Goal: Task Accomplishment & Management: Complete application form

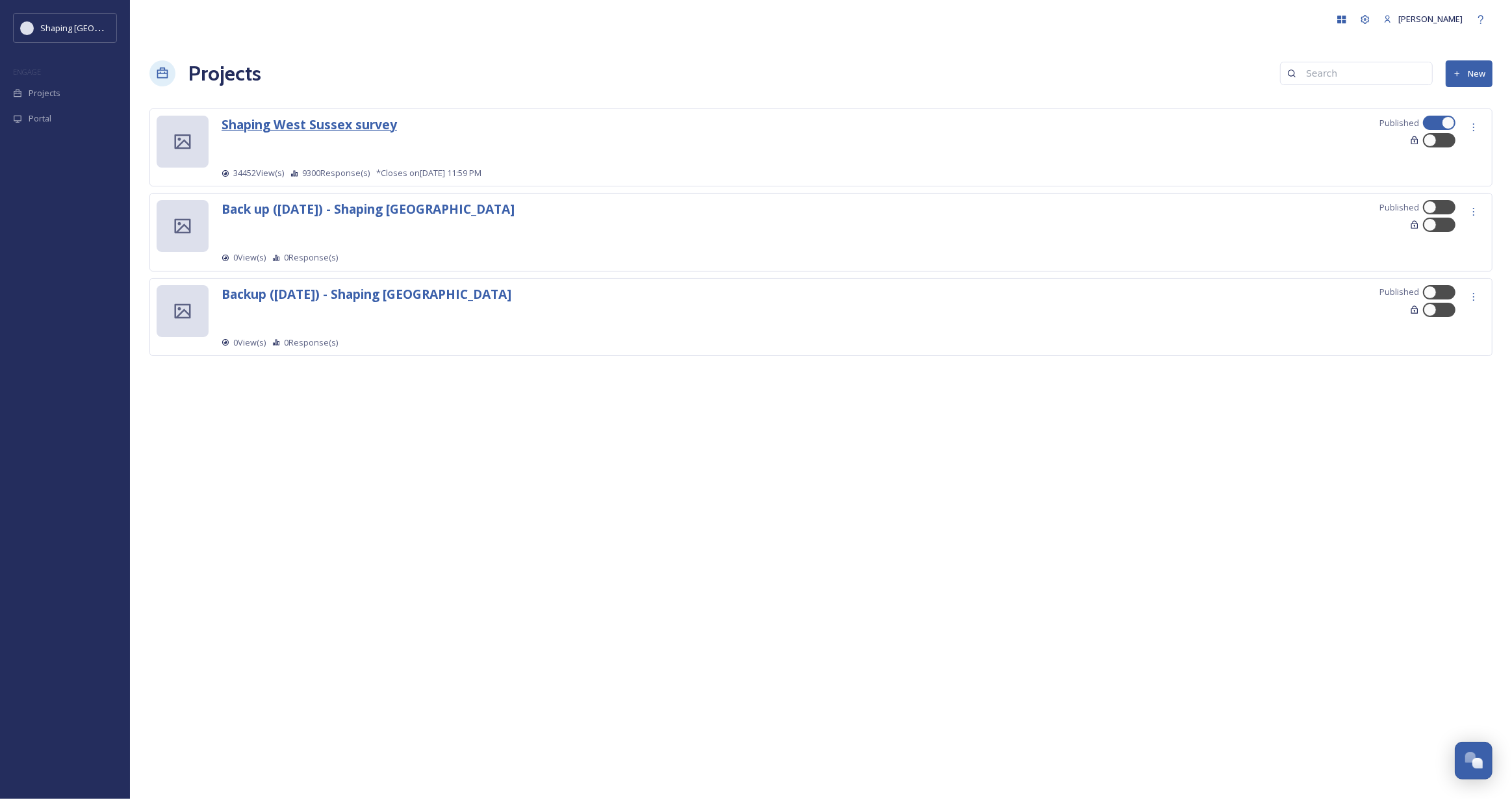
click at [309, 125] on strong "Shaping West Sussex survey" at bounding box center [309, 124] width 175 height 17
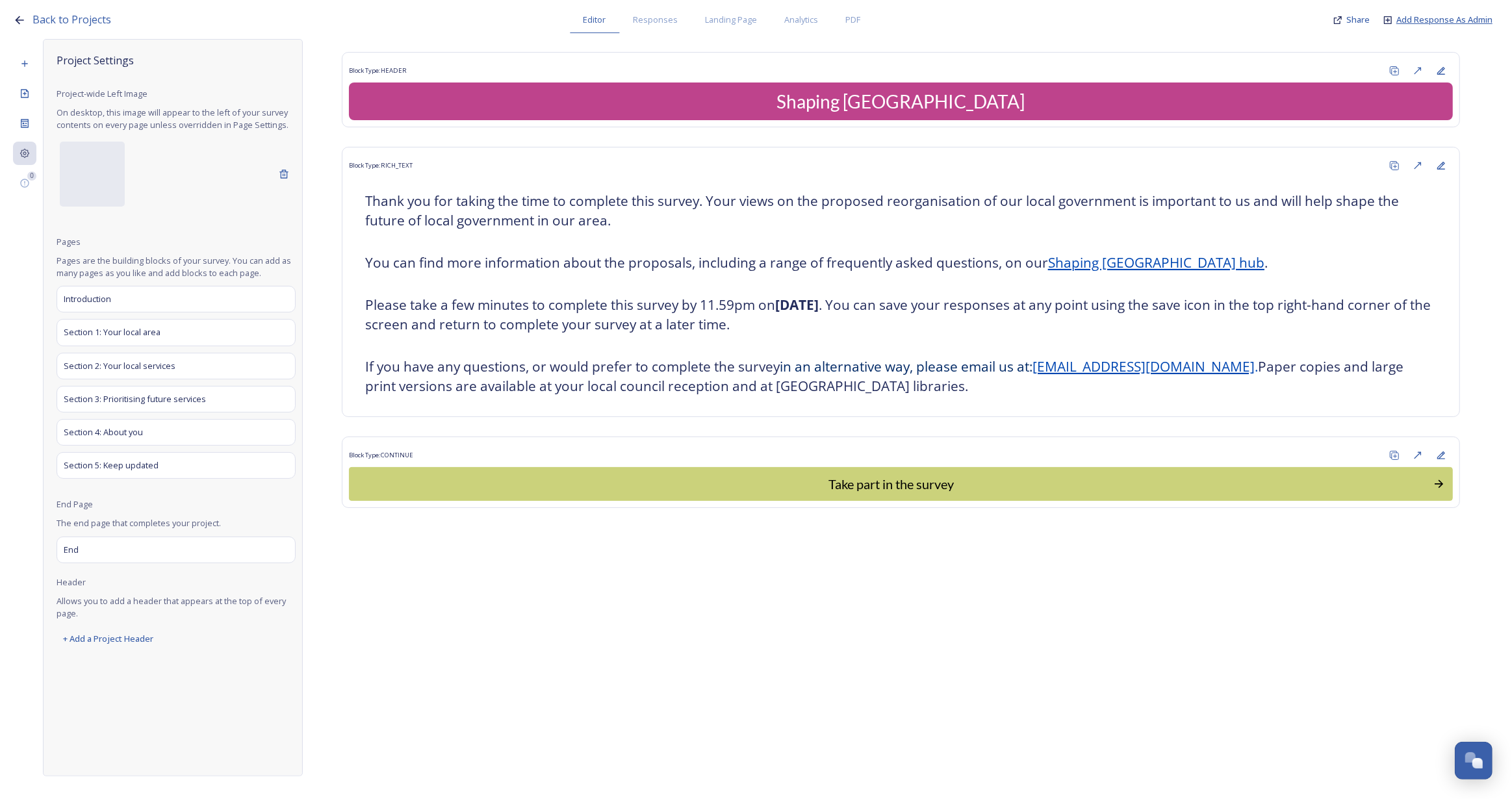
click at [1443, 22] on span "Add Response As Admin" at bounding box center [1445, 19] width 96 height 12
click at [1422, 21] on span "Add Response As Admin" at bounding box center [1445, 19] width 96 height 12
click at [1461, 17] on span "Add Response As Admin" at bounding box center [1445, 19] width 96 height 12
click at [1423, 20] on span "Add Response As Admin" at bounding box center [1445, 19] width 96 height 12
click at [1458, 21] on span "Add Response As Admin" at bounding box center [1445, 19] width 96 height 12
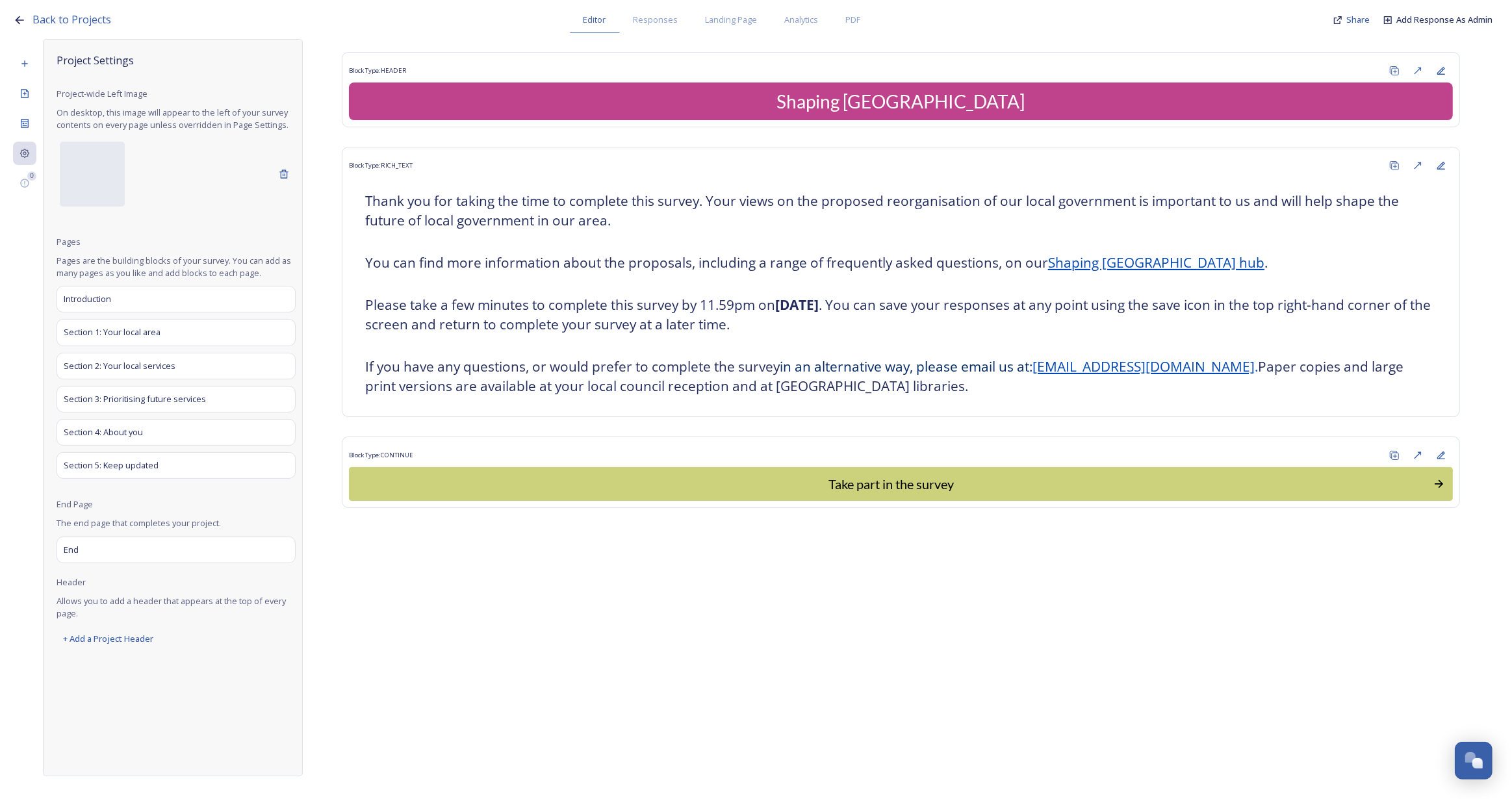
click at [1451, 26] on div "Back to Projects Editor Responses Landing Page Analytics PDF Share Add Response…" at bounding box center [759, 16] width 1493 height 33
click at [1450, 19] on span "Add Response As Admin" at bounding box center [1445, 19] width 96 height 12
click at [1446, 16] on span "Add Response As Admin" at bounding box center [1445, 19] width 96 height 12
click at [1467, 21] on span "Add Response As Admin" at bounding box center [1445, 19] width 96 height 12
click at [1422, 19] on span "Add Response As Admin" at bounding box center [1445, 19] width 96 height 12
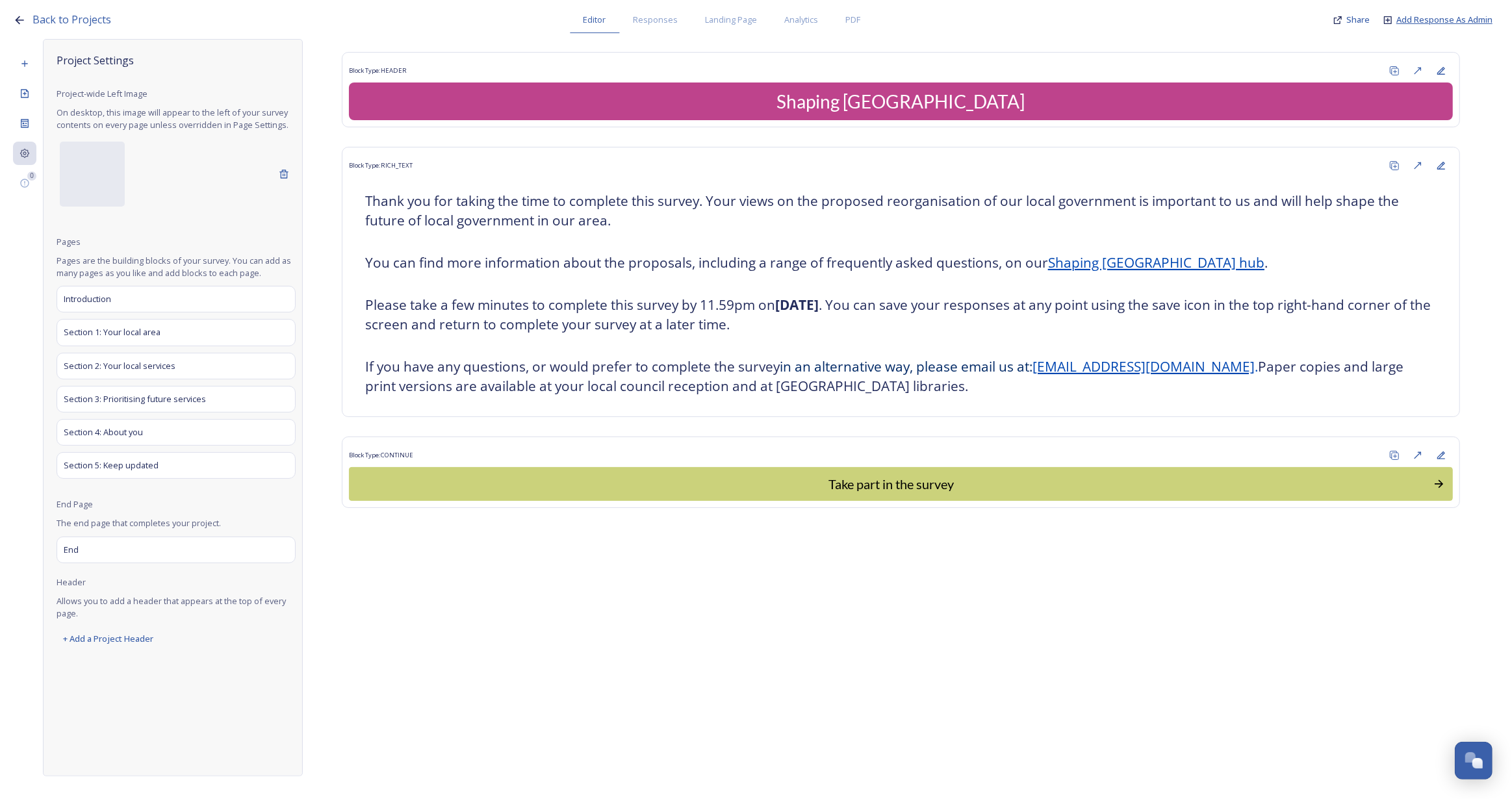
click at [1451, 21] on span "Add Response As Admin" at bounding box center [1445, 19] width 96 height 12
click at [1452, 18] on span "Add Response As Admin" at bounding box center [1445, 19] width 96 height 12
click at [1473, 20] on span "Add Response As Admin" at bounding box center [1445, 19] width 96 height 12
click at [1397, 20] on span "Add Response As Admin" at bounding box center [1445, 19] width 96 height 12
click at [1413, 18] on span "Add Response As Admin" at bounding box center [1445, 19] width 96 height 12
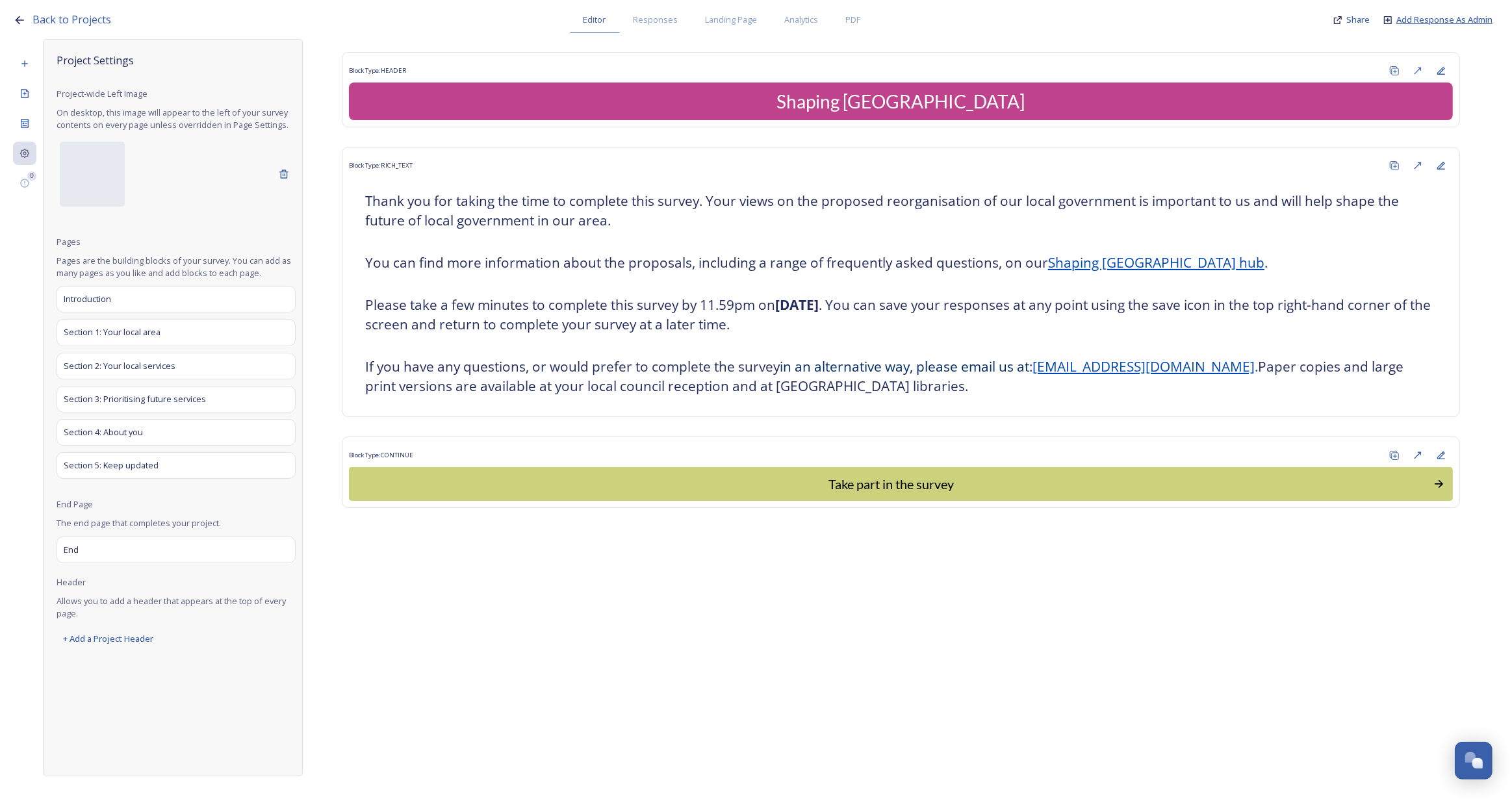
click at [1447, 17] on span "Add Response As Admin" at bounding box center [1445, 19] width 96 height 12
click at [1422, 22] on span "Add Response As Admin" at bounding box center [1445, 19] width 96 height 12
click at [1414, 19] on span "Add Response As Admin" at bounding box center [1445, 19] width 96 height 12
click at [795, 13] on span "Analytics" at bounding box center [801, 19] width 34 height 13
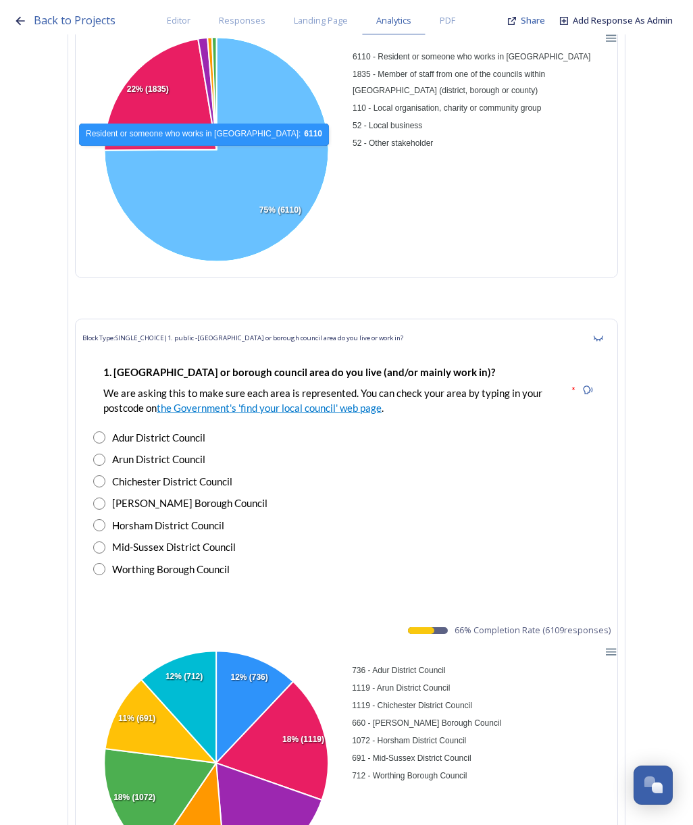
scroll to position [1227, 0]
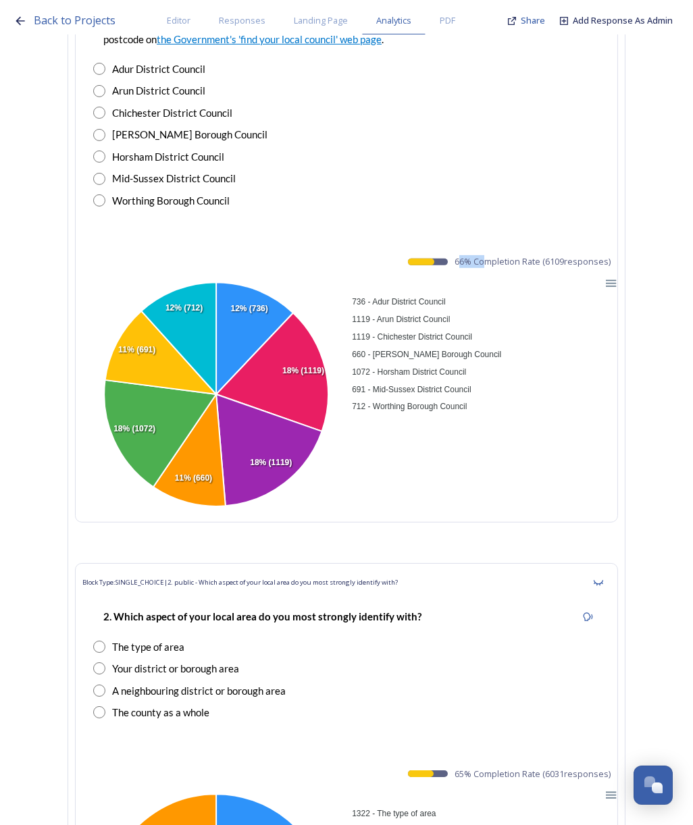
drag, startPoint x: 468, startPoint y: 257, endPoint x: 491, endPoint y: 258, distance: 23.0
click at [491, 258] on span "66 % Completion Rate ( 6109 responses)" at bounding box center [532, 261] width 156 height 13
click at [467, 258] on span "66 % Completion Rate ( 6109 responses)" at bounding box center [532, 261] width 156 height 13
drag, startPoint x: 463, startPoint y: 260, endPoint x: 622, endPoint y: 259, distance: 159.3
click at [618, 259] on div "Block Type: SINGLE_CHOICE | 1. public -Which district or borough council area d…" at bounding box center [346, 236] width 543 height 572
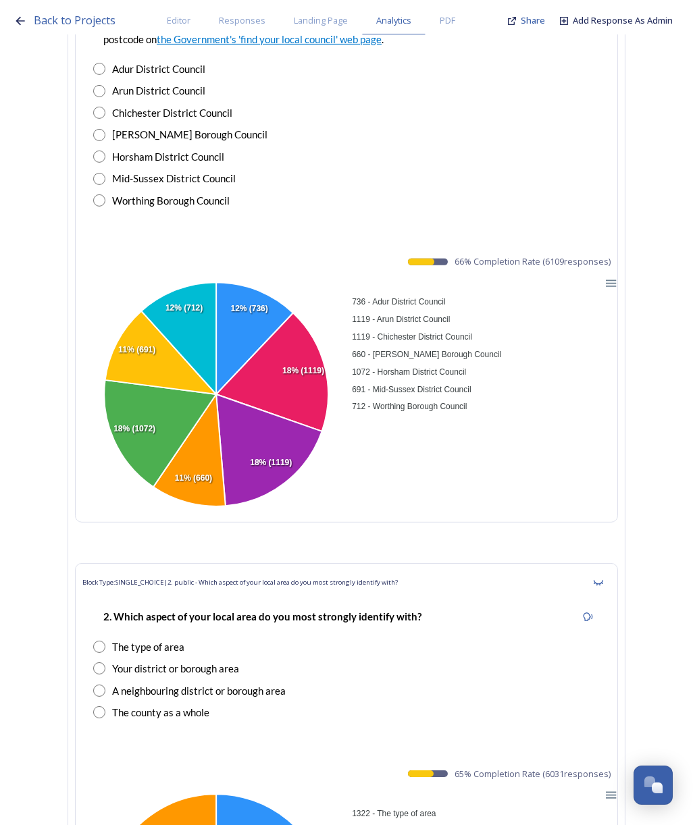
copy span "66 % Completion Rate ( 6109 responses)"
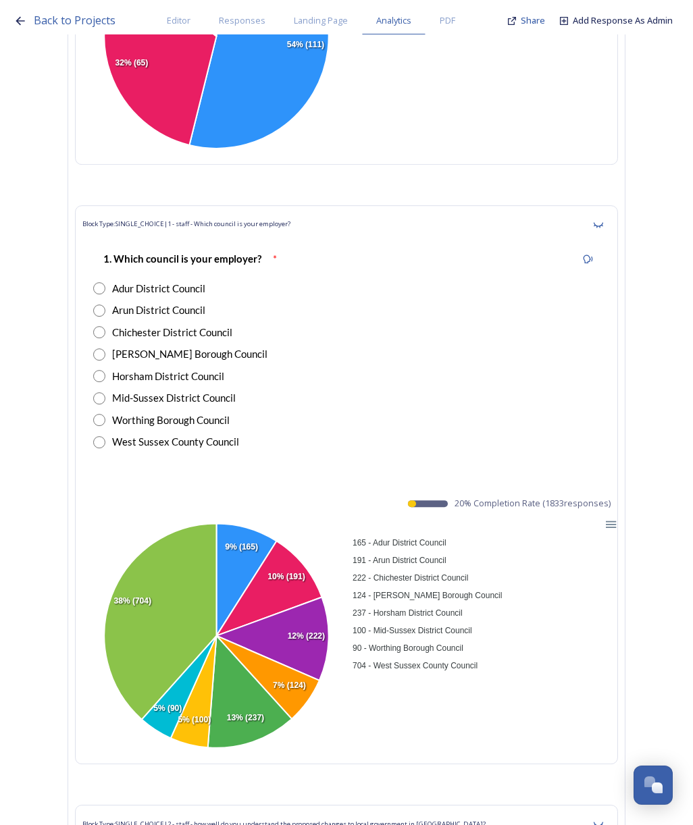
scroll to position [9390, 0]
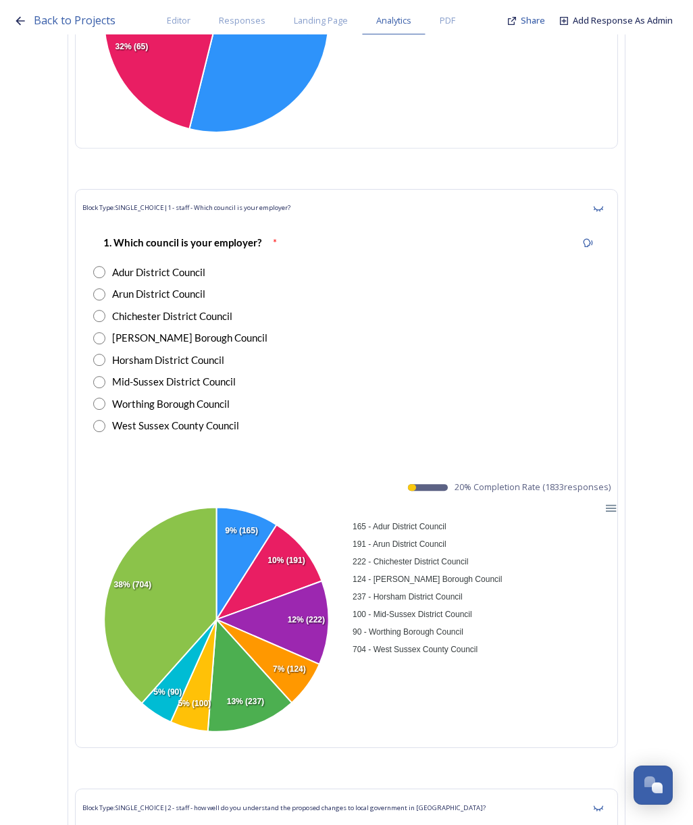
drag, startPoint x: 465, startPoint y: 397, endPoint x: 627, endPoint y: 404, distance: 162.2
click at [618, 404] on div "Block Type: SINGLE_CHOICE | 1 - staff - Which council is your employer? 1. Whic…" at bounding box center [346, 468] width 543 height 559
copy span "20 % Completion Rate ( 1833 responses)"
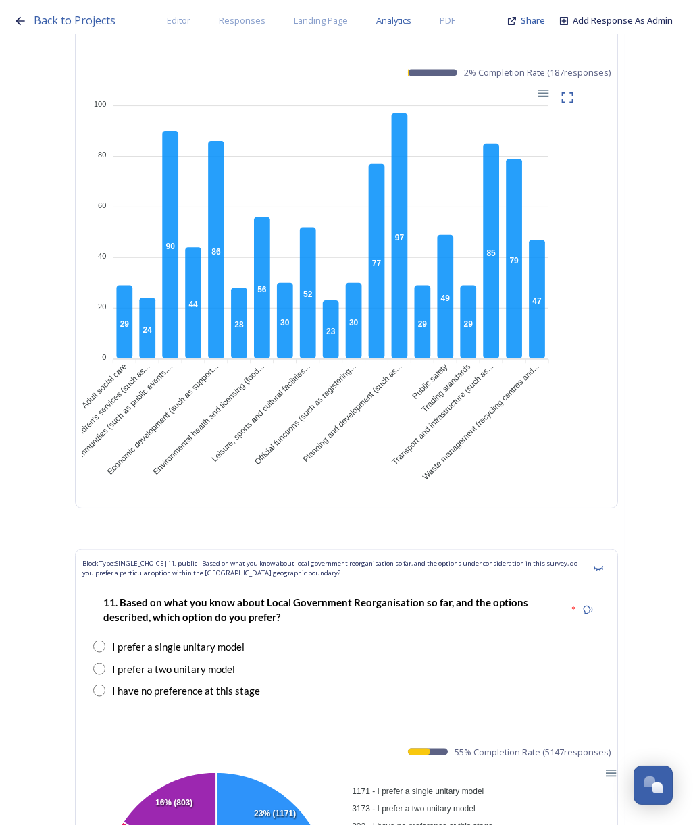
scroll to position [16559, 0]
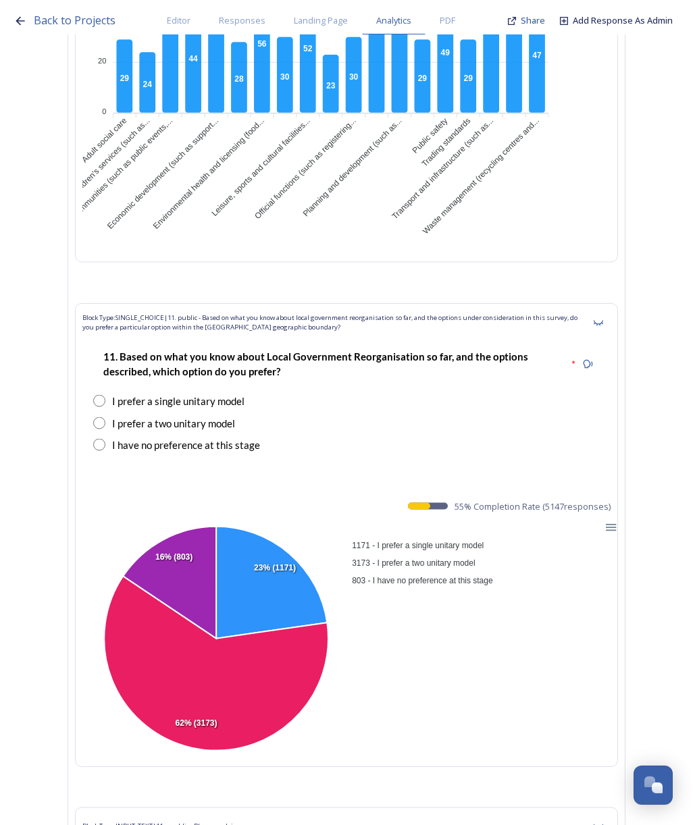
click at [251, 350] on strong "11. Based on what you know about Local Government Reorganisation so far, and th…" at bounding box center [316, 363] width 427 height 26
drag, startPoint x: 466, startPoint y: 401, endPoint x: 551, endPoint y: 407, distance: 85.3
click at [551, 500] on span "55 % Completion Rate ( 5147 responses)" at bounding box center [532, 506] width 156 height 13
drag, startPoint x: 468, startPoint y: 405, endPoint x: 624, endPoint y: 407, distance: 156.0
click at [618, 407] on div "Block Type: SINGLE_CHOICE | 11. public - Based on what you know about local gov…" at bounding box center [346, 535] width 543 height 464
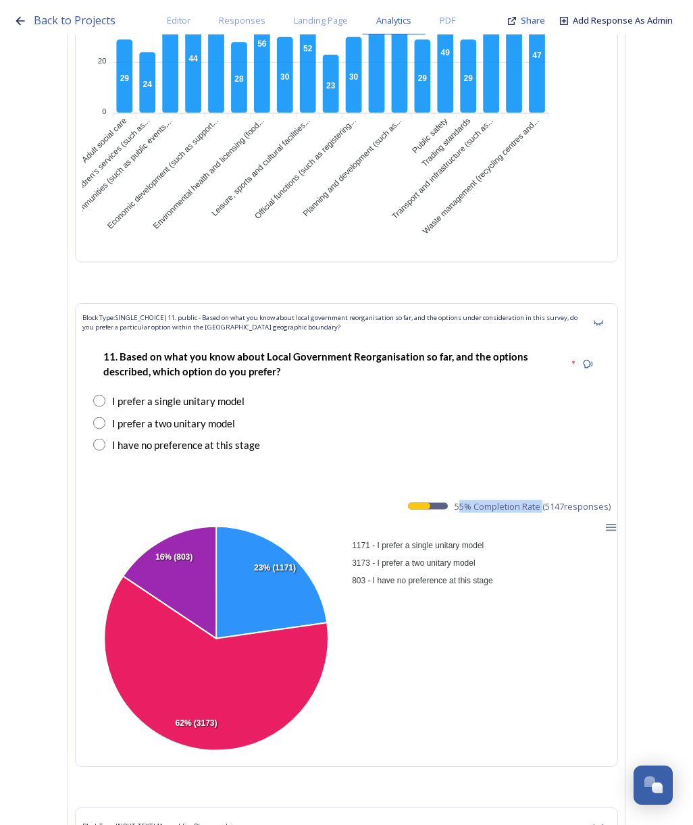
copy span "55 % Completion Rate ( 5147 responses)"
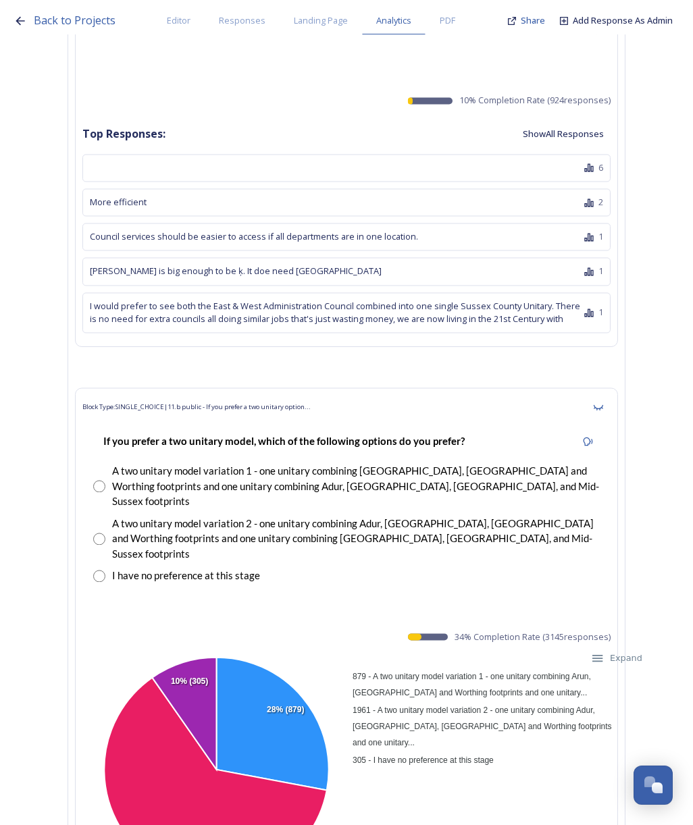
scroll to position [17663, 0]
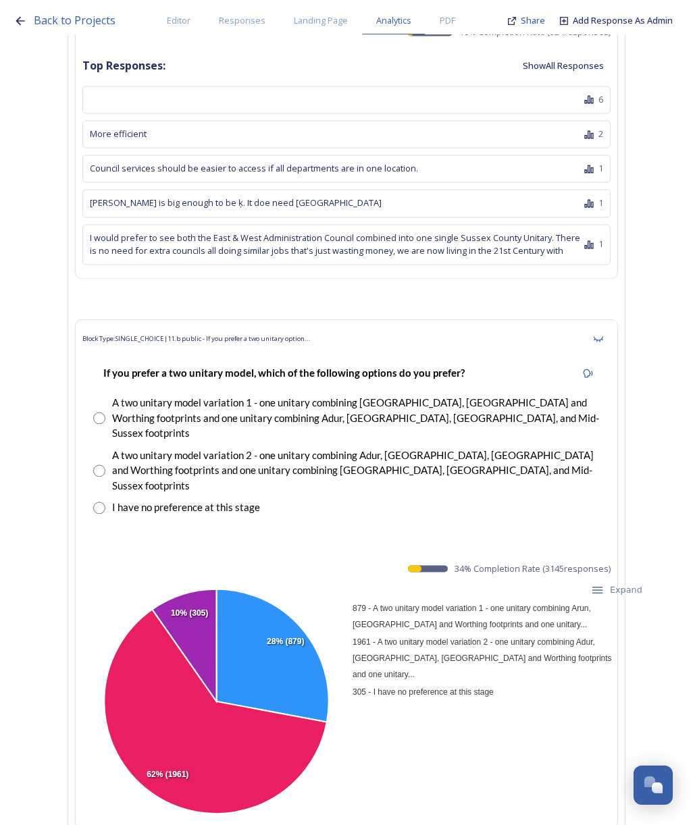
drag, startPoint x: 465, startPoint y: 432, endPoint x: 624, endPoint y: 435, distance: 159.4
click at [618, 435] on div "Block Type: SINGLE_CHOICE | 11.b public - If you prefer a two unitary option...…" at bounding box center [346, 574] width 543 height 510
copy span "34 % Completion Rate ( 3145 responses)"
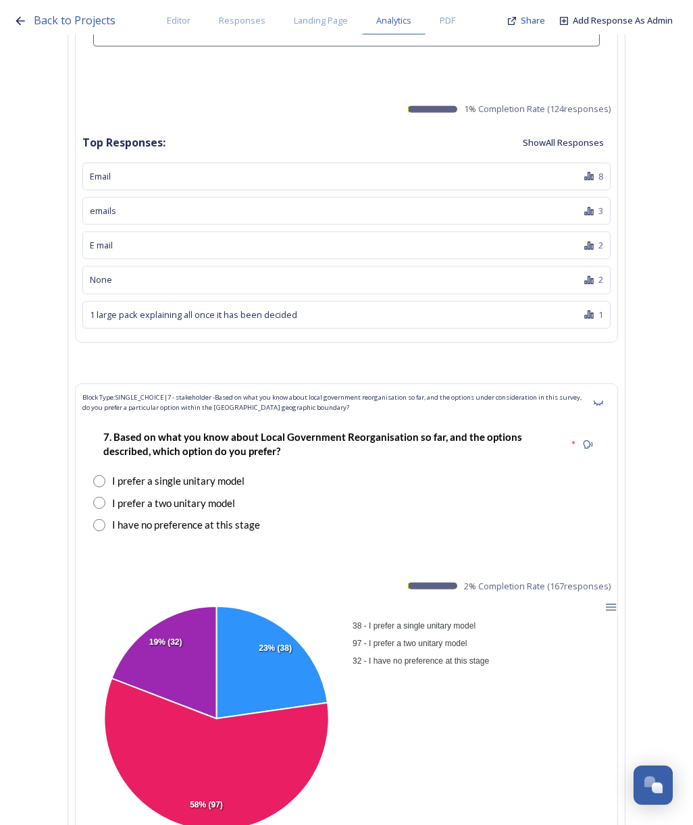
scroll to position [25518, 0]
drag, startPoint x: 474, startPoint y: 417, endPoint x: 622, endPoint y: 415, distance: 147.9
click at [618, 415] on div "Block Type: SINGLE_CHOICE | 7 - stakeholder -Based on what you know about local…" at bounding box center [346, 616] width 543 height 464
copy span "2 % Completion Rate ( 167 responses)"
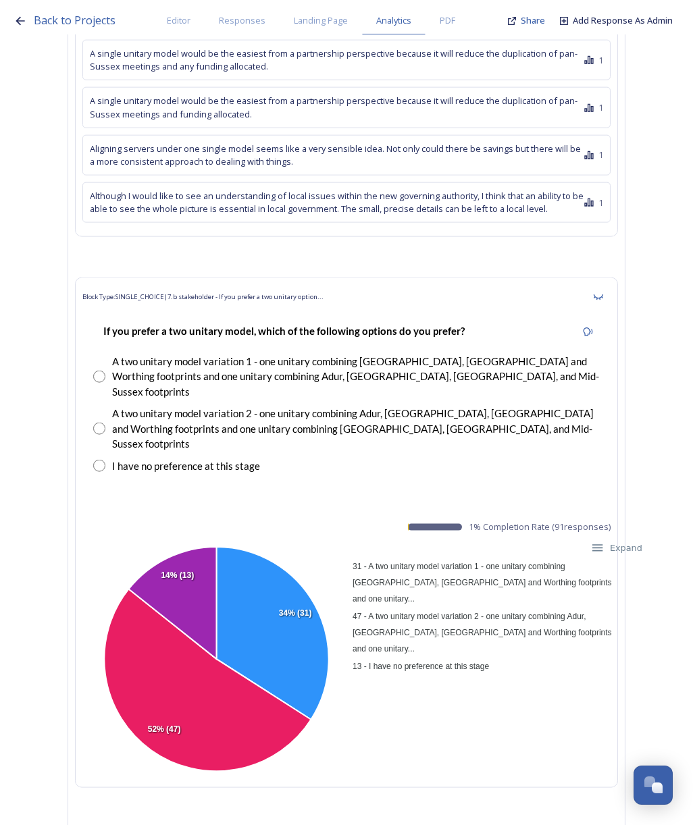
scroll to position [26807, 0]
drag, startPoint x: 480, startPoint y: 320, endPoint x: 618, endPoint y: 330, distance: 138.8
click at [618, 330] on div "Block Type: SINGLE_CHOICE | 7.b stakeholder - If you prefer a two unitary optio…" at bounding box center [346, 532] width 543 height 510
copy div "1 % Completion Rate ( 91 responses) 31 - A two unitary model variation 1 - one …"
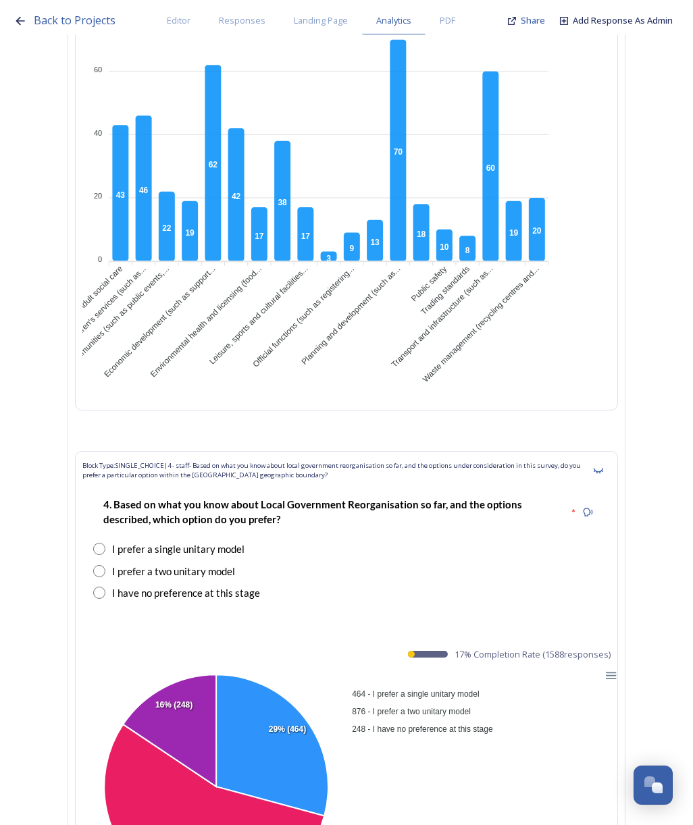
scroll to position [34233, 0]
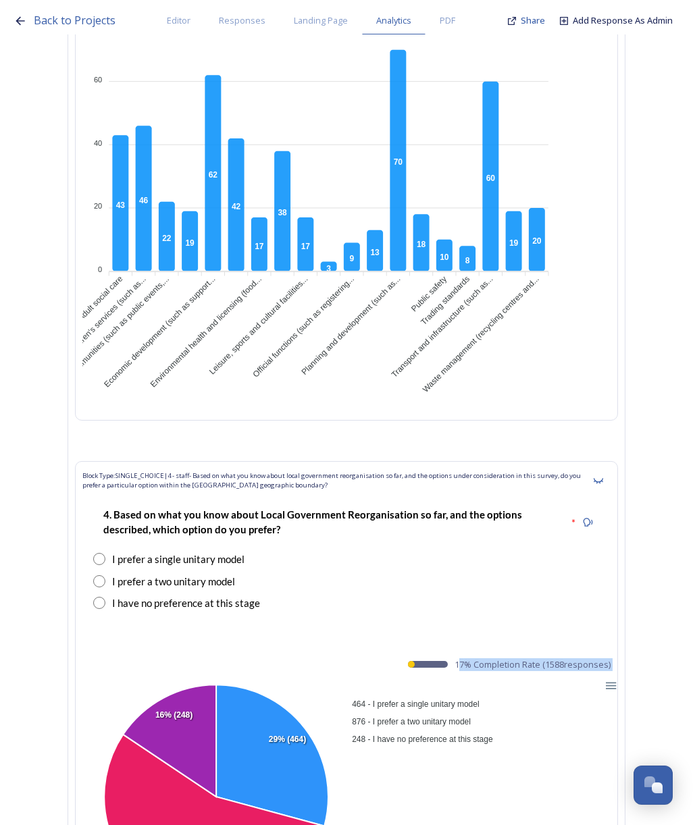
drag, startPoint x: 467, startPoint y: 426, endPoint x: 602, endPoint y: 437, distance: 135.5
click at [602, 461] on div "Block Type: SINGLE_CHOICE | 4 - staff- Based on what you know about local gover…" at bounding box center [346, 693] width 543 height 464
click at [510, 658] on span "17 % Completion Rate ( 1588 responses)" at bounding box center [532, 664] width 156 height 13
drag, startPoint x: 464, startPoint y: 427, endPoint x: 622, endPoint y: 431, distance: 158.0
click at [618, 461] on div "Block Type: SINGLE_CHOICE | 4 - staff- Based on what you know about local gover…" at bounding box center [346, 693] width 543 height 464
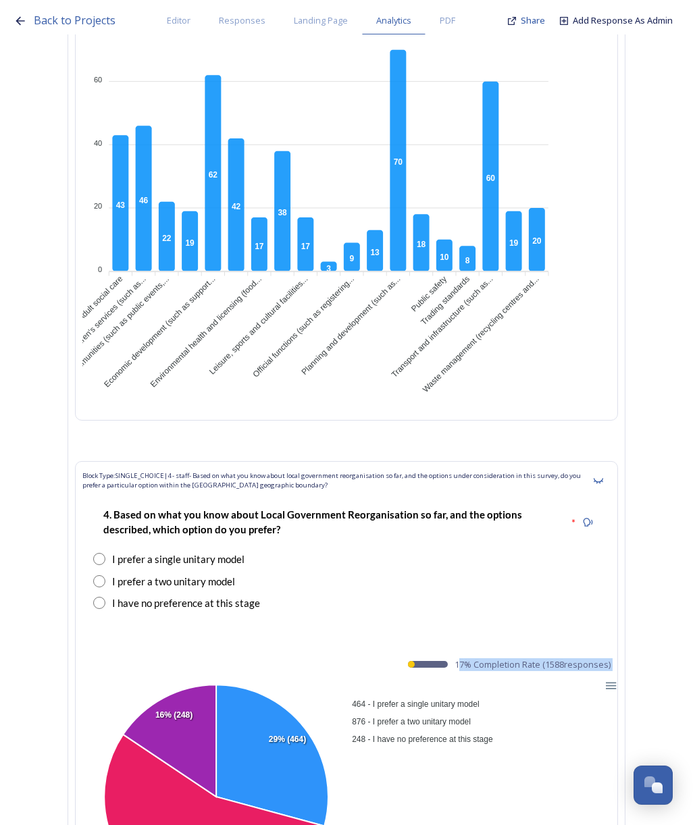
copy span "17 % Completion Rate ( 1588 responses)"
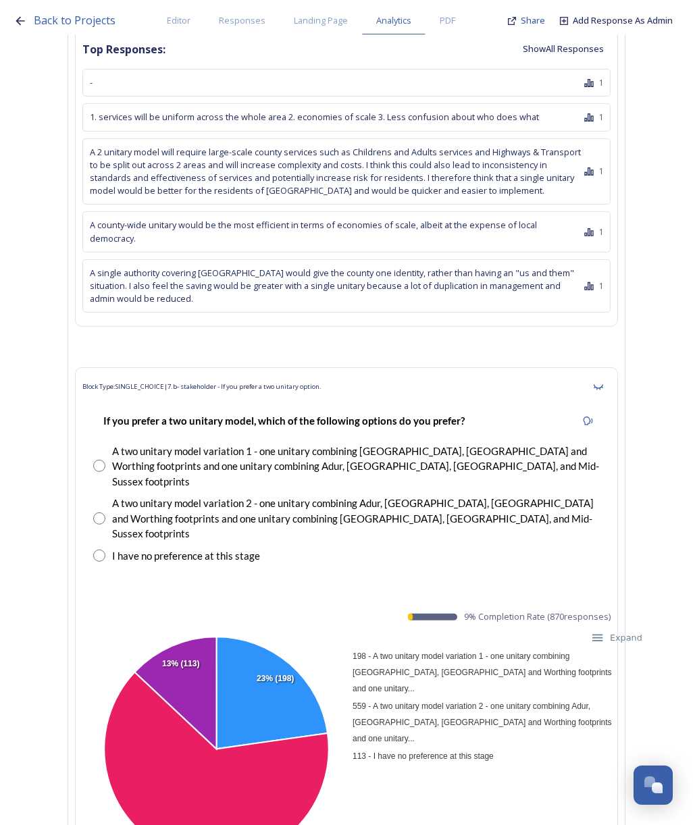
scroll to position [35399, 0]
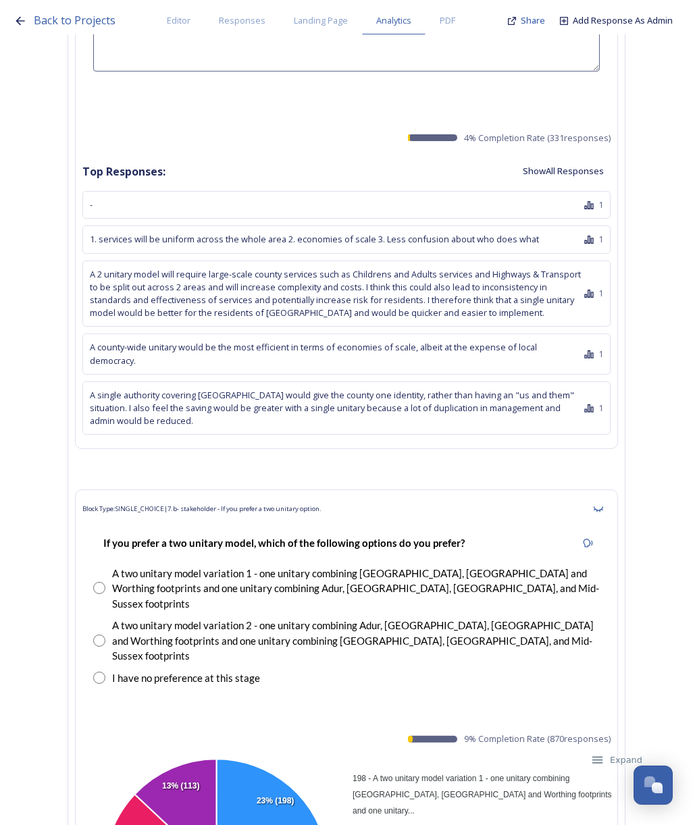
click at [541, 732] on span "9 % Completion Rate ( 870 responses)" at bounding box center [537, 738] width 146 height 13
drag, startPoint x: 566, startPoint y: 456, endPoint x: 473, endPoint y: 456, distance: 93.2
click at [473, 732] on span "9 % Completion Rate ( 870 responses)" at bounding box center [537, 738] width 146 height 13
copy span "9 % Completion Rate ( 870 responses)"
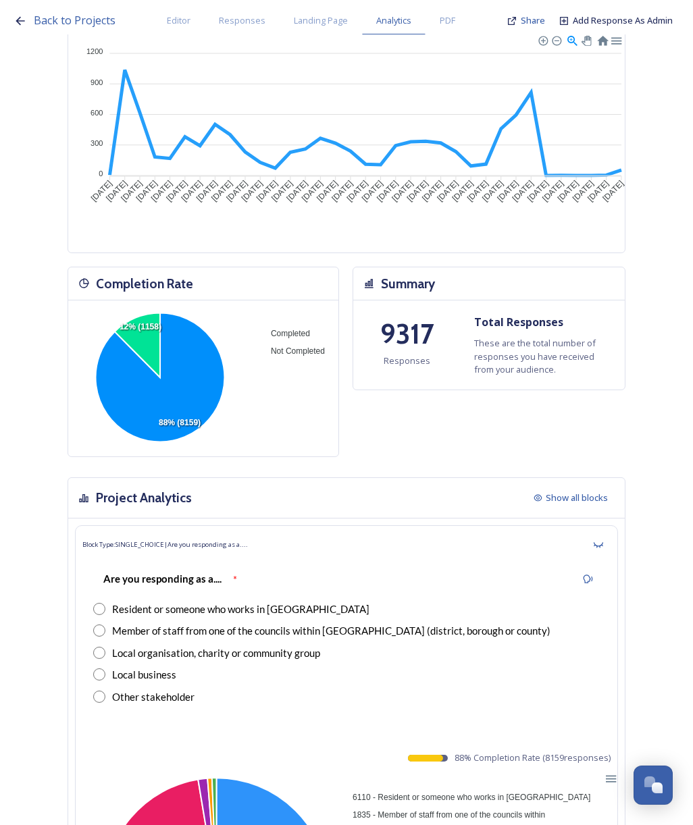
scroll to position [0, 0]
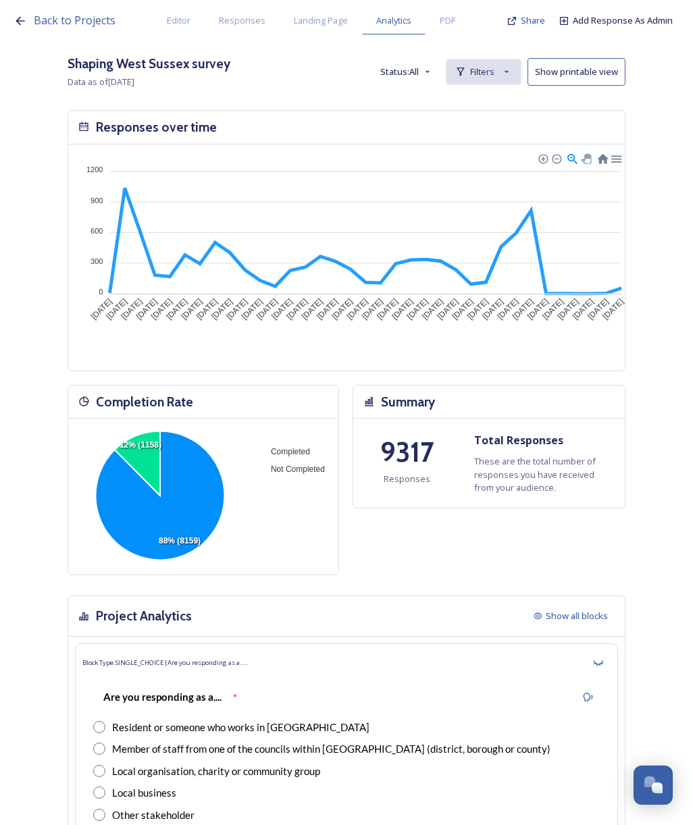
click at [479, 73] on div "Filters" at bounding box center [483, 71] width 74 height 25
click at [488, 101] on span "New Filter" at bounding box center [488, 101] width 40 height 13
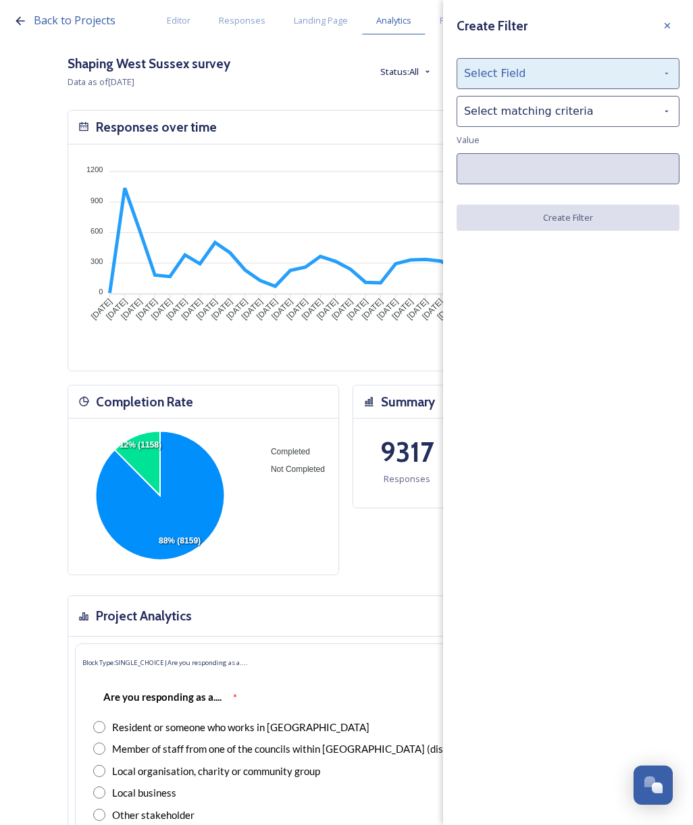
click at [498, 74] on div "Select Field" at bounding box center [567, 73] width 223 height 31
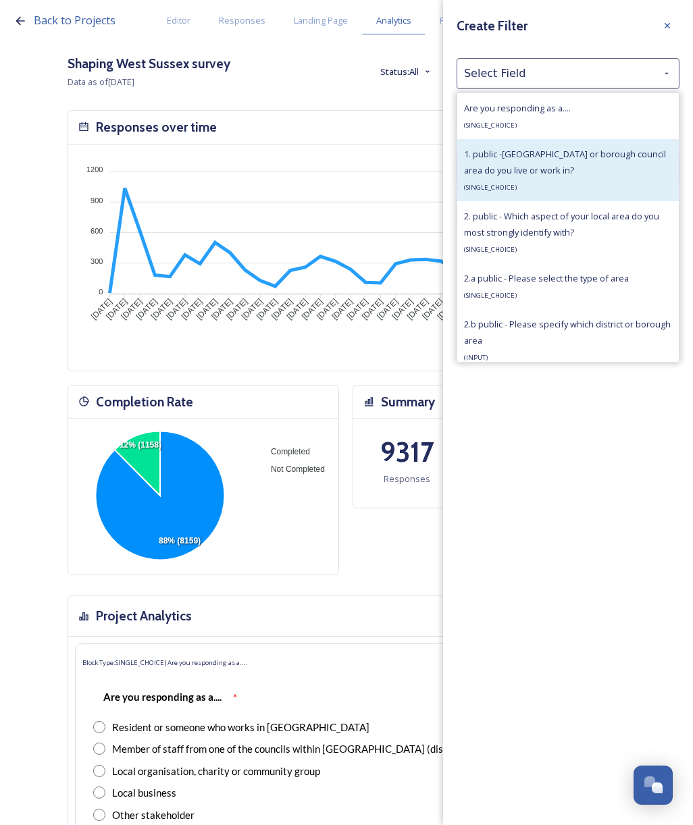
click at [524, 163] on div "1. public -Which district or borough council area do you live or work in? ( SIN…" at bounding box center [568, 170] width 208 height 49
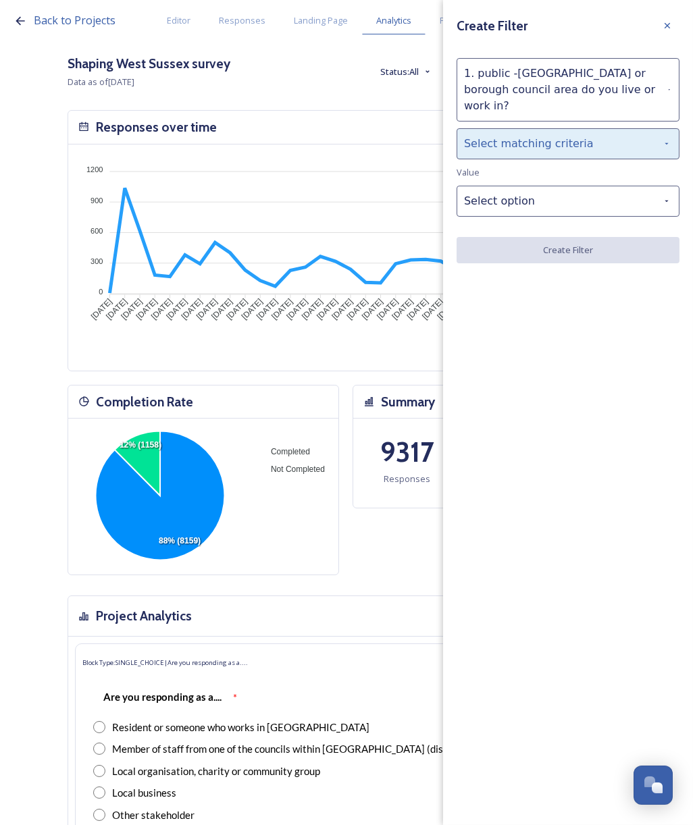
click at [524, 130] on div "Select matching criteria" at bounding box center [567, 143] width 223 height 31
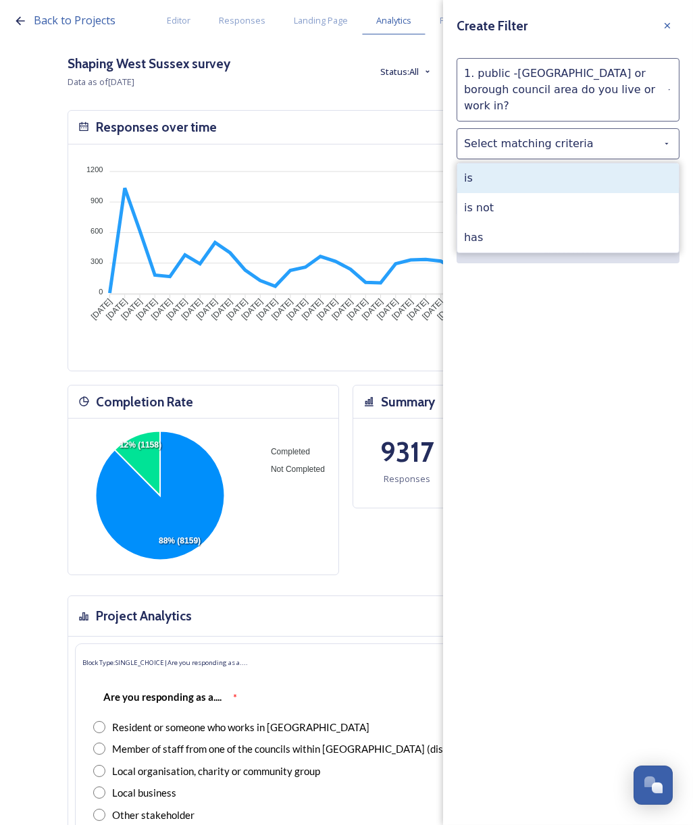
click at [529, 163] on div "is" at bounding box center [567, 178] width 221 height 30
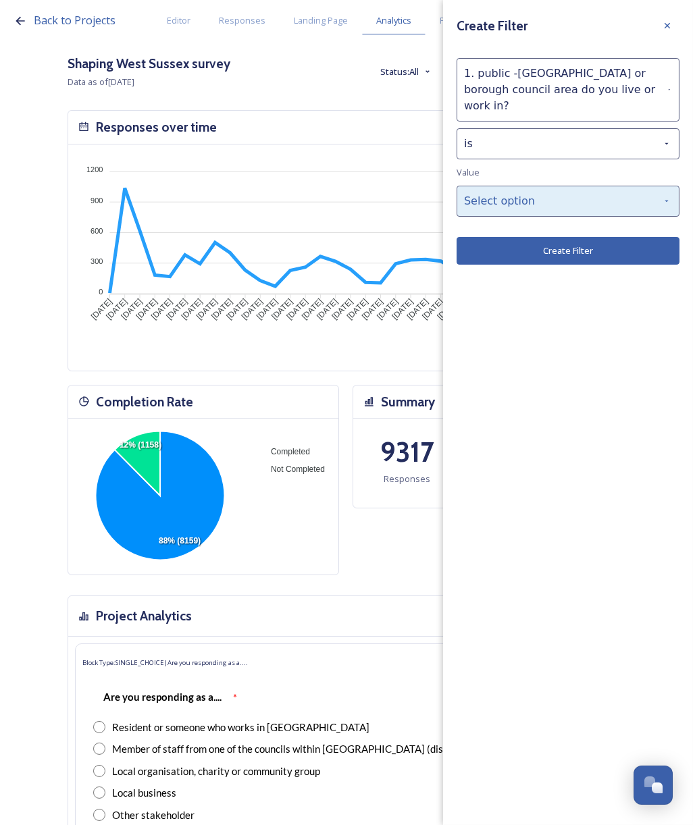
click at [531, 187] on div "Select option" at bounding box center [567, 201] width 223 height 31
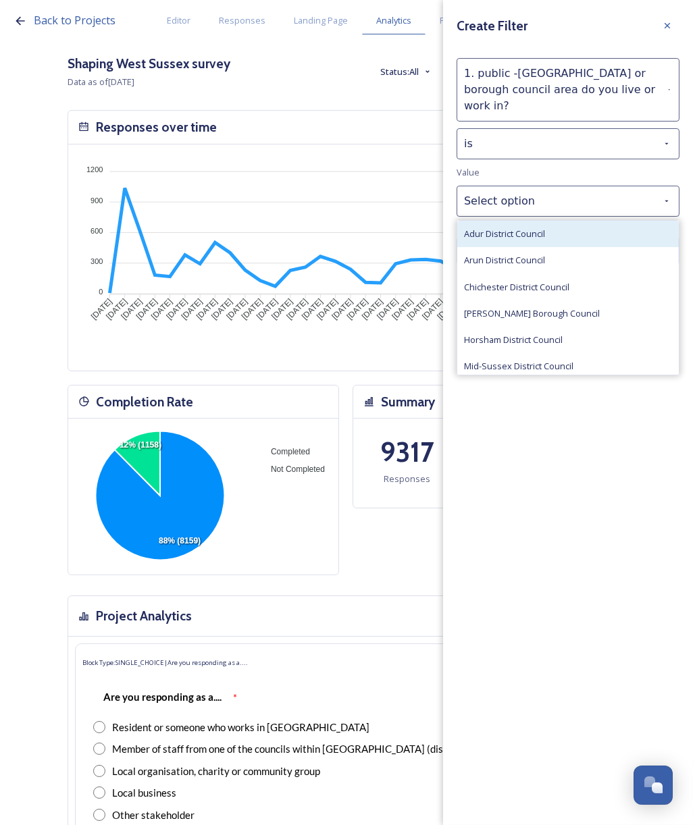
click at [537, 227] on span "Adur District Council" at bounding box center [504, 233] width 81 height 13
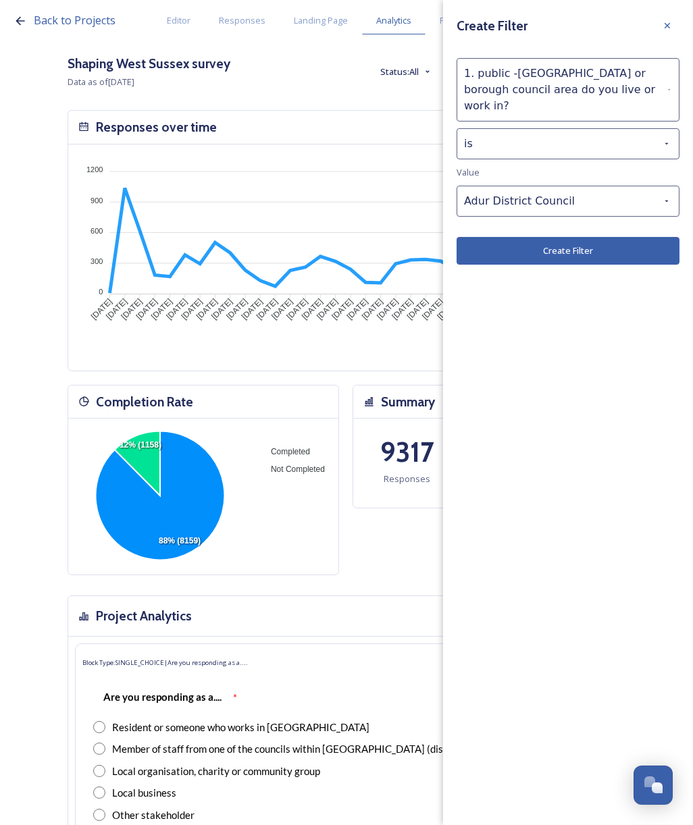
click at [539, 237] on button "Create Filter" at bounding box center [567, 251] width 223 height 28
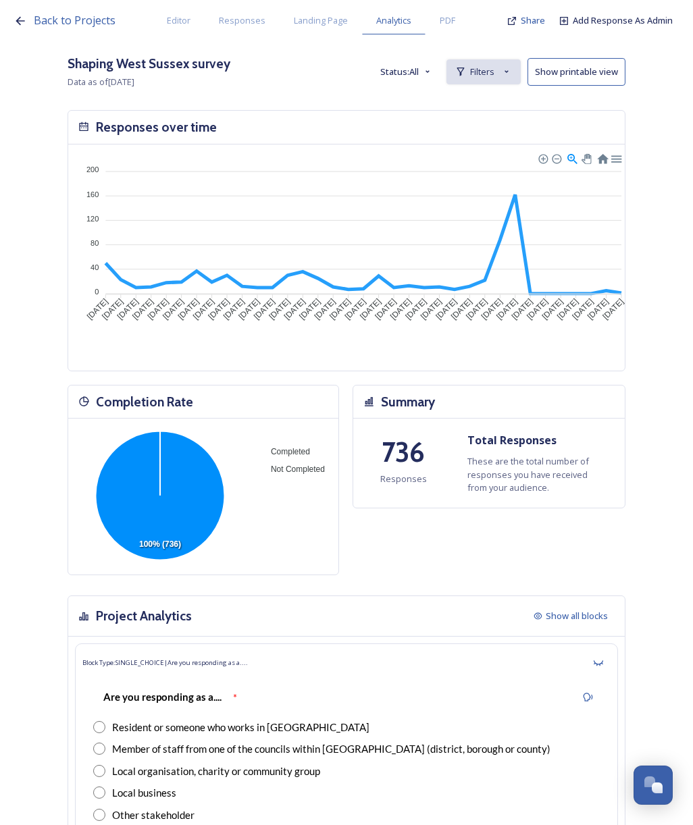
click at [494, 70] on span "Filters" at bounding box center [482, 71] width 24 height 13
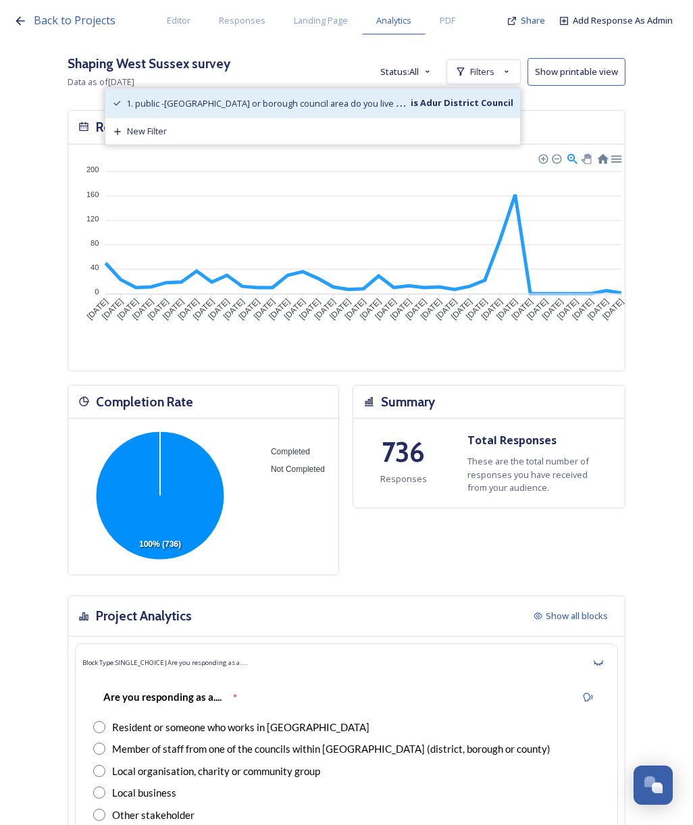
click at [288, 101] on span "1. public -[GEOGRAPHIC_DATA] or borough council area do you live or work in?" at bounding box center [283, 103] width 314 height 13
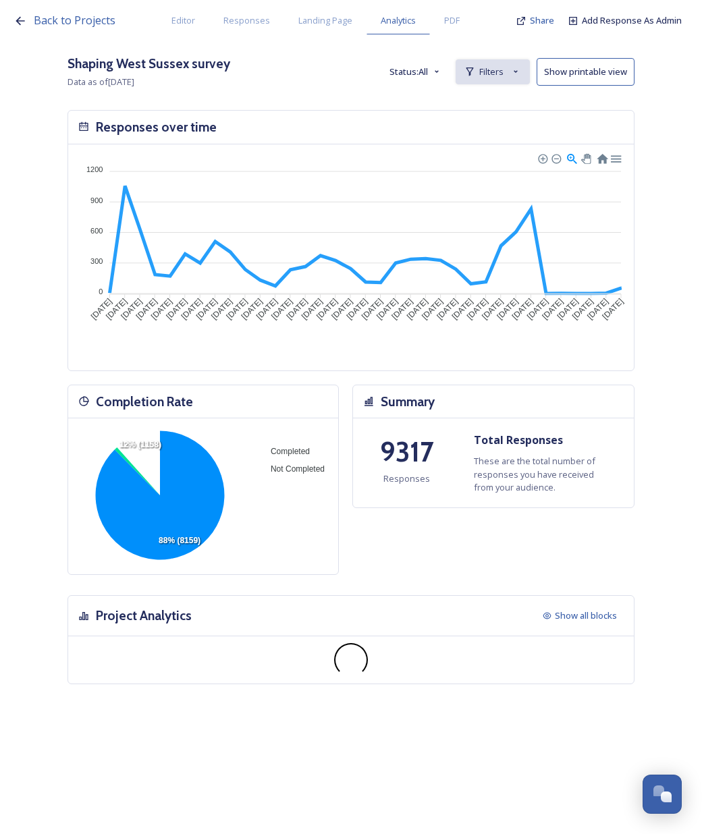
click at [498, 68] on span "Filters" at bounding box center [491, 71] width 24 height 13
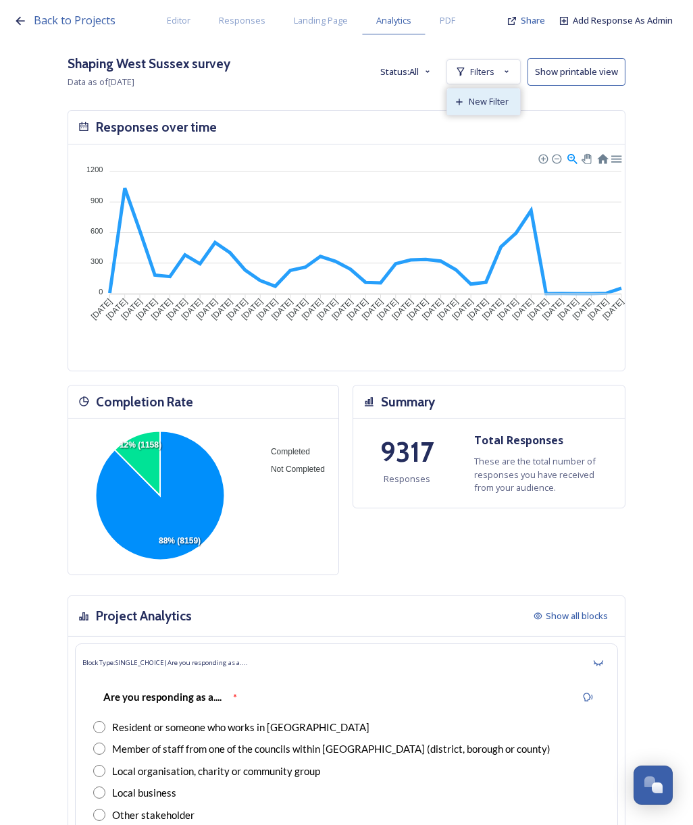
click at [506, 101] on span "New Filter" at bounding box center [488, 101] width 40 height 13
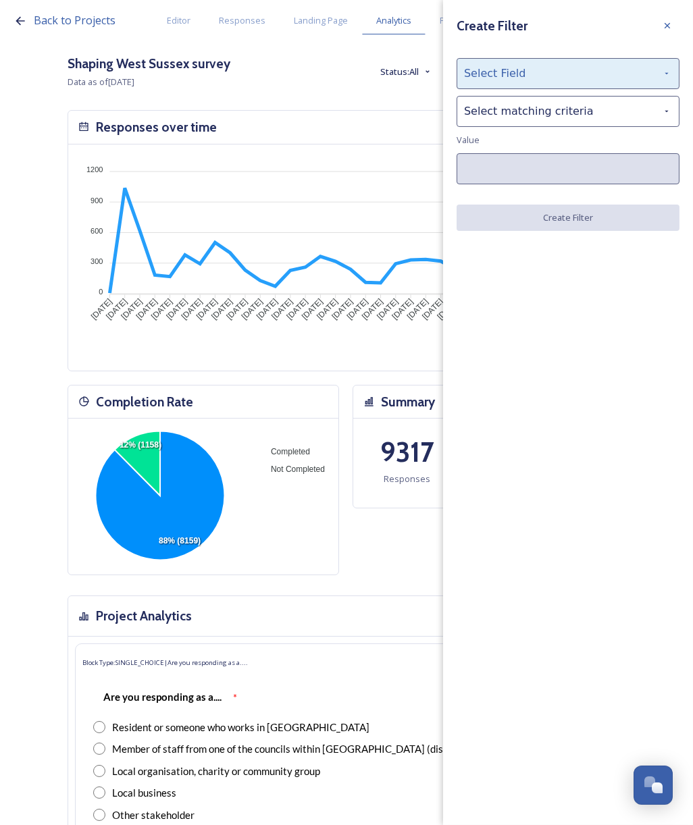
click at [517, 67] on div "Select Field" at bounding box center [567, 73] width 223 height 31
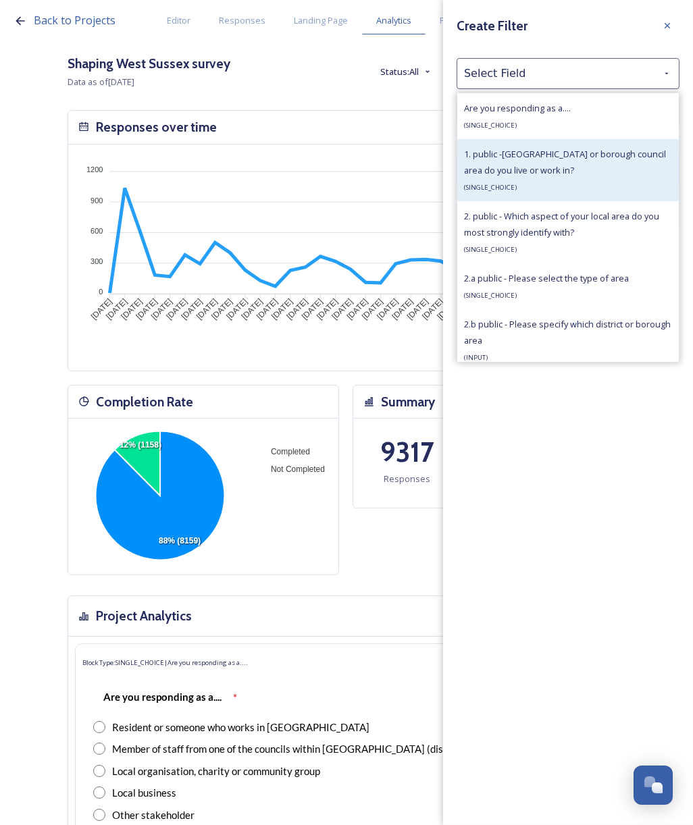
click at [538, 154] on span "1. public -[GEOGRAPHIC_DATA] or borough council area do you live or work in?" at bounding box center [565, 162] width 202 height 28
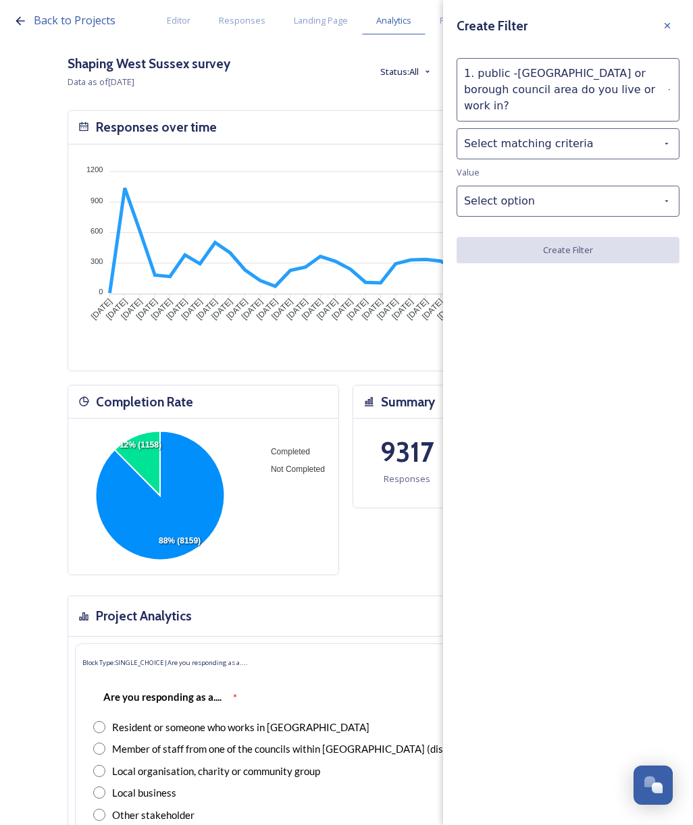
click at [521, 107] on div "Create Filter 1. public -Which district or borough council area do you live or …" at bounding box center [568, 138] width 250 height 277
click at [526, 128] on div "Select matching criteria" at bounding box center [567, 143] width 223 height 31
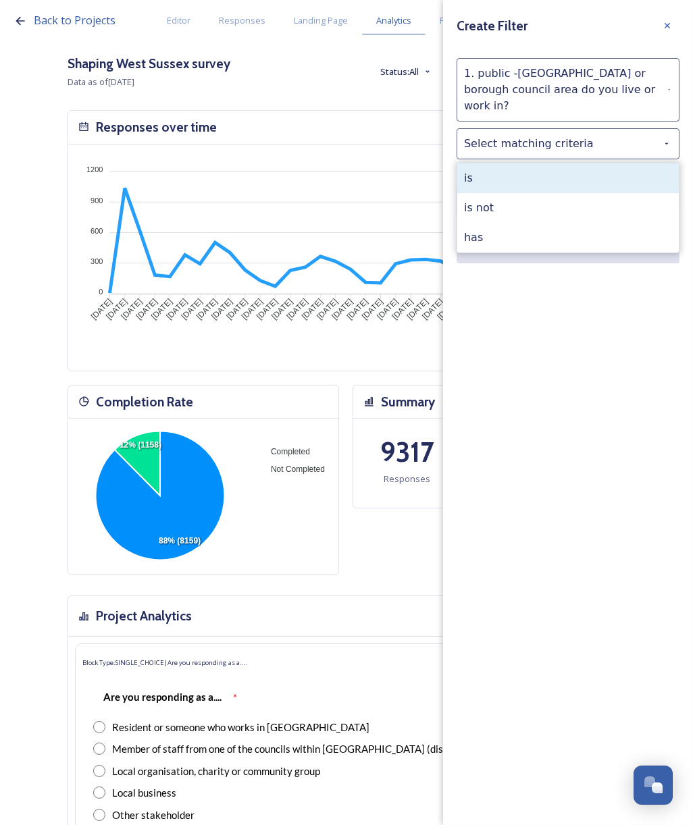
click at [525, 171] on div "is" at bounding box center [567, 178] width 221 height 30
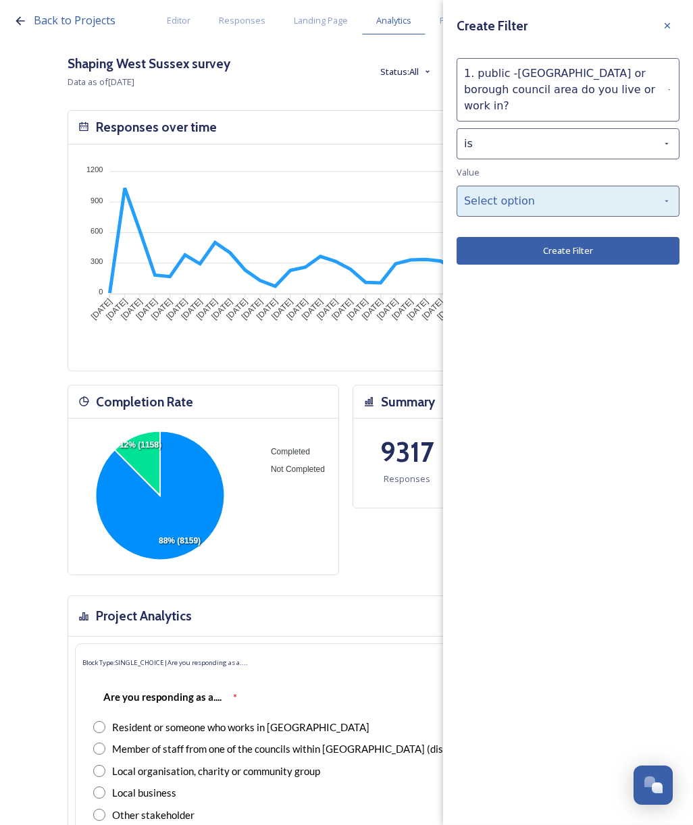
click at [528, 186] on div "Select option" at bounding box center [567, 201] width 223 height 31
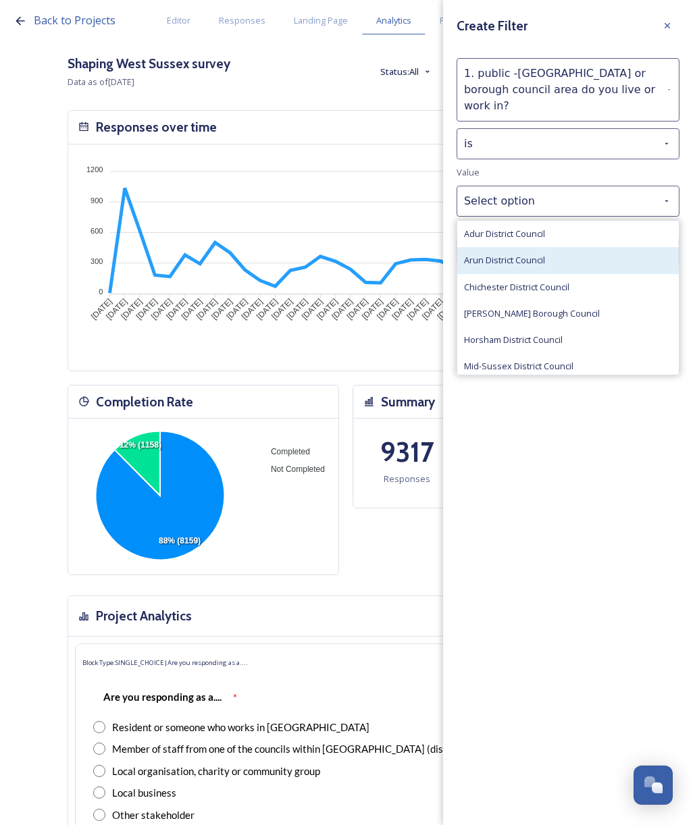
click at [537, 254] on span "Arun District Council" at bounding box center [504, 260] width 81 height 13
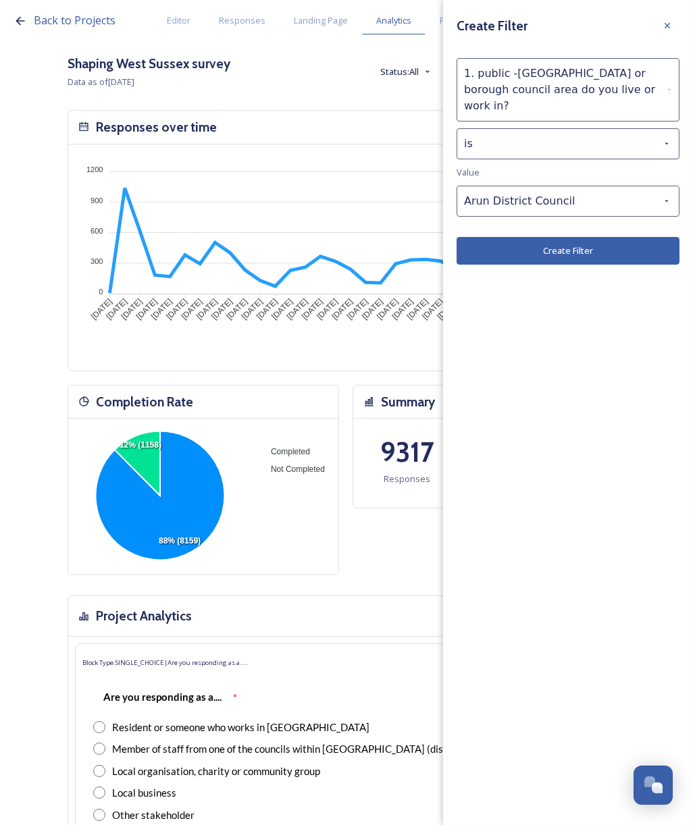
click at [545, 237] on button "Create Filter" at bounding box center [567, 251] width 223 height 28
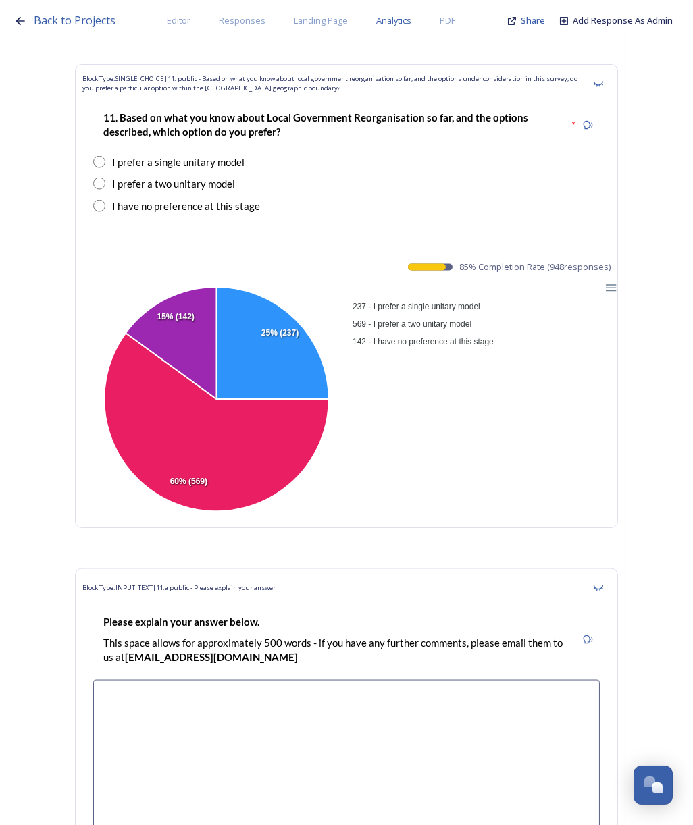
scroll to position [15932, 0]
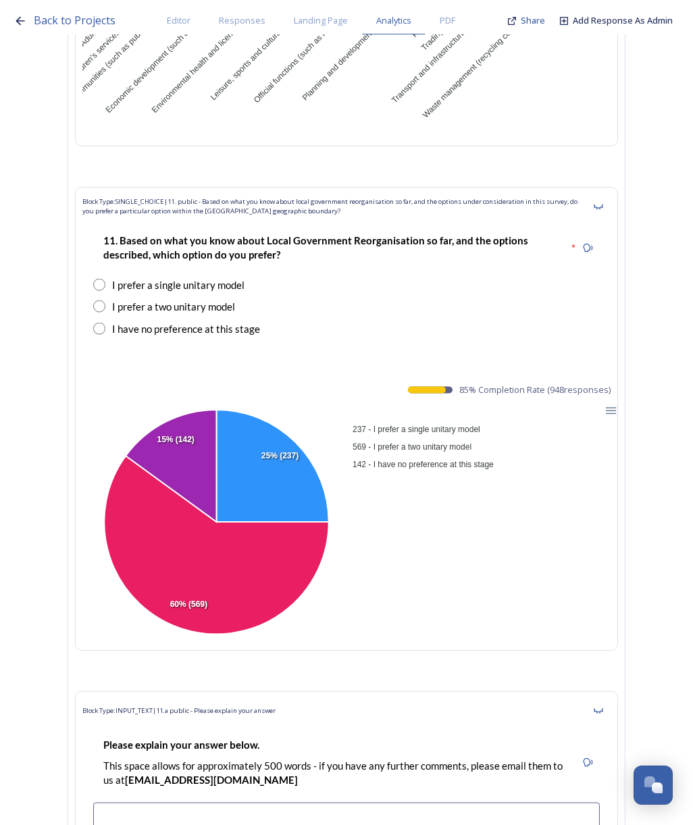
drag, startPoint x: 471, startPoint y: 299, endPoint x: 602, endPoint y: 308, distance: 131.9
click at [610, 383] on span "85 % Completion Rate ( 948 responses)" at bounding box center [534, 389] width 151 height 13
drag, startPoint x: 469, startPoint y: 300, endPoint x: 630, endPoint y: 304, distance: 160.7
copy span "85 % Completion Rate ( 948 responses)"
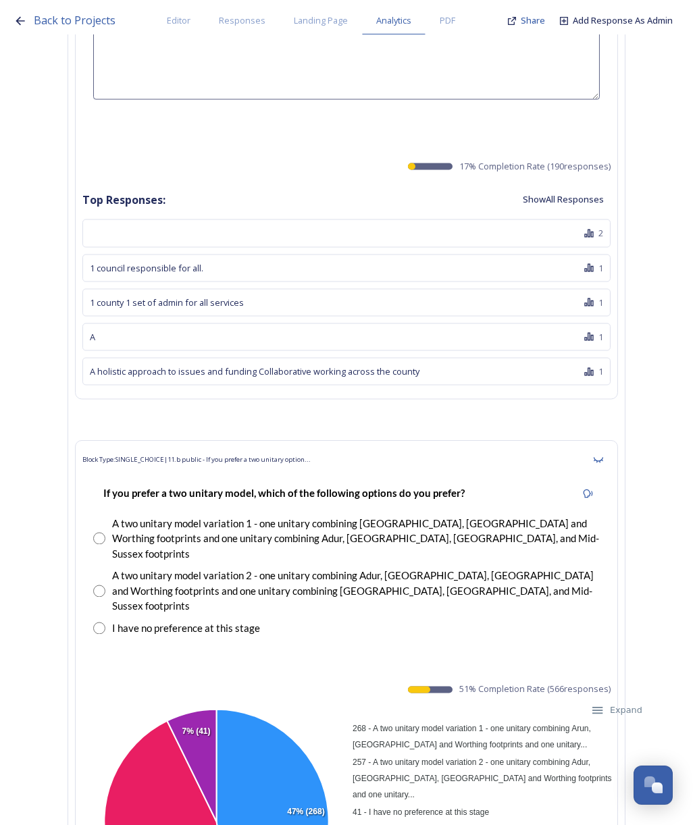
scroll to position [16852, 0]
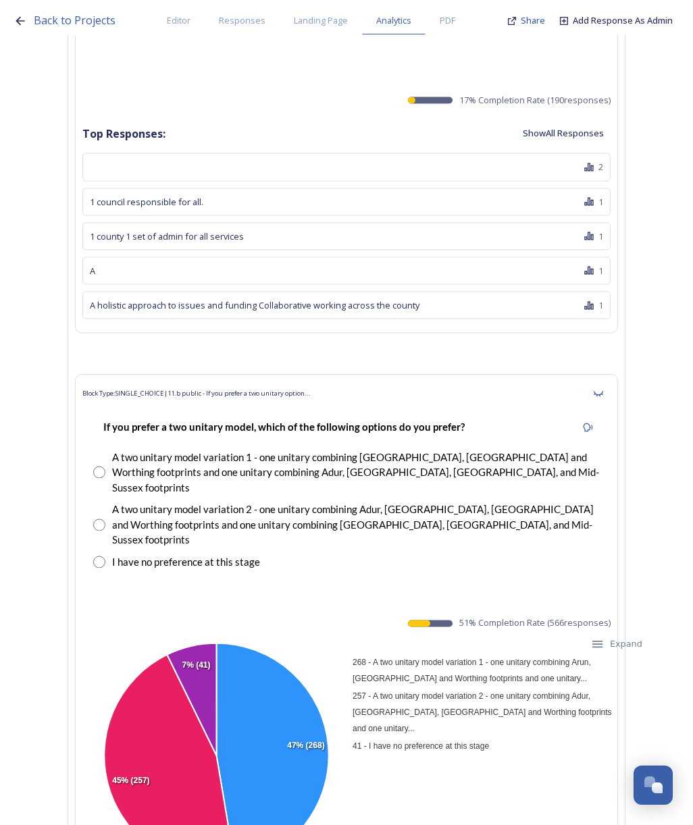
drag, startPoint x: 466, startPoint y: 498, endPoint x: 622, endPoint y: 499, distance: 155.3
click at [618, 499] on div "Block Type: SINGLE_CHOICE | 11.b public - If you prefer a two unitary option...…" at bounding box center [346, 629] width 543 height 510
copy span "51 % Completion Rate ( 566 responses)"
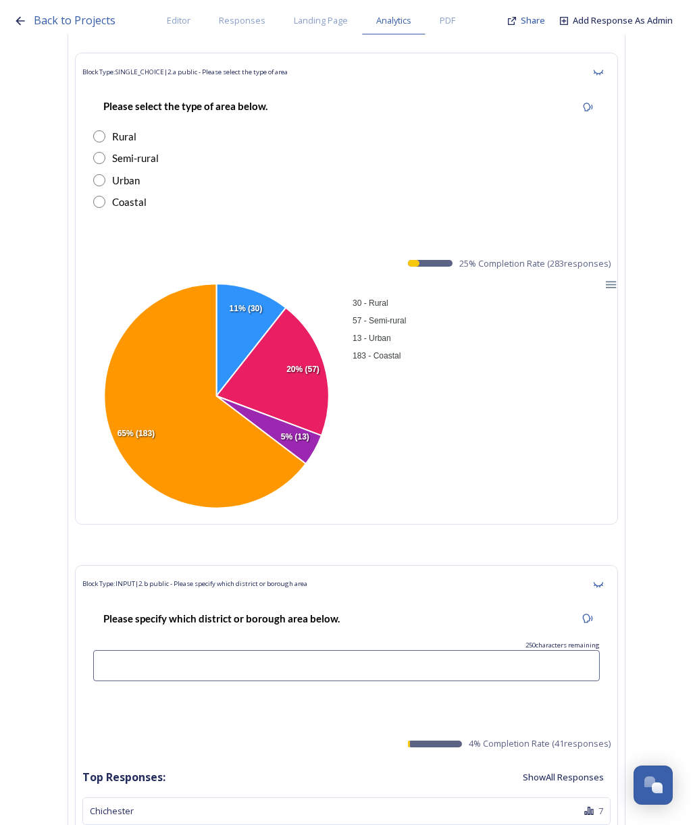
scroll to position [0, 0]
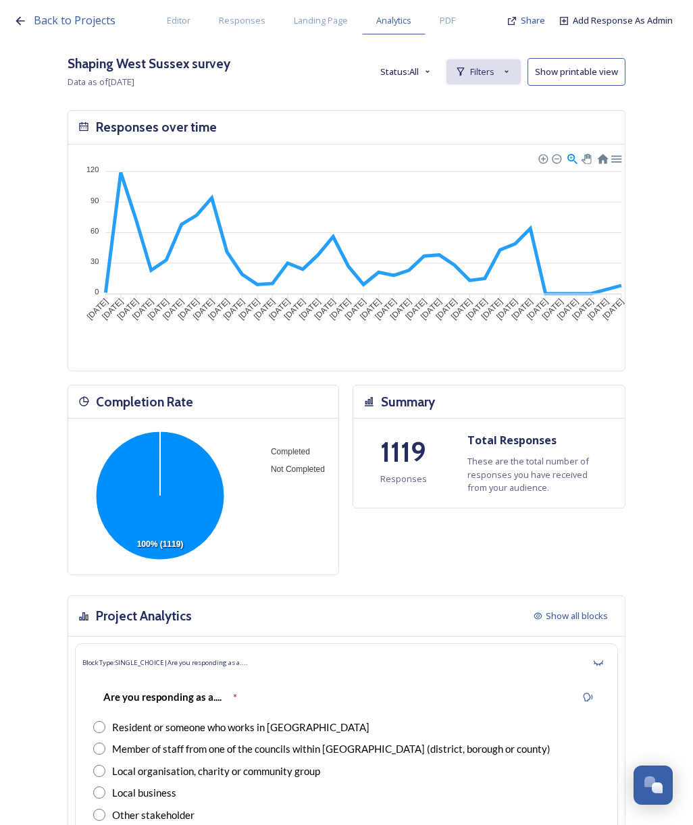
click at [494, 71] on span "Filters" at bounding box center [482, 71] width 24 height 13
drag, startPoint x: 481, startPoint y: 100, endPoint x: 500, endPoint y: 67, distance: 38.4
click at [481, 100] on strong "is Arun District Council" at bounding box center [461, 103] width 104 height 12
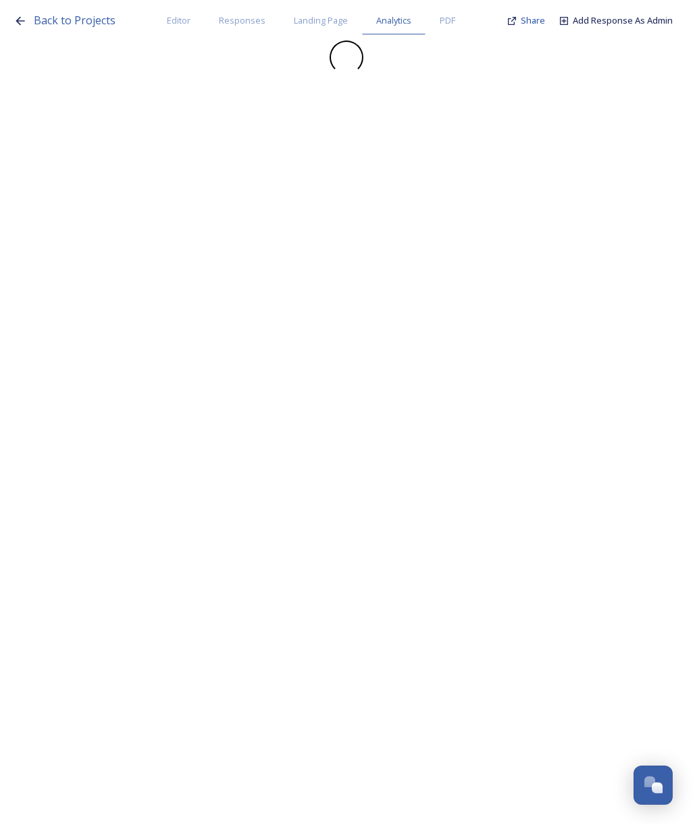
click at [500, 67] on div at bounding box center [347, 58] width 666 height 34
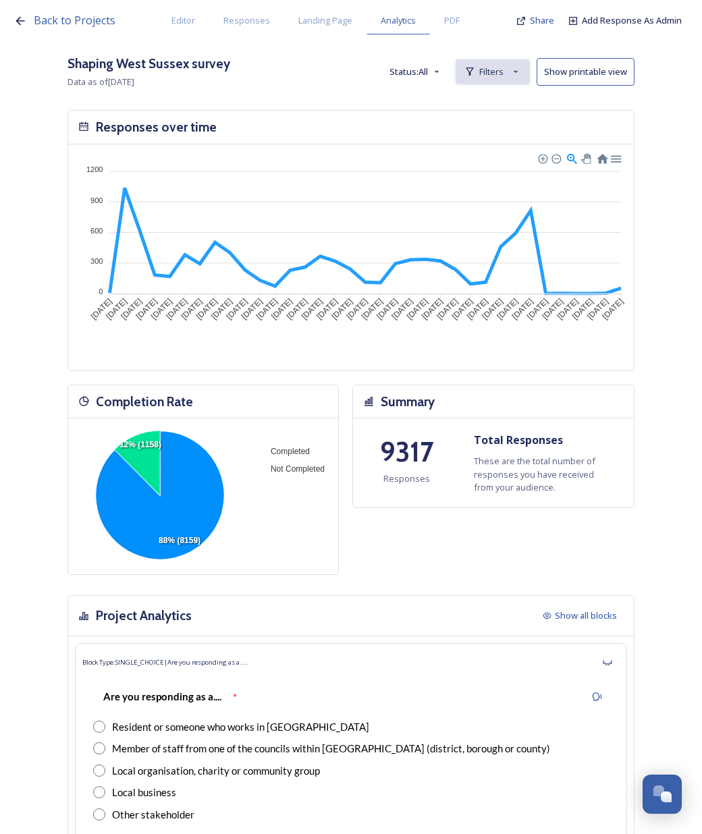
click at [510, 71] on div "Filters" at bounding box center [493, 71] width 74 height 25
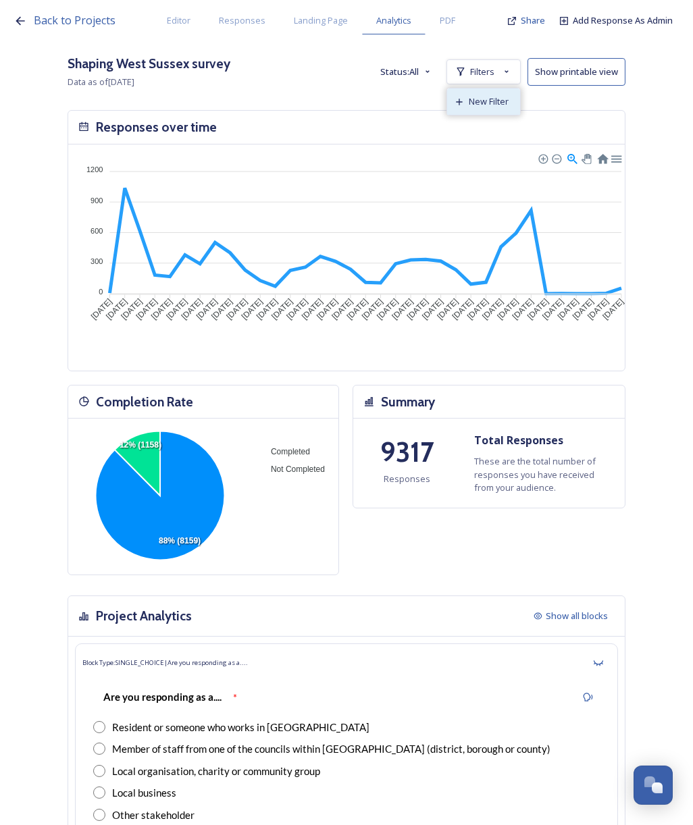
click at [492, 103] on span "New Filter" at bounding box center [488, 101] width 40 height 13
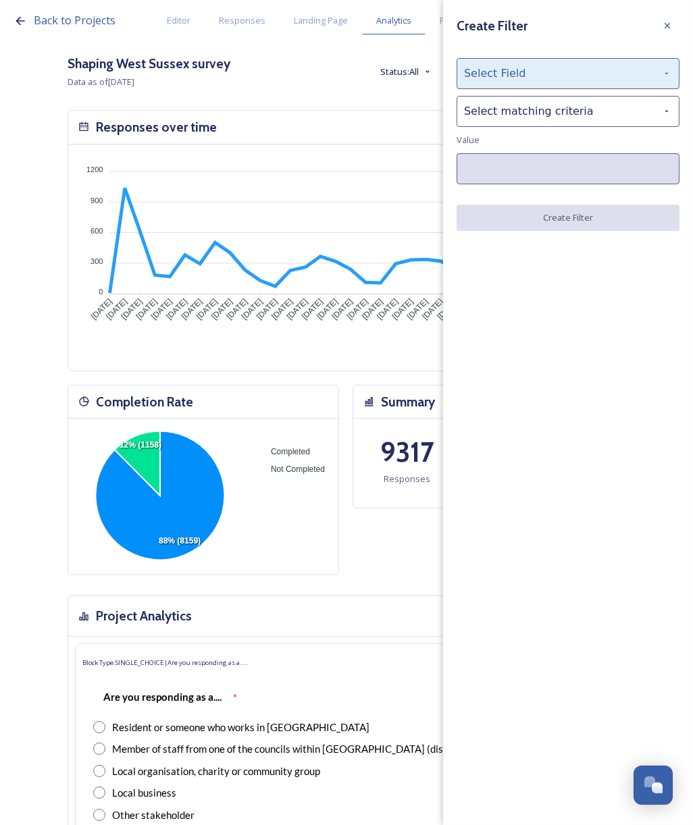
click at [525, 70] on div "Select Field" at bounding box center [567, 73] width 223 height 31
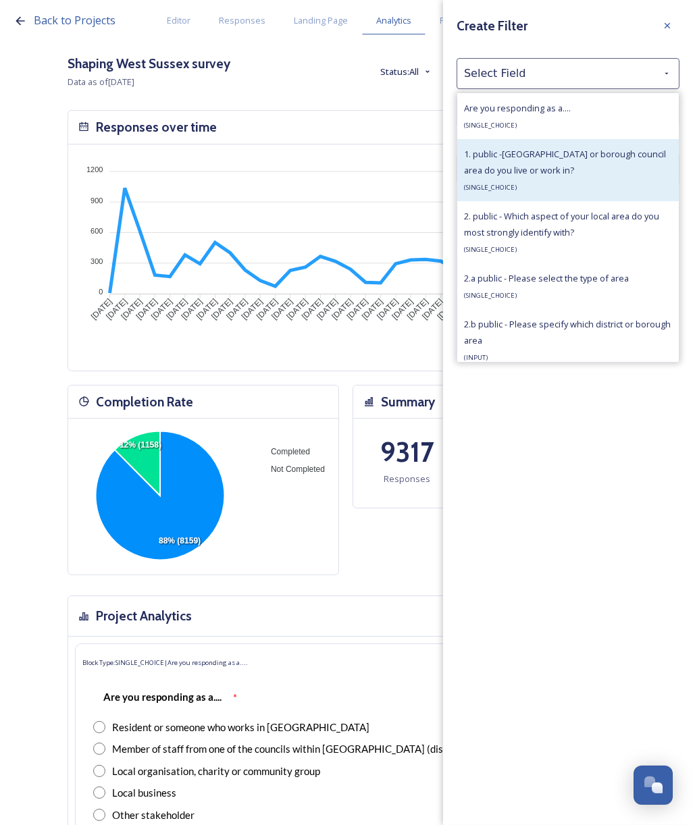
click at [535, 157] on span "1. public -[GEOGRAPHIC_DATA] or borough council area do you live or work in?" at bounding box center [565, 162] width 202 height 28
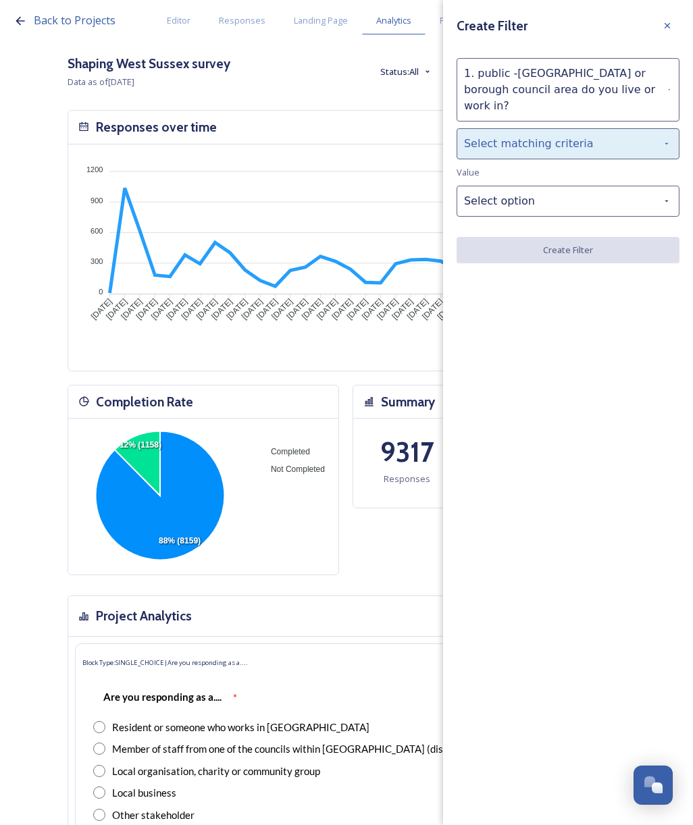
click at [531, 130] on div "Select matching criteria" at bounding box center [567, 143] width 223 height 31
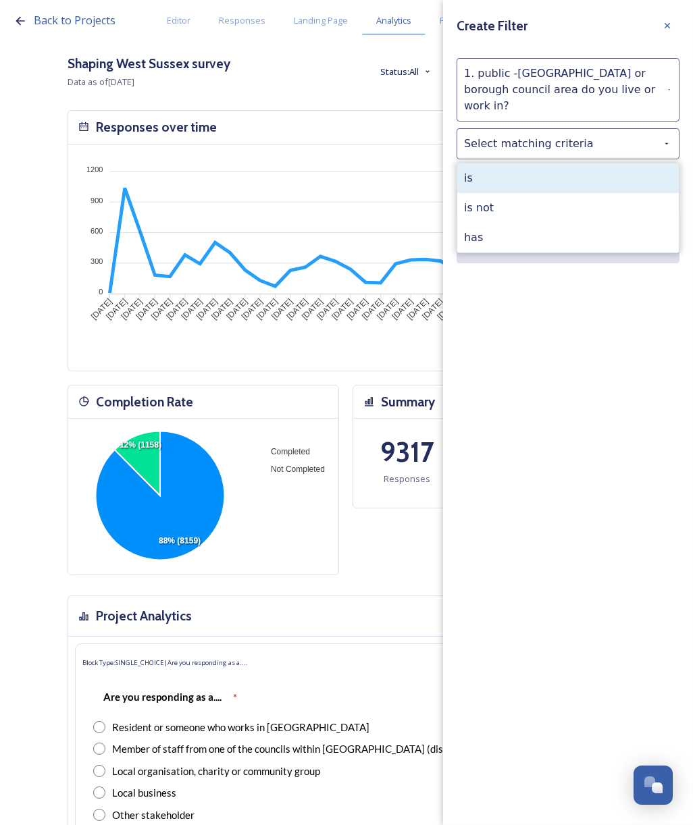
click at [534, 163] on div "is" at bounding box center [567, 178] width 221 height 30
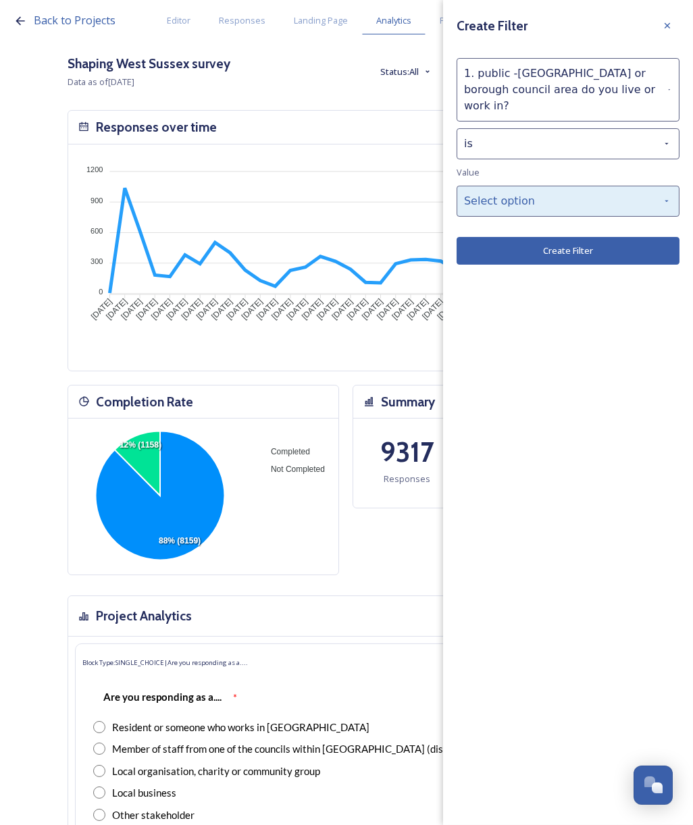
click at [539, 186] on div "Select option" at bounding box center [567, 201] width 223 height 31
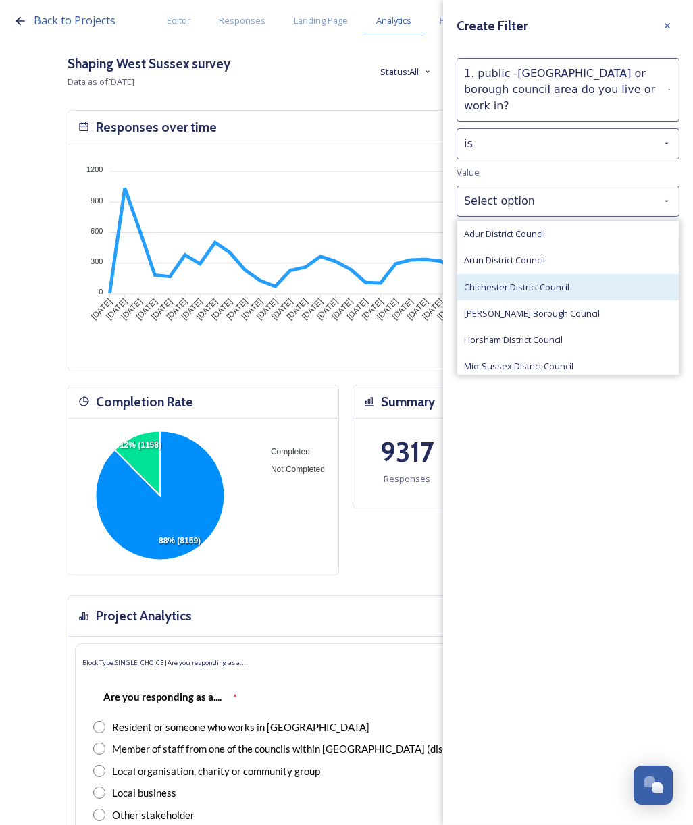
click at [553, 274] on div "Chichester District Council" at bounding box center [567, 287] width 221 height 26
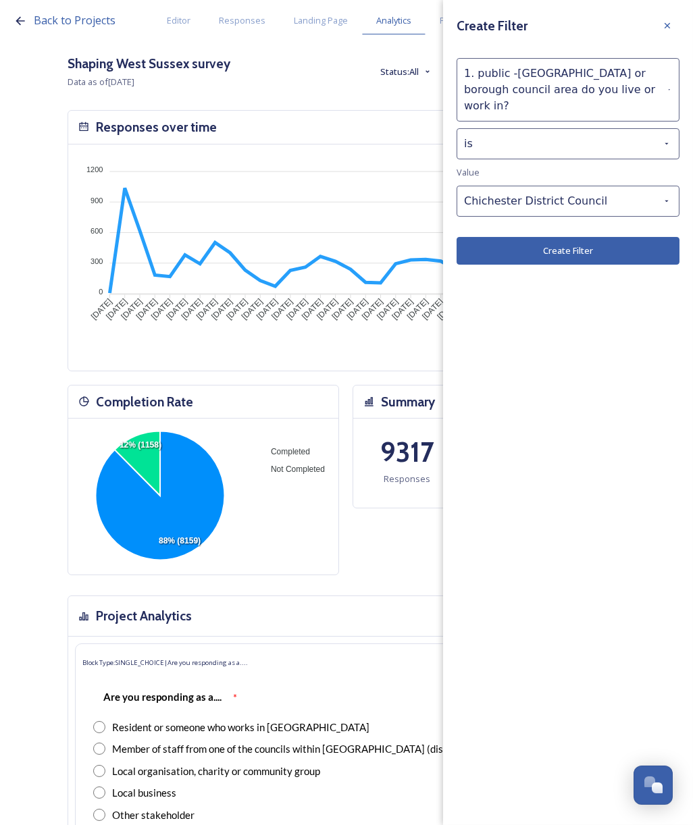
click at [562, 237] on button "Create Filter" at bounding box center [567, 251] width 223 height 28
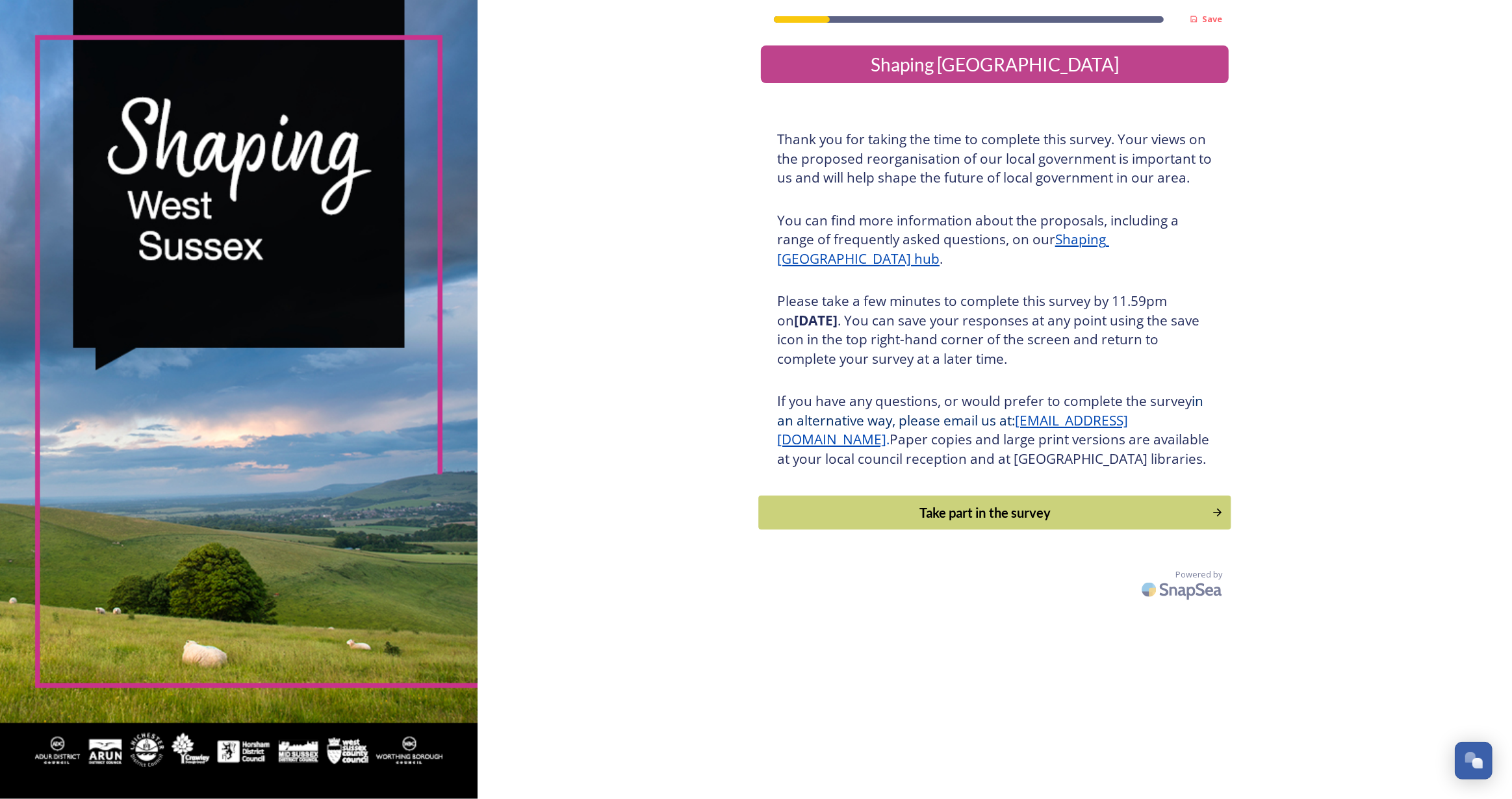
click at [1047, 523] on div "Take part in the survey" at bounding box center [986, 513] width 439 height 19
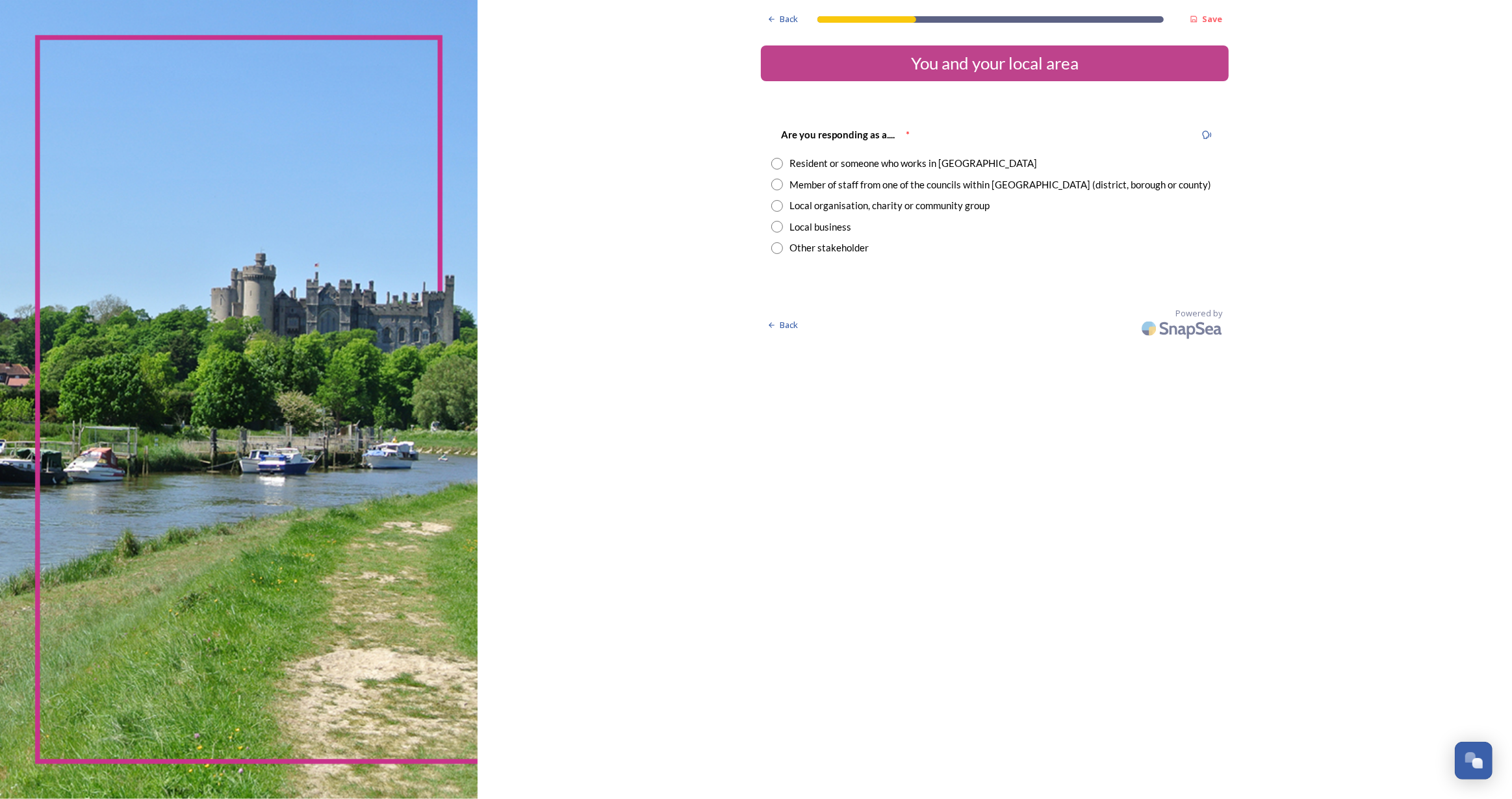
click at [779, 168] on input "radio" at bounding box center [777, 164] width 12 height 12
radio input "true"
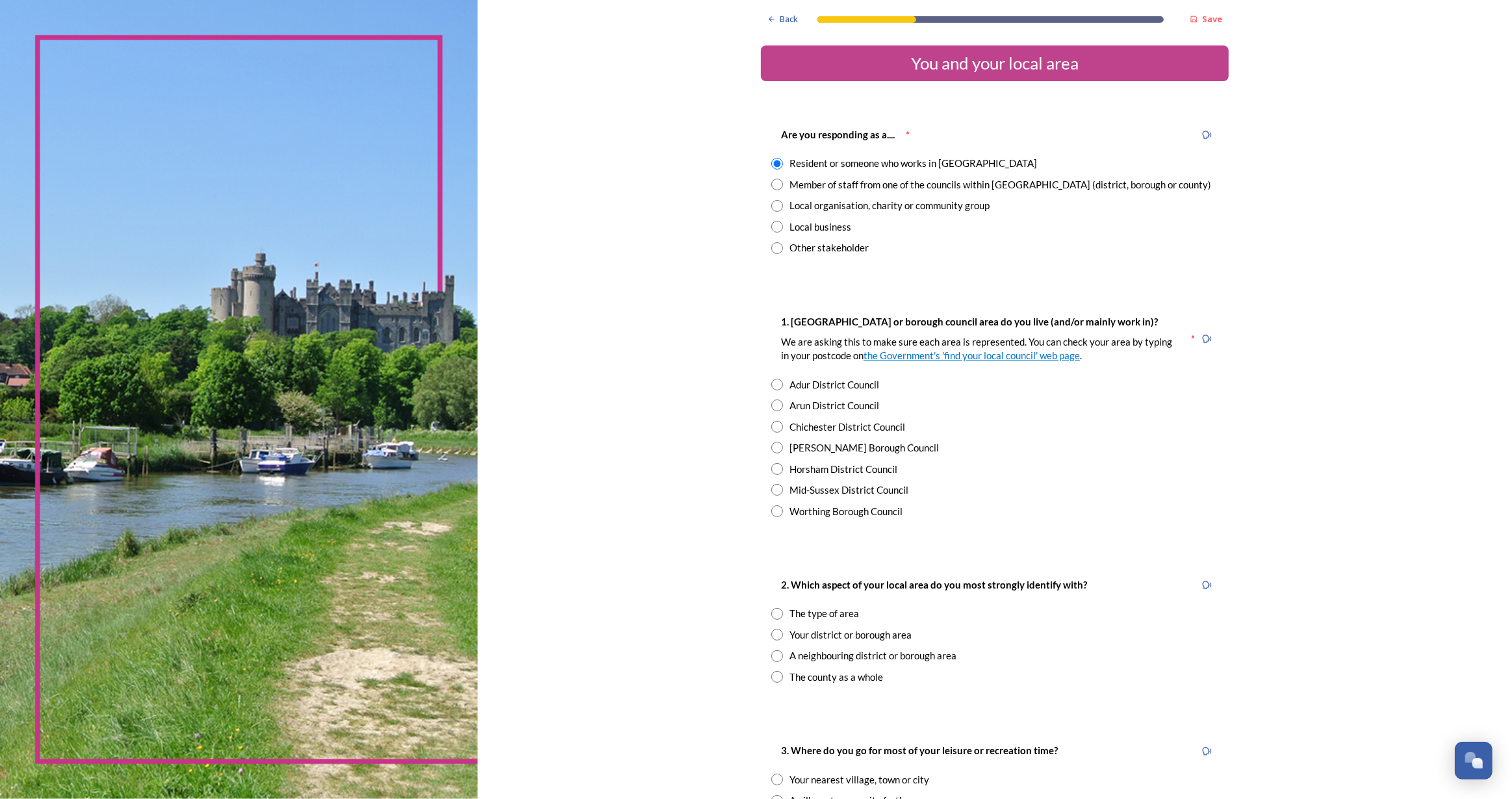
click at [777, 407] on input "radio" at bounding box center [777, 405] width 12 height 12
radio input "true"
click at [775, 606] on div "2. Which aspect of your local area do you most strongly identify with? The type…" at bounding box center [995, 631] width 468 height 133
click at [775, 618] on input "radio" at bounding box center [777, 614] width 12 height 12
radio input "true"
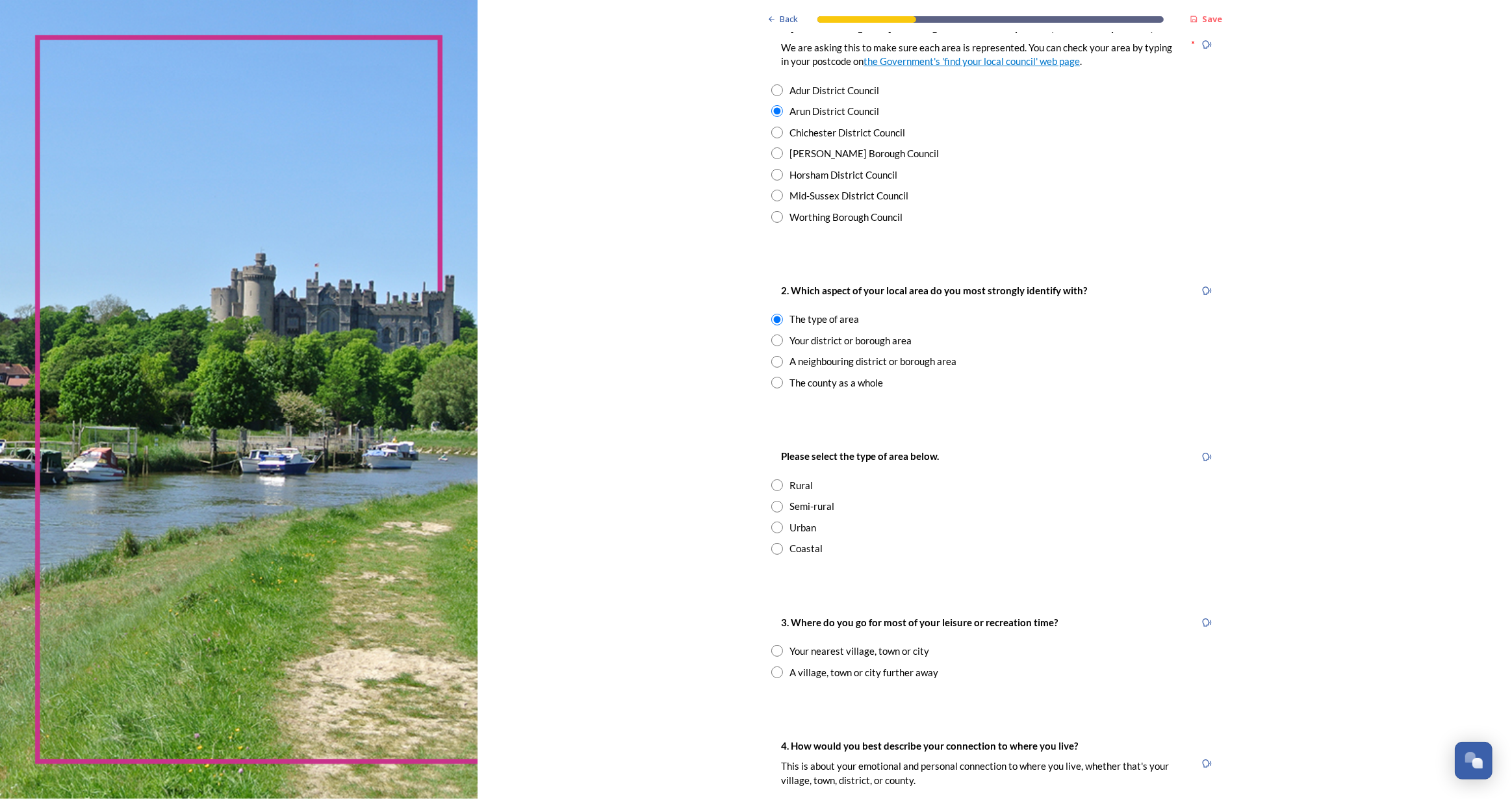
scroll to position [295, 0]
drag, startPoint x: 769, startPoint y: 550, endPoint x: 787, endPoint y: 546, distance: 18.4
click at [779, 547] on input "radio" at bounding box center [777, 549] width 12 height 12
radio input "true"
click at [771, 650] on input "radio" at bounding box center [777, 651] width 12 height 12
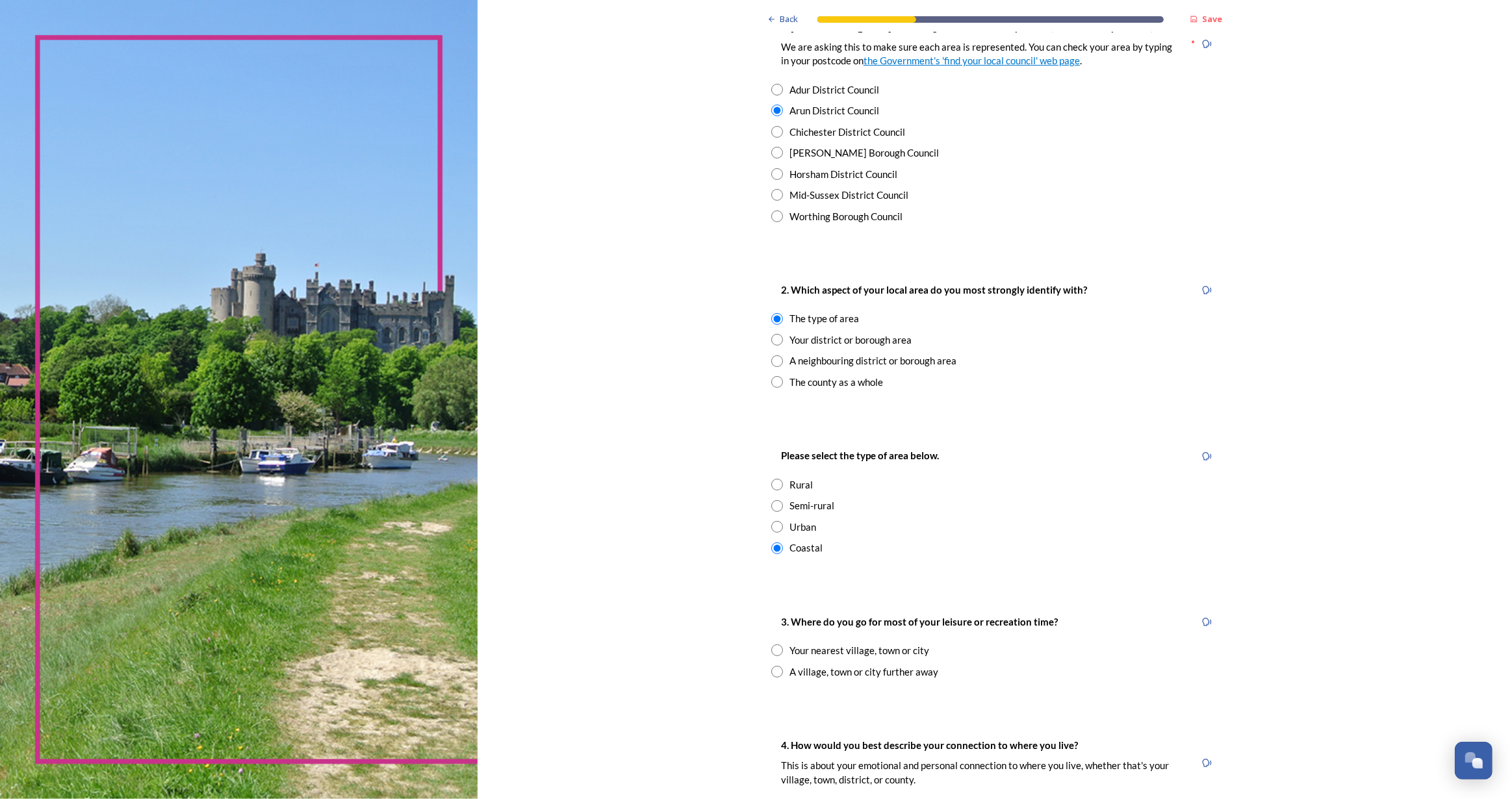
radio input "true"
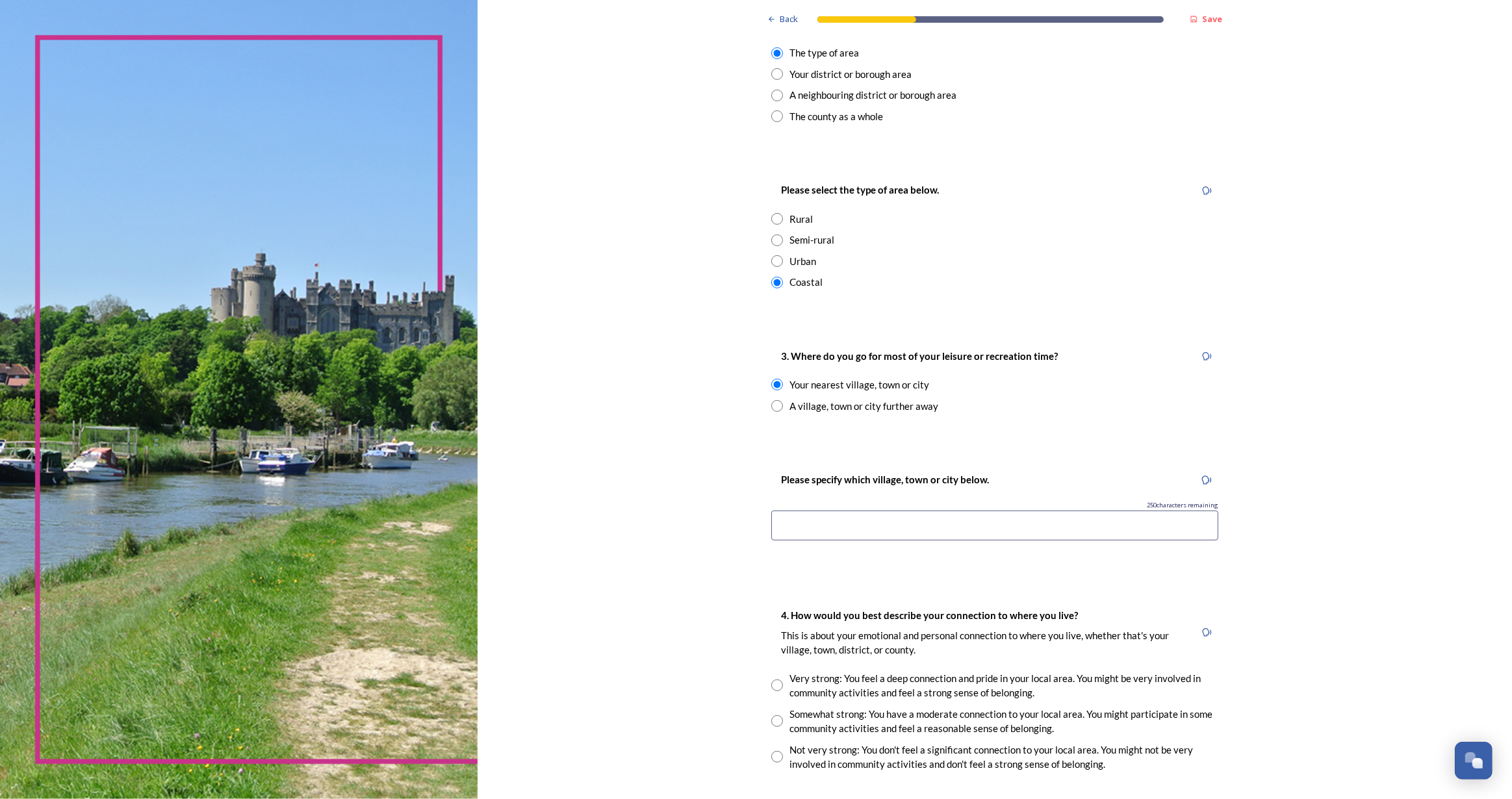
scroll to position [709, 0]
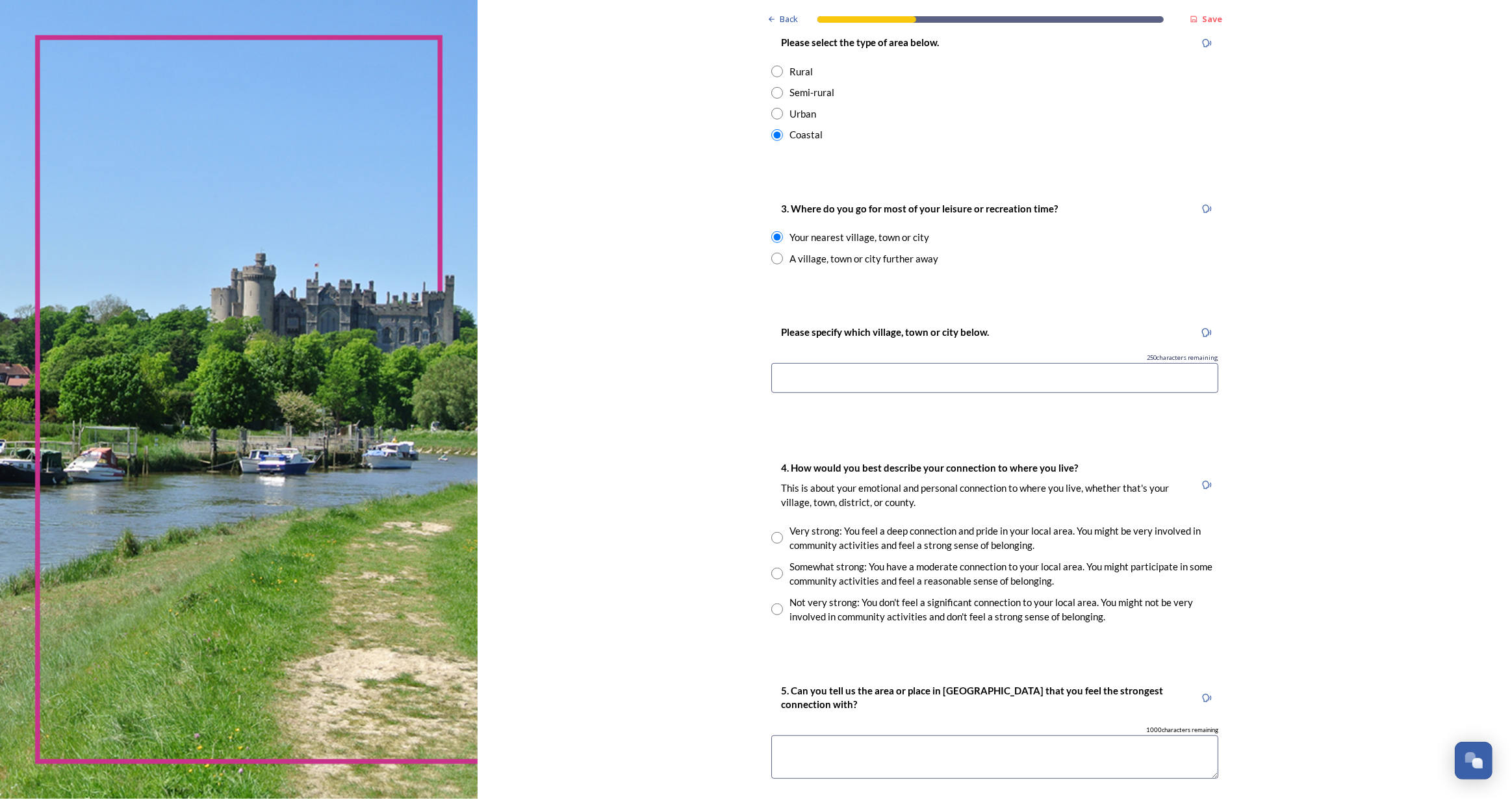
click at [835, 375] on input at bounding box center [994, 377] width 447 height 30
type input "[GEOGRAPHIC_DATA]"
click at [803, 751] on textarea at bounding box center [994, 757] width 447 height 43
type textarea "the sea"
click at [773, 569] on input "radio" at bounding box center [777, 574] width 12 height 12
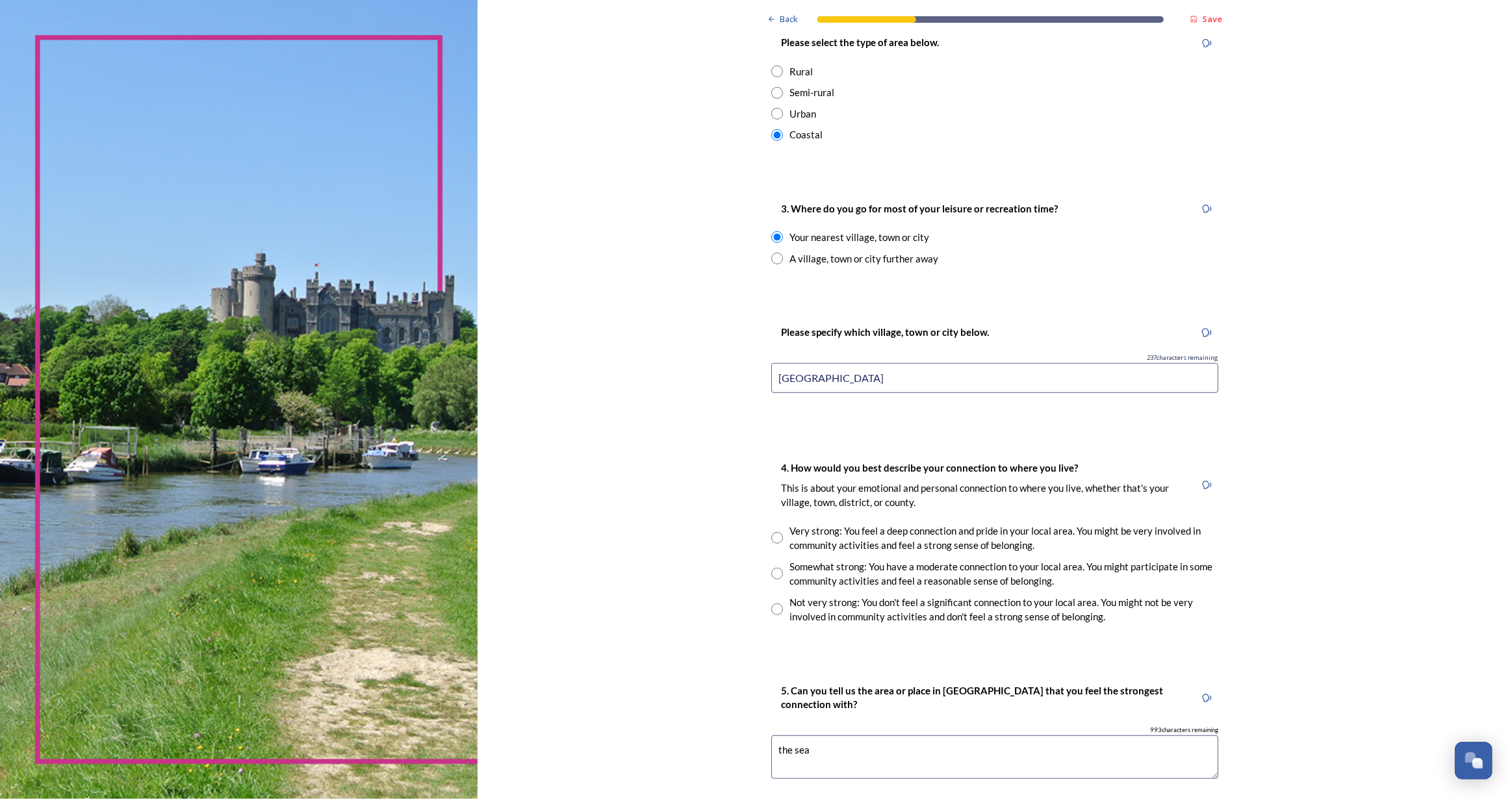
radio input "true"
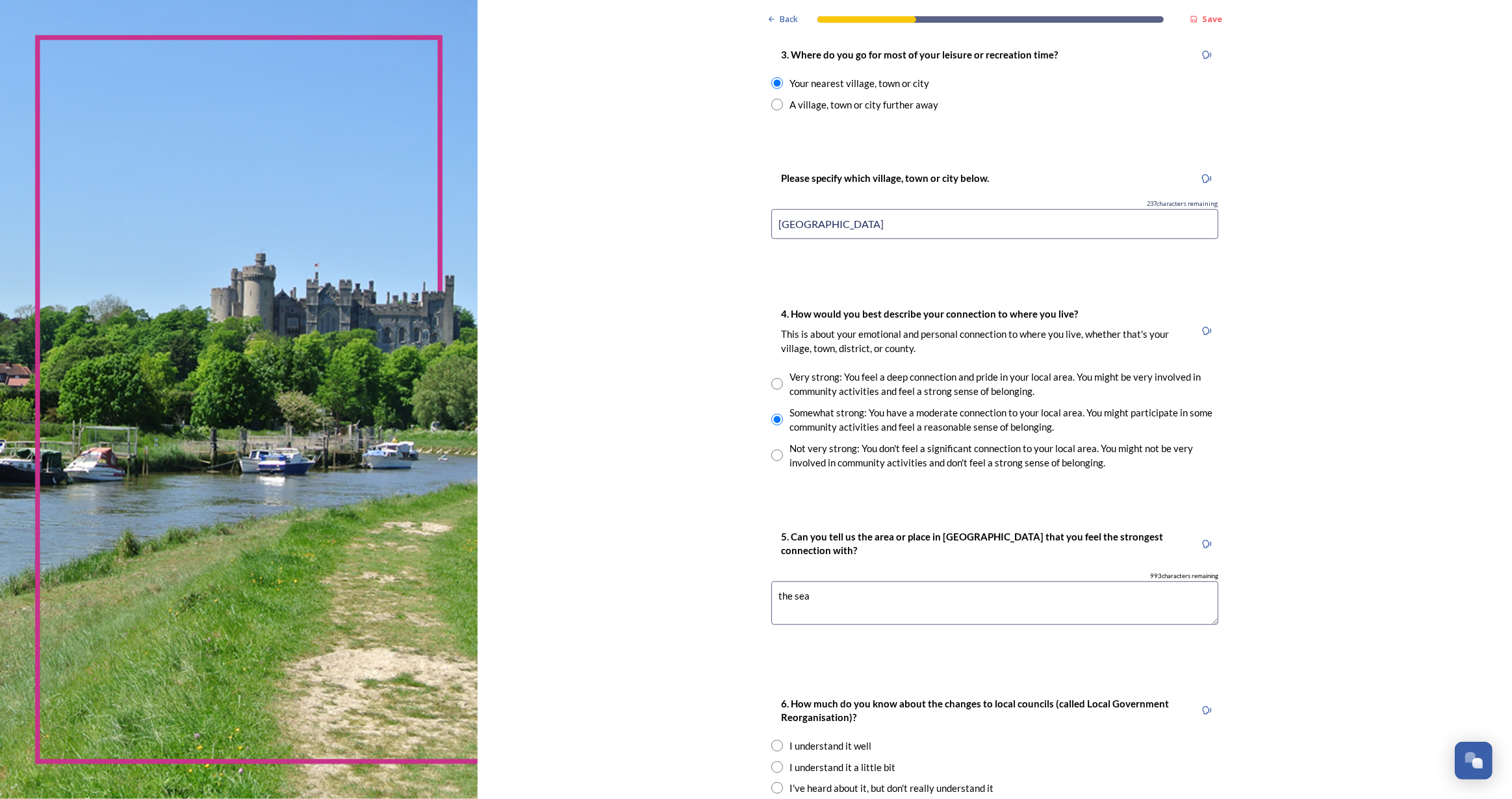
scroll to position [1031, 0]
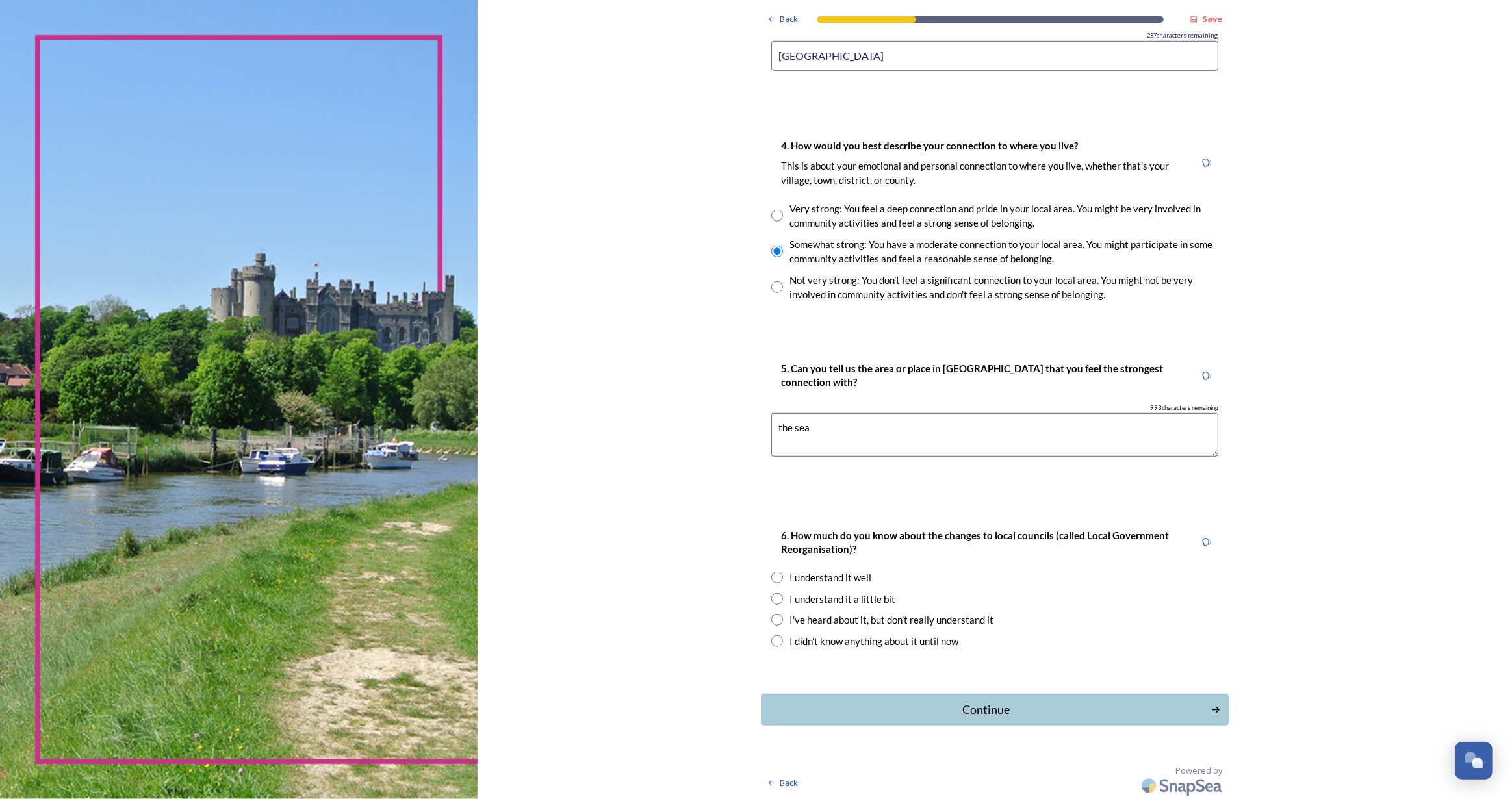
click at [773, 638] on input "radio" at bounding box center [777, 641] width 12 height 12
radio input "true"
click at [897, 714] on div "Continue" at bounding box center [986, 709] width 440 height 17
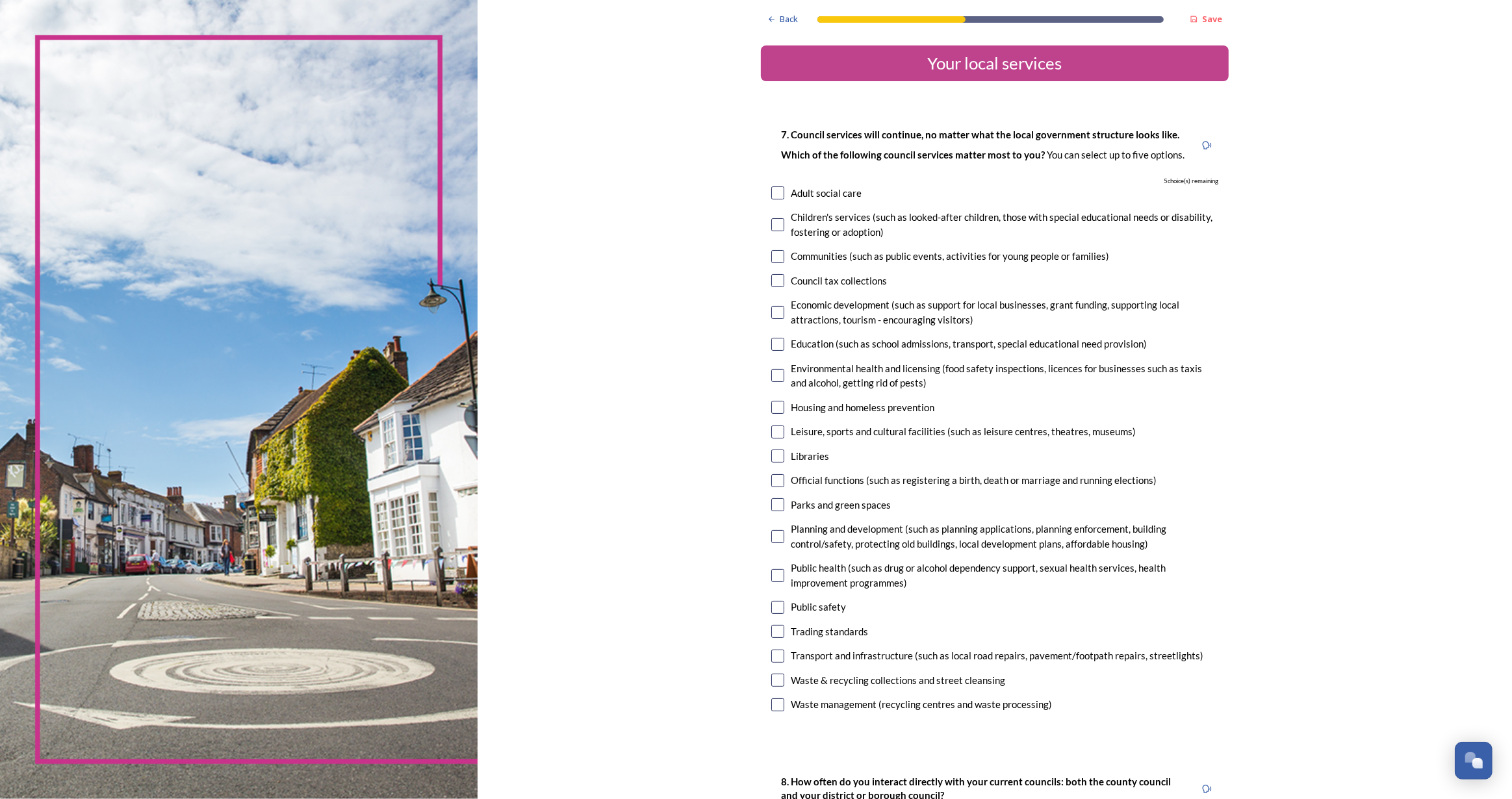
click at [771, 403] on input "checkbox" at bounding box center [778, 408] width 13 height 13
checkbox input "true"
click at [777, 510] on input "checkbox" at bounding box center [778, 505] width 13 height 13
checkbox input "true"
click at [777, 537] on input "checkbox" at bounding box center [778, 537] width 13 height 13
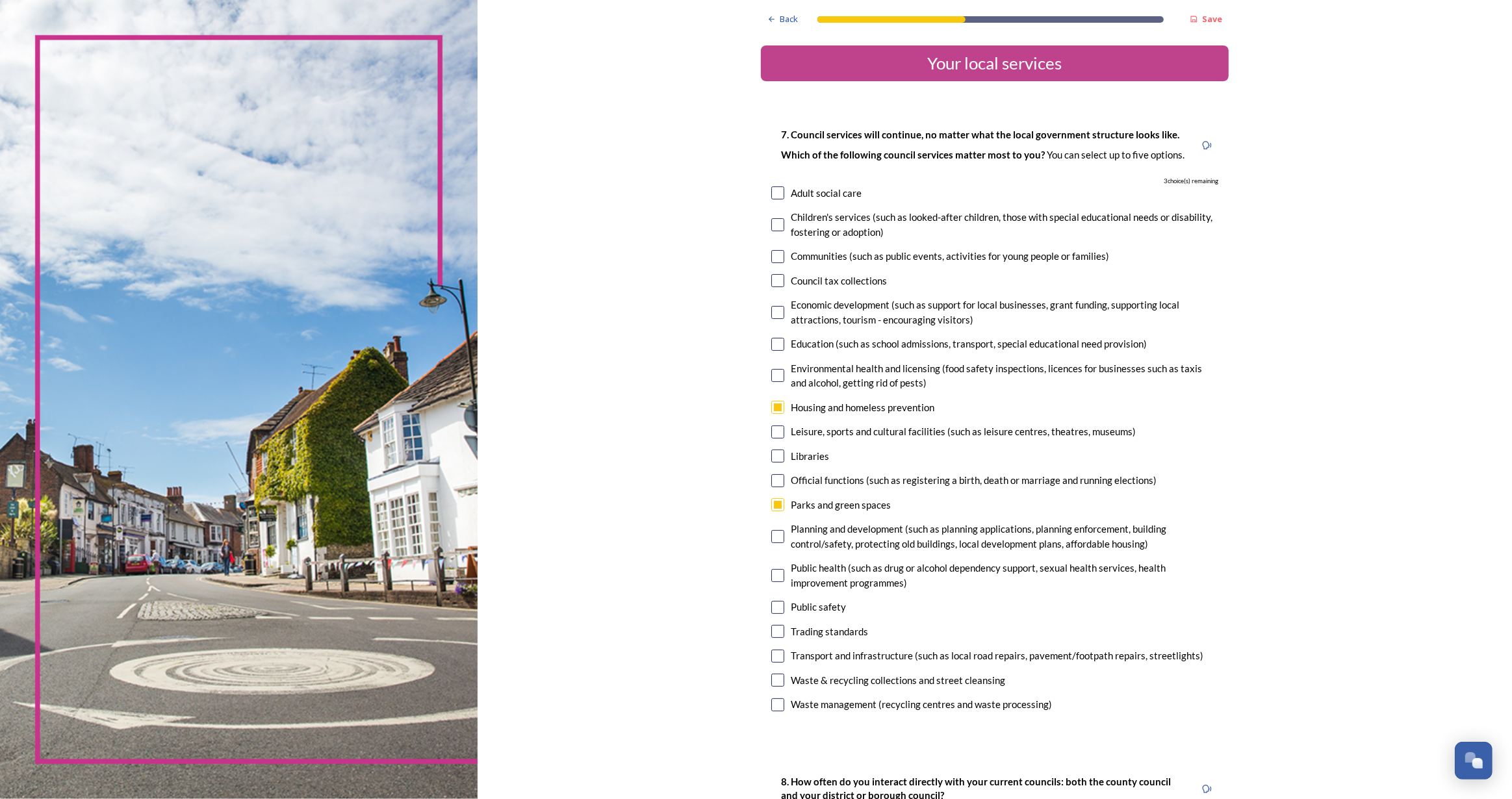
checkbox input "true"
click at [778, 651] on input "checkbox" at bounding box center [778, 657] width 13 height 13
checkbox input "true"
click at [773, 678] on input "checkbox" at bounding box center [778, 681] width 13 height 13
checkbox input "true"
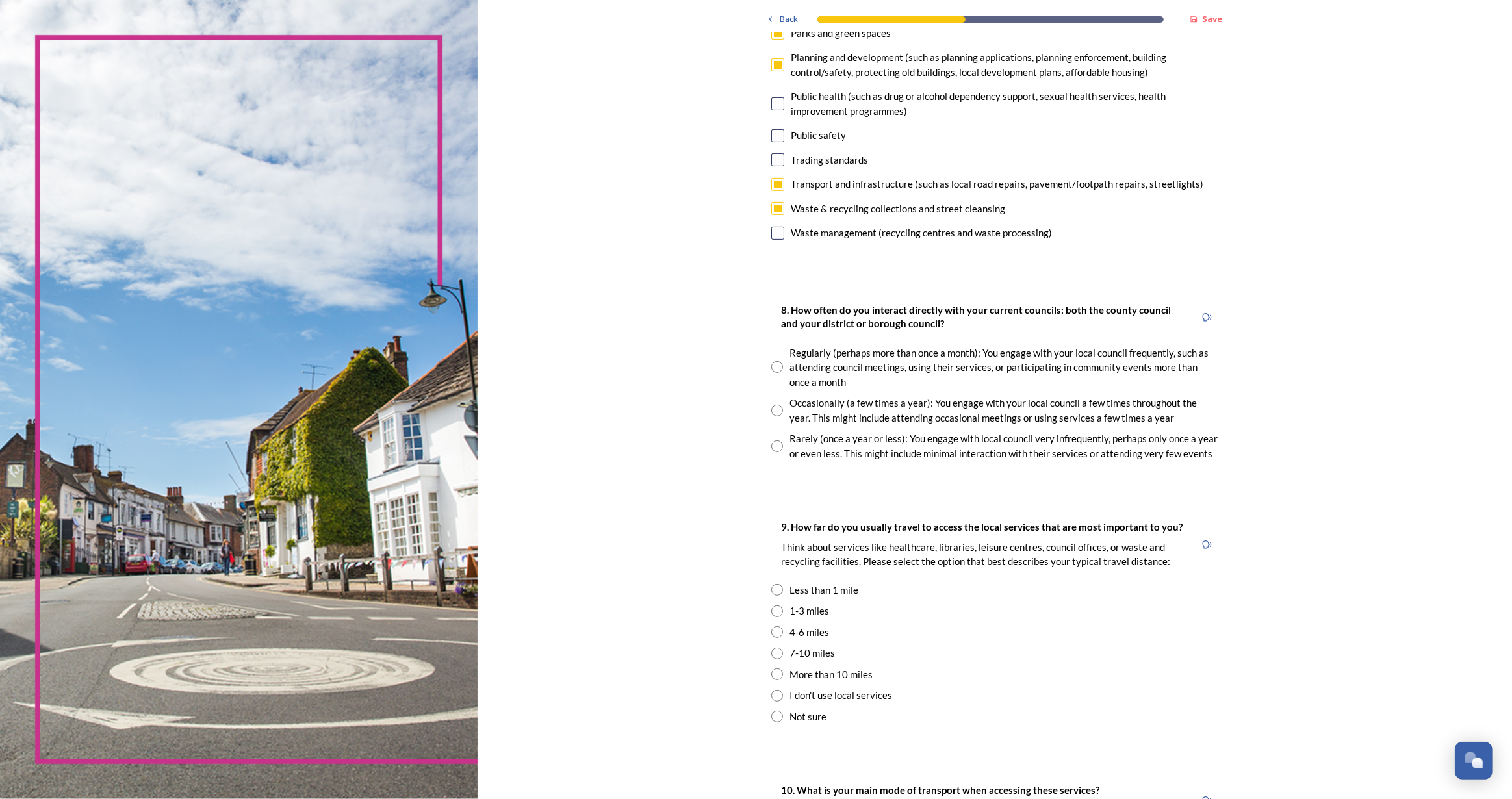
scroll to position [473, 0]
click at [773, 448] on input "radio" at bounding box center [777, 446] width 12 height 12
radio input "true"
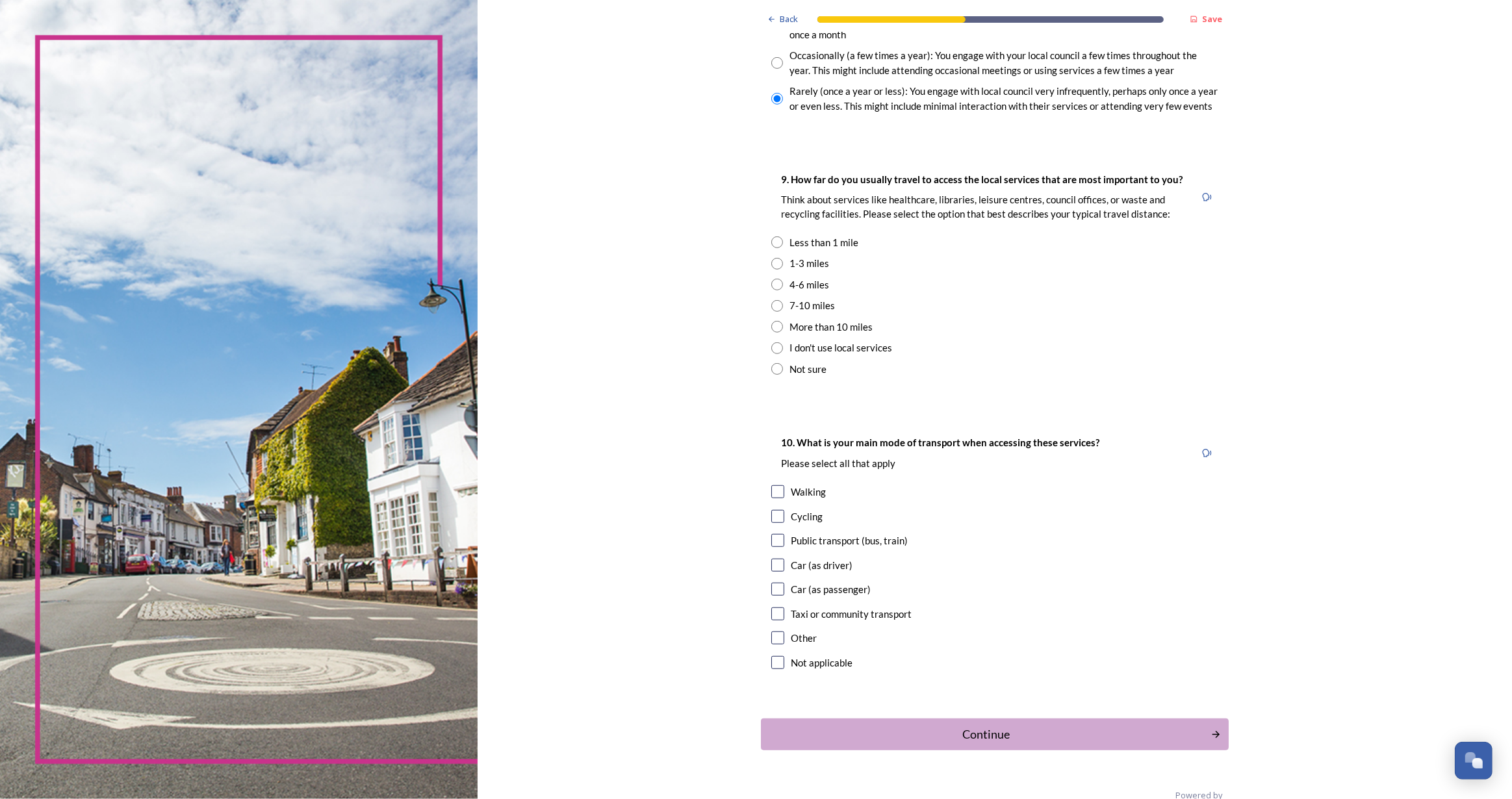
scroll to position [845, 0]
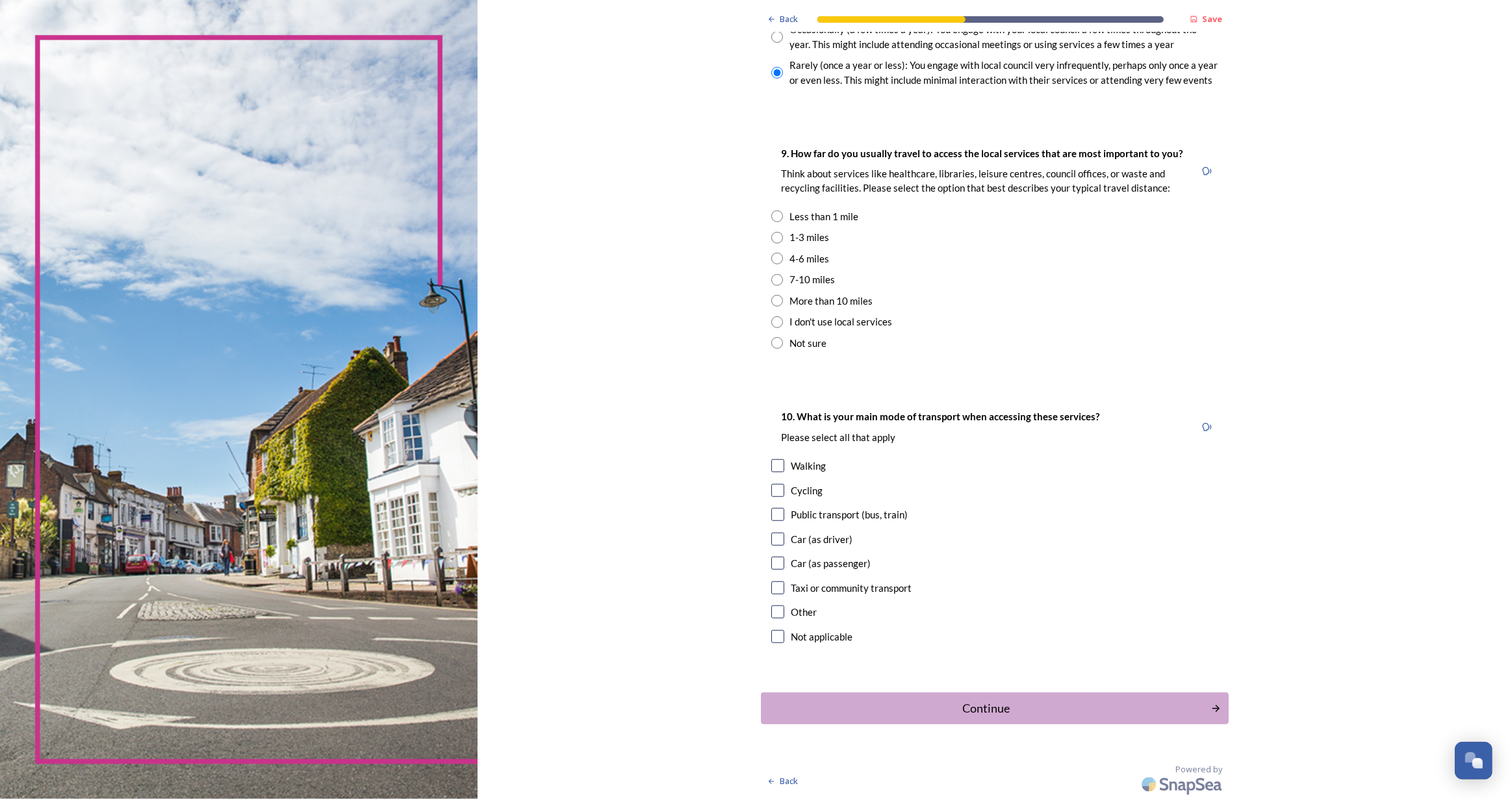
click at [766, 258] on div "9. How far do you usually travel to access the local services that are most imp…" at bounding box center [995, 248] width 468 height 231
click at [772, 261] on input "radio" at bounding box center [777, 259] width 12 height 12
radio input "true"
click at [775, 461] on input "checkbox" at bounding box center [778, 466] width 13 height 13
checkbox input "true"
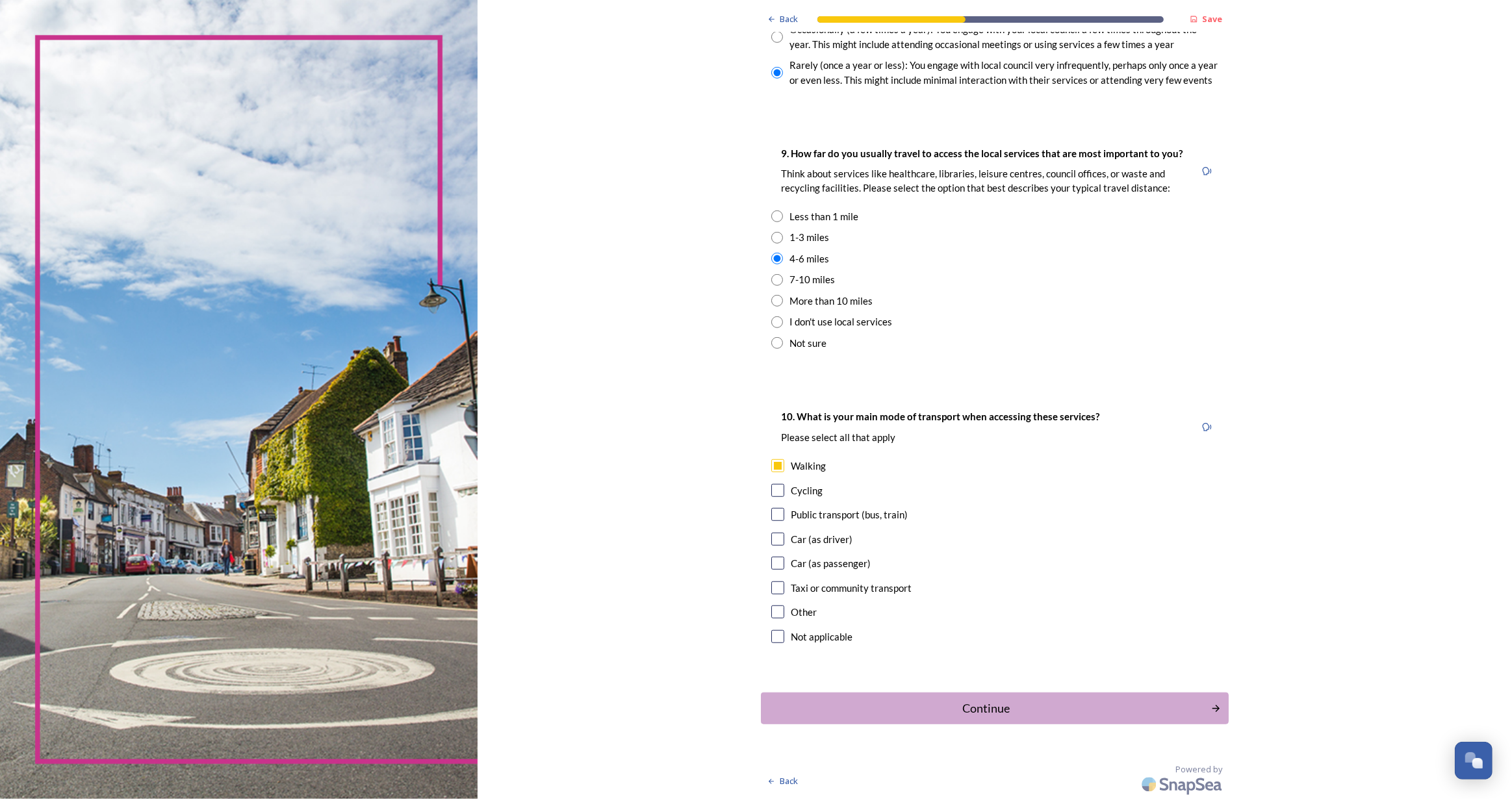
click at [773, 539] on input "checkbox" at bounding box center [778, 540] width 13 height 13
checkbox input "true"
click at [775, 512] on input "checkbox" at bounding box center [778, 515] width 13 height 13
checkbox input "true"
drag, startPoint x: 961, startPoint y: 700, endPoint x: 967, endPoint y: 701, distance: 6.1
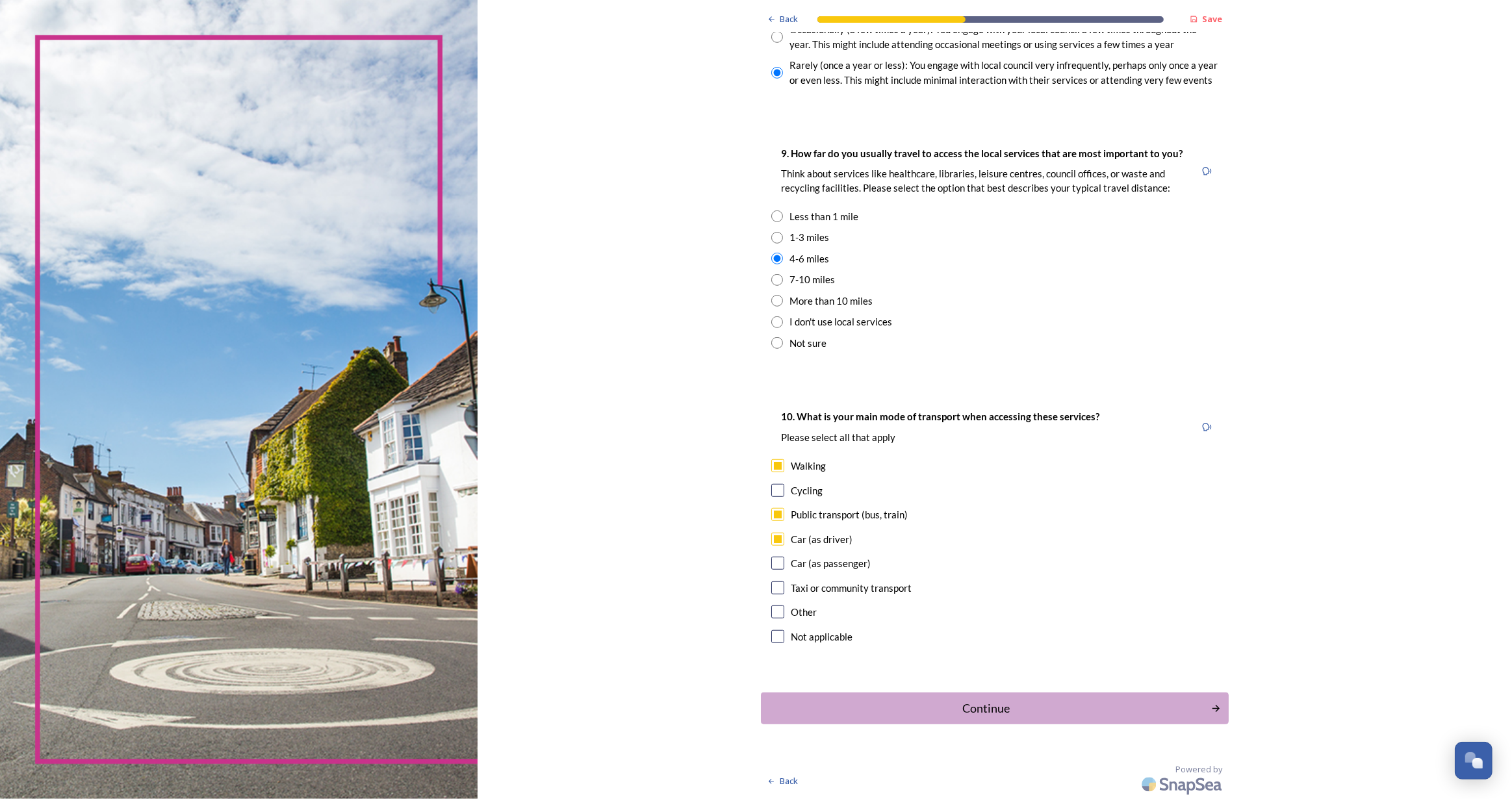
click at [962, 700] on div "Continue" at bounding box center [986, 709] width 436 height 17
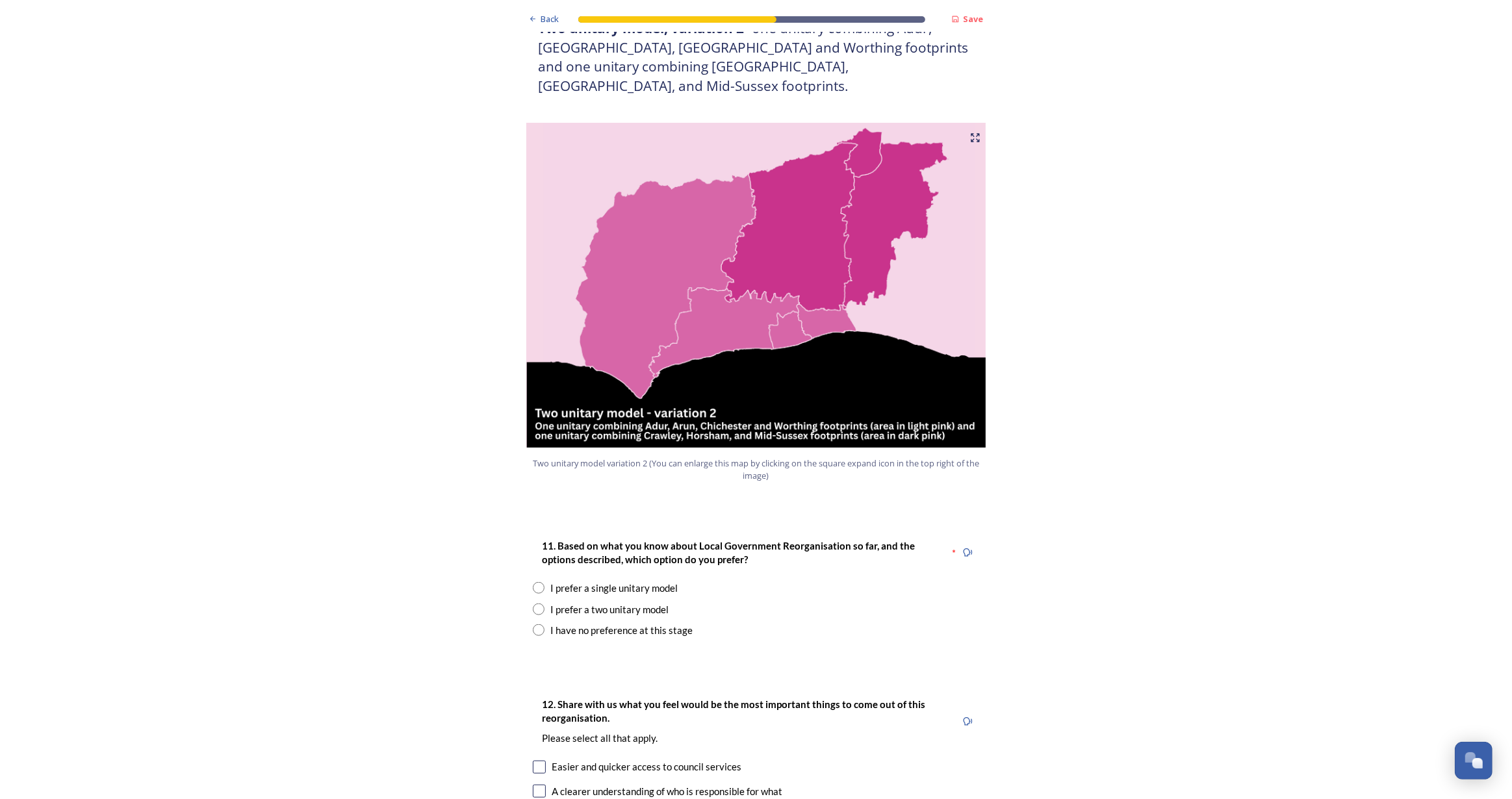
scroll to position [1535, 0]
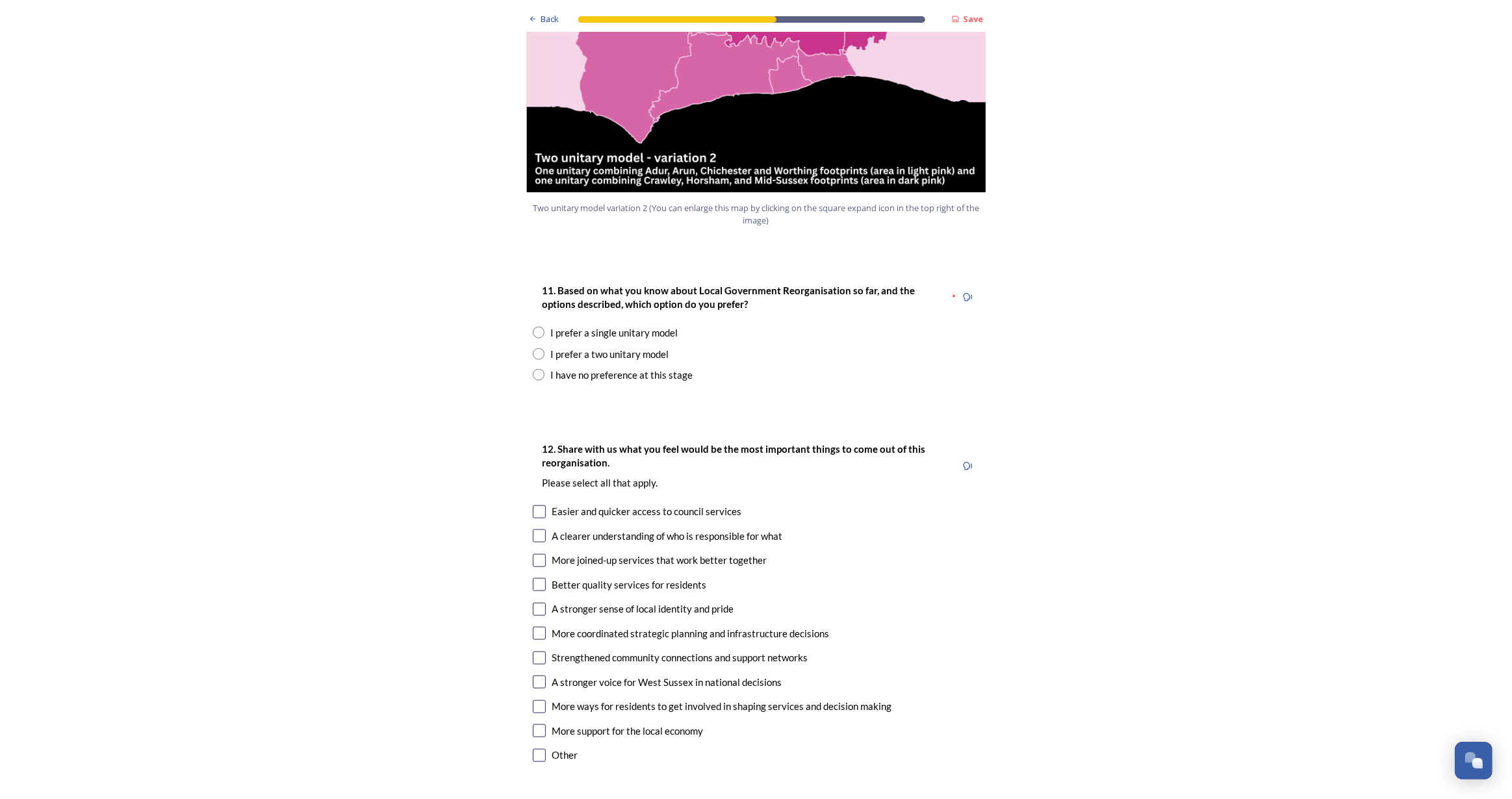
click at [534, 348] on input "radio" at bounding box center [539, 354] width 12 height 12
radio input "true"
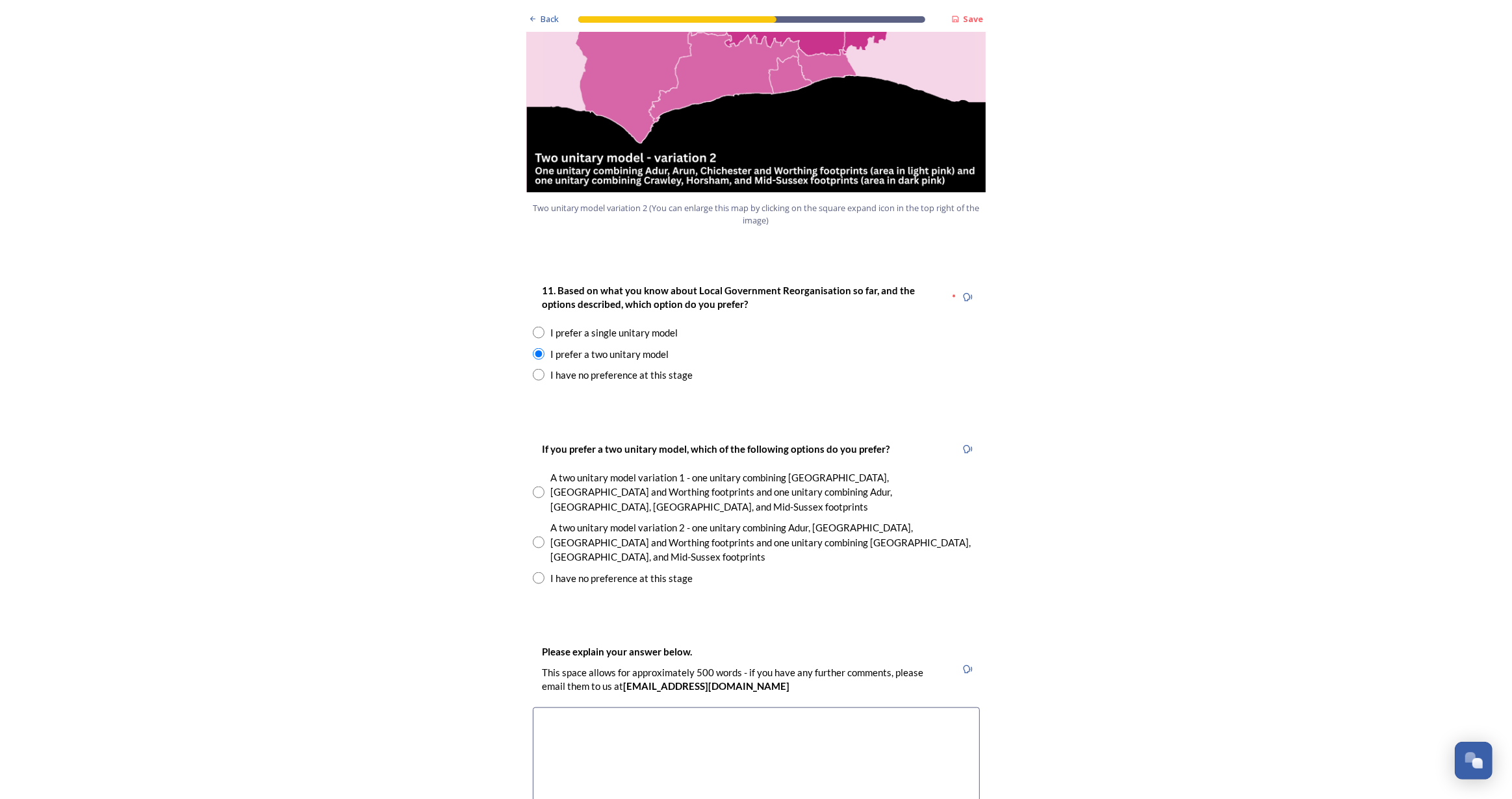
click at [540, 571] on div "I have no preference at this stage" at bounding box center [756, 579] width 447 height 15
radio input "true"
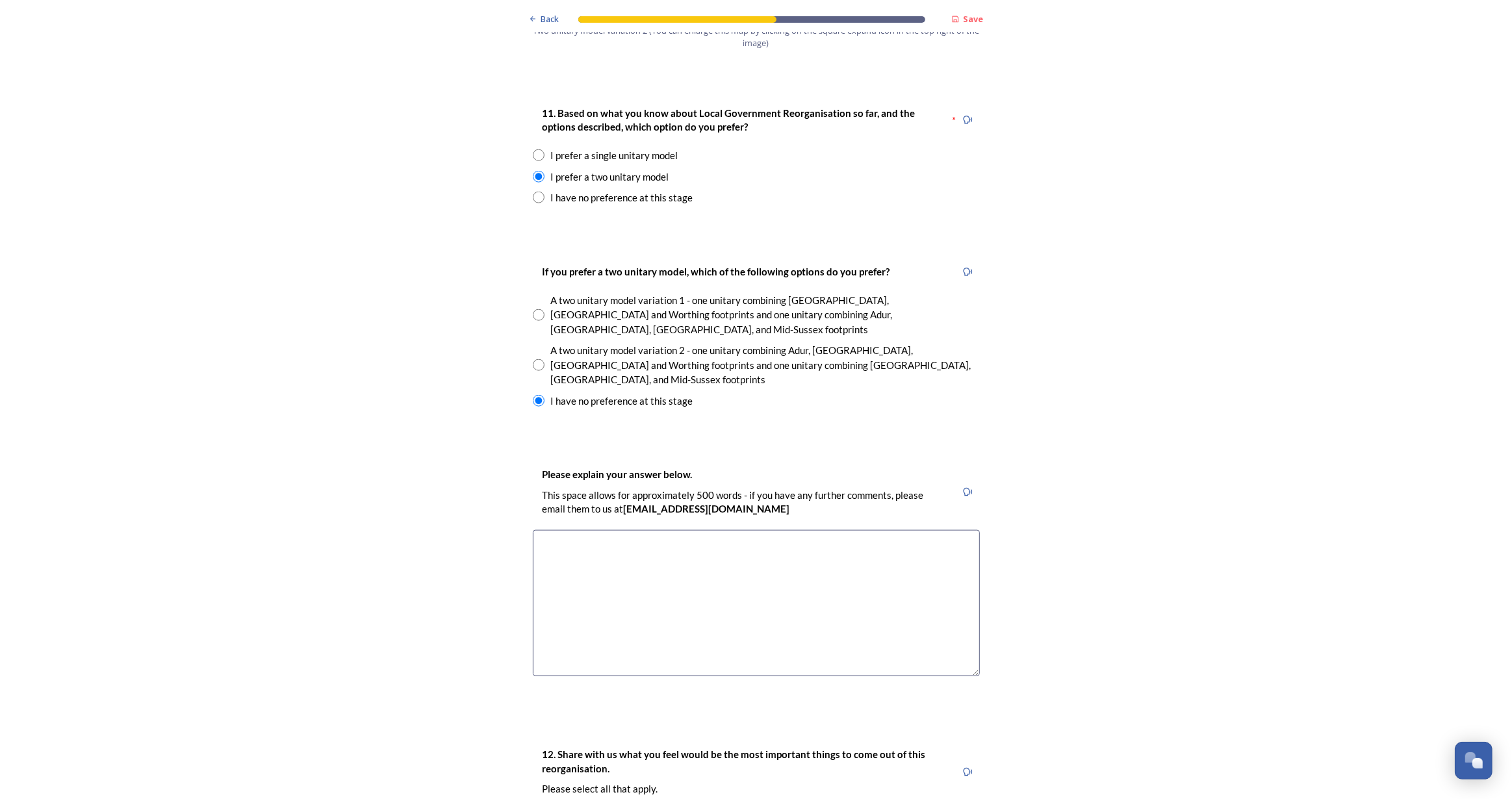
scroll to position [1713, 0]
click at [706, 547] on textarea at bounding box center [756, 604] width 447 height 146
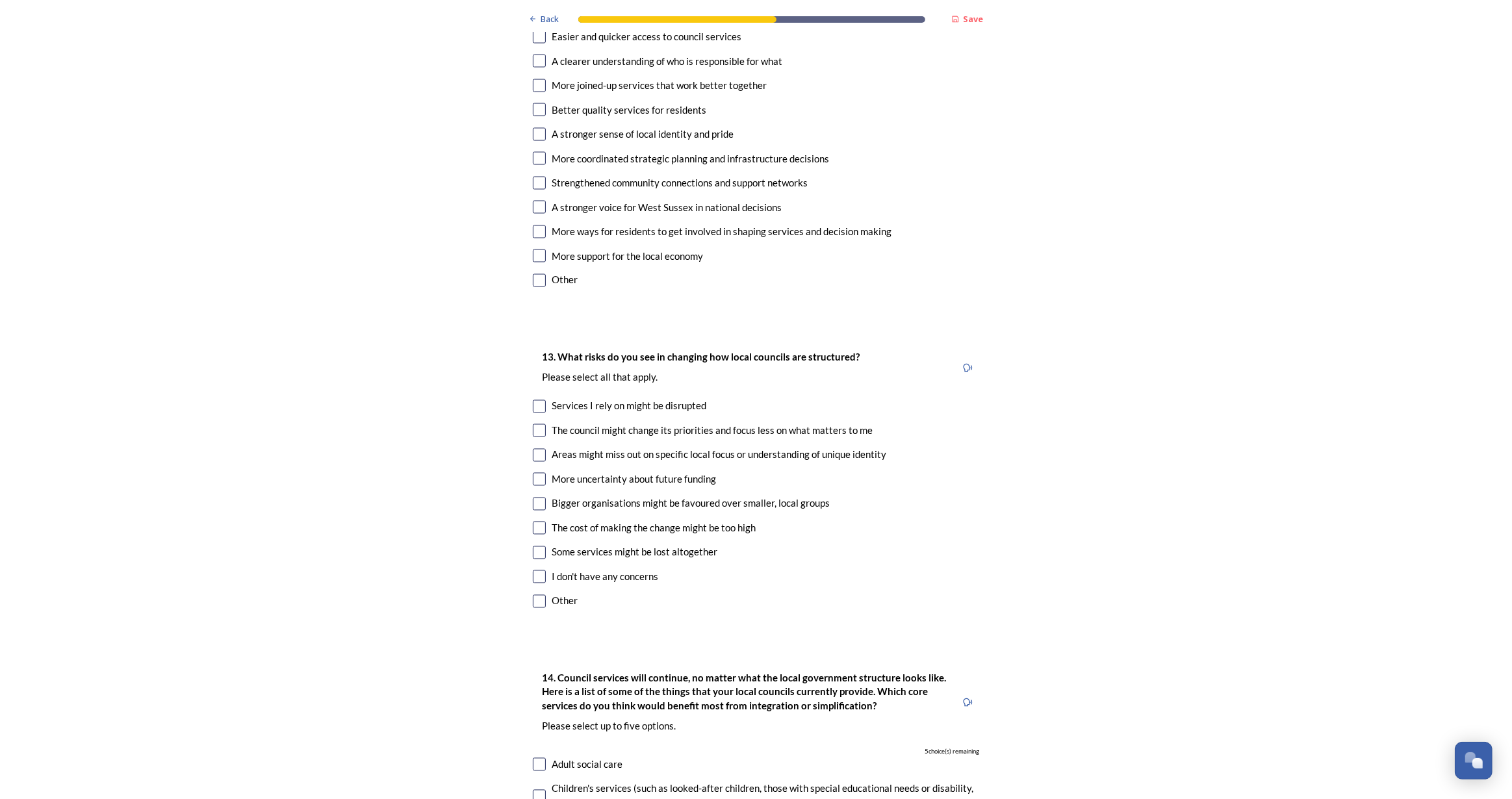
scroll to position [2422, 0]
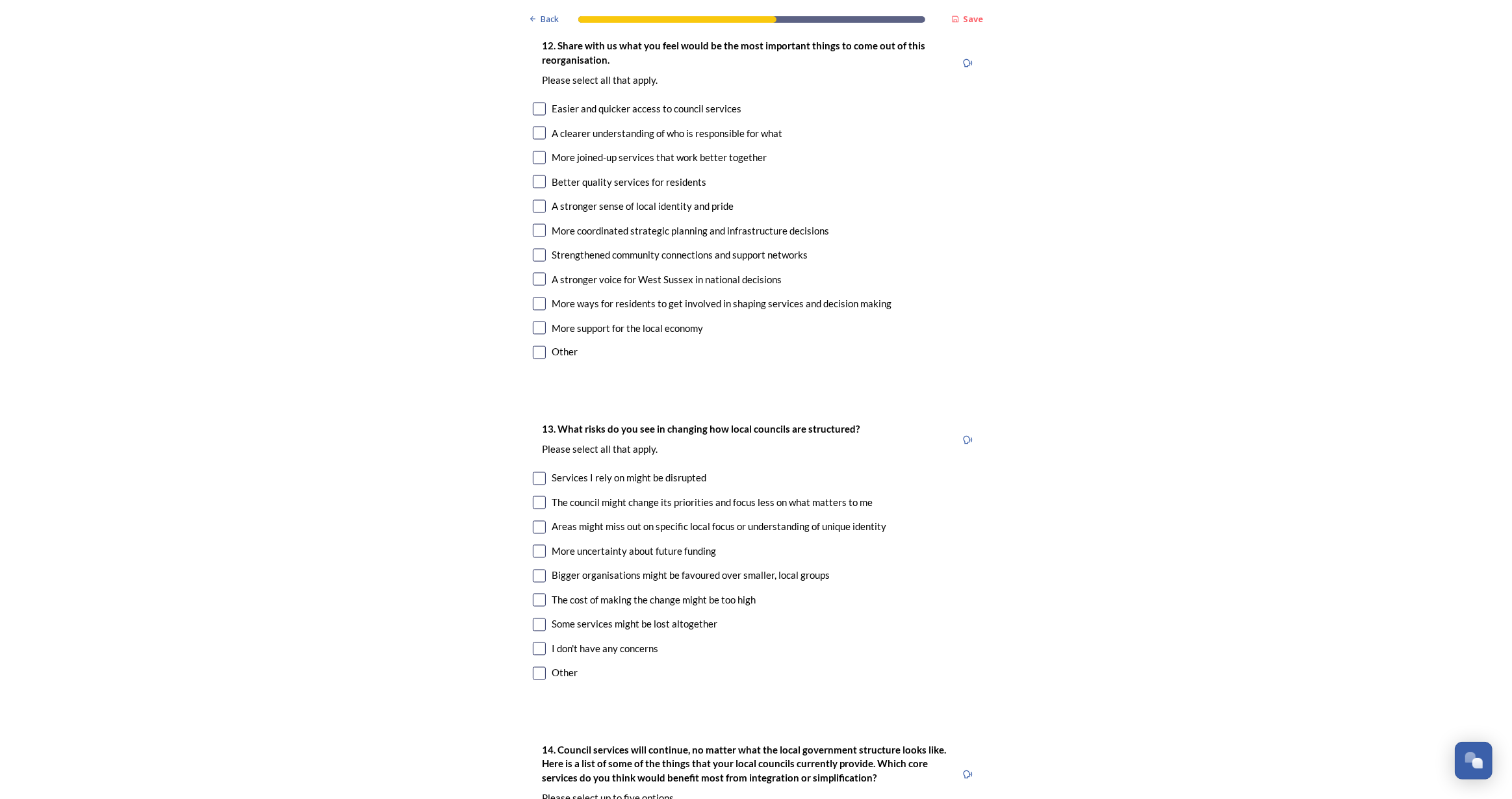
type textarea "More specific- closer to the people"
click at [533, 103] on input "checkbox" at bounding box center [540, 110] width 13 height 13
checkbox input "true"
click at [531, 56] on div "12. Share with us what you feel would be the most important things to come out …" at bounding box center [756, 200] width 468 height 351
click at [533, 127] on input "checkbox" at bounding box center [540, 134] width 13 height 13
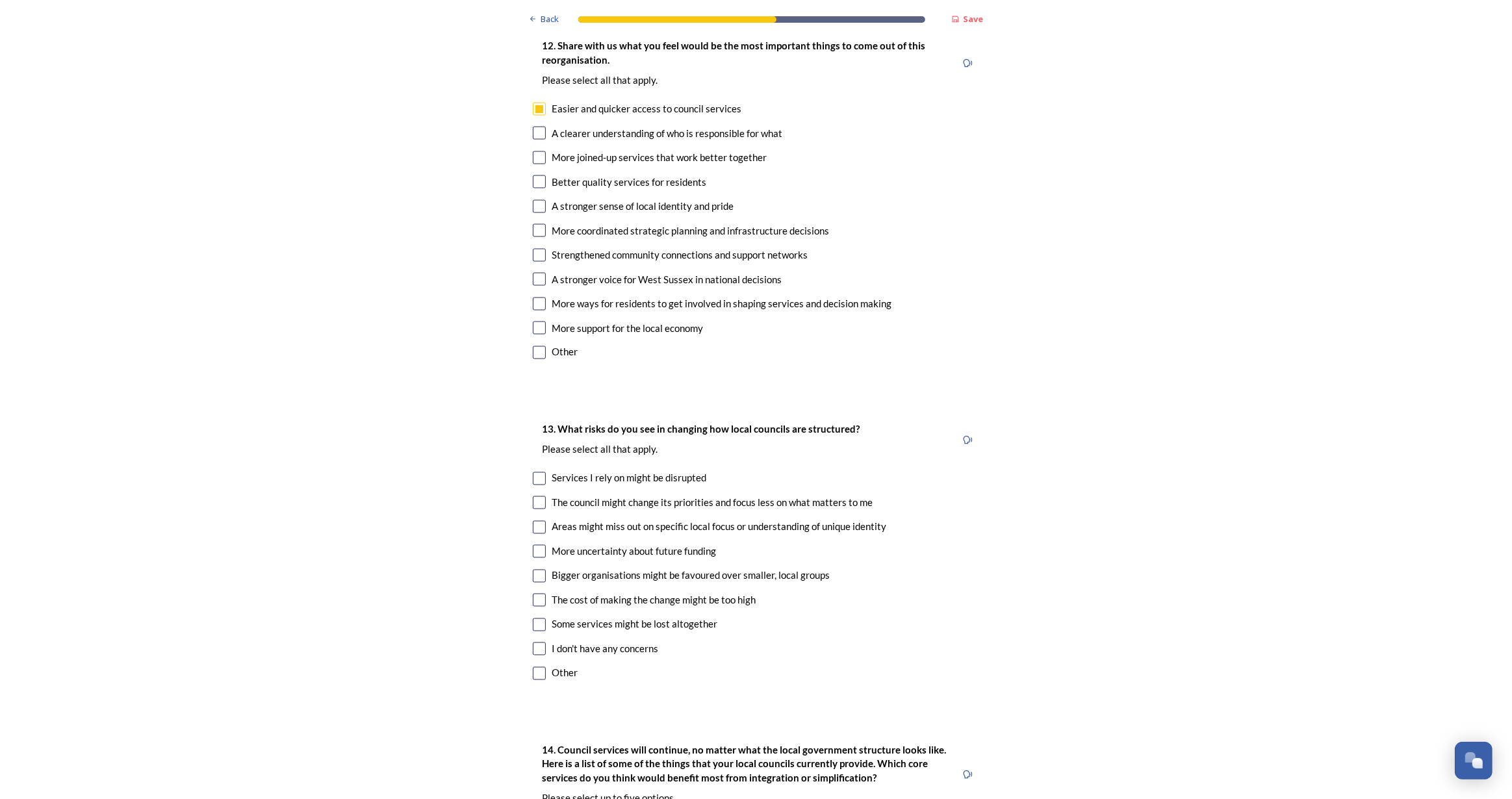
checkbox input "true"
click at [537, 151] on input "checkbox" at bounding box center [540, 158] width 13 height 13
checkbox input "true"
click at [535, 154] on div "12. Share with us what you feel would be the most important things to come out …" at bounding box center [756, 200] width 468 height 351
click at [533, 570] on input "checkbox" at bounding box center [540, 577] width 13 height 13
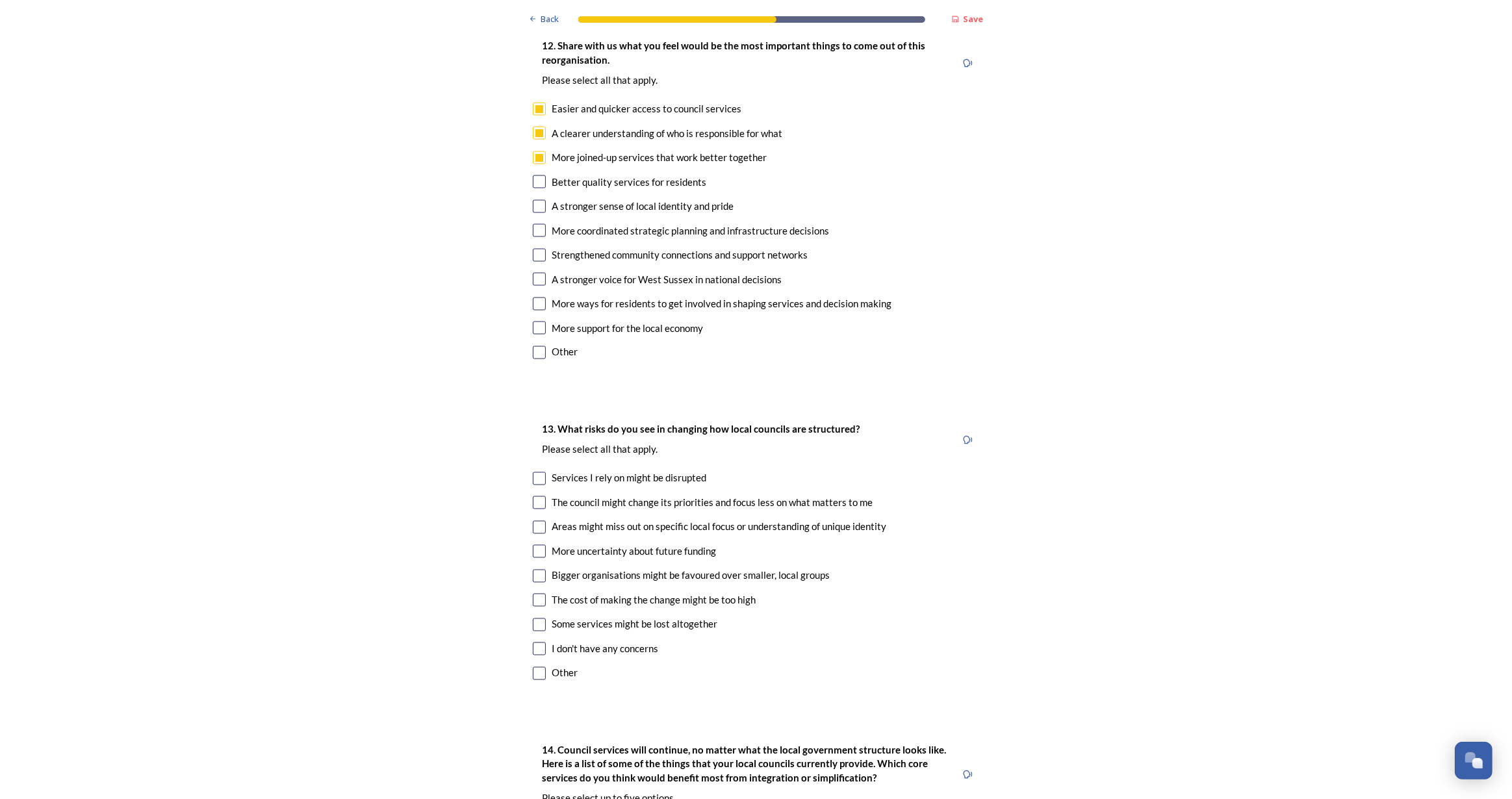
checkbox input "true"
click at [537, 594] on input "checkbox" at bounding box center [540, 601] width 13 height 13
checkbox input "true"
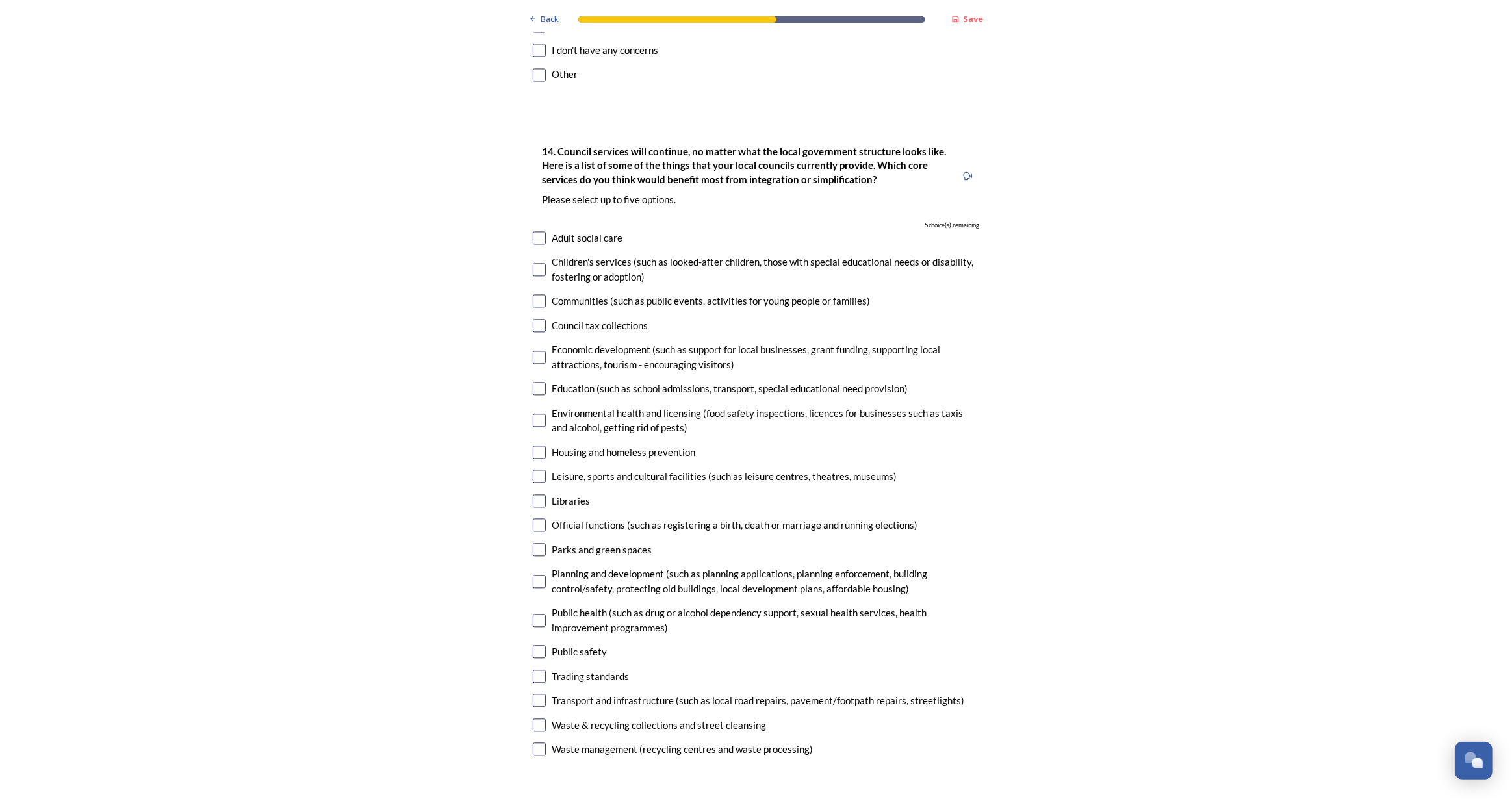
scroll to position [3072, 0]
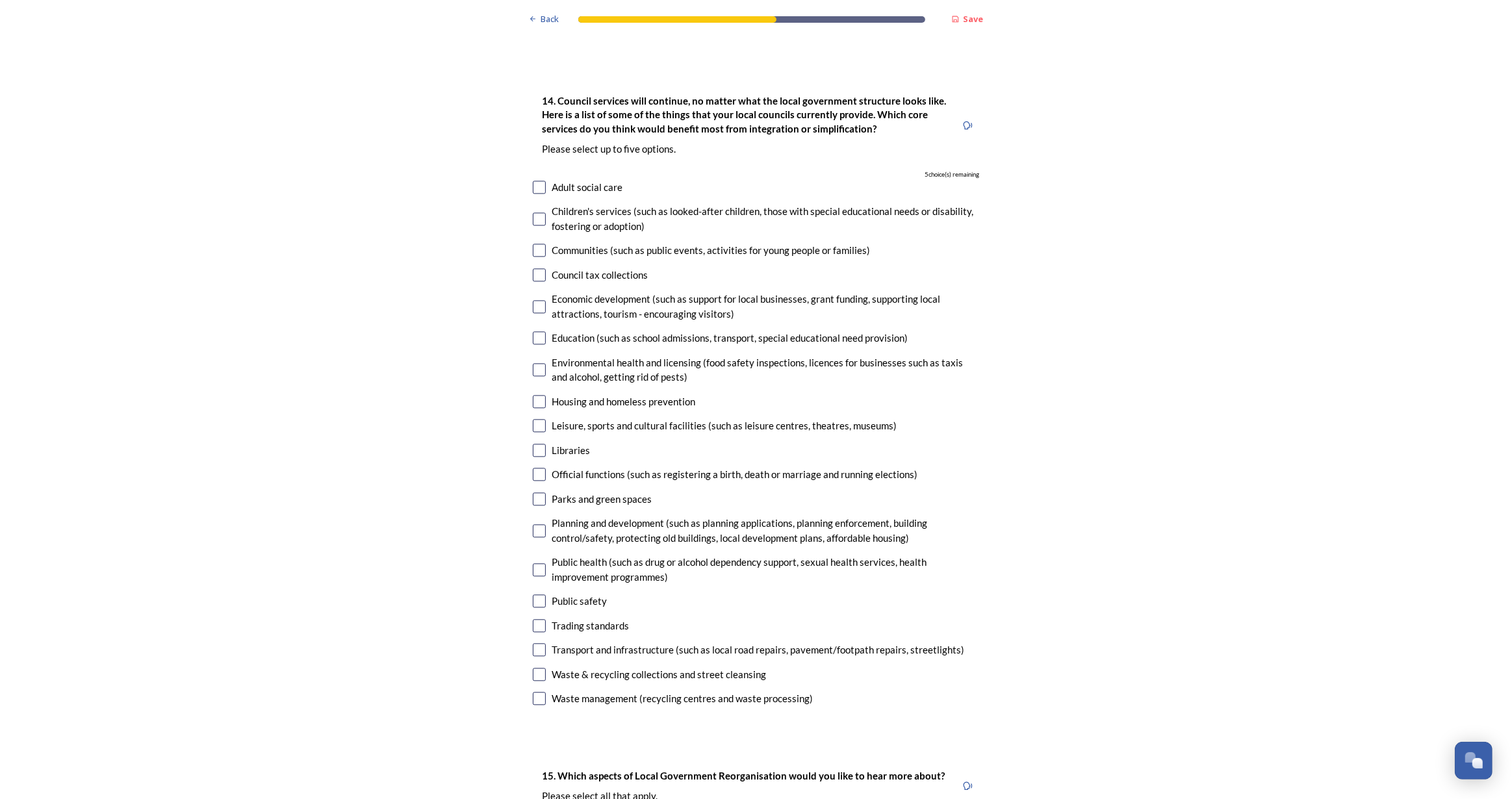
click at [536, 468] on input "checkbox" at bounding box center [540, 475] width 13 height 13
checkbox input "true"
click at [537, 525] on input "checkbox" at bounding box center [540, 531] width 13 height 13
checkbox input "true"
click at [534, 643] on input "checkbox" at bounding box center [540, 650] width 13 height 13
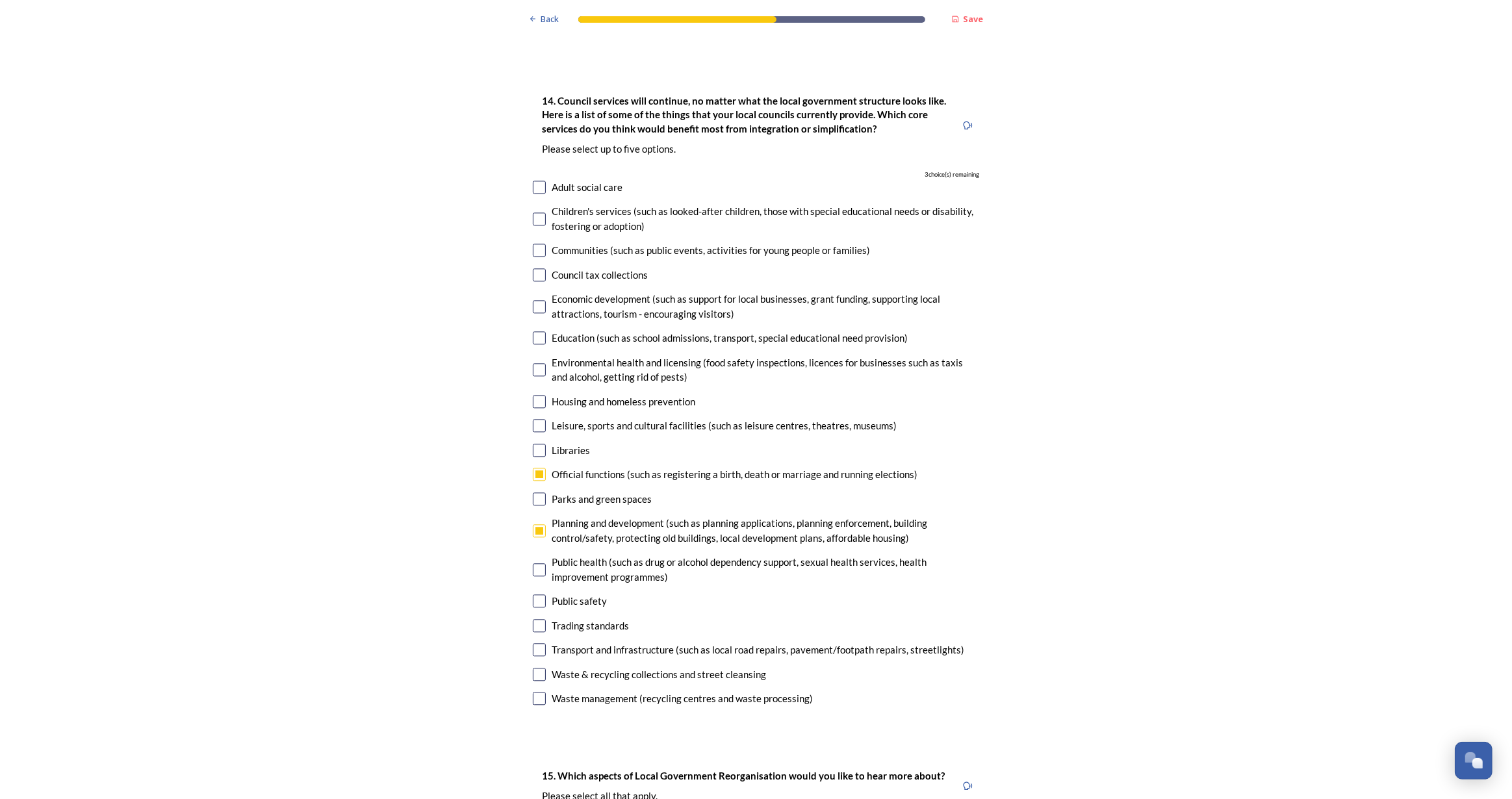
checkbox input "true"
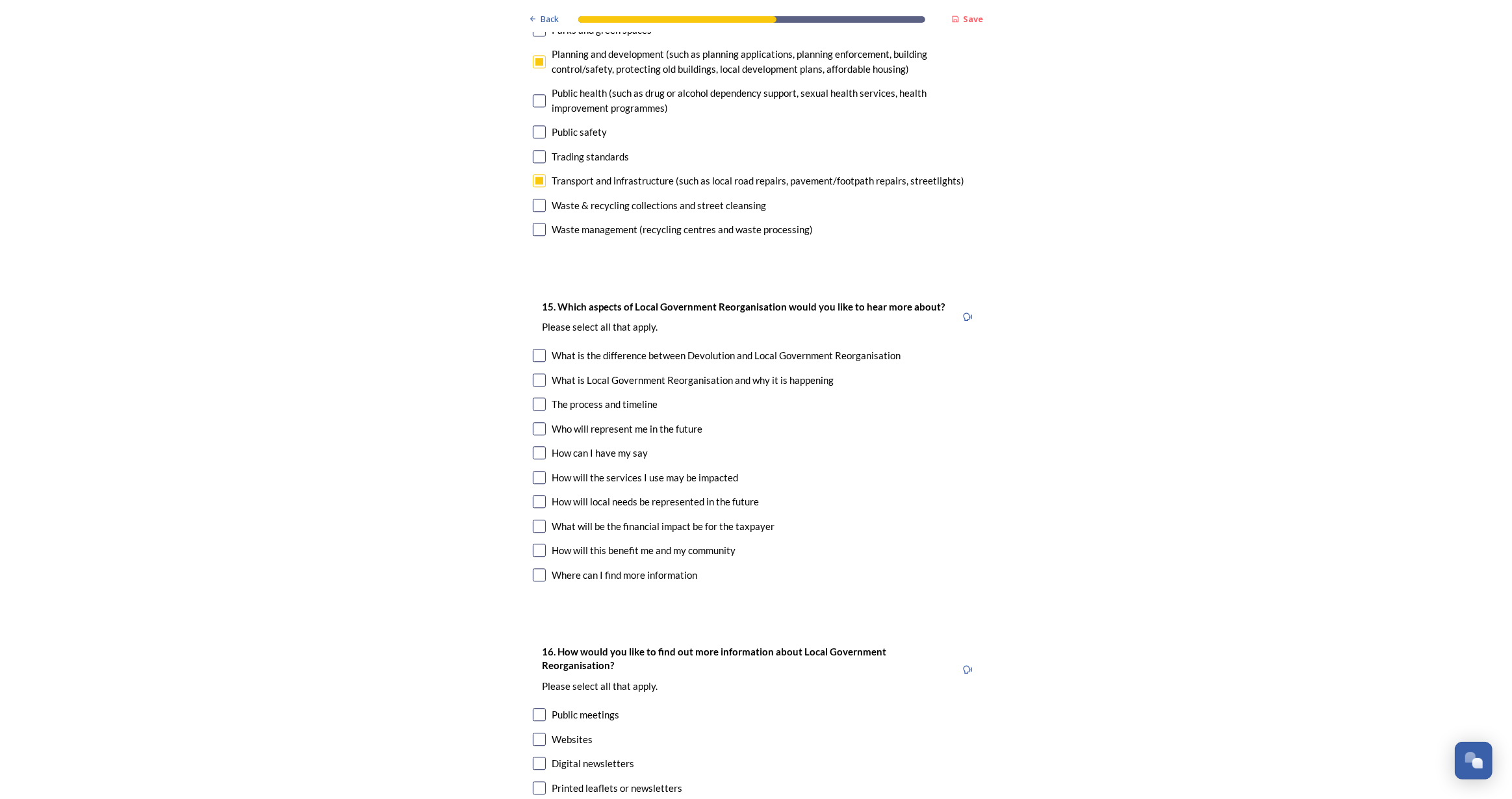
scroll to position [3544, 0]
click at [535, 517] on input "checkbox" at bounding box center [540, 524] width 13 height 13
checkbox input "true"
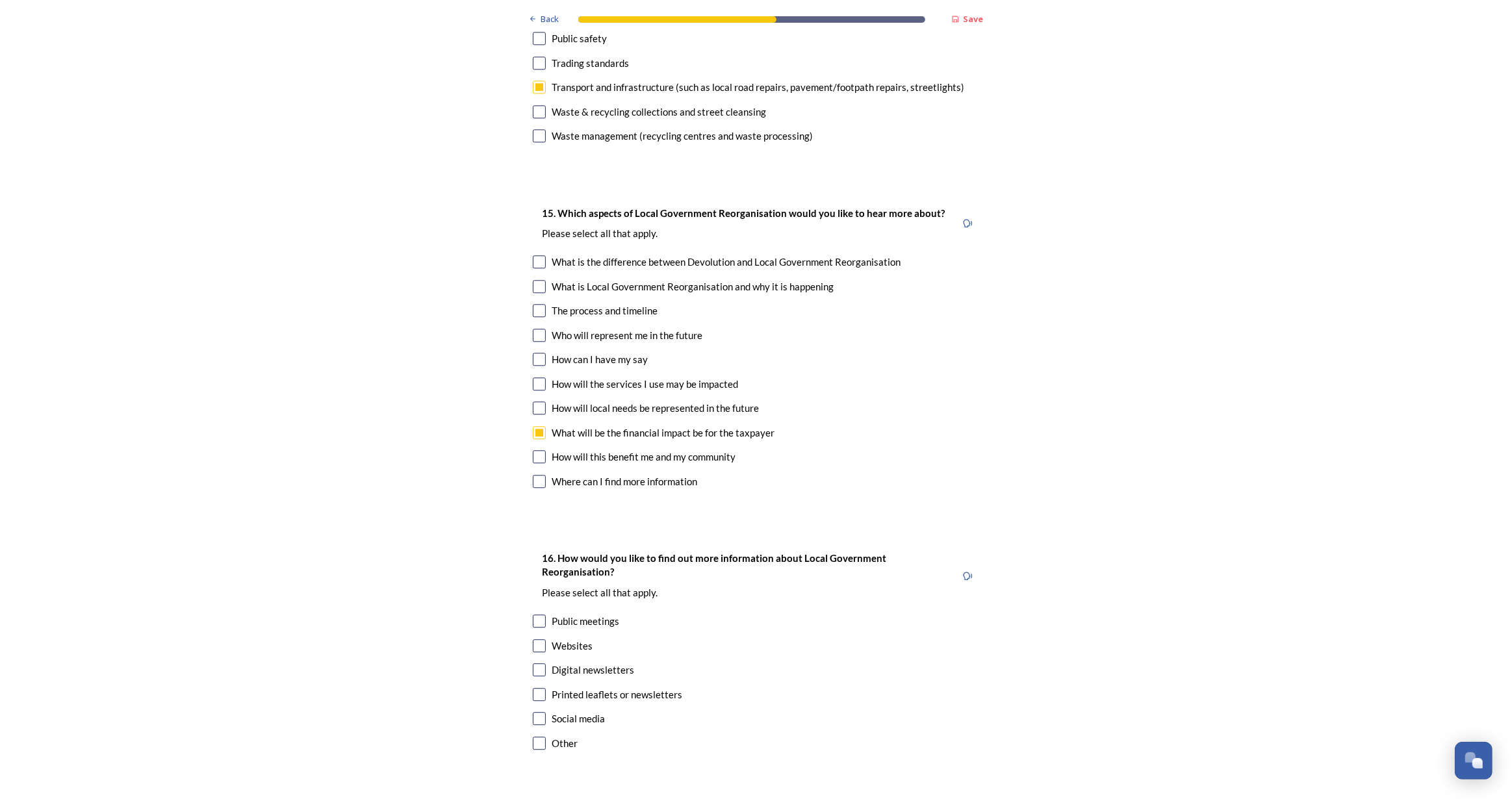
scroll to position [3673, 0]
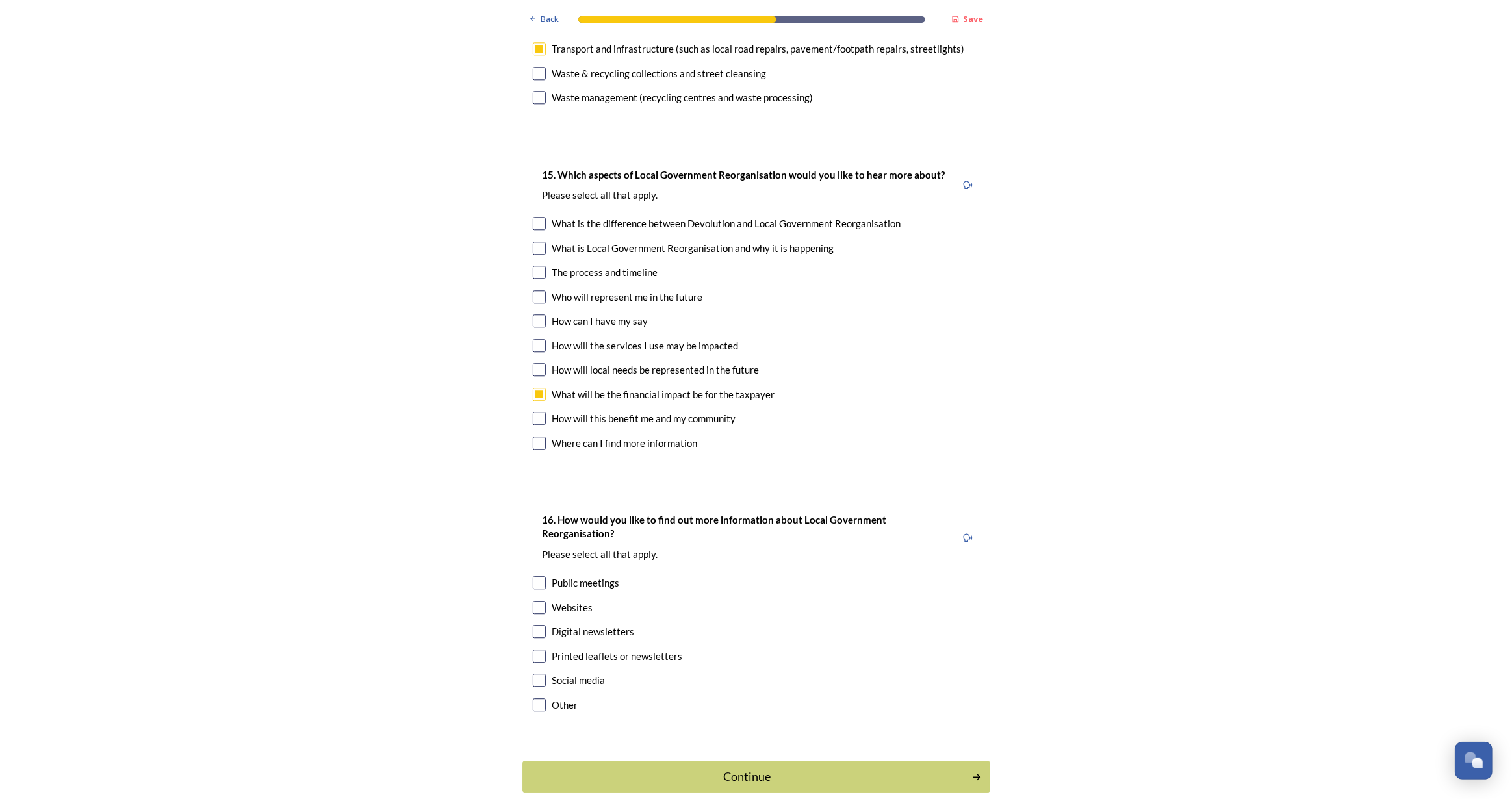
click at [533, 601] on input "checkbox" at bounding box center [540, 607] width 13 height 13
checkbox input "true"
click at [535, 650] on input "checkbox" at bounding box center [540, 657] width 13 height 13
checkbox input "true"
click at [791, 768] on div "Continue" at bounding box center [746, 777] width 440 height 17
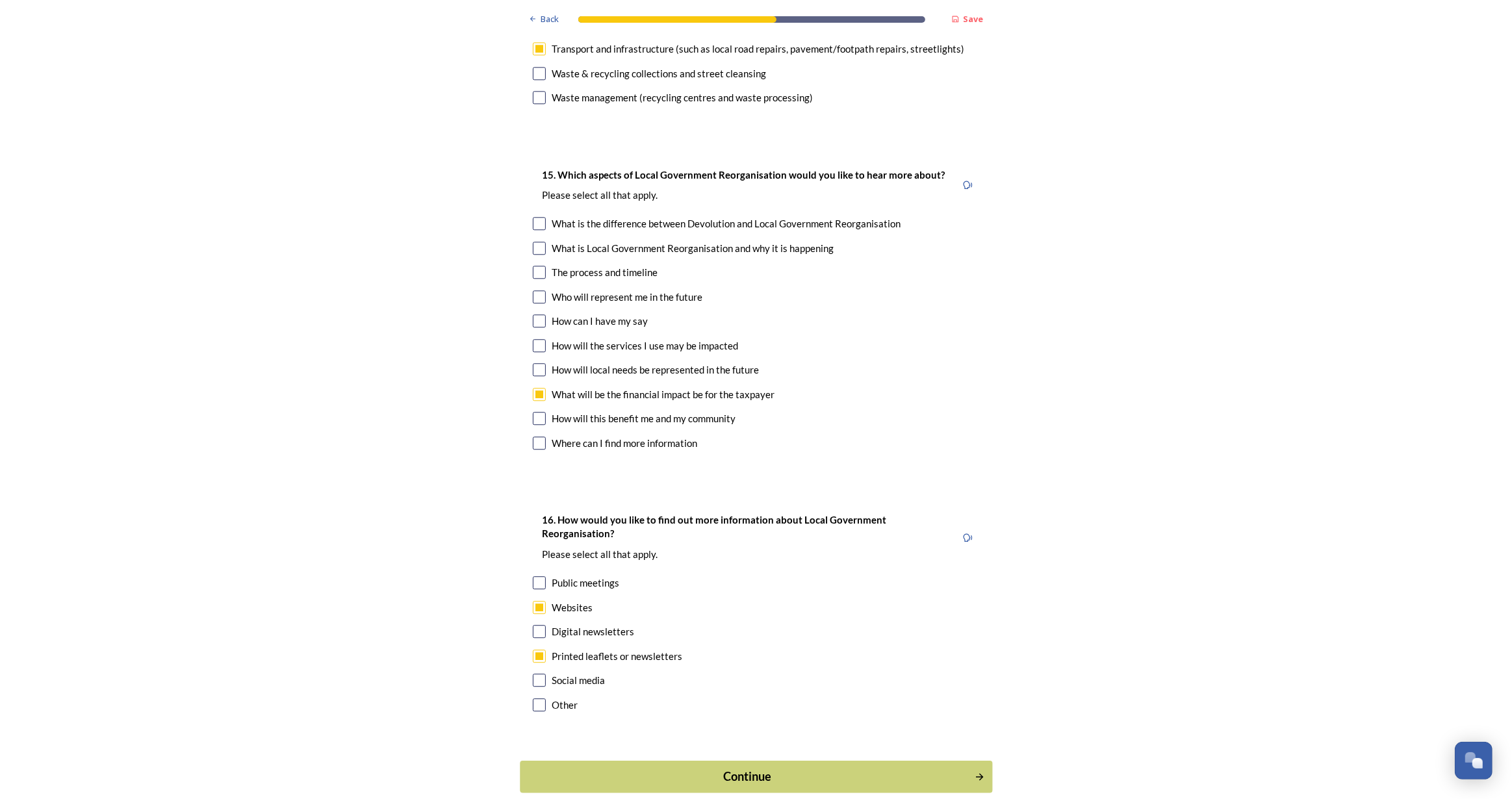
scroll to position [0, 0]
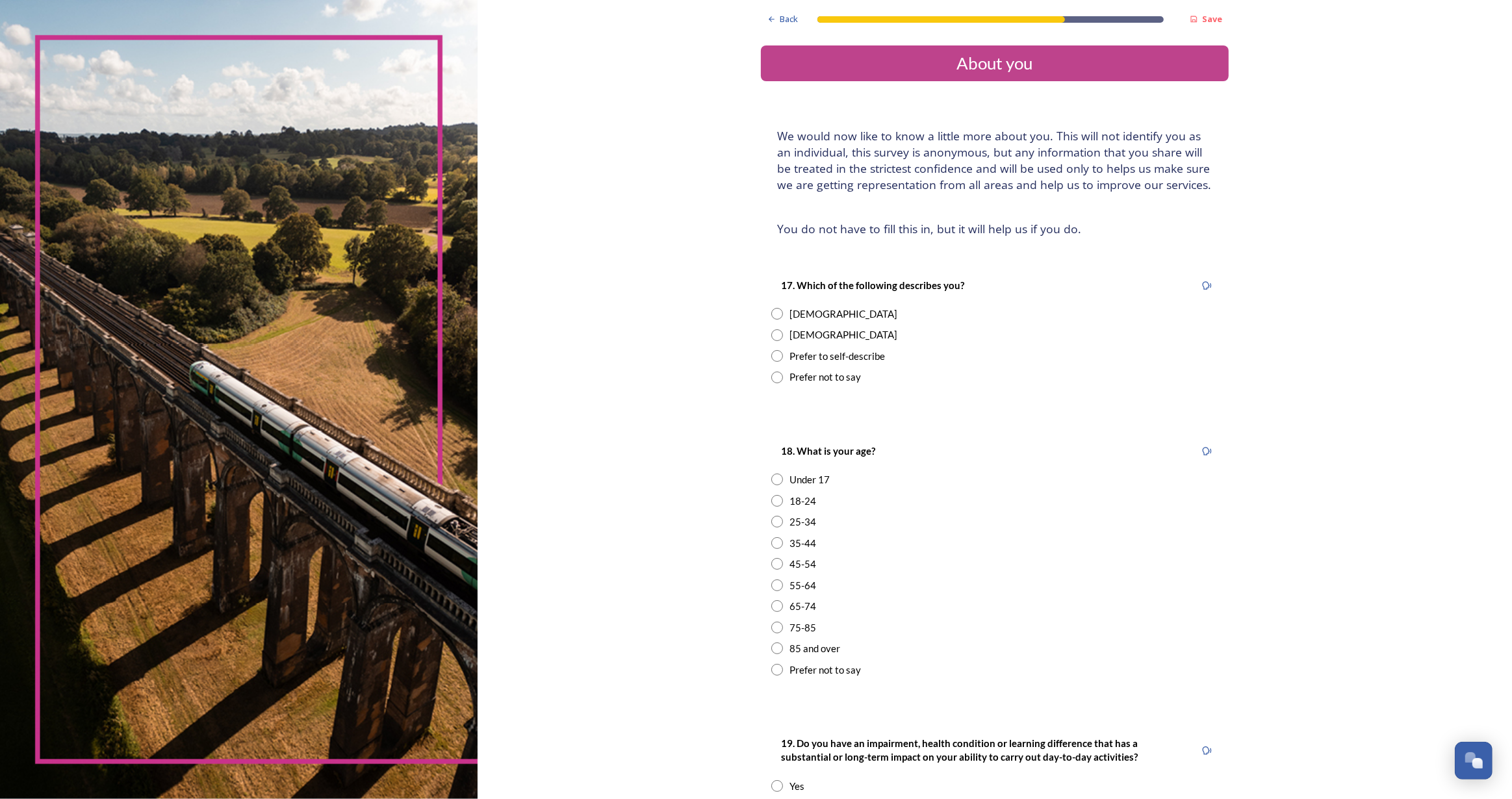
click at [771, 309] on input "radio" at bounding box center [777, 314] width 12 height 12
radio input "true"
click at [771, 607] on input "radio" at bounding box center [777, 606] width 12 height 12
radio input "true"
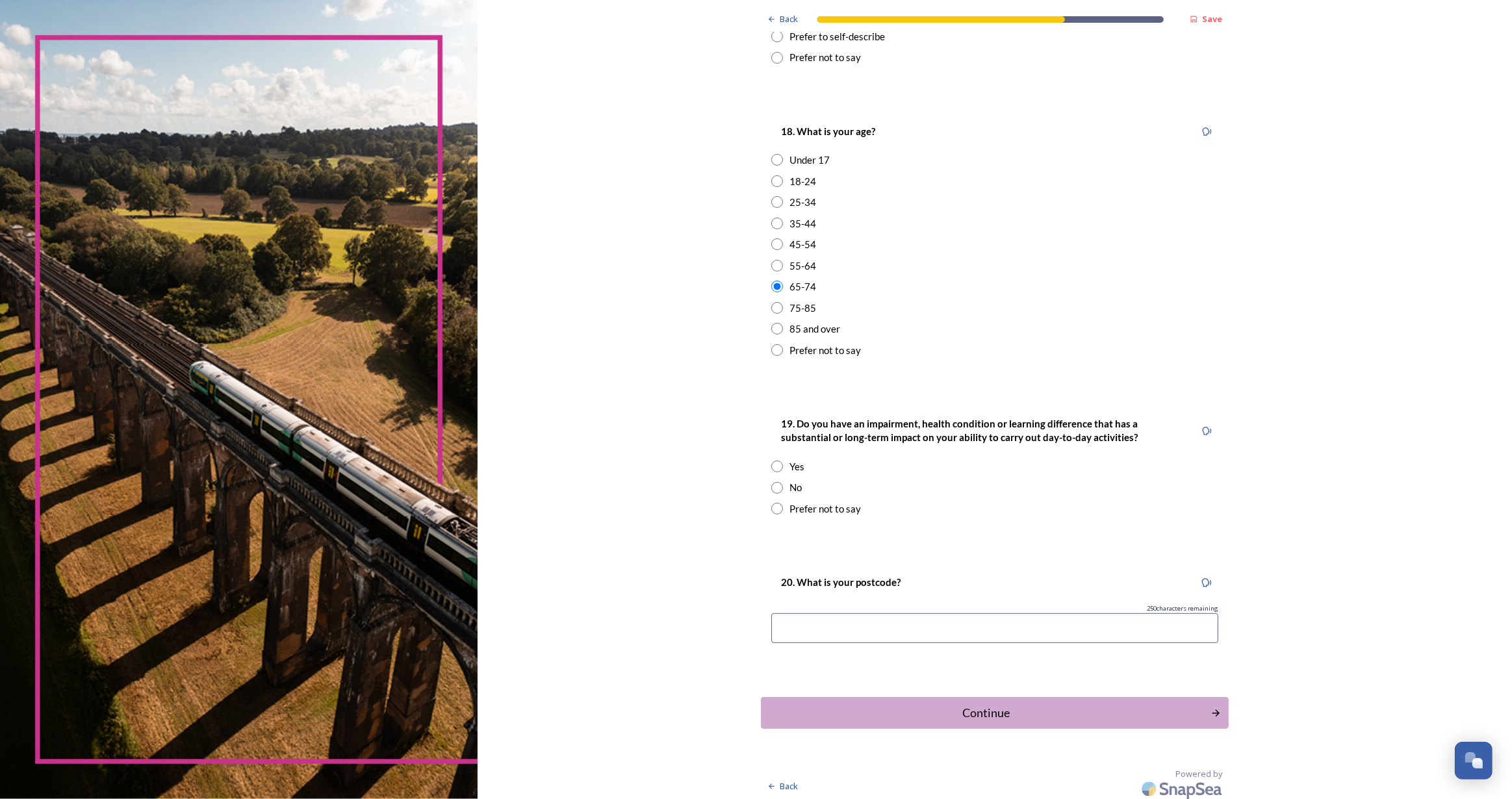
scroll to position [323, 0]
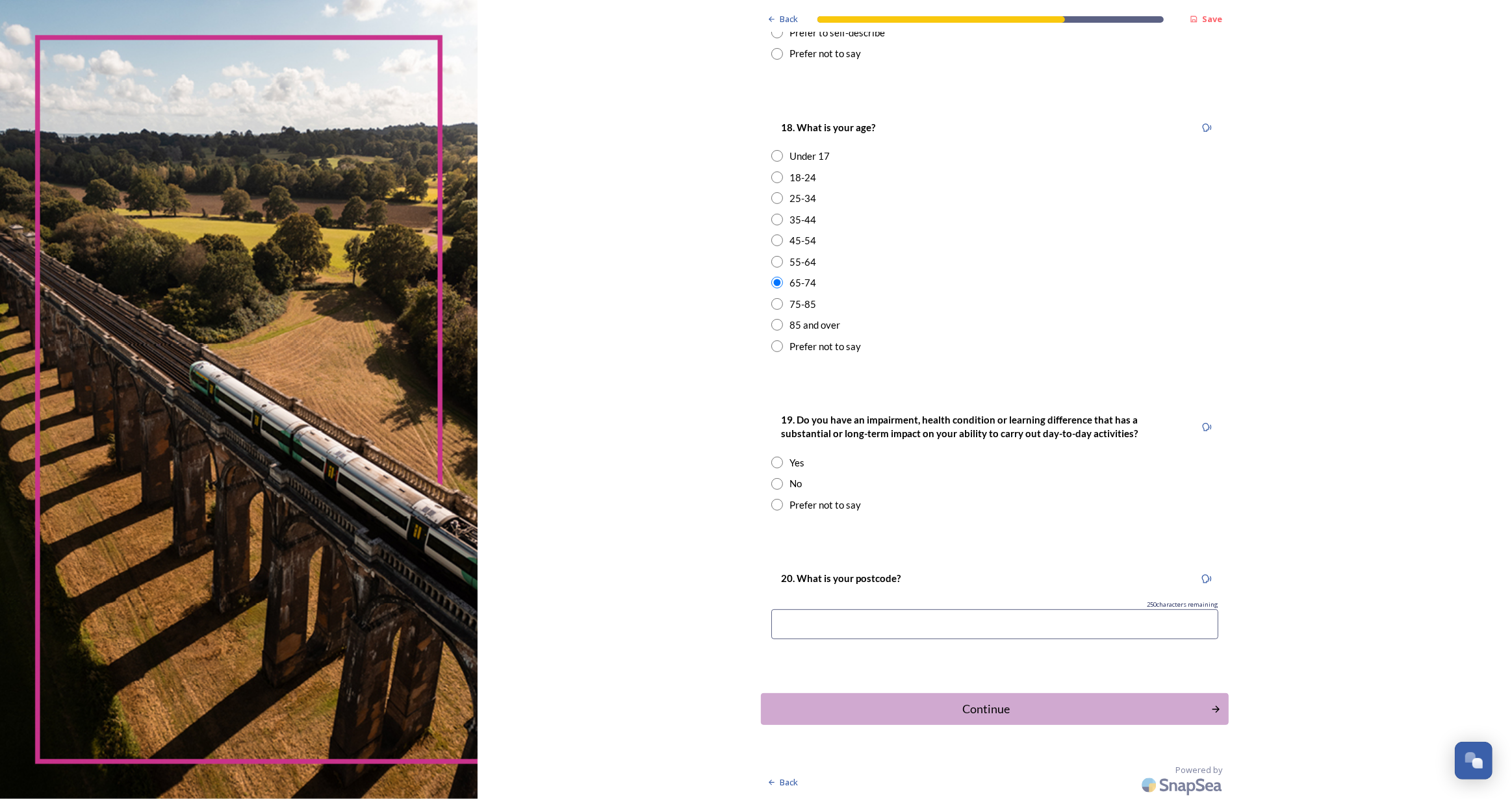
click at [771, 485] on input "radio" at bounding box center [777, 484] width 12 height 12
radio input "true"
click at [885, 623] on input at bounding box center [994, 624] width 447 height 30
type input "bn17 7fa"
click at [967, 714] on div "Continue" at bounding box center [986, 709] width 440 height 17
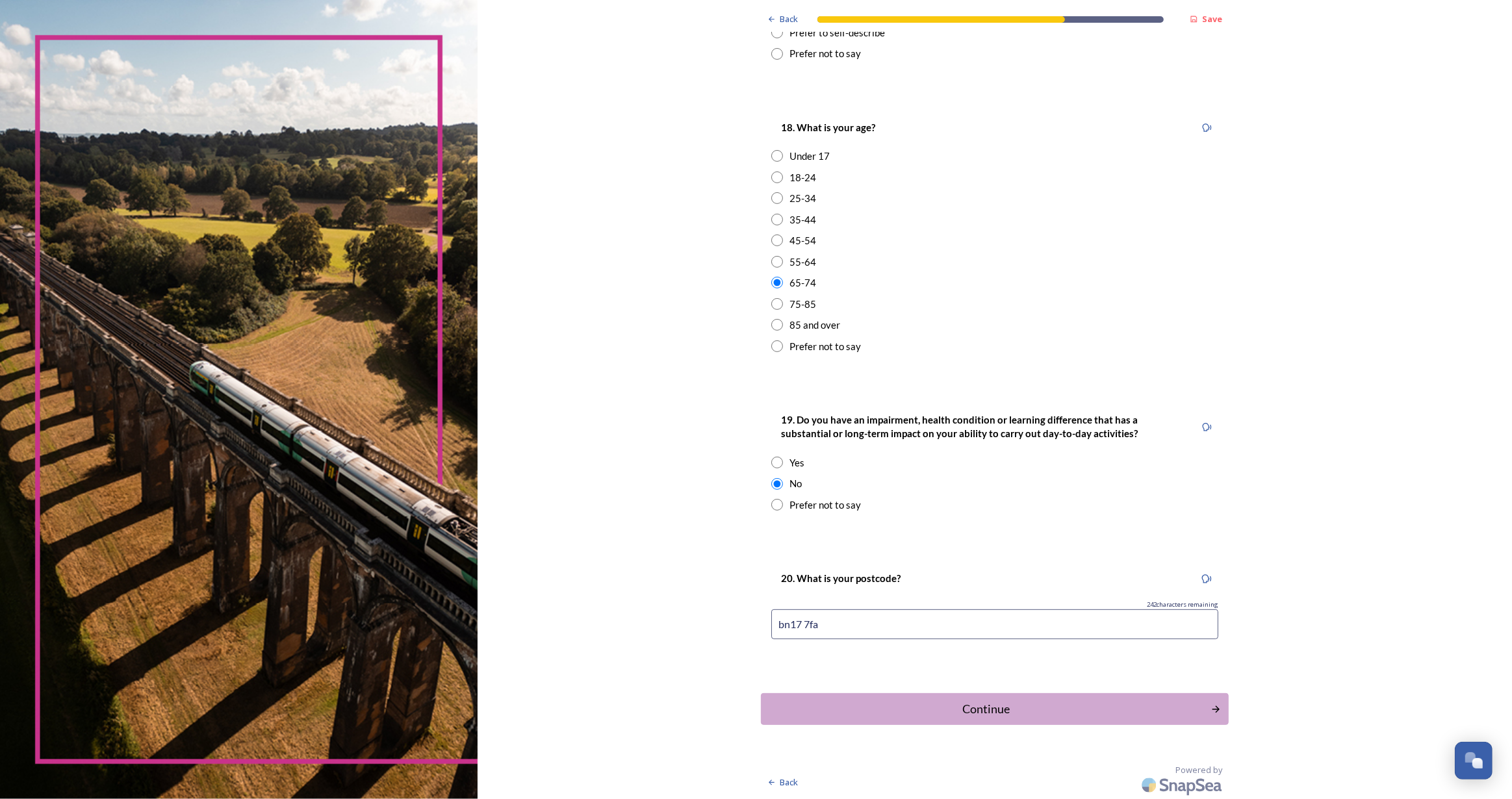
scroll to position [0, 0]
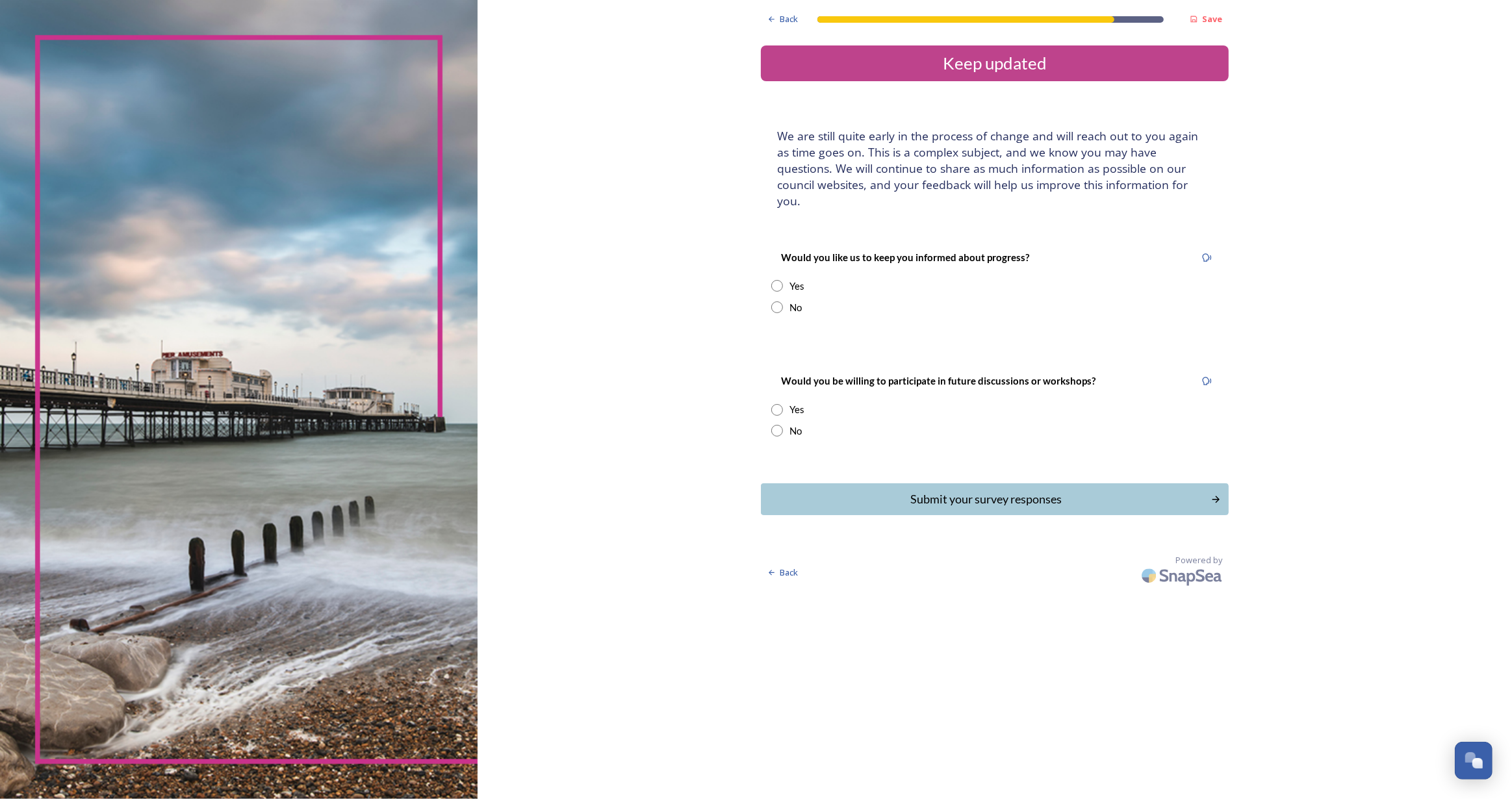
click at [775, 280] on input "radio" at bounding box center [777, 286] width 12 height 12
radio input "true"
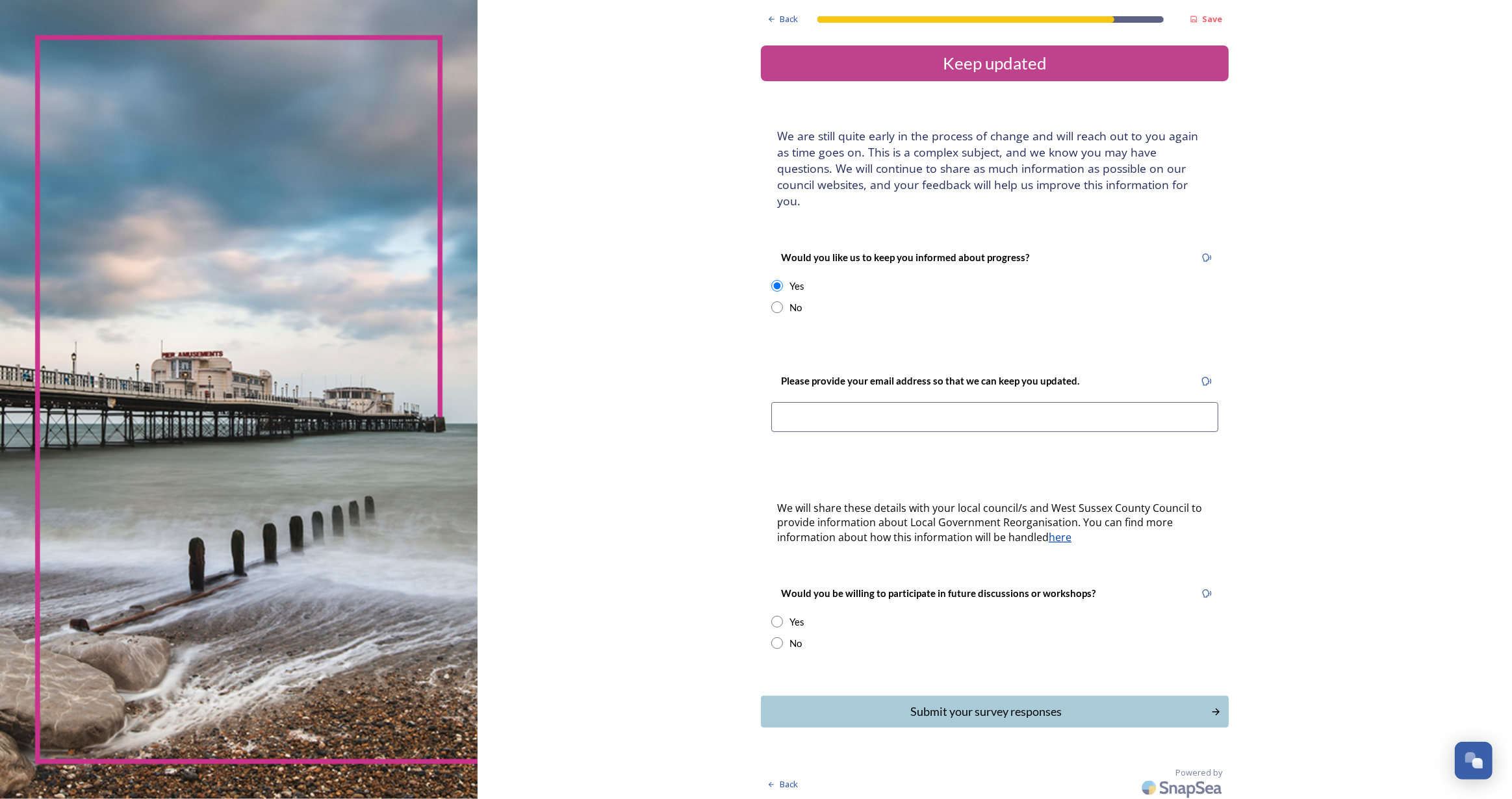
click at [820, 403] on input at bounding box center [994, 417] width 447 height 30
type input "mrsdanielefrance@gmail.com"
click at [778, 616] on input "radio" at bounding box center [777, 622] width 12 height 12
radio input "true"
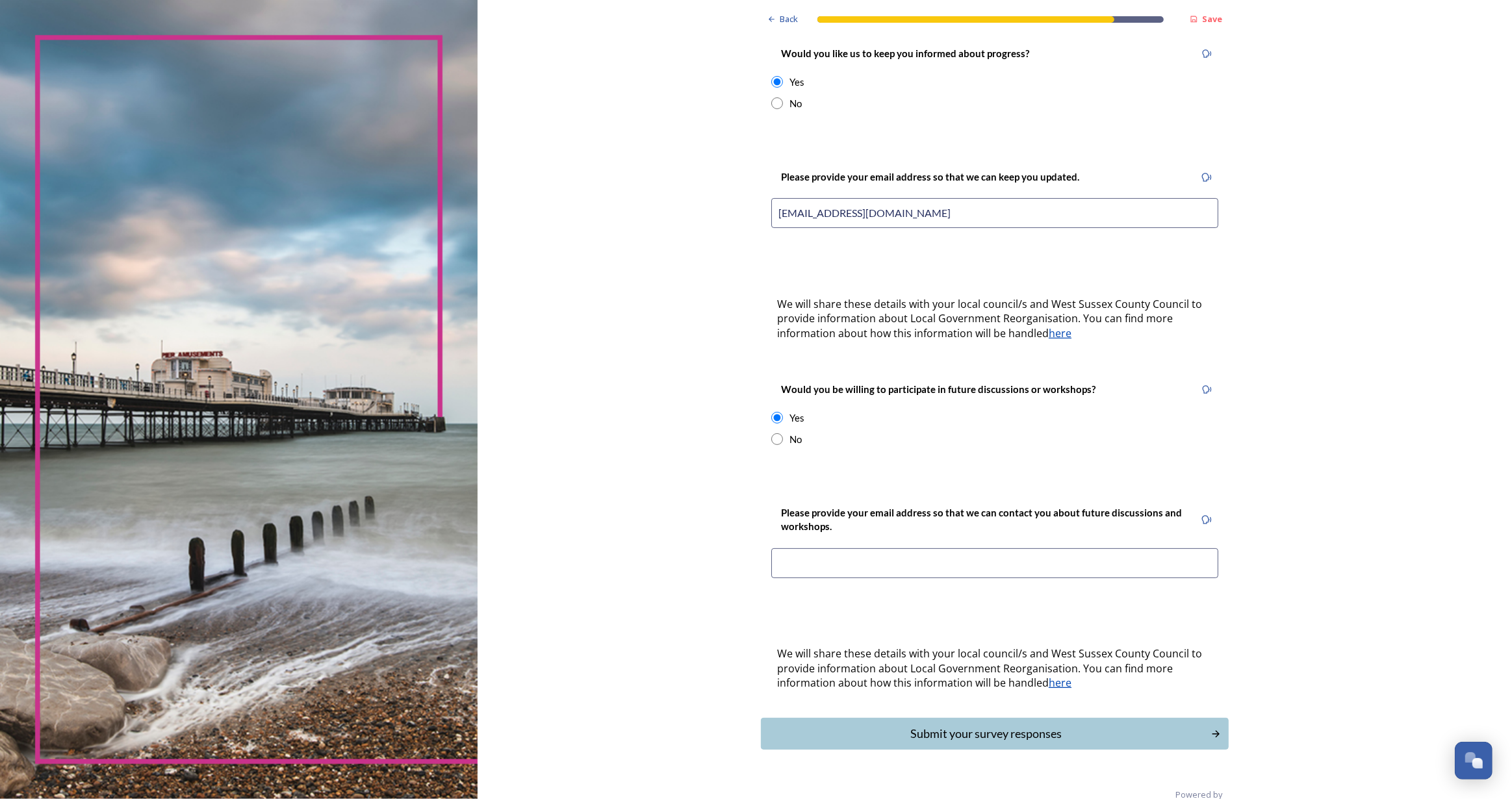
scroll to position [212, 0]
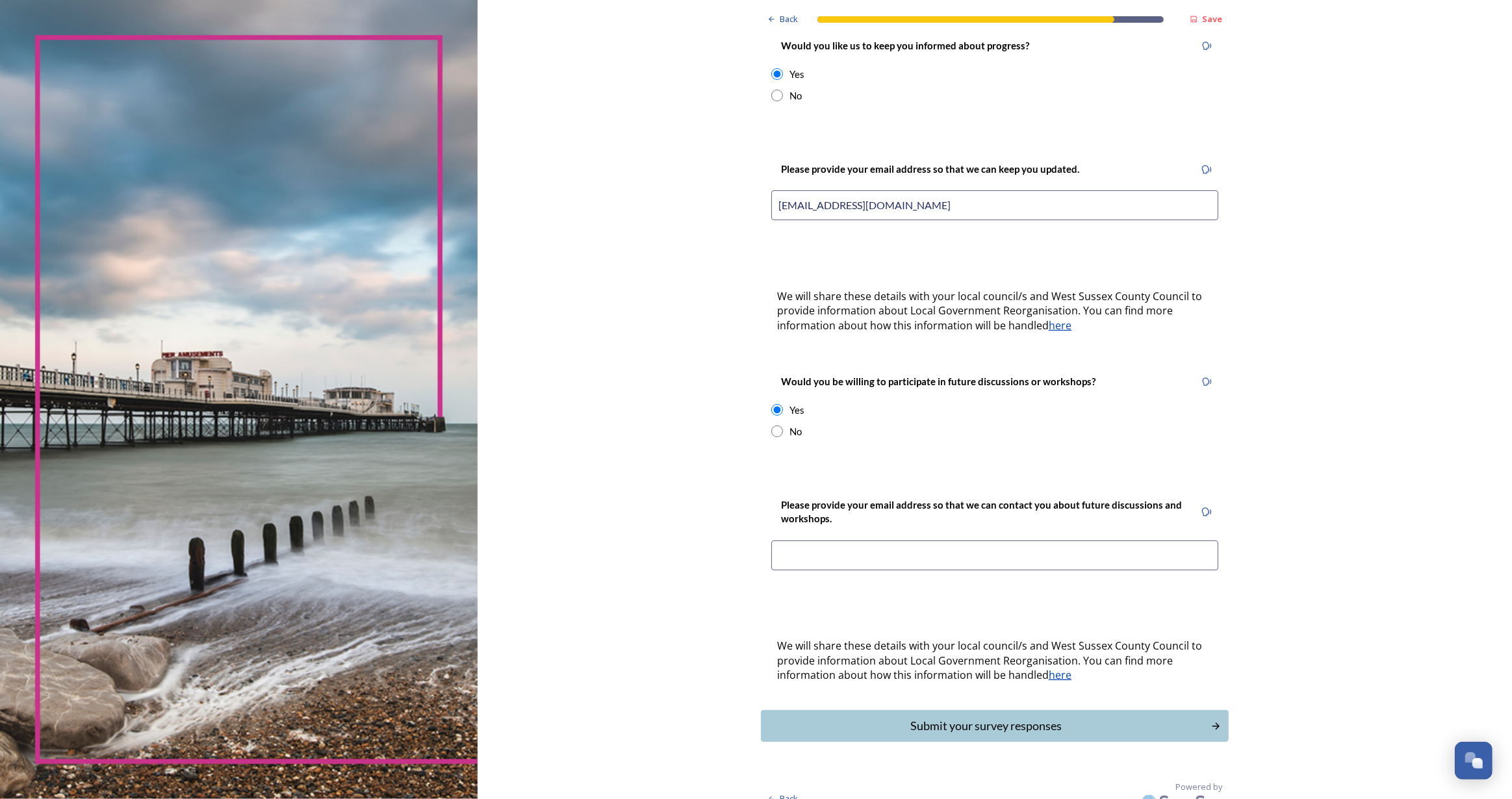
drag, startPoint x: 941, startPoint y: 189, endPoint x: 724, endPoint y: 176, distance: 217.4
click at [724, 176] on div "Back Save Keep updated We are still quite early in the process of change and wi…" at bounding box center [994, 302] width 1035 height 1029
click at [891, 541] on input at bounding box center [994, 555] width 447 height 30
paste input "mrsdanielefrance@gmail.com"
type input "mrsdanielefrance@gmail.com"
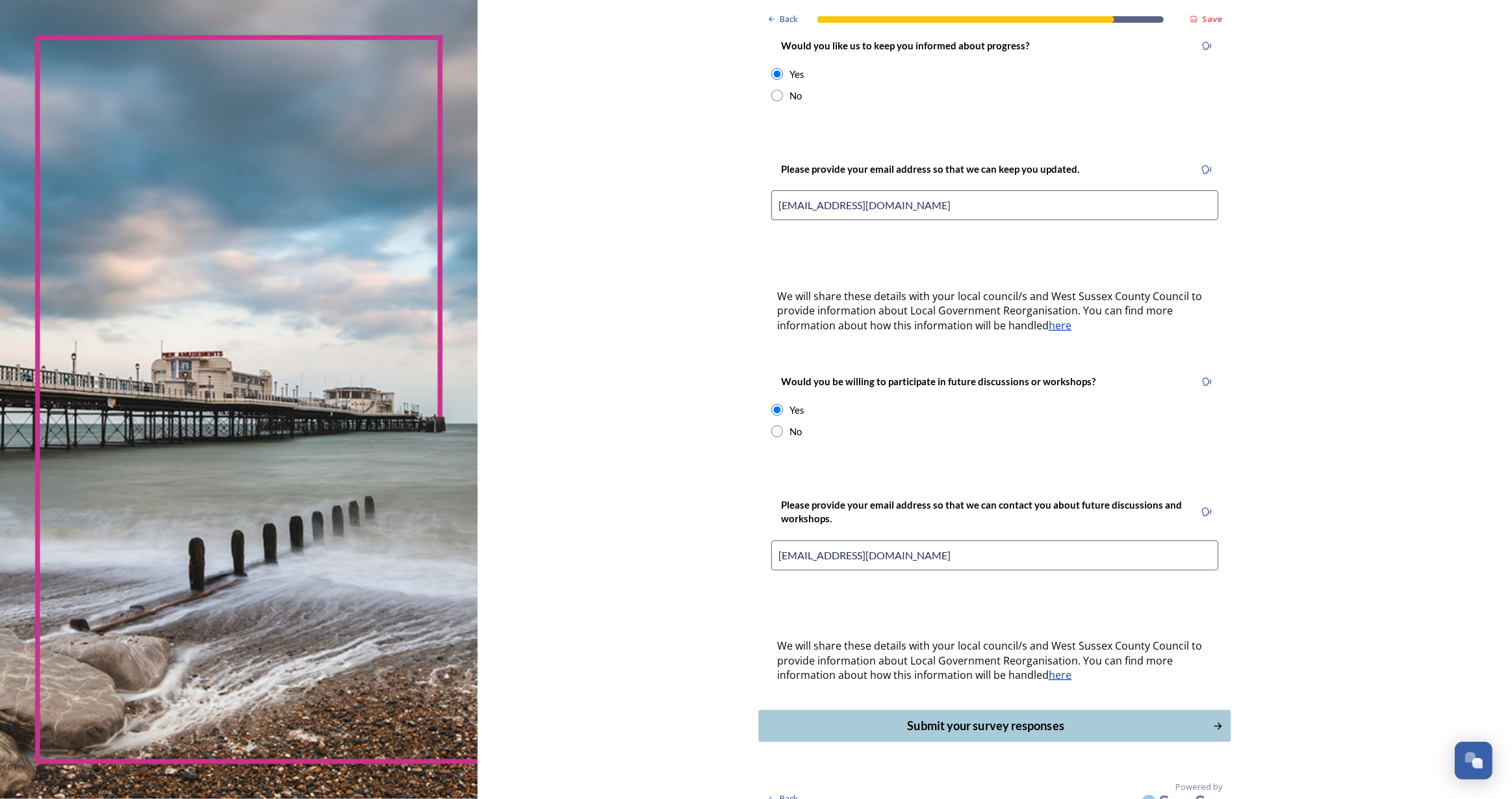
click at [1103, 717] on div "Submit your survey responses" at bounding box center [986, 726] width 440 height 17
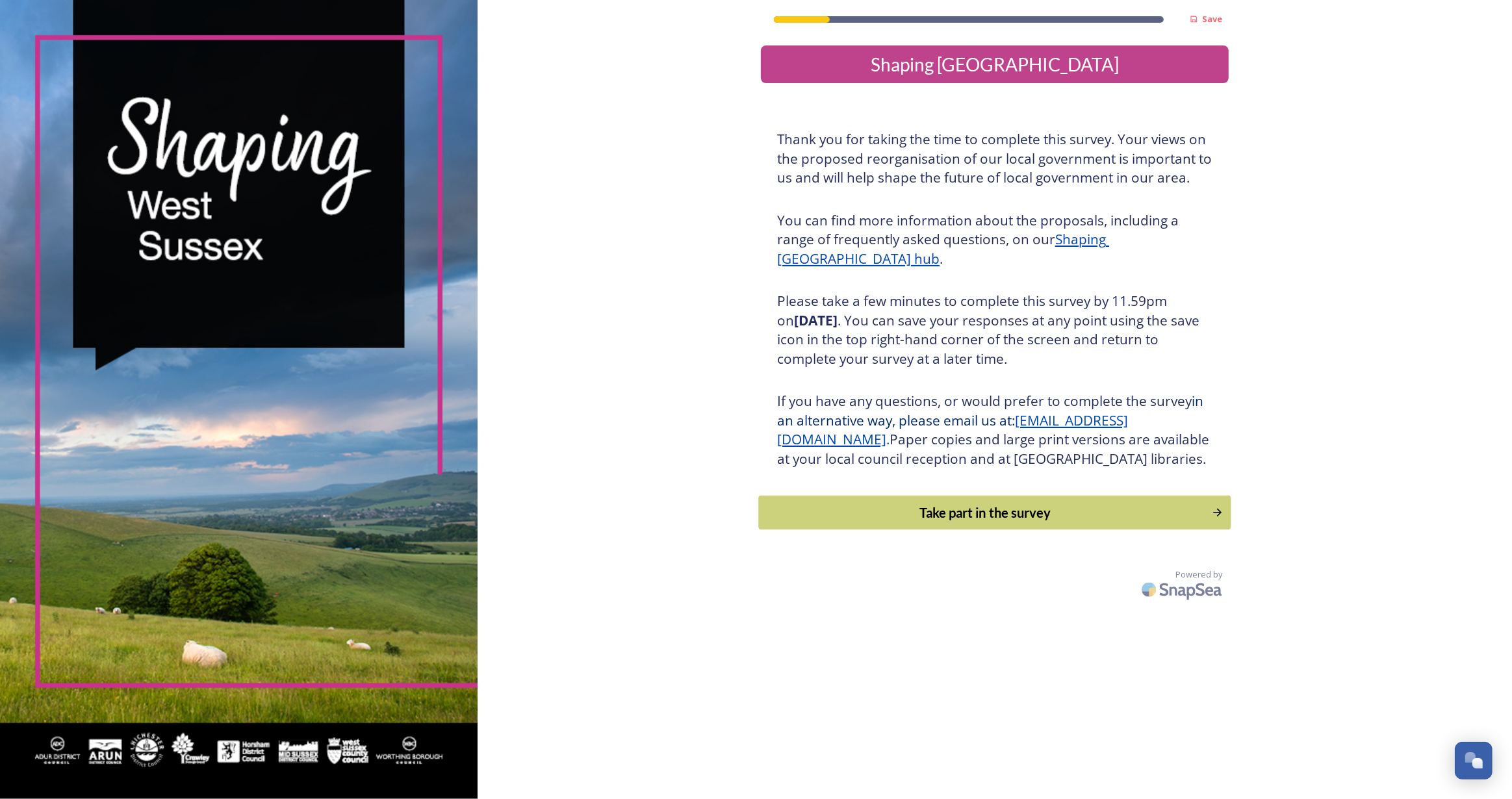
click at [1139, 530] on button "Take part in the survey" at bounding box center [994, 513] width 473 height 35
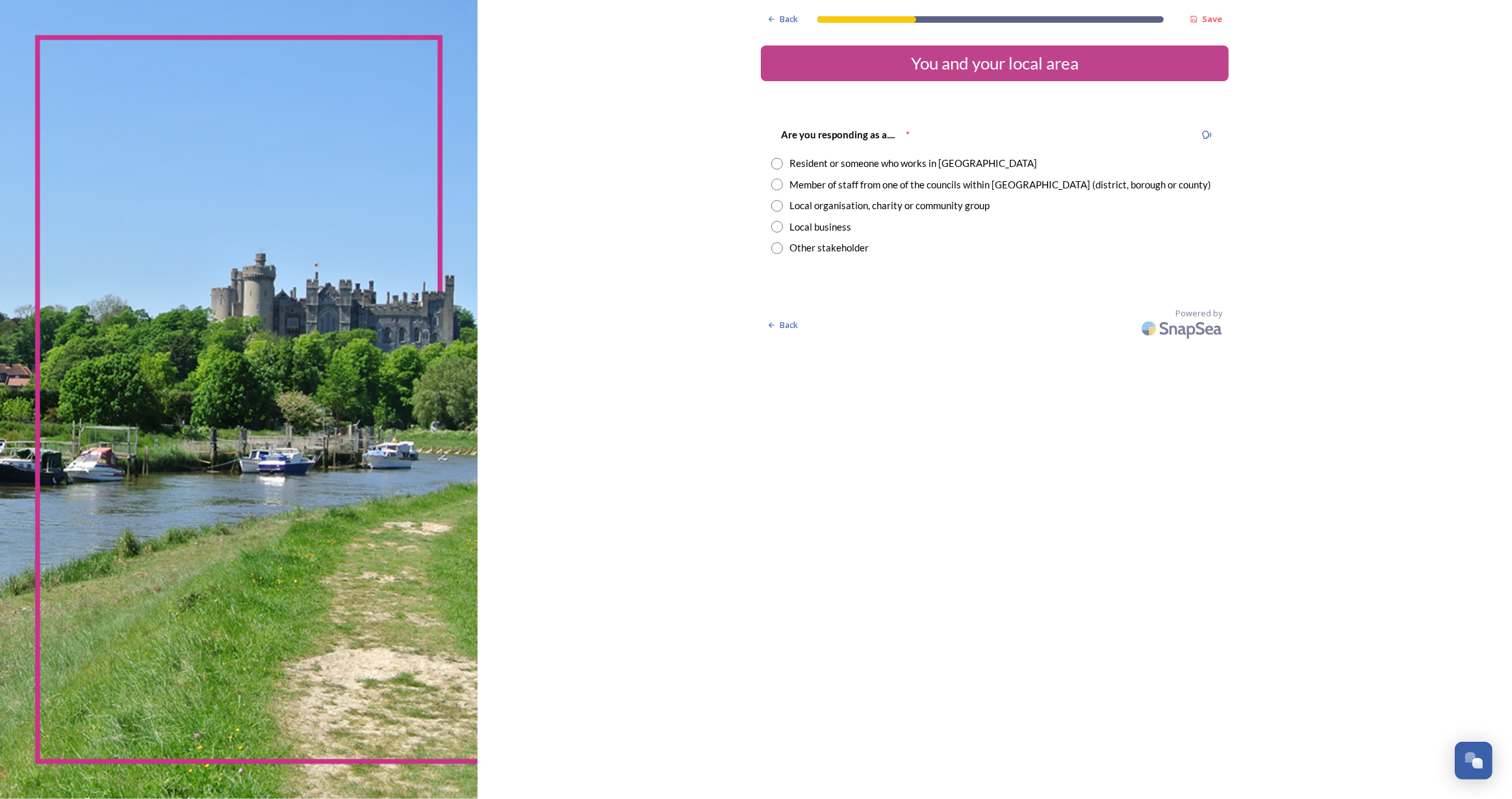
drag, startPoint x: 777, startPoint y: 161, endPoint x: 781, endPoint y: 181, distance: 20.4
click at [777, 163] on input "radio" at bounding box center [777, 164] width 12 height 12
radio input "true"
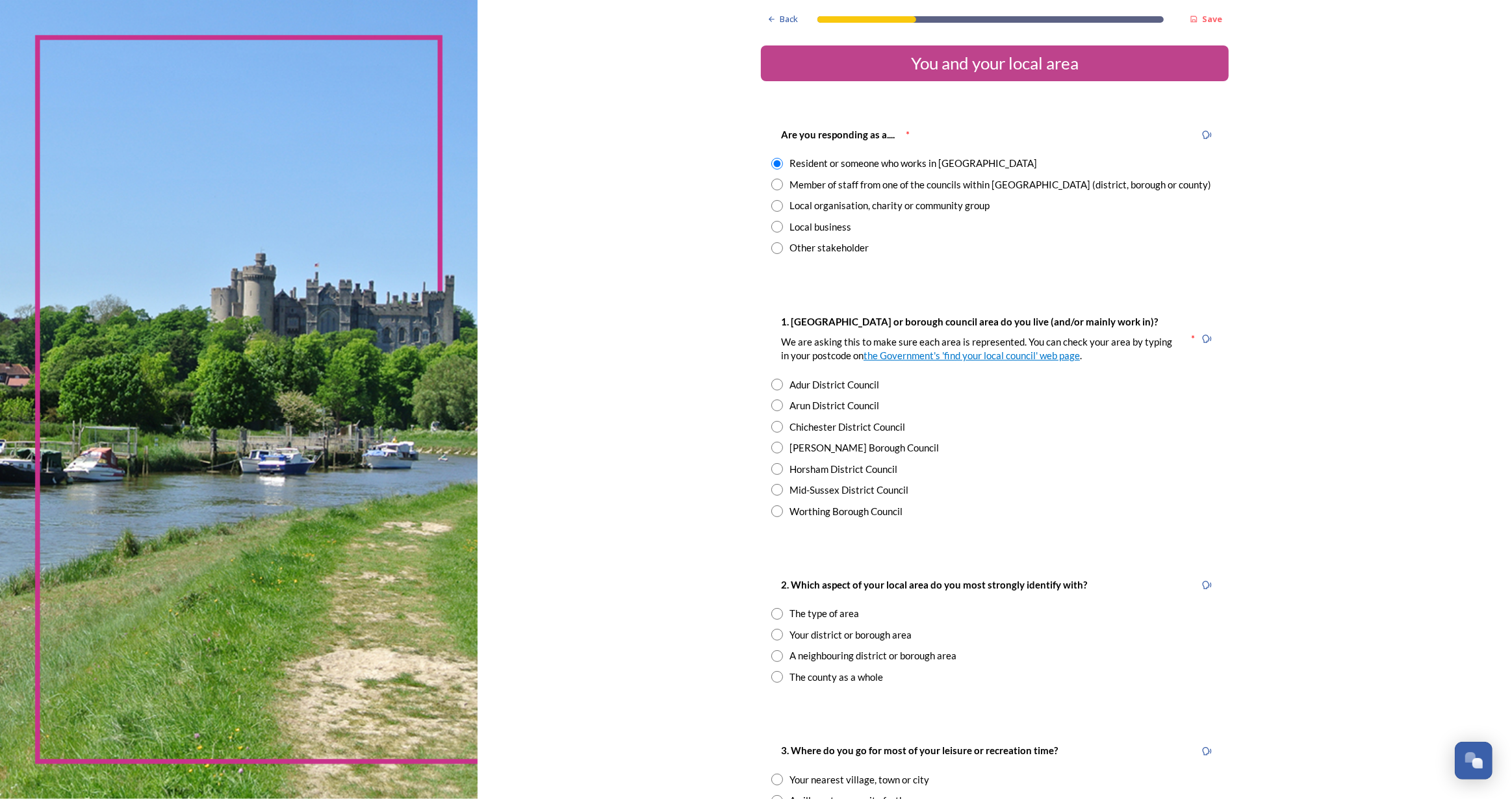
click at [775, 407] on input "radio" at bounding box center [777, 405] width 12 height 12
radio input "true"
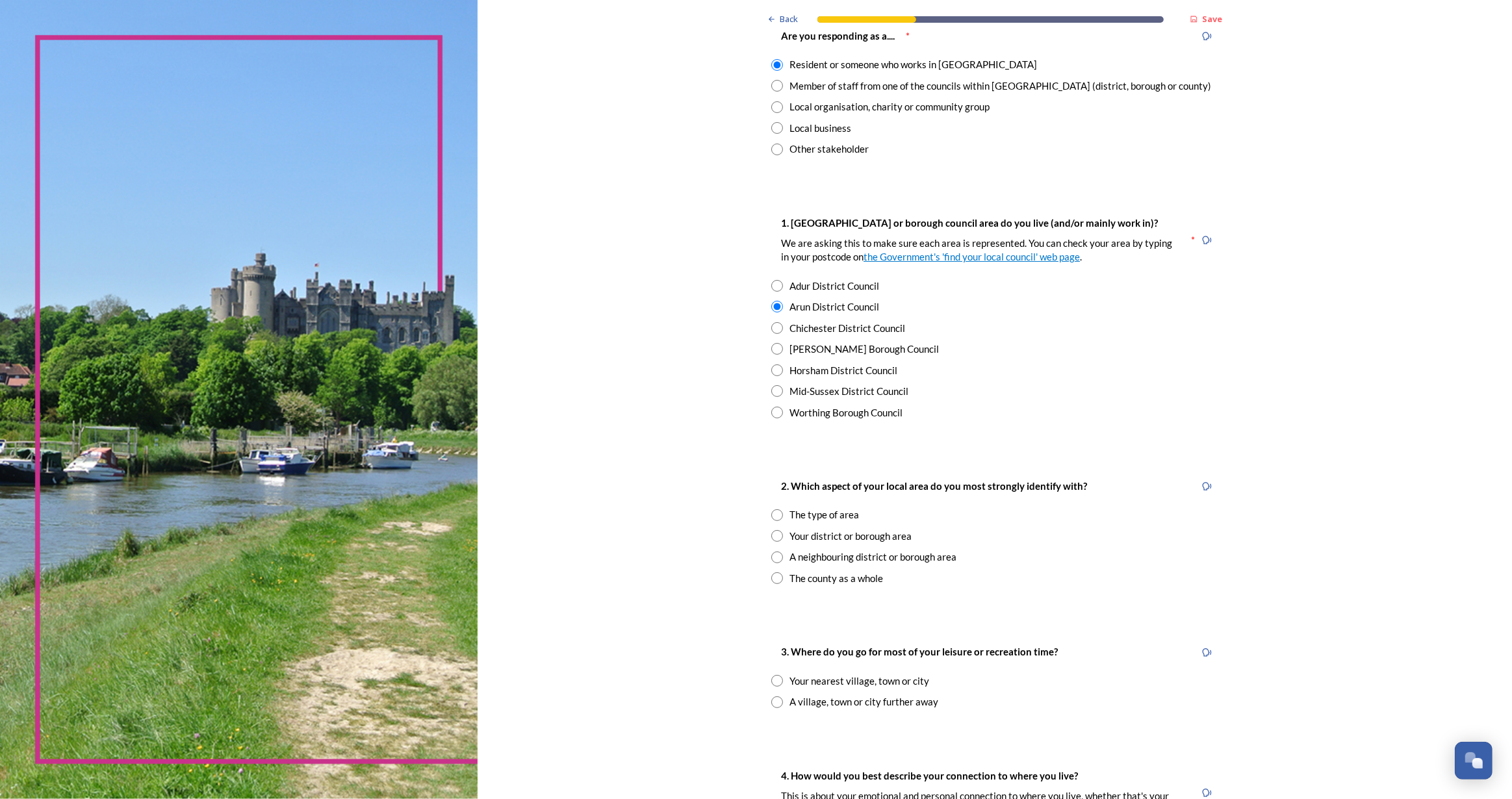
scroll to position [117, 0]
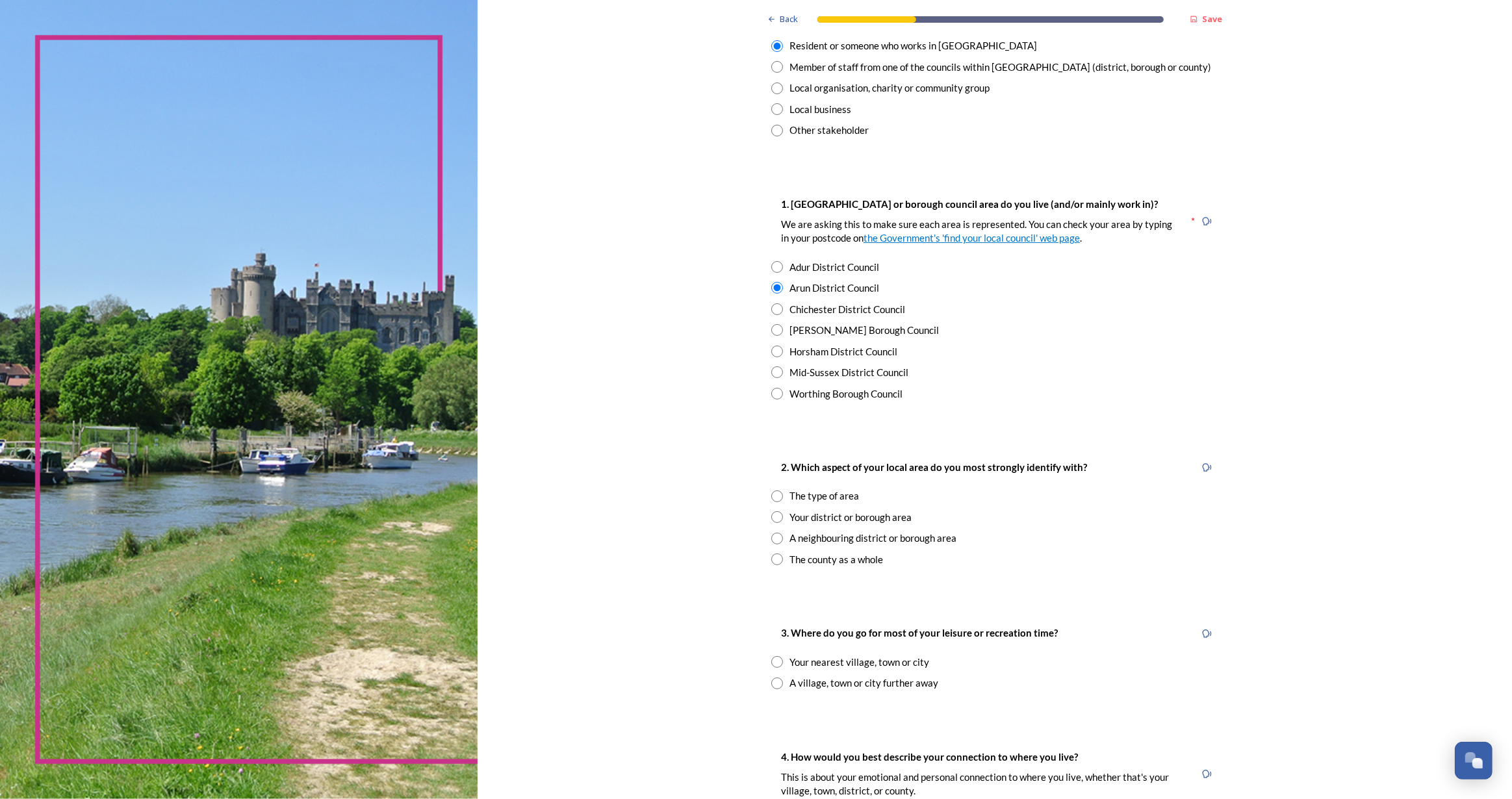
click at [775, 497] on input "radio" at bounding box center [777, 497] width 12 height 12
radio input "true"
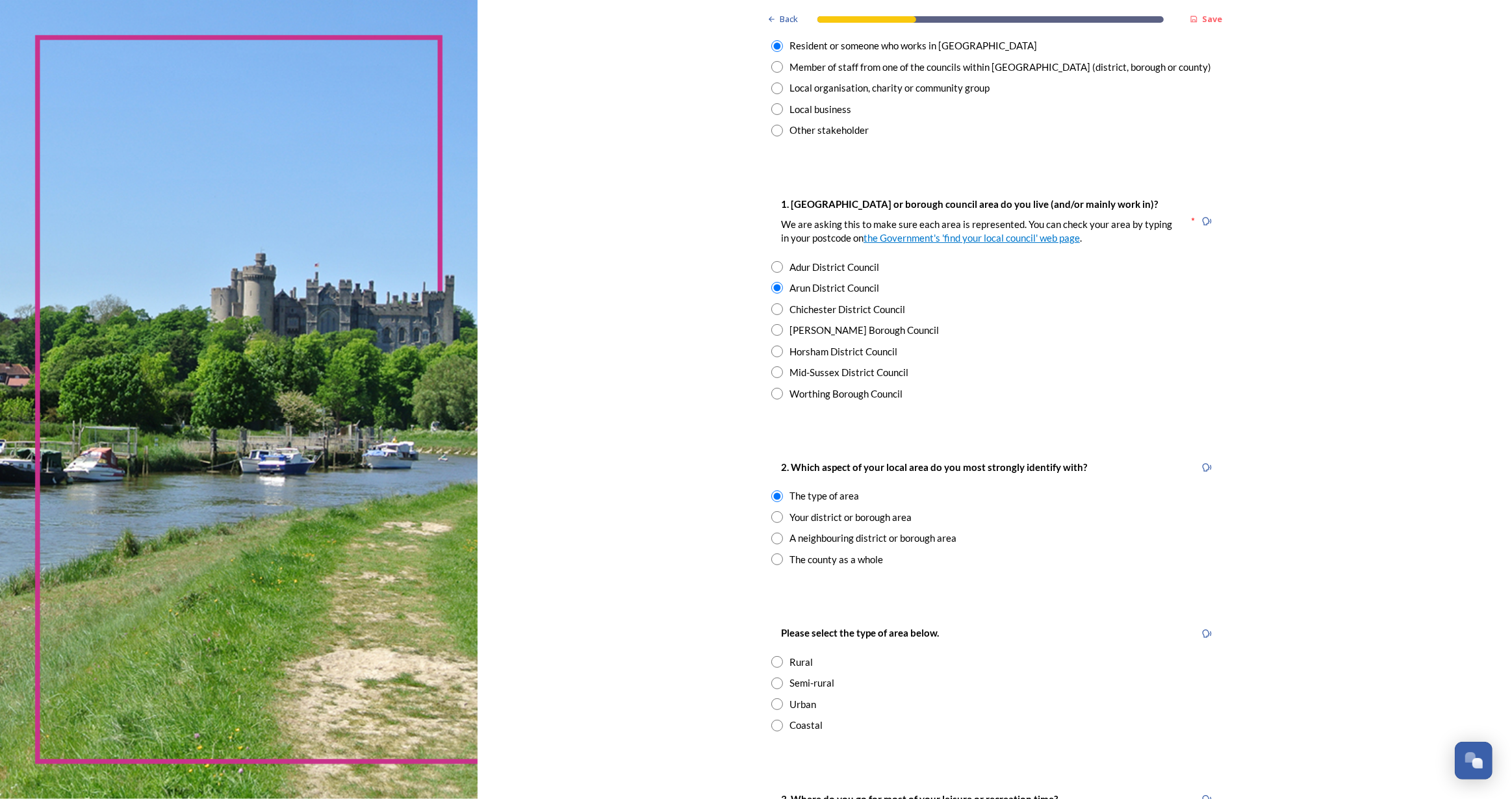
click at [779, 729] on div "Coastal" at bounding box center [994, 726] width 447 height 15
radio input "true"
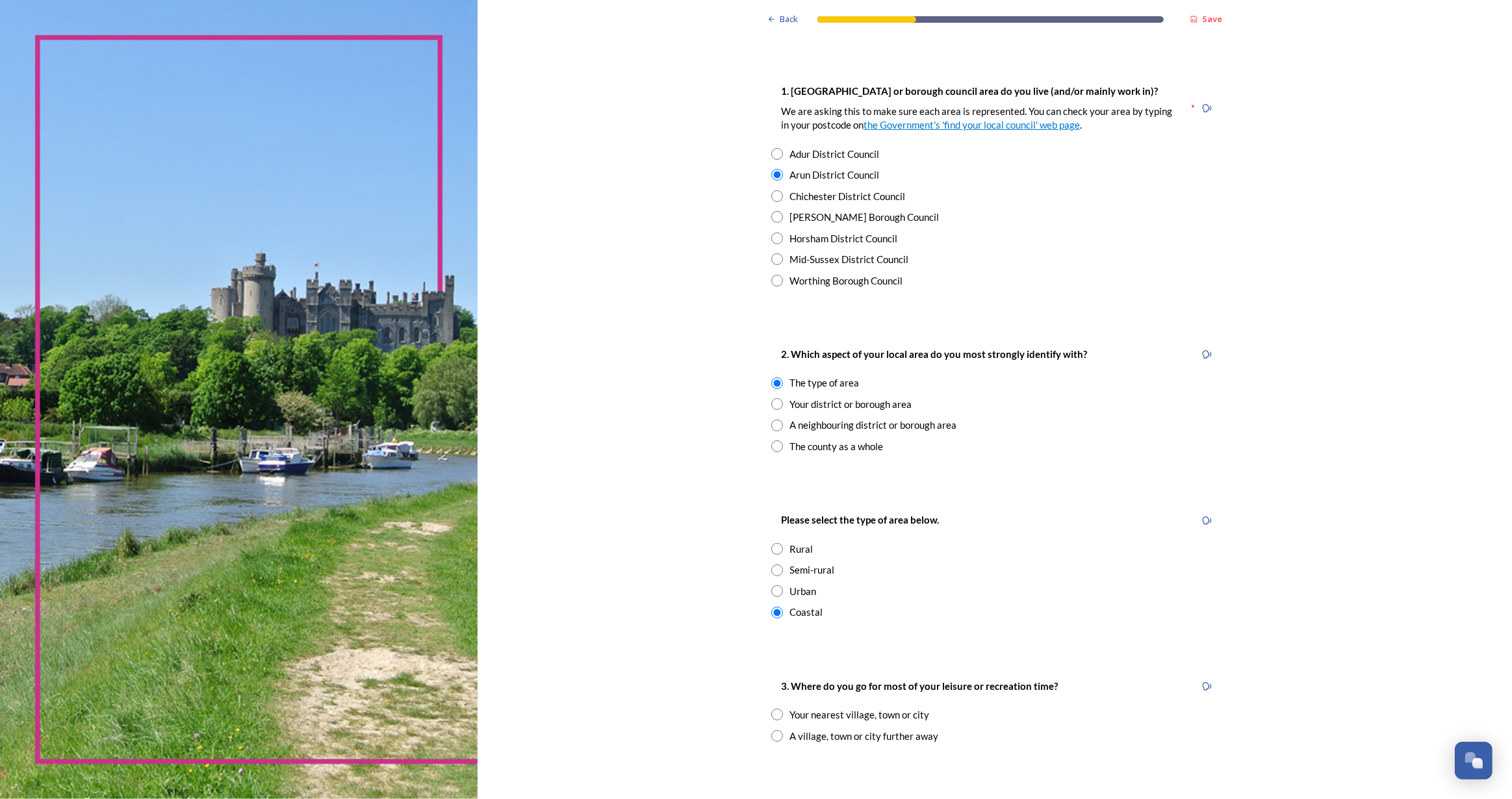
scroll to position [531, 0]
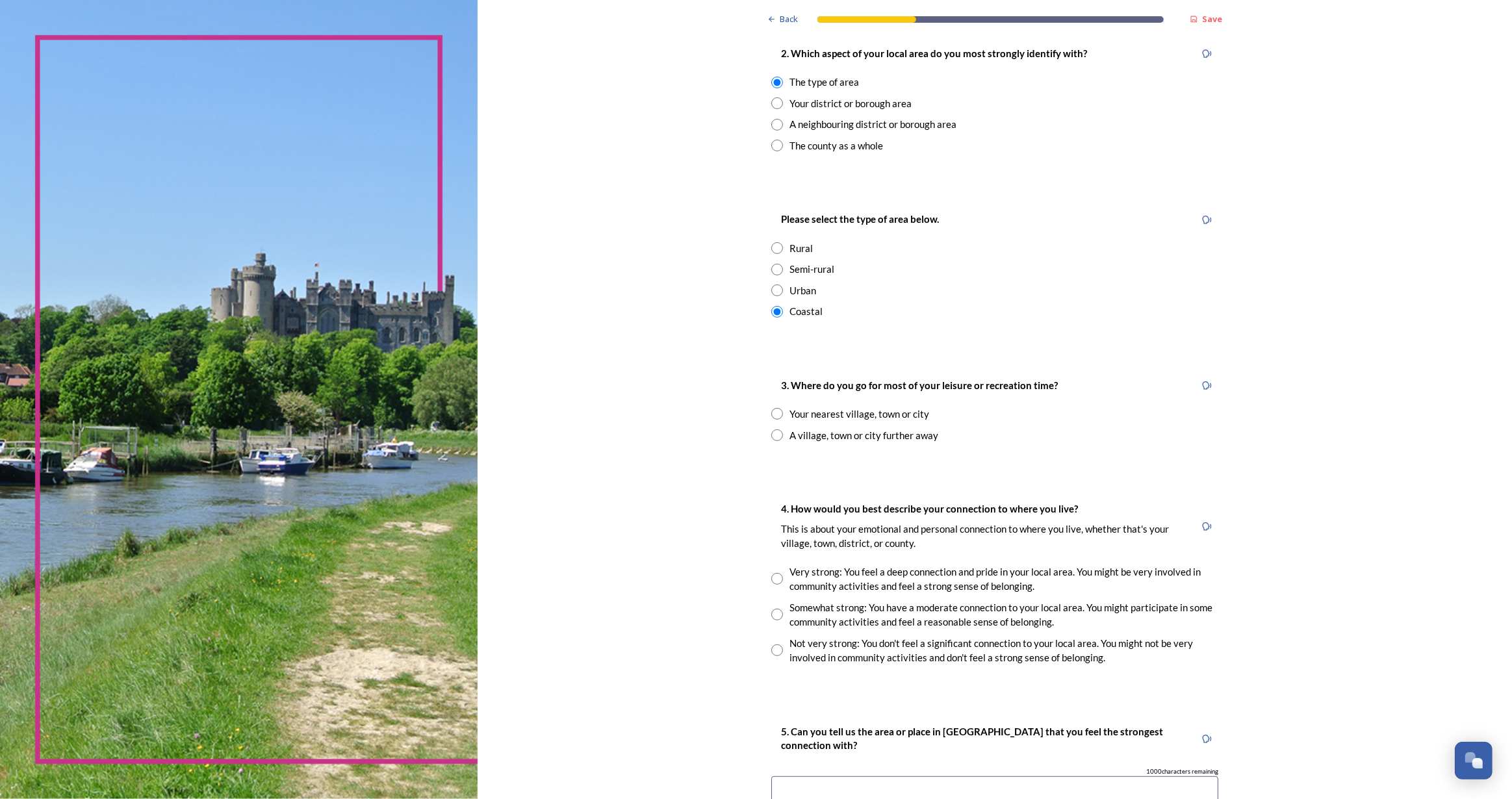
click at [777, 419] on input "radio" at bounding box center [777, 414] width 12 height 12
radio input "true"
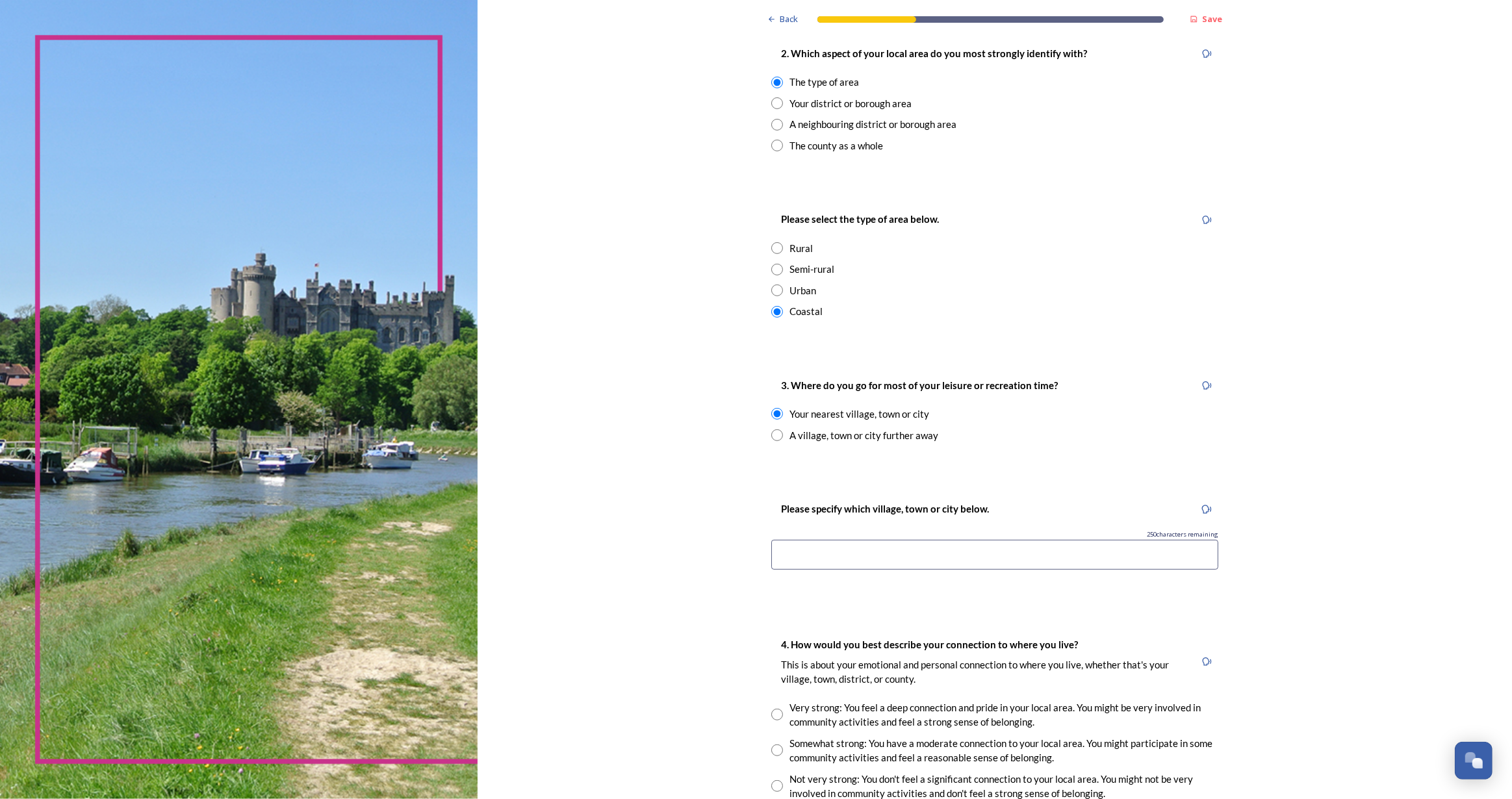
click at [880, 579] on div "Please specify which village, town or city below. 250 characters remaining" at bounding box center [995, 539] width 468 height 103
click at [865, 546] on input at bounding box center [994, 554] width 447 height 30
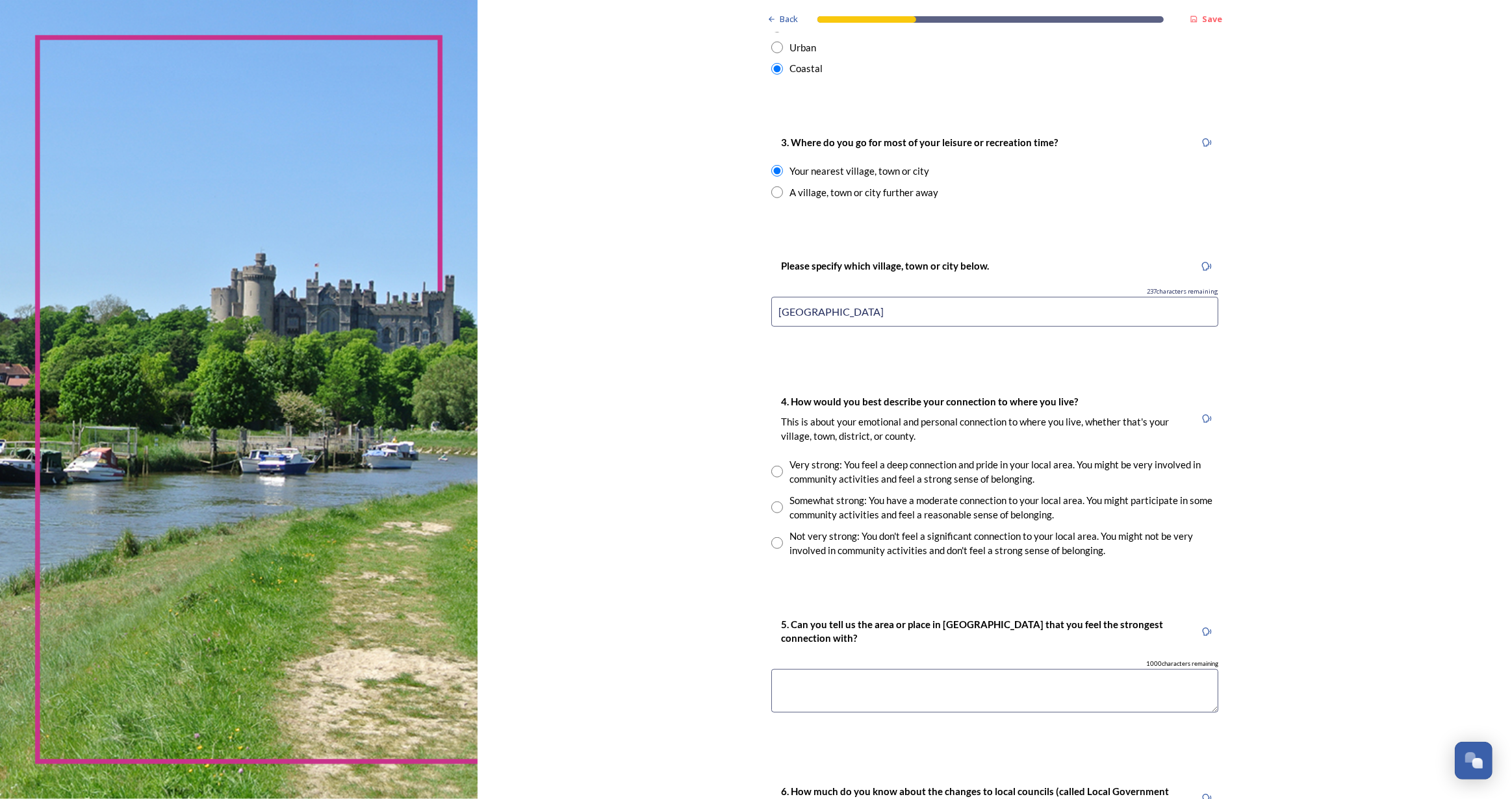
scroll to position [827, 0]
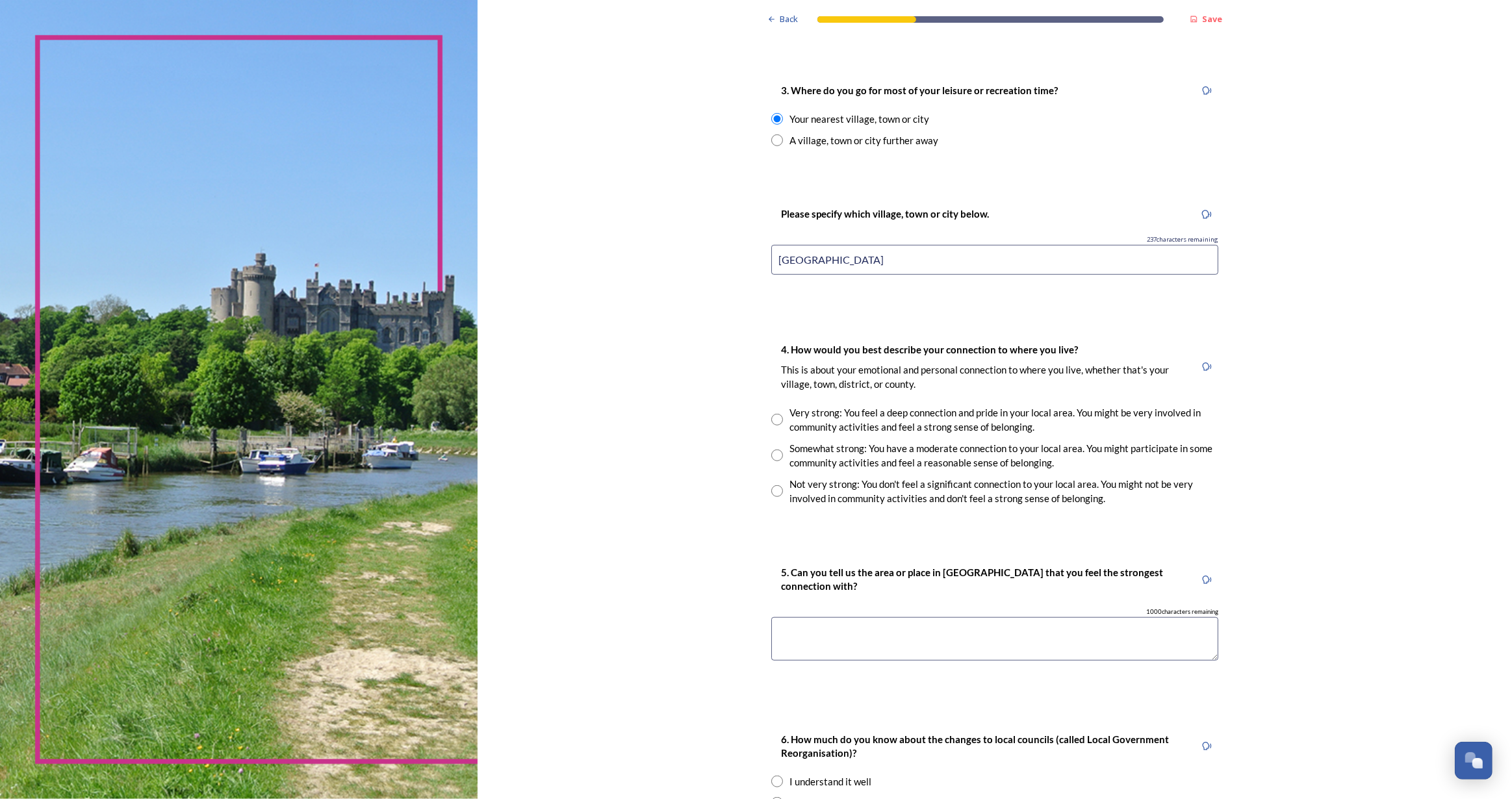
type input "[GEOGRAPHIC_DATA]"
click at [771, 455] on input "radio" at bounding box center [777, 455] width 12 height 12
radio input "true"
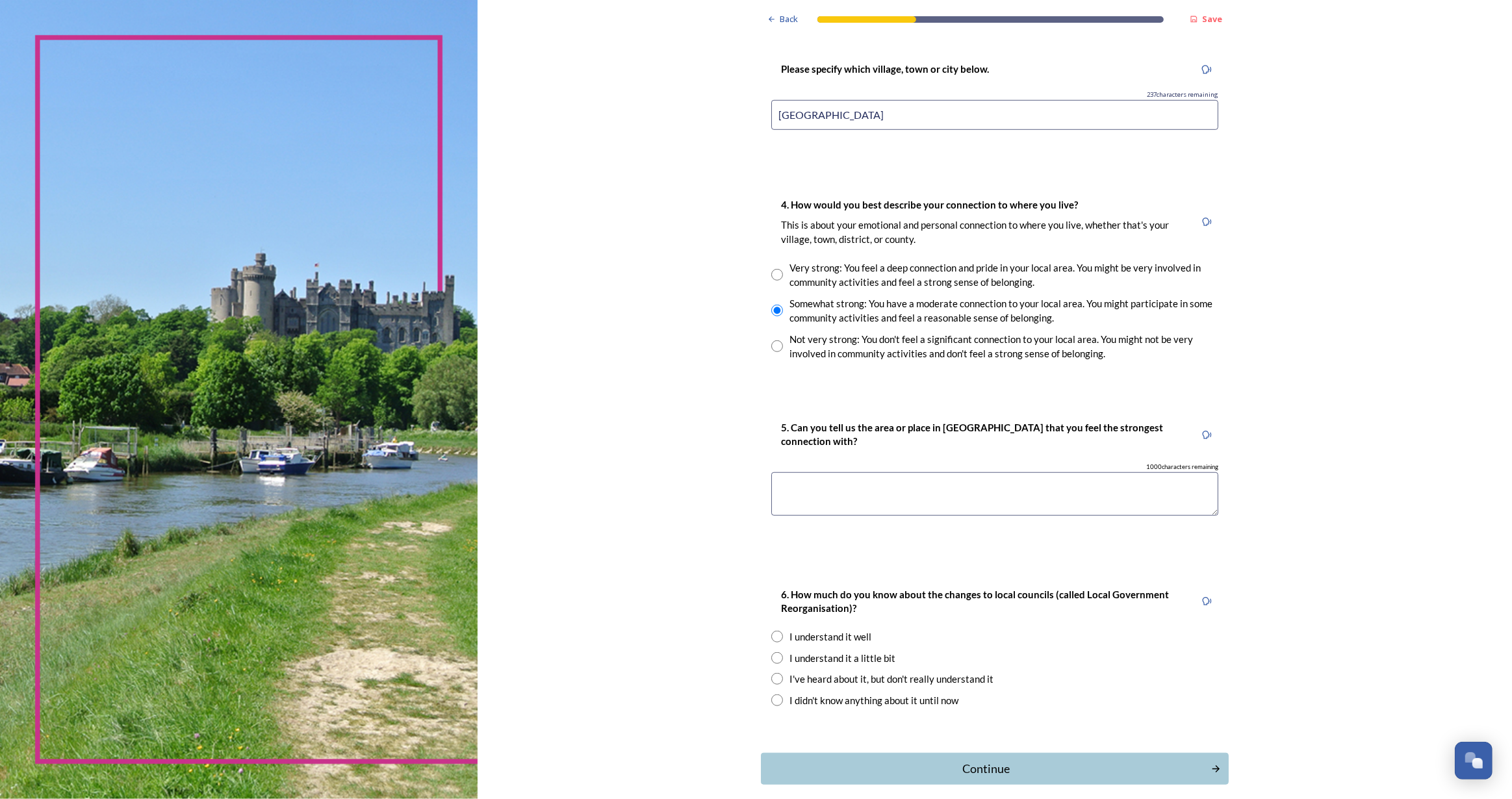
scroll to position [1004, 0]
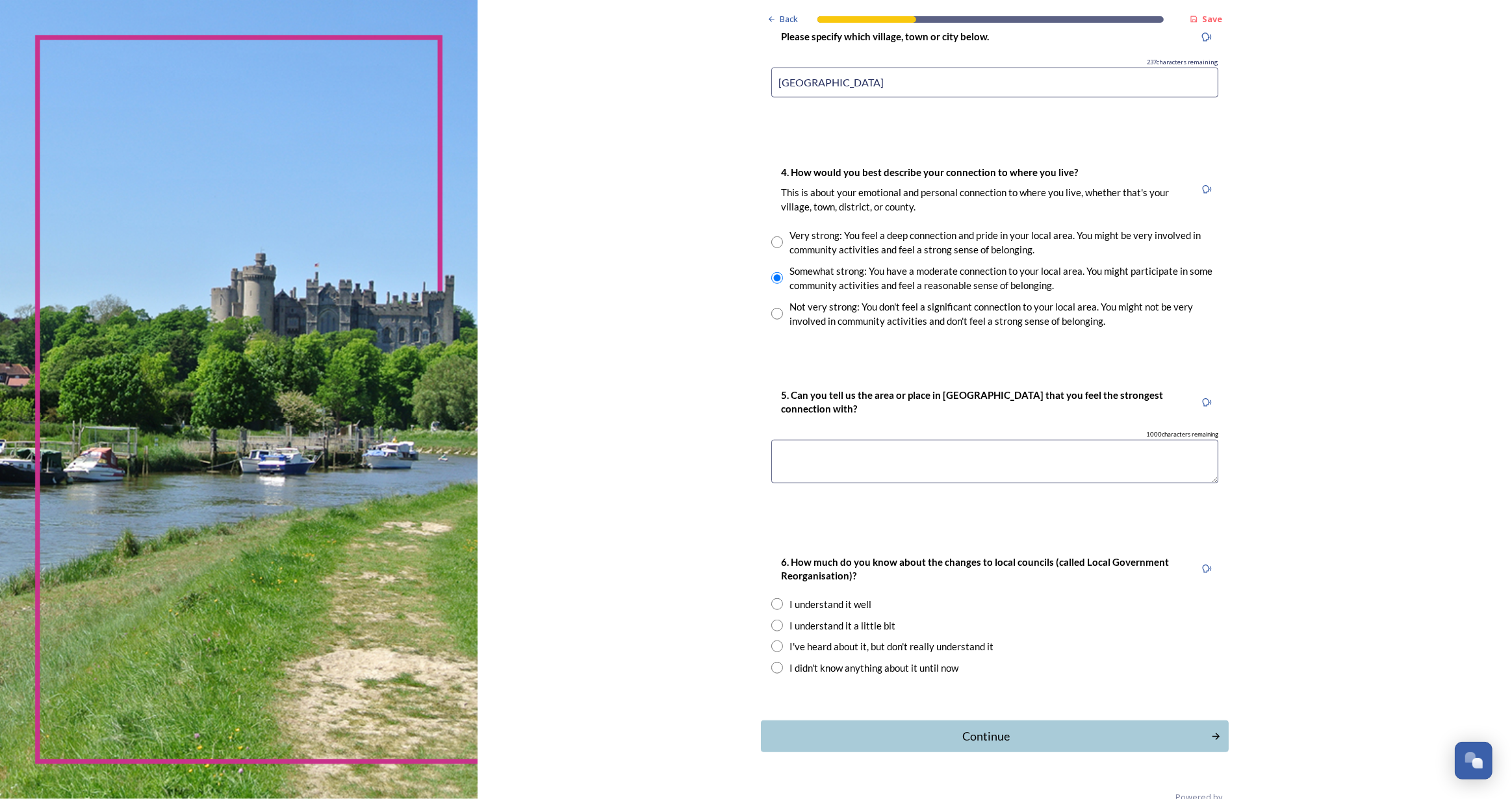
click at [838, 473] on textarea at bounding box center [994, 461] width 447 height 43
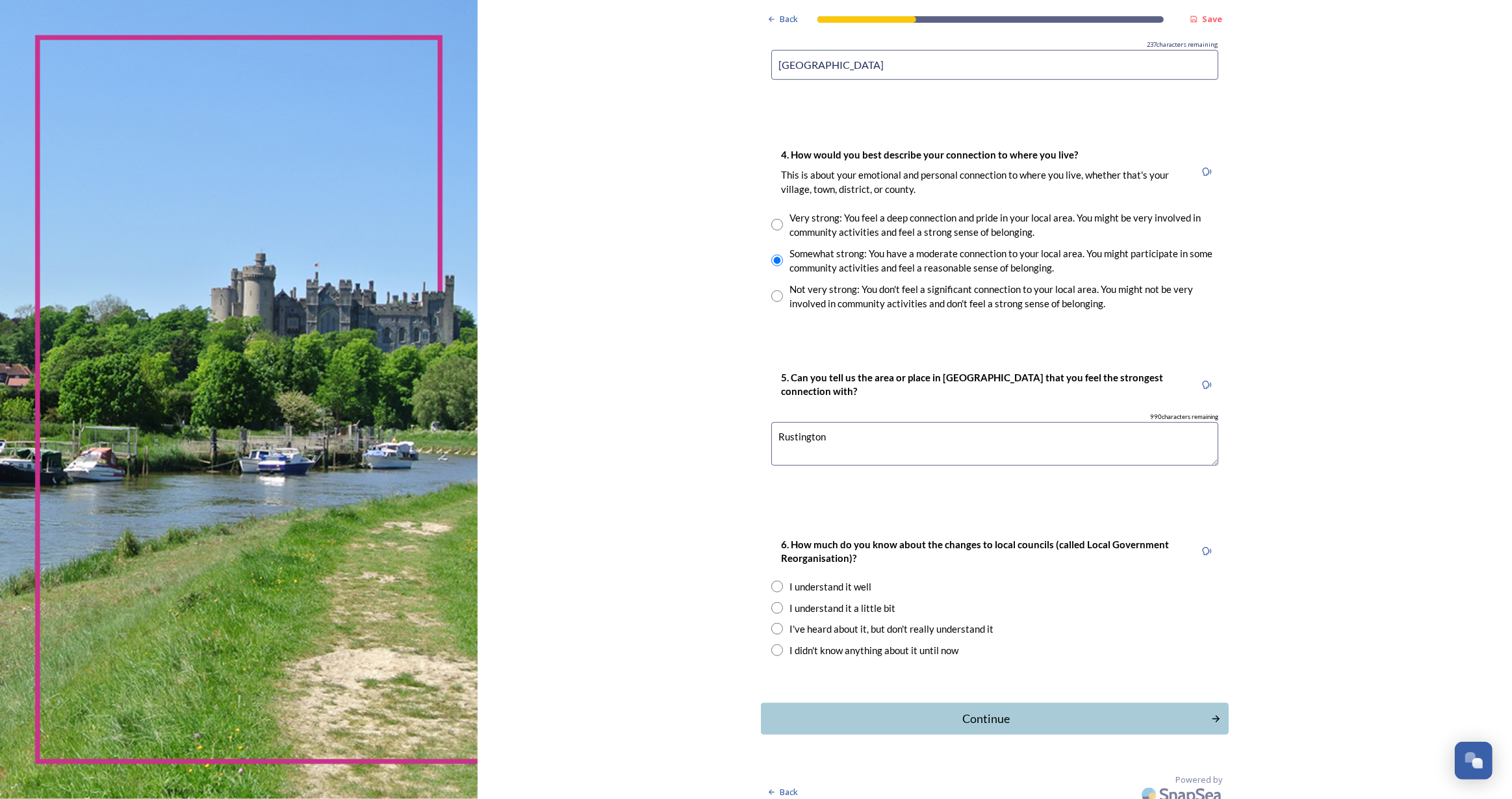
scroll to position [1031, 0]
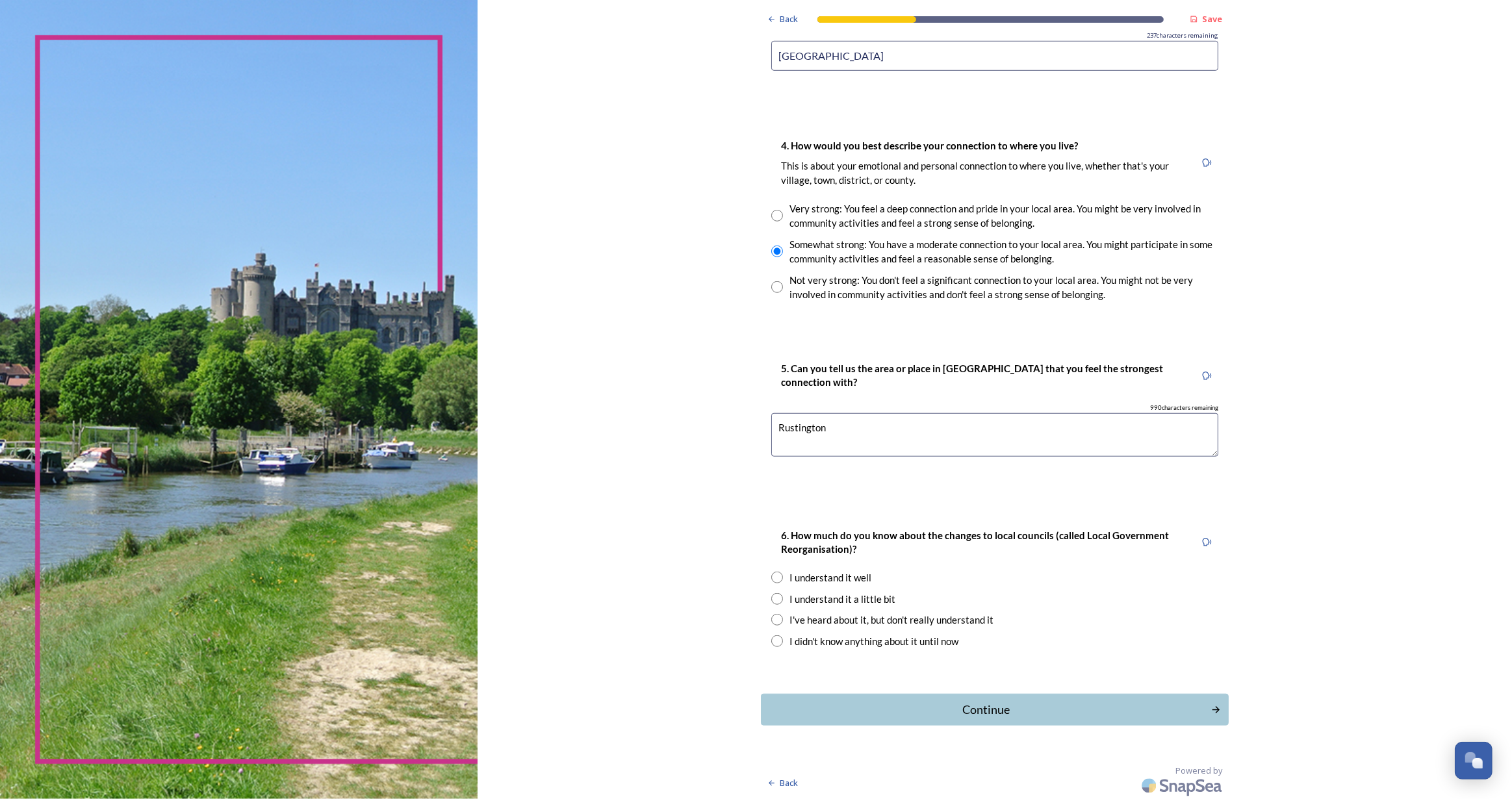
type textarea "Rustington"
click at [771, 616] on input "radio" at bounding box center [777, 620] width 12 height 12
radio input "true"
click at [971, 717] on button "Continue" at bounding box center [994, 709] width 473 height 32
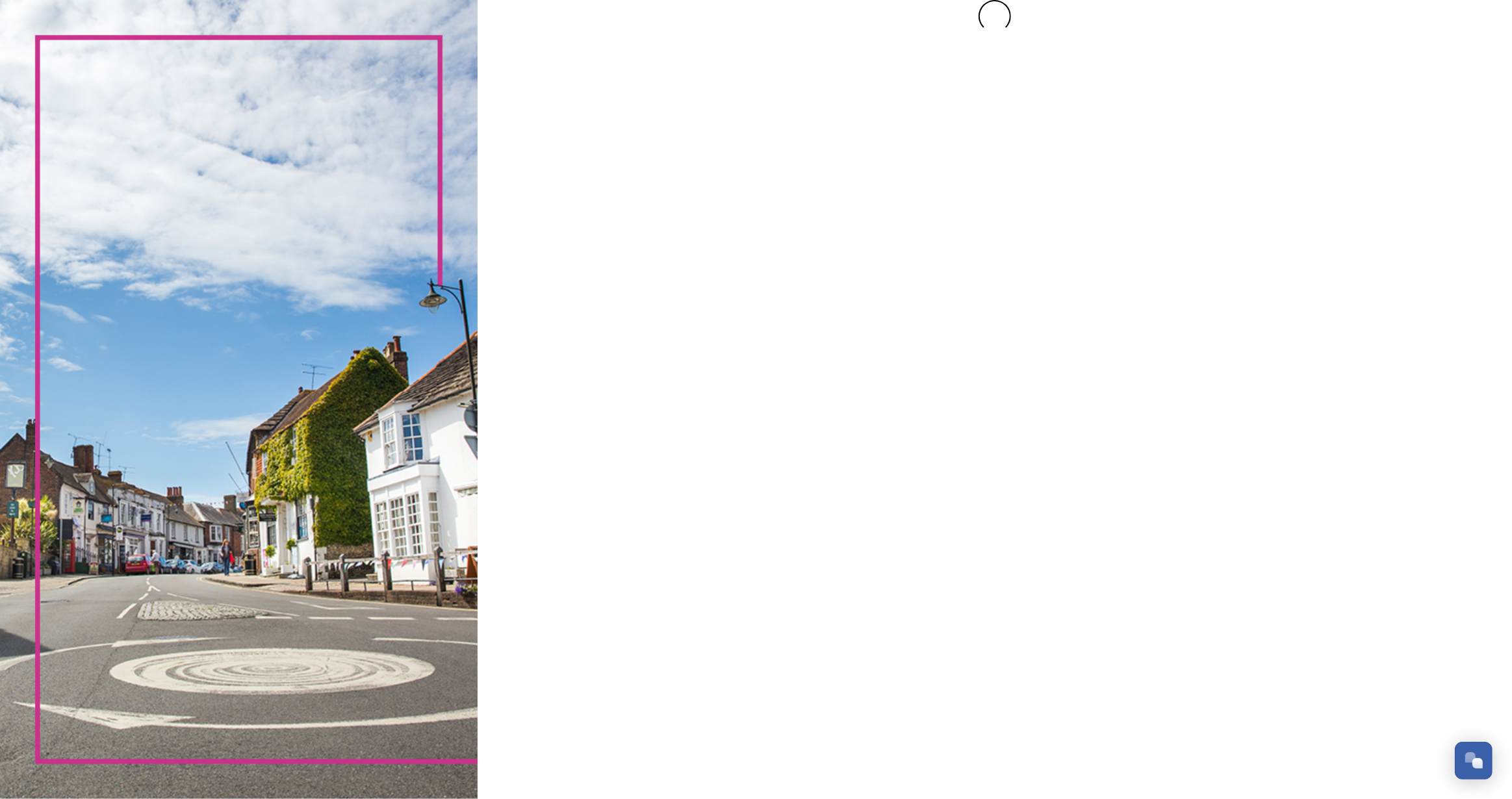
scroll to position [0, 0]
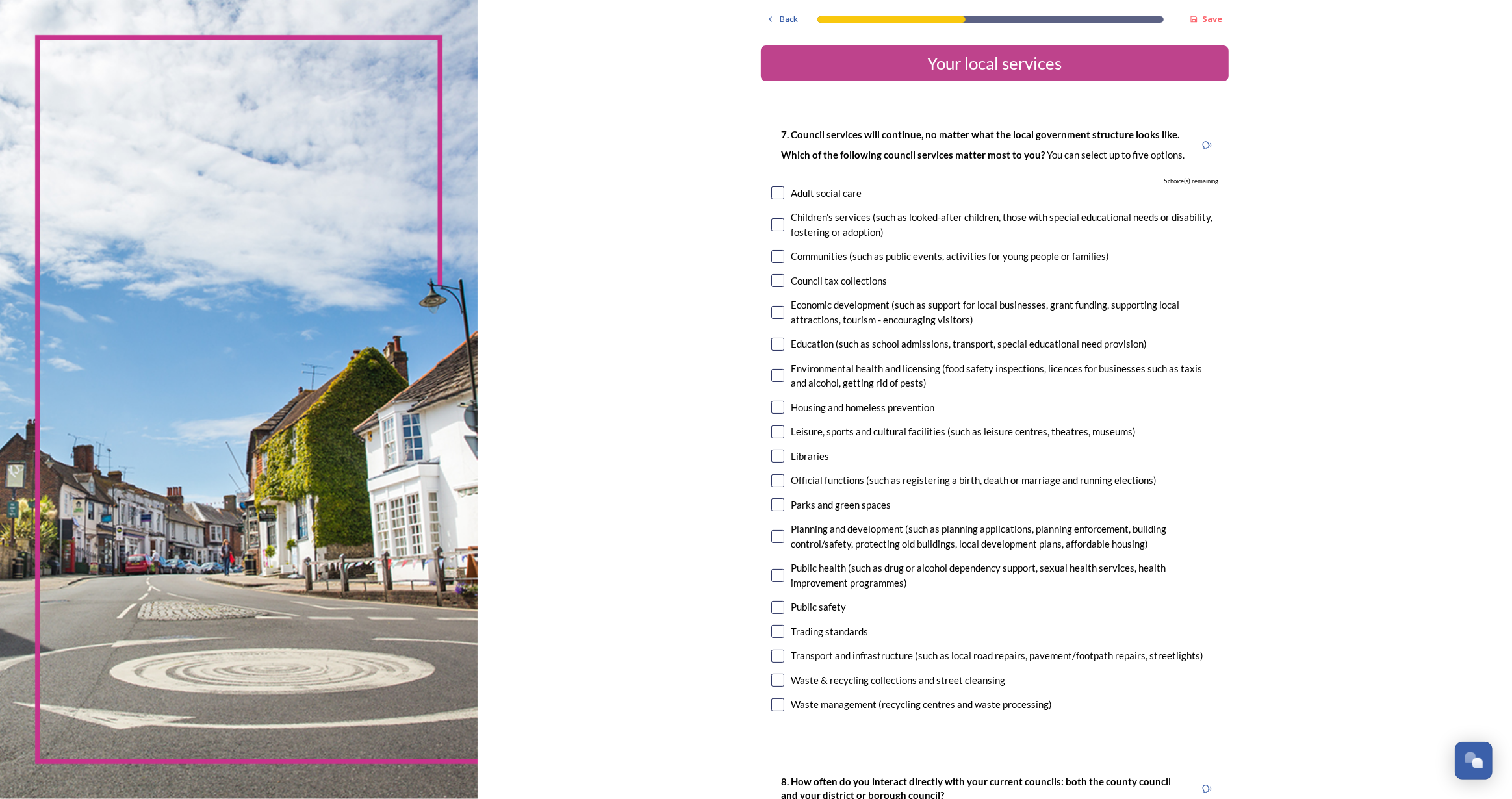
click at [771, 191] on input "checkbox" at bounding box center [778, 193] width 13 height 13
checkbox input "true"
click at [774, 269] on div "7. Council services will continue, no matter what the local government structur…" at bounding box center [995, 421] width 468 height 615
click at [772, 278] on input "checkbox" at bounding box center [778, 281] width 13 height 13
checkbox input "true"
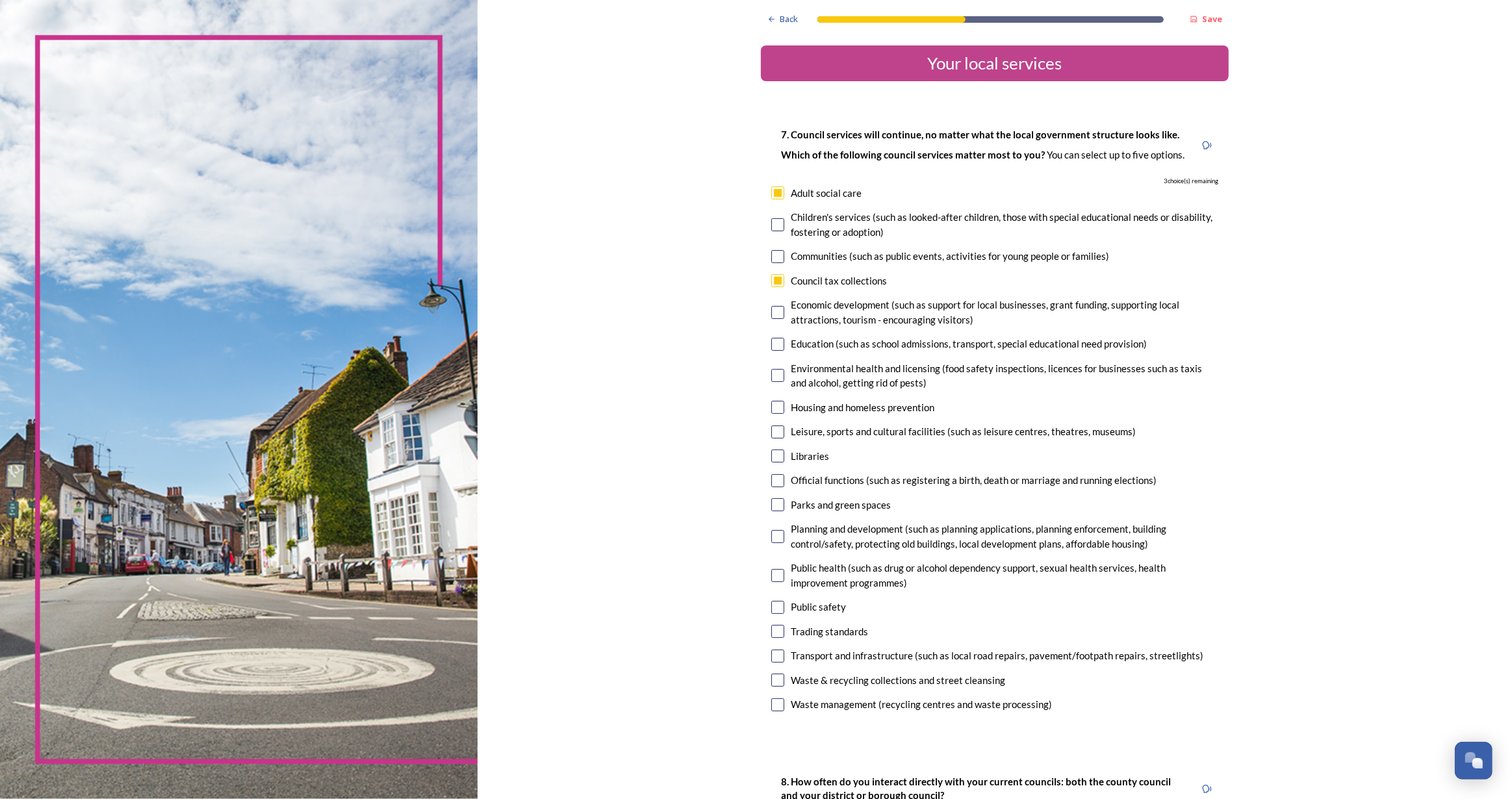
click at [771, 456] on input "checkbox" at bounding box center [778, 456] width 13 height 13
checkbox input "true"
click at [778, 477] on input "checkbox" at bounding box center [778, 481] width 13 height 13
checkbox input "true"
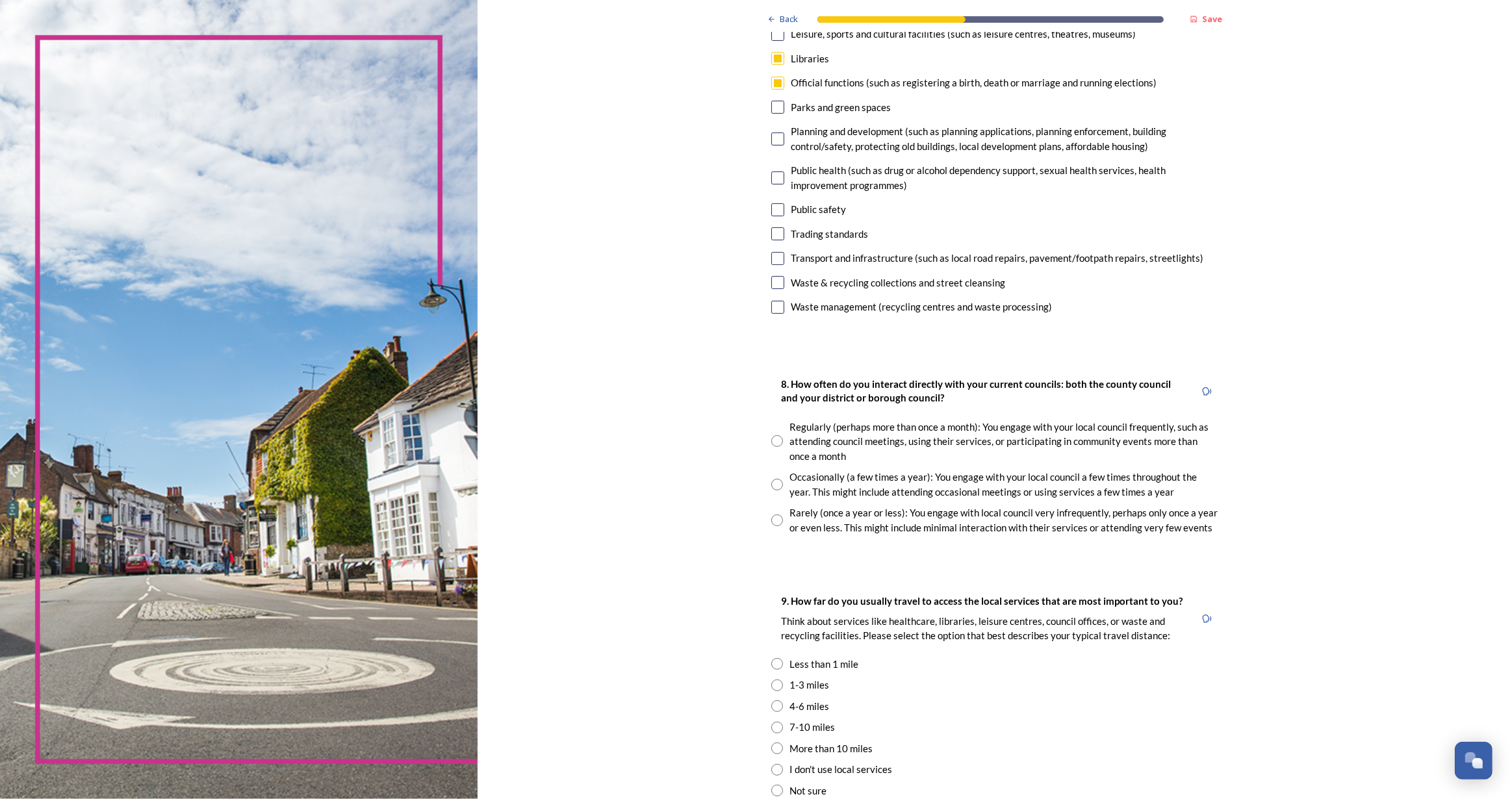
scroll to position [413, 0]
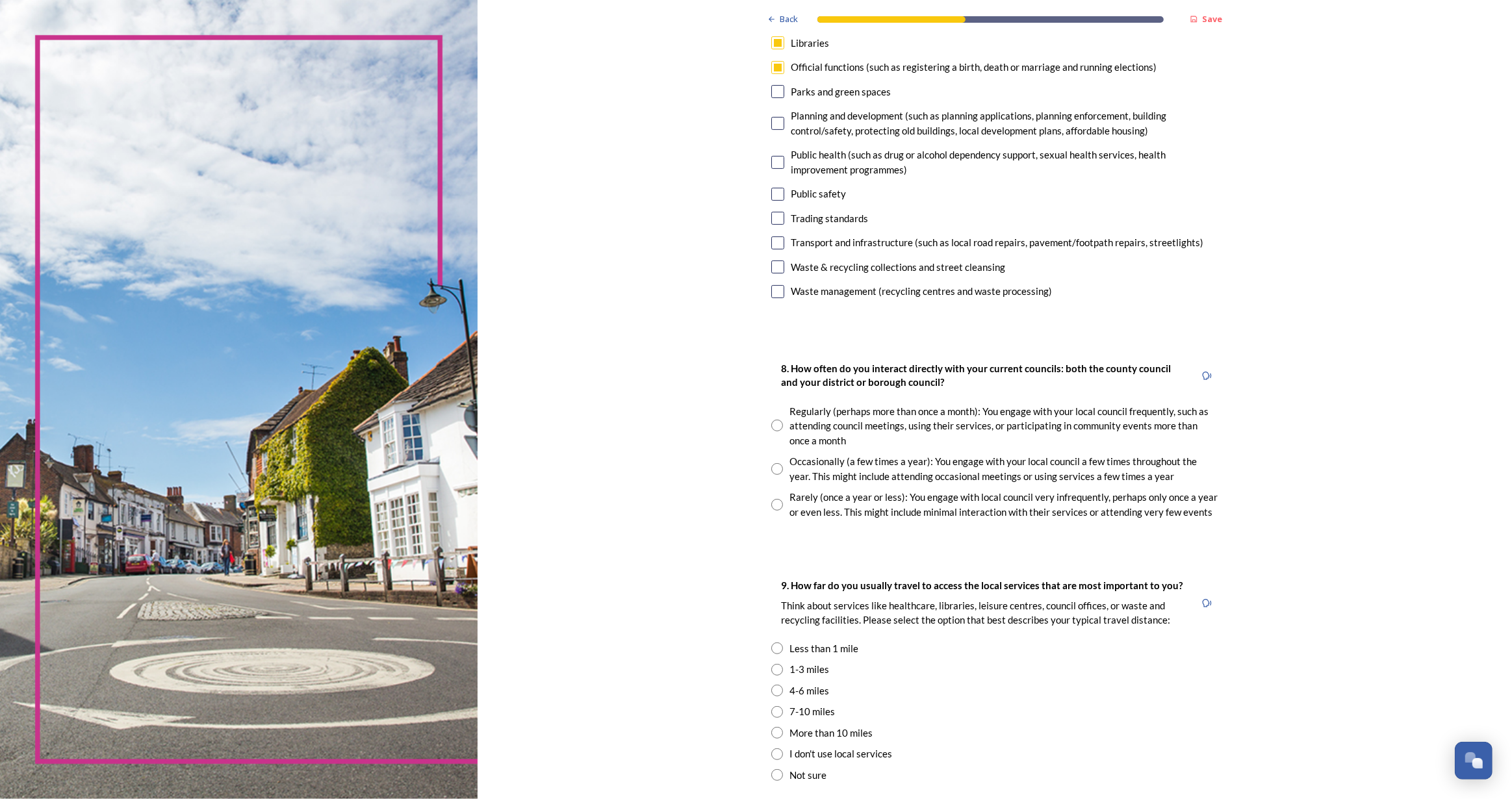
click at [771, 469] on input "radio" at bounding box center [777, 469] width 12 height 12
radio input "true"
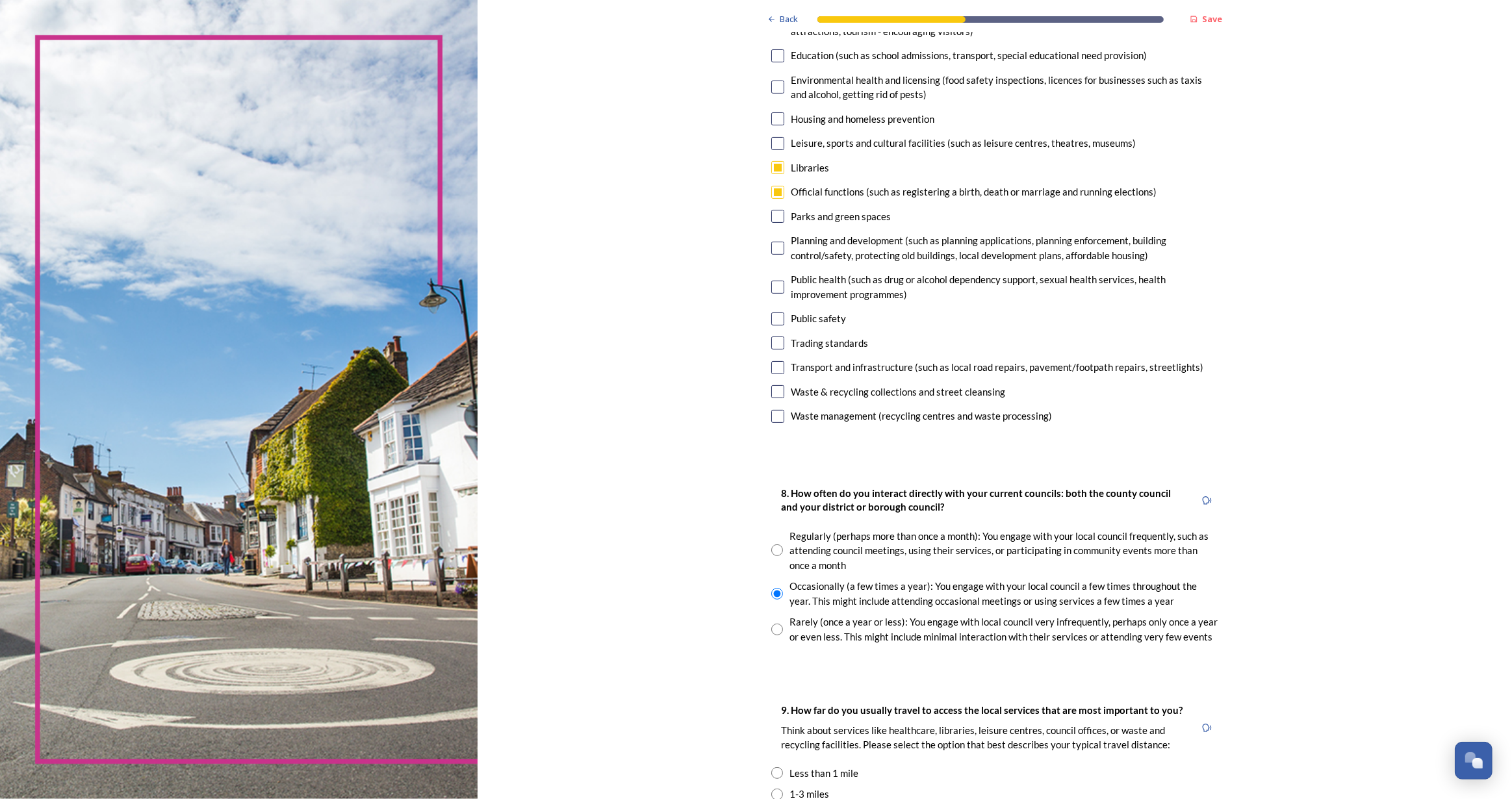
scroll to position [236, 0]
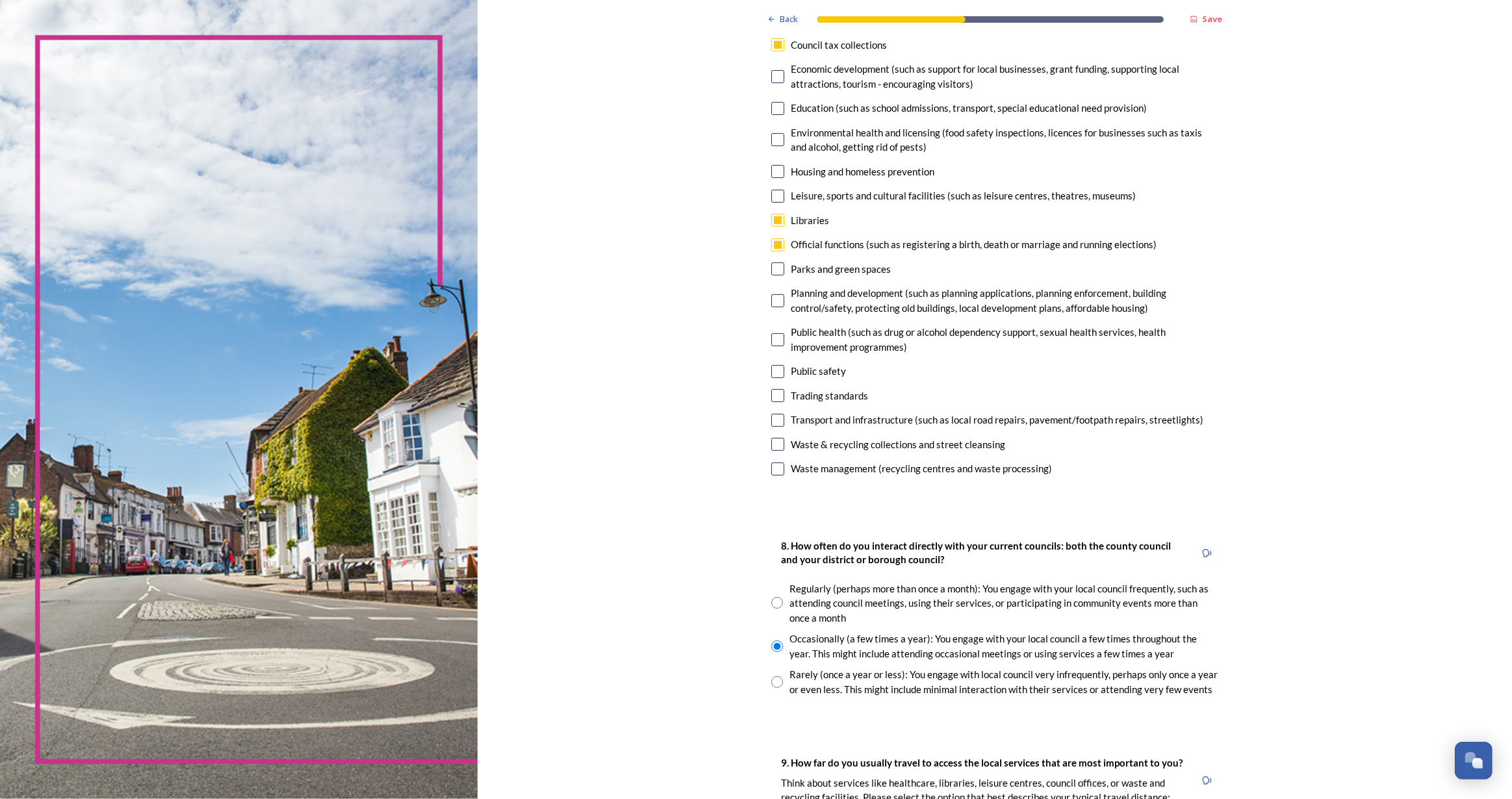
drag, startPoint x: 773, startPoint y: 373, endPoint x: 779, endPoint y: 409, distance: 36.5
click at [773, 373] on input "checkbox" at bounding box center [778, 372] width 13 height 13
checkbox input "true"
click at [774, 443] on input "checkbox" at bounding box center [778, 445] width 13 height 13
checkbox input "false"
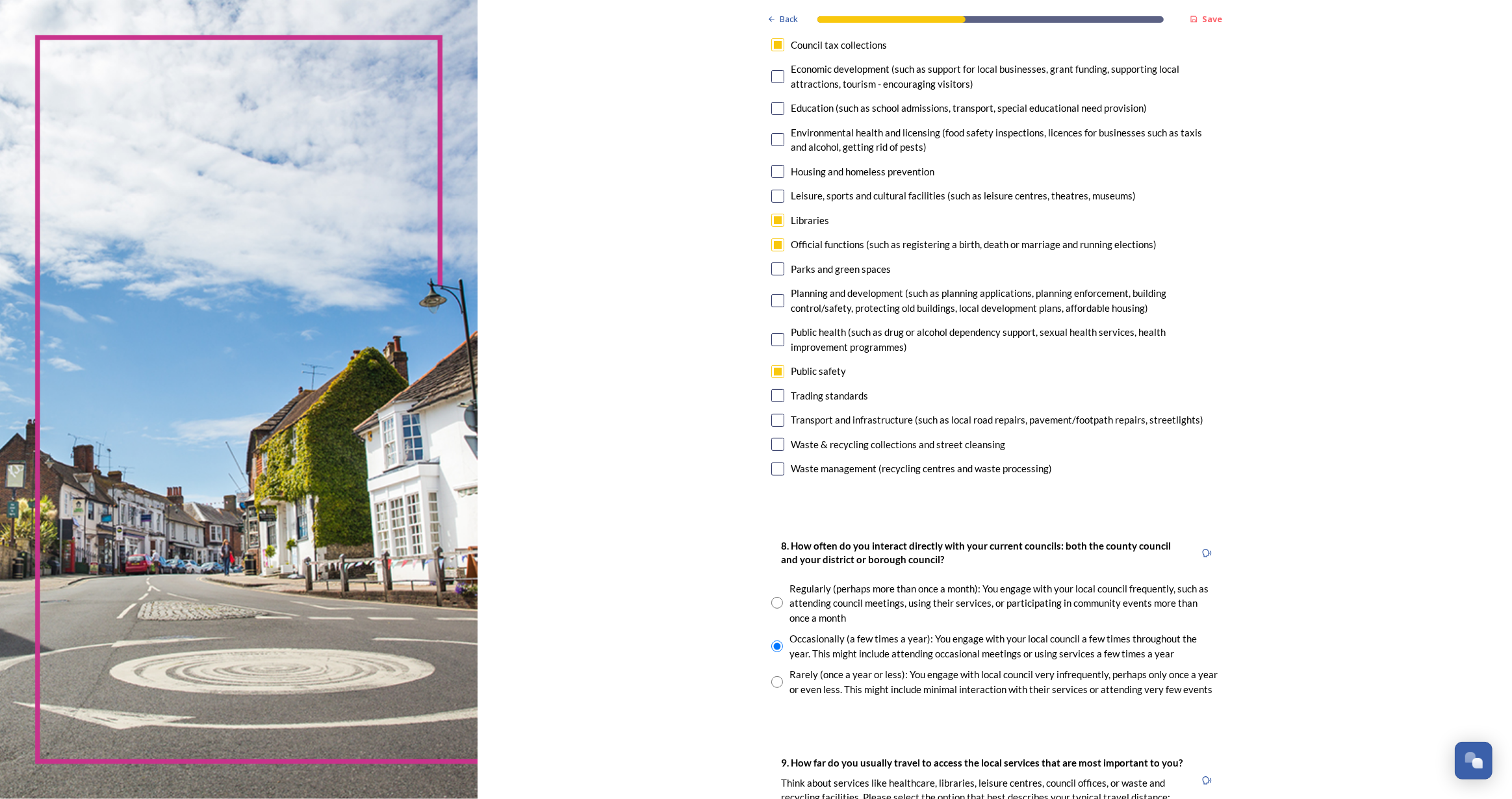
click at [773, 420] on input "checkbox" at bounding box center [778, 421] width 13 height 13
checkbox input "false"
click at [773, 445] on input "checkbox" at bounding box center [778, 445] width 13 height 13
checkbox input "false"
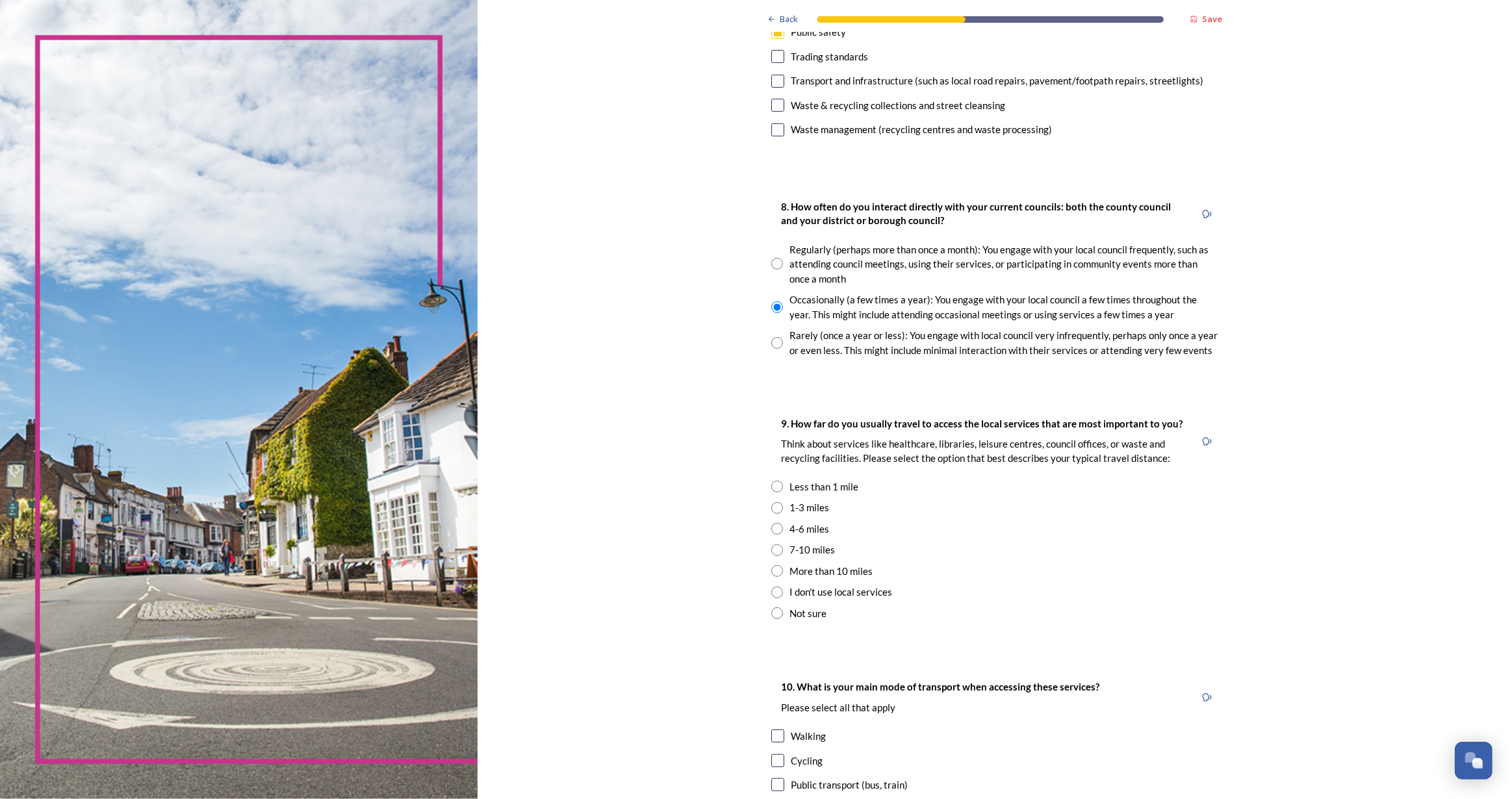
scroll to position [709, 0]
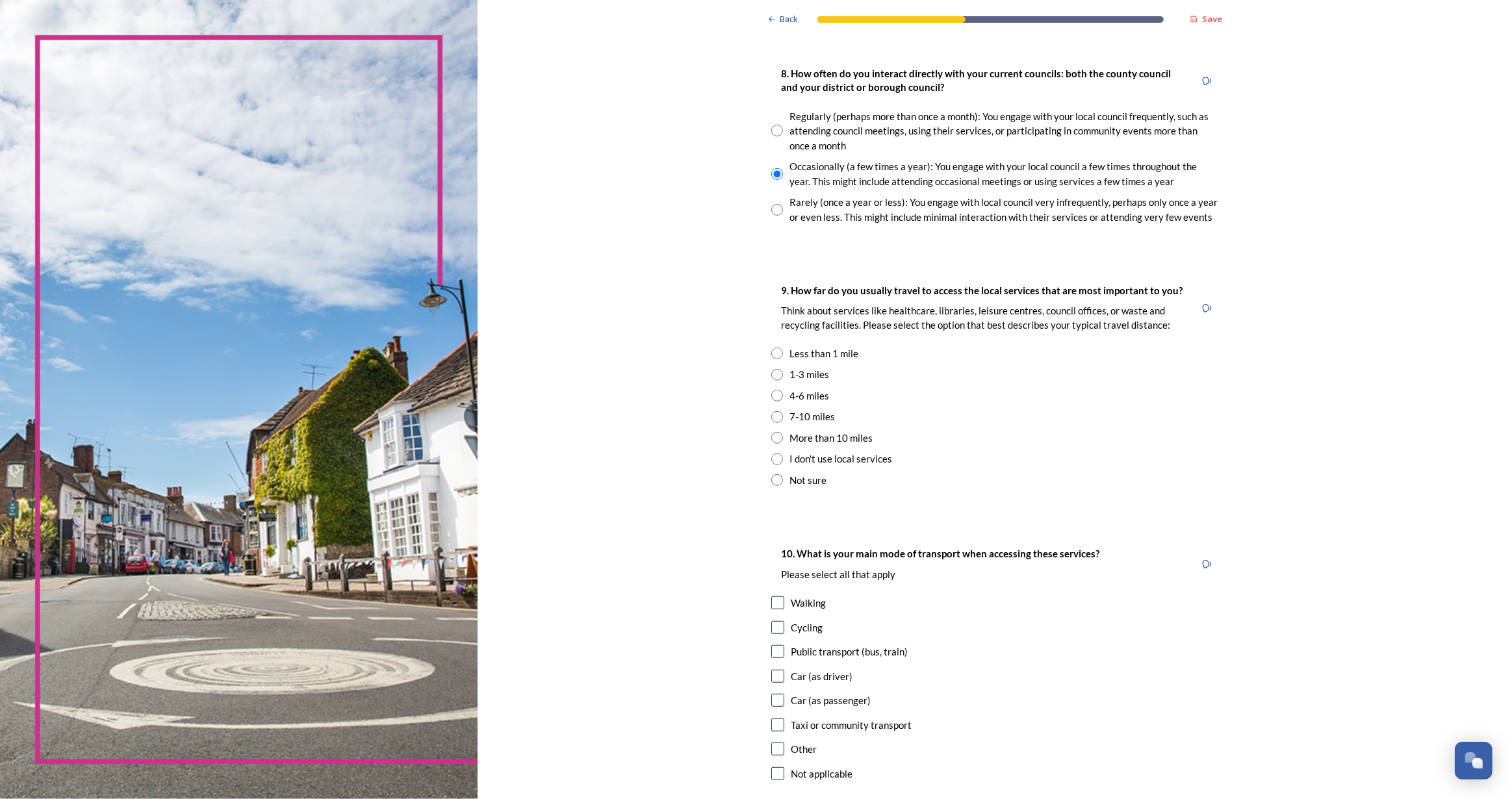
click at [773, 350] on input "radio" at bounding box center [777, 353] width 12 height 12
radio input "true"
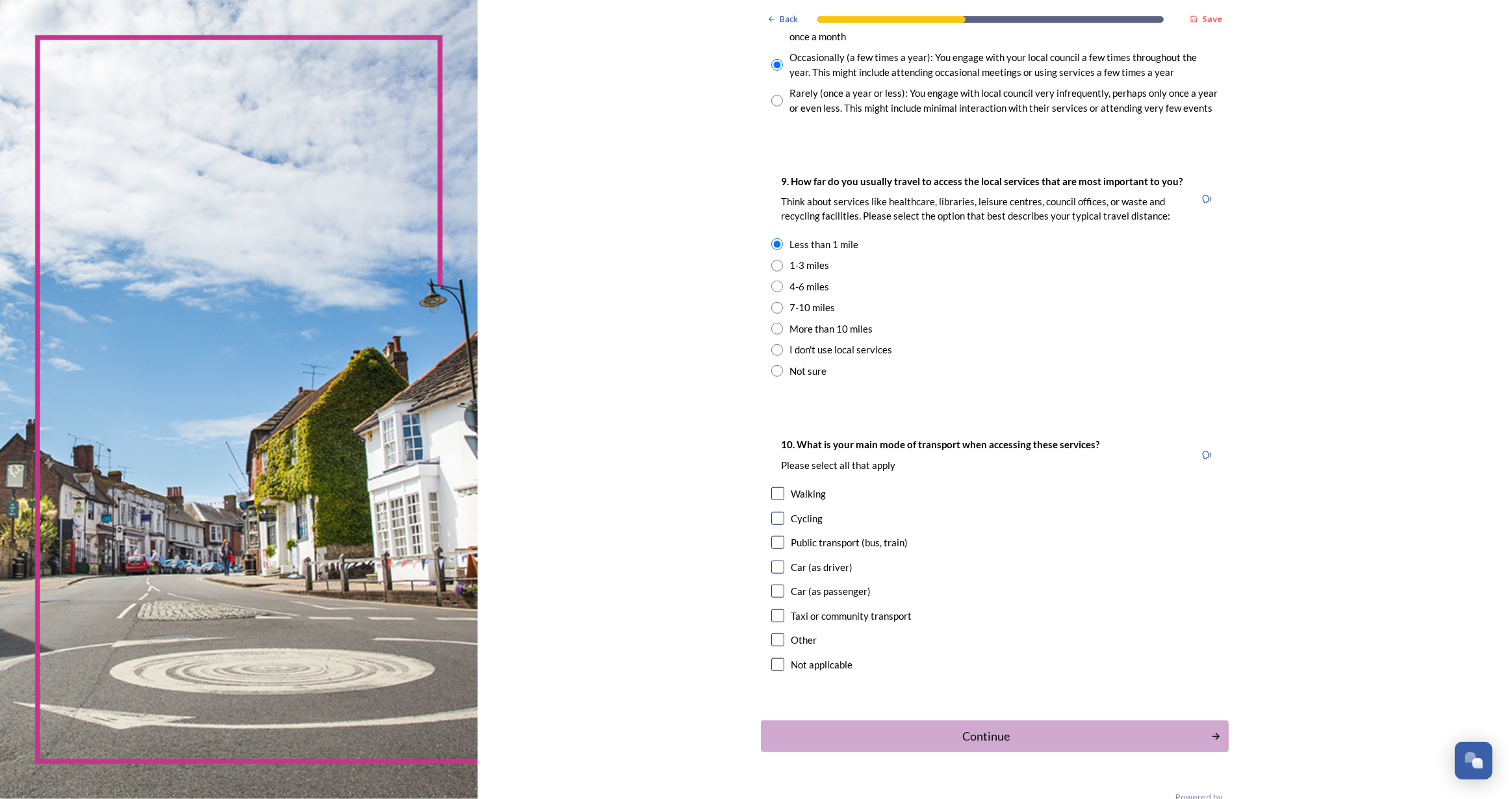
scroll to position [845, 0]
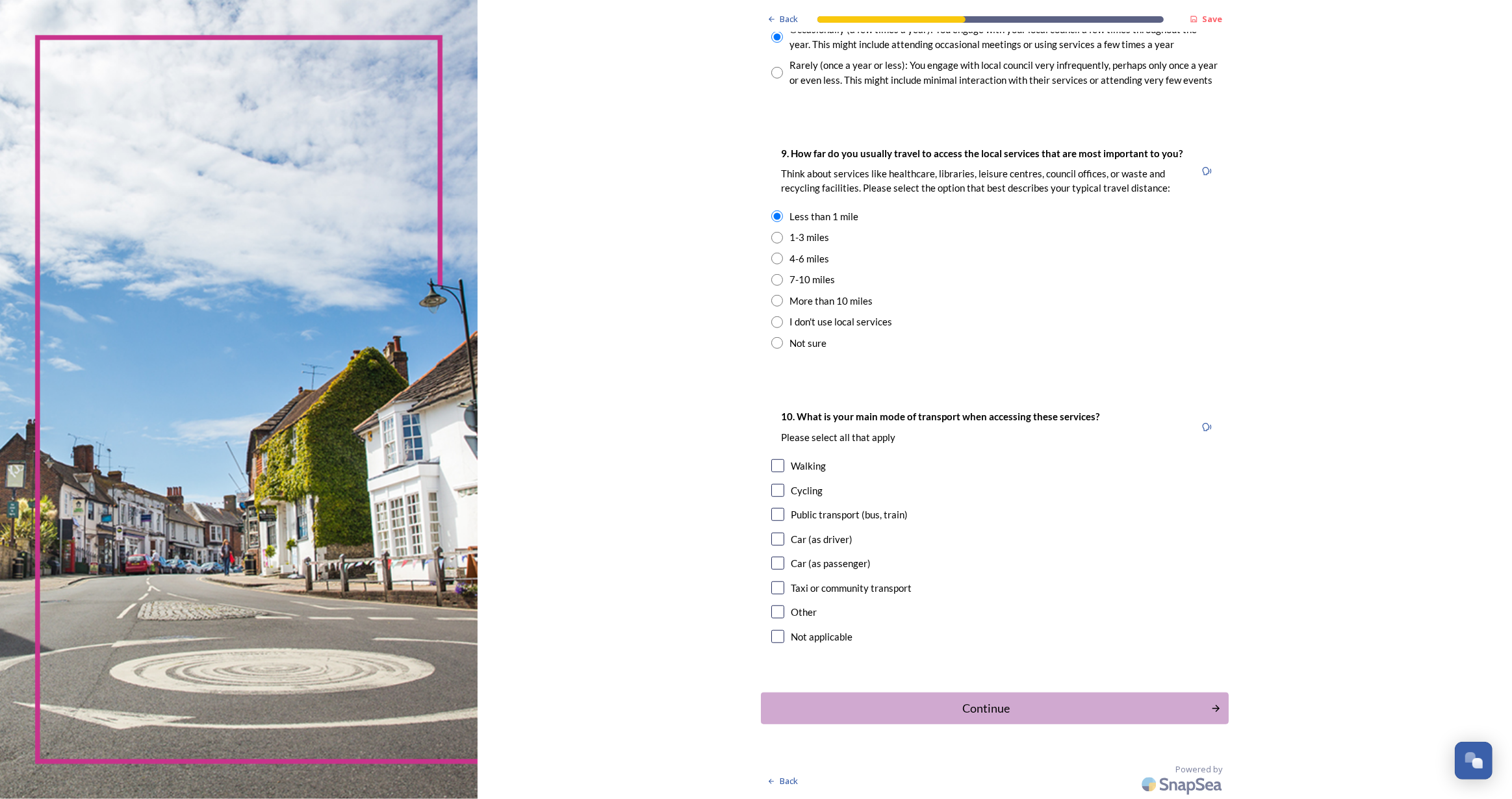
click at [772, 463] on input "checkbox" at bounding box center [778, 466] width 13 height 13
checkbox input "true"
click at [772, 511] on input "checkbox" at bounding box center [778, 515] width 13 height 13
checkbox input "true"
click at [1032, 711] on div "Continue" at bounding box center [986, 709] width 440 height 17
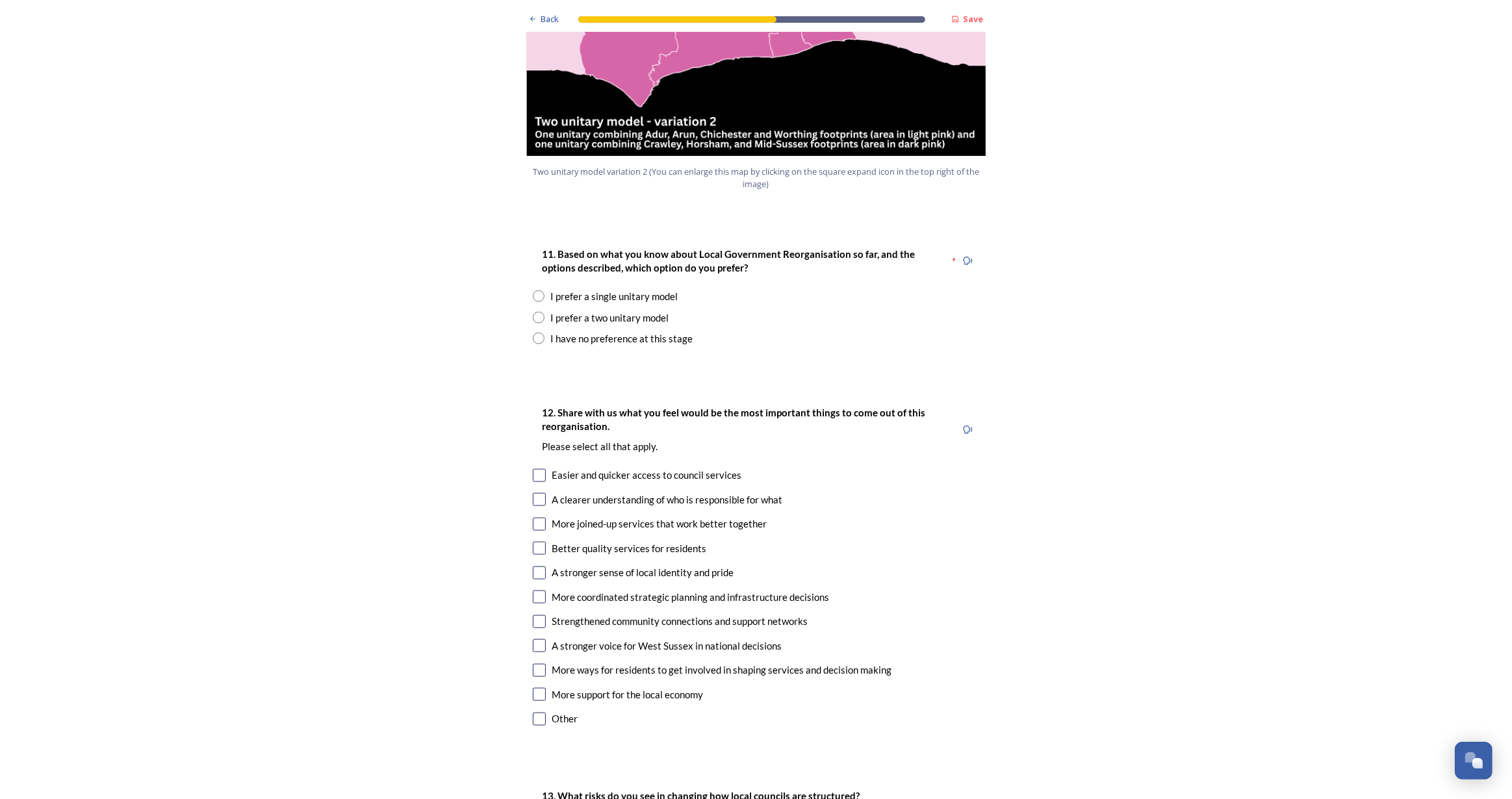
scroll to position [1595, 0]
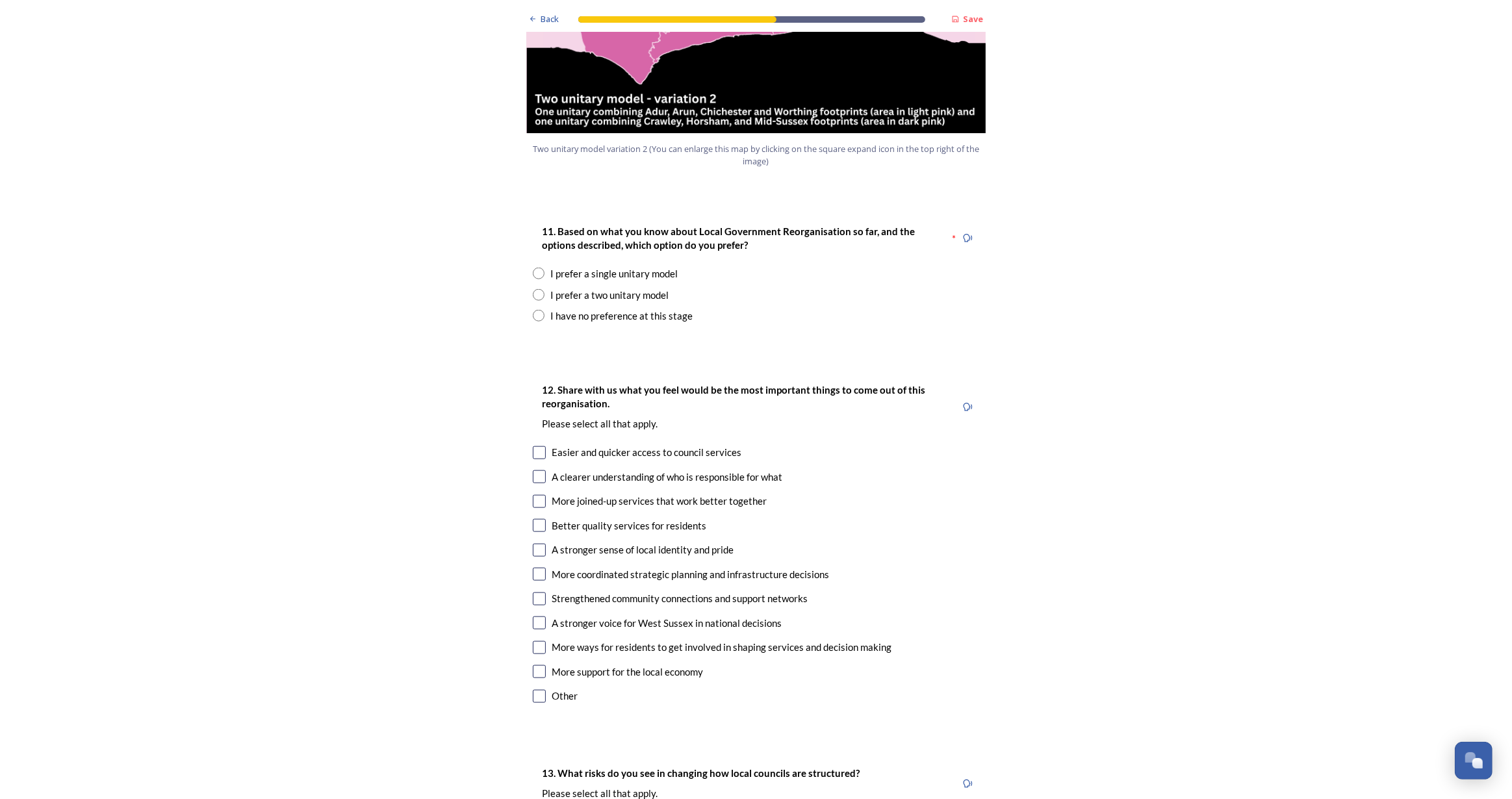
click at [533, 263] on div "11. Based on what you know about Local Government Reorganisation so far, and th…" at bounding box center [756, 273] width 468 height 126
click at [533, 289] on input "radio" at bounding box center [539, 295] width 12 height 12
radio input "true"
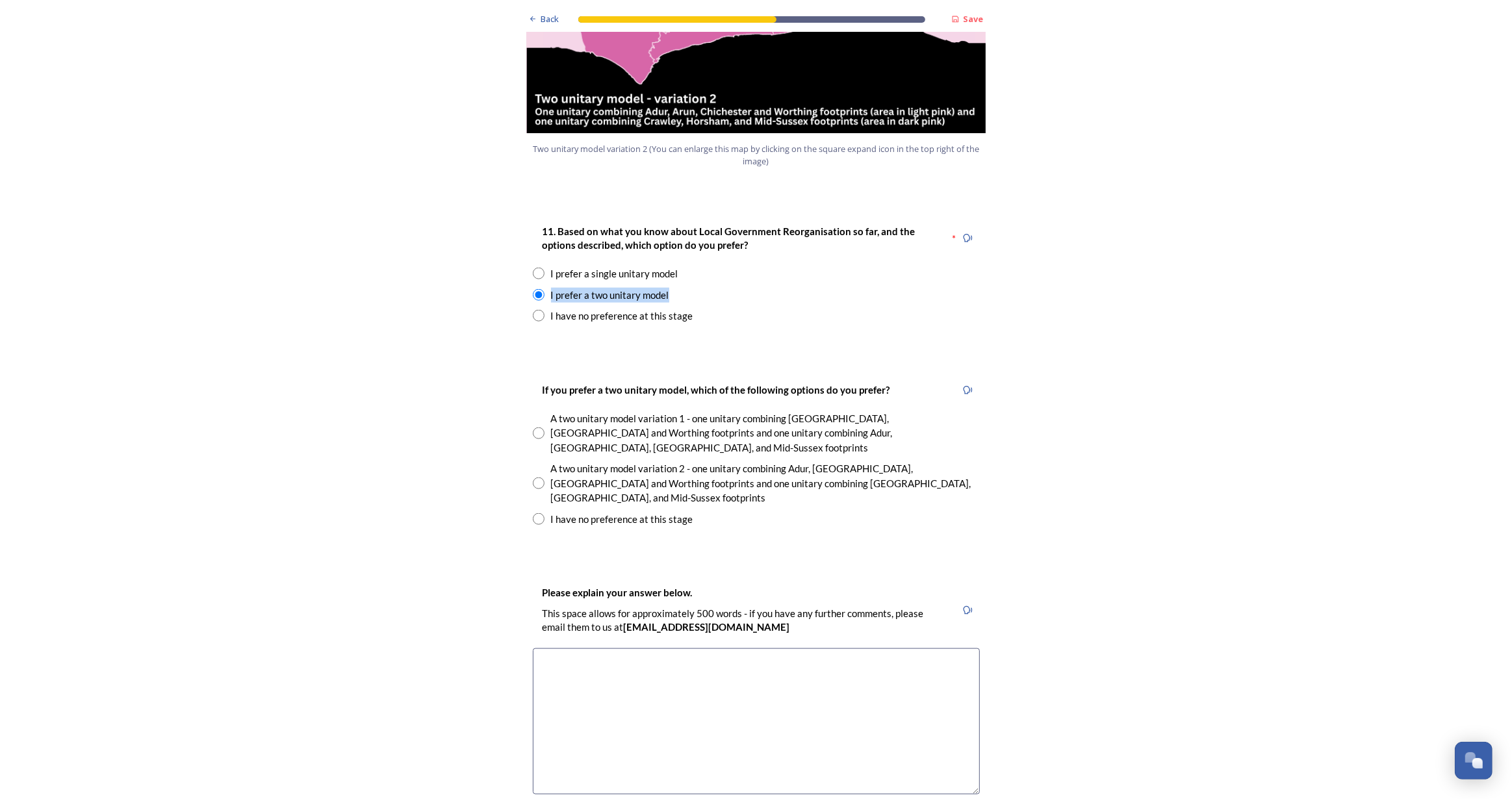
click at [535, 477] on input "radio" at bounding box center [539, 483] width 12 height 12
radio input "true"
drag, startPoint x: 632, startPoint y: 636, endPoint x: 634, endPoint y: 630, distance: 6.3
click at [633, 649] on textarea at bounding box center [756, 722] width 447 height 146
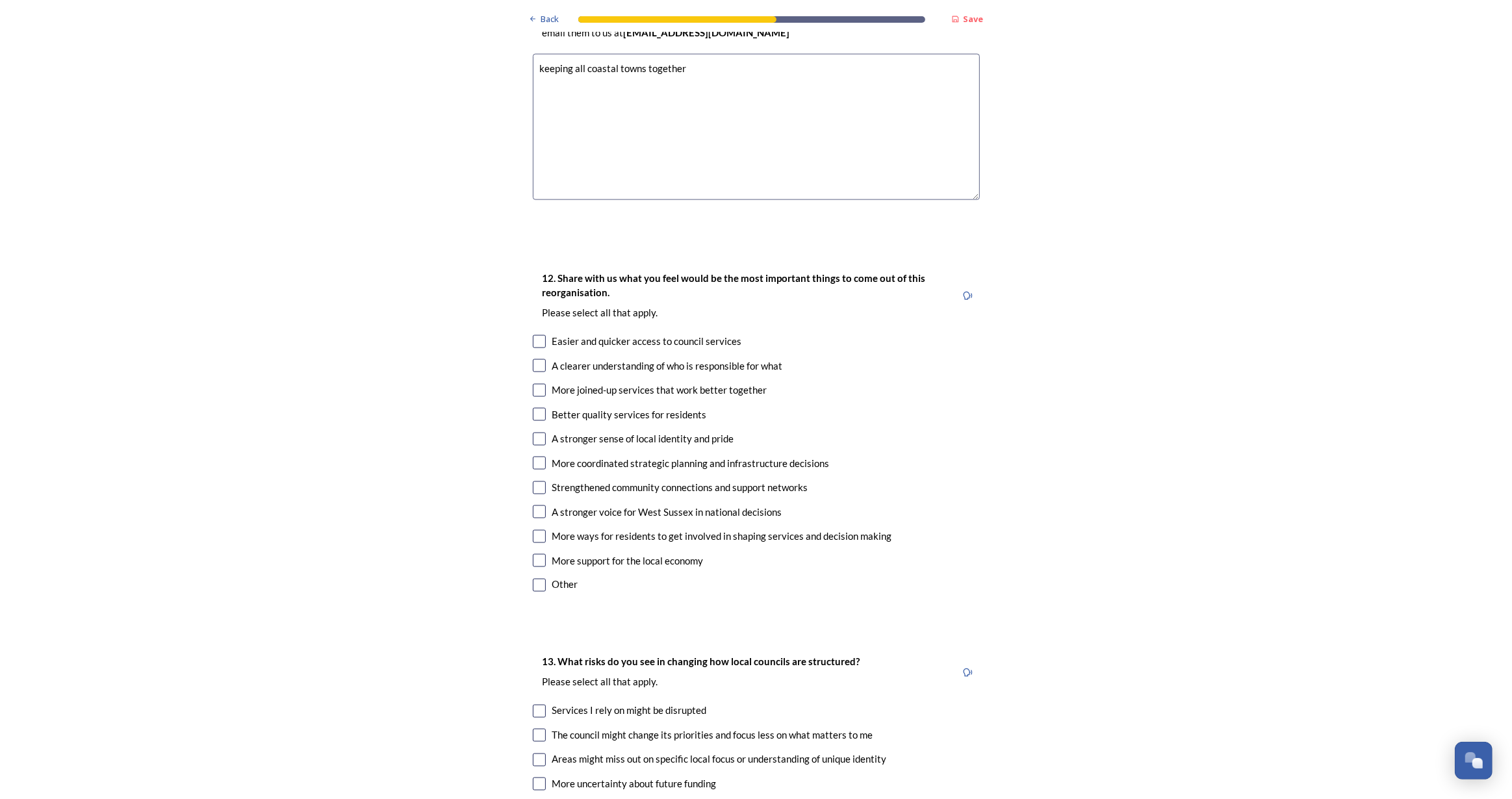
scroll to position [2304, 0]
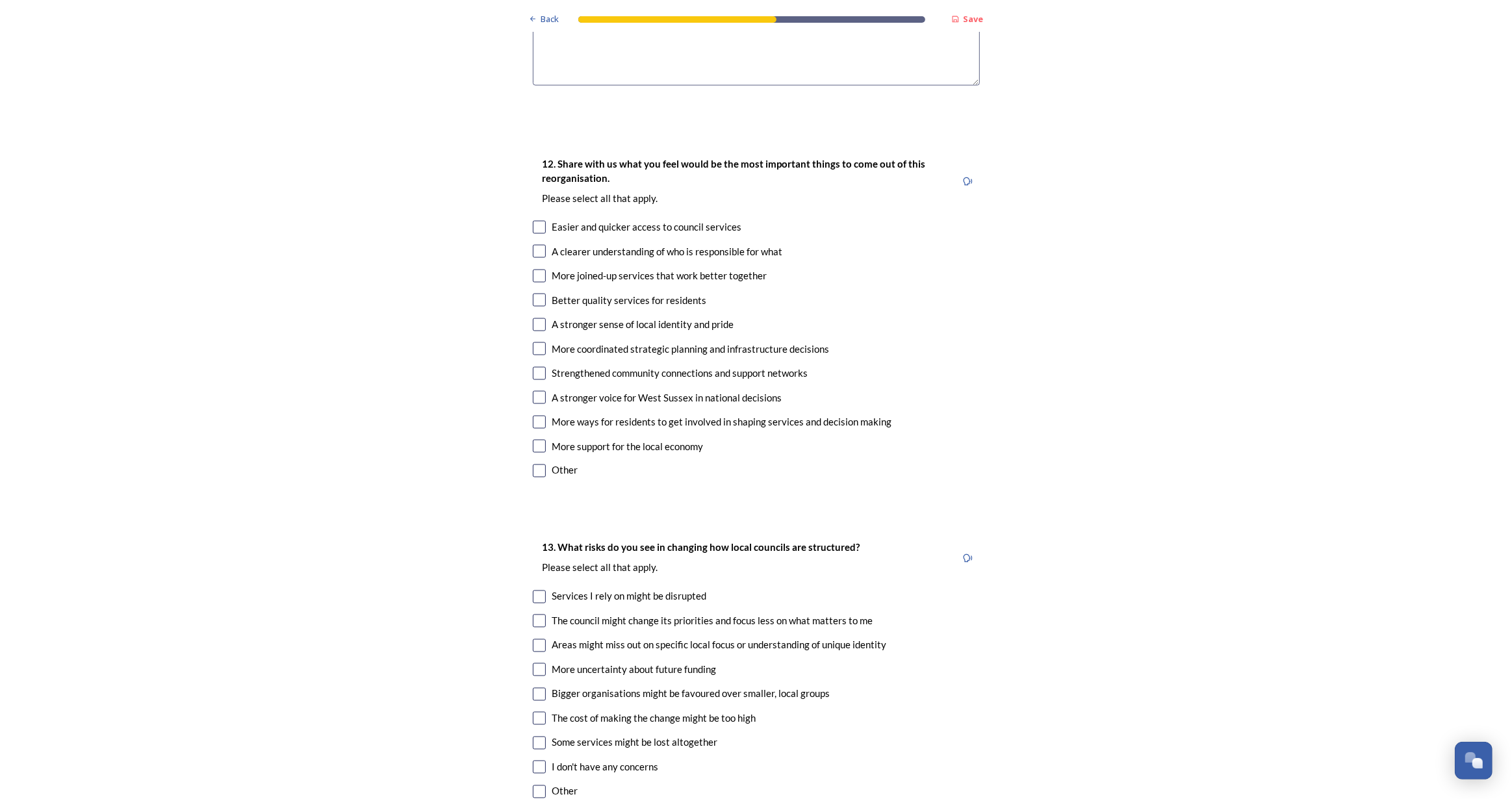
type textarea "keeping all coastal towns together"
drag, startPoint x: 530, startPoint y: 159, endPoint x: 529, endPoint y: 167, distance: 8.1
click at [533, 221] on input "checkbox" at bounding box center [540, 228] width 13 height 13
checkbox input "true"
drag, startPoint x: 532, startPoint y: 175, endPoint x: 535, endPoint y: 183, distance: 8.5
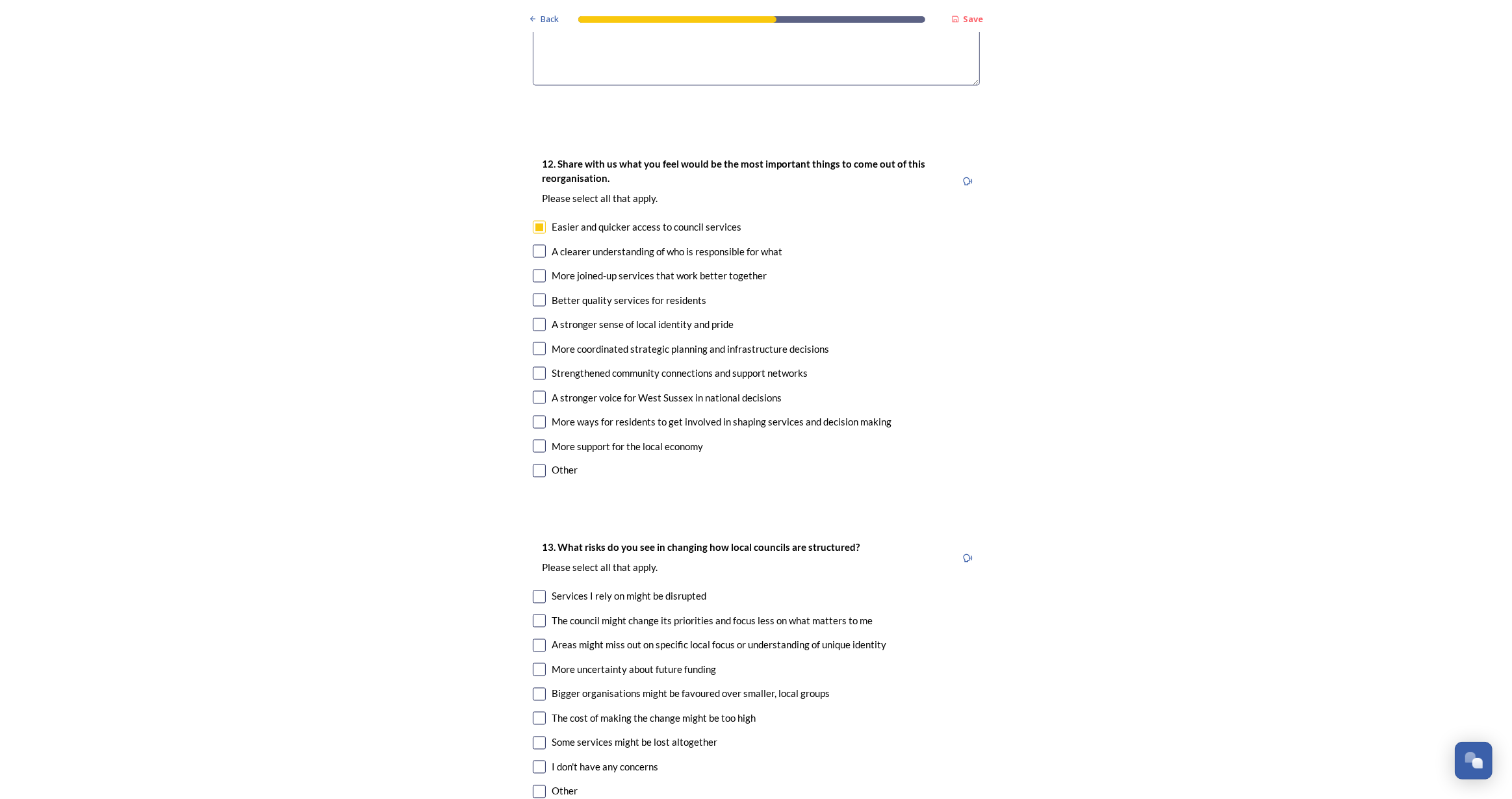
click at [532, 176] on div "12. Share with us what you feel would be the most important things to come out …" at bounding box center [756, 319] width 468 height 351
drag, startPoint x: 535, startPoint y: 213, endPoint x: 534, endPoint y: 198, distance: 15.0
click at [535, 270] on input "checkbox" at bounding box center [540, 276] width 13 height 13
checkbox input "true"
click at [535, 245] on input "checkbox" at bounding box center [540, 252] width 13 height 13
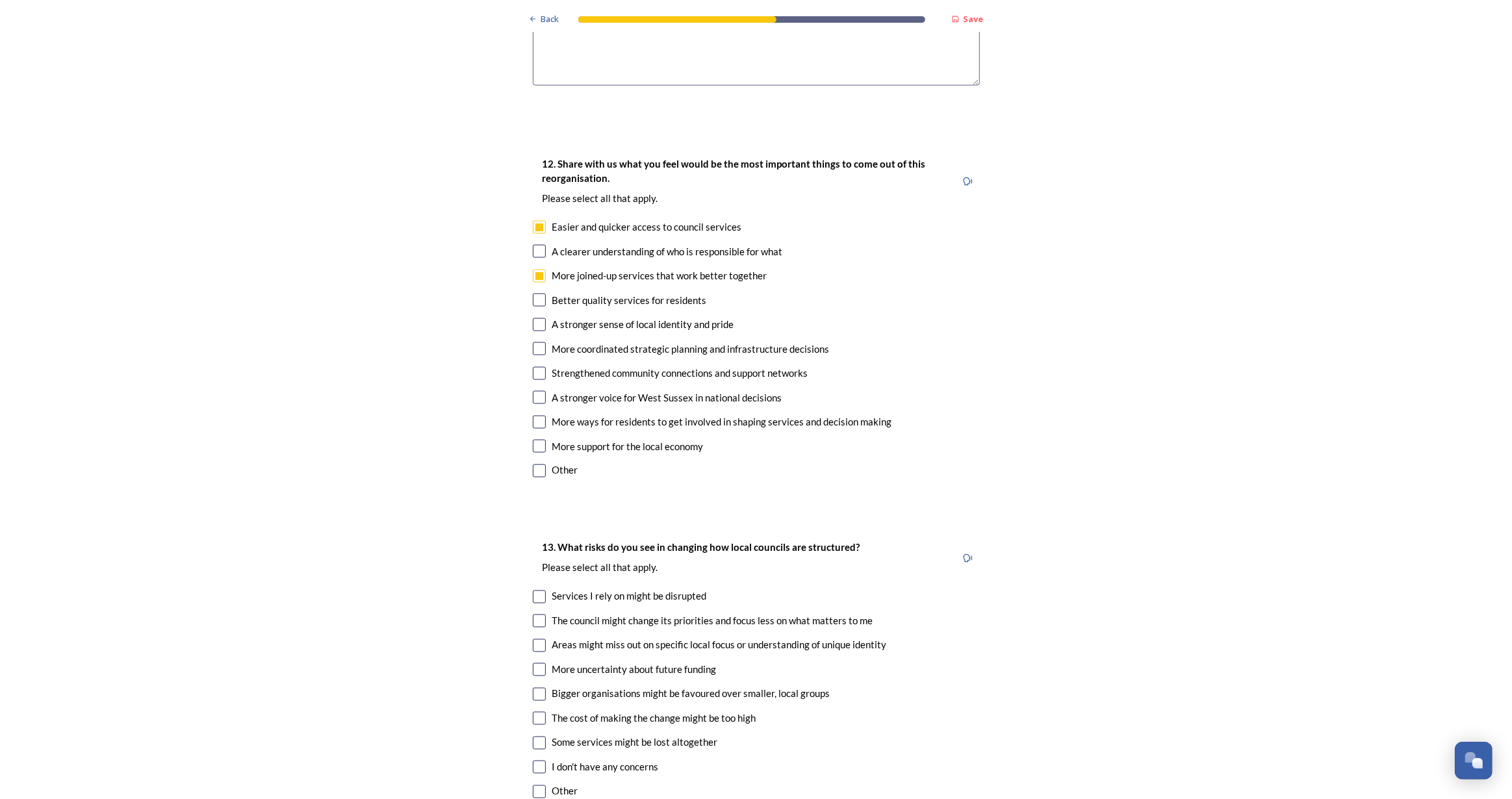
checkbox input "true"
click at [537, 294] on input "checkbox" at bounding box center [540, 300] width 13 height 13
checkbox input "true"
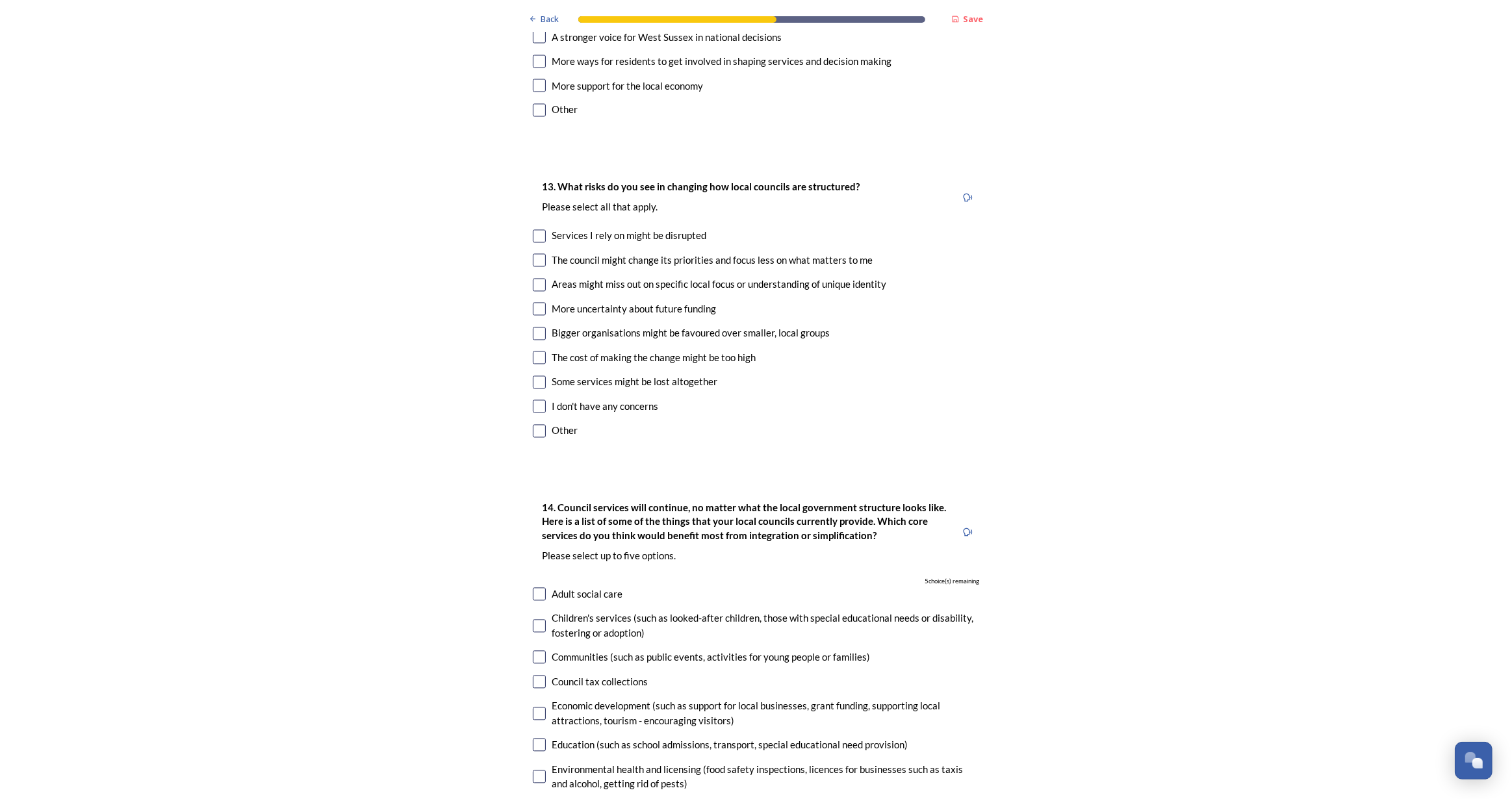
scroll to position [2658, 0]
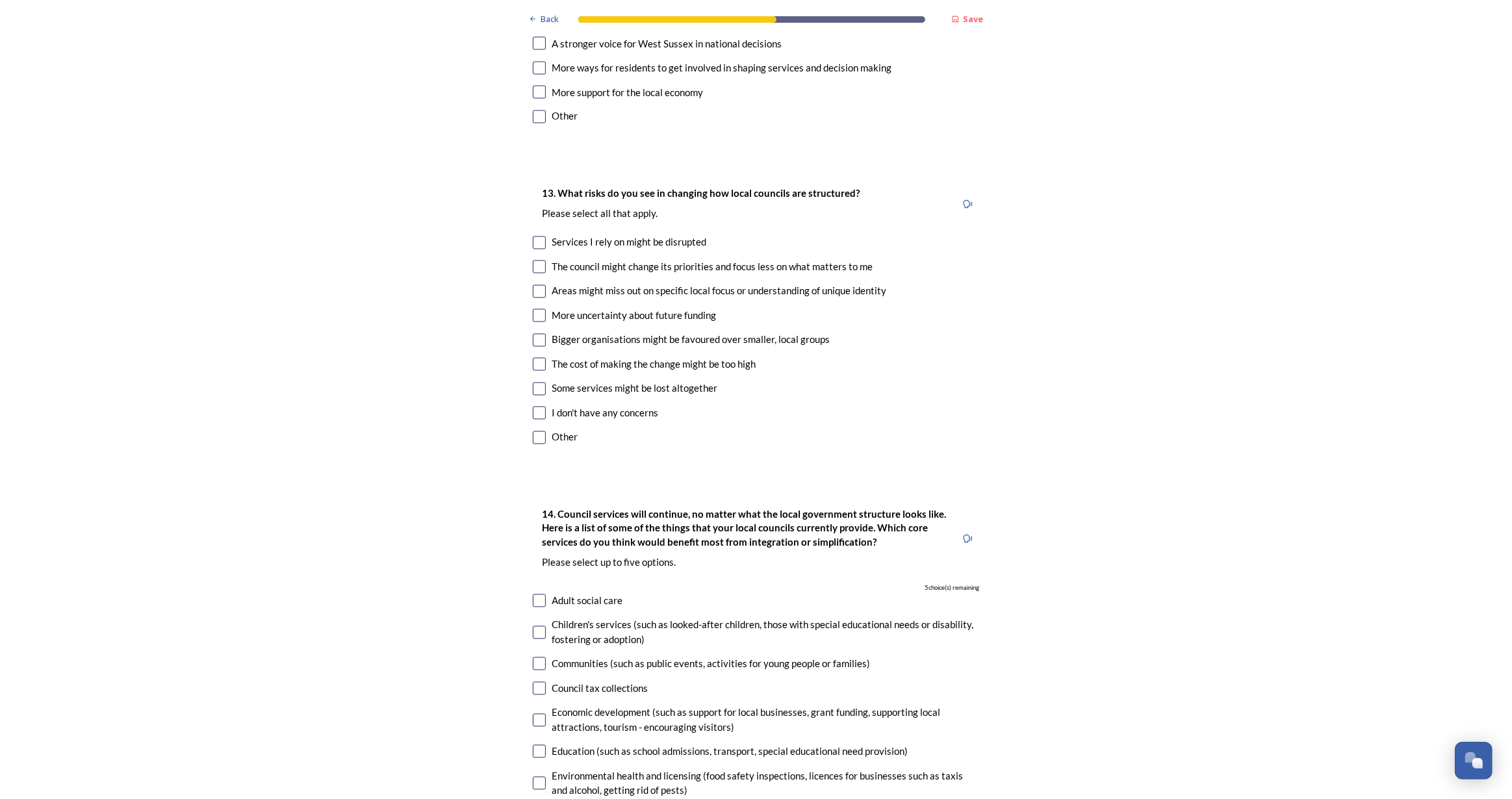
click at [533, 237] on input "checkbox" at bounding box center [540, 244] width 13 height 13
checkbox input "true"
click at [535, 261] on input "checkbox" at bounding box center [540, 268] width 13 height 13
checkbox input "true"
drag, startPoint x: 538, startPoint y: 291, endPoint x: 537, endPoint y: 309, distance: 18.0
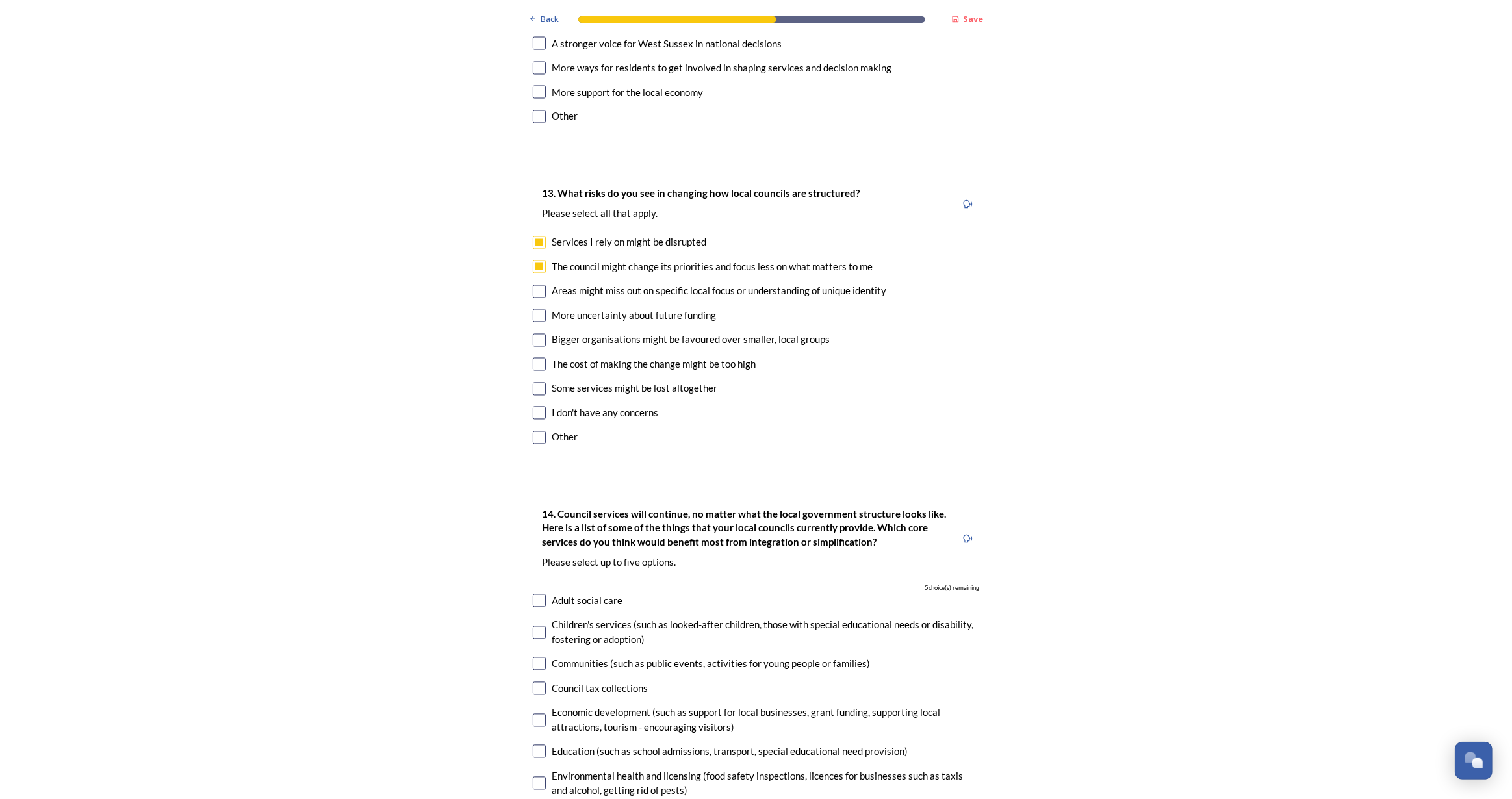
click at [537, 358] on input "checkbox" at bounding box center [540, 365] width 13 height 13
checkbox input "true"
click at [534, 383] on input "checkbox" at bounding box center [540, 390] width 13 height 13
checkbox input "true"
click at [535, 431] on input "checkbox" at bounding box center [540, 438] width 13 height 13
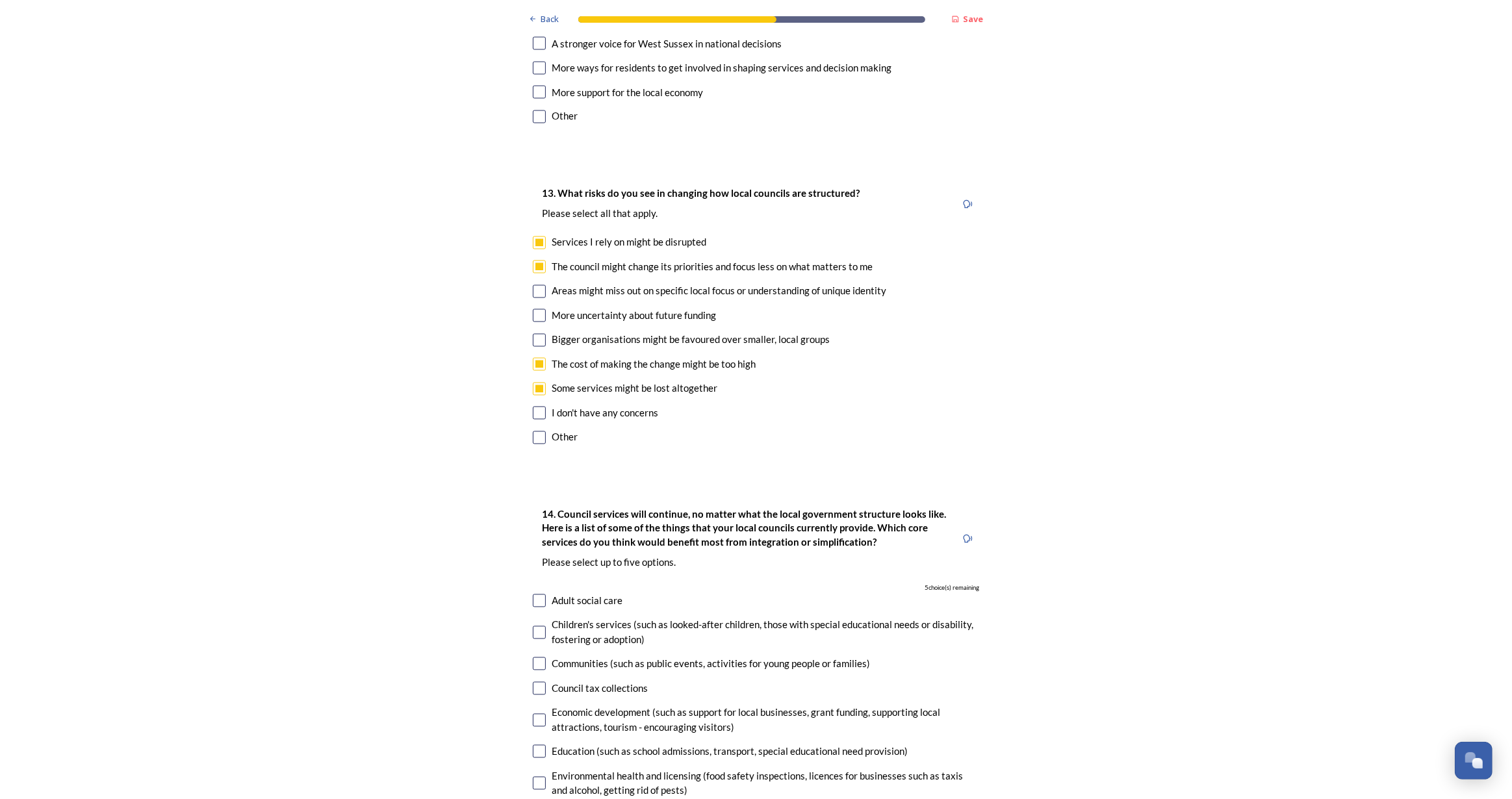
checkbox input "true"
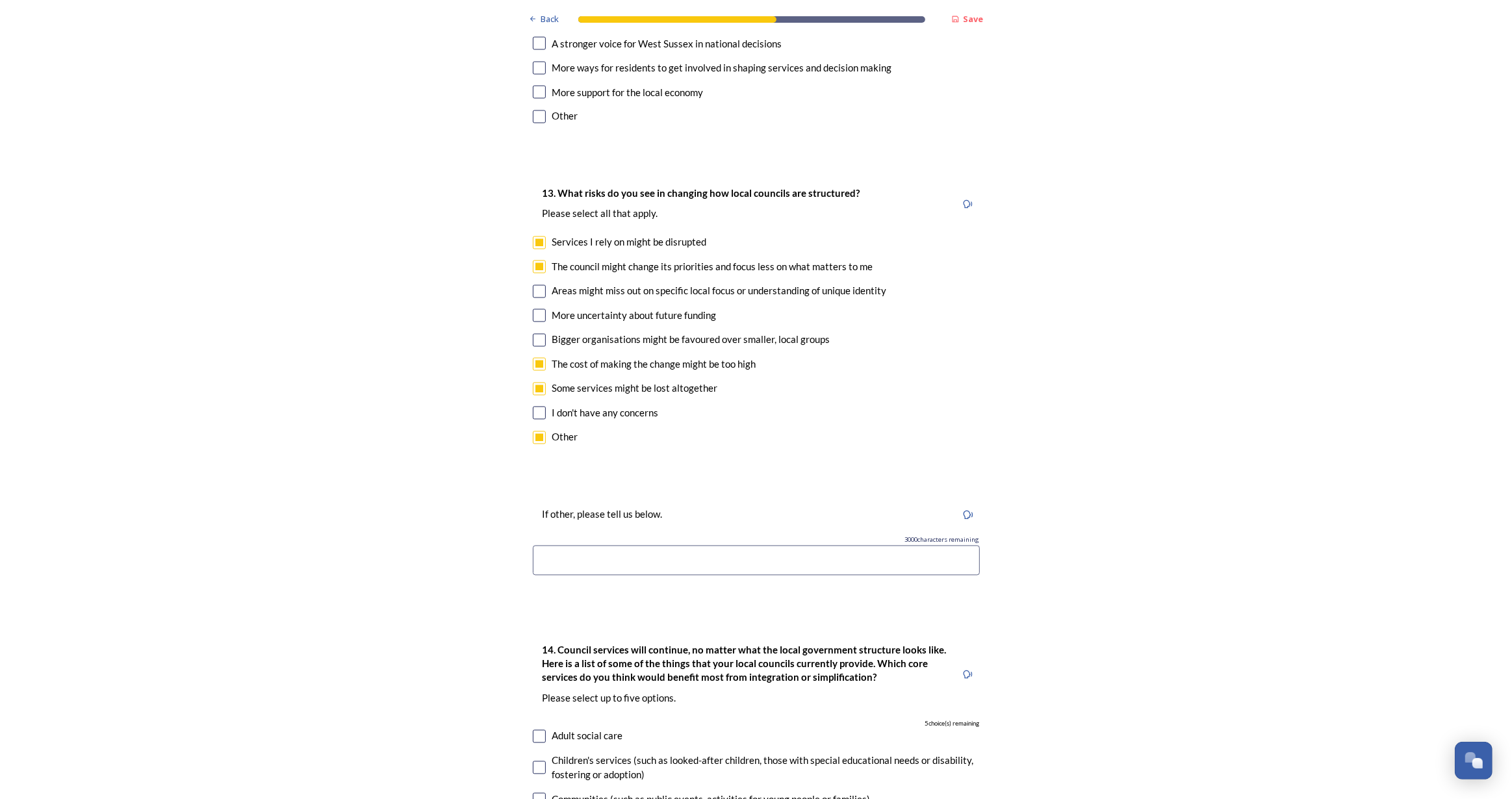
click at [641, 546] on input at bounding box center [756, 560] width 447 height 30
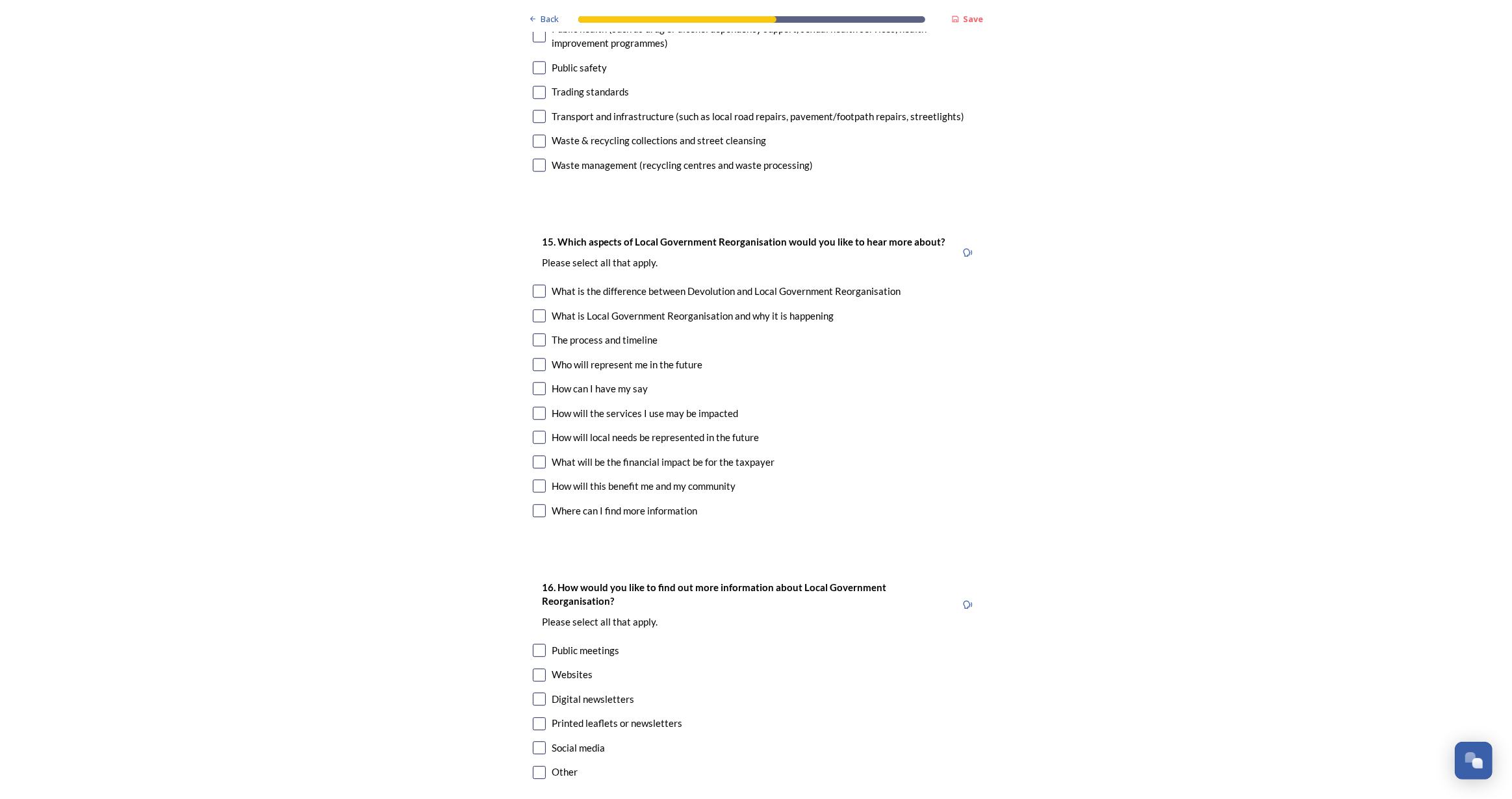
scroll to position [3808, 0]
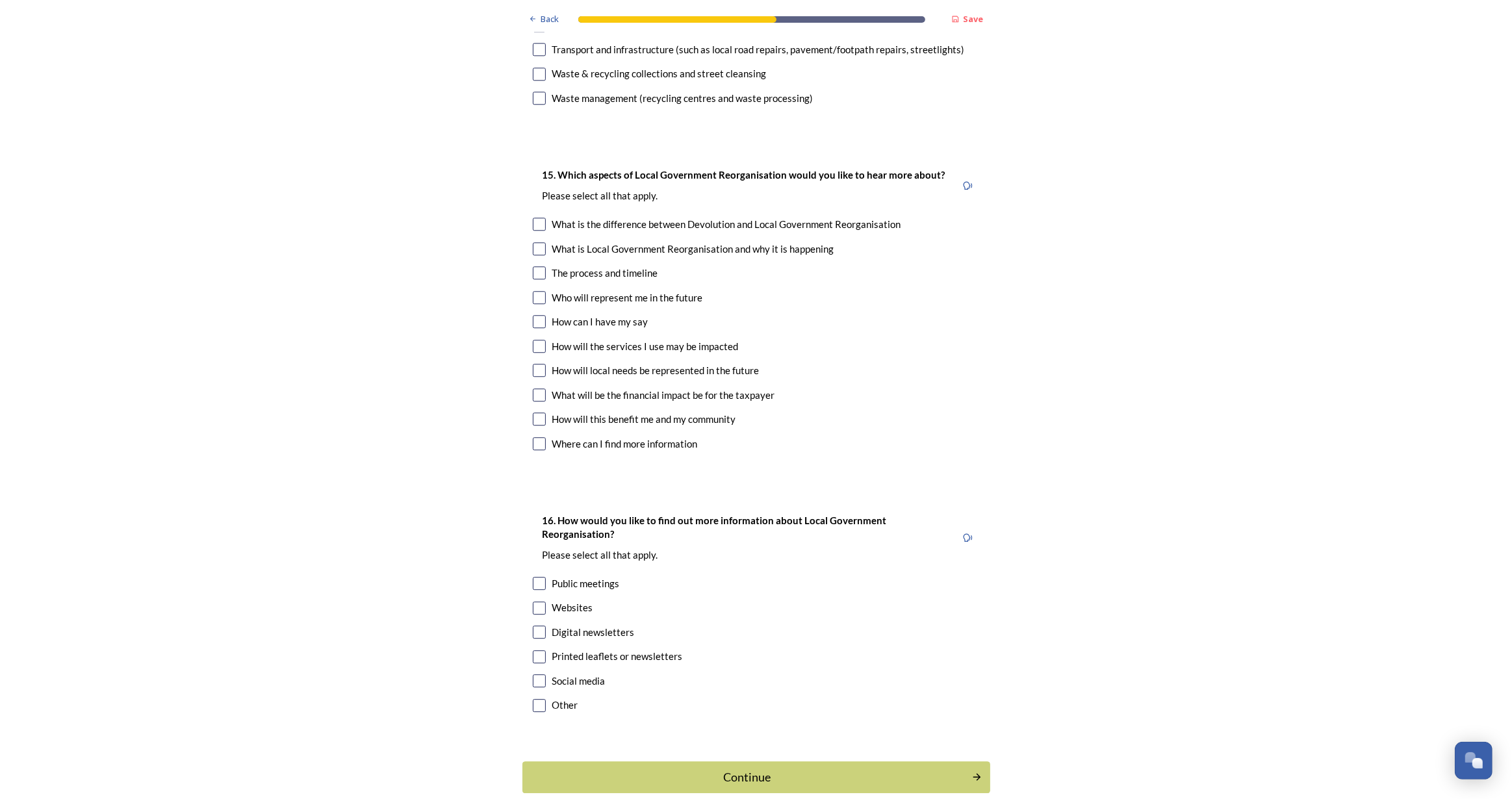
type input "I don't drive so I need to keep Drs, Dentists, Library, Council Office etc loca…"
click at [535, 243] on input "checkbox" at bounding box center [540, 249] width 13 height 13
checkbox input "true"
click at [533, 437] on input "checkbox" at bounding box center [540, 444] width 13 height 13
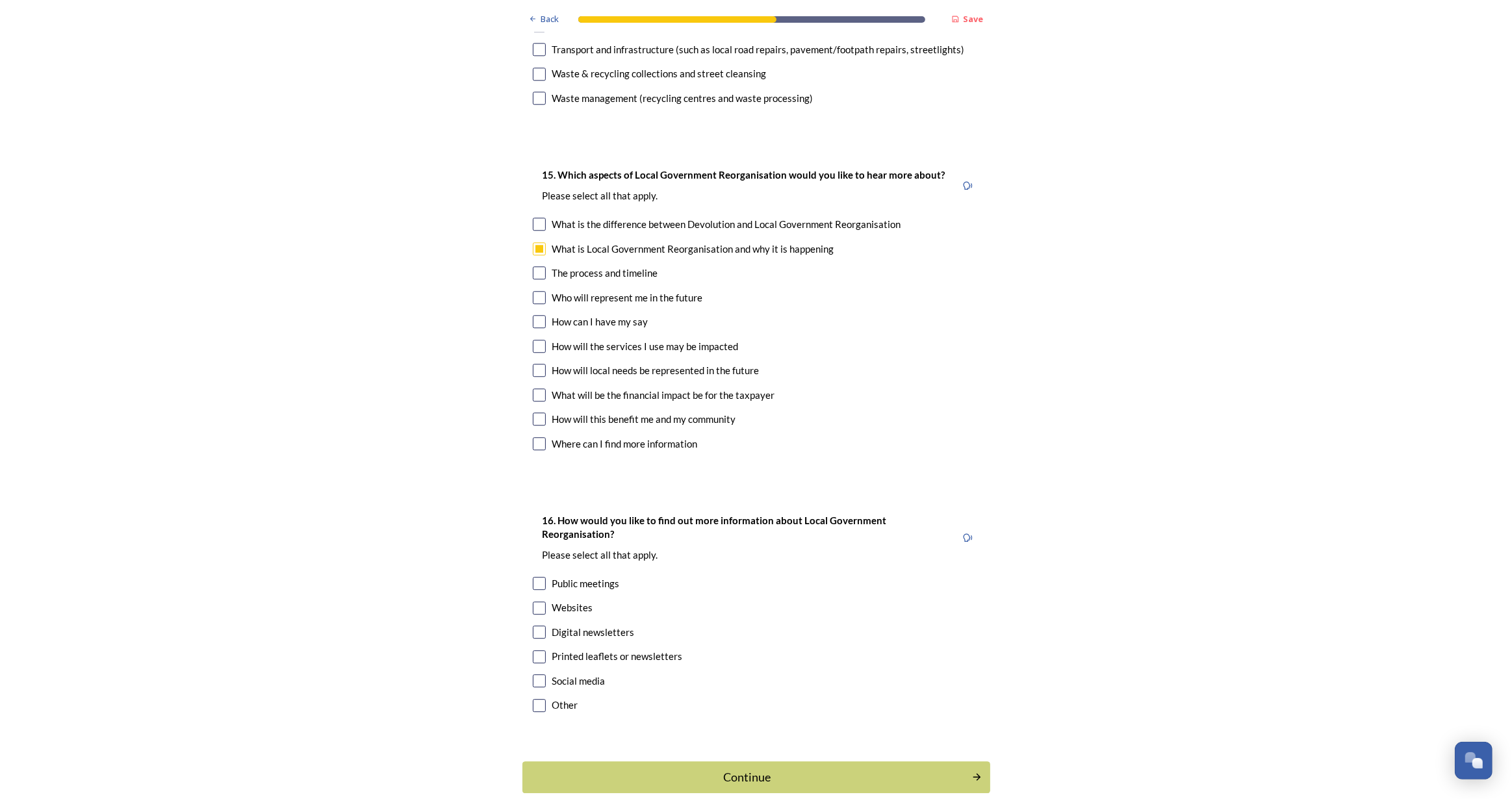
checkbox input "true"
click at [540, 413] on div at bounding box center [540, 420] width 13 height 13
checkbox input "true"
click at [538, 389] on input "checkbox" at bounding box center [540, 396] width 13 height 13
checkbox input "true"
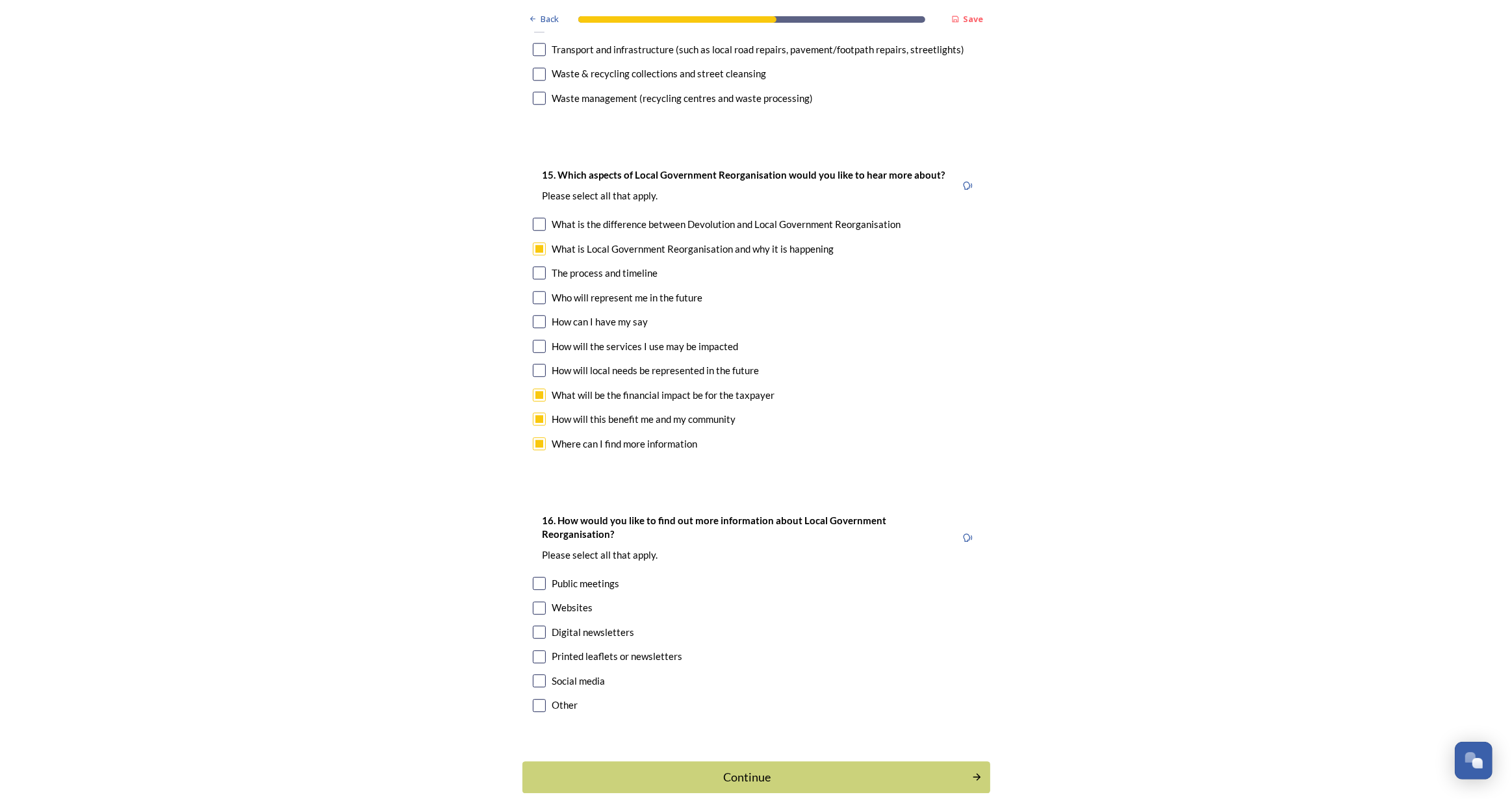
click at [535, 364] on input "checkbox" at bounding box center [540, 371] width 13 height 13
checkbox input "true"
click at [535, 340] on input "checkbox" at bounding box center [540, 347] width 13 height 13
checkbox input "true"
click at [541, 649] on div "Printed leaflets or newsletters" at bounding box center [756, 657] width 447 height 15
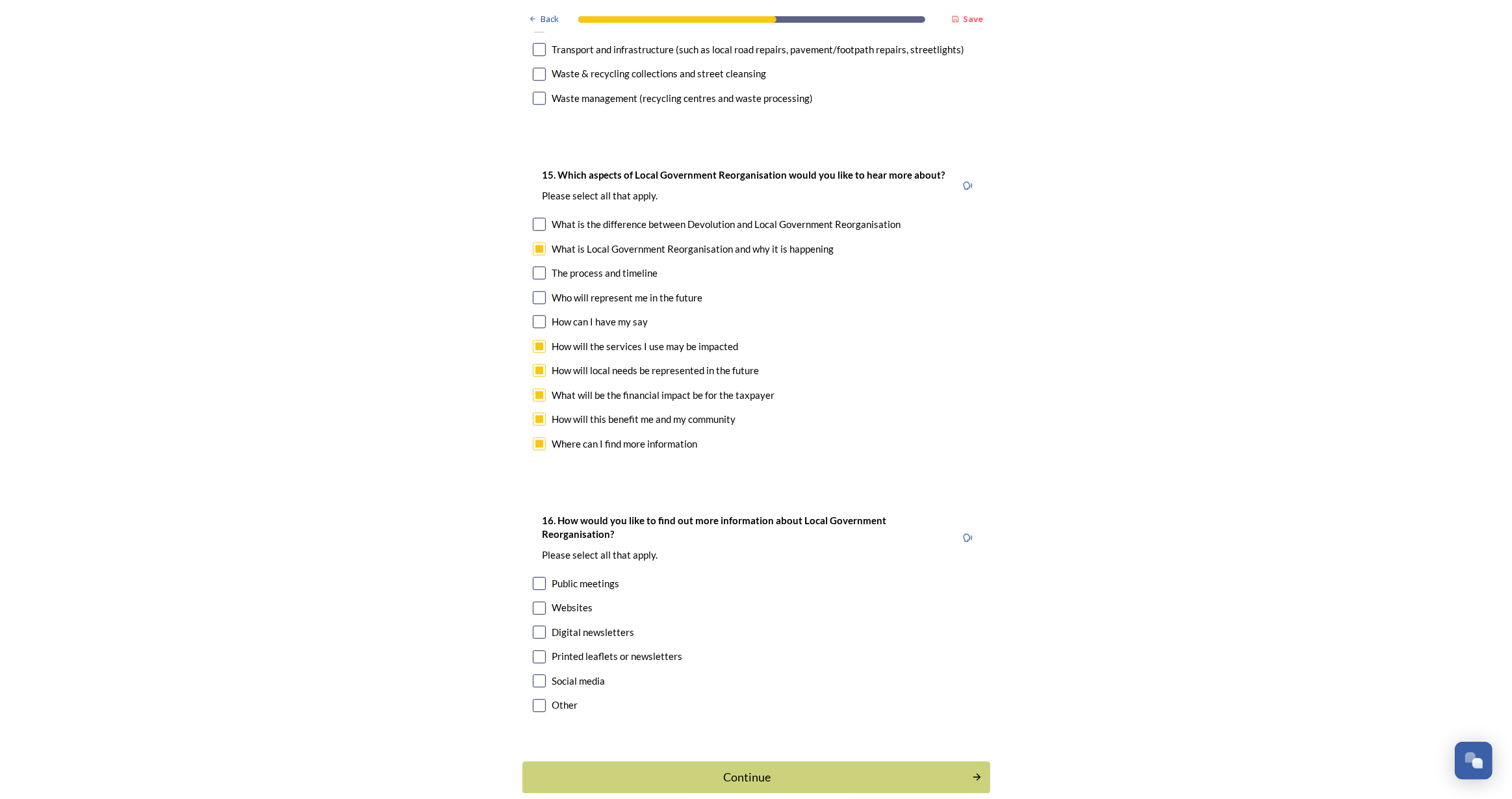
checkbox input "true"
click at [786, 769] on div "Continue" at bounding box center [746, 778] width 440 height 17
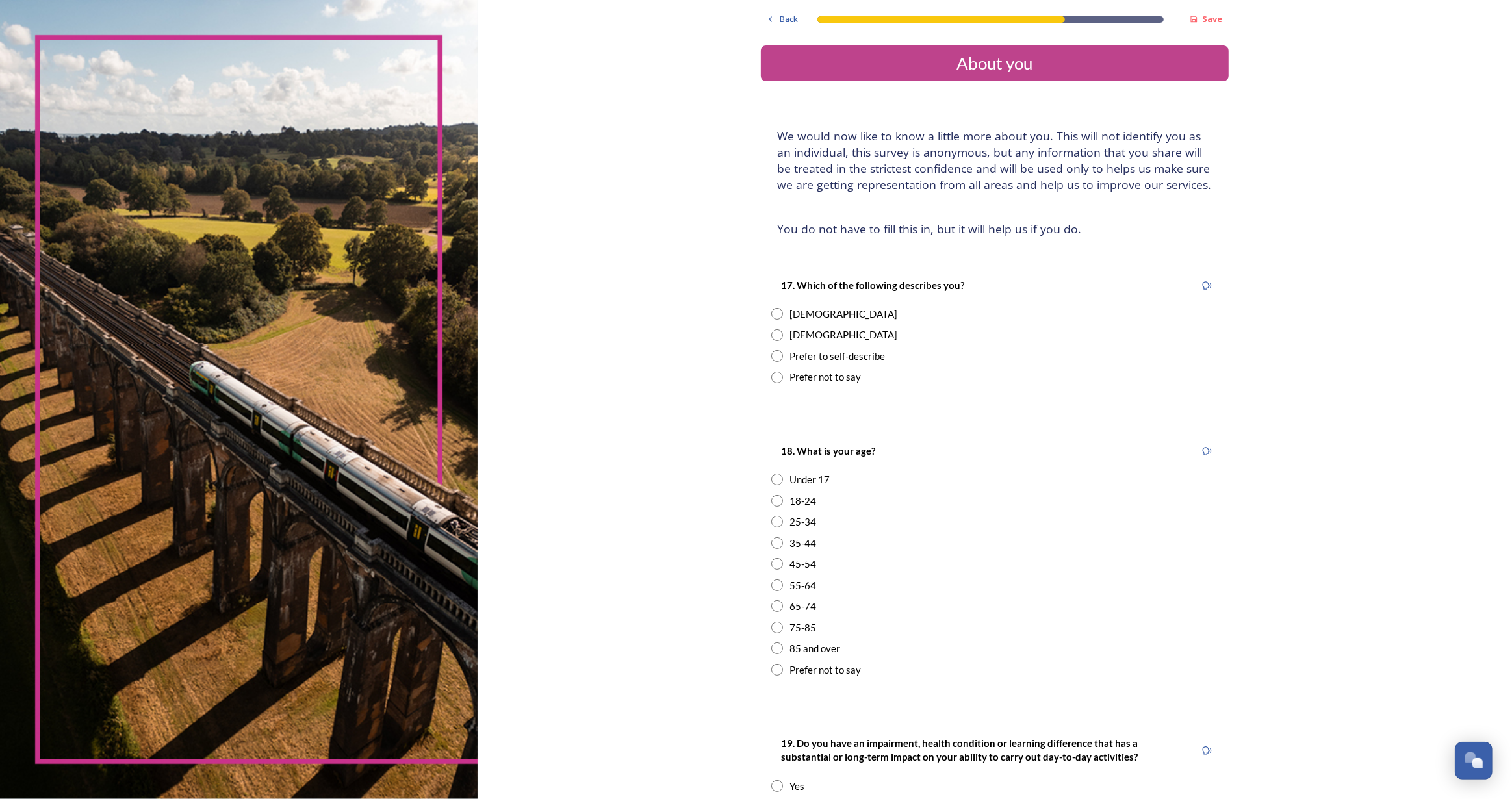
click at [775, 627] on input "radio" at bounding box center [777, 628] width 12 height 12
radio input "true"
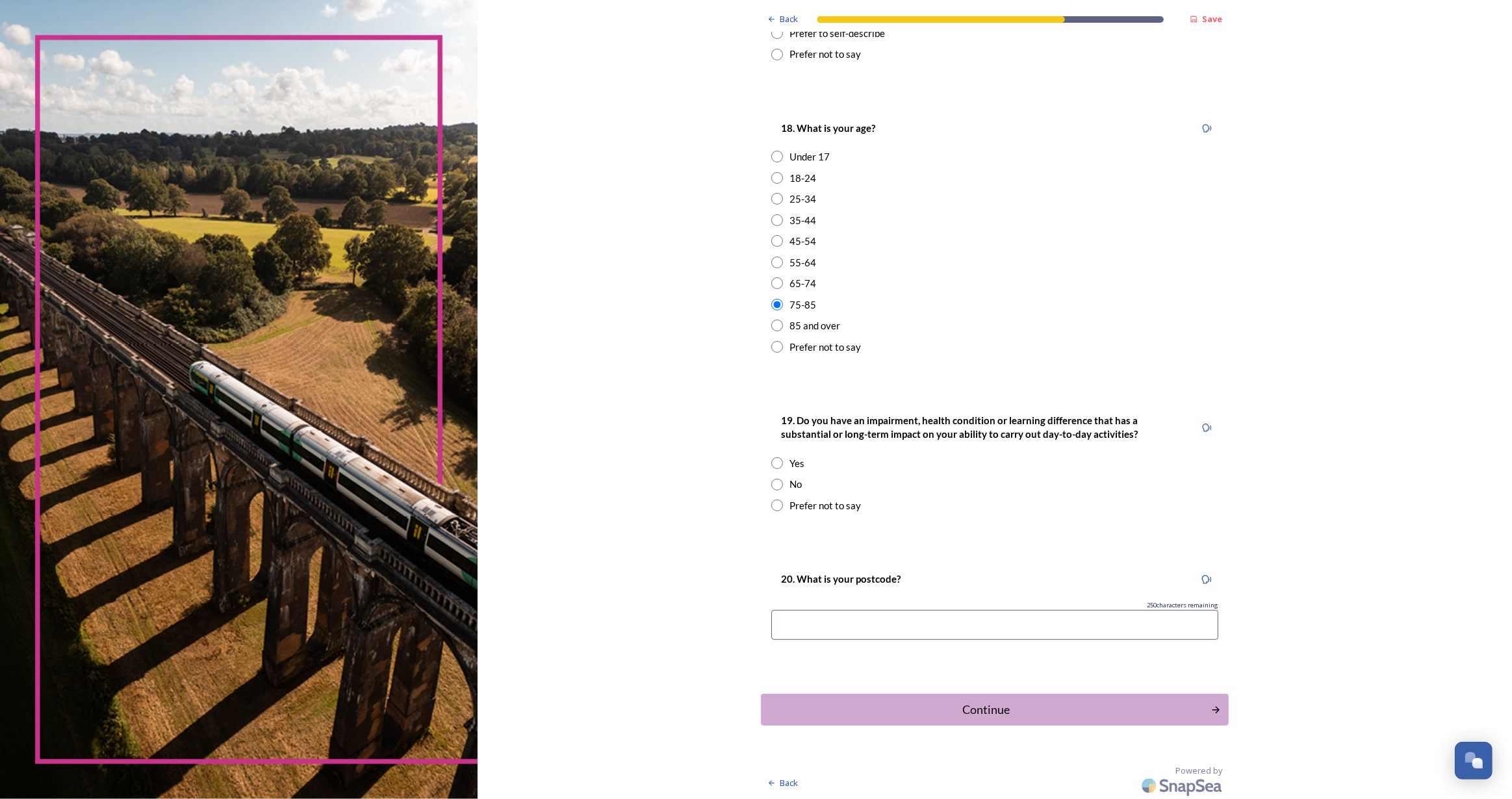
scroll to position [323, 0]
click at [773, 464] on input "radio" at bounding box center [777, 463] width 12 height 12
radio input "true"
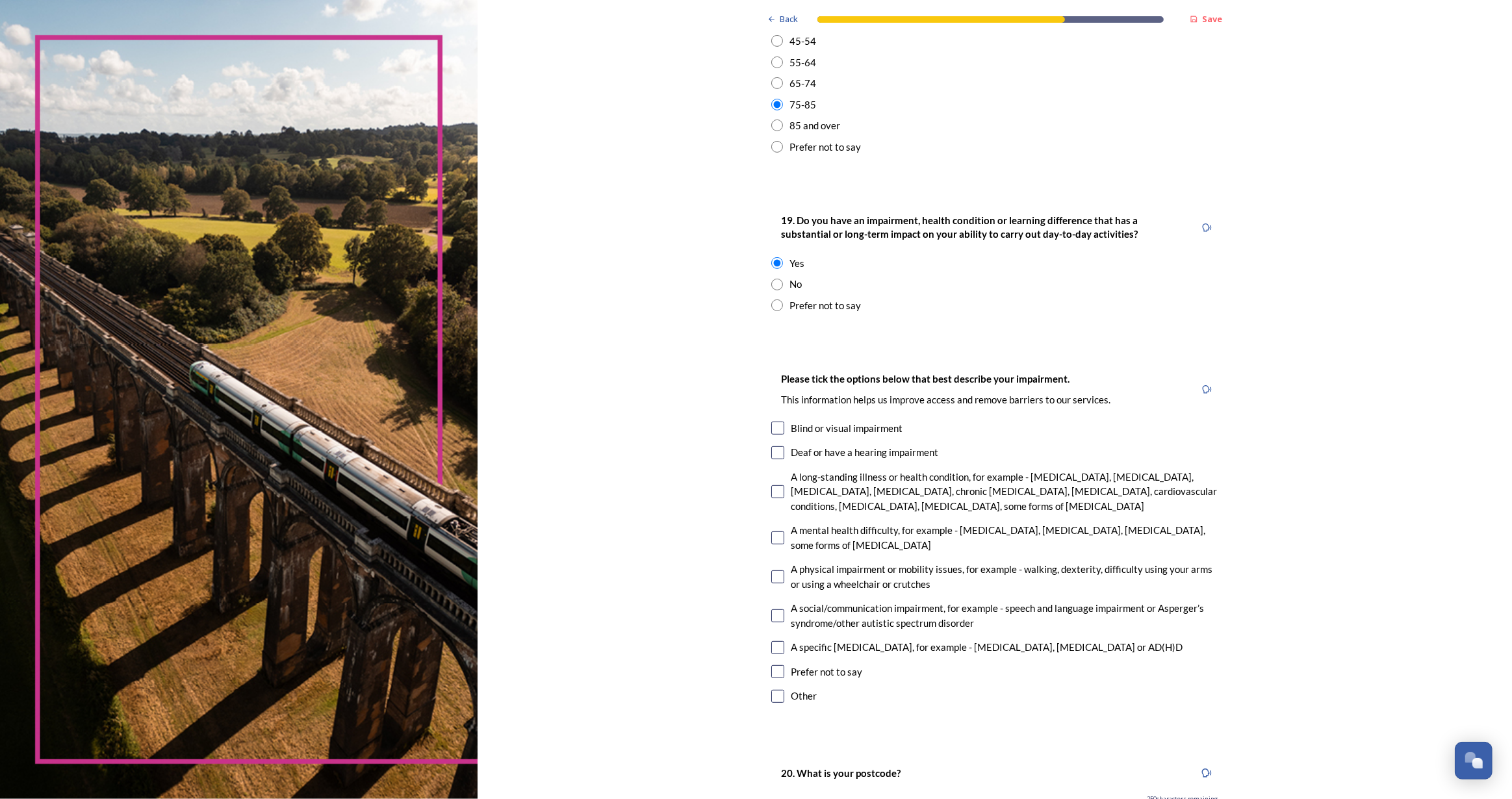
scroll to position [678, 0]
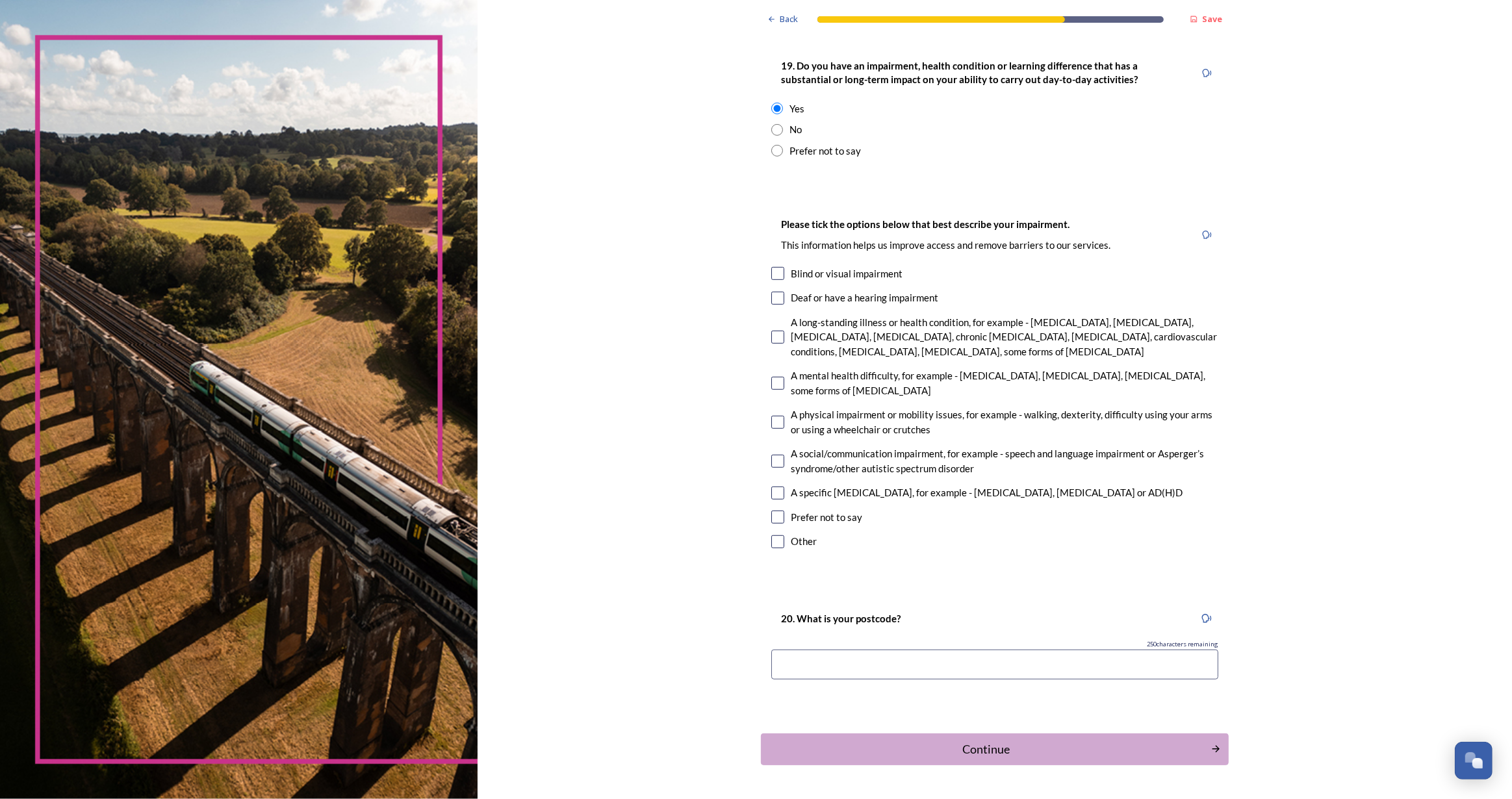
click at [773, 336] on input "checkbox" at bounding box center [778, 338] width 13 height 13
checkbox input "true"
click at [775, 380] on input "checkbox" at bounding box center [778, 384] width 13 height 13
checkbox input "true"
click at [775, 418] on input "checkbox" at bounding box center [778, 423] width 13 height 13
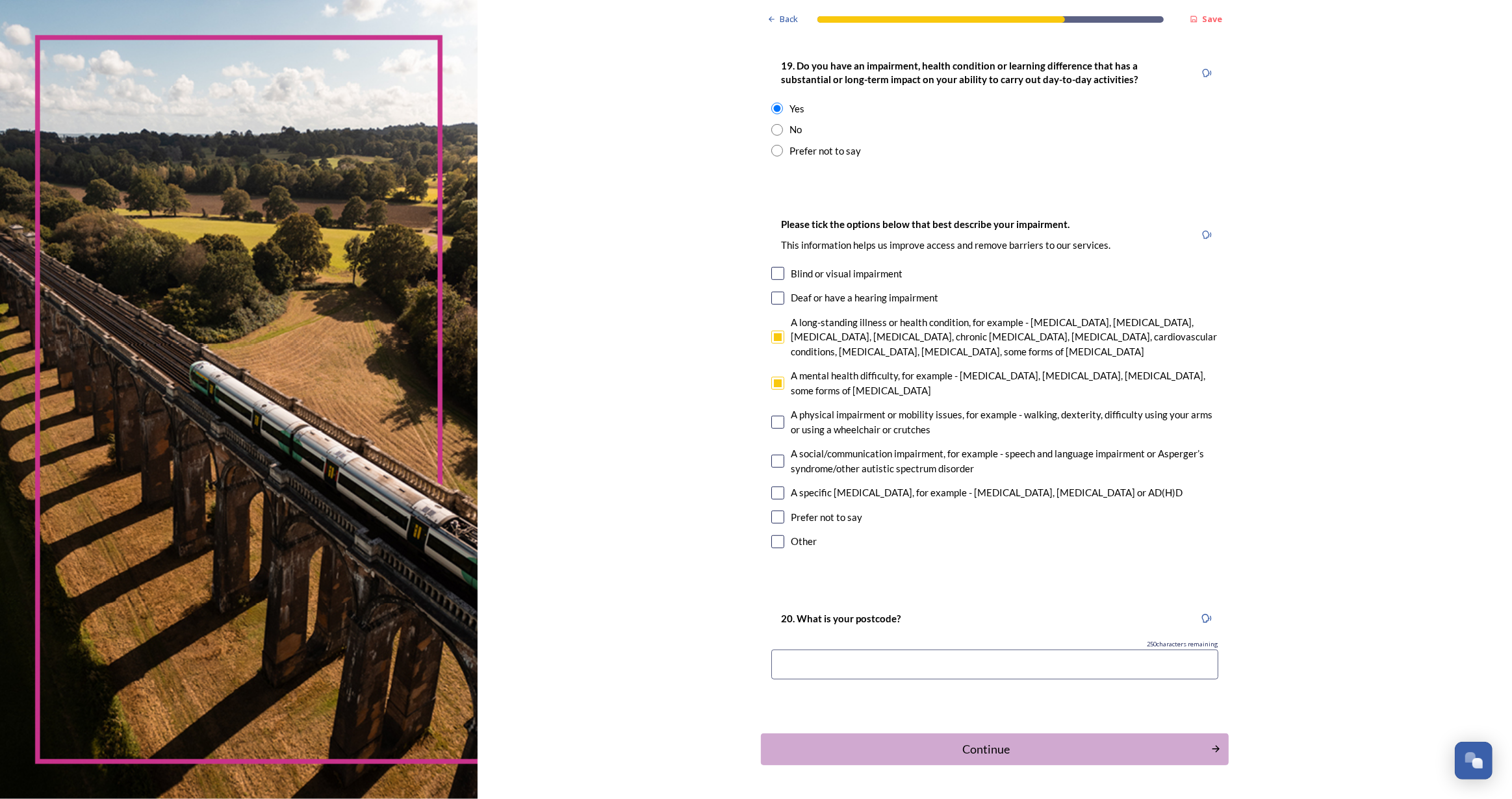
checkbox input "true"
click at [864, 671] on input at bounding box center [994, 664] width 447 height 30
type input "bn17"
click at [975, 741] on div "Continue" at bounding box center [986, 750] width 440 height 17
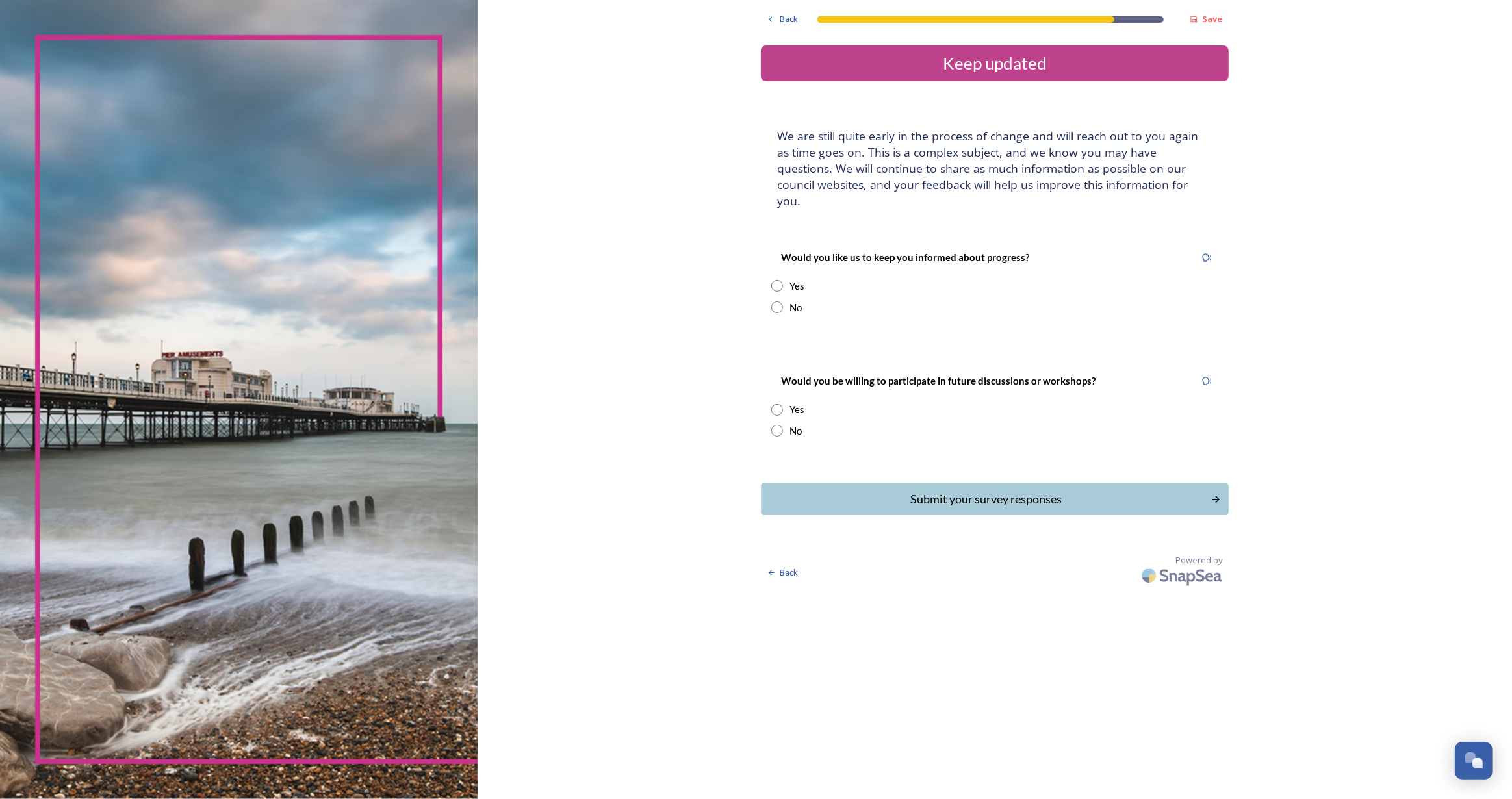
click at [781, 425] on input "radio" at bounding box center [777, 430] width 12 height 12
radio input "true"
click at [779, 301] on input "radio" at bounding box center [777, 307] width 12 height 12
radio input "true"
click at [1008, 491] on div "Submit your survey responses" at bounding box center [986, 500] width 436 height 17
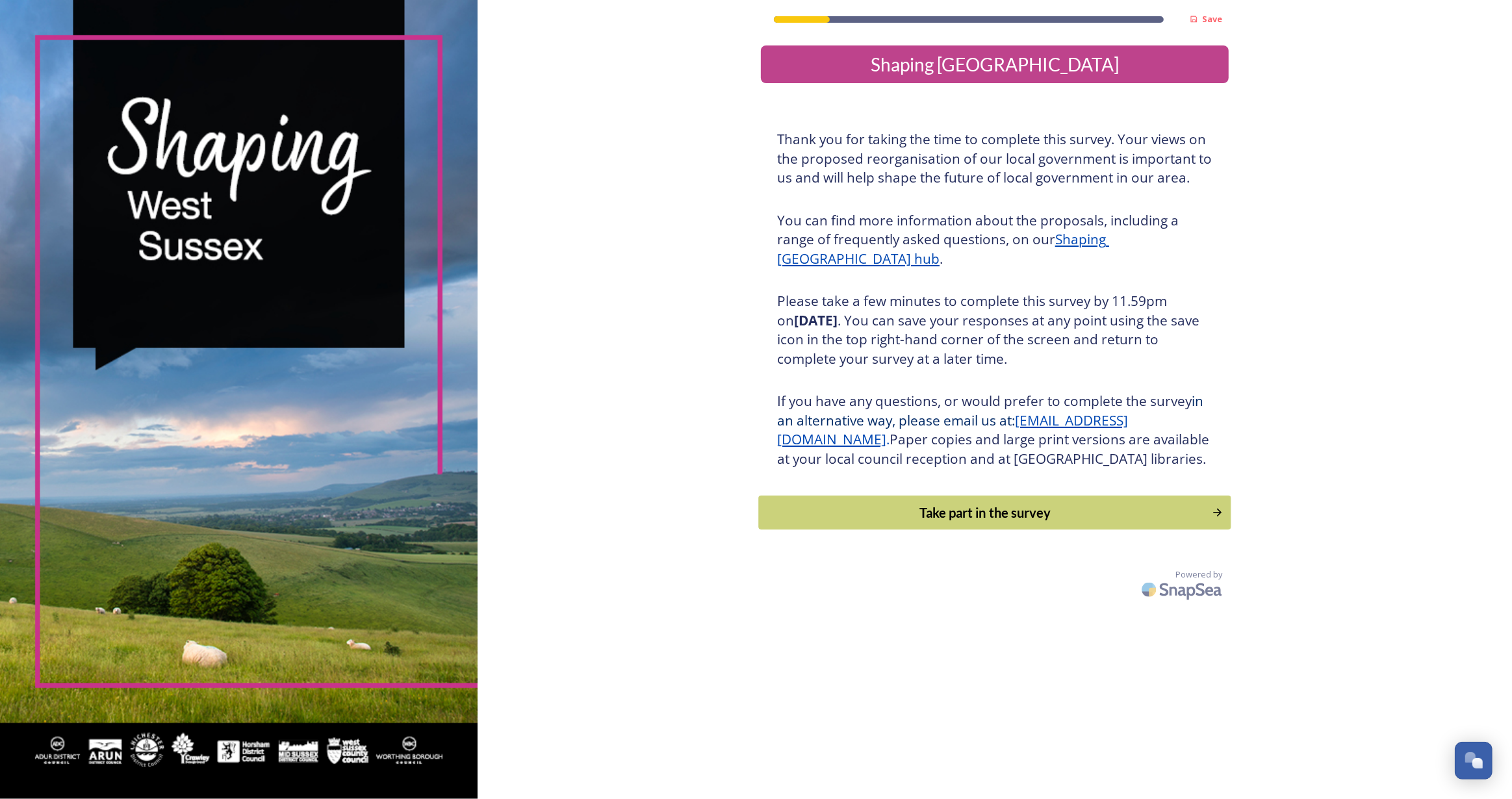
click at [943, 523] on div "Take part in the survey" at bounding box center [986, 513] width 439 height 19
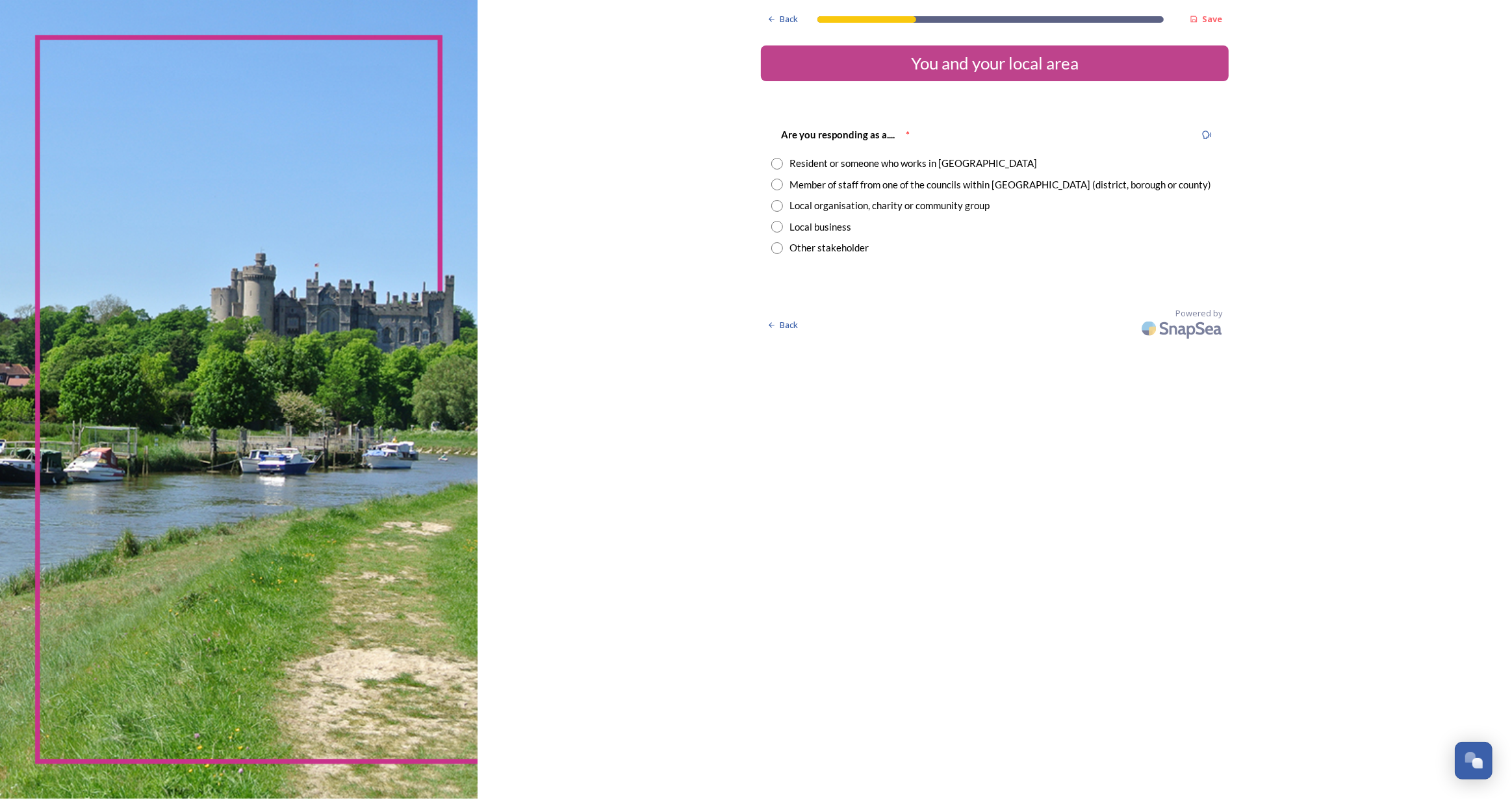
click at [782, 167] on input "radio" at bounding box center [777, 164] width 12 height 12
radio input "true"
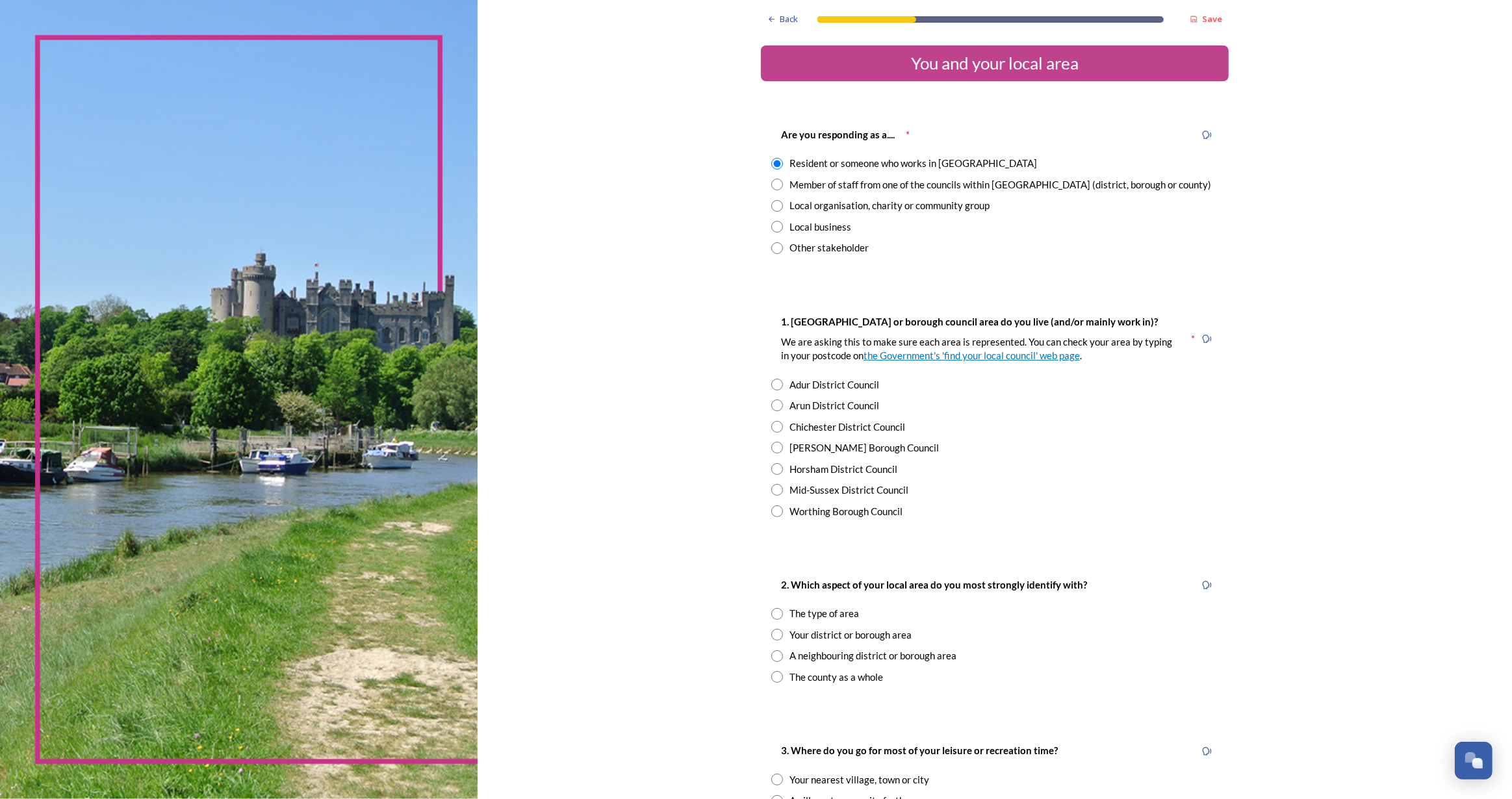
click at [771, 383] on input "radio" at bounding box center [777, 385] width 12 height 12
radio input "true"
click at [771, 409] on input "radio" at bounding box center [777, 405] width 12 height 12
radio input "true"
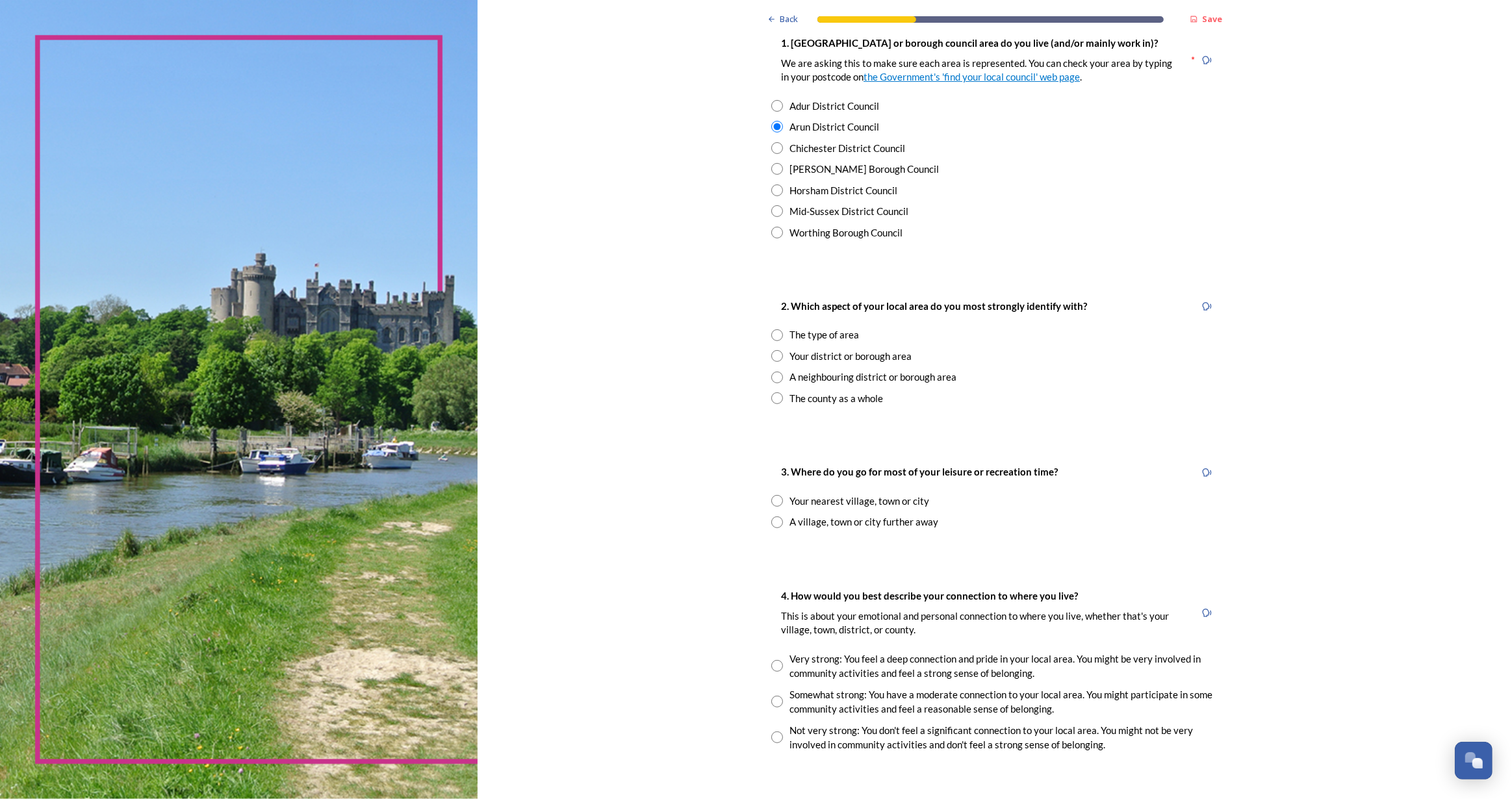
scroll to position [413, 0]
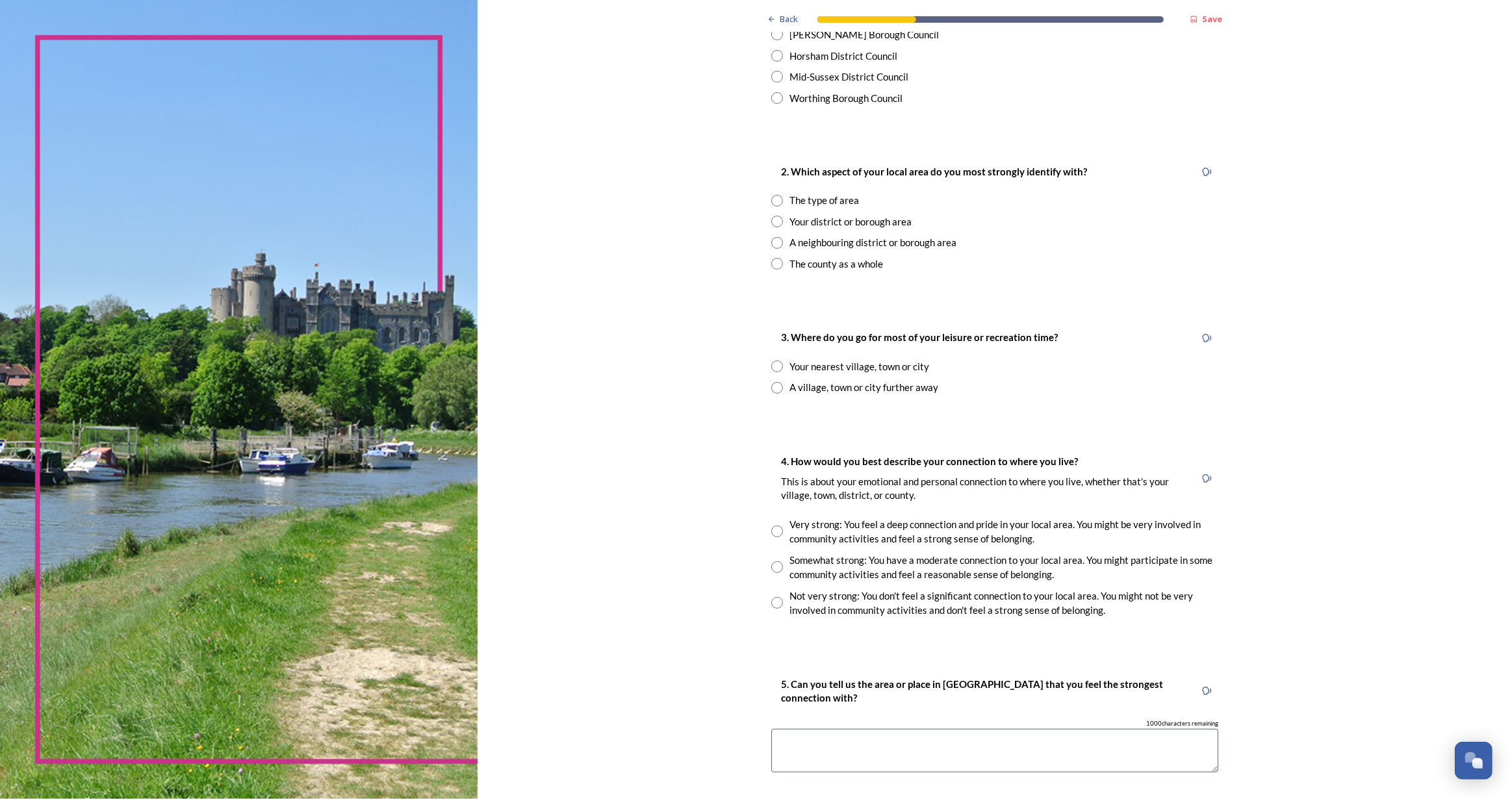
click at [773, 259] on input "radio" at bounding box center [777, 264] width 12 height 12
radio input "true"
click at [772, 363] on input "radio" at bounding box center [777, 367] width 12 height 12
radio input "true"
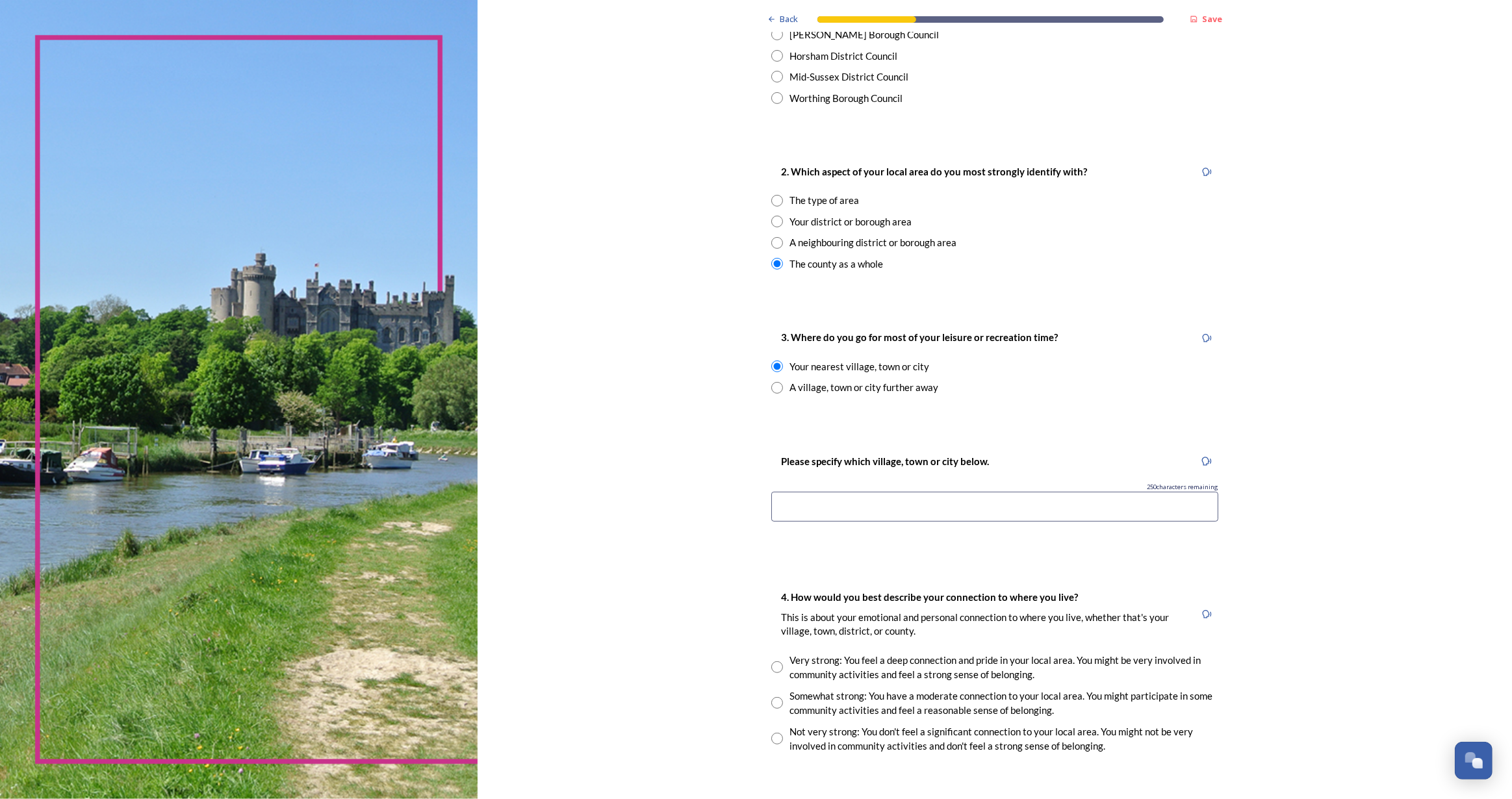
click at [879, 514] on input at bounding box center [994, 506] width 447 height 30
type input "b"
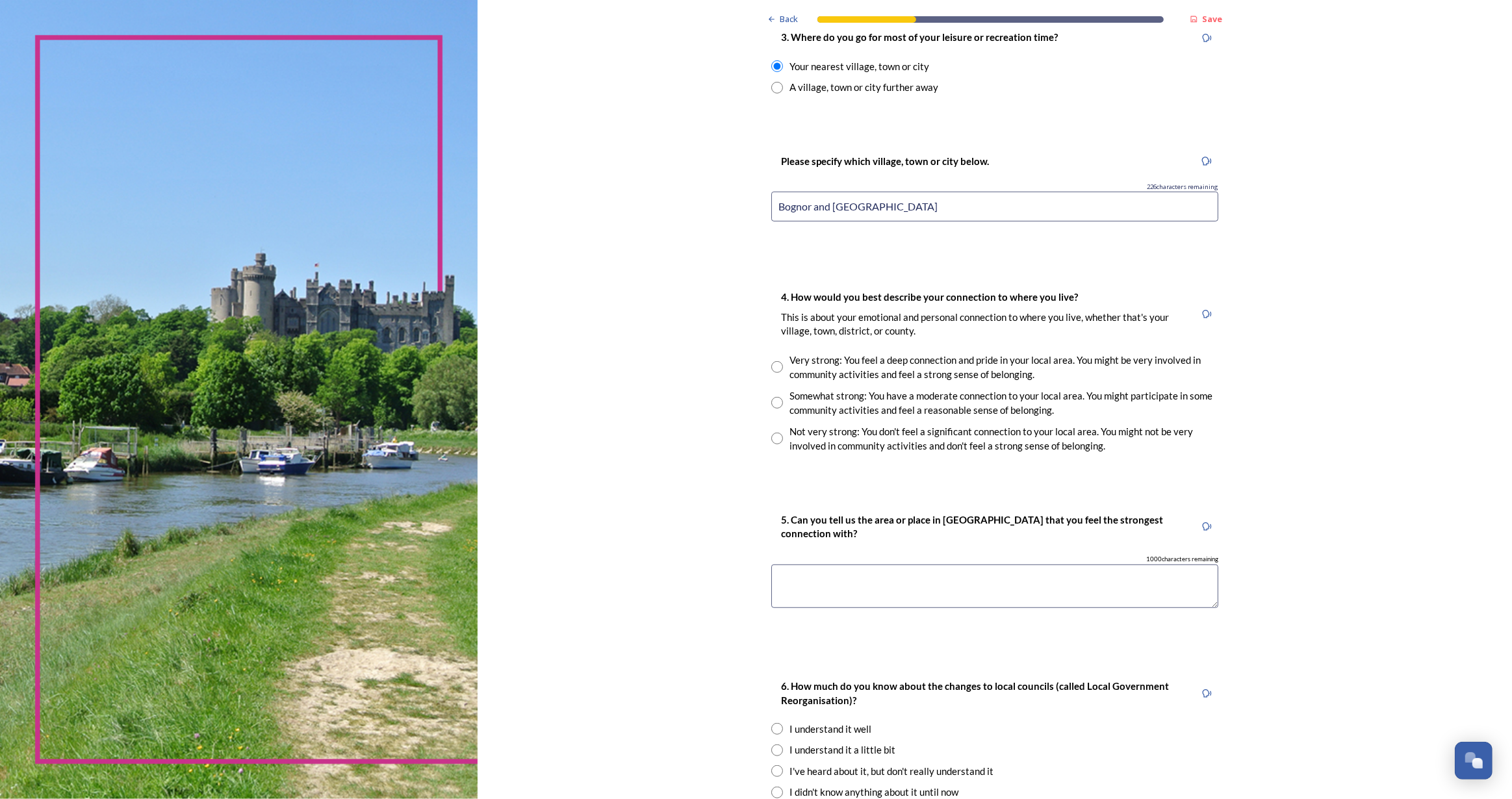
scroll to position [827, 0]
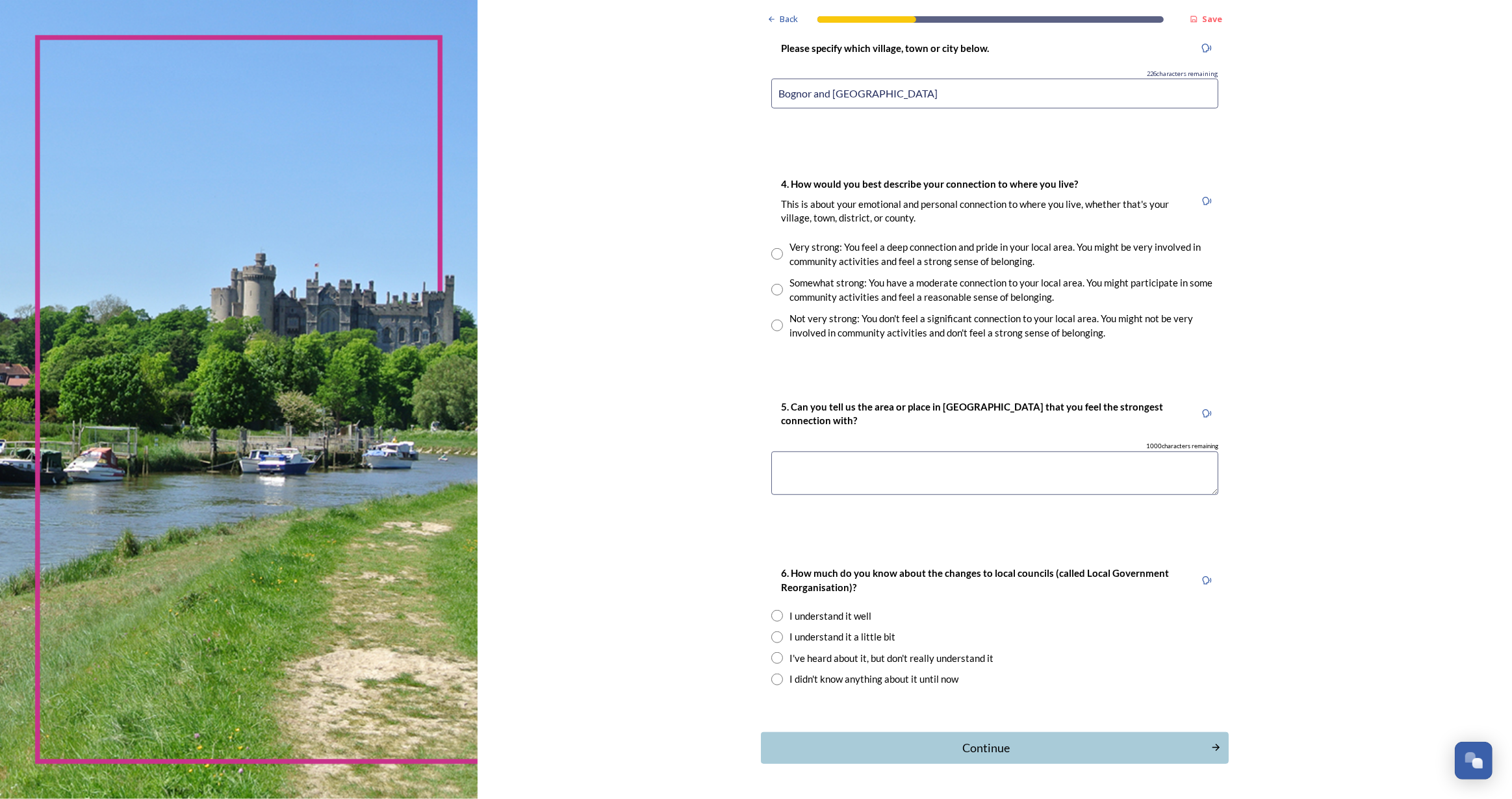
type input "Bognor and Littlehampton"
click at [771, 248] on input "radio" at bounding box center [777, 254] width 12 height 12
radio input "true"
click at [837, 464] on textarea at bounding box center [994, 473] width 447 height 43
type textarea "West Sussex"
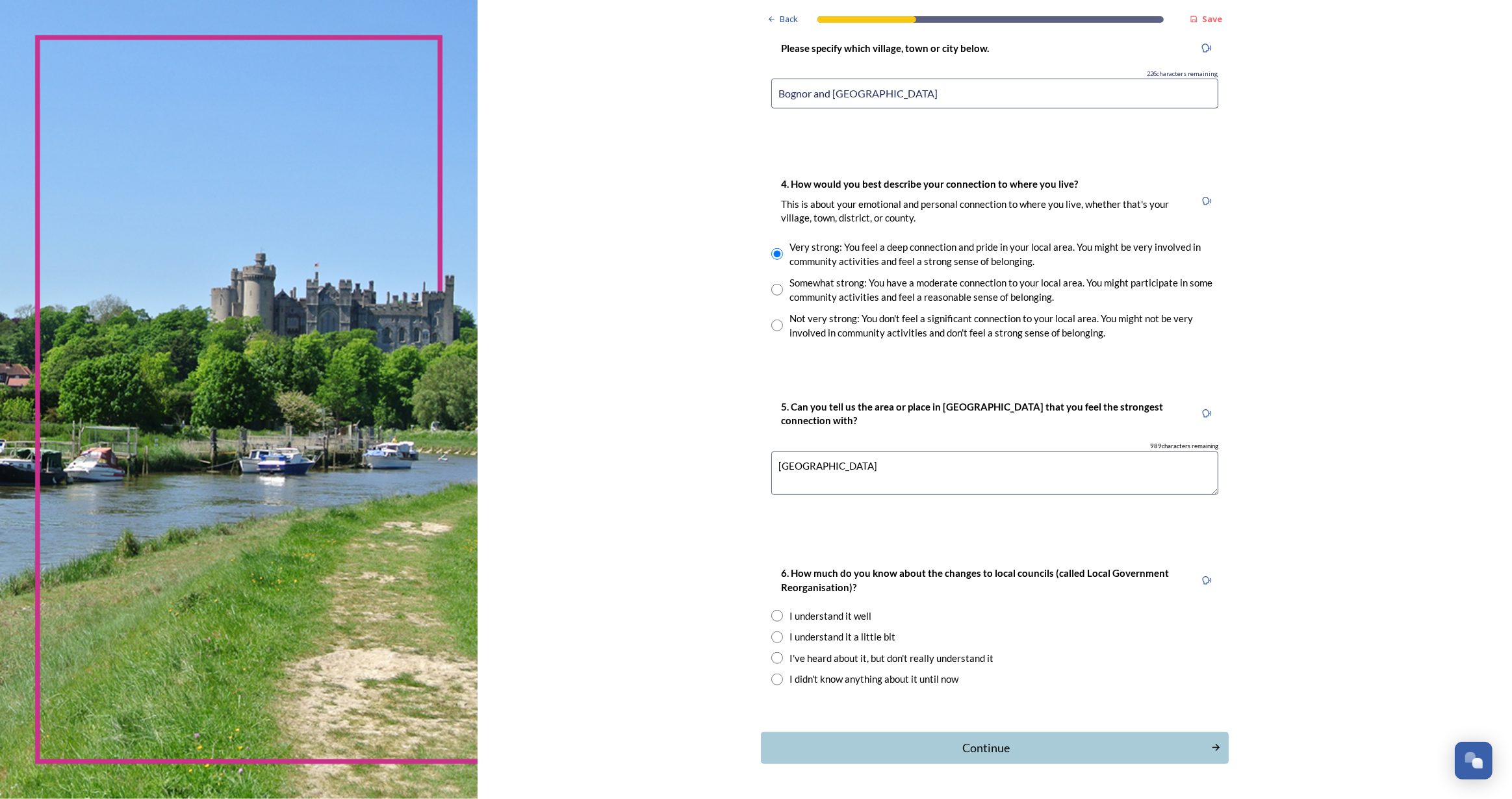
click at [774, 615] on input "radio" at bounding box center [777, 616] width 12 height 12
radio input "true"
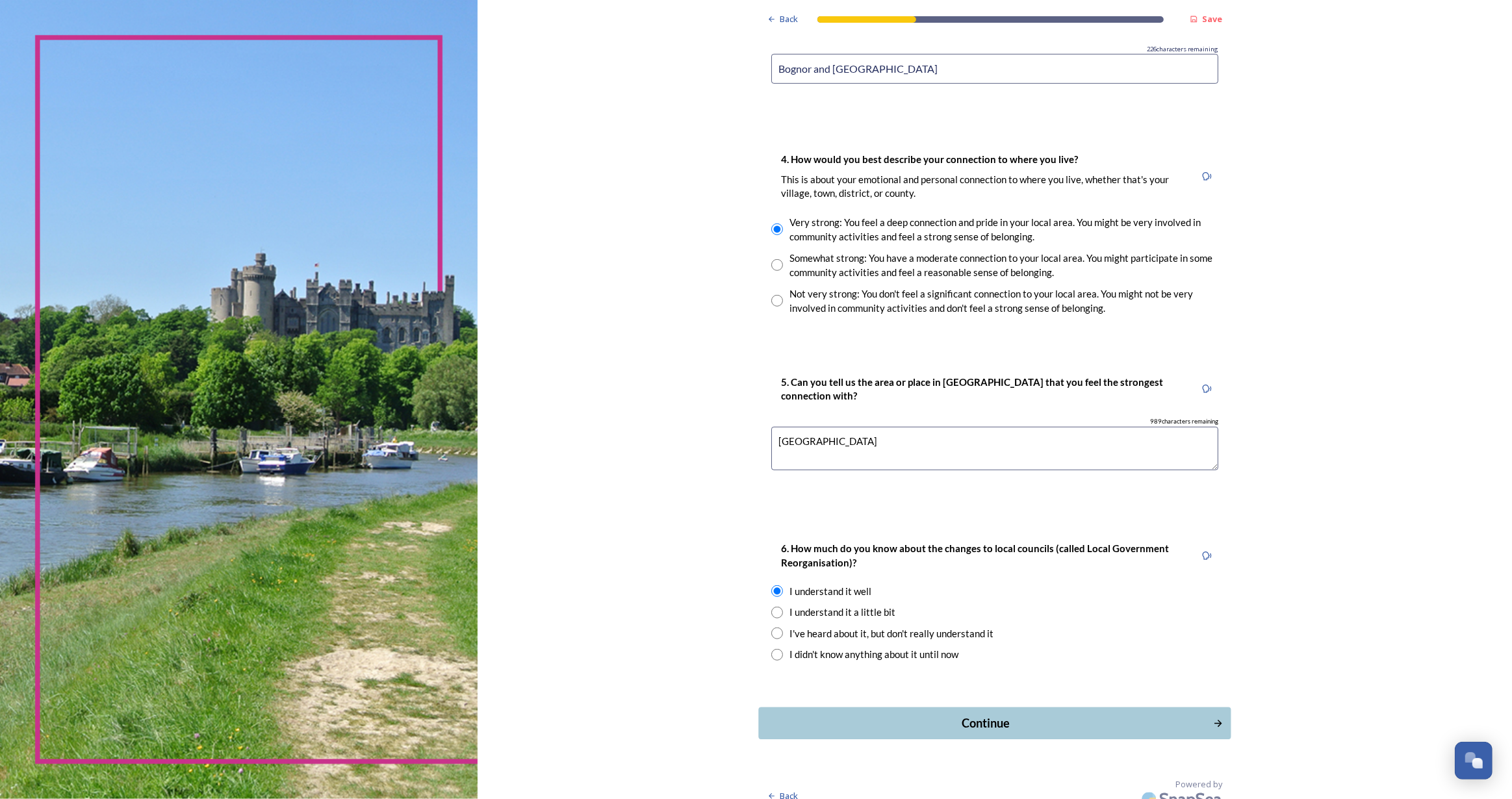
scroll to position [864, 0]
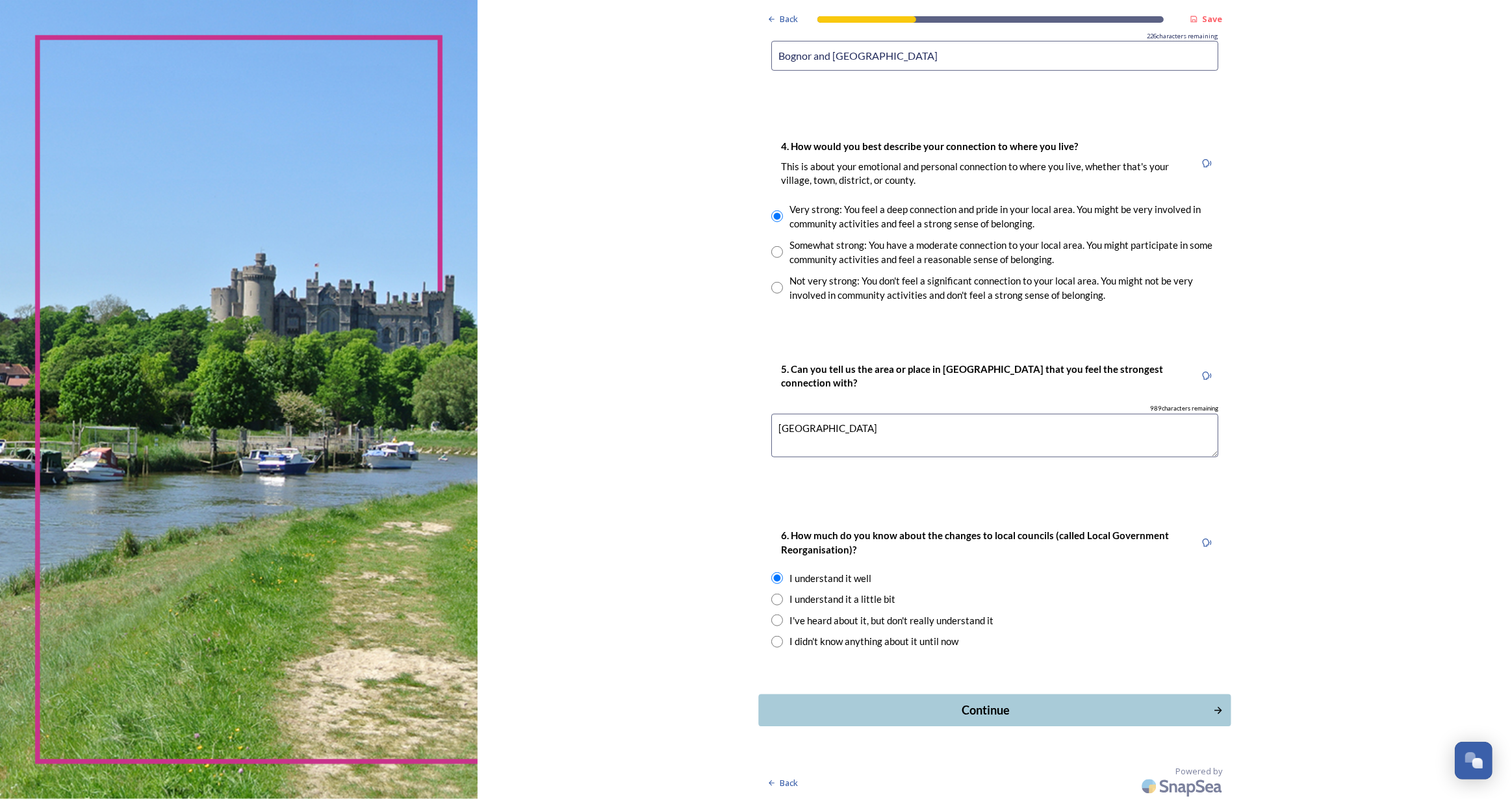
click at [1019, 713] on div "Continue" at bounding box center [986, 710] width 440 height 17
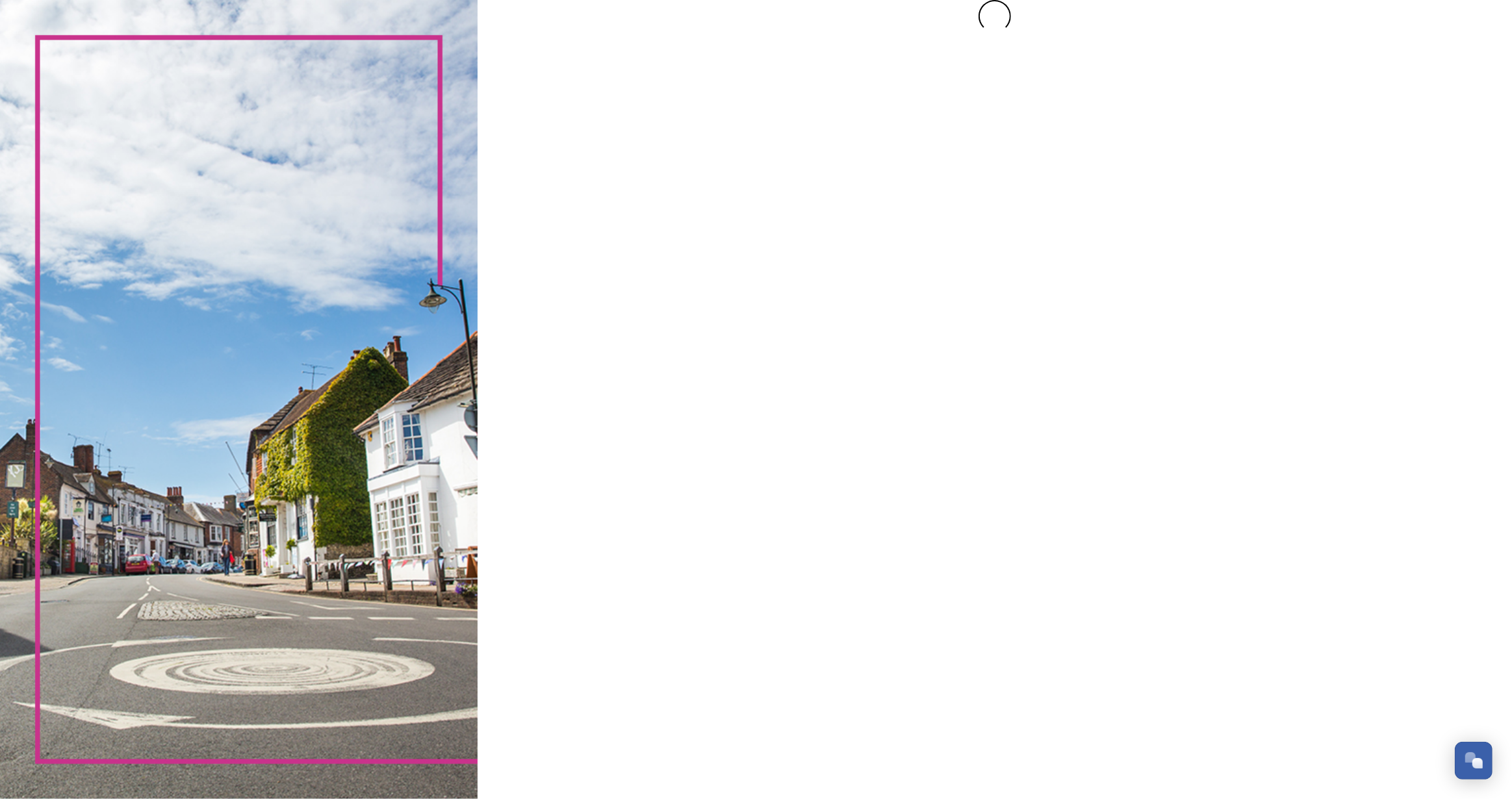
scroll to position [0, 0]
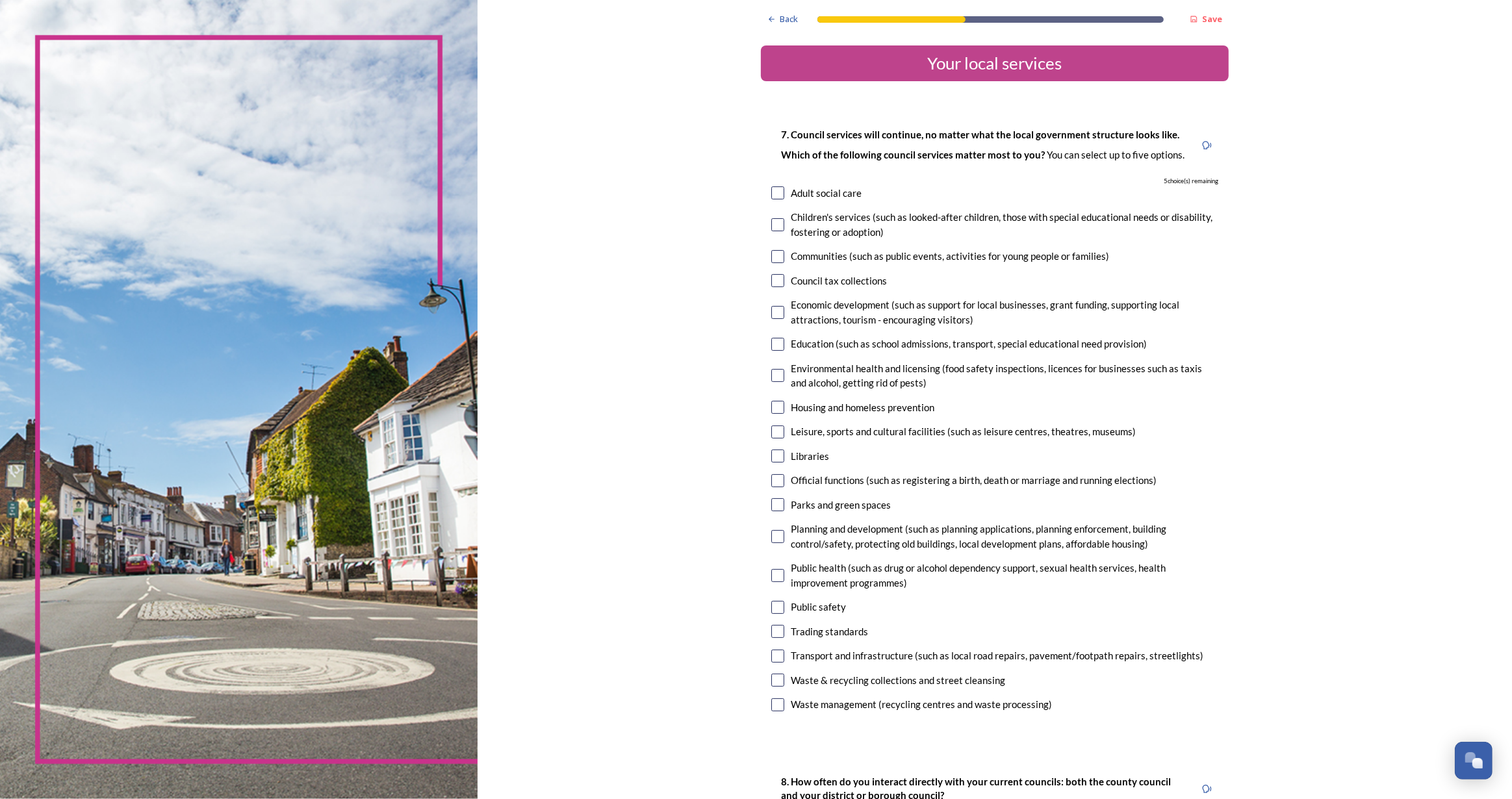
click at [771, 191] on input "checkbox" at bounding box center [778, 193] width 13 height 13
checkbox input "true"
click at [775, 536] on input "checkbox" at bounding box center [778, 537] width 13 height 13
checkbox input "true"
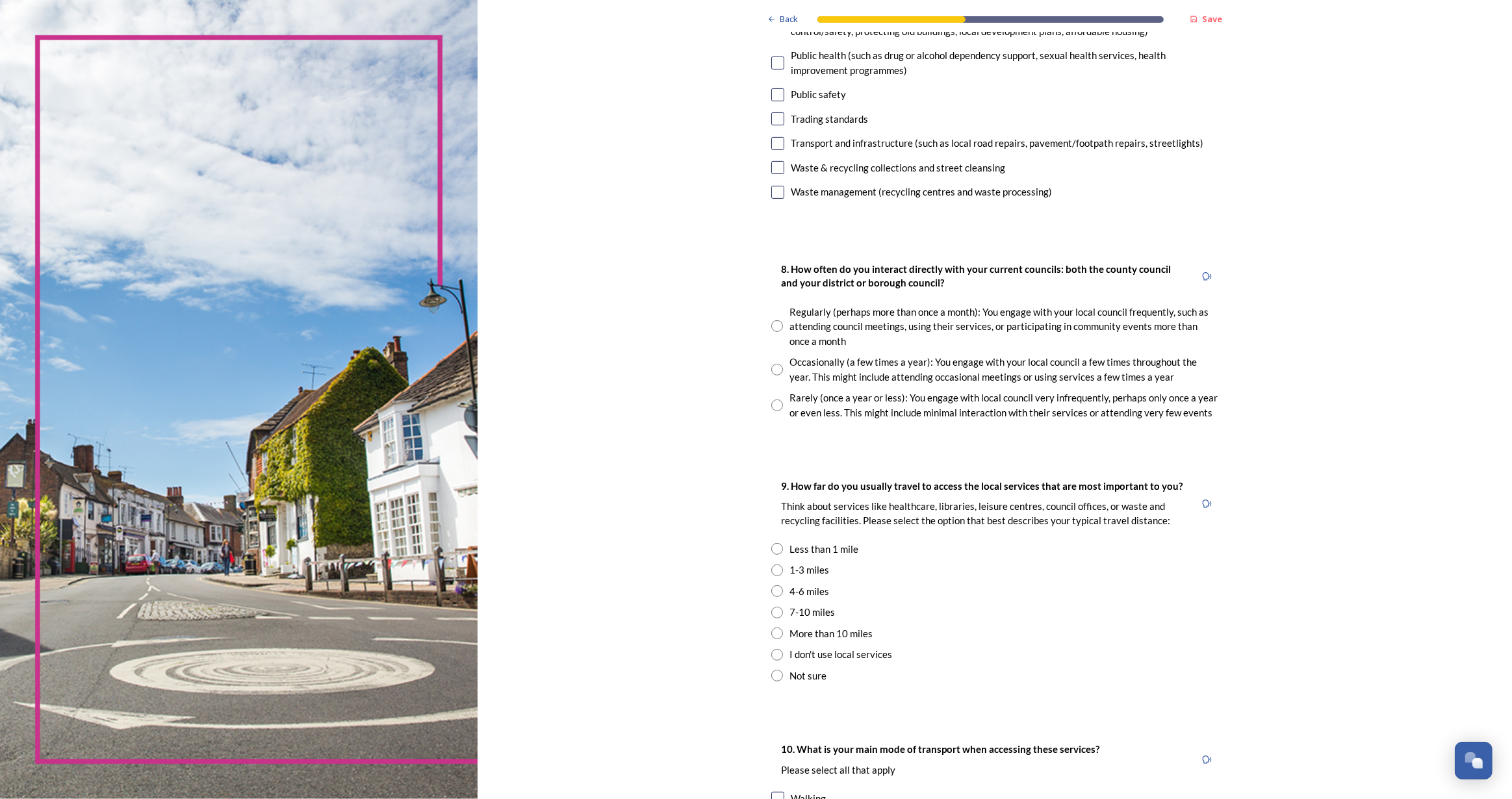
scroll to position [531, 0]
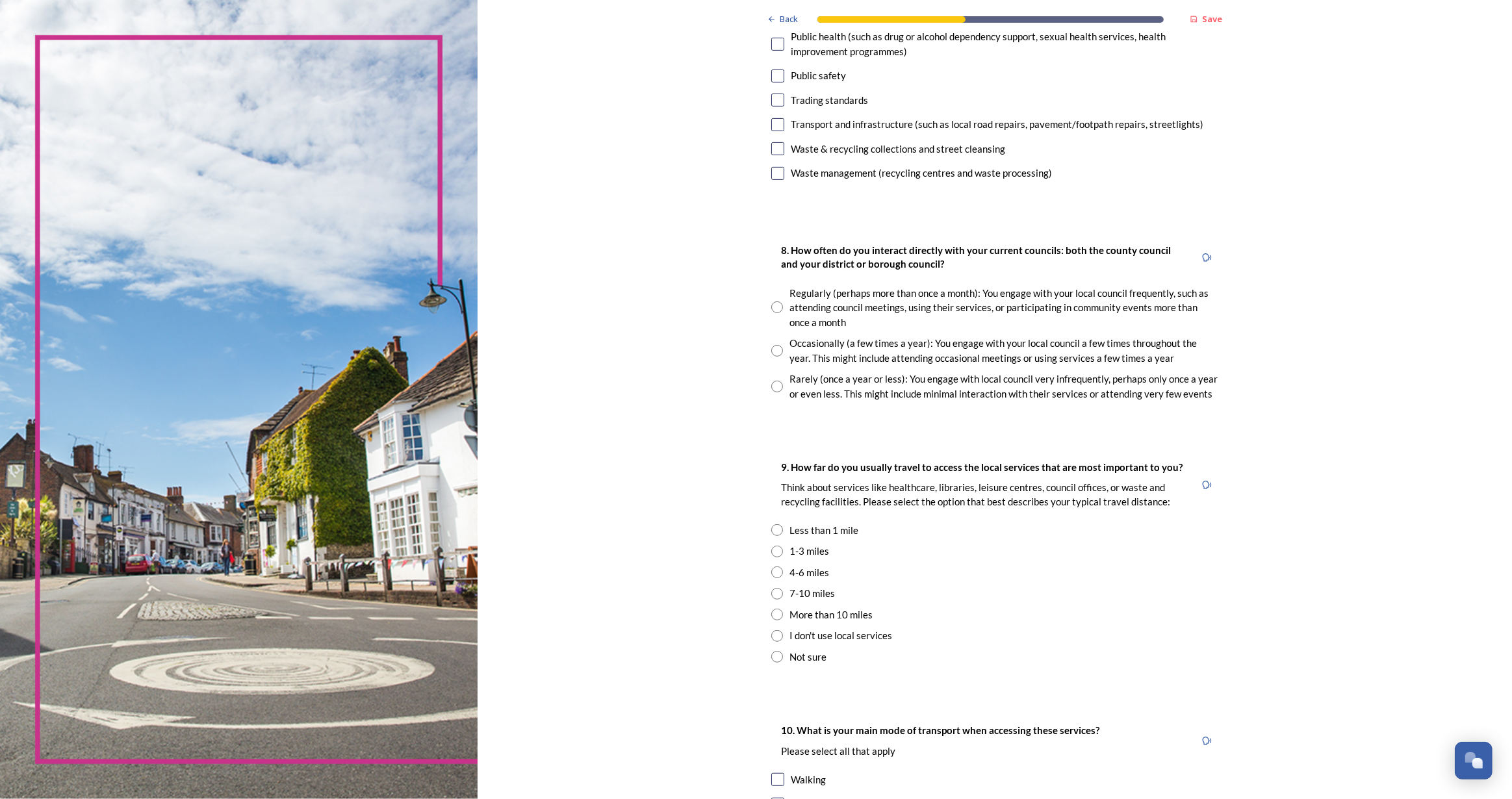
drag, startPoint x: 770, startPoint y: 125, endPoint x: 777, endPoint y: 142, distance: 18.4
click at [771, 124] on input "checkbox" at bounding box center [778, 125] width 13 height 13
checkbox input "true"
click at [775, 149] on input "checkbox" at bounding box center [778, 149] width 13 height 13
checkbox input "true"
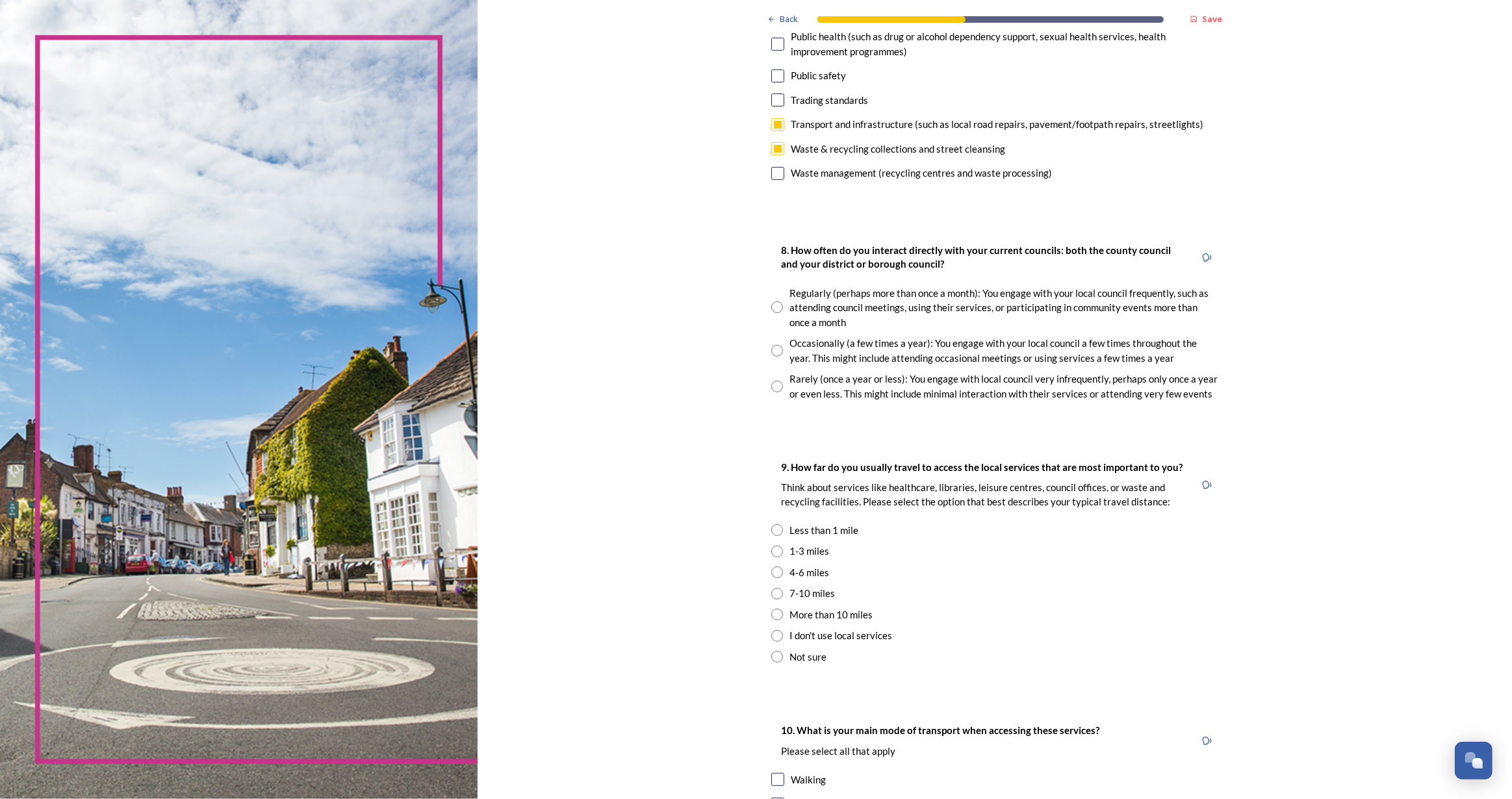
click at [771, 171] on input "checkbox" at bounding box center [778, 173] width 13 height 13
checkbox input "true"
click at [774, 384] on input "radio" at bounding box center [777, 387] width 12 height 12
radio input "true"
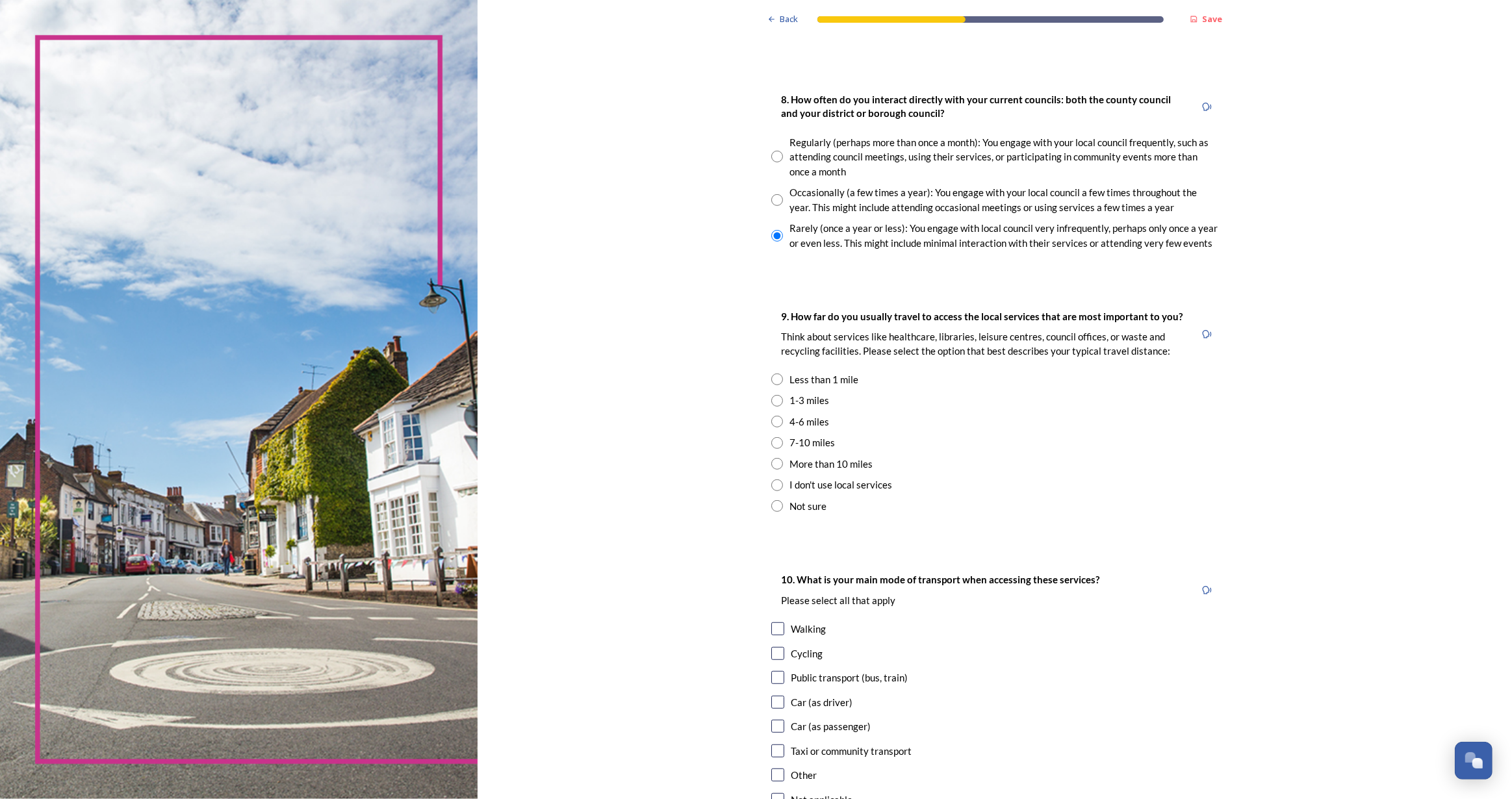
scroll to position [827, 0]
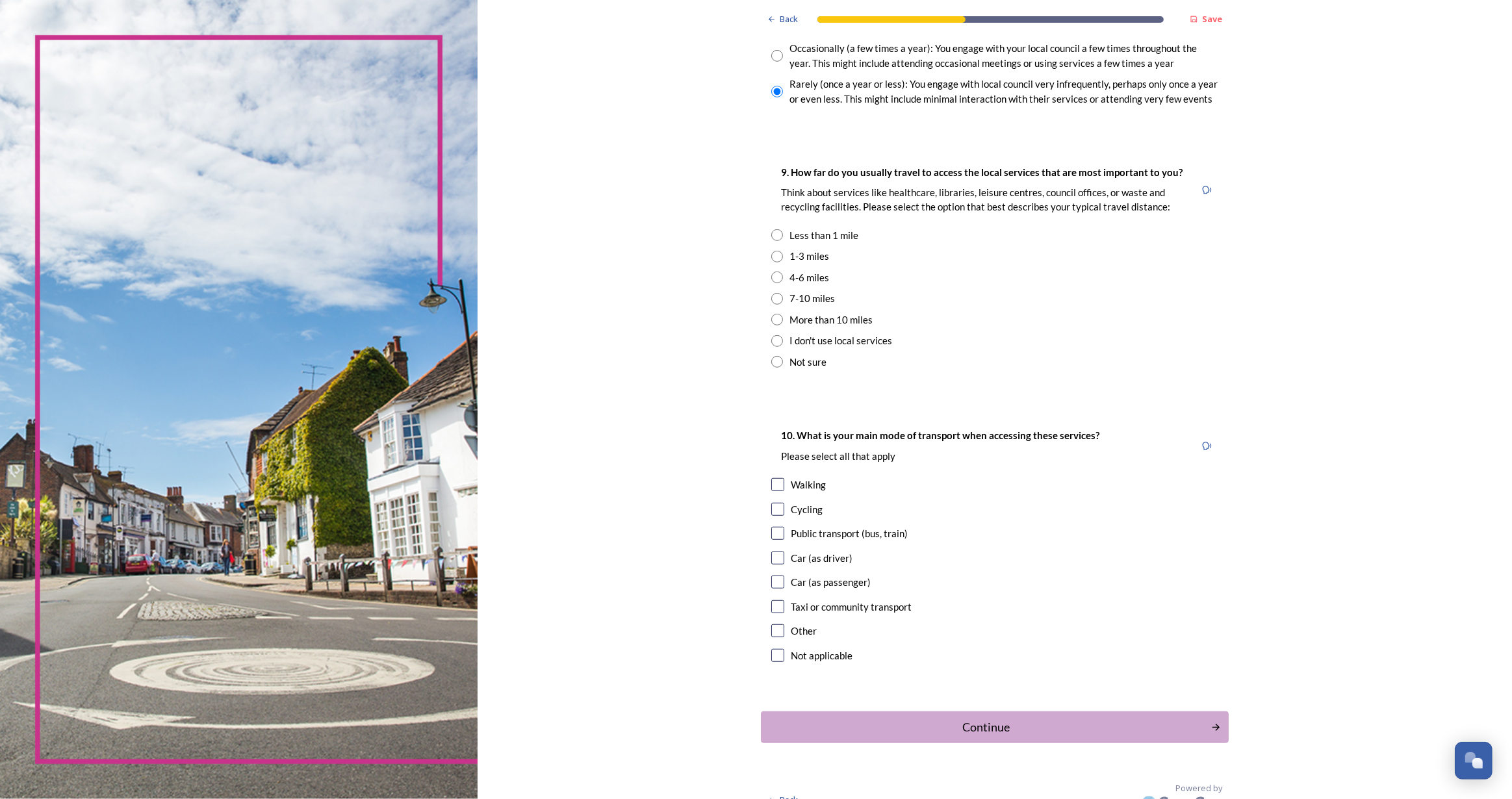
click at [771, 276] on input "radio" at bounding box center [777, 277] width 12 height 12
radio input "true"
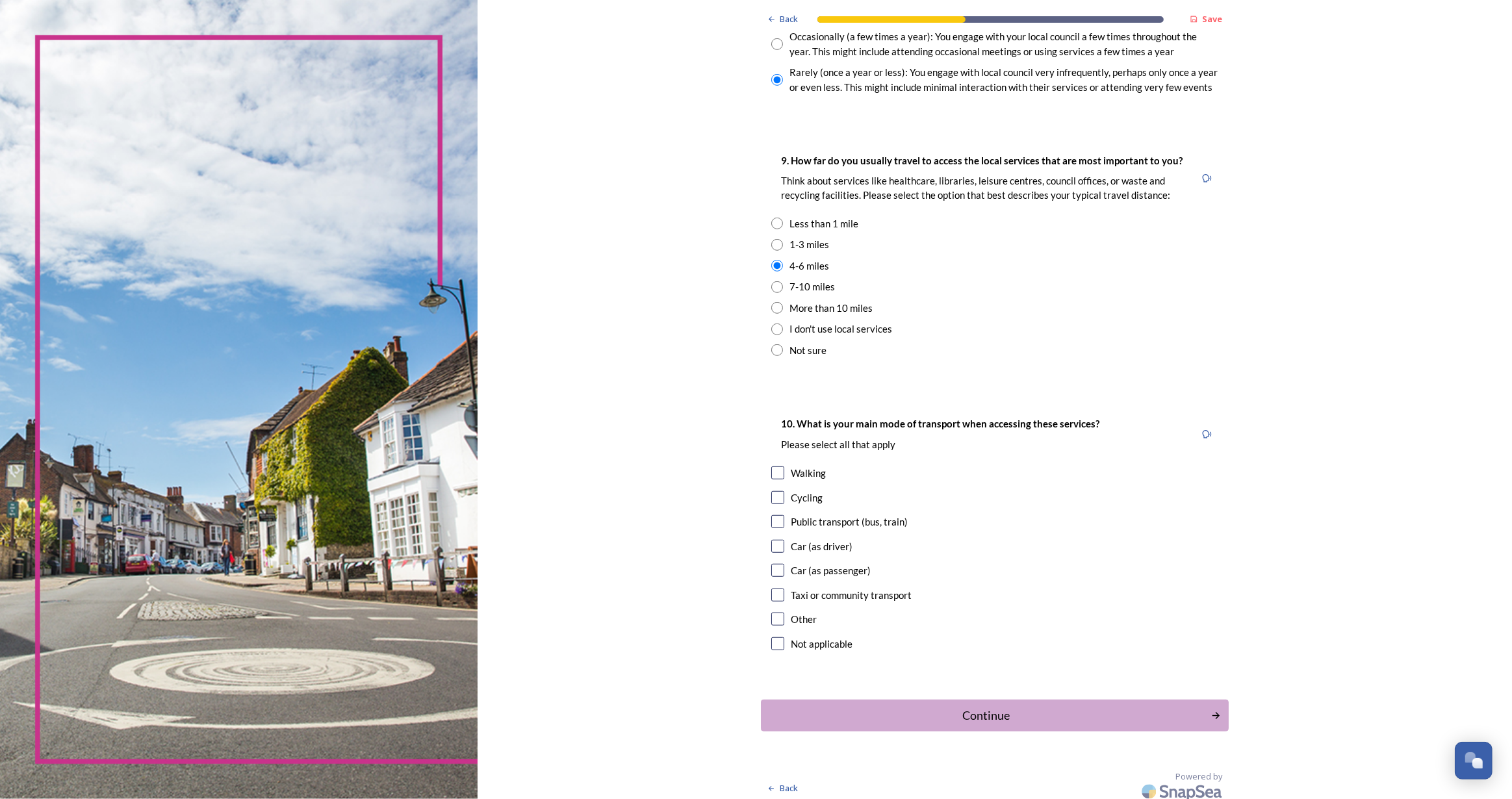
scroll to position [845, 0]
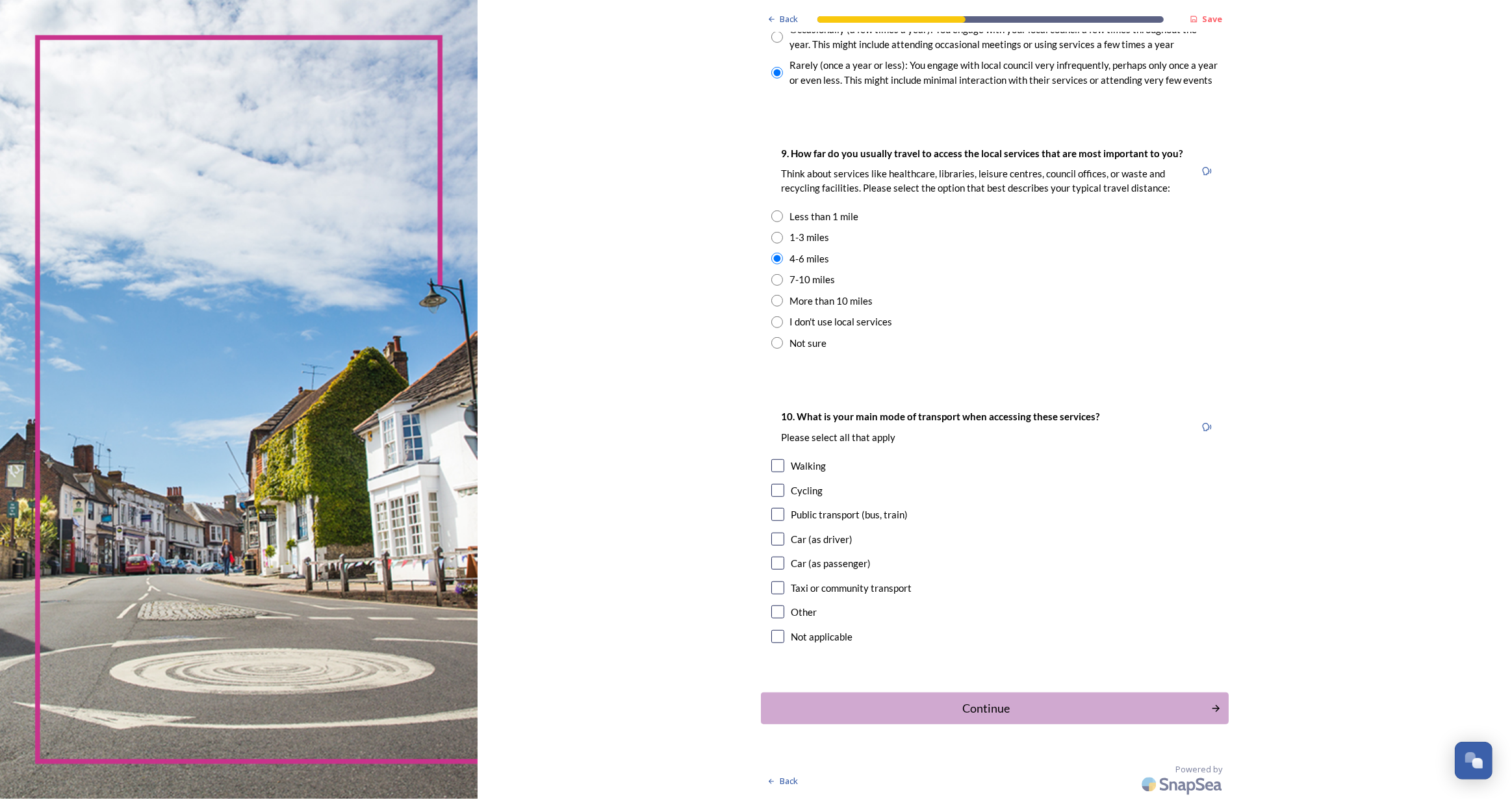
click at [773, 538] on input "checkbox" at bounding box center [778, 540] width 13 height 13
checkbox input "true"
click at [1065, 708] on div "Continue" at bounding box center [986, 709] width 440 height 17
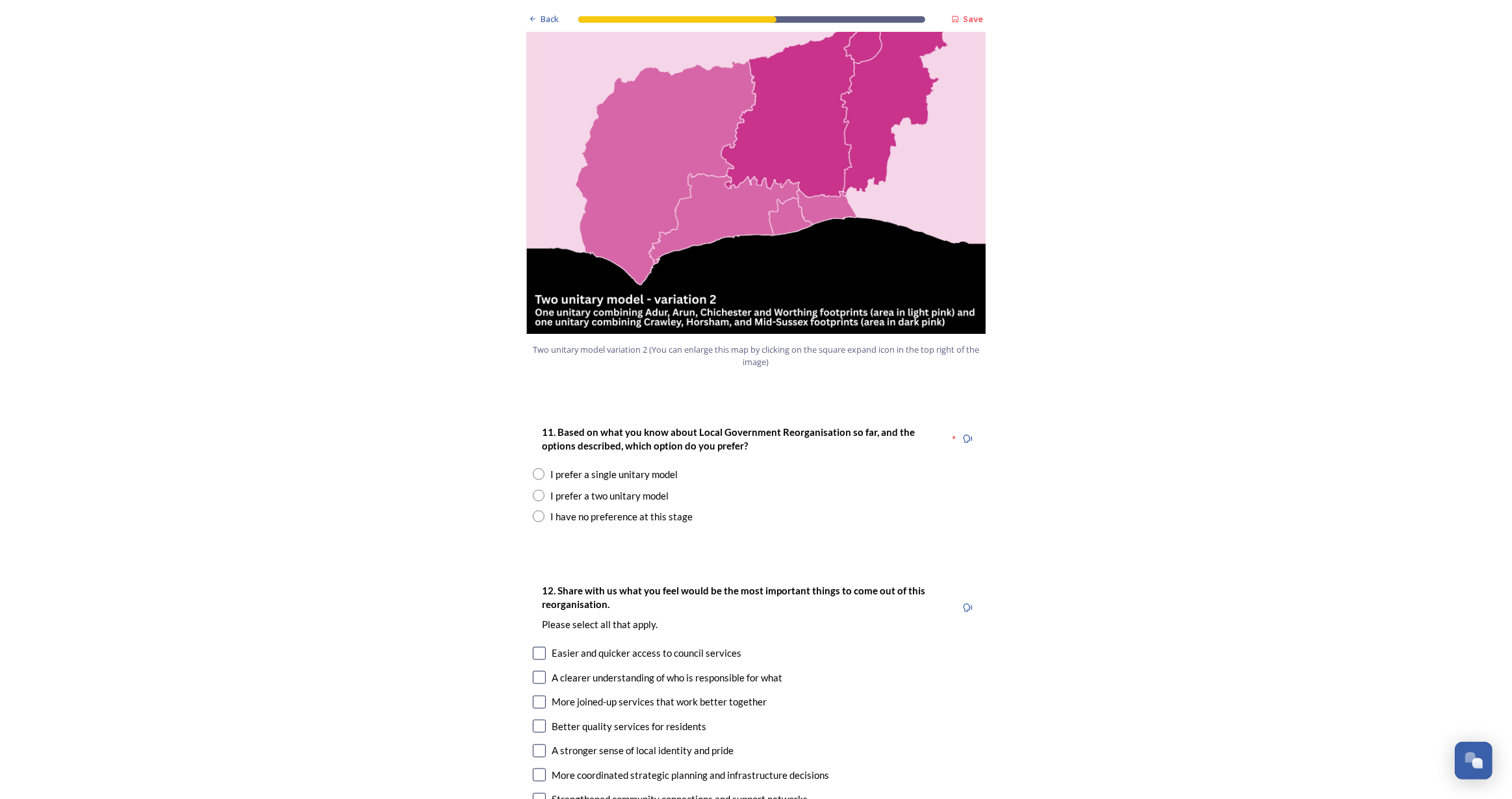
scroll to position [1477, 0]
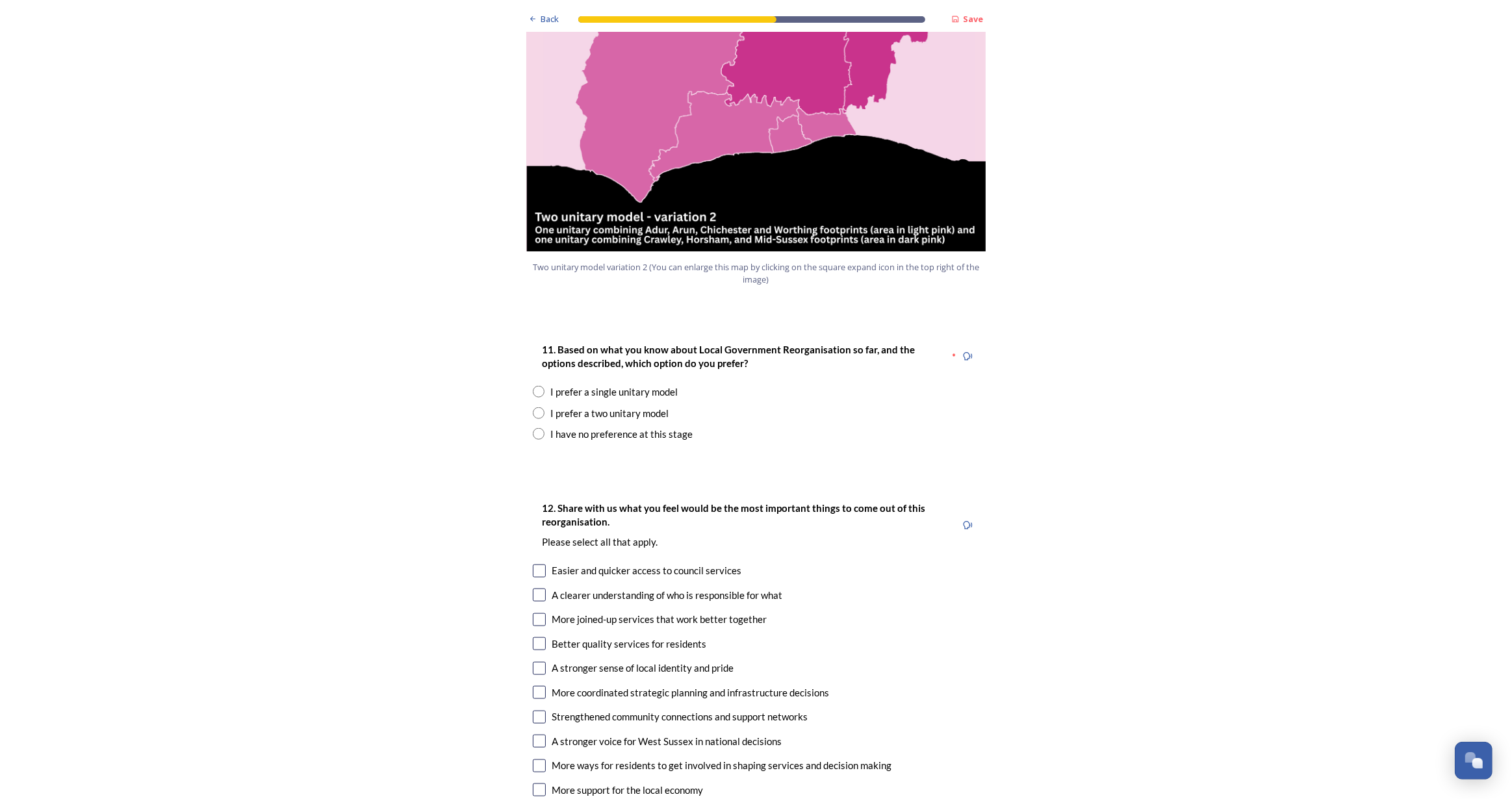
click at [533, 407] on input "radio" at bounding box center [539, 413] width 12 height 12
radio input "true"
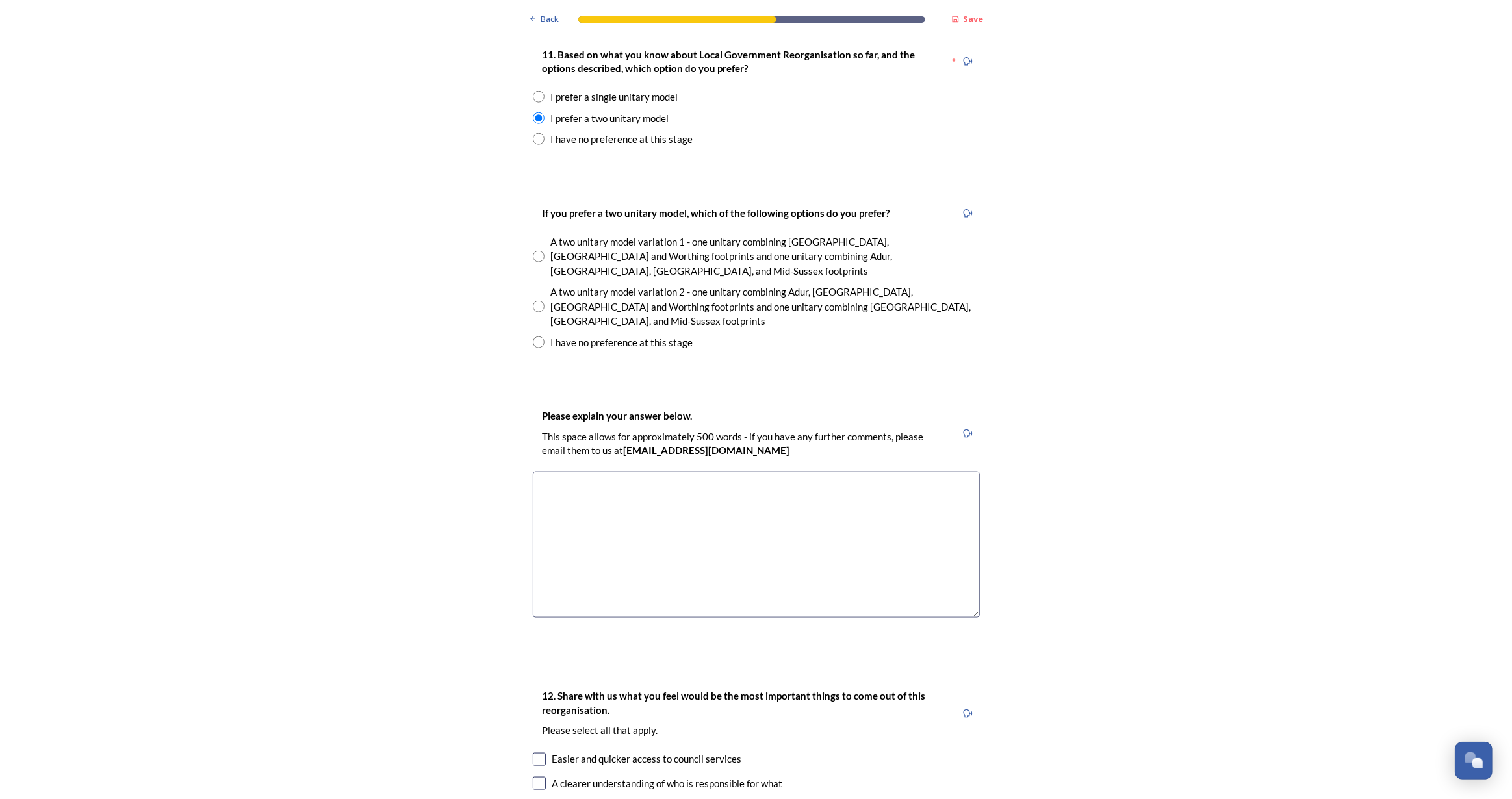
scroll to position [1831, 0]
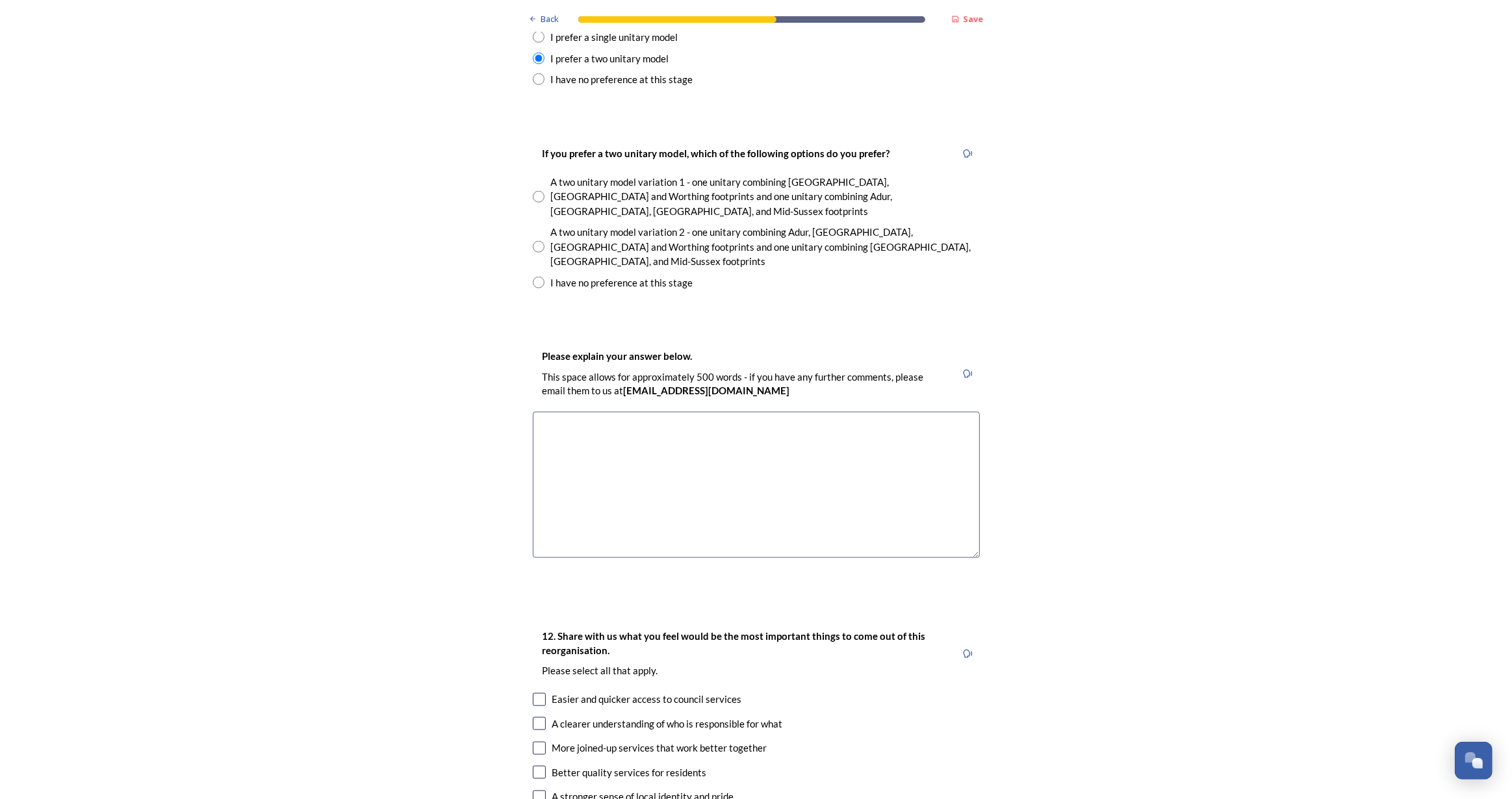
click at [533, 241] on input "radio" at bounding box center [539, 246] width 12 height 12
radio input "true"
click at [636, 412] on textarea at bounding box center [756, 485] width 447 height 146
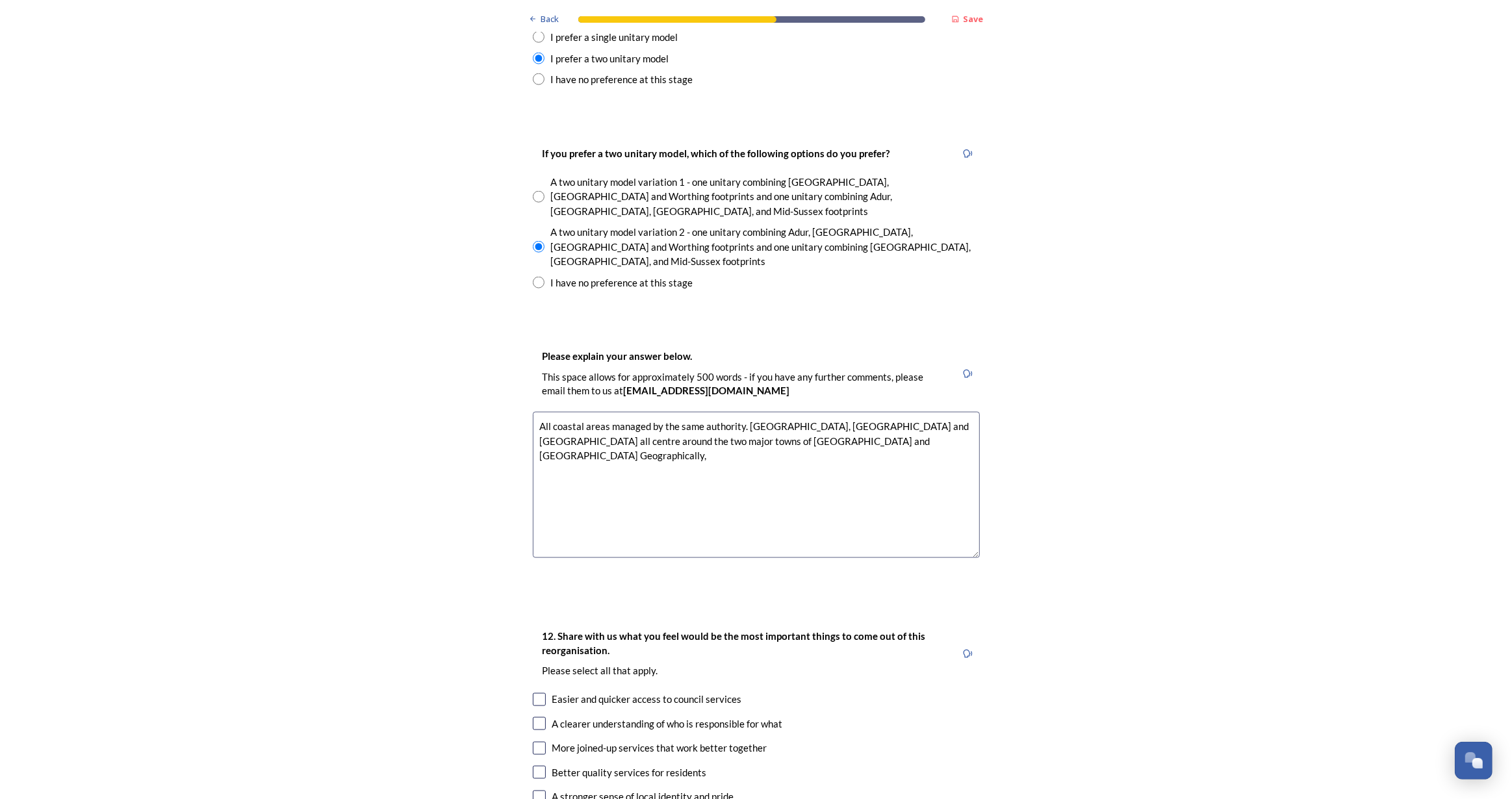
click at [738, 412] on textarea "All coastal areas managed by the same authority. Crawley, Horsham and Mid Susse…" at bounding box center [756, 485] width 447 height 146
click at [805, 412] on textarea "All coastal areas managed by the same authority. Crawley, Horsham and Mid Susse…" at bounding box center [756, 485] width 447 height 146
type textarea "All coastal areas managed by the same authority. Crawley, Horsham and Mid Susse…"
click at [539, 742] on input "checkbox" at bounding box center [540, 749] width 13 height 13
checkbox input "true"
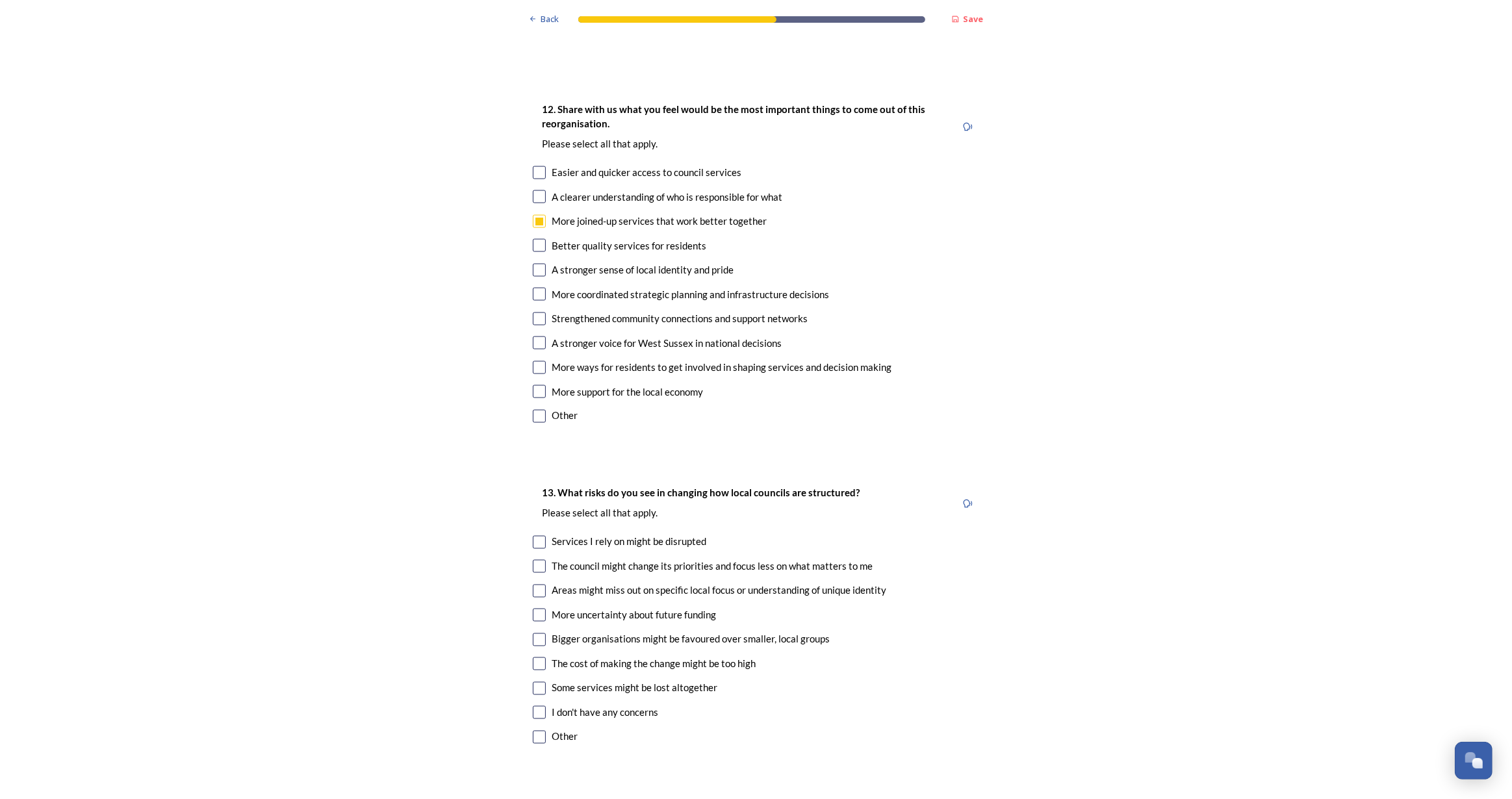
scroll to position [2422, 0]
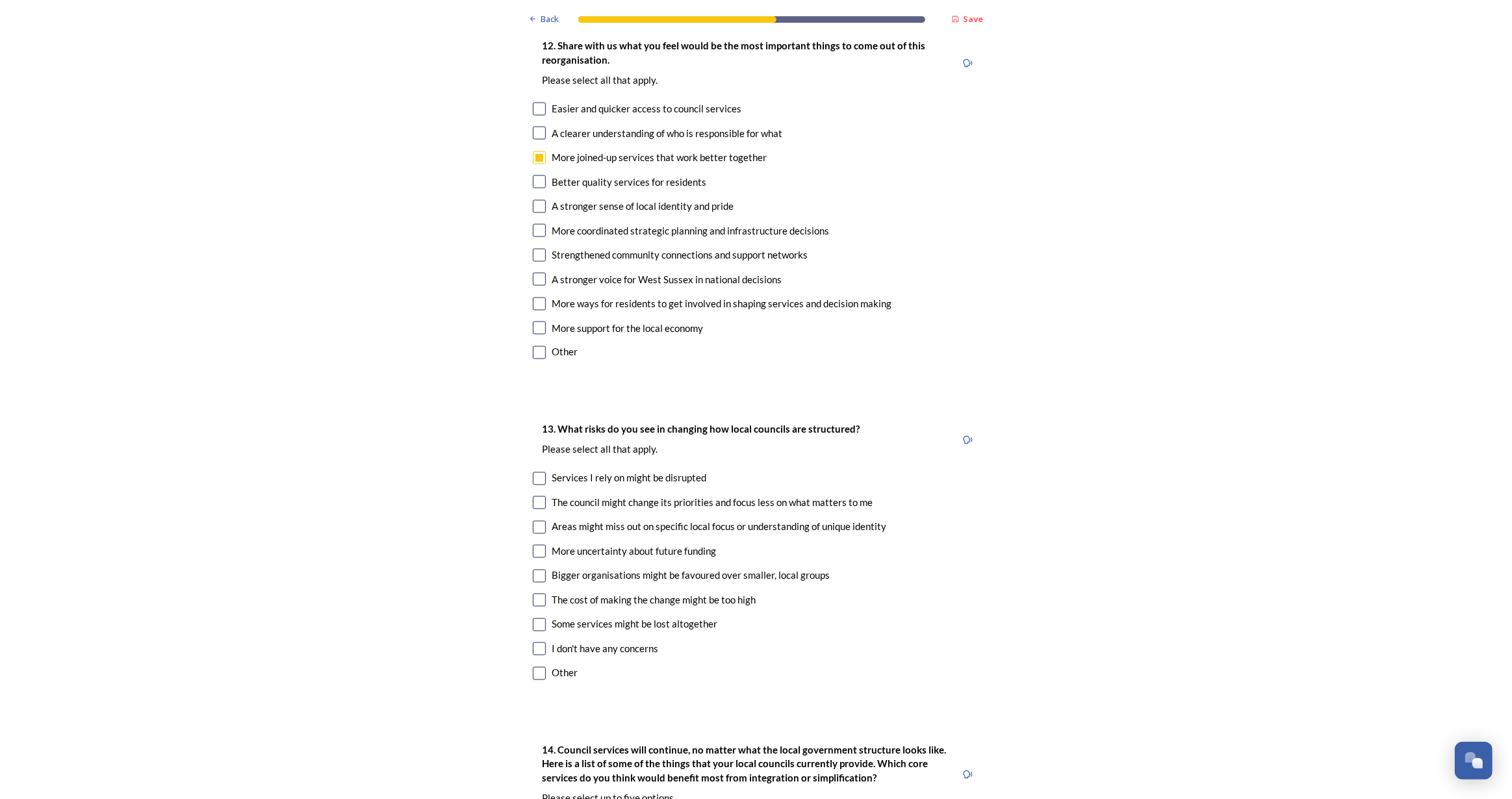
click at [533, 570] on input "checkbox" at bounding box center [540, 577] width 13 height 13
checkbox input "true"
click at [535, 667] on input "checkbox" at bounding box center [540, 674] width 13 height 13
checkbox input "true"
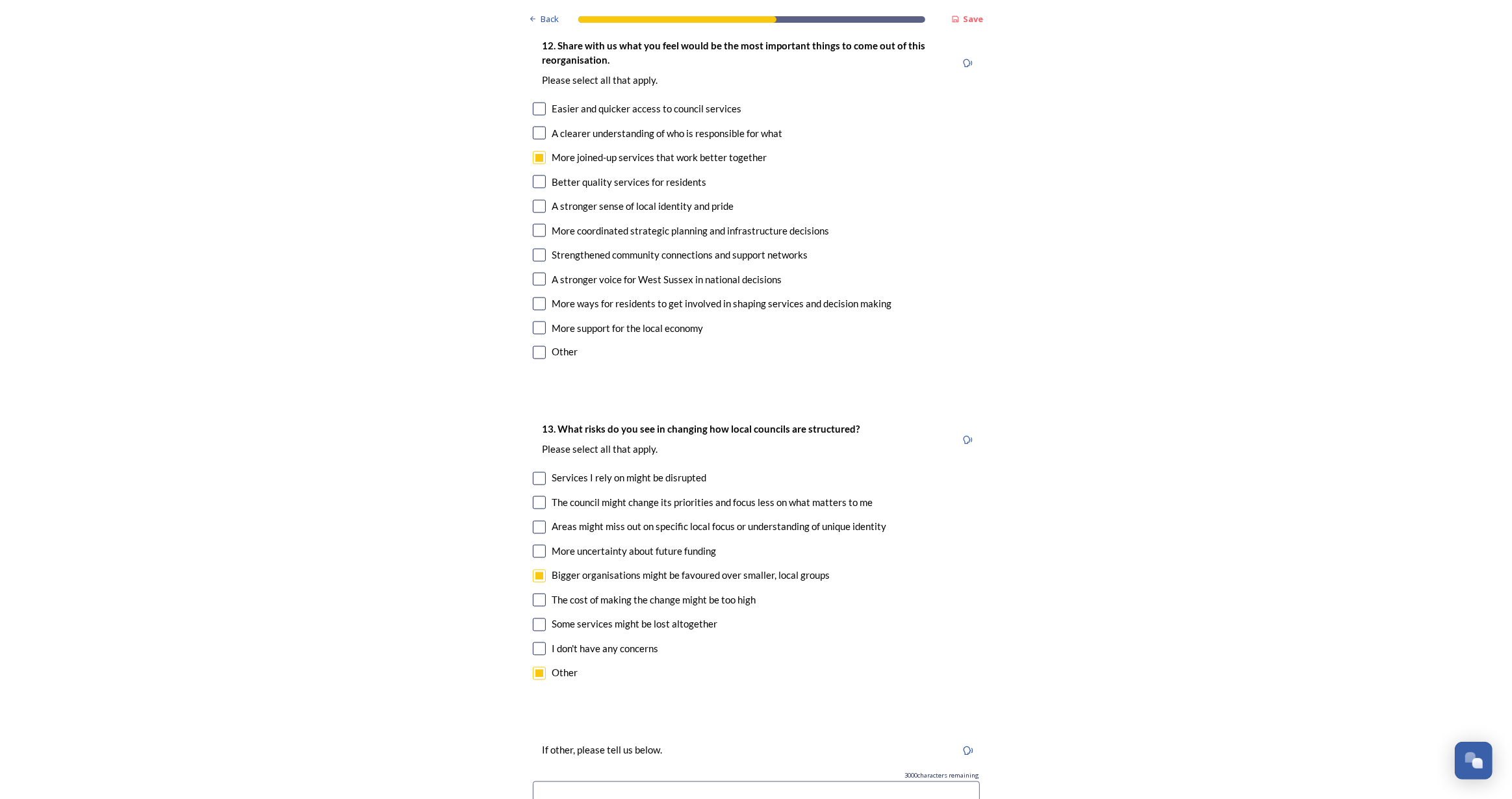
click at [634, 782] on input at bounding box center [756, 796] width 447 height 30
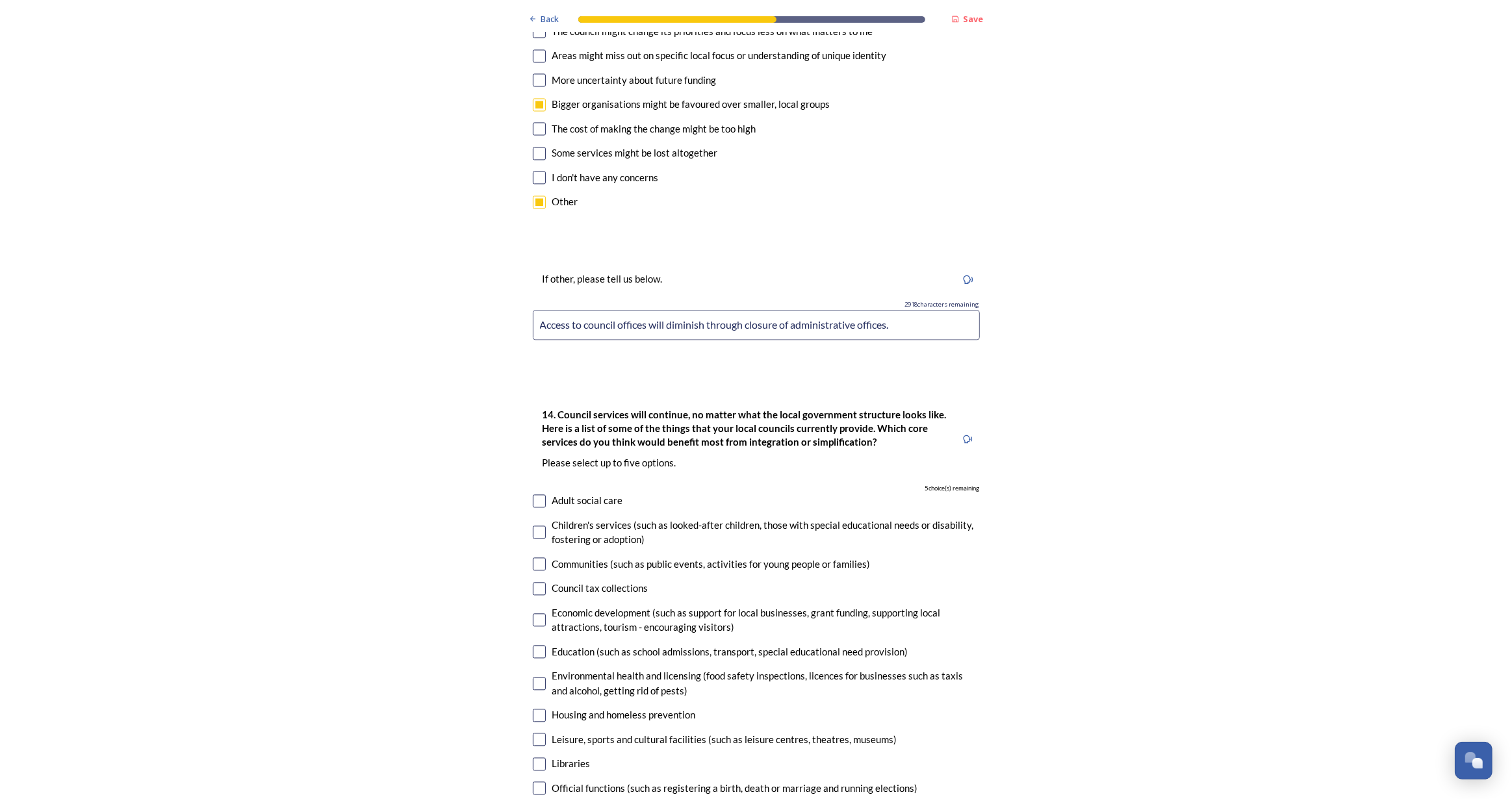
scroll to position [2895, 0]
type input "Access to council offices will diminish through closure of administrative offic…"
click at [536, 494] on input "checkbox" at bounding box center [540, 501] width 13 height 13
checkbox input "true"
click at [539, 613] on input "checkbox" at bounding box center [540, 620] width 13 height 13
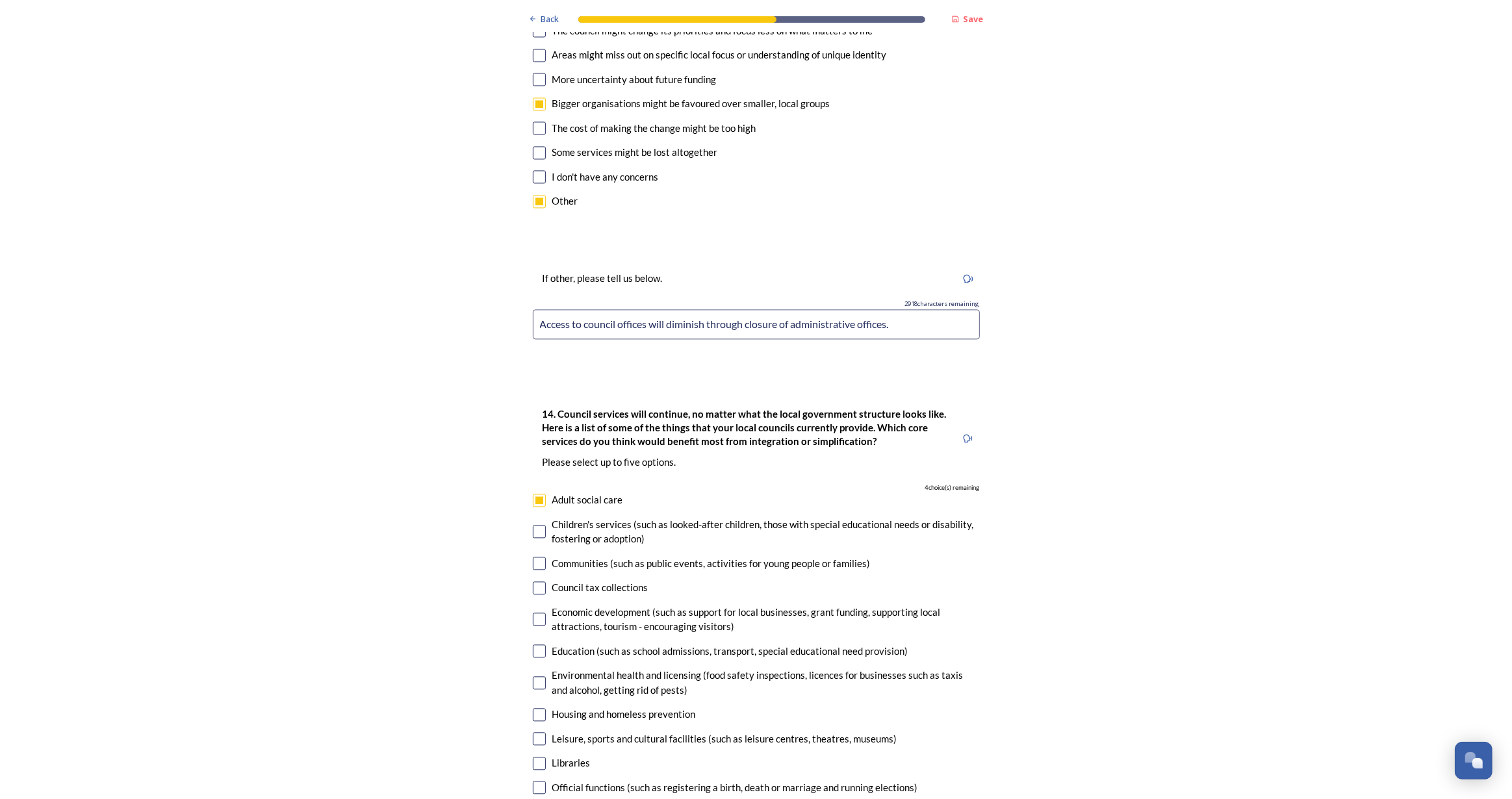
checkbox input "true"
click at [533, 709] on input "checkbox" at bounding box center [540, 715] width 13 height 13
checkbox input "true"
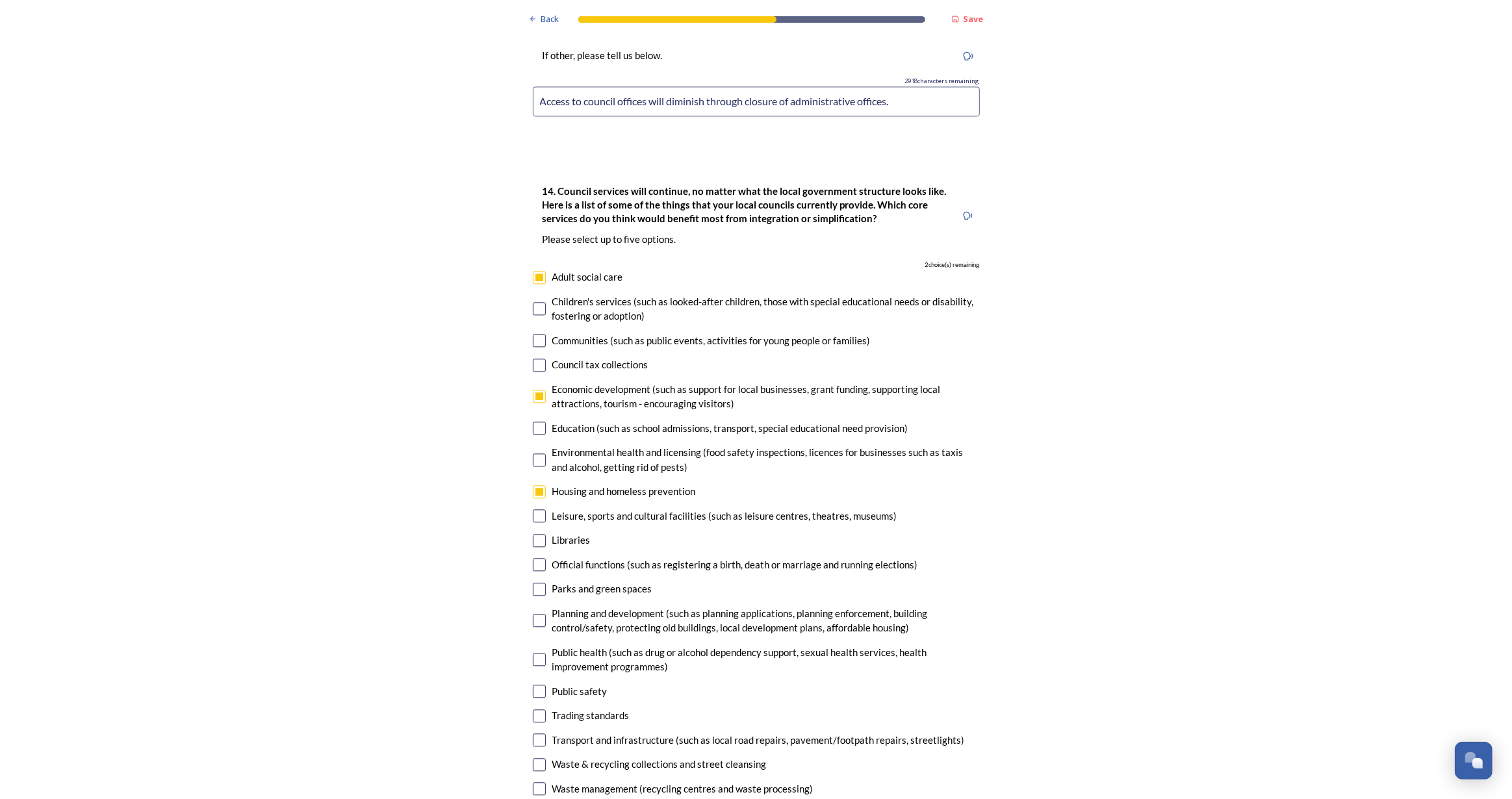
scroll to position [3131, 0]
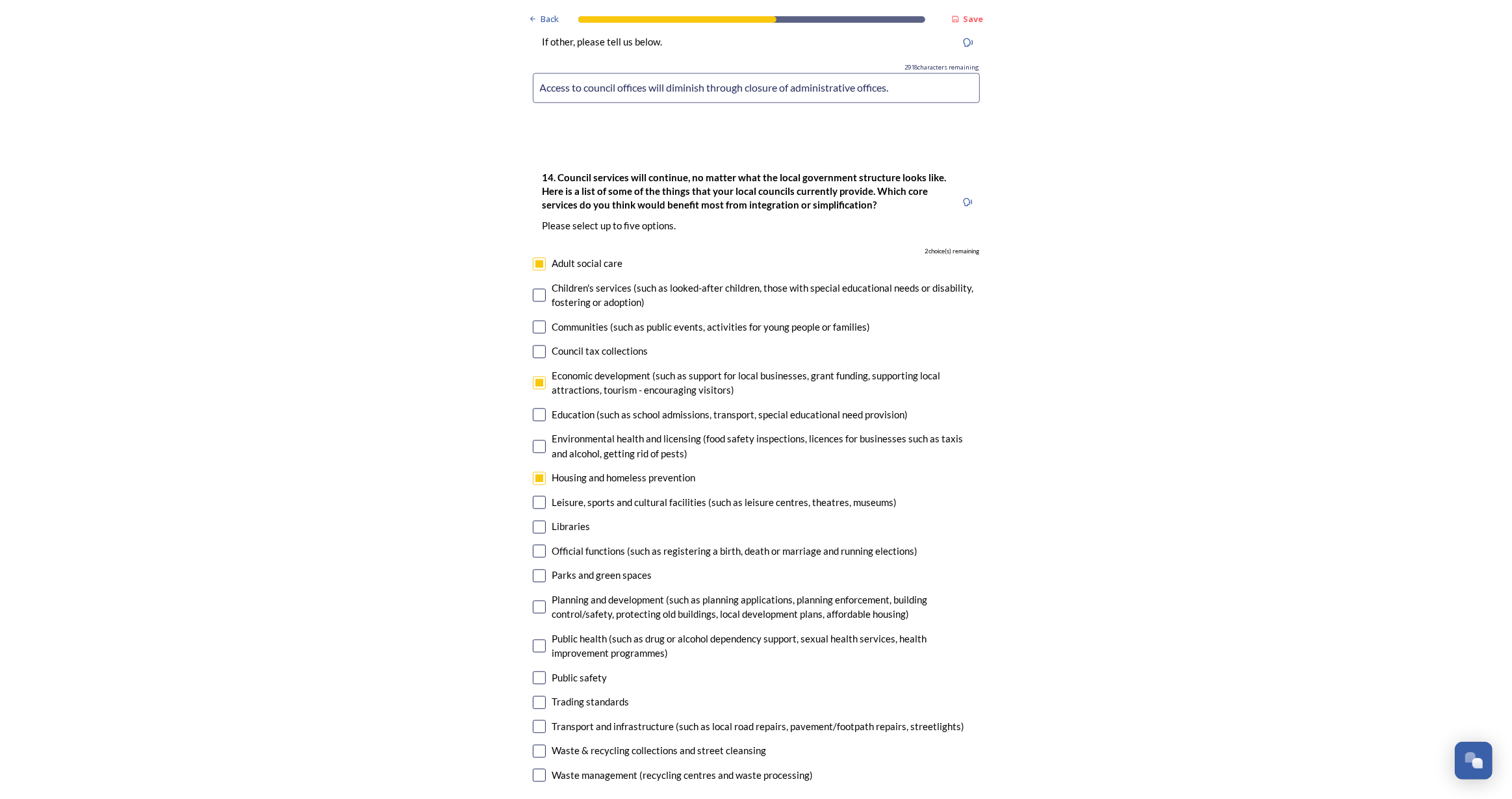
click at [533, 601] on input "checkbox" at bounding box center [540, 607] width 13 height 13
checkbox input "true"
click at [538, 720] on input "checkbox" at bounding box center [540, 727] width 13 height 13
checkbox input "true"
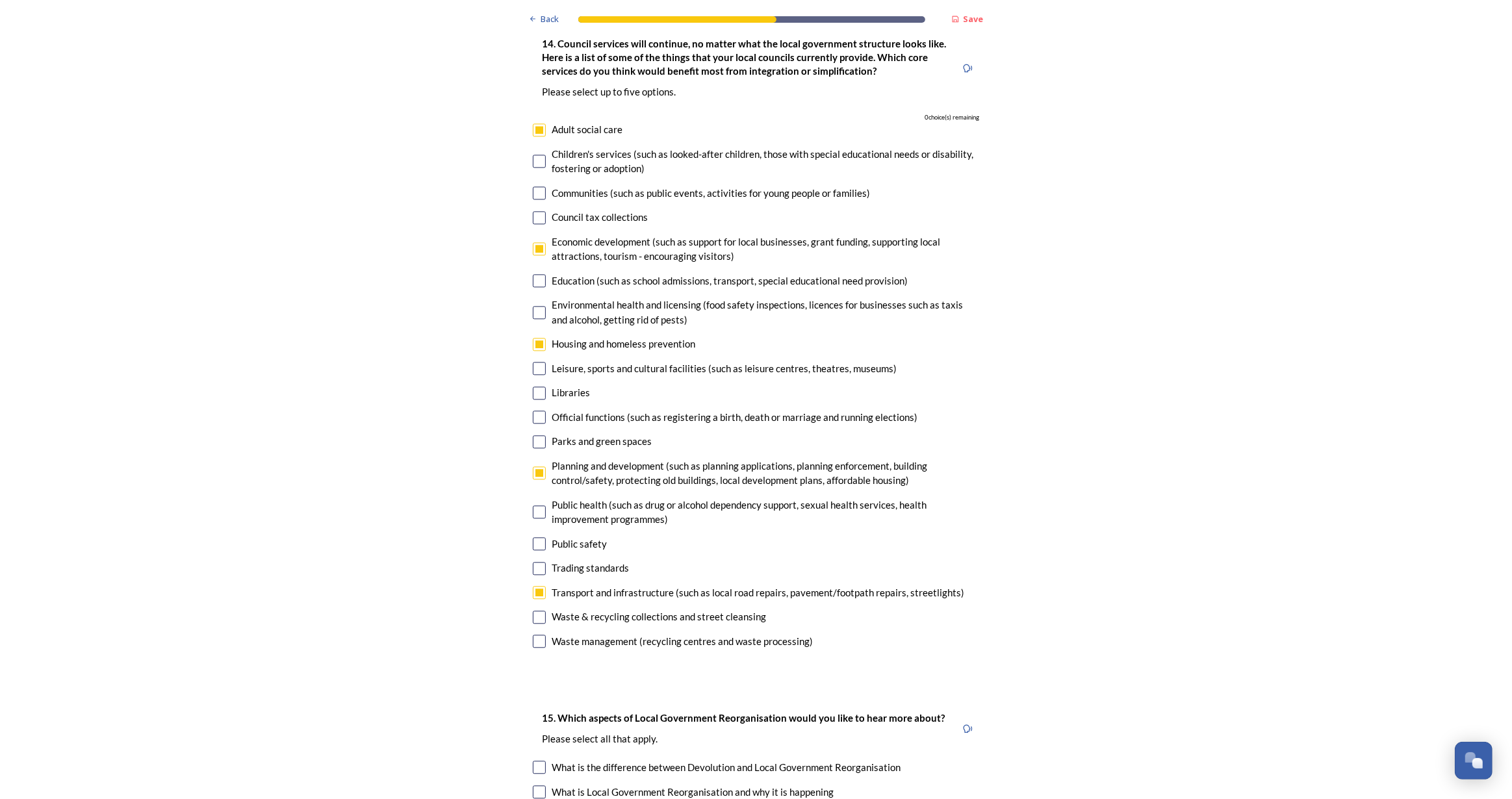
scroll to position [3485, 0]
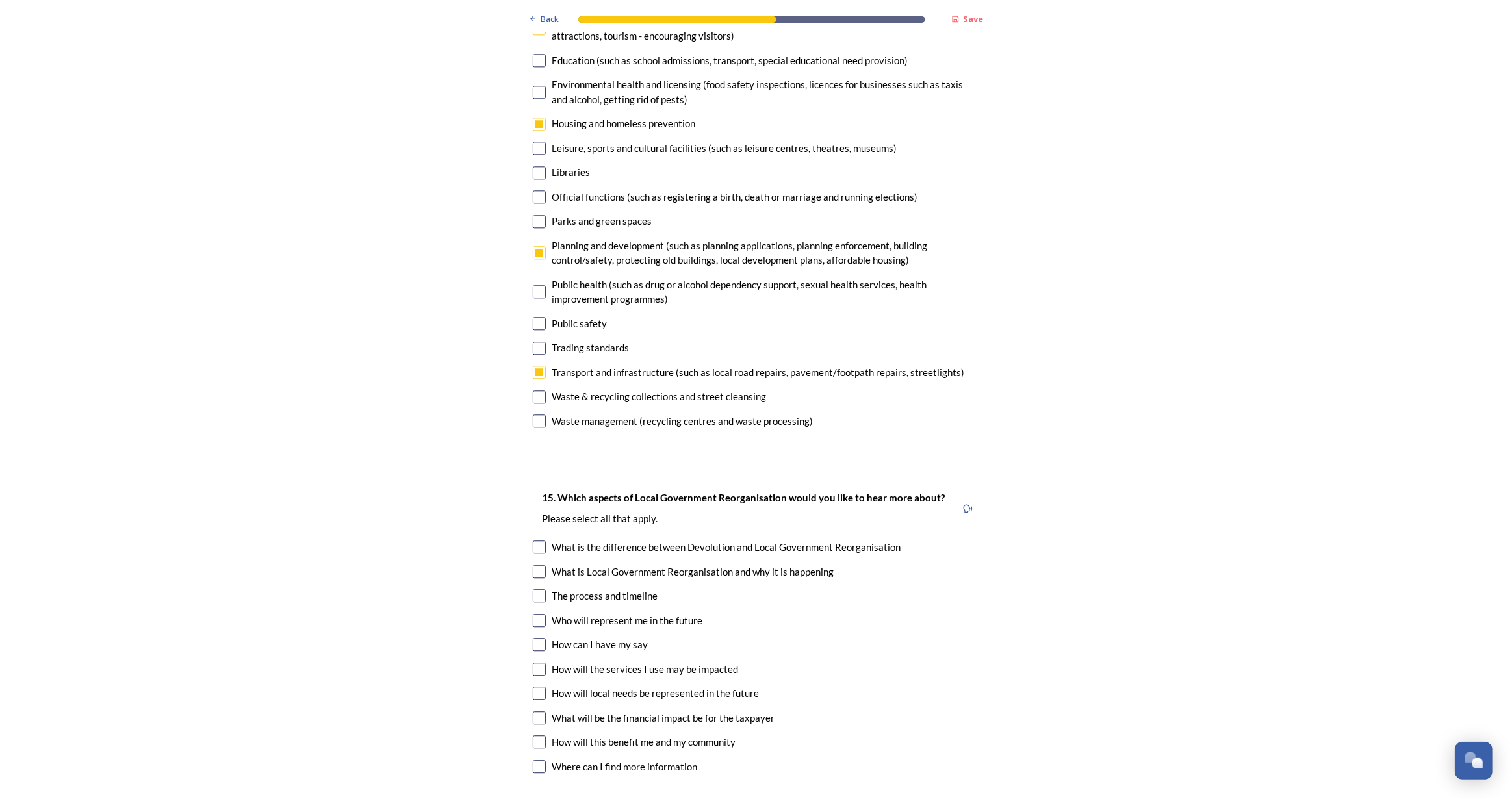
click at [541, 613] on div "Who will represent me in the future" at bounding box center [756, 621] width 447 height 15
checkbox input "true"
click at [537, 663] on input "checkbox" at bounding box center [540, 670] width 13 height 13
checkbox input "true"
click at [530, 635] on div "15. Which aspects of Local Government Reorganisation would you like to hear mor…" at bounding box center [756, 632] width 468 height 313
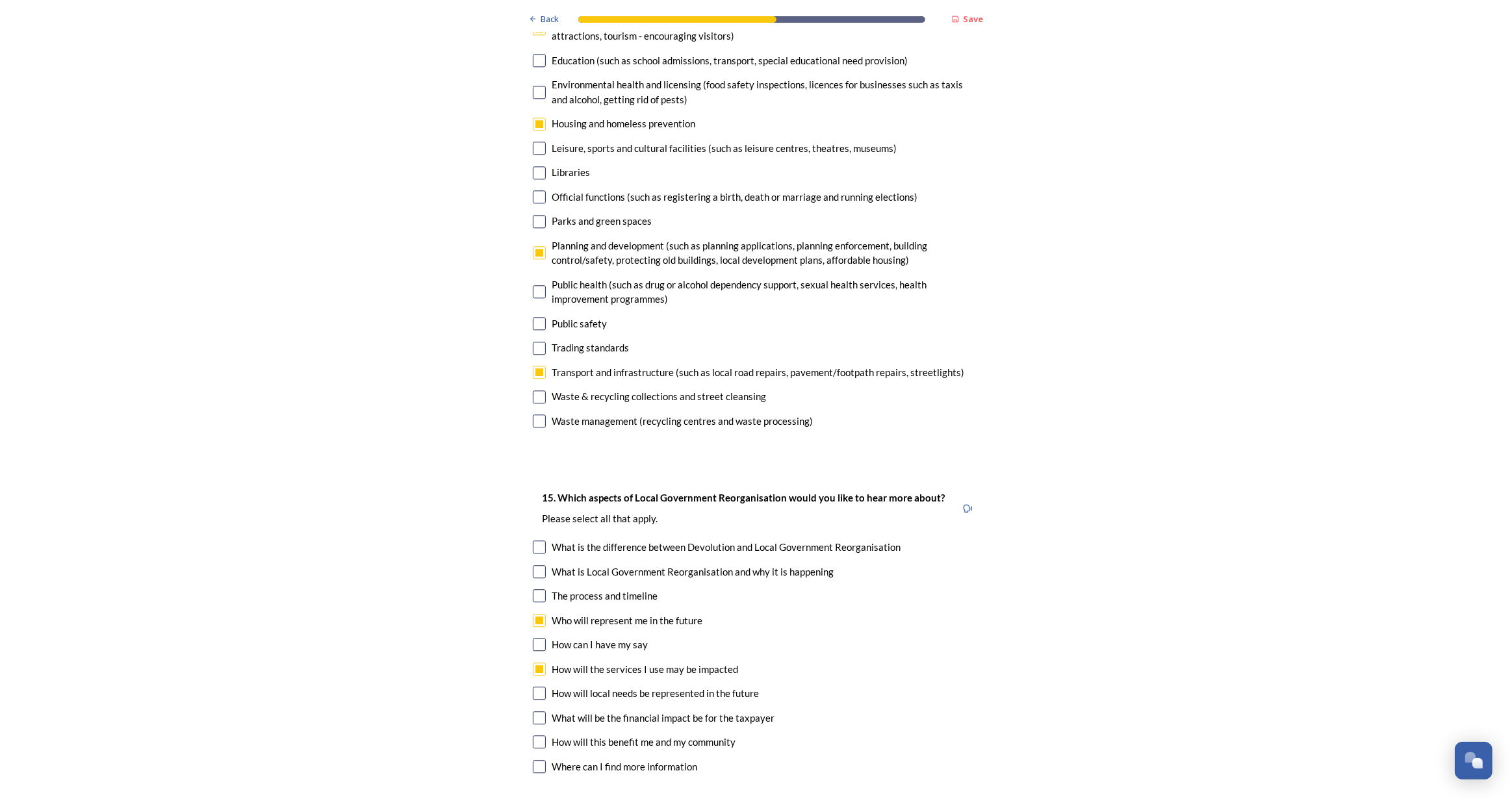
click at [534, 687] on input "checkbox" at bounding box center [540, 694] width 13 height 13
checkbox input "true"
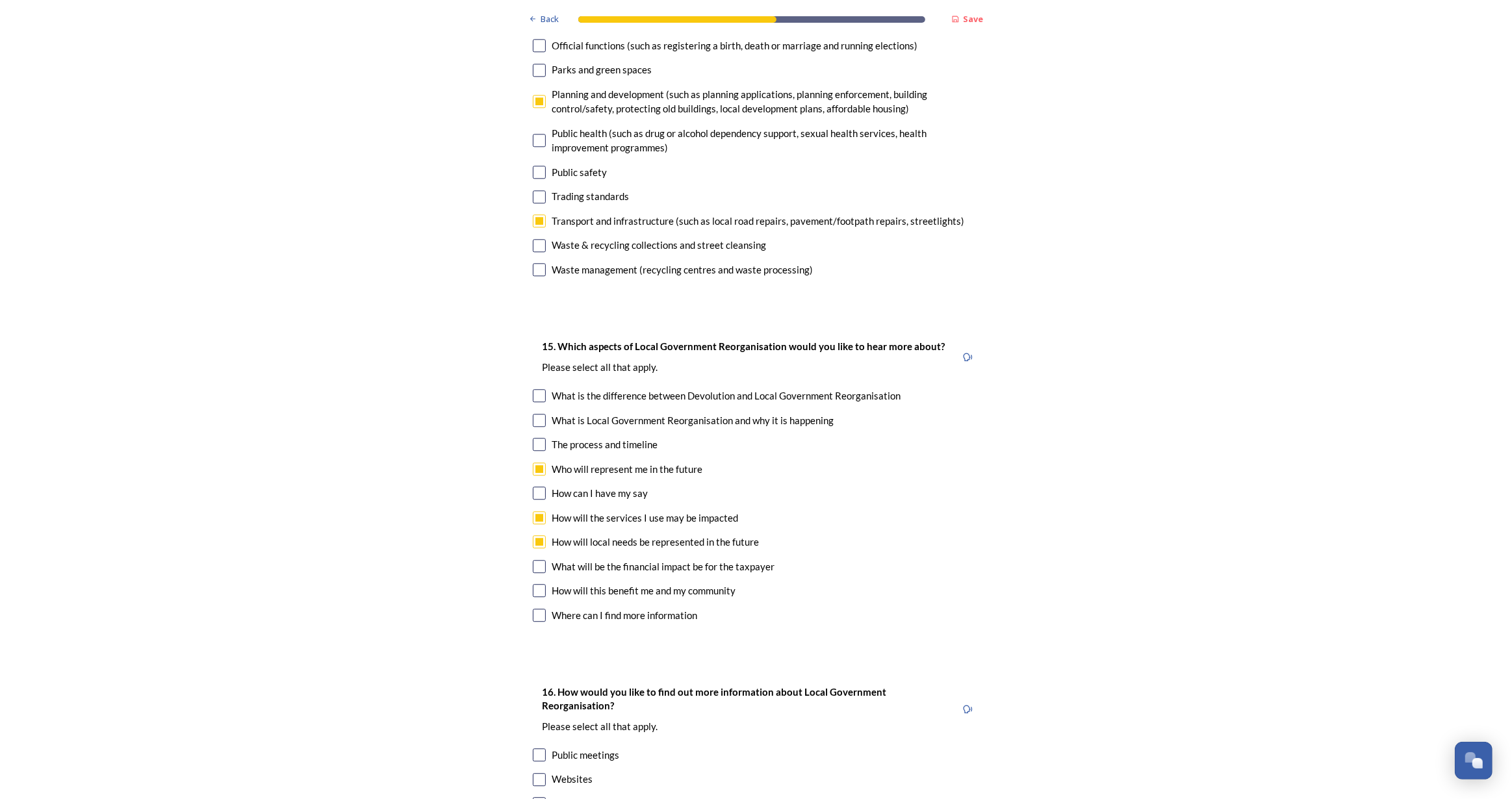
scroll to position [3663, 0]
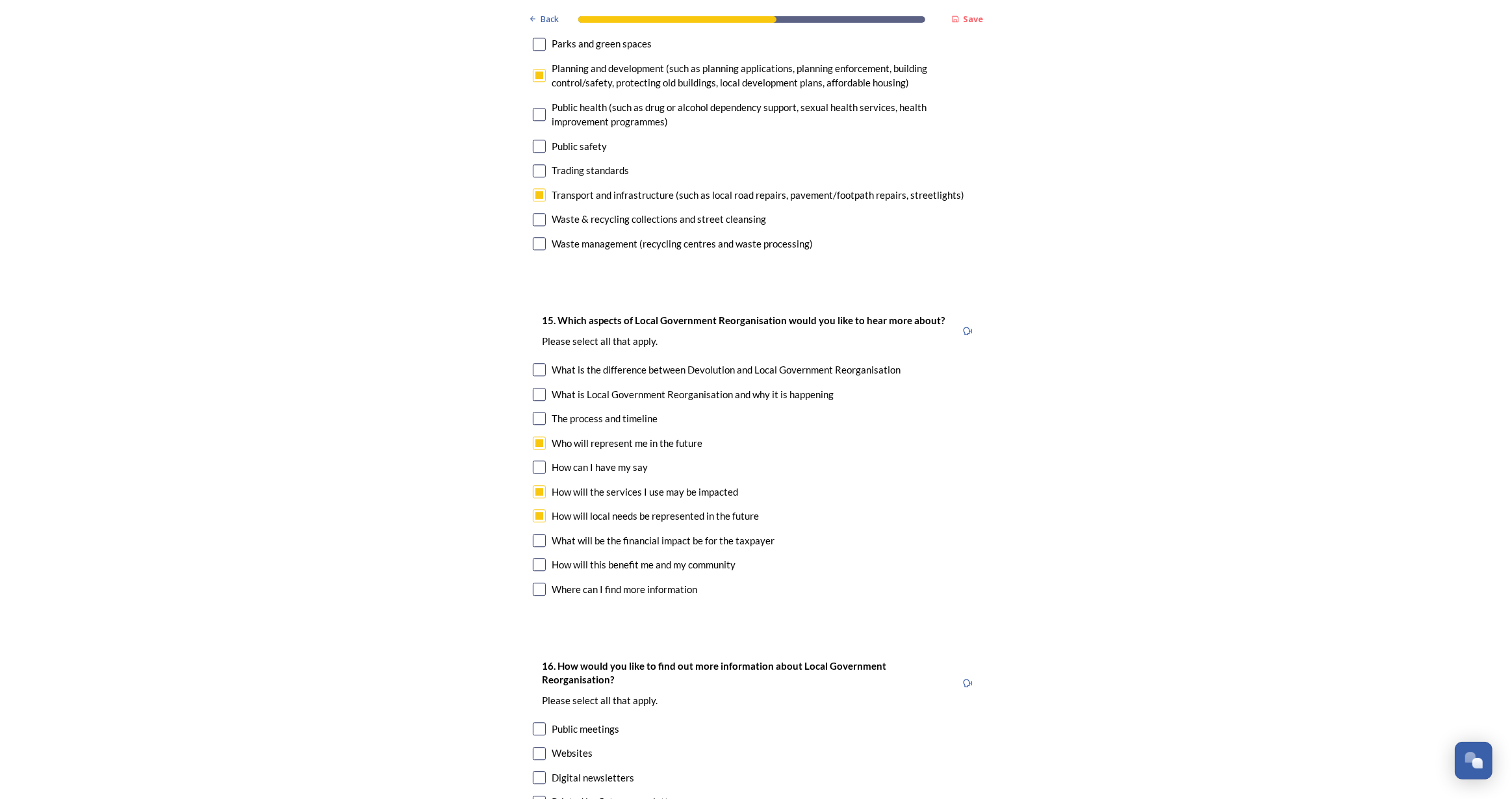
click at [533, 796] on input "checkbox" at bounding box center [540, 803] width 13 height 13
checkbox input "true"
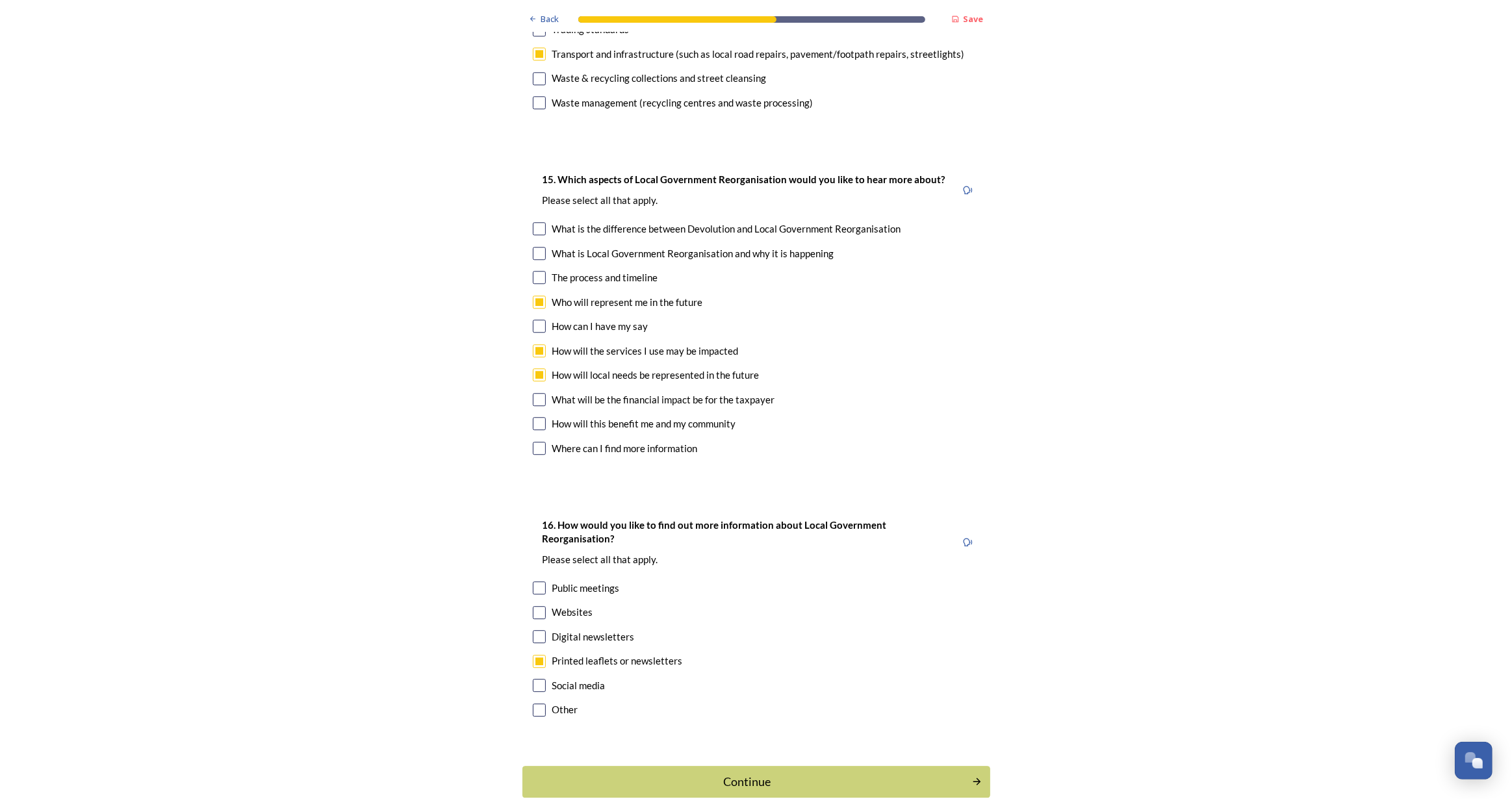
scroll to position [3808, 0]
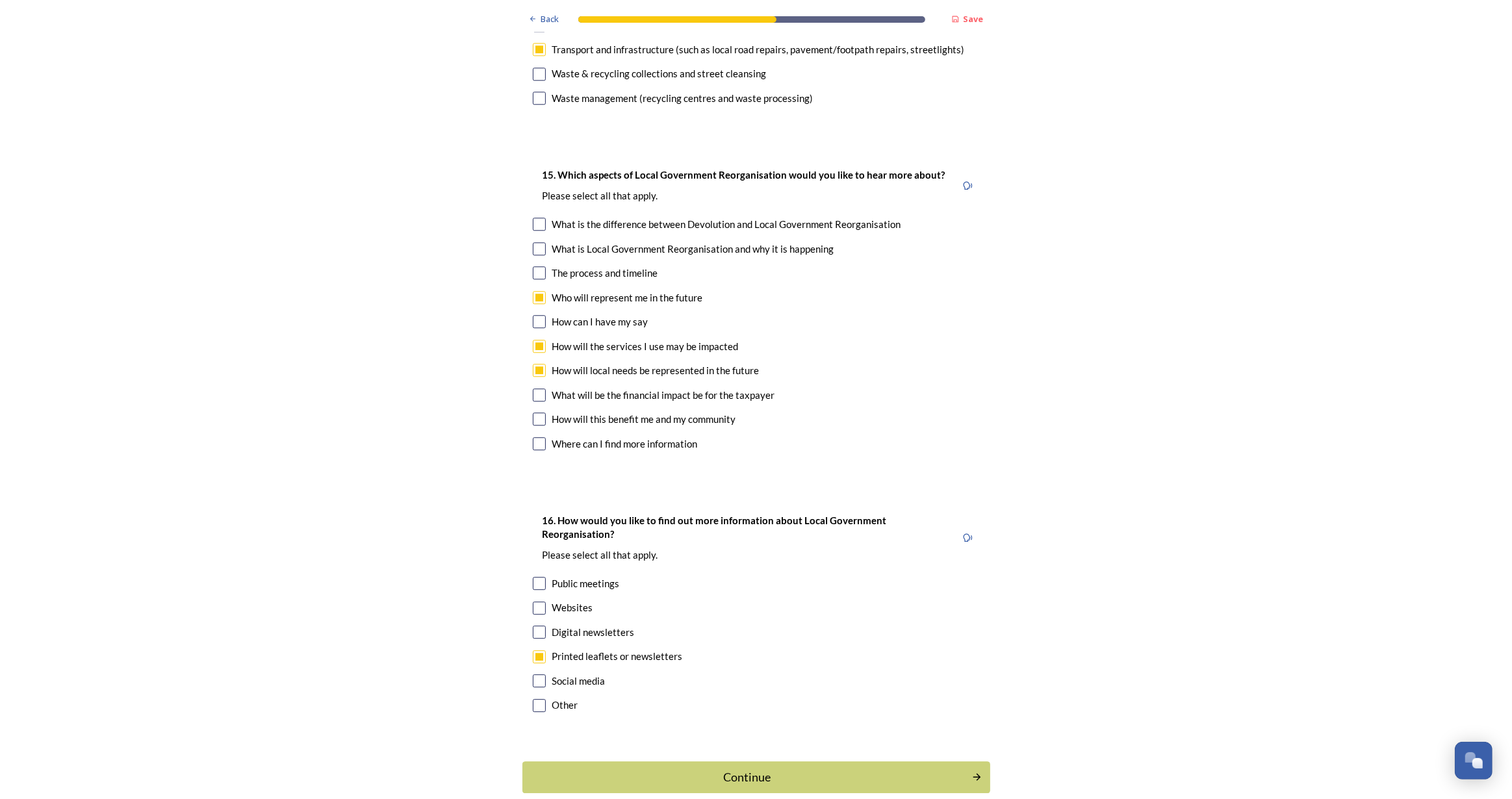
click at [620, 769] on div "Continue" at bounding box center [747, 778] width 436 height 17
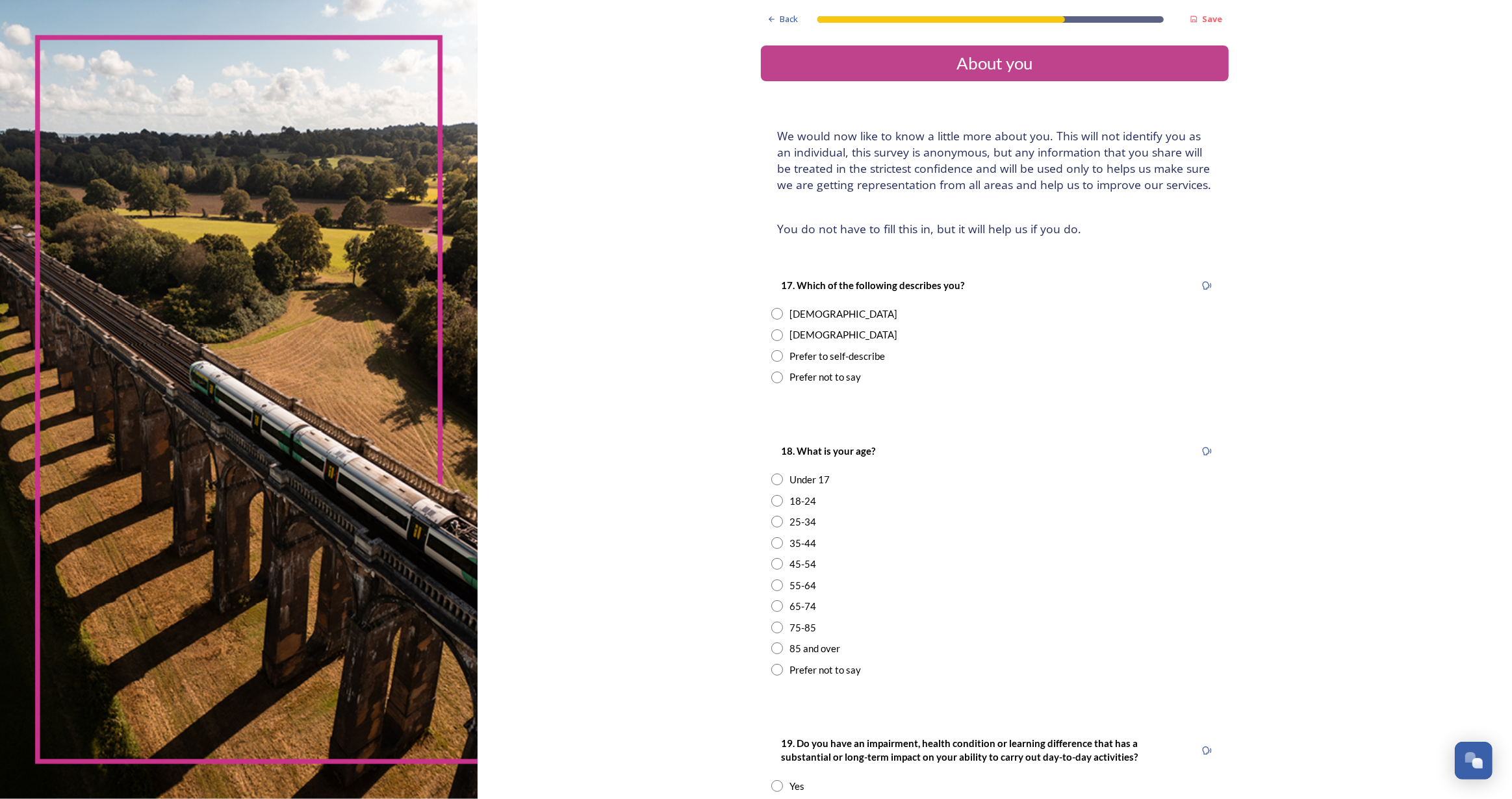
click at [771, 334] on input "radio" at bounding box center [777, 335] width 12 height 12
radio input "true"
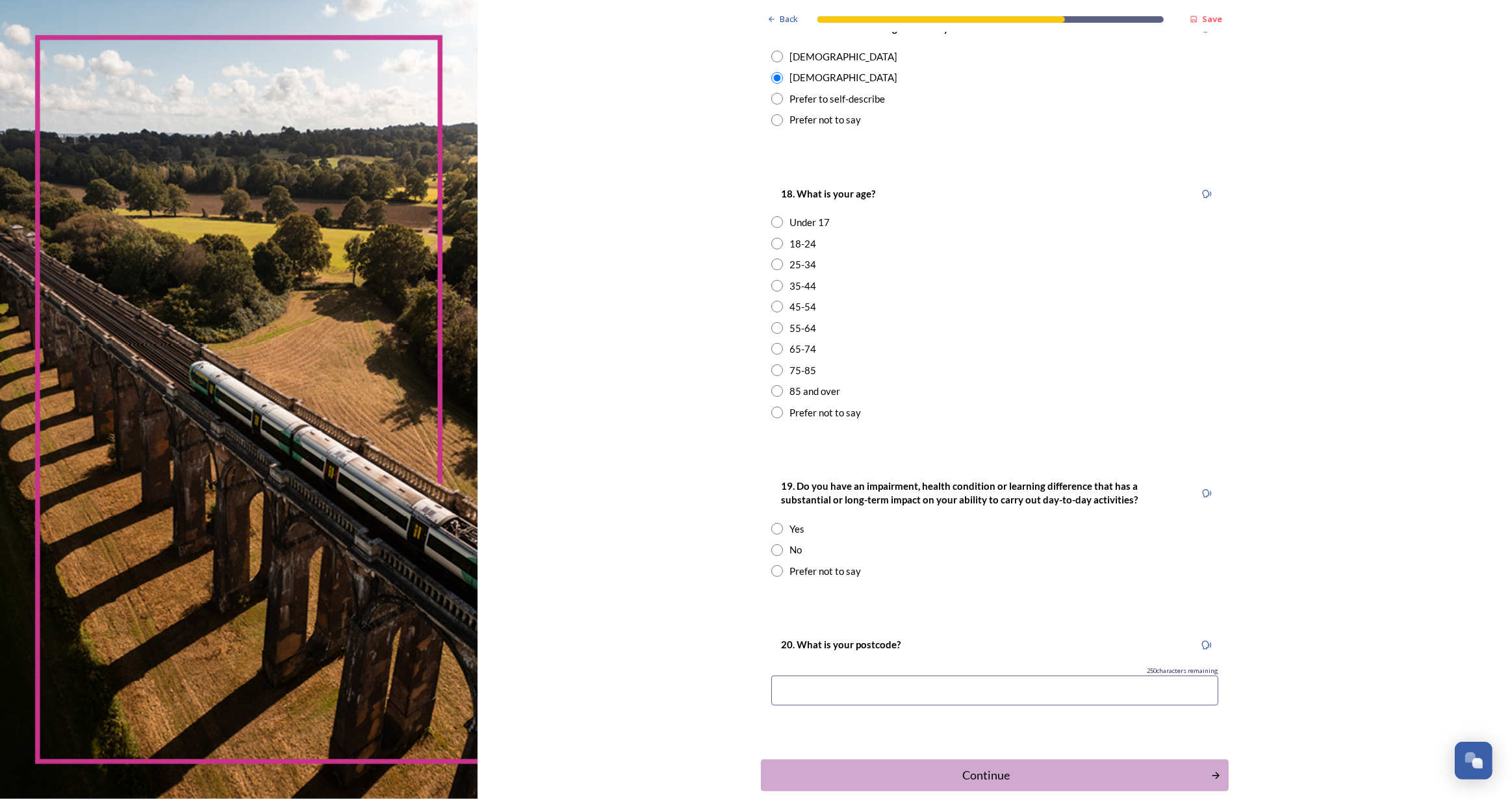
scroll to position [295, 0]
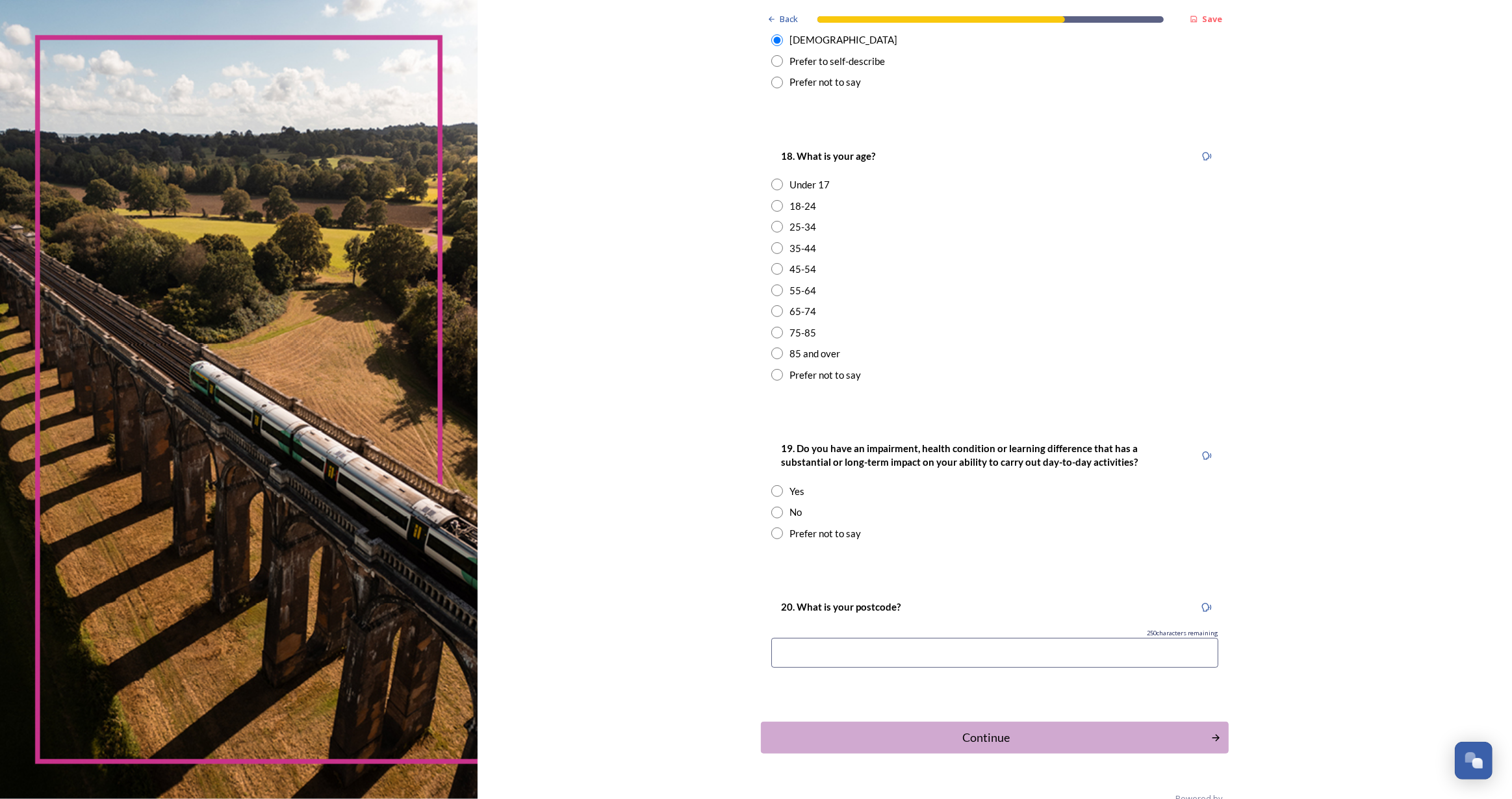
click at [775, 333] on input "radio" at bounding box center [777, 333] width 12 height 12
radio input "true"
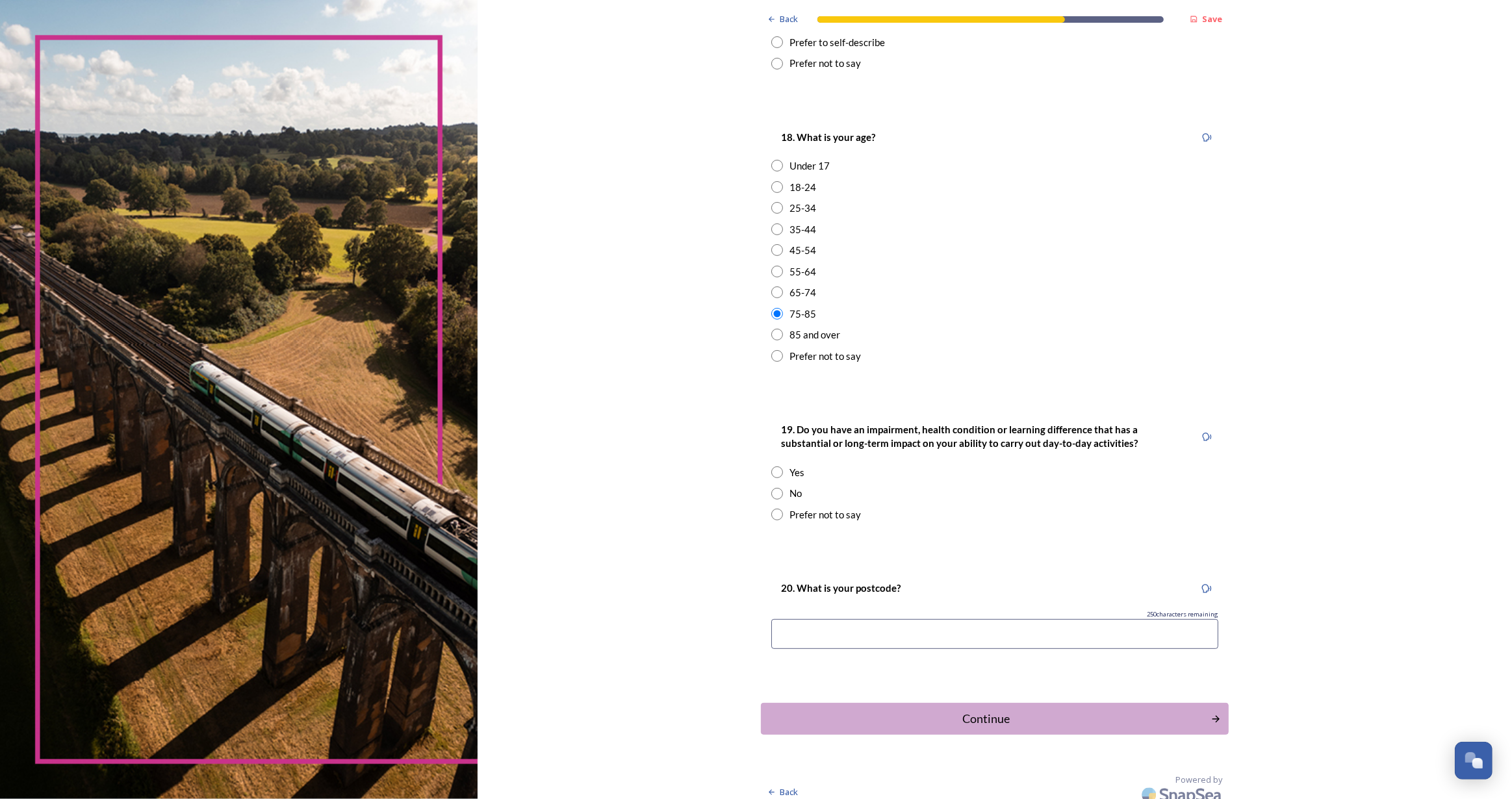
scroll to position [323, 0]
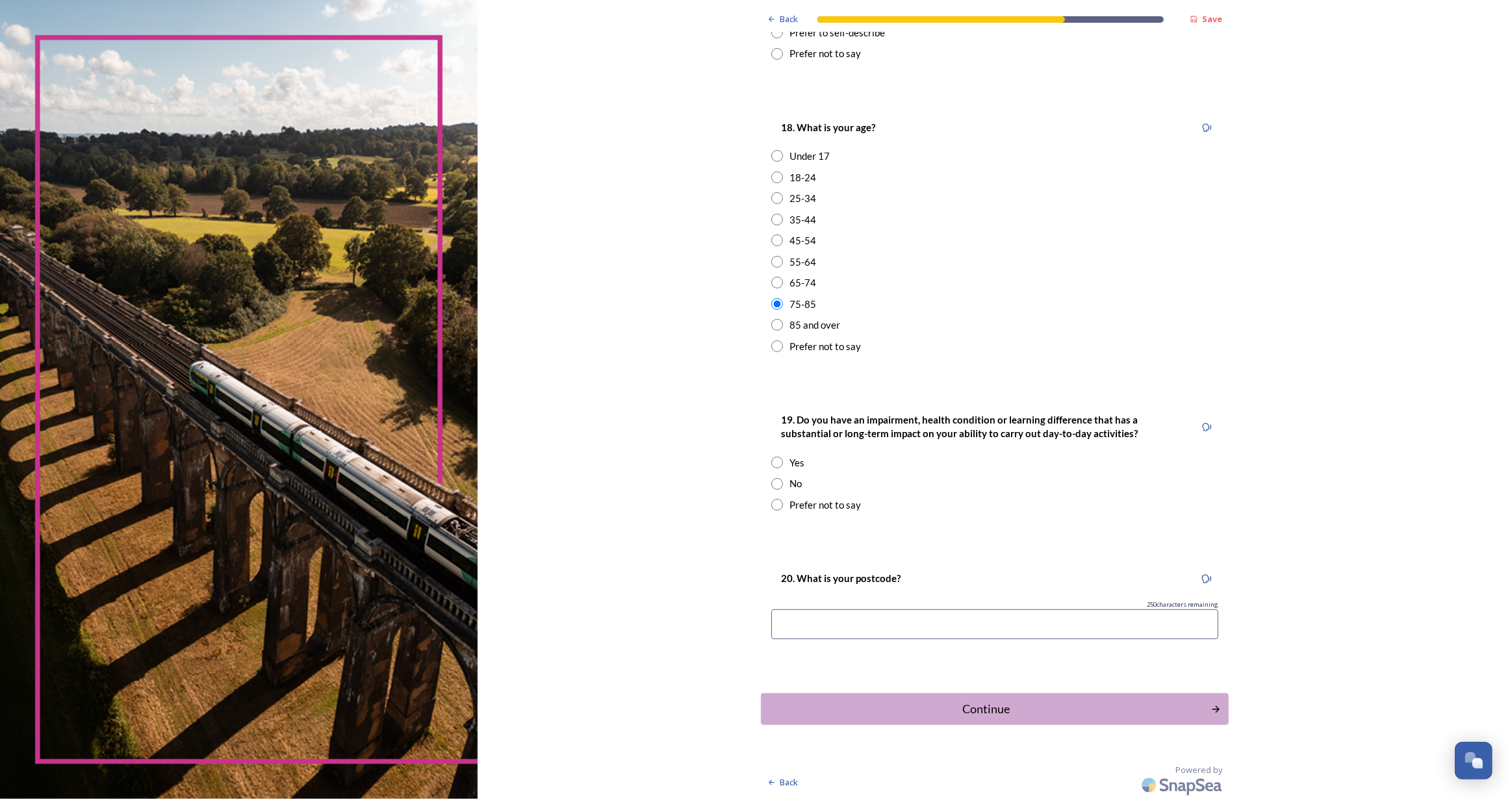
click at [771, 484] on input "radio" at bounding box center [777, 484] width 12 height 12
radio input "true"
click at [926, 619] on input at bounding box center [994, 624] width 447 height 30
type input "bn18 ojt"
click at [1097, 704] on div "Continue" at bounding box center [986, 709] width 440 height 17
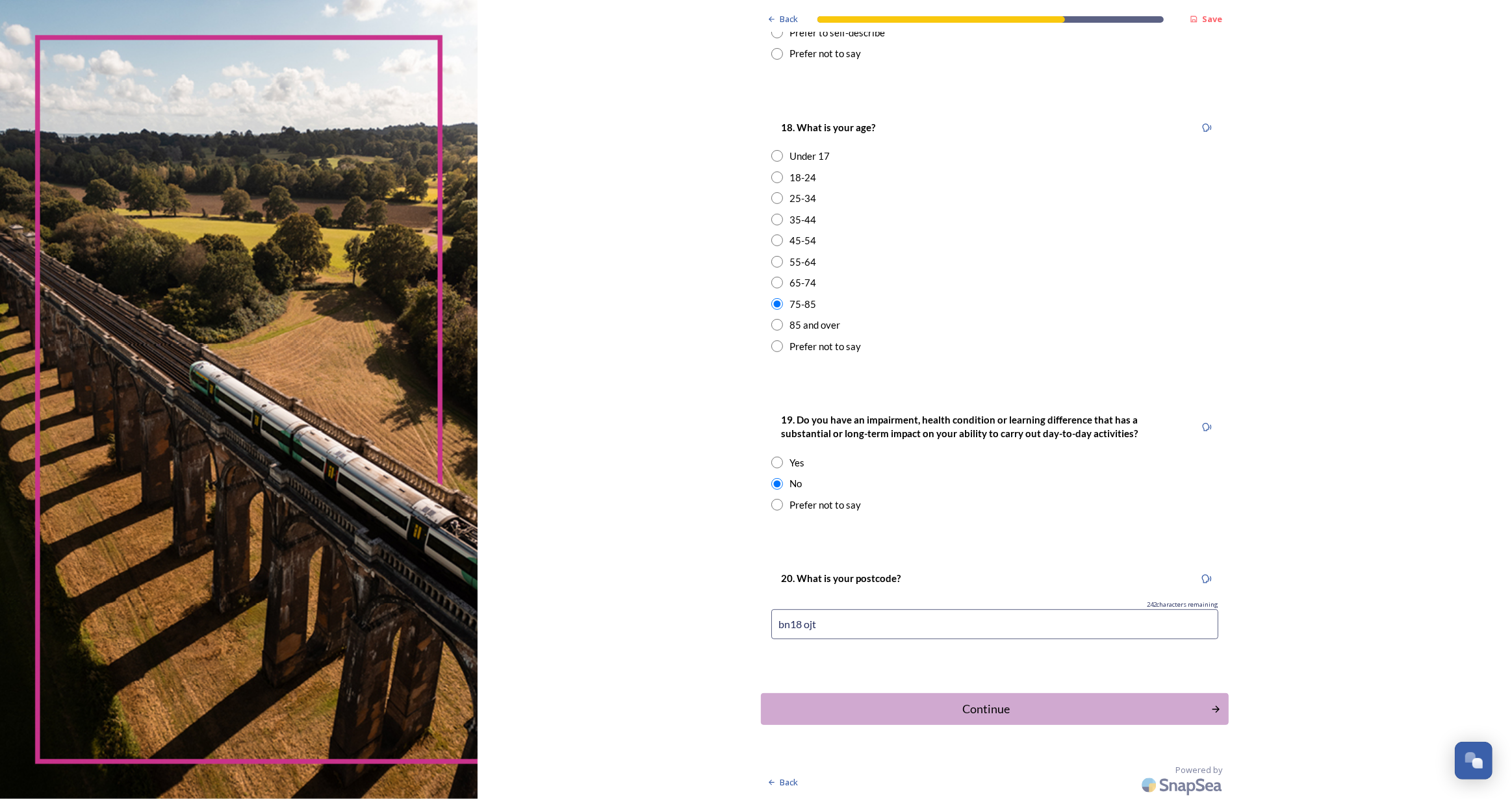
scroll to position [0, 0]
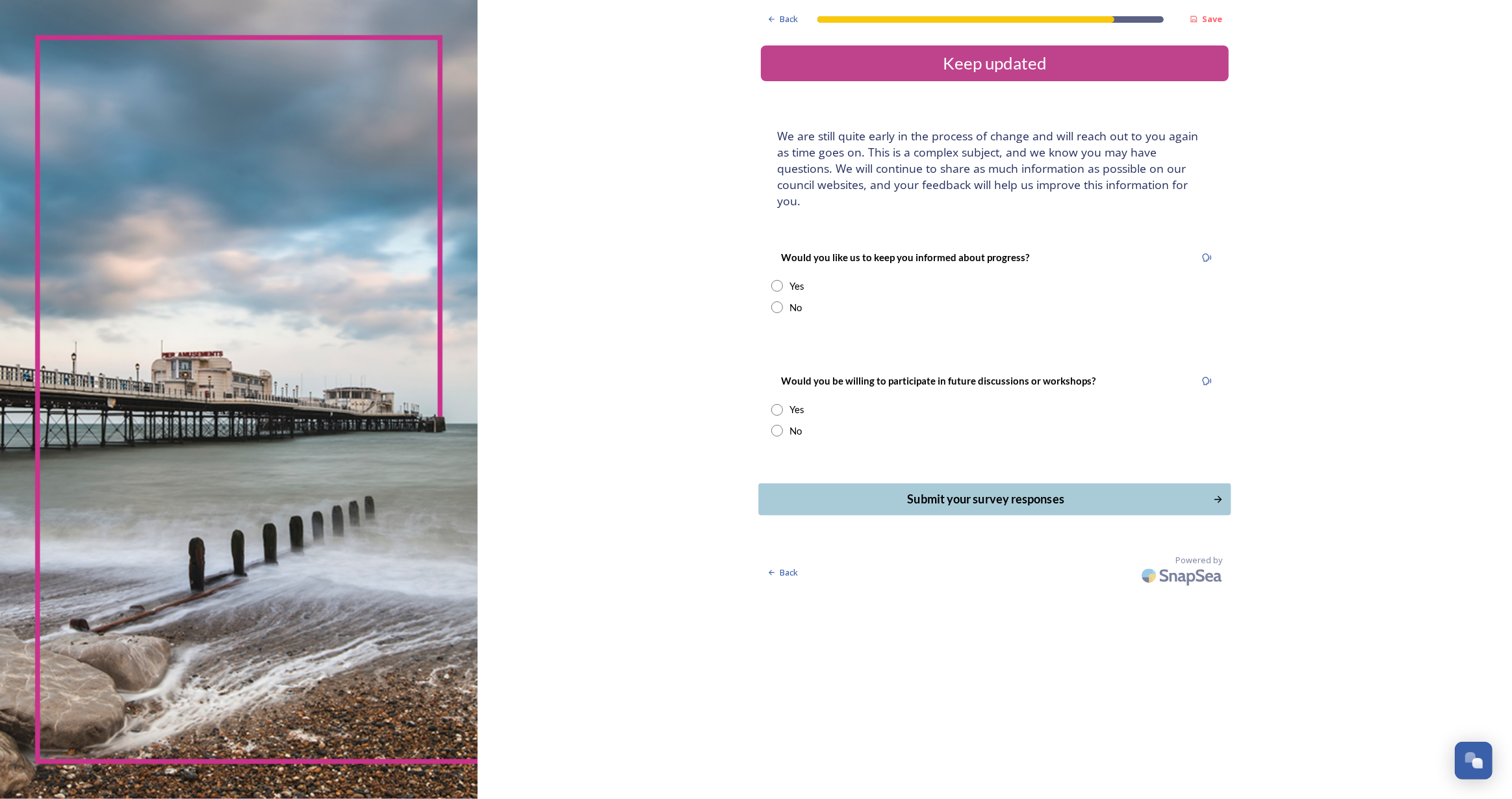
click at [927, 491] on div "Submit your survey responses" at bounding box center [986, 500] width 440 height 17
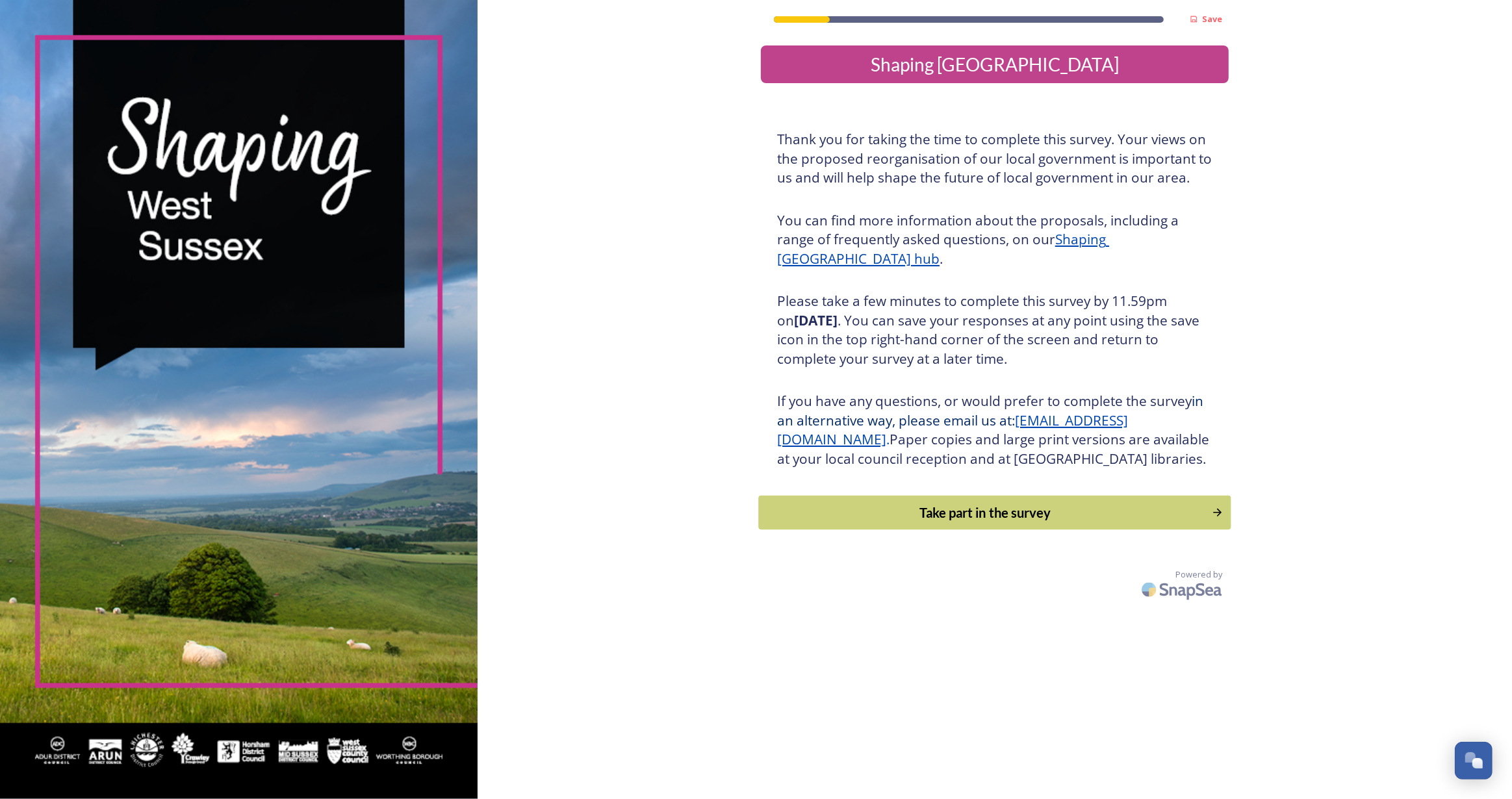
click at [1077, 530] on button "Take part in the survey" at bounding box center [994, 513] width 473 height 35
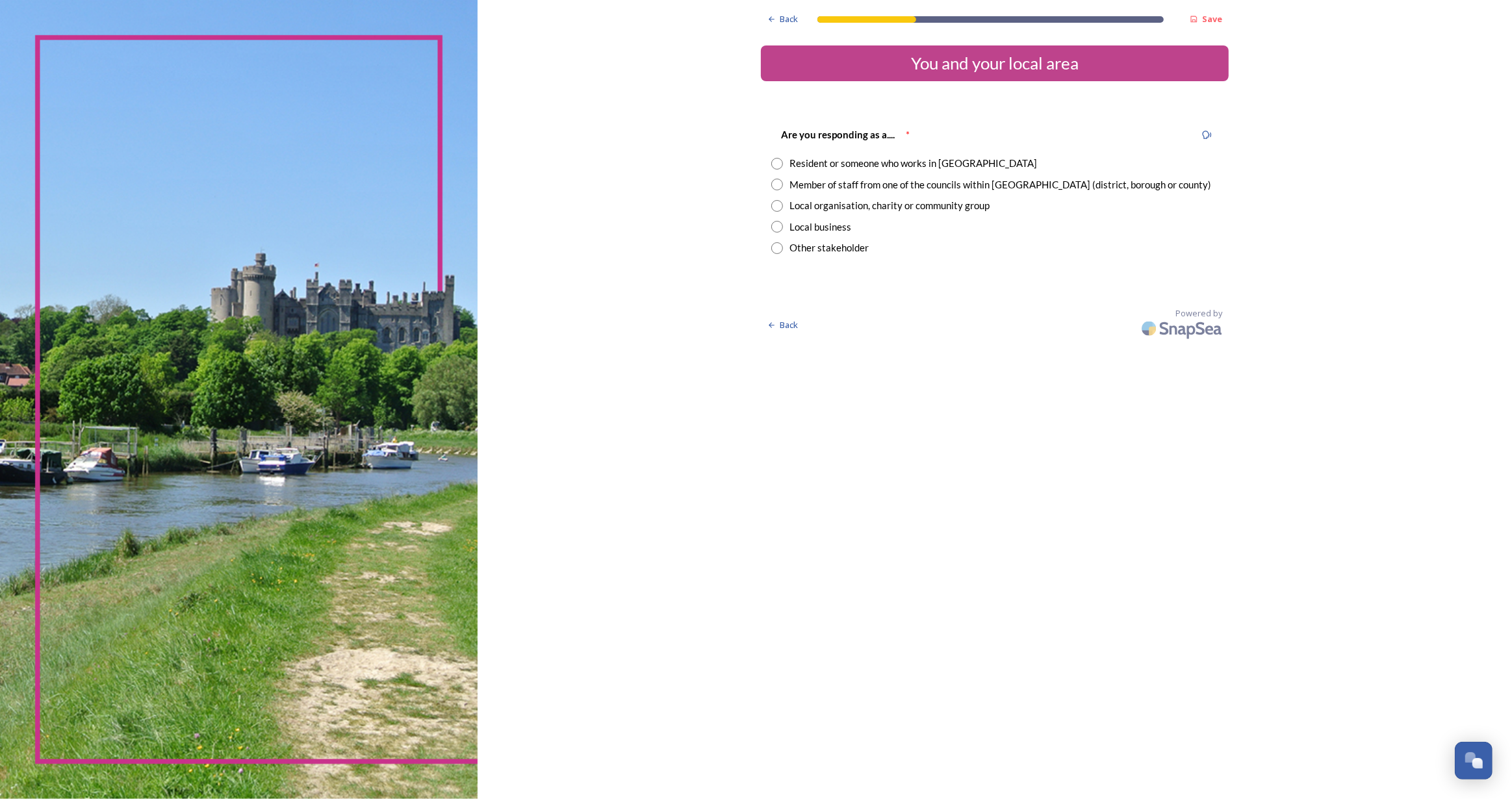
click at [776, 162] on input "radio" at bounding box center [777, 164] width 12 height 12
radio input "true"
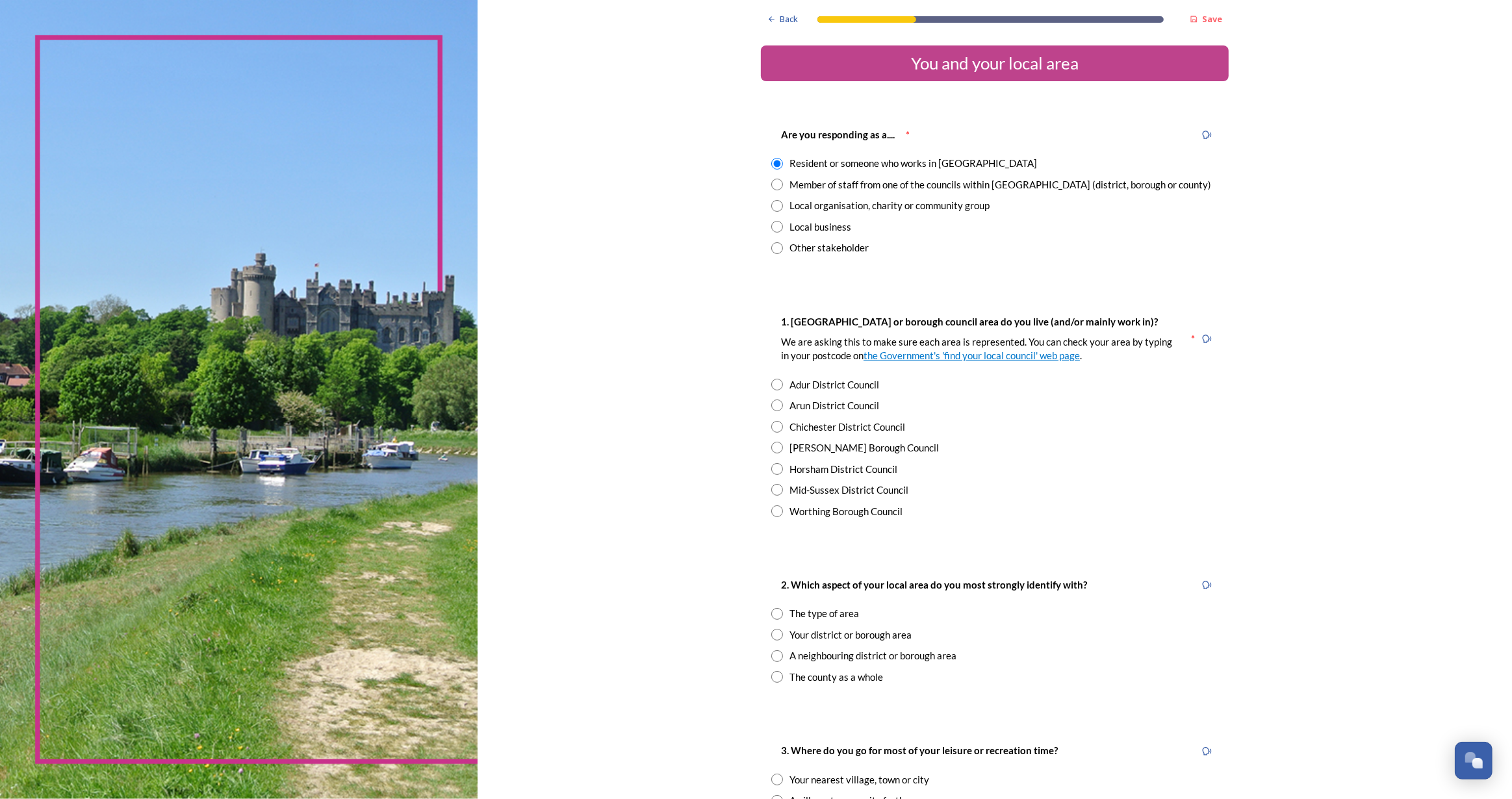
click at [773, 401] on input "radio" at bounding box center [777, 405] width 12 height 12
radio input "true"
click at [771, 621] on div "The type of area" at bounding box center [994, 614] width 447 height 15
radio input "true"
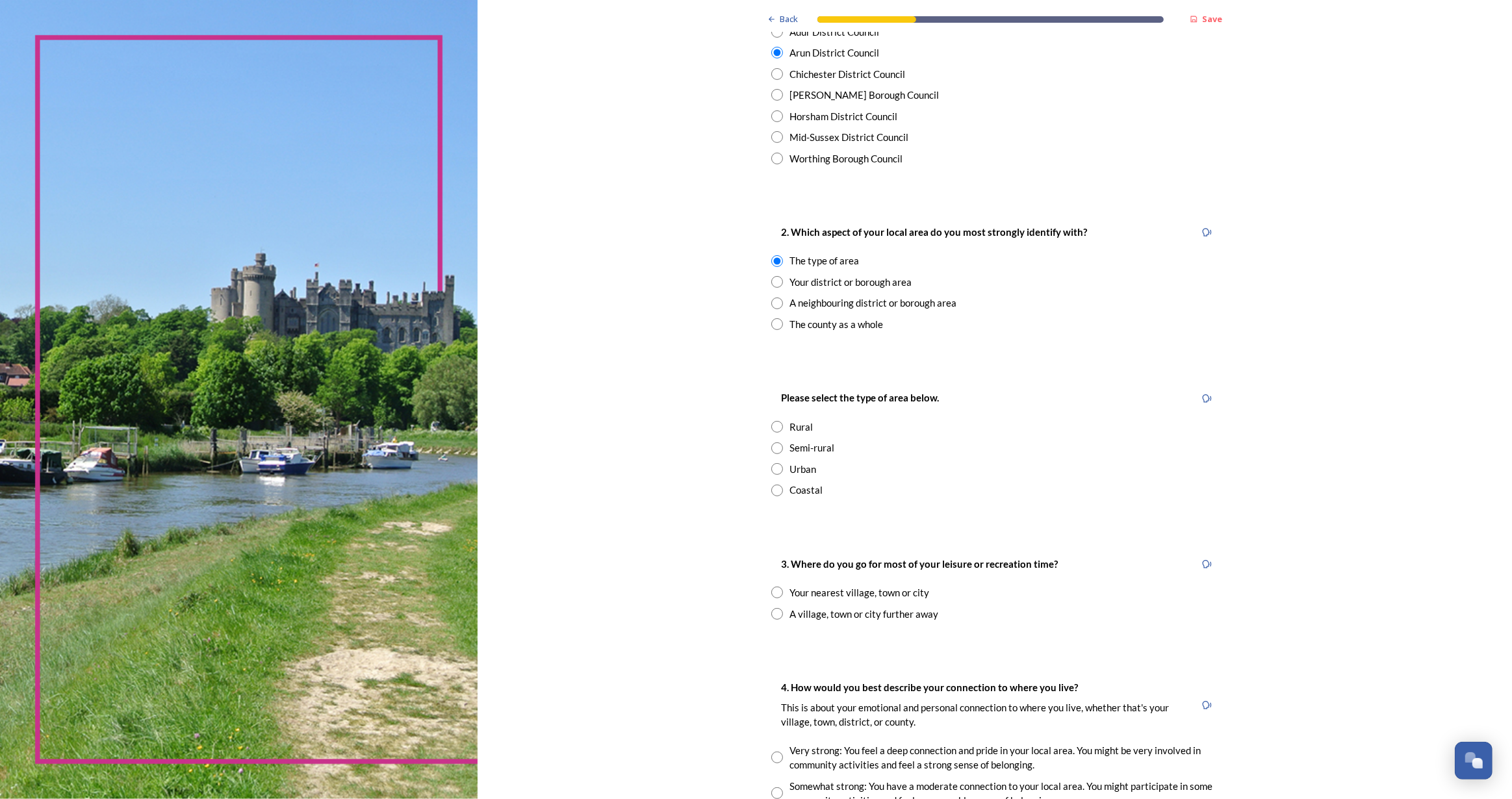
scroll to position [354, 0]
click at [771, 486] on input "radio" at bounding box center [777, 489] width 12 height 12
radio input "true"
click at [771, 593] on input "radio" at bounding box center [777, 591] width 12 height 12
radio input "true"
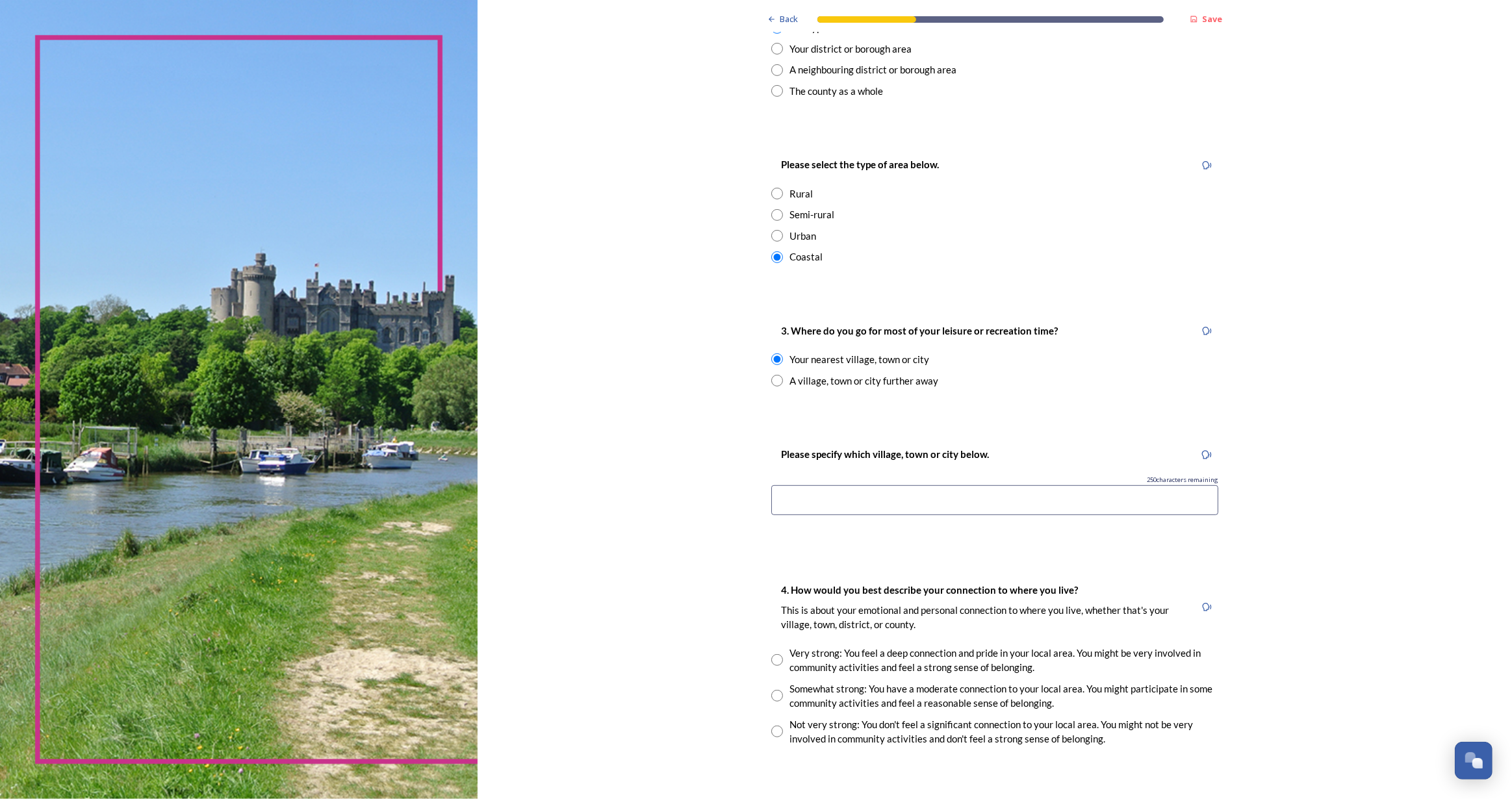
scroll to position [591, 0]
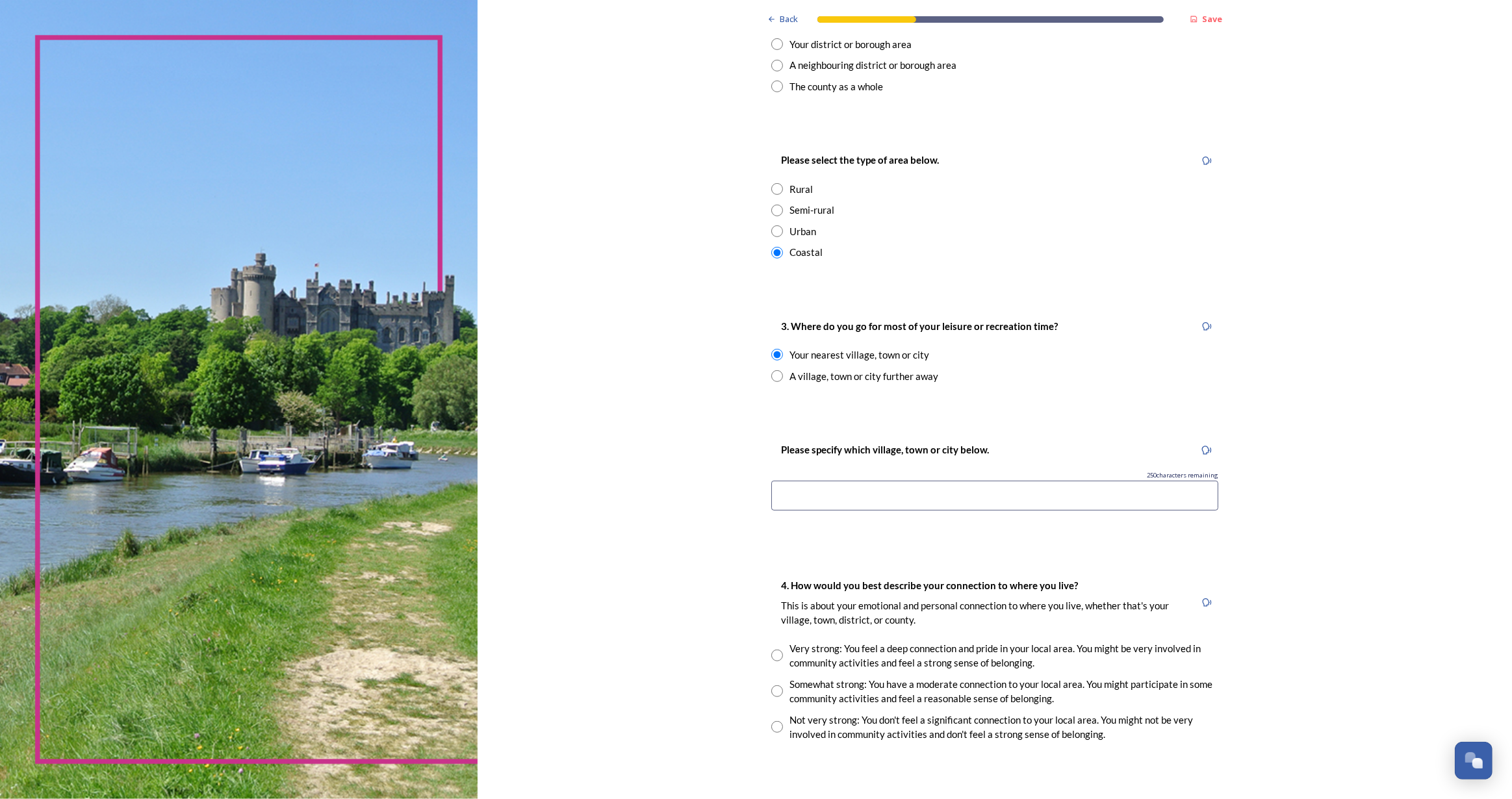
click at [794, 495] on input at bounding box center [994, 496] width 447 height 30
type input "Rustington"
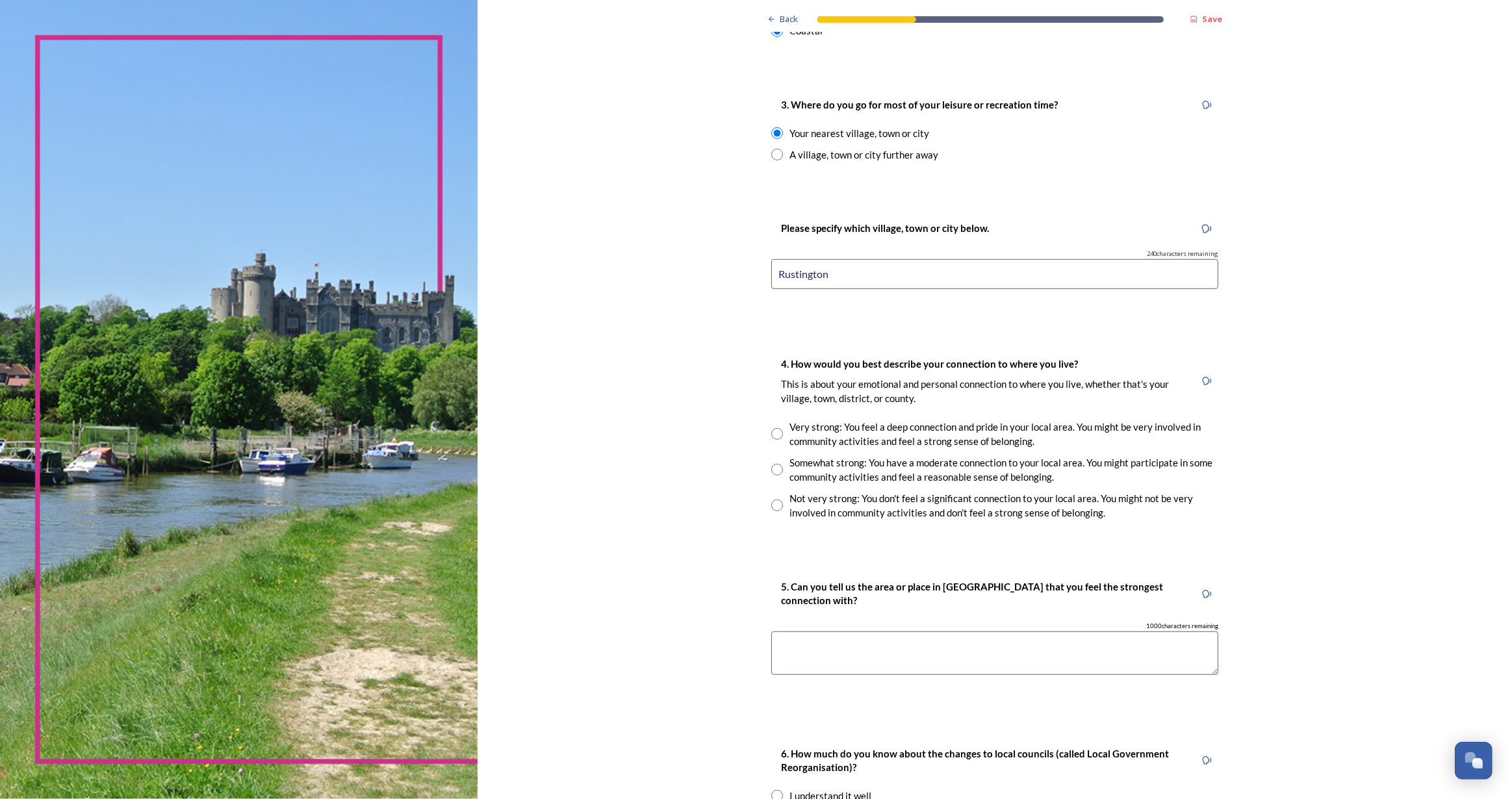
scroll to position [827, 0]
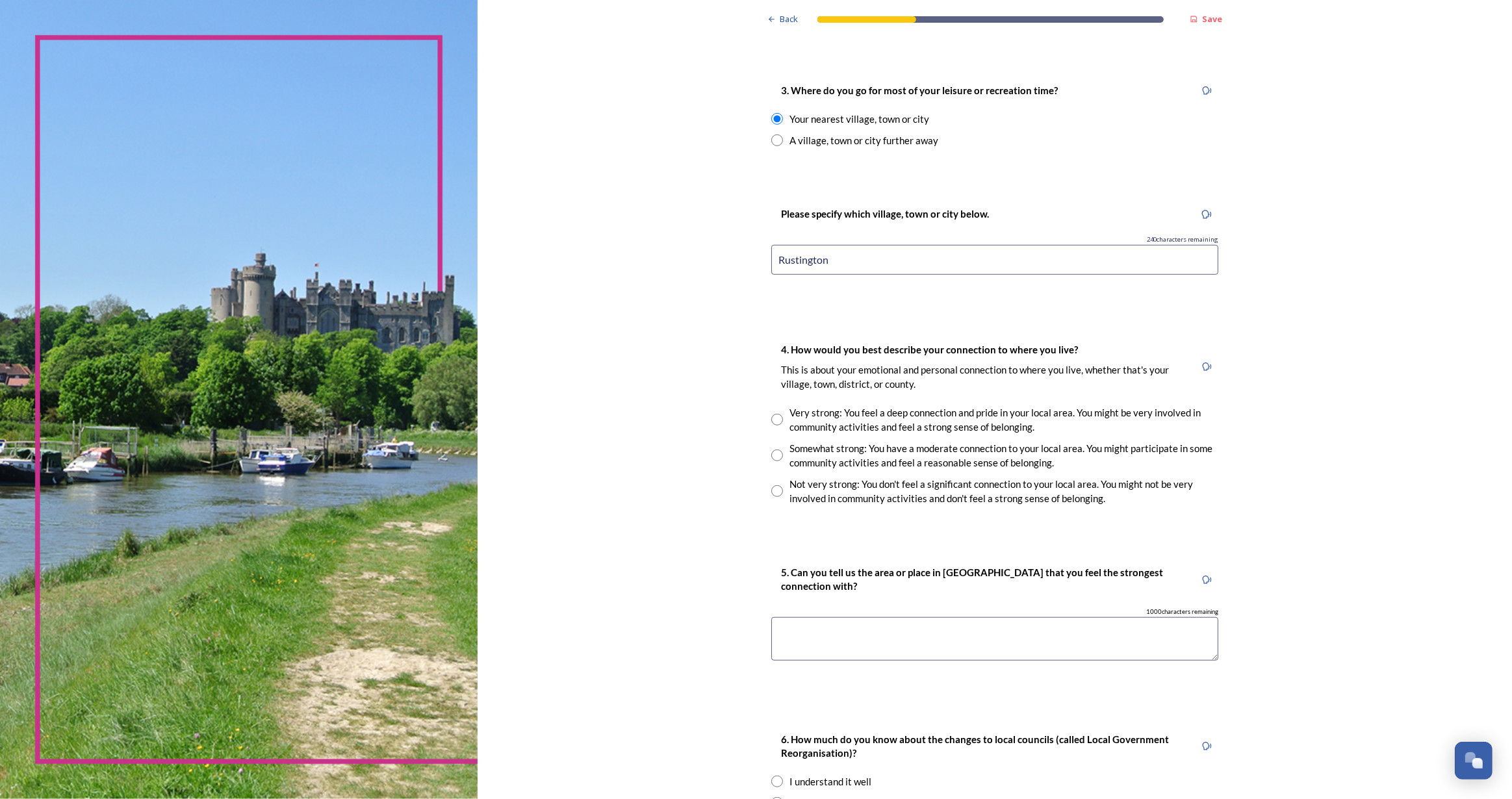
click at [771, 415] on input "radio" at bounding box center [777, 420] width 12 height 12
radio input "true"
drag, startPoint x: 829, startPoint y: 261, endPoint x: 724, endPoint y: 252, distance: 105.4
click at [724, 252] on div "Back Save You and your local area Are you responding as a.... * Resident or som…" at bounding box center [994, 89] width 1035 height 1832
click at [827, 640] on textarea at bounding box center [994, 638] width 447 height 43
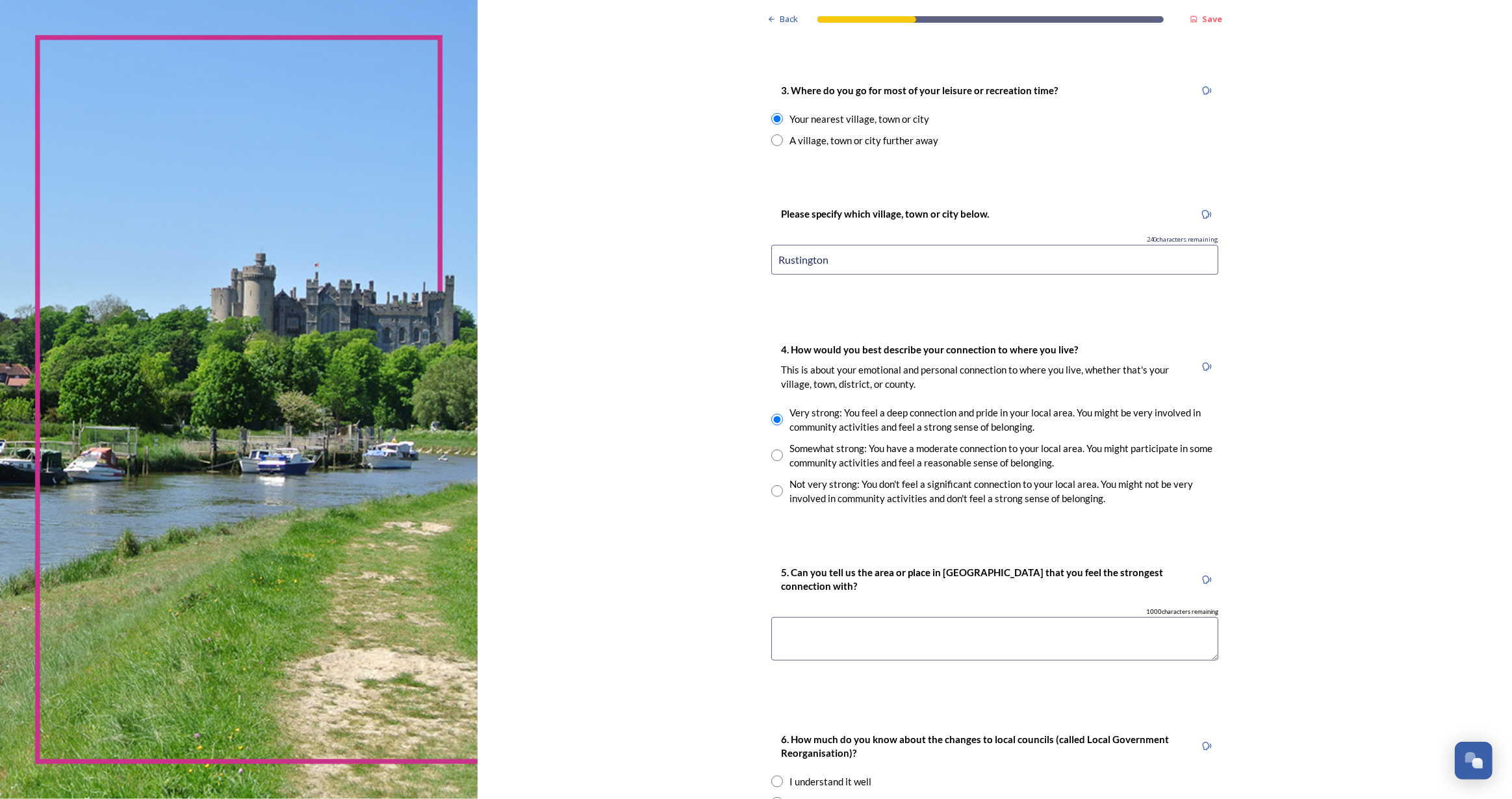
paste textarea "Rustington"
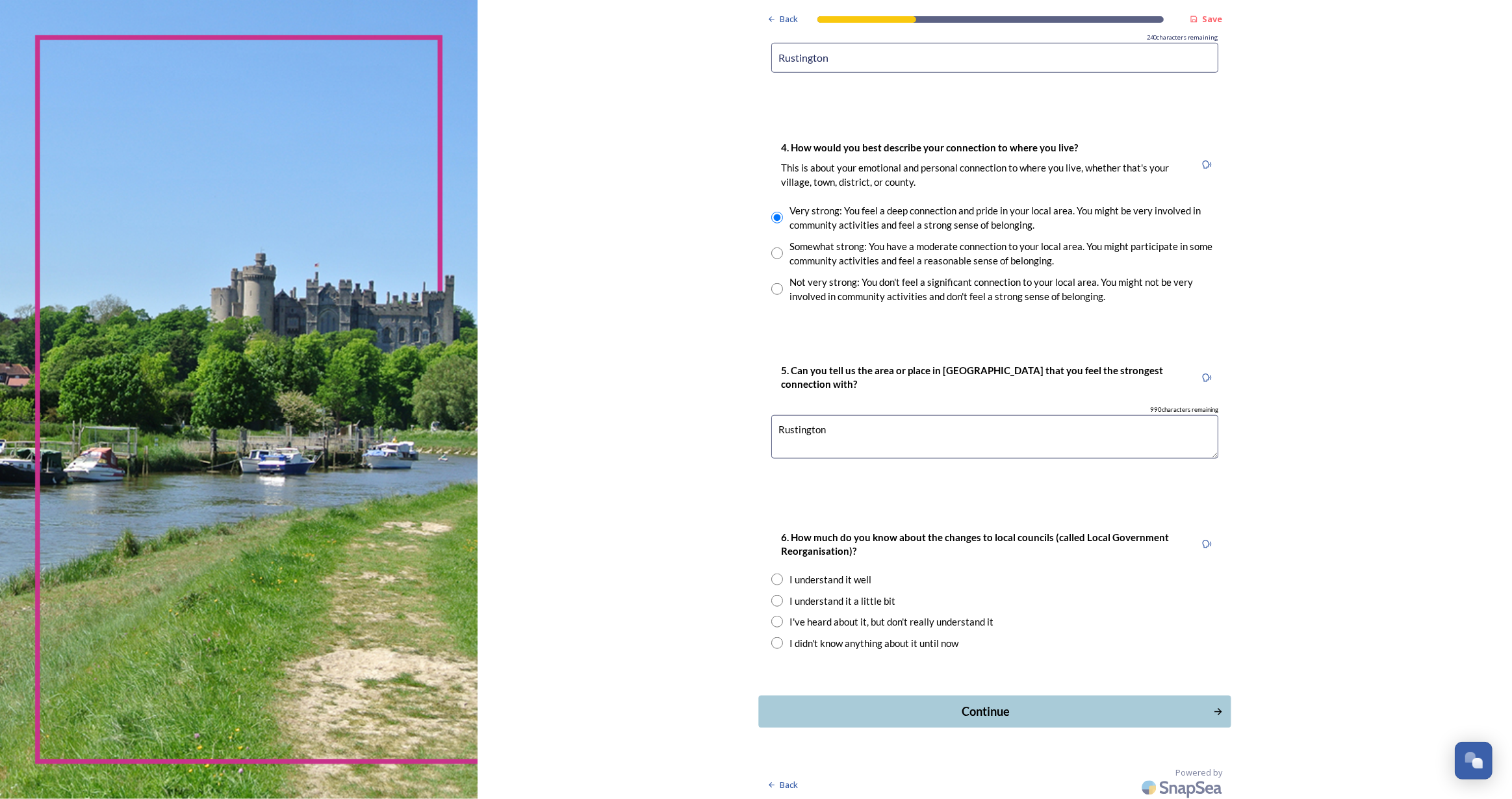
scroll to position [1031, 0]
type textarea "Rustington"
click at [771, 577] on input "radio" at bounding box center [777, 578] width 12 height 12
radio input "true"
drag, startPoint x: 769, startPoint y: 583, endPoint x: 773, endPoint y: 597, distance: 14.6
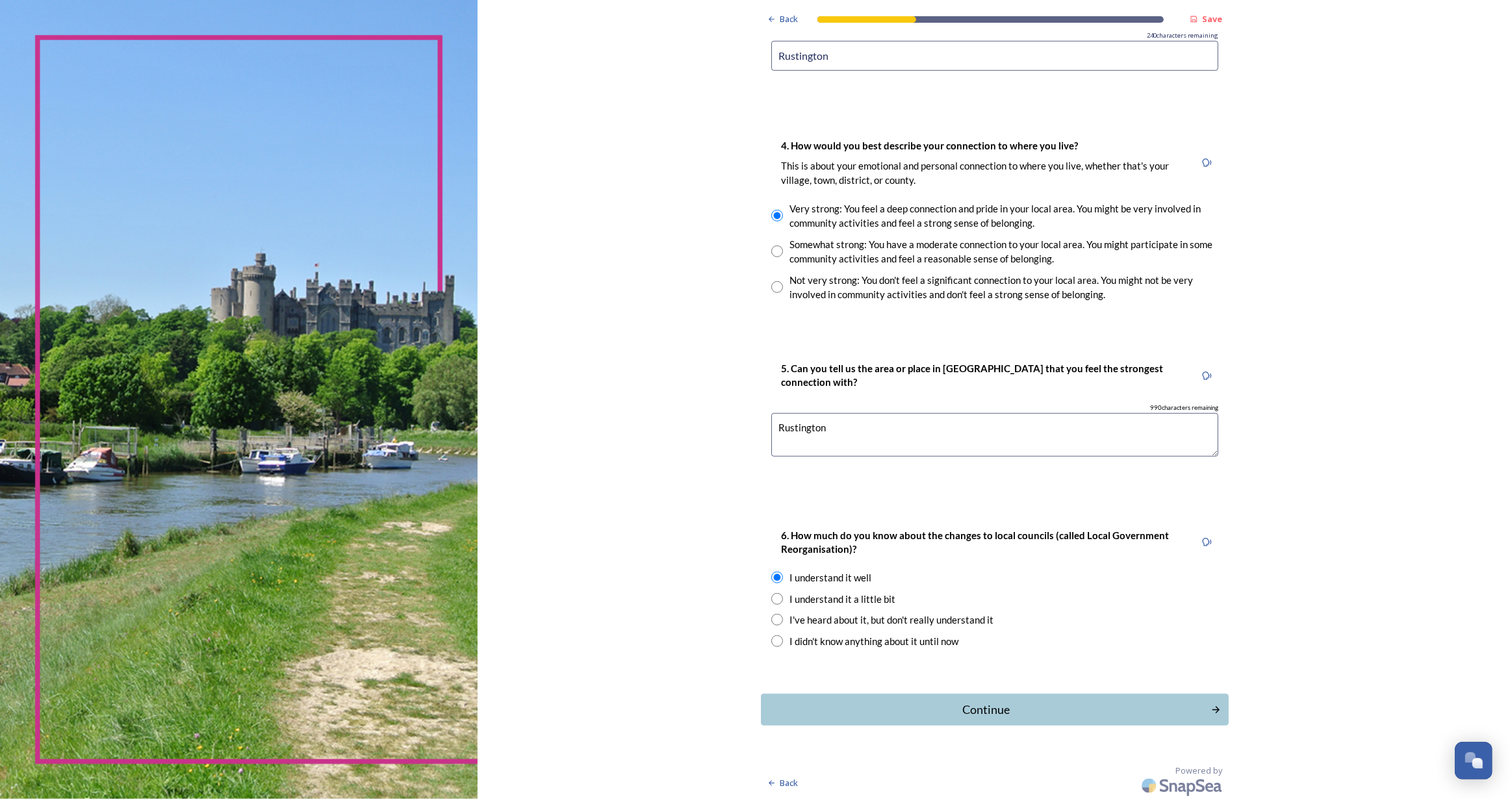
click at [769, 586] on div "6. How much do you know about the changes to local councils (called Local Gover…" at bounding box center [995, 588] width 468 height 147
drag, startPoint x: 773, startPoint y: 597, endPoint x: 777, endPoint y: 604, distance: 8.1
click at [773, 598] on input "radio" at bounding box center [777, 599] width 12 height 12
radio input "true"
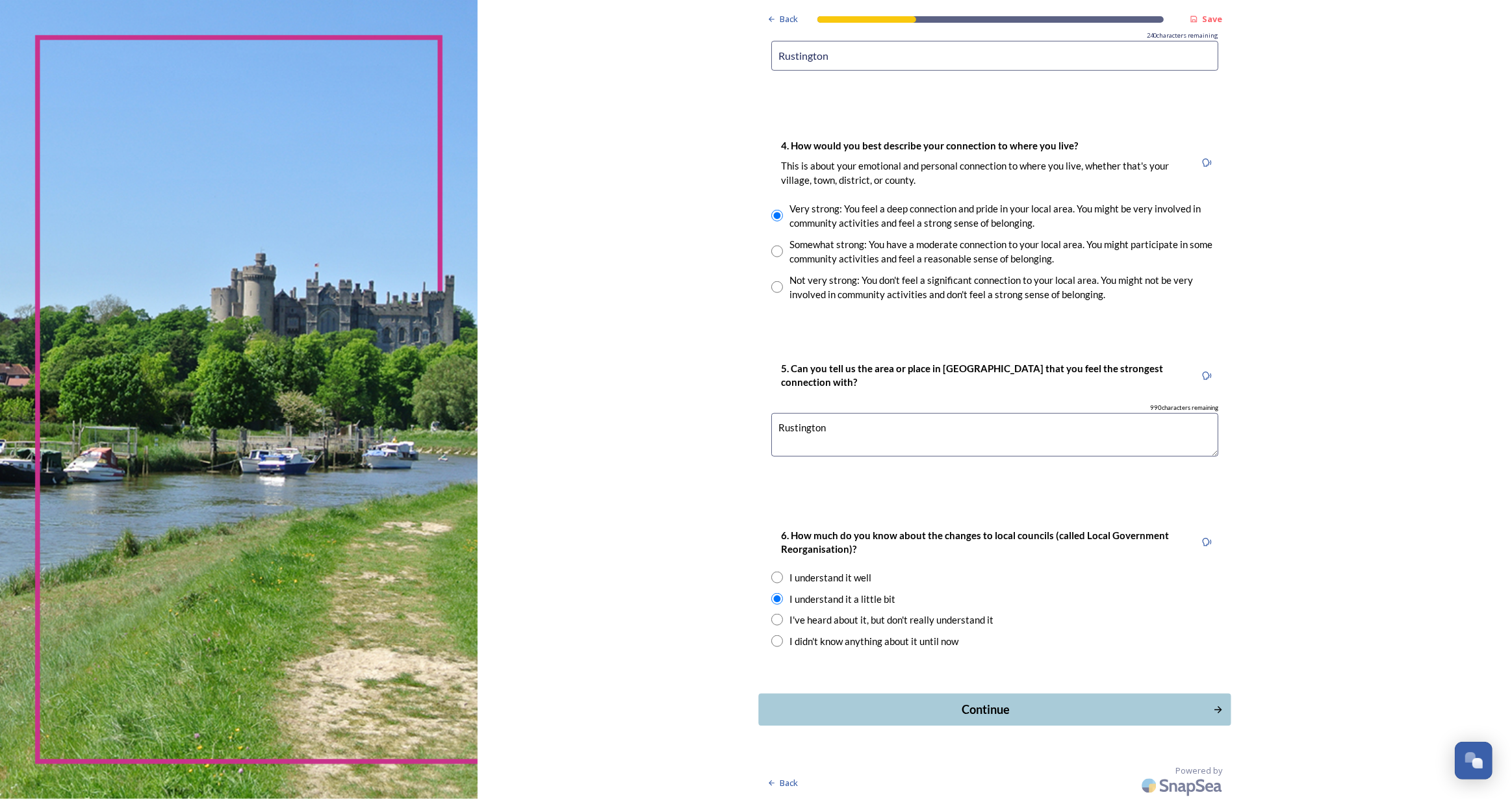
click at [974, 704] on div "Continue" at bounding box center [986, 709] width 440 height 17
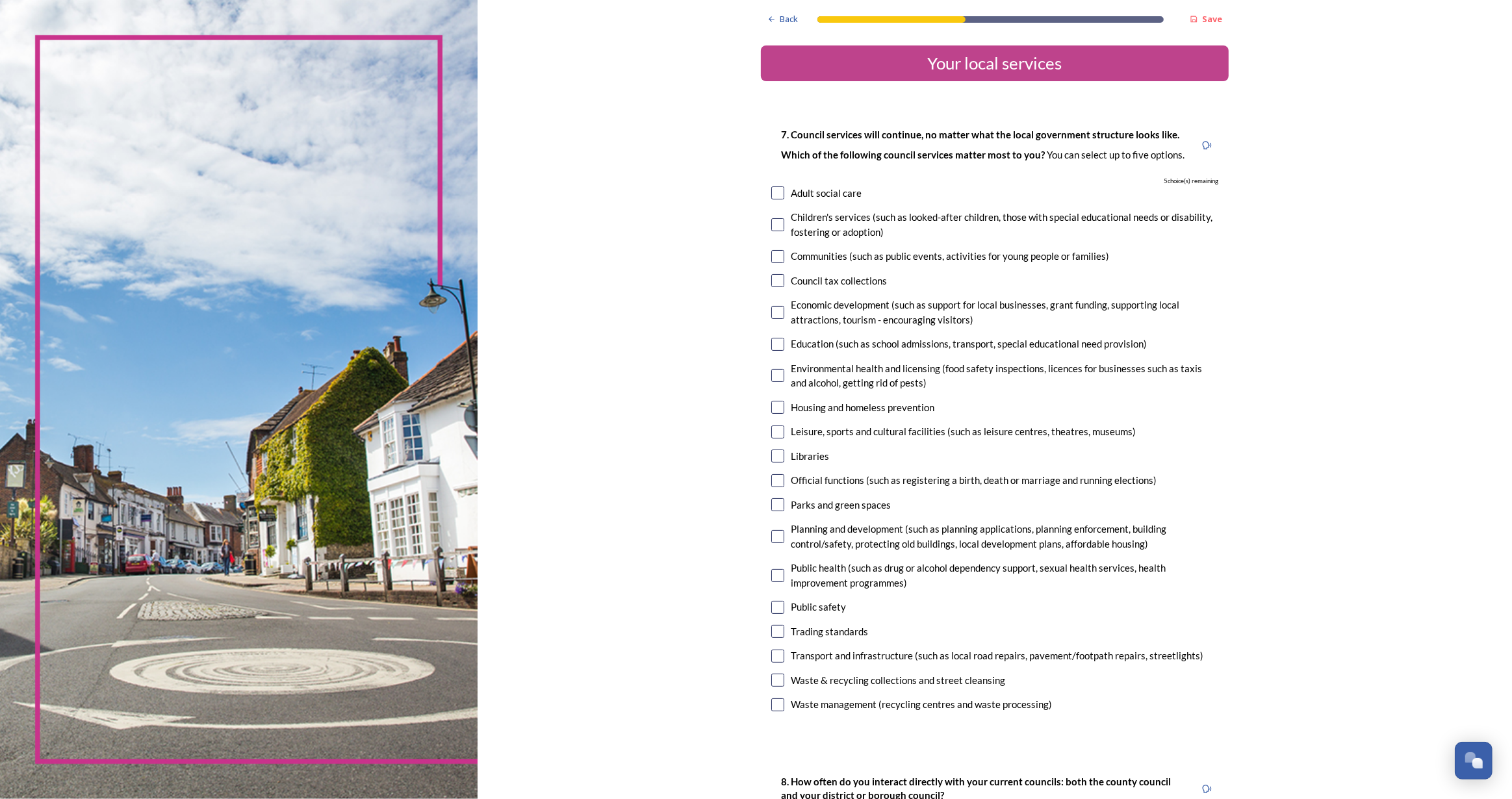
click at [771, 219] on input "checkbox" at bounding box center [778, 225] width 13 height 13
checkbox input "true"
click at [771, 343] on input "checkbox" at bounding box center [778, 345] width 13 height 13
checkbox input "true"
click at [771, 405] on input "checkbox" at bounding box center [778, 408] width 13 height 13
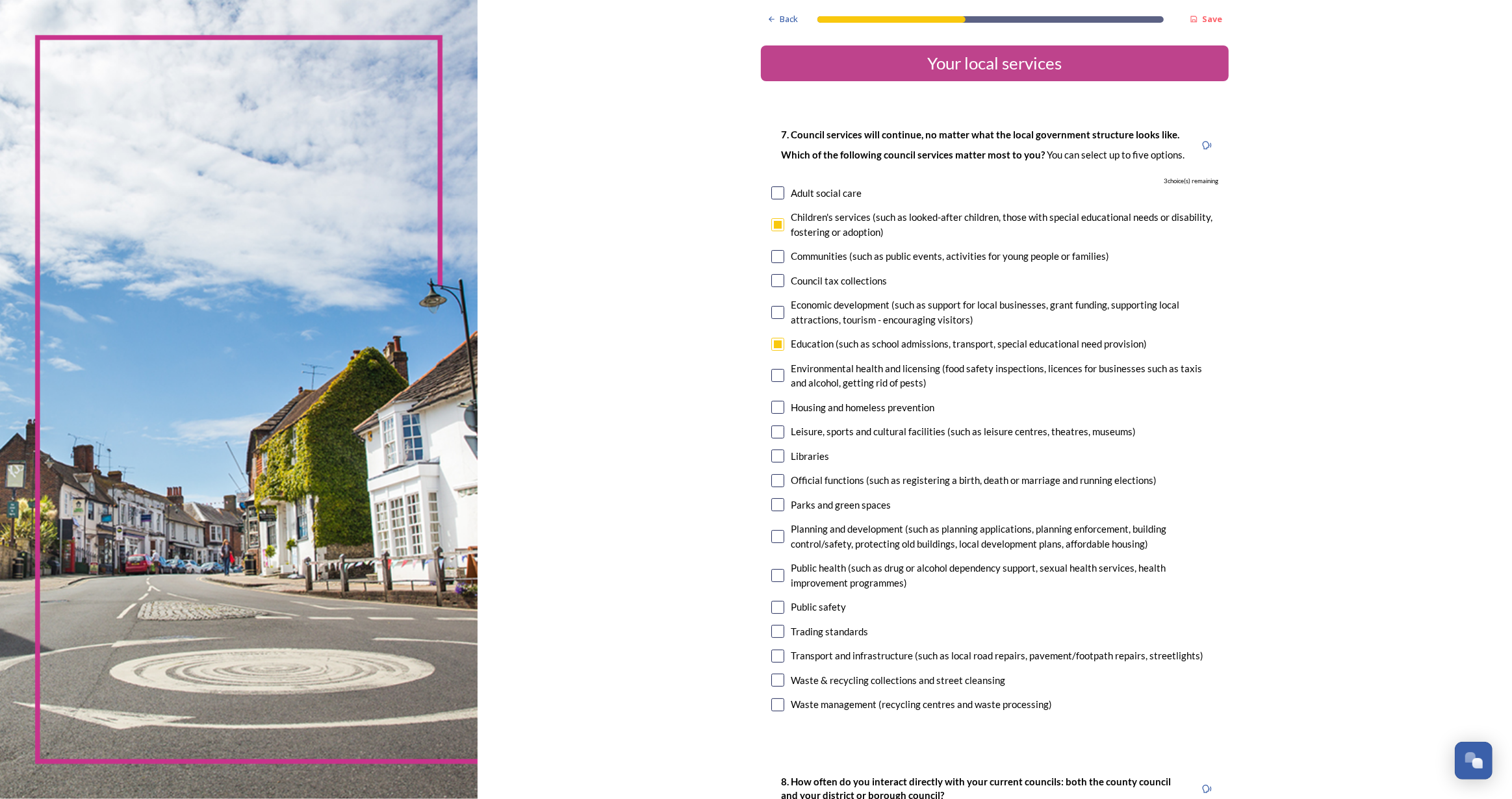
checkbox input "true"
click at [773, 458] on input "checkbox" at bounding box center [778, 456] width 13 height 13
checkbox input "true"
click at [778, 533] on input "checkbox" at bounding box center [778, 537] width 13 height 13
checkbox input "true"
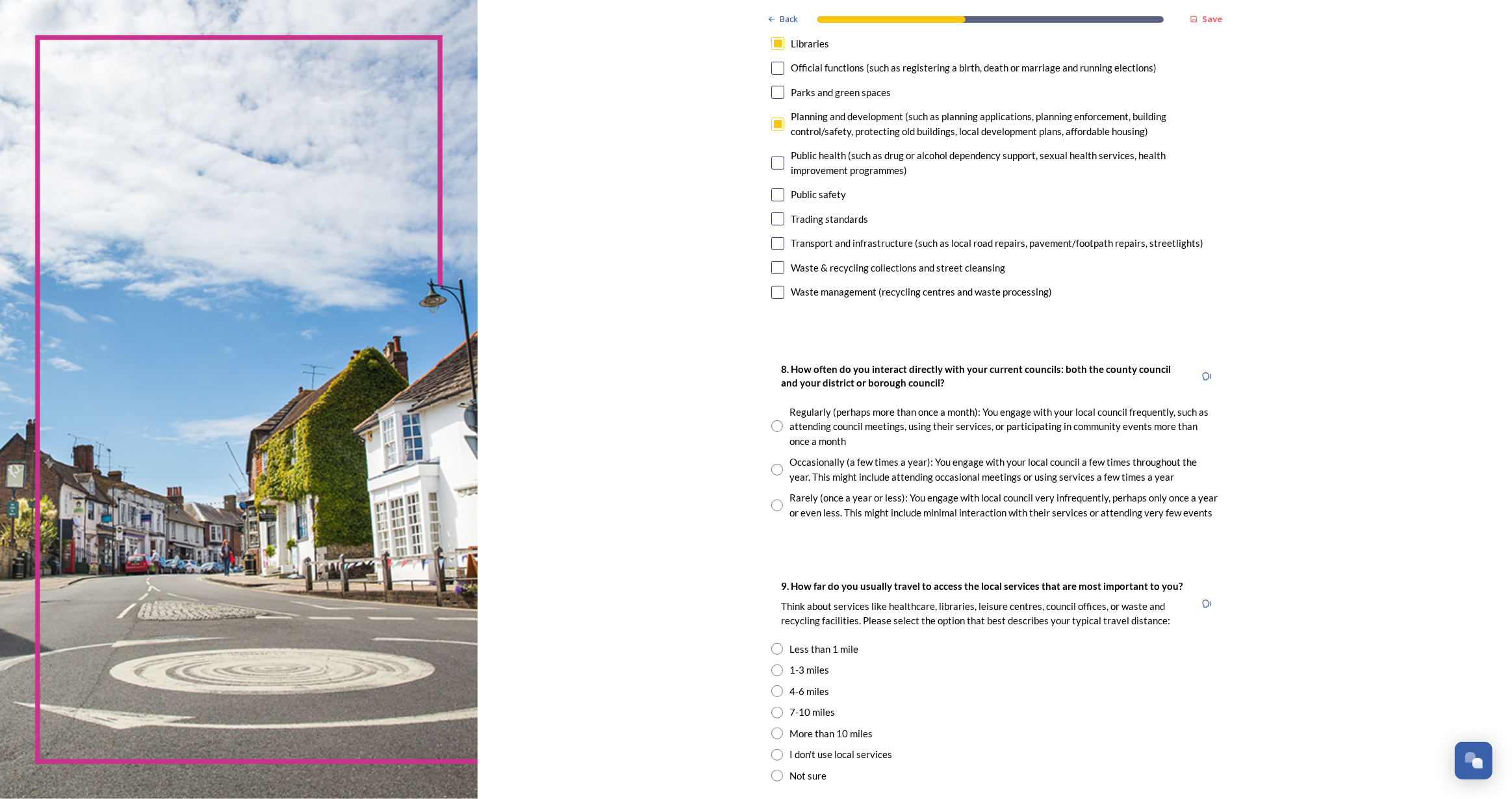
scroll to position [413, 0]
click at [771, 502] on input "radio" at bounding box center [777, 504] width 12 height 12
radio input "true"
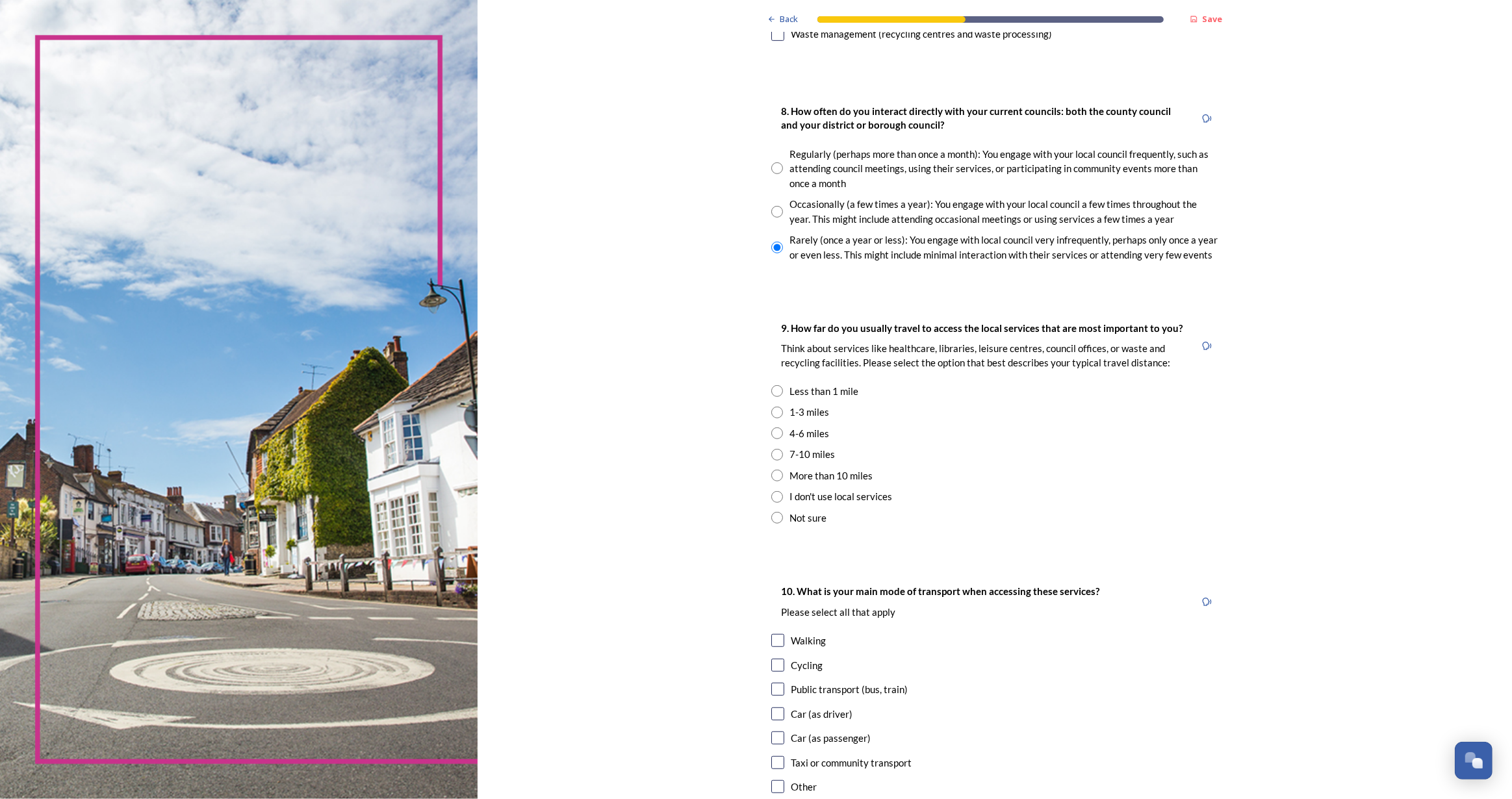
scroll to position [709, 0]
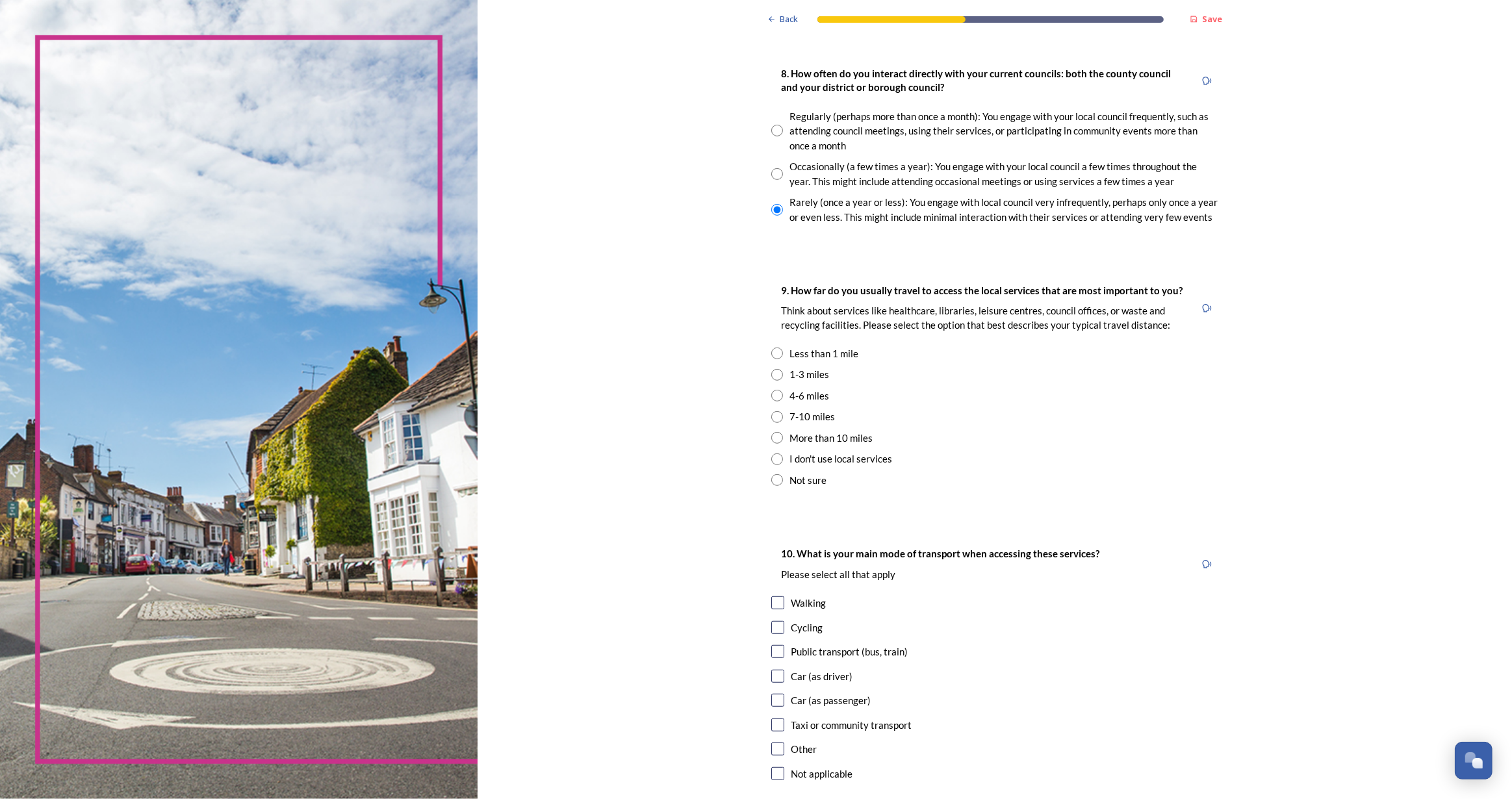
click at [777, 374] on input "radio" at bounding box center [777, 374] width 12 height 12
radio input "true"
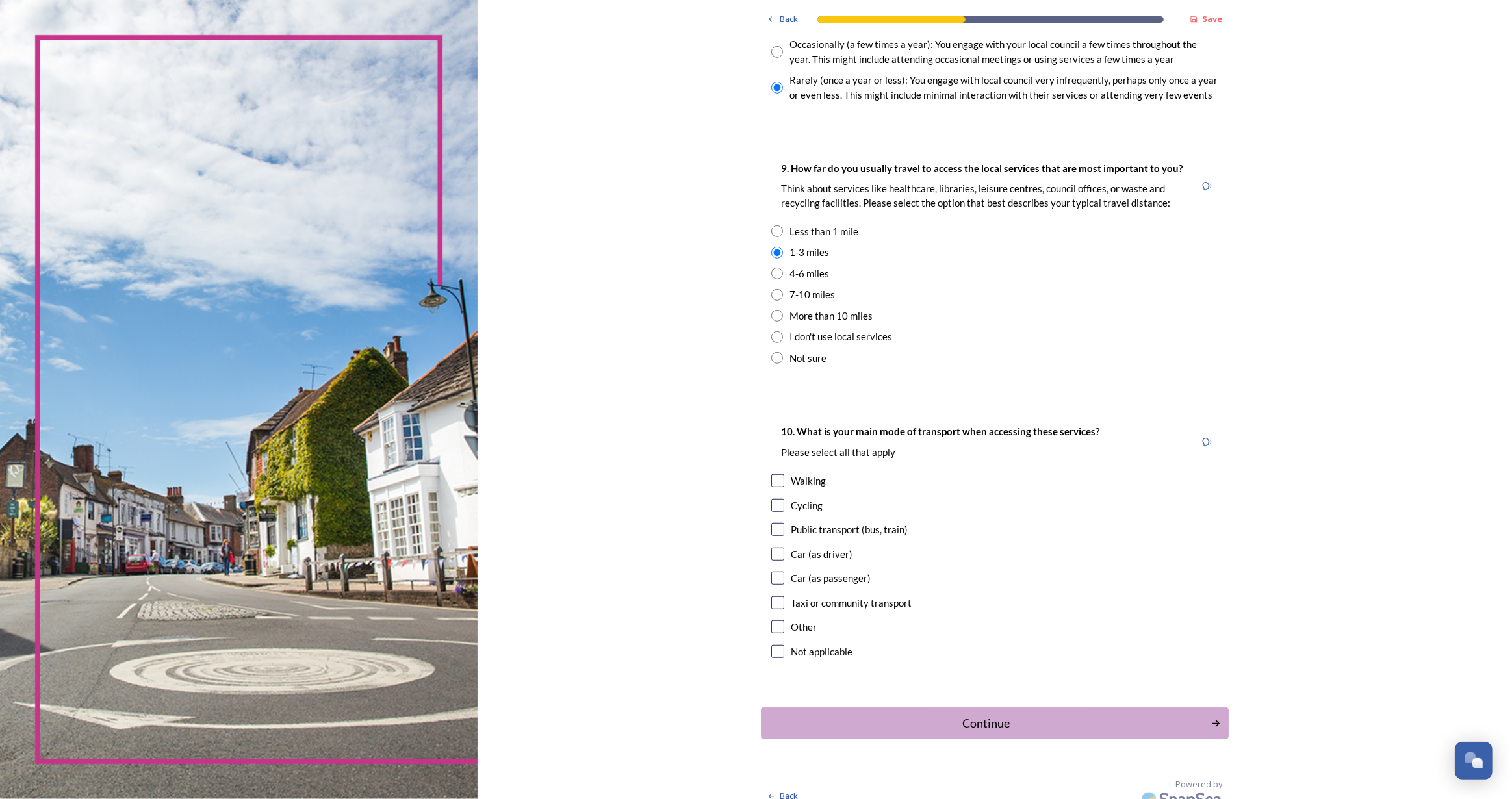
scroll to position [845, 0]
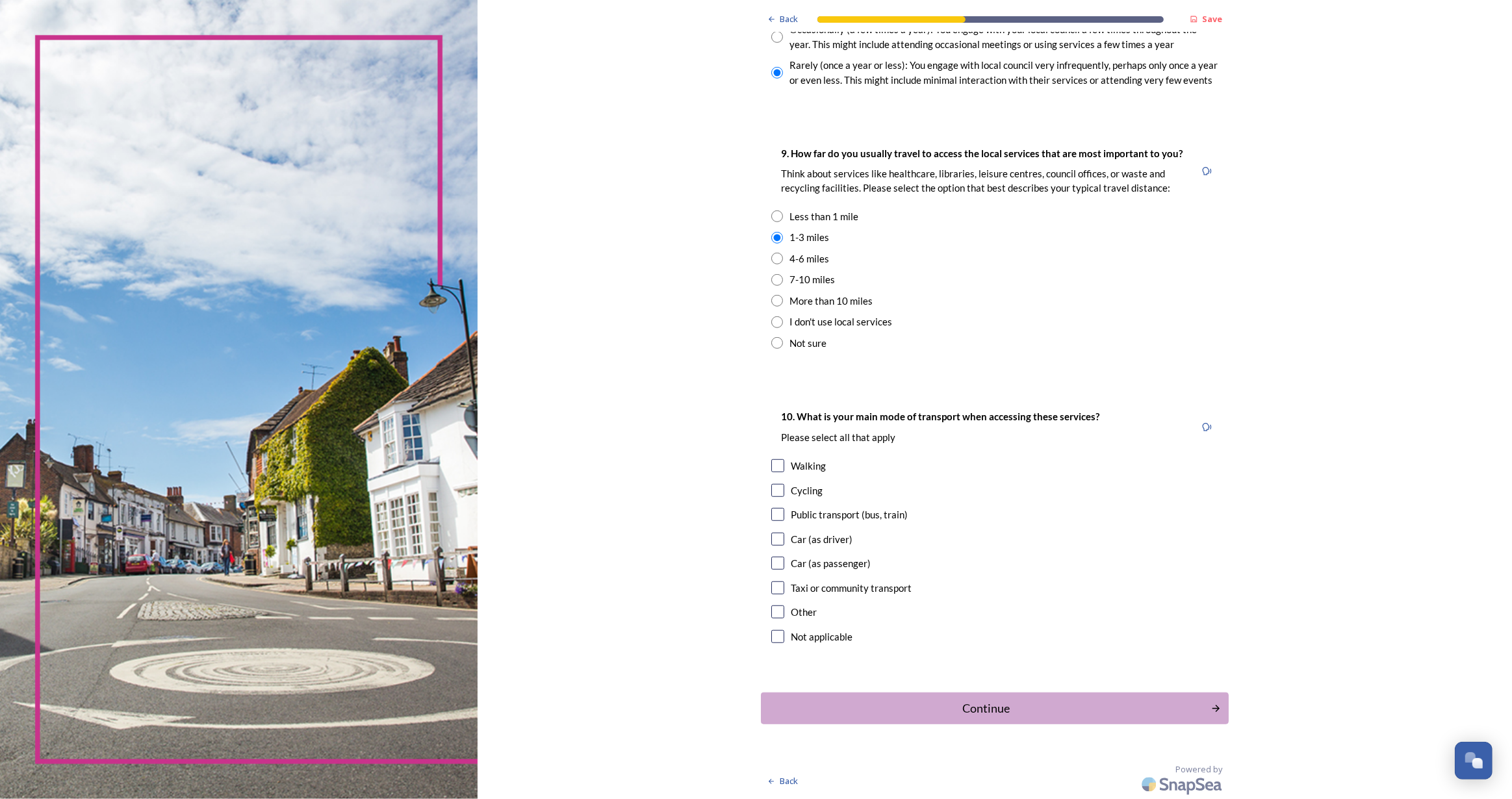
click at [775, 538] on input "checkbox" at bounding box center [778, 540] width 13 height 13
checkbox input "true"
click at [1037, 700] on div "Continue" at bounding box center [986, 709] width 436 height 17
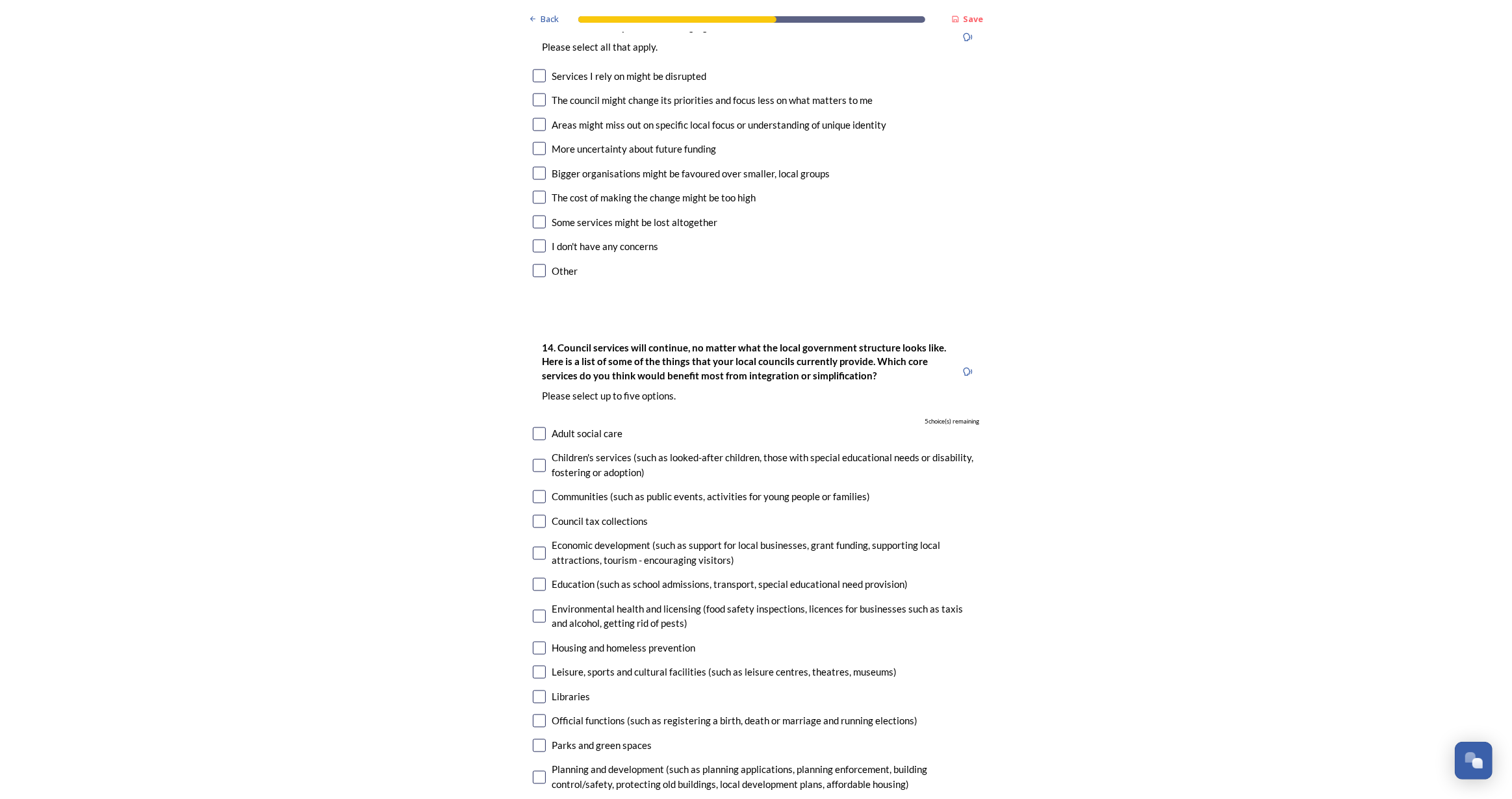
scroll to position [1417, 0]
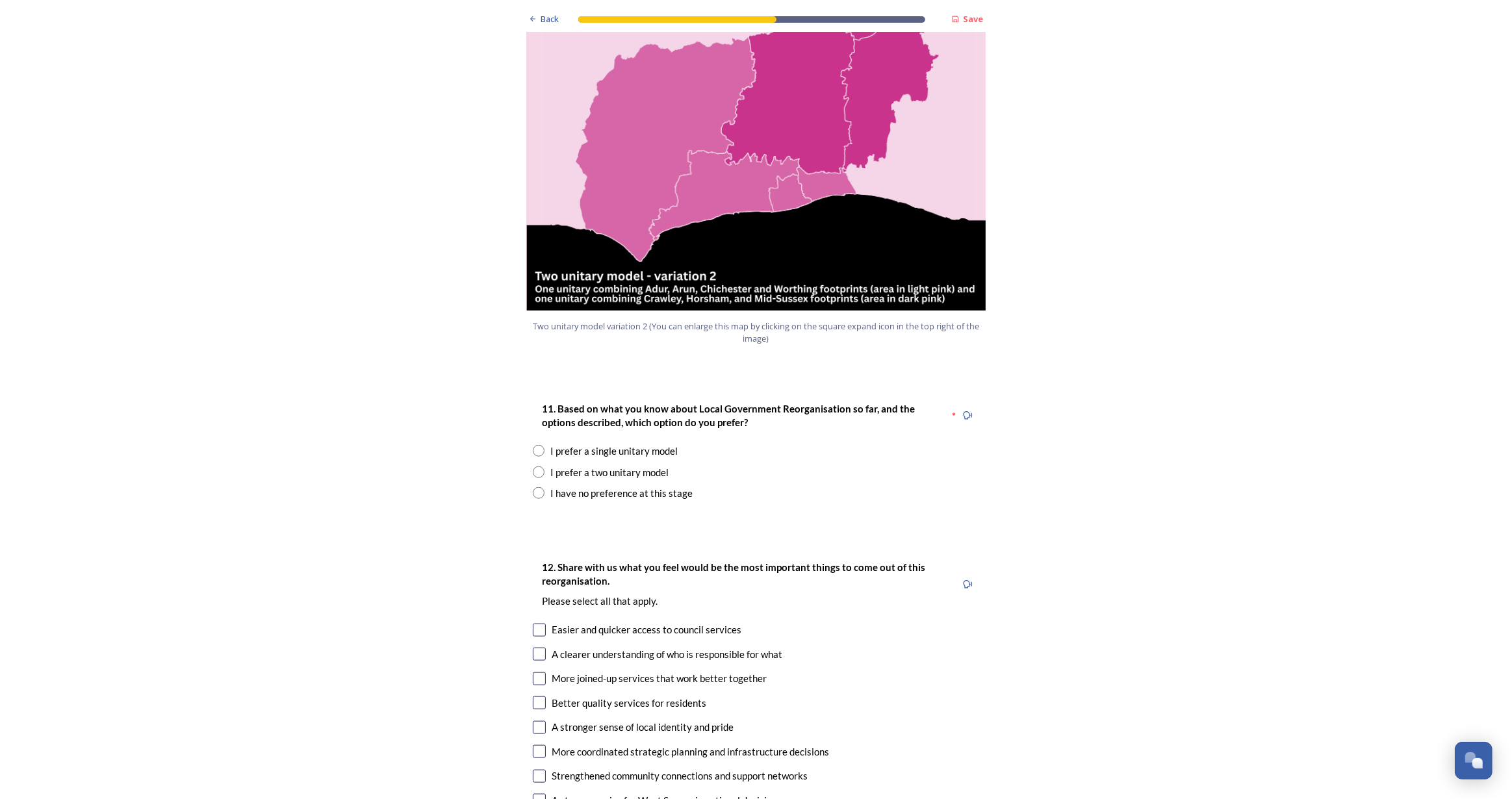
click at [533, 445] on input "radio" at bounding box center [539, 451] width 12 height 12
radio input "true"
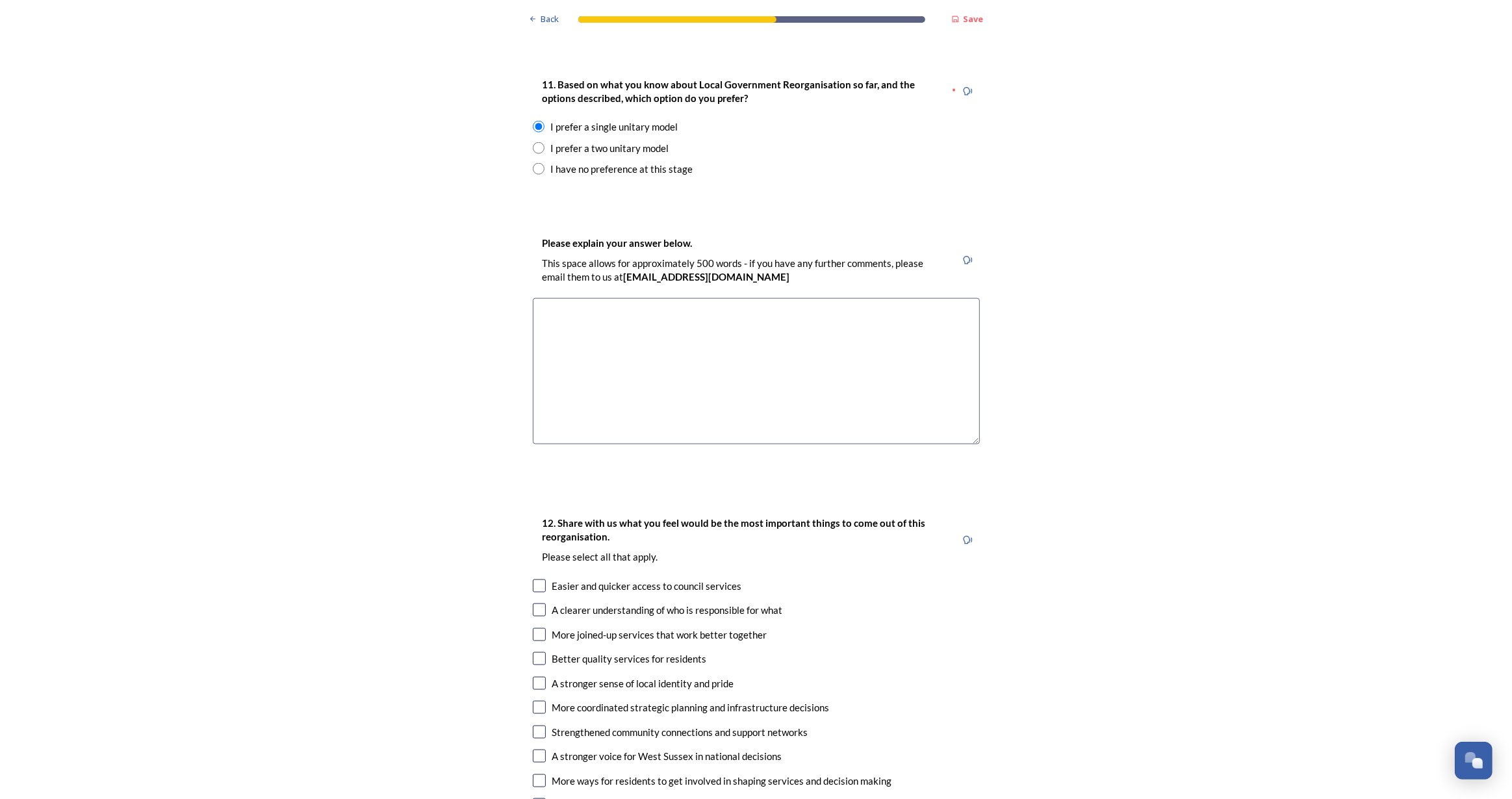
scroll to position [1595, 0]
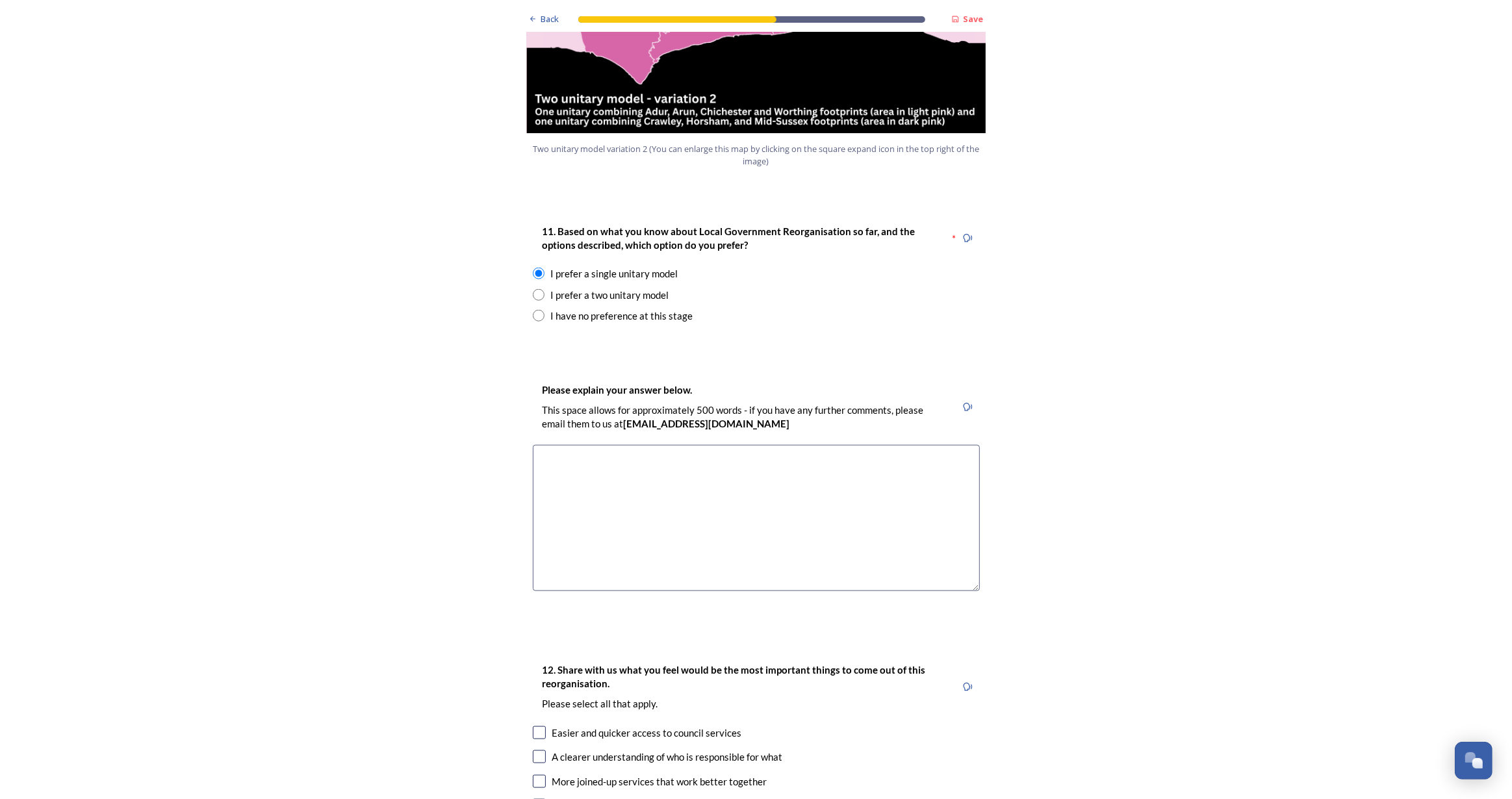
click at [535, 289] on input "radio" at bounding box center [539, 295] width 12 height 12
radio input "true"
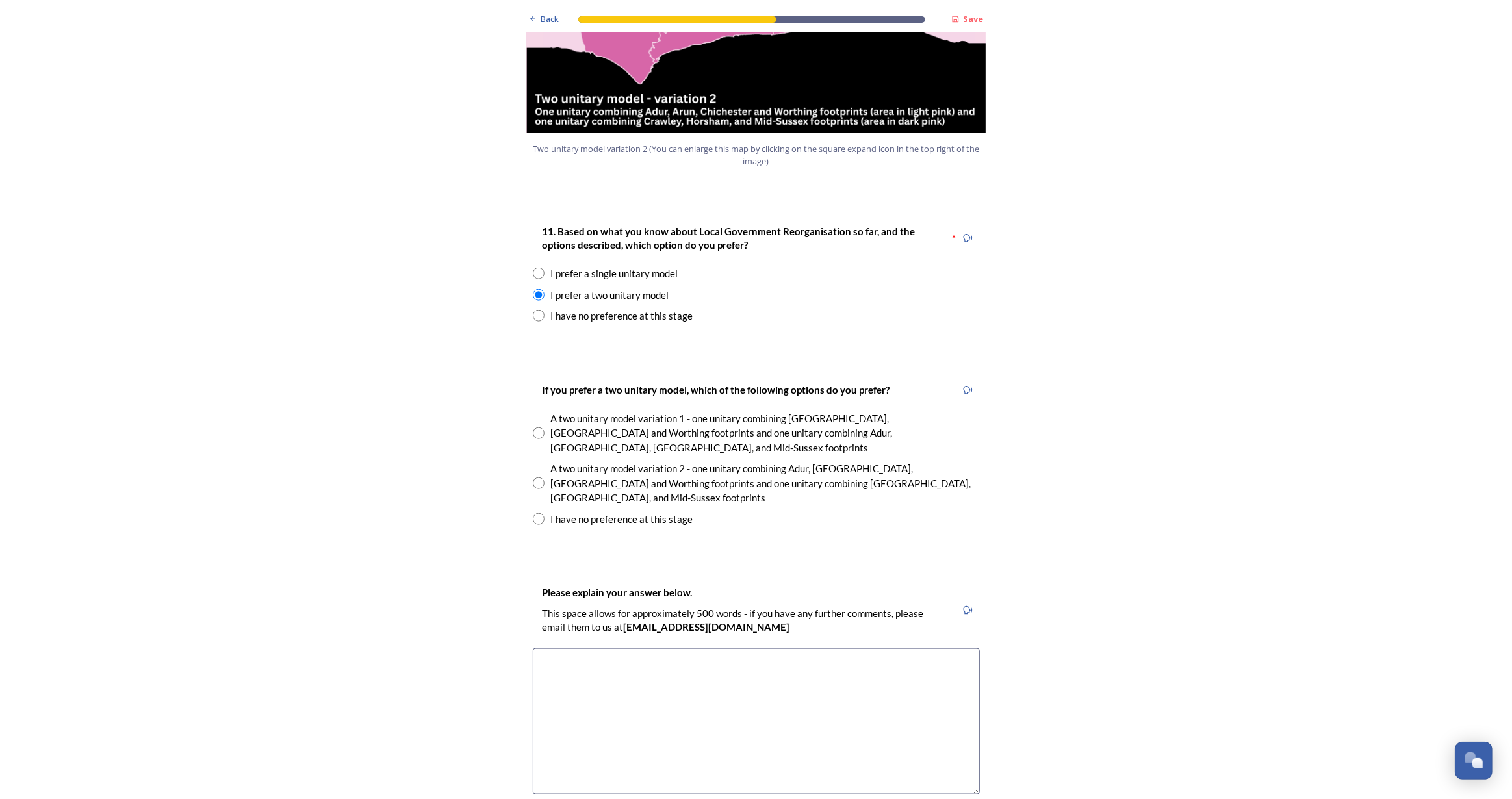
click at [535, 427] on input "radio" at bounding box center [539, 433] width 12 height 12
radio input "true"
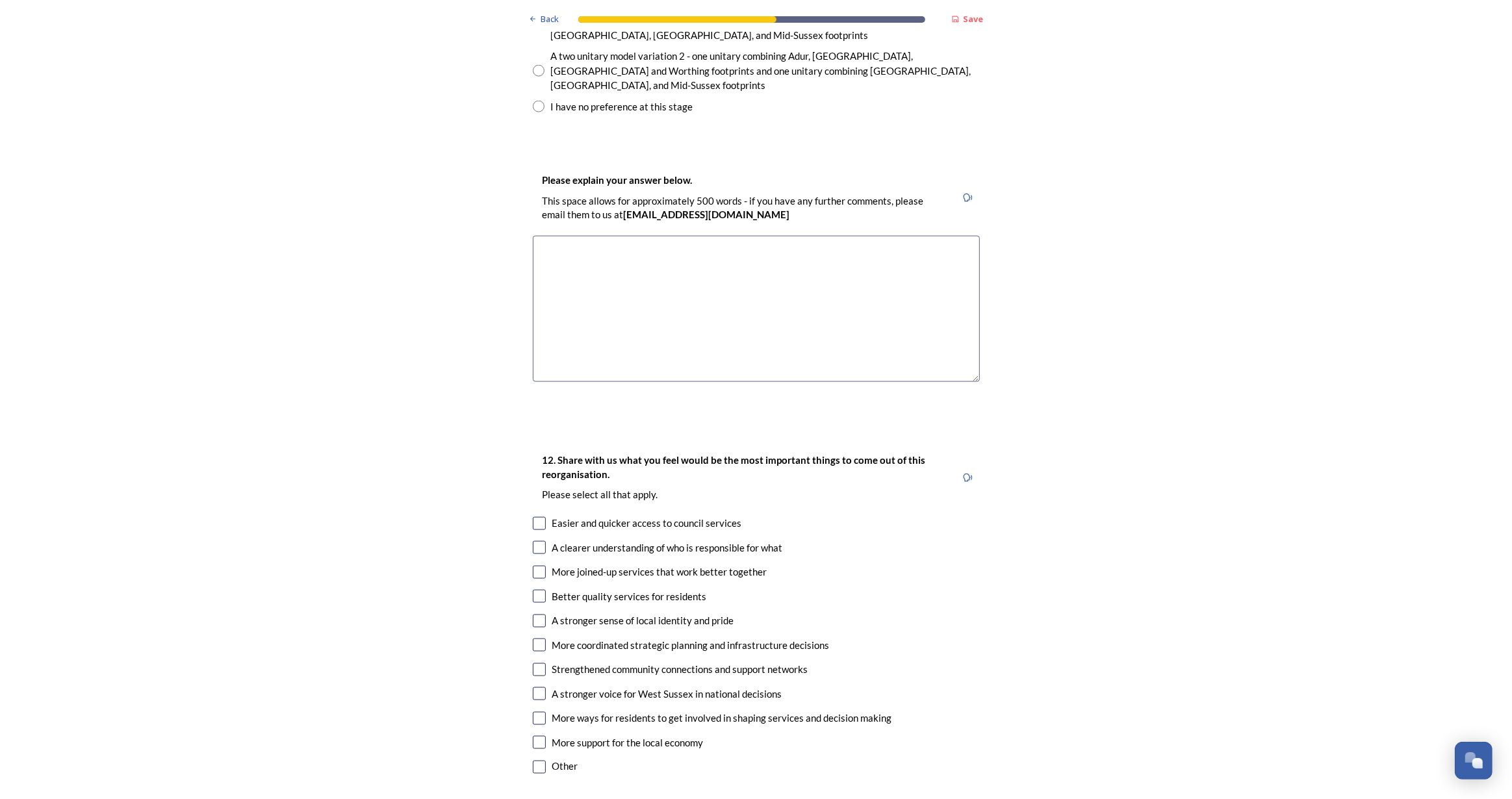
scroll to position [2008, 0]
click at [533, 760] on input "checkbox" at bounding box center [540, 767] width 13 height 13
checkbox input "true"
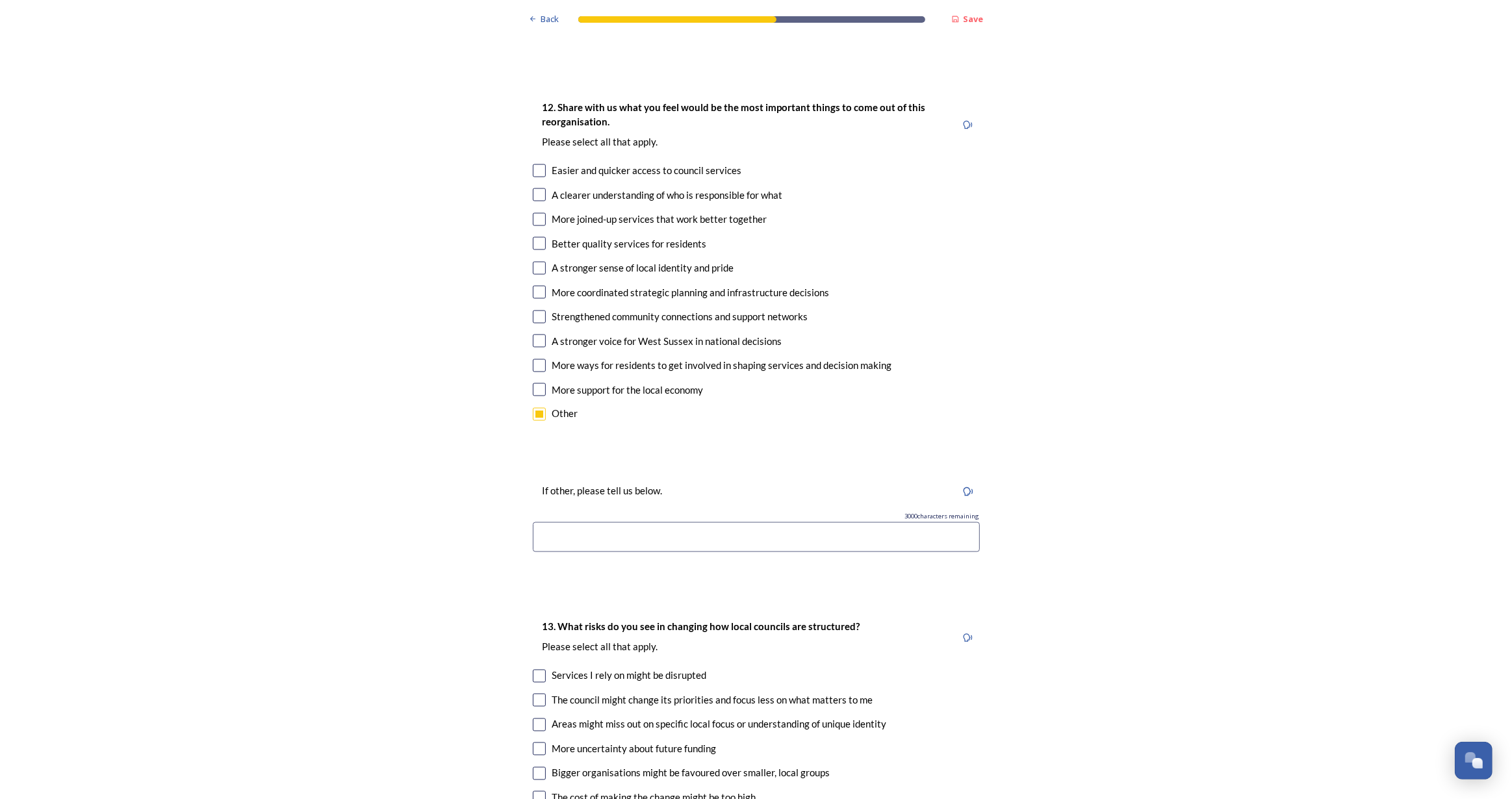
scroll to position [2363, 0]
click at [611, 520] on input at bounding box center [756, 534] width 447 height 30
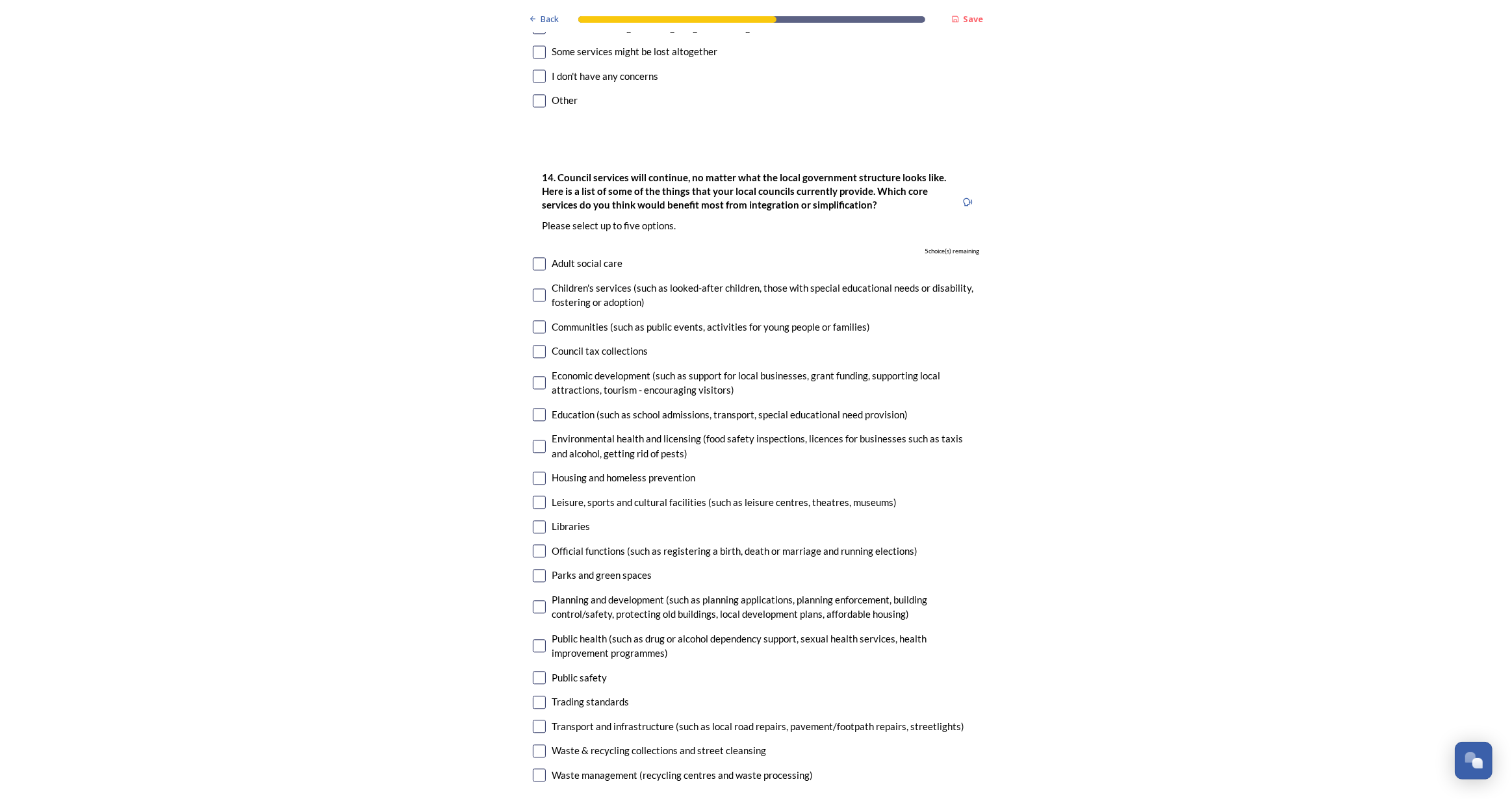
scroll to position [2835, 0]
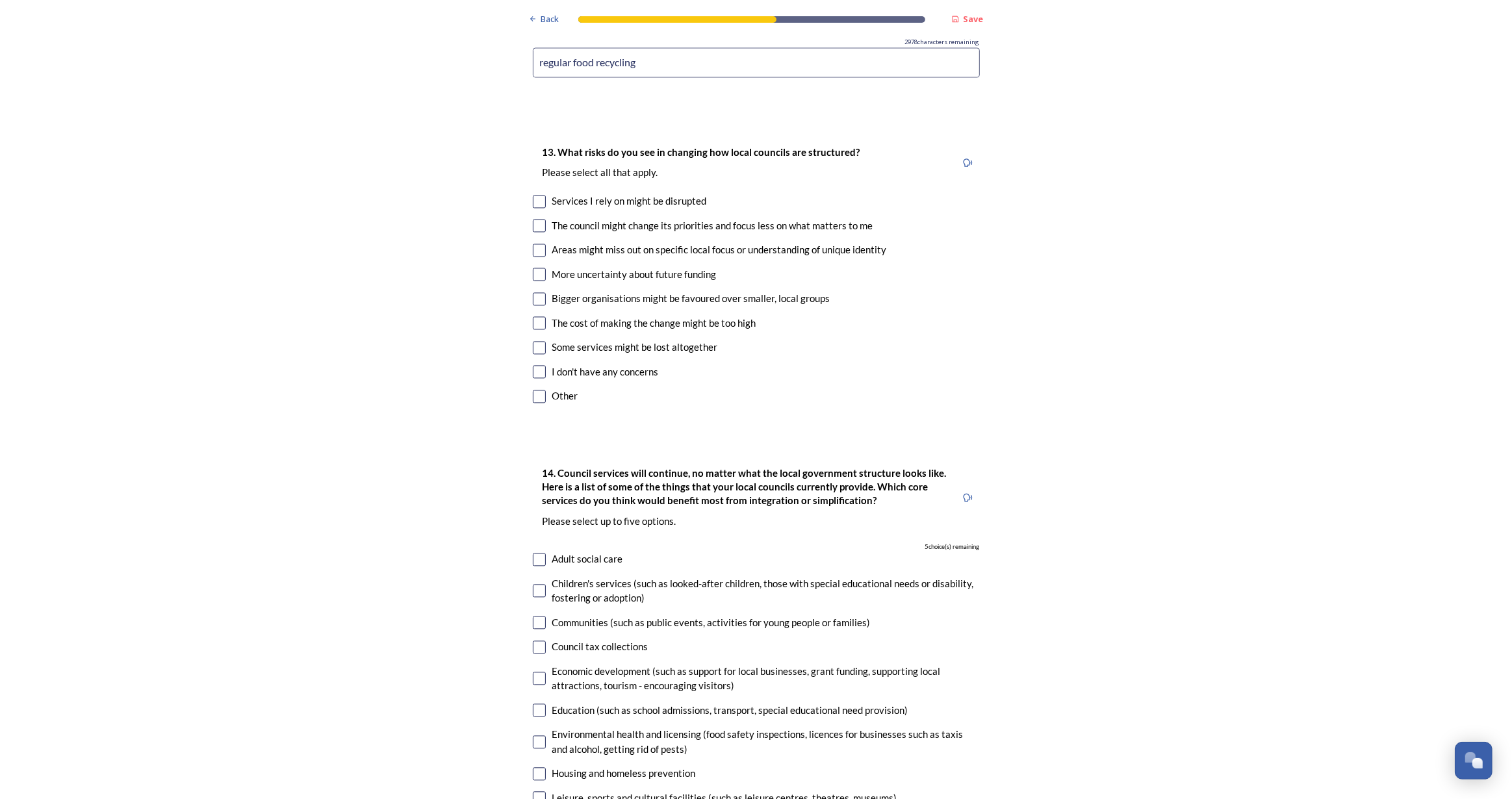
type input "regular food recycling"
drag, startPoint x: 533, startPoint y: 276, endPoint x: 540, endPoint y: 290, distance: 15.7
click at [535, 341] on input "checkbox" at bounding box center [540, 348] width 13 height 13
checkbox input "true"
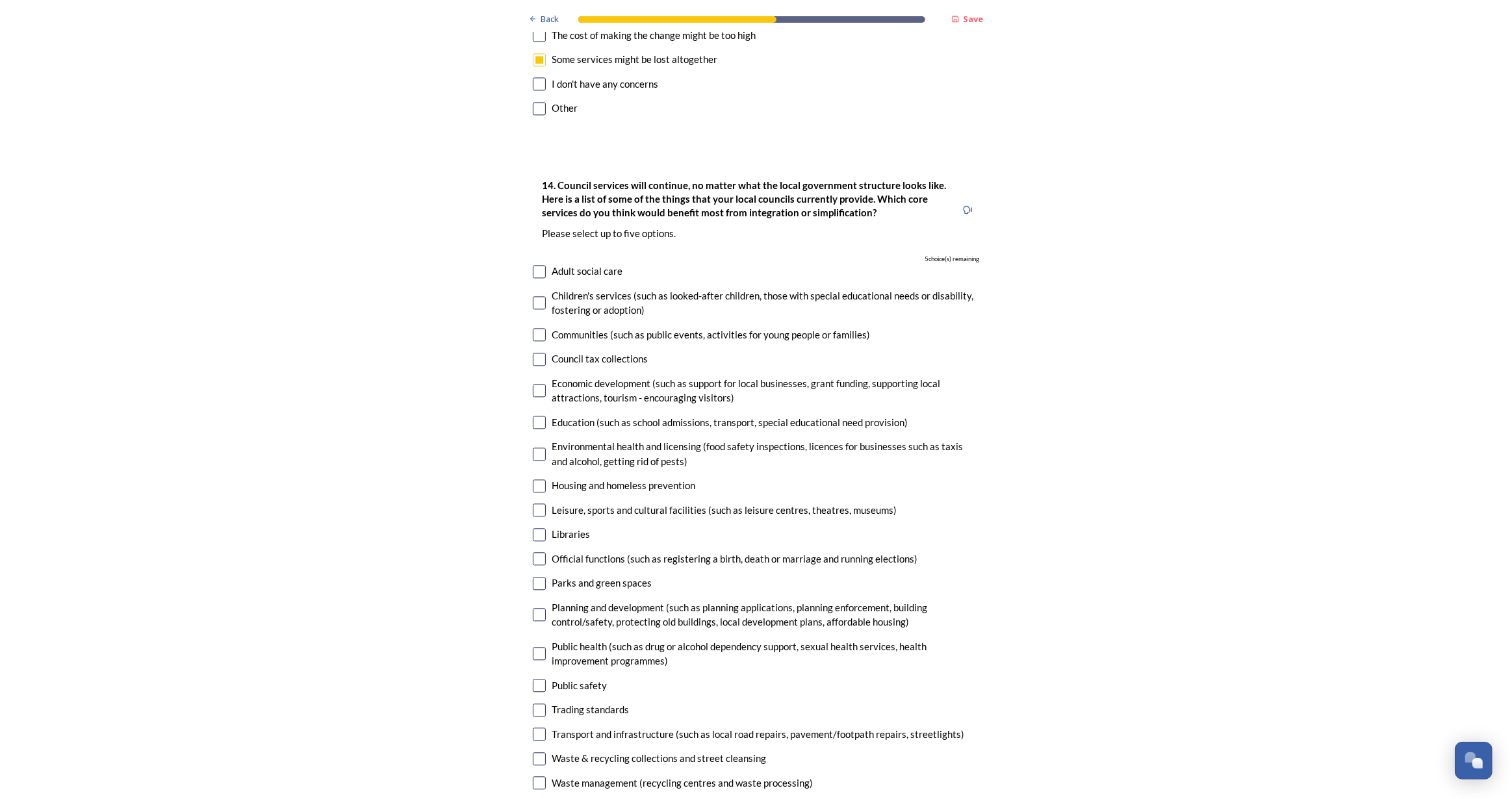
scroll to position [3190, 0]
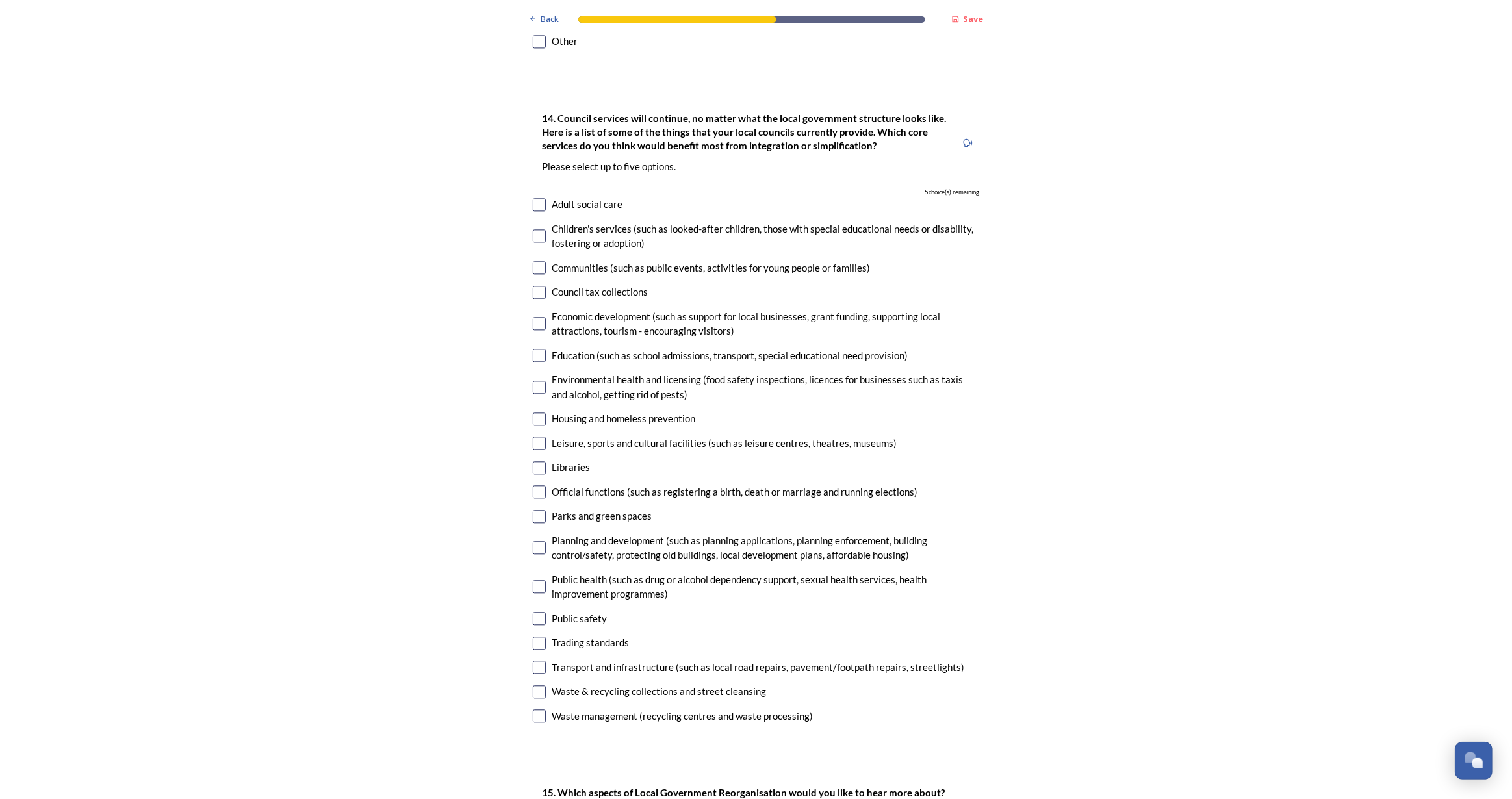
click at [533, 261] on input "checkbox" at bounding box center [540, 268] width 13 height 13
checkbox input "true"
click at [535, 349] on input "checkbox" at bounding box center [540, 356] width 13 height 13
checkbox input "true"
click at [535, 413] on input "checkbox" at bounding box center [540, 420] width 13 height 13
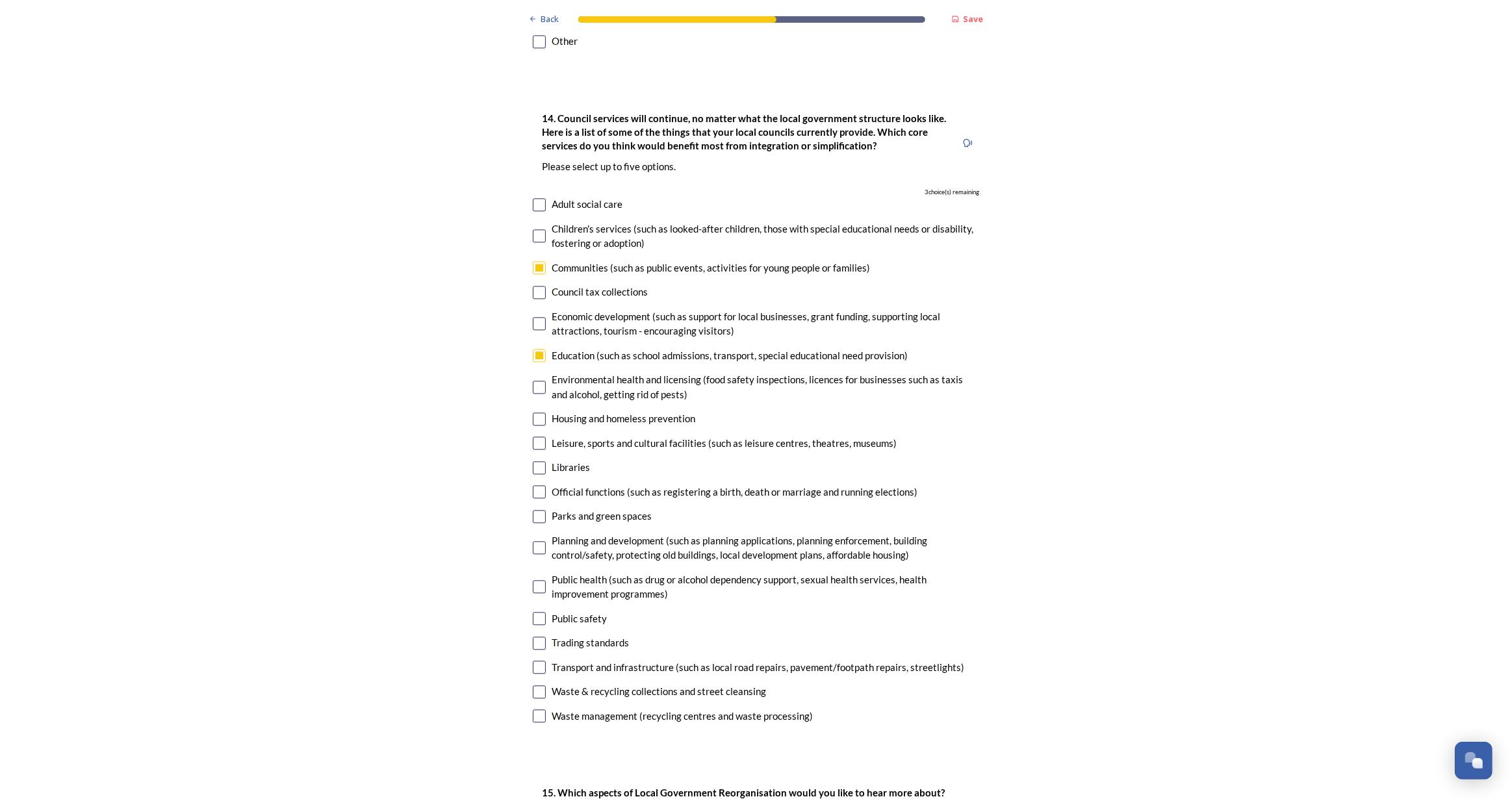
checkbox input "true"
click at [533, 541] on input "checkbox" at bounding box center [540, 548] width 13 height 13
checkbox input "true"
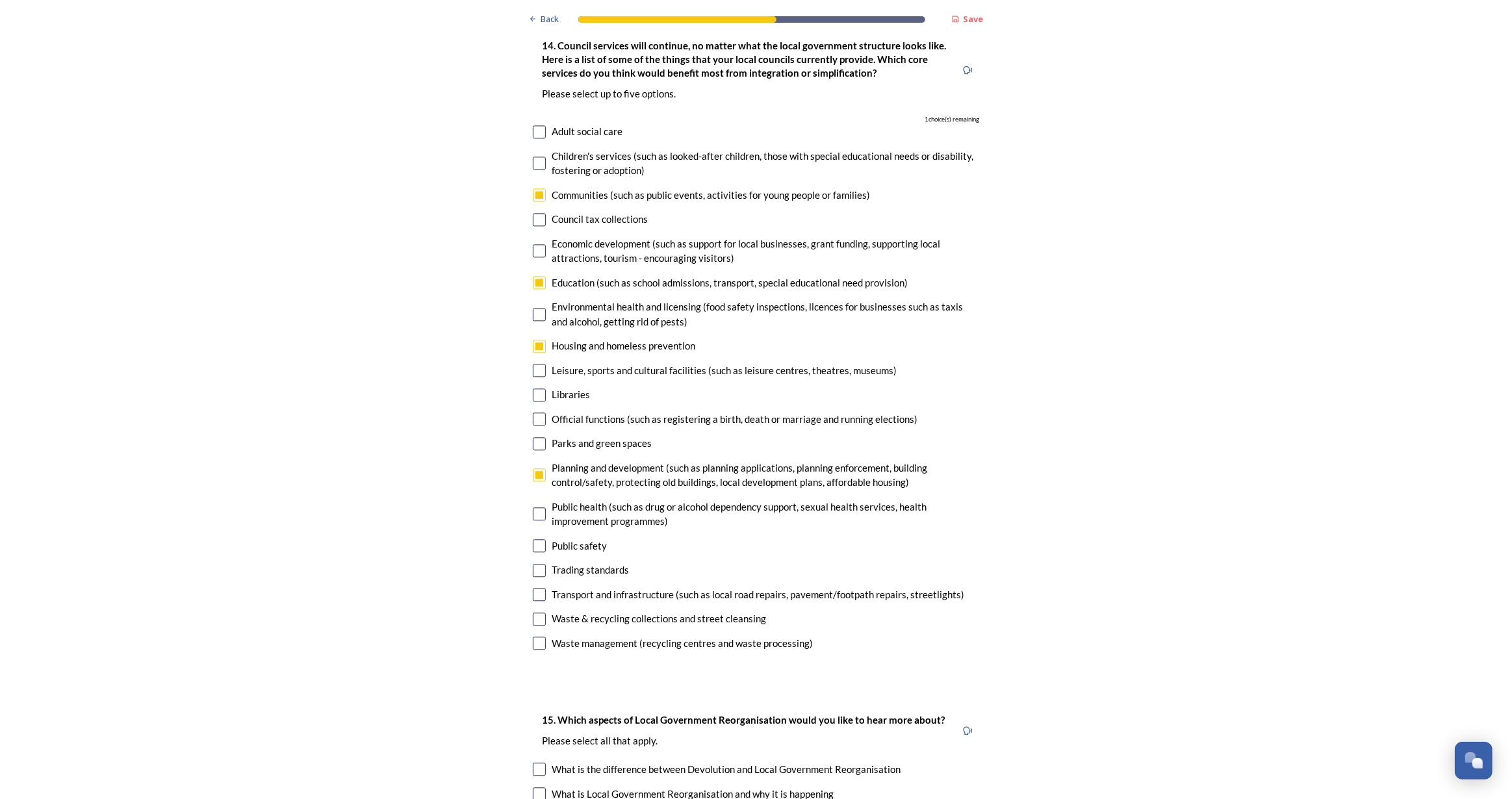
scroll to position [3603, 0]
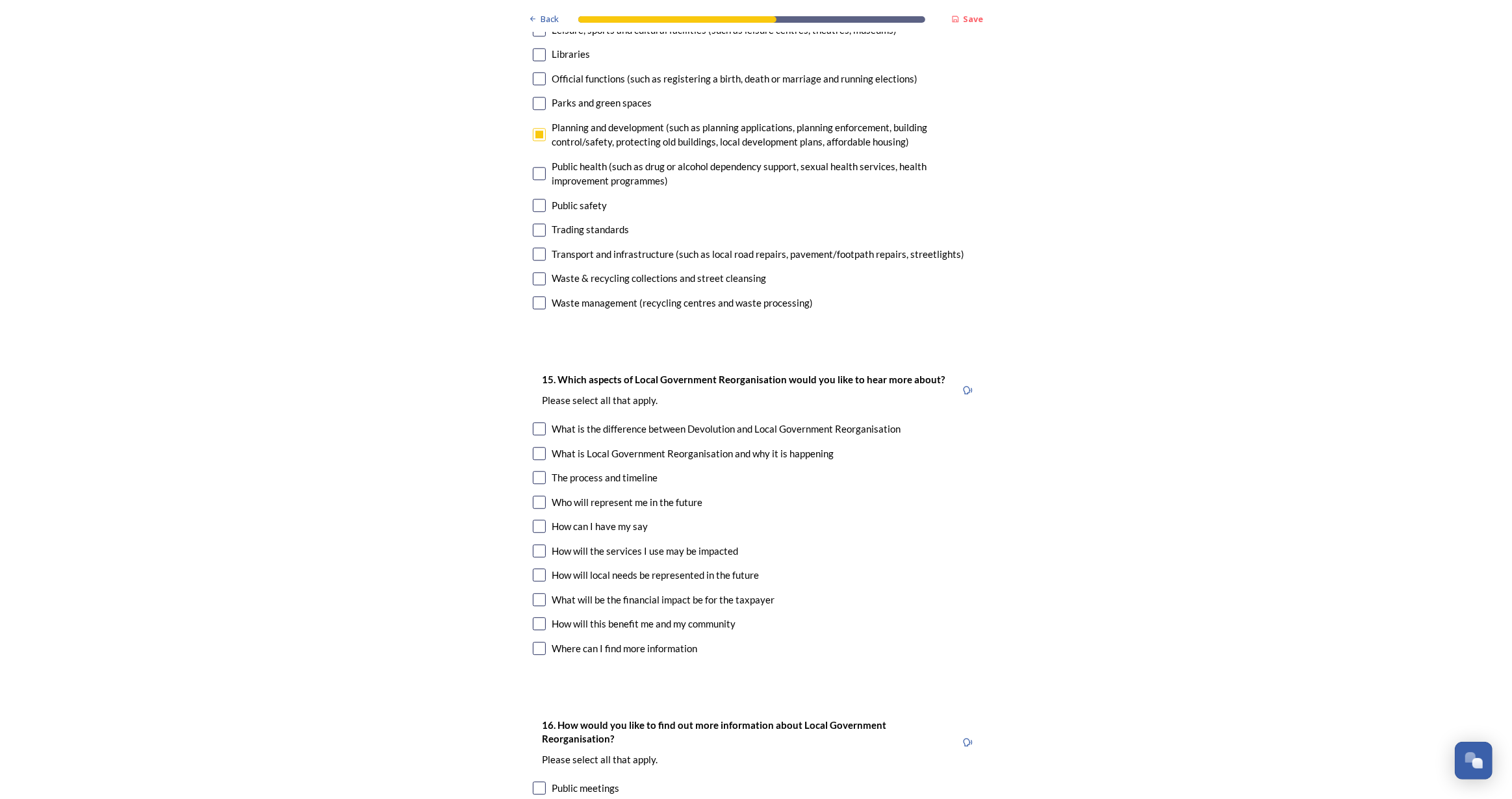
click at [535, 617] on input "checkbox" at bounding box center [540, 624] width 13 height 13
checkbox input "true"
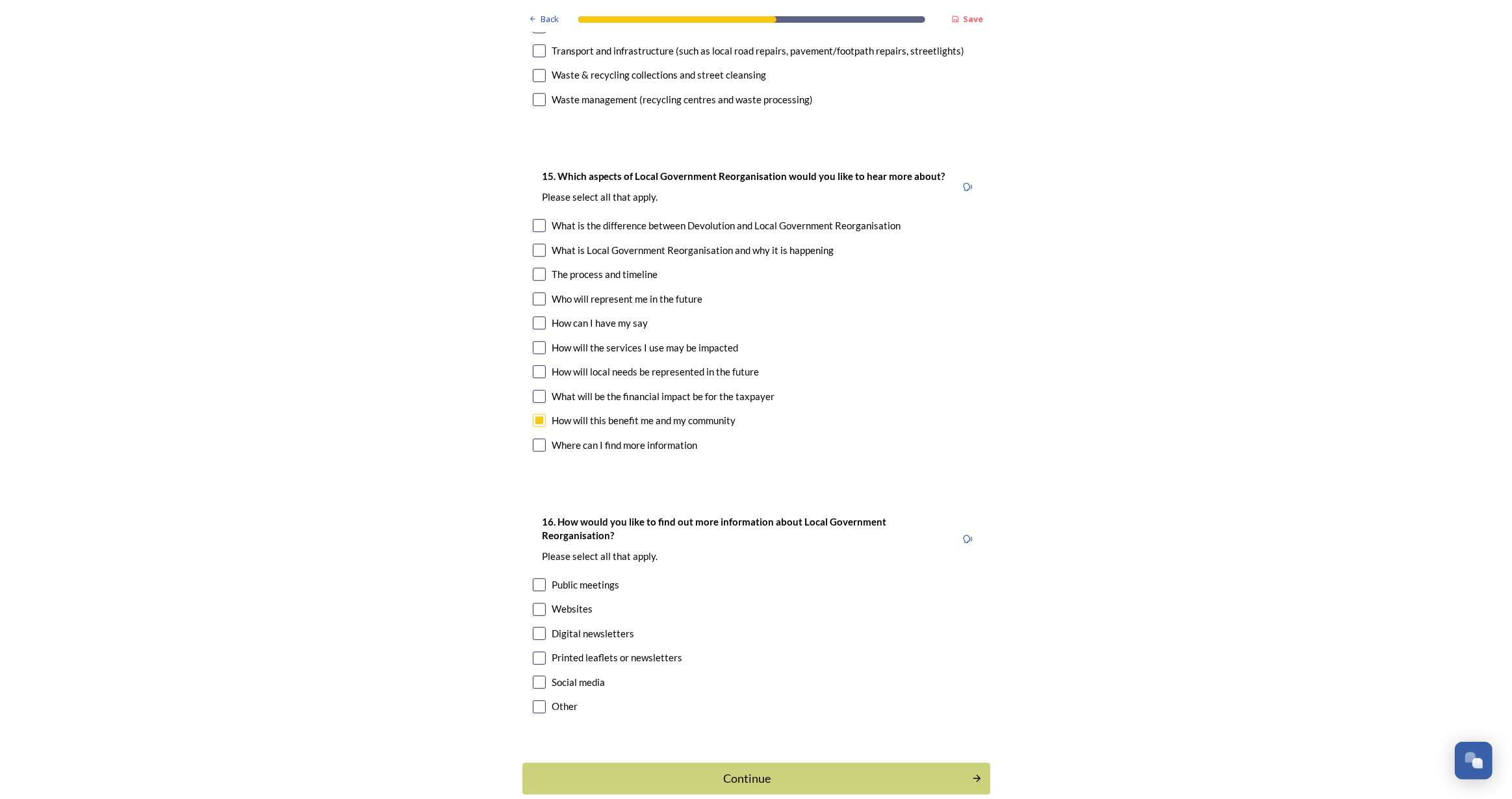
scroll to position [3808, 0]
click at [765, 769] on div "Continue" at bounding box center [746, 778] width 440 height 17
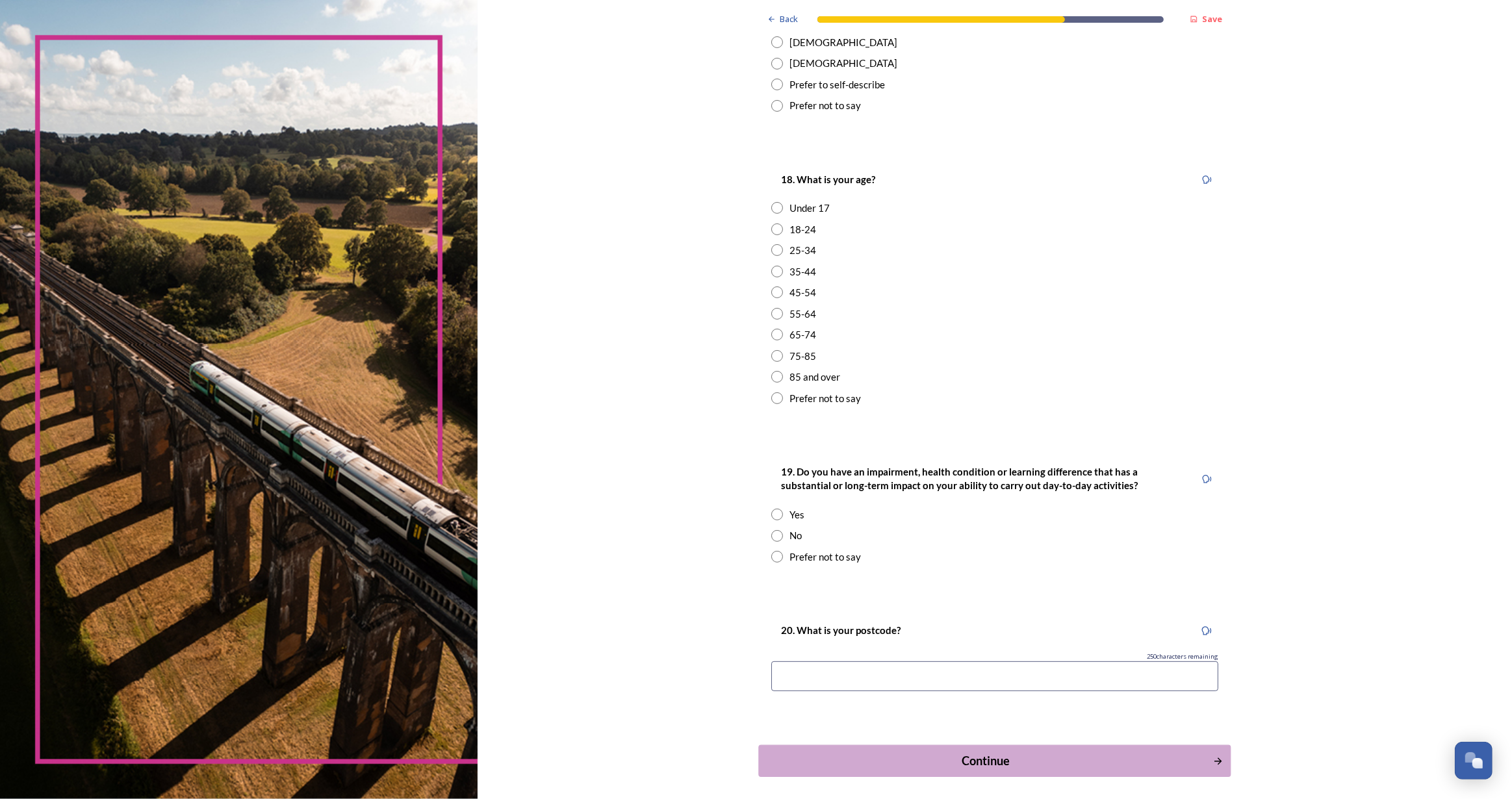
scroll to position [323, 0]
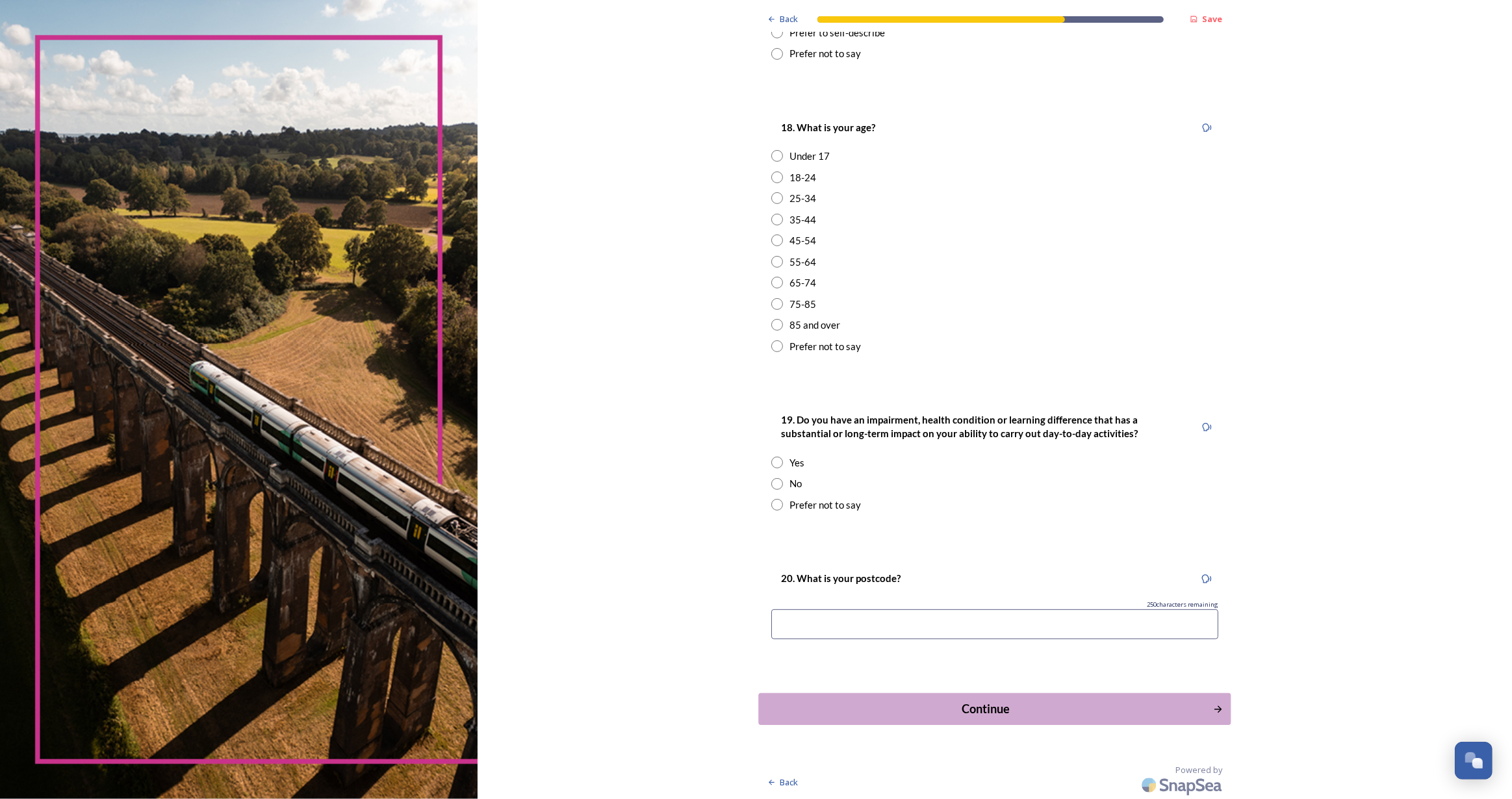
click at [922, 707] on div "Continue" at bounding box center [986, 709] width 440 height 17
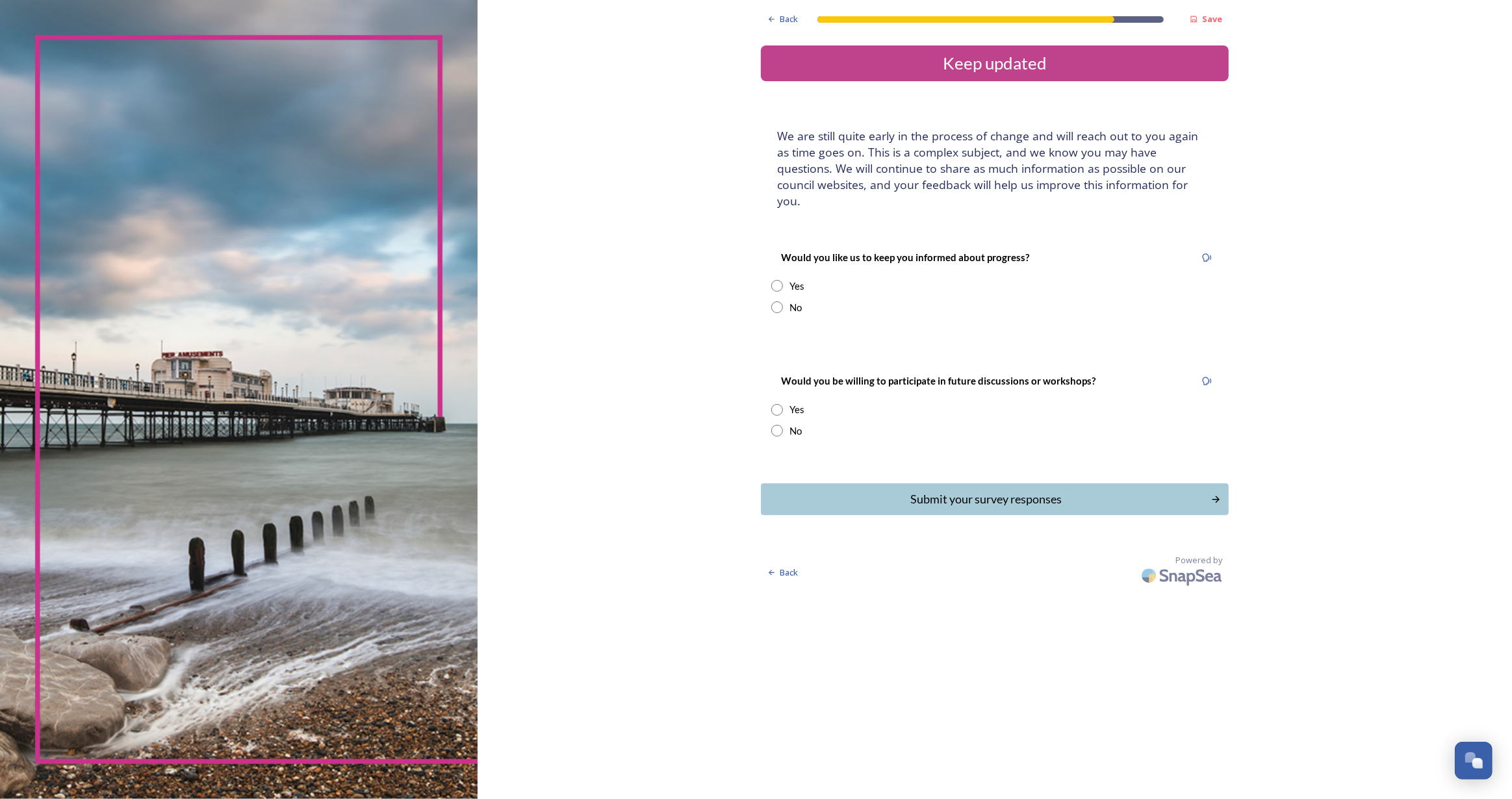
click at [777, 280] on input "radio" at bounding box center [777, 286] width 12 height 12
radio input "true"
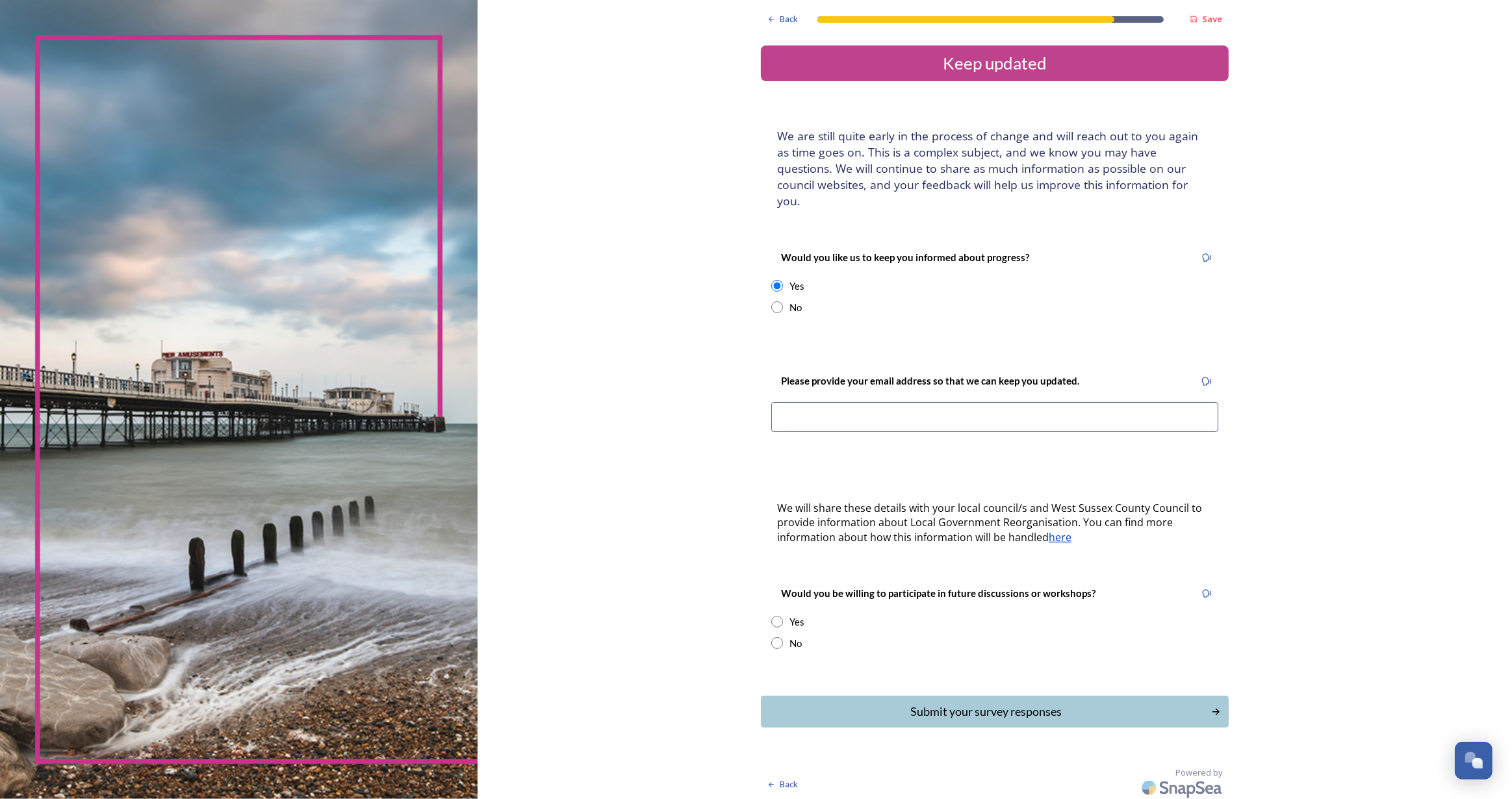
click at [777, 637] on input "radio" at bounding box center [777, 643] width 12 height 12
radio input "true"
click at [815, 402] on input at bounding box center [994, 417] width 447 height 30
type input "jewelsmaidment@gmail.com"
click at [1095, 703] on div "Submit your survey responses" at bounding box center [986, 711] width 440 height 17
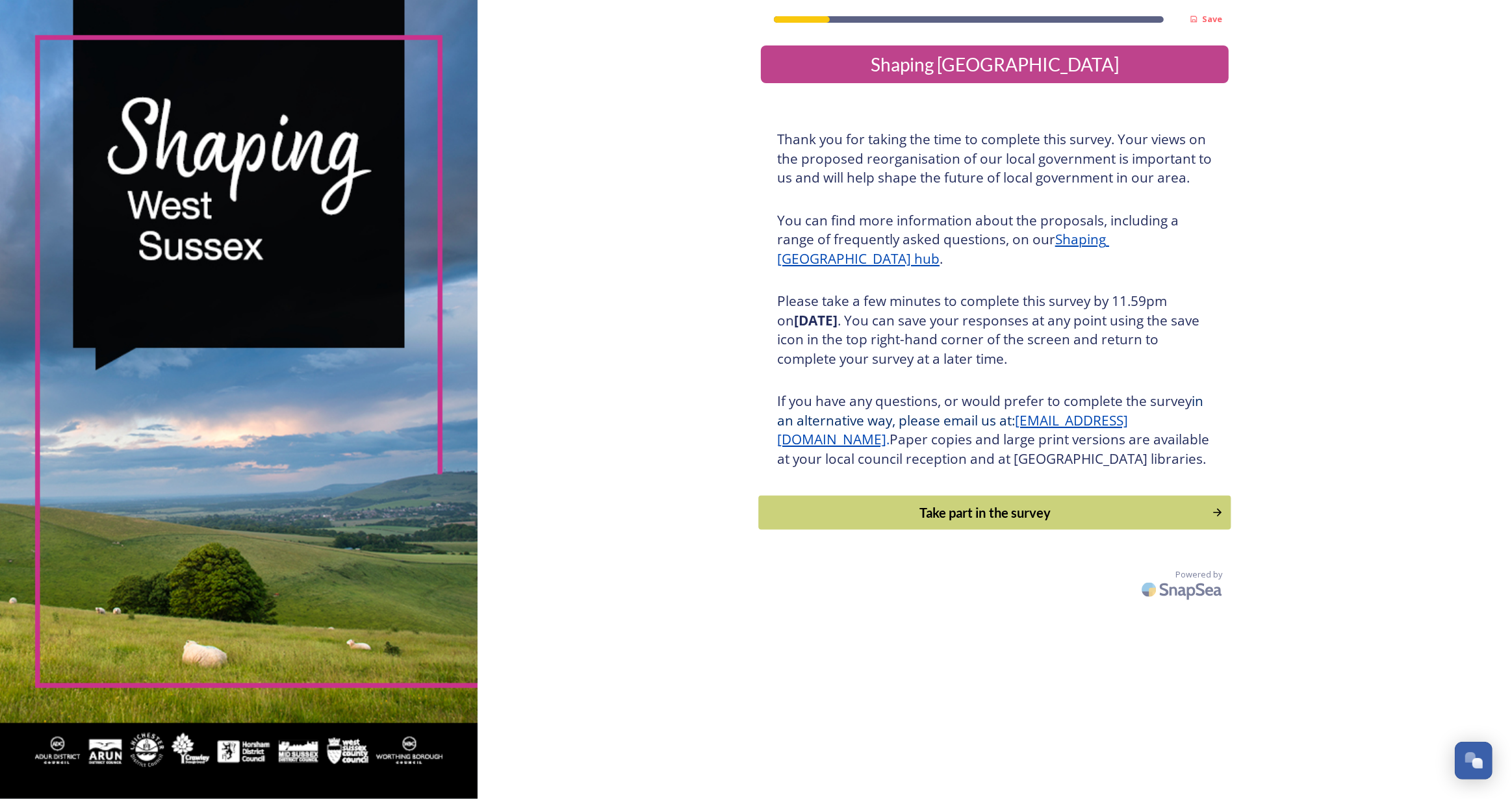
click at [917, 523] on div "Take part in the survey" at bounding box center [986, 513] width 439 height 19
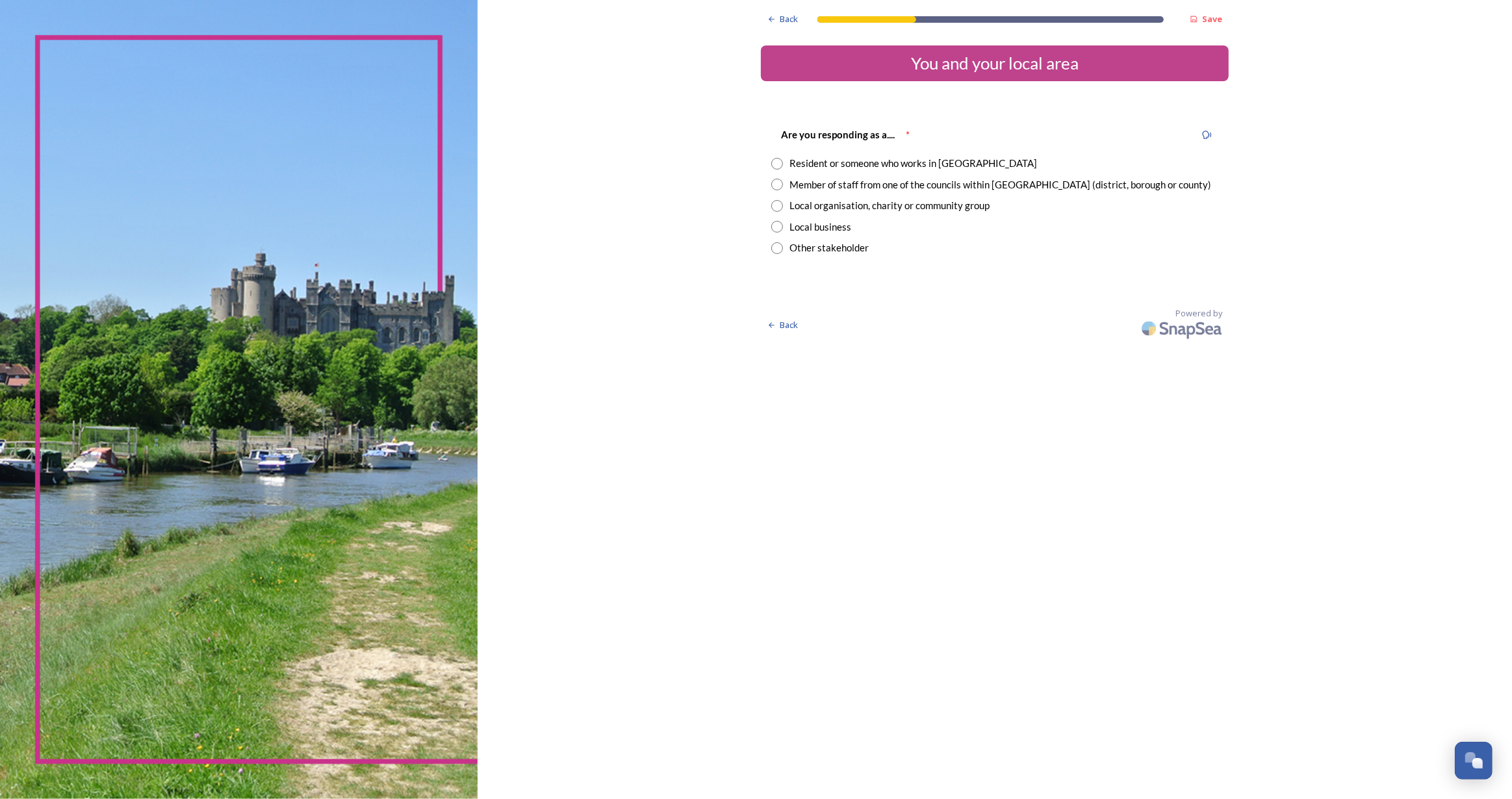
click at [773, 154] on div "Are you responding as a.... * Resident or someone who works in [GEOGRAPHIC_DATA…" at bounding box center [995, 191] width 468 height 155
click at [775, 161] on input "radio" at bounding box center [777, 164] width 12 height 12
radio input "true"
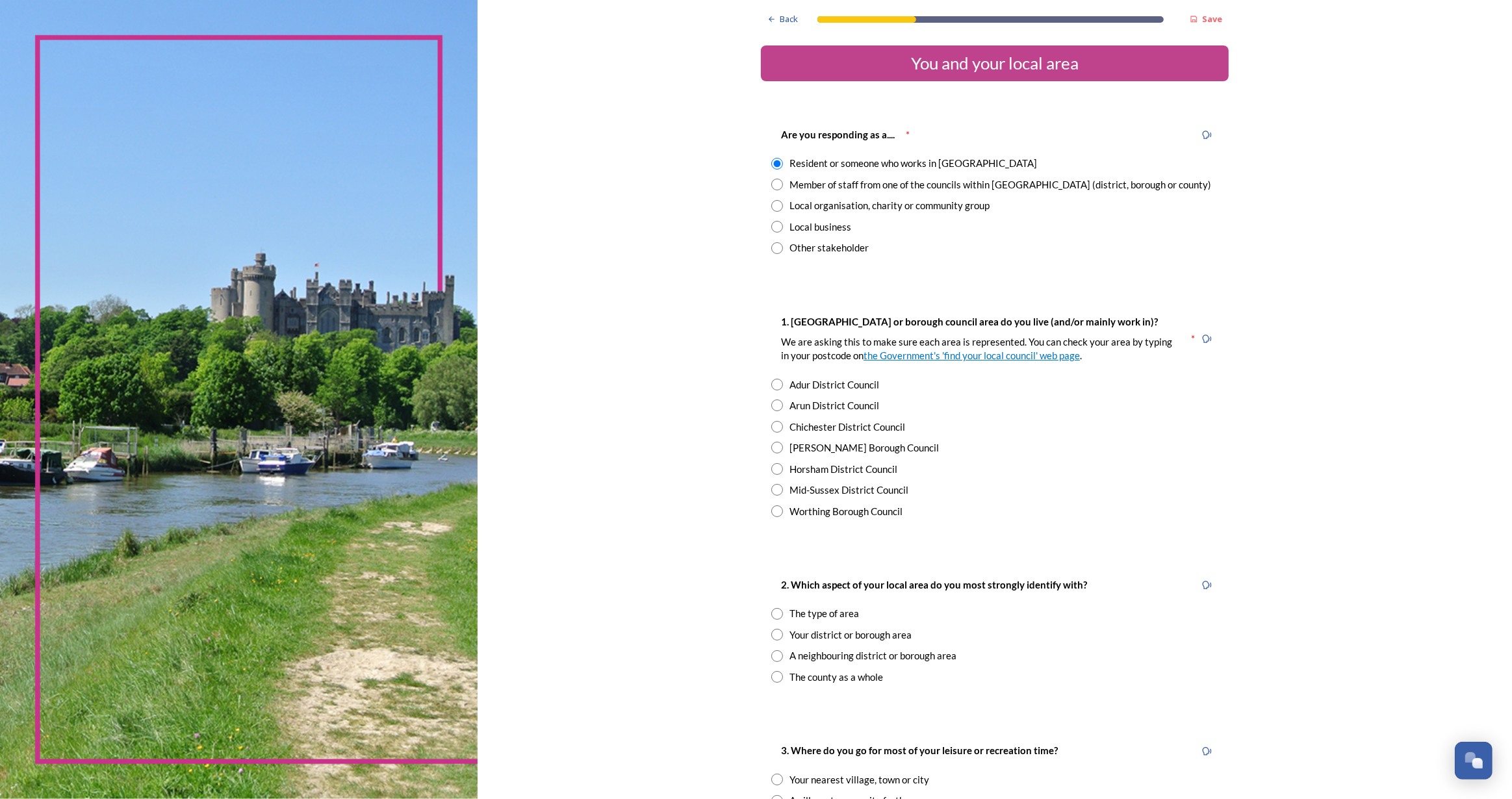
click at [773, 387] on input "radio" at bounding box center [777, 385] width 12 height 12
radio input "true"
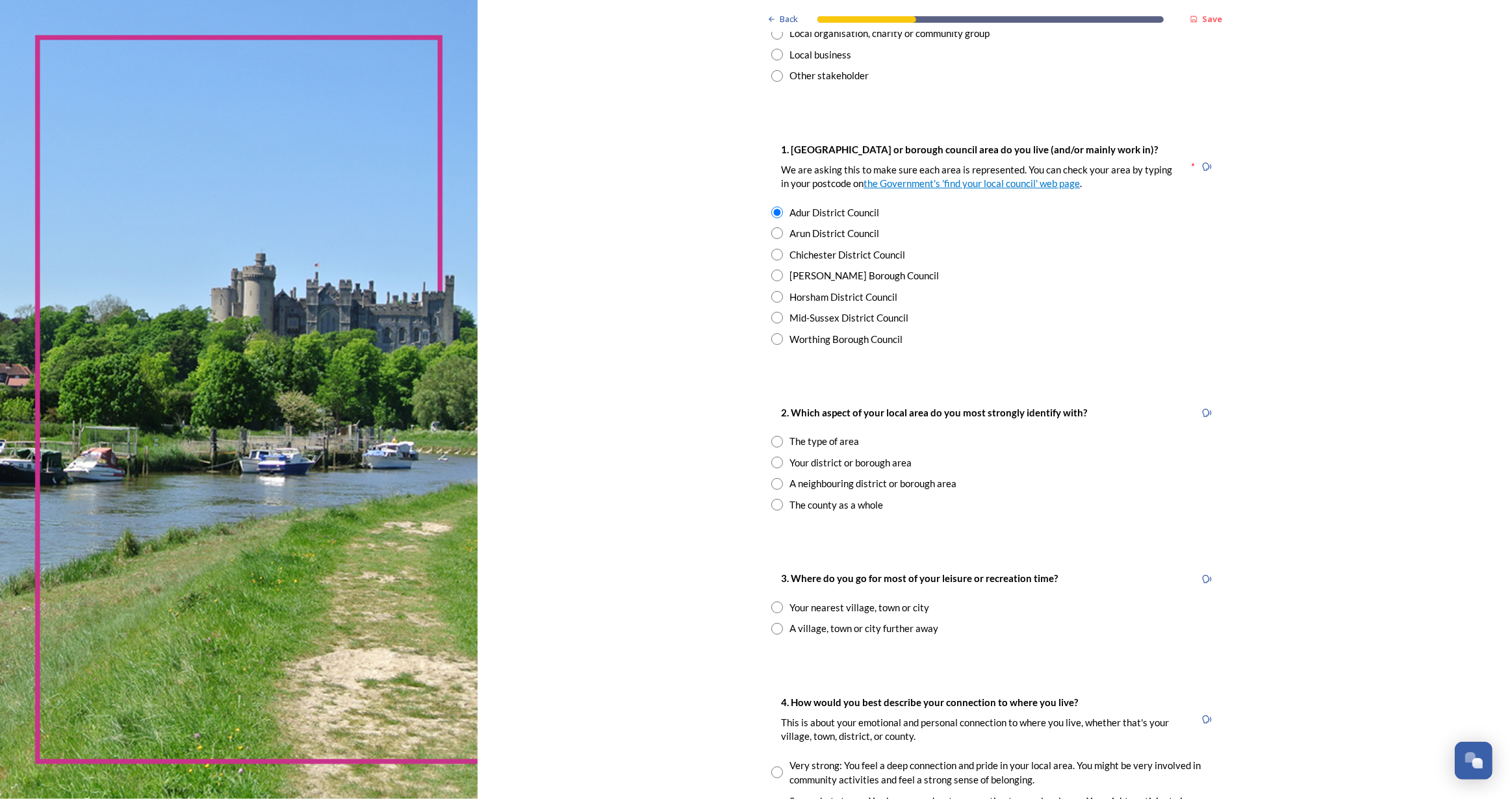
scroll to position [177, 0]
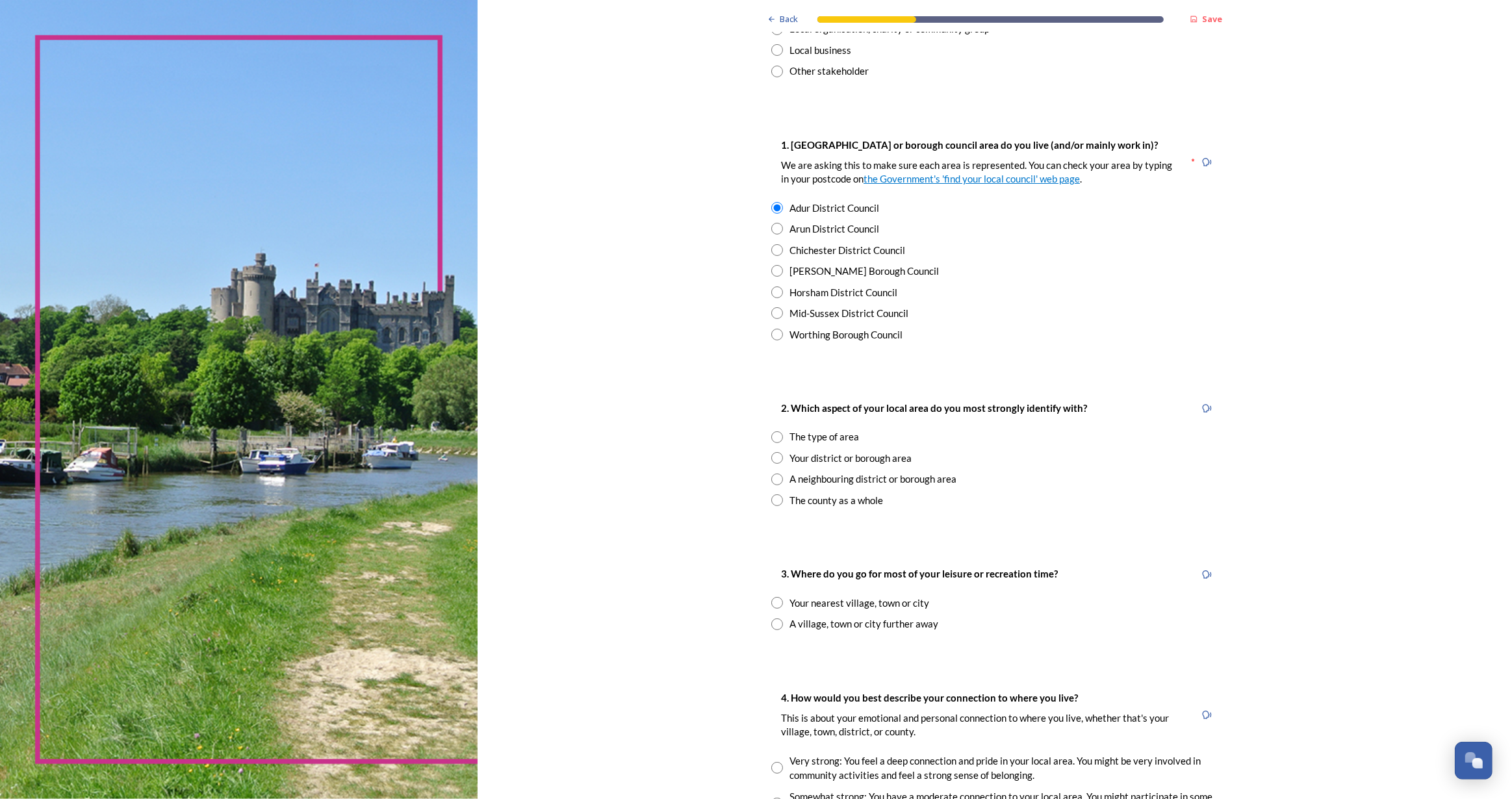
click at [771, 435] on input "radio" at bounding box center [777, 437] width 12 height 12
radio input "true"
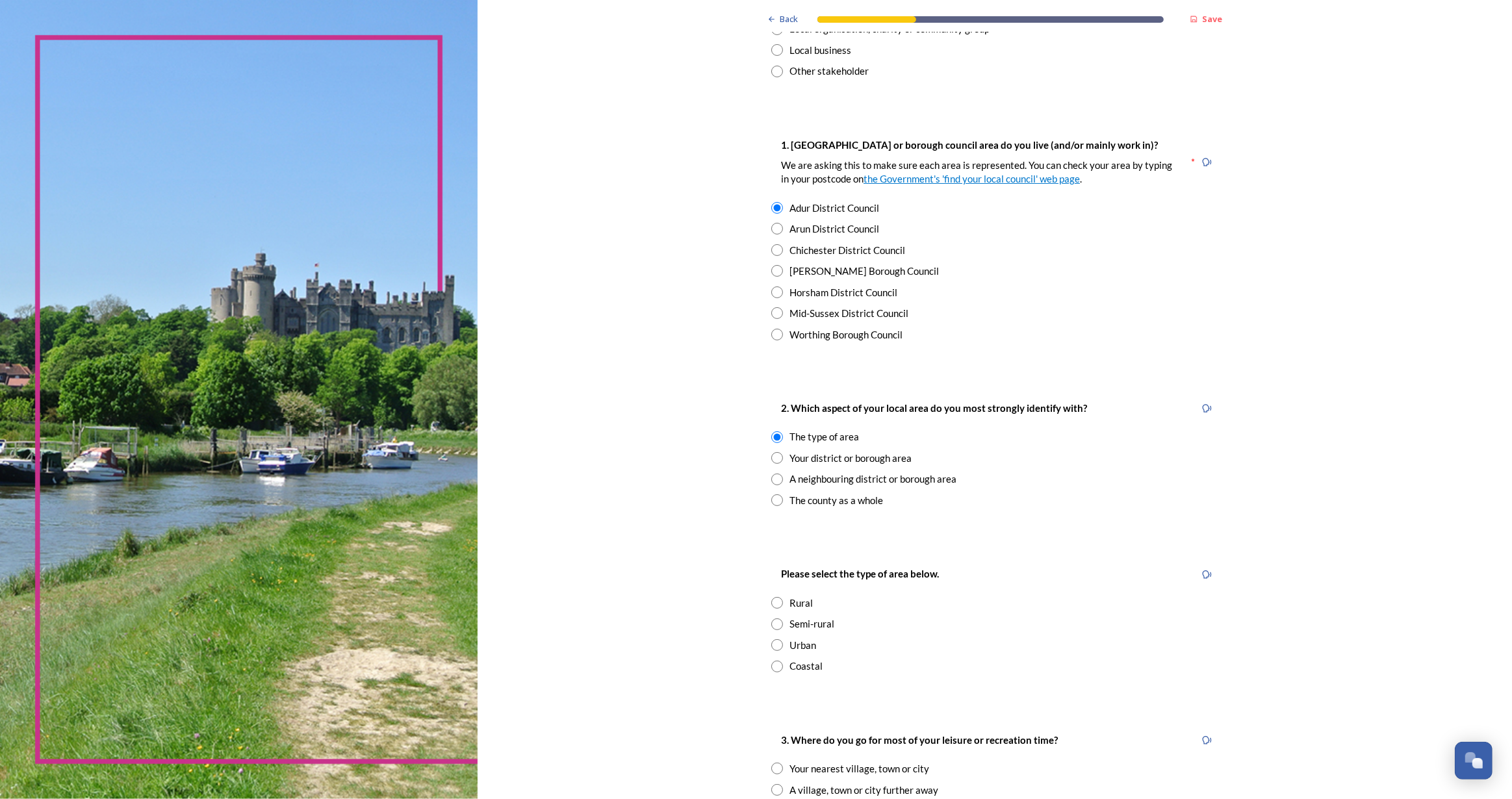
click at [771, 665] on input "radio" at bounding box center [777, 667] width 12 height 12
radio input "true"
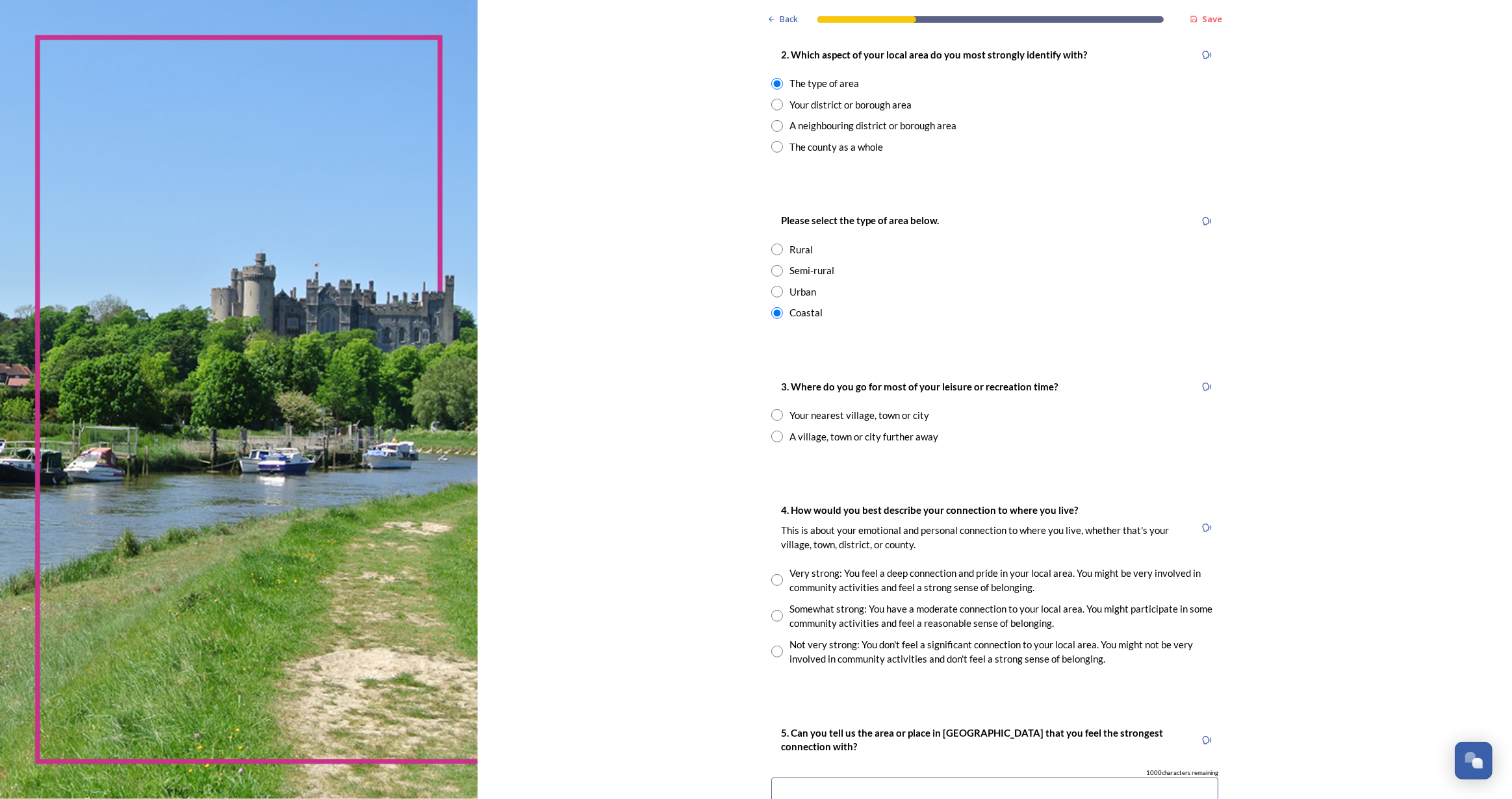
scroll to position [531, 0]
click at [773, 416] on input "radio" at bounding box center [777, 414] width 12 height 12
radio input "true"
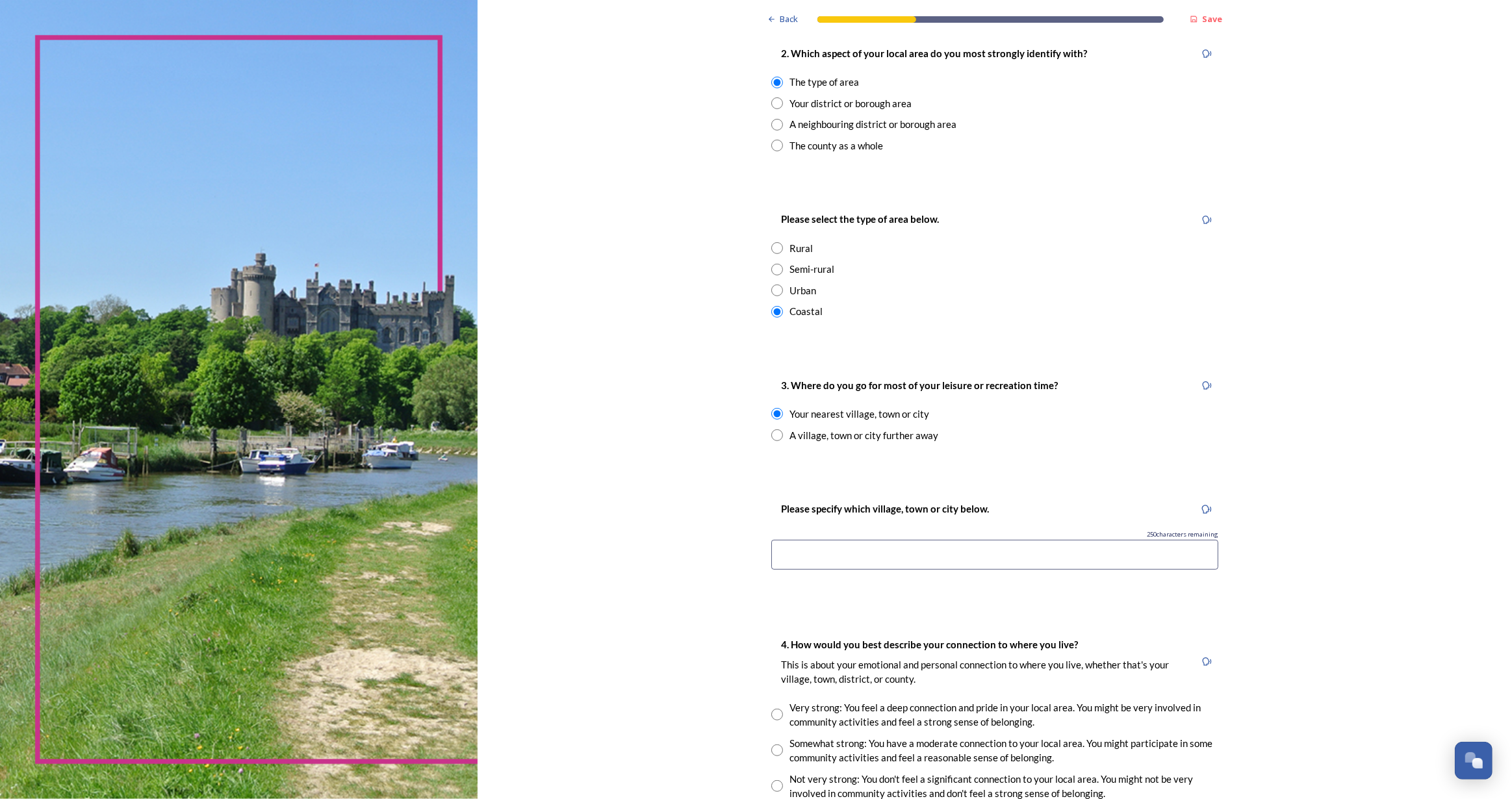
click at [857, 559] on input at bounding box center [994, 554] width 447 height 30
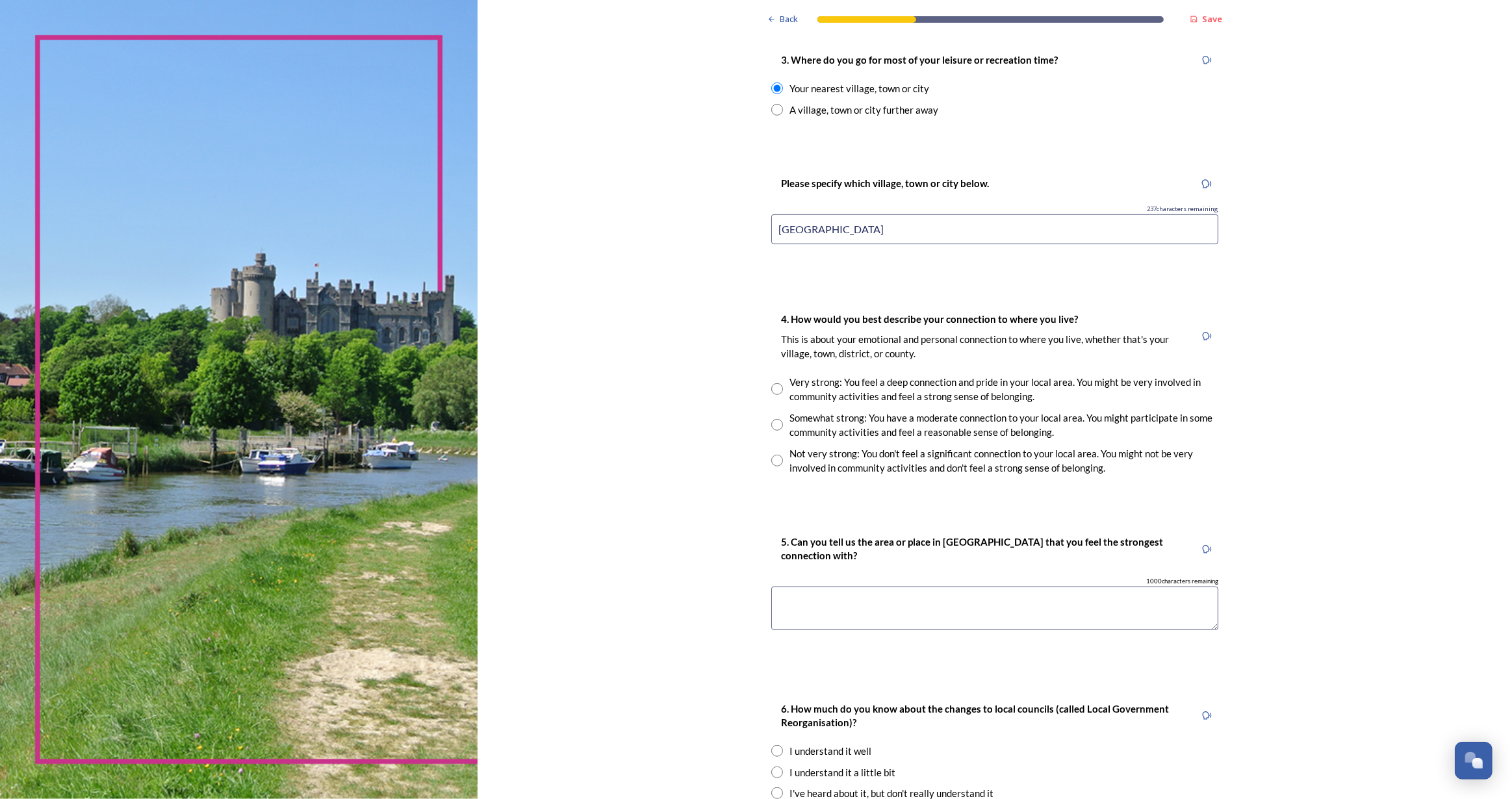
scroll to position [886, 0]
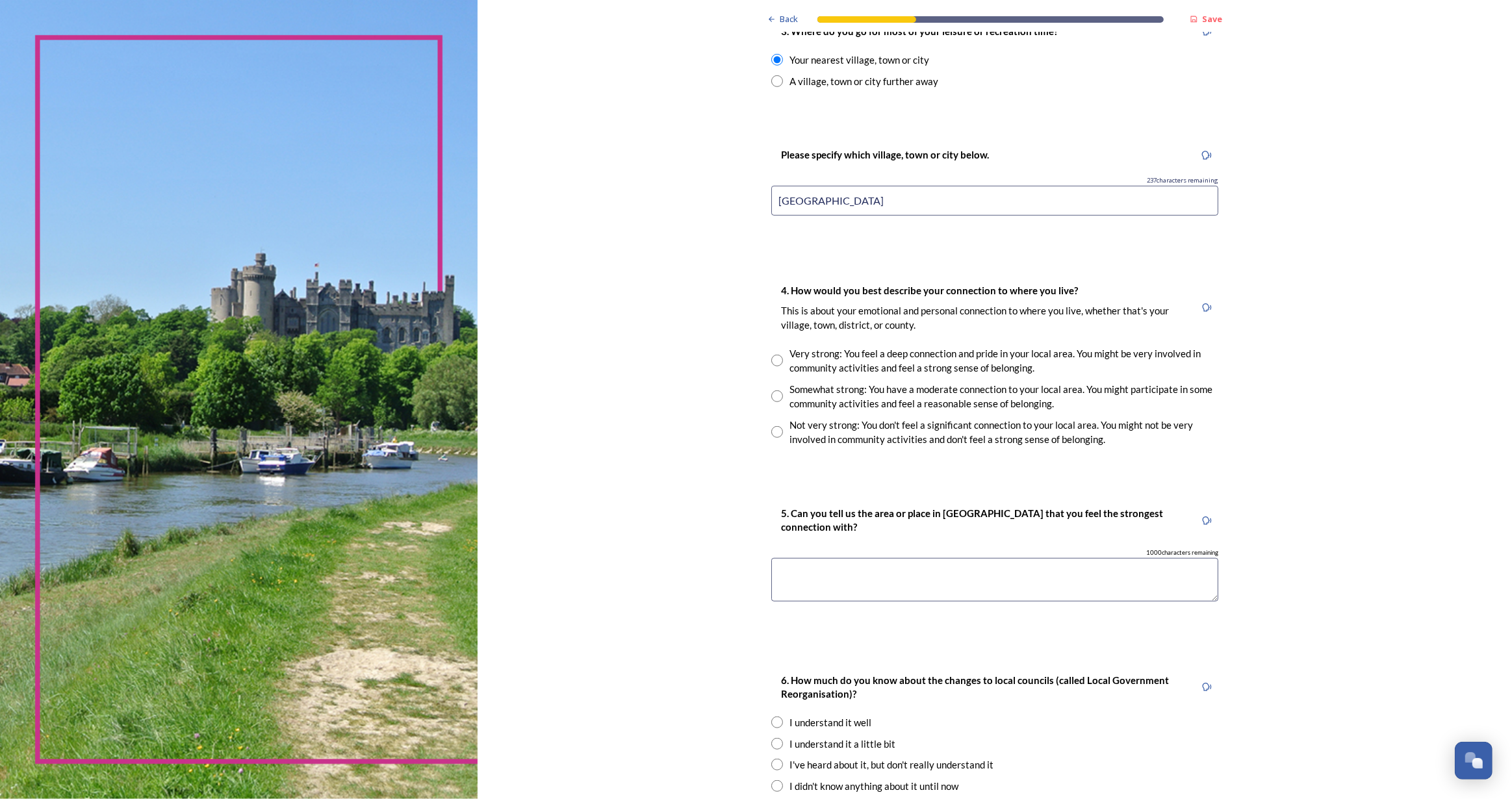
type input "[GEOGRAPHIC_DATA]"
click at [771, 361] on input "radio" at bounding box center [777, 361] width 12 height 12
radio input "true"
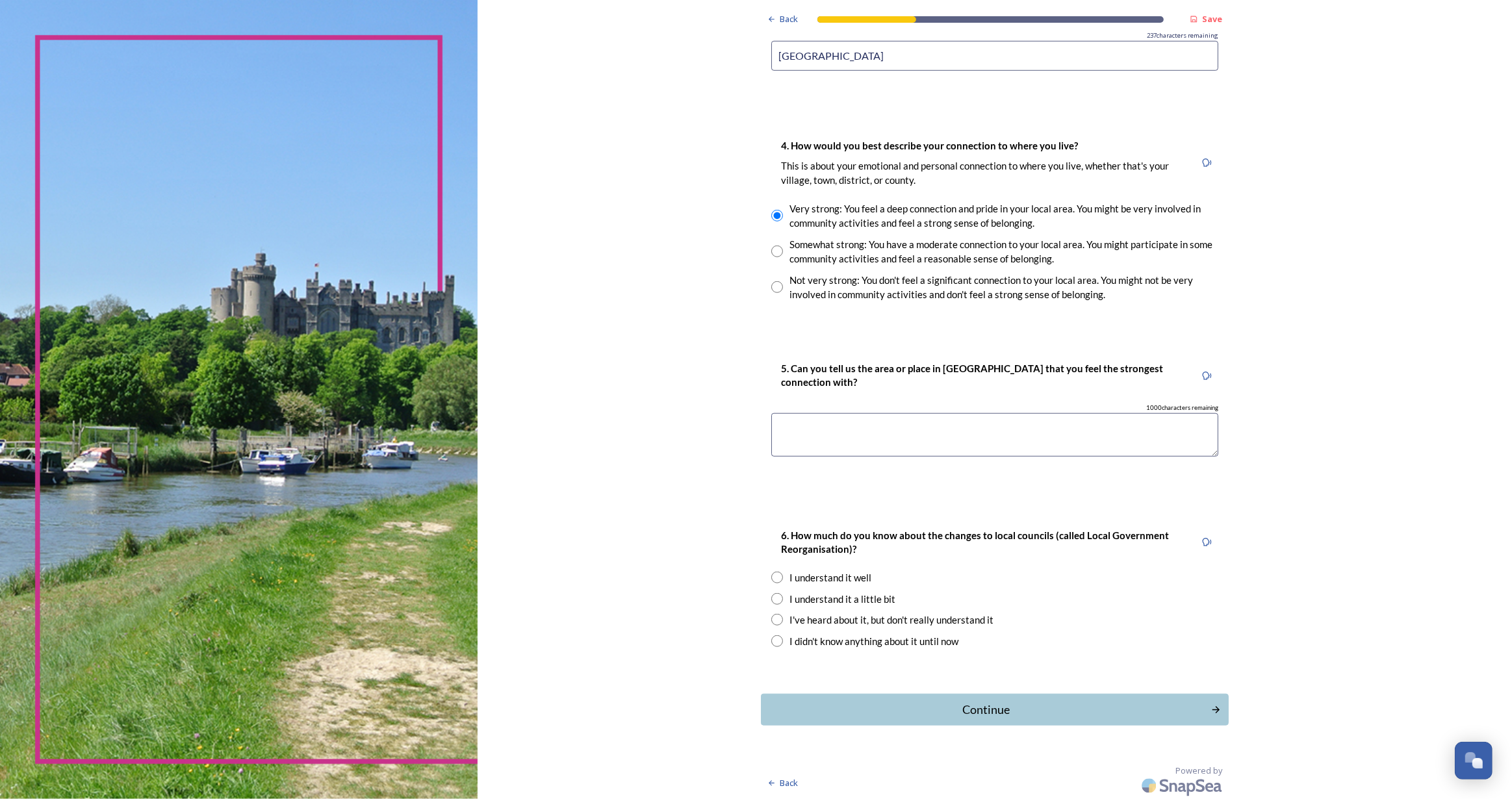
scroll to position [1031, 0]
click at [803, 425] on textarea at bounding box center [994, 434] width 447 height 43
type textarea "Yapton"
click at [773, 641] on input "radio" at bounding box center [777, 641] width 12 height 12
radio input "true"
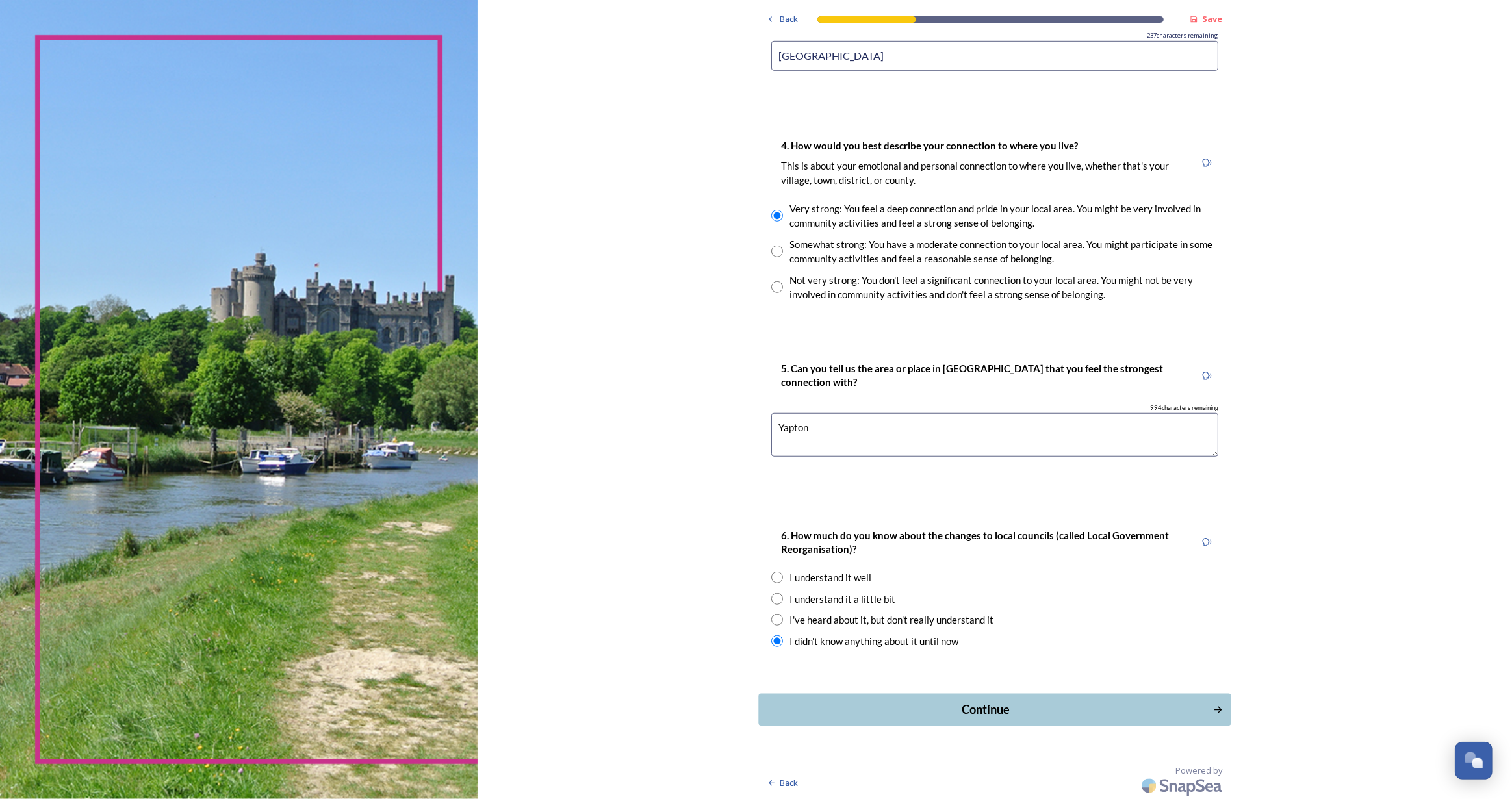
click at [918, 705] on div "Continue" at bounding box center [986, 709] width 440 height 17
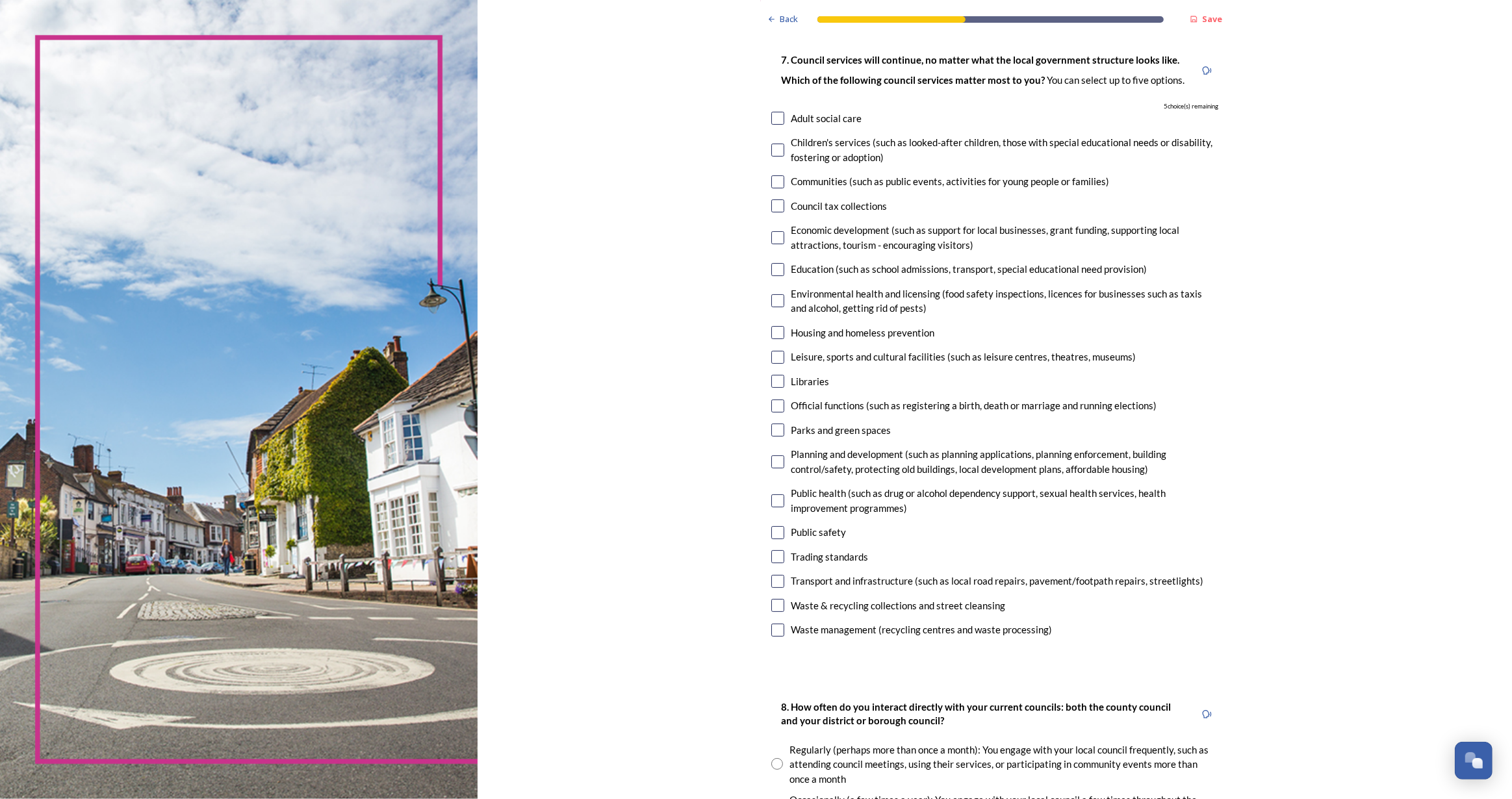
scroll to position [413, 0]
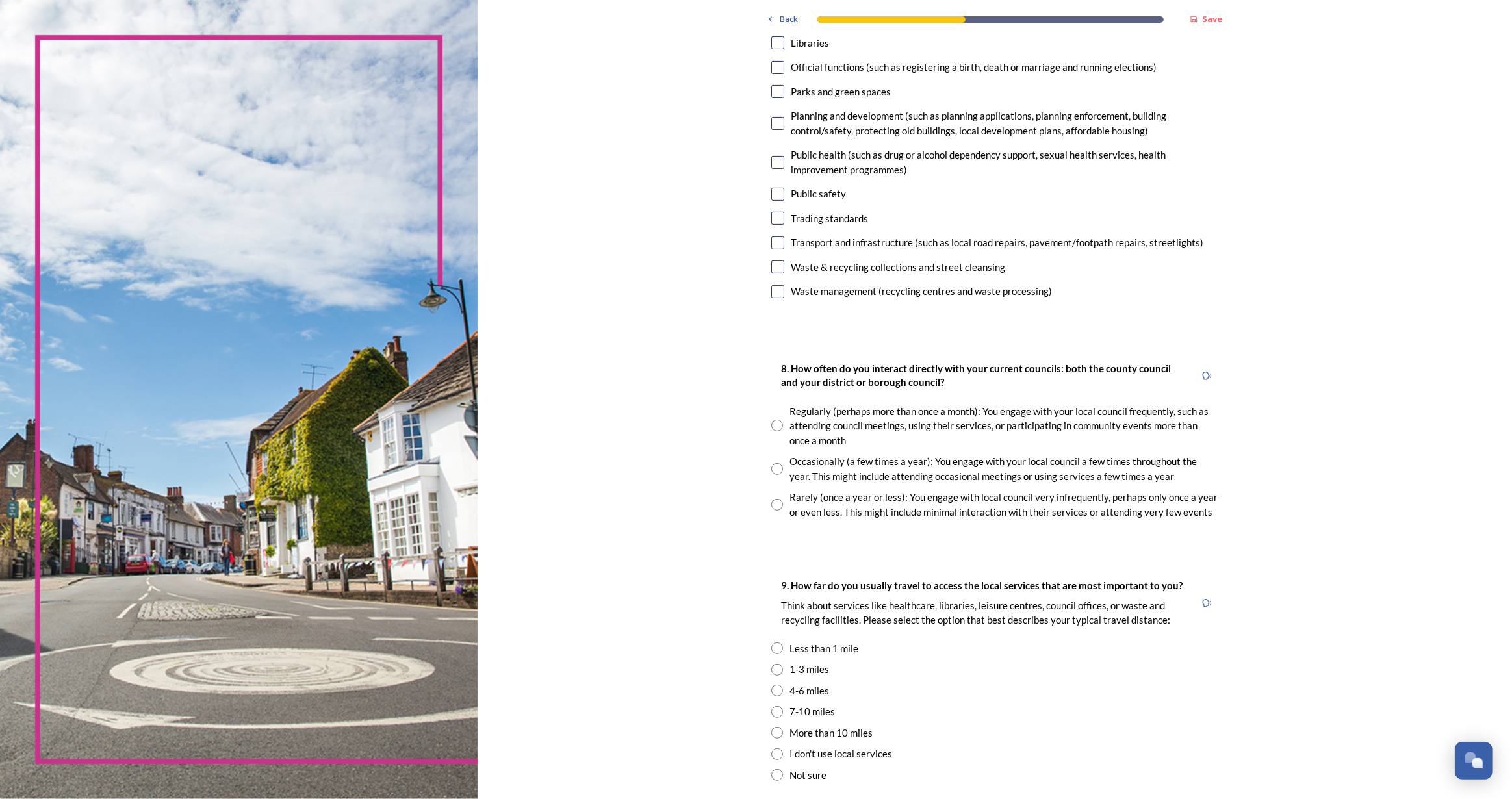
click at [765, 467] on div "8. How often do you interact directly with your current councils: both the coun…" at bounding box center [995, 440] width 468 height 185
click at [775, 470] on input "radio" at bounding box center [777, 469] width 12 height 12
radio input "true"
click at [771, 665] on input "radio" at bounding box center [777, 670] width 12 height 12
radio input "true"
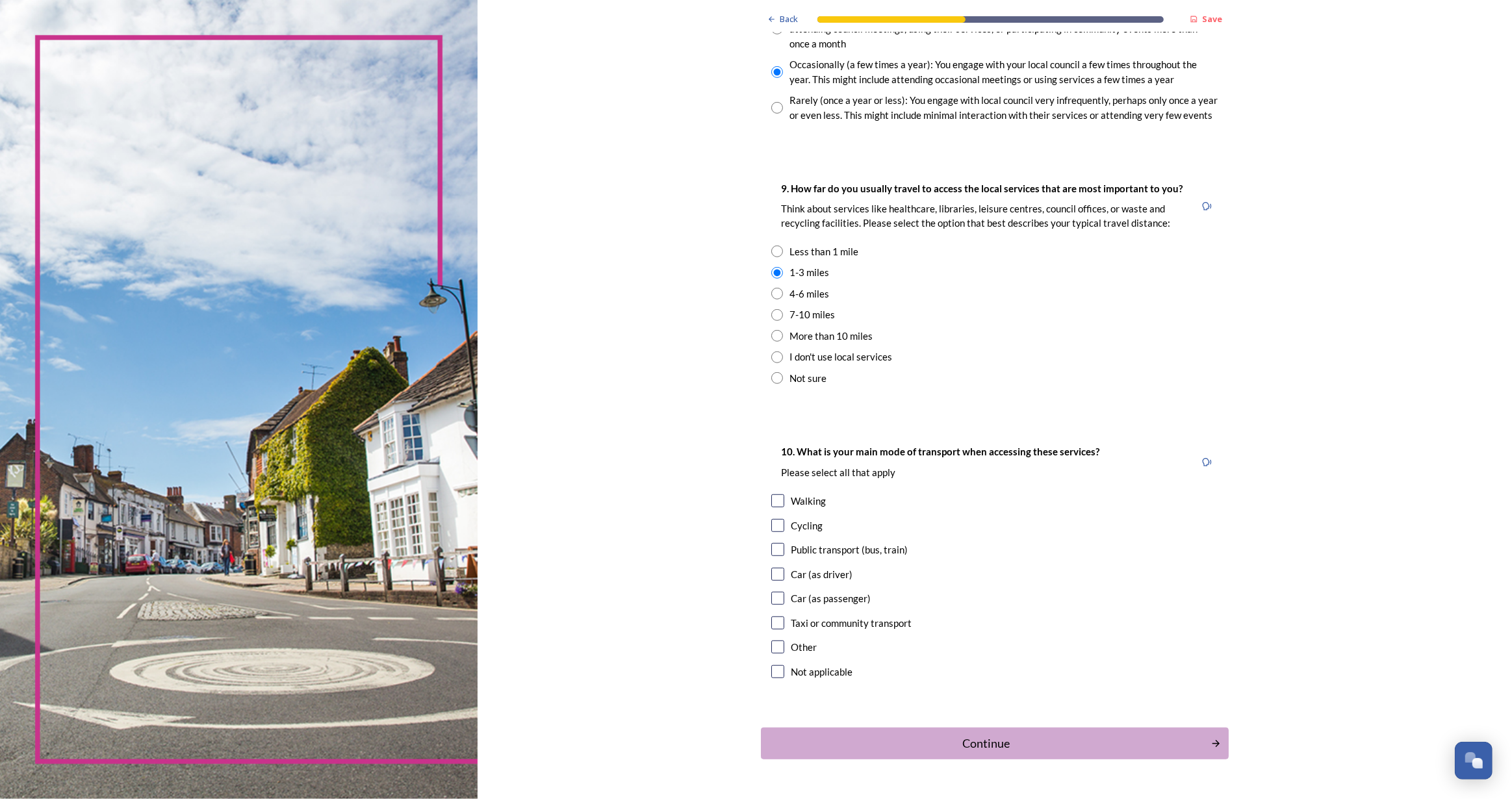
scroll to position [845, 0]
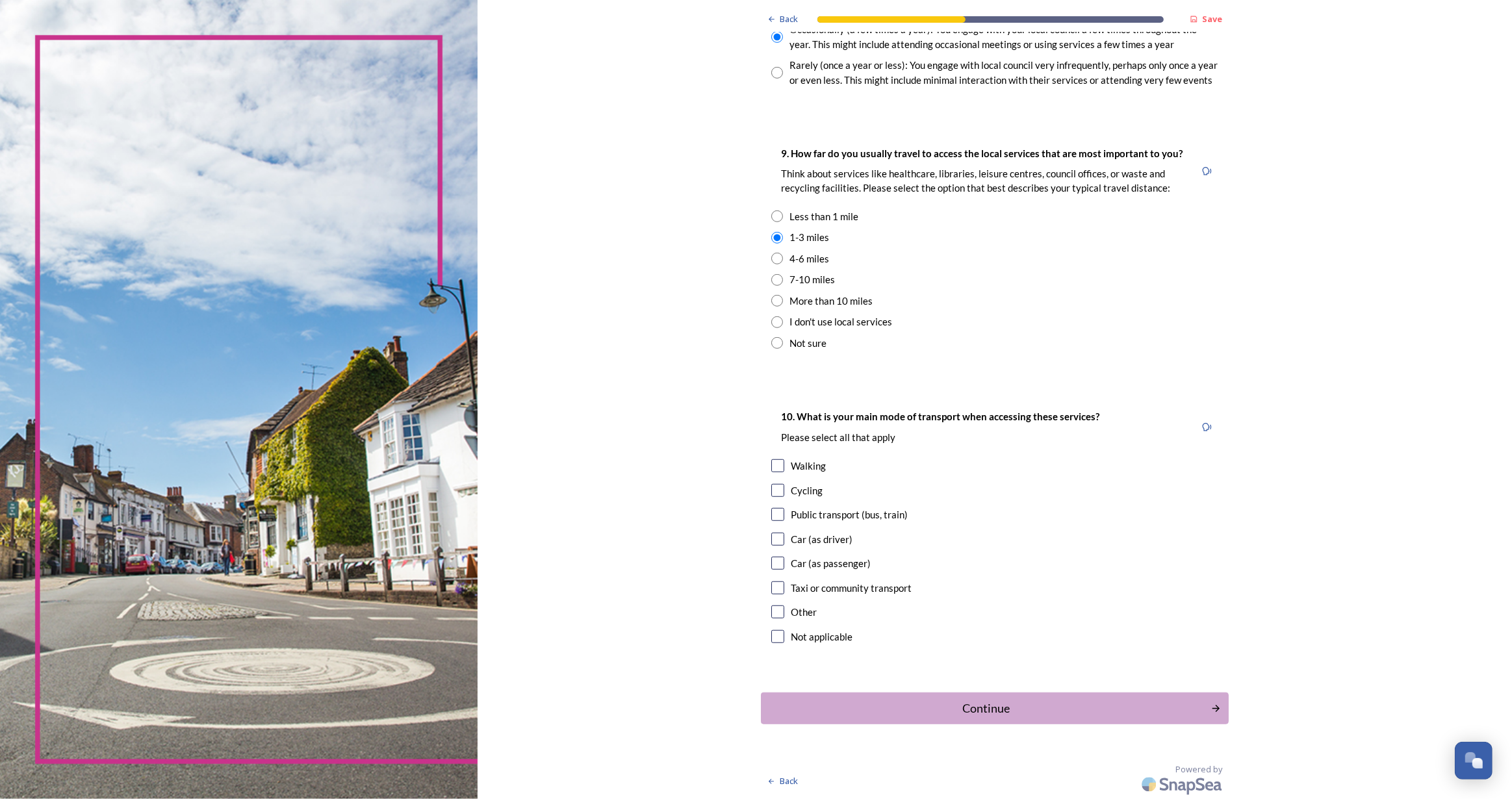
click at [771, 566] on input "checkbox" at bounding box center [778, 564] width 13 height 13
checkbox input "true"
click at [773, 518] on input "checkbox" at bounding box center [778, 515] width 13 height 13
checkbox input "true"
drag, startPoint x: 915, startPoint y: 707, endPoint x: 926, endPoint y: 705, distance: 11.2
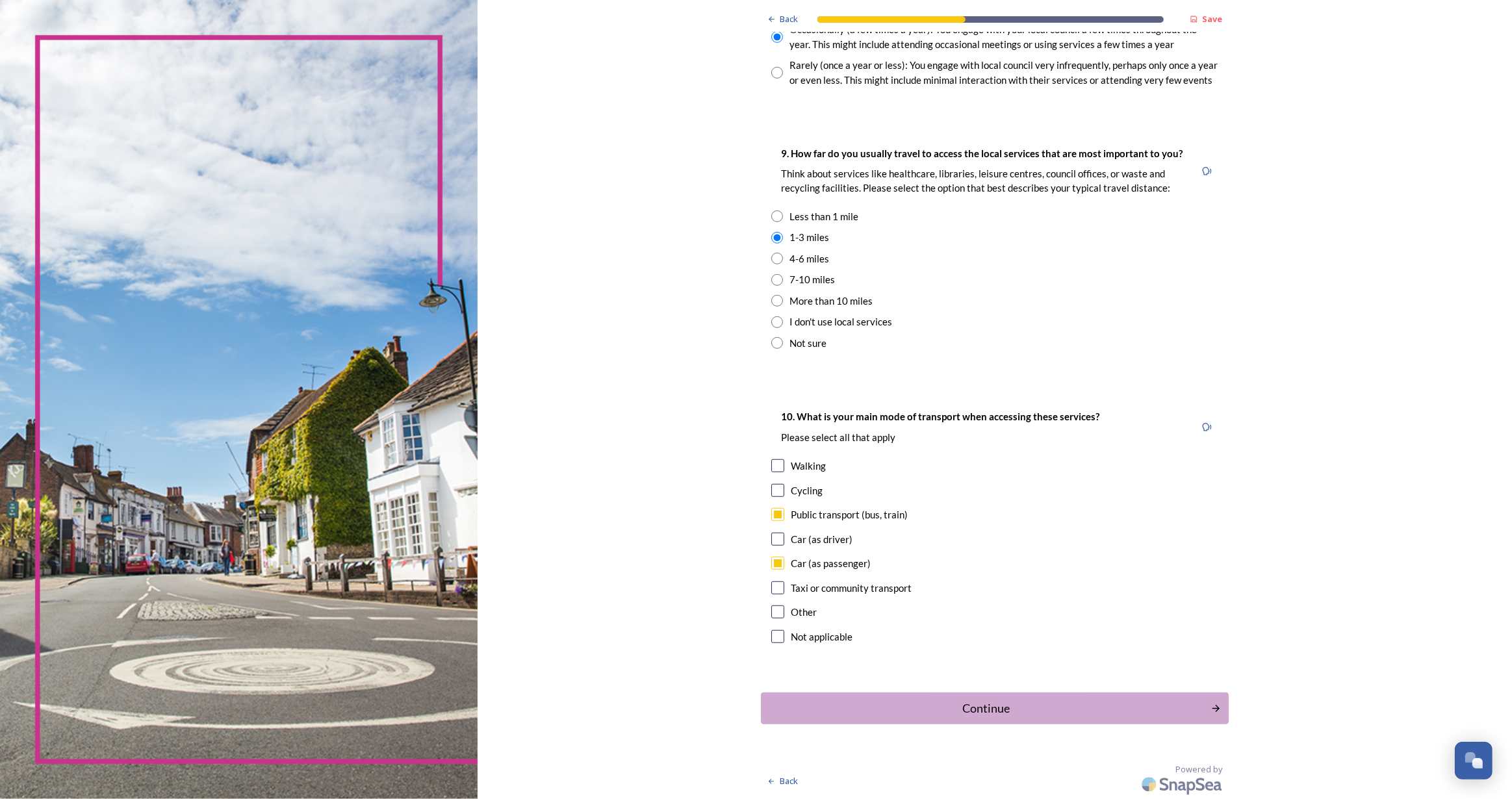
click at [919, 707] on div "Continue" at bounding box center [986, 709] width 436 height 17
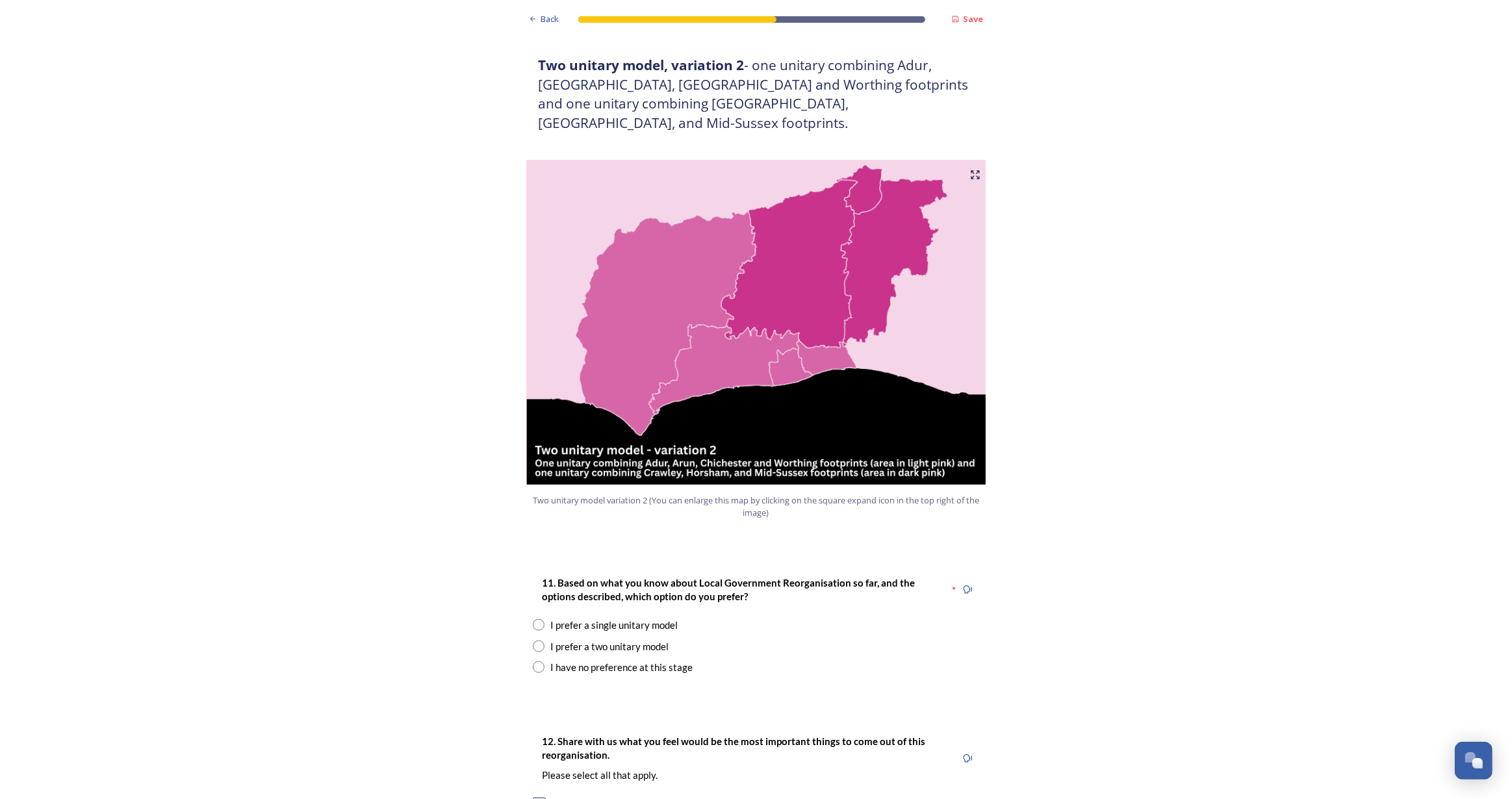
scroll to position [1358, 0]
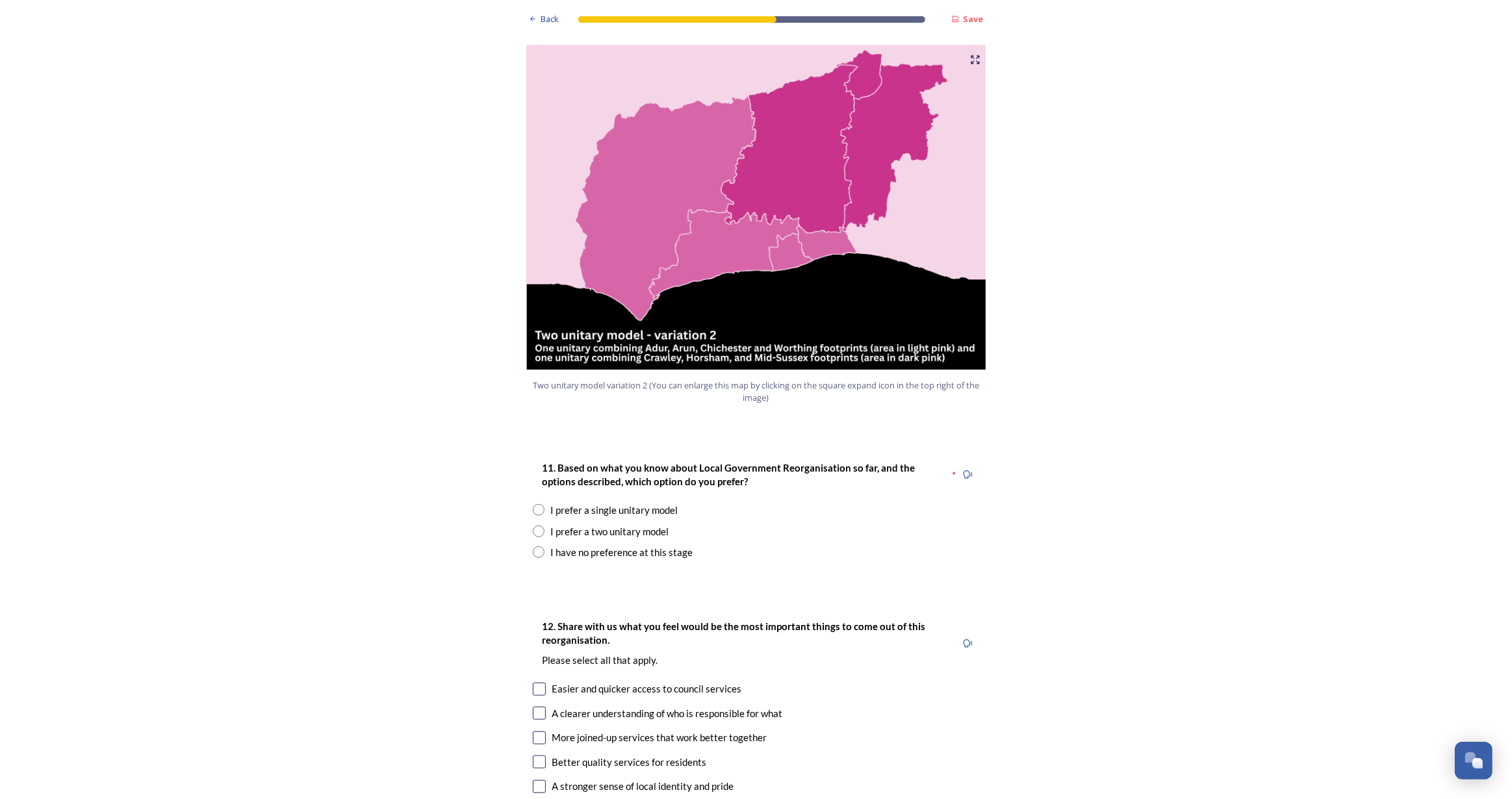
click at [533, 526] on input "radio" at bounding box center [539, 531] width 12 height 12
radio input "true"
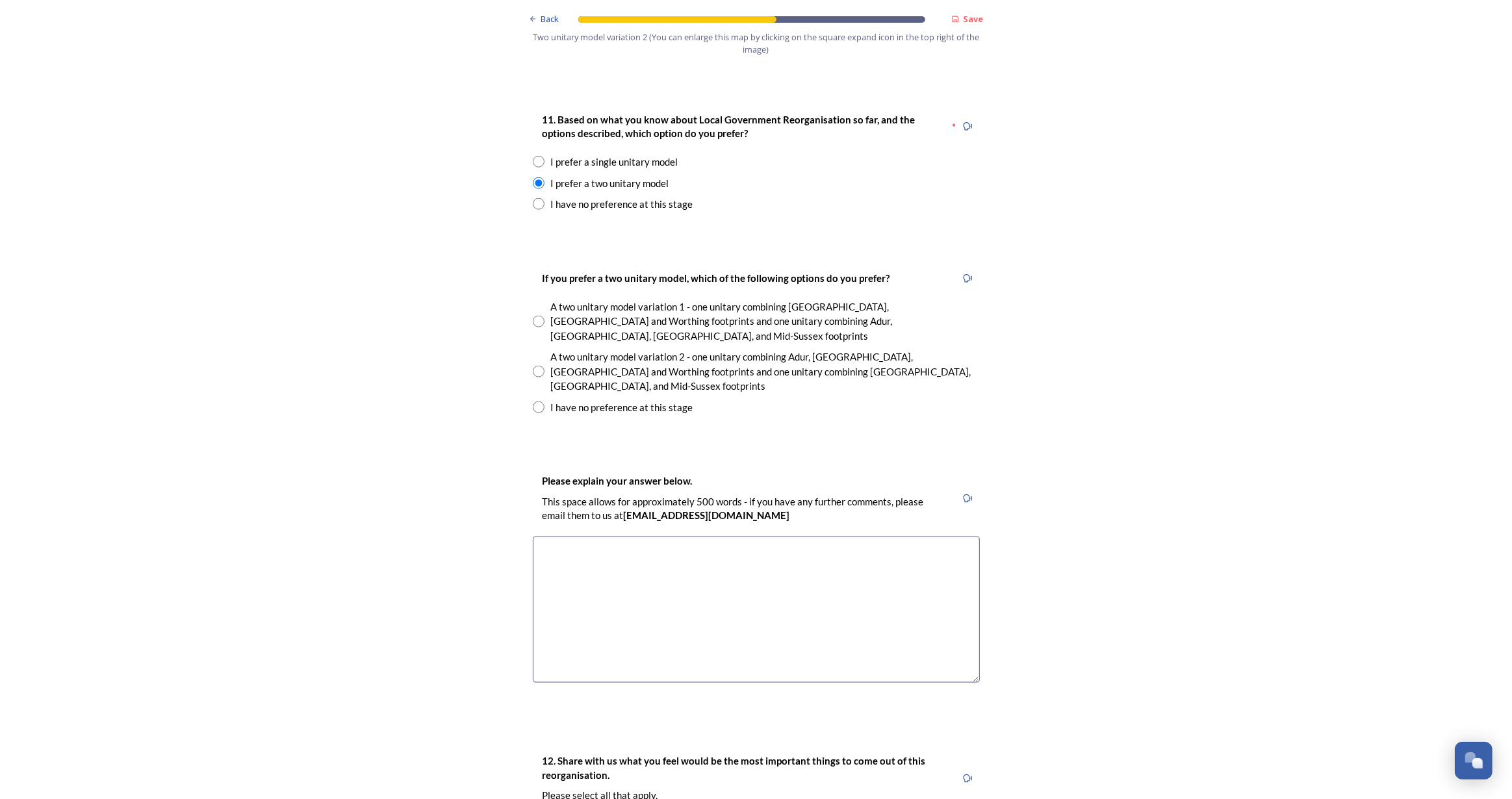
scroll to position [1713, 0]
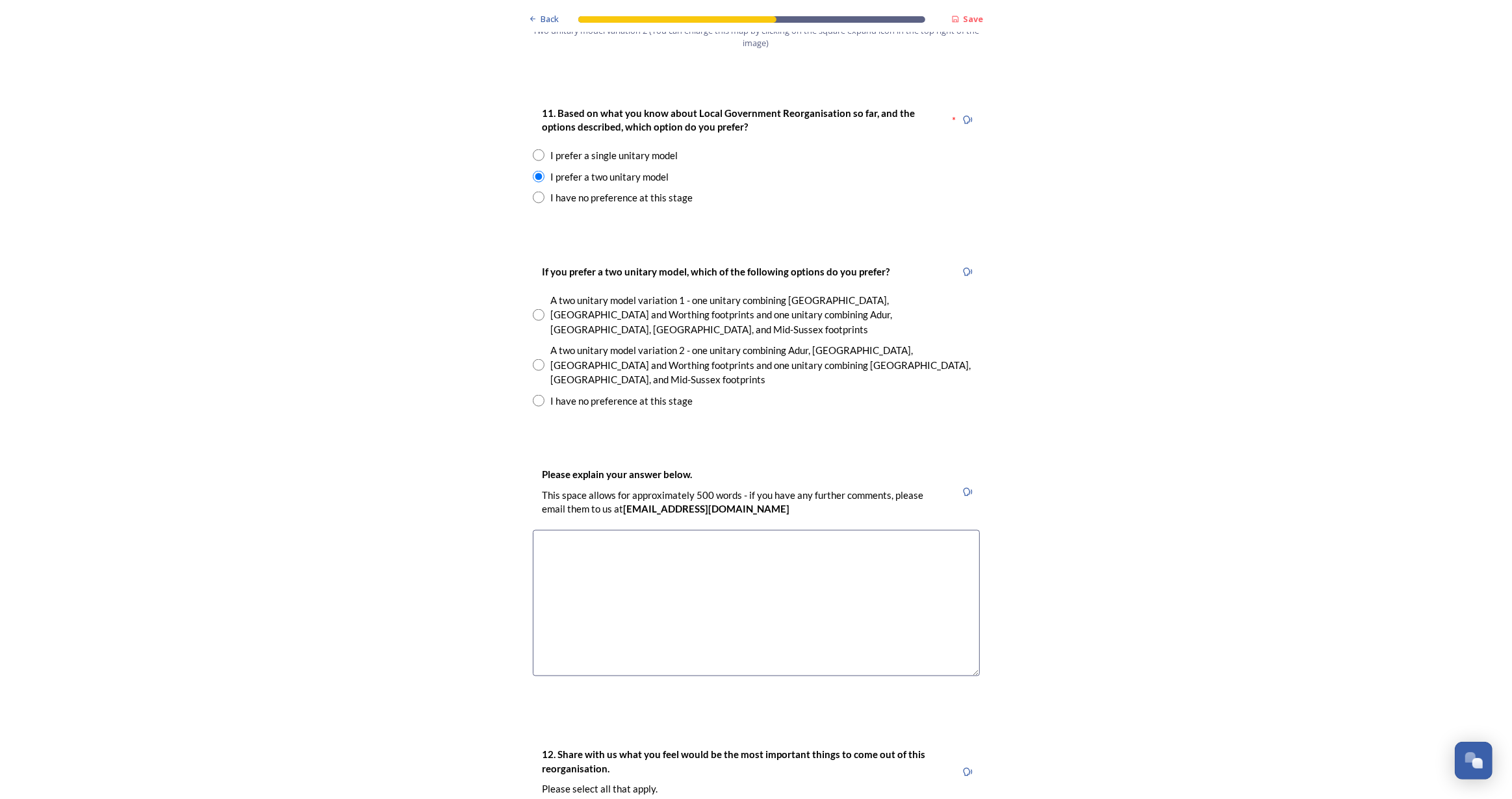
click at [533, 359] on input "radio" at bounding box center [539, 365] width 12 height 12
radio input "true"
click at [604, 530] on textarea at bounding box center [756, 604] width 447 height 146
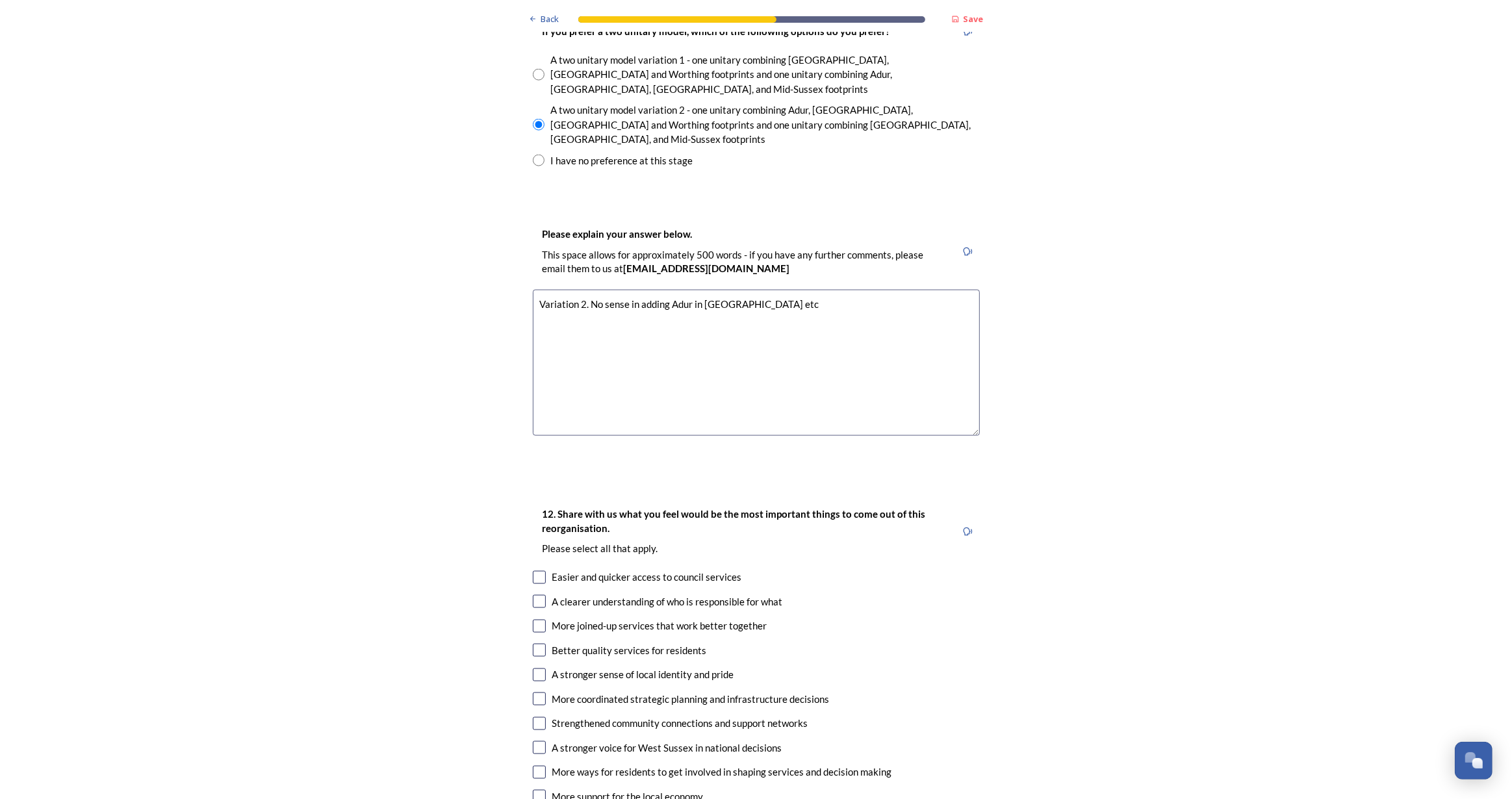
scroll to position [2008, 0]
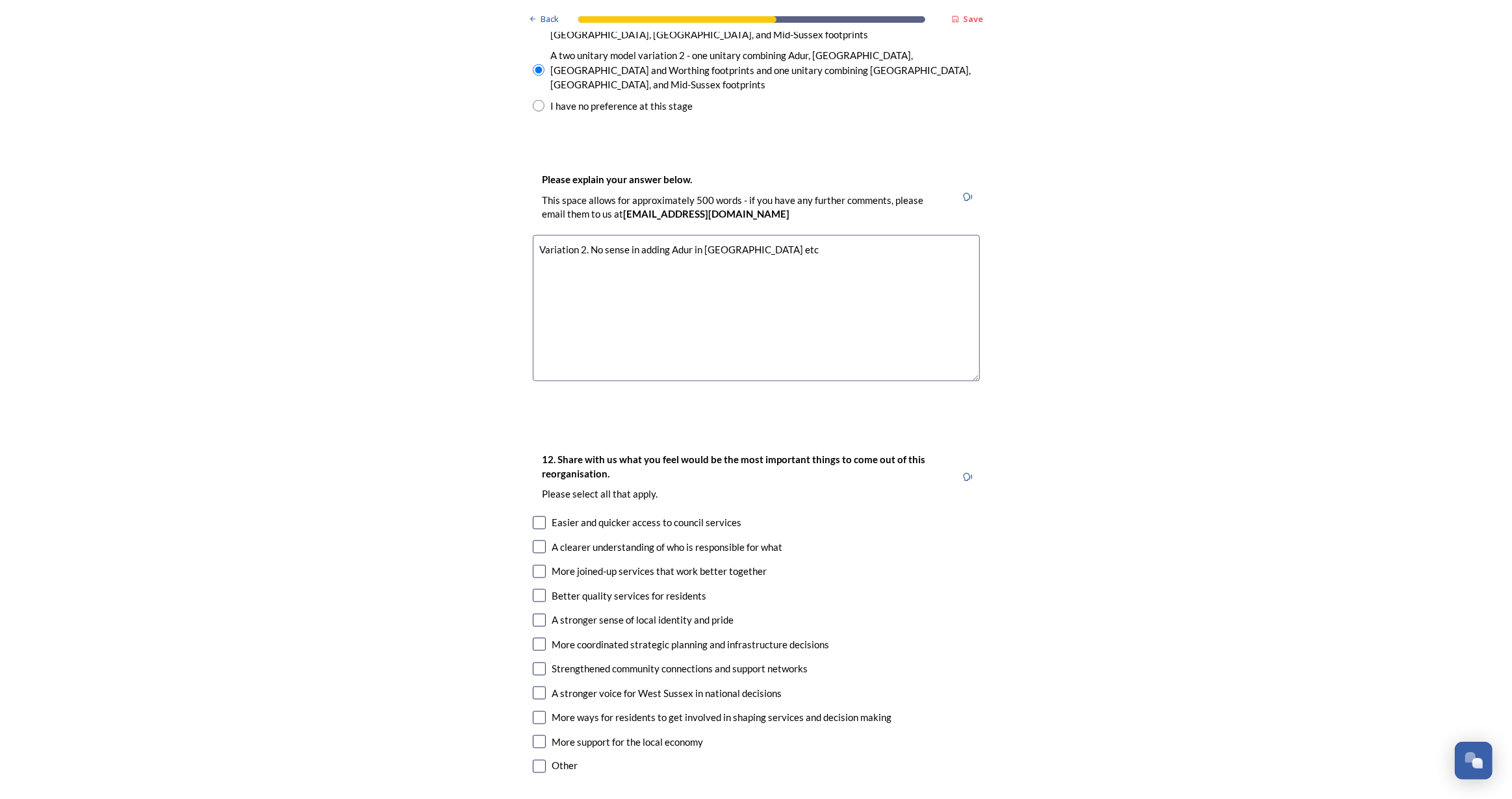
type textarea "Variation 2. No sense in adding Adur in [GEOGRAPHIC_DATA] etc"
click at [535, 565] on input "checkbox" at bounding box center [540, 572] width 13 height 13
checkbox input "true"
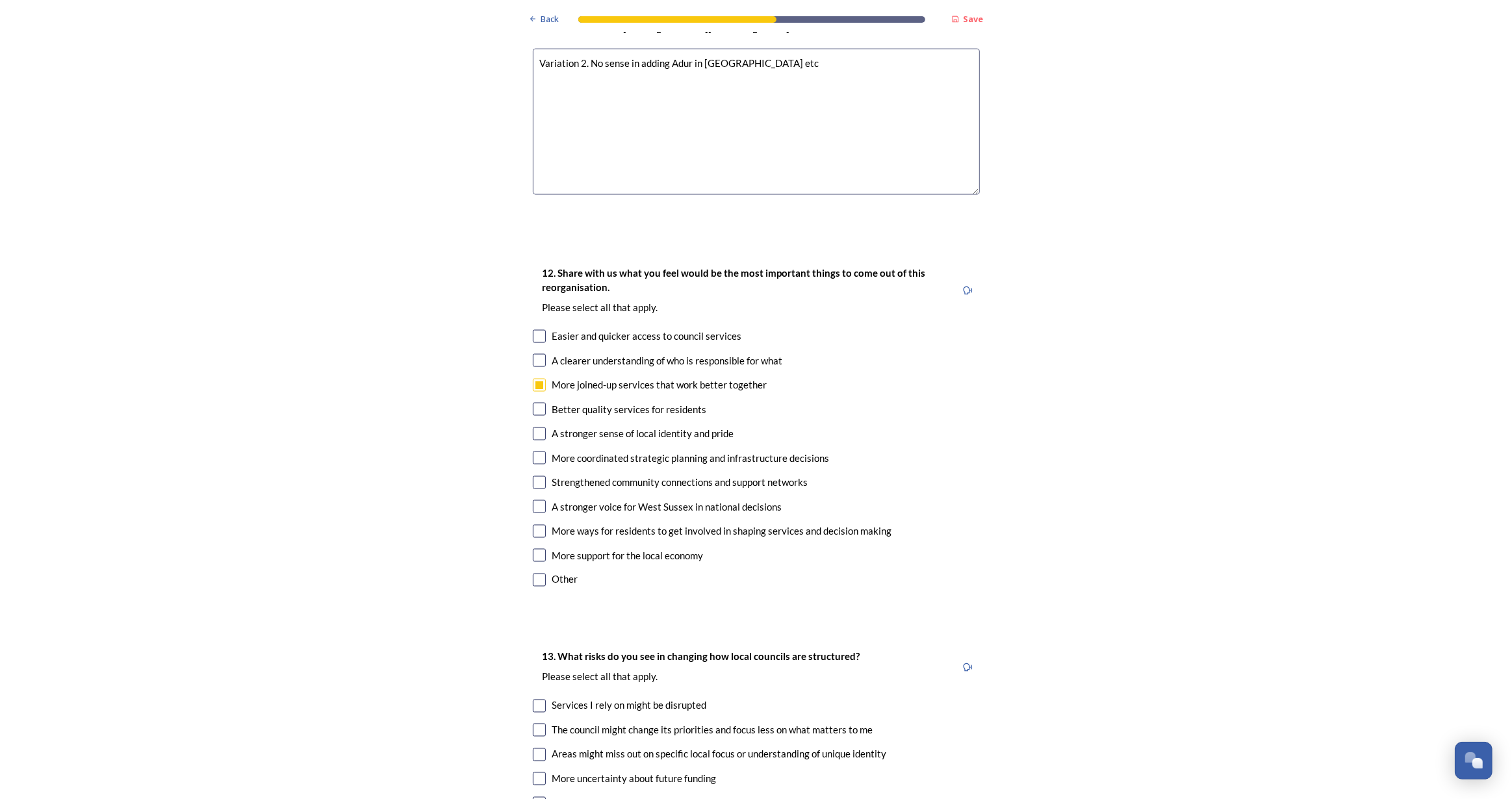
scroll to position [2245, 0]
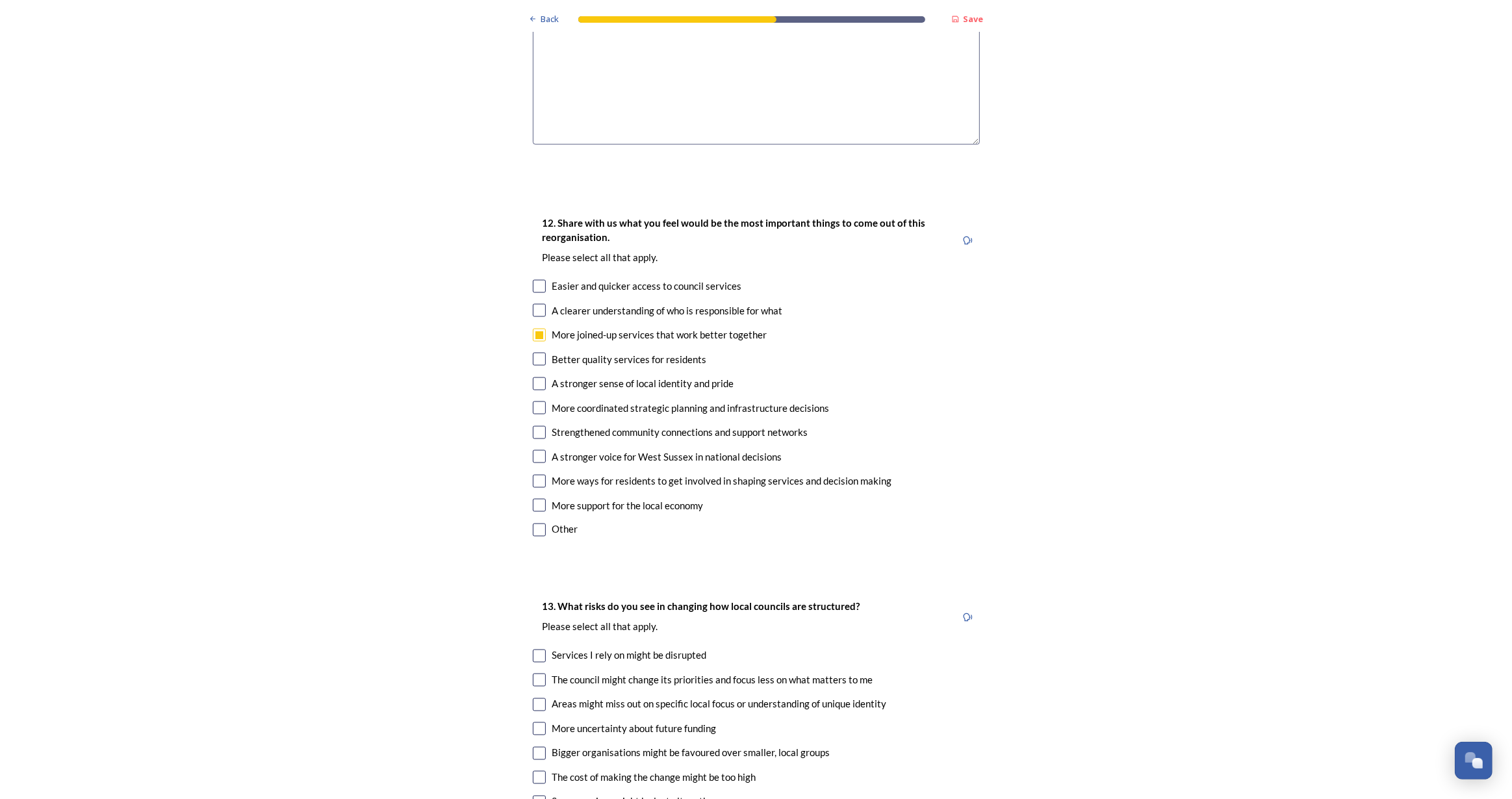
click at [537, 475] on input "checkbox" at bounding box center [540, 481] width 13 height 13
checkbox input "true"
click at [535, 499] on input "checkbox" at bounding box center [540, 505] width 13 height 13
checkbox input "true"
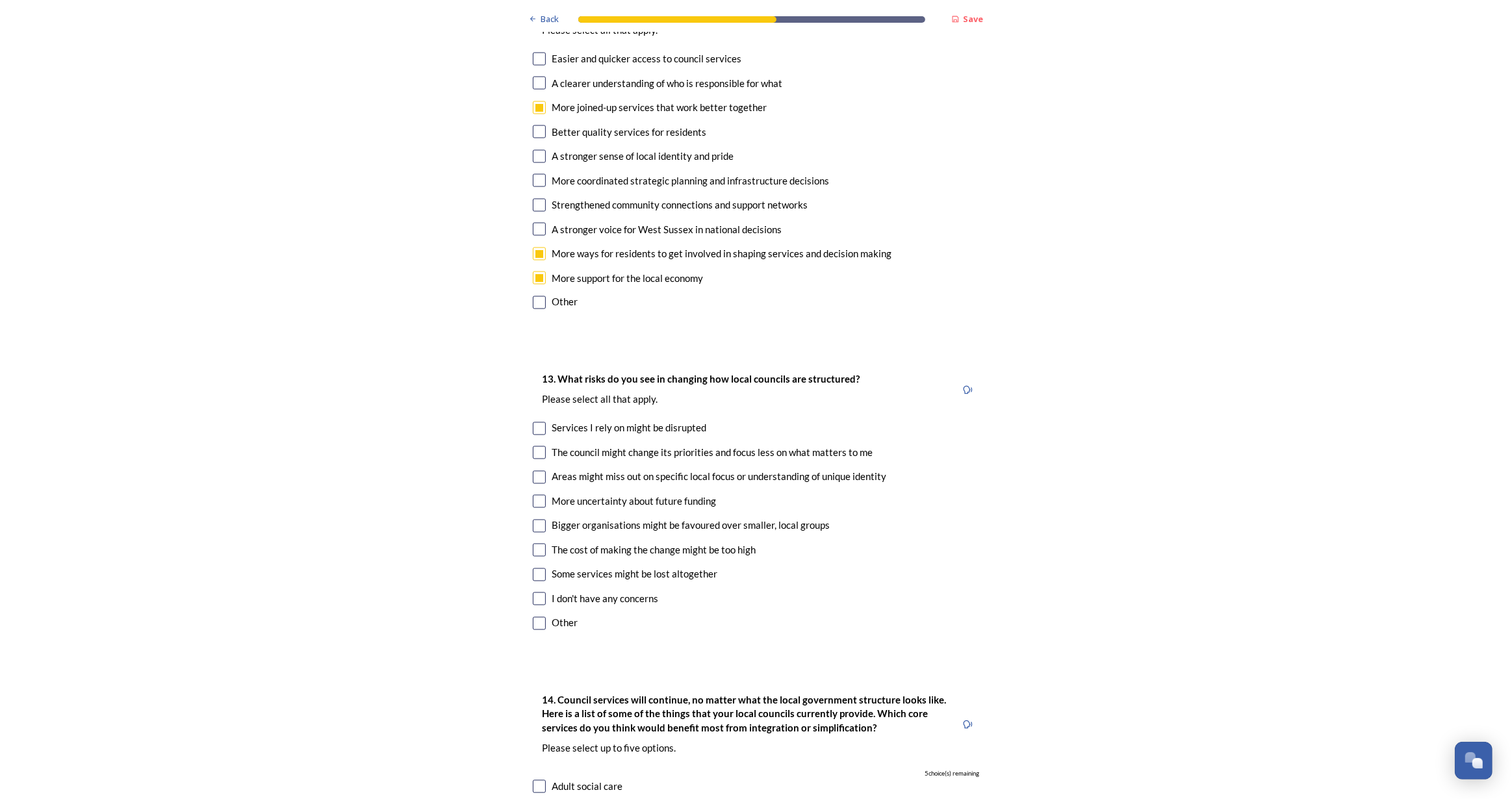
scroll to position [2481, 0]
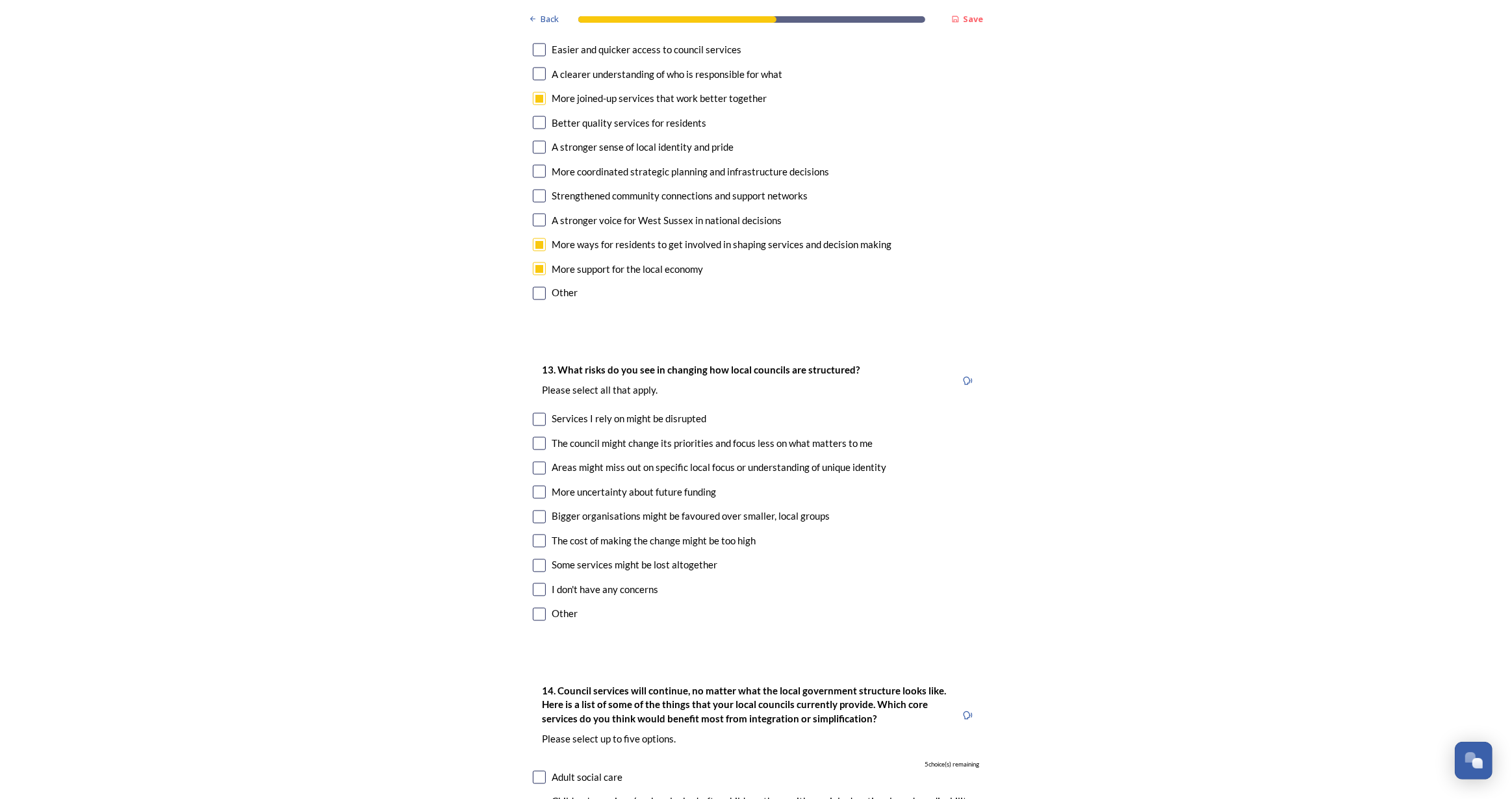
click at [533, 462] on input "checkbox" at bounding box center [540, 469] width 13 height 13
checkbox input "true"
click at [533, 511] on input "checkbox" at bounding box center [540, 518] width 13 height 13
checkbox input "true"
click at [537, 559] on input "checkbox" at bounding box center [540, 566] width 13 height 13
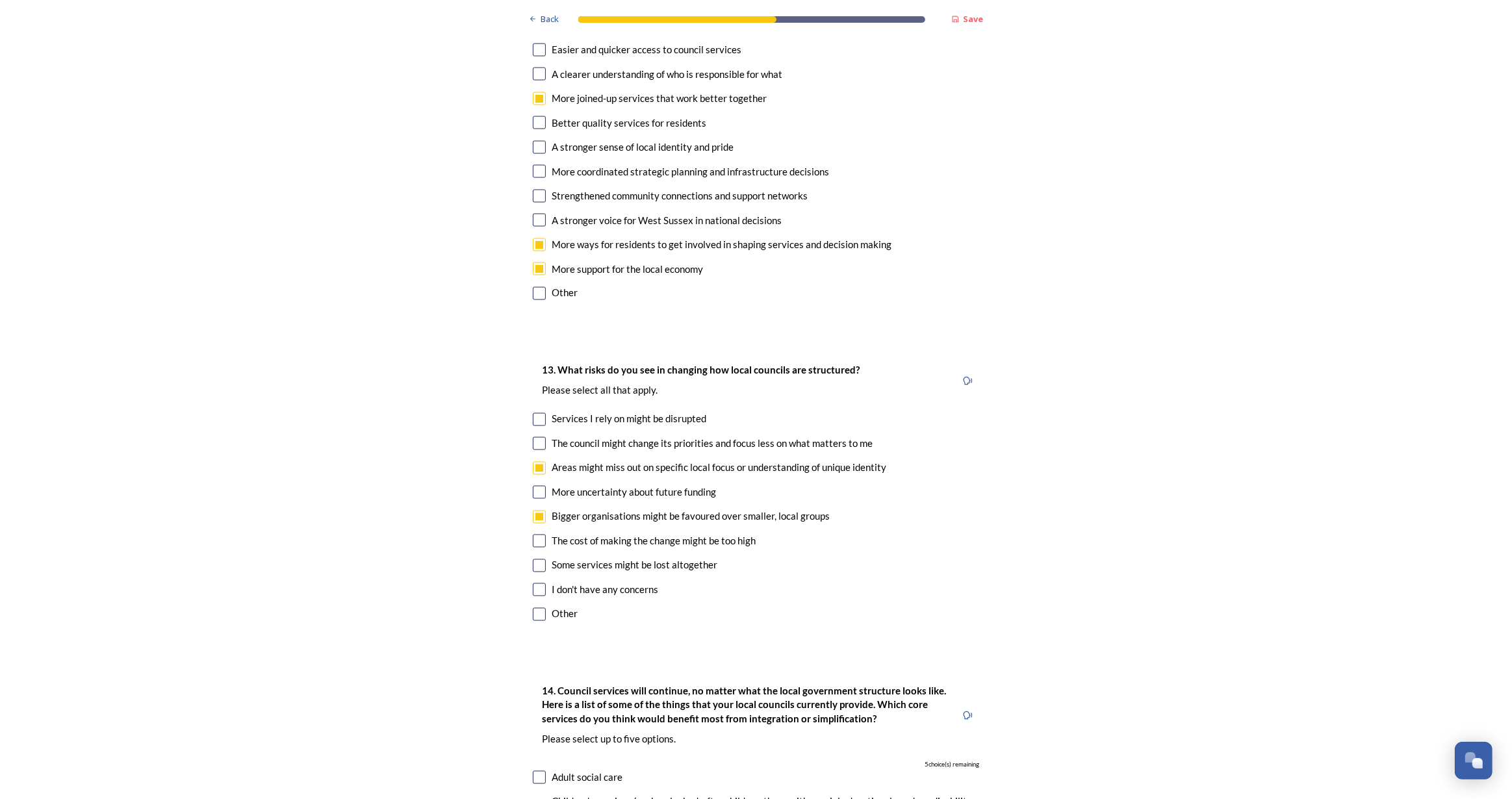
checkbox input "true"
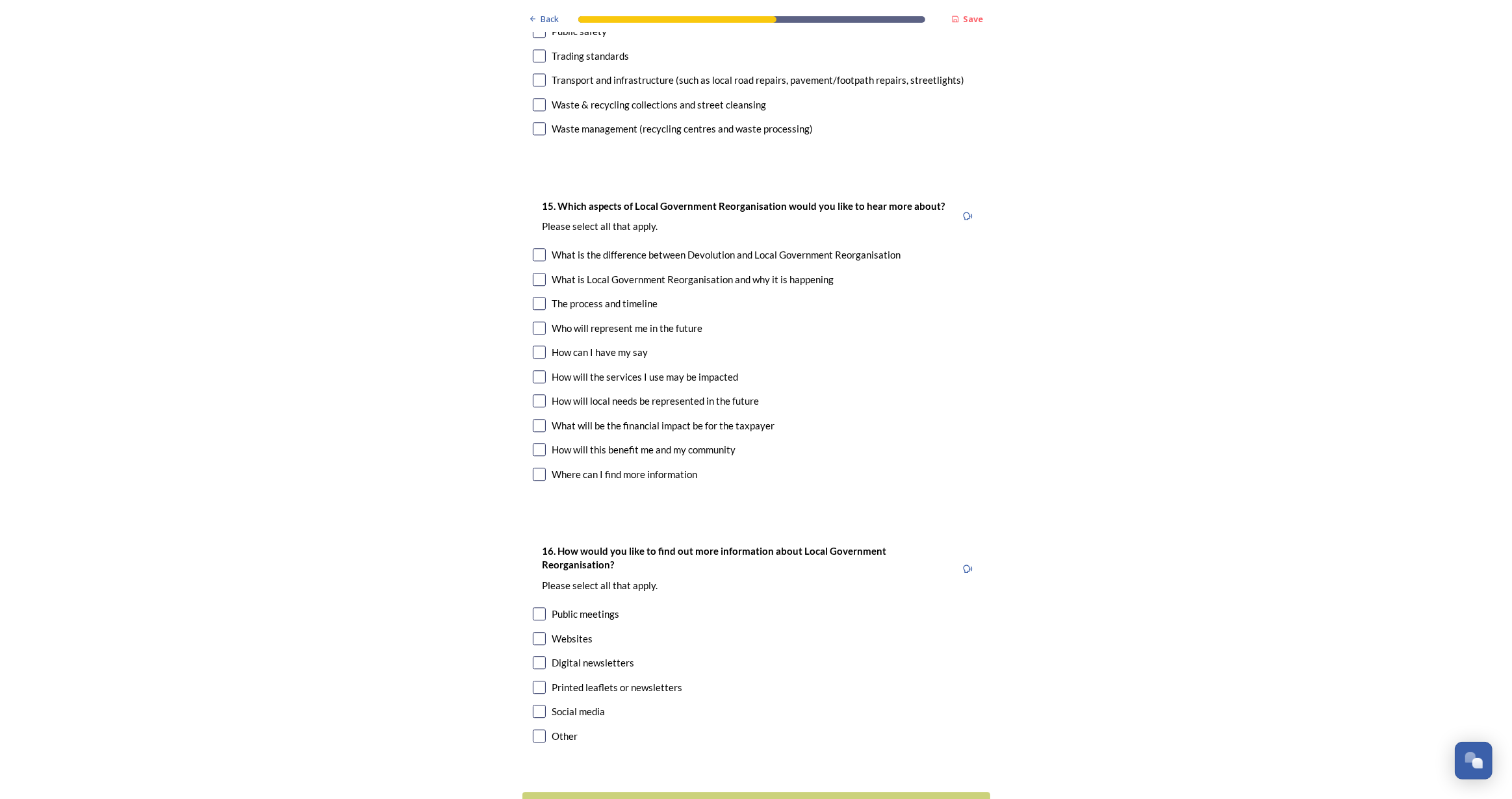
scroll to position [3673, 0]
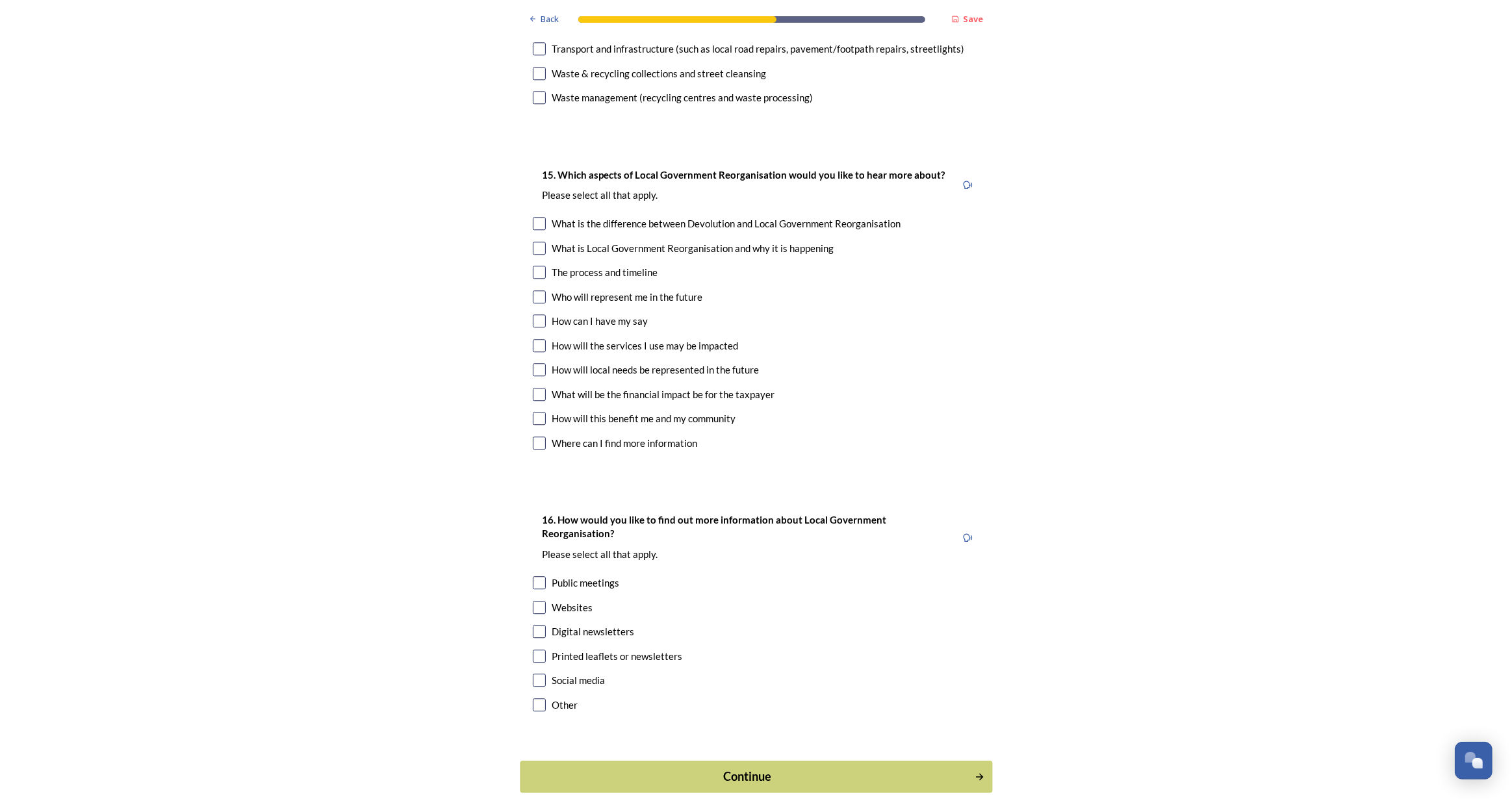
click at [728, 768] on div "Continue" at bounding box center [746, 777] width 440 height 17
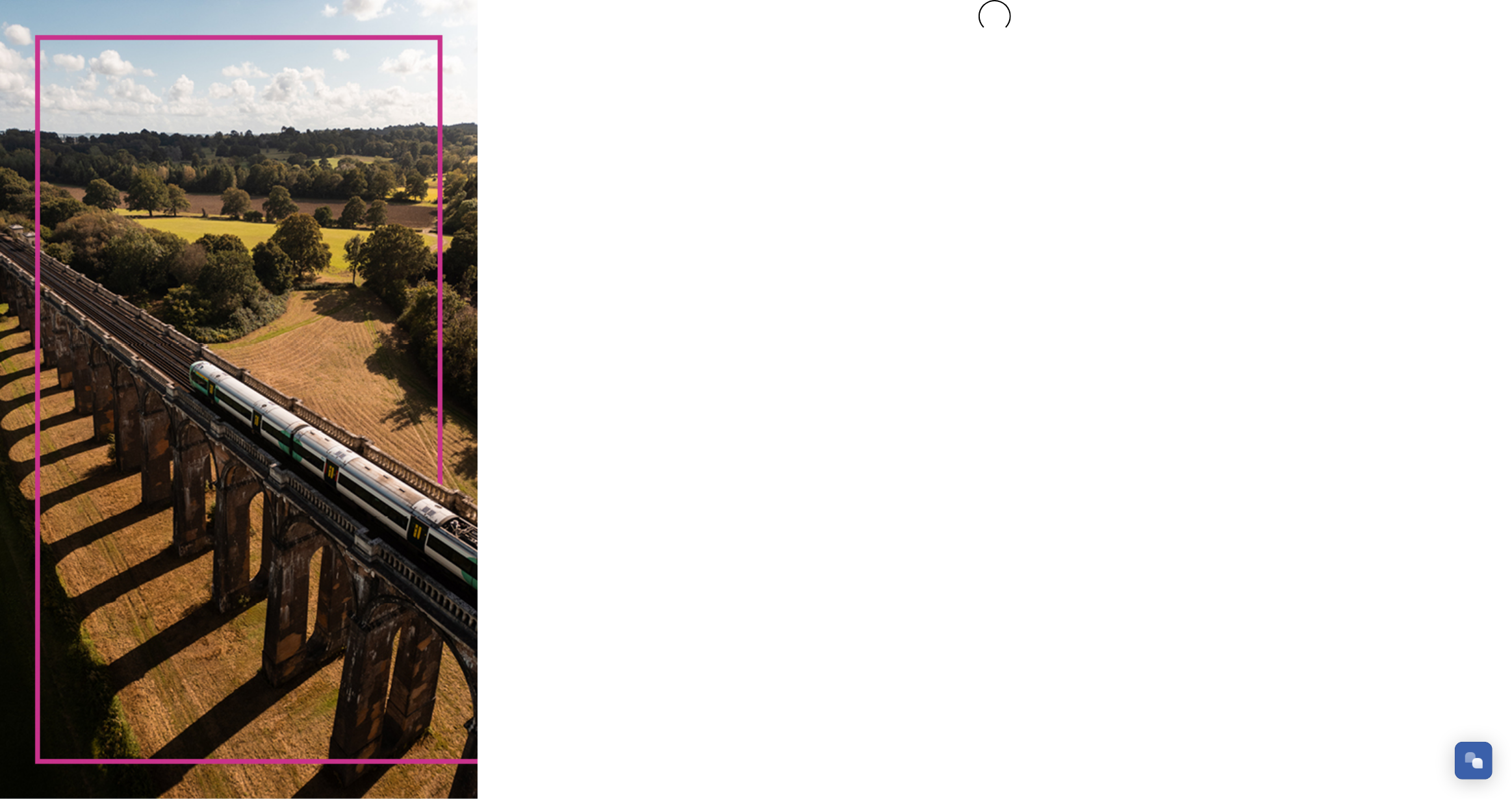
scroll to position [0, 0]
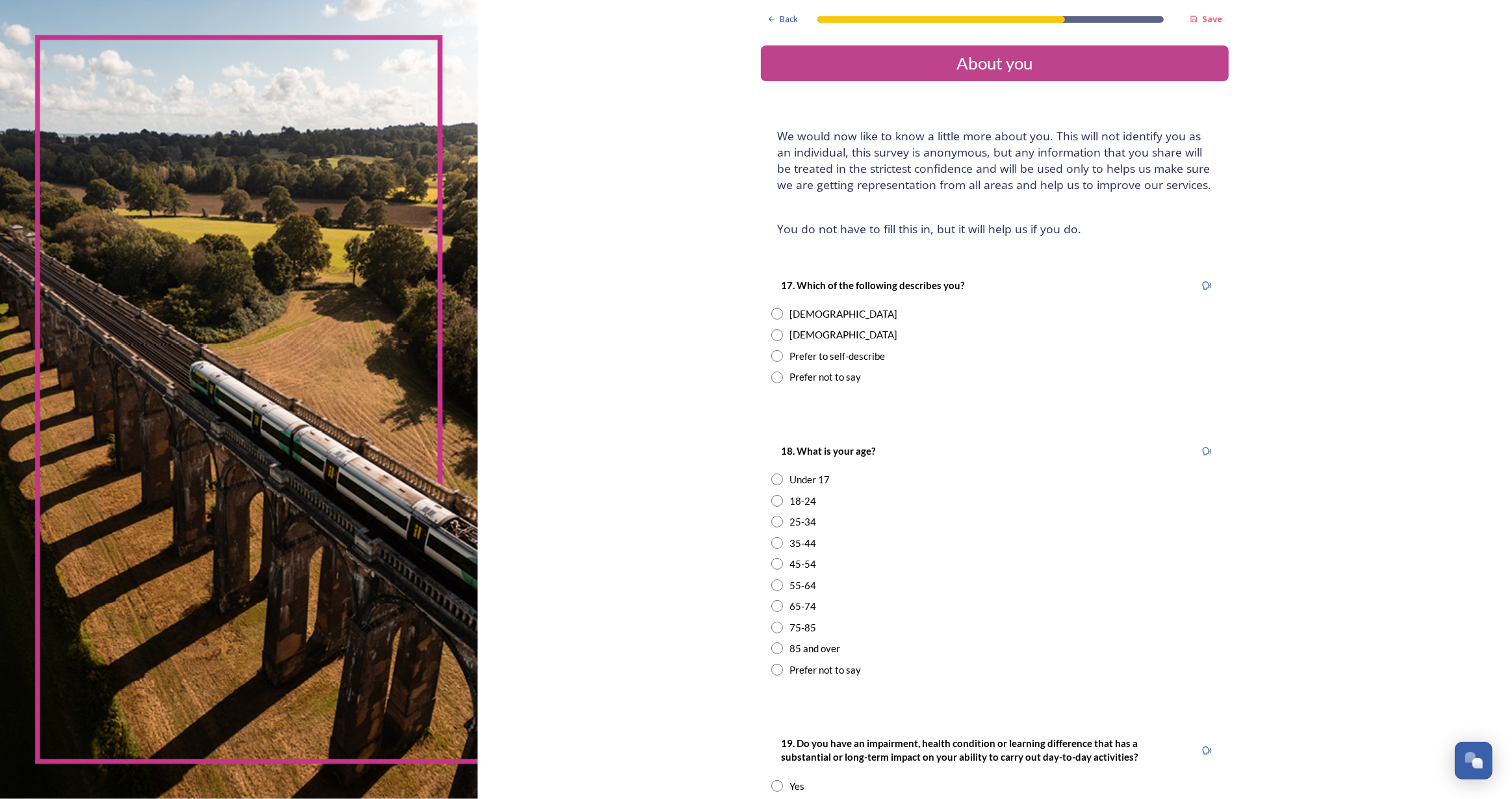
click at [779, 308] on input "radio" at bounding box center [777, 314] width 12 height 12
radio input "true"
click at [773, 562] on input "radio" at bounding box center [777, 564] width 12 height 12
radio input "true"
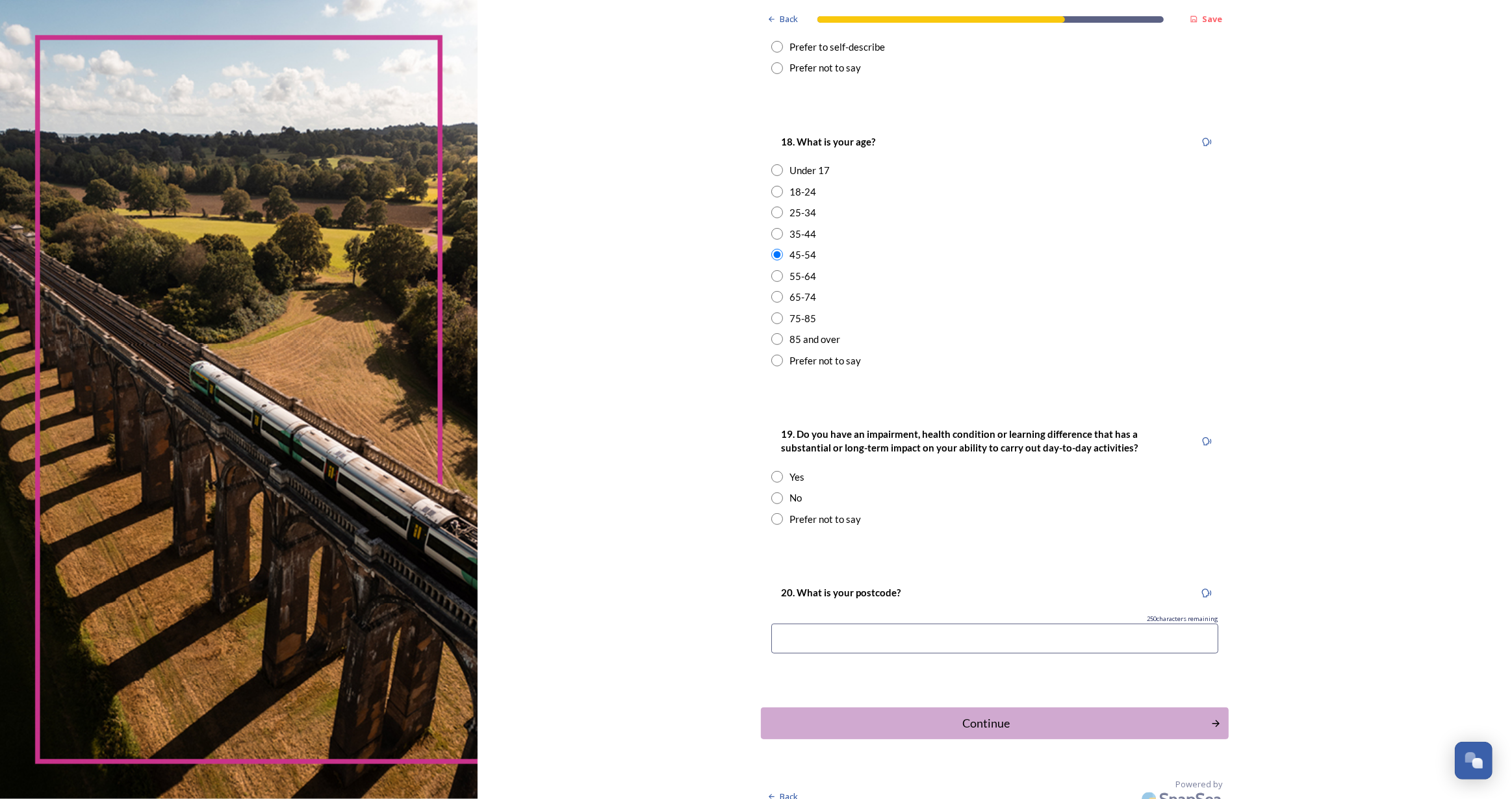
scroll to position [323, 0]
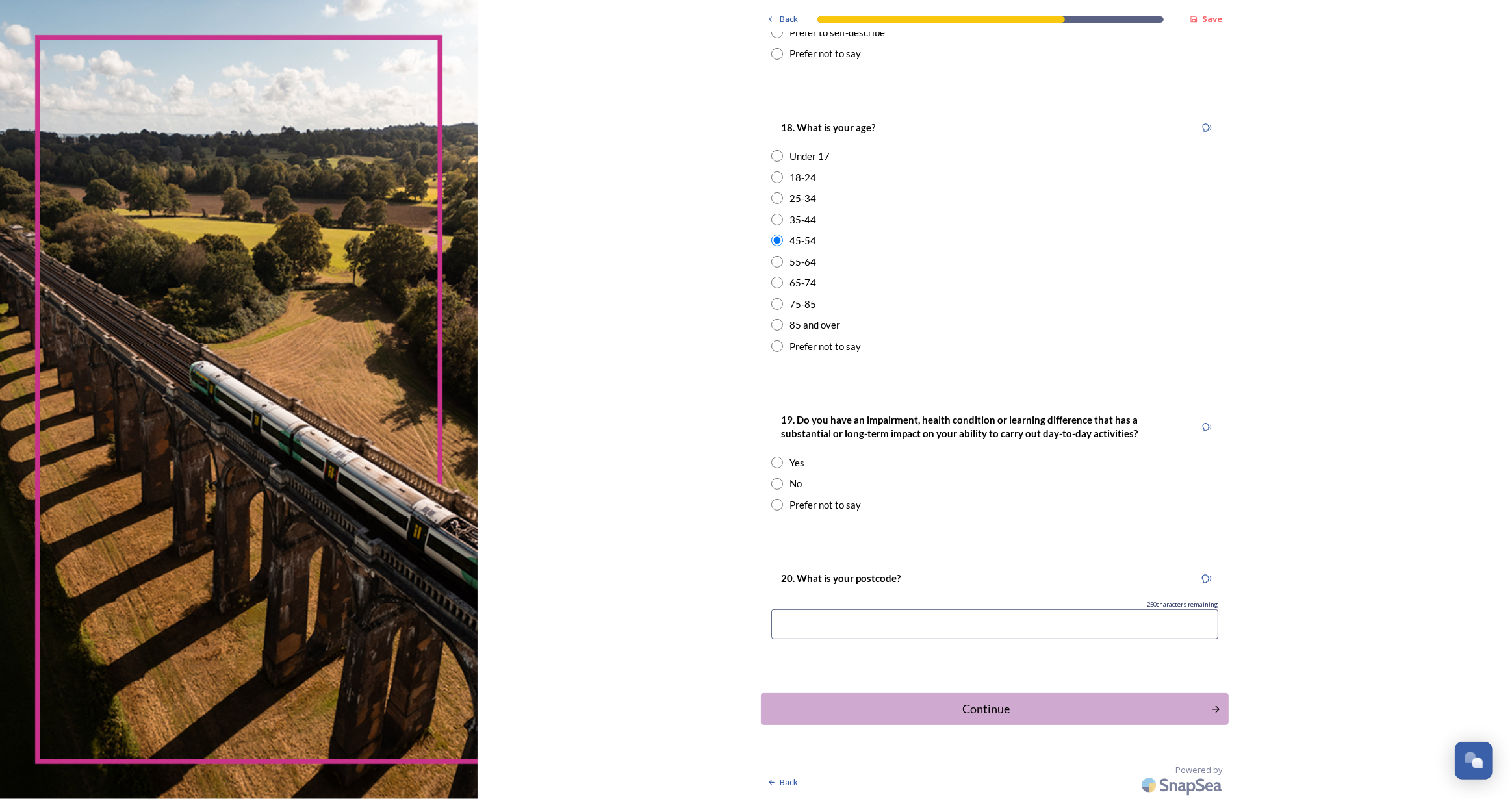
click at [771, 459] on input "radio" at bounding box center [777, 463] width 12 height 12
radio input "true"
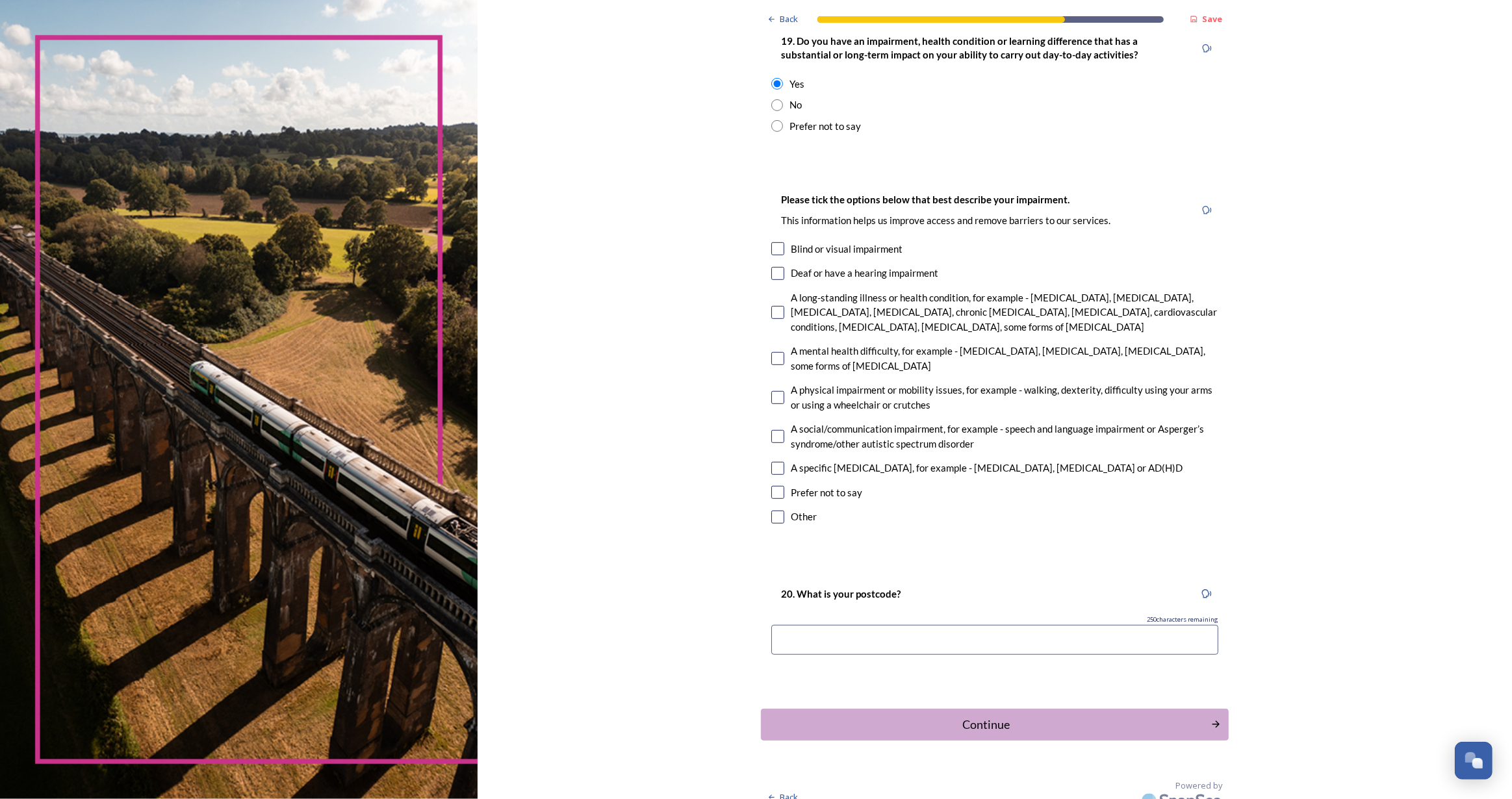
scroll to position [717, 0]
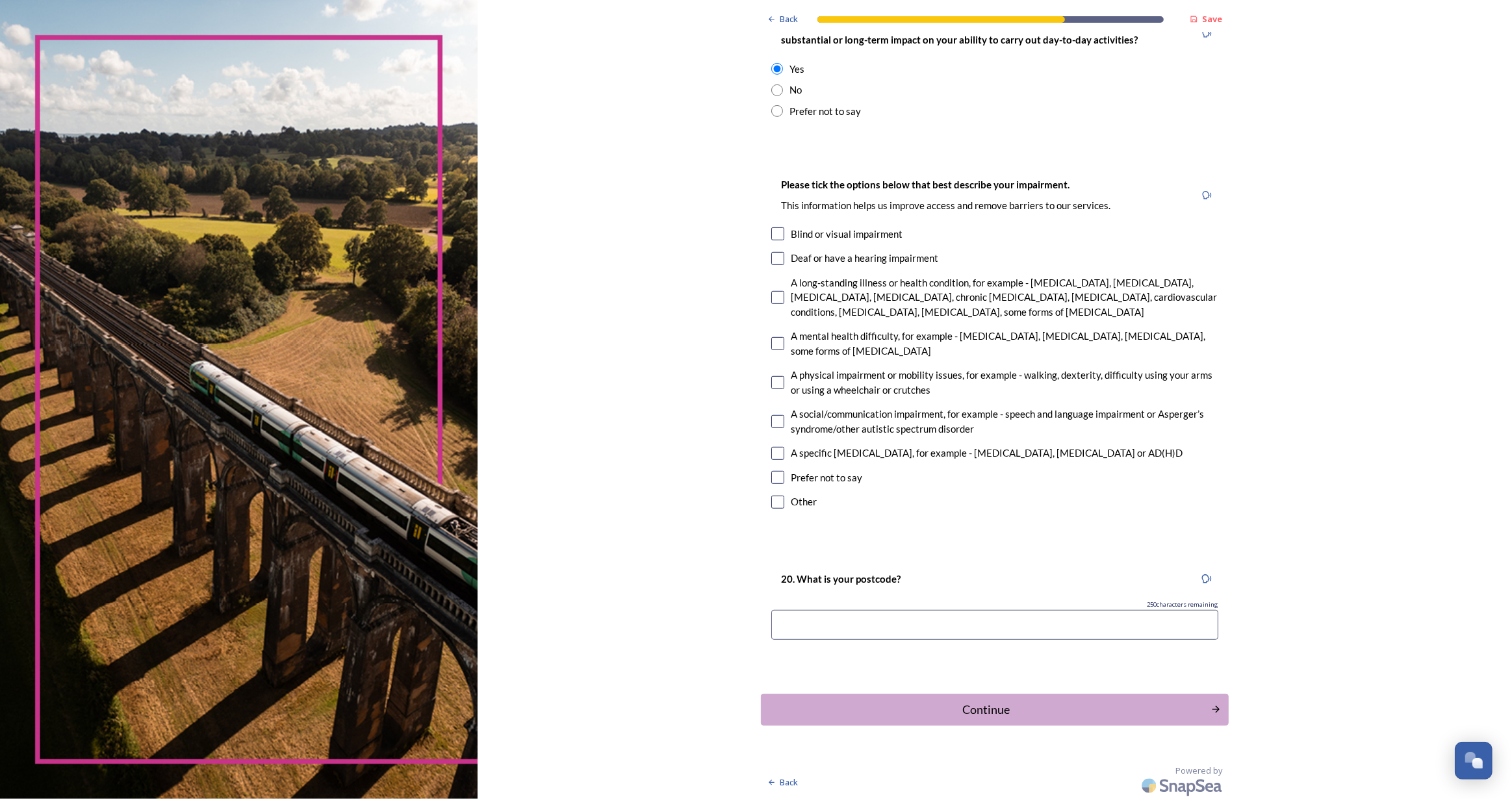
click at [771, 295] on input "checkbox" at bounding box center [778, 297] width 13 height 13
checkbox input "true"
drag, startPoint x: 863, startPoint y: 627, endPoint x: 889, endPoint y: 600, distance: 37.5
click at [863, 627] on input at bounding box center [994, 625] width 447 height 30
type input "bn17 6at"
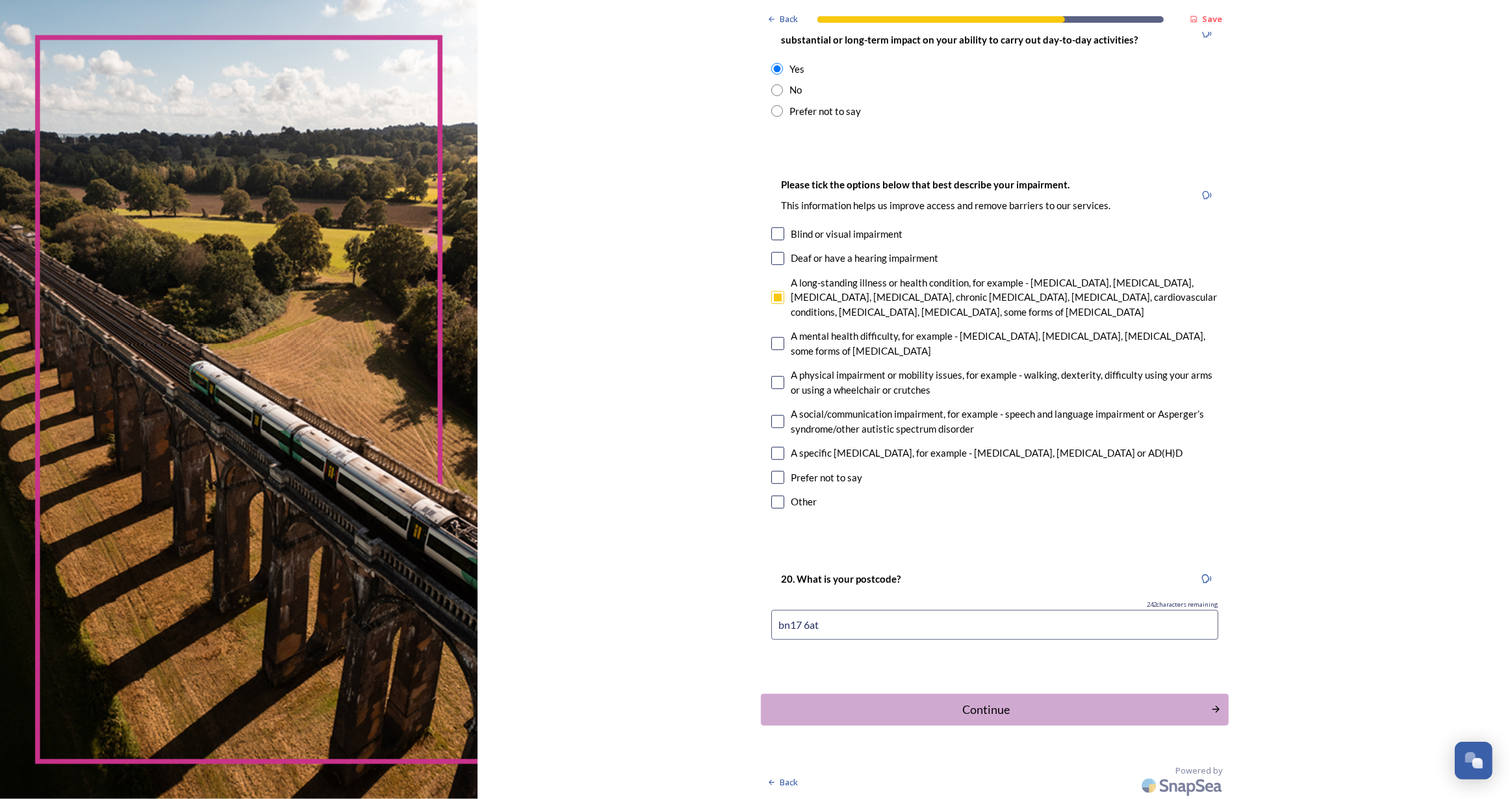
click at [1009, 706] on div "Continue" at bounding box center [986, 709] width 436 height 17
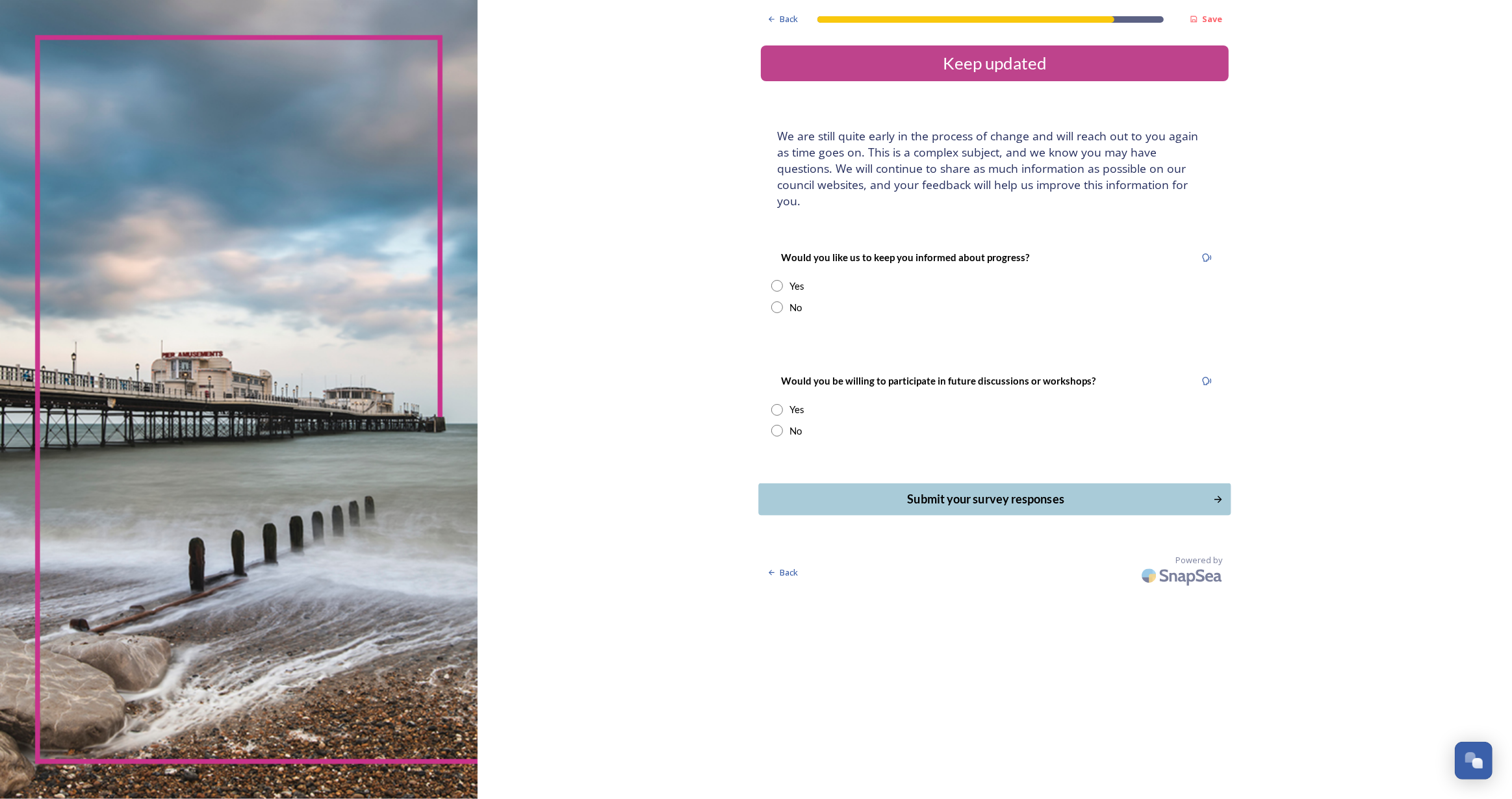
click at [1047, 491] on div "Submit your survey responses" at bounding box center [986, 500] width 440 height 17
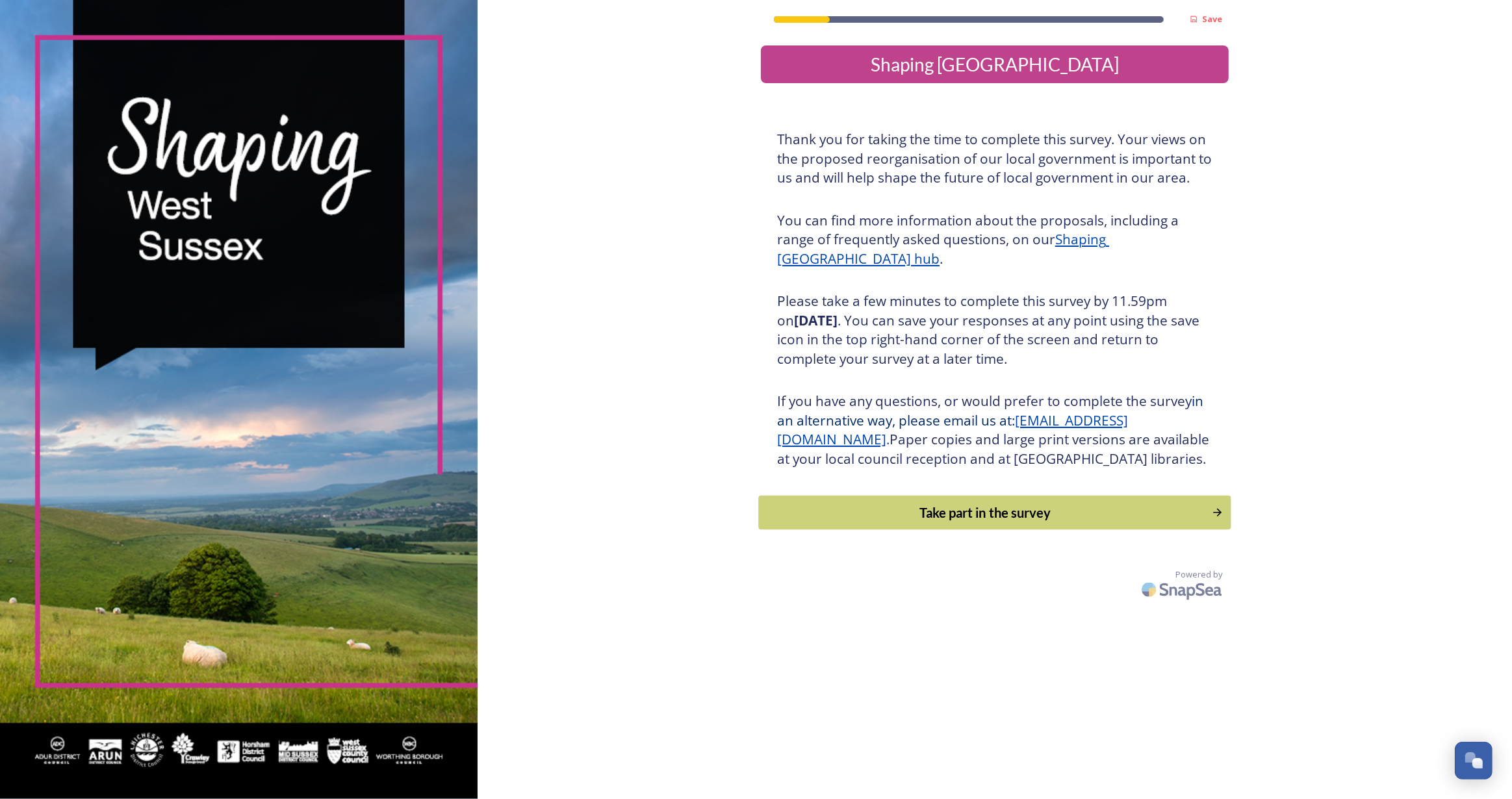
click at [1034, 523] on div "Take part in the survey" at bounding box center [986, 513] width 439 height 19
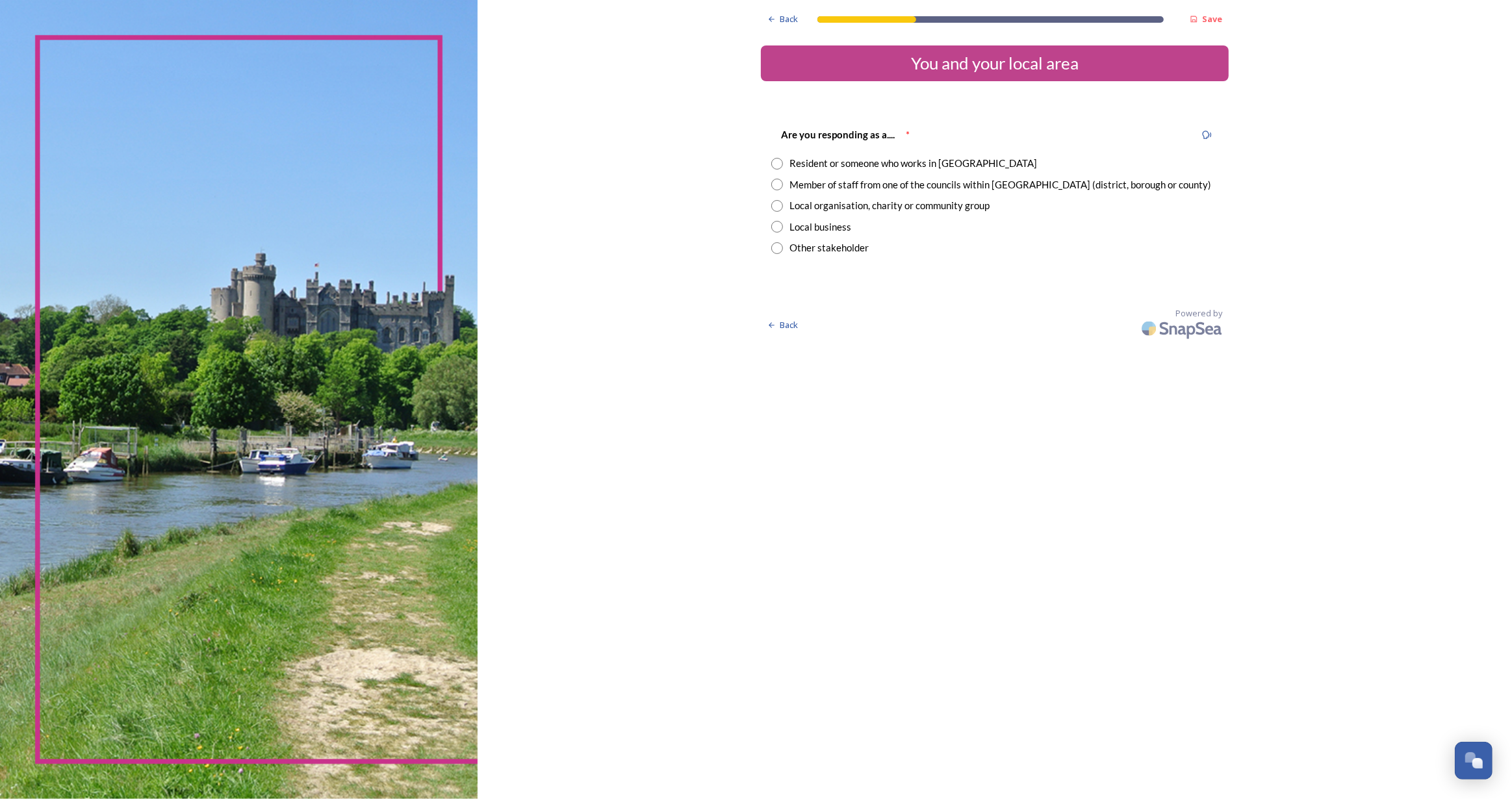
click at [778, 165] on input "radio" at bounding box center [777, 164] width 12 height 12
radio input "true"
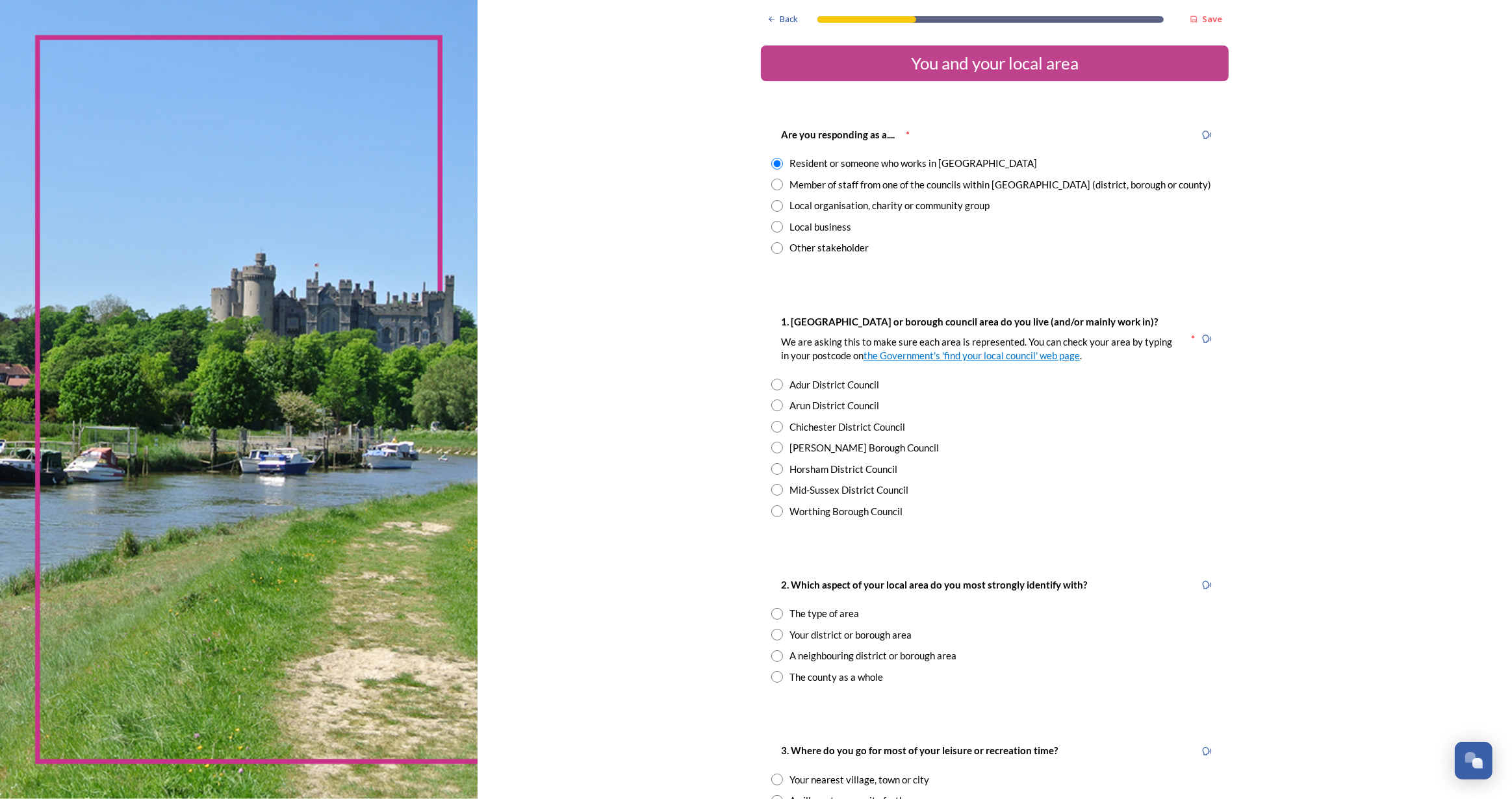
click at [771, 409] on input "radio" at bounding box center [777, 405] width 12 height 12
radio input "true"
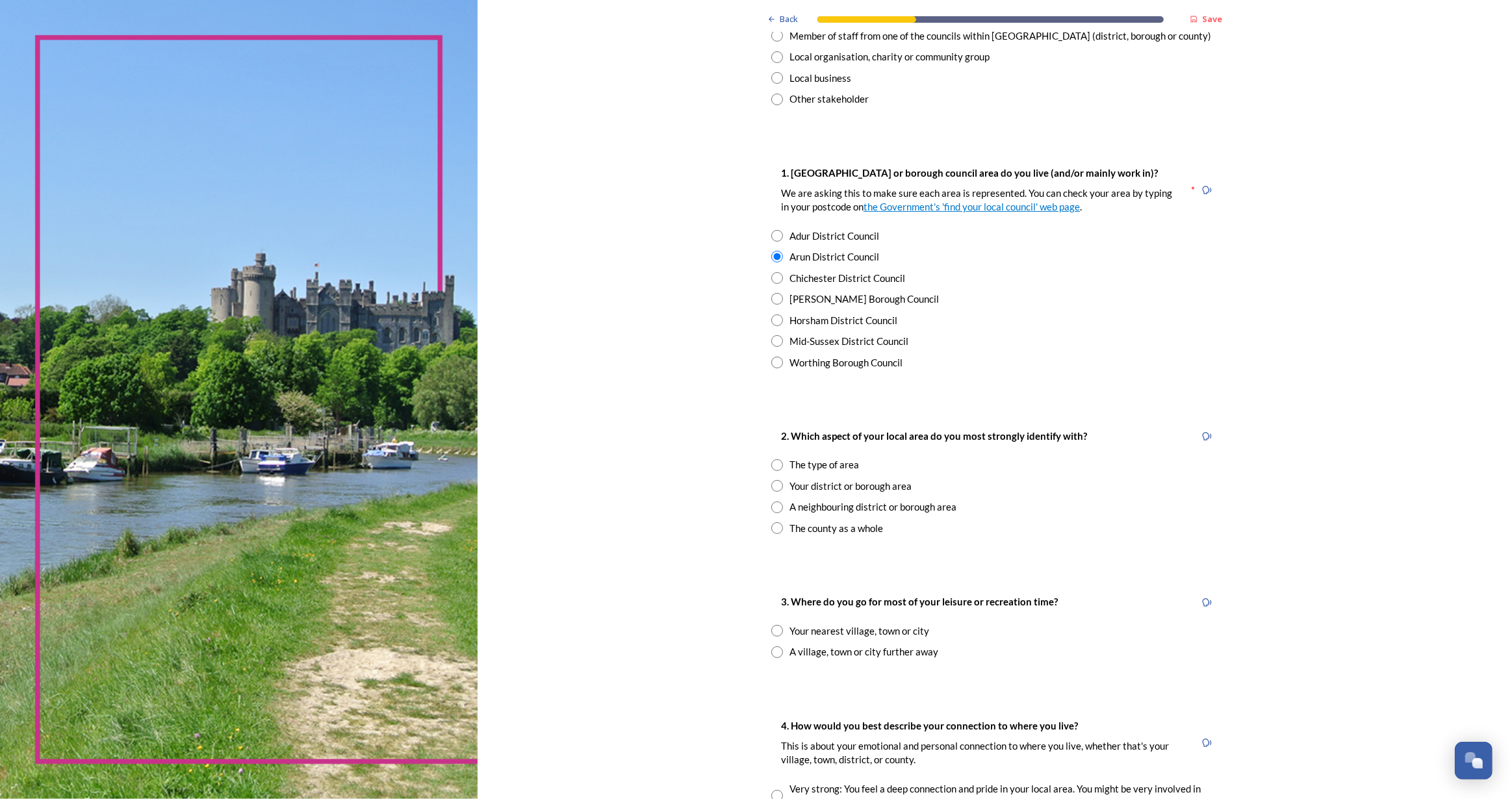
scroll to position [236, 0]
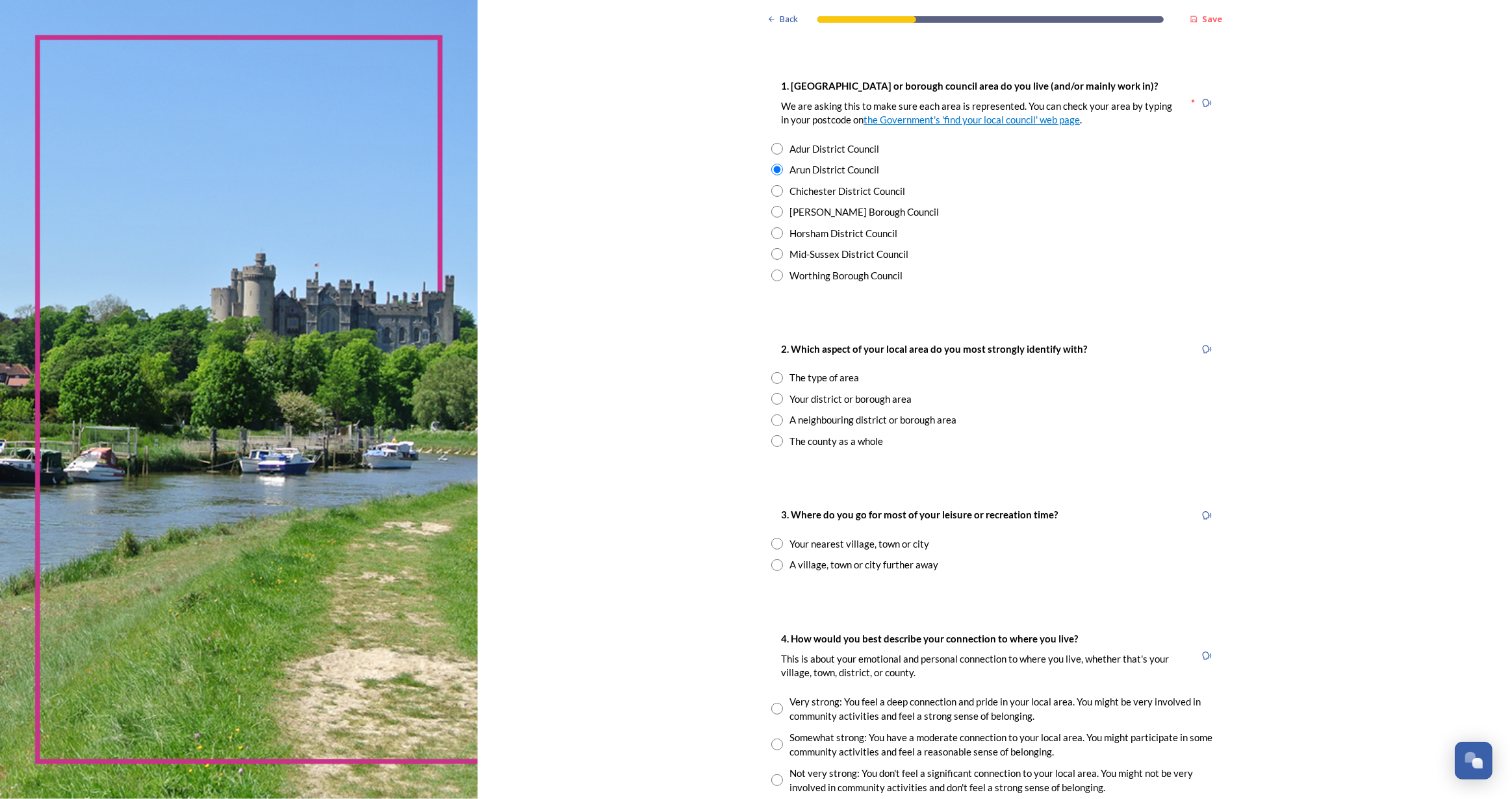
drag, startPoint x: 769, startPoint y: 375, endPoint x: 783, endPoint y: 399, distance: 27.8
click at [771, 376] on input "radio" at bounding box center [777, 378] width 12 height 12
radio input "true"
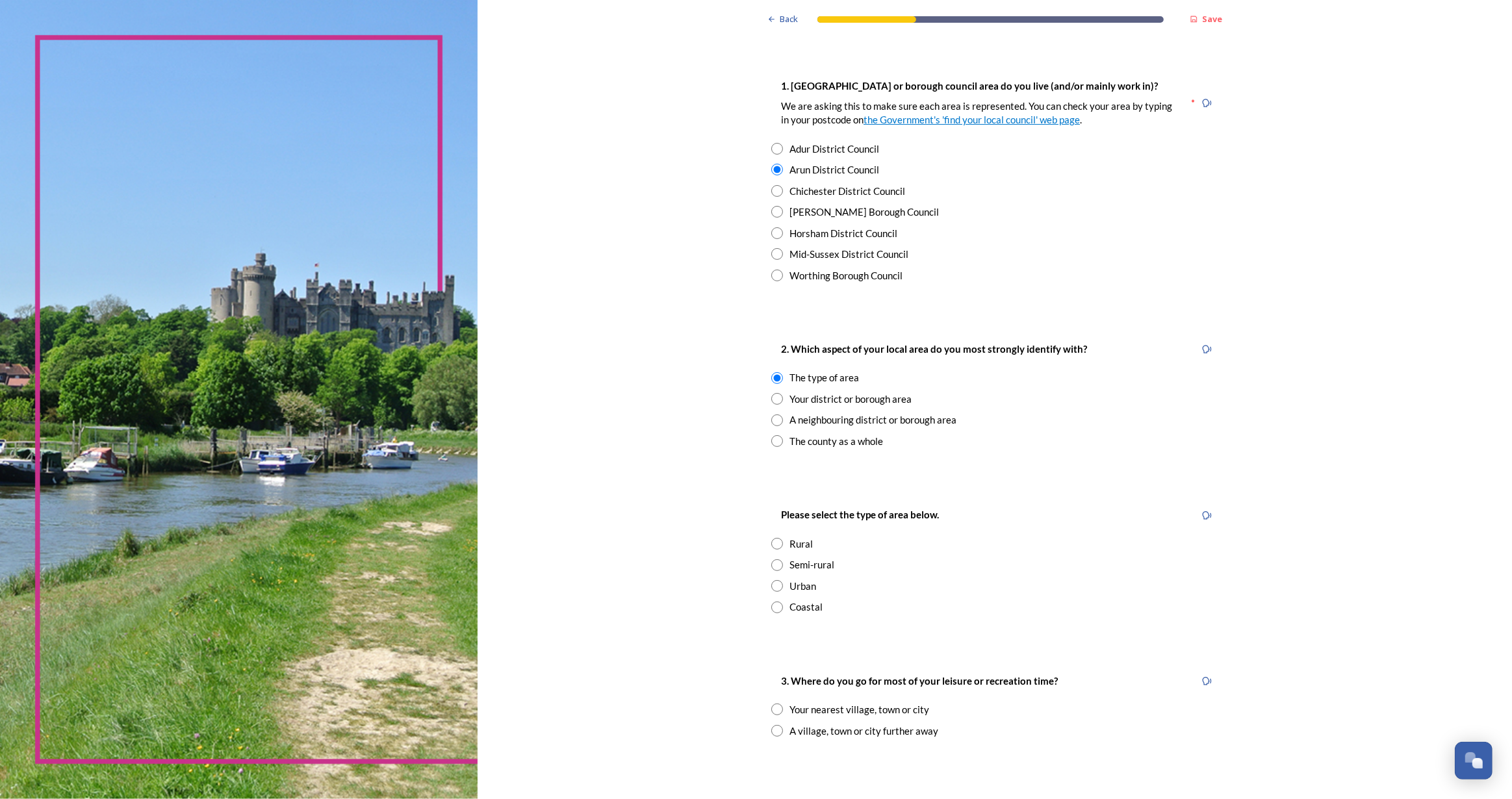
click at [773, 611] on input "radio" at bounding box center [777, 607] width 12 height 12
radio input "true"
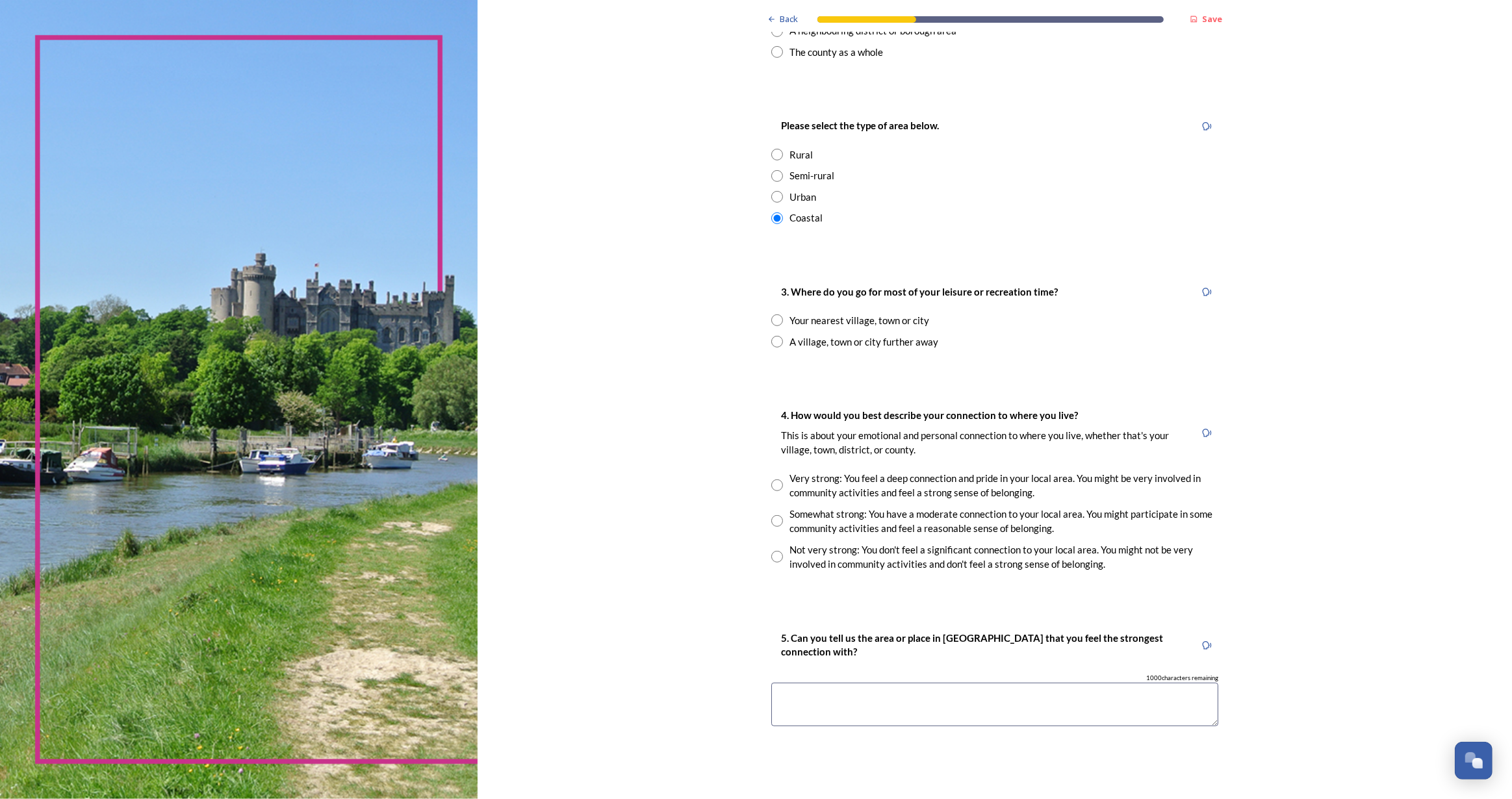
scroll to position [649, 0]
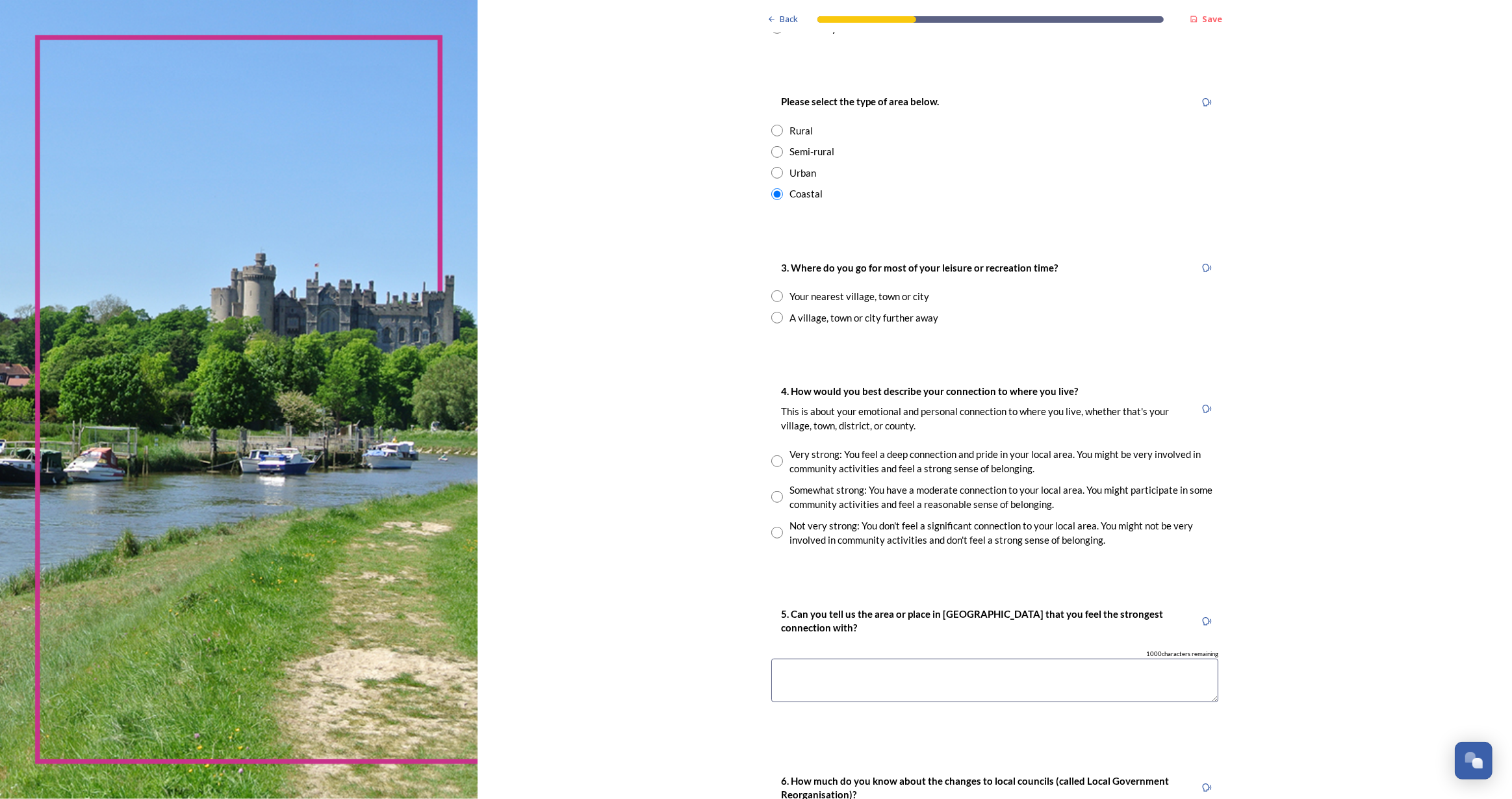
click at [771, 315] on input "radio" at bounding box center [777, 318] width 12 height 12
radio input "true"
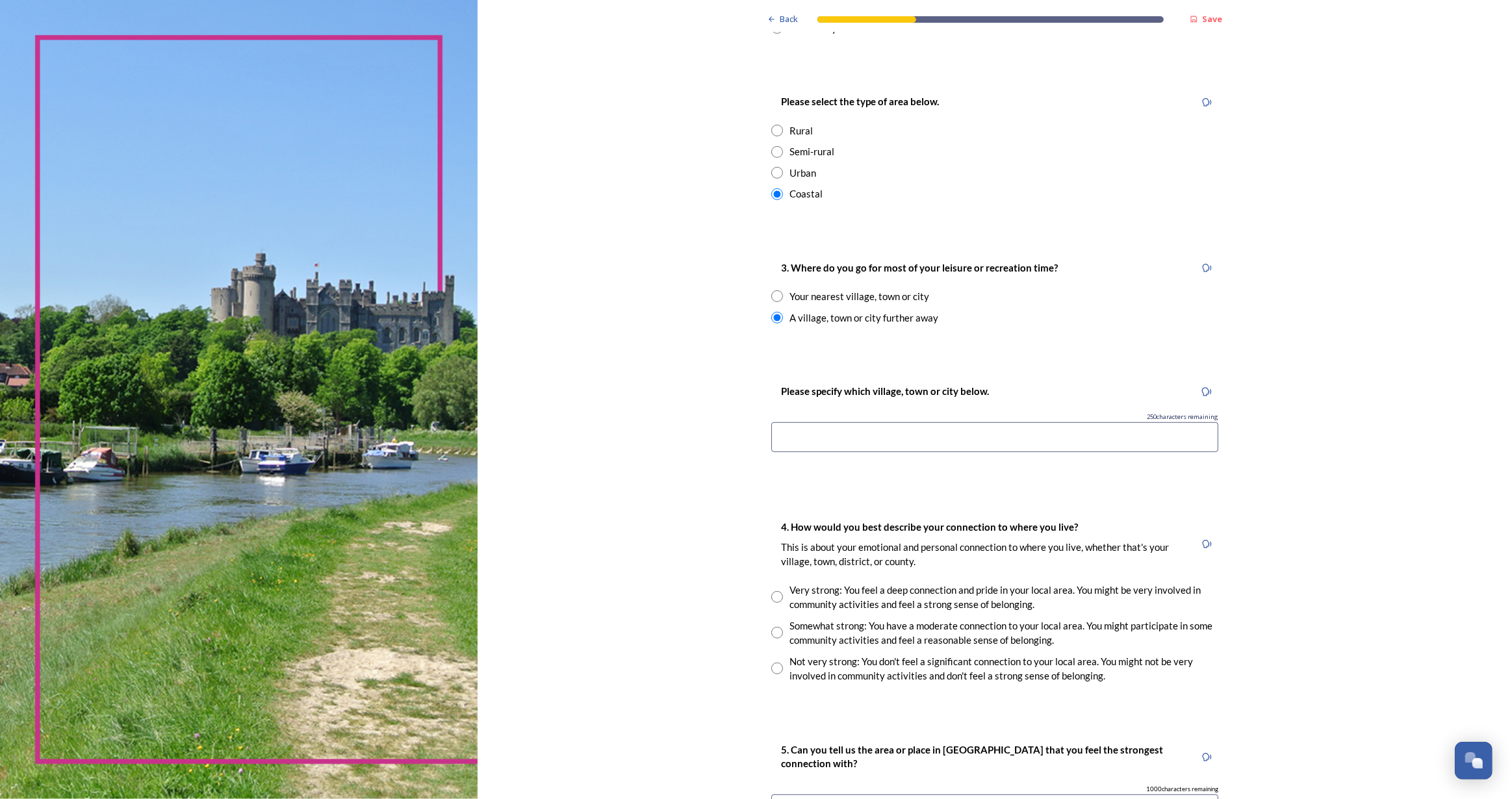
click at [827, 435] on input at bounding box center [994, 437] width 447 height 30
type input "Worthing"
click at [773, 630] on input "radio" at bounding box center [777, 632] width 12 height 12
radio input "true"
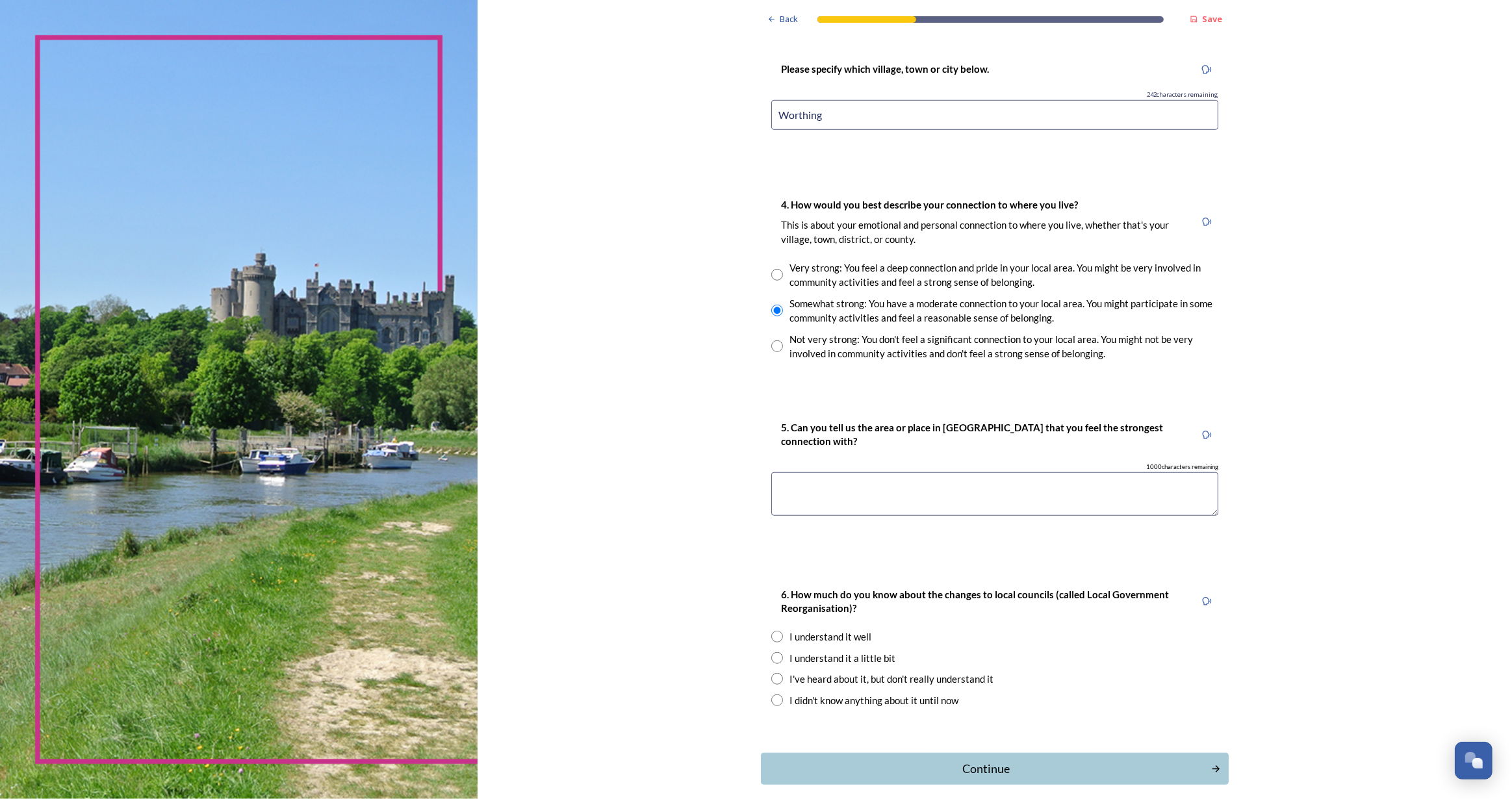
scroll to position [1004, 0]
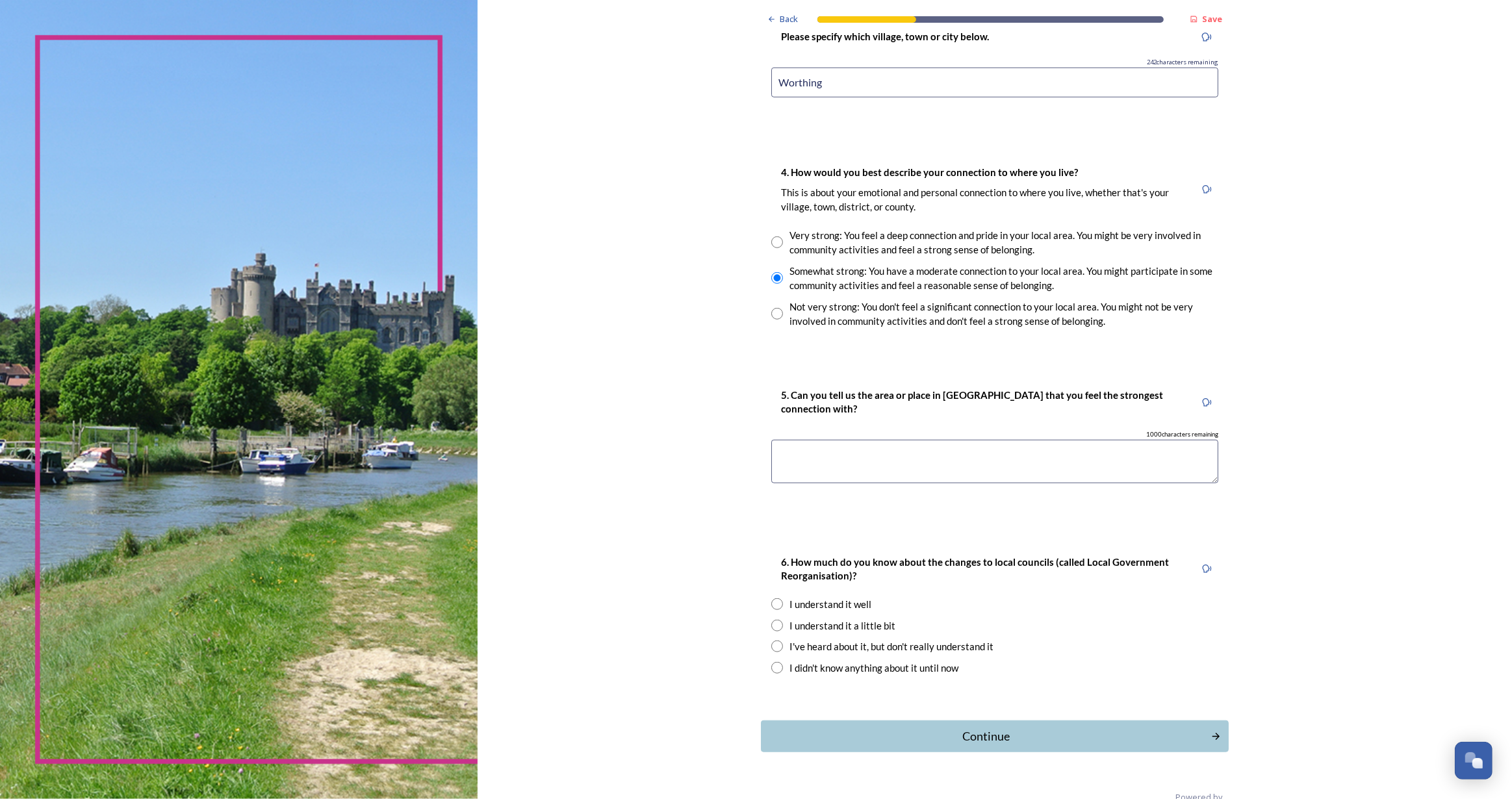
click at [857, 449] on textarea at bounding box center [994, 461] width 447 height 43
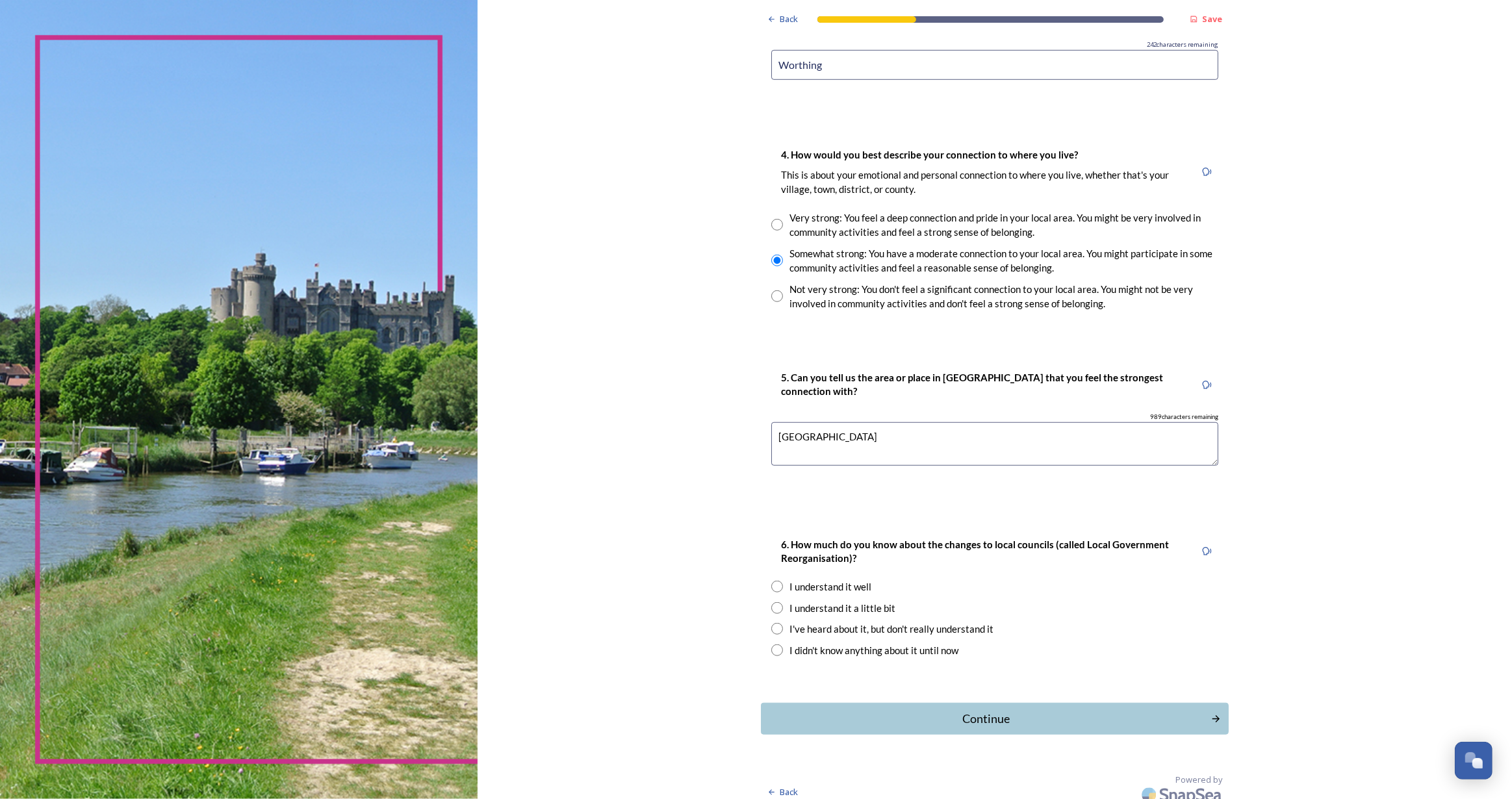
scroll to position [1031, 0]
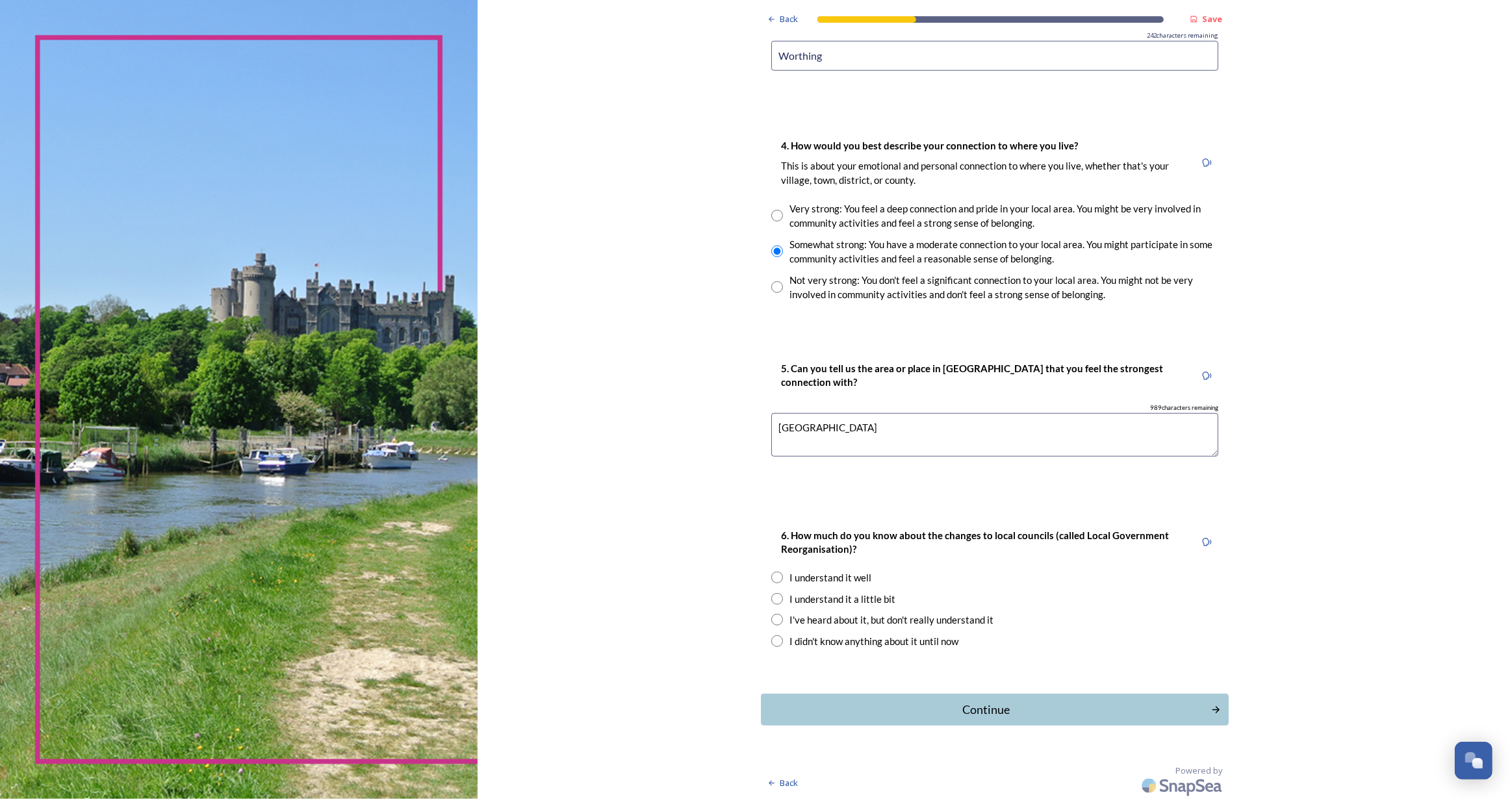
type textarea "South Downs"
click at [773, 598] on input "radio" at bounding box center [777, 599] width 12 height 12
radio input "true"
click at [986, 709] on div "Continue" at bounding box center [986, 709] width 440 height 17
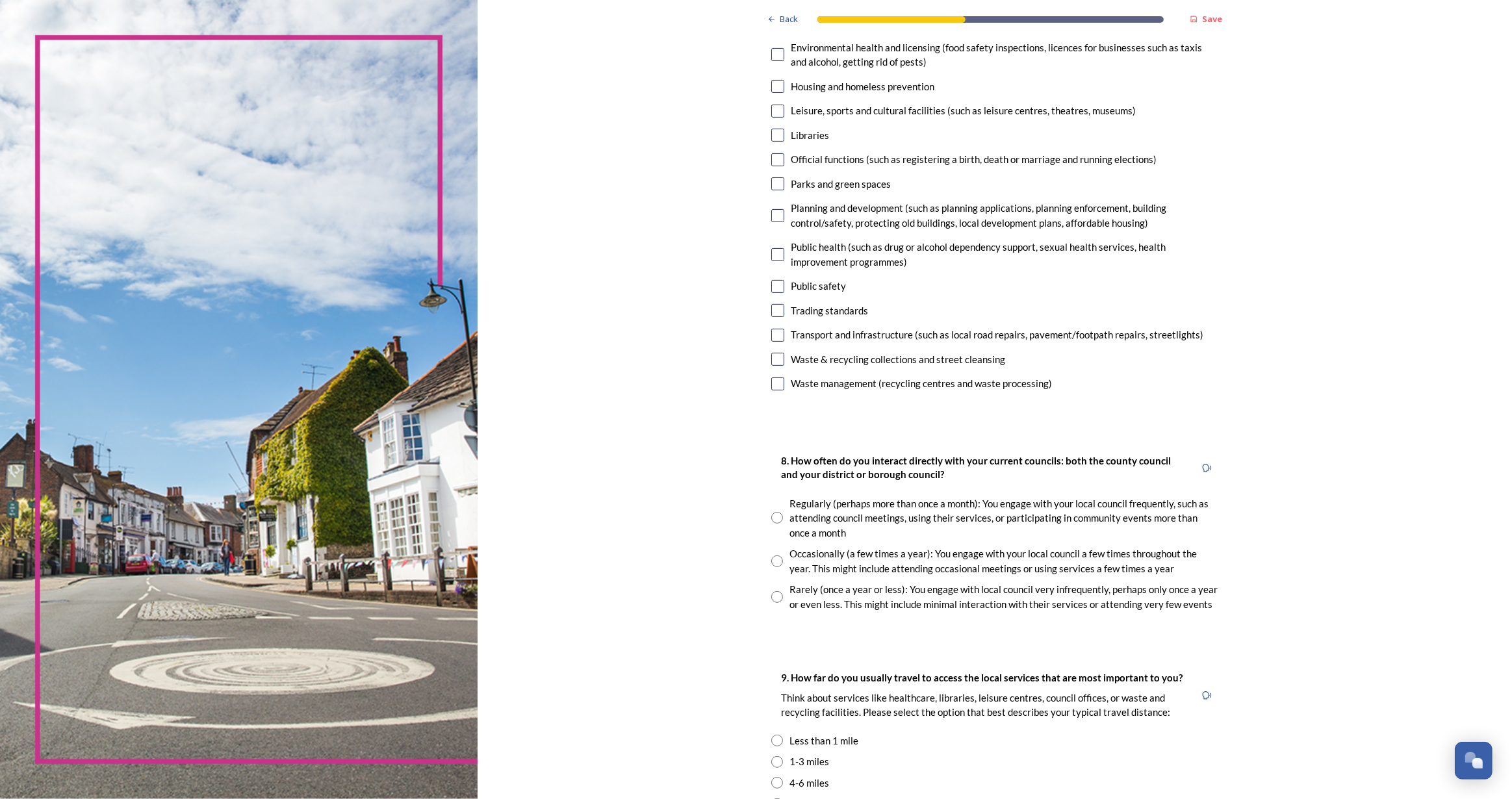
scroll to position [413, 0]
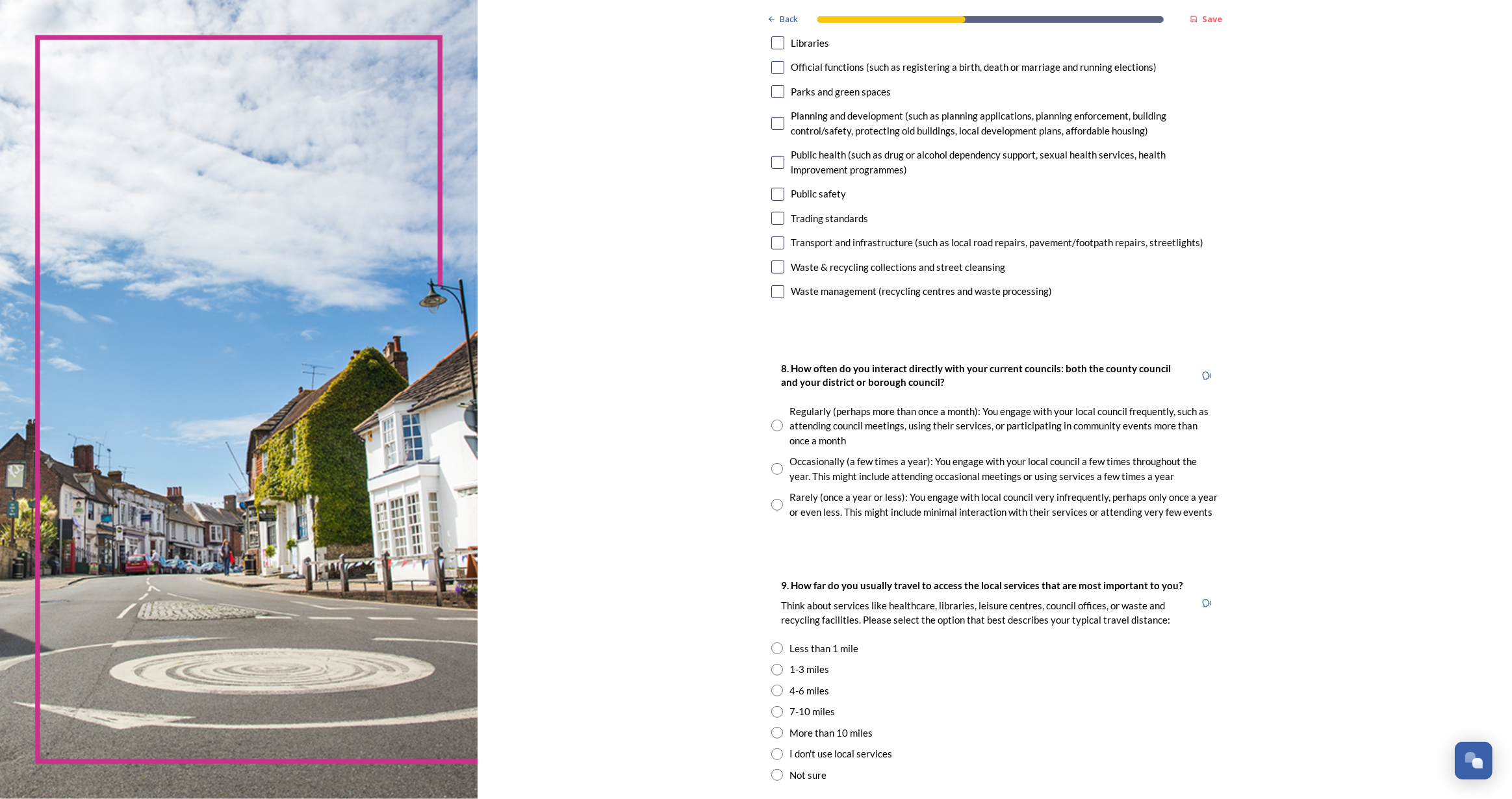
click at [771, 471] on input "radio" at bounding box center [777, 469] width 12 height 12
radio input "true"
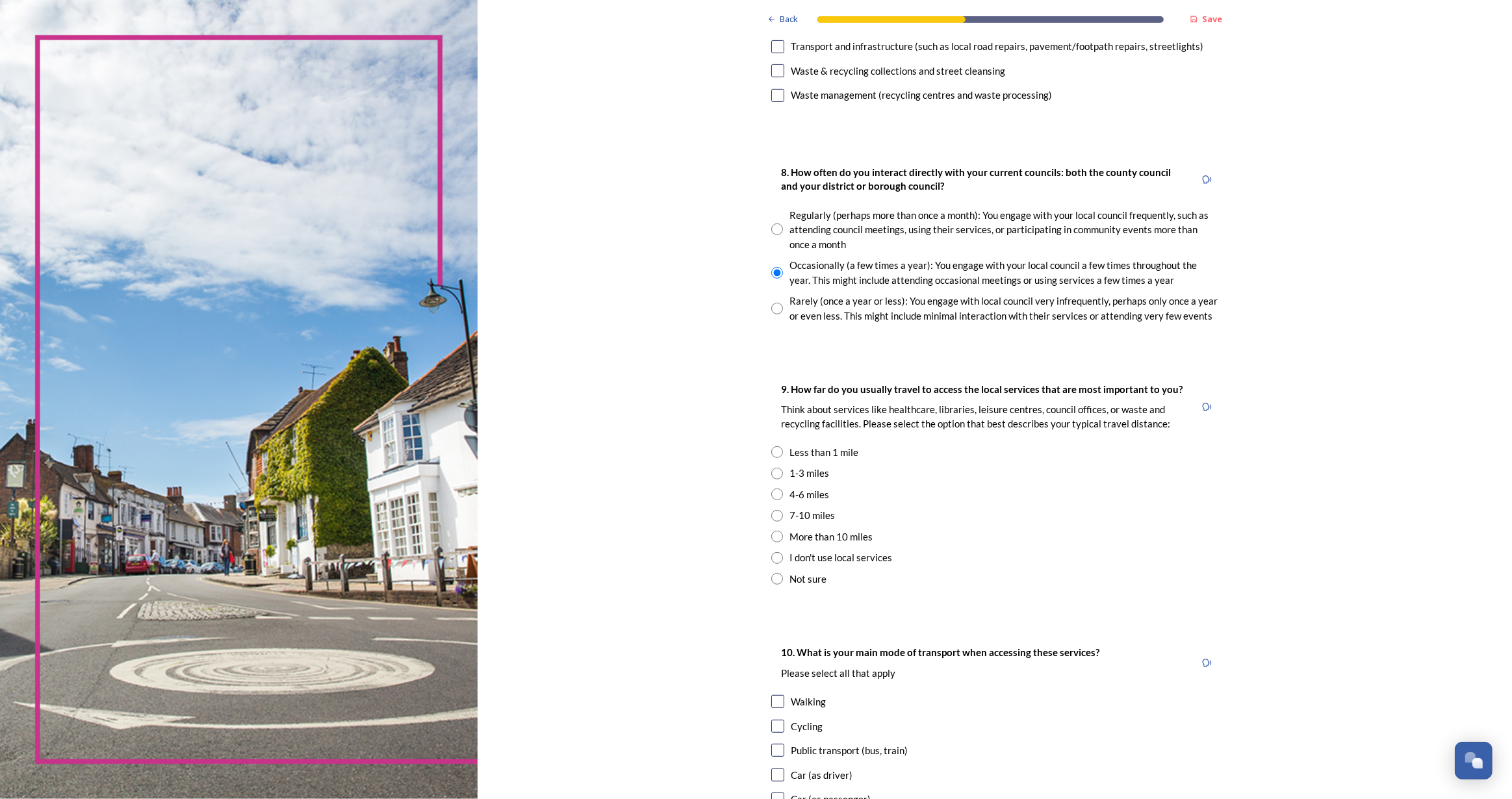
scroll to position [649, 0]
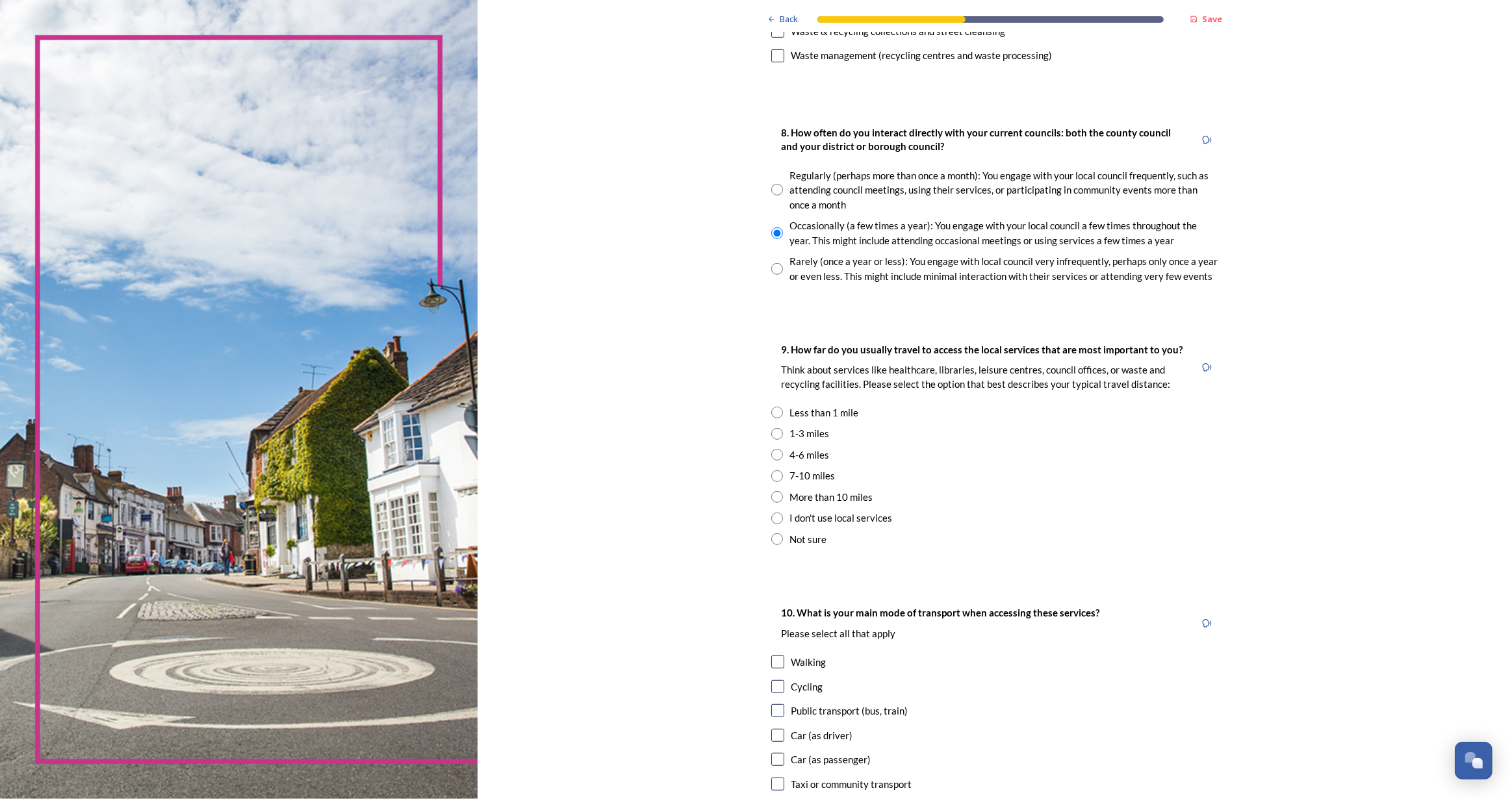
click at [782, 402] on div "9. How far do you usually travel to access the local services that are most imp…" at bounding box center [995, 445] width 468 height 231
click at [773, 409] on input "radio" at bounding box center [777, 413] width 12 height 12
radio input "true"
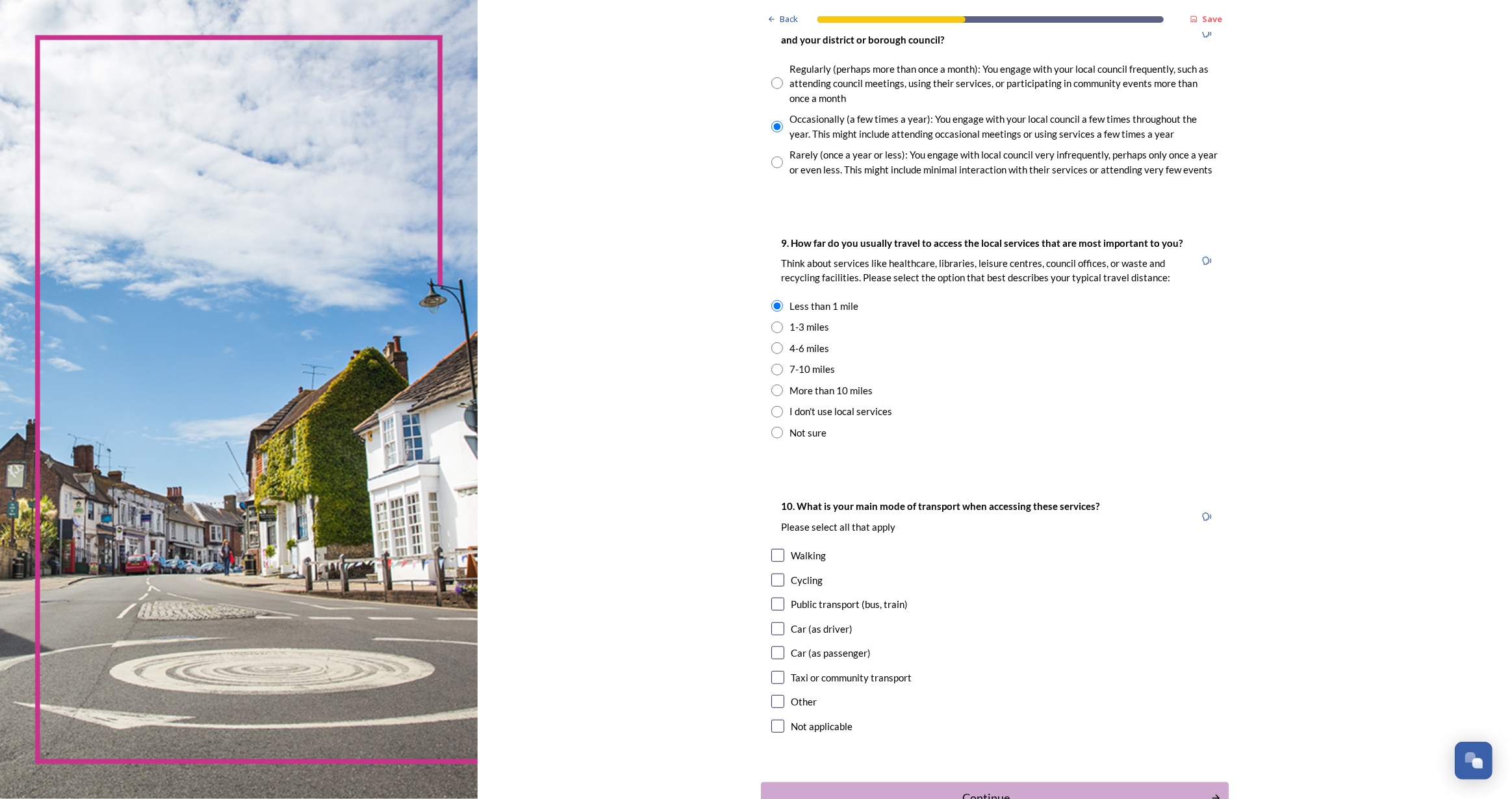
scroll to position [845, 0]
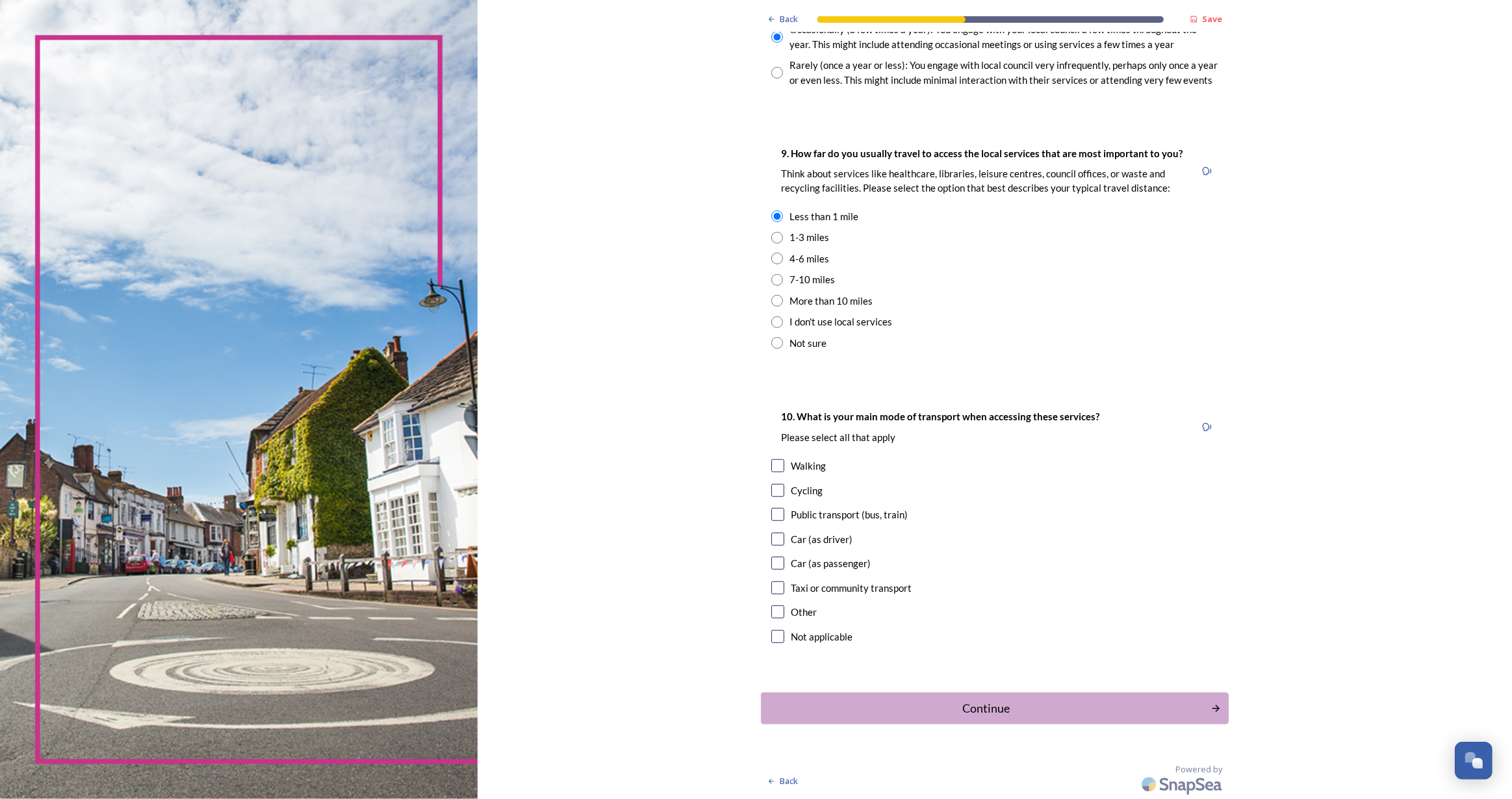
click at [771, 466] on input "checkbox" at bounding box center [778, 466] width 13 height 13
checkbox input "true"
click at [780, 511] on div "Public transport (bus, train)" at bounding box center [994, 515] width 447 height 15
checkbox input "true"
click at [1067, 708] on div "Continue" at bounding box center [986, 709] width 440 height 17
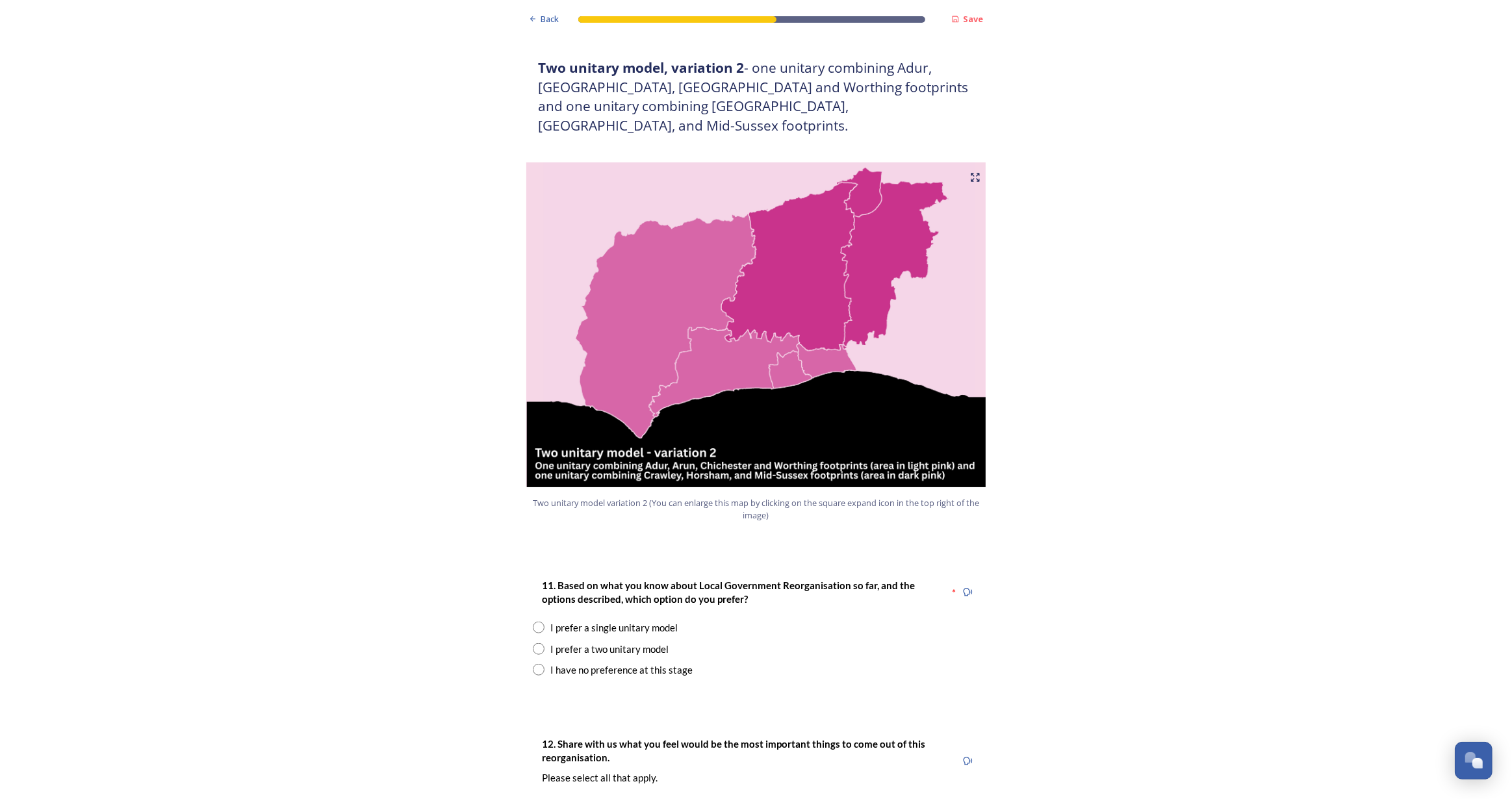
scroll to position [1477, 0]
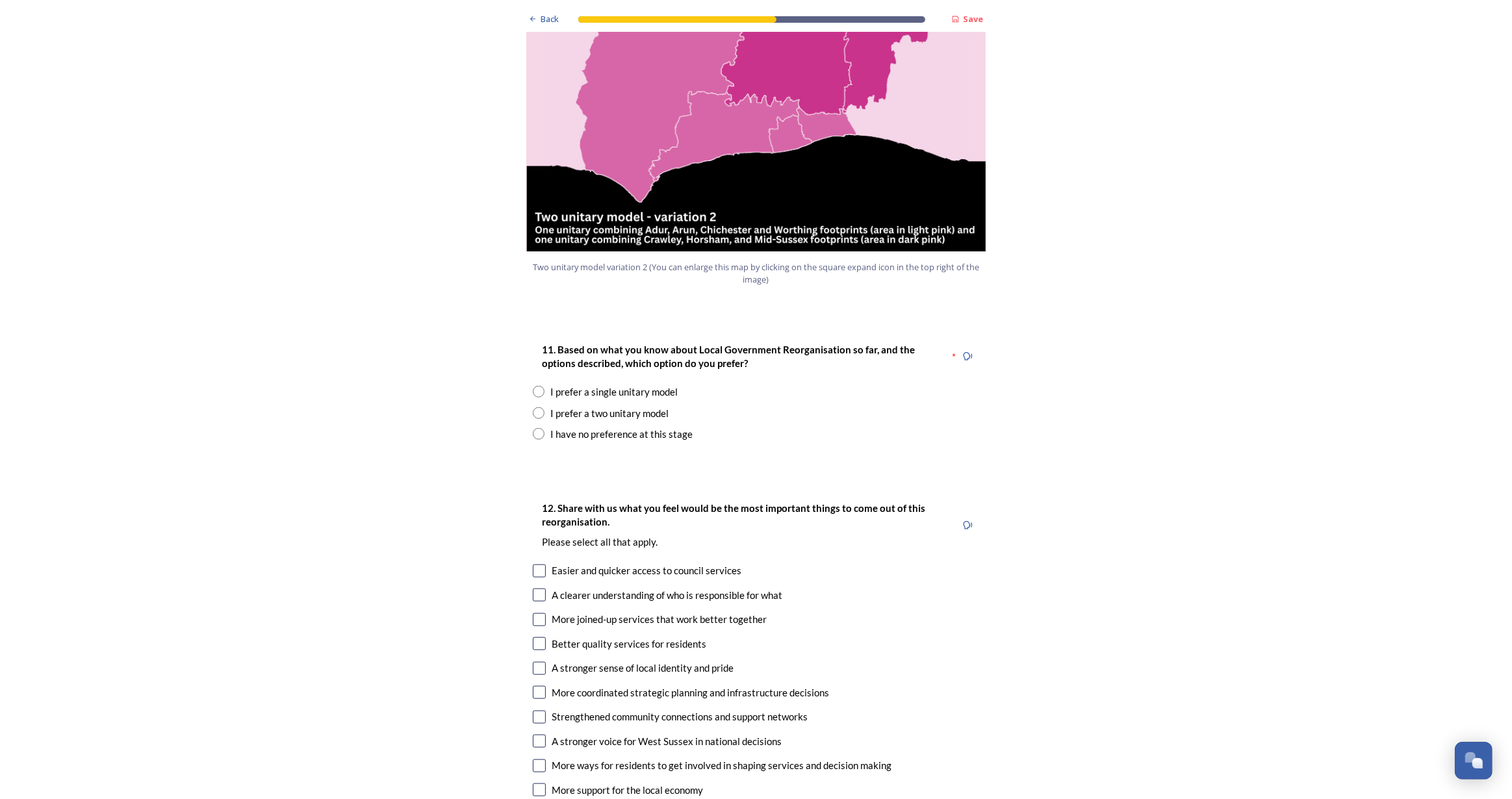
click at [533, 407] on input "radio" at bounding box center [539, 413] width 12 height 12
radio input "true"
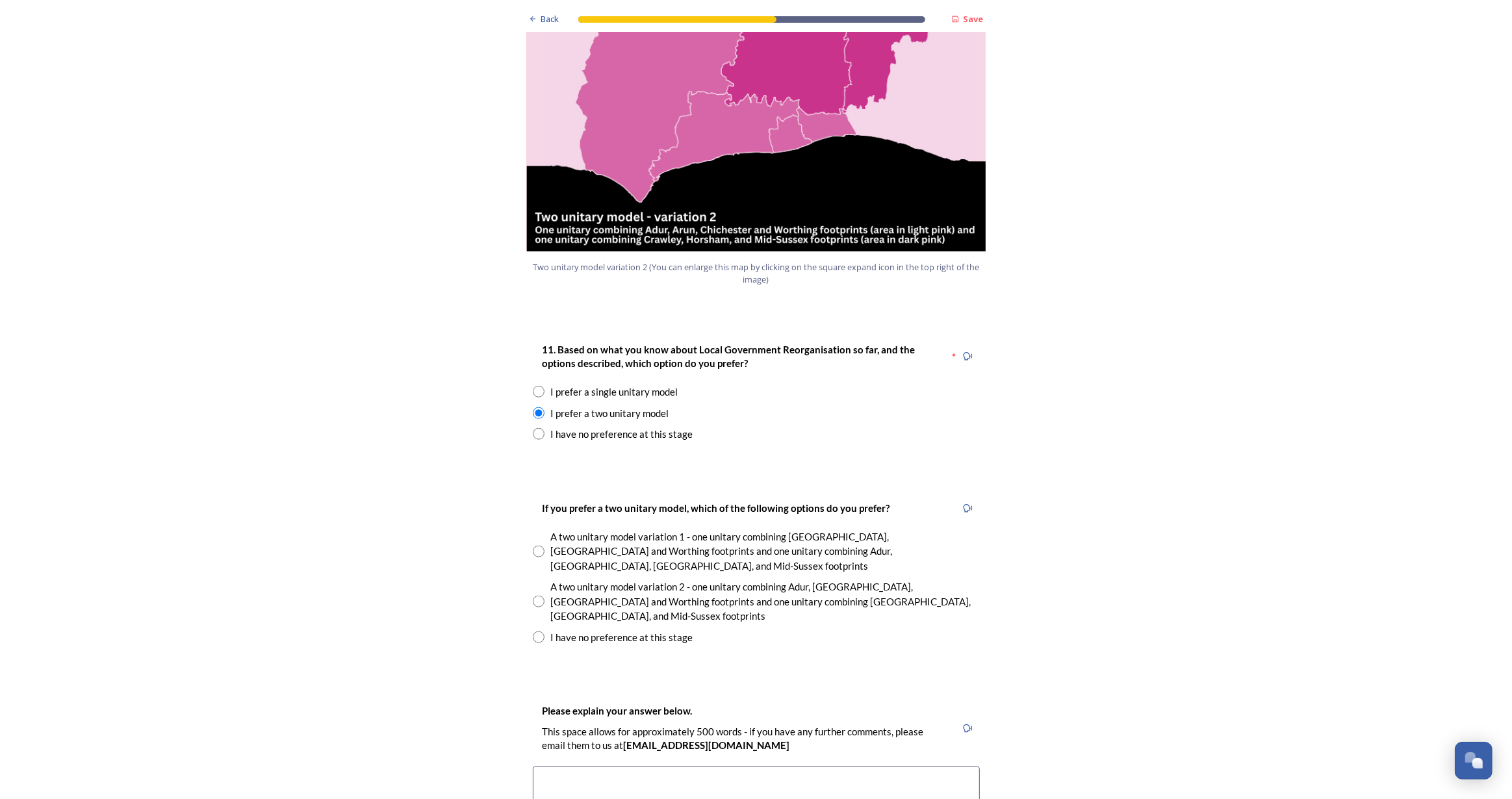
click at [533, 546] on input "radio" at bounding box center [539, 552] width 12 height 12
radio input "true"
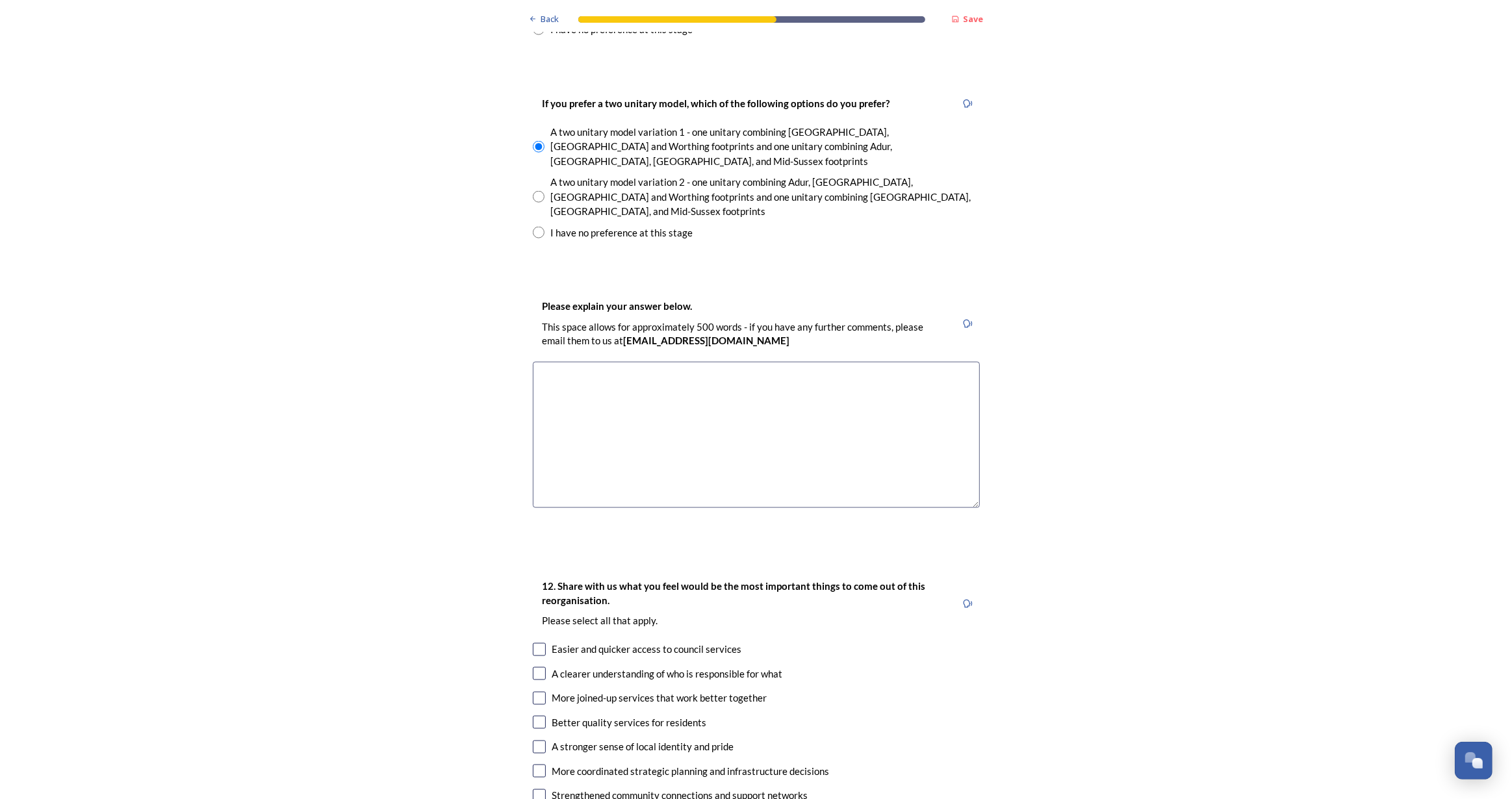
scroll to position [1891, 0]
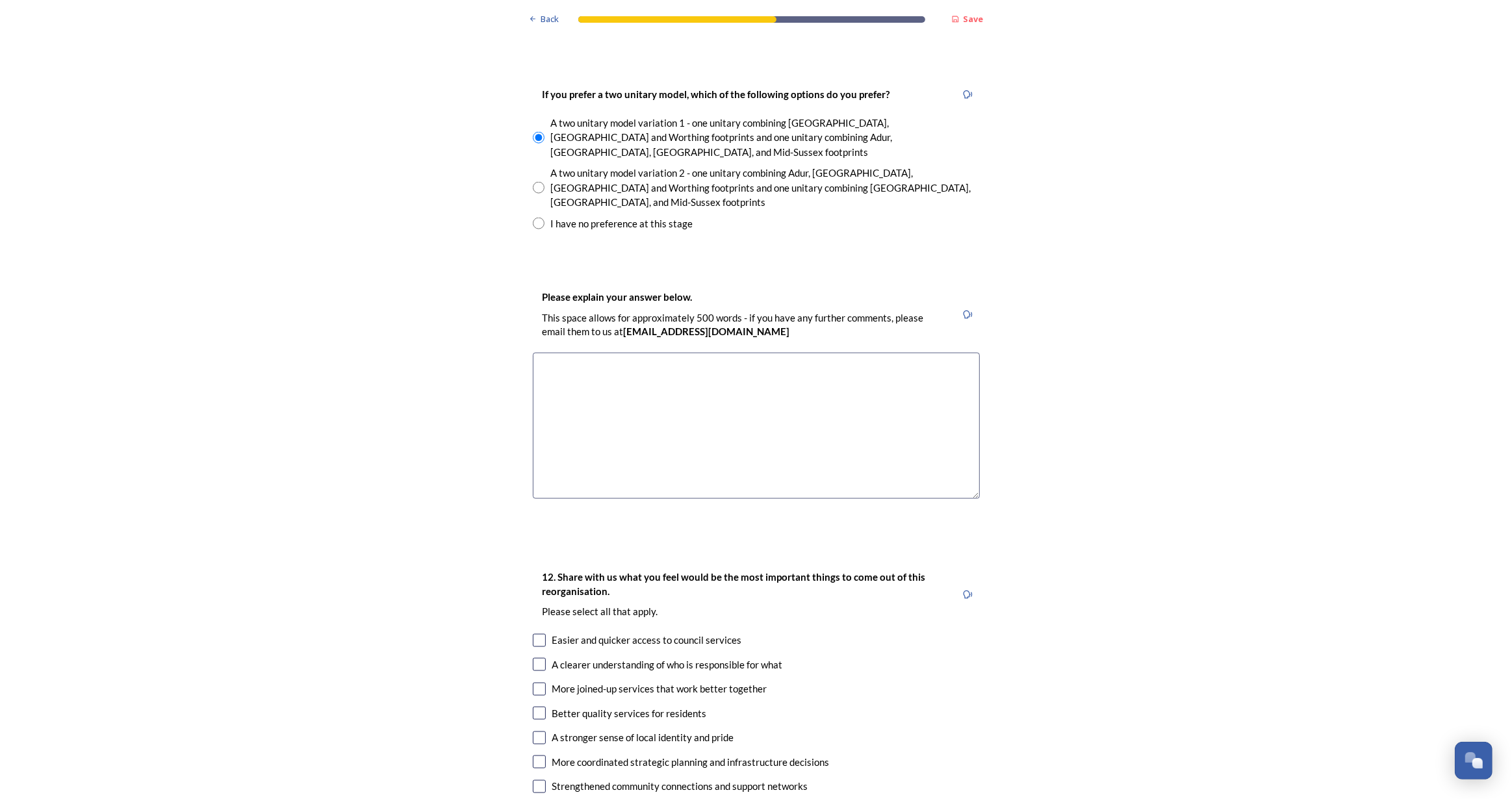
click at [537, 683] on input "checkbox" at bounding box center [540, 689] width 13 height 13
checkbox input "true"
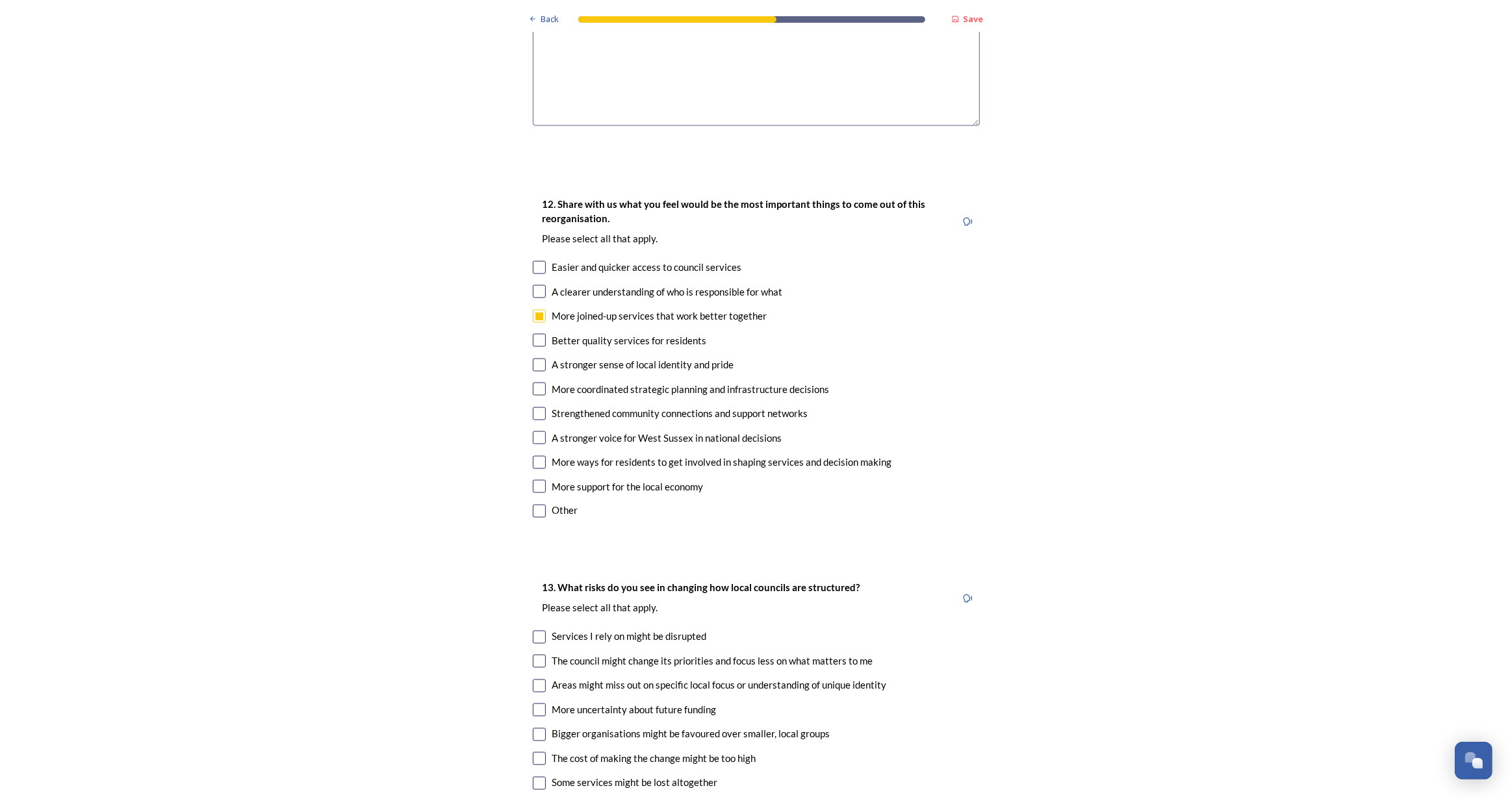
scroll to position [2304, 0]
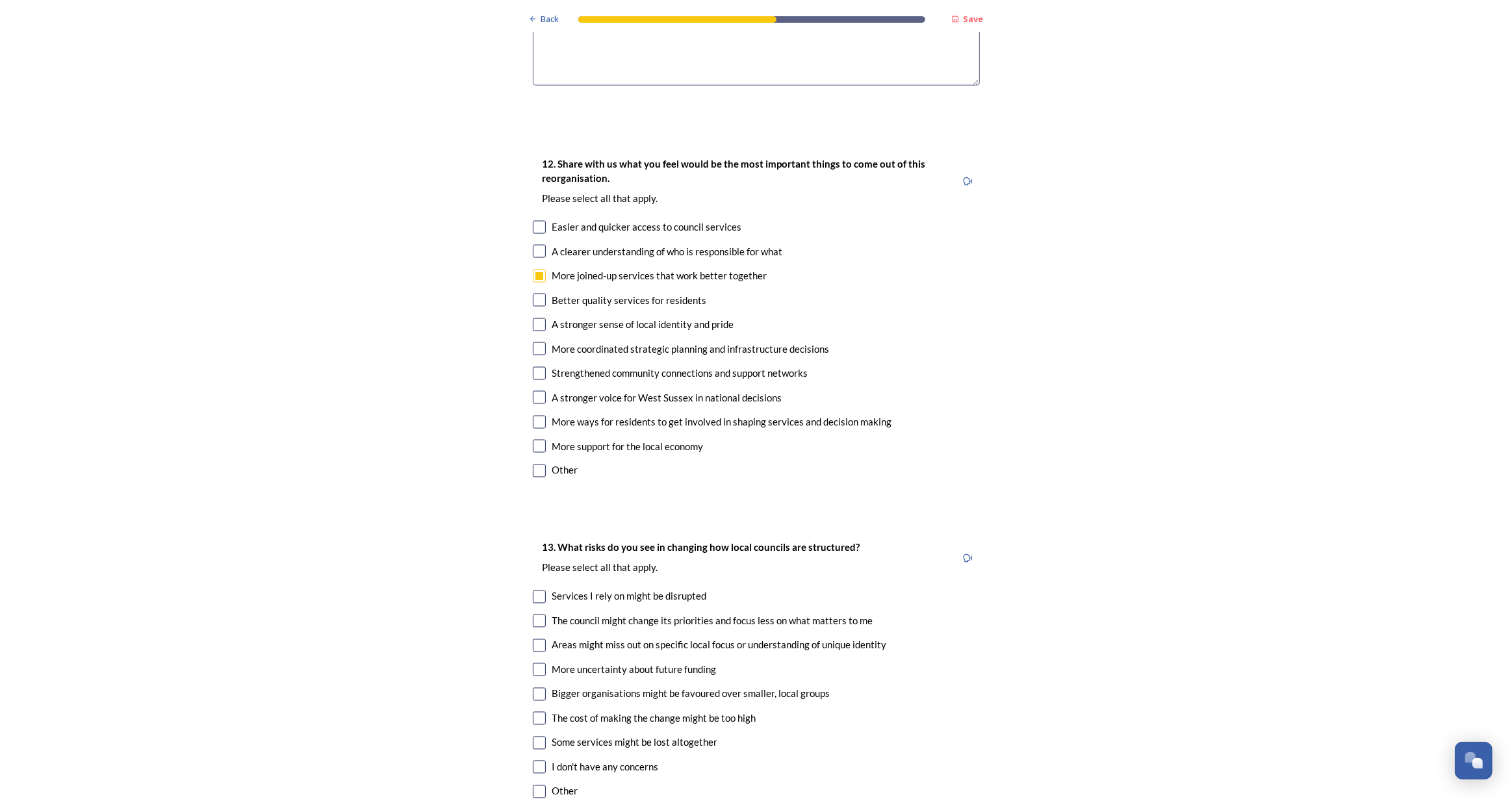
click at [533, 688] on input "checkbox" at bounding box center [540, 695] width 13 height 13
checkbox input "true"
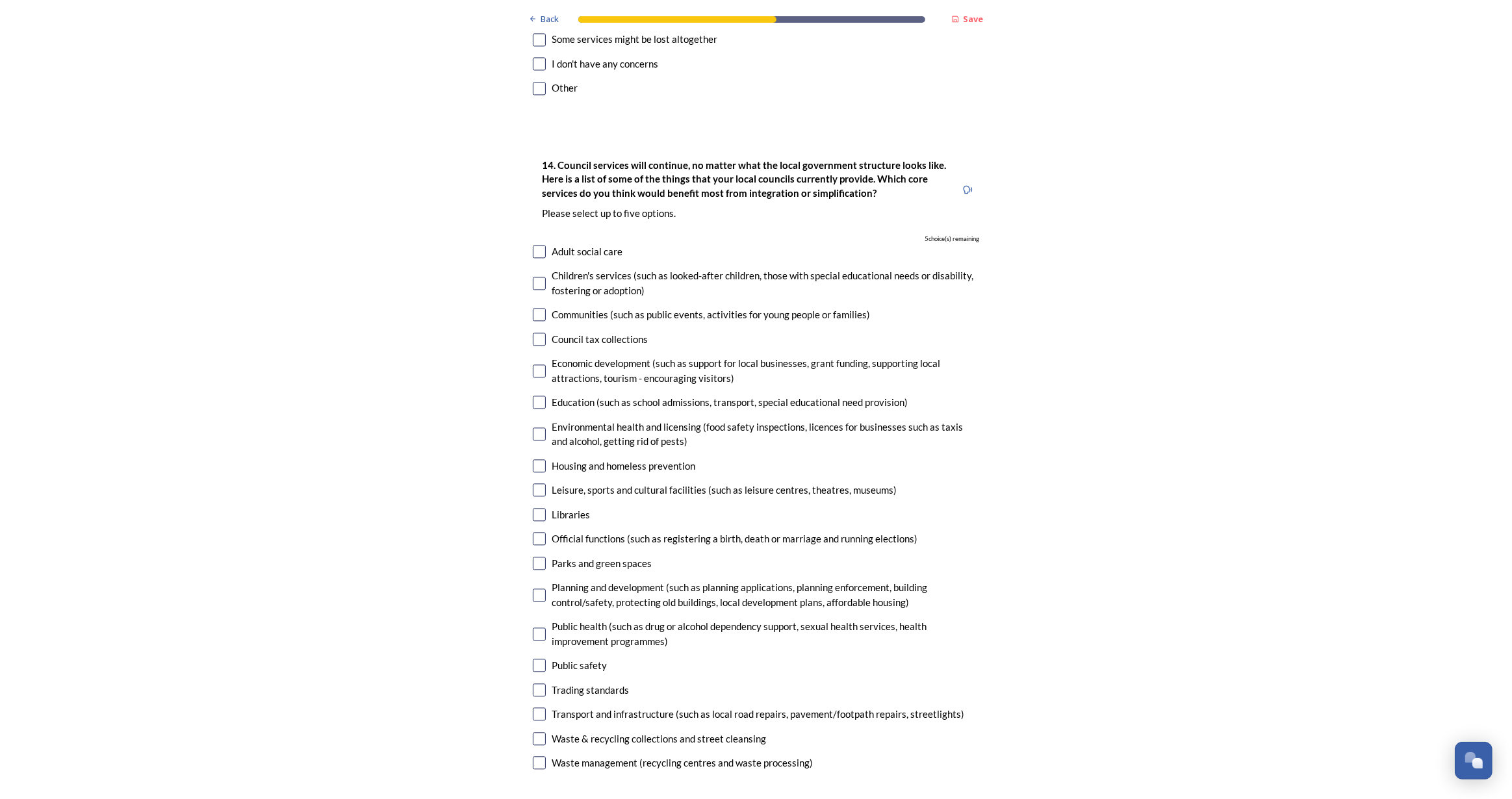
scroll to position [3131, 0]
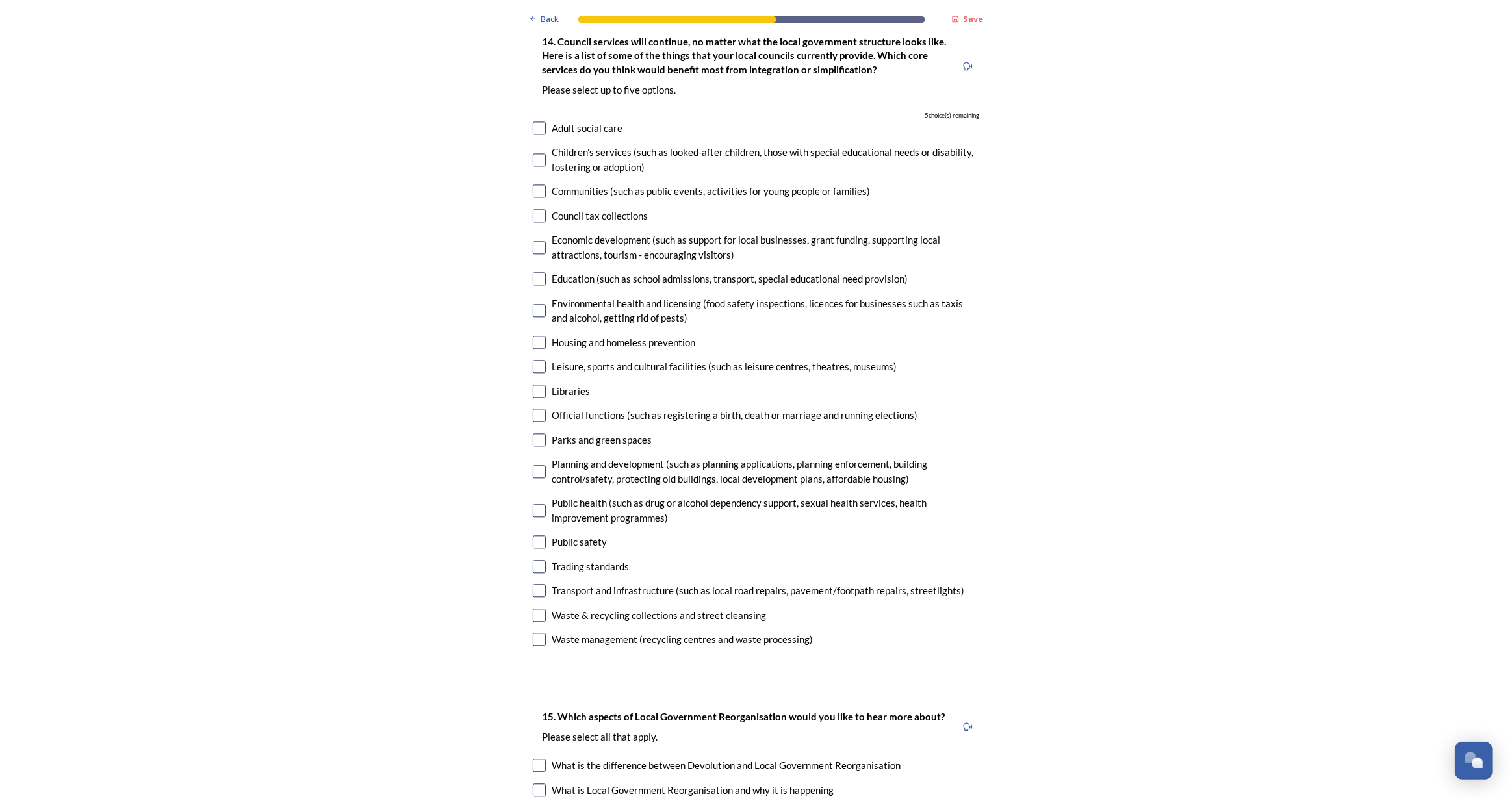
click at [537, 209] on input "checkbox" at bounding box center [540, 216] width 13 height 13
checkbox input "true"
click at [535, 336] on input "checkbox" at bounding box center [540, 343] width 13 height 13
checkbox input "true"
click at [537, 465] on input "checkbox" at bounding box center [540, 472] width 13 height 13
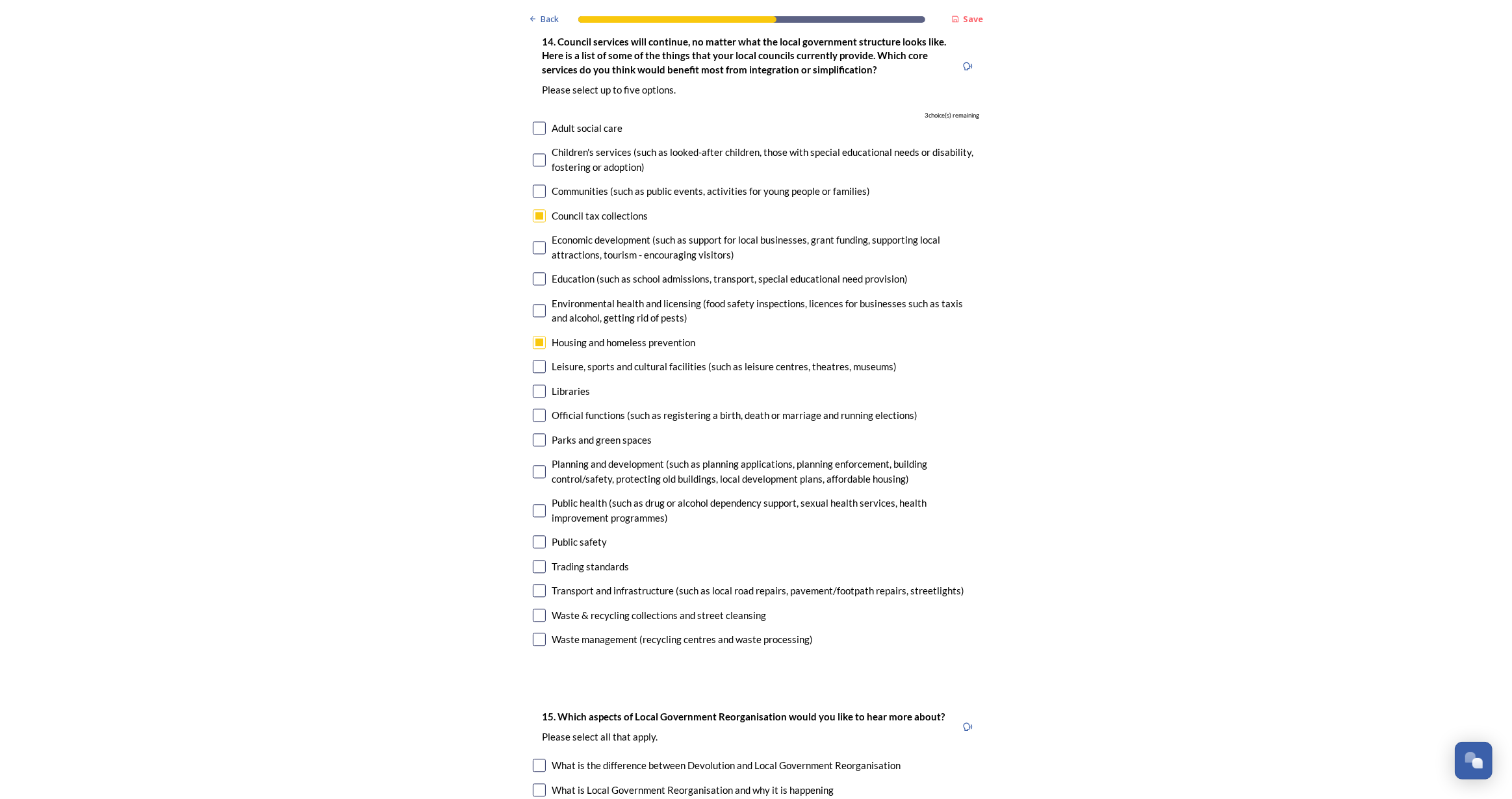
checkbox input "true"
click at [535, 584] on input "checkbox" at bounding box center [540, 591] width 13 height 13
checkbox input "true"
click at [535, 609] on input "checkbox" at bounding box center [540, 616] width 13 height 13
checkbox input "true"
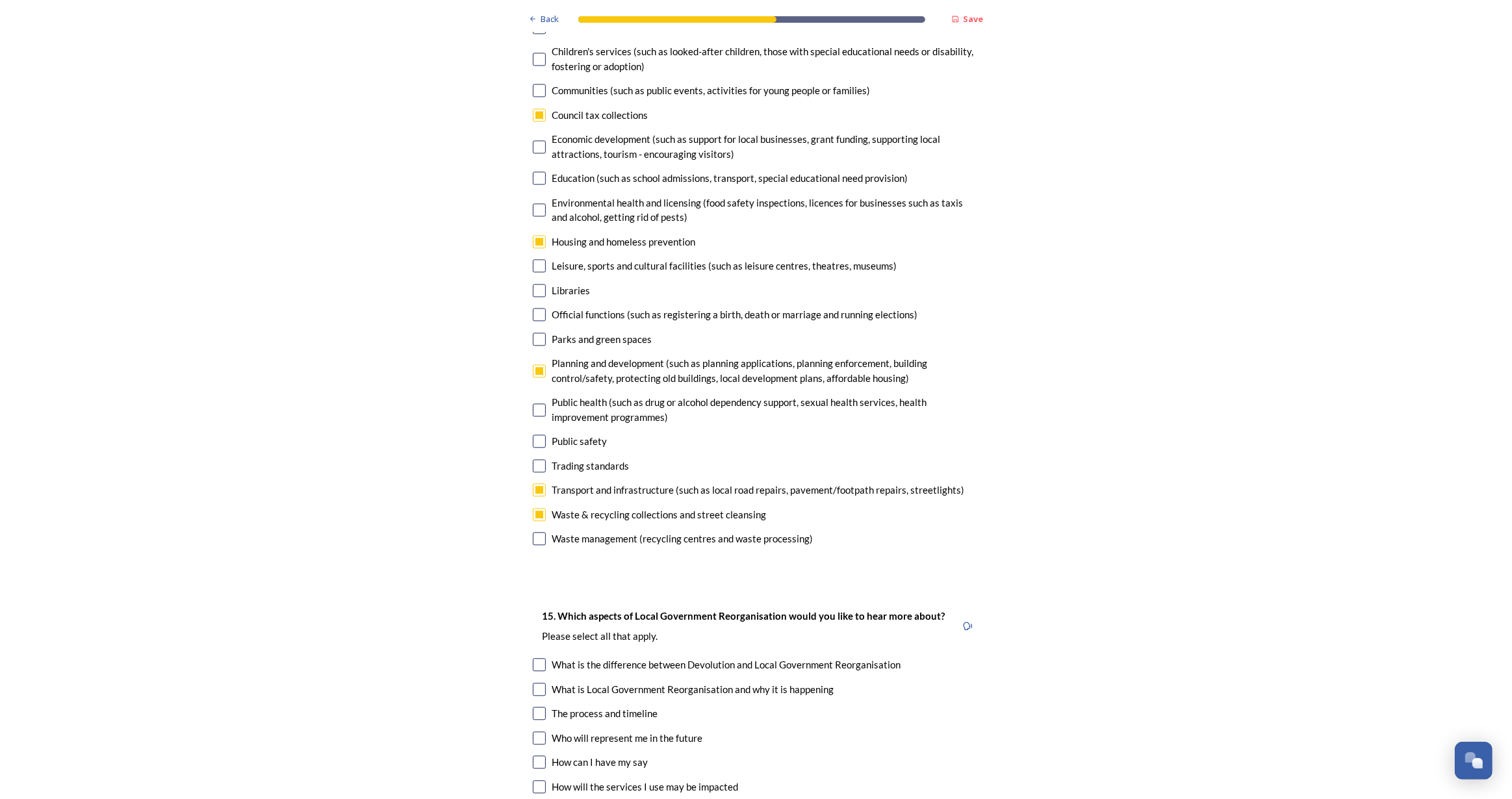
scroll to position [3603, 0]
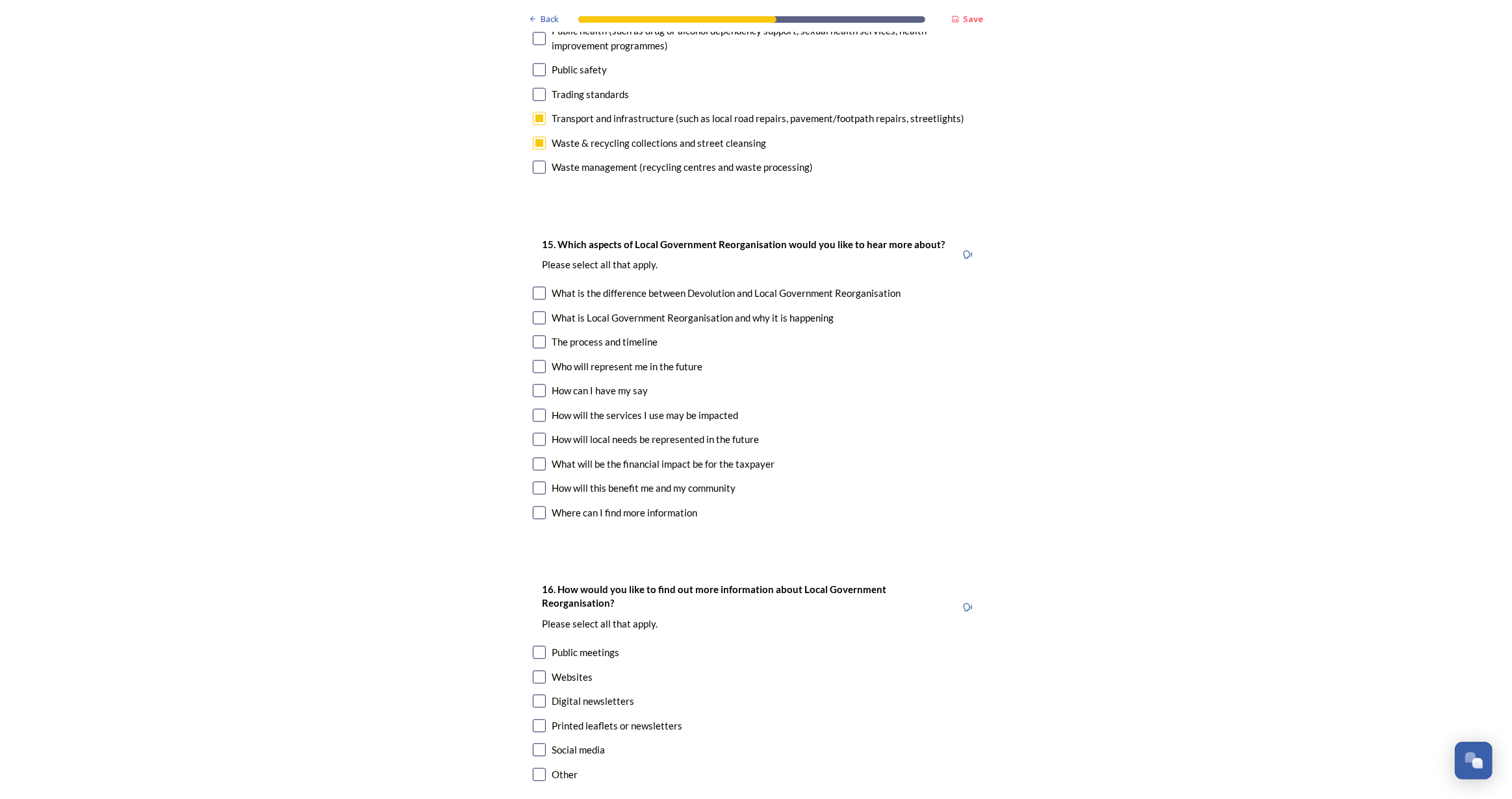
click at [535, 481] on input "checkbox" at bounding box center [540, 488] width 13 height 13
checkbox input "true"
click at [533, 671] on input "checkbox" at bounding box center [540, 678] width 13 height 13
checkbox input "true"
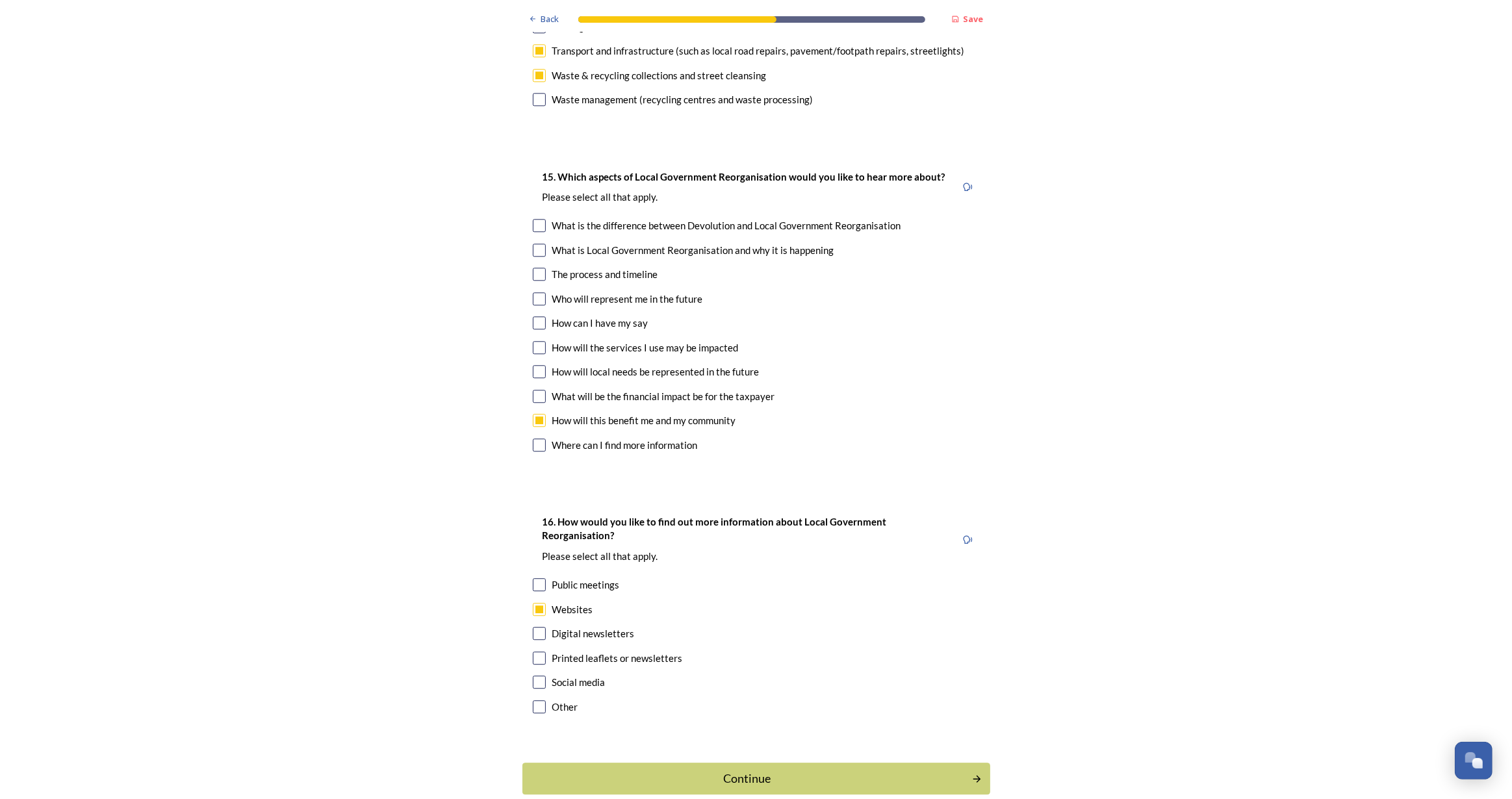
scroll to position [3673, 0]
click at [723, 768] on div "Continue" at bounding box center [746, 777] width 440 height 17
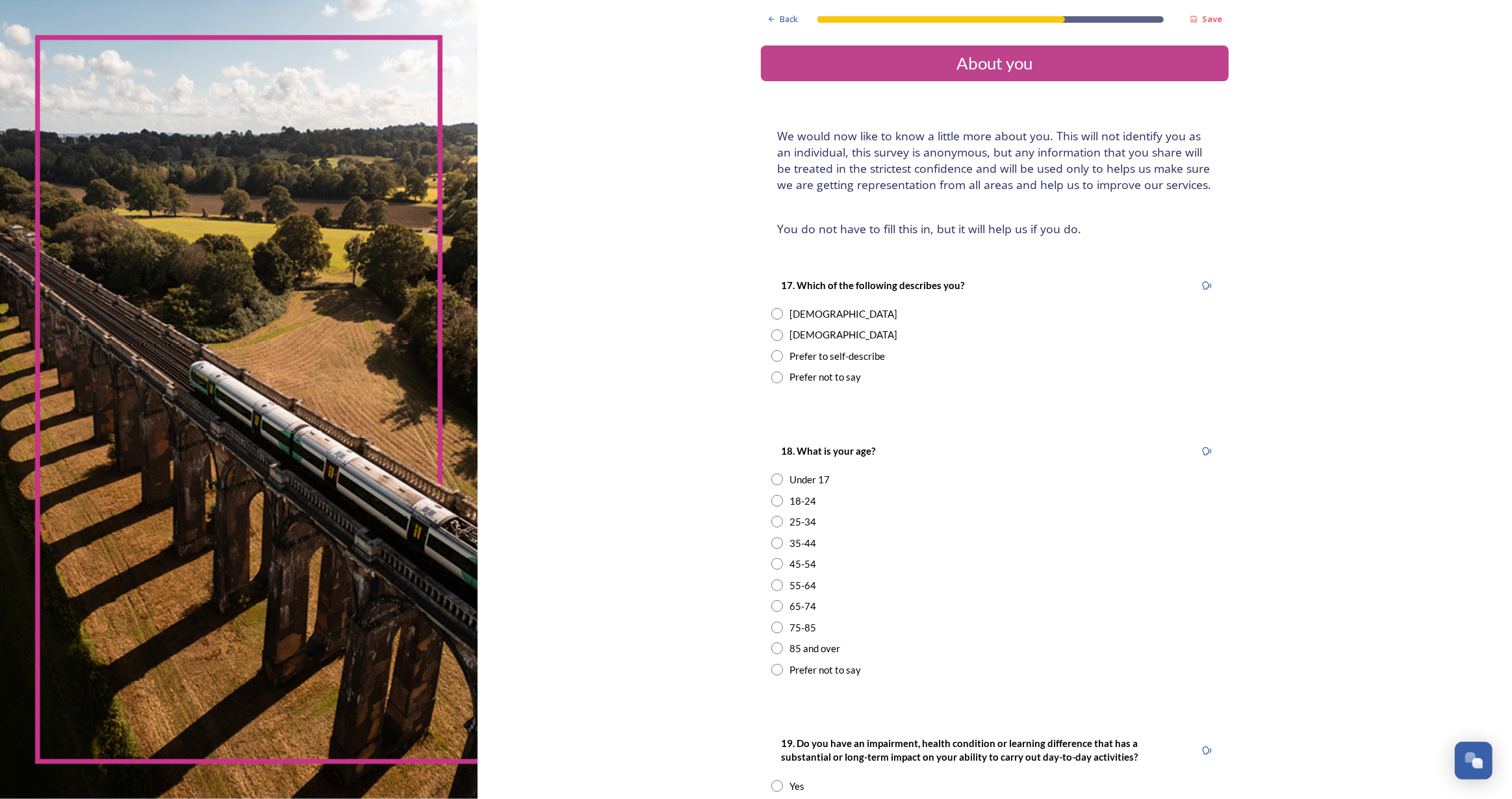
click at [771, 313] on input "radio" at bounding box center [777, 314] width 12 height 12
radio input "true"
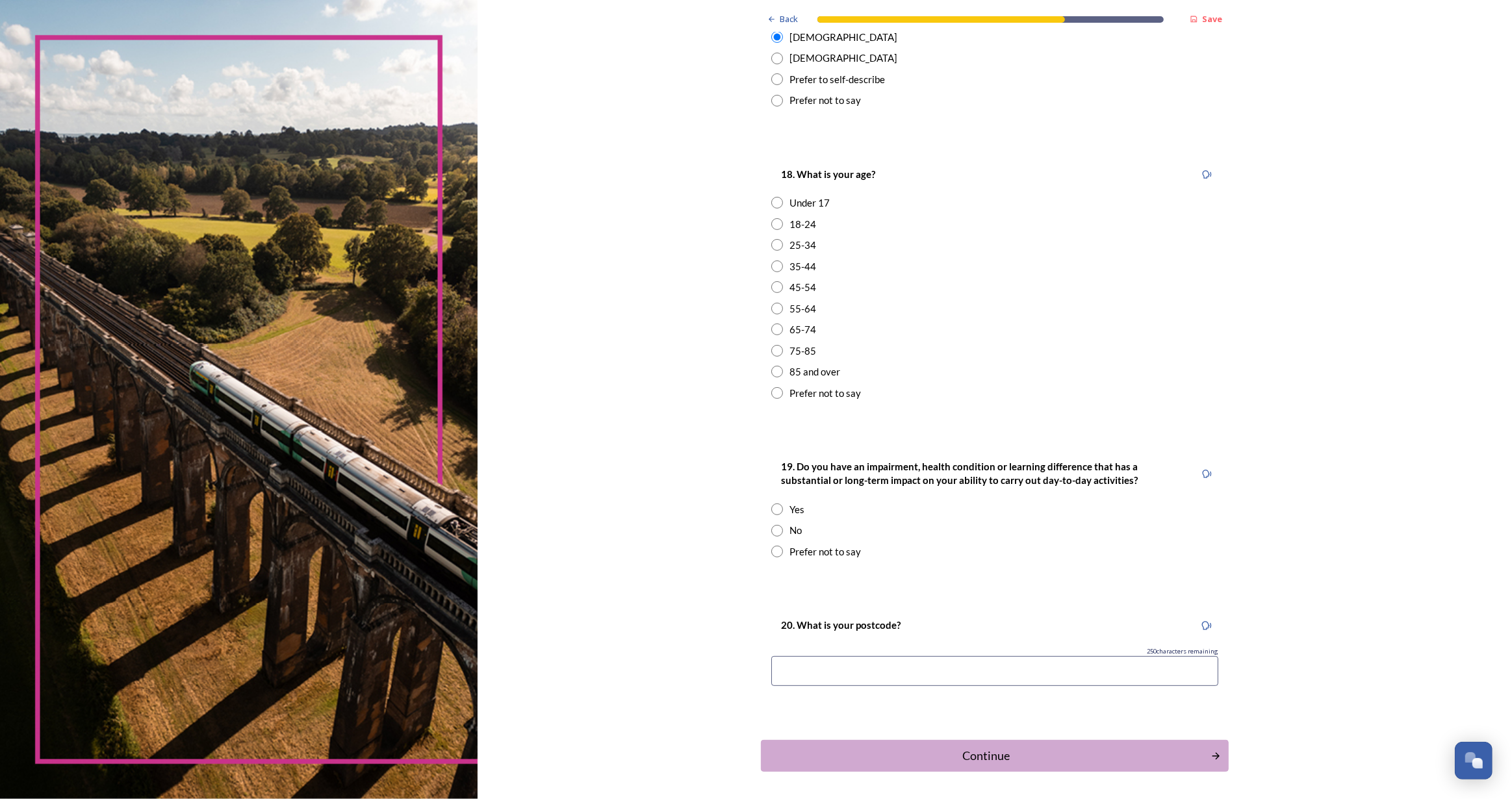
scroll to position [295, 0]
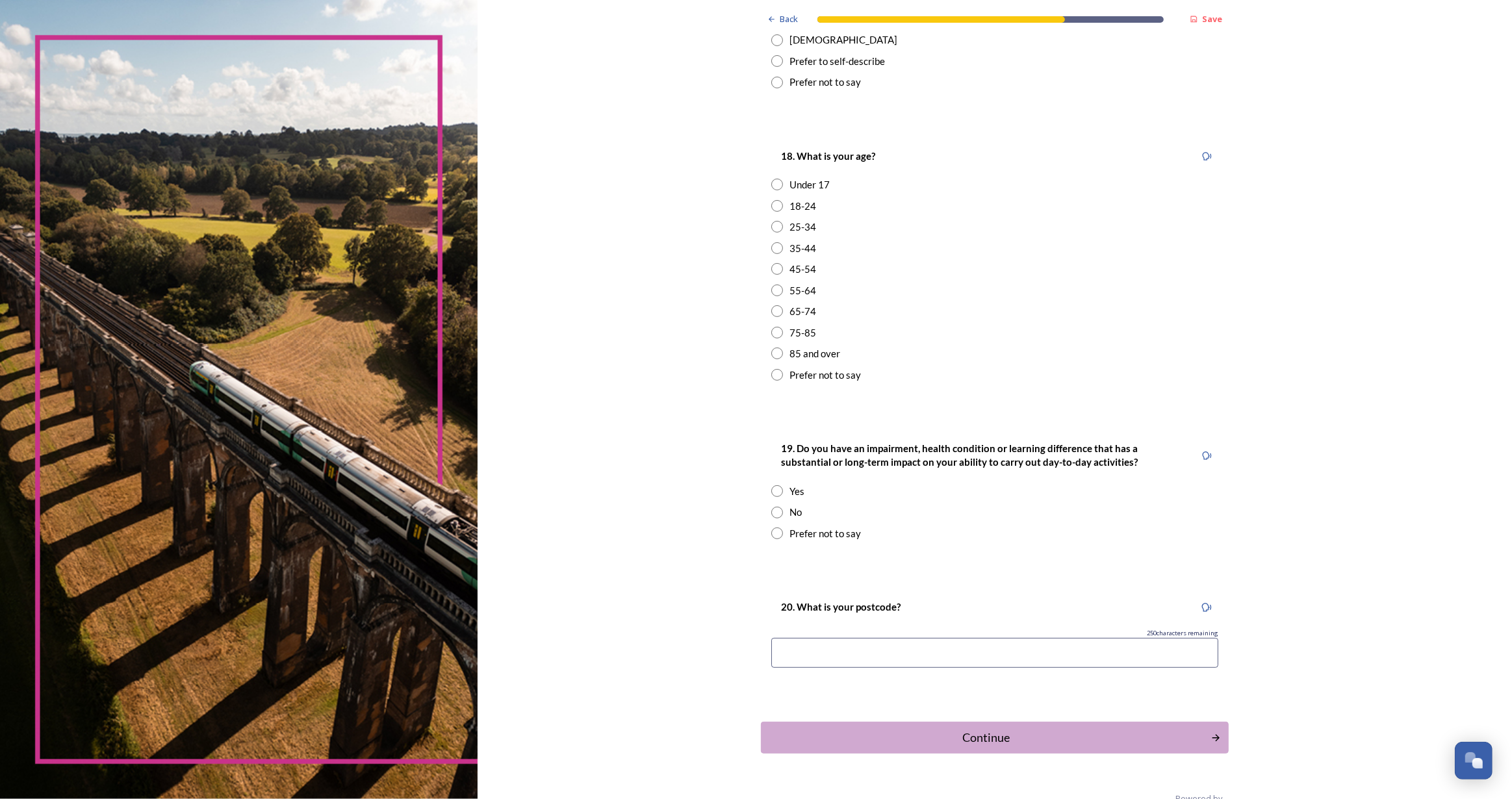
click at [772, 223] on input "radio" at bounding box center [777, 227] width 12 height 12
radio input "true"
click at [773, 494] on input "radio" at bounding box center [777, 491] width 12 height 12
radio input "true"
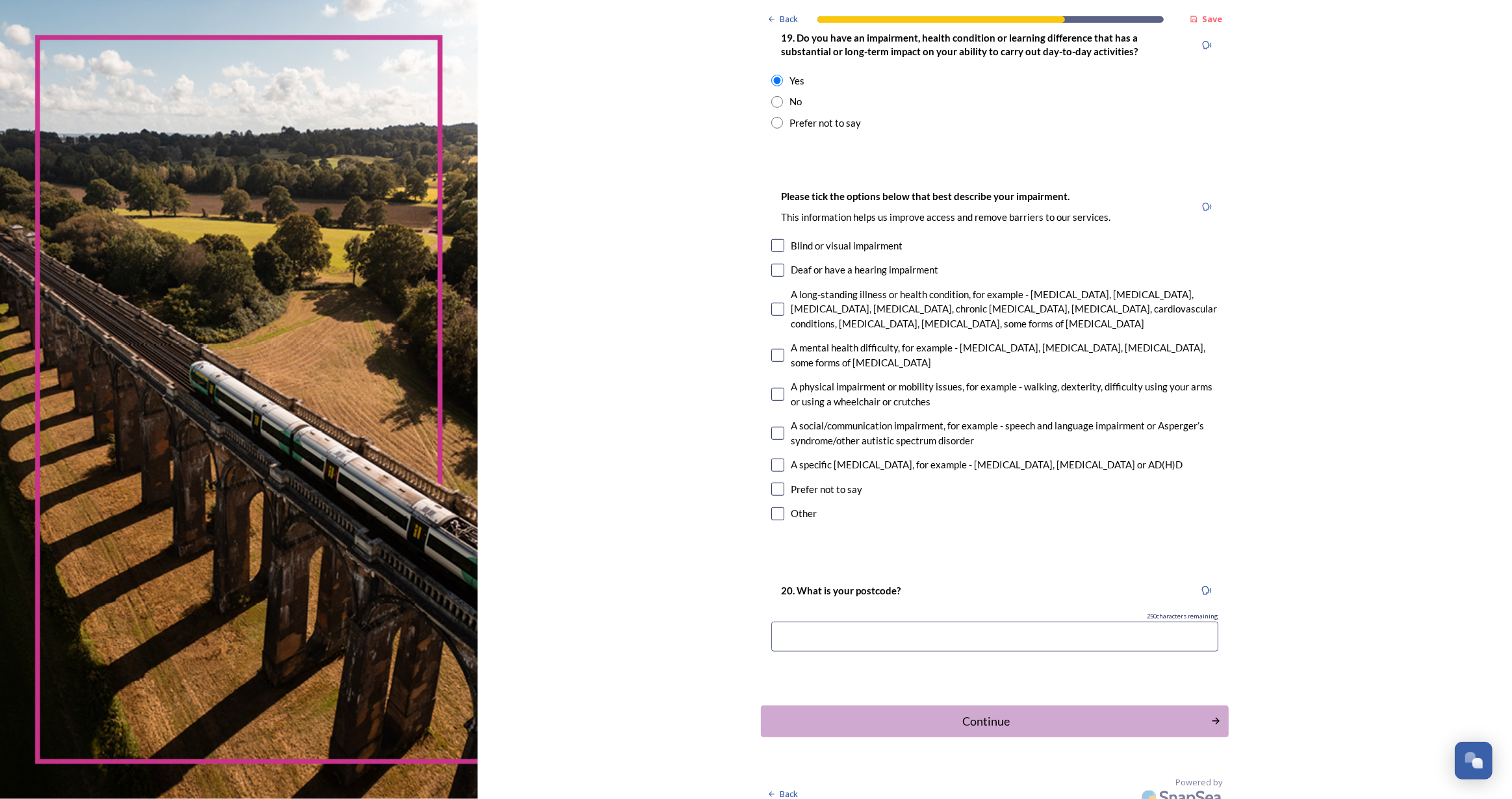
scroll to position [709, 0]
click at [777, 355] on input "checkbox" at bounding box center [778, 353] width 13 height 13
checkbox input "true"
click at [773, 430] on input "checkbox" at bounding box center [778, 431] width 13 height 13
checkbox input "true"
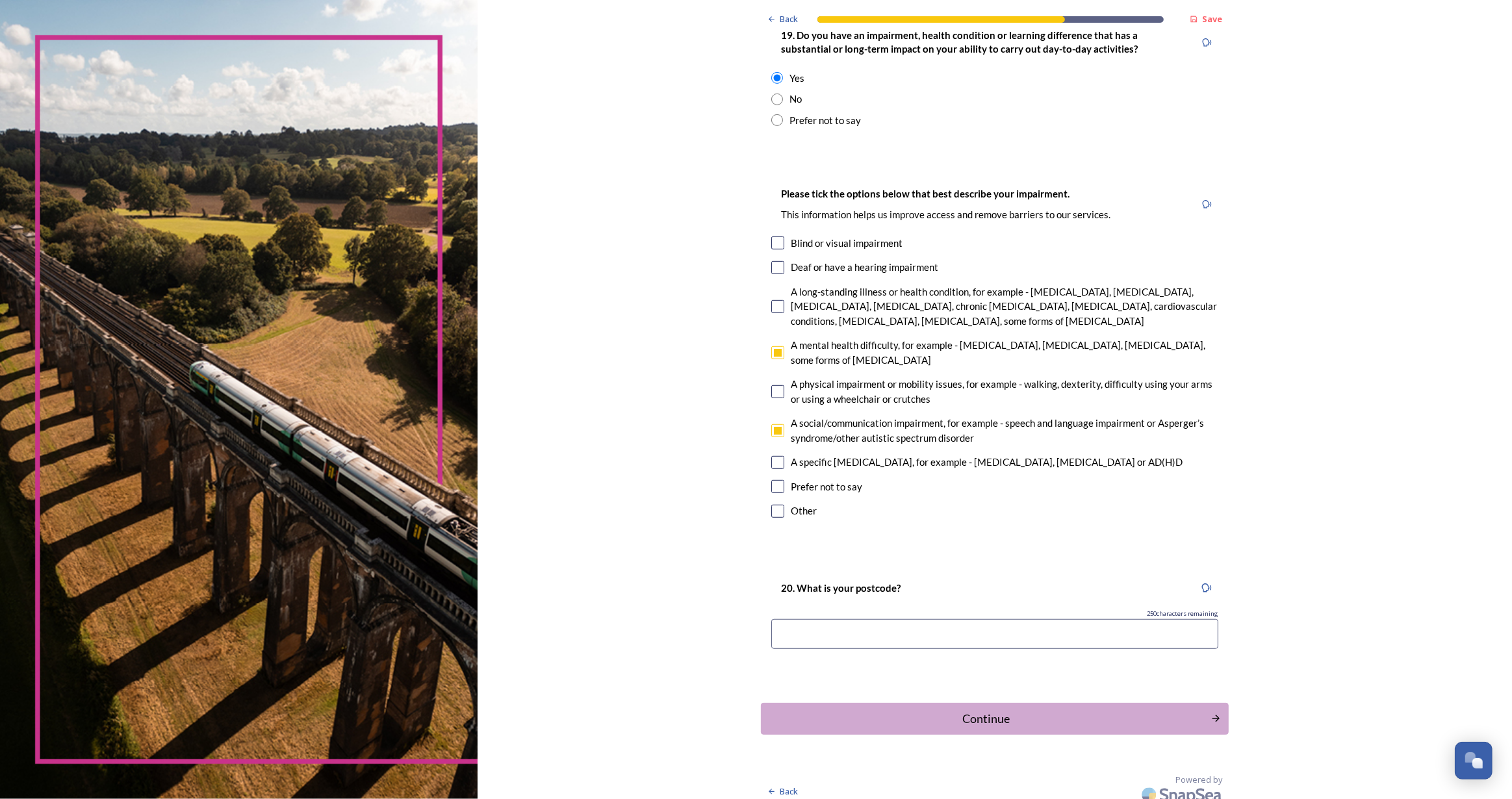
click at [775, 457] on input "checkbox" at bounding box center [778, 463] width 13 height 13
checkbox input "true"
click at [858, 634] on input at bounding box center [994, 633] width 447 height 30
type input "bn17 5hn"
click at [1003, 722] on div "Continue" at bounding box center [986, 719] width 440 height 17
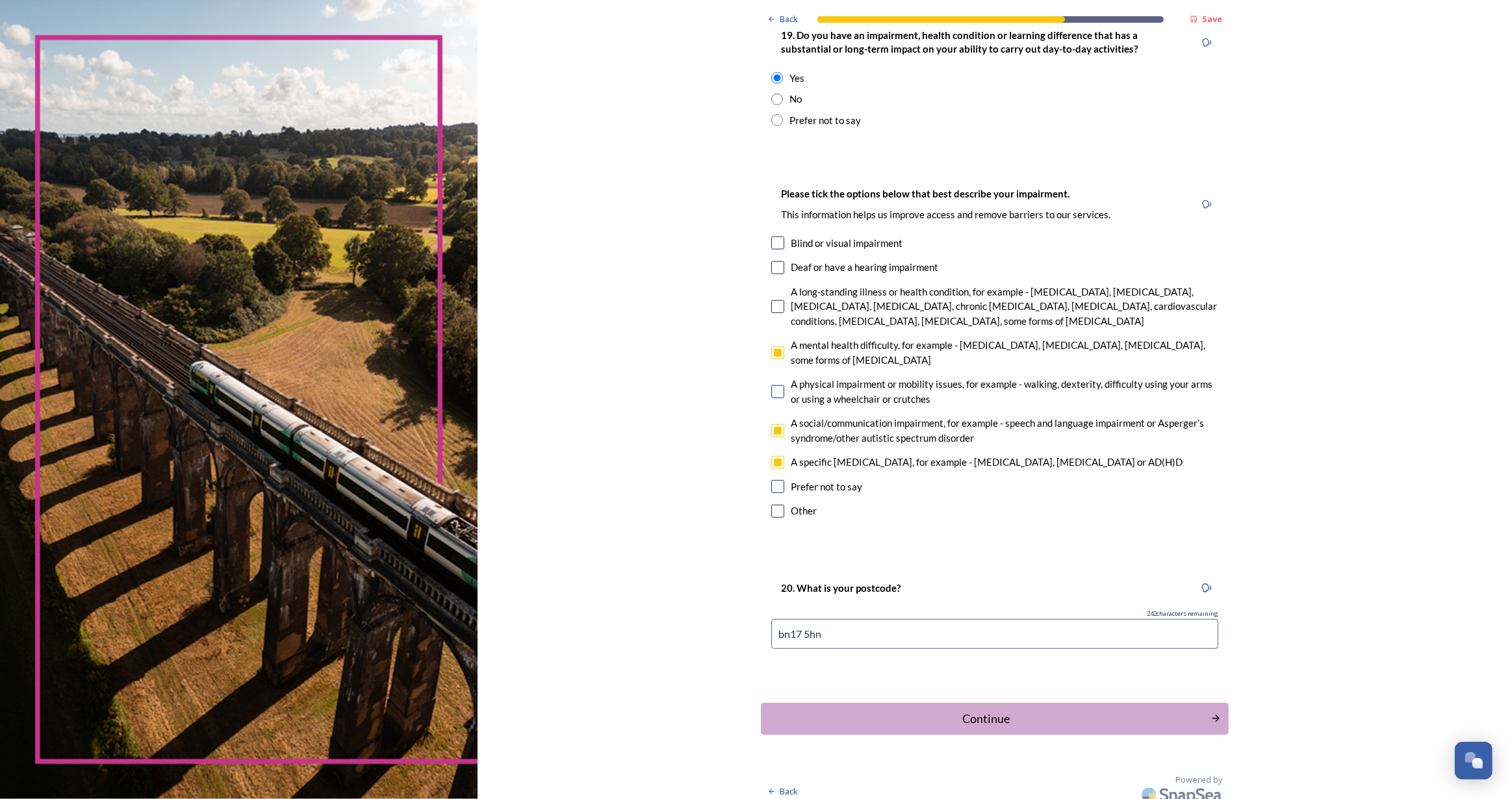
scroll to position [0, 0]
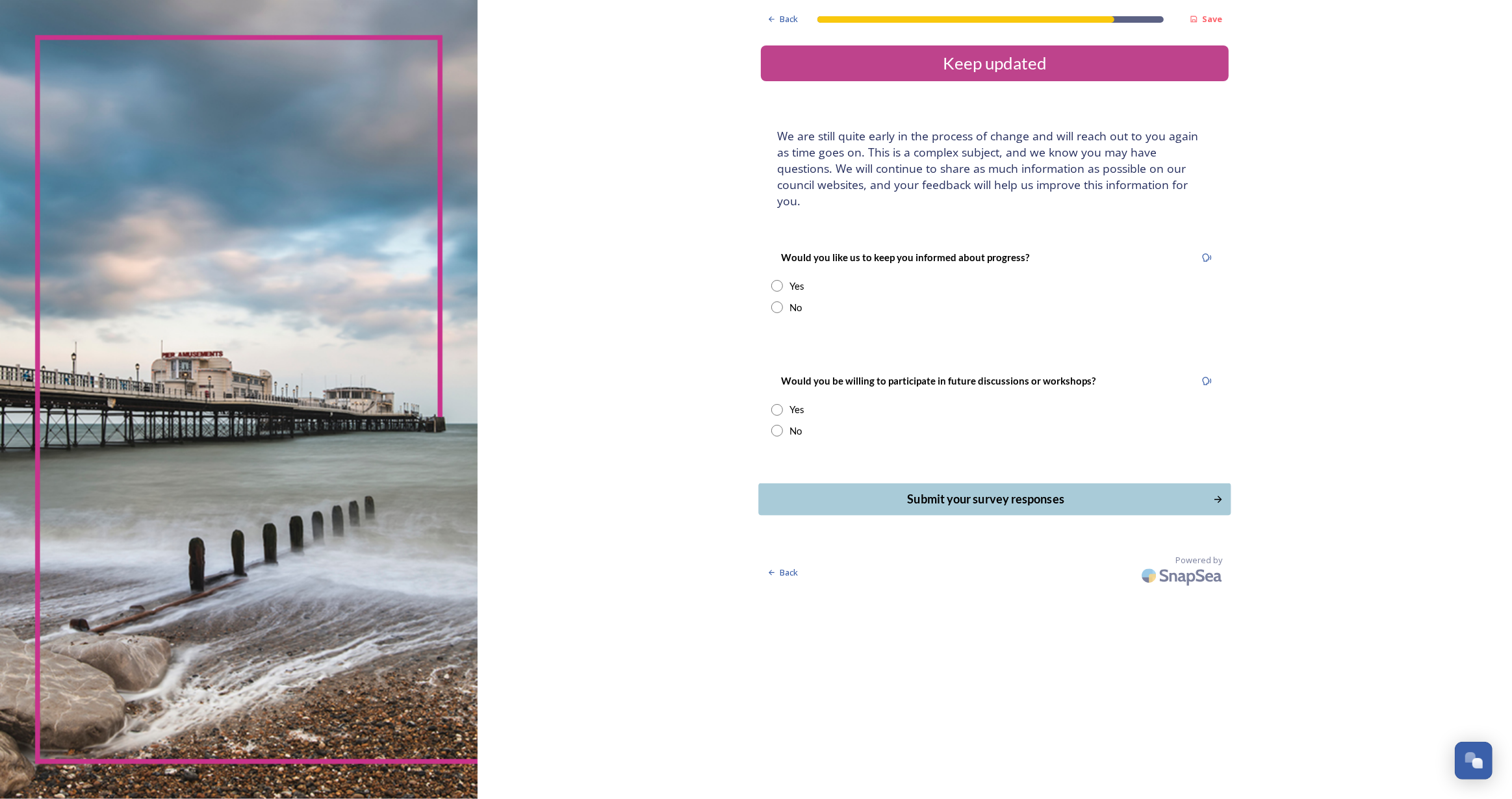
click at [995, 491] on div "Submit your survey responses" at bounding box center [986, 500] width 440 height 17
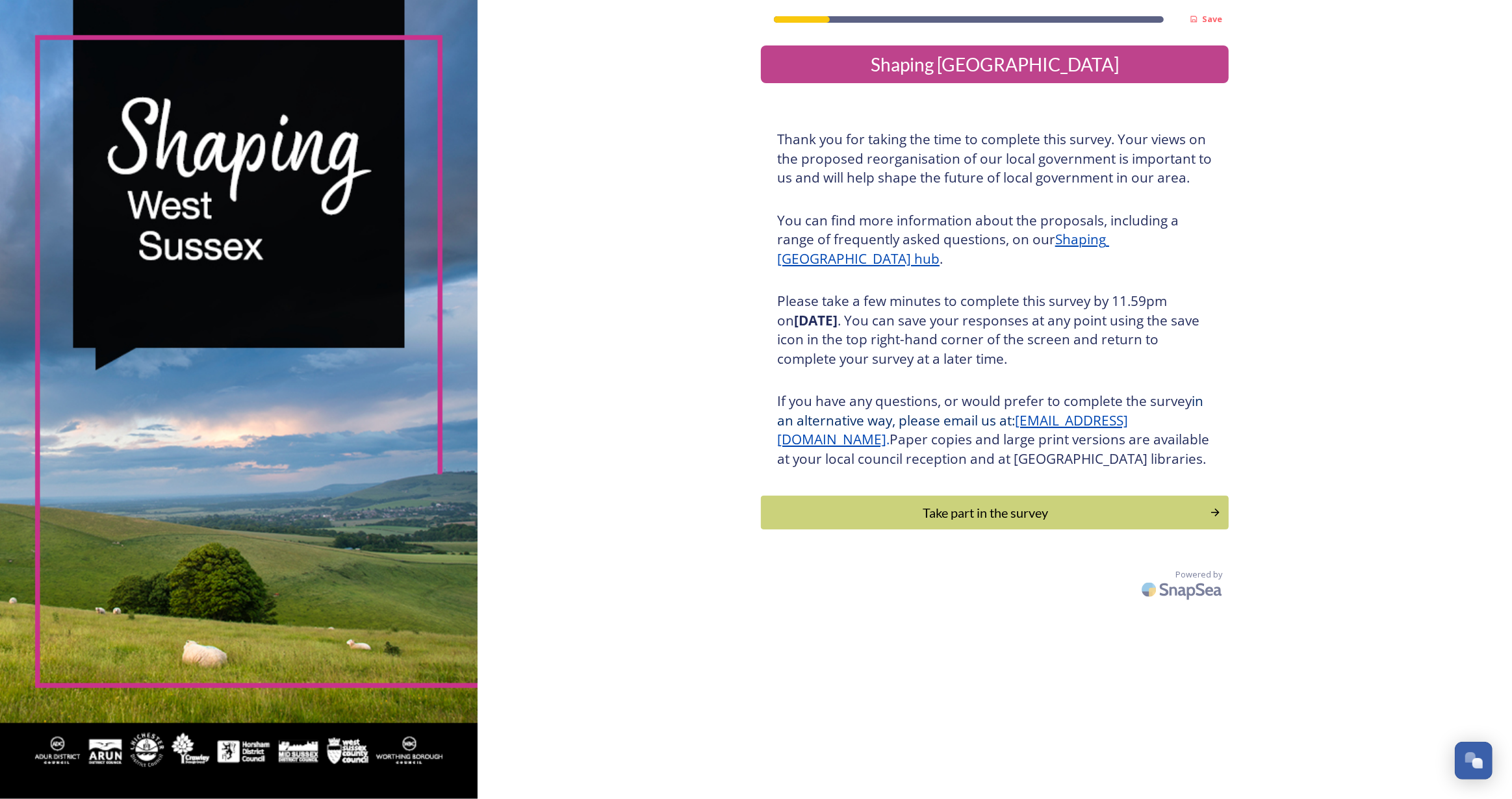
click at [1032, 523] on div "Take part in the survey" at bounding box center [986, 513] width 435 height 19
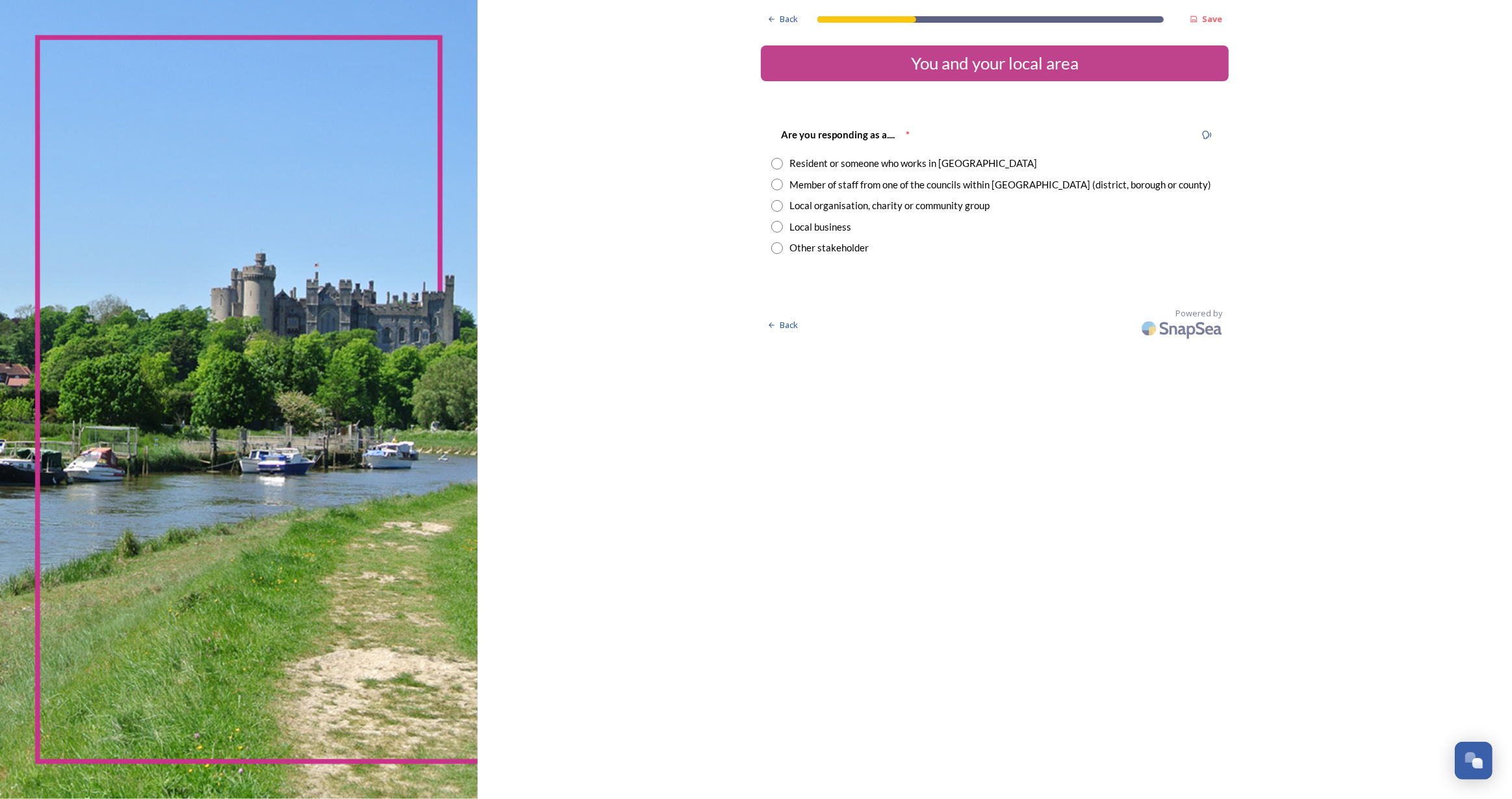
click at [780, 163] on input "radio" at bounding box center [777, 164] width 12 height 12
radio input "true"
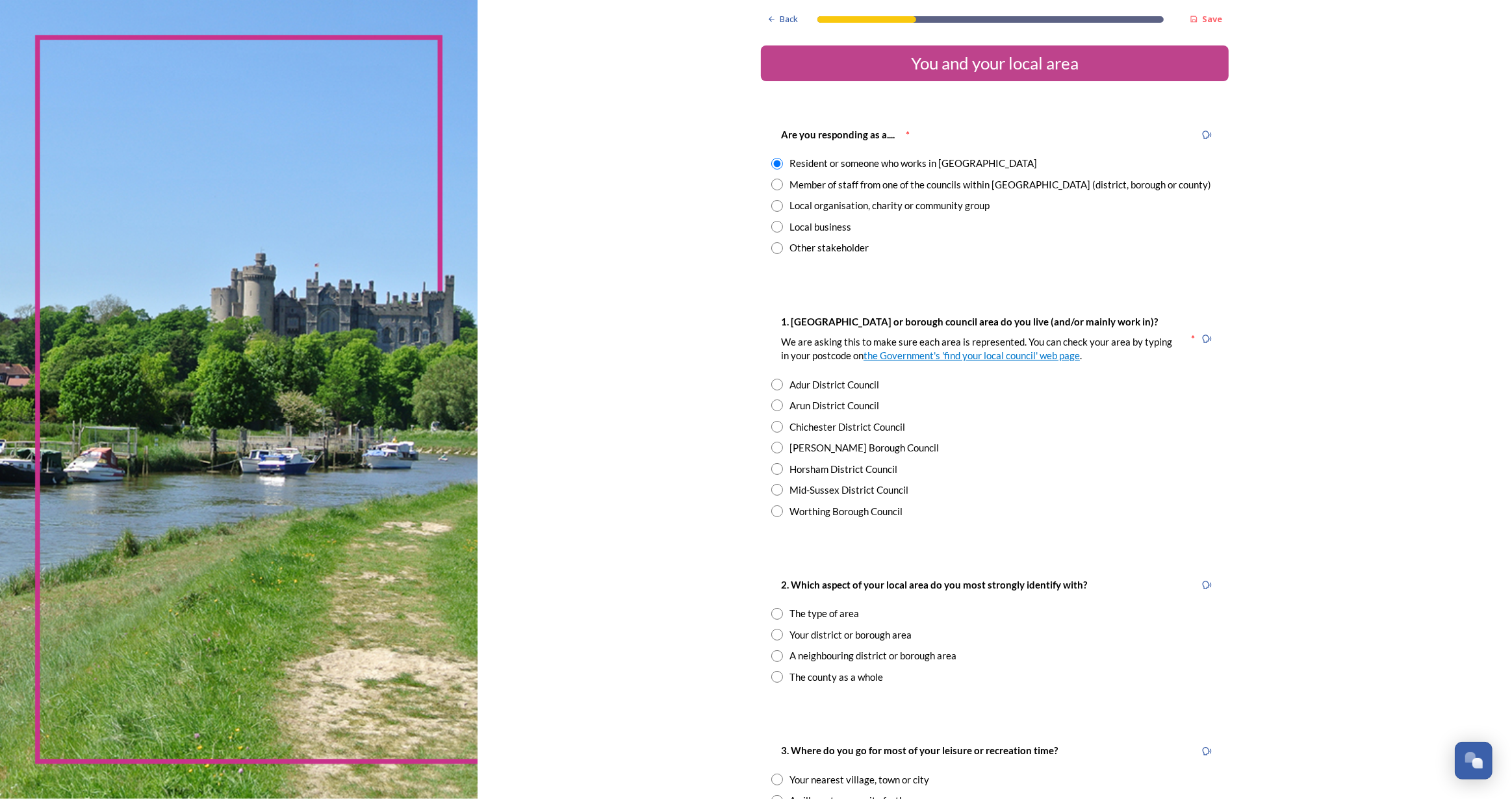
click at [775, 401] on input "radio" at bounding box center [777, 405] width 12 height 12
radio input "true"
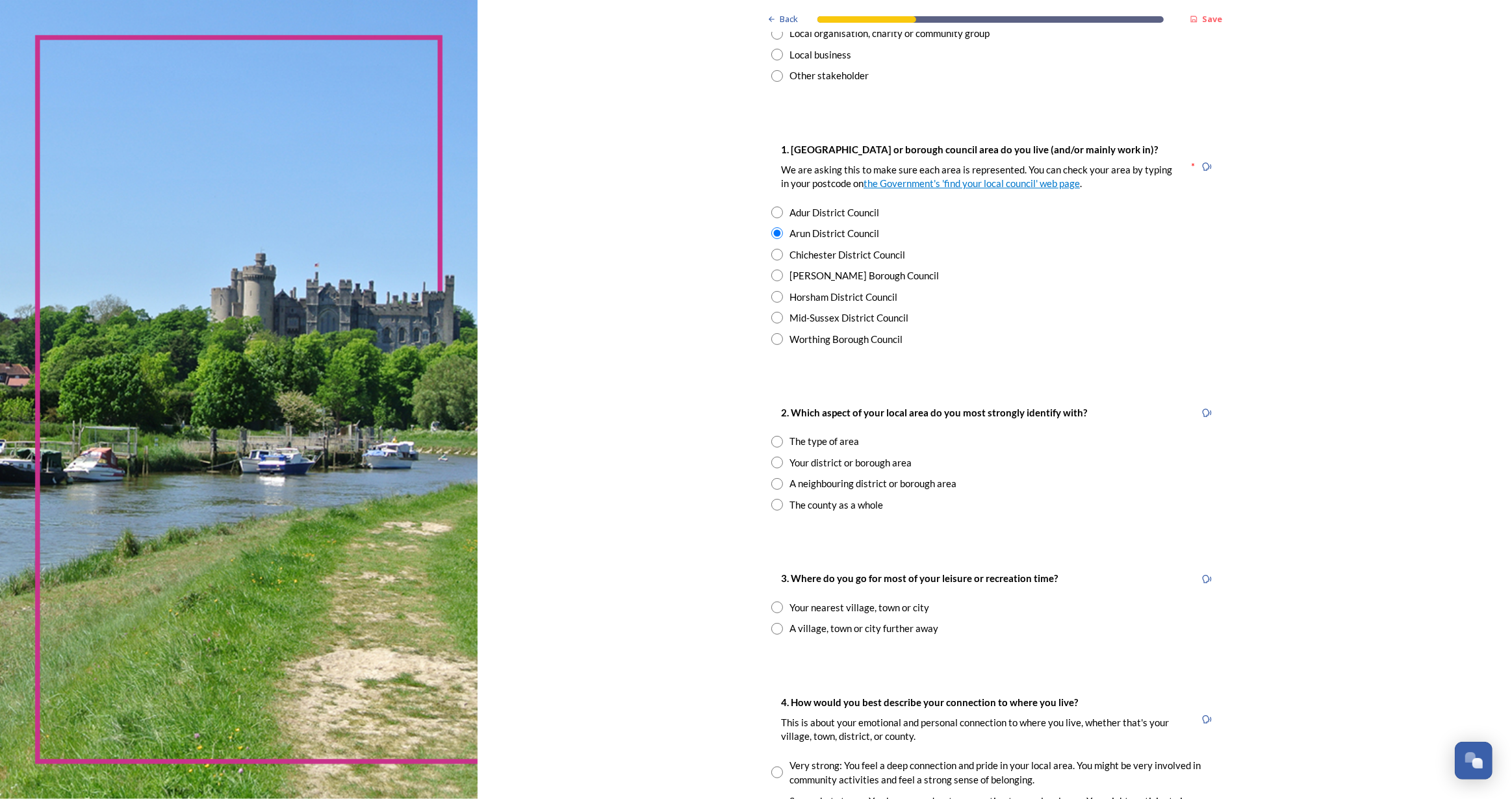
scroll to position [177, 0]
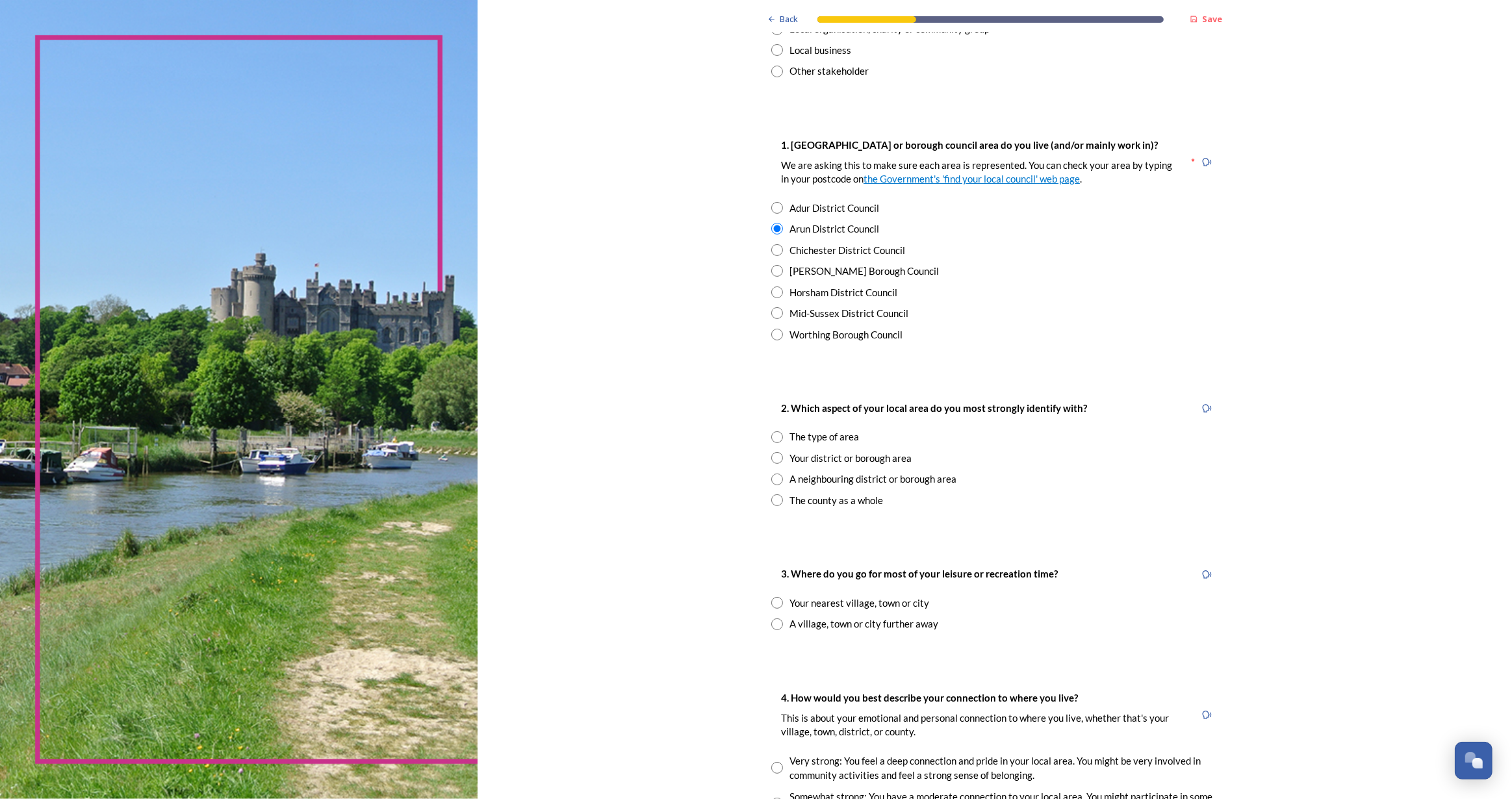
click at [771, 435] on input "radio" at bounding box center [777, 437] width 12 height 12
radio input "true"
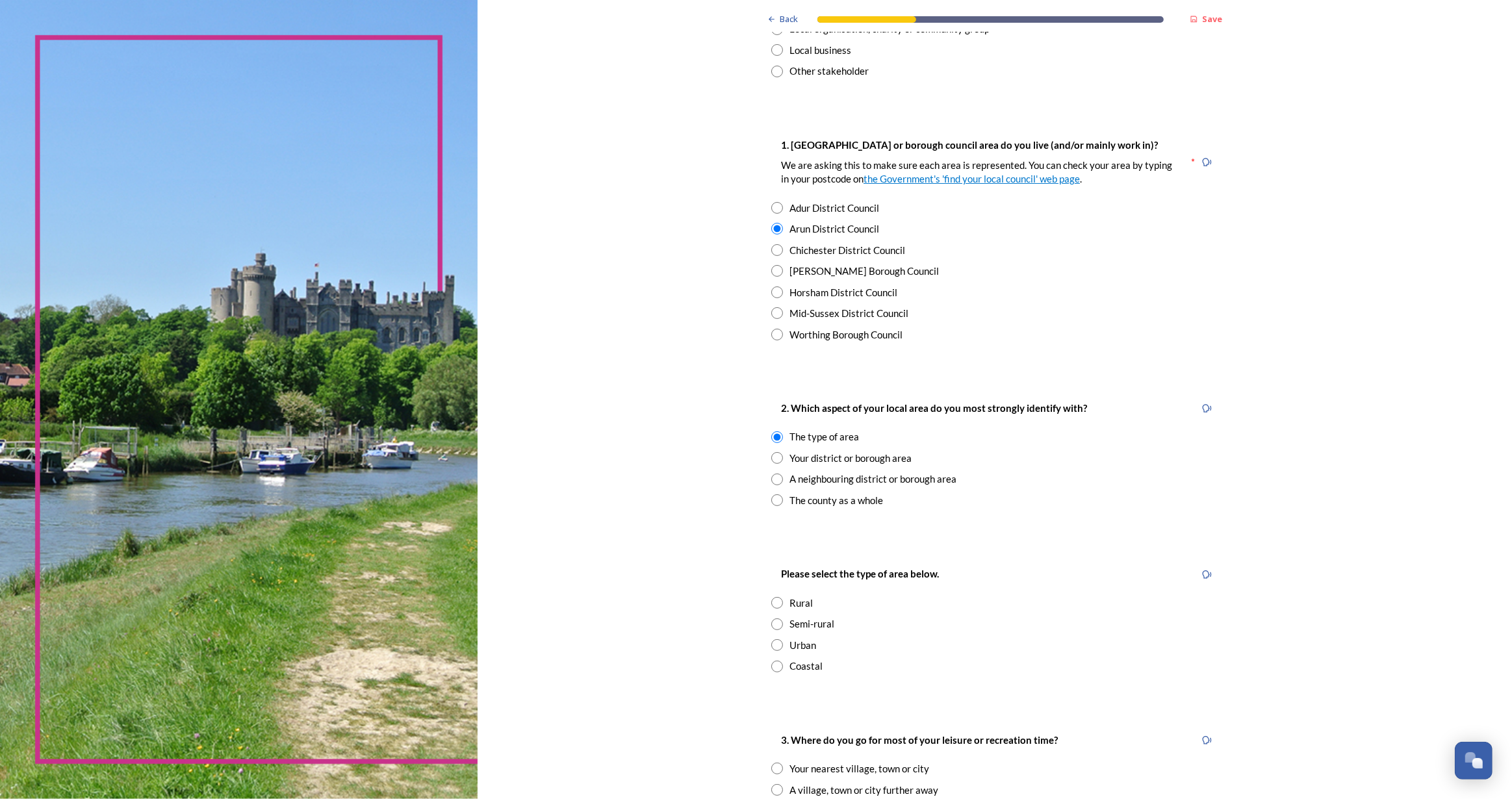
click at [773, 498] on input "radio" at bounding box center [777, 501] width 12 height 12
radio input "true"
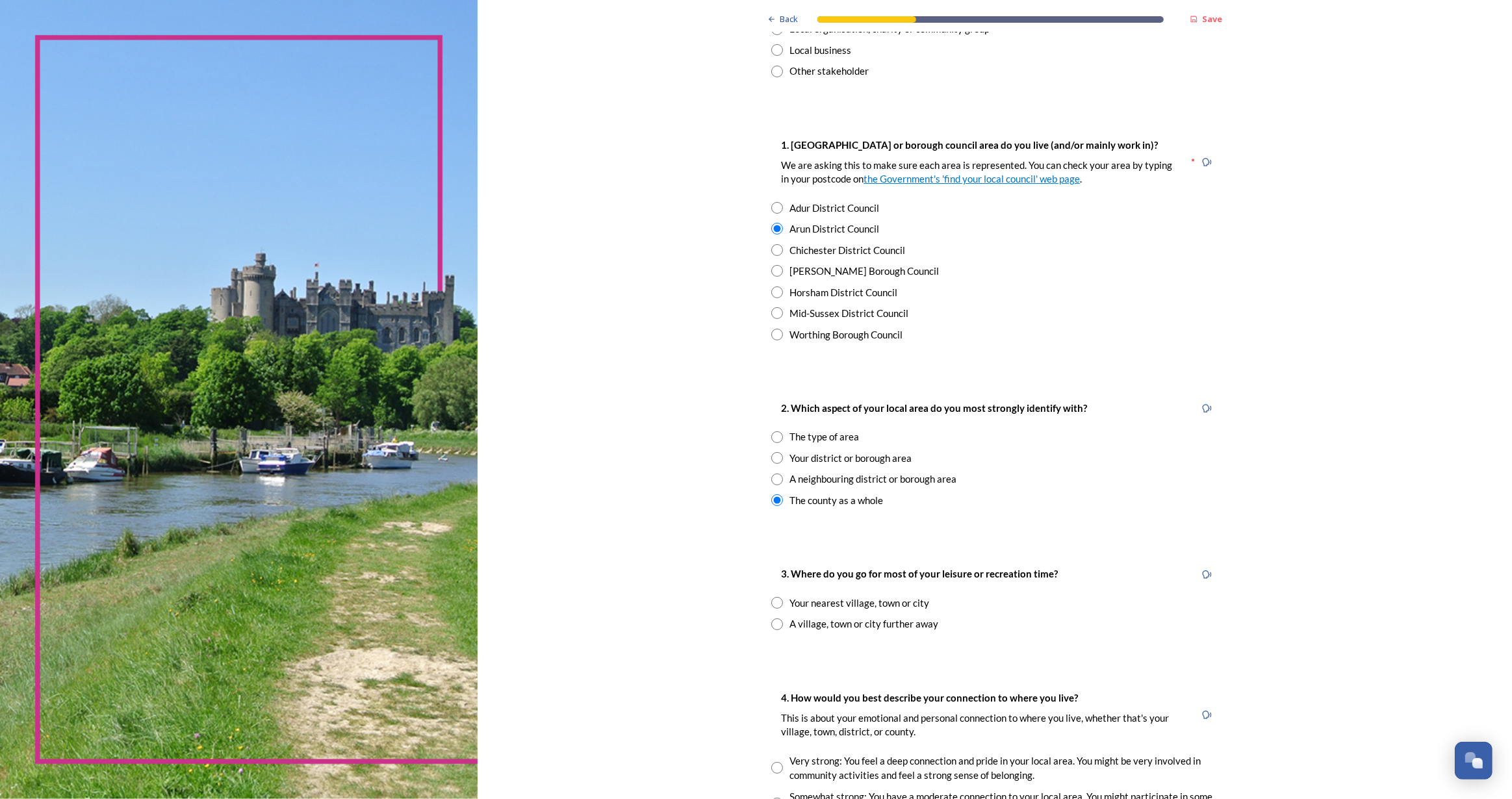
click at [772, 430] on div "The type of area" at bounding box center [994, 437] width 447 height 15
radio input "true"
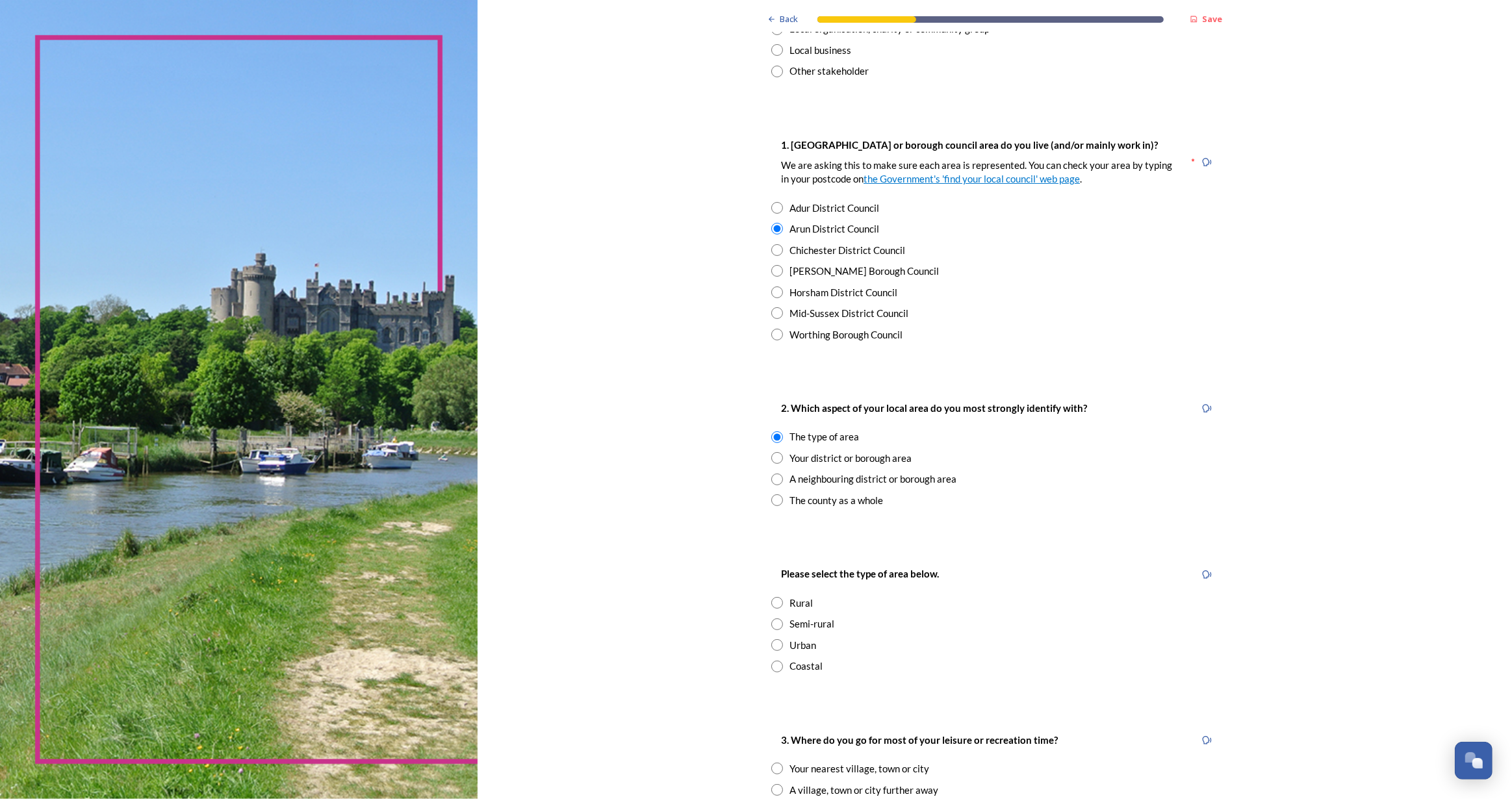
click at [771, 665] on input "radio" at bounding box center [777, 667] width 12 height 12
radio input "true"
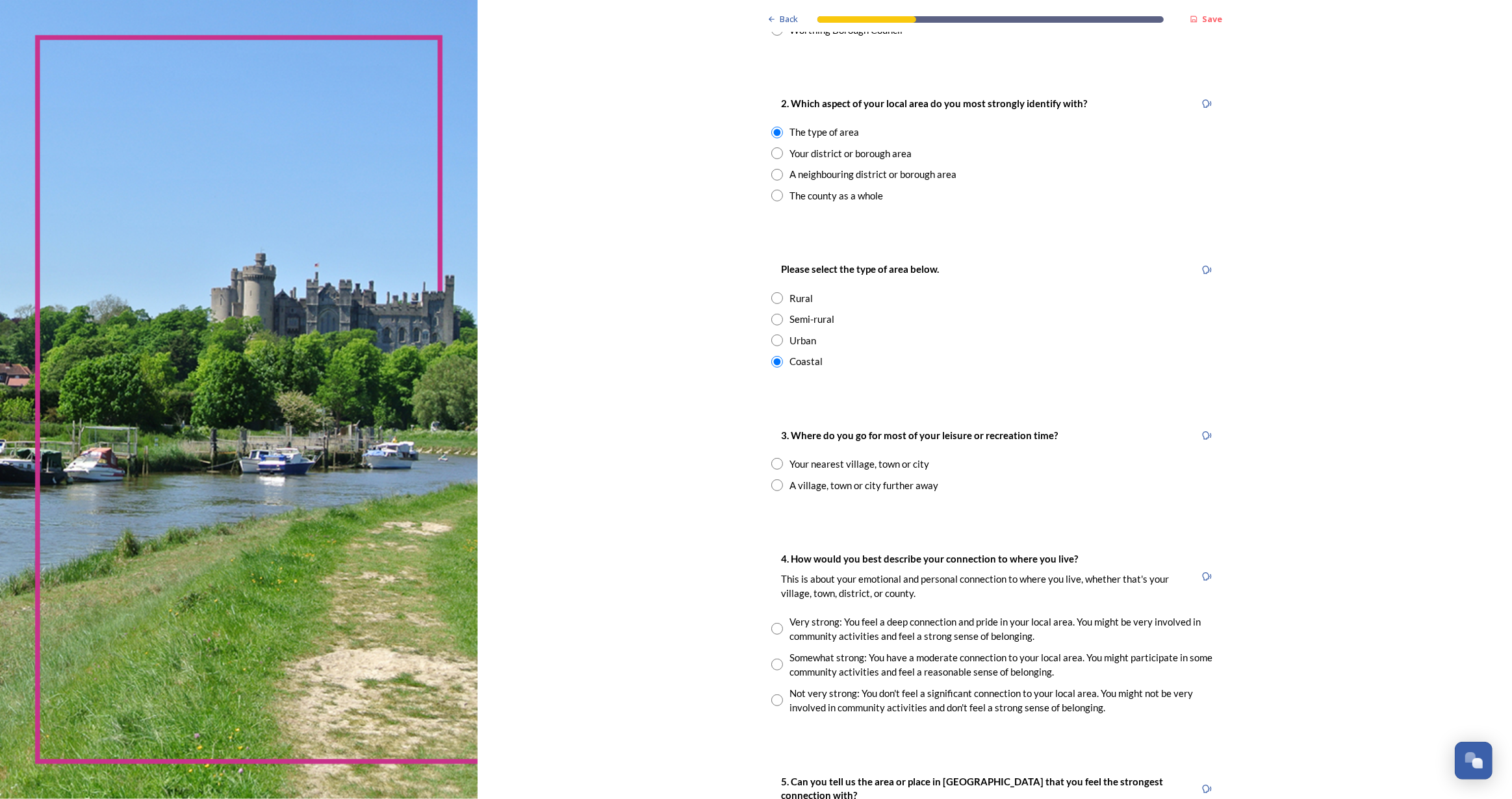
scroll to position [591, 0]
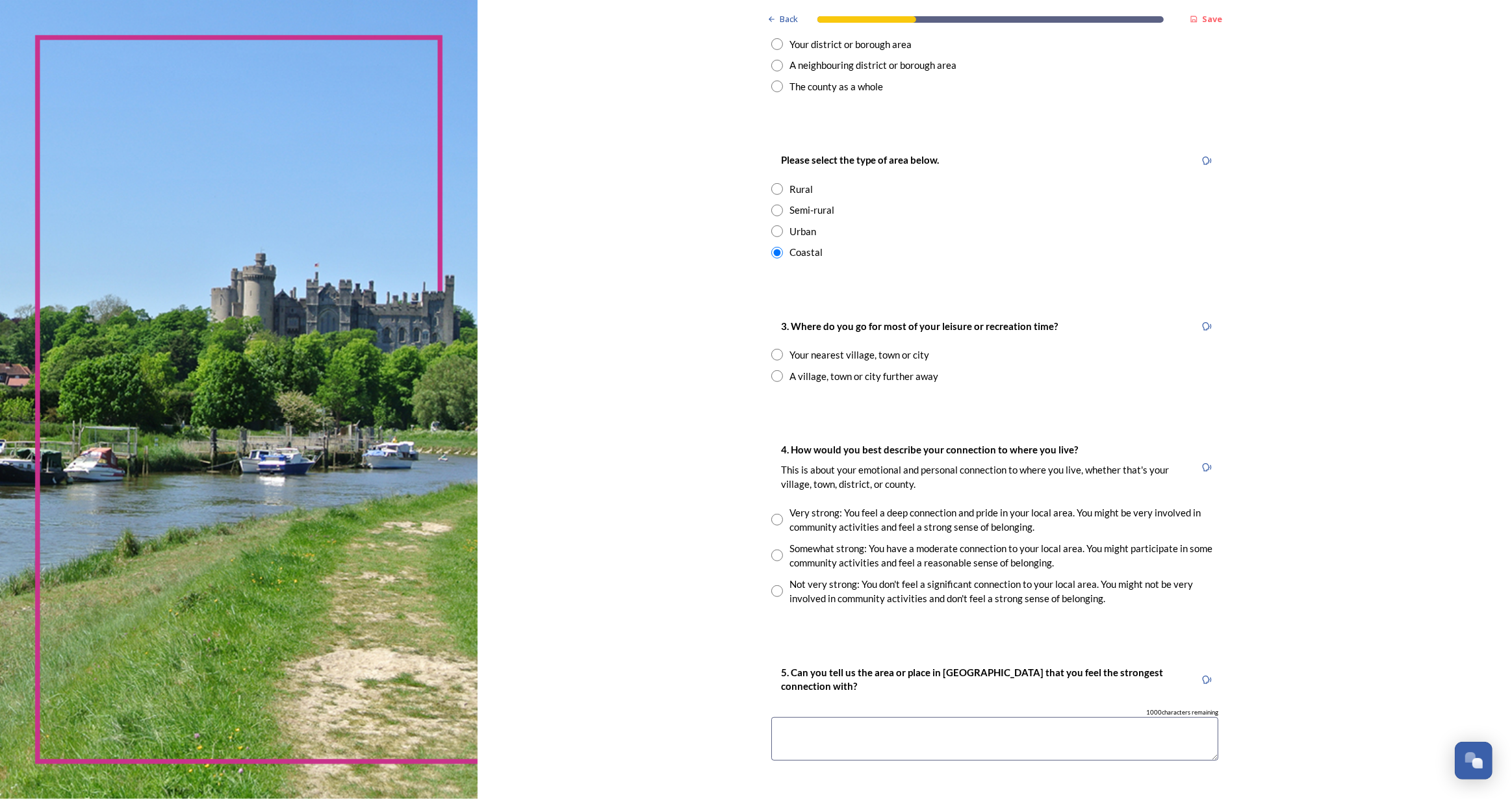
click at [771, 351] on input "radio" at bounding box center [777, 355] width 12 height 12
radio input "true"
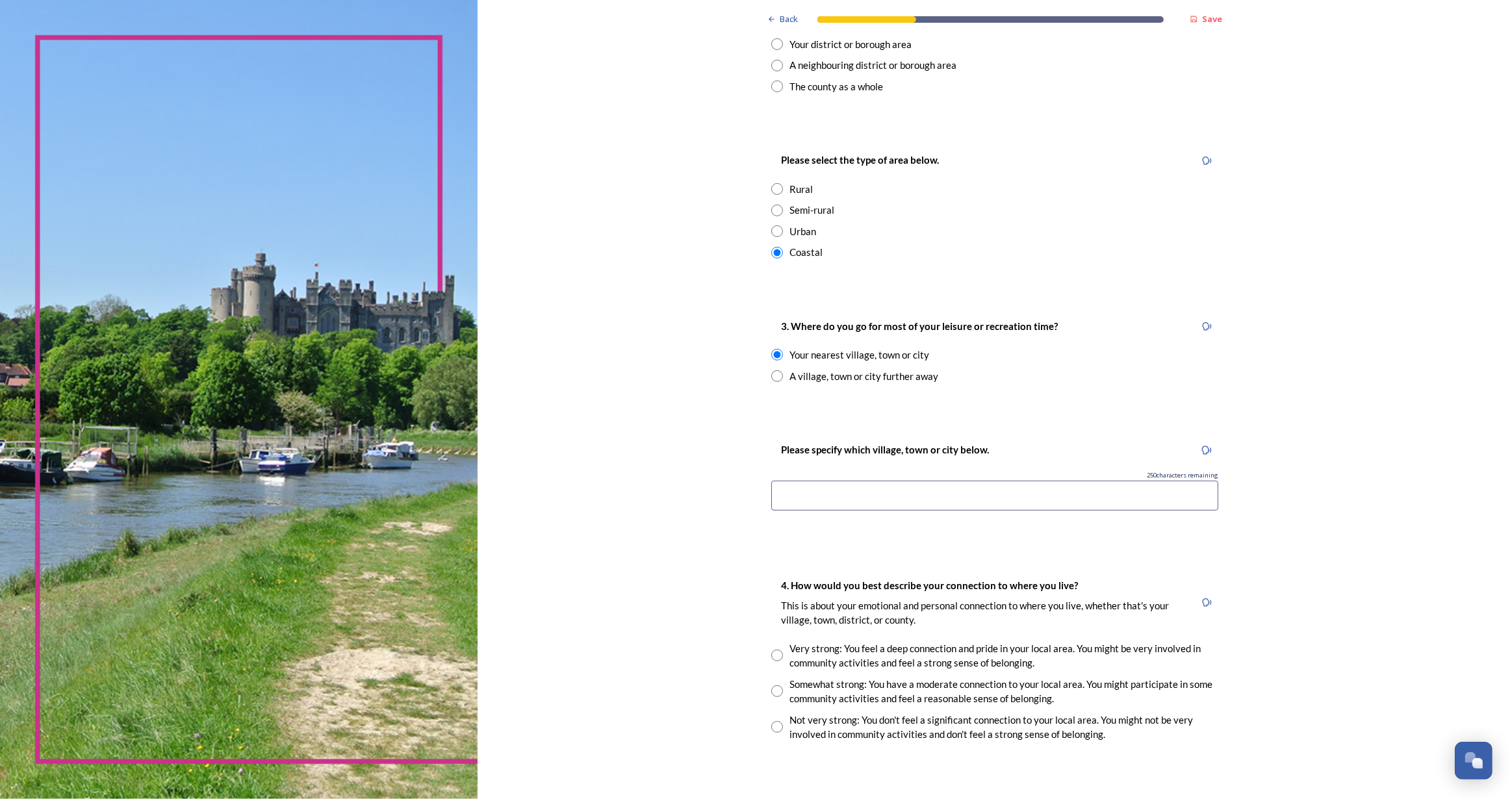
click at [860, 503] on input at bounding box center [994, 496] width 447 height 30
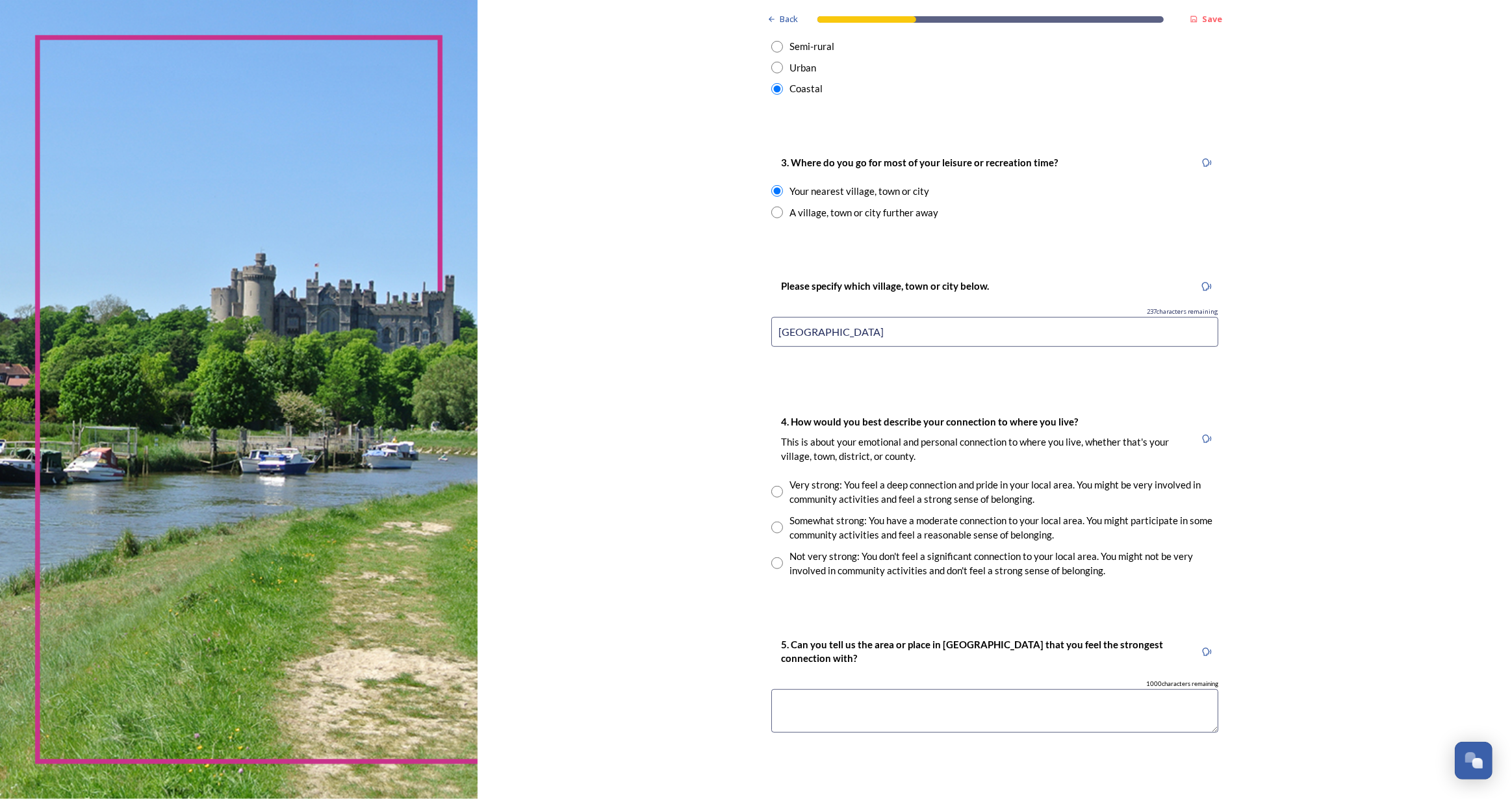
scroll to position [886, 0]
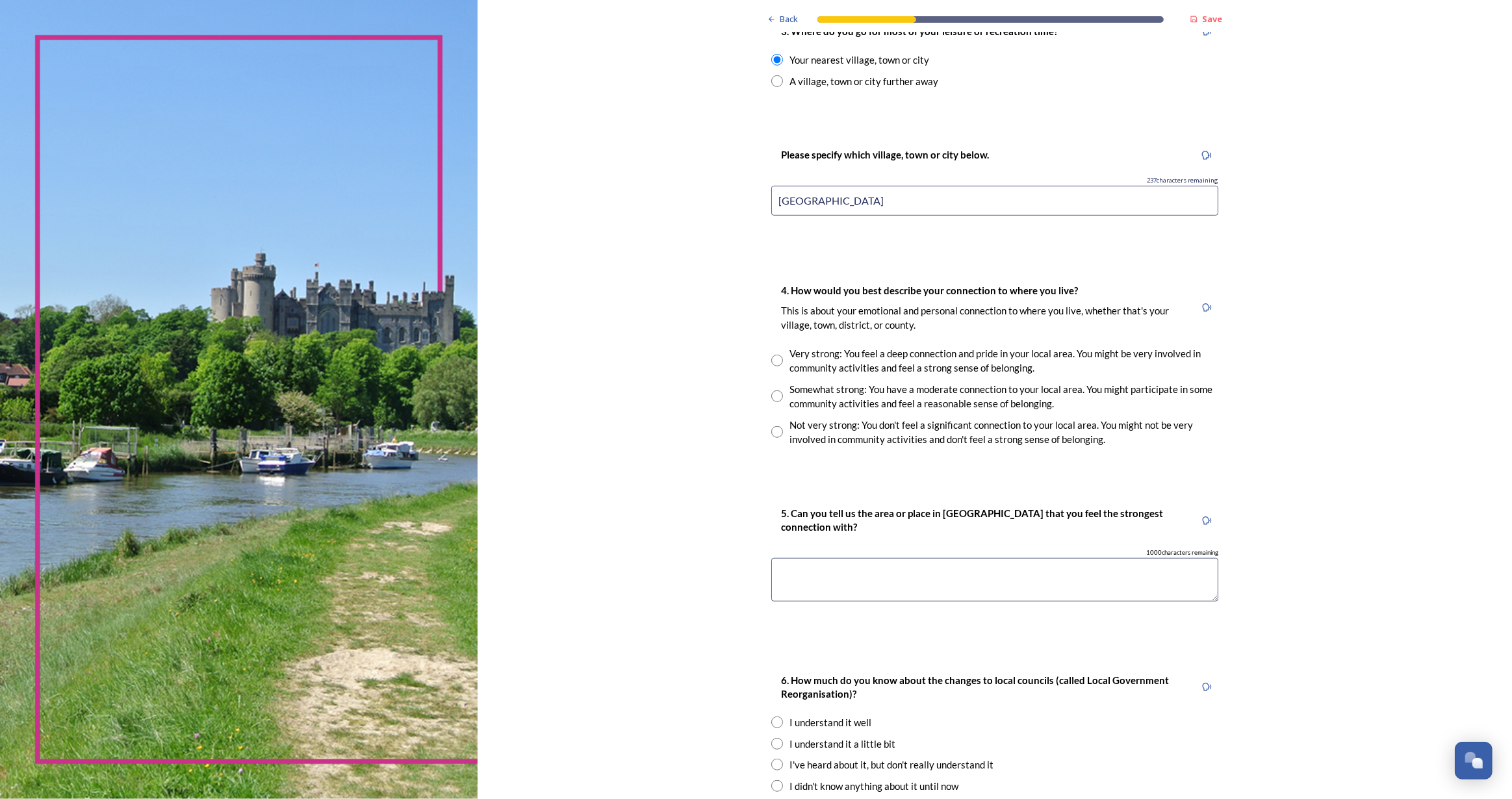
type input "Littlehampton"
click at [771, 430] on input "radio" at bounding box center [777, 432] width 12 height 12
radio input "true"
drag, startPoint x: 850, startPoint y: 205, endPoint x: 723, endPoint y: 201, distance: 127.1
click at [723, 201] on div "Back Save You and your local area Are you responding as a.... * Resident or som…" at bounding box center [994, 30] width 1035 height 1832
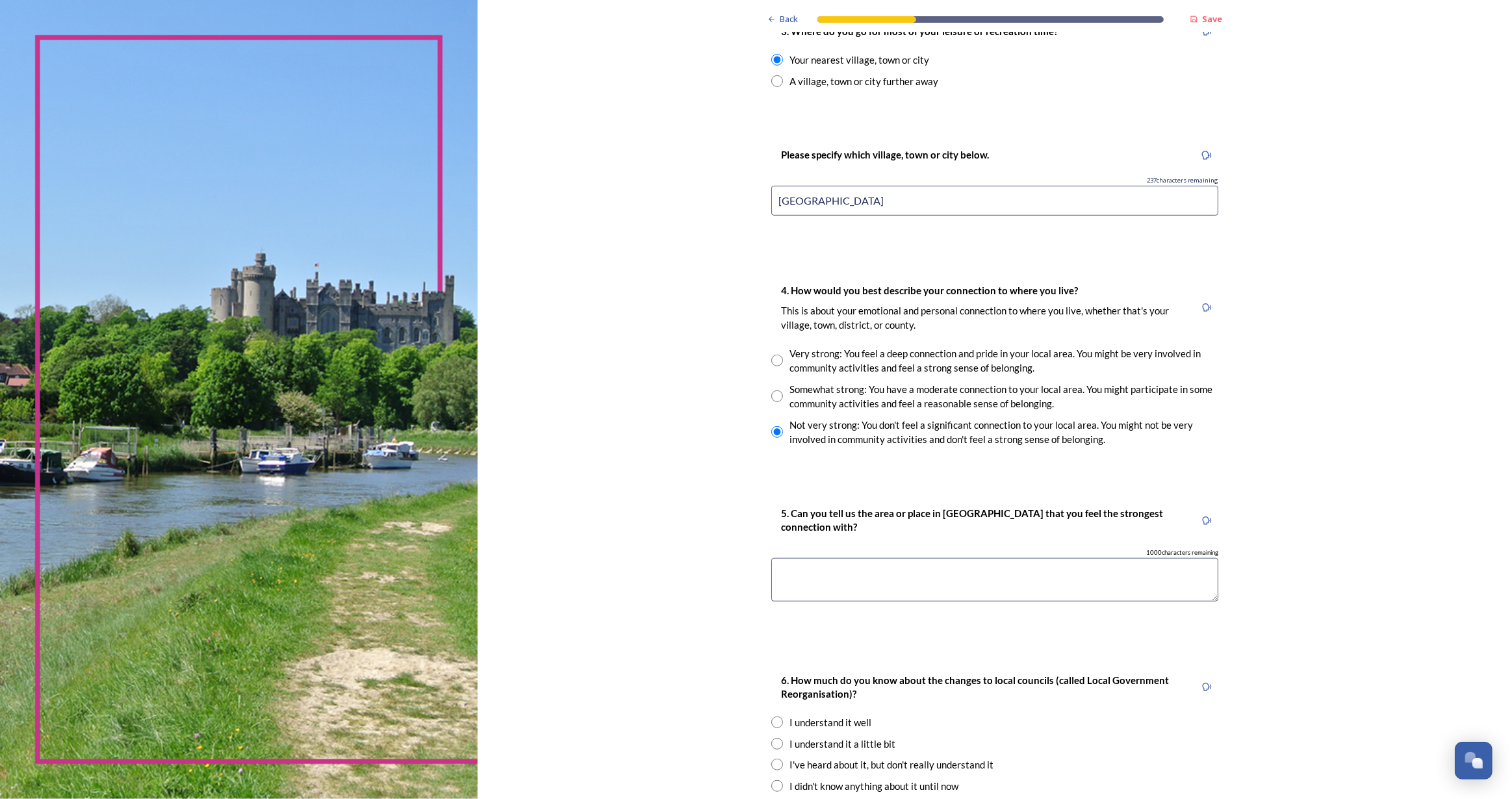
click at [933, 590] on textarea at bounding box center [994, 580] width 447 height 43
paste textarea "Littlehampton"
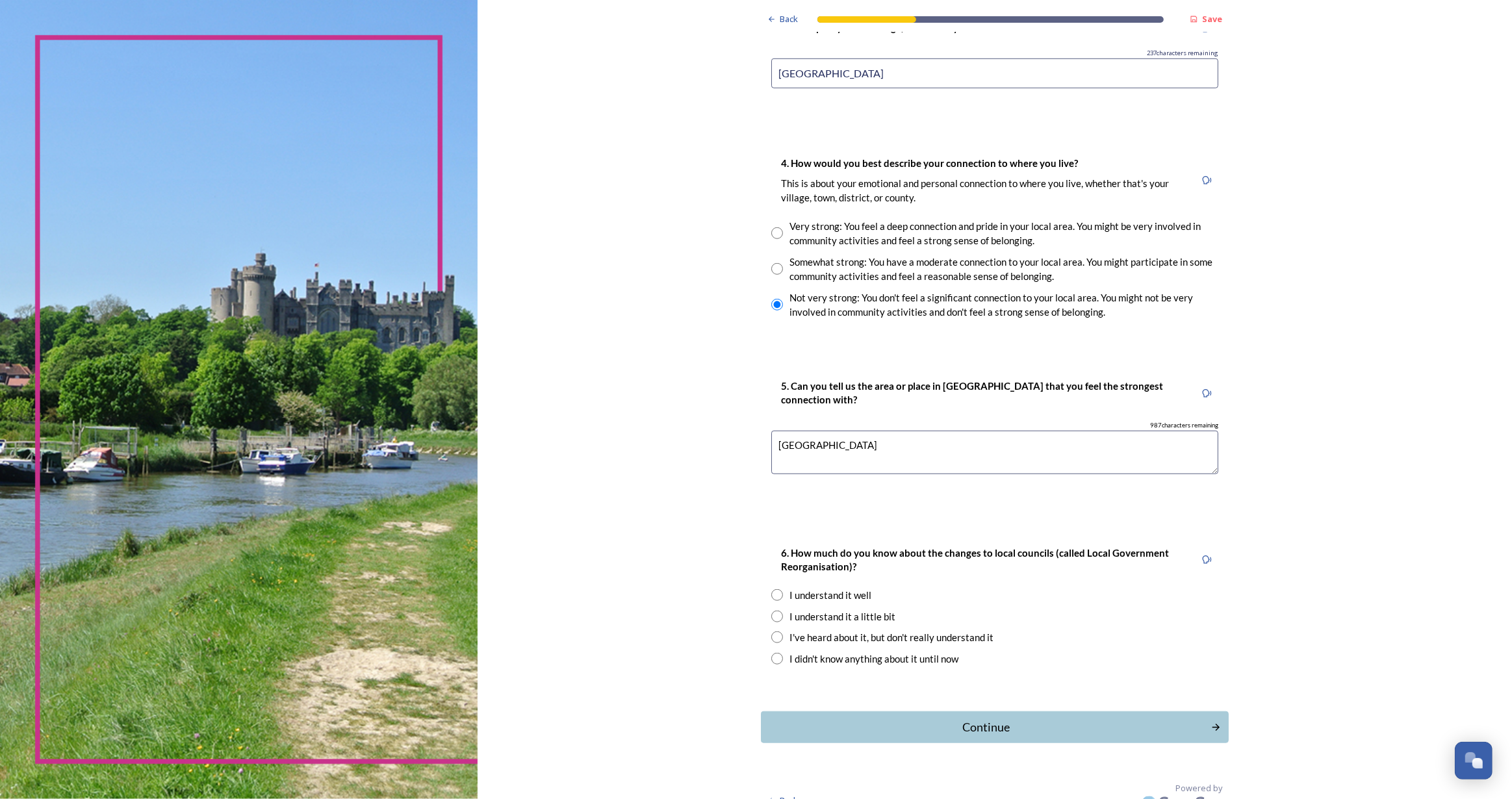
scroll to position [1031, 0]
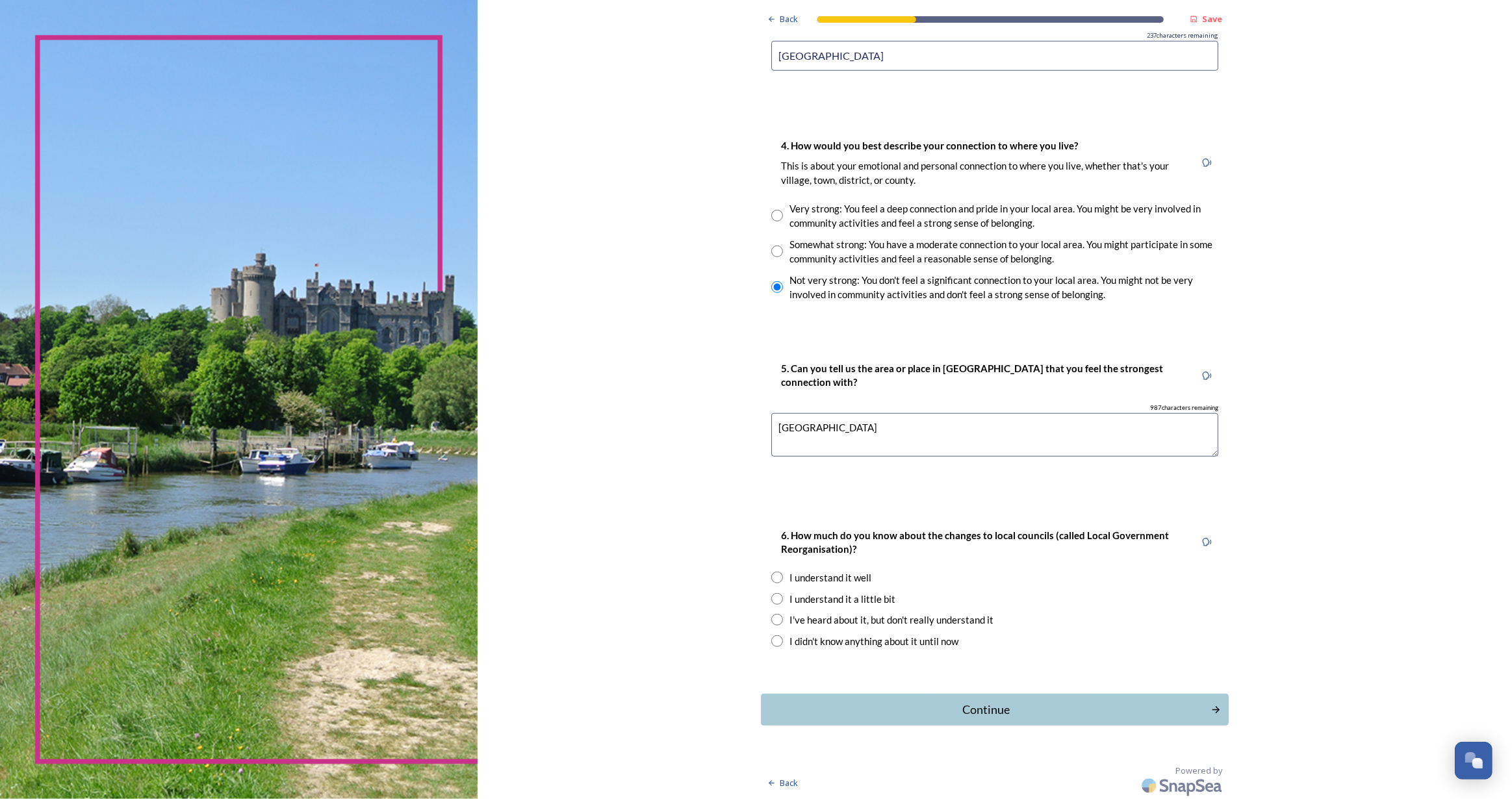
type textarea "Littlehampton"
click at [771, 640] on input "radio" at bounding box center [777, 641] width 12 height 12
radio input "true"
click at [853, 709] on div "Continue" at bounding box center [986, 709] width 440 height 17
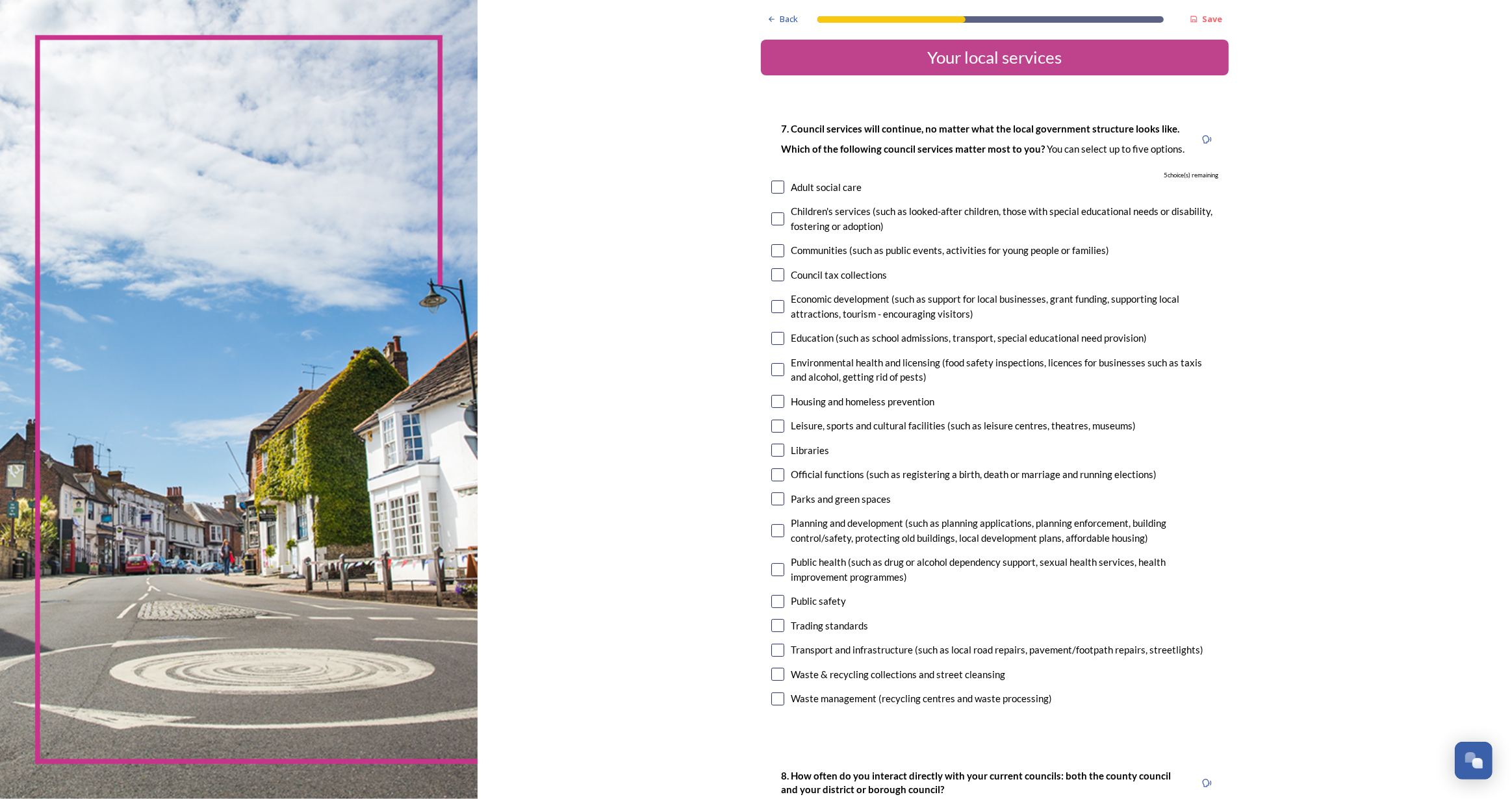
scroll to position [0, 0]
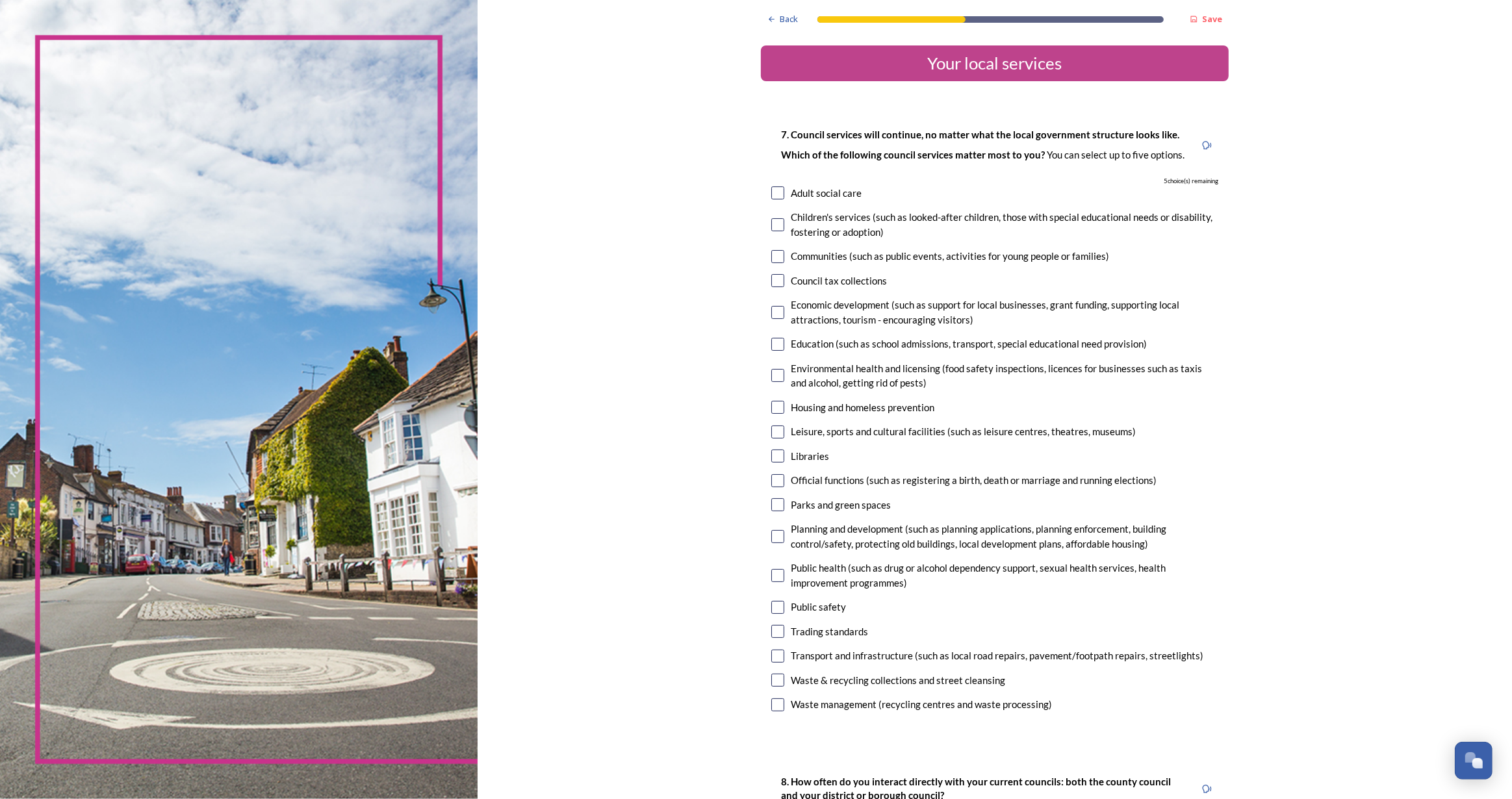
click at [771, 191] on input "checkbox" at bounding box center [778, 193] width 13 height 13
checkbox input "true"
click at [771, 277] on input "checkbox" at bounding box center [778, 281] width 13 height 13
checkbox input "true"
click at [771, 405] on input "checkbox" at bounding box center [778, 408] width 13 height 13
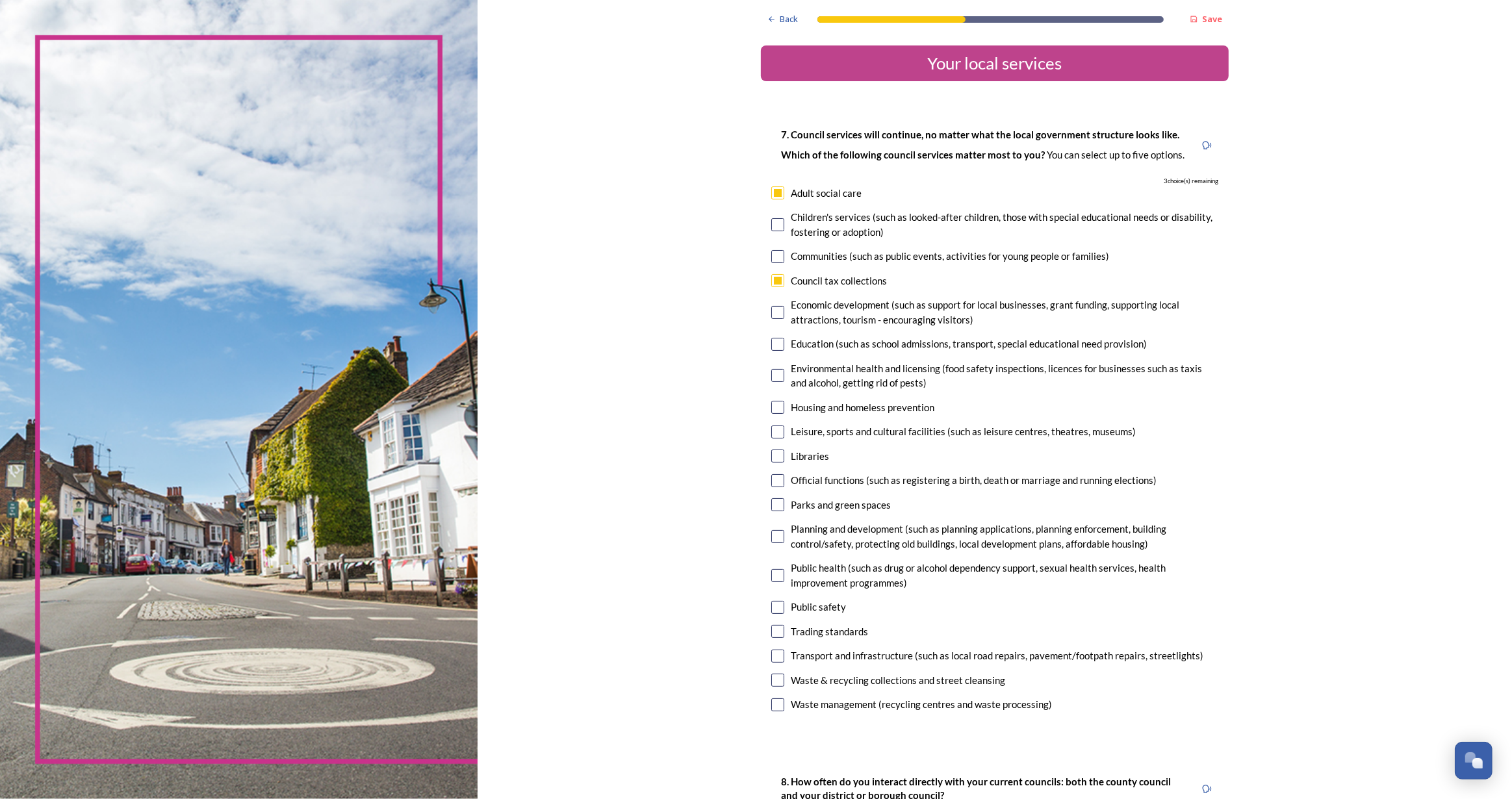
checkbox input "true"
click at [774, 653] on input "checkbox" at bounding box center [778, 657] width 13 height 13
checkbox input "true"
click at [775, 678] on input "checkbox" at bounding box center [778, 681] width 13 height 13
checkbox input "true"
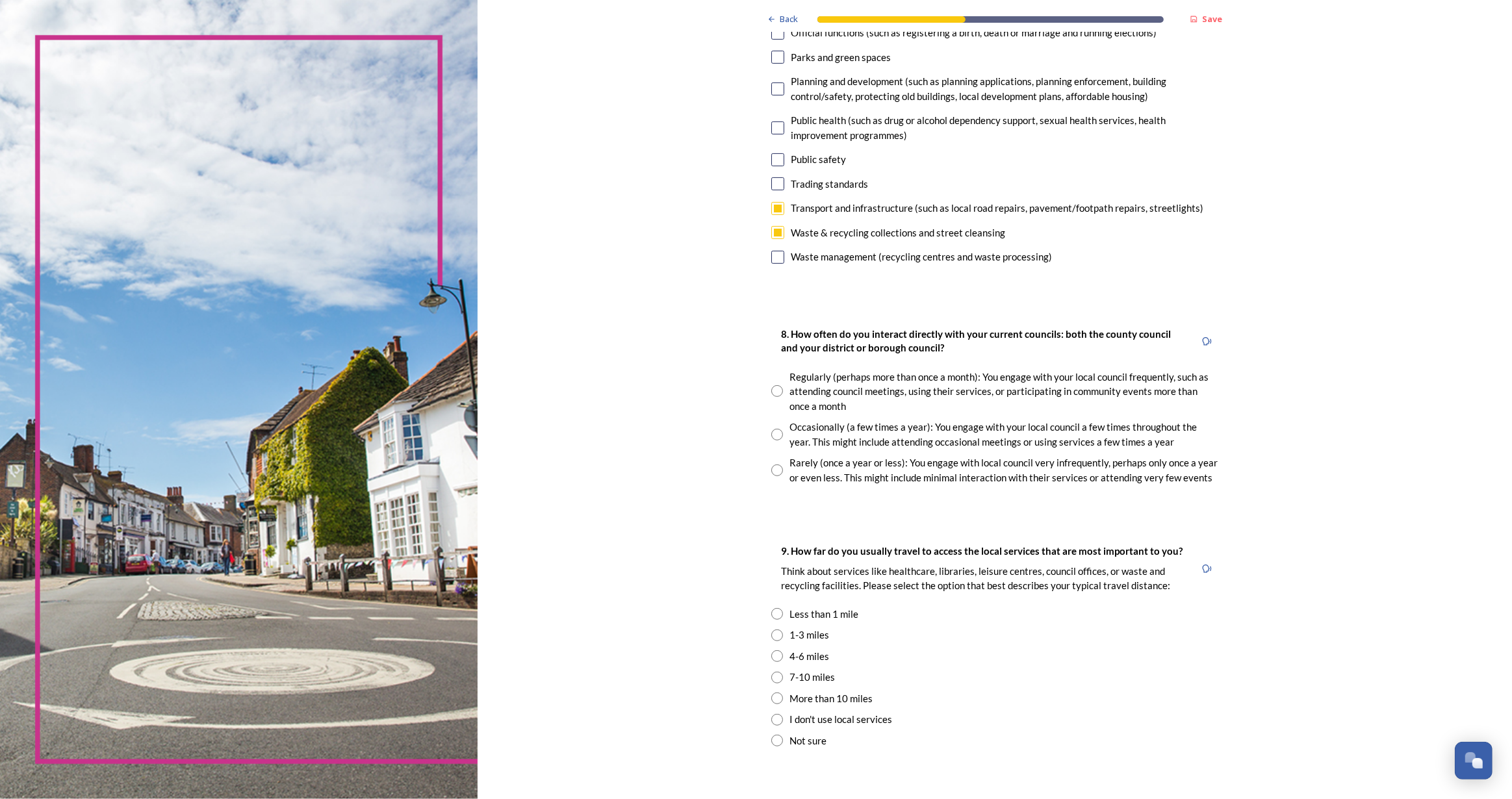
scroll to position [473, 0]
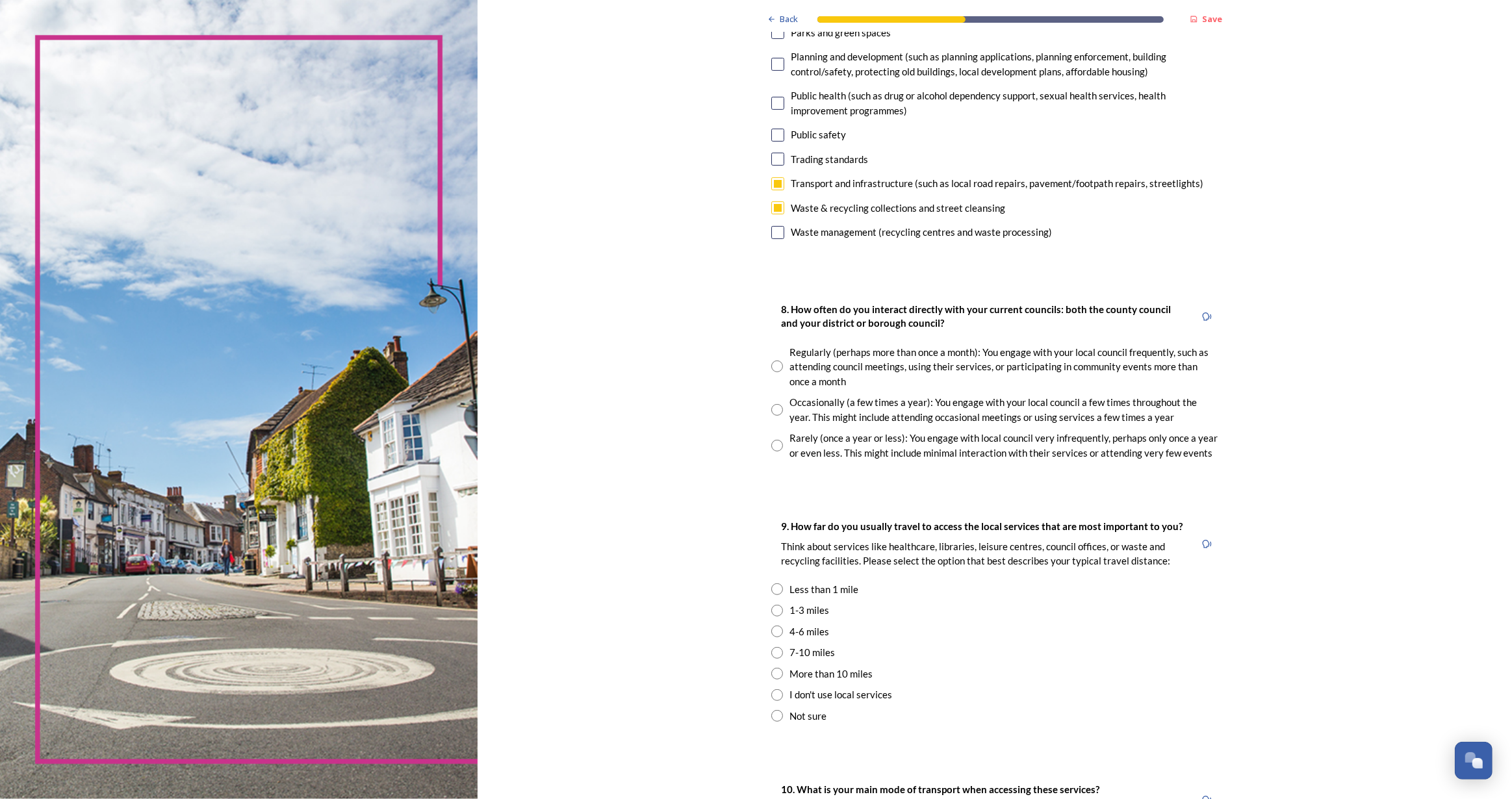
click at [771, 446] on input "radio" at bounding box center [777, 446] width 12 height 12
radio input "true"
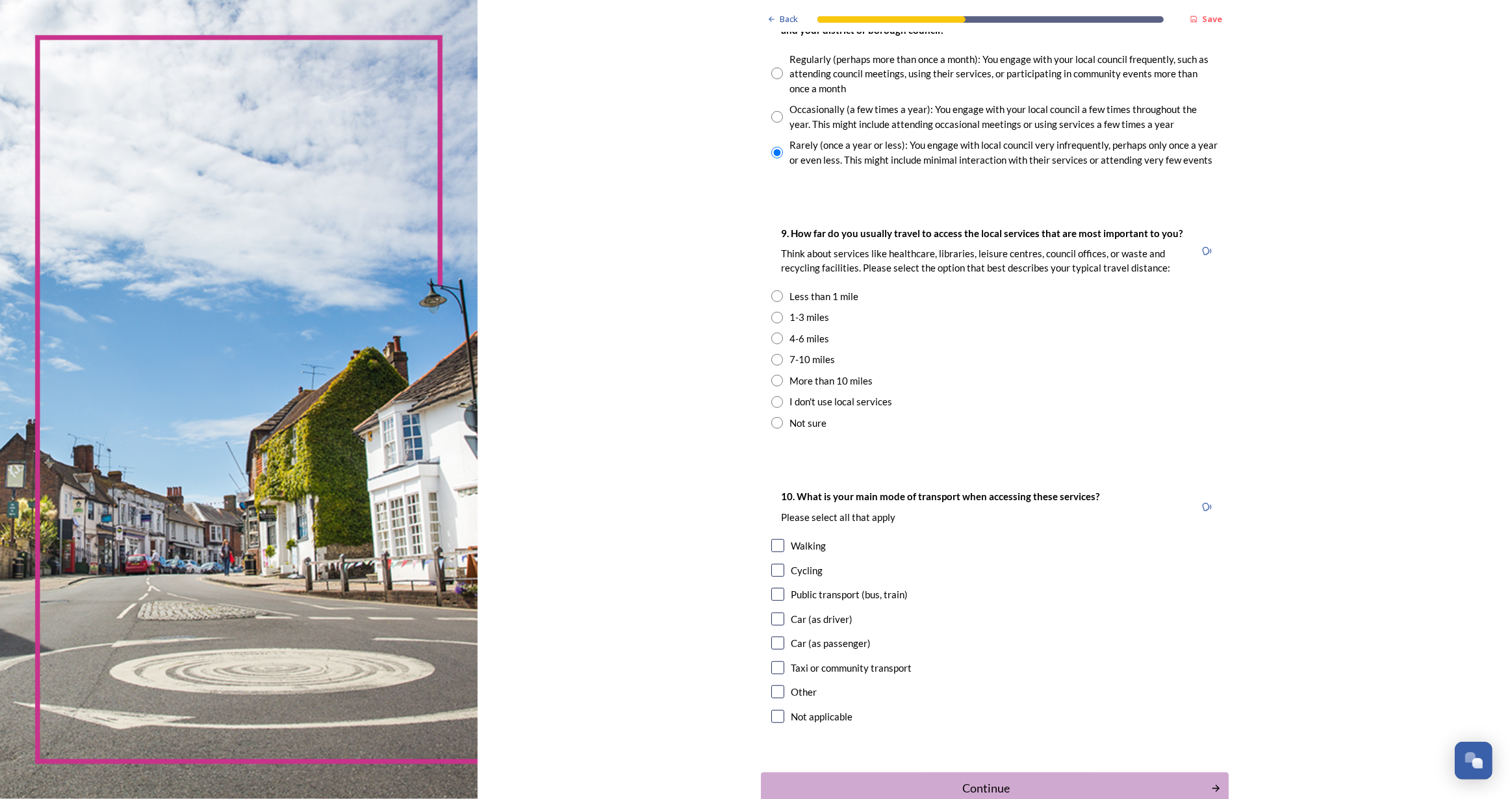
scroll to position [767, 0]
click at [773, 318] on input "radio" at bounding box center [777, 316] width 12 height 12
radio input "true"
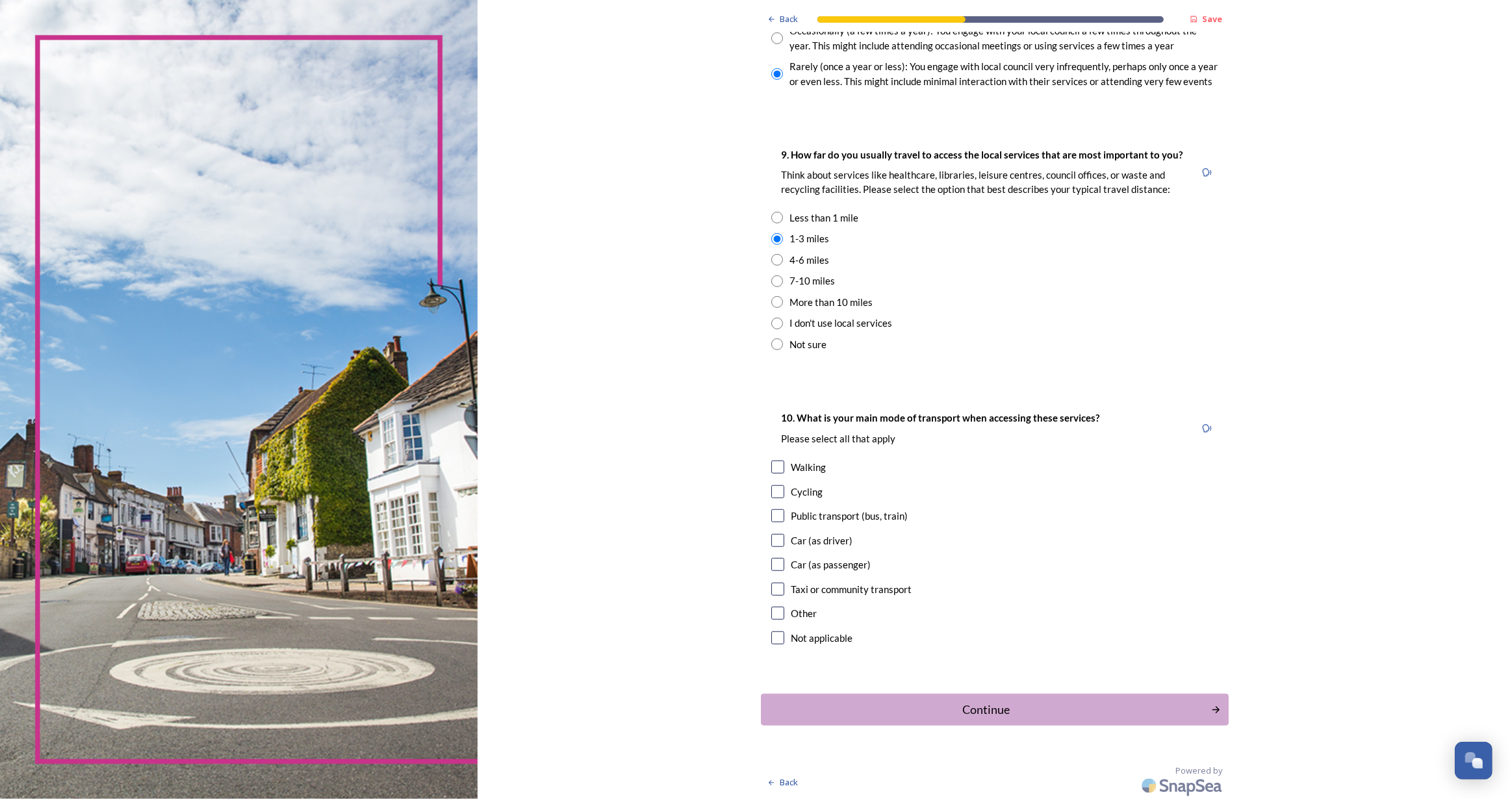
scroll to position [845, 0]
click at [772, 467] on input "checkbox" at bounding box center [778, 466] width 13 height 13
checkbox input "true"
click at [774, 541] on input "checkbox" at bounding box center [778, 540] width 13 height 13
checkbox input "true"
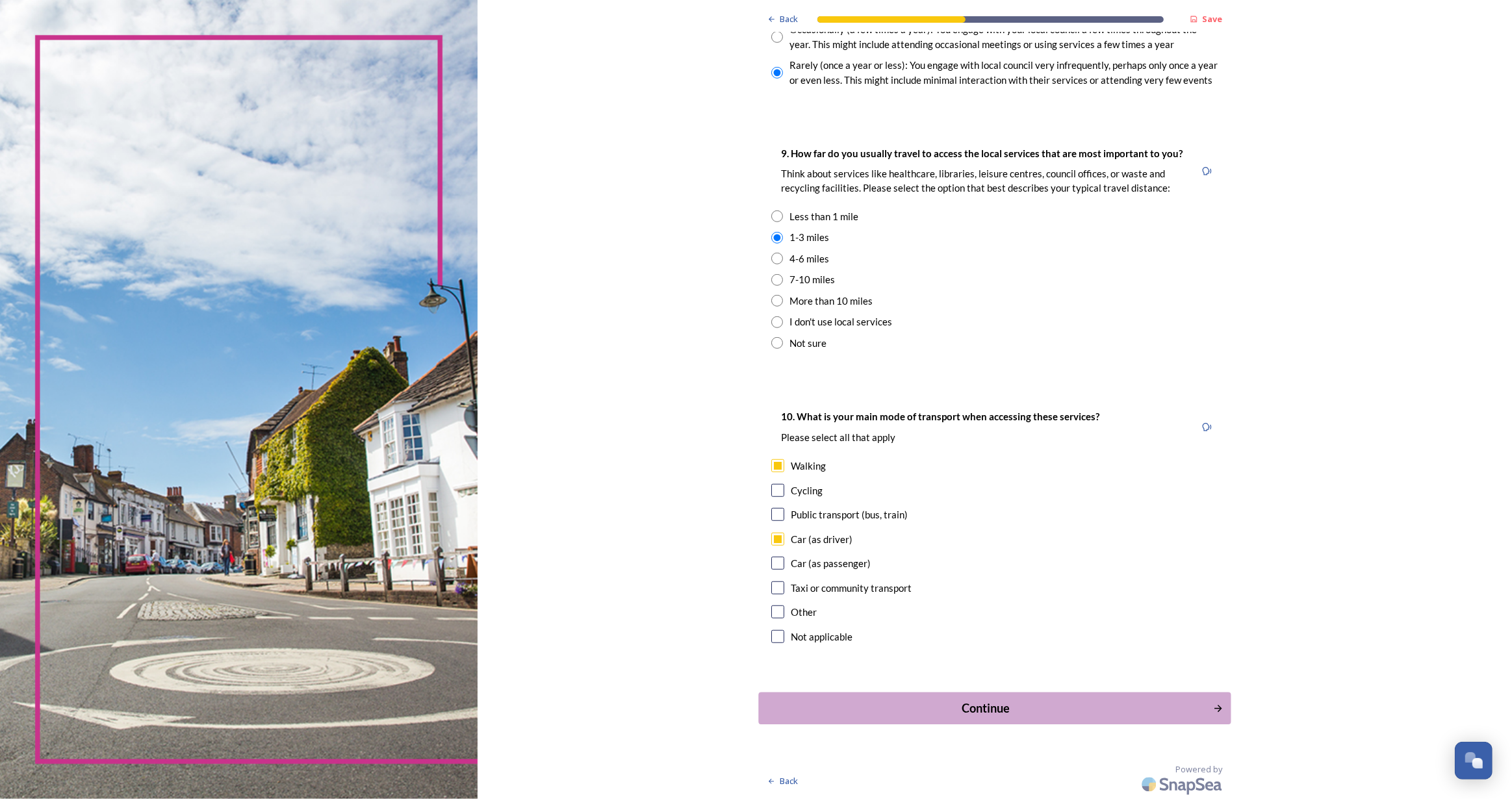
click at [966, 702] on div "Continue" at bounding box center [986, 709] width 440 height 17
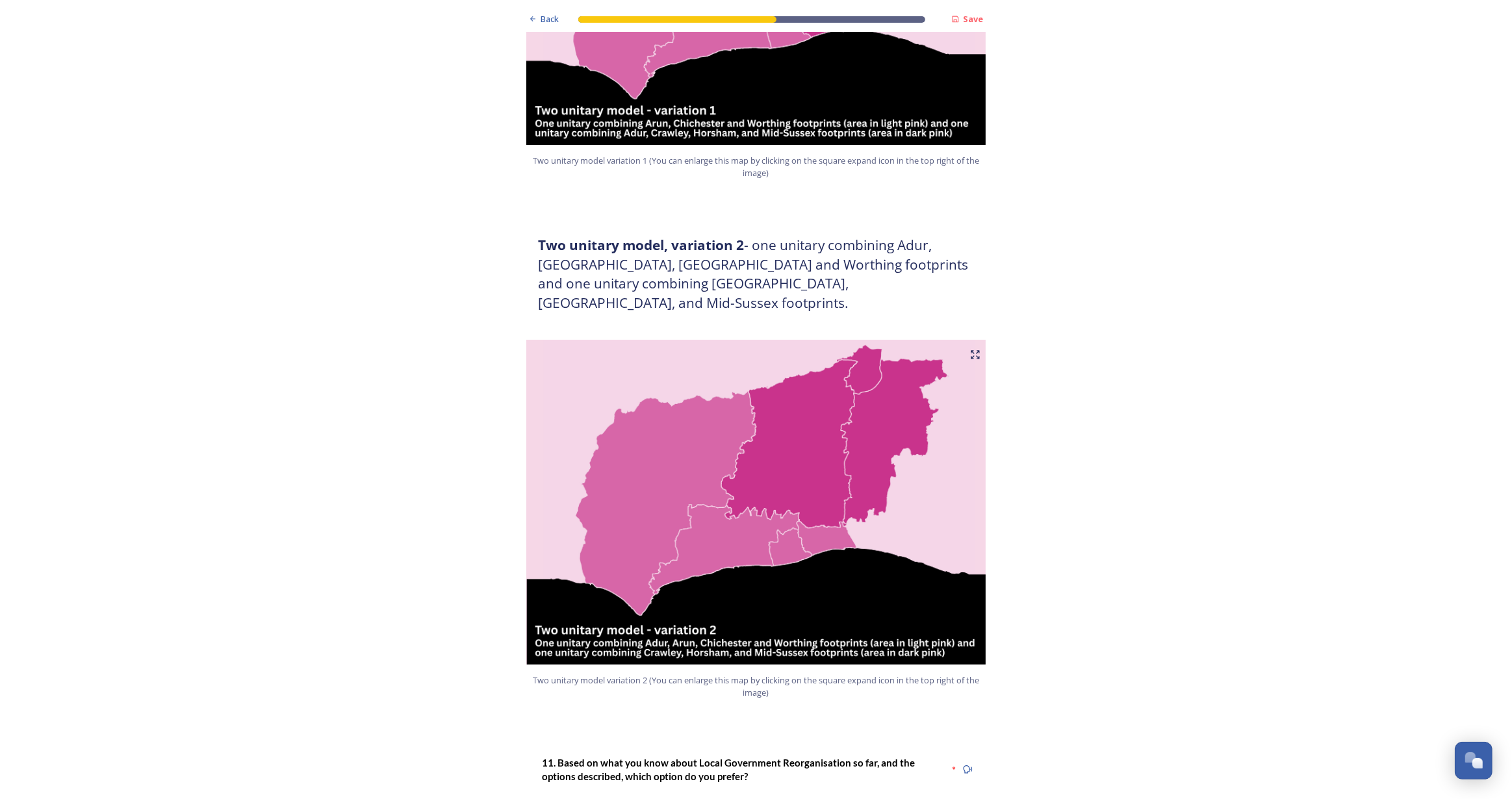
scroll to position [1358, 0]
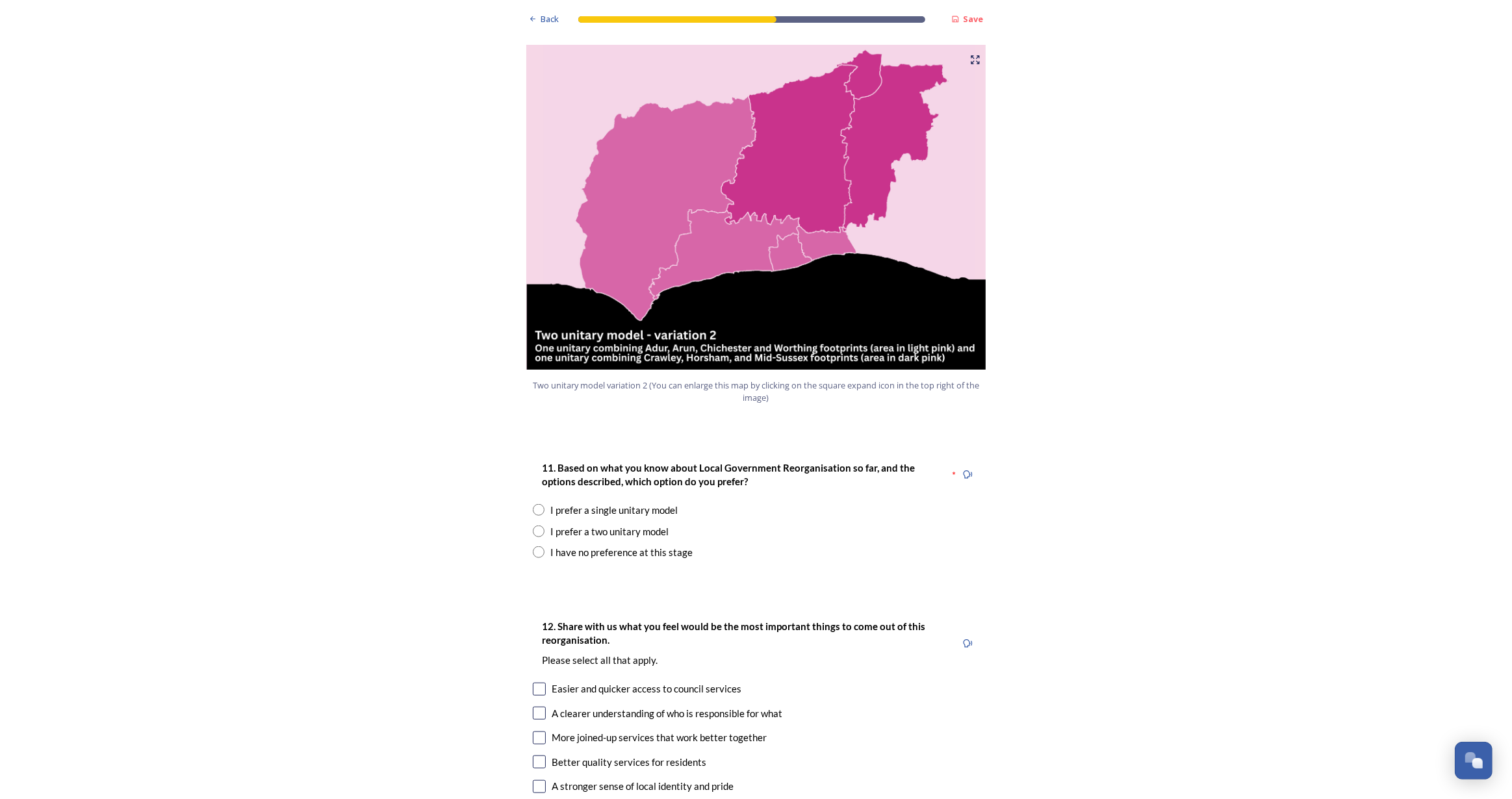
click at [533, 526] on input "radio" at bounding box center [539, 531] width 12 height 12
radio input "true"
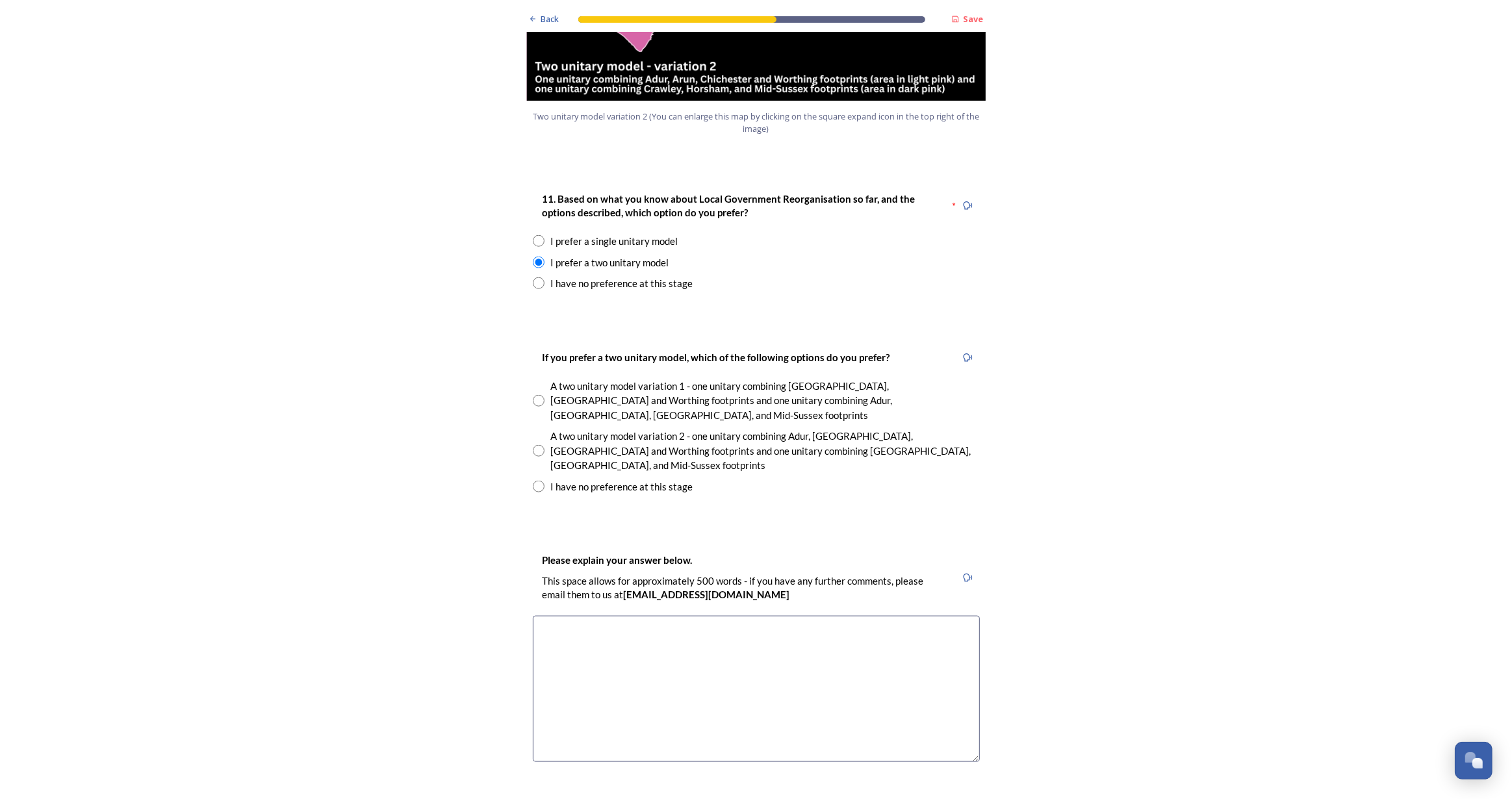
scroll to position [1654, 0]
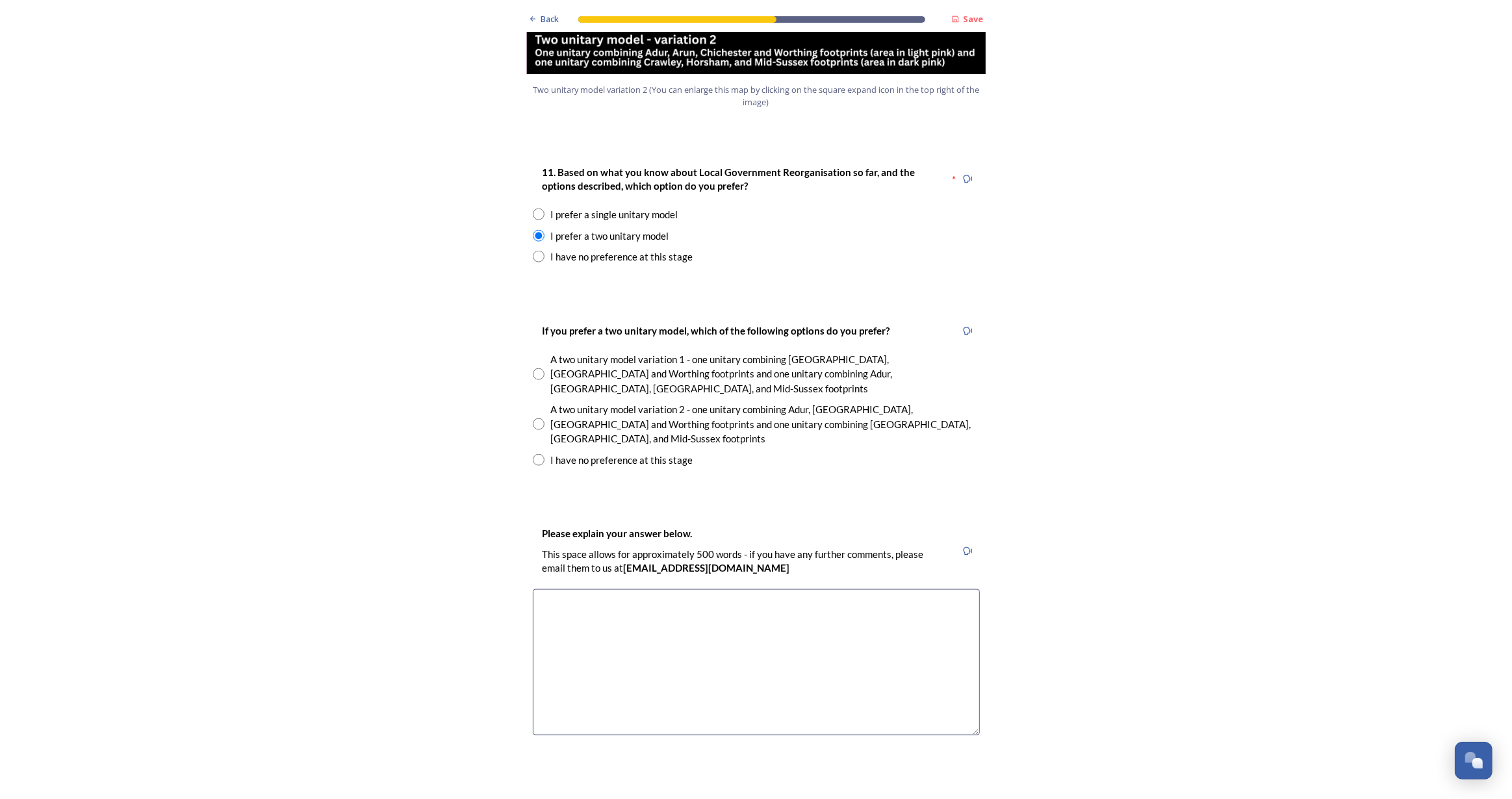
click at [533, 419] on input "radio" at bounding box center [539, 425] width 12 height 12
radio input "true"
click at [617, 589] on textarea at bounding box center [756, 662] width 447 height 146
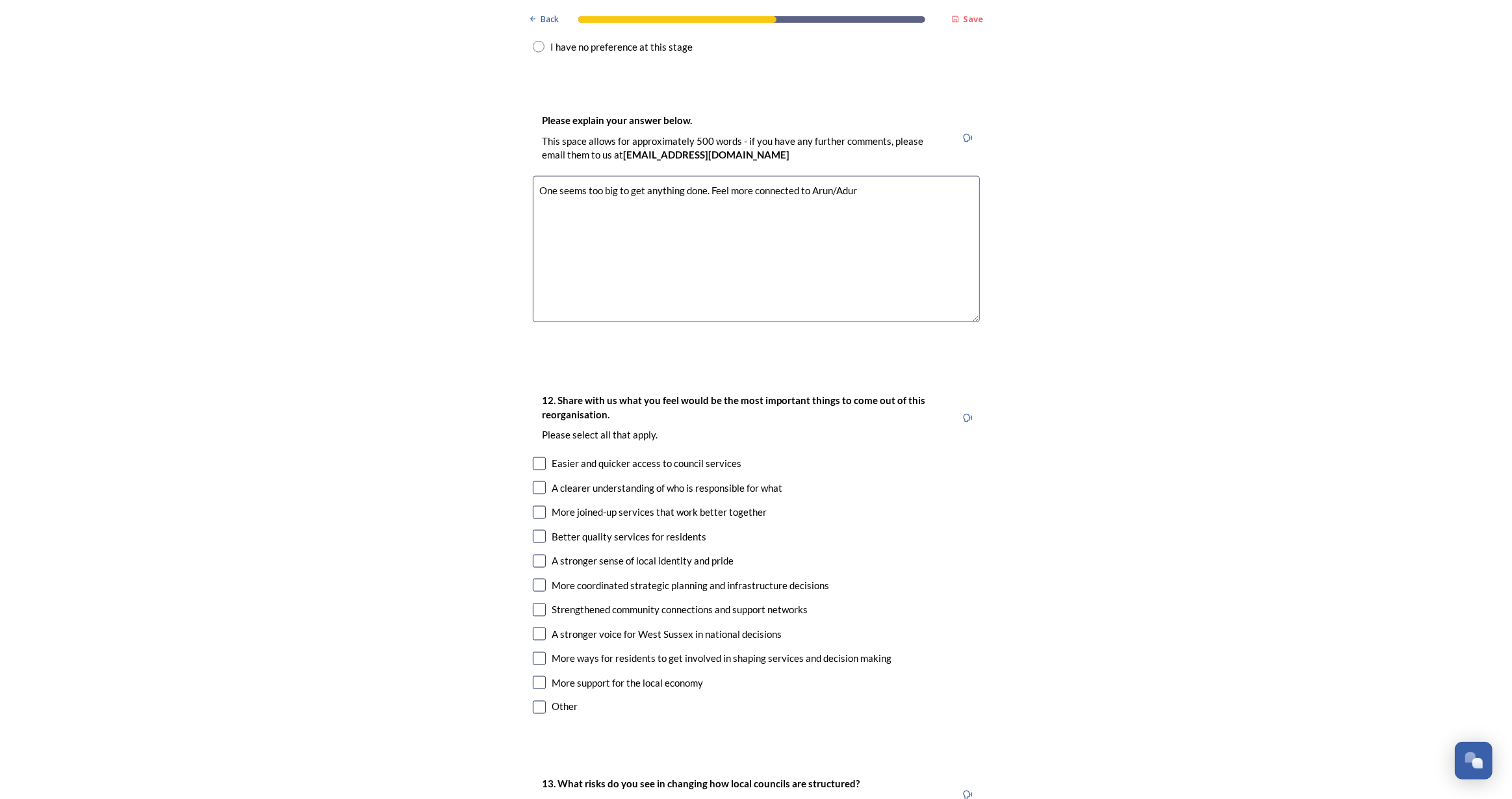
scroll to position [2067, 0]
type textarea "One seems too big to get anything done. Feel more connected to Arun/Adur"
drag, startPoint x: 531, startPoint y: 415, endPoint x: 541, endPoint y: 447, distance: 33.5
click at [533, 481] on input "checkbox" at bounding box center [540, 488] width 13 height 13
checkbox input "true"
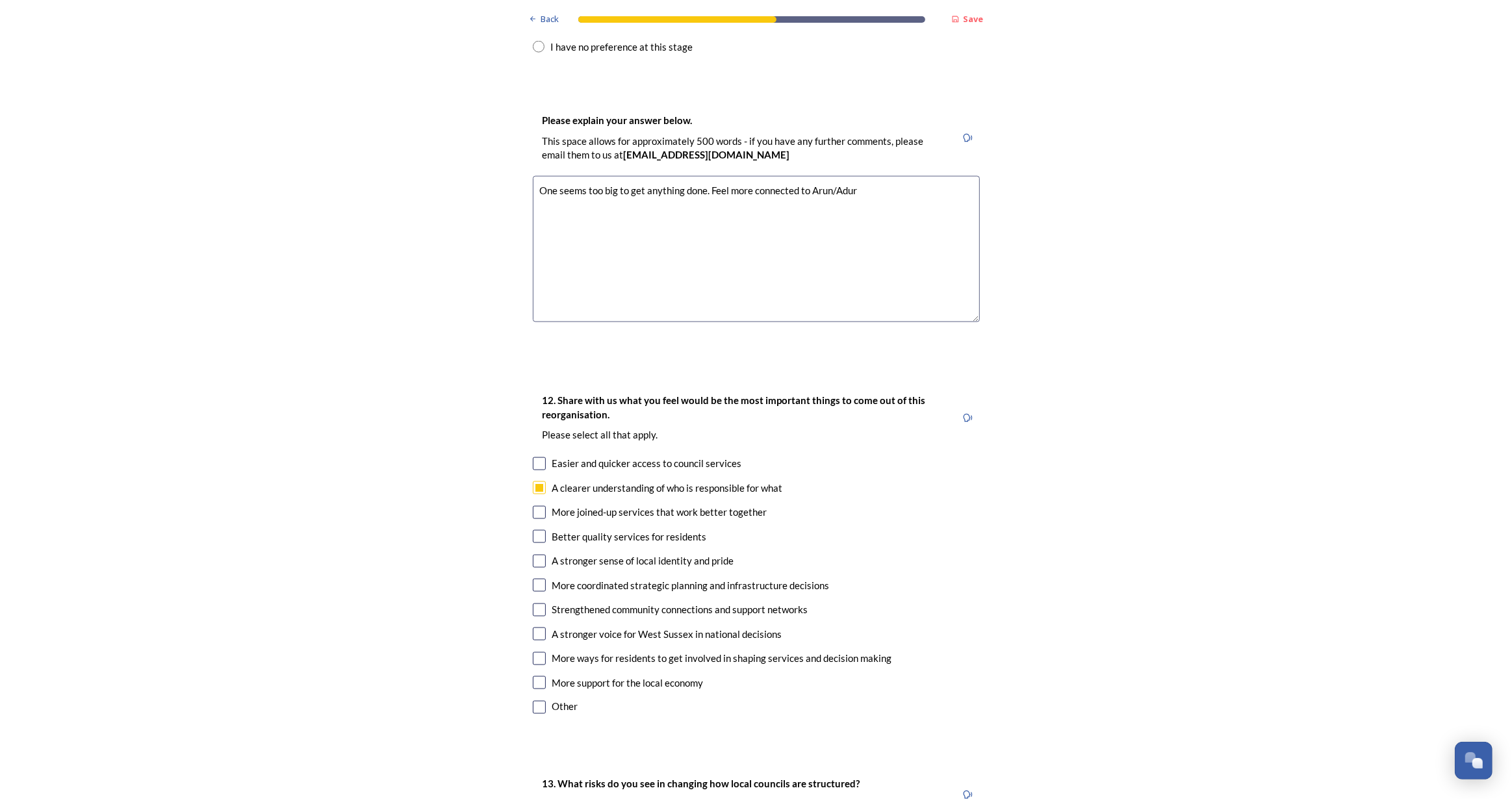
click at [541, 505] on div "More joined-up services that work better together" at bounding box center [756, 513] width 447 height 15
checkbox input "true"
click at [535, 530] on input "checkbox" at bounding box center [540, 537] width 13 height 13
checkbox input "true"
click at [542, 579] on div "More coordinated strategic planning and infrastructure decisions" at bounding box center [756, 586] width 447 height 15
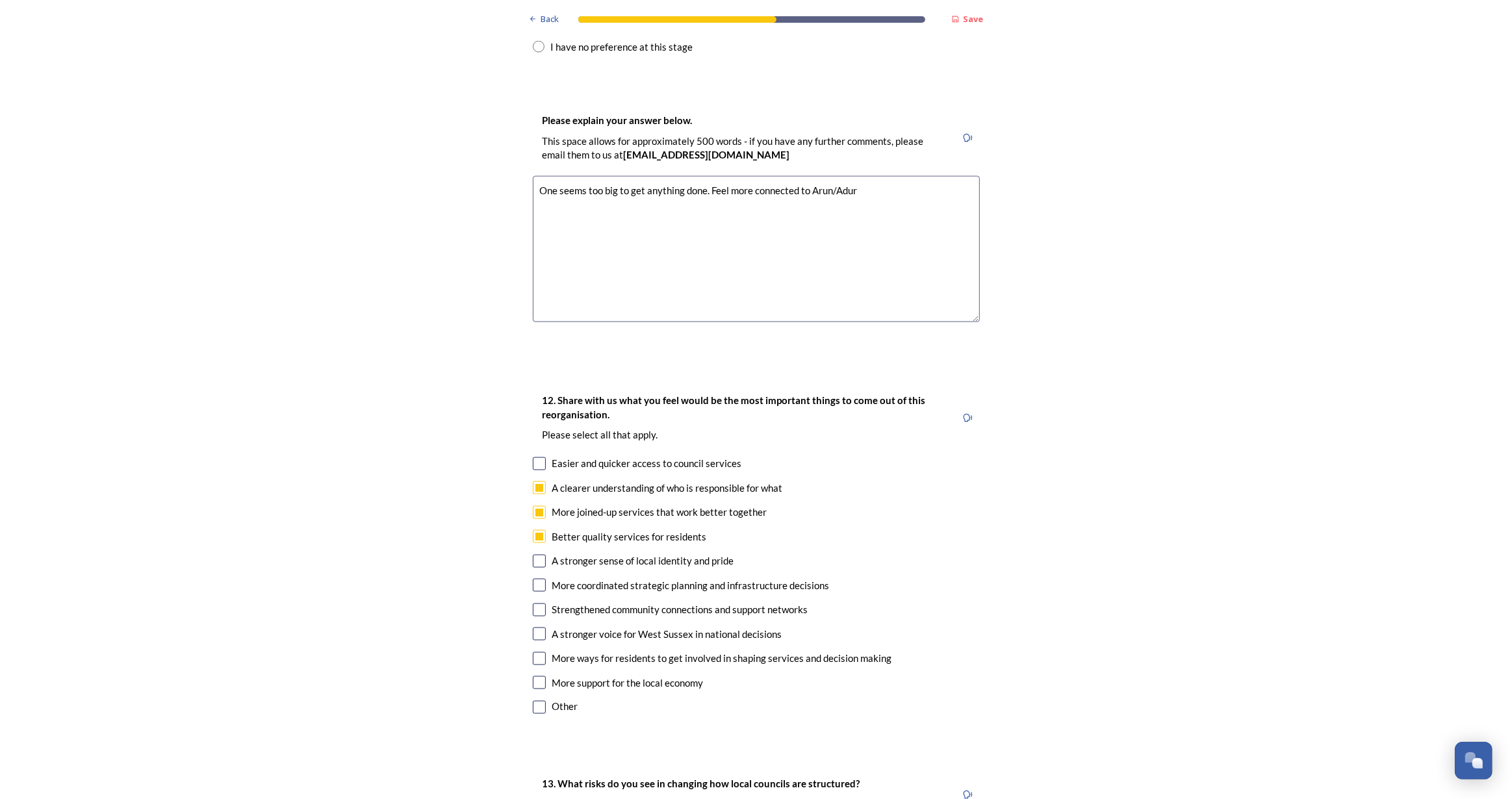
checkbox input "true"
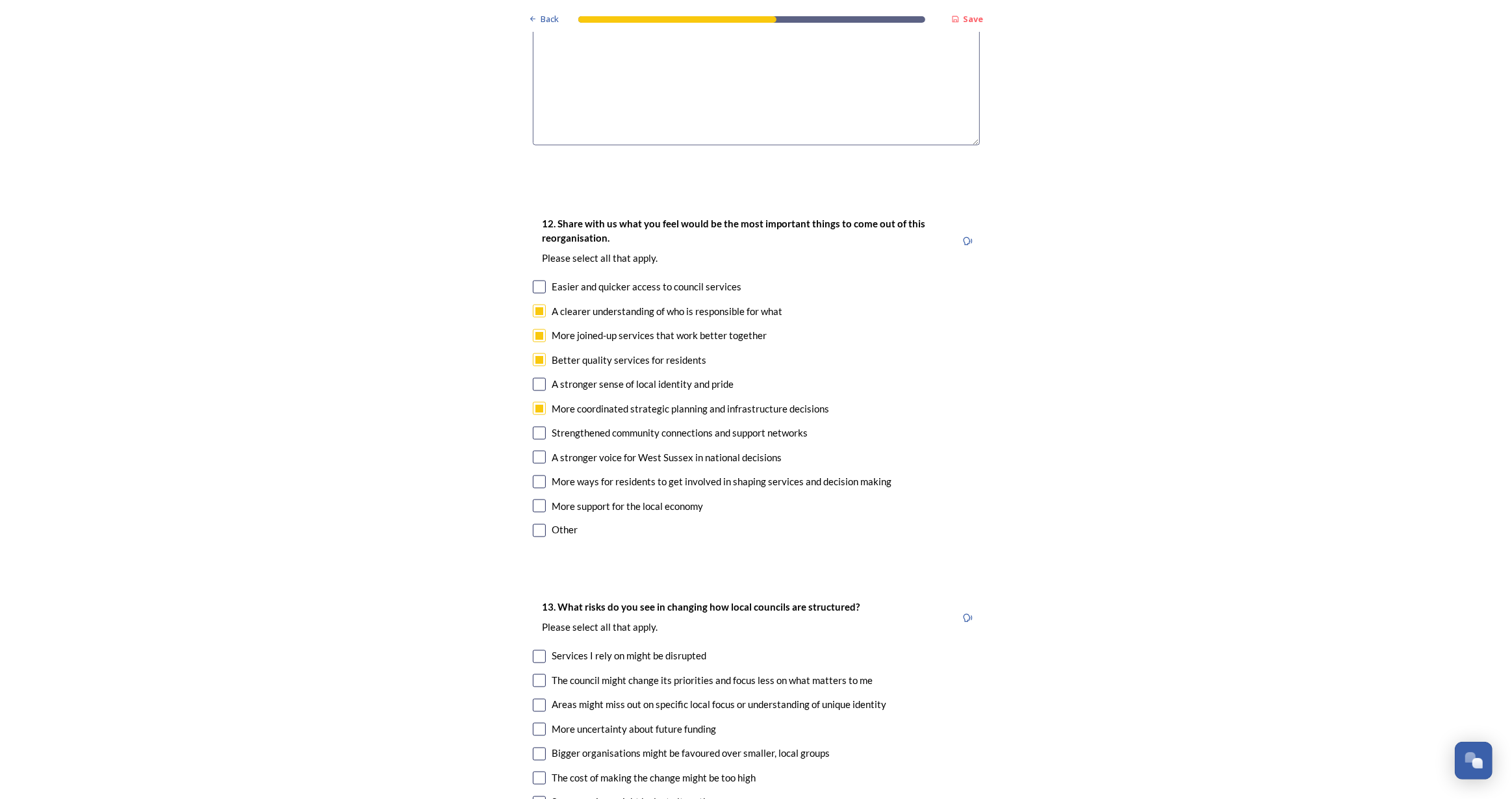
scroll to position [2245, 0]
click at [541, 499] on div "More support for the local economy" at bounding box center [756, 506] width 447 height 15
checkbox input "true"
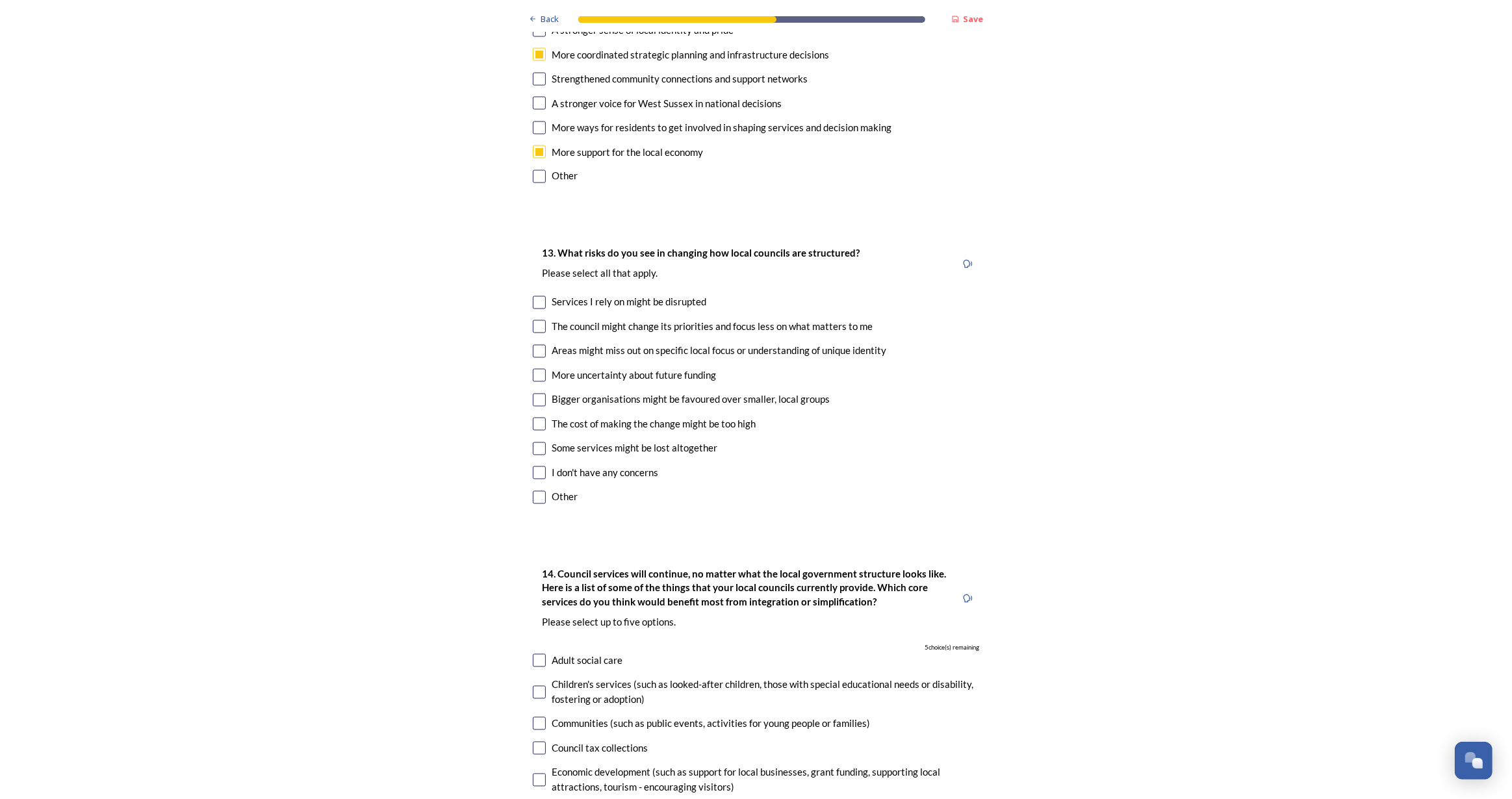
scroll to position [2599, 0]
click at [535, 345] on input "checkbox" at bounding box center [540, 351] width 13 height 13
checkbox input "true"
click at [535, 369] on input "checkbox" at bounding box center [540, 375] width 13 height 13
checkbox input "true"
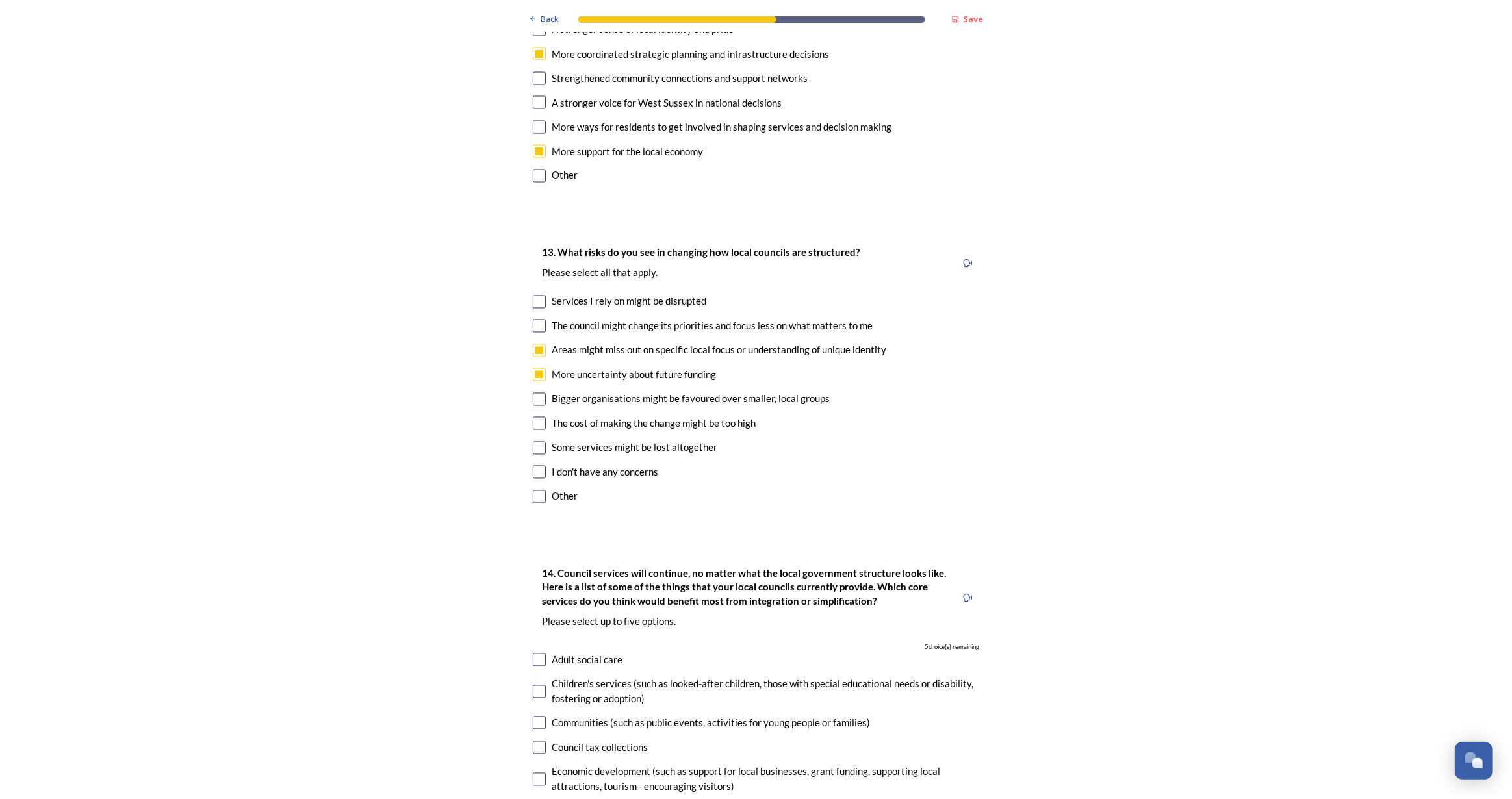
drag, startPoint x: 534, startPoint y: 329, endPoint x: 535, endPoint y: 338, distance: 9.1
click at [534, 393] on input "checkbox" at bounding box center [540, 400] width 13 height 13
checkbox input "true"
click at [537, 417] on input "checkbox" at bounding box center [540, 424] width 13 height 13
checkbox input "true"
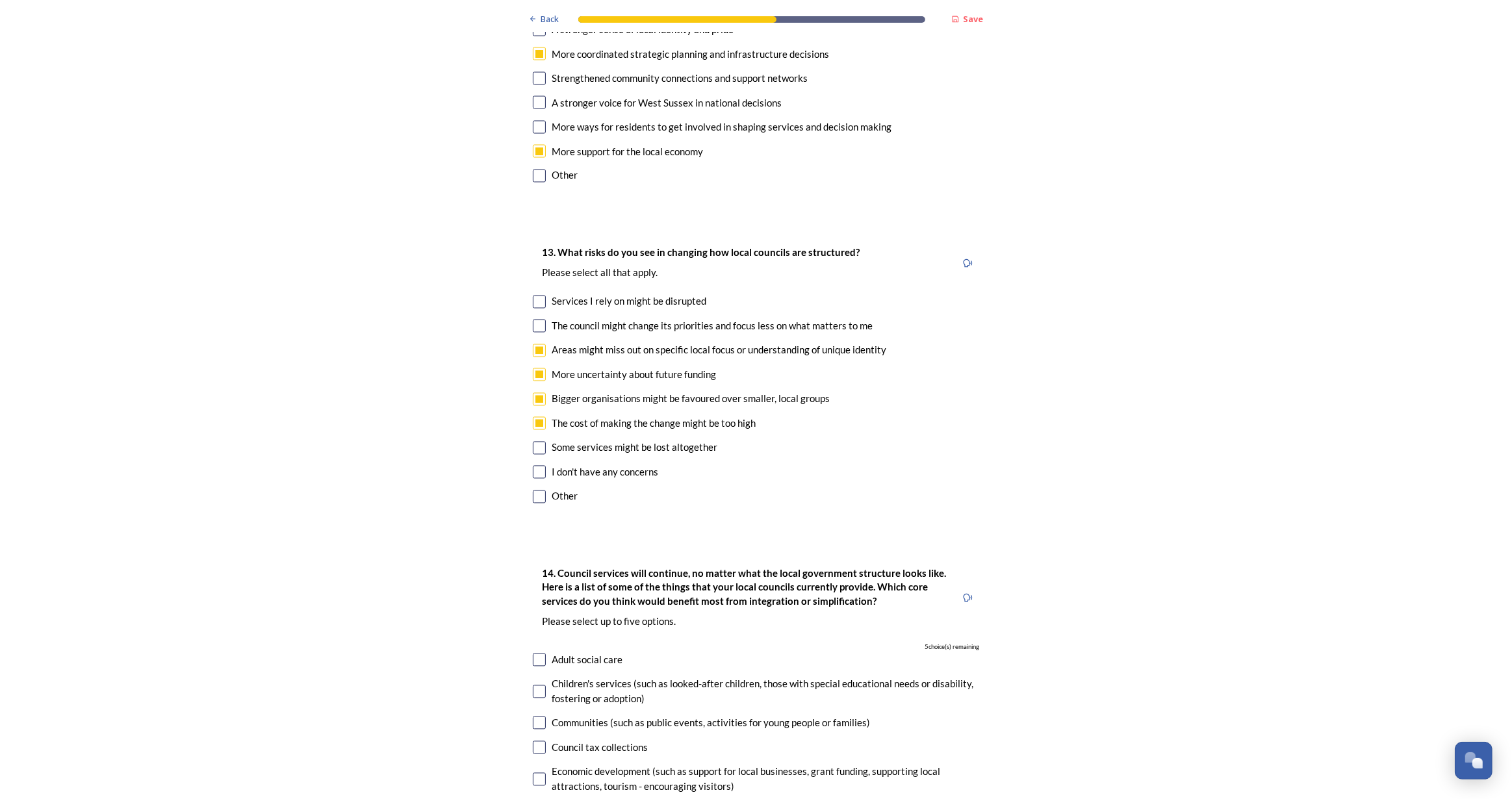
click at [535, 442] on input "checkbox" at bounding box center [540, 449] width 13 height 13
checkbox input "true"
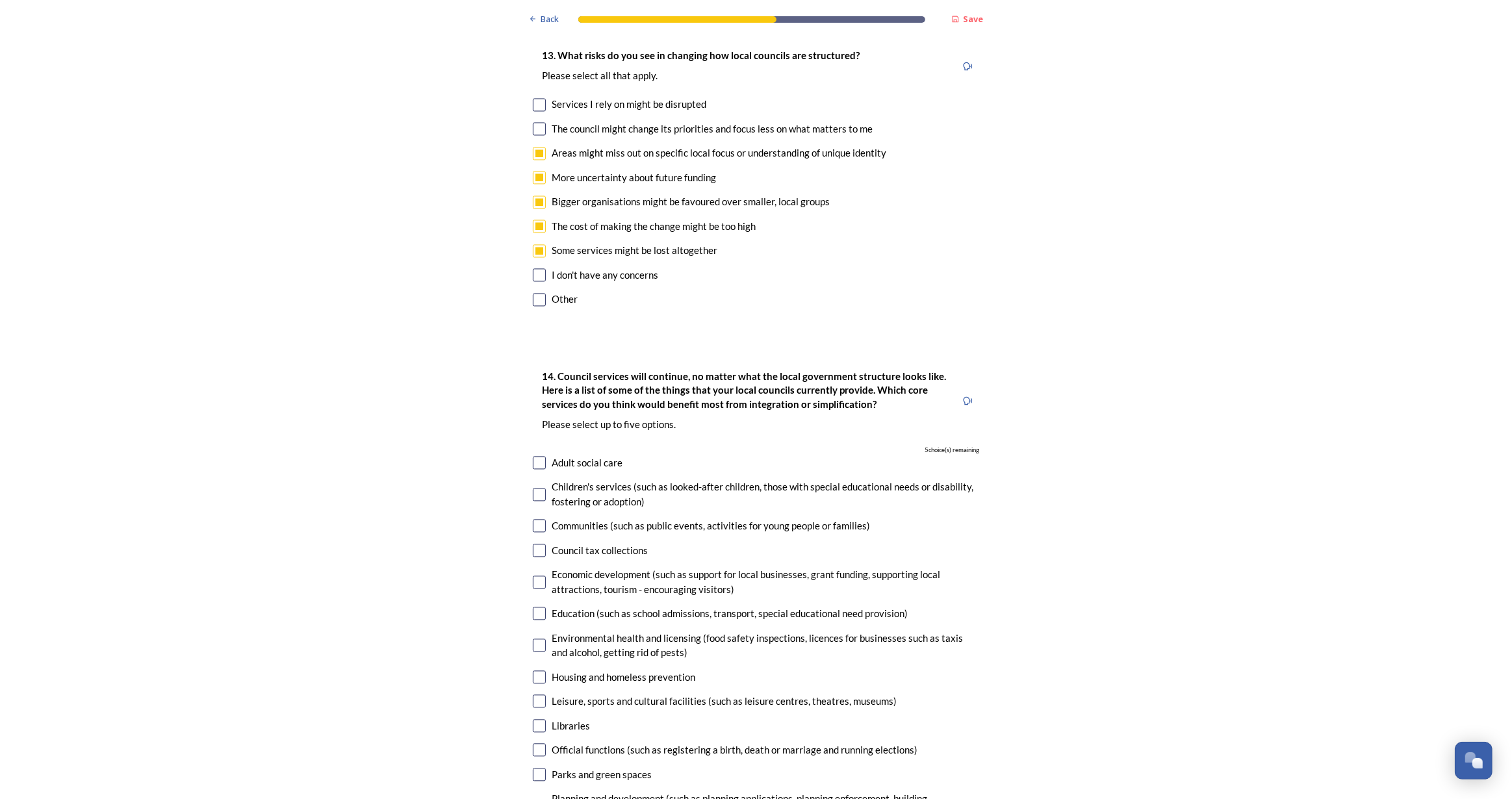
scroll to position [2835, 0]
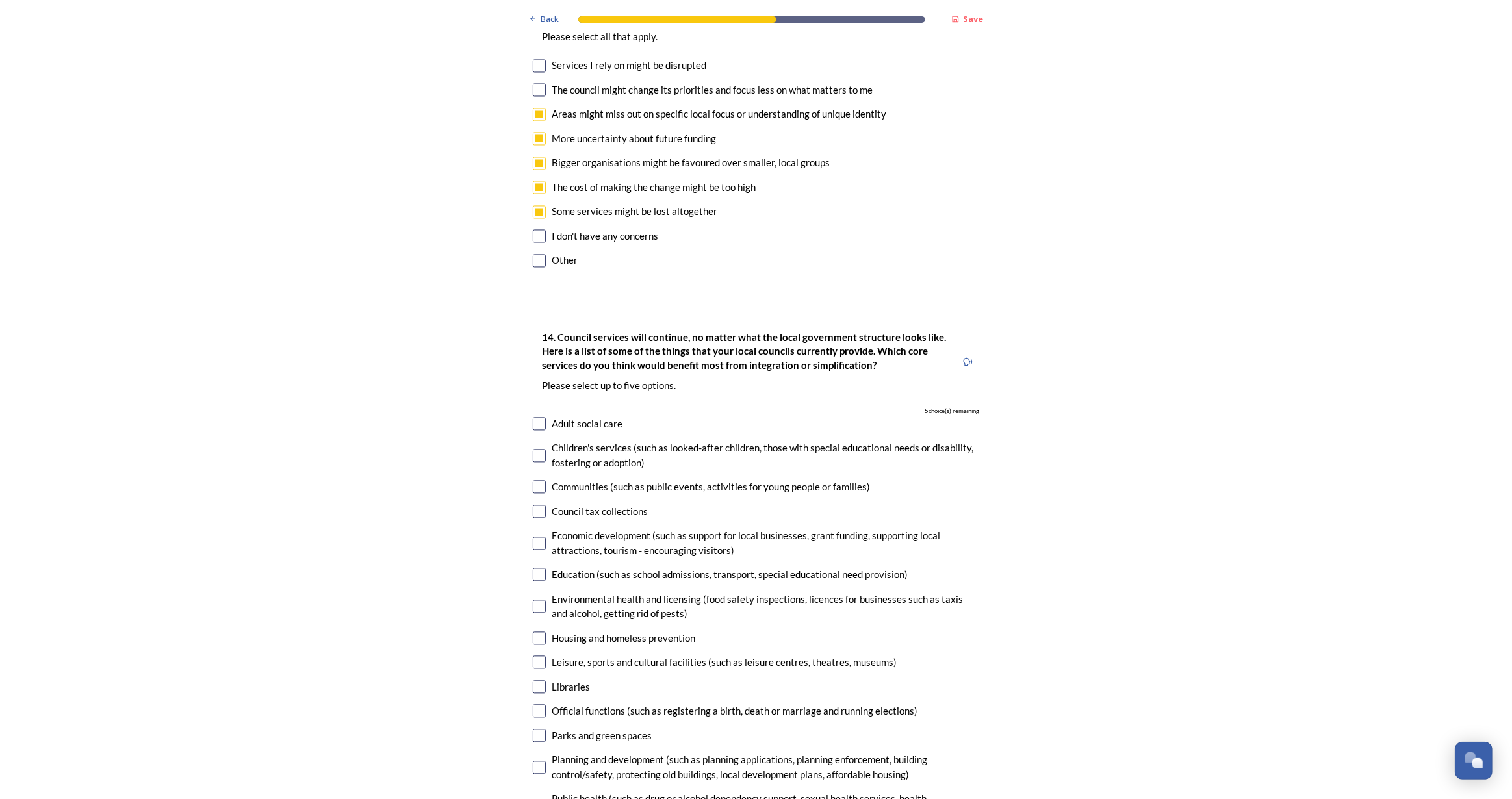
click at [533, 417] on input "checkbox" at bounding box center [540, 424] width 13 height 13
checkbox input "true"
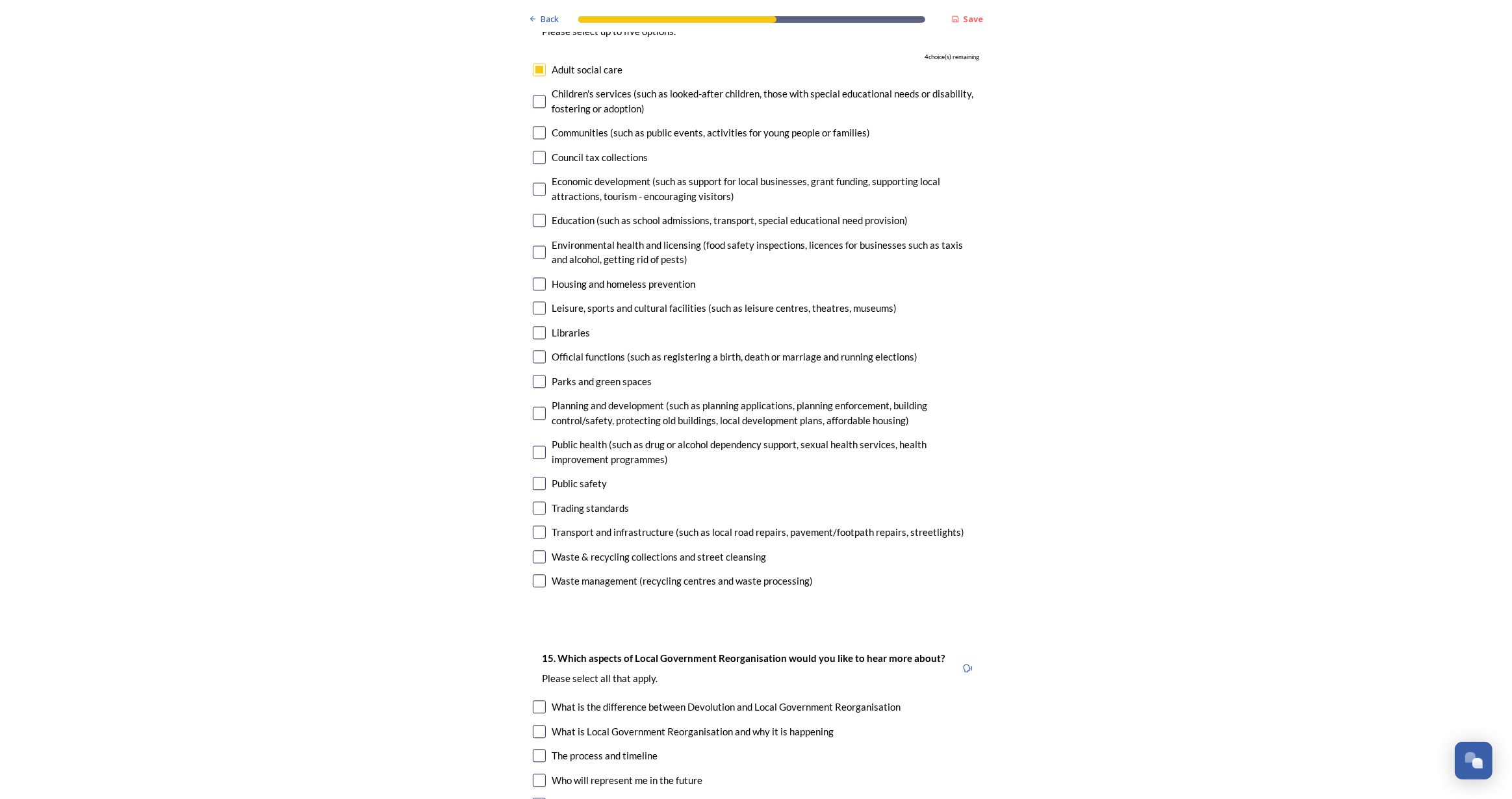
scroll to position [3190, 0]
click at [535, 277] on input "checkbox" at bounding box center [540, 284] width 13 height 13
checkbox input "true"
click at [535, 406] on input "checkbox" at bounding box center [540, 413] width 13 height 13
checkbox input "true"
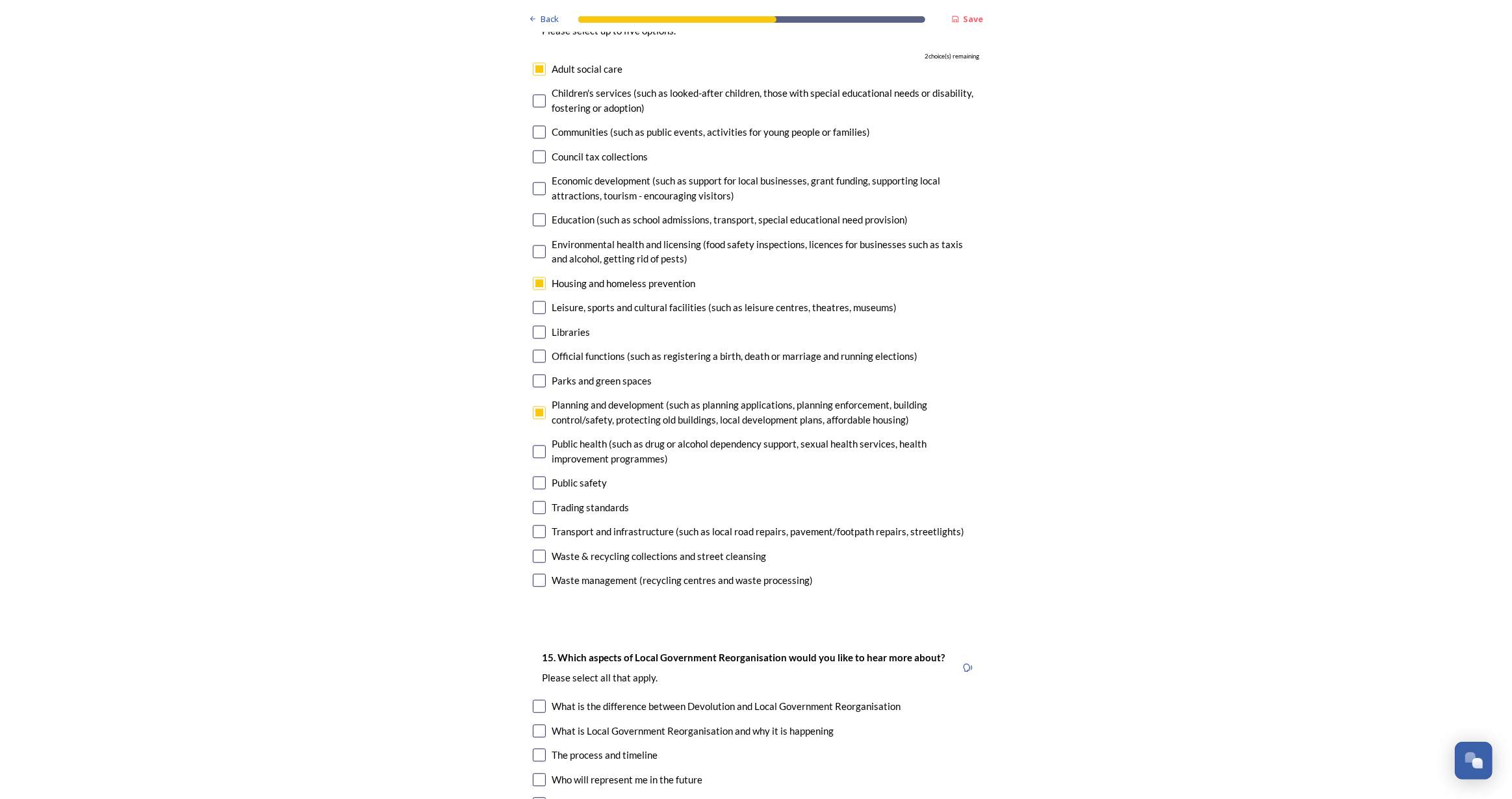
click at [533, 525] on input "checkbox" at bounding box center [540, 531] width 13 height 13
checkbox input "true"
click at [533, 574] on input "checkbox" at bounding box center [540, 580] width 13 height 13
checkbox input "true"
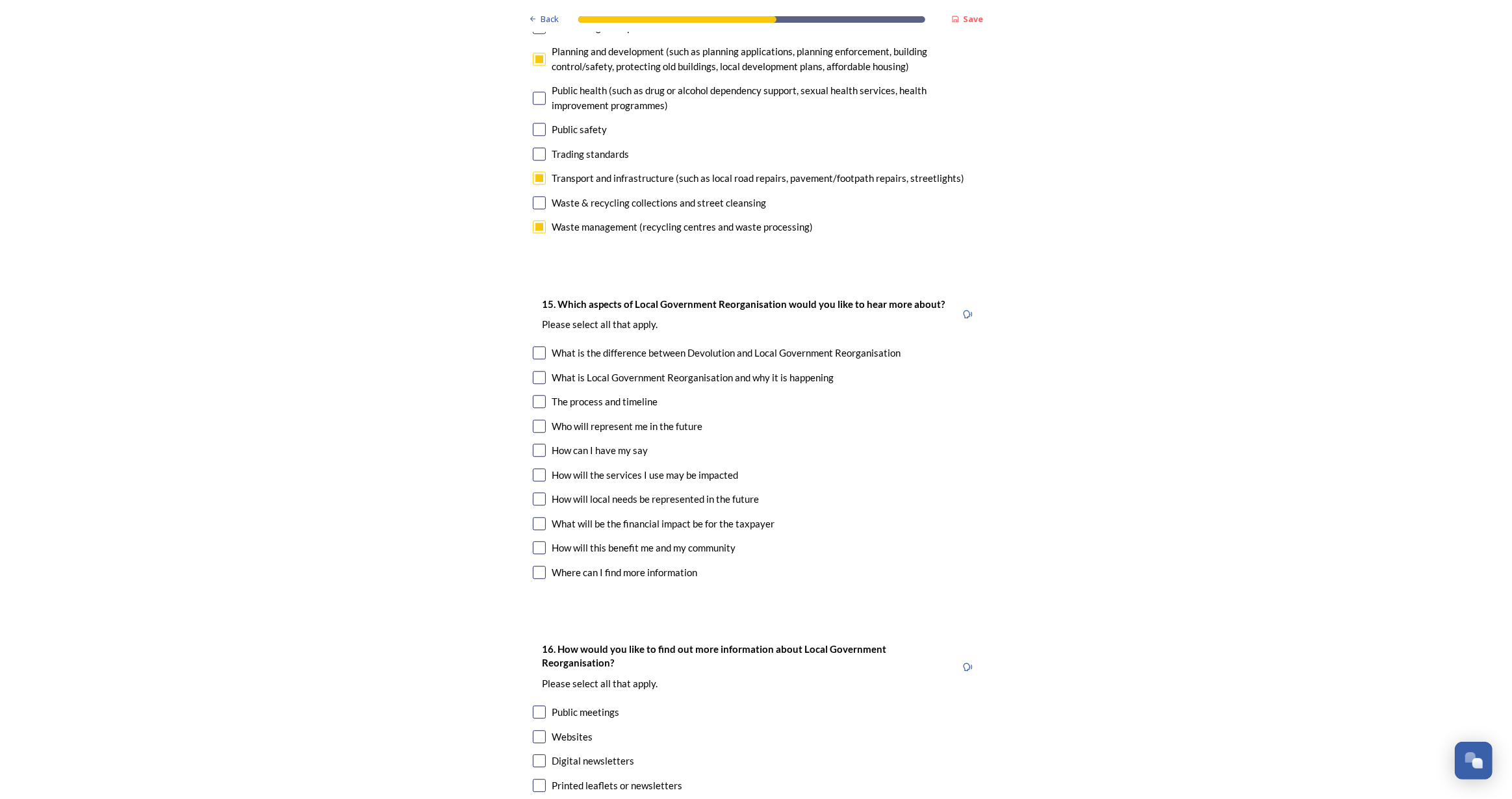
scroll to position [3544, 0]
click at [535, 419] on input "checkbox" at bounding box center [540, 425] width 13 height 13
checkbox input "true"
click at [533, 517] on input "checkbox" at bounding box center [540, 524] width 13 height 13
checkbox input "true"
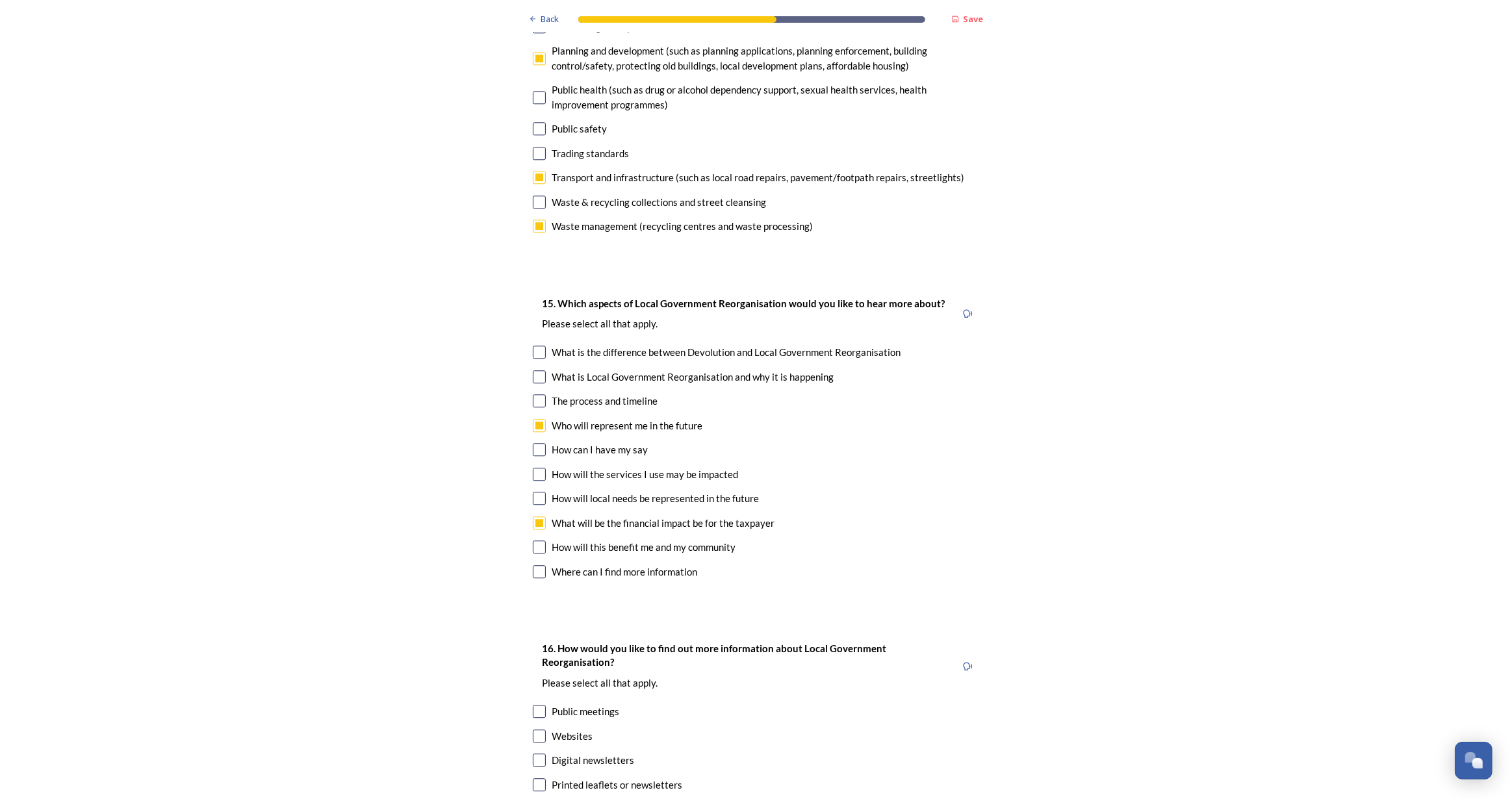
click at [535, 541] on input "checkbox" at bounding box center [540, 548] width 13 height 13
checkbox input "true"
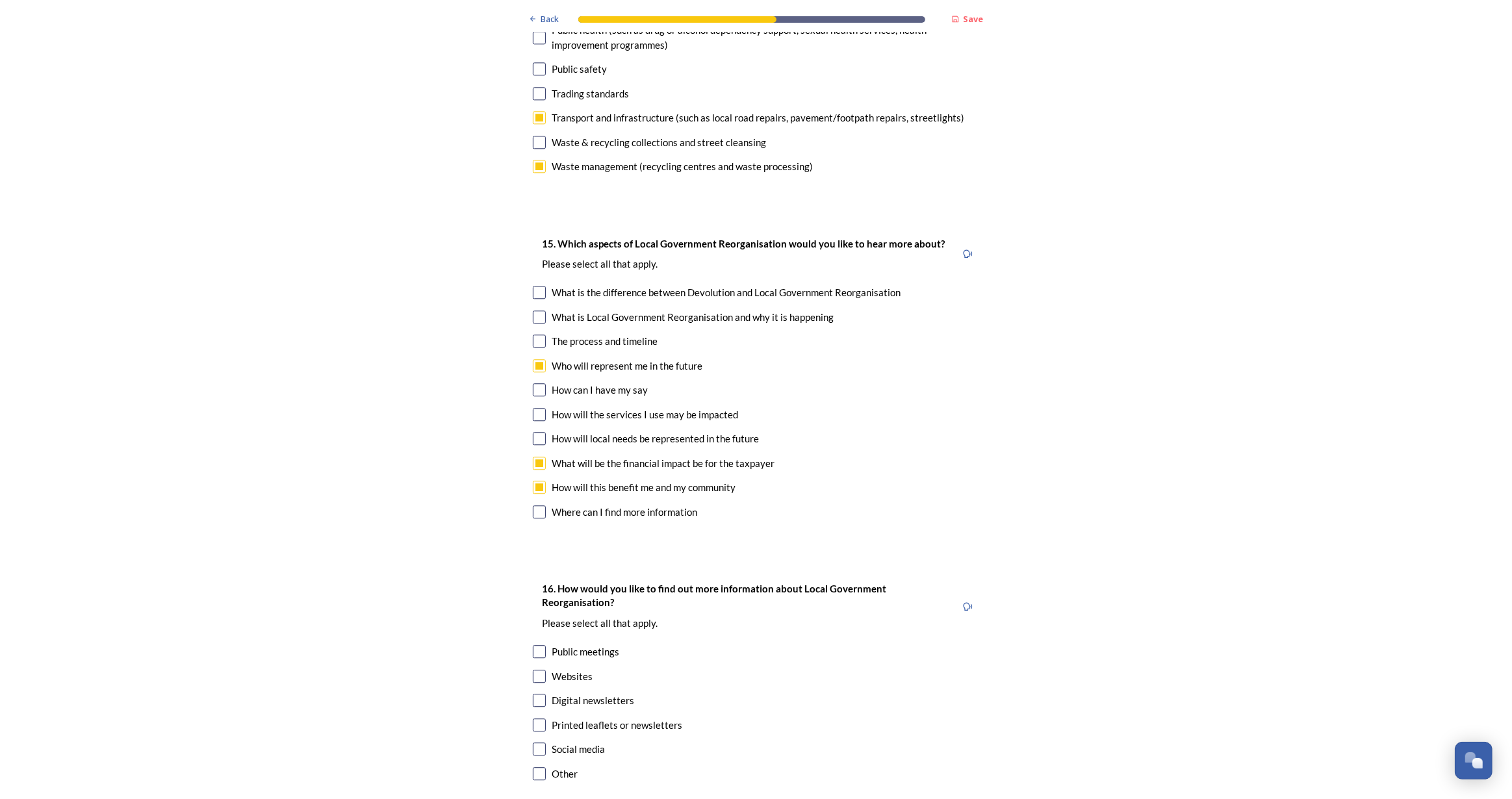
scroll to position [3673, 0]
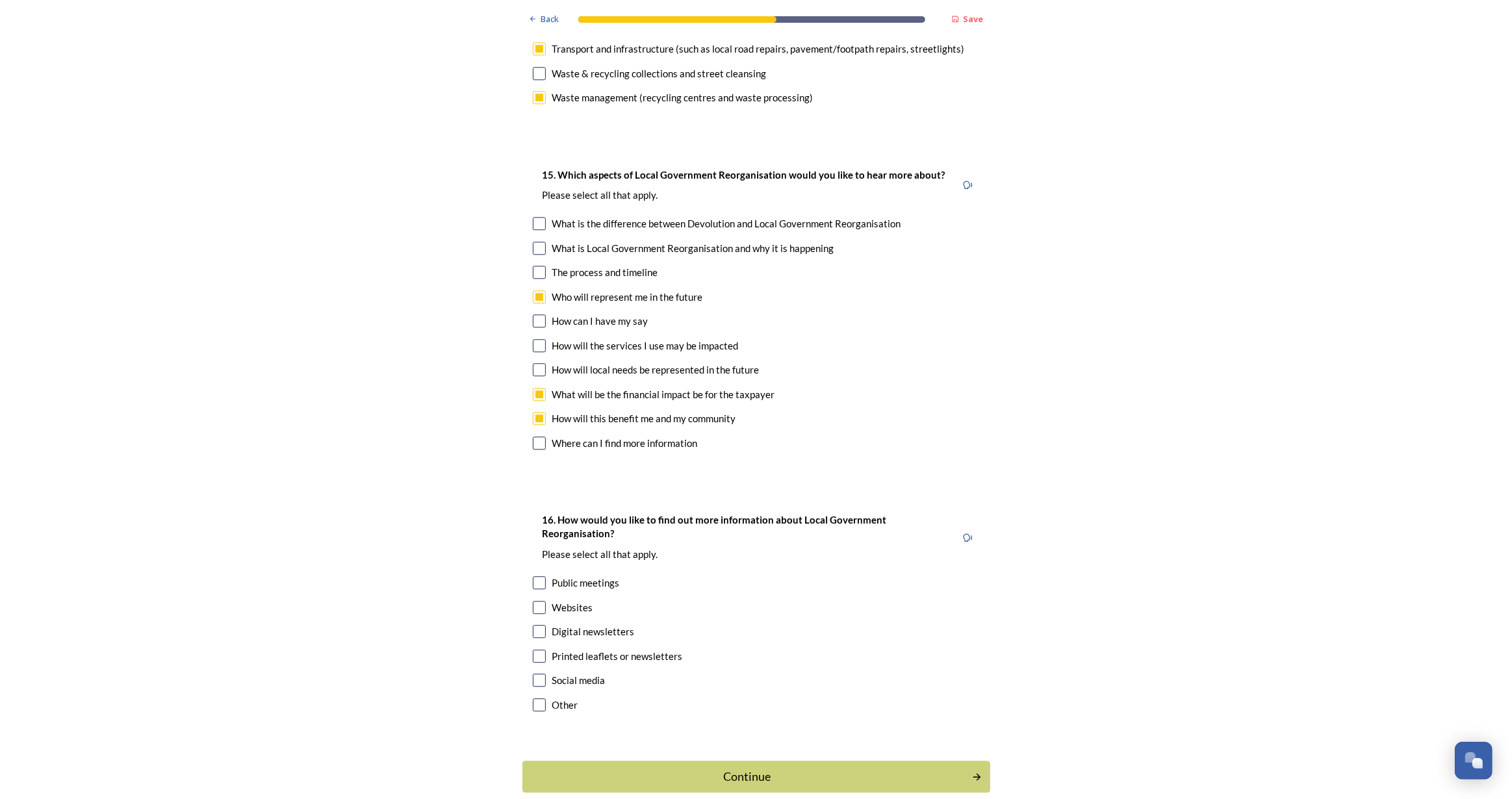
click at [533, 601] on input "checkbox" at bounding box center [540, 607] width 13 height 13
checkbox input "true"
click at [537, 650] on input "checkbox" at bounding box center [540, 657] width 13 height 13
checkbox input "true"
click at [769, 768] on div "Continue" at bounding box center [747, 777] width 436 height 17
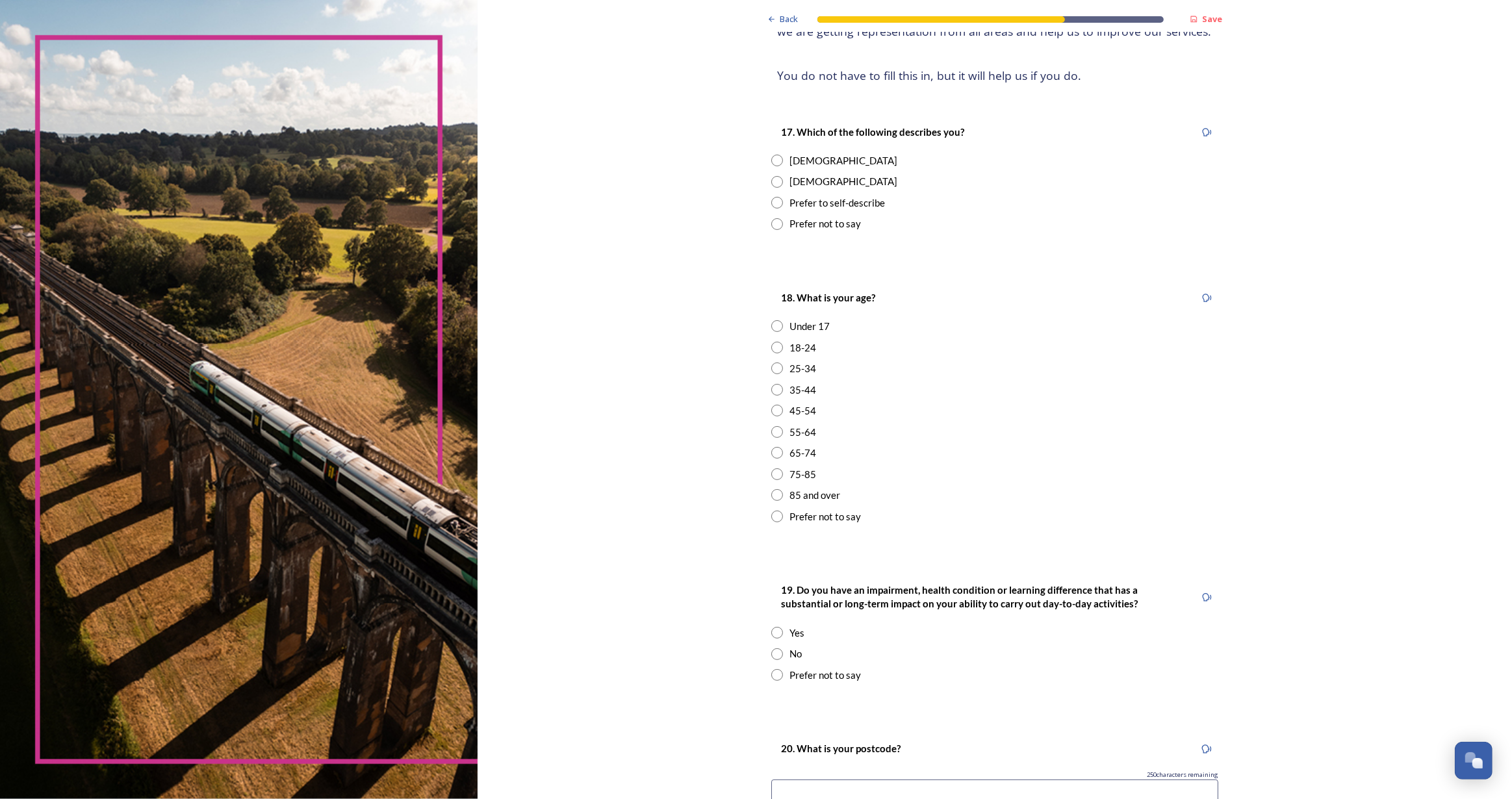
scroll to position [323, 0]
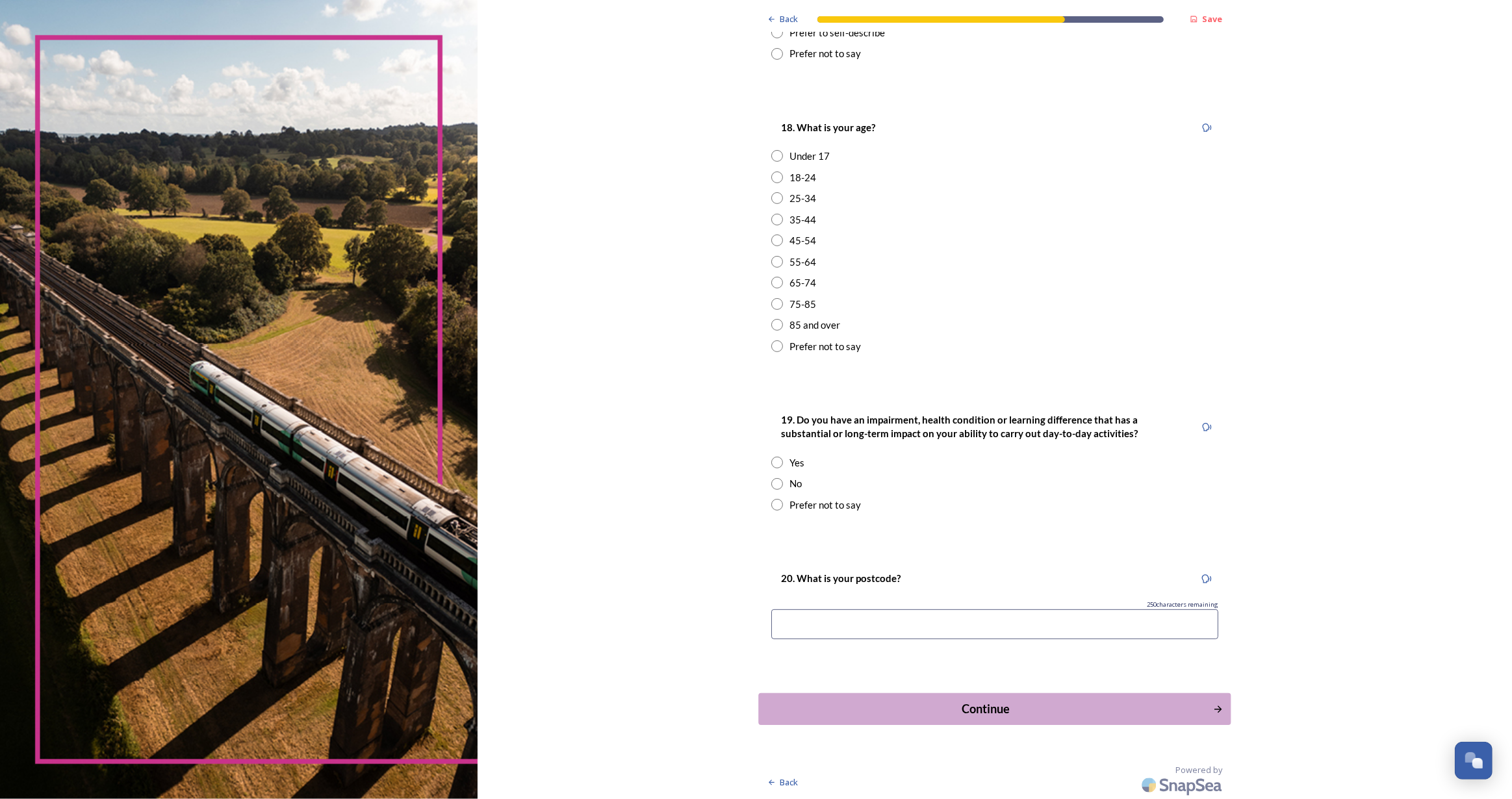
click at [936, 709] on div "Continue" at bounding box center [986, 709] width 440 height 17
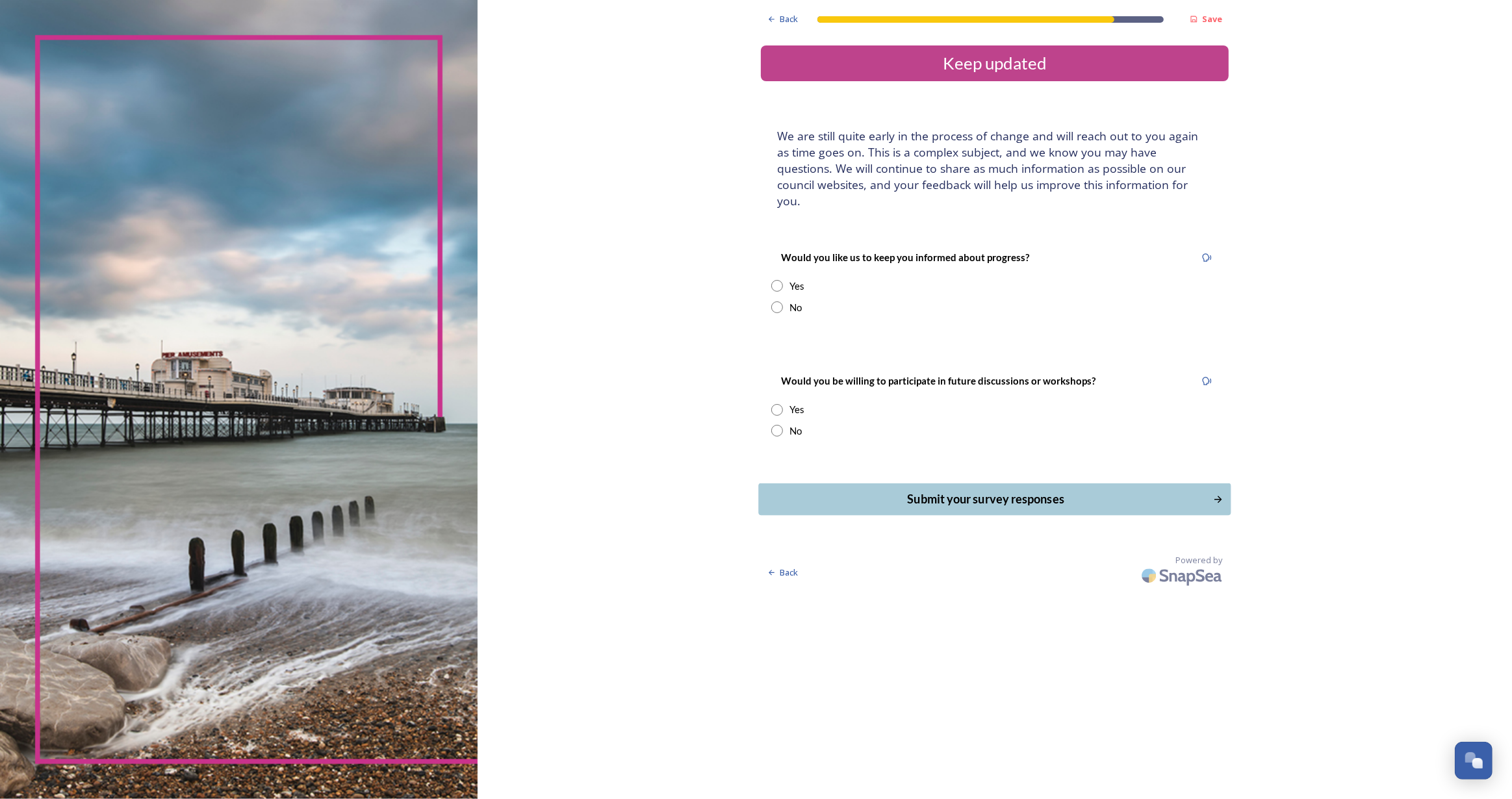
click at [976, 483] on button "Submit your survey responses" at bounding box center [994, 499] width 473 height 32
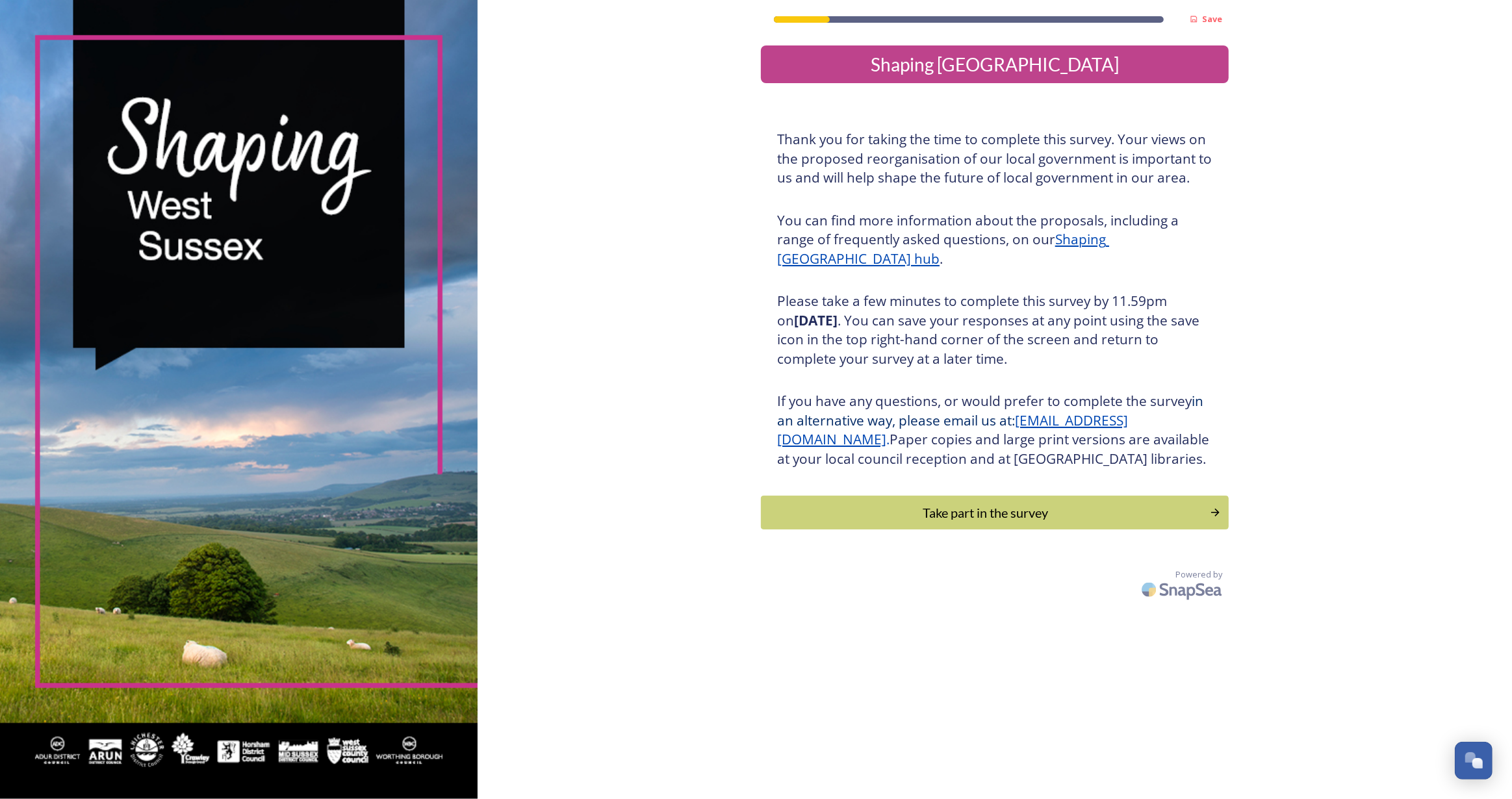
click at [1042, 523] on div "Take part in the survey" at bounding box center [986, 513] width 435 height 19
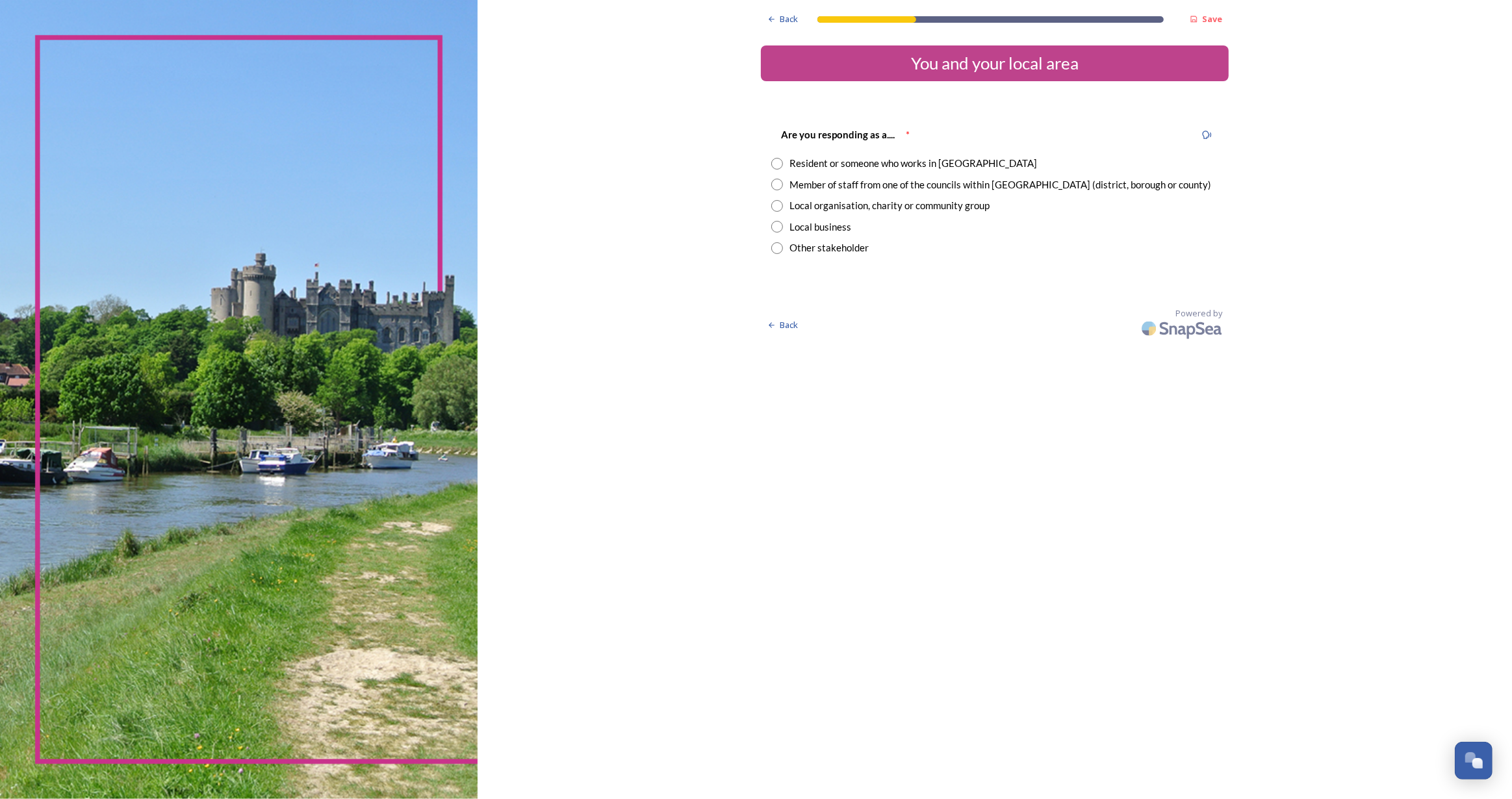
click at [781, 162] on input "radio" at bounding box center [777, 164] width 12 height 12
radio input "true"
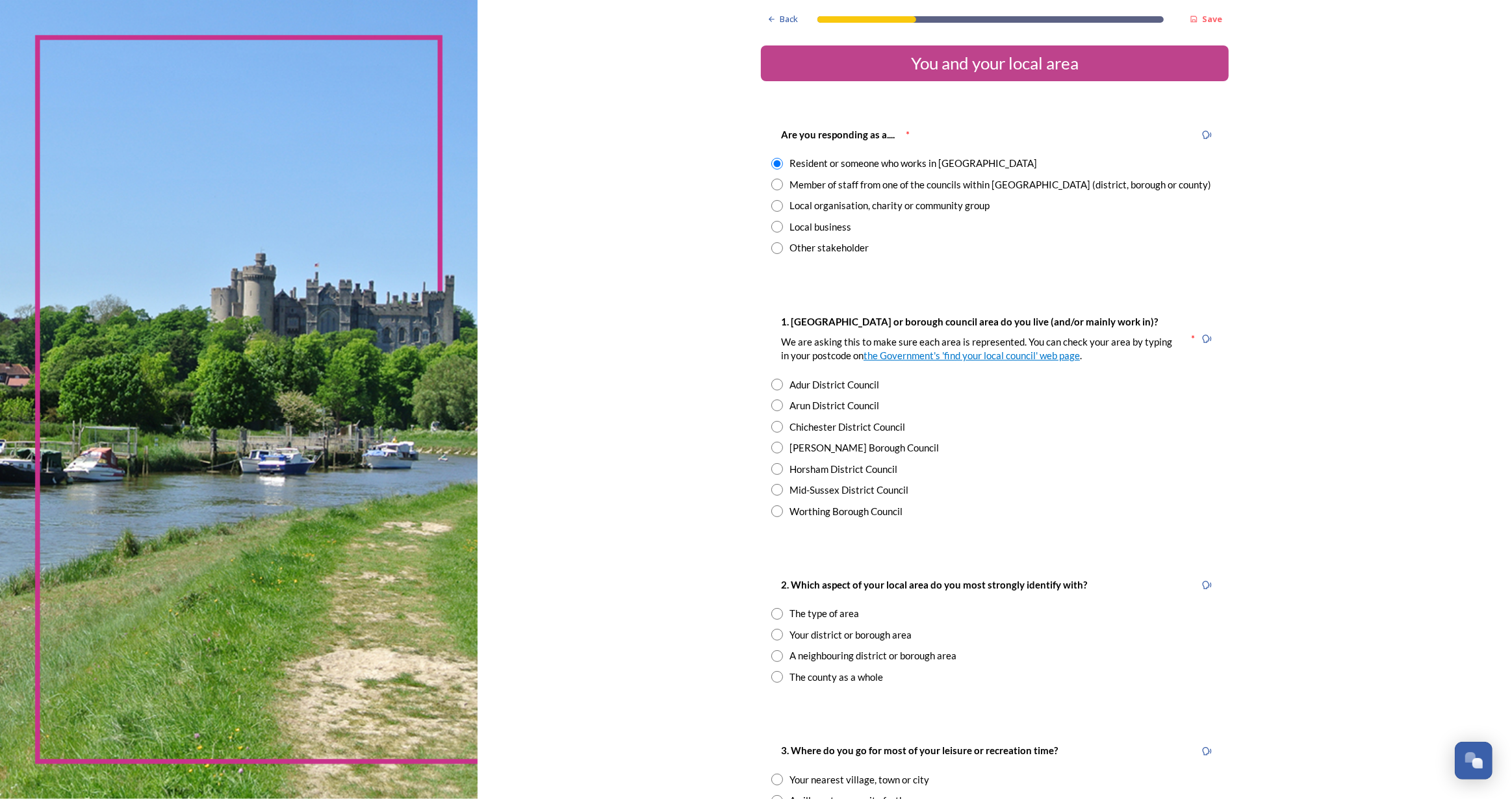
click at [776, 406] on input "radio" at bounding box center [777, 405] width 12 height 12
radio input "true"
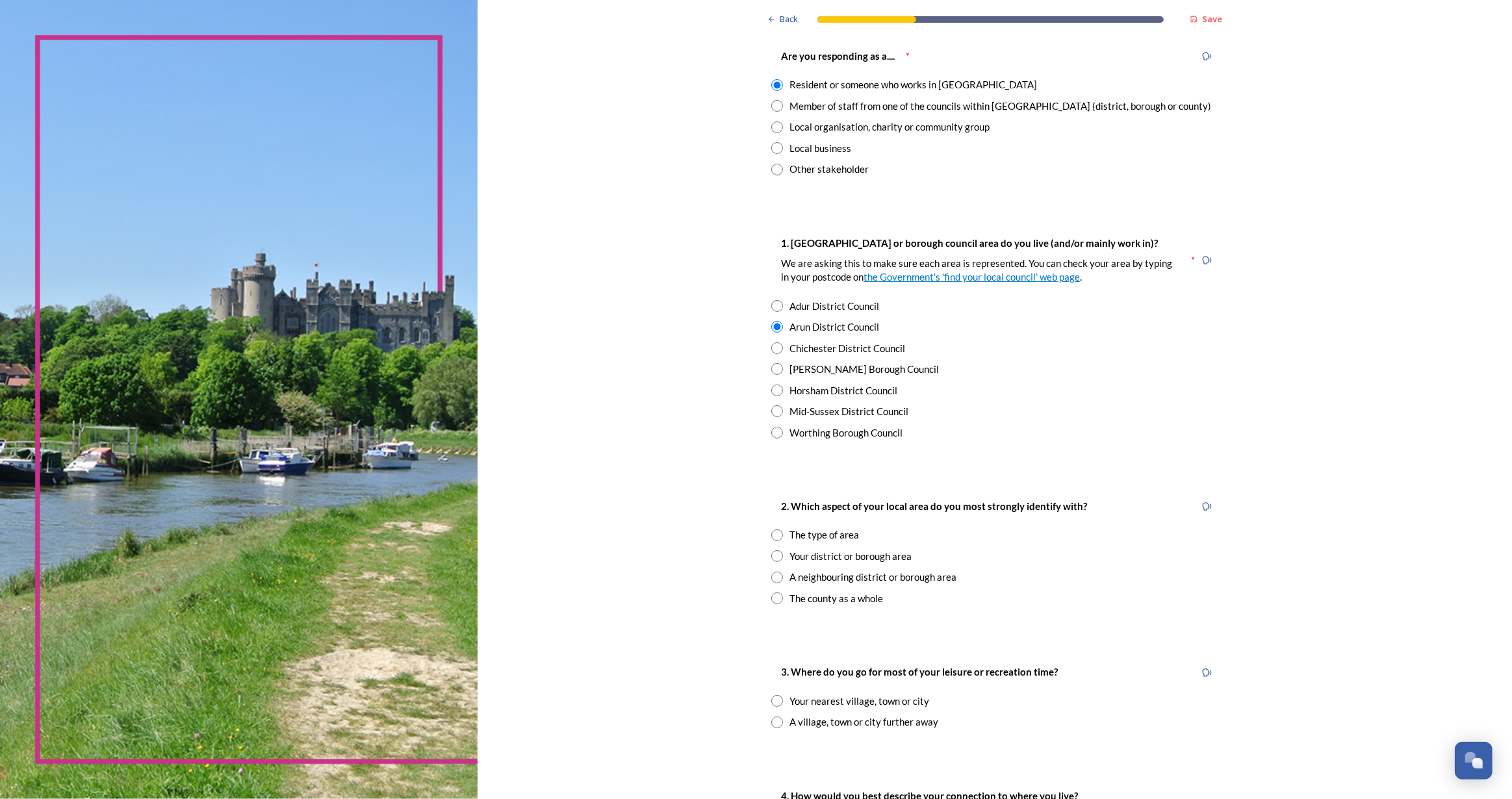
scroll to position [295, 0]
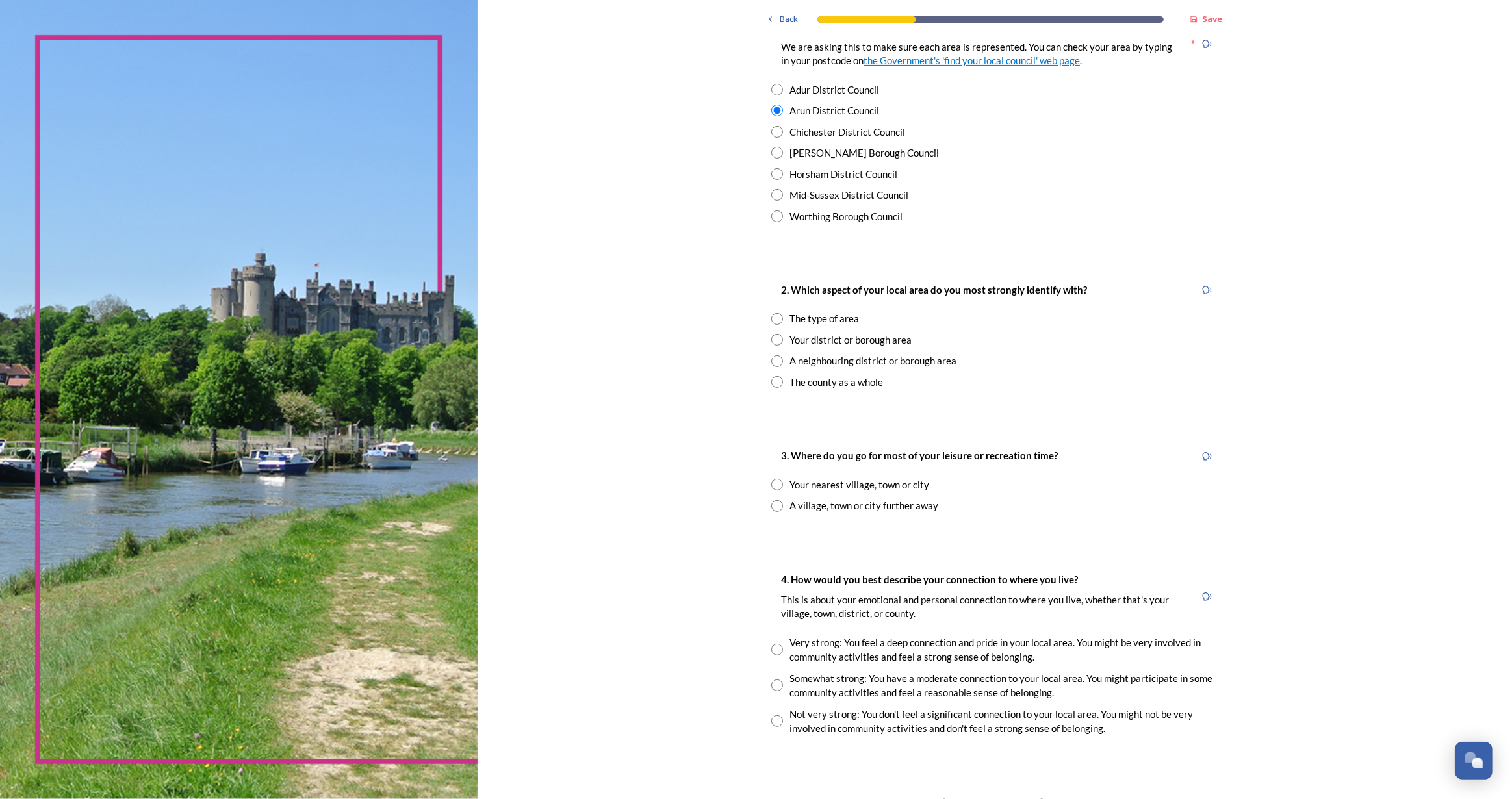
click at [771, 316] on input "radio" at bounding box center [777, 319] width 12 height 12
radio input "true"
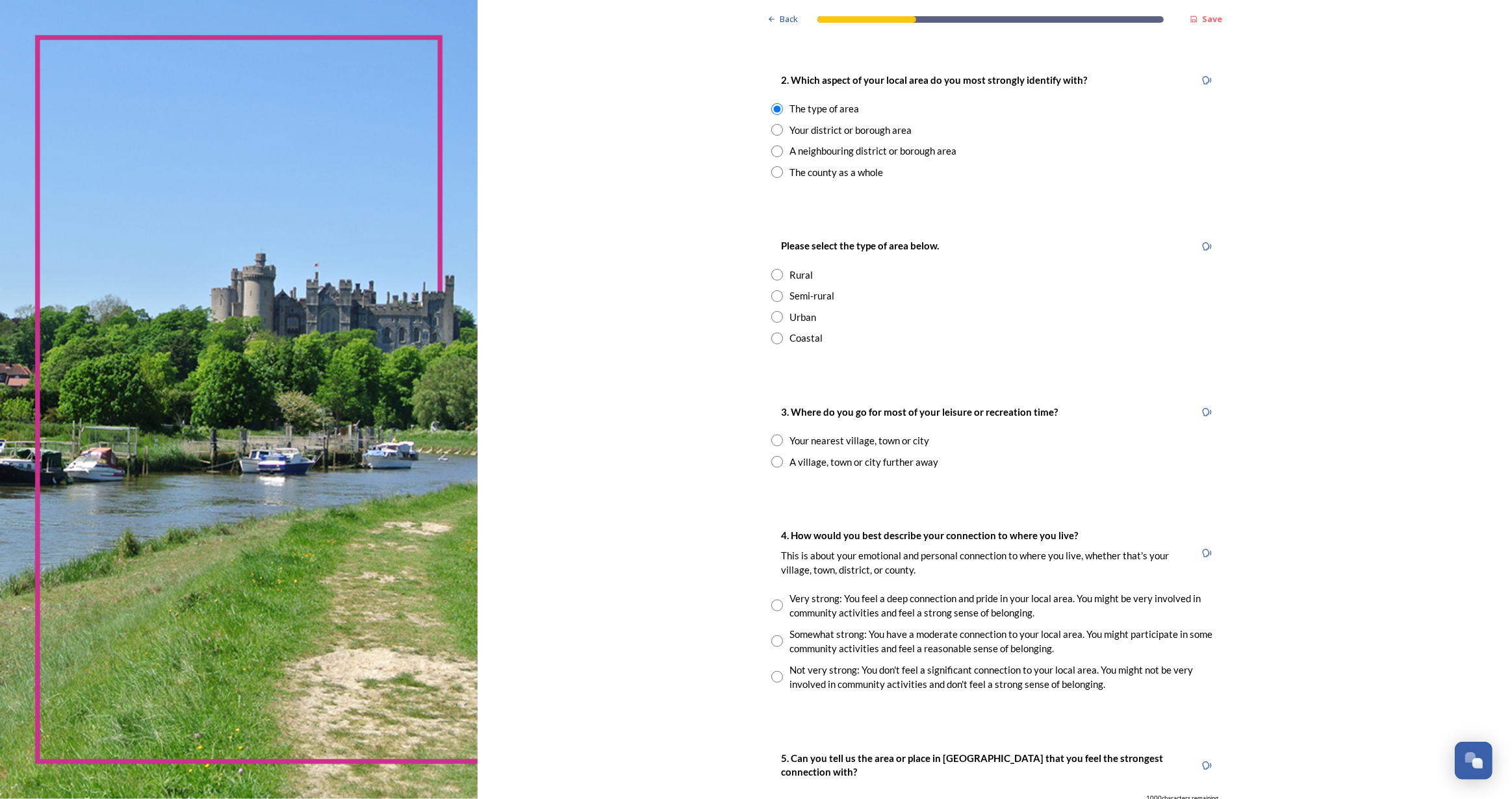
scroll to position [531, 0]
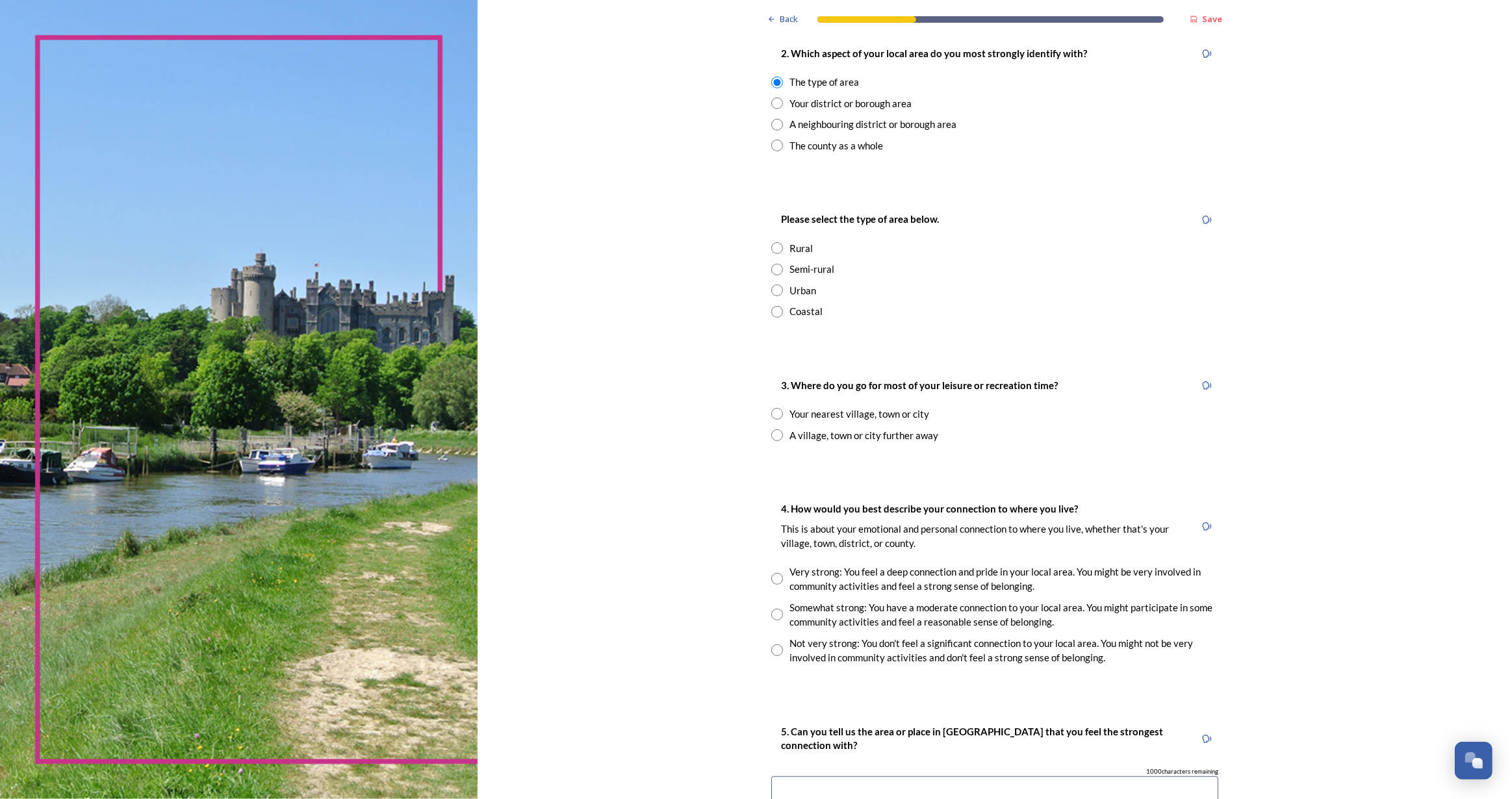
click at [771, 306] on input "radio" at bounding box center [777, 312] width 12 height 12
radio input "true"
click at [771, 435] on input "radio" at bounding box center [777, 435] width 12 height 12
radio input "true"
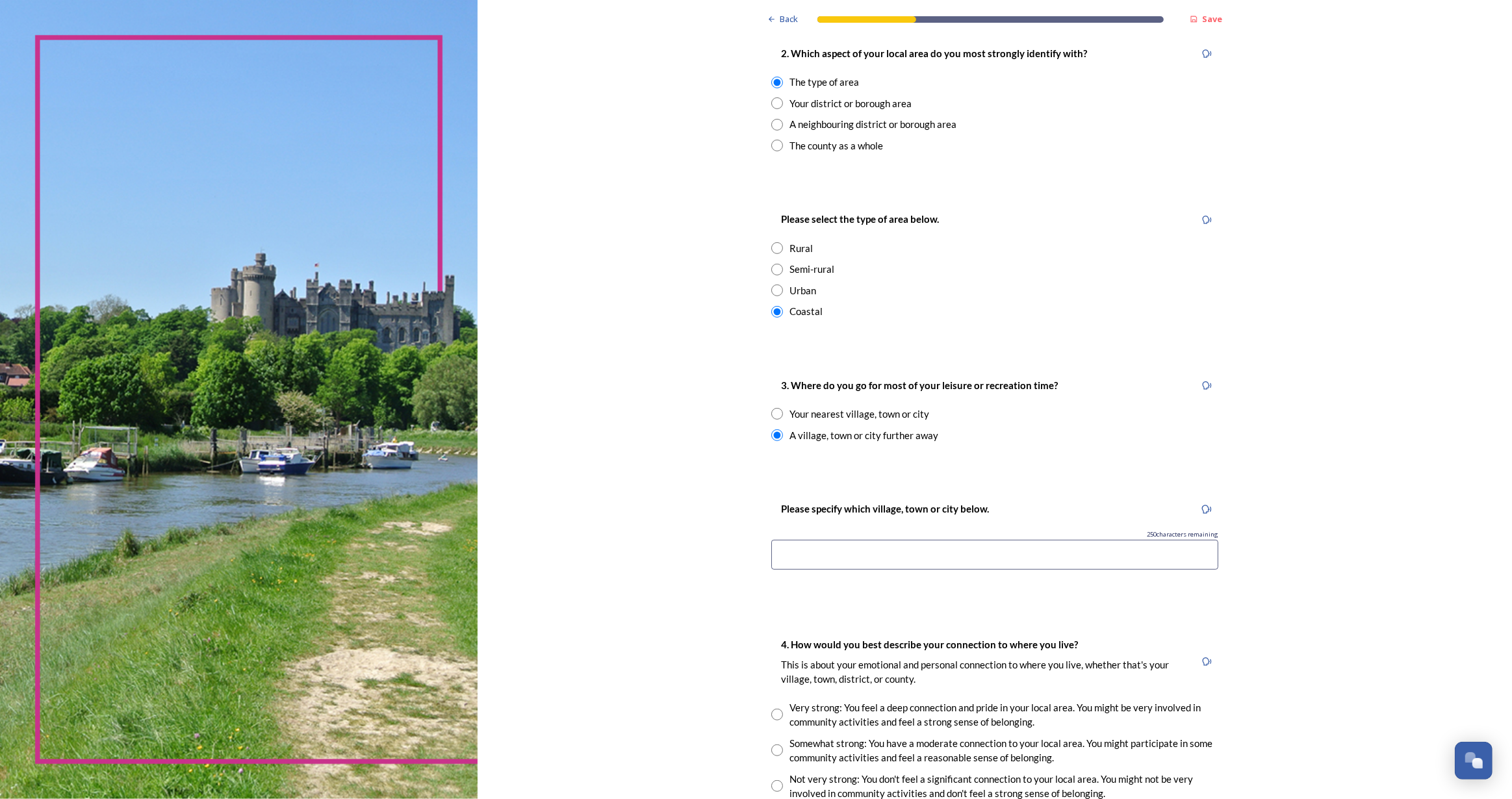
click at [829, 563] on input at bounding box center [994, 554] width 447 height 30
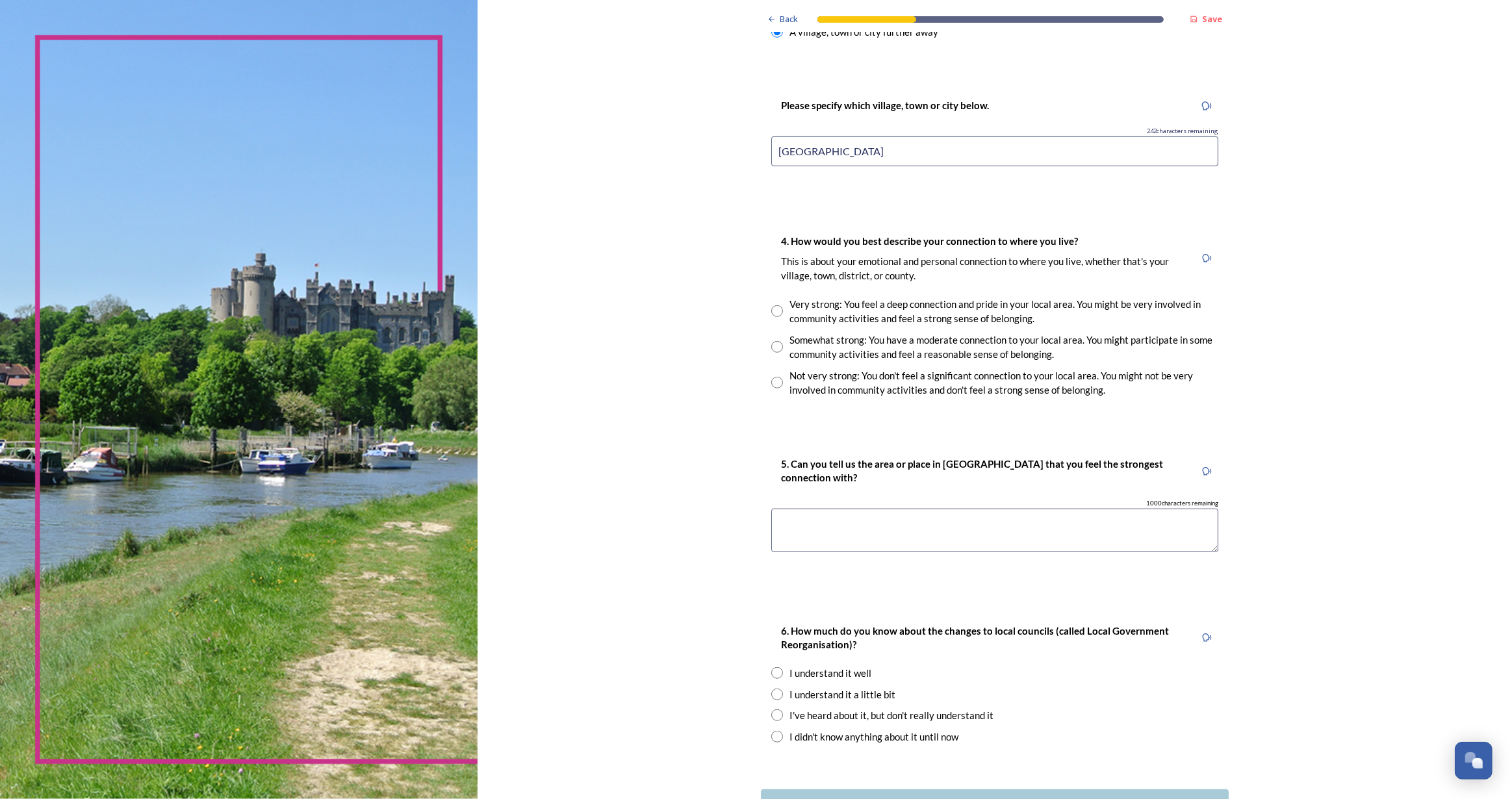
scroll to position [945, 0]
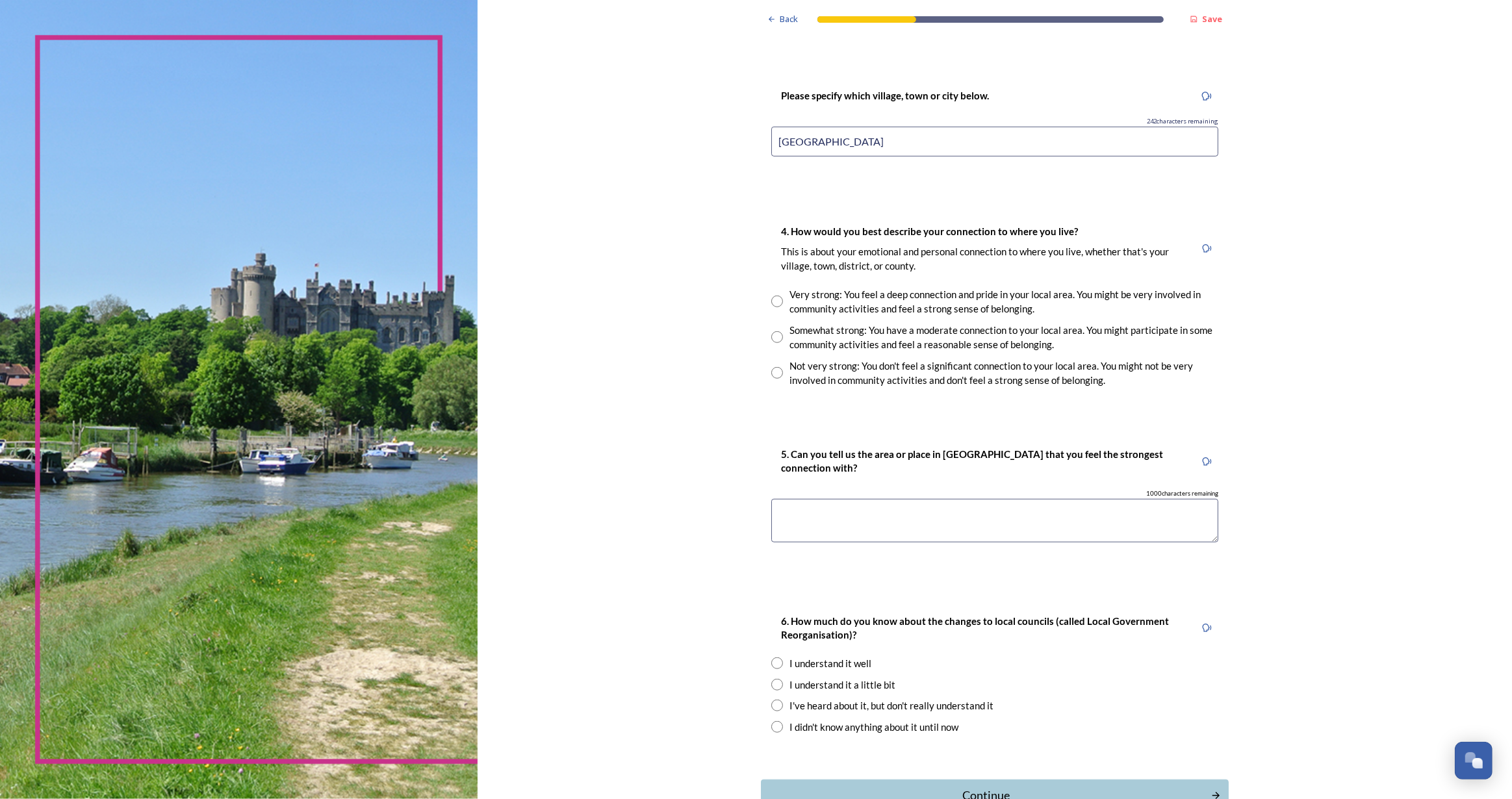
type input "[GEOGRAPHIC_DATA]"
click at [771, 335] on input "radio" at bounding box center [777, 337] width 12 height 12
radio input "true"
click at [872, 501] on textarea at bounding box center [994, 520] width 447 height 43
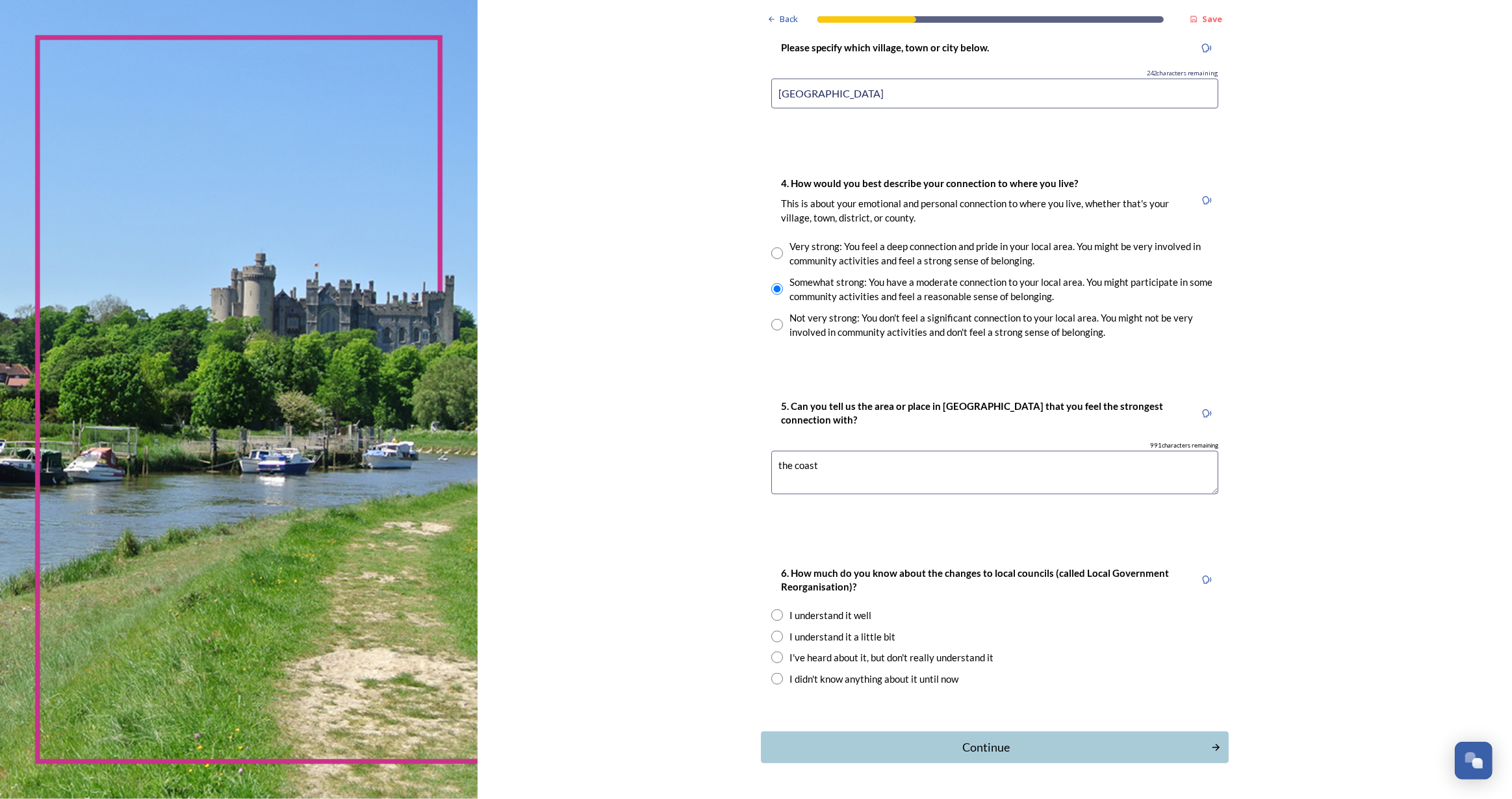
scroll to position [1031, 0]
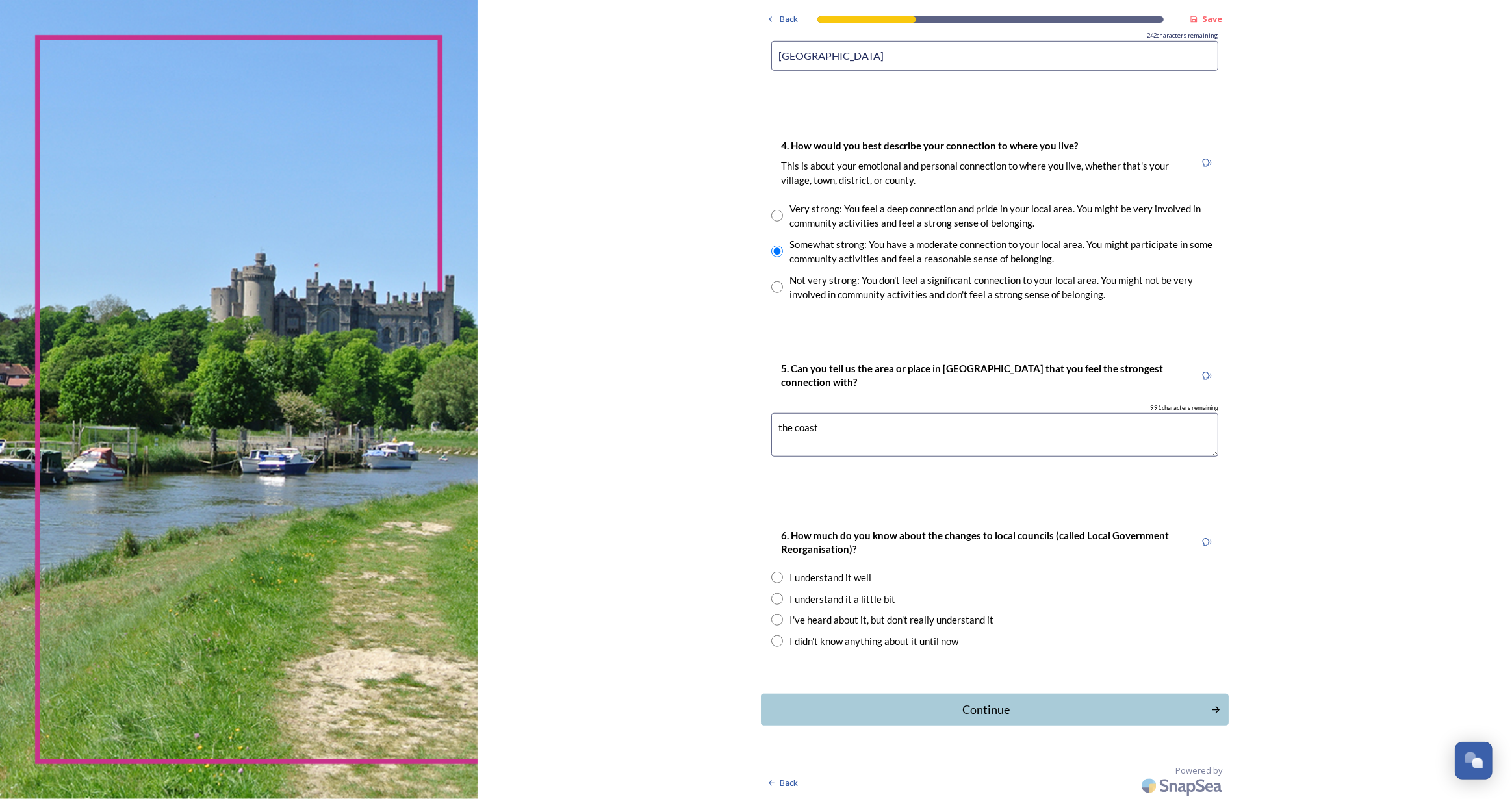
type textarea "the coast"
click at [775, 597] on input "radio" at bounding box center [777, 599] width 12 height 12
radio input "true"
click at [1109, 701] on div "Continue" at bounding box center [986, 709] width 440 height 17
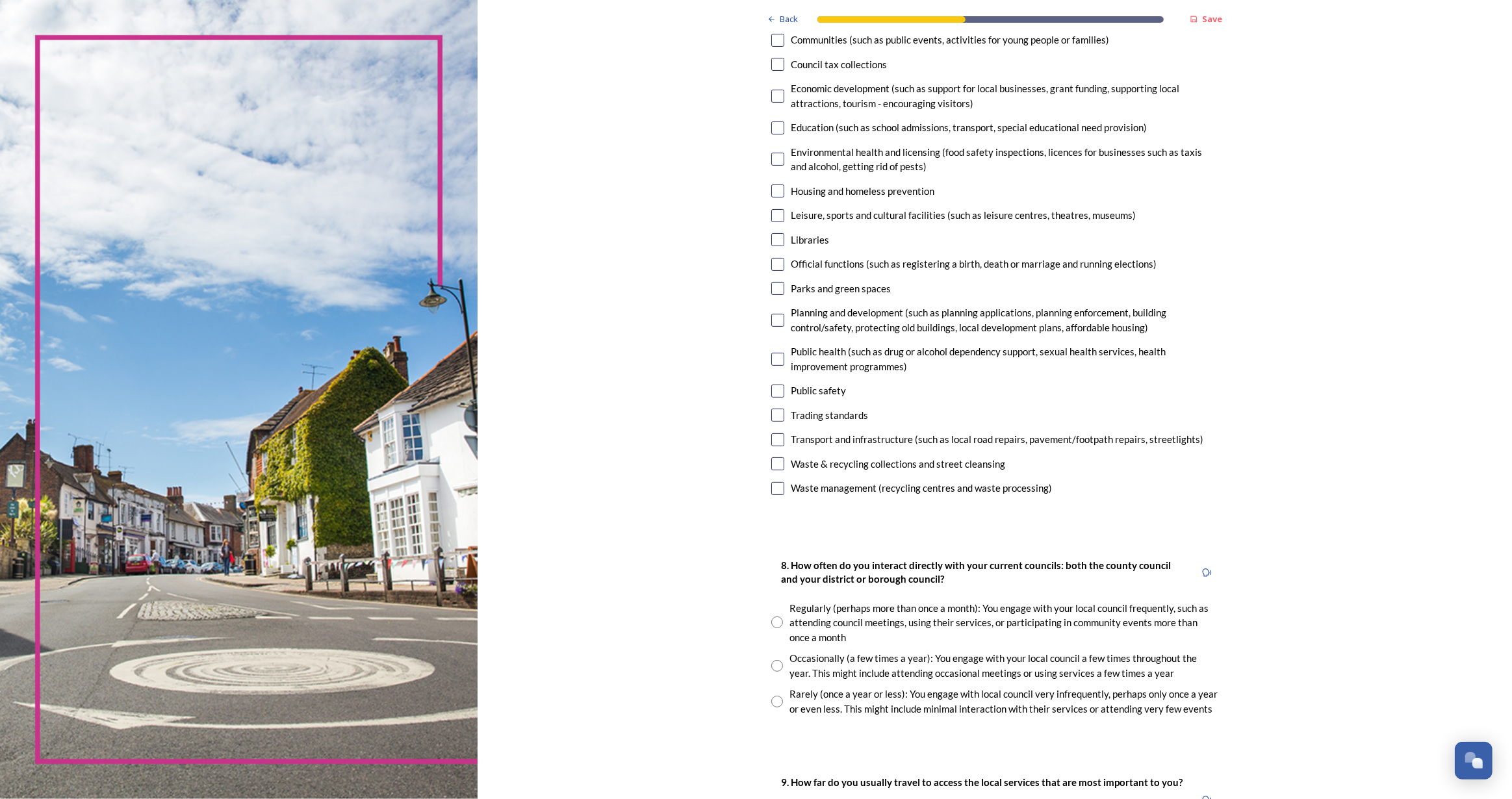
scroll to position [117, 0]
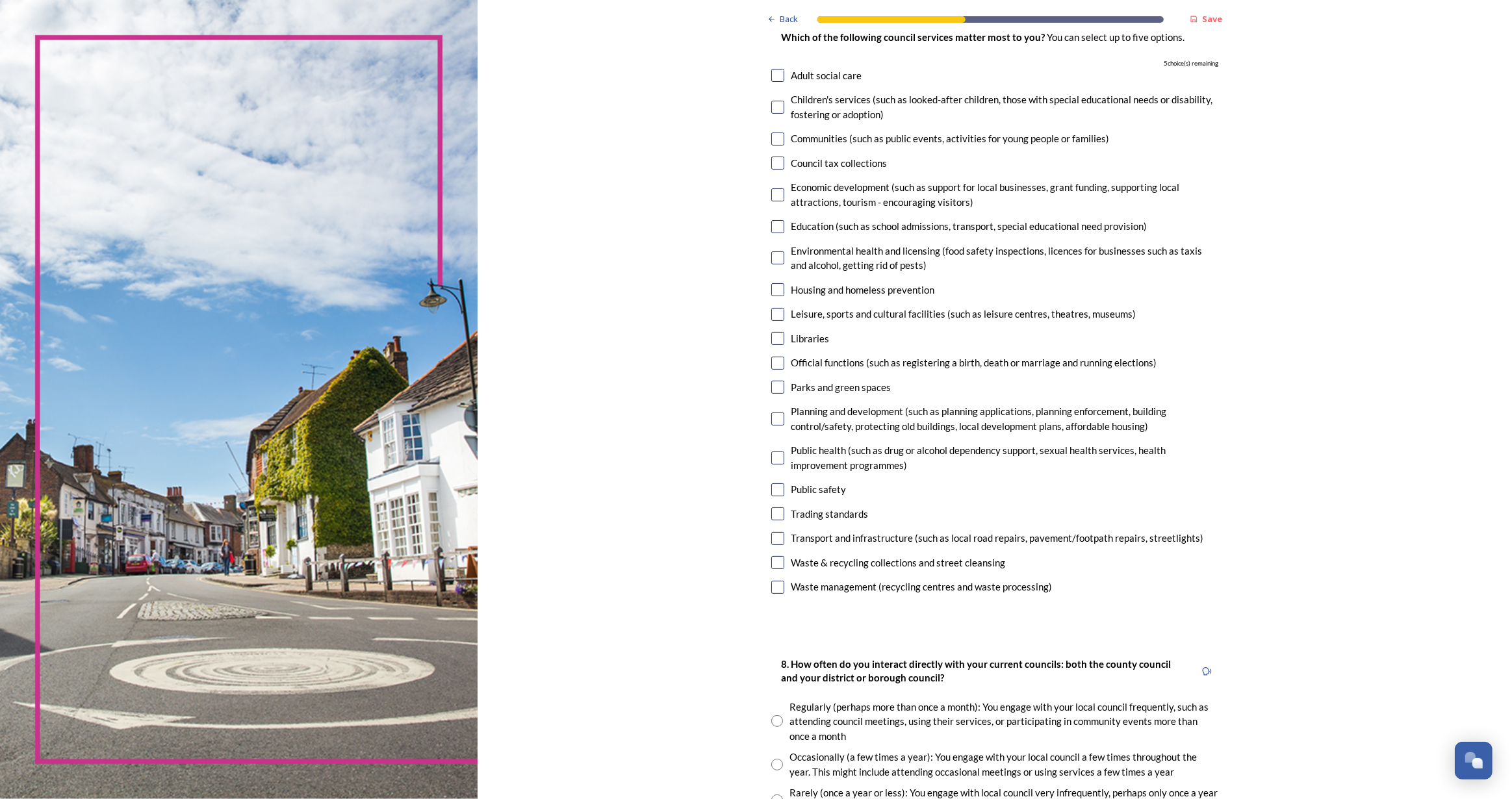
click at [773, 76] on input "checkbox" at bounding box center [778, 76] width 13 height 13
checkbox input "true"
click at [773, 95] on div "Children's services (such as looked-after children, those with special educatio…" at bounding box center [994, 107] width 447 height 29
checkbox input "true"
click at [771, 224] on input "checkbox" at bounding box center [778, 227] width 13 height 13
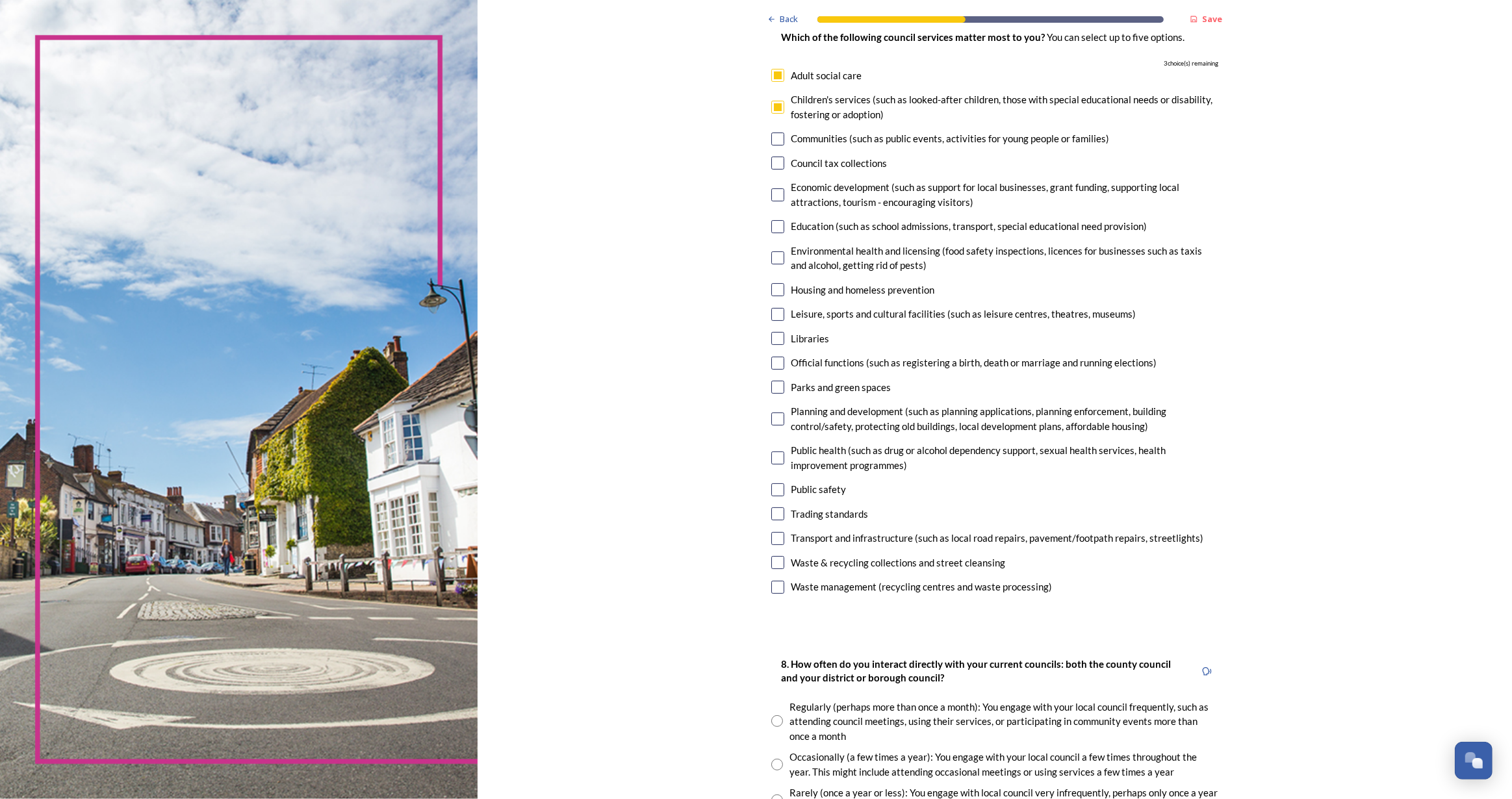
checkbox input "true"
click at [775, 341] on input "checkbox" at bounding box center [778, 339] width 13 height 13
checkbox input "true"
click at [771, 457] on input "checkbox" at bounding box center [778, 458] width 13 height 13
checkbox input "true"
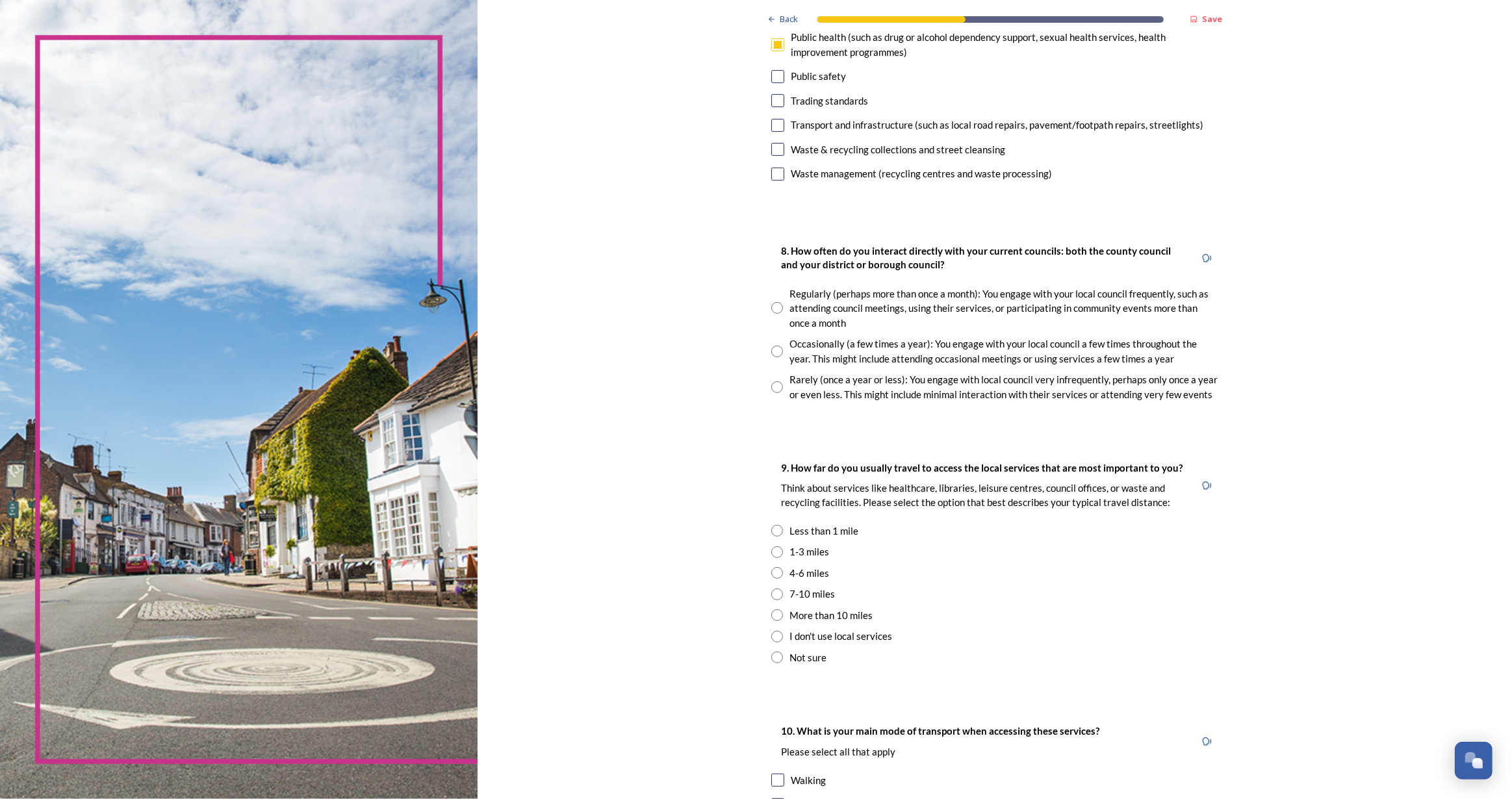
scroll to position [531, 0]
click at [771, 309] on input "radio" at bounding box center [777, 307] width 12 height 12
radio input "true"
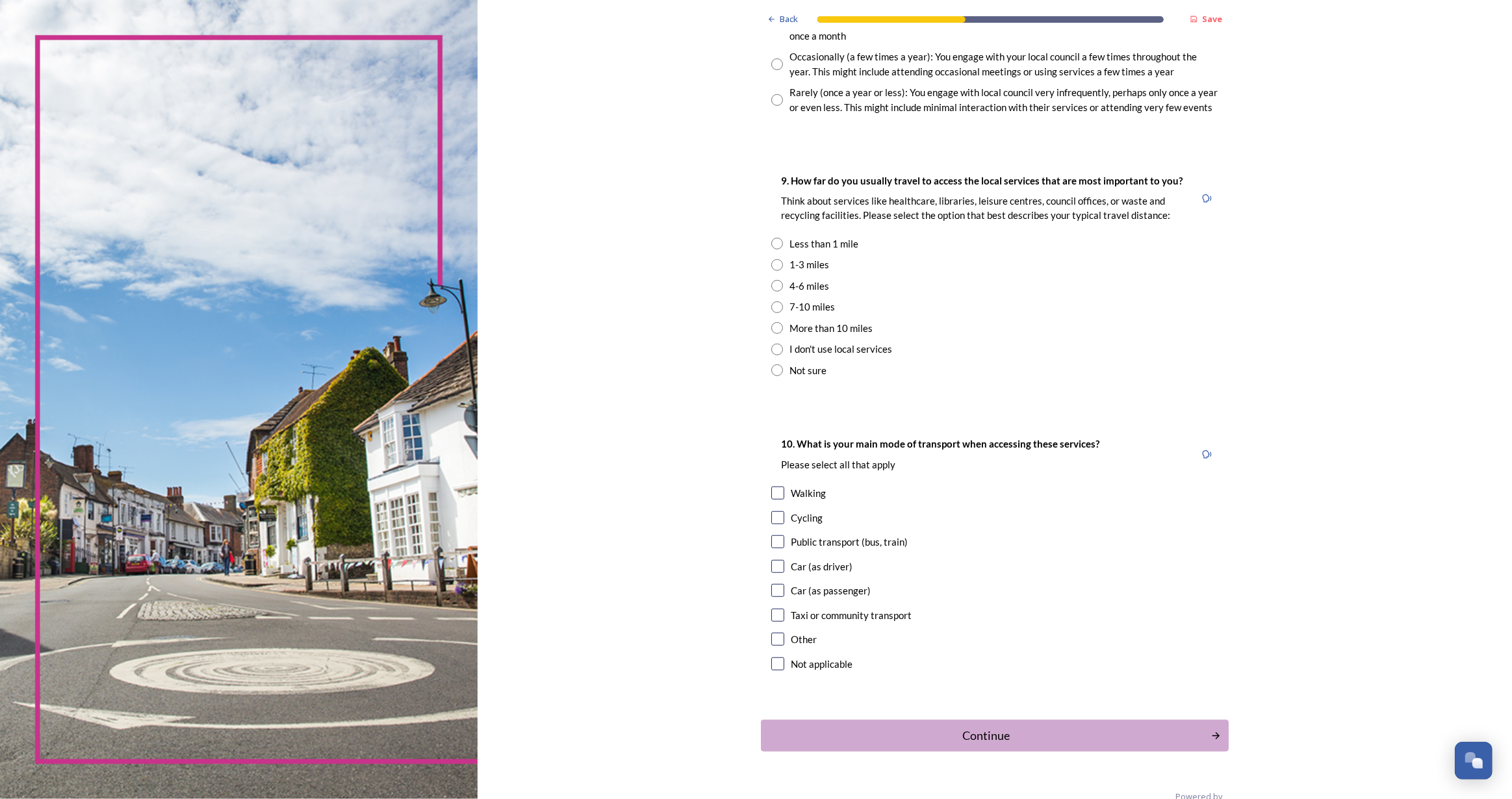
scroll to position [827, 0]
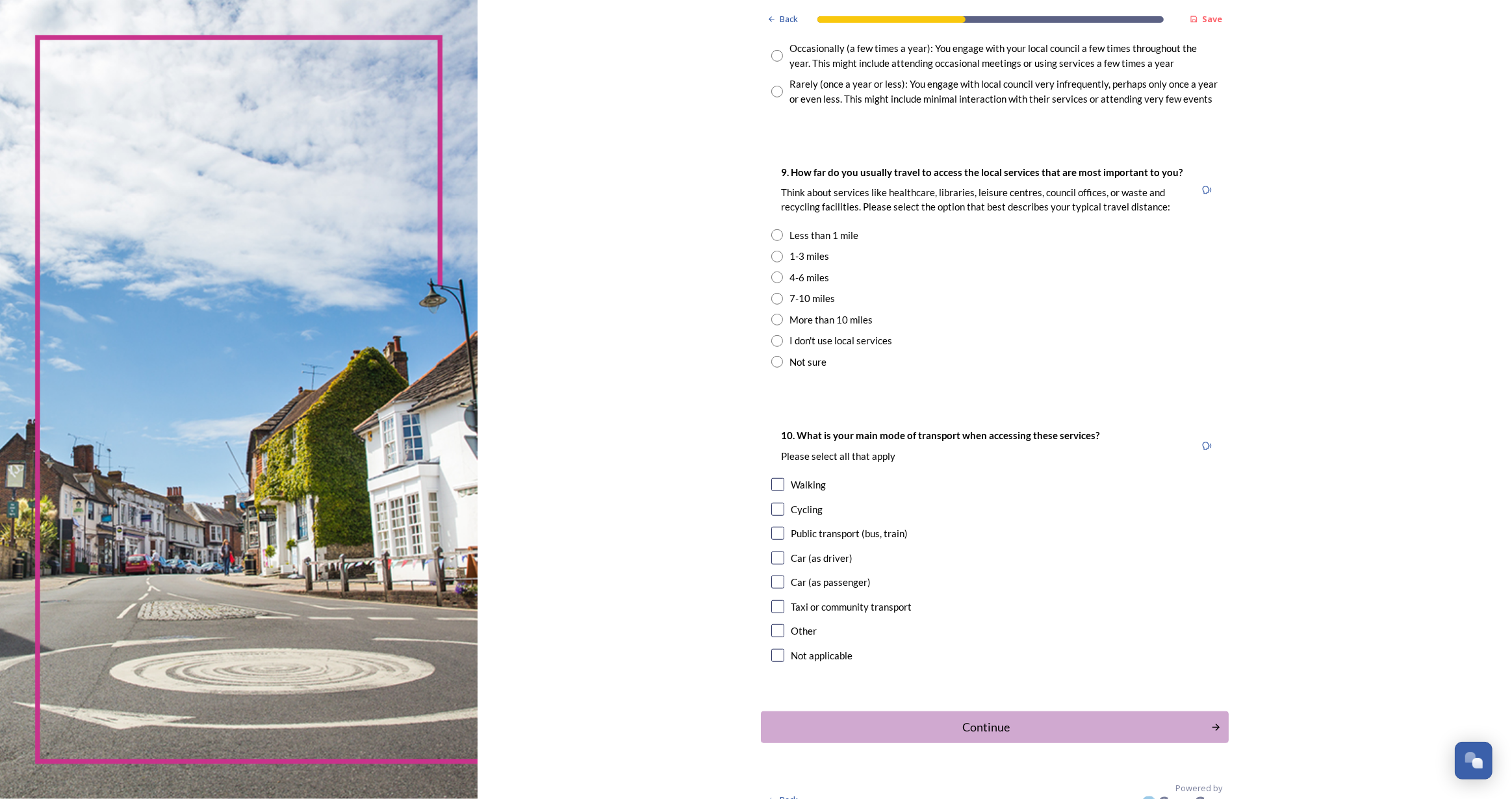
click at [771, 256] on input "radio" at bounding box center [777, 257] width 12 height 12
radio input "true"
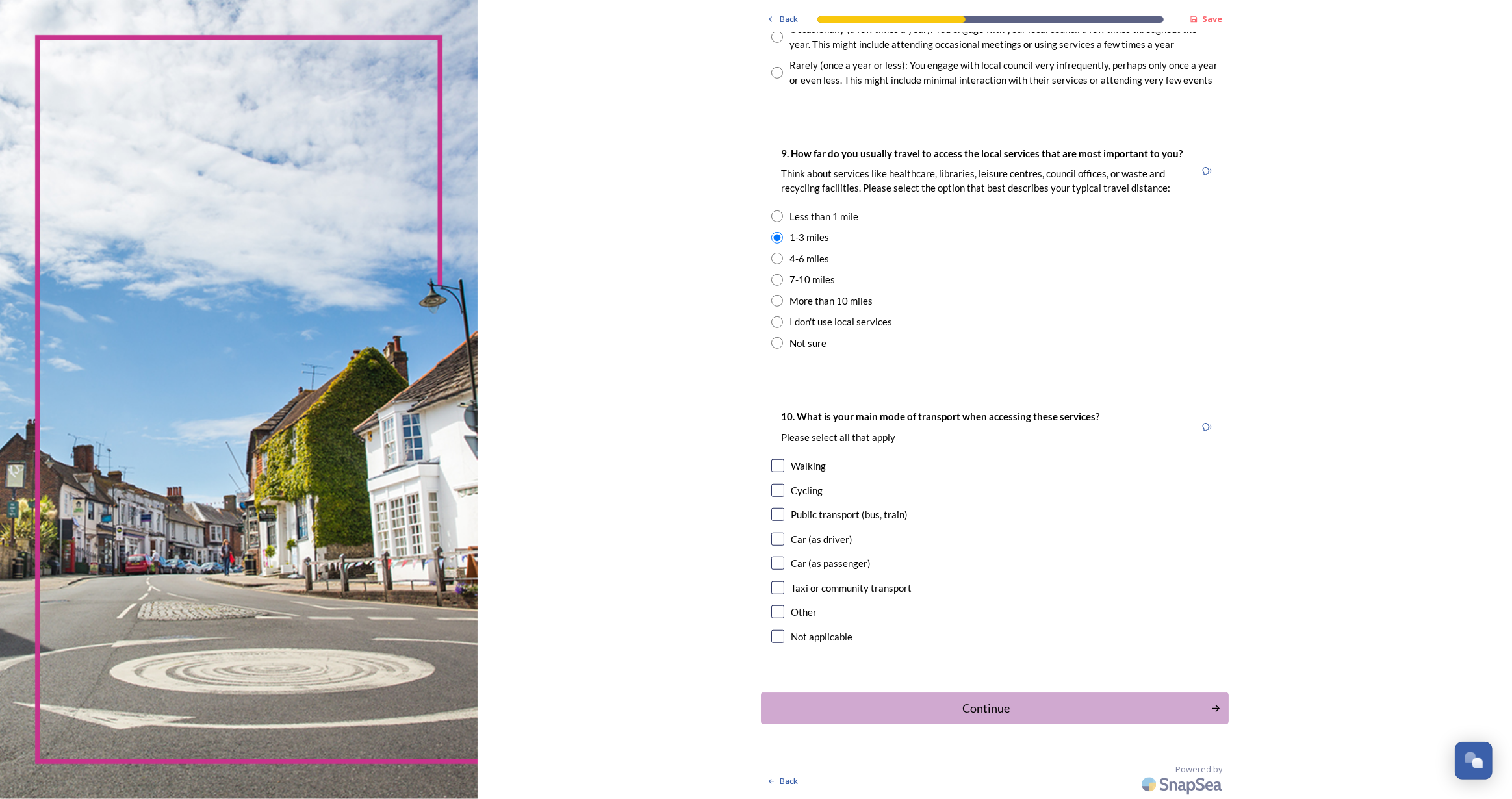
click at [776, 461] on input "checkbox" at bounding box center [778, 466] width 13 height 13
checkbox input "true"
click at [773, 515] on input "checkbox" at bounding box center [778, 515] width 13 height 13
checkbox input "true"
click at [1008, 713] on div "Continue" at bounding box center [986, 709] width 440 height 17
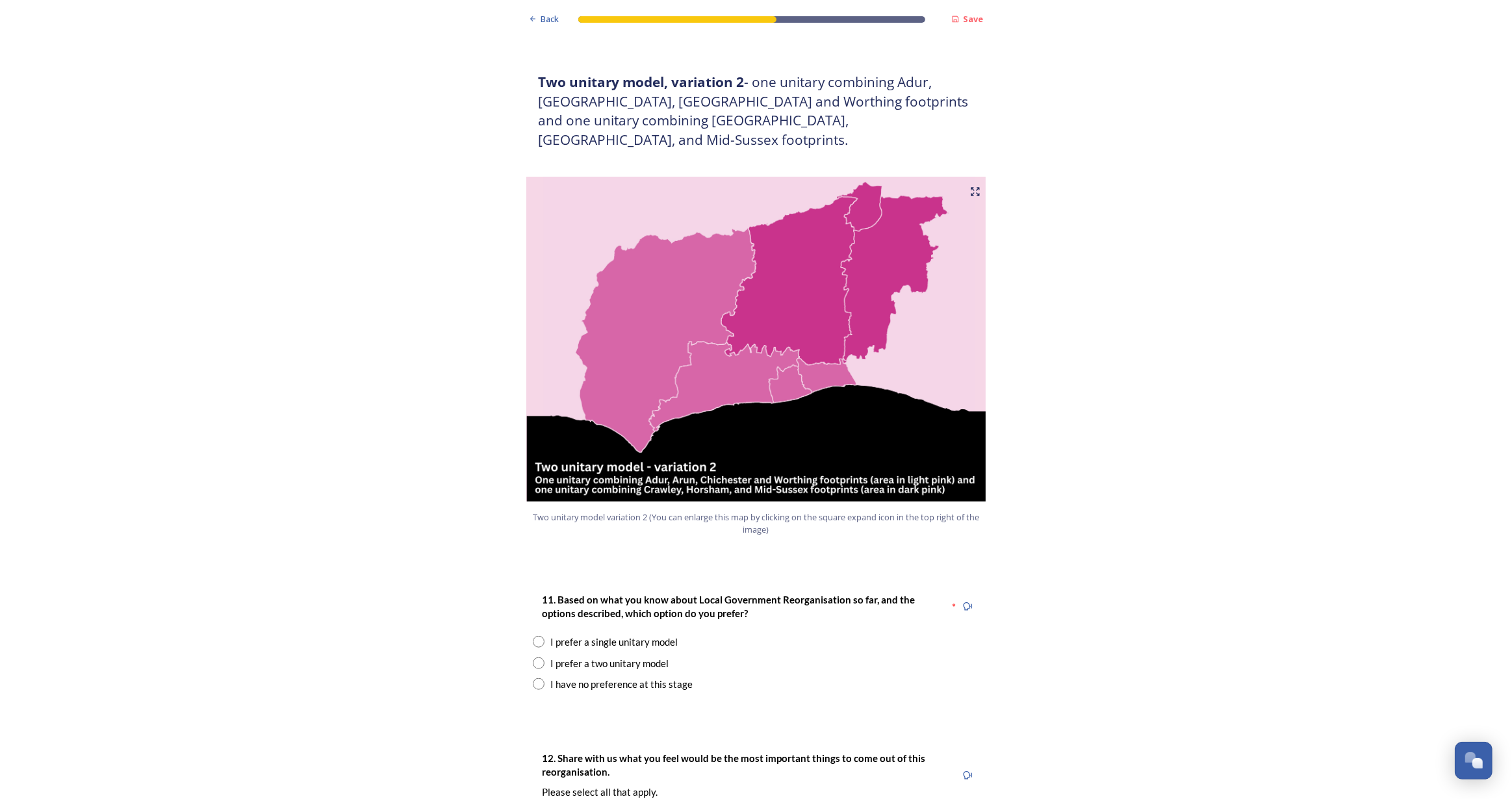
scroll to position [1299, 0]
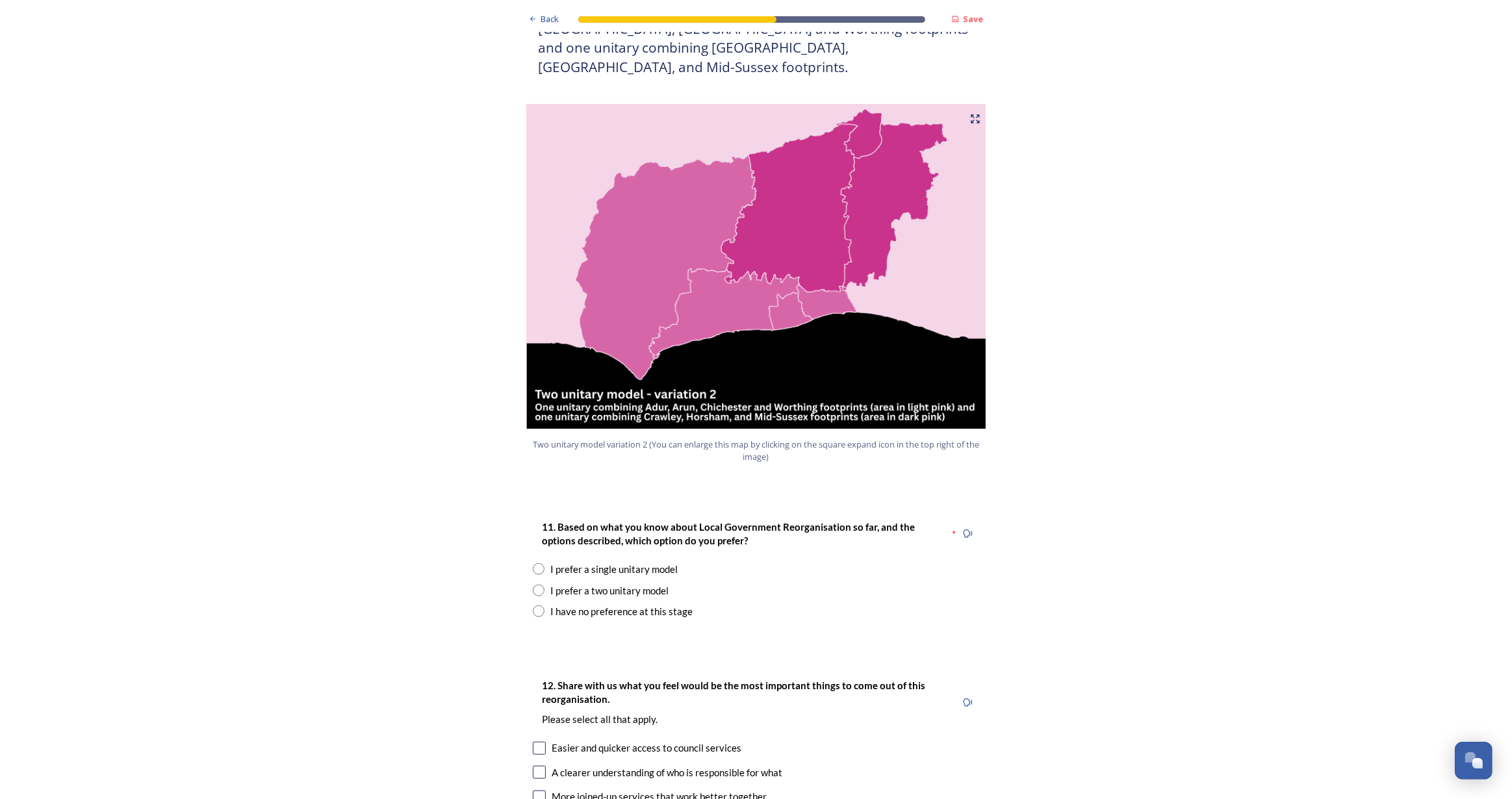
click at [533, 606] on input "radio" at bounding box center [539, 611] width 12 height 12
radio input "true"
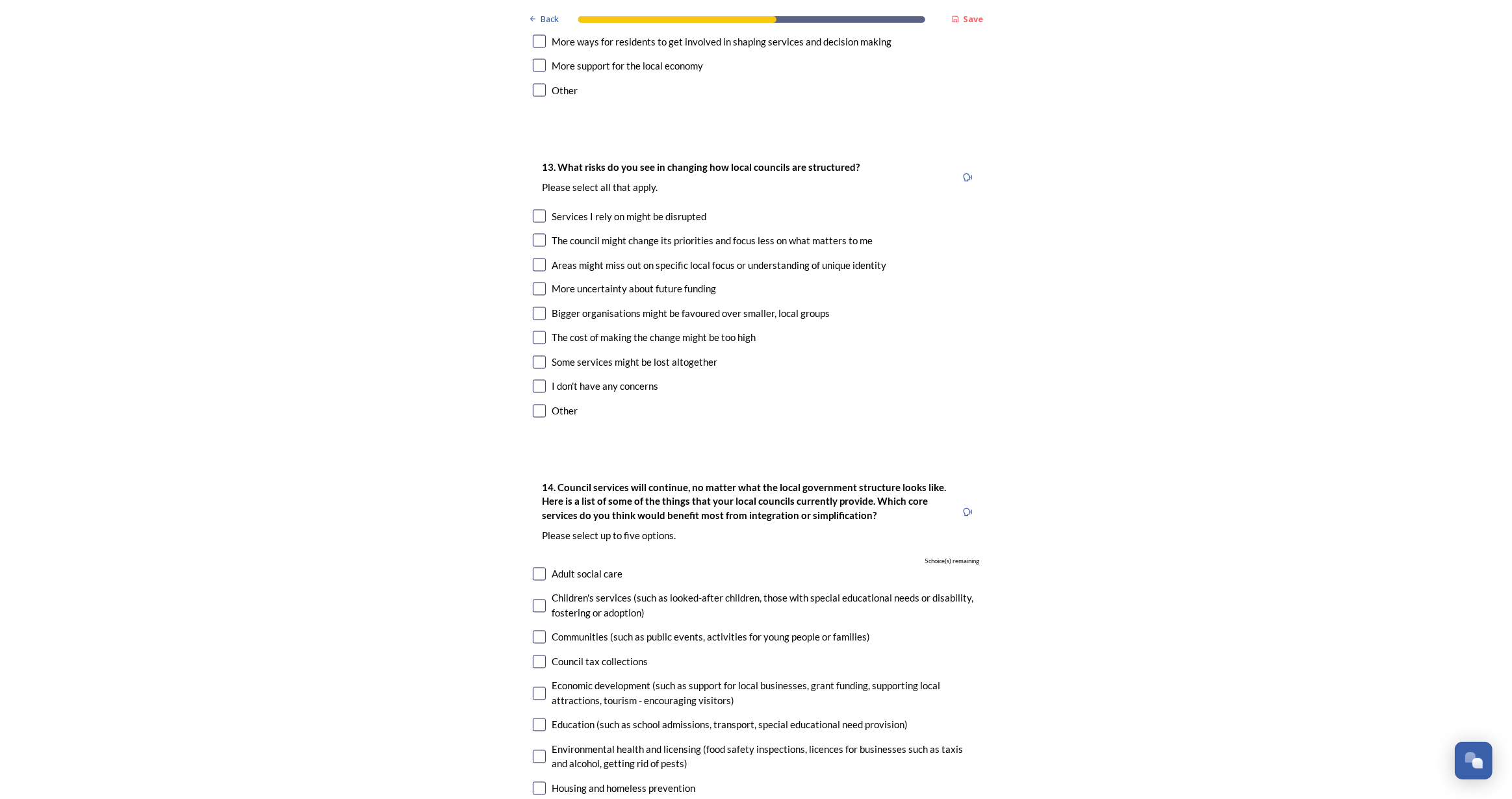
scroll to position [2126, 0]
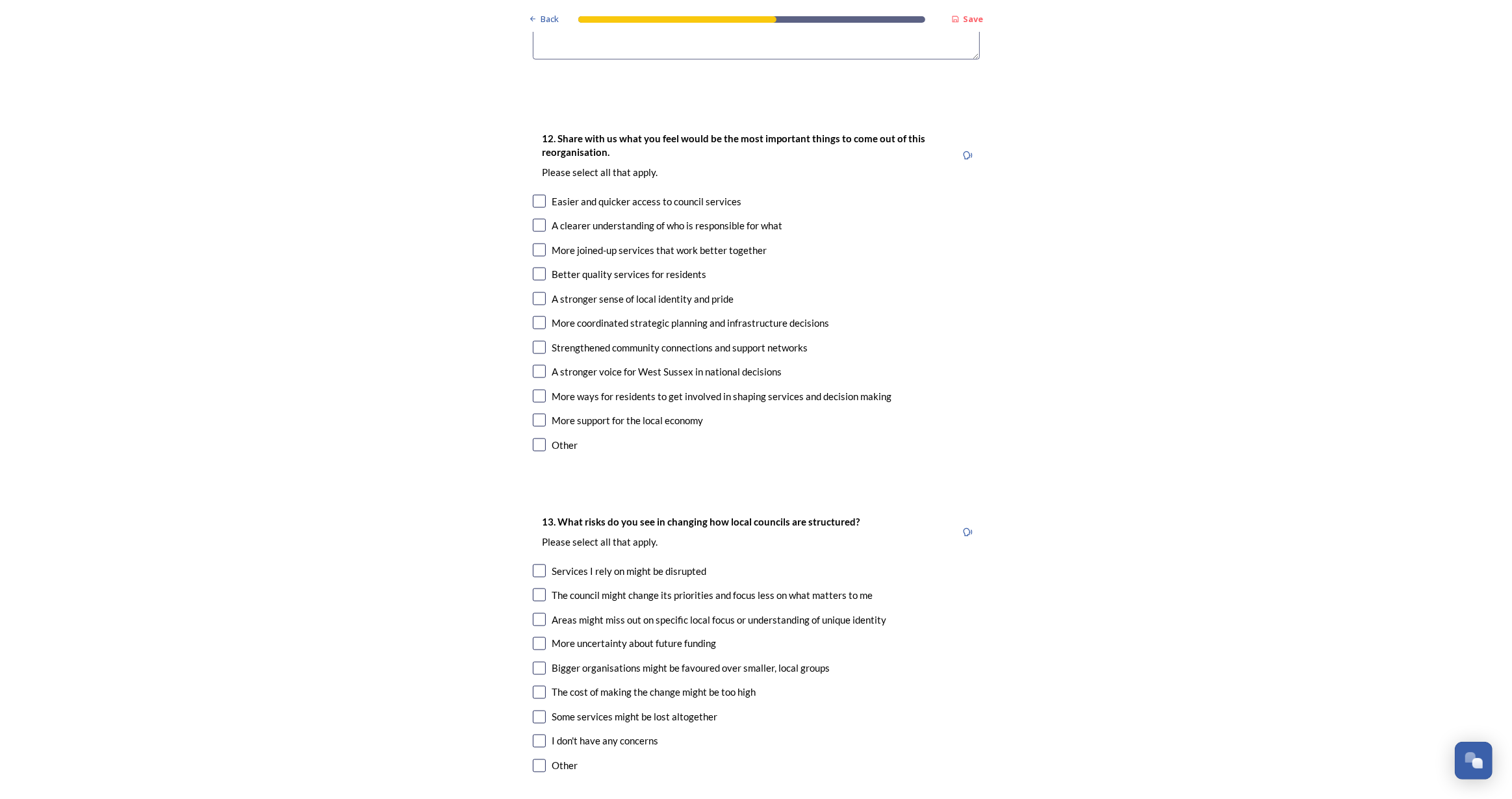
click at [533, 219] on input "checkbox" at bounding box center [540, 225] width 13 height 13
checkbox input "true"
click at [537, 244] on input "checkbox" at bounding box center [540, 250] width 13 height 13
checkbox input "true"
click at [541, 267] on div "Better quality services for residents" at bounding box center [756, 274] width 447 height 15
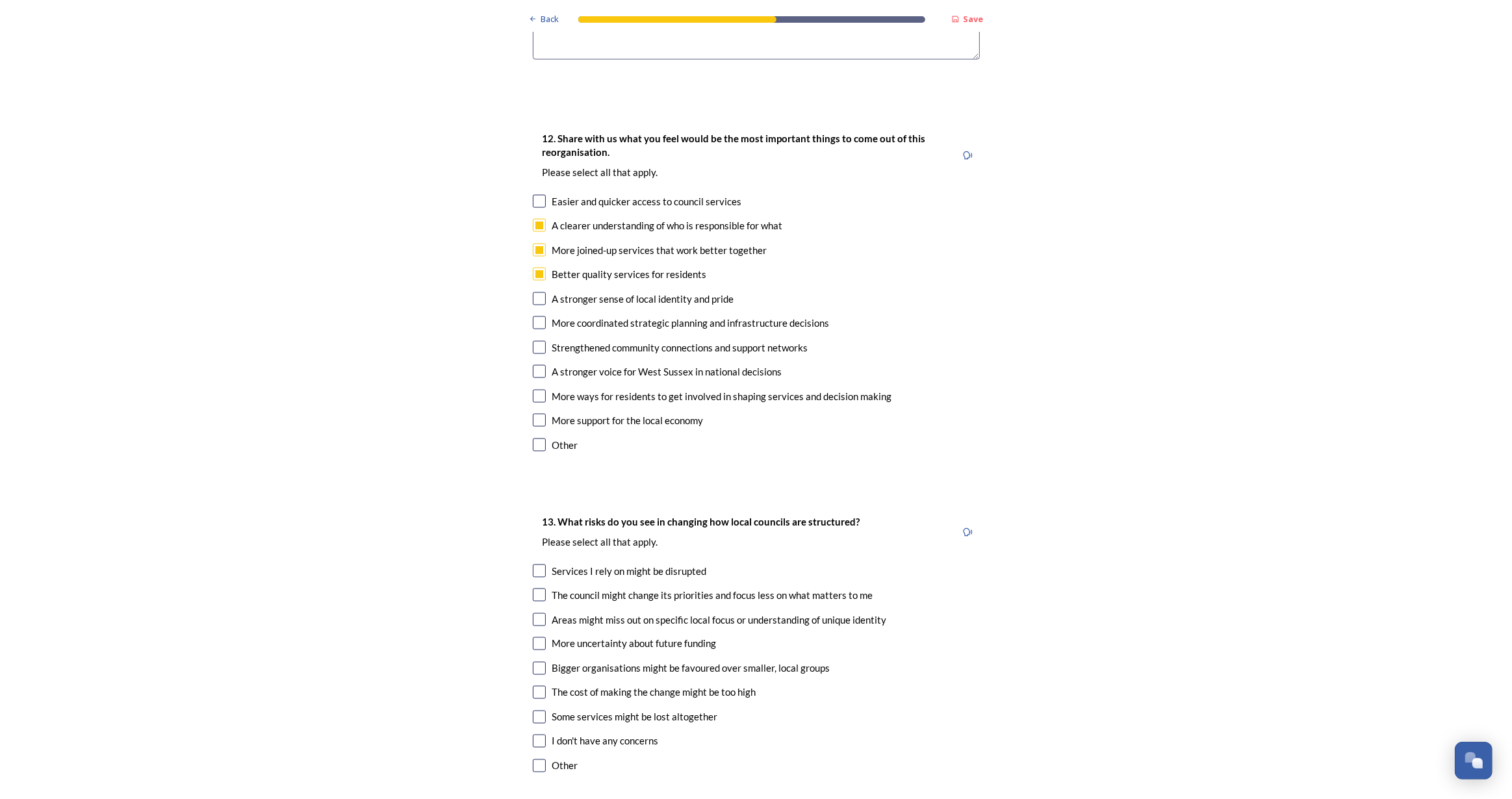
checkbox input "true"
click at [535, 341] on input "checkbox" at bounding box center [540, 348] width 13 height 13
checkbox input "true"
click at [535, 414] on input "checkbox" at bounding box center [540, 421] width 13 height 13
checkbox input "true"
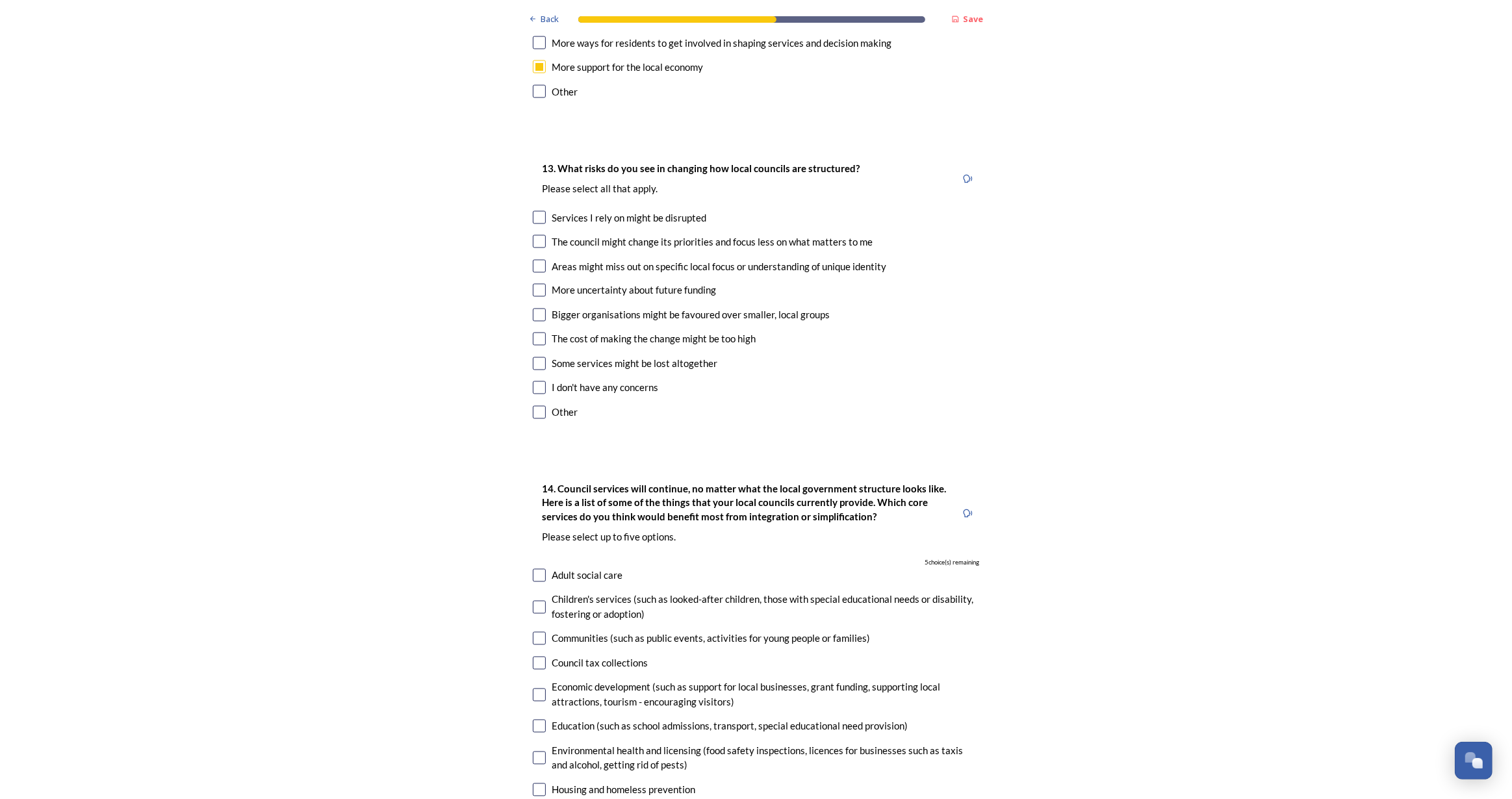
scroll to position [2481, 0]
click at [533, 234] on input "checkbox" at bounding box center [540, 241] width 13 height 13
checkbox input "true"
click at [531, 217] on div "13. What risks do you see in changing how local councils are structured? ﻿Pleas…" at bounding box center [756, 291] width 468 height 289
click at [533, 259] on input "checkbox" at bounding box center [540, 266] width 13 height 13
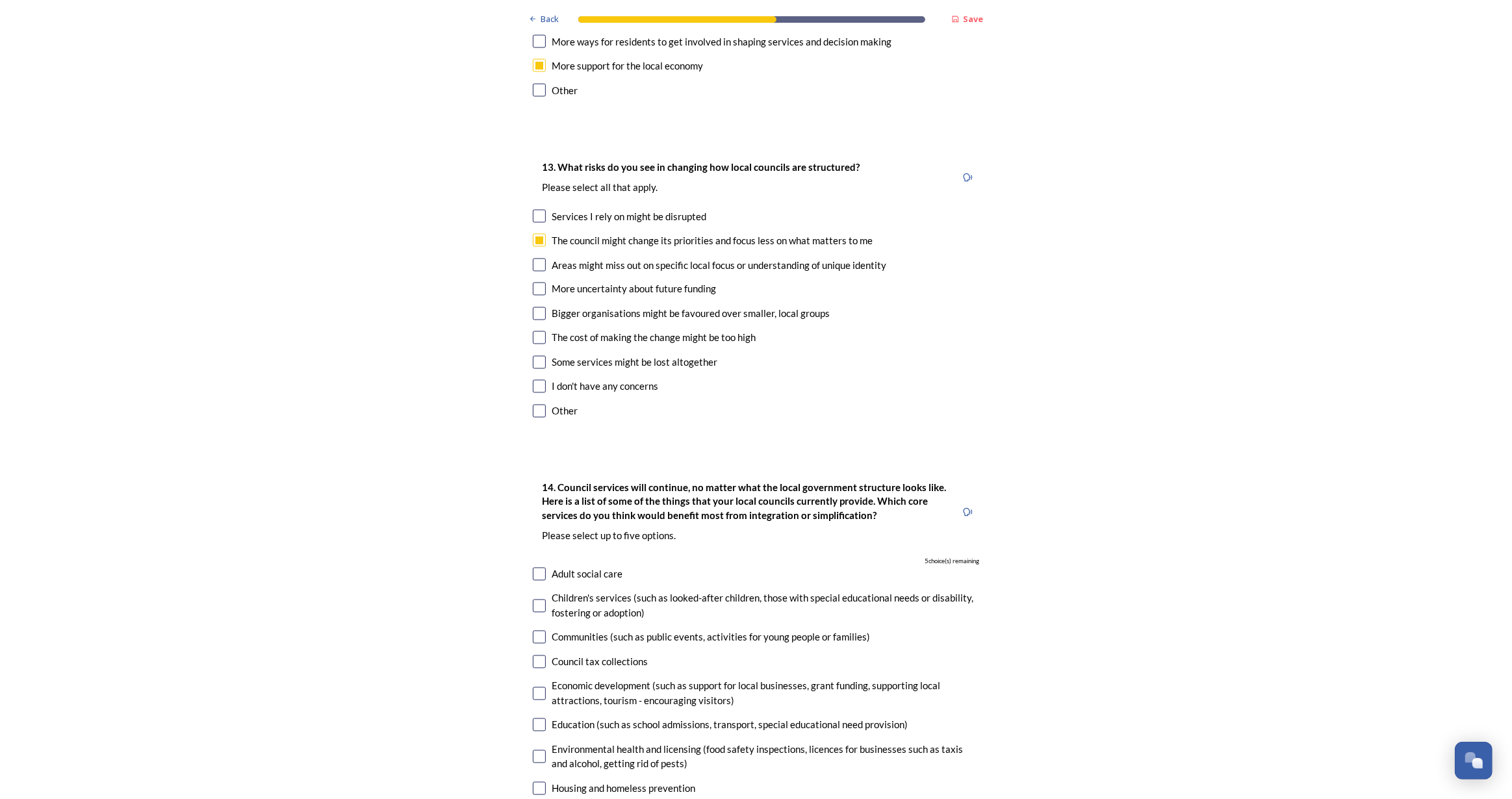
checkbox input "true"
click at [537, 307] on input "checkbox" at bounding box center [540, 314] width 13 height 13
checkbox input "true"
click at [539, 356] on input "checkbox" at bounding box center [540, 363] width 13 height 13
checkbox input "true"
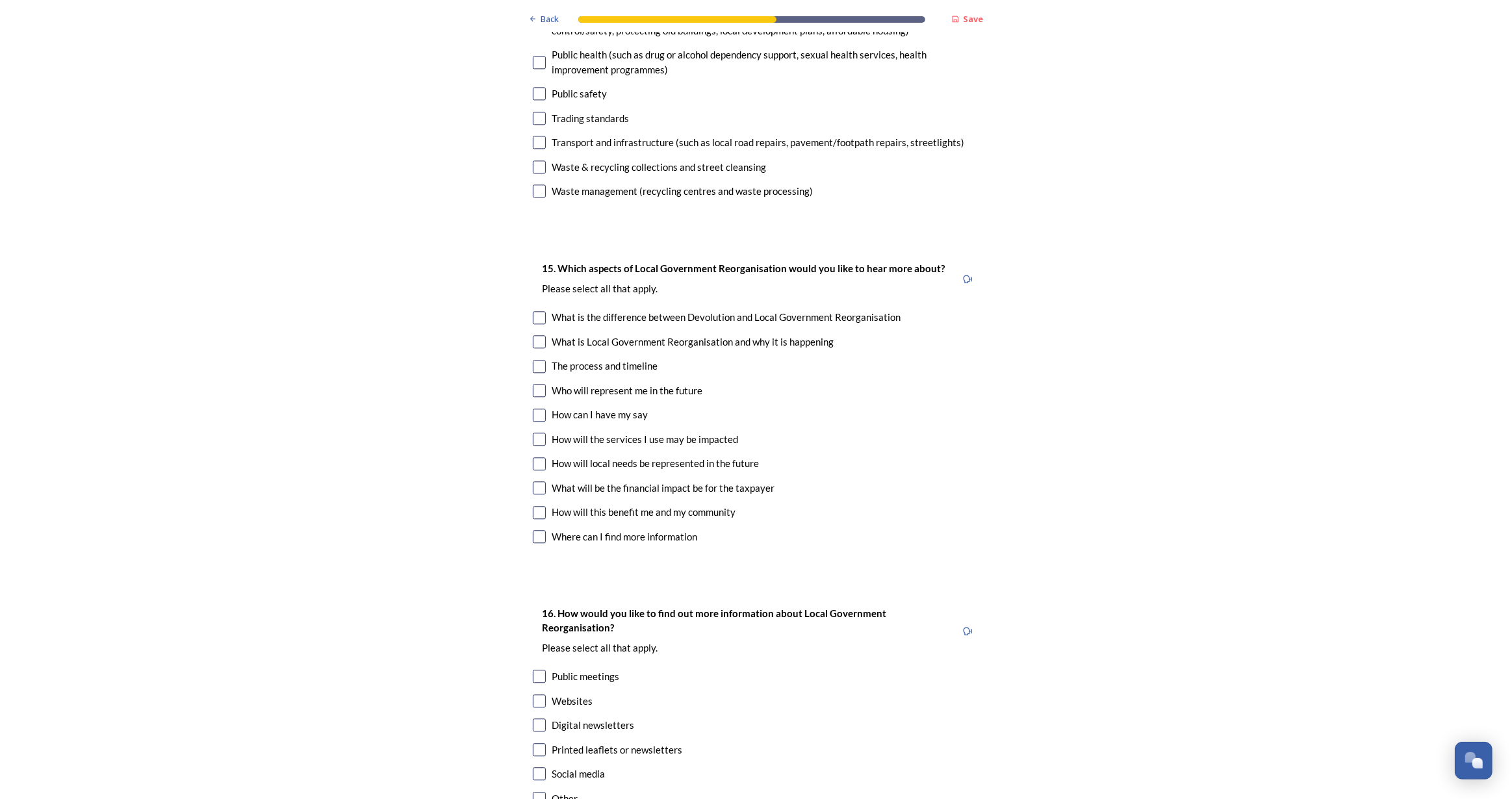
scroll to position [3485, 0]
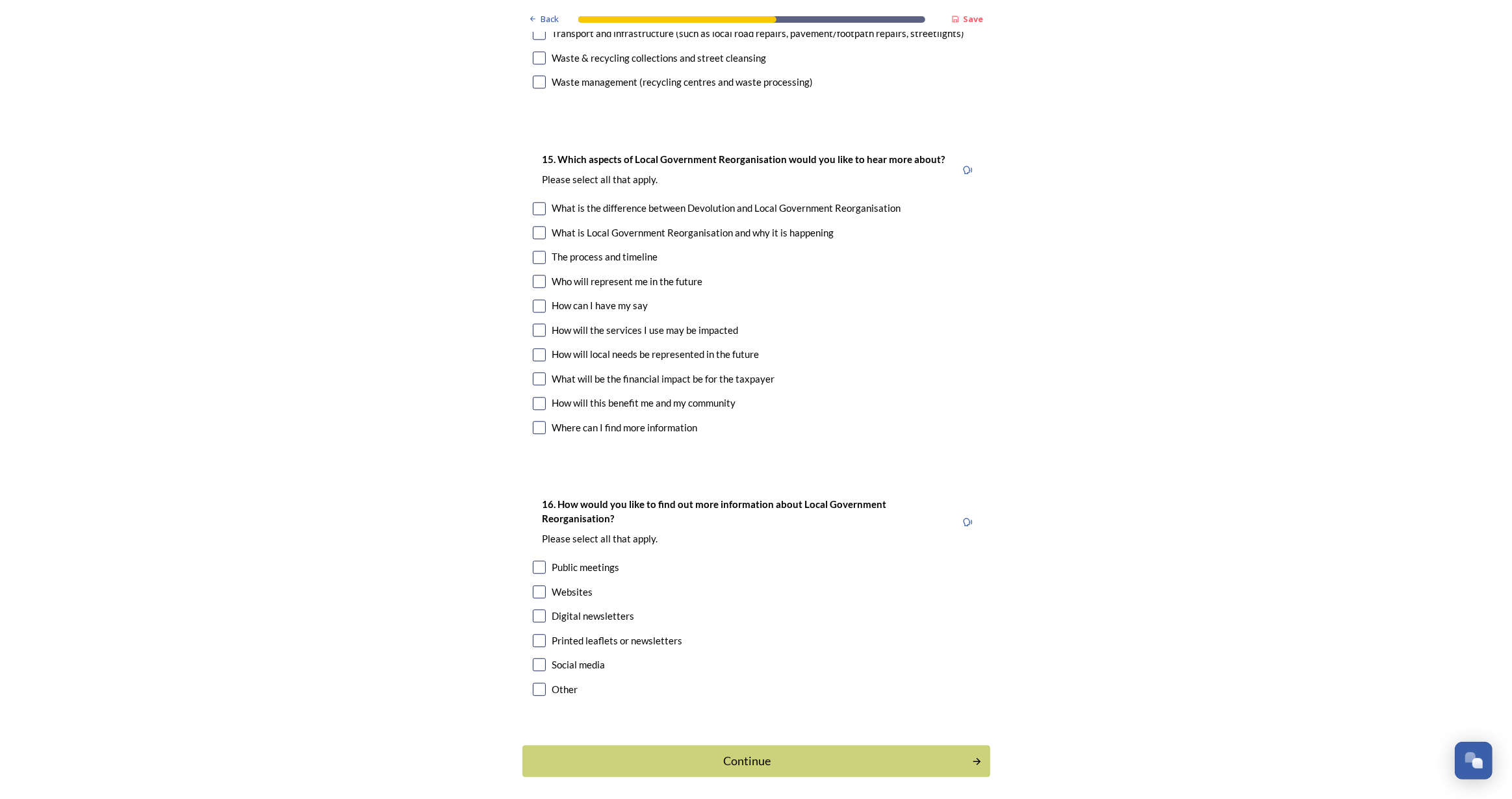
click at [533, 251] on input "checkbox" at bounding box center [540, 258] width 13 height 13
checkbox input "true"
click at [533, 275] on input "checkbox" at bounding box center [540, 282] width 13 height 13
checkbox input "true"
click at [534, 276] on div "15. Which aspects of Local Government Reorganisation would you like to hear mor…" at bounding box center [756, 295] width 468 height 313
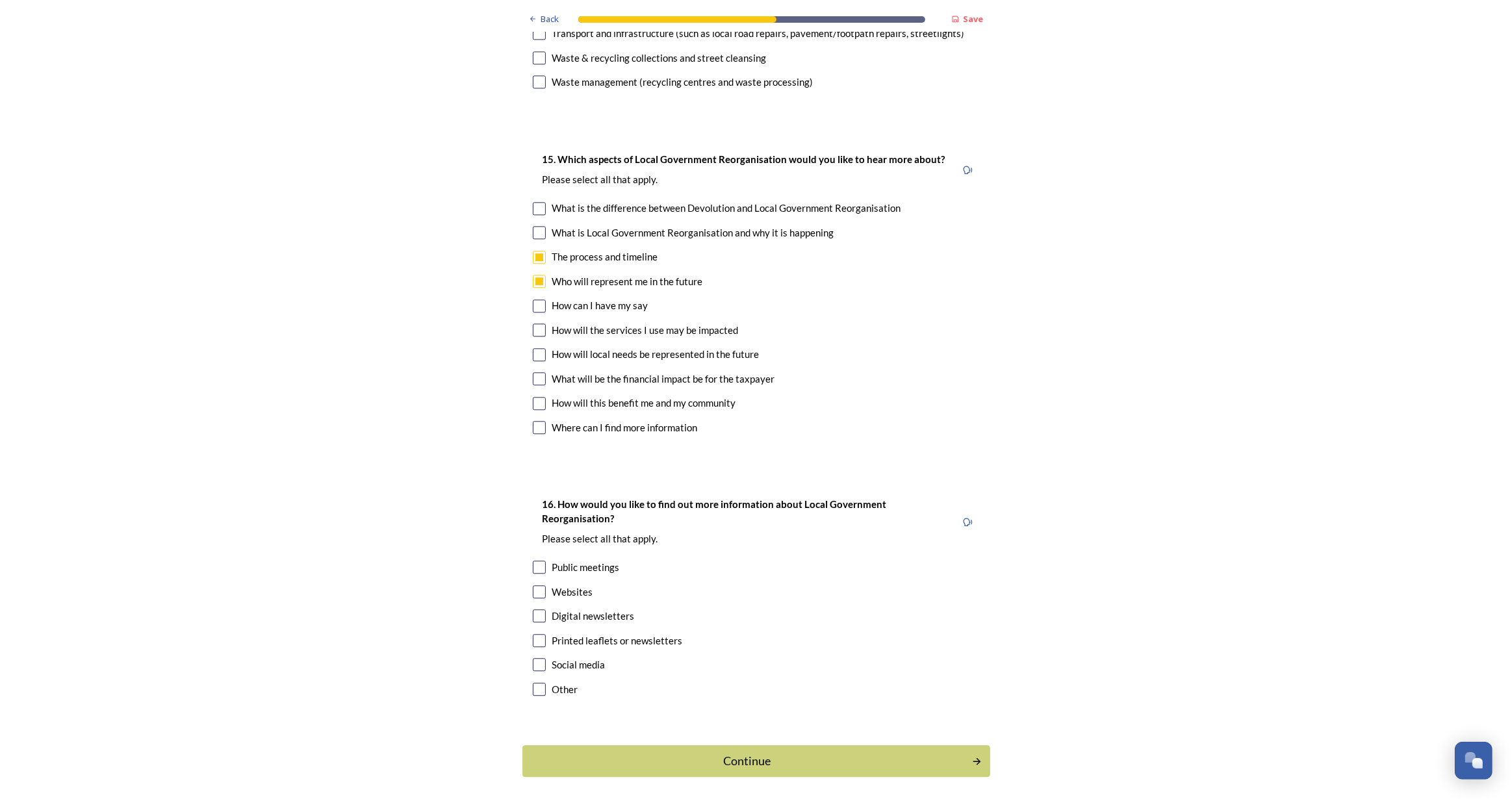
click at [535, 323] on input "checkbox" at bounding box center [540, 330] width 13 height 13
checkbox input "true"
click at [534, 299] on input "checkbox" at bounding box center [540, 306] width 13 height 13
checkbox input "true"
click at [537, 373] on input "checkbox" at bounding box center [540, 379] width 13 height 13
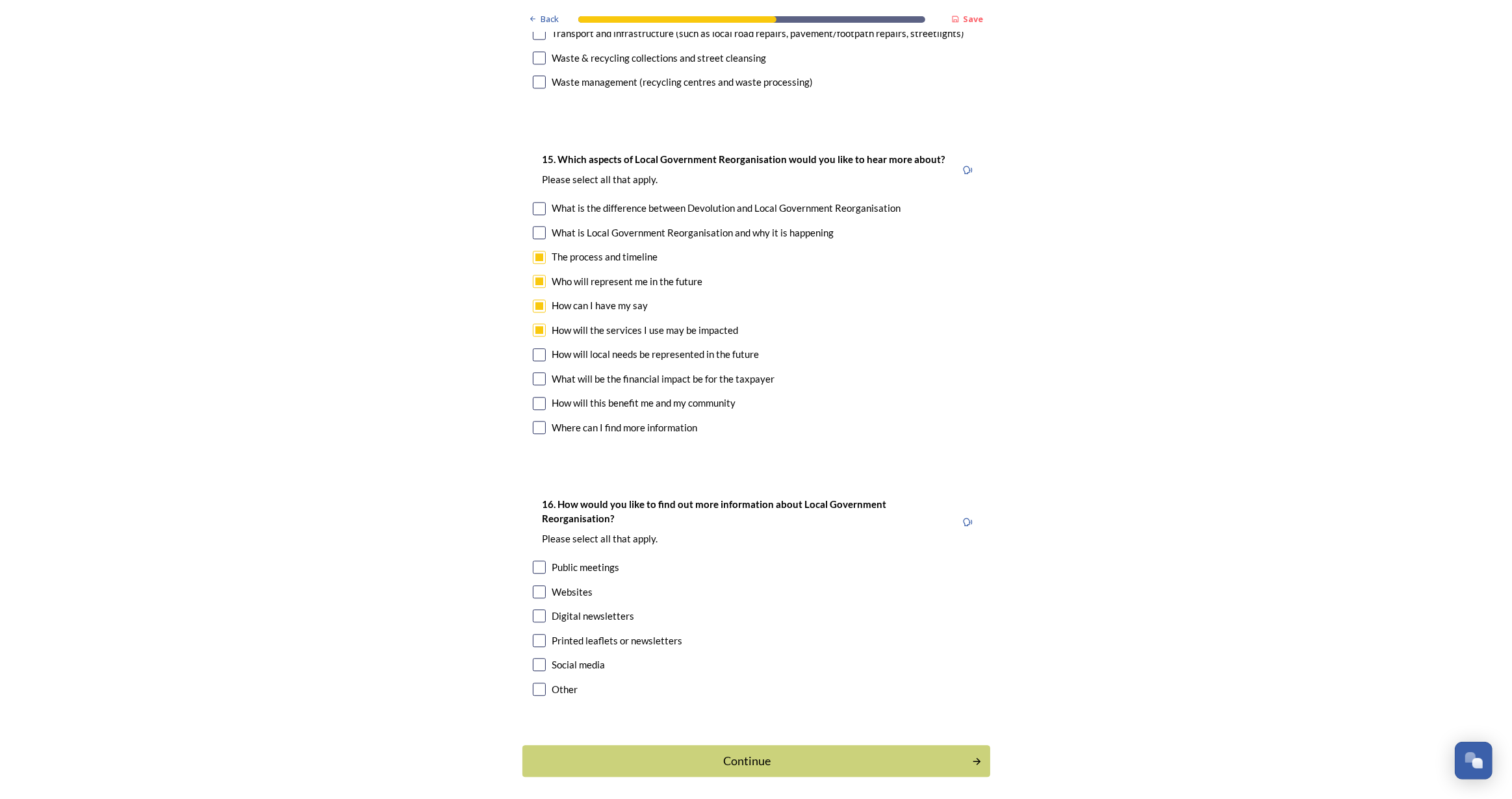
checkbox input "true"
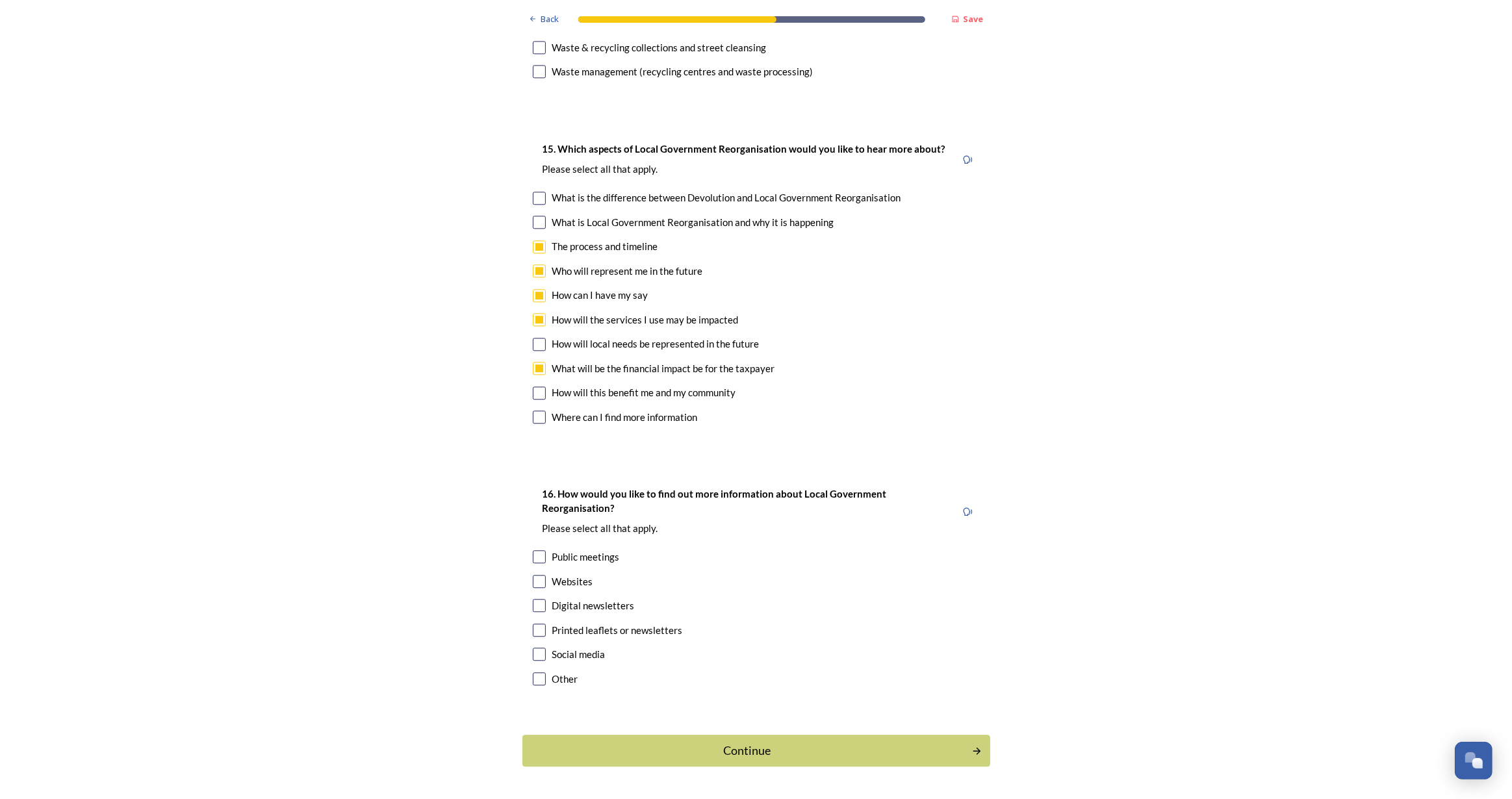
scroll to position [3499, 0]
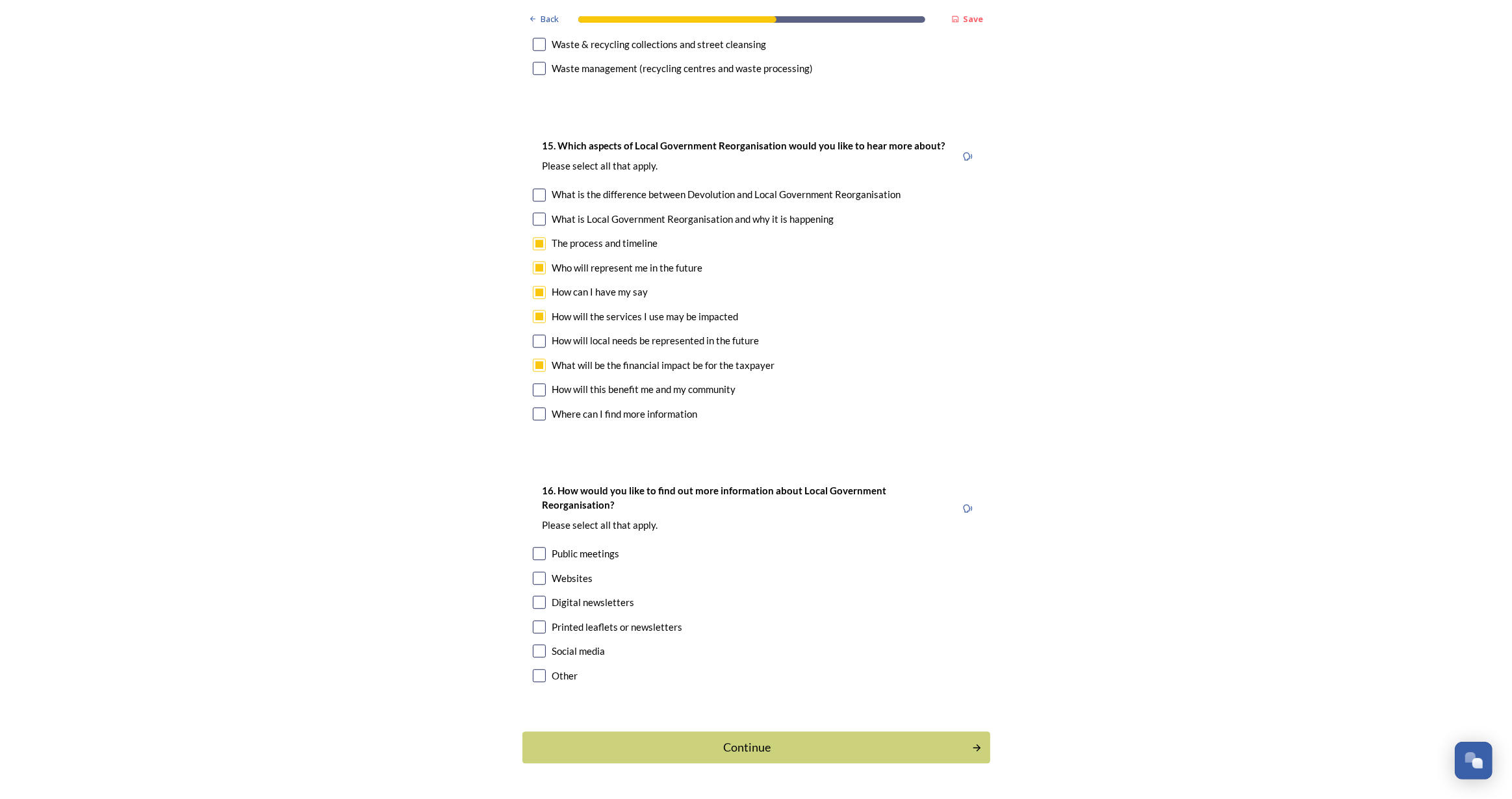
click at [536, 572] on input "checkbox" at bounding box center [540, 579] width 13 height 13
checkbox input "true"
click at [537, 645] on input "checkbox" at bounding box center [540, 652] width 13 height 13
checkbox input "true"
click at [760, 739] on div "Continue" at bounding box center [746, 748] width 440 height 17
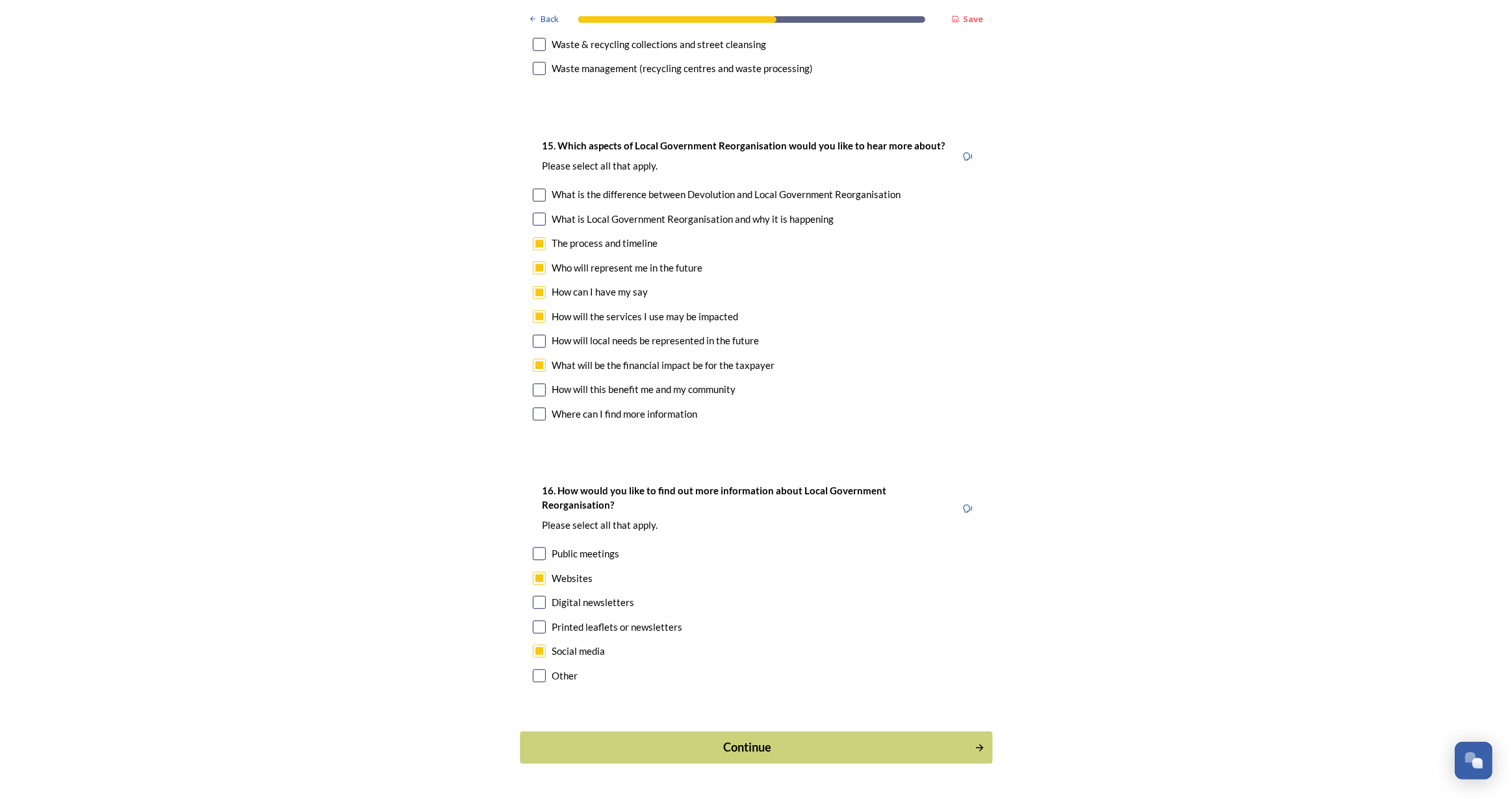
scroll to position [0, 0]
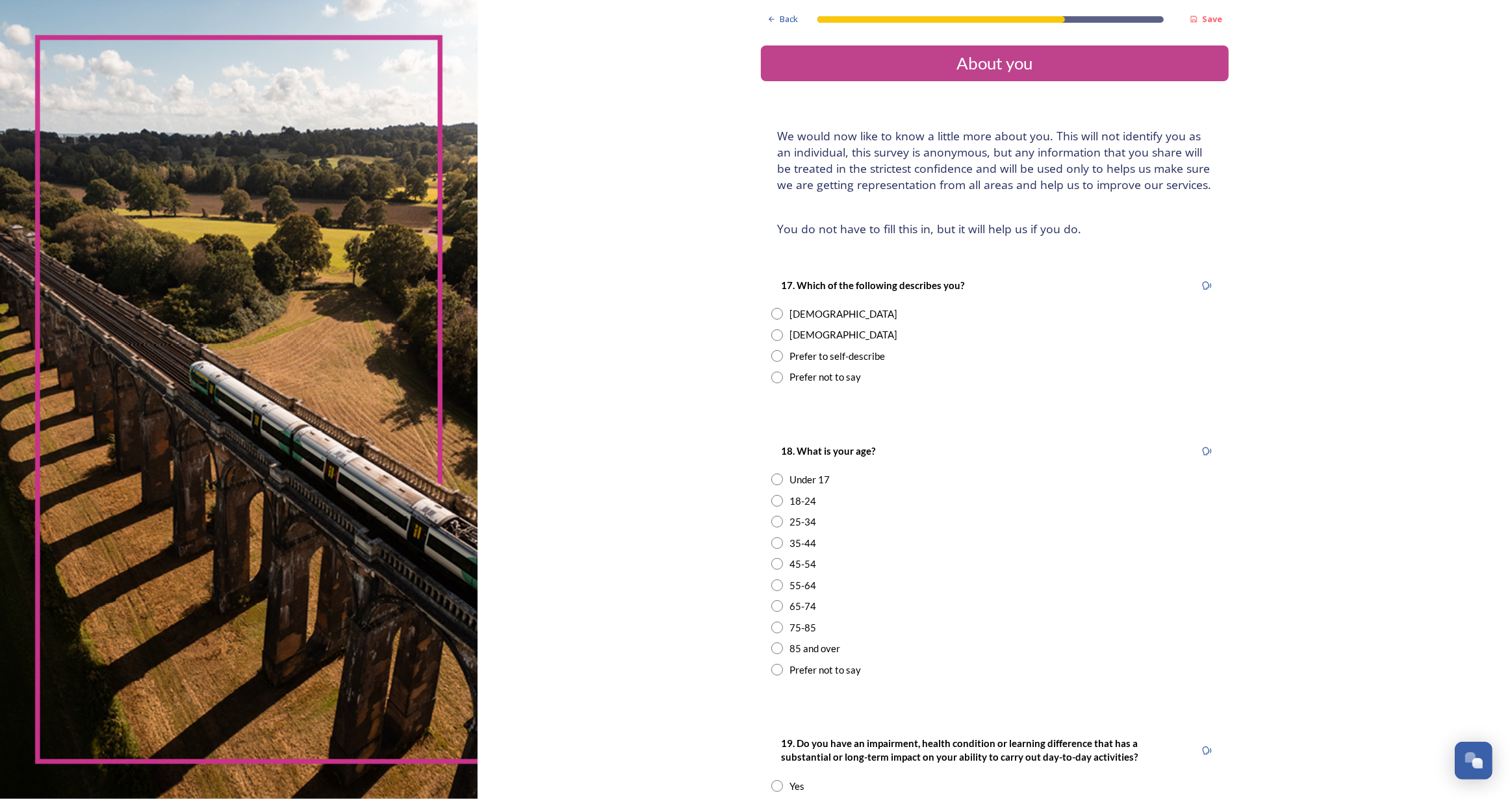
click at [773, 379] on input "radio" at bounding box center [777, 377] width 12 height 12
radio input "true"
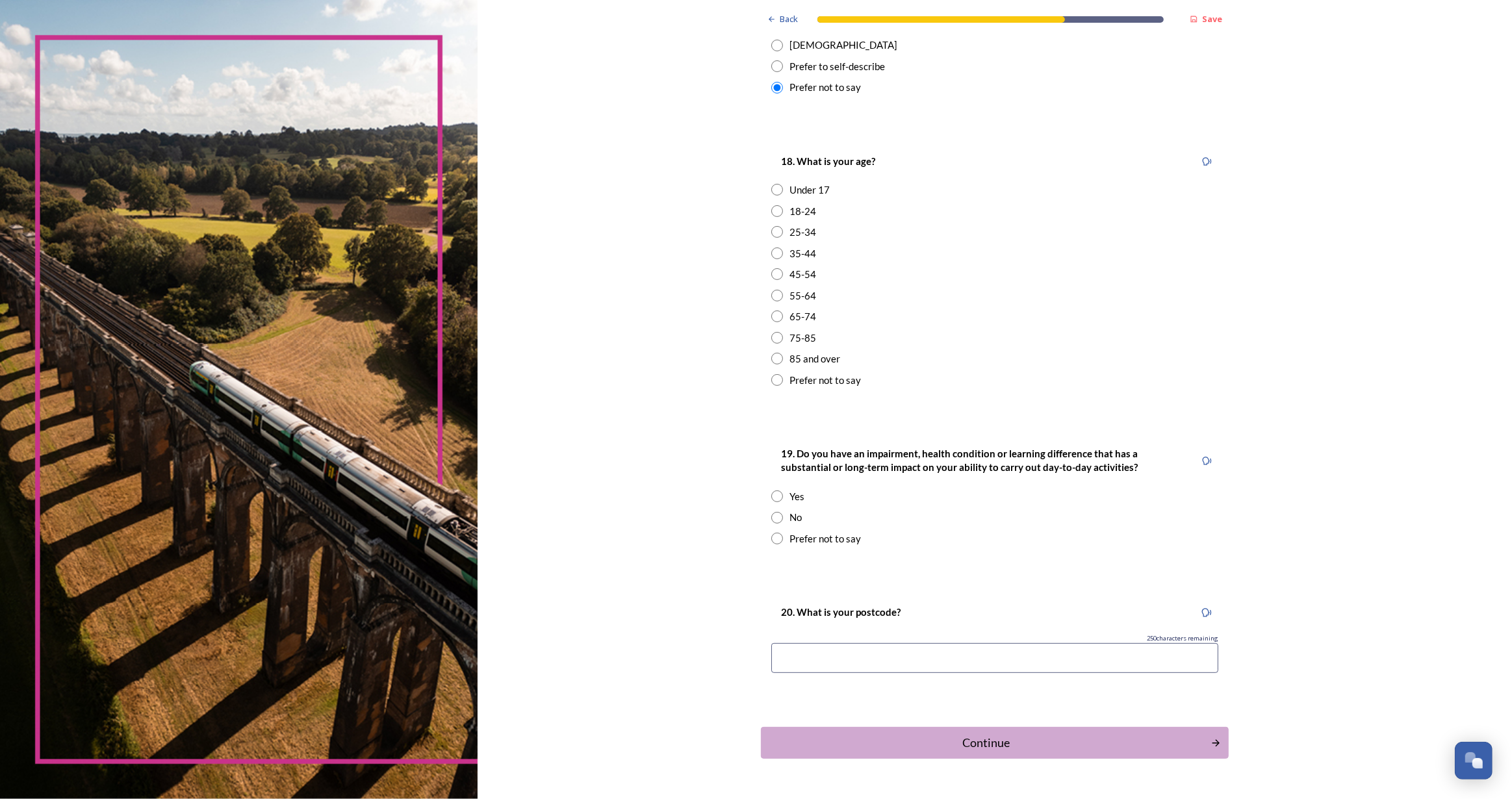
scroll to position [295, 0]
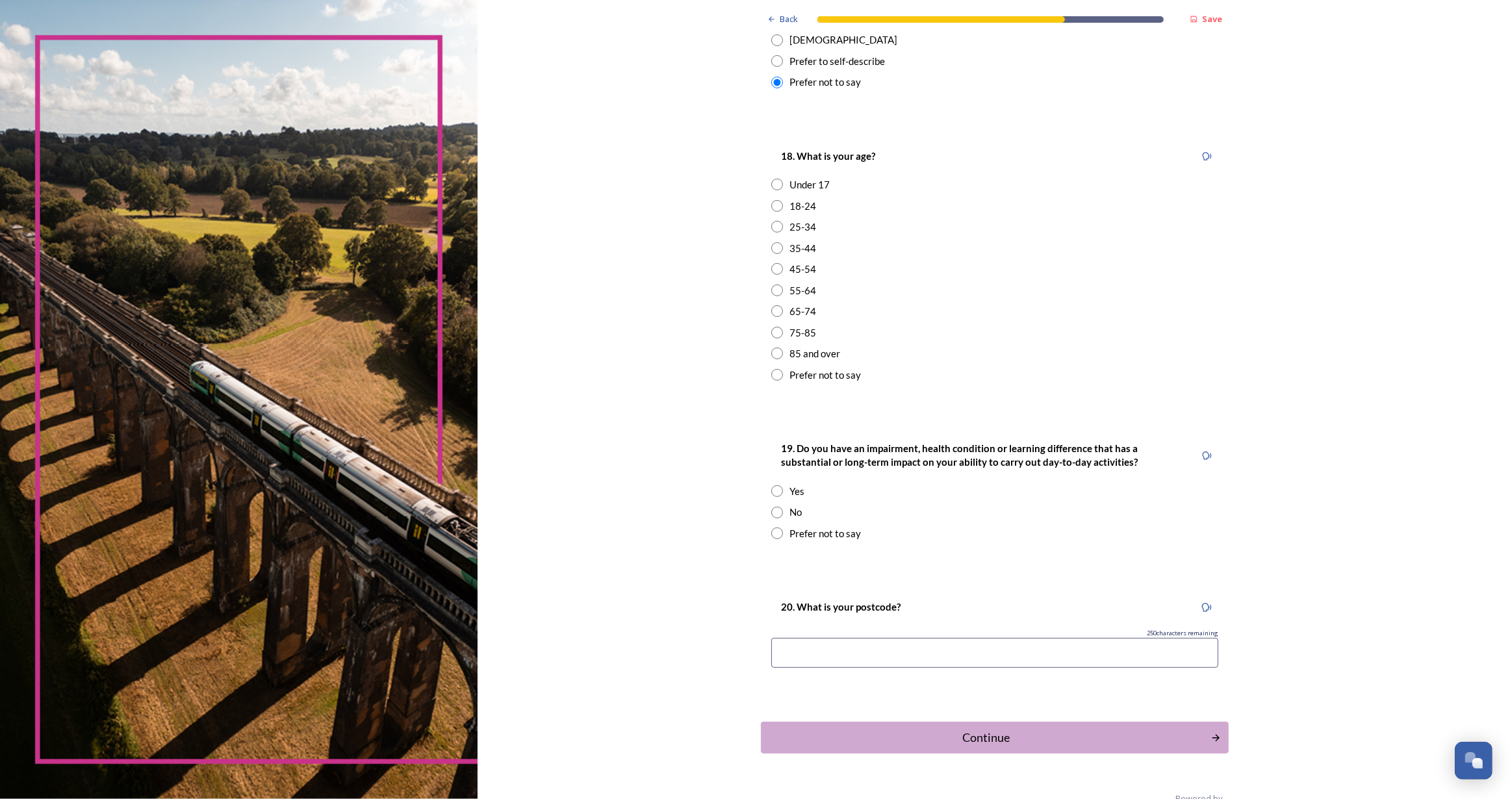
click at [773, 225] on input "radio" at bounding box center [777, 227] width 12 height 12
radio input "true"
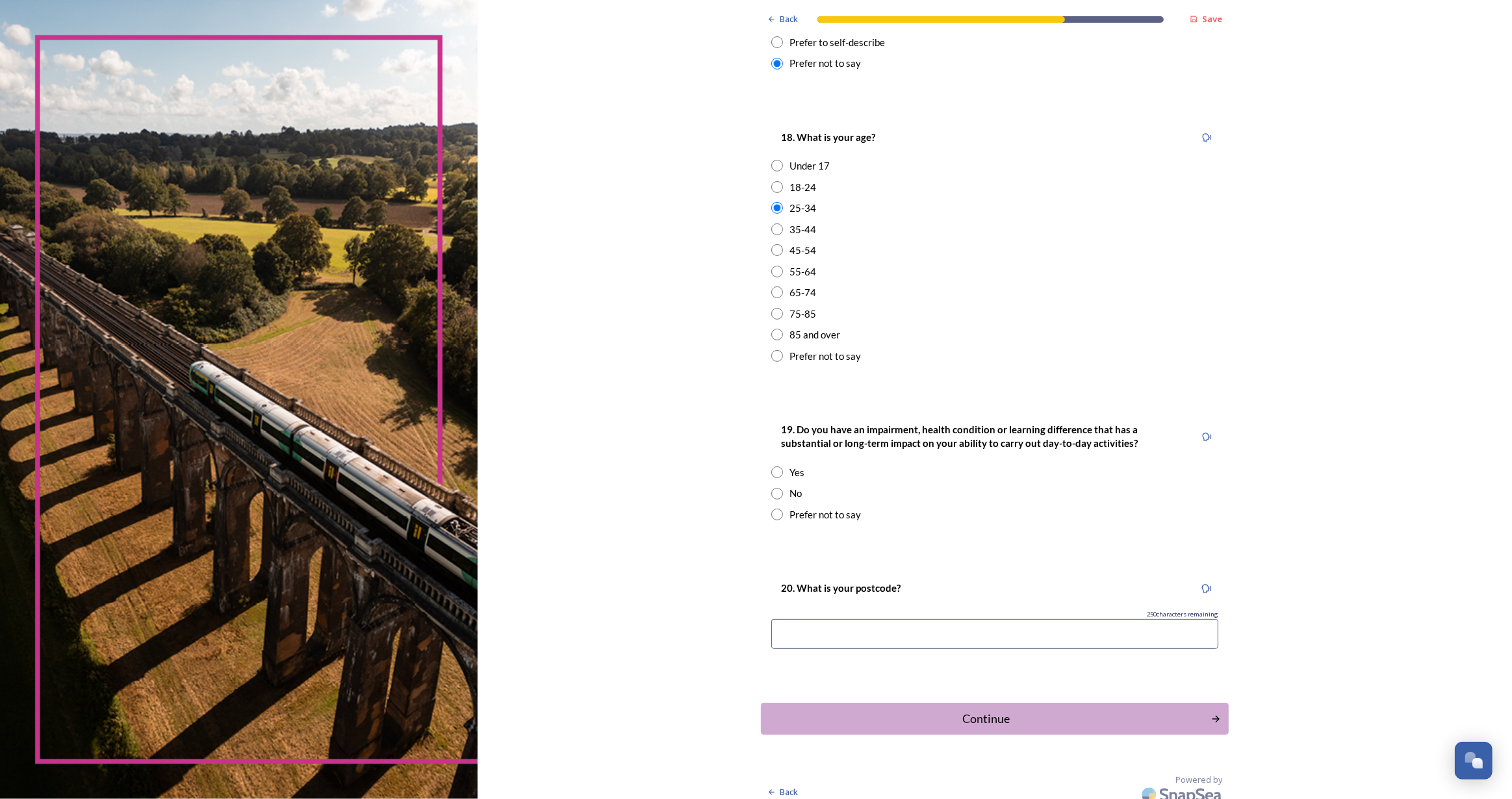
scroll to position [323, 0]
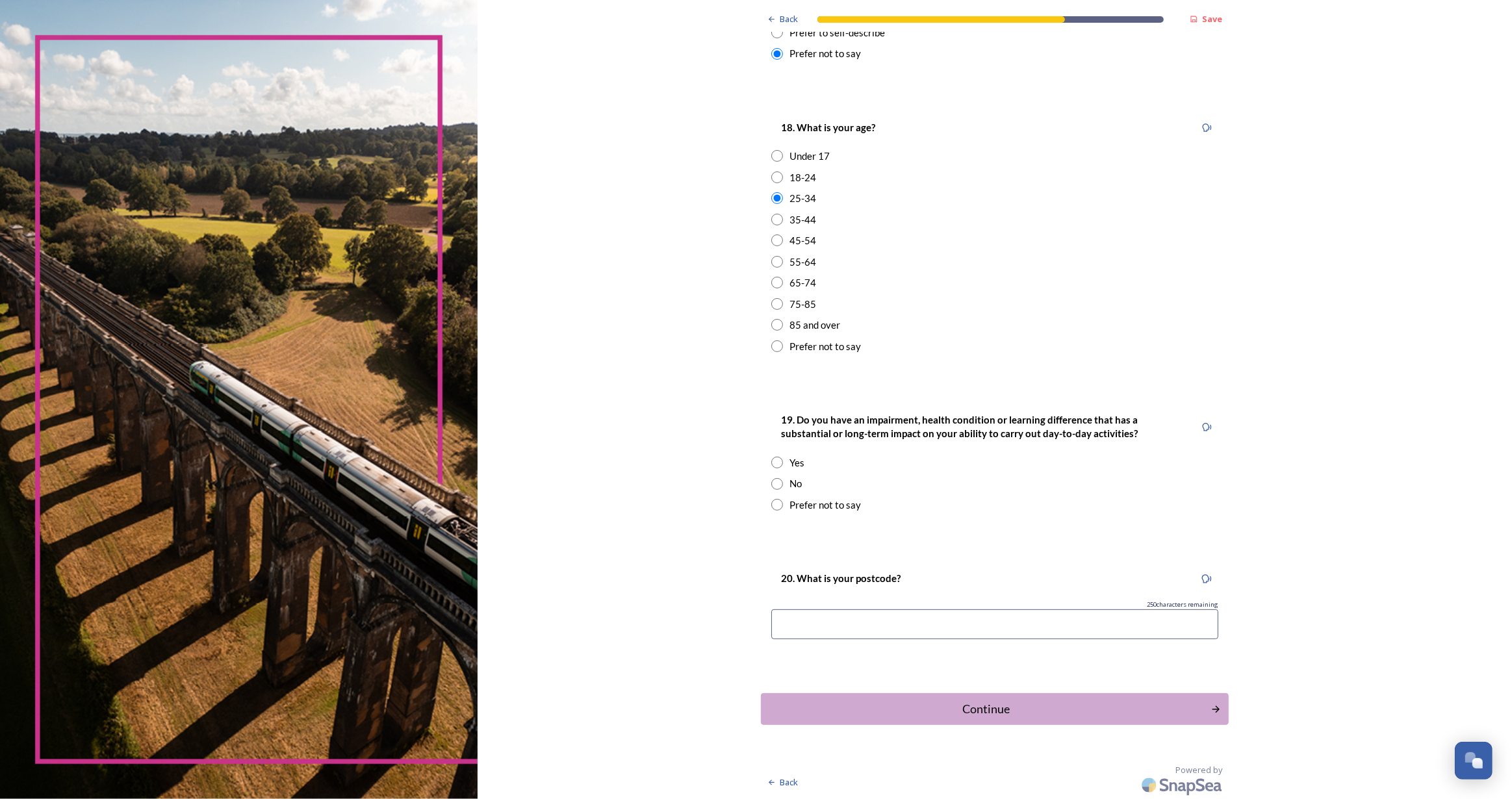
click at [773, 463] on input "radio" at bounding box center [777, 463] width 12 height 12
radio input "true"
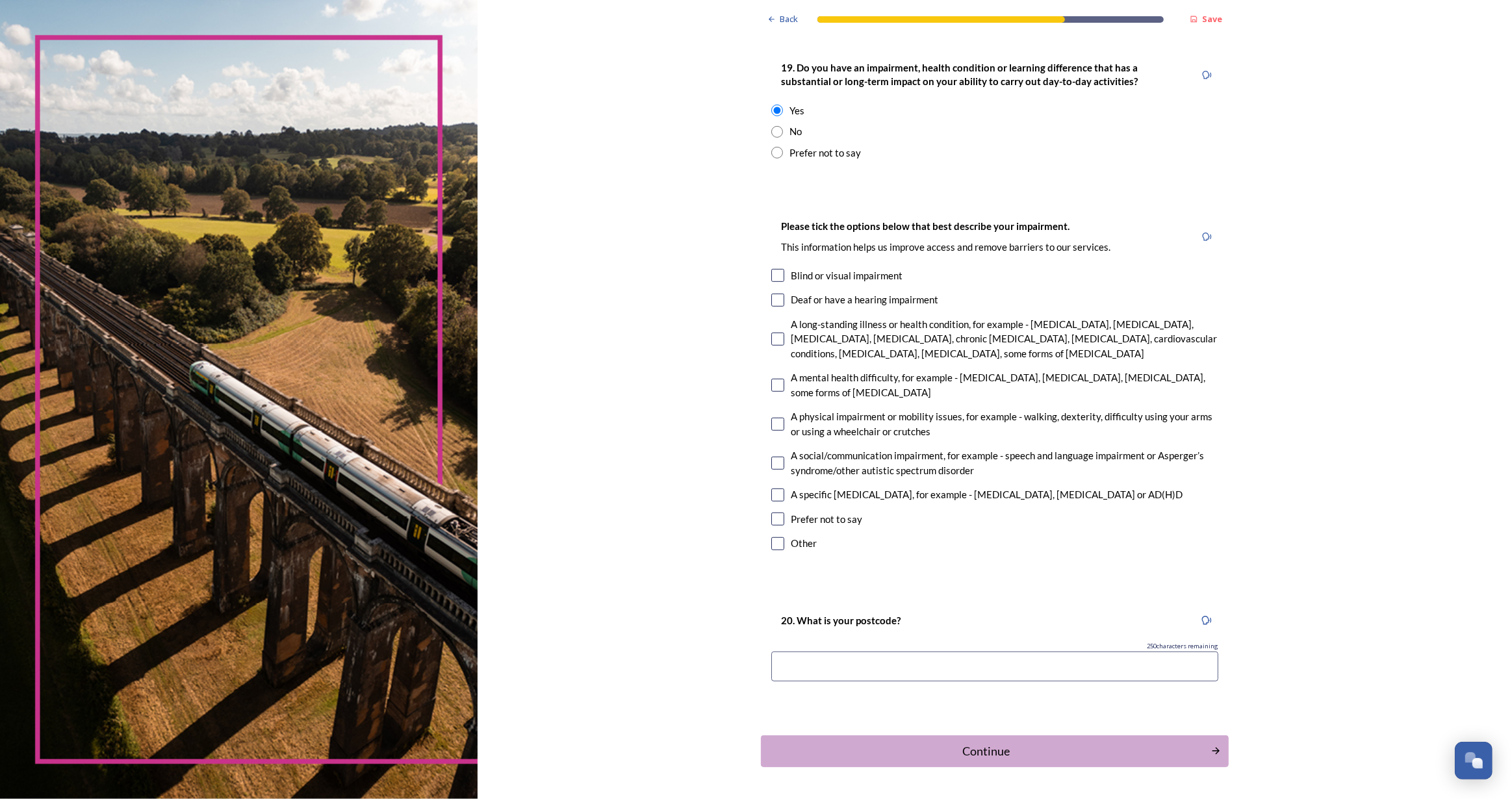
scroll to position [678, 0]
click at [777, 494] on input "checkbox" at bounding box center [778, 494] width 13 height 13
checkbox input "true"
click at [1064, 767] on div "Back Save About you We would now like to know a little more about you. This wil…" at bounding box center [995, 82] width 468 height 1519
click at [1000, 756] on div "Continue" at bounding box center [986, 750] width 440 height 17
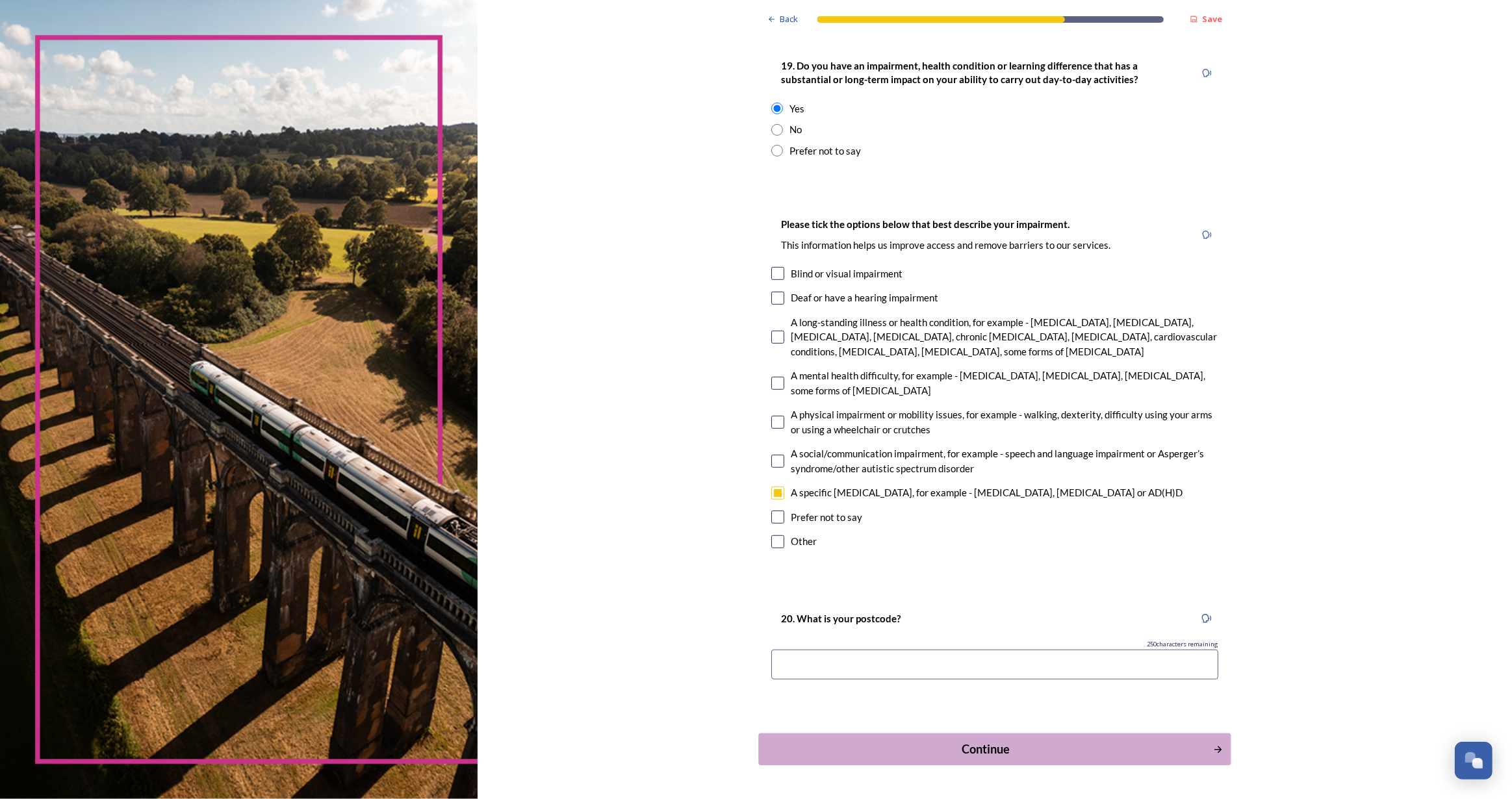
scroll to position [0, 0]
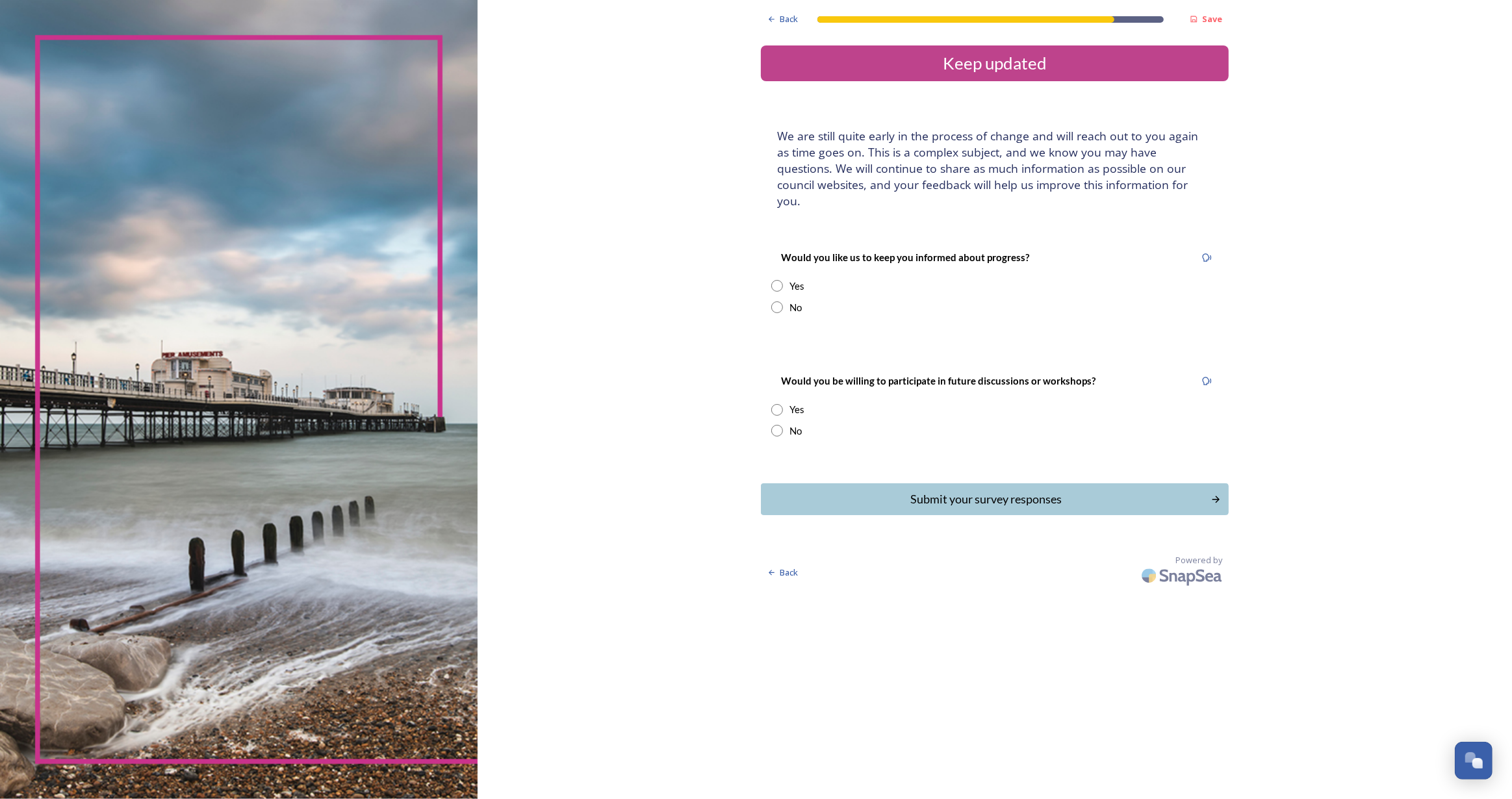
click at [776, 280] on input "radio" at bounding box center [777, 286] width 12 height 12
radio input "true"
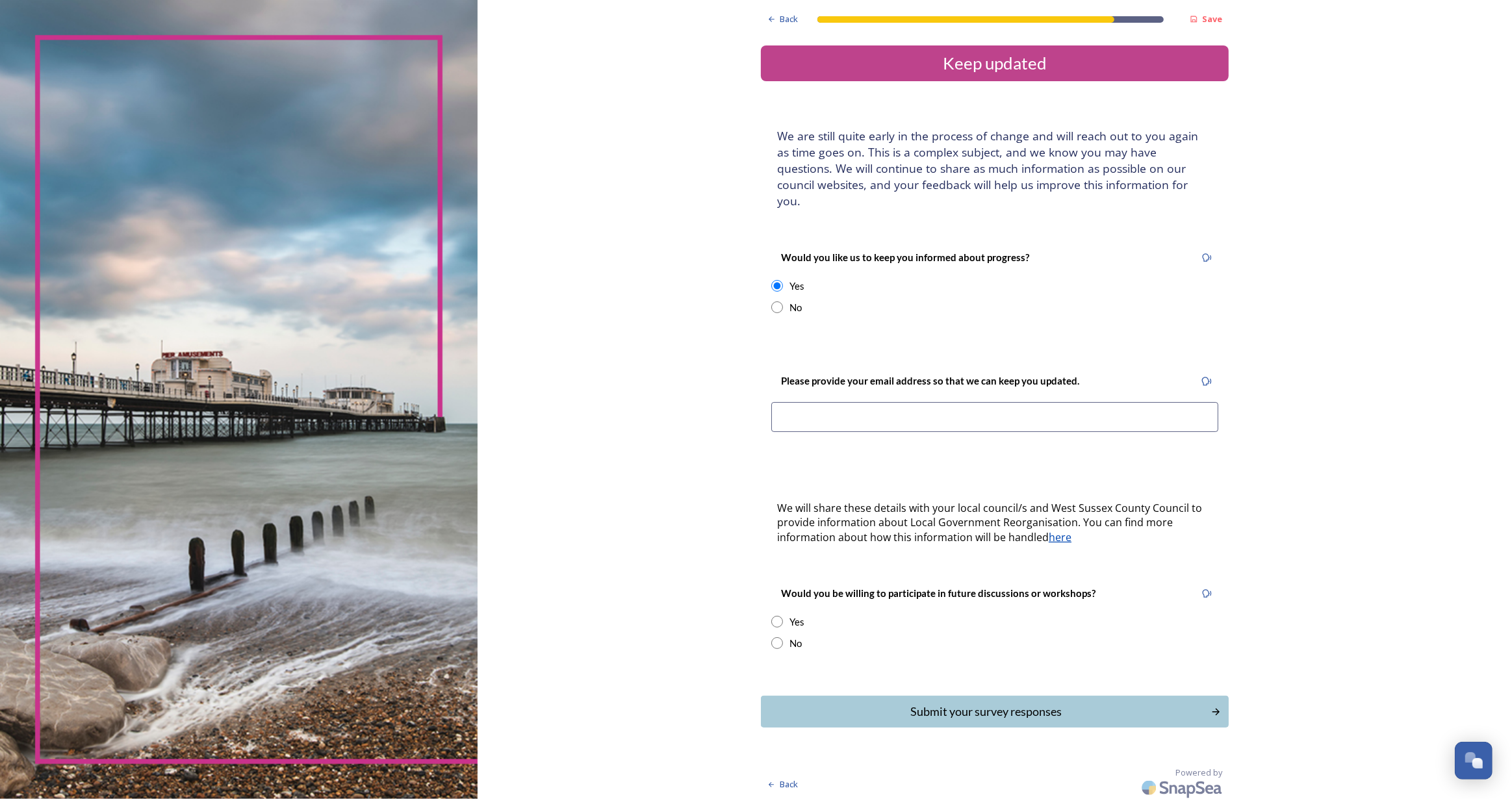
click at [777, 301] on input "radio" at bounding box center [777, 307] width 12 height 12
radio input "true"
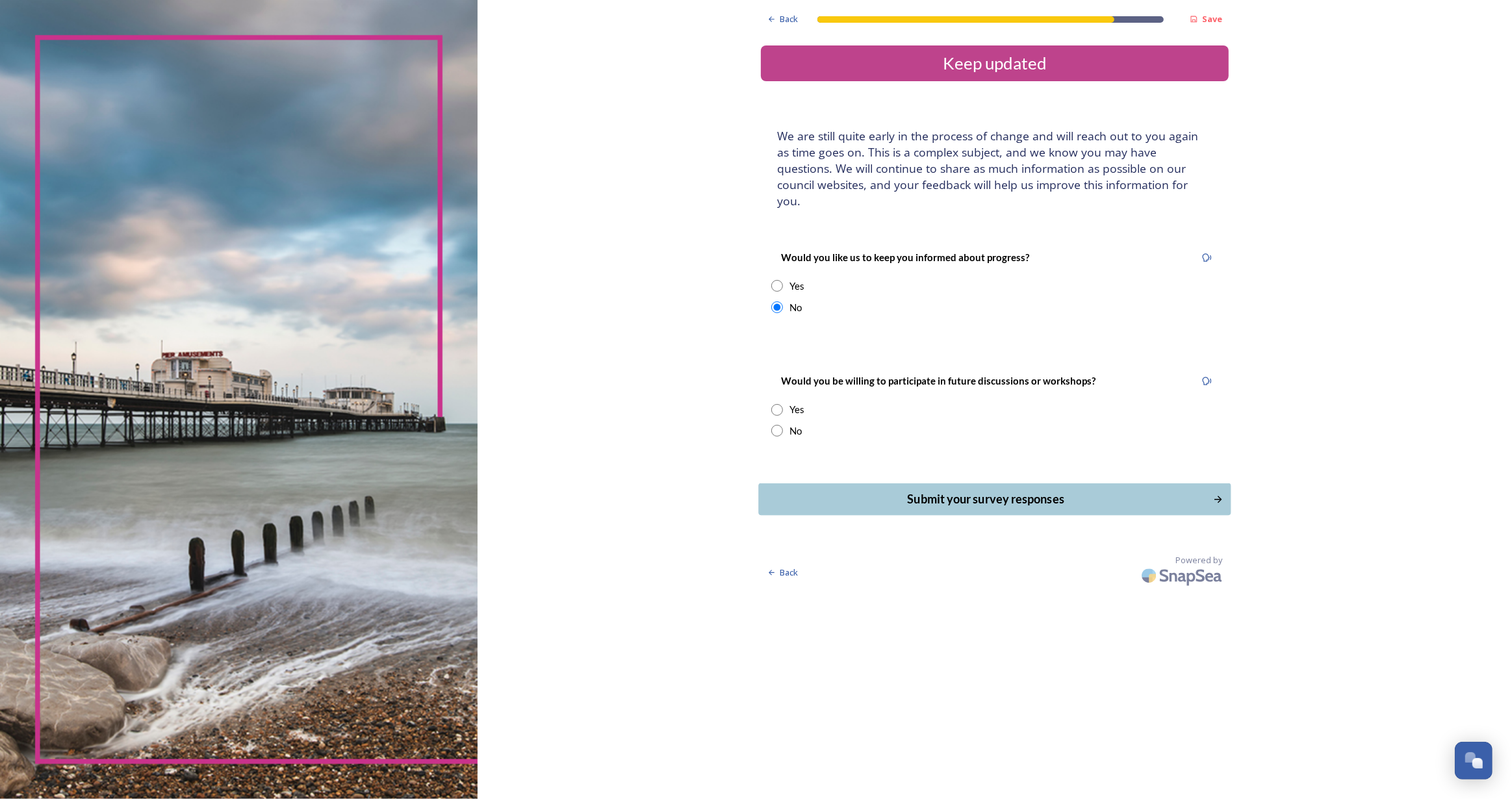
click at [1043, 491] on div "Submit your survey responses" at bounding box center [986, 500] width 440 height 17
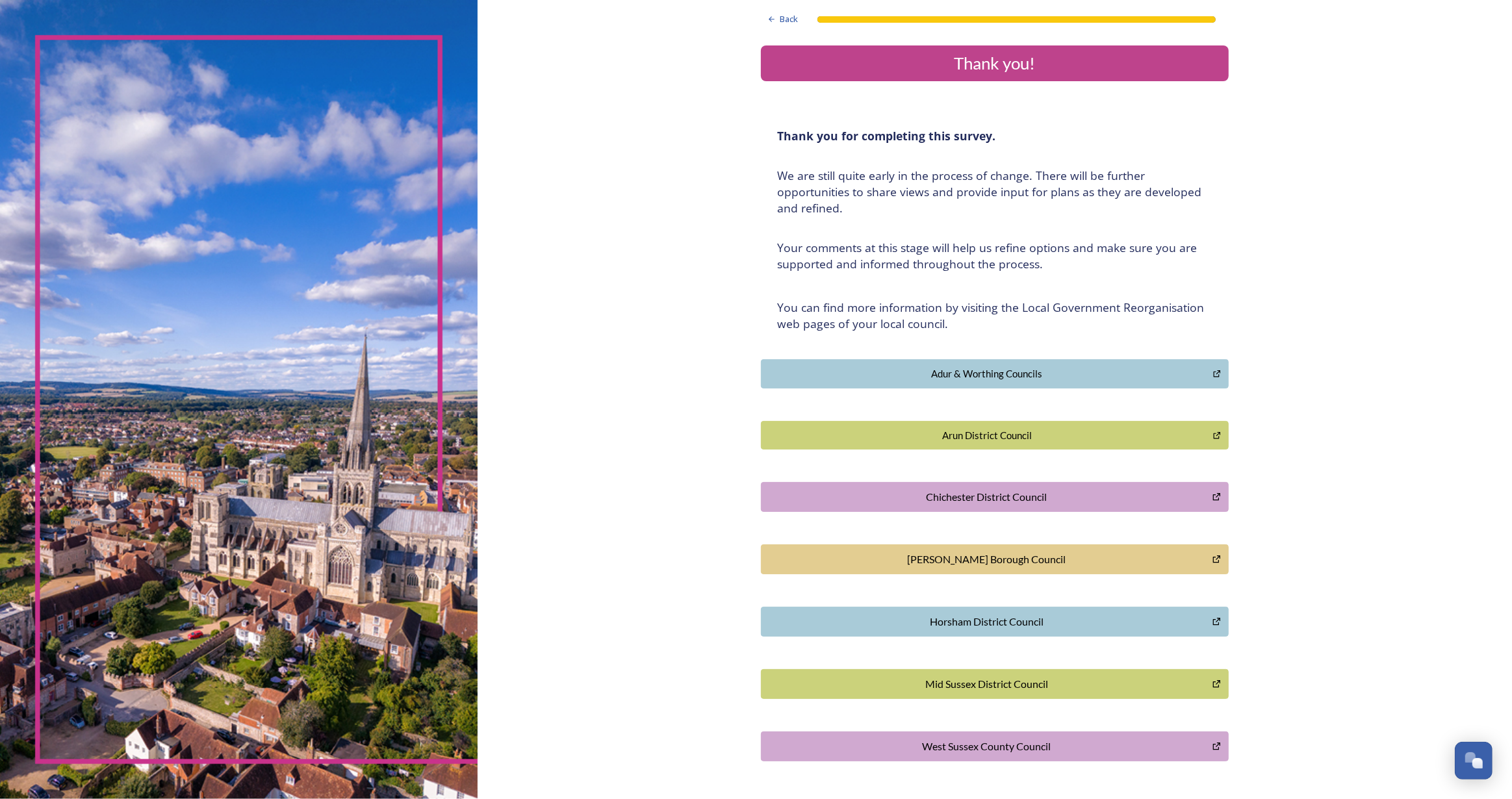
click at [897, 69] on div "Thank you!" at bounding box center [994, 64] width 457 height 25
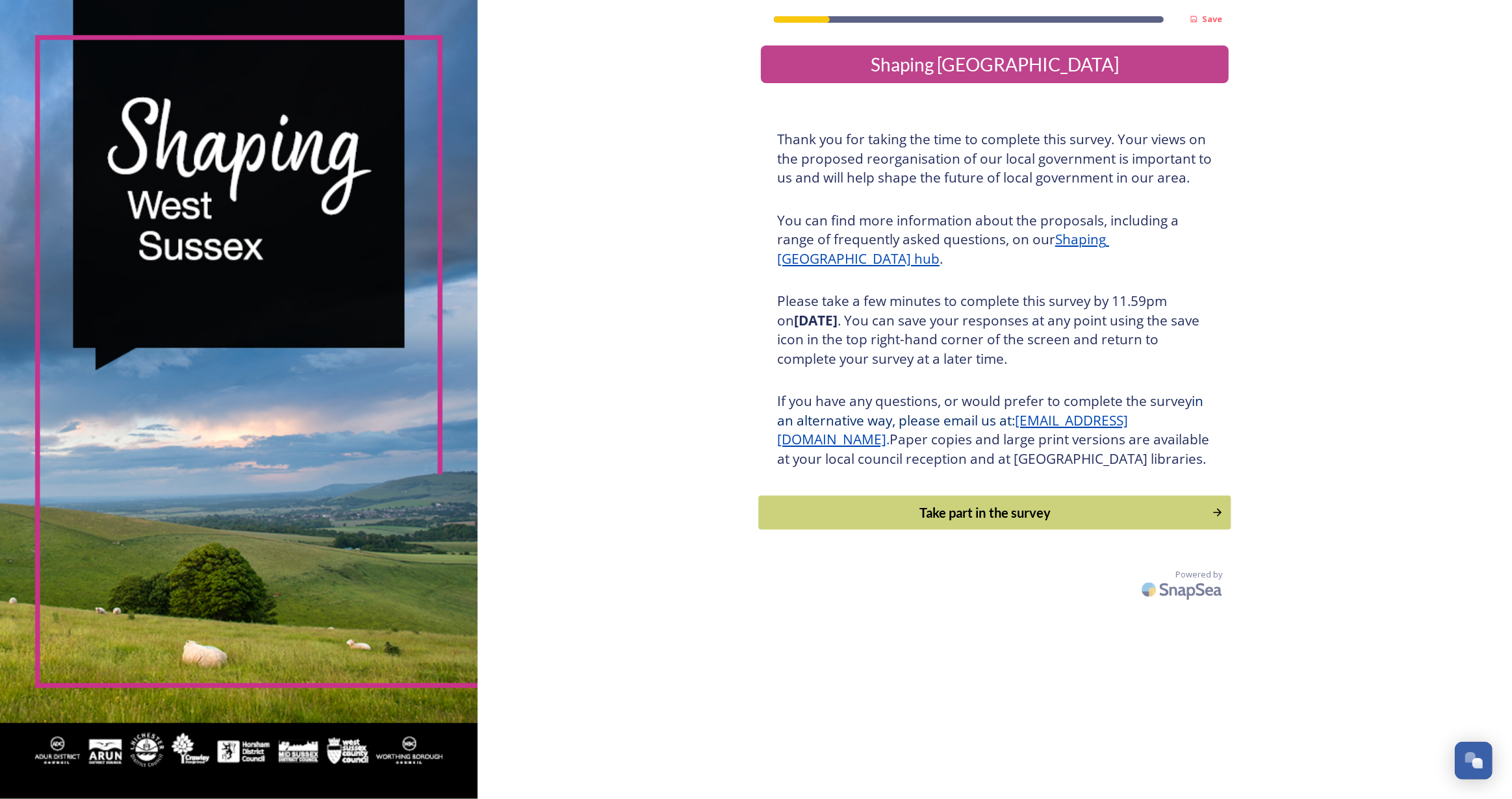
click at [953, 523] on div "Take part in the survey" at bounding box center [986, 513] width 439 height 19
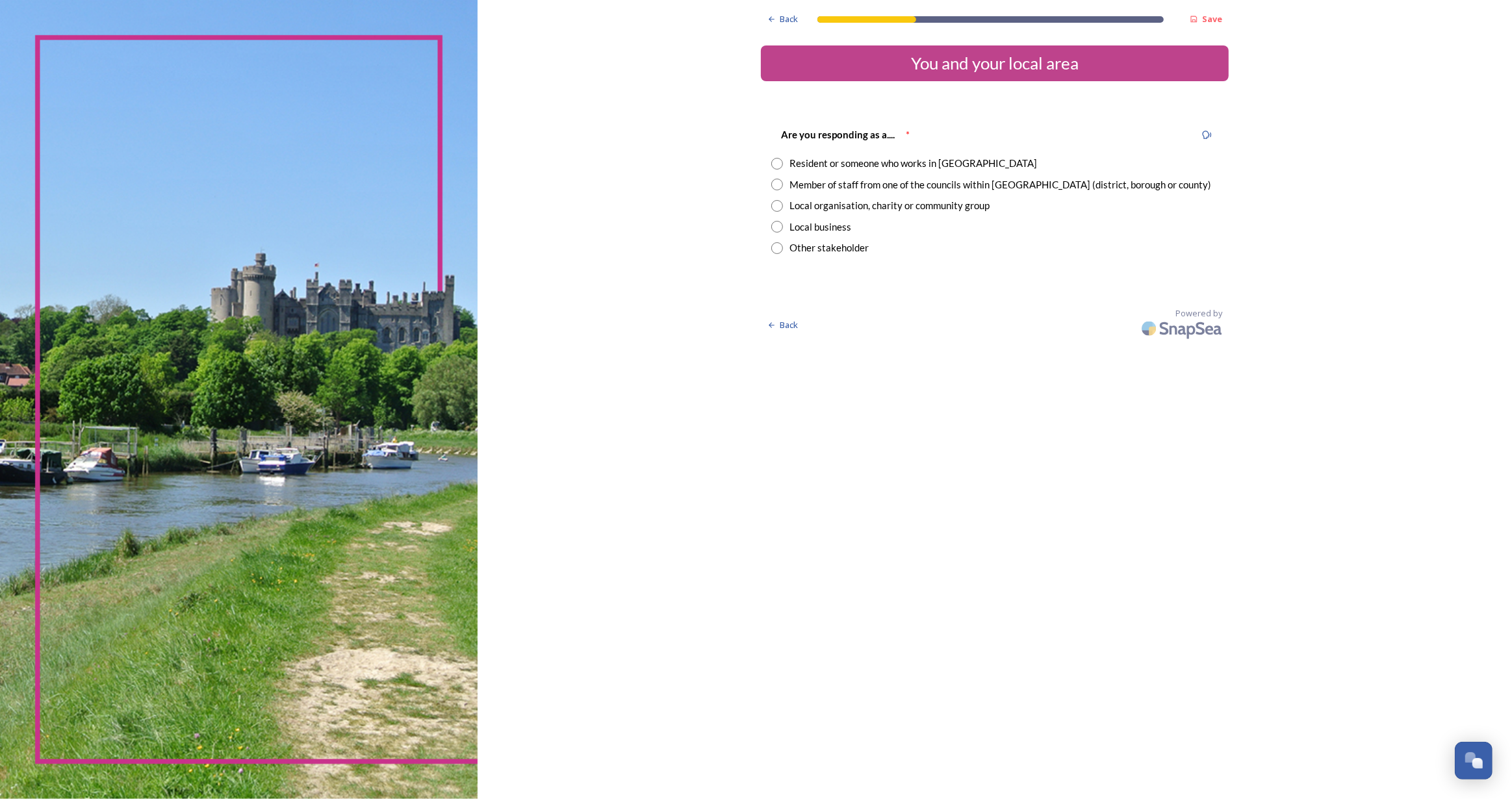
click at [773, 159] on input "radio" at bounding box center [777, 164] width 12 height 12
radio input "true"
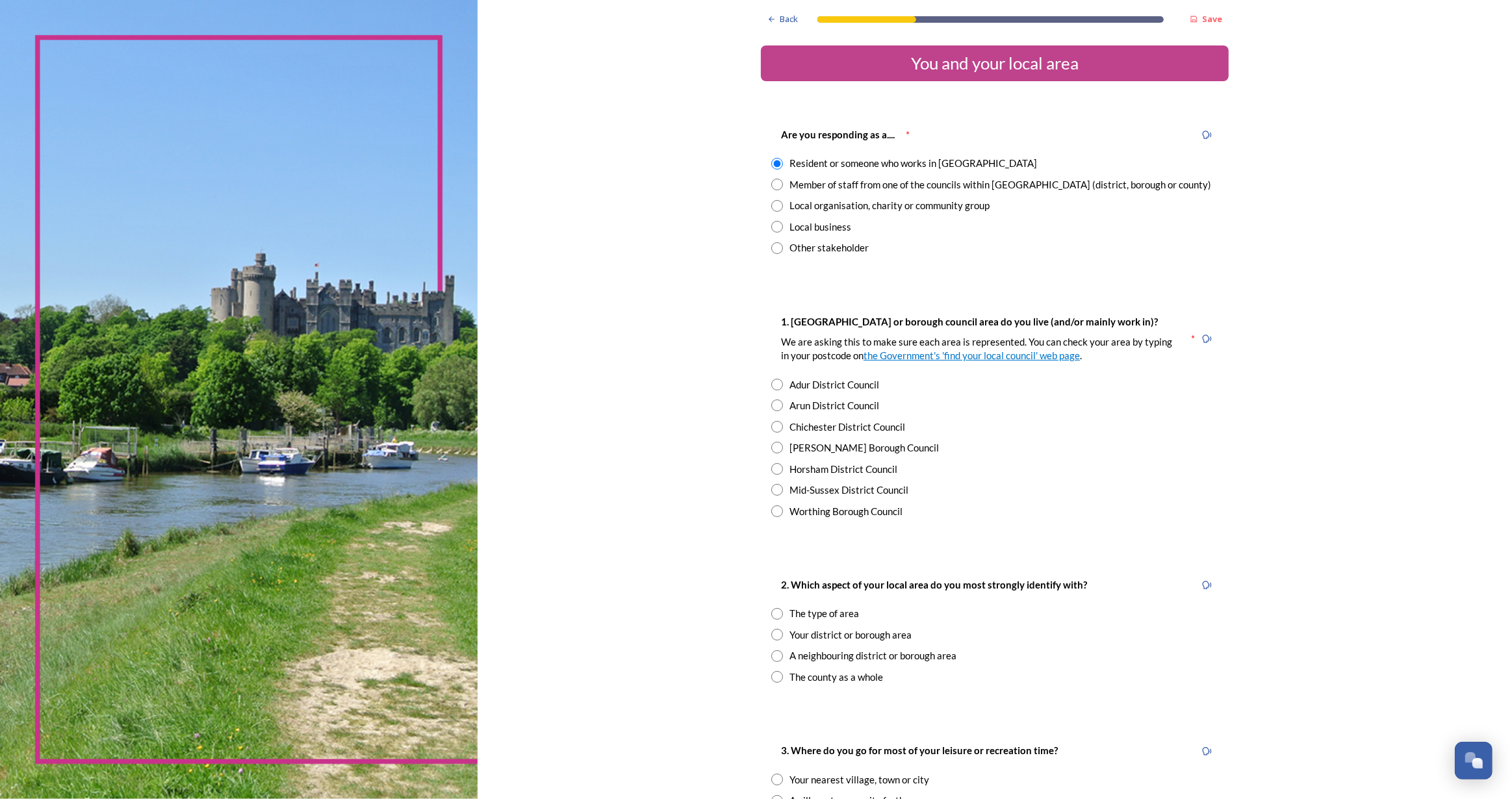
click at [771, 511] on input "radio" at bounding box center [777, 511] width 12 height 12
radio input "true"
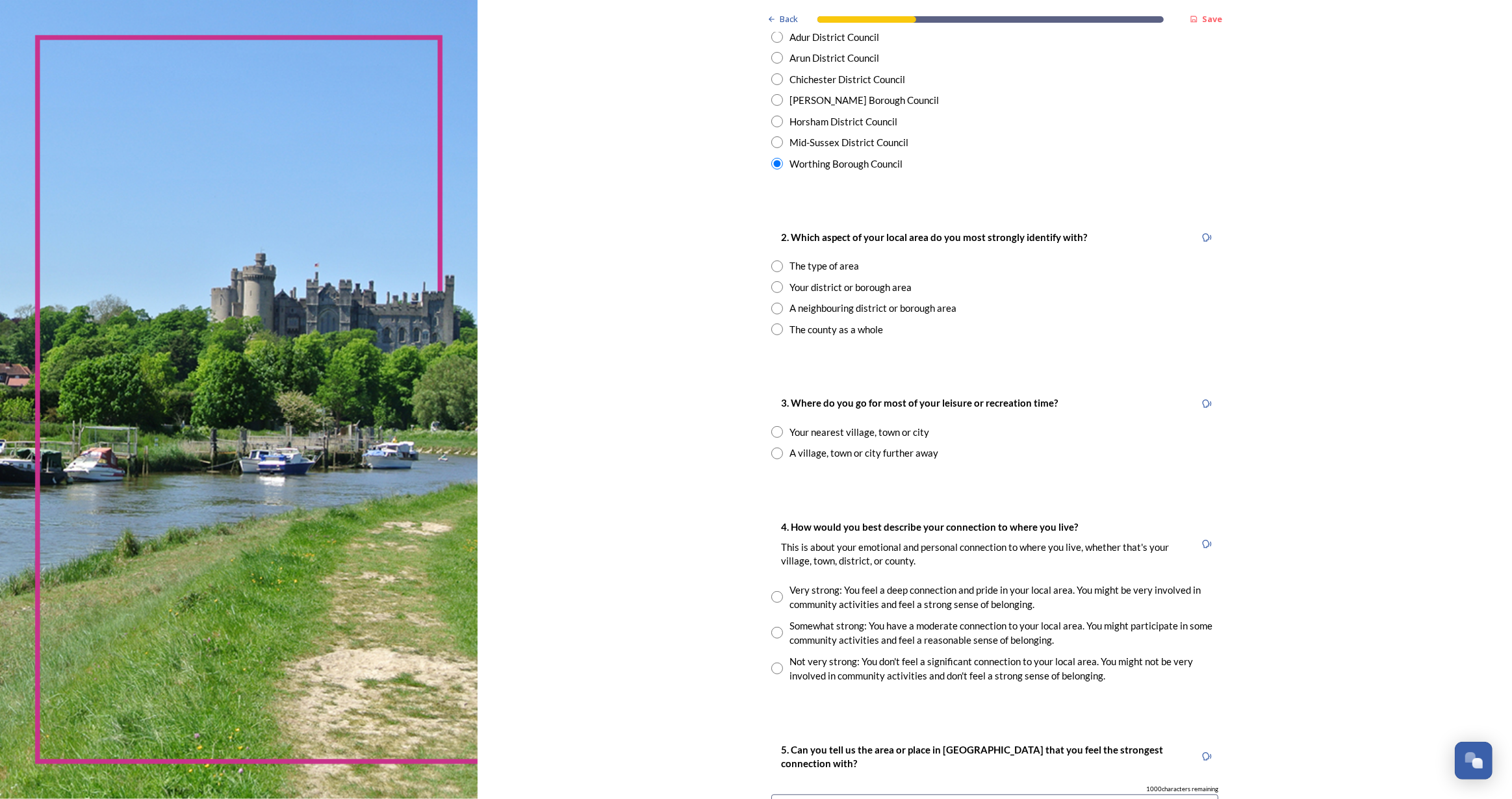
scroll to position [354, 0]
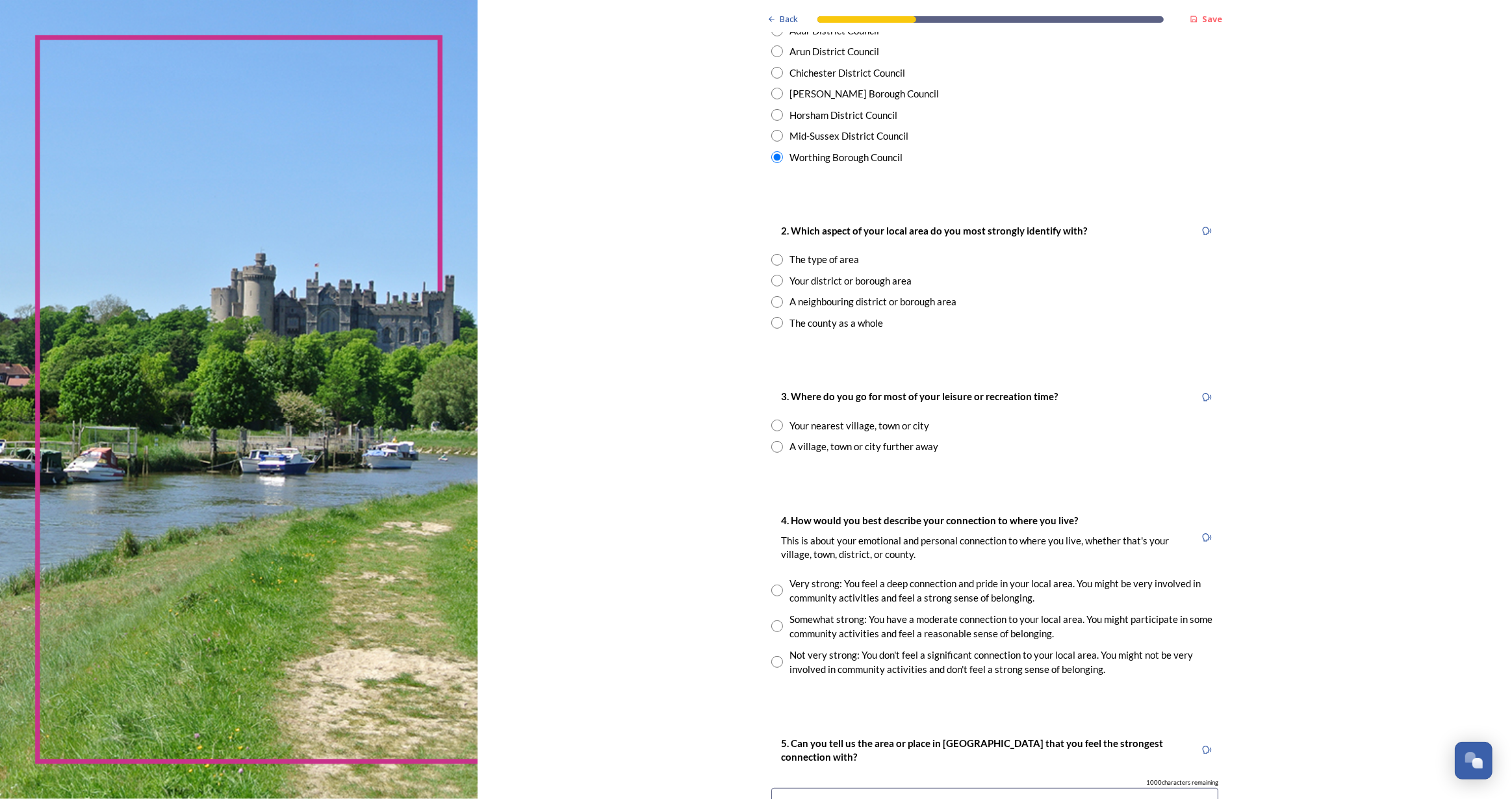
click at [771, 319] on input "radio" at bounding box center [777, 322] width 12 height 12
radio input "true"
click at [771, 427] on input "radio" at bounding box center [777, 425] width 12 height 12
radio input "true"
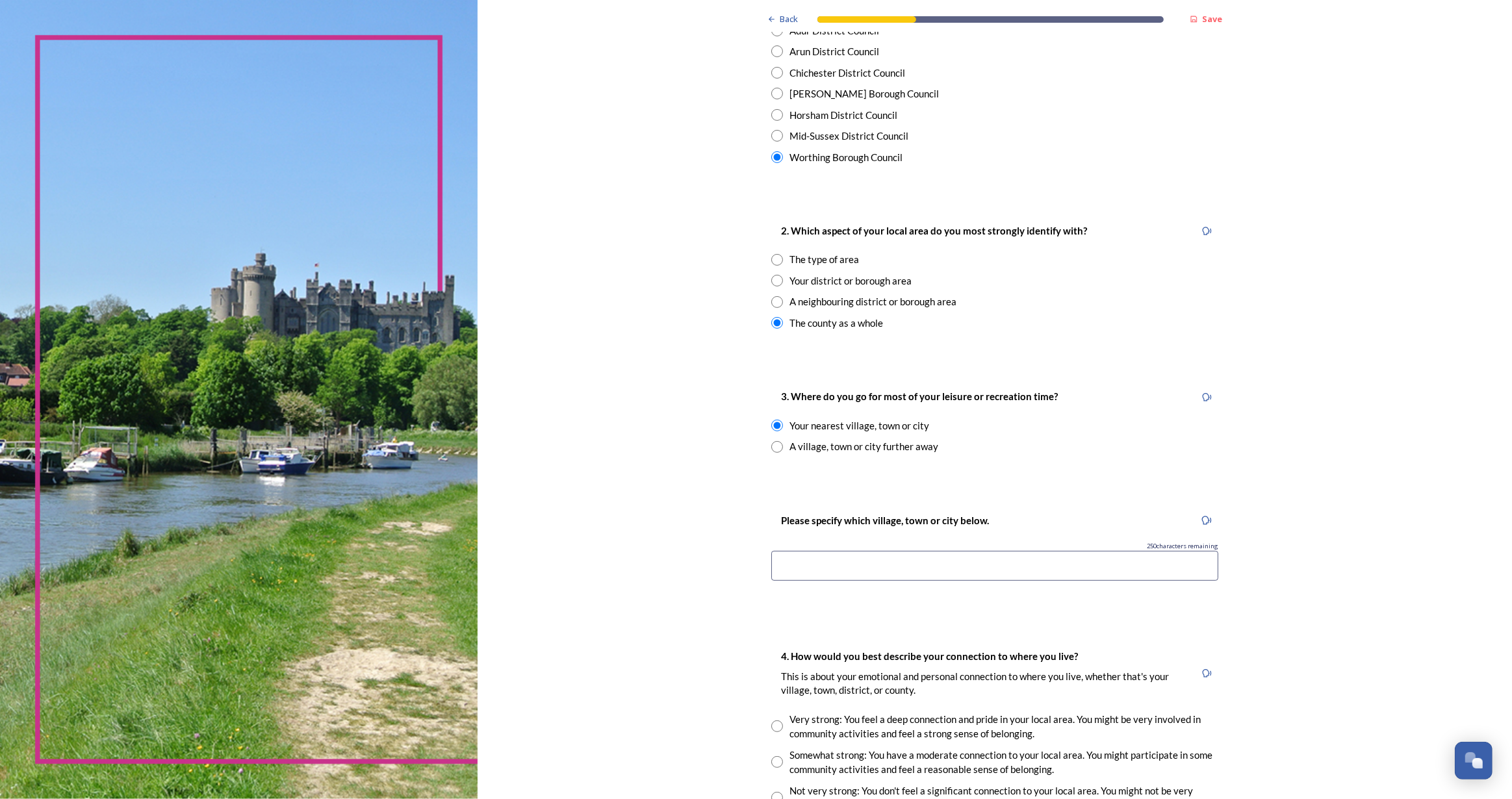
click at [819, 556] on input at bounding box center [994, 565] width 447 height 30
type input "Worthing"
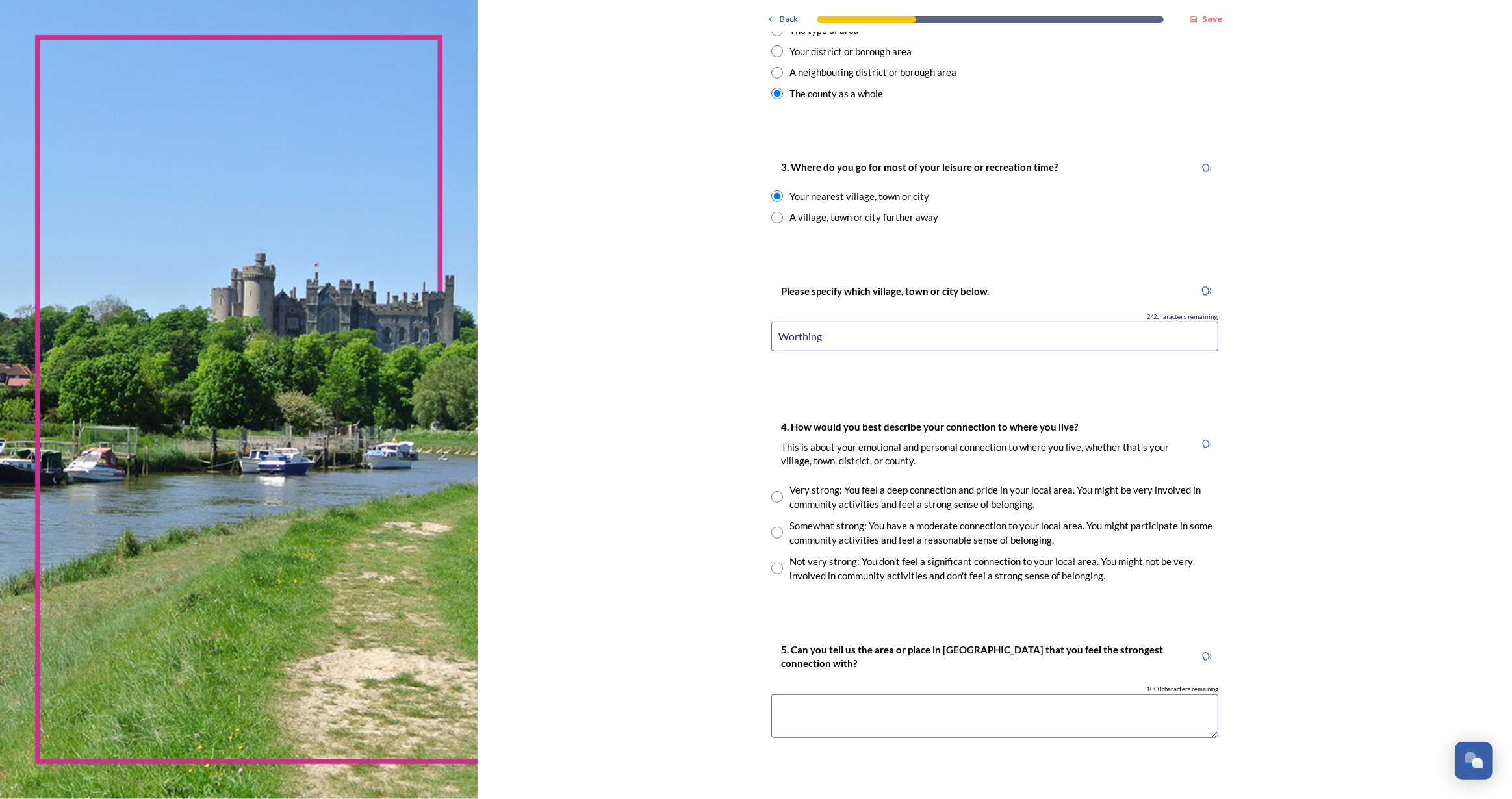
scroll to position [649, 0]
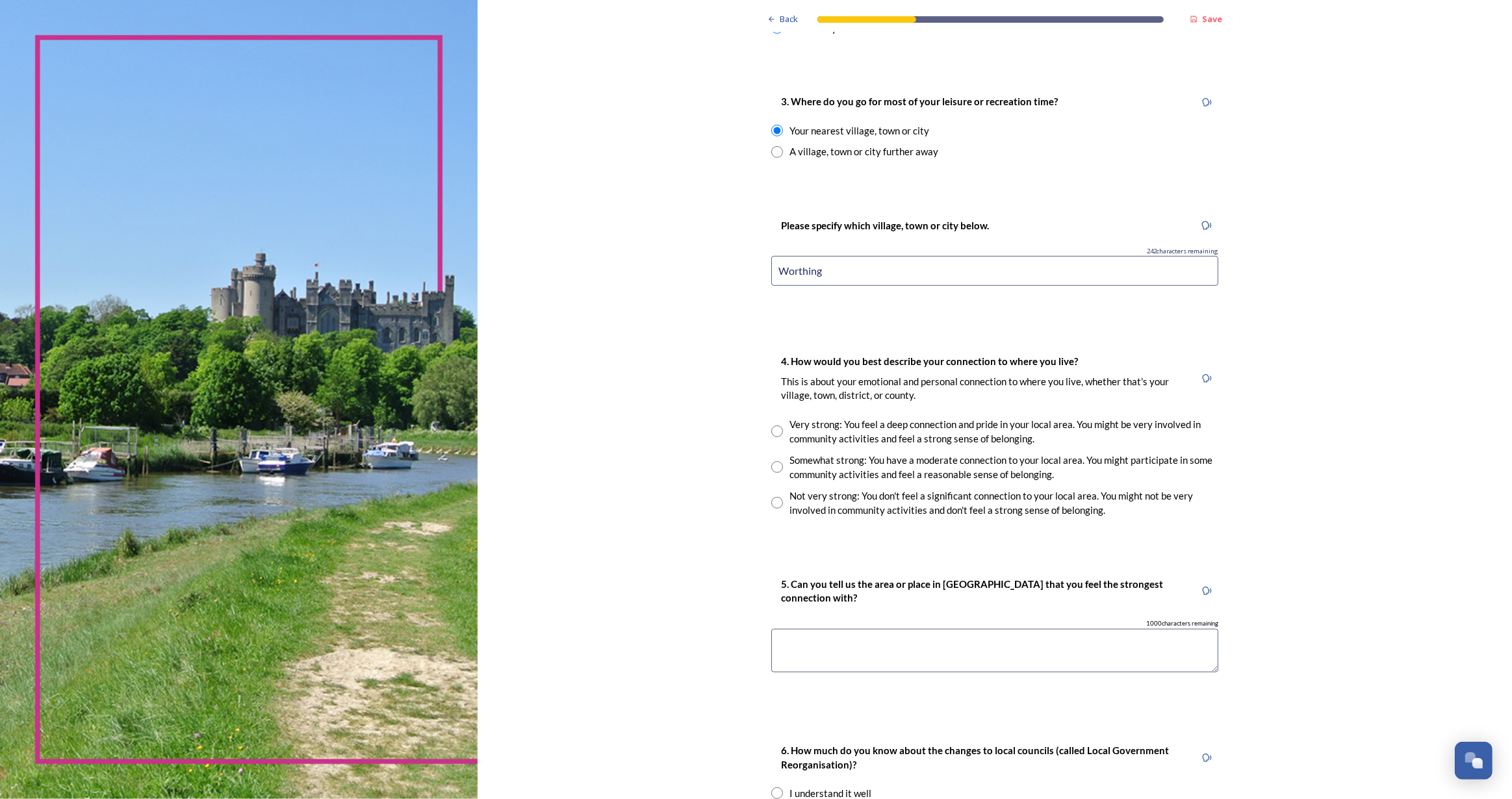
click at [775, 430] on input "radio" at bounding box center [777, 431] width 12 height 12
radio input "true"
drag, startPoint x: 889, startPoint y: 648, endPoint x: 883, endPoint y: 646, distance: 6.3
click at [889, 648] on textarea at bounding box center [994, 650] width 447 height 43
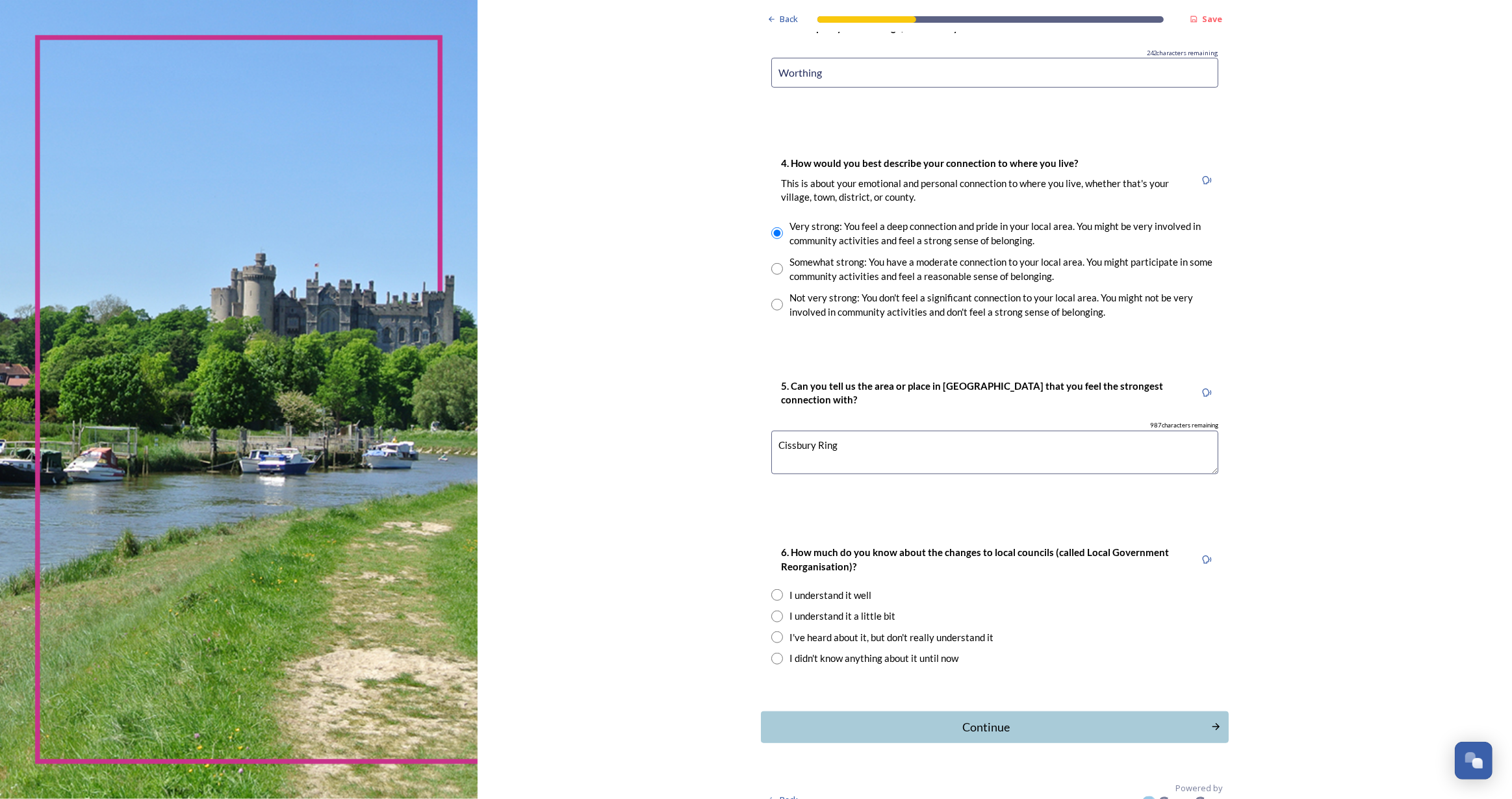
scroll to position [864, 0]
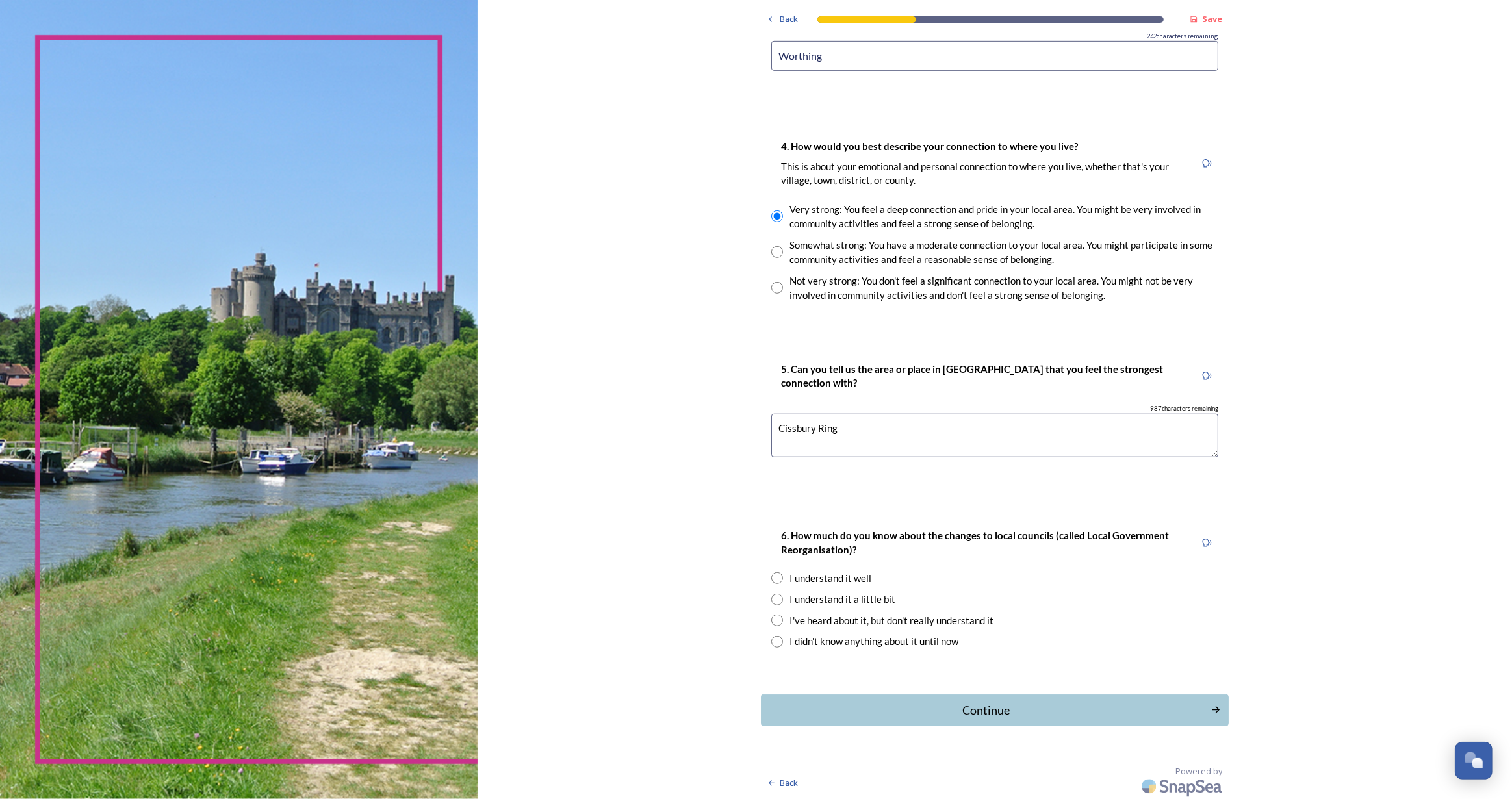
type textarea "Cissbury Ring"
click at [777, 578] on input "radio" at bounding box center [777, 579] width 12 height 12
radio input "true"
click at [1072, 713] on div "Continue" at bounding box center [986, 710] width 440 height 17
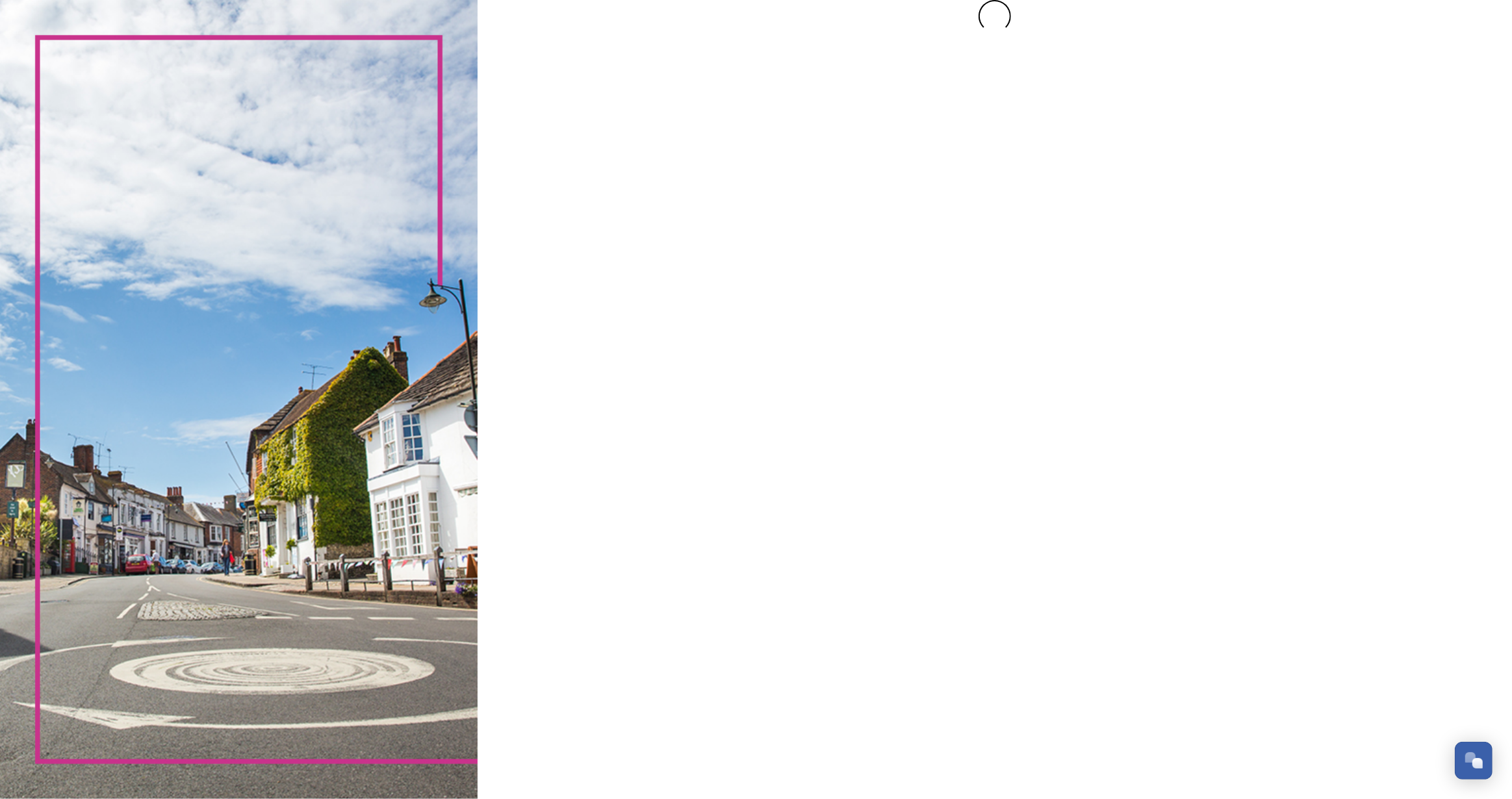
scroll to position [0, 0]
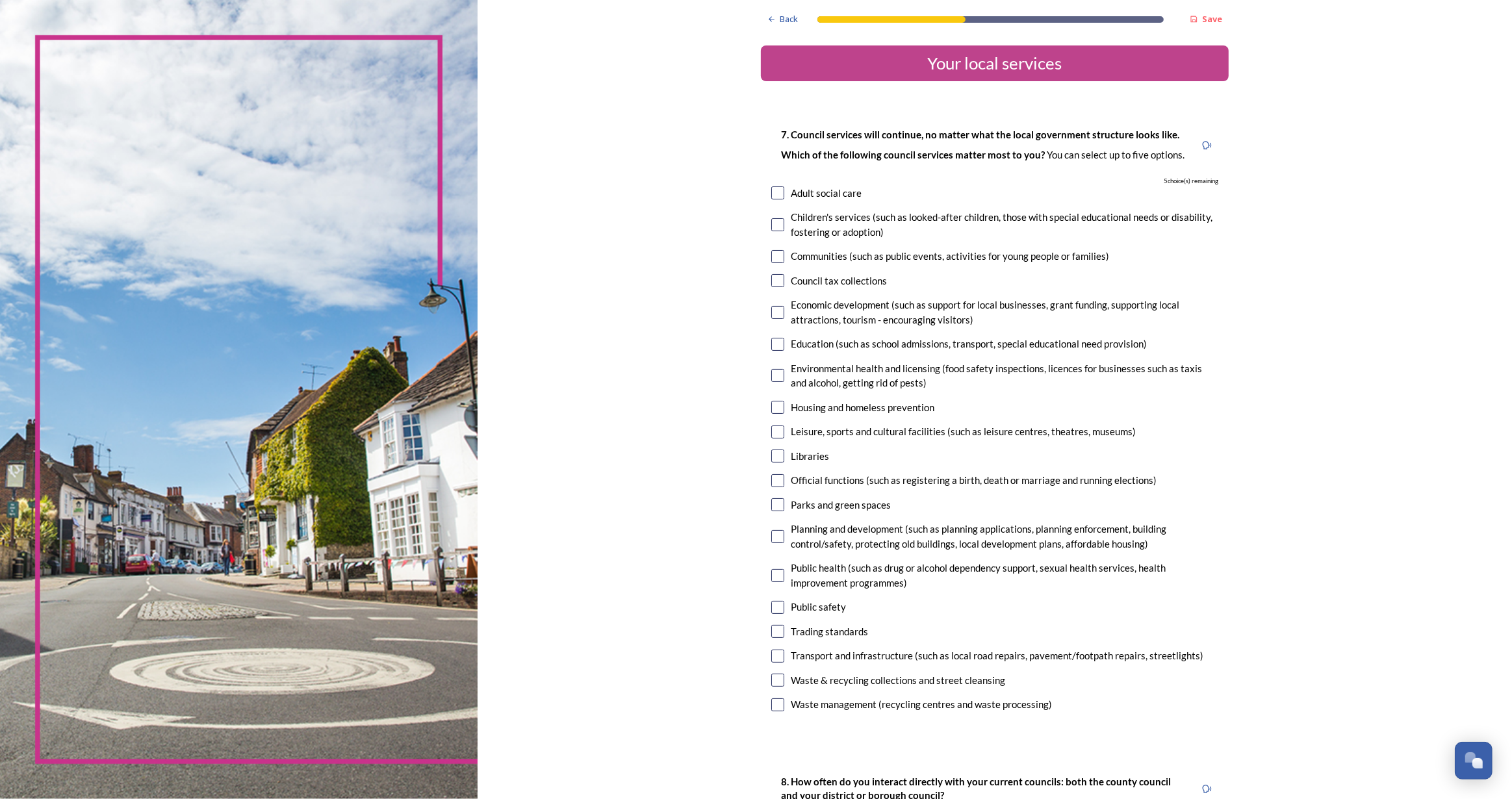
click at [775, 348] on input "checkbox" at bounding box center [778, 345] width 13 height 13
checkbox input "true"
click at [773, 456] on input "checkbox" at bounding box center [778, 456] width 13 height 13
checkbox input "true"
click at [775, 503] on input "checkbox" at bounding box center [778, 505] width 13 height 13
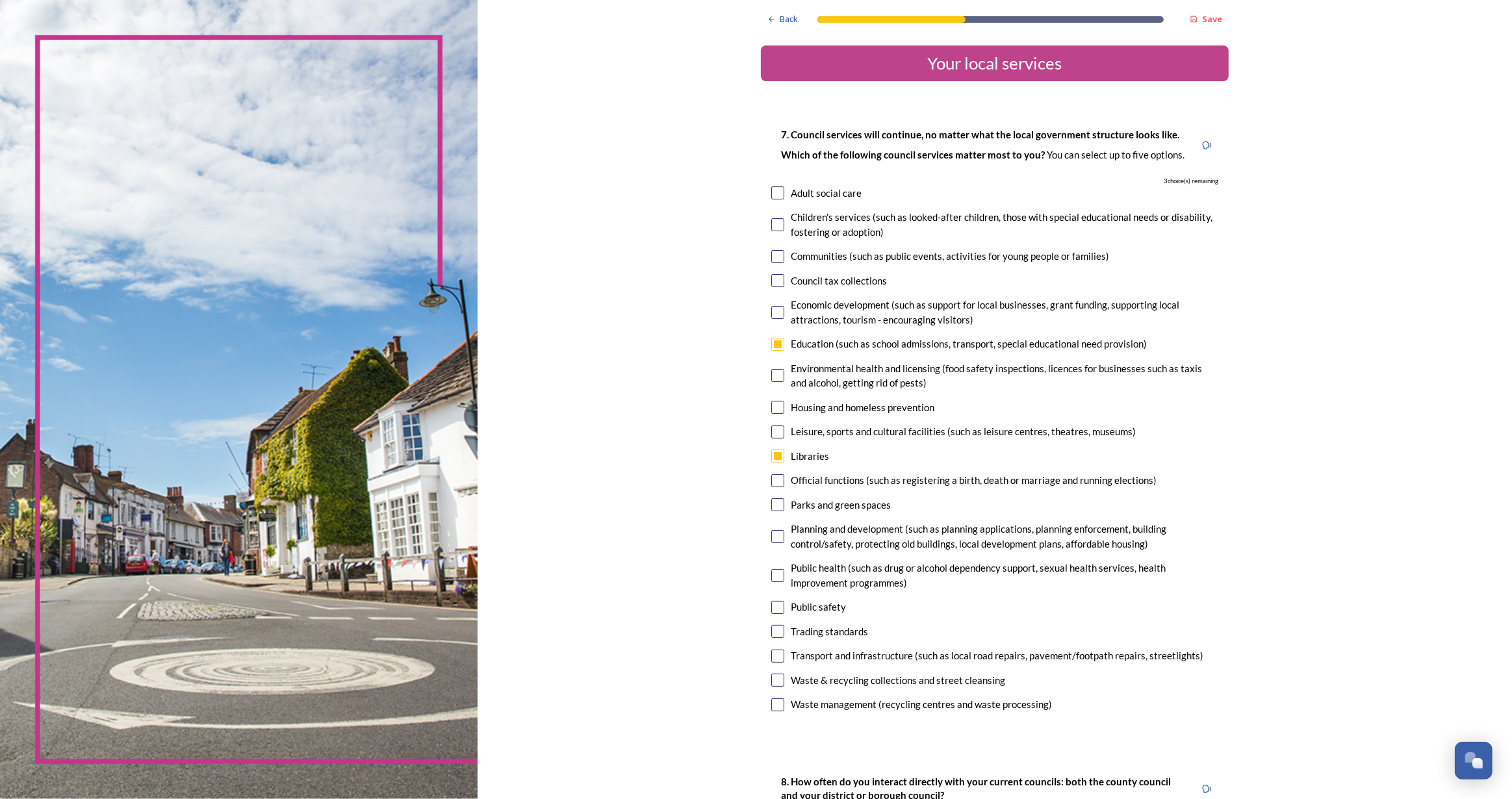
checkbox input "true"
click at [781, 541] on div "Planning and development (such as planning applications, planning enforcement, …" at bounding box center [994, 536] width 447 height 29
checkbox input "true"
click at [777, 680] on input "checkbox" at bounding box center [778, 681] width 13 height 13
checkbox input "true"
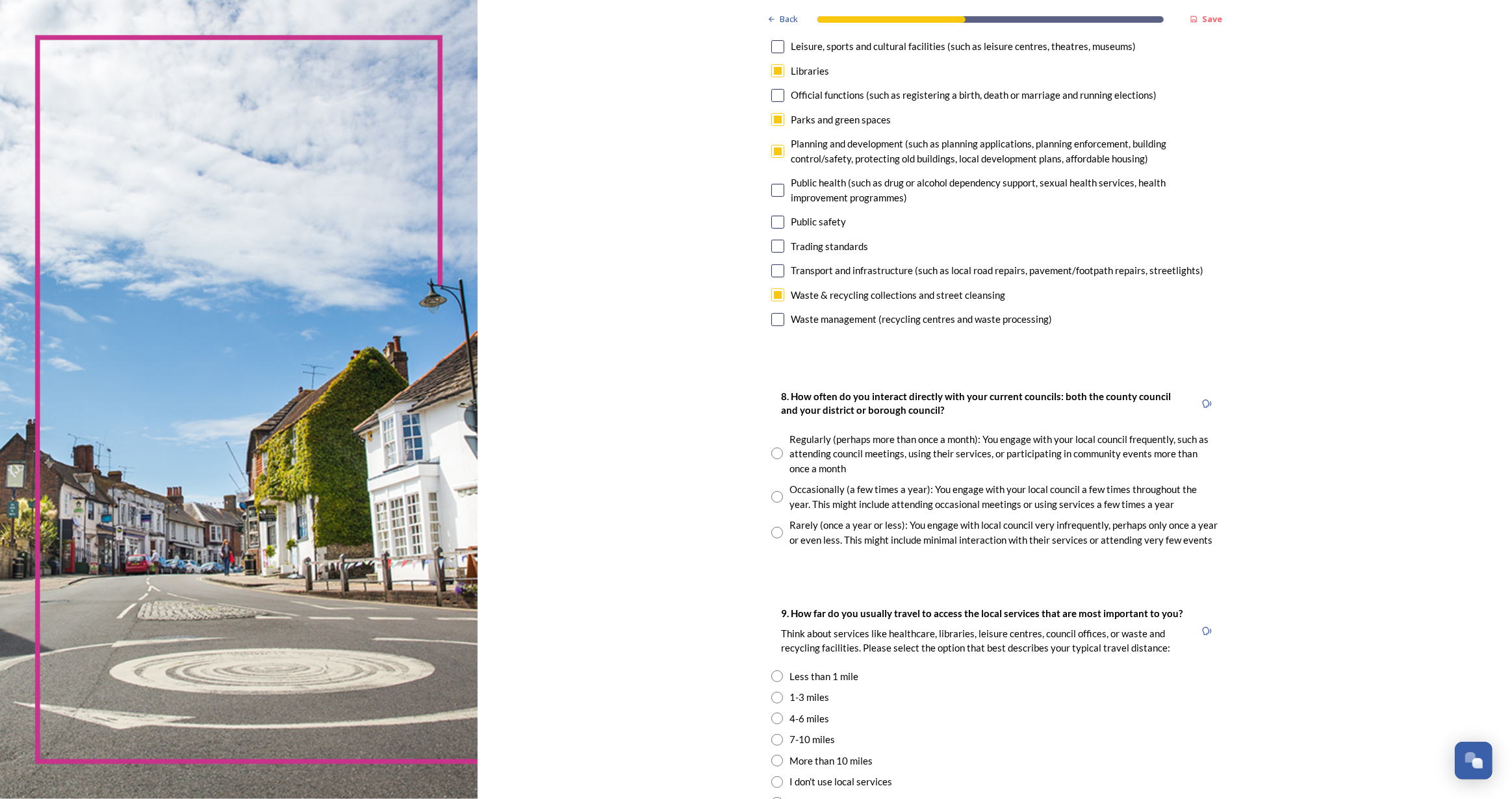
scroll to position [413, 0]
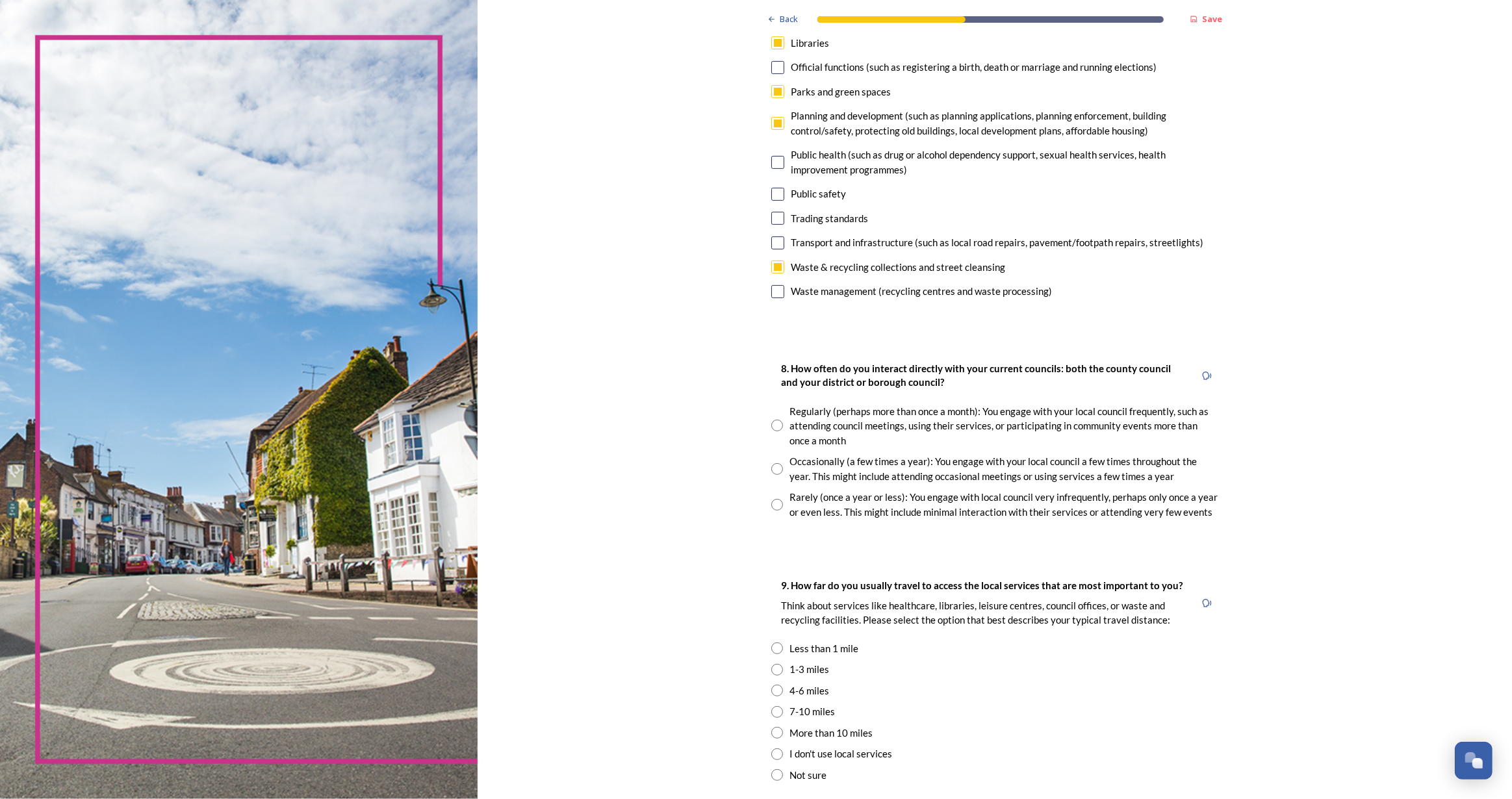
click at [771, 423] on input "radio" at bounding box center [777, 425] width 12 height 12
radio input "true"
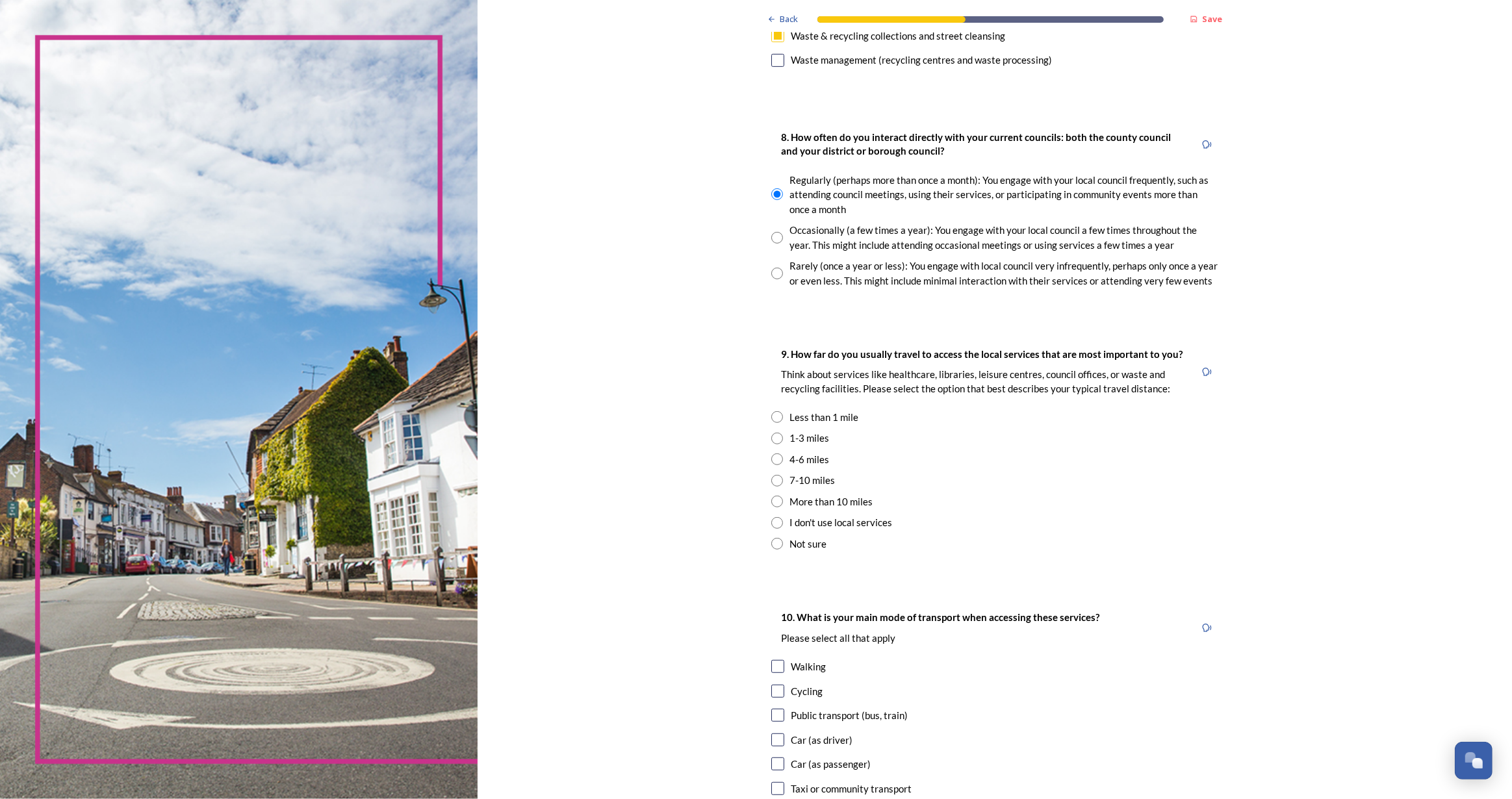
scroll to position [649, 0]
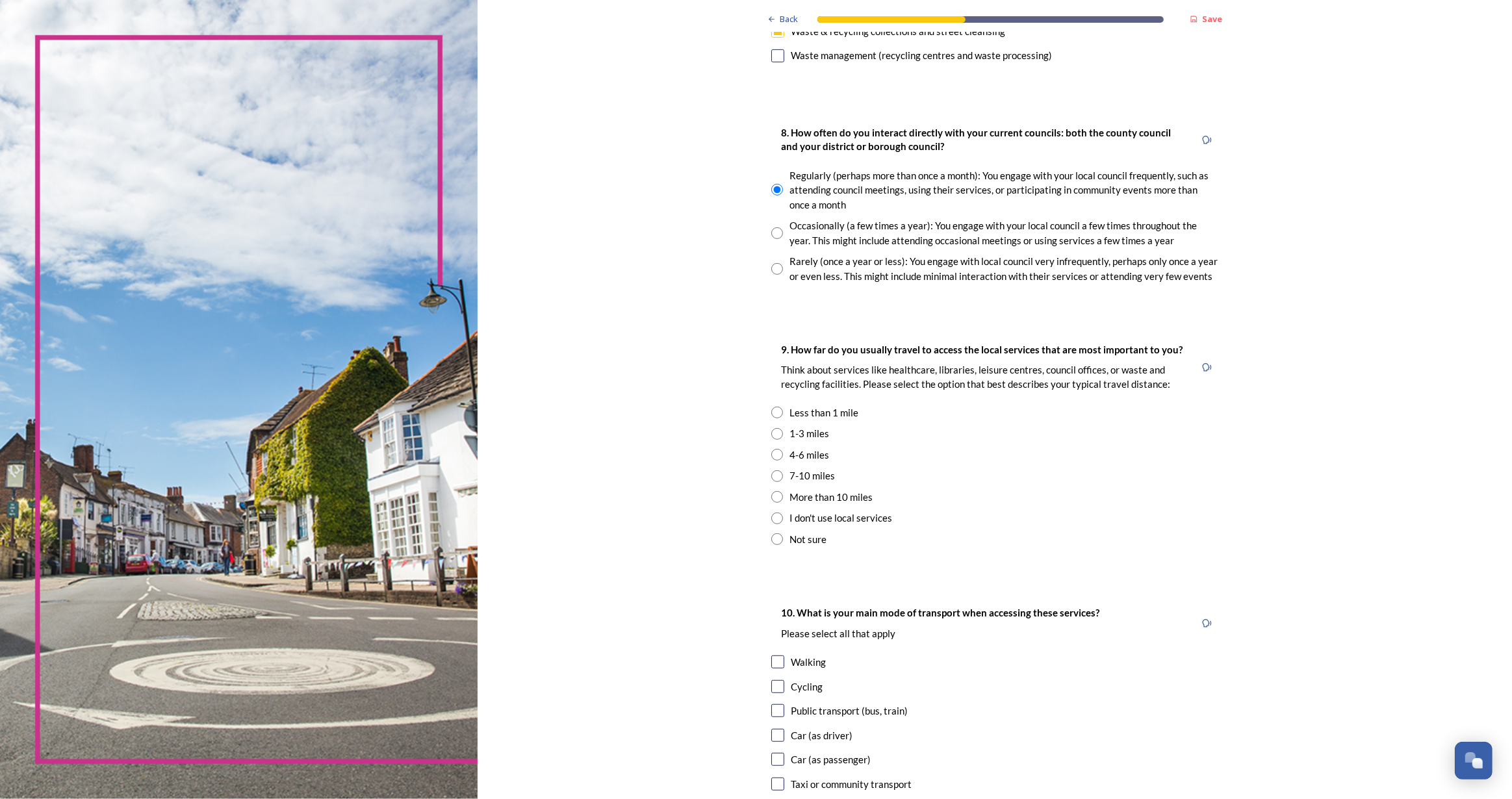
click at [771, 429] on input "radio" at bounding box center [777, 434] width 12 height 12
radio input "true"
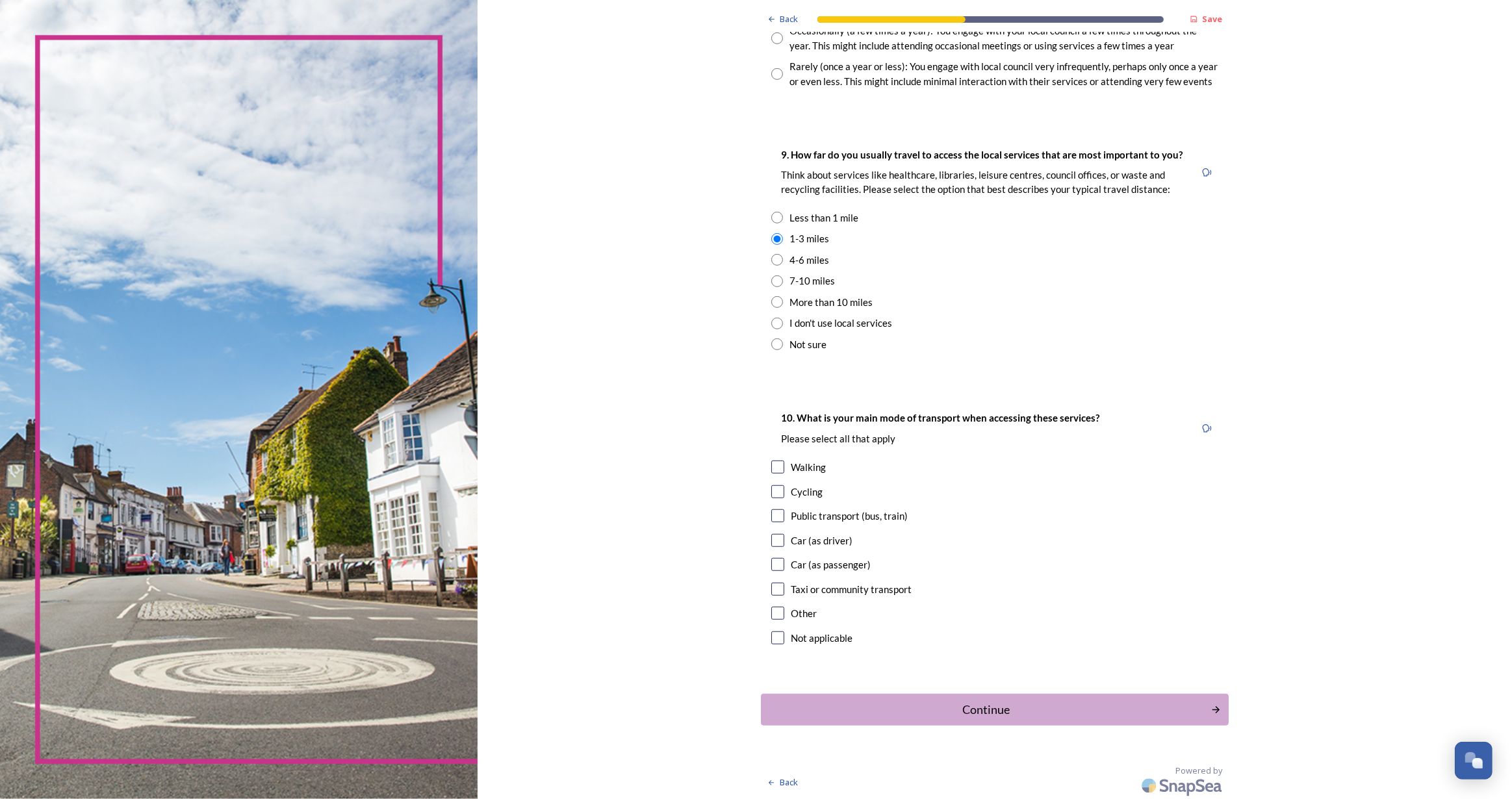
scroll to position [845, 0]
click at [773, 515] on input "checkbox" at bounding box center [778, 515] width 13 height 13
checkbox input "true"
click at [959, 709] on div "Continue" at bounding box center [986, 709] width 440 height 17
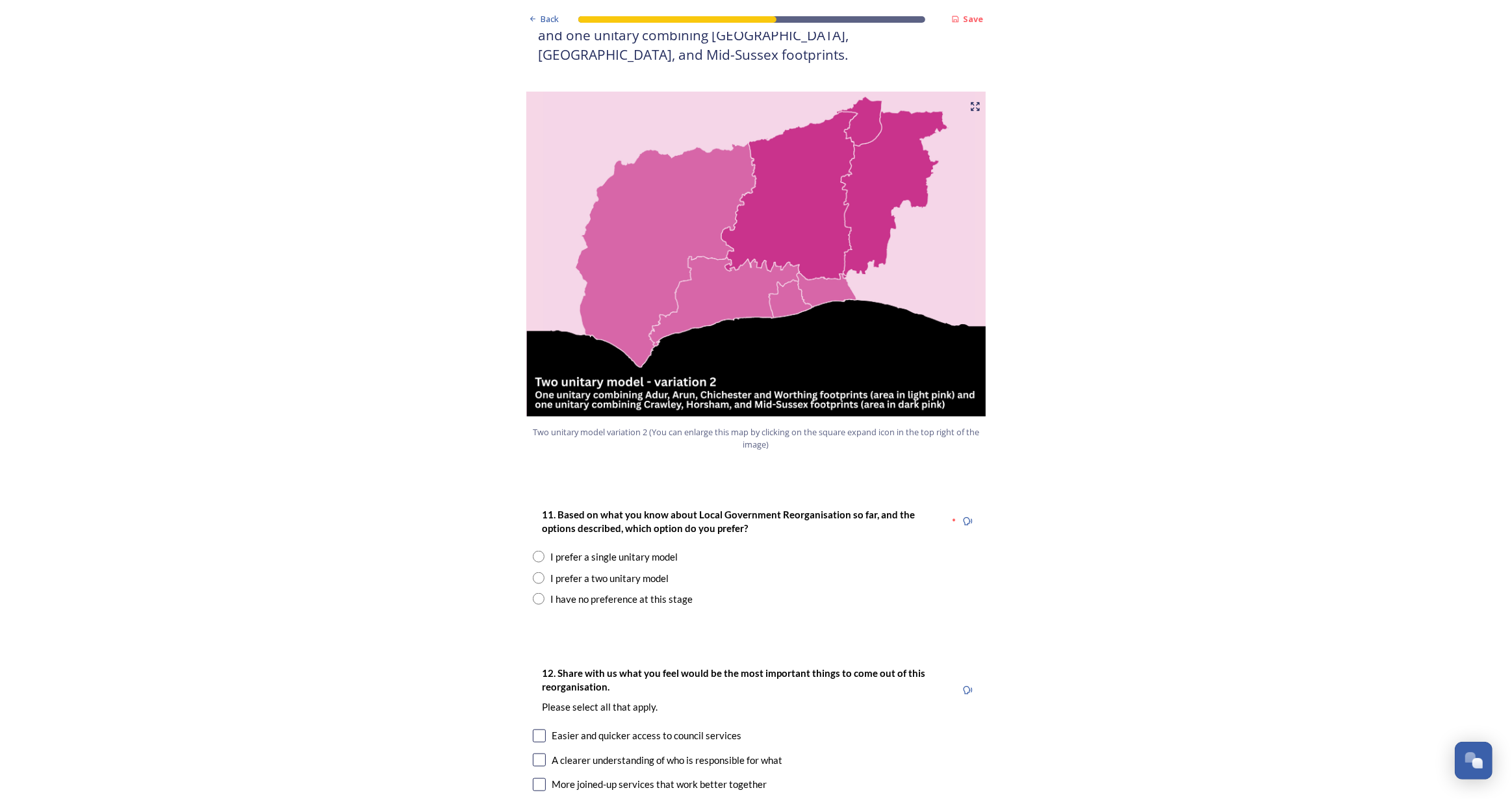
scroll to position [1417, 0]
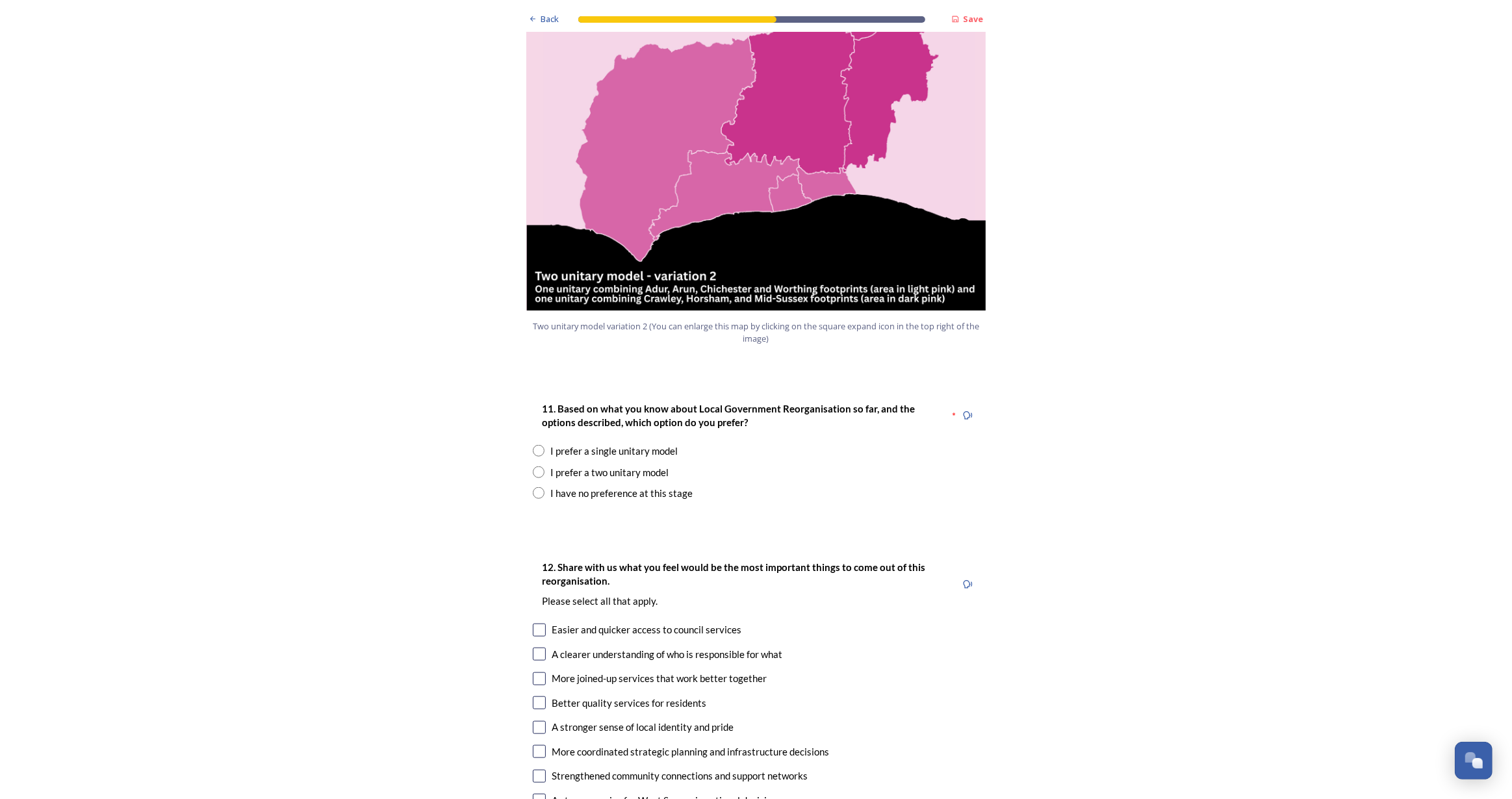
click at [533, 467] on input "radio" at bounding box center [539, 473] width 12 height 12
radio input "true"
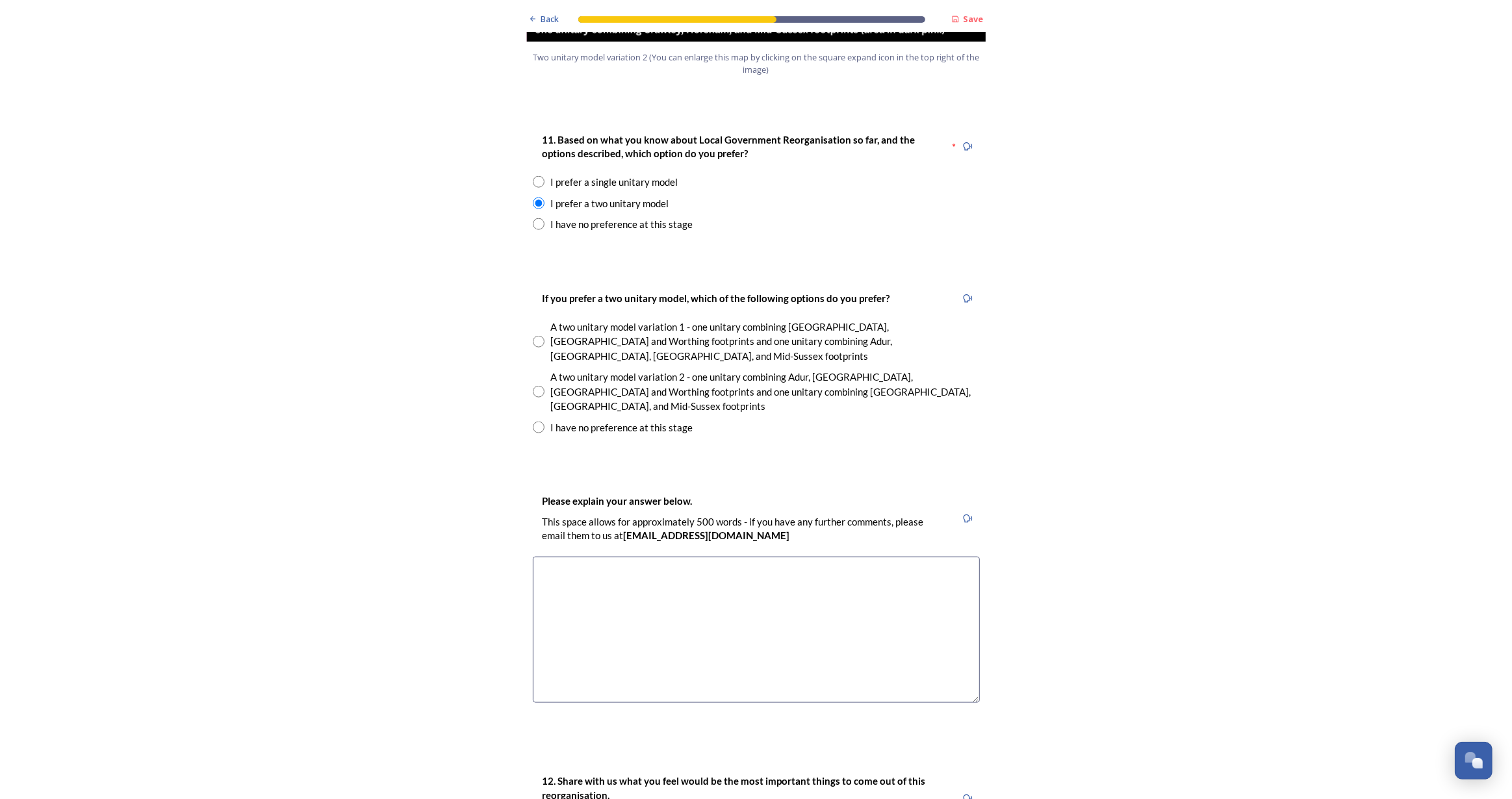
scroll to position [1713, 0]
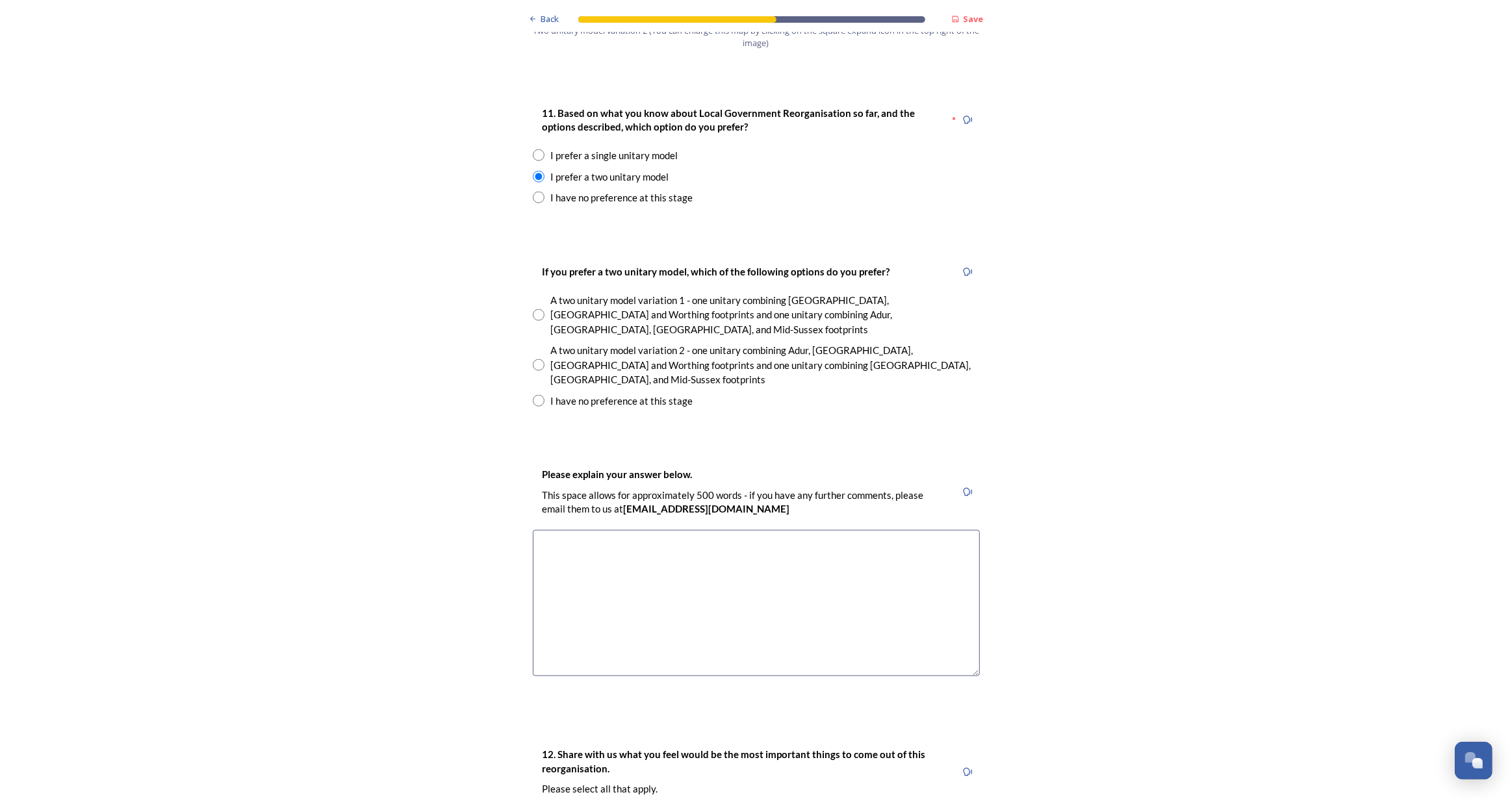
click at [533, 359] on input "radio" at bounding box center [539, 365] width 12 height 12
radio input "true"
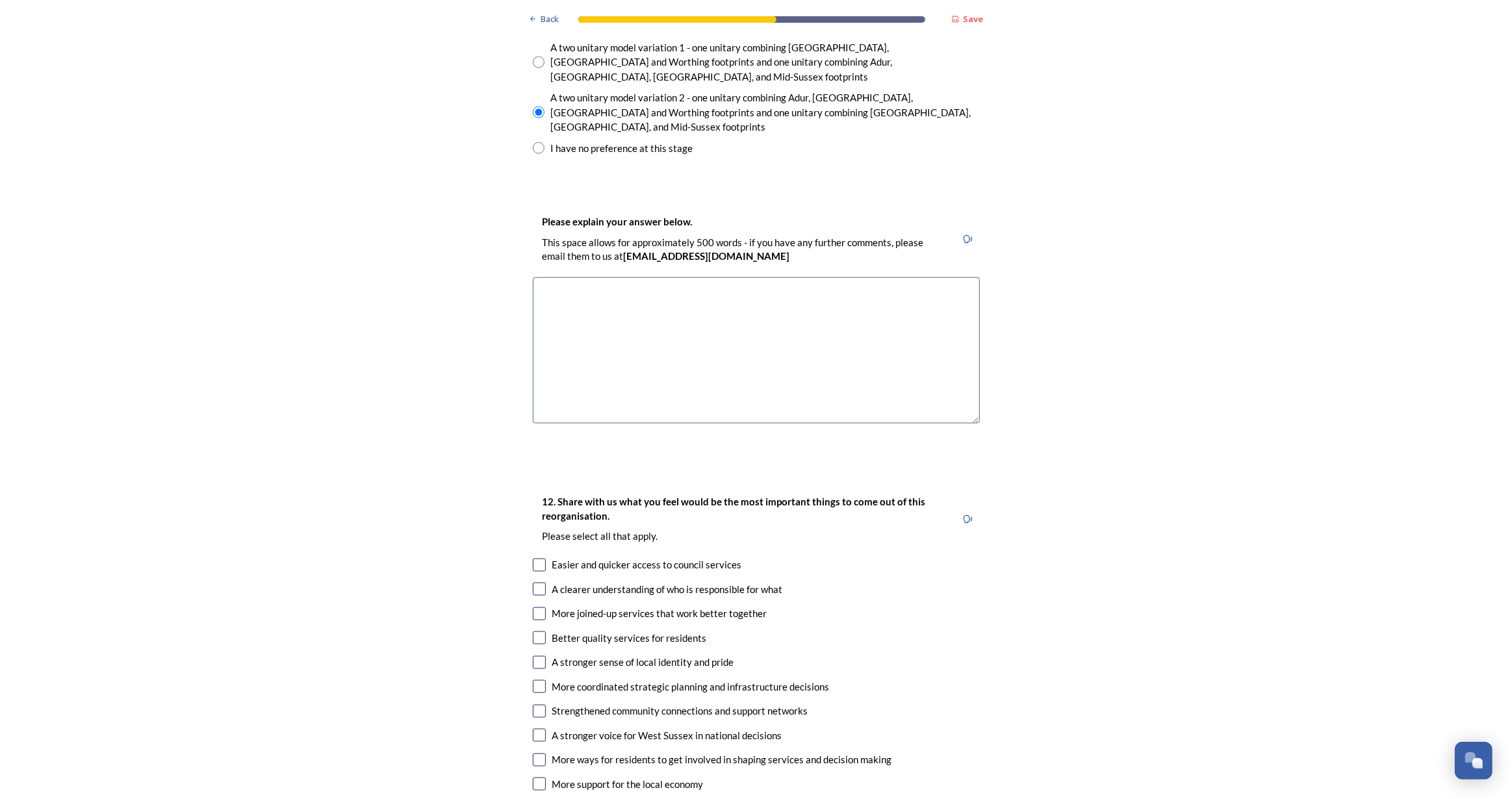
scroll to position [2008, 0]
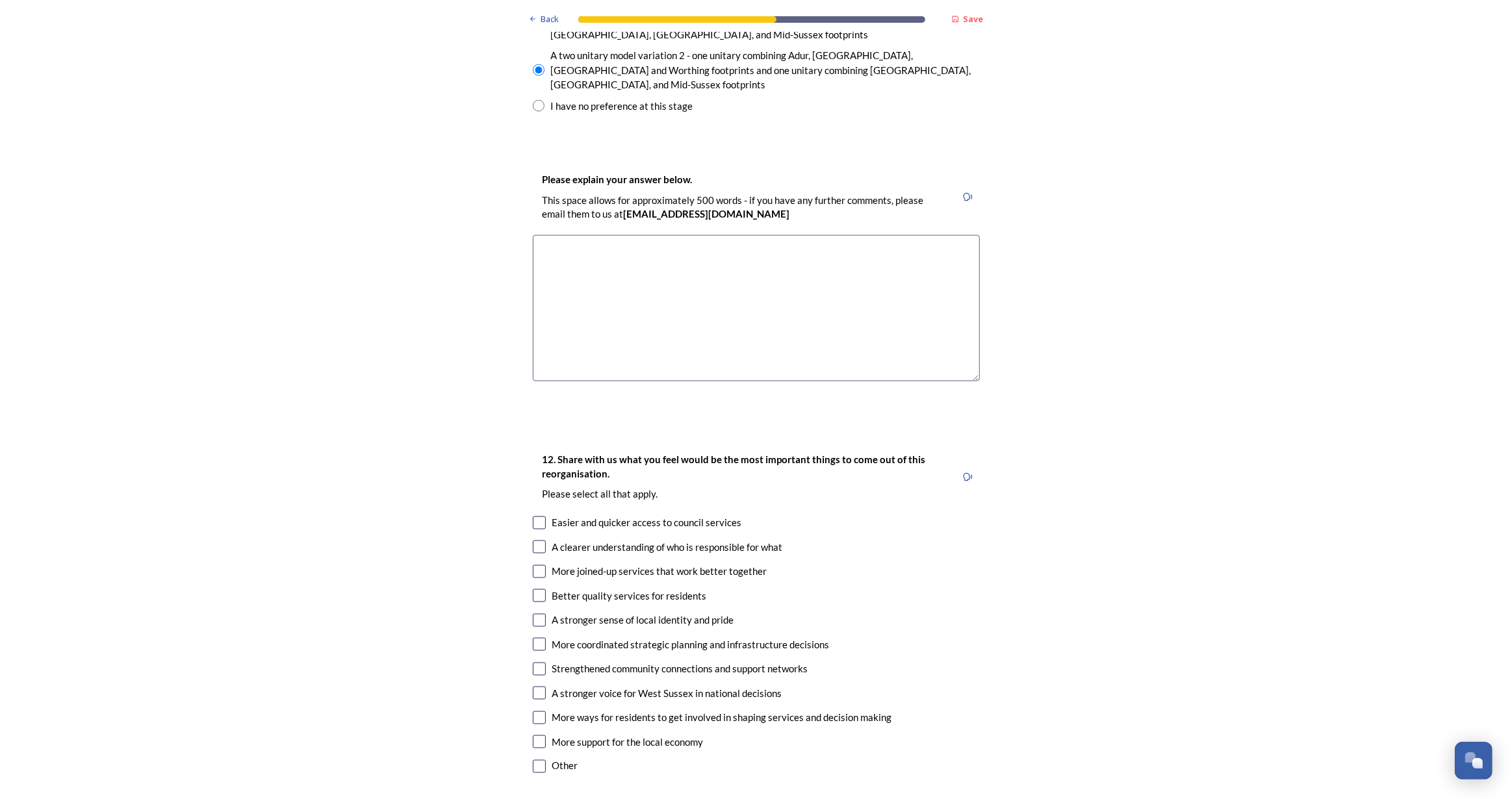
click at [535, 565] on input "checkbox" at bounding box center [540, 572] width 13 height 13
checkbox input "true"
click at [536, 638] on input "checkbox" at bounding box center [540, 645] width 13 height 13
checkbox input "true"
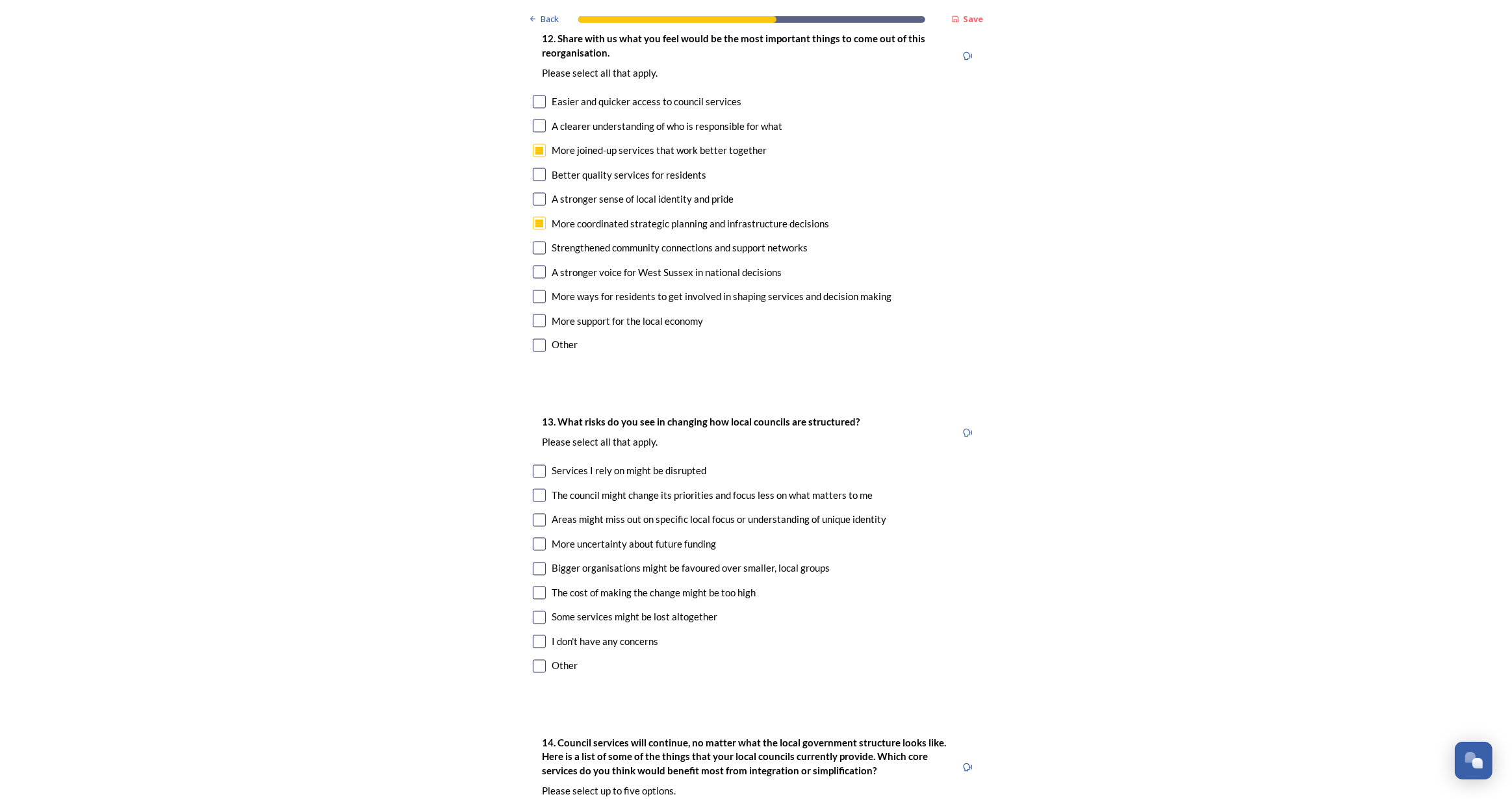
scroll to position [2481, 0]
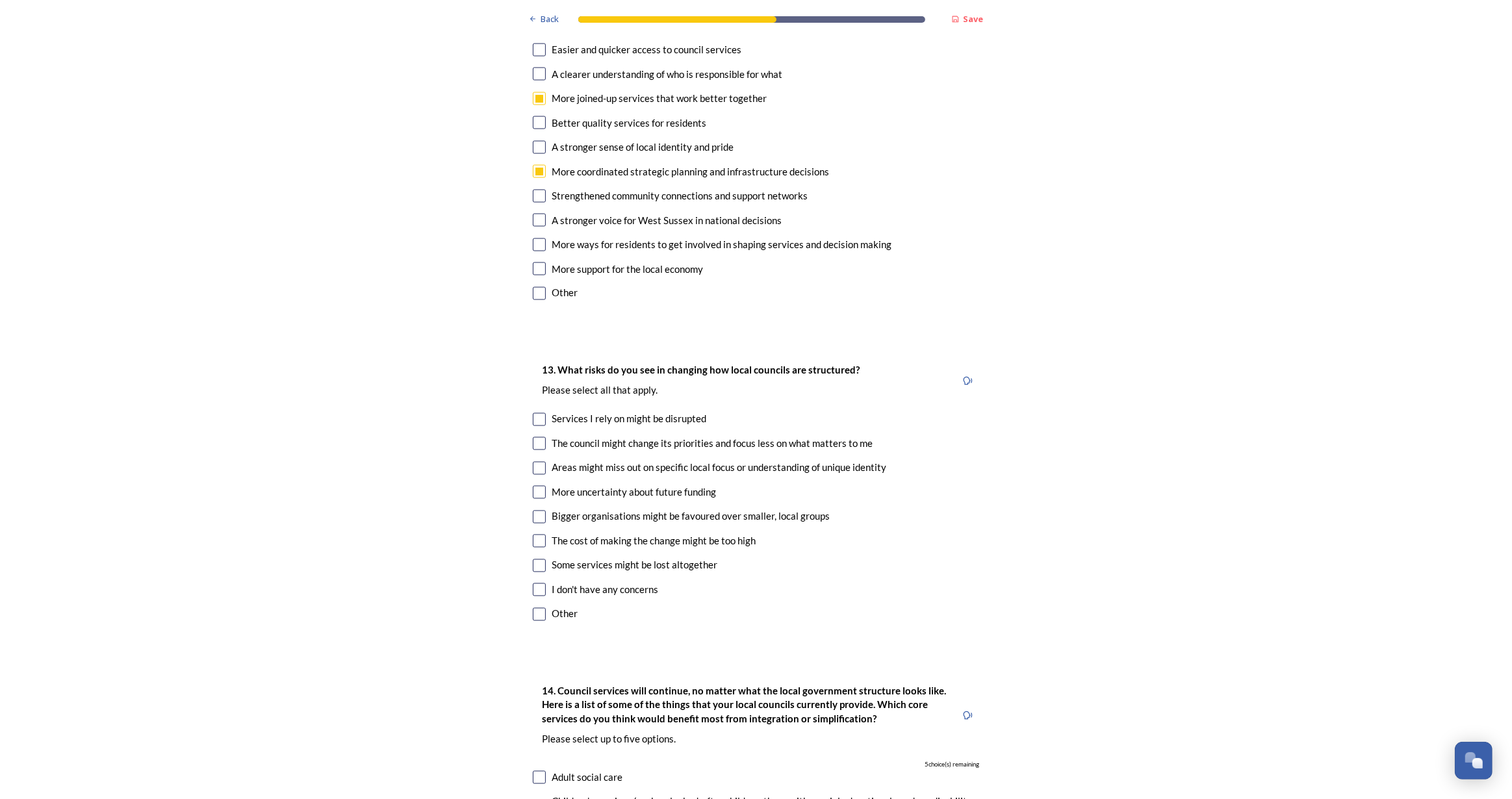
click at [535, 437] on input "checkbox" at bounding box center [540, 444] width 13 height 13
checkbox input "true"
click at [534, 462] on input "checkbox" at bounding box center [540, 469] width 13 height 13
checkbox input "true"
click at [533, 511] on input "checkbox" at bounding box center [540, 518] width 13 height 13
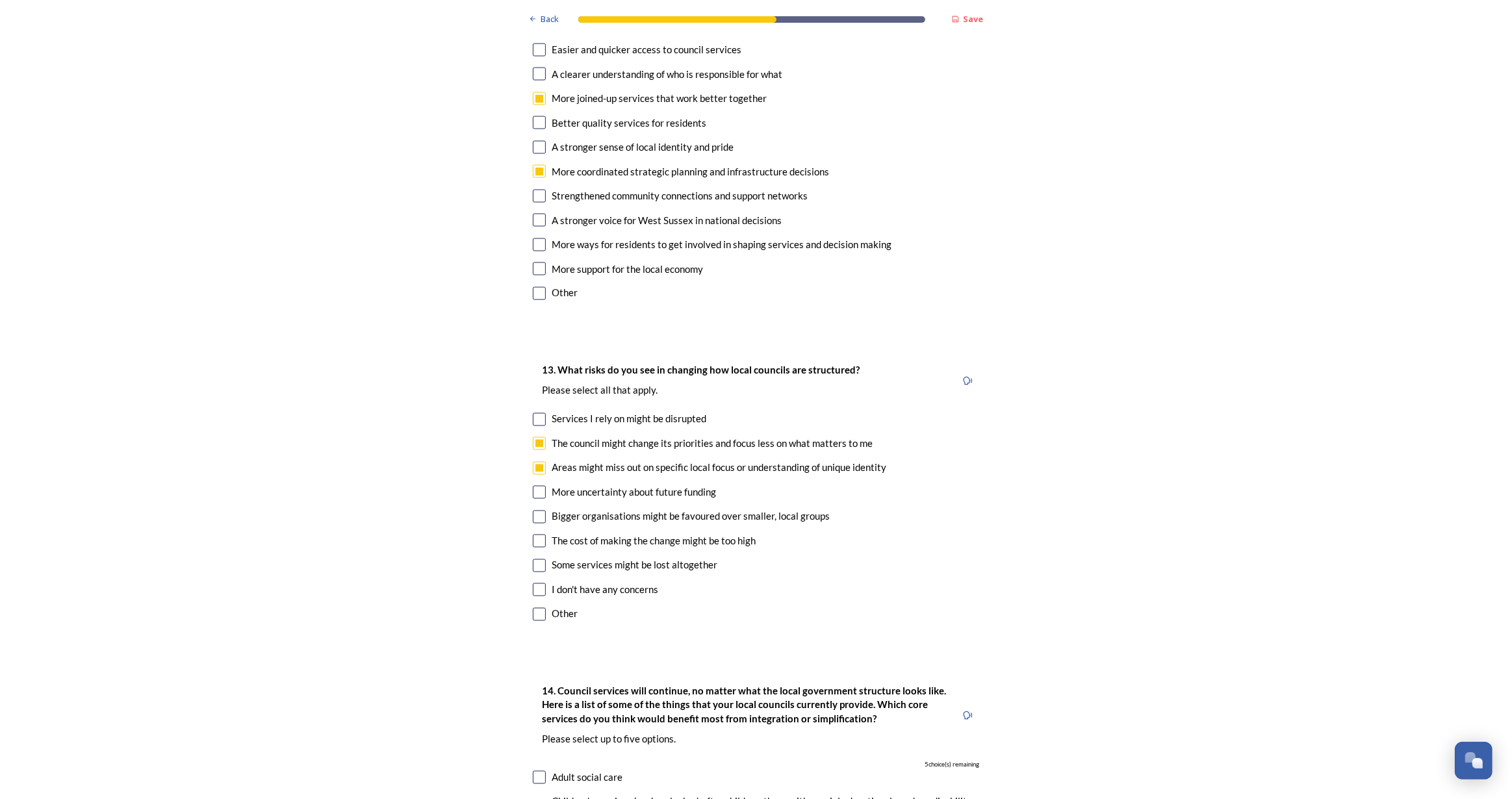
checkbox input "true"
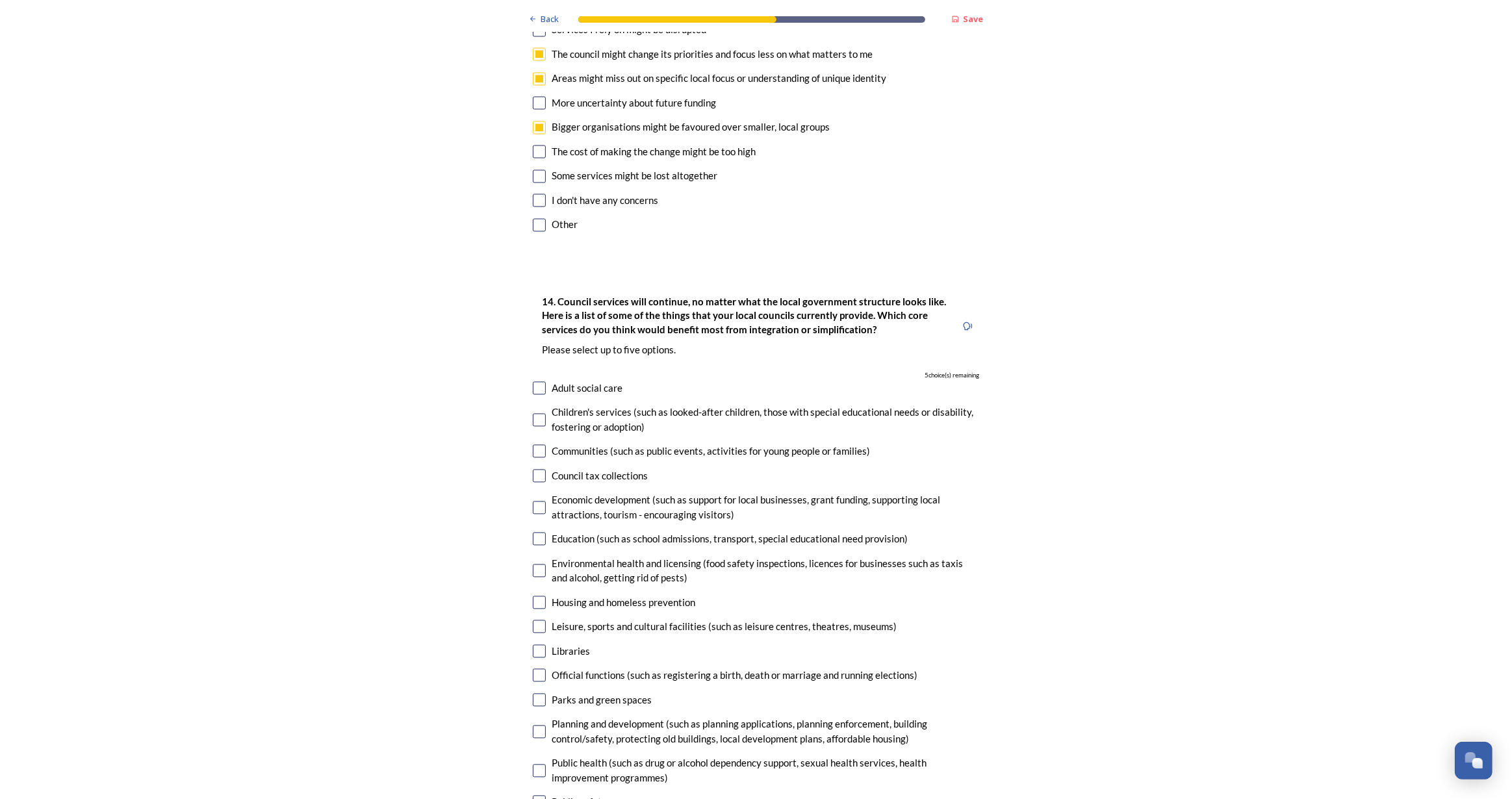
scroll to position [2835, 0]
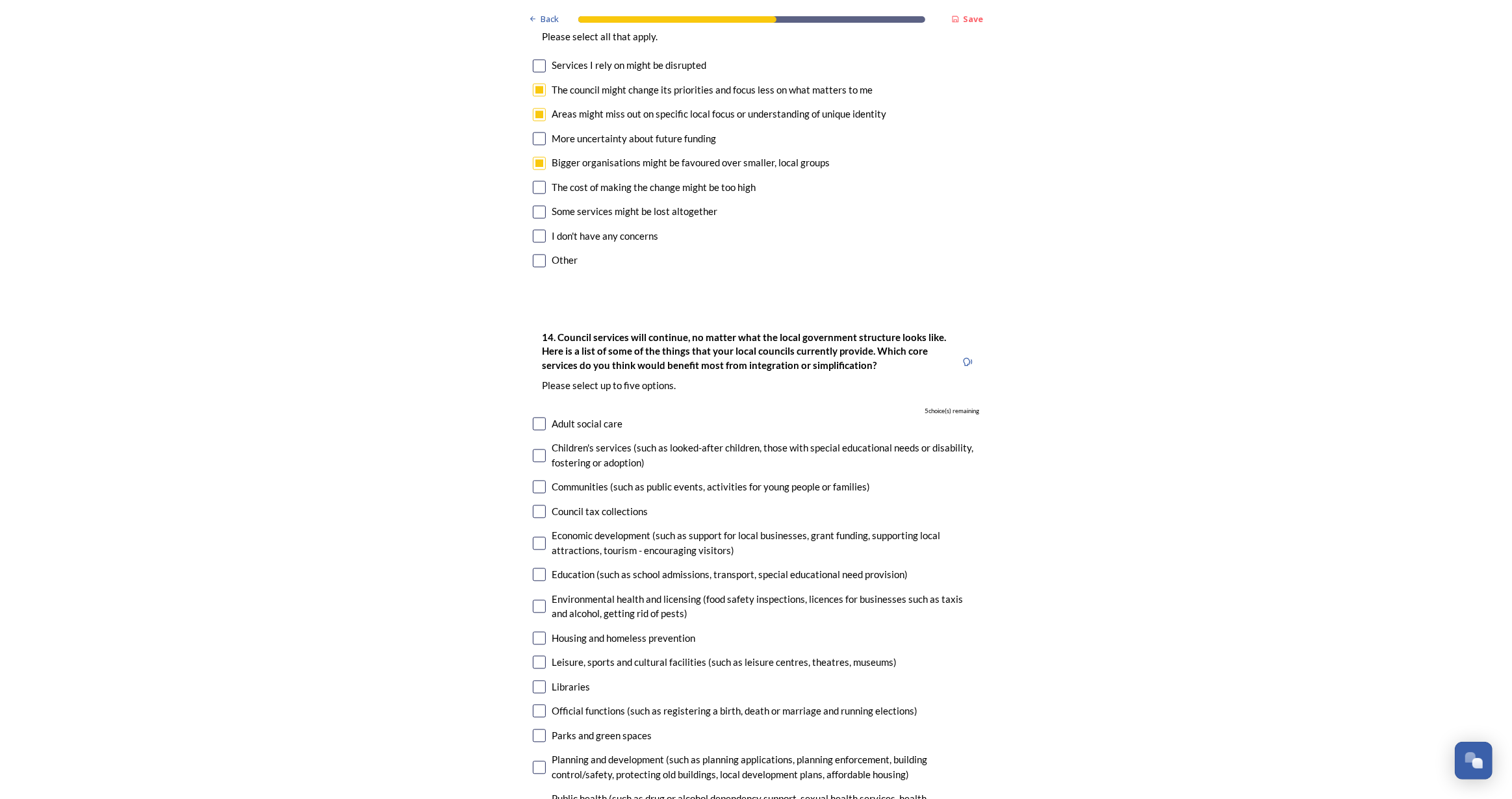
click at [533, 505] on input "checkbox" at bounding box center [540, 512] width 13 height 13
checkbox input "true"
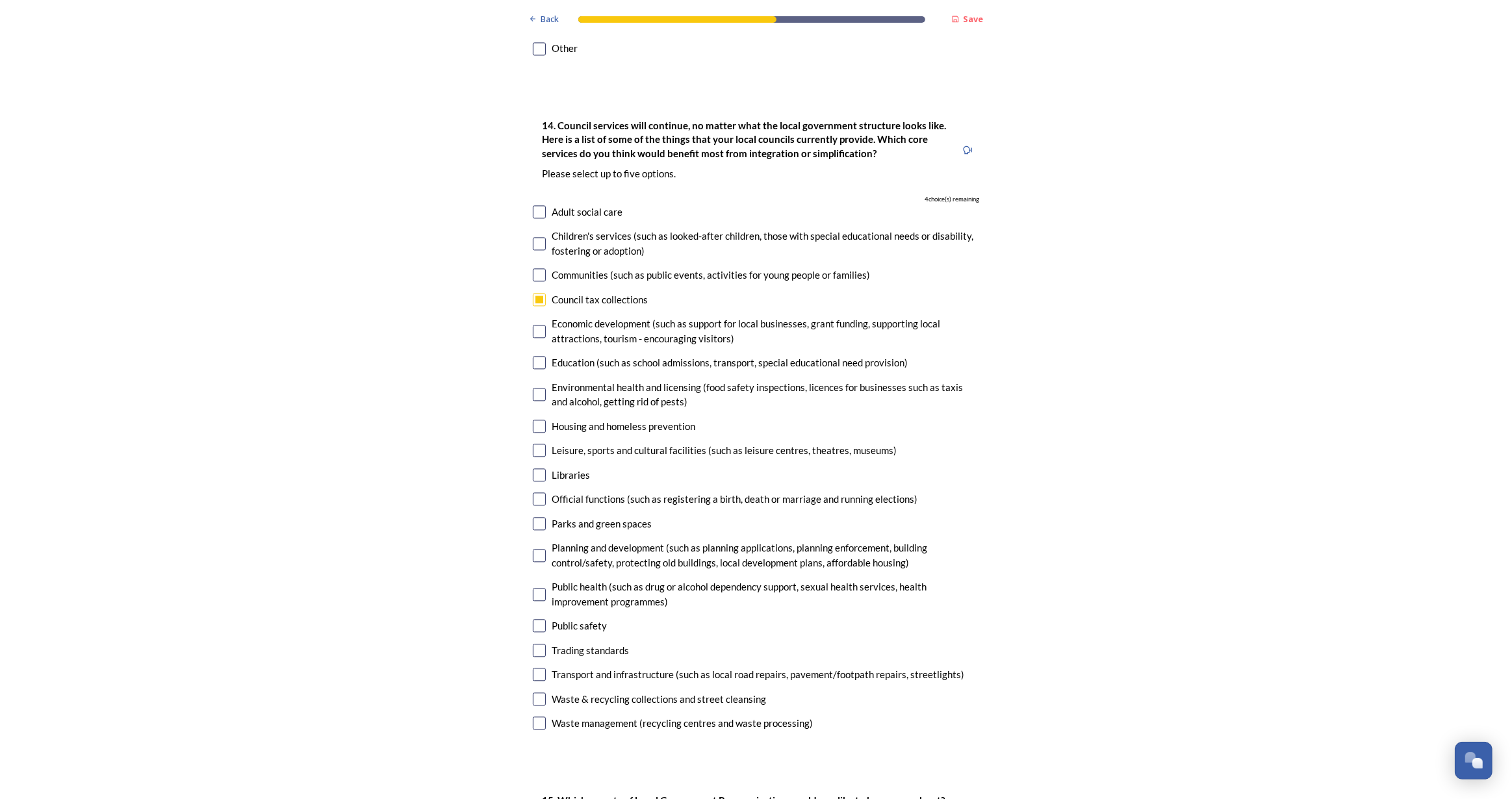
scroll to position [3072, 0]
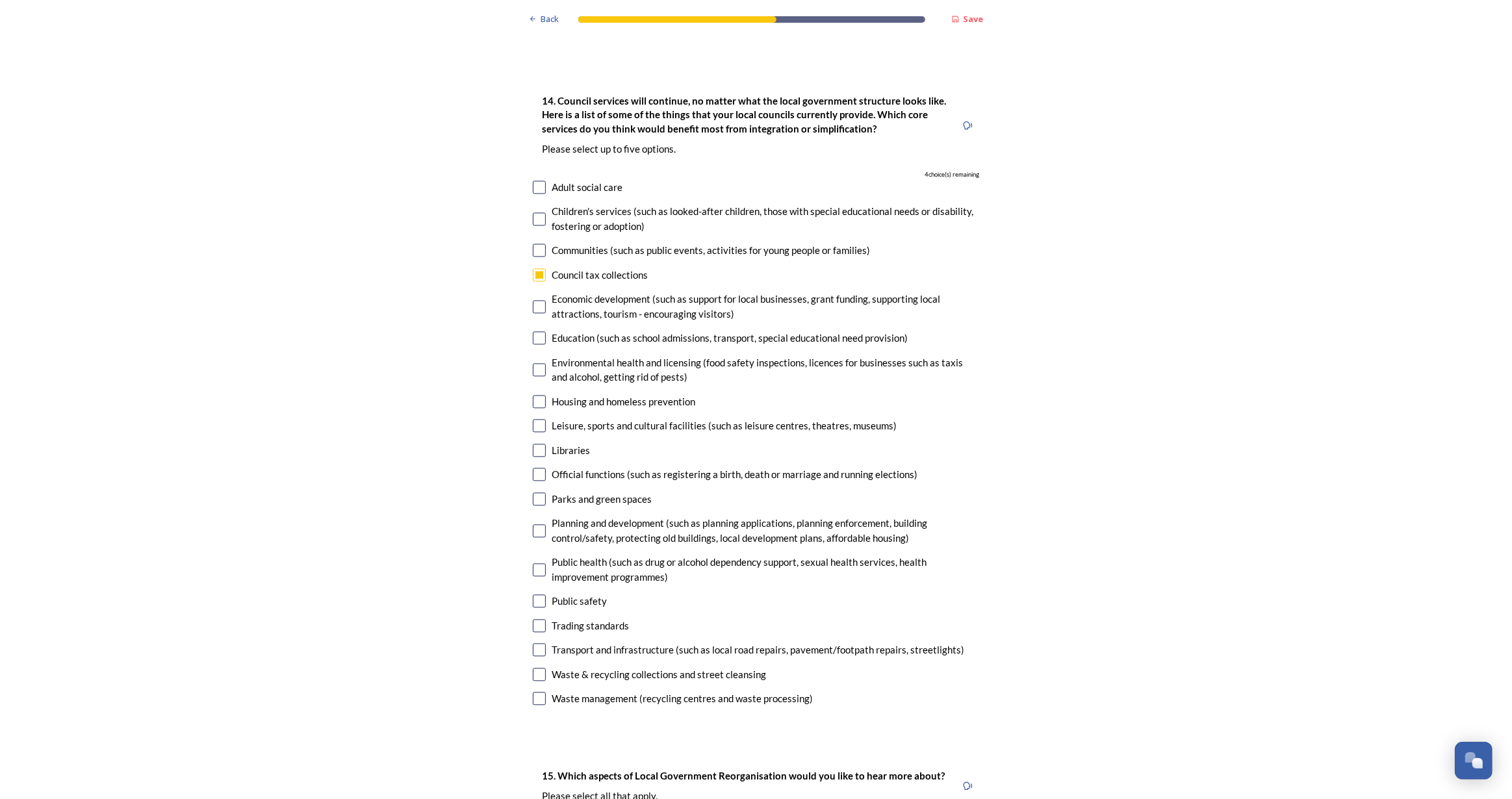
click at [537, 363] on input "checkbox" at bounding box center [540, 370] width 13 height 13
checkbox input "true"
click at [533, 468] on input "checkbox" at bounding box center [540, 475] width 13 height 13
checkbox input "true"
click at [536, 525] on input "checkbox" at bounding box center [540, 531] width 13 height 13
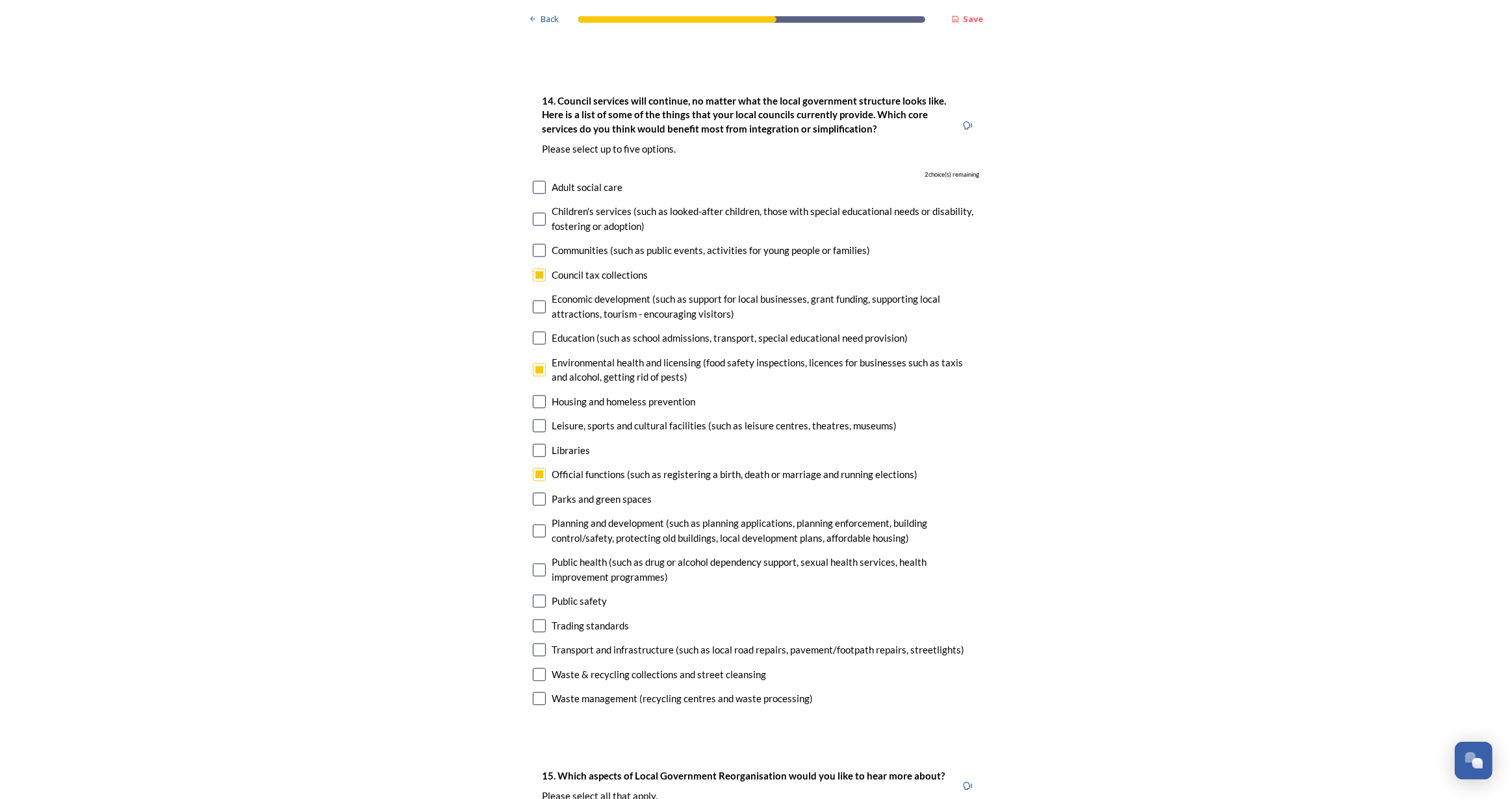
checkbox input "true"
click at [533, 643] on input "checkbox" at bounding box center [540, 650] width 13 height 13
checkbox input "true"
click at [539, 692] on input "checkbox" at bounding box center [540, 699] width 13 height 13
checkbox input "false"
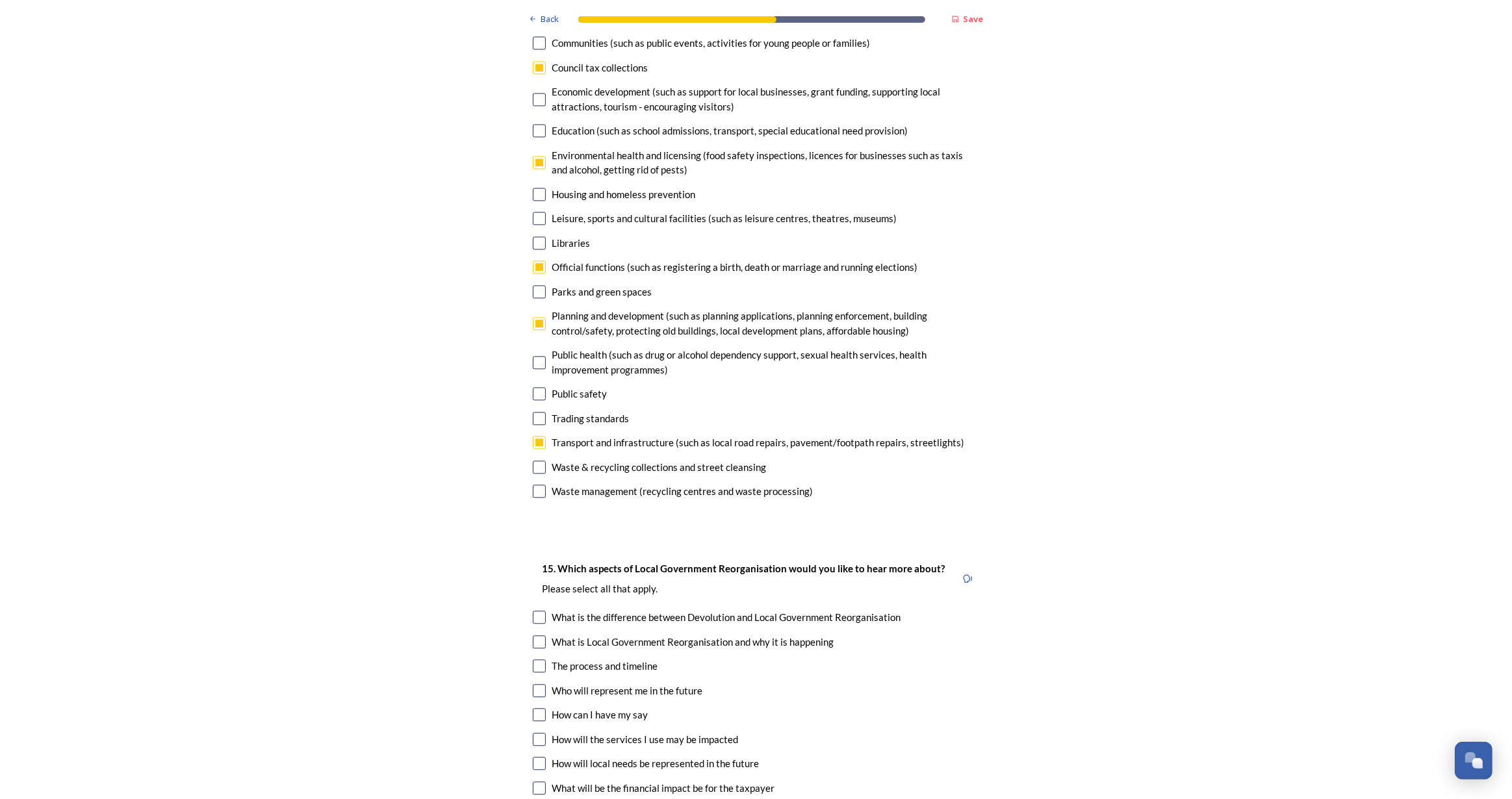
scroll to position [3426, 0]
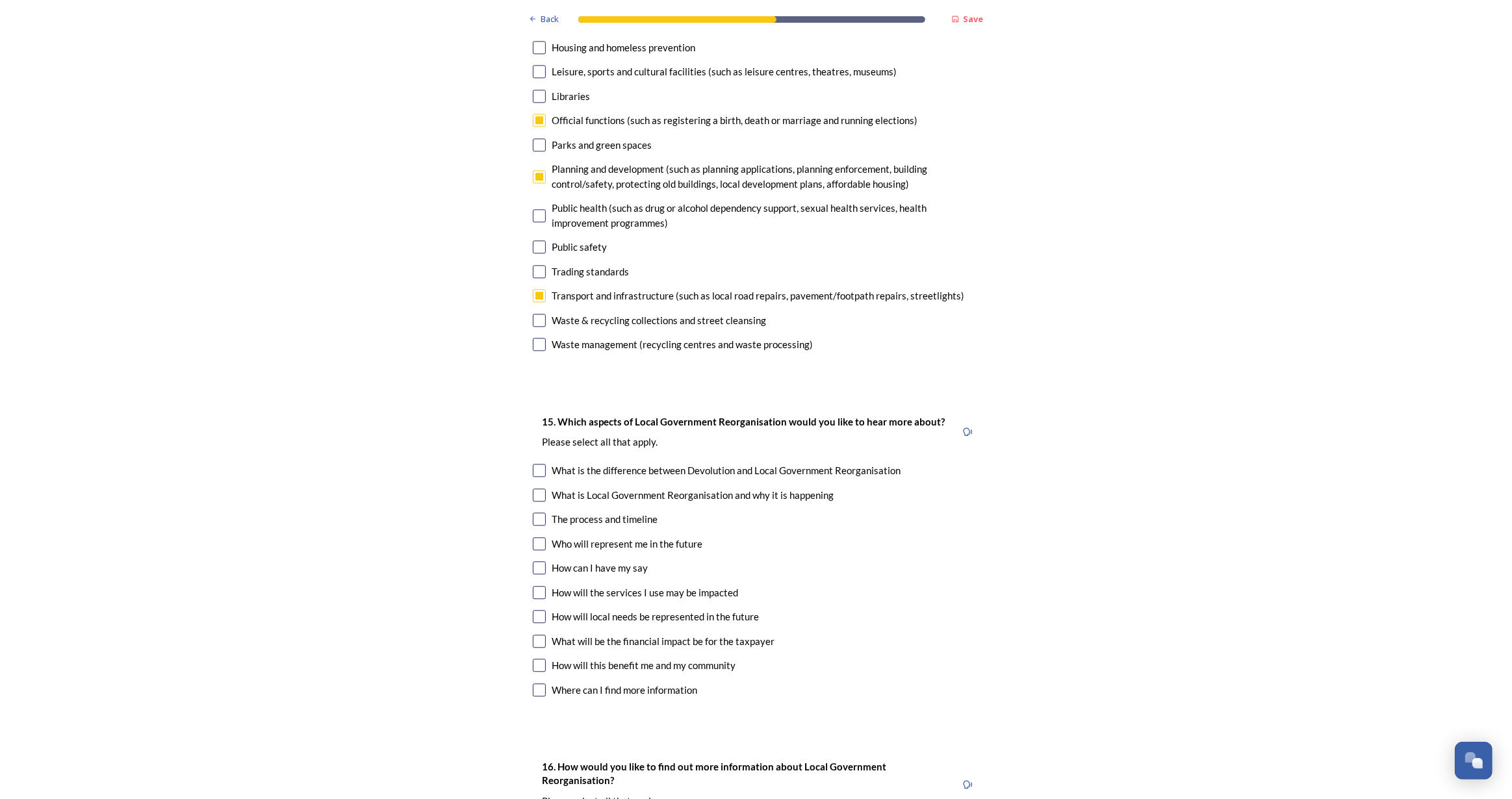
click at [536, 537] on input "checkbox" at bounding box center [540, 544] width 13 height 13
checkbox input "true"
click at [535, 586] on input "checkbox" at bounding box center [540, 593] width 13 height 13
checkbox input "true"
click at [535, 610] on input "checkbox" at bounding box center [540, 617] width 13 height 13
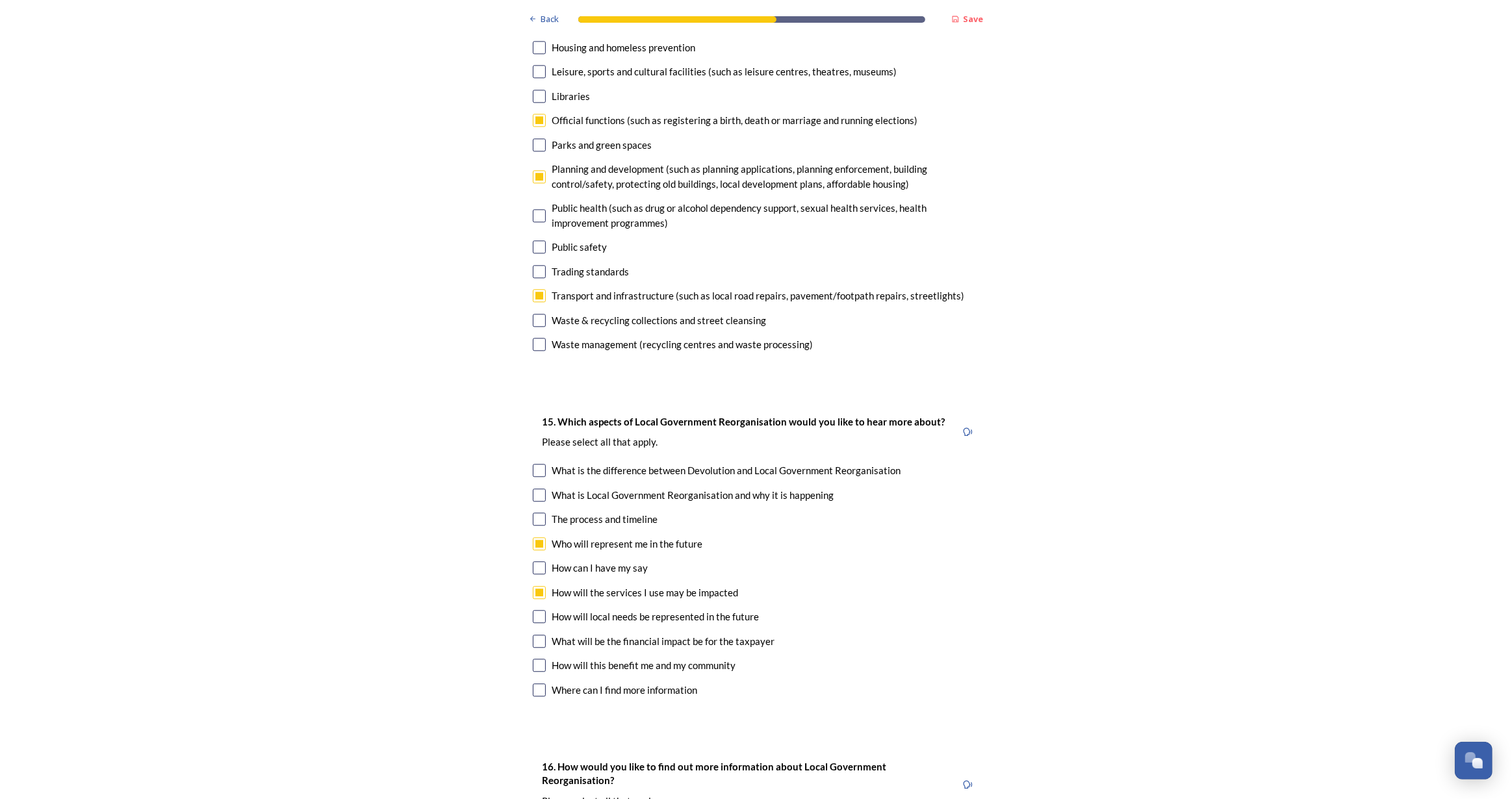
checkbox input "true"
click at [534, 659] on input "checkbox" at bounding box center [540, 666] width 13 height 13
checkbox input "true"
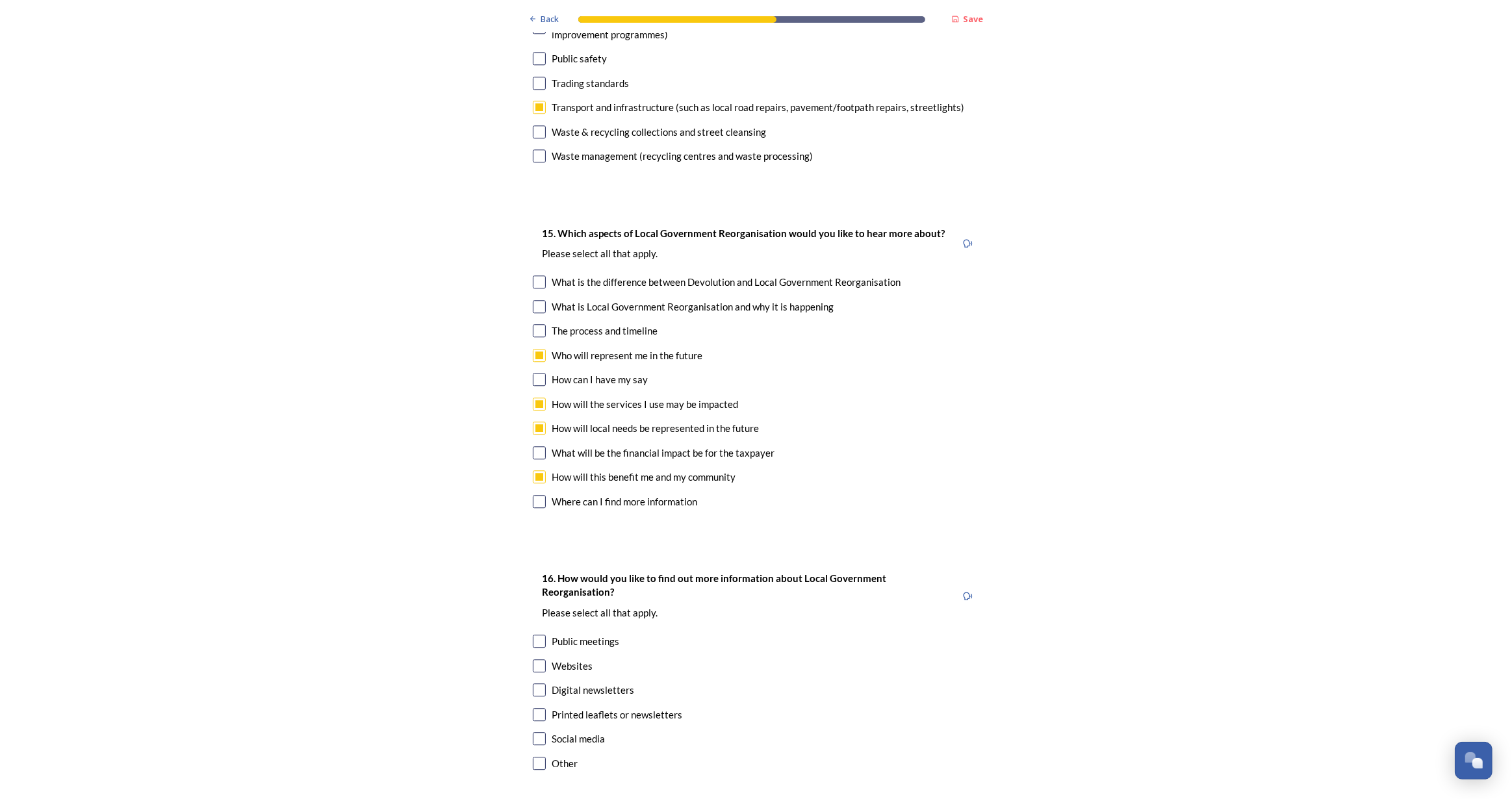
scroll to position [3663, 0]
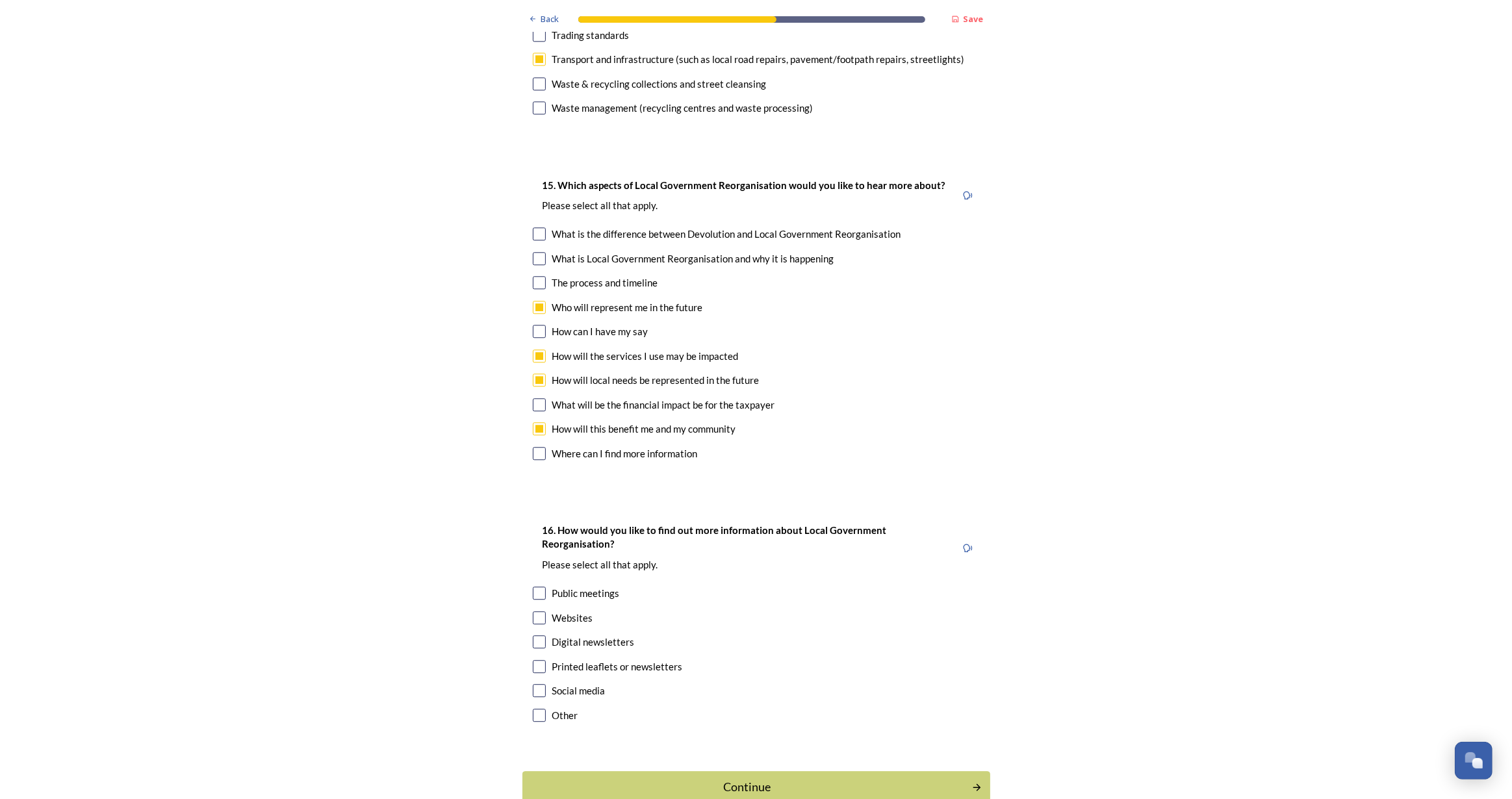
click at [535, 587] on input "checkbox" at bounding box center [540, 594] width 13 height 13
checkbox input "true"
click at [535, 660] on input "checkbox" at bounding box center [540, 667] width 13 height 13
checkbox input "true"
click at [836, 779] on div "Continue" at bounding box center [746, 787] width 440 height 17
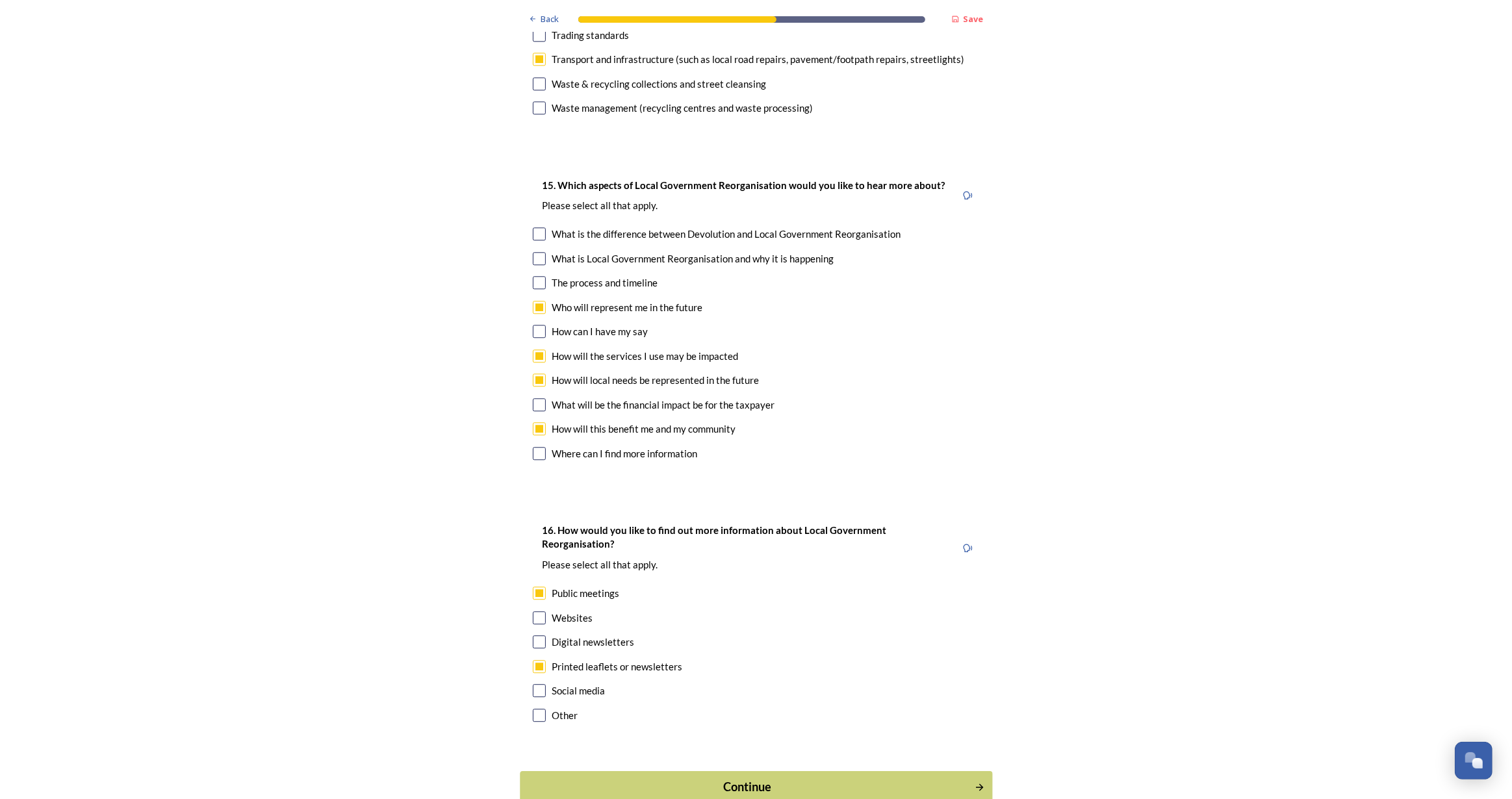
scroll to position [0, 0]
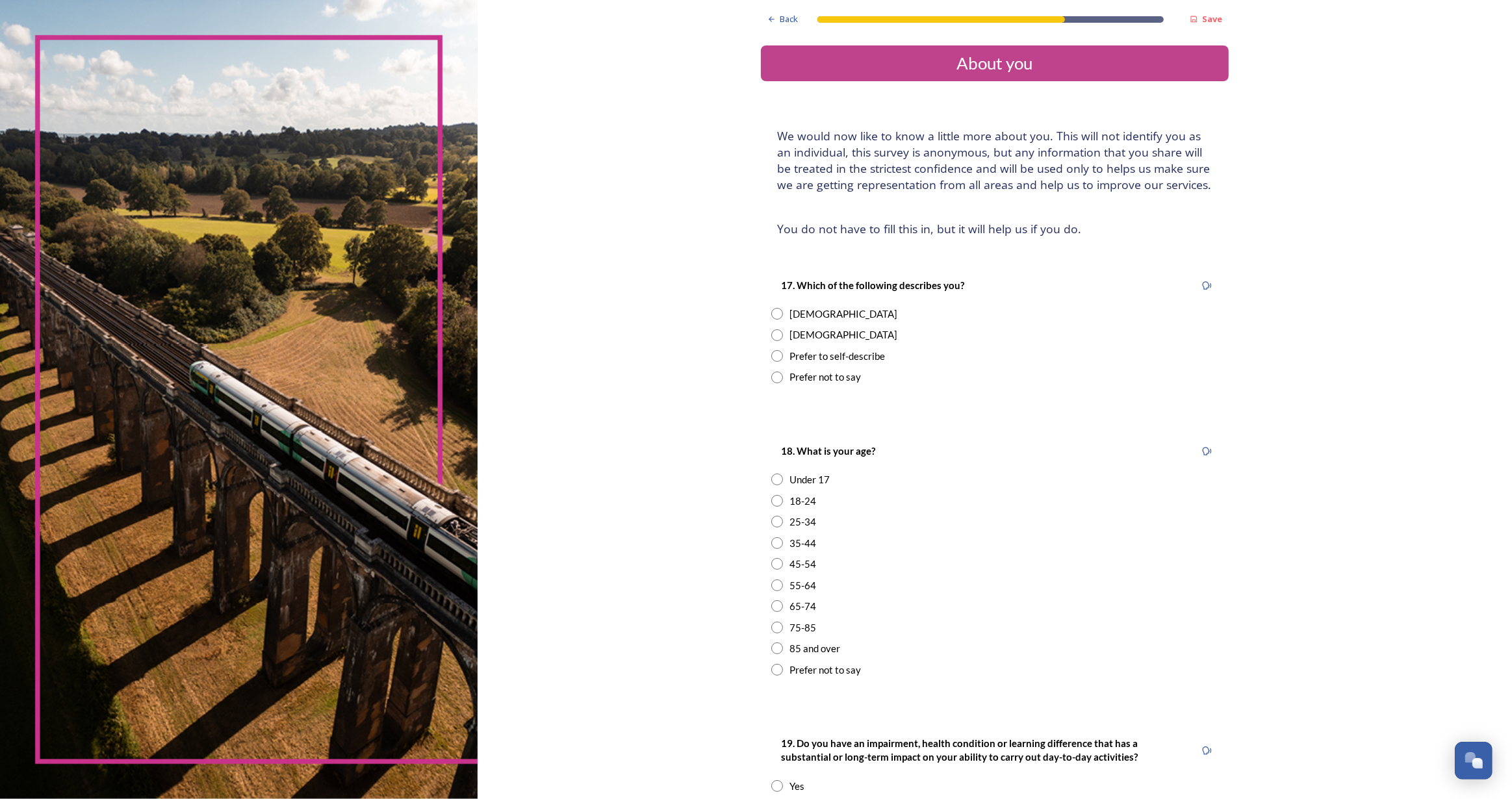
click at [765, 317] on div "17. Which of the following describes you? Female Male Prefer to self-describe P…" at bounding box center [995, 331] width 468 height 133
drag, startPoint x: 771, startPoint y: 308, endPoint x: 771, endPoint y: 318, distance: 10.0
click at [771, 308] on input "radio" at bounding box center [777, 314] width 12 height 12
radio input "true"
click at [777, 624] on input "radio" at bounding box center [777, 628] width 12 height 12
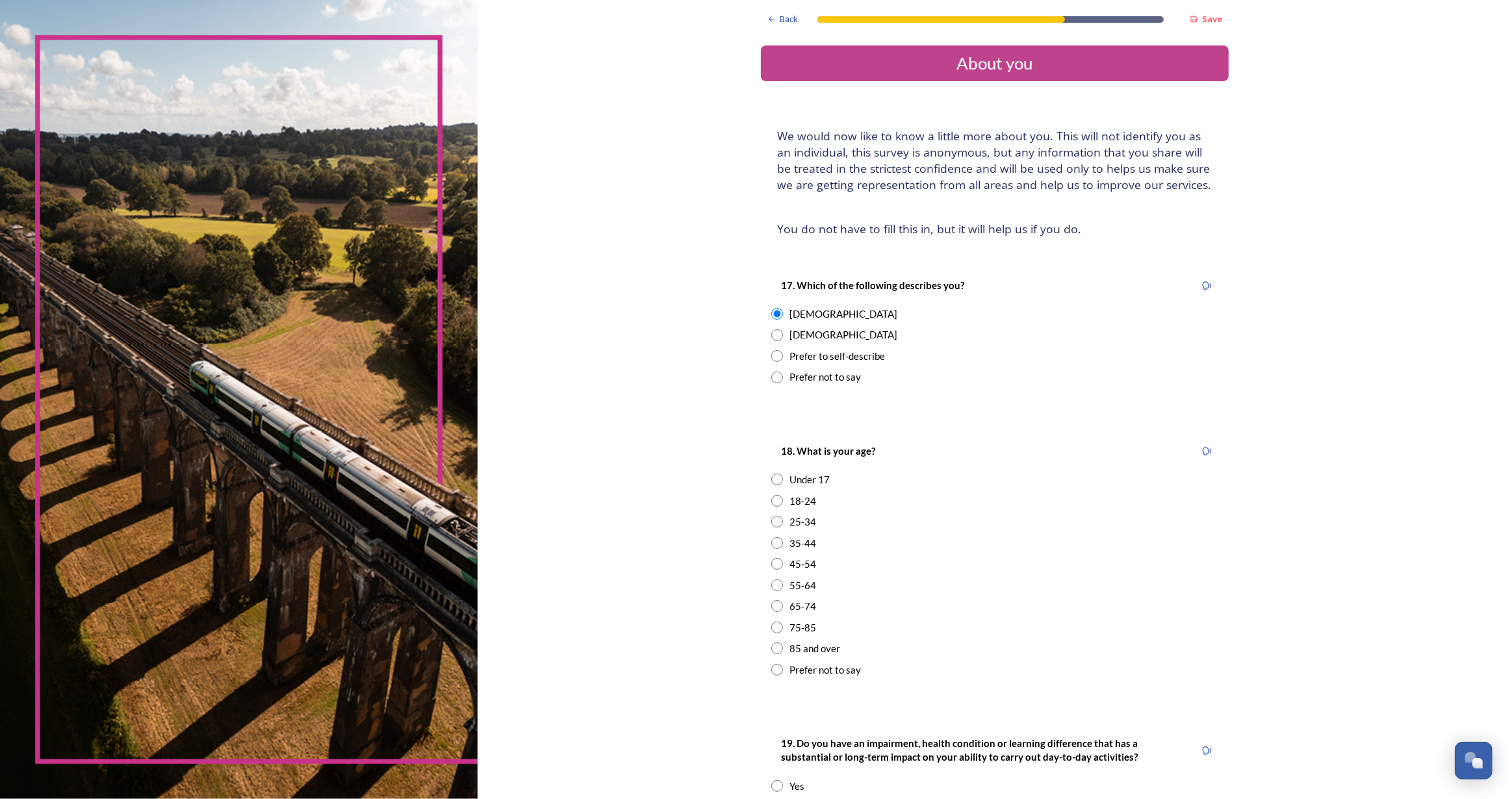
radio input "true"
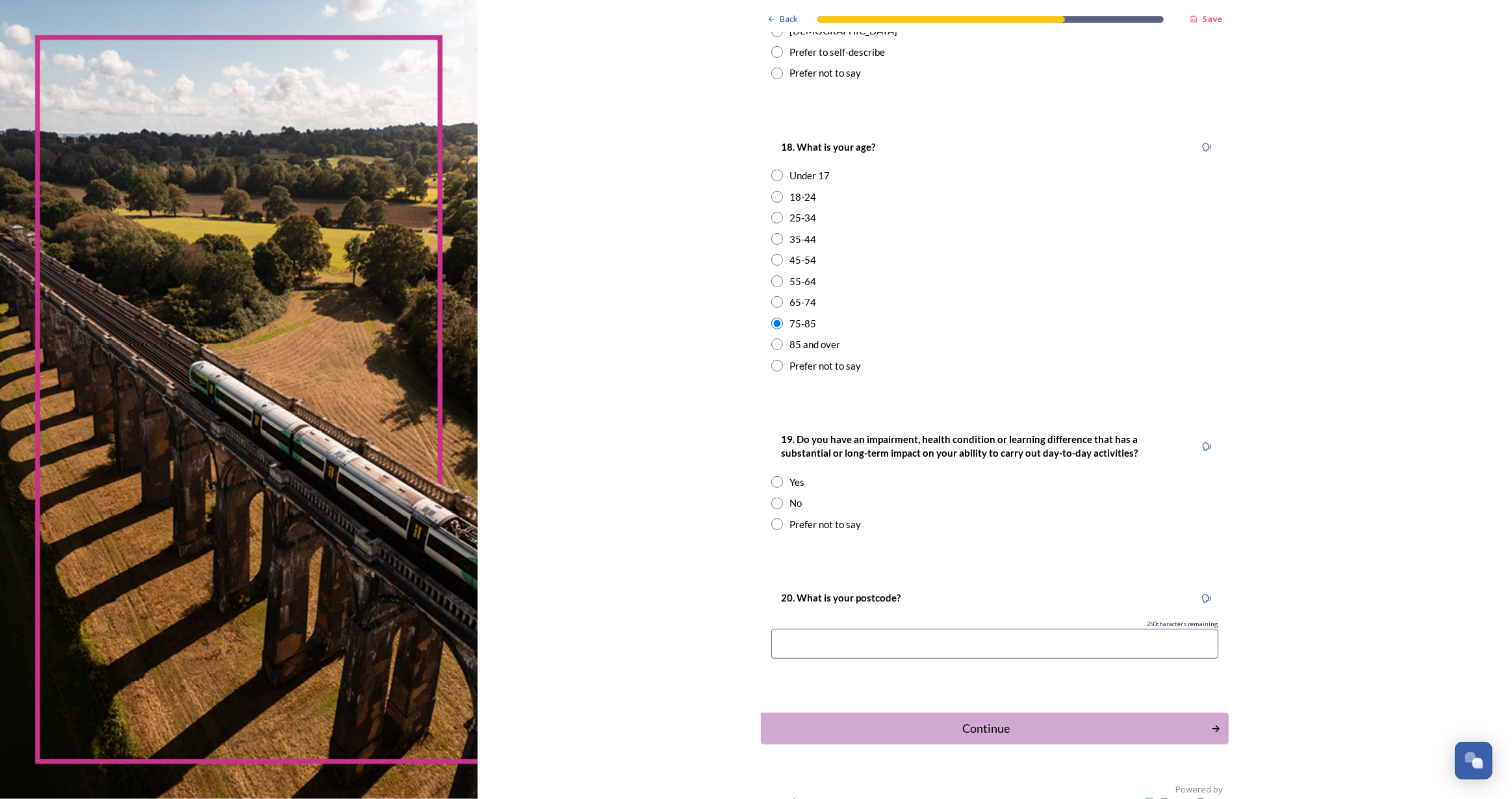
scroll to position [323, 0]
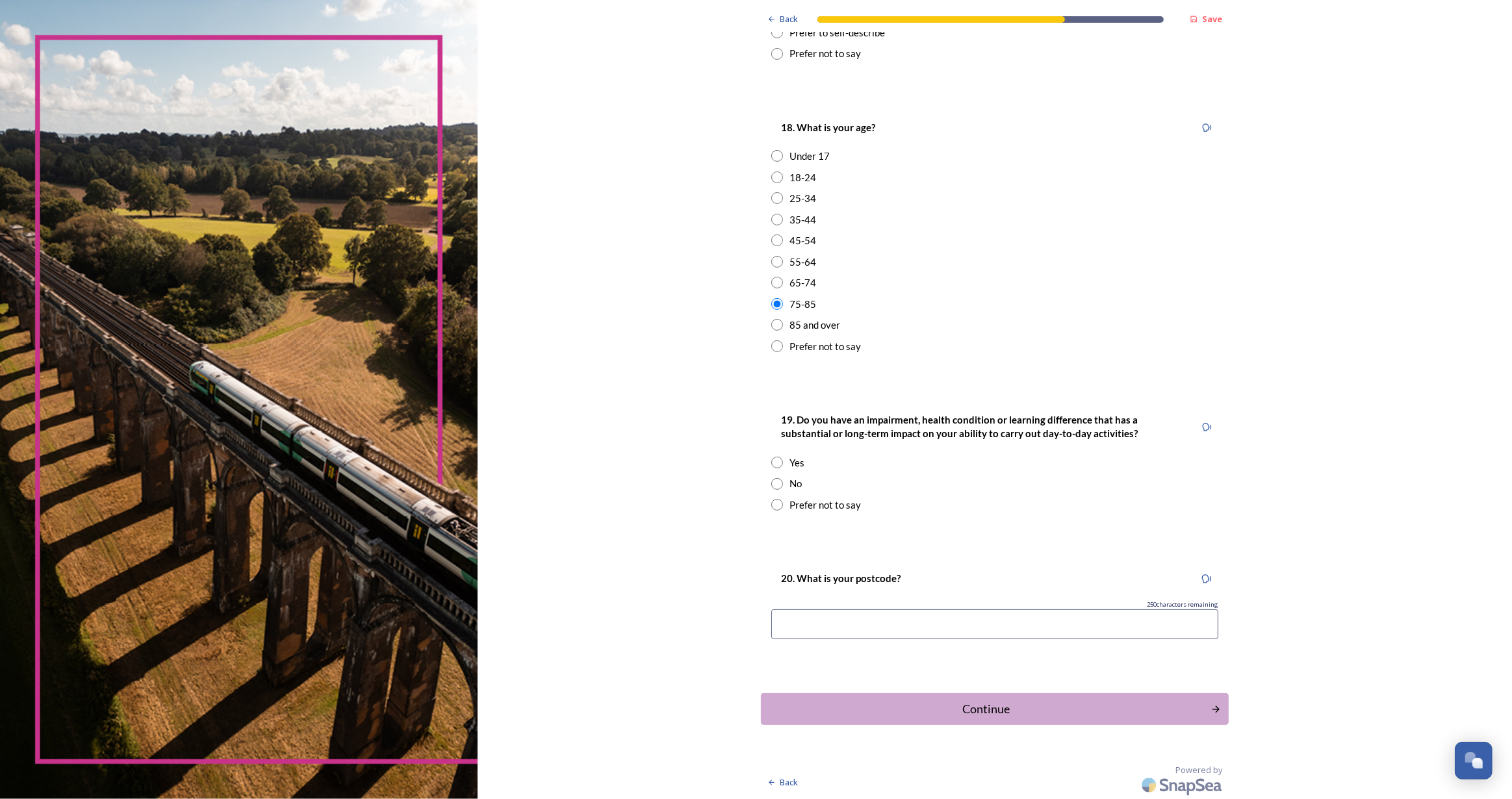
click at [771, 478] on input "radio" at bounding box center [777, 484] width 12 height 12
radio input "true"
click at [891, 615] on input at bounding box center [994, 624] width 447 height 30
click at [802, 630] on input "bn14 jjn" at bounding box center [994, 624] width 447 height 30
type input "bn14 7jn"
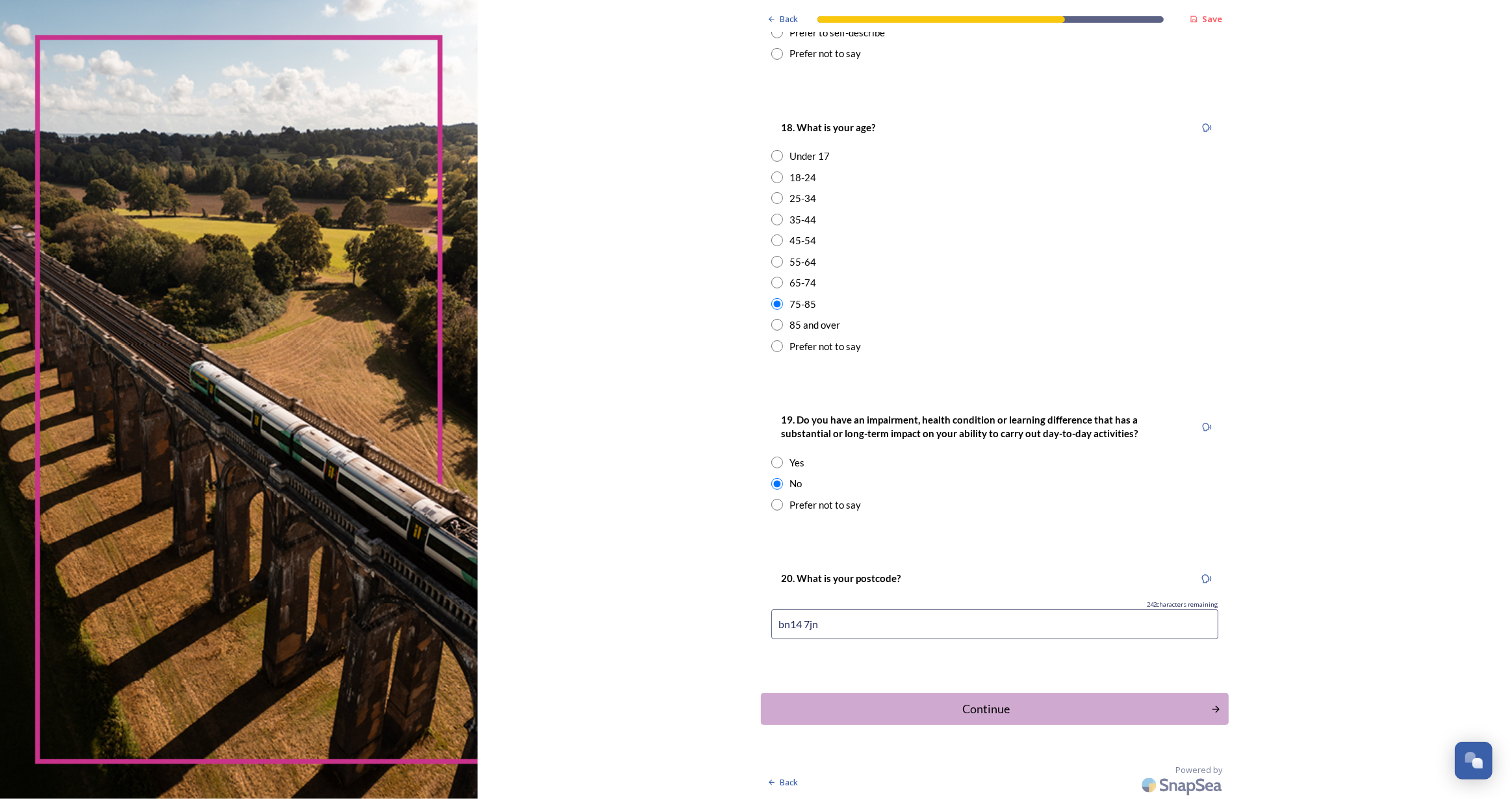
click at [1048, 715] on div "Continue" at bounding box center [986, 709] width 436 height 17
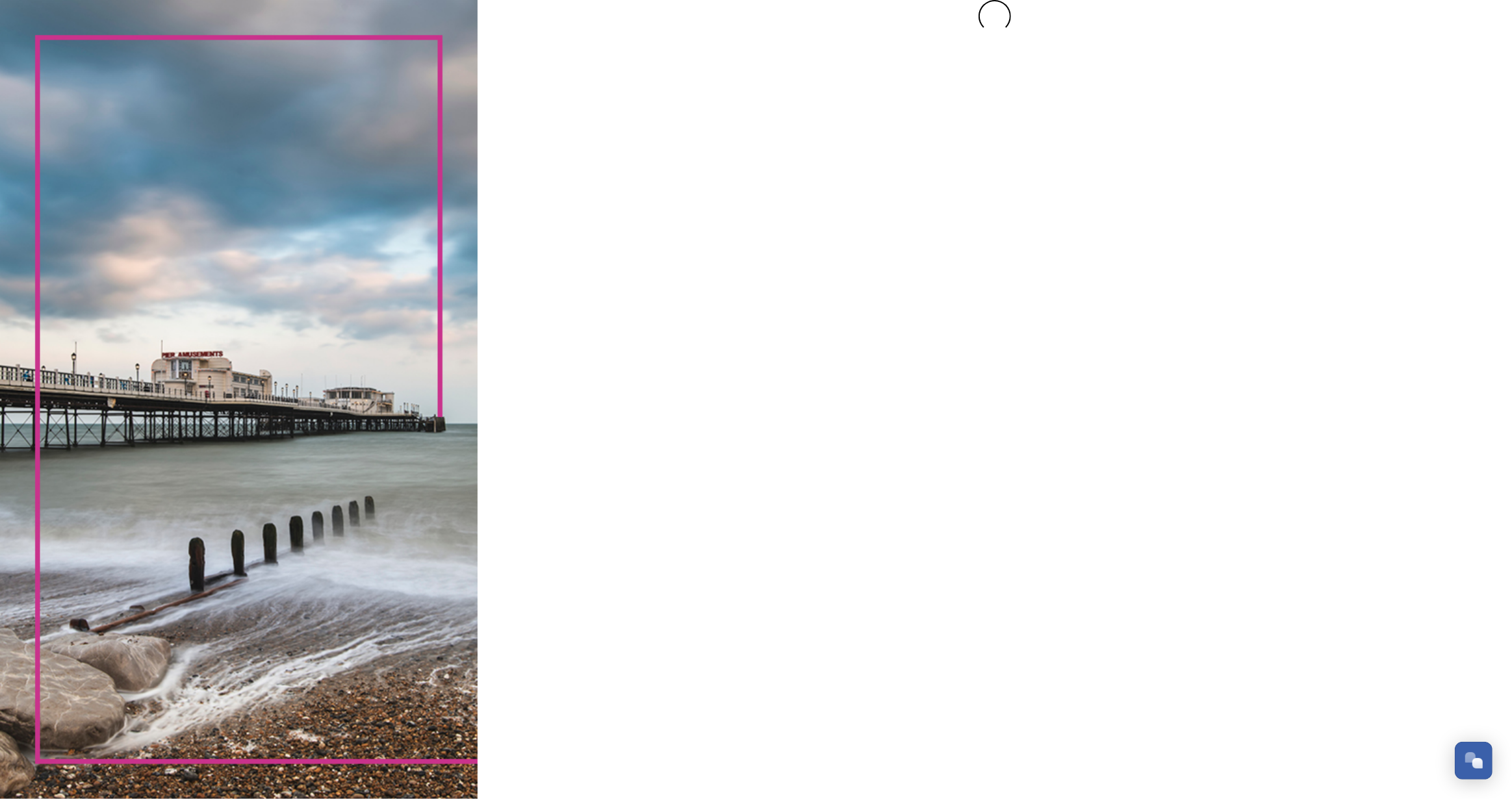
scroll to position [0, 0]
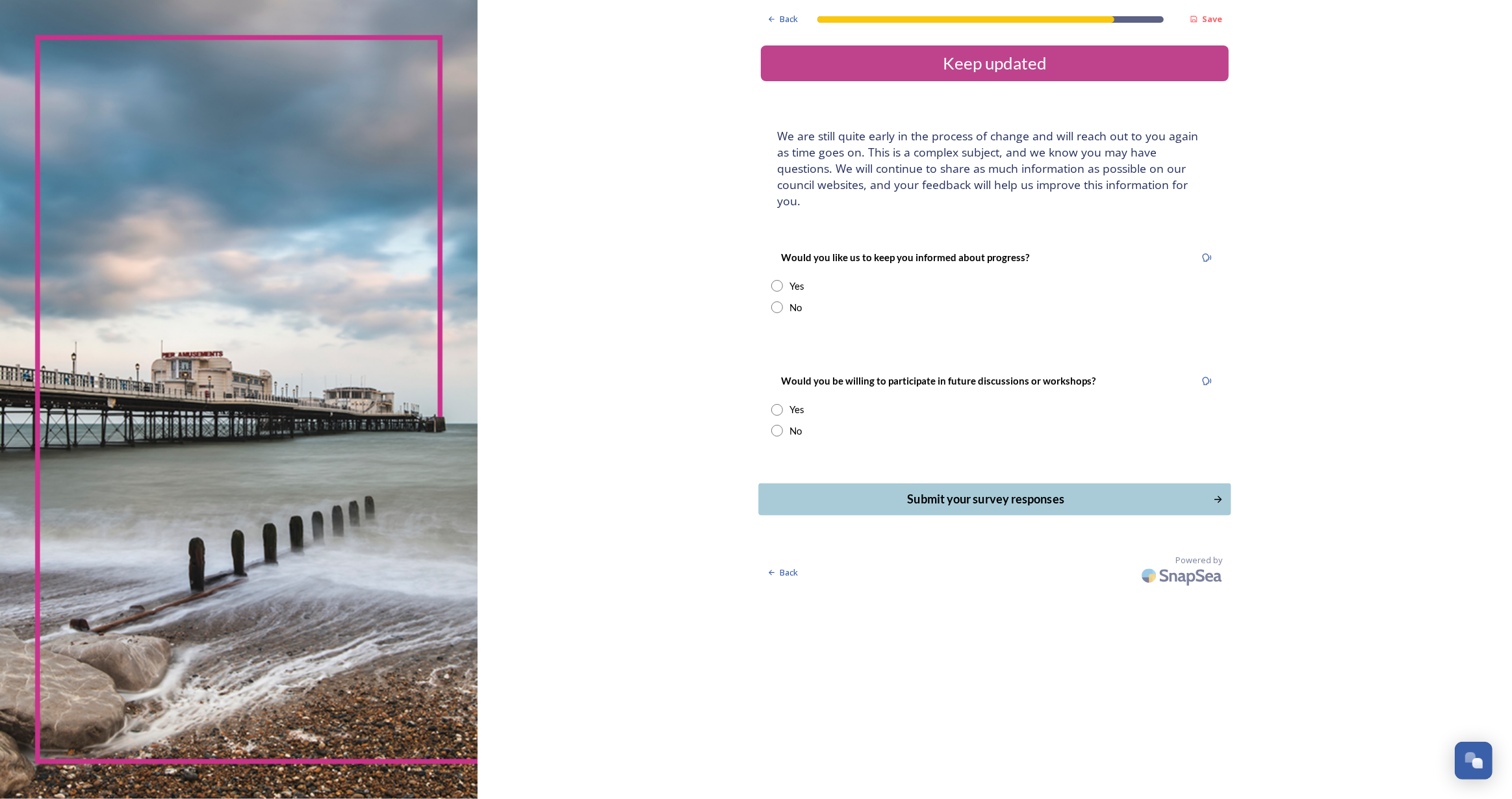
click at [1000, 491] on div "Submit your survey responses" at bounding box center [986, 500] width 440 height 17
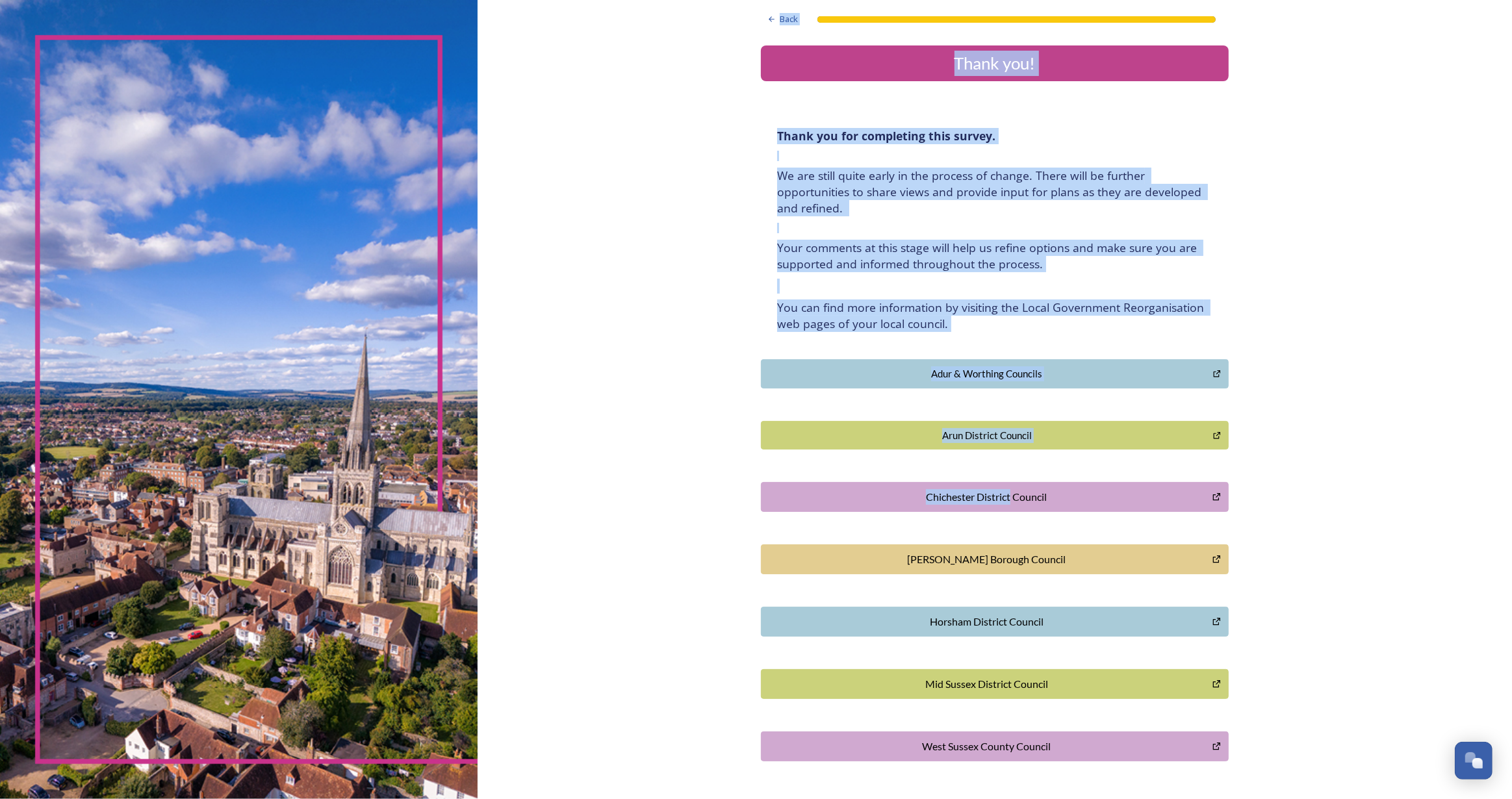
click at [1001, 485] on div "Back Thank you! Thank you for completing this survey. ﻿We are still quite early…" at bounding box center [994, 400] width 1035 height 799
click at [587, 210] on div "Back Thank you! Thank you for completing this survey. ﻿We are still quite early…" at bounding box center [994, 418] width 1035 height 837
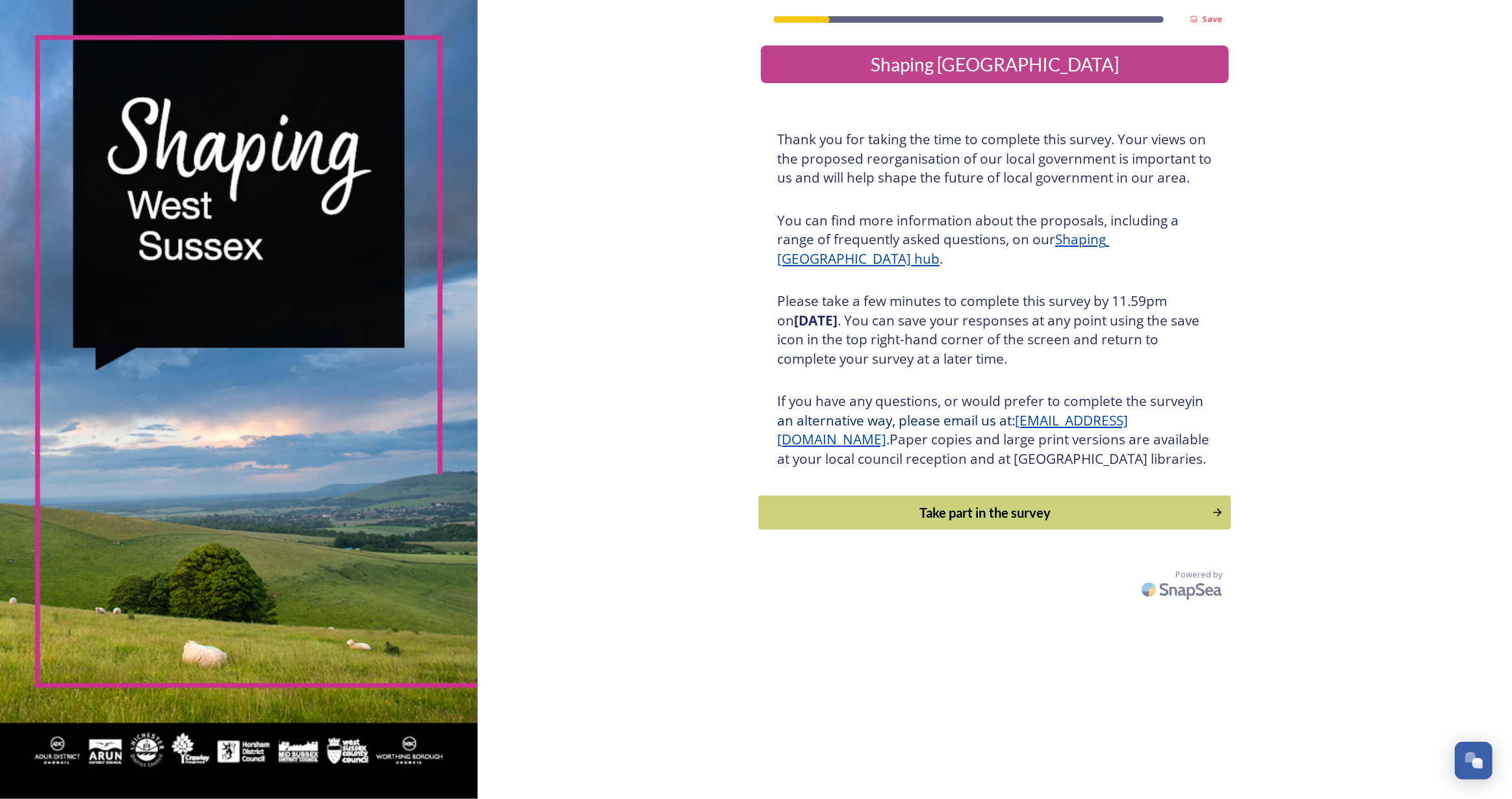
click at [962, 523] on div "Take part in the survey" at bounding box center [986, 513] width 439 height 19
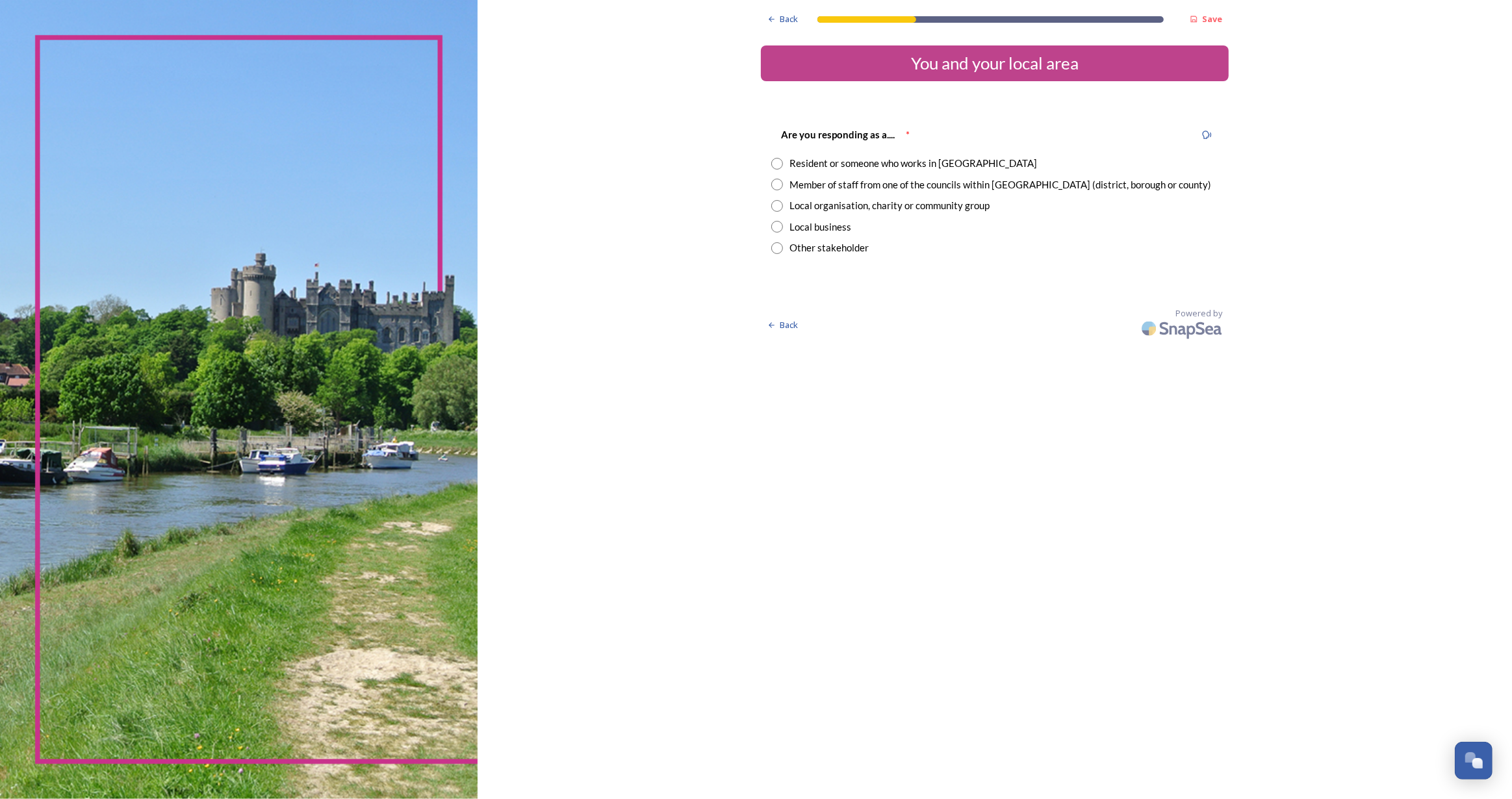
click at [779, 167] on input "radio" at bounding box center [777, 164] width 12 height 12
radio input "true"
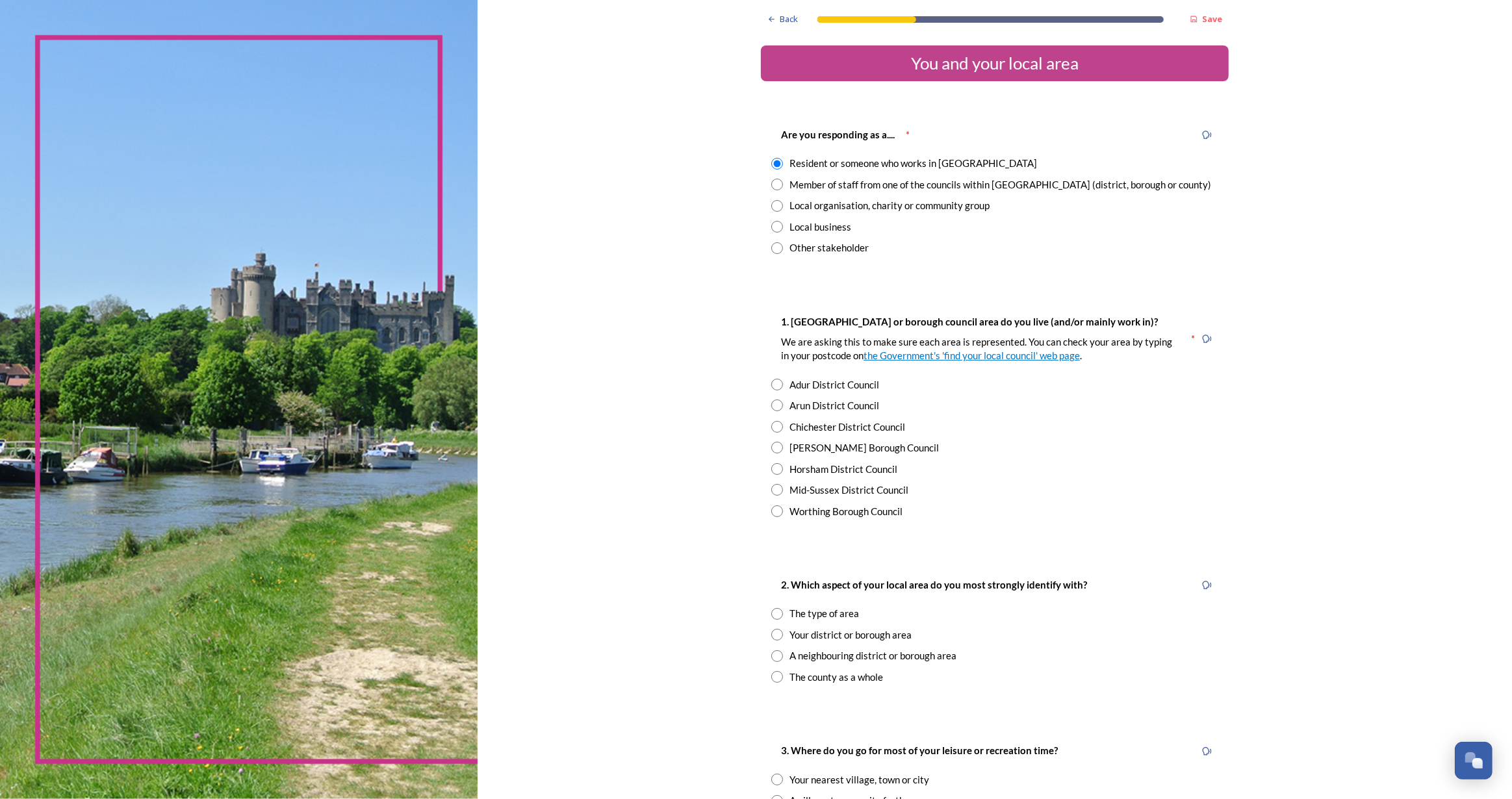
click at [777, 513] on input "radio" at bounding box center [777, 511] width 12 height 12
radio input "true"
click at [771, 633] on input "radio" at bounding box center [777, 634] width 12 height 12
radio input "true"
click at [773, 603] on div "2. Which aspect of your local area do you most strongly identify with? The type…" at bounding box center [995, 631] width 468 height 133
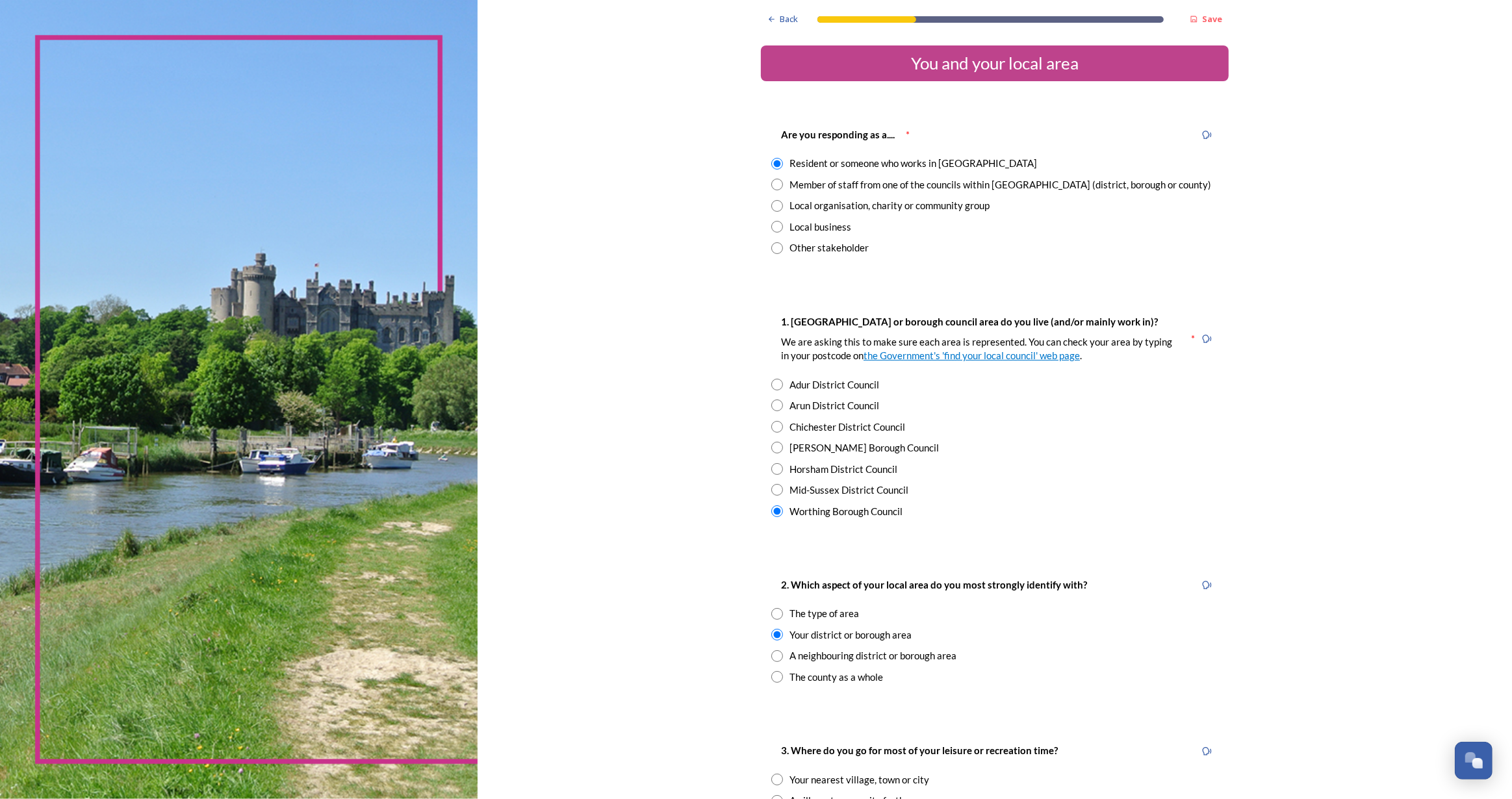
click at [771, 613] on input "radio" at bounding box center [777, 614] width 12 height 12
radio input "true"
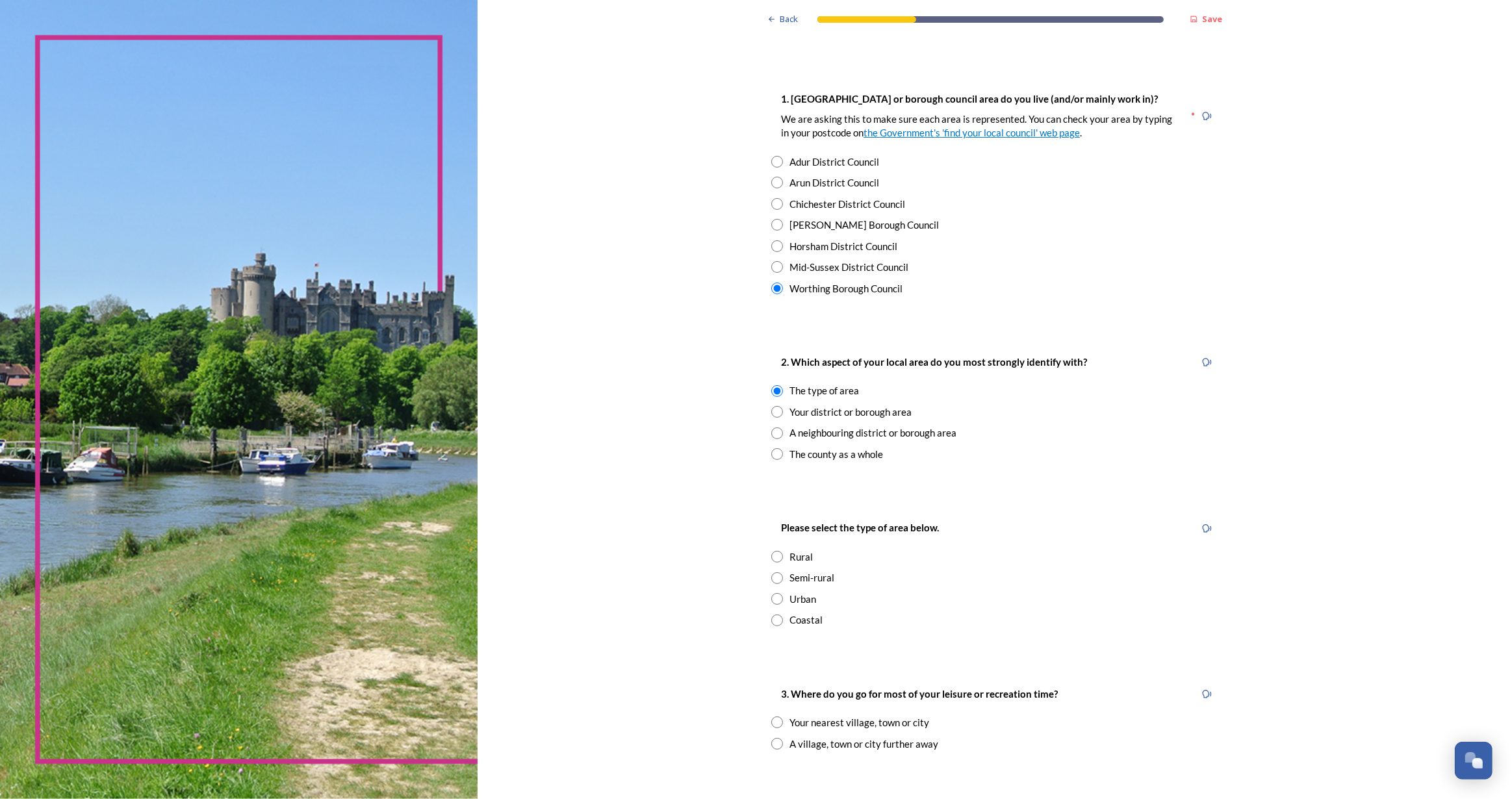
scroll to position [236, 0]
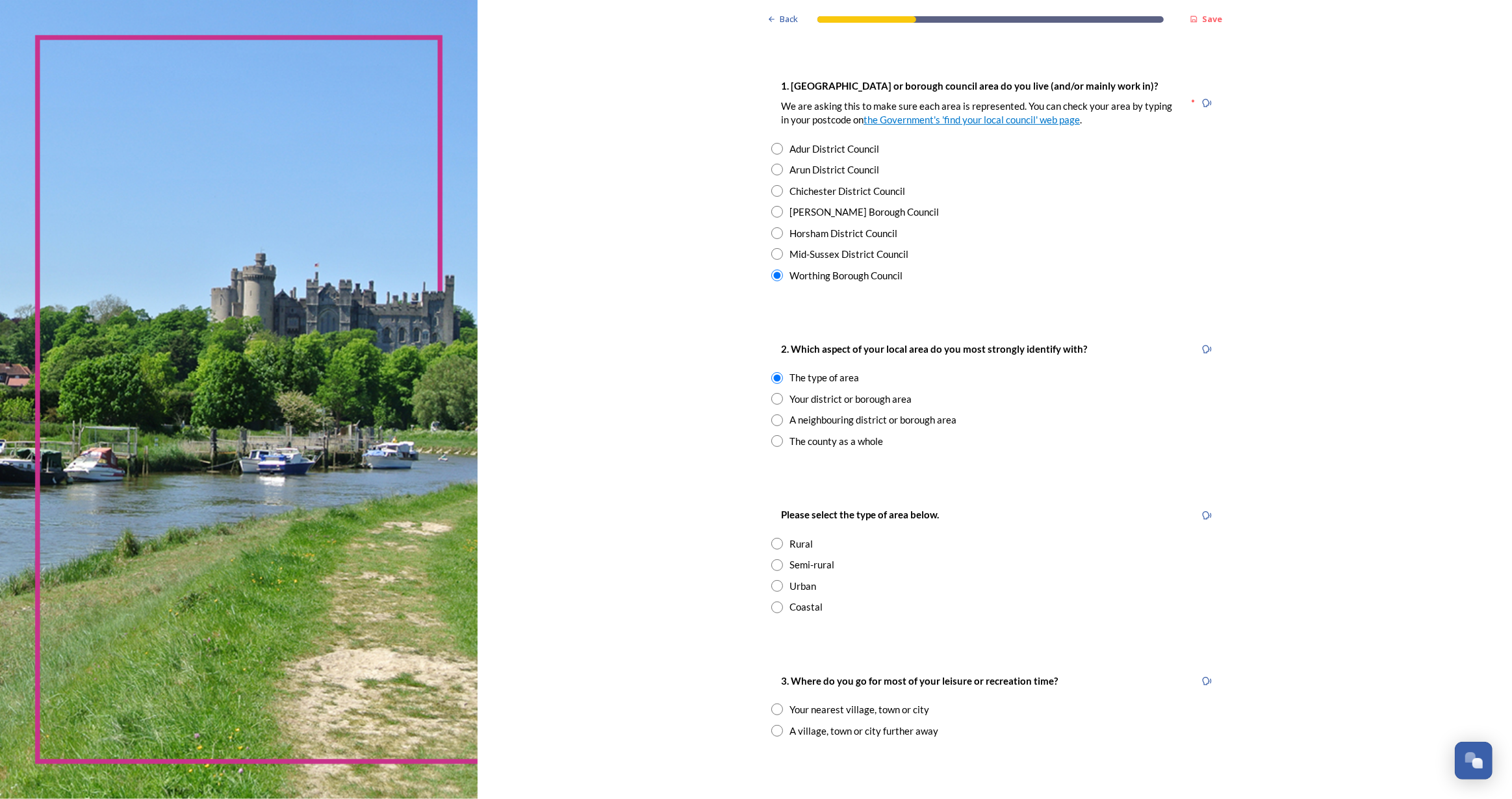
drag, startPoint x: 771, startPoint y: 605, endPoint x: 786, endPoint y: 611, distance: 16.2
click at [771, 606] on input "radio" at bounding box center [777, 607] width 12 height 12
radio input "true"
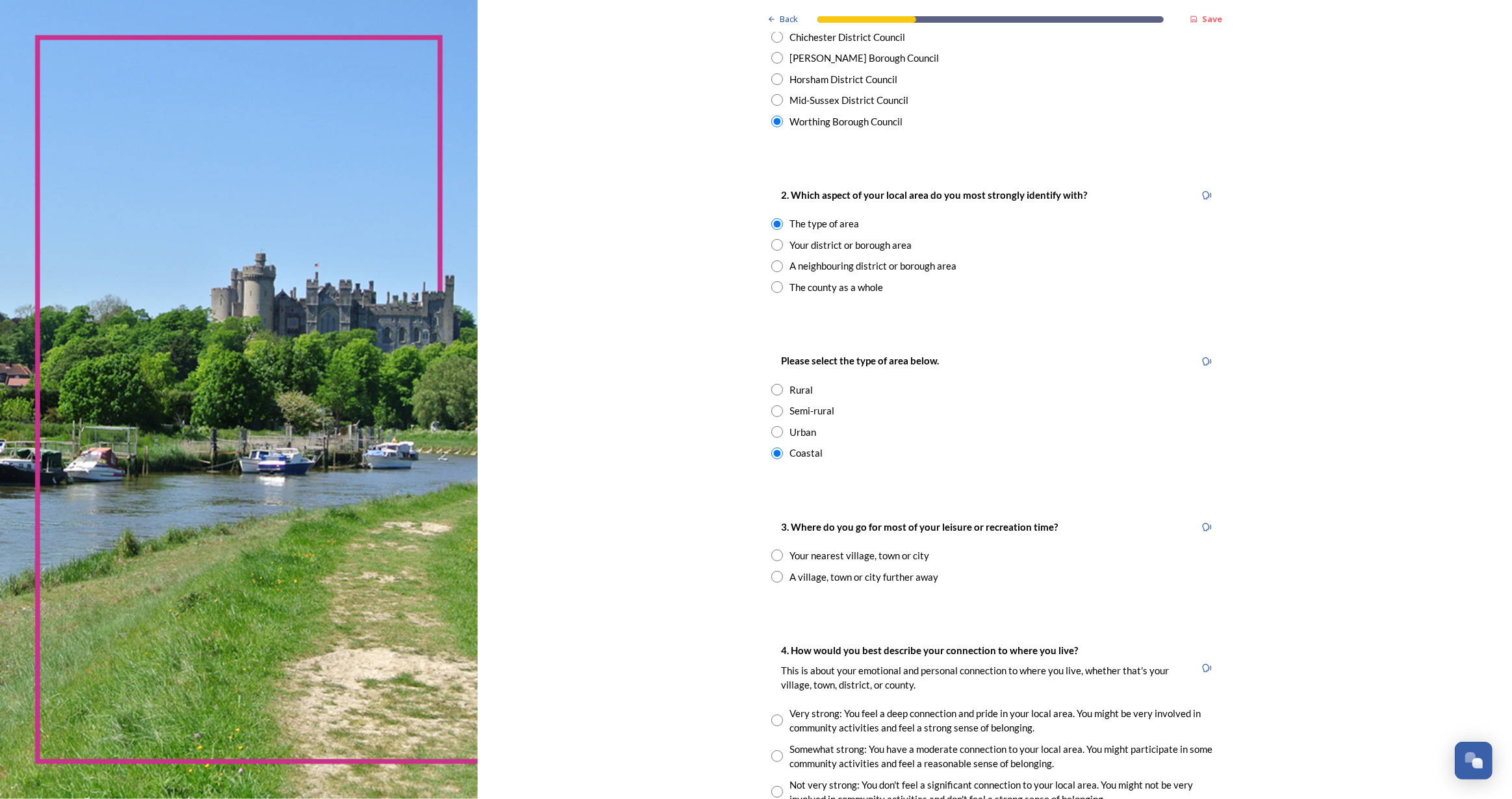
scroll to position [413, 0]
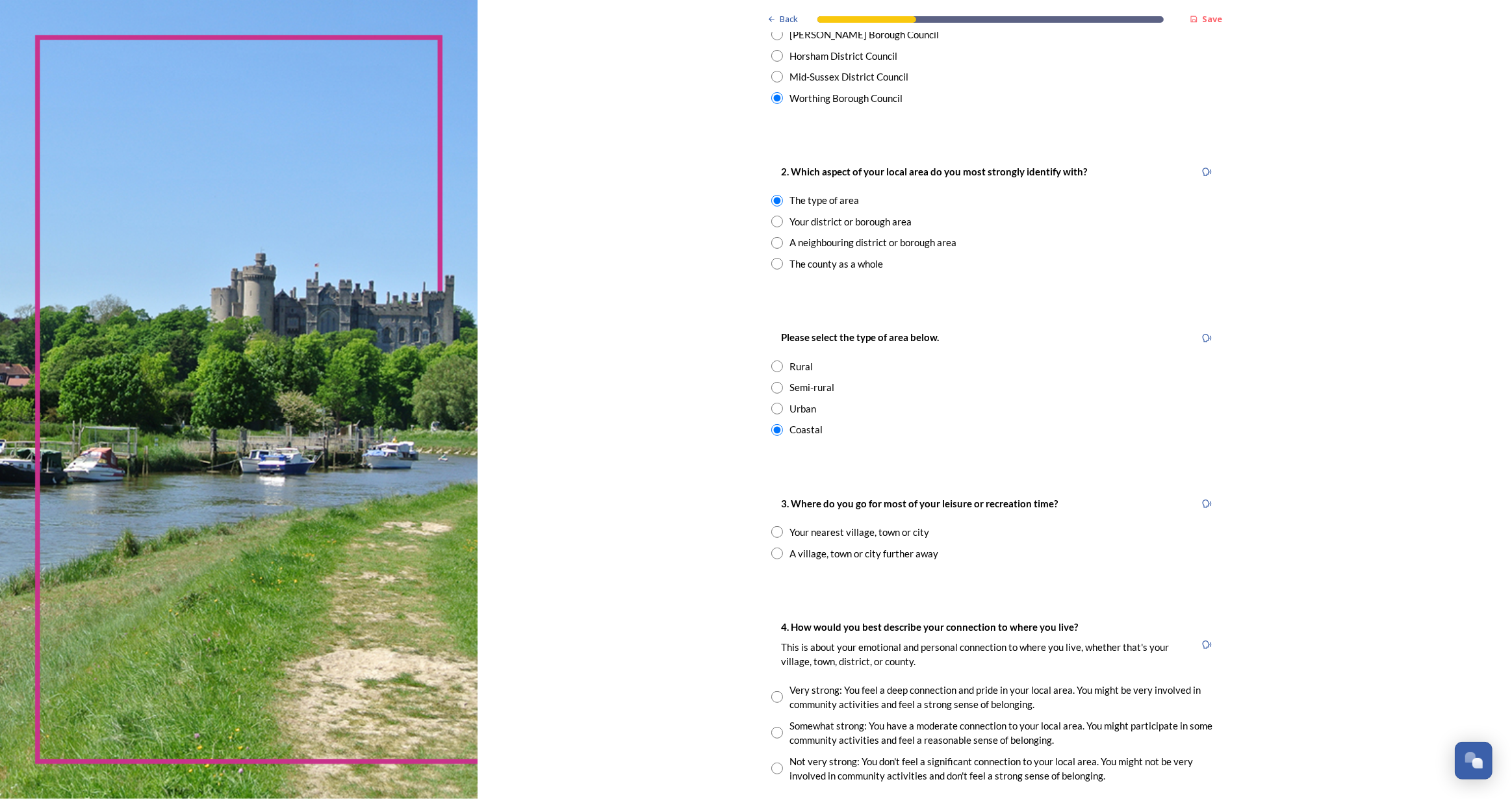
drag, startPoint x: 773, startPoint y: 530, endPoint x: 775, endPoint y: 544, distance: 14.1
click at [773, 531] on input "radio" at bounding box center [777, 532] width 12 height 12
radio input "true"
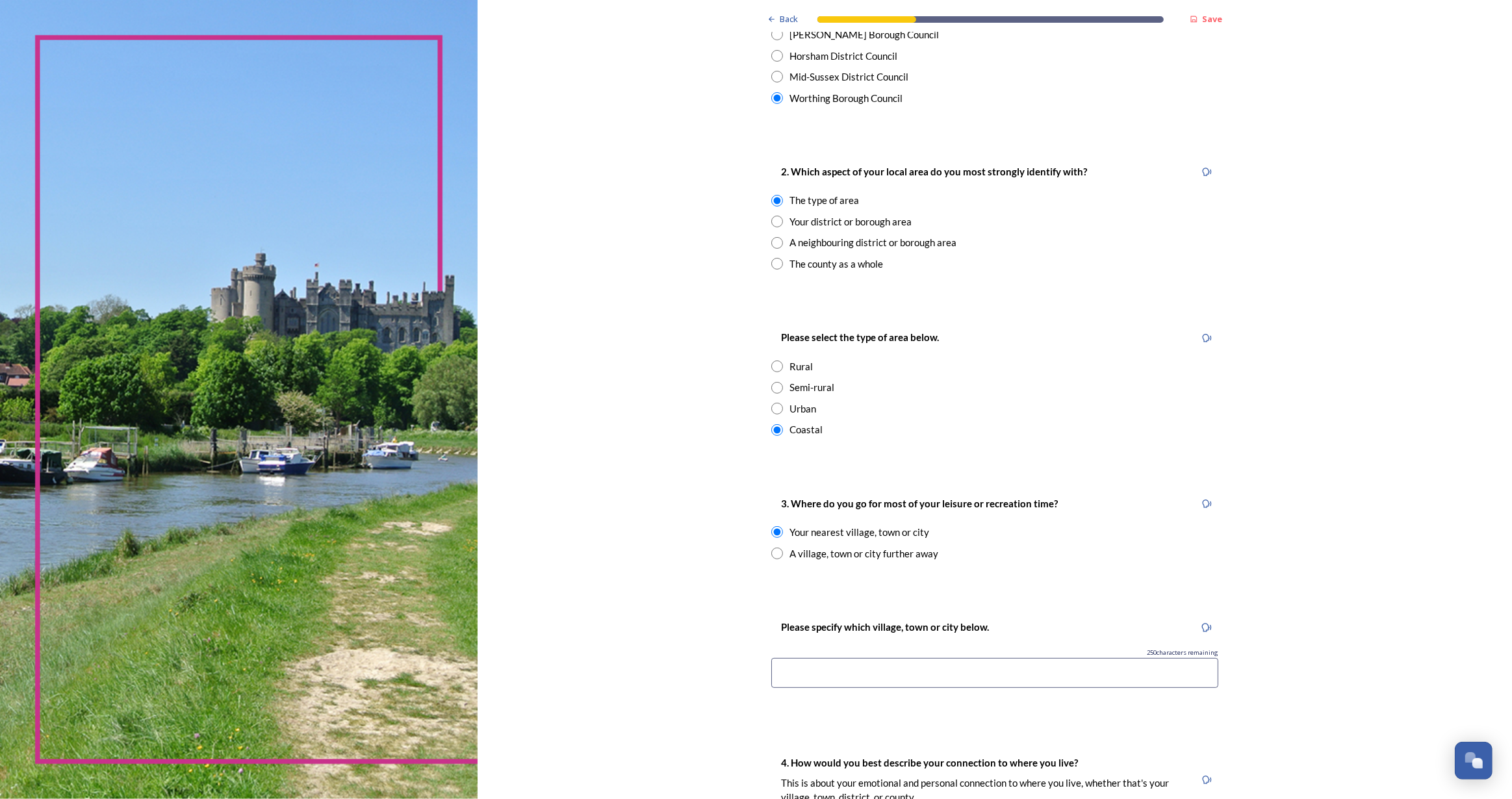
click at [839, 674] on input at bounding box center [994, 673] width 447 height 30
type input "Worthing"
drag, startPoint x: 837, startPoint y: 673, endPoint x: 699, endPoint y: 671, distance: 138.0
click at [699, 671] on div "Back Save You and your local area Are you responding as a.... * Resident or som…" at bounding box center [994, 503] width 1035 height 1832
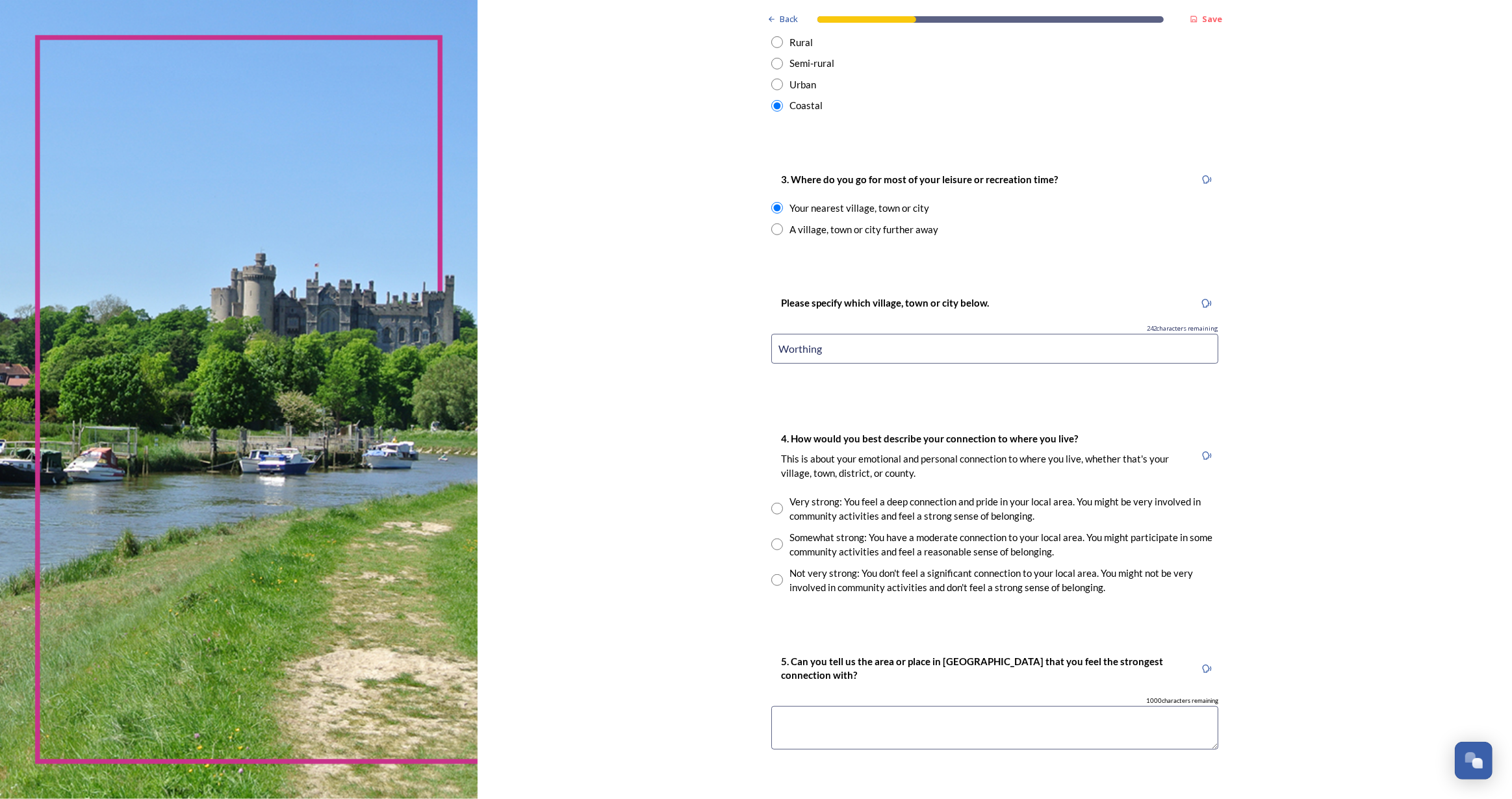
scroll to position [886, 0]
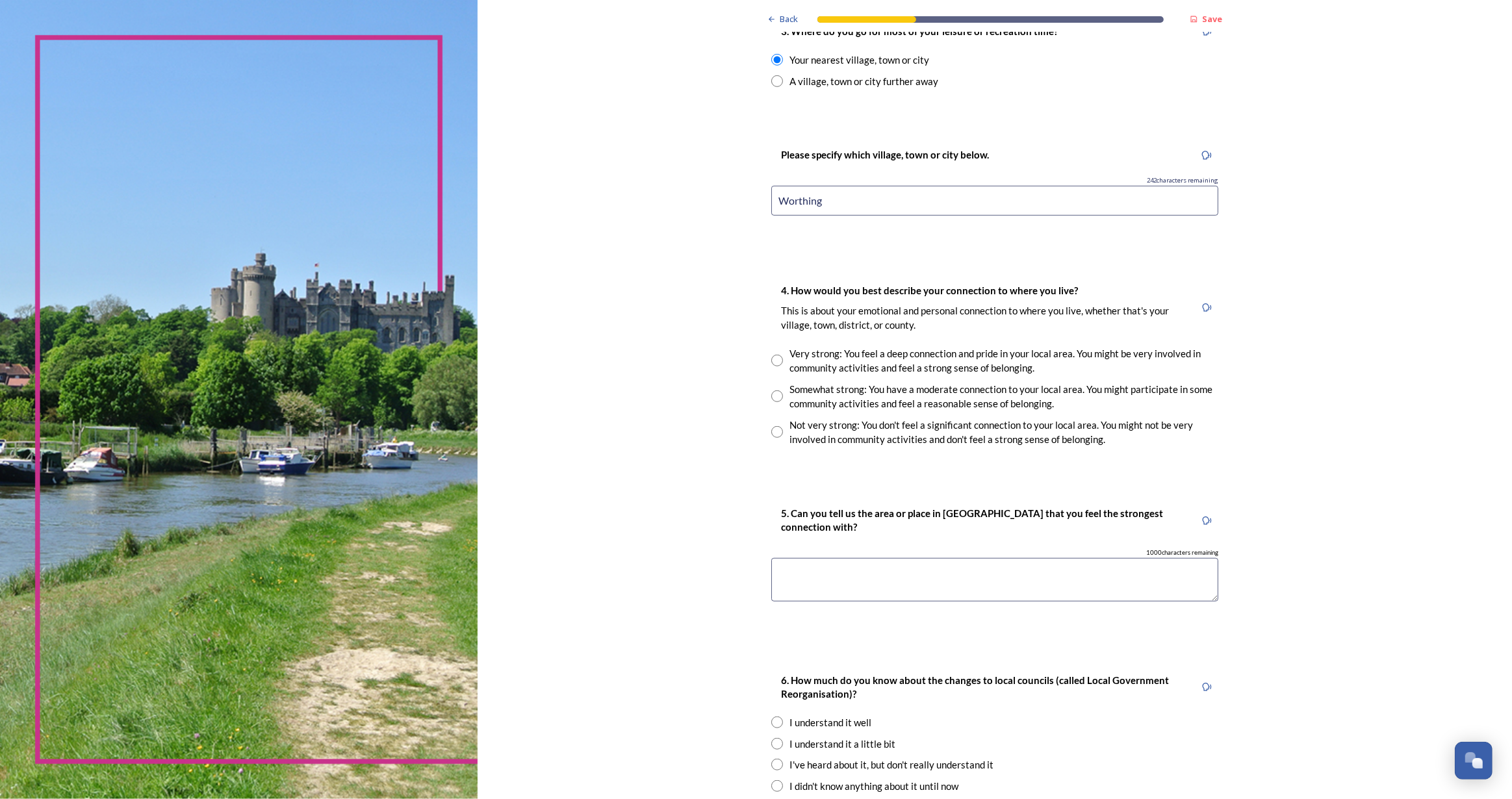
click at [813, 587] on textarea at bounding box center [994, 580] width 447 height 43
paste textarea "Worthing"
type textarea "Worthing"
click at [775, 355] on input "radio" at bounding box center [777, 361] width 12 height 12
radio input "true"
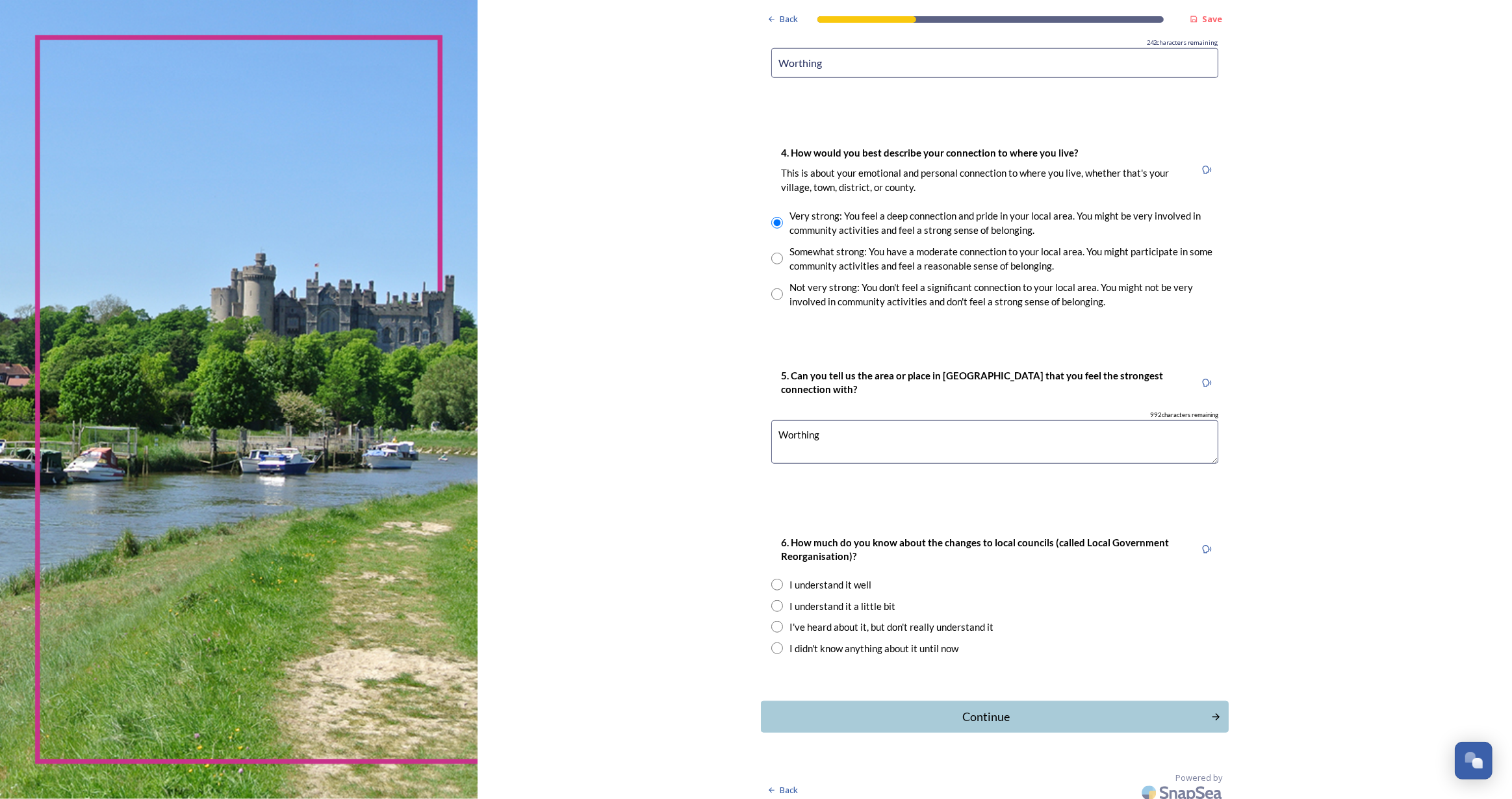
scroll to position [1031, 0]
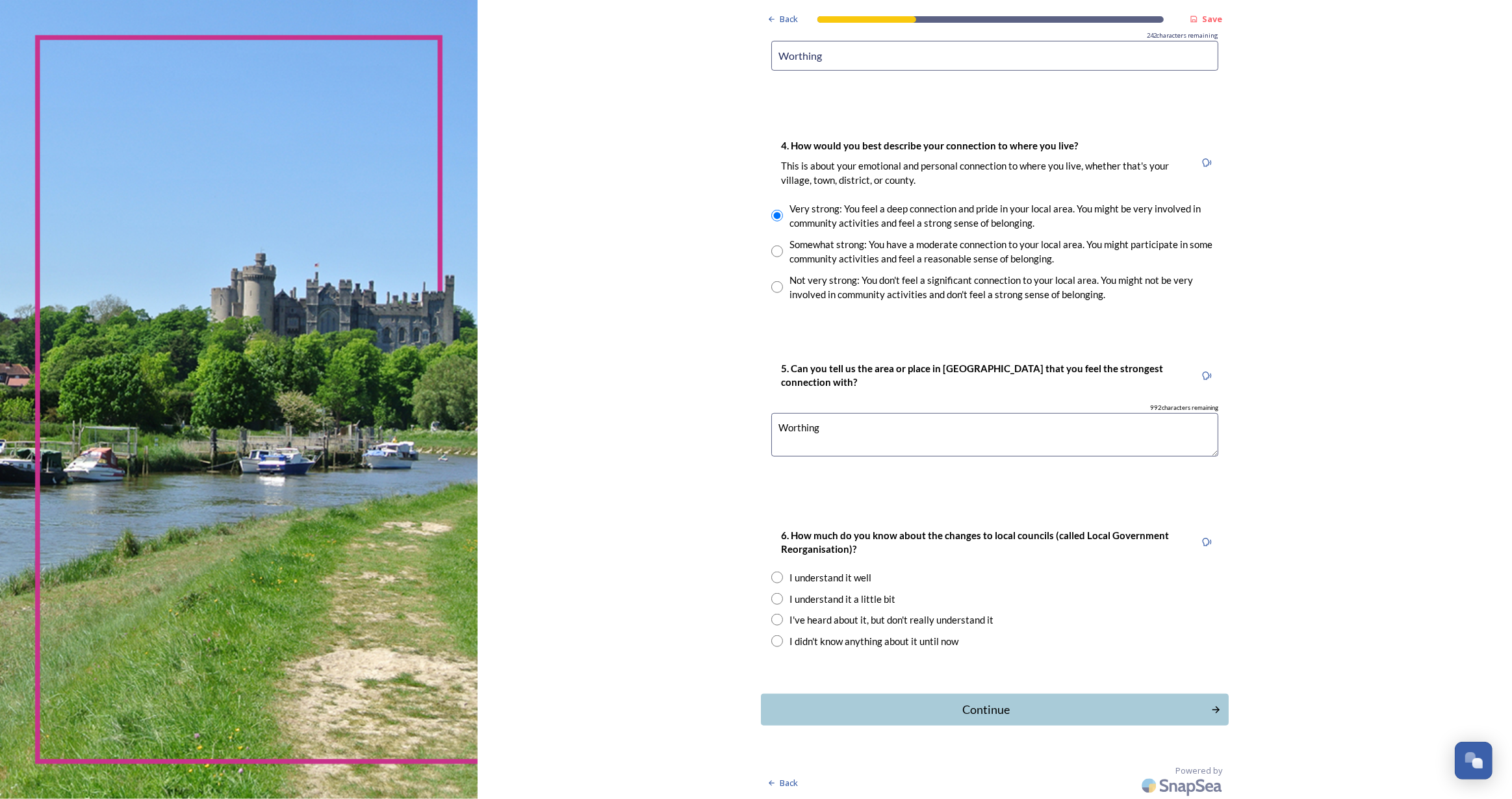
click at [771, 622] on input "radio" at bounding box center [777, 620] width 12 height 12
radio input "true"
click at [961, 710] on div "Continue" at bounding box center [986, 709] width 436 height 17
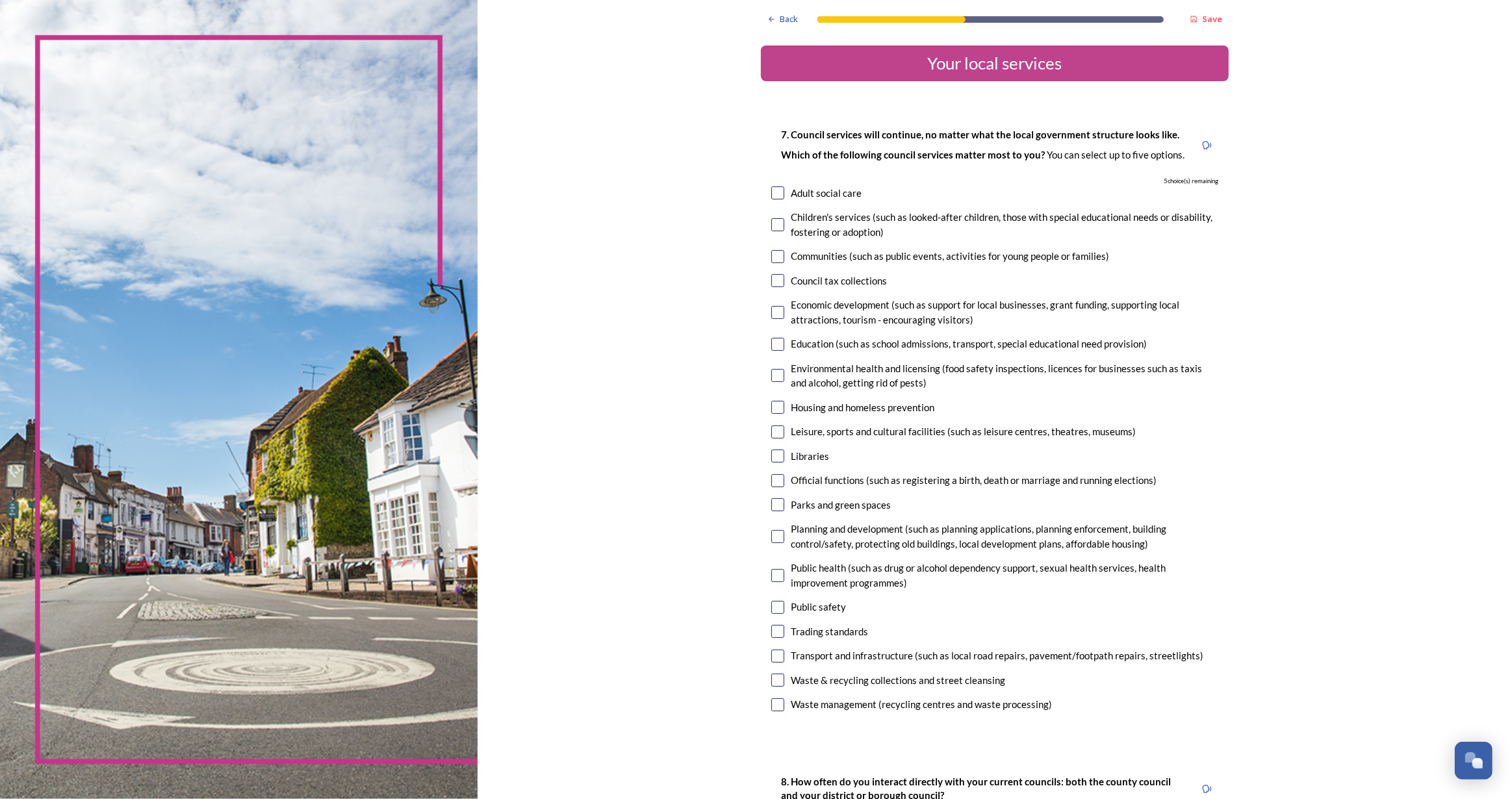
click at [771, 225] on input "checkbox" at bounding box center [778, 225] width 13 height 13
checkbox input "true"
click at [773, 307] on input "checkbox" at bounding box center [778, 313] width 13 height 13
checkbox input "true"
click at [777, 409] on input "checkbox" at bounding box center [778, 408] width 13 height 13
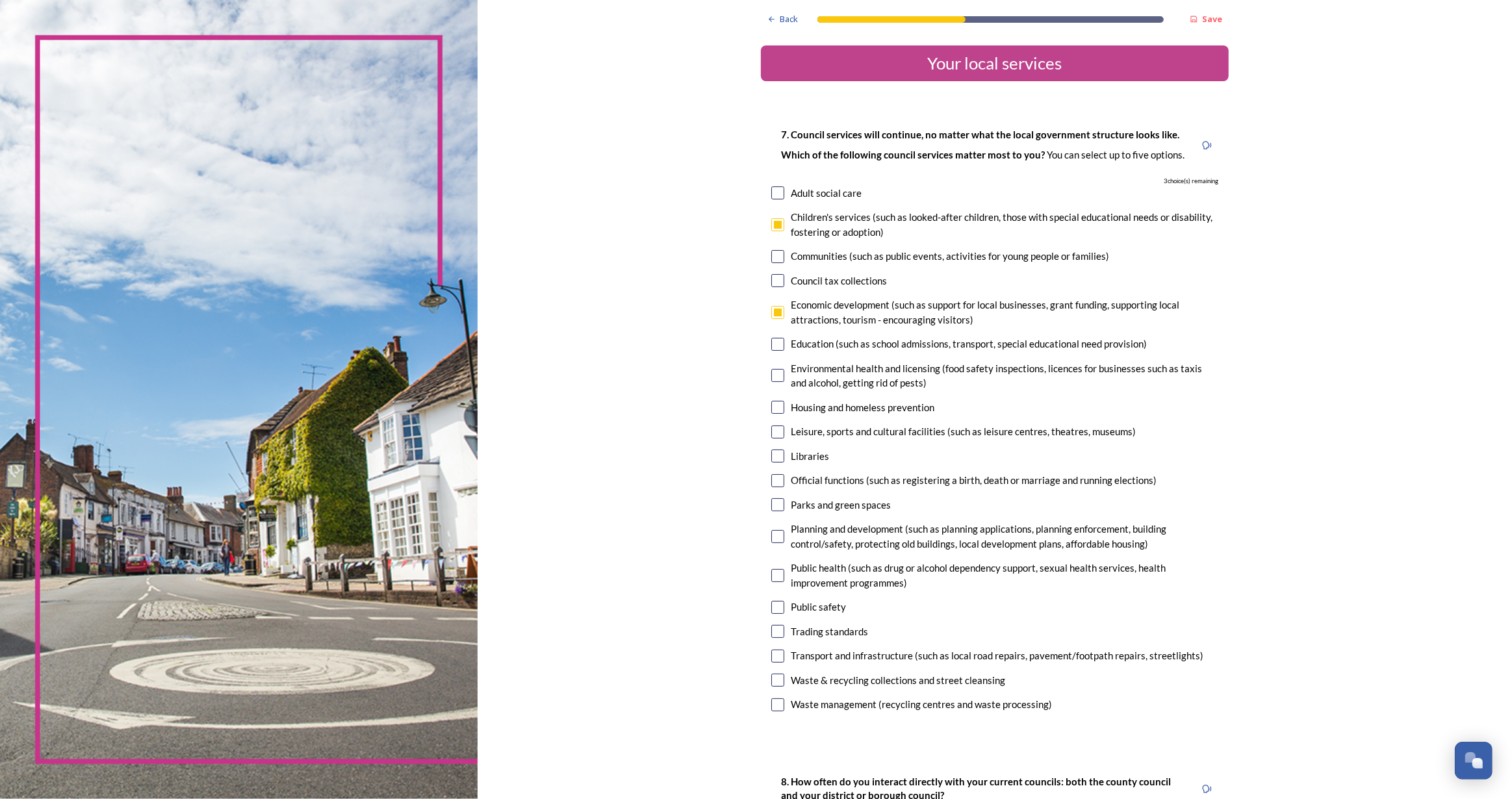
checkbox input "true"
click at [771, 541] on input "checkbox" at bounding box center [778, 537] width 13 height 13
checkbox input "true"
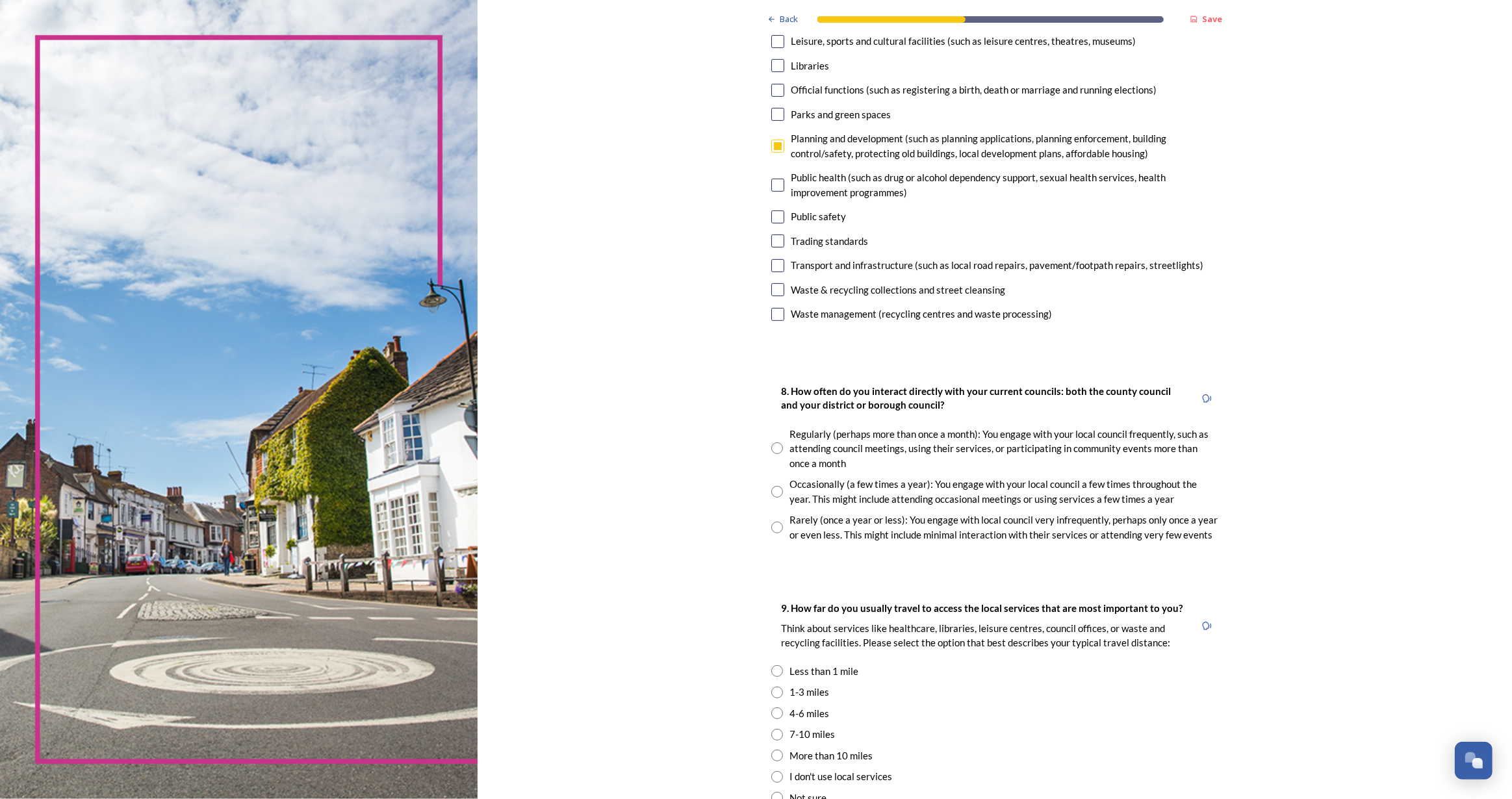
scroll to position [473, 0]
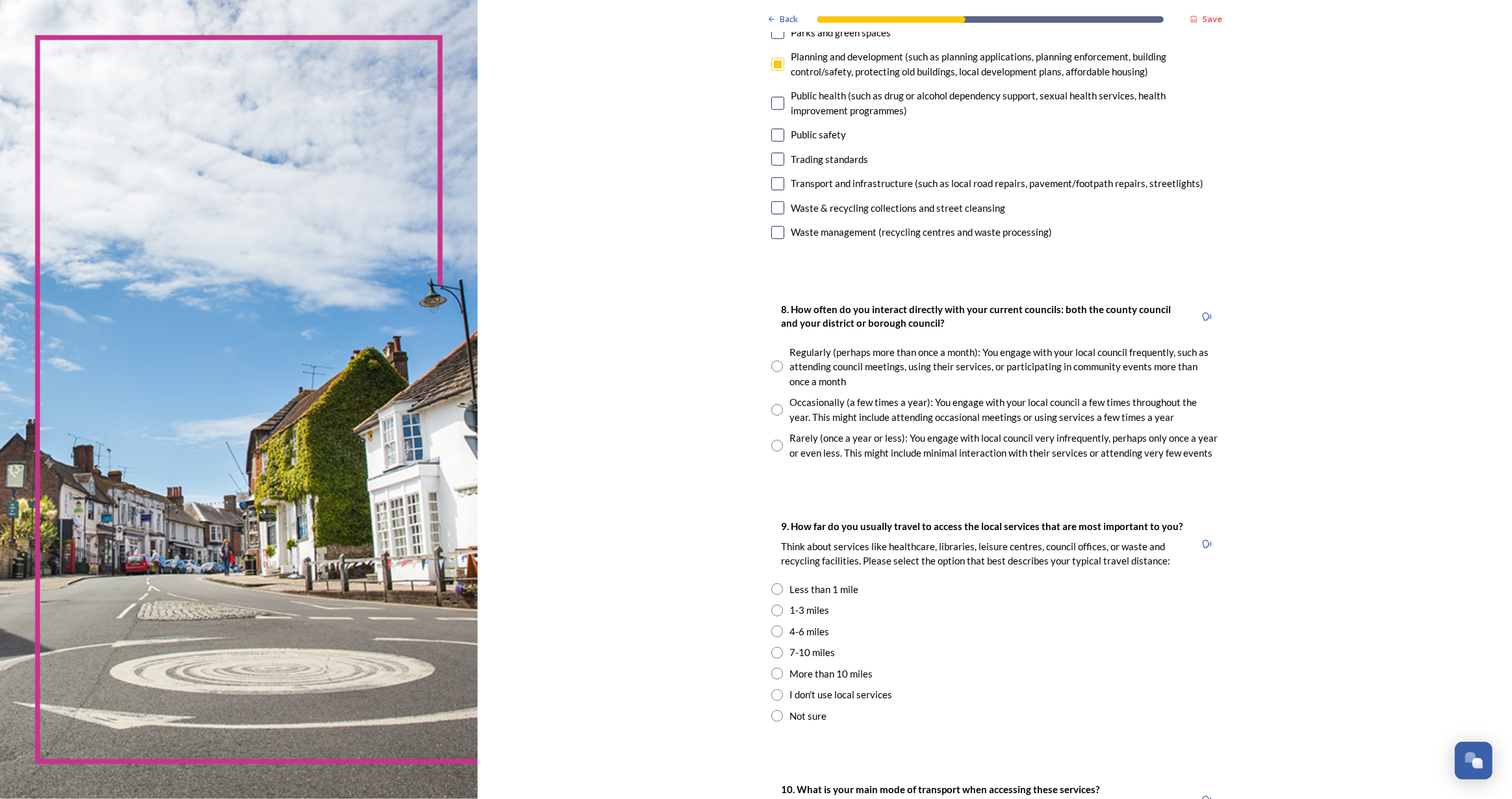
click at [771, 408] on input "radio" at bounding box center [777, 410] width 12 height 12
radio input "true"
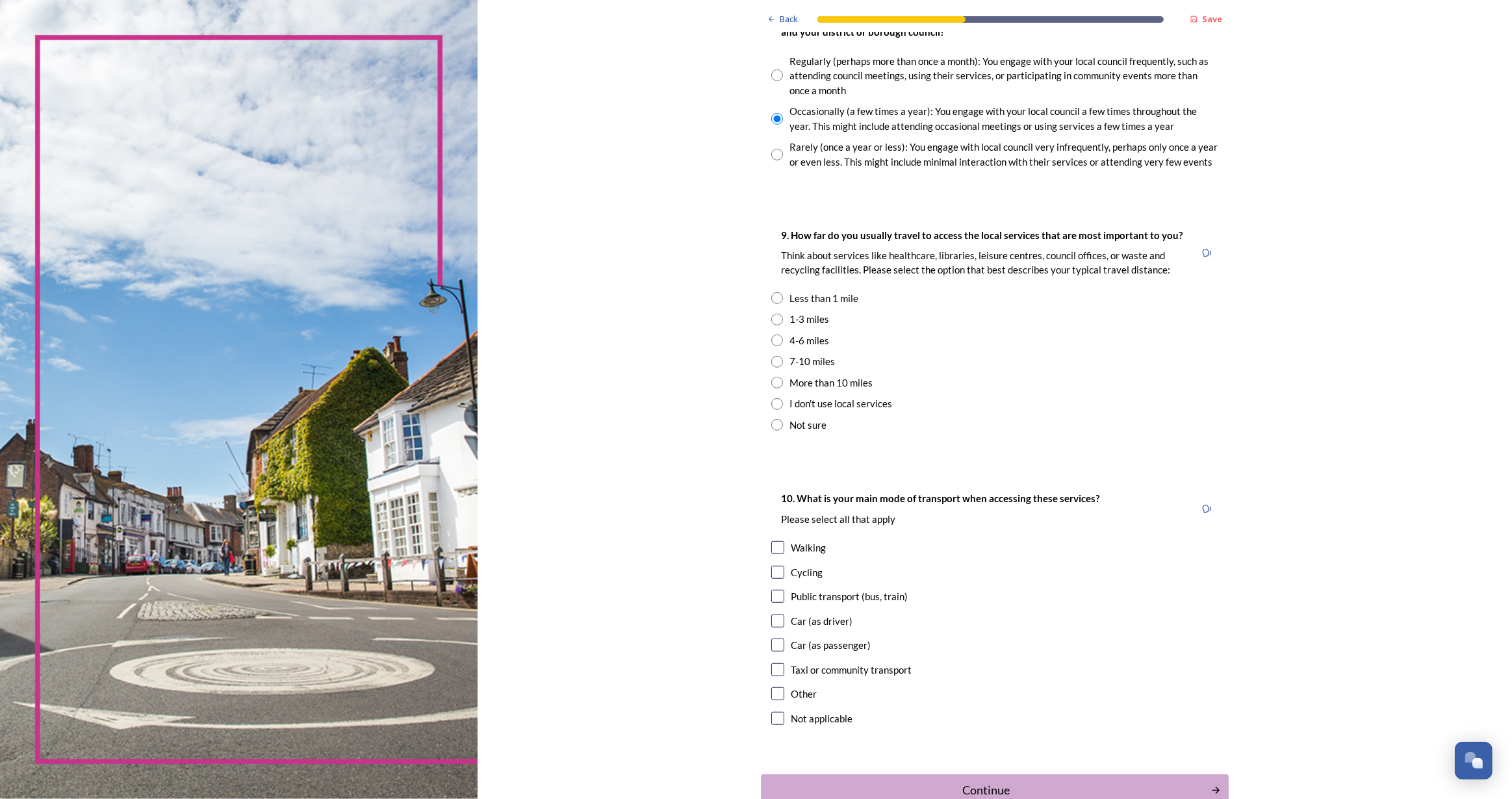
scroll to position [767, 0]
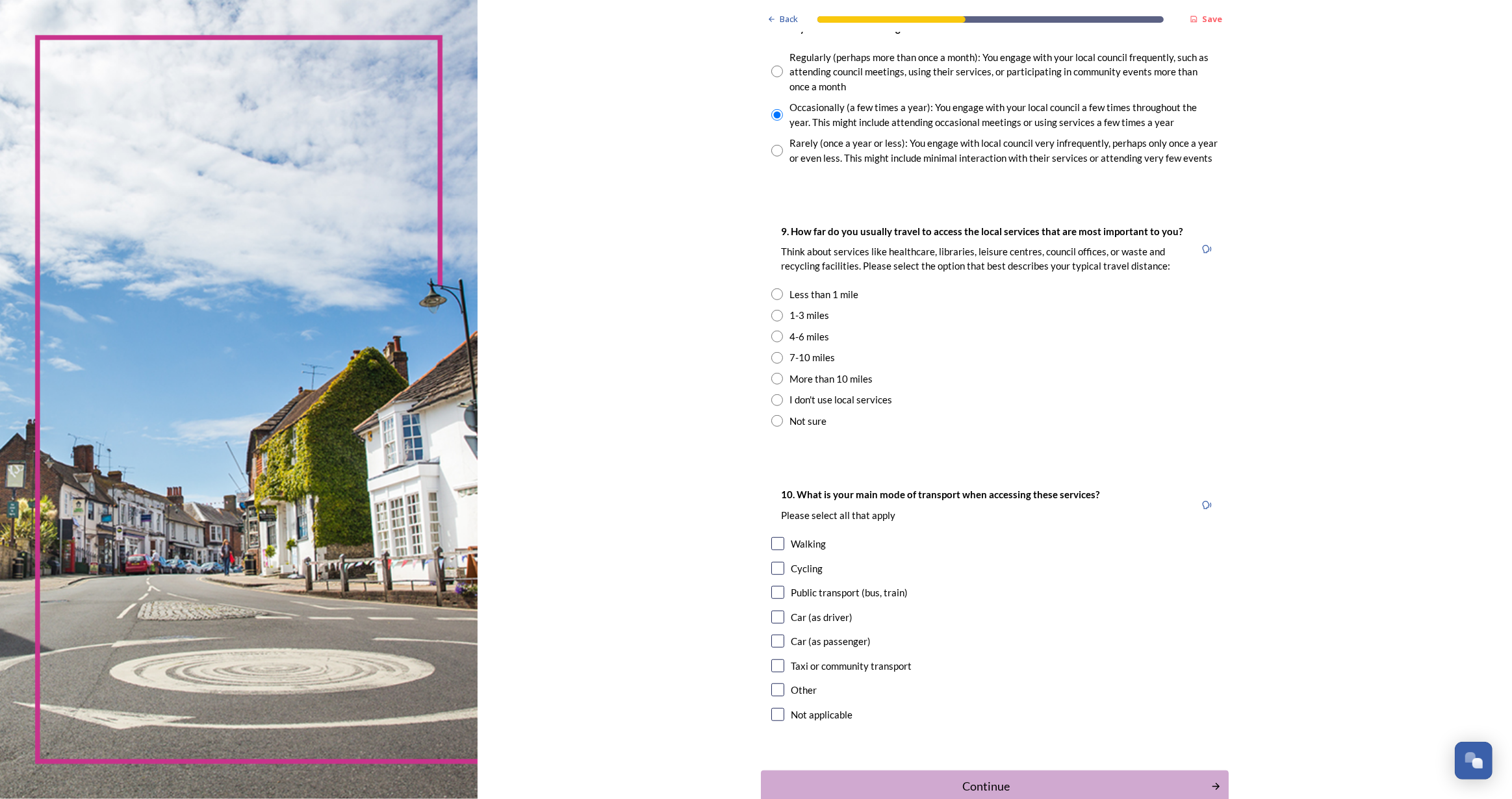
click at [775, 313] on input "radio" at bounding box center [777, 316] width 12 height 12
radio input "true"
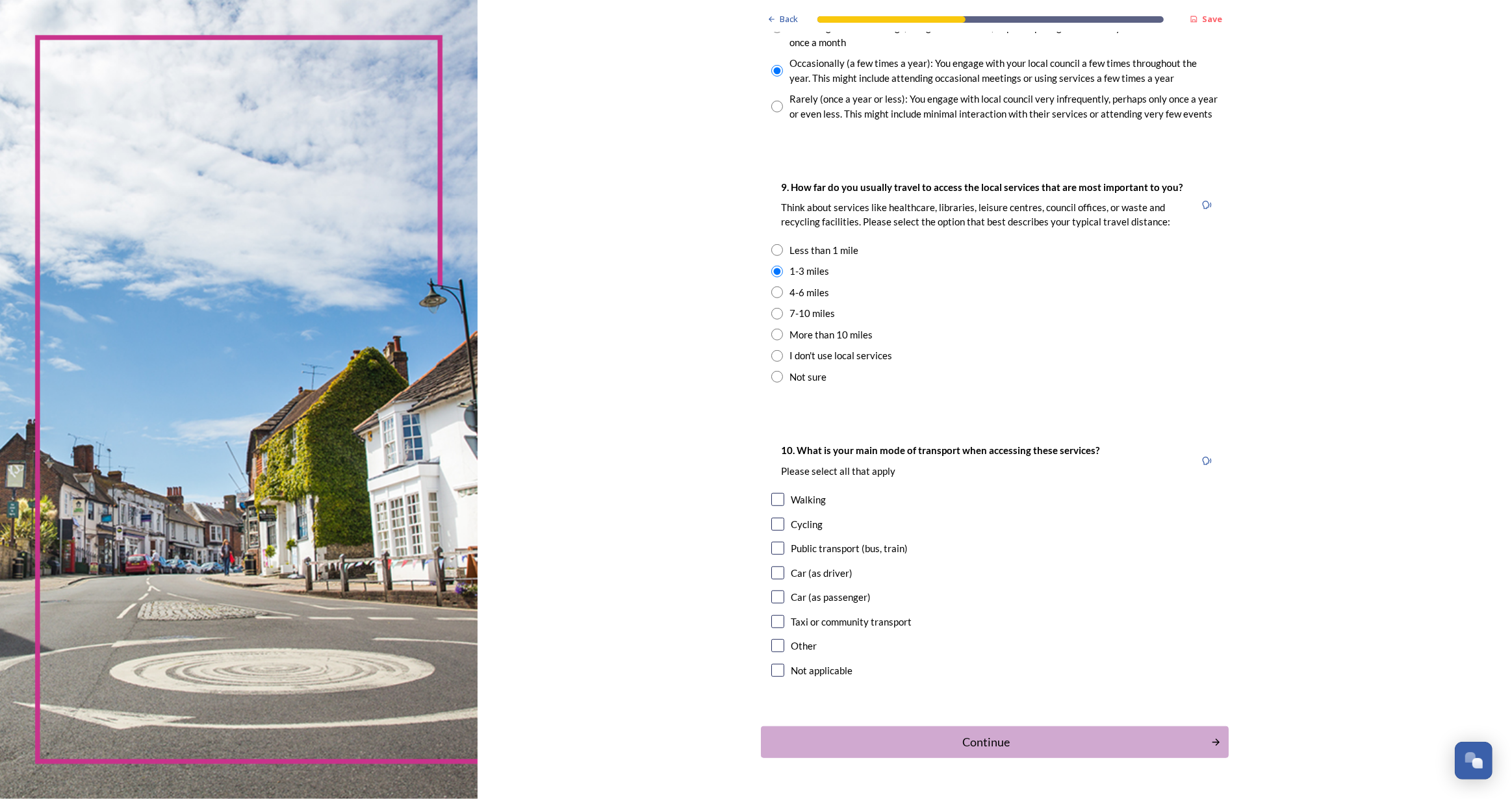
scroll to position [845, 0]
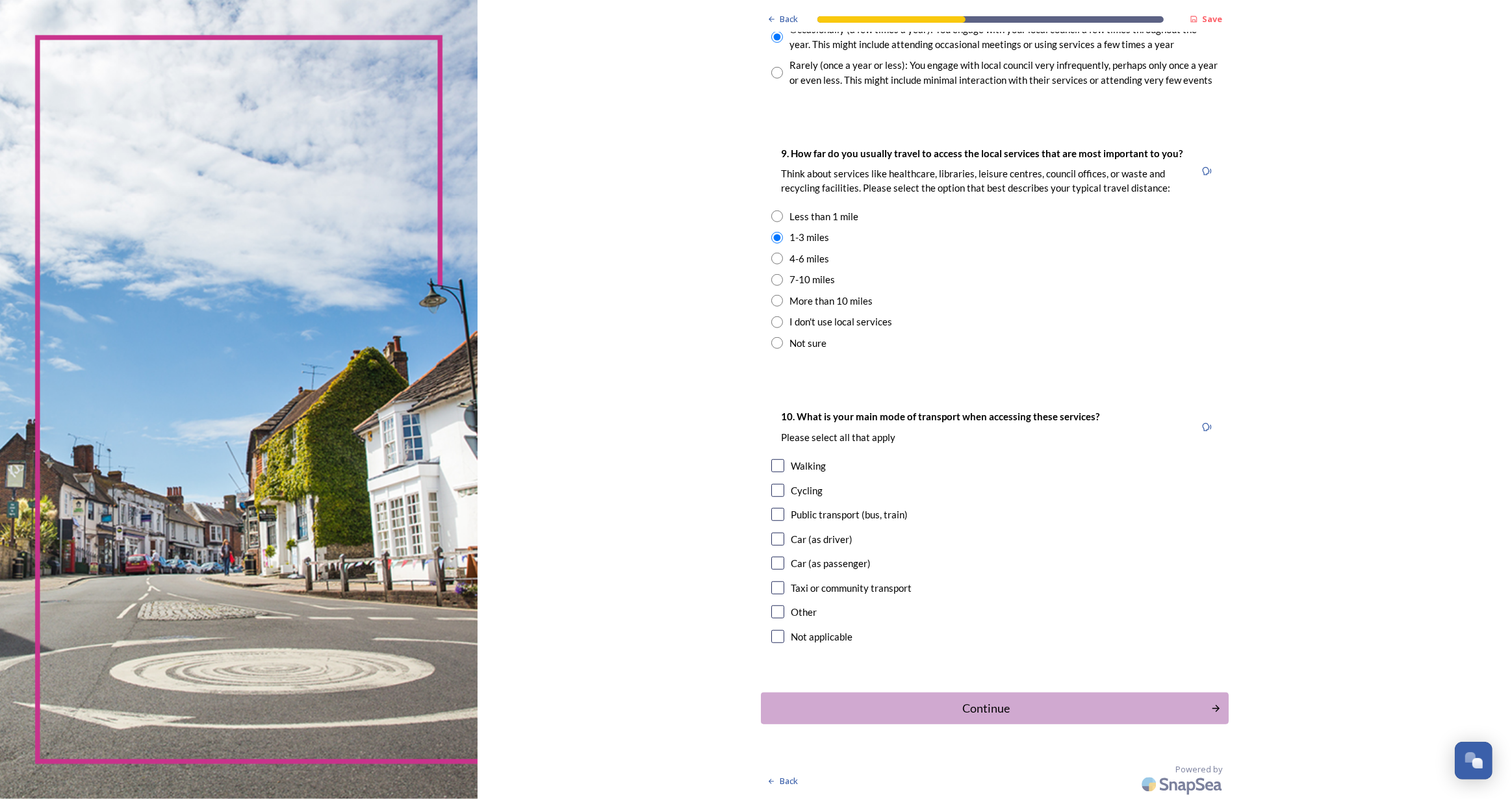
click at [771, 467] on input "checkbox" at bounding box center [778, 466] width 13 height 13
checkbox input "true"
click at [777, 513] on input "checkbox" at bounding box center [778, 515] width 13 height 13
checkbox input "true"
click at [985, 710] on div "Continue" at bounding box center [986, 709] width 440 height 17
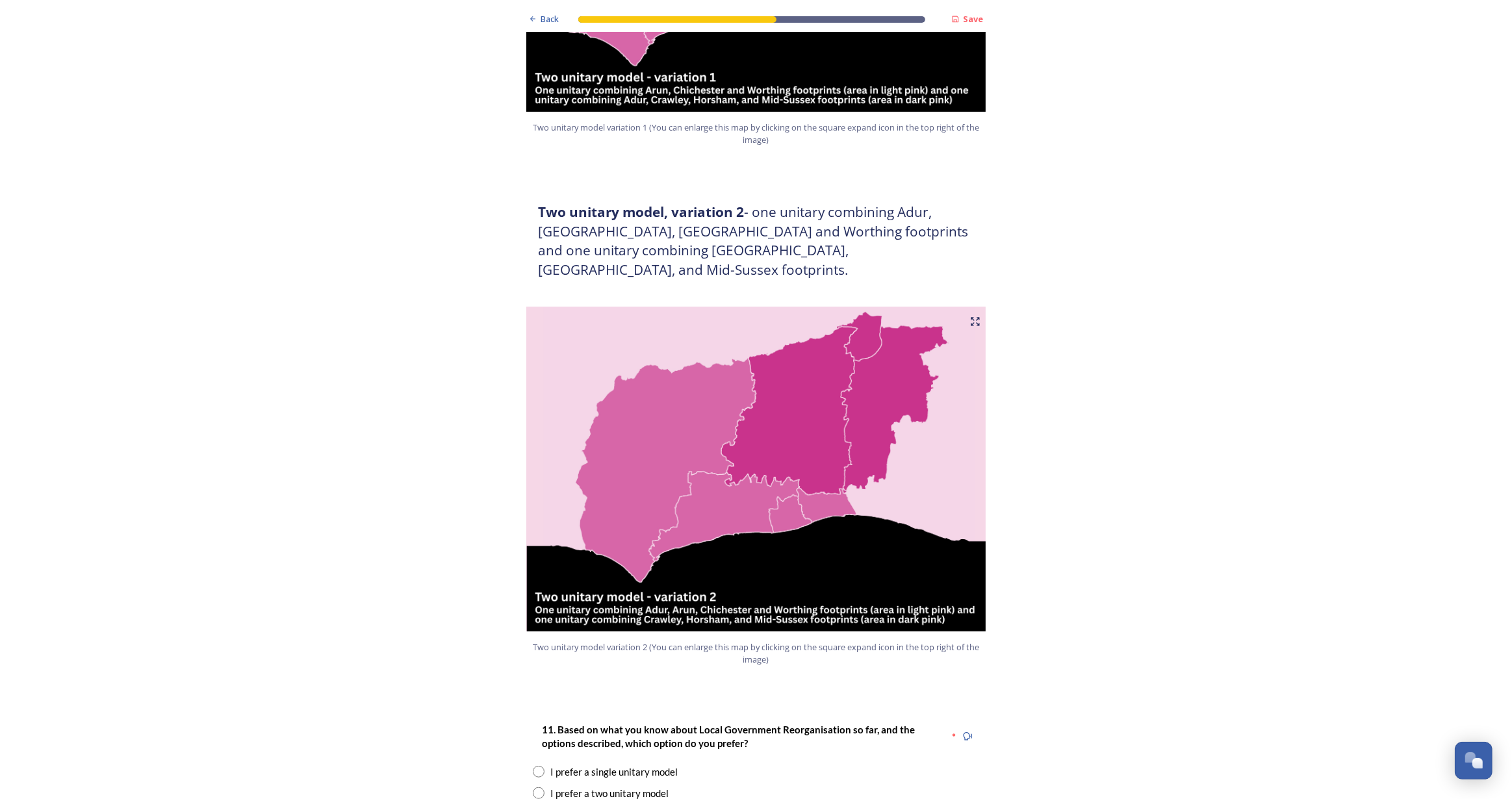
scroll to position [1241, 0]
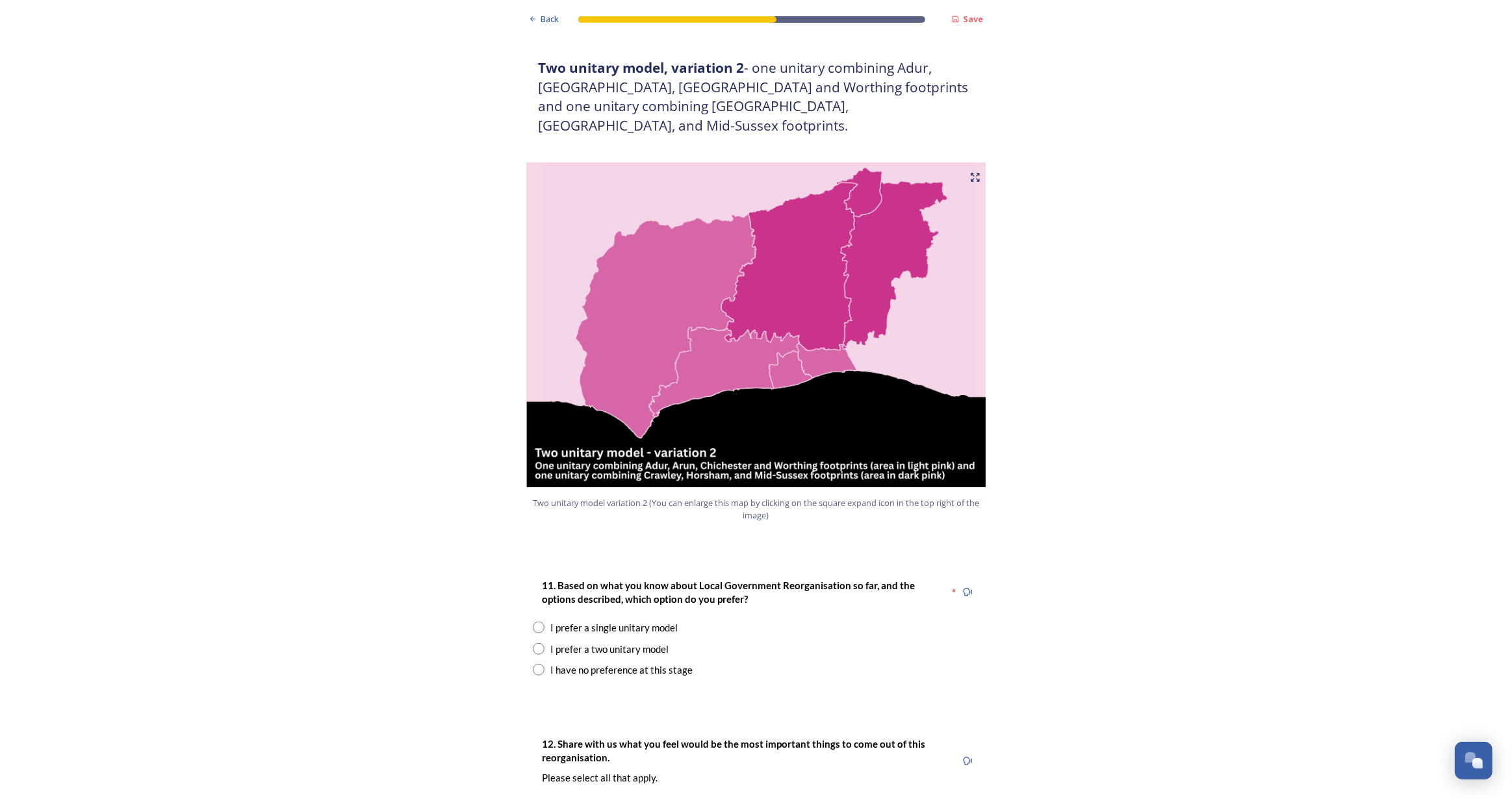
click at [533, 643] on input "radio" at bounding box center [539, 649] width 12 height 12
radio input "true"
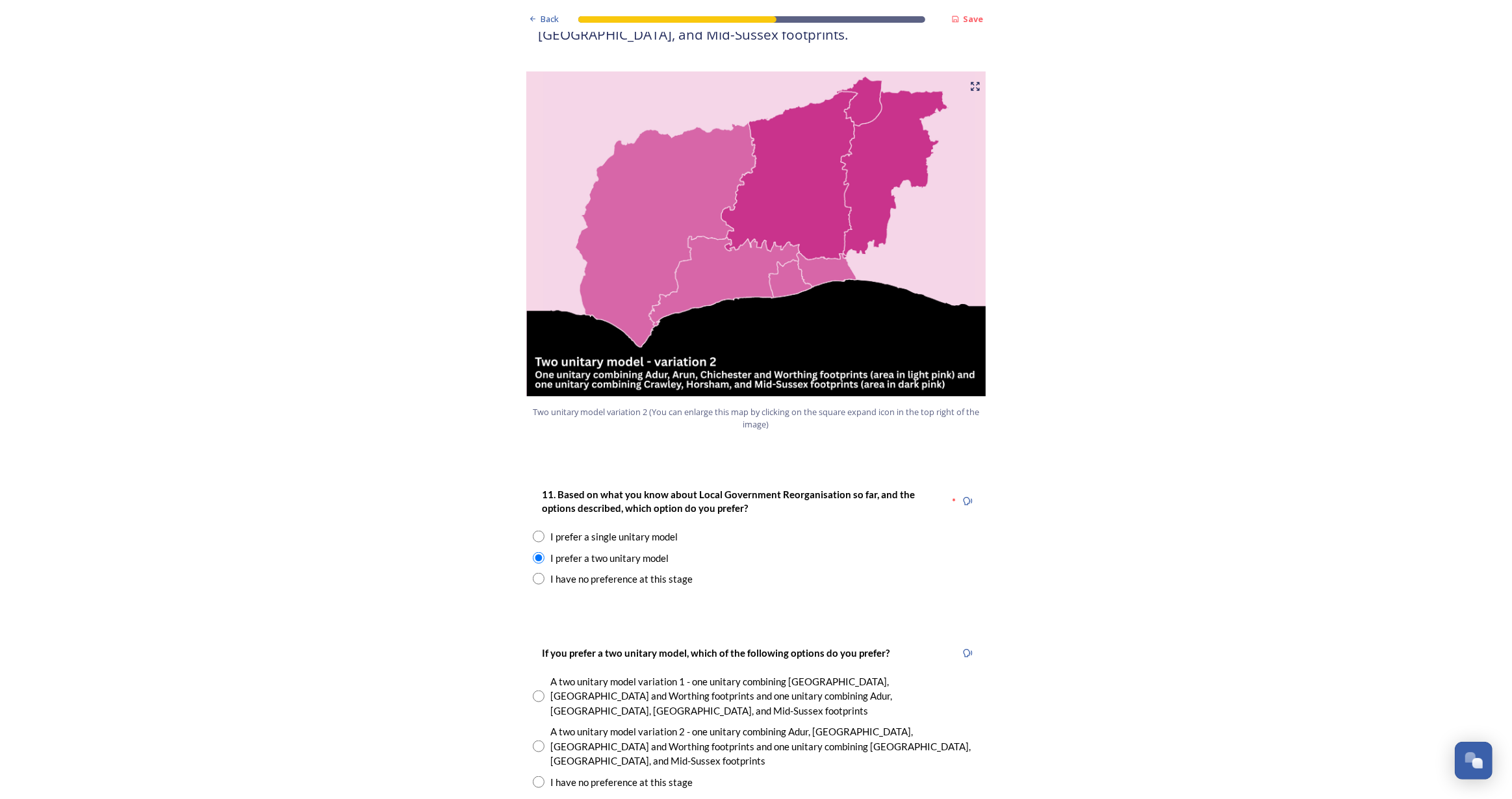
scroll to position [1654, 0]
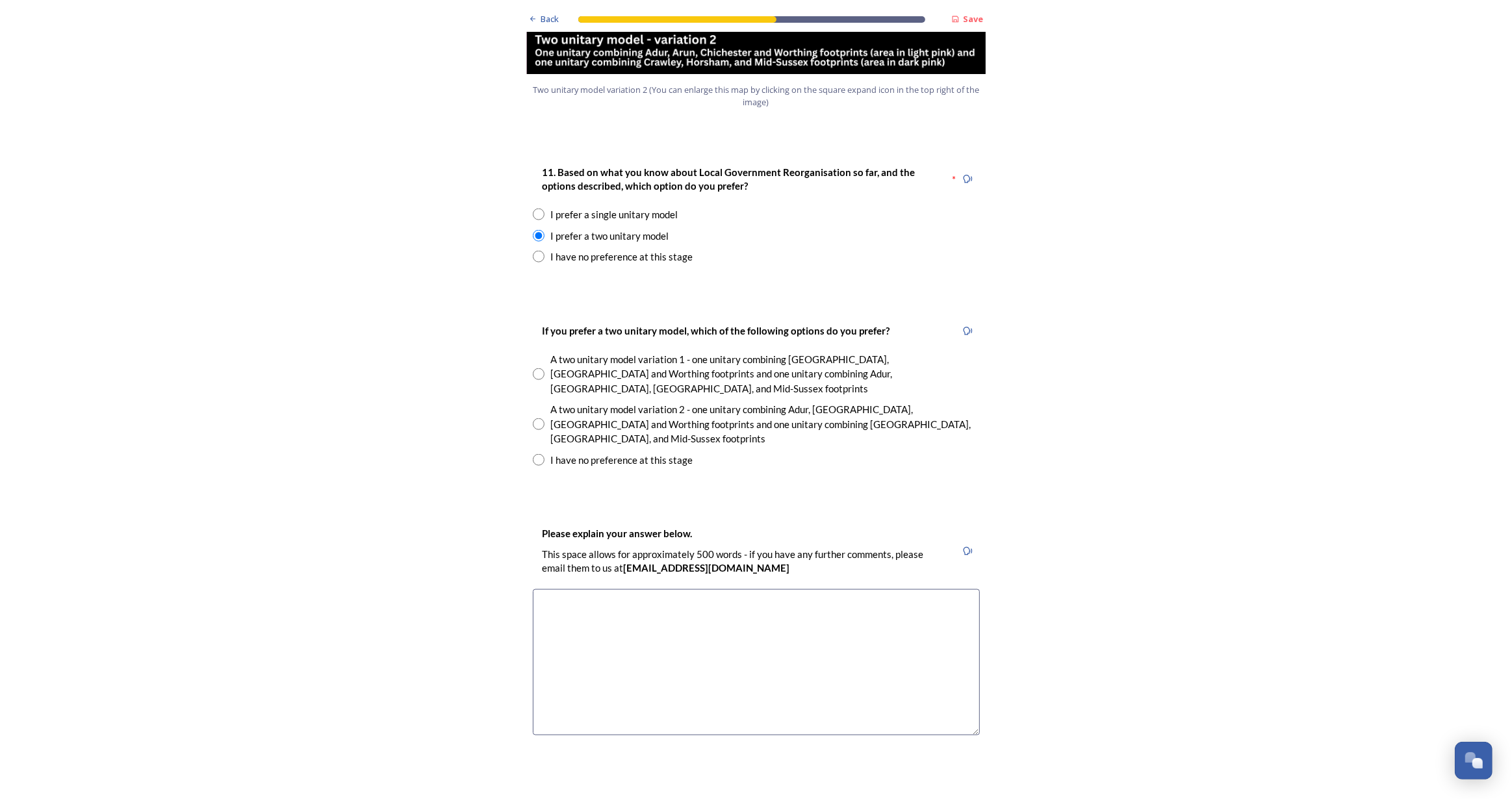
click at [533, 419] on input "radio" at bounding box center [539, 425] width 12 height 12
radio input "true"
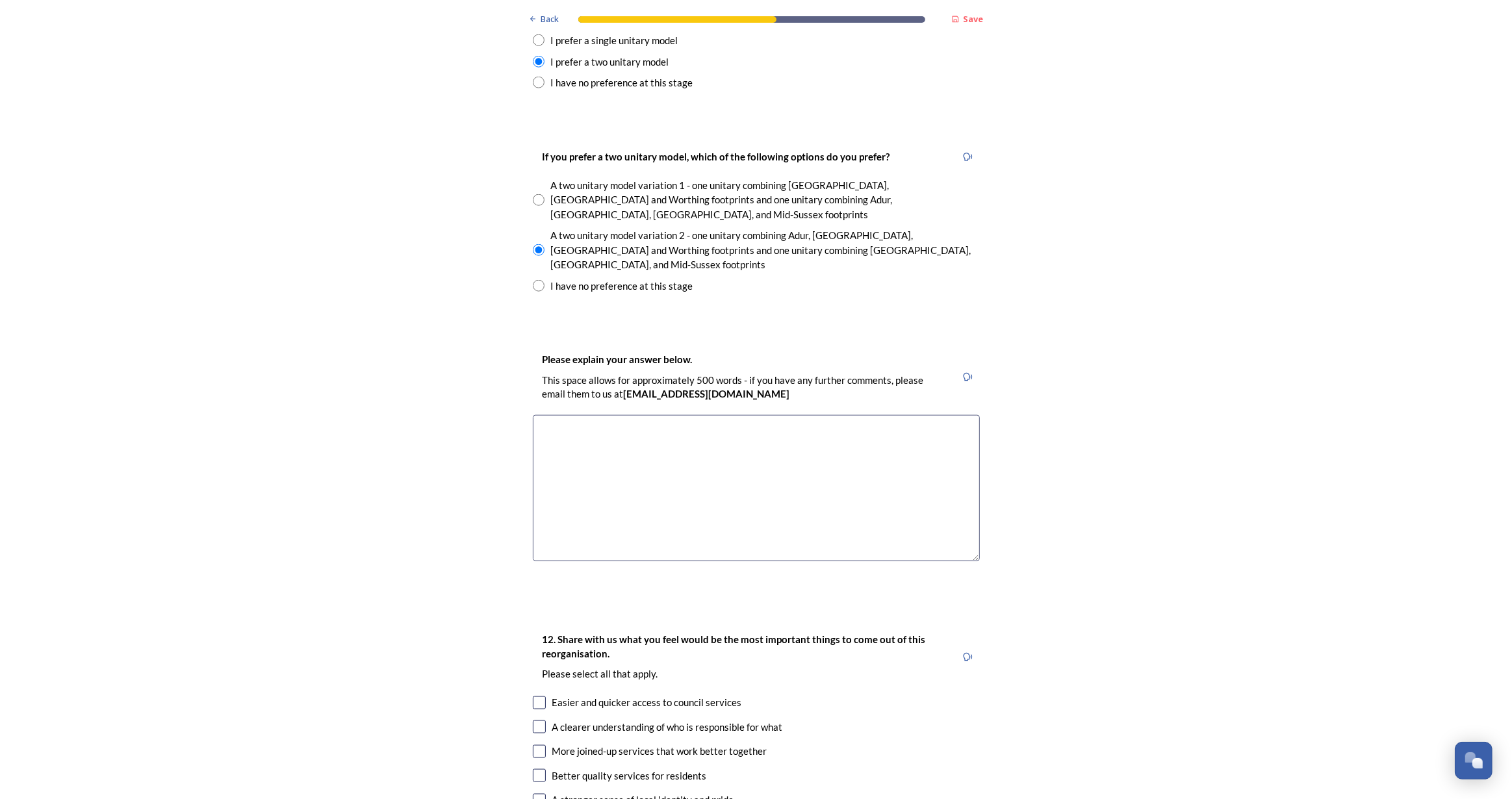
scroll to position [1831, 0]
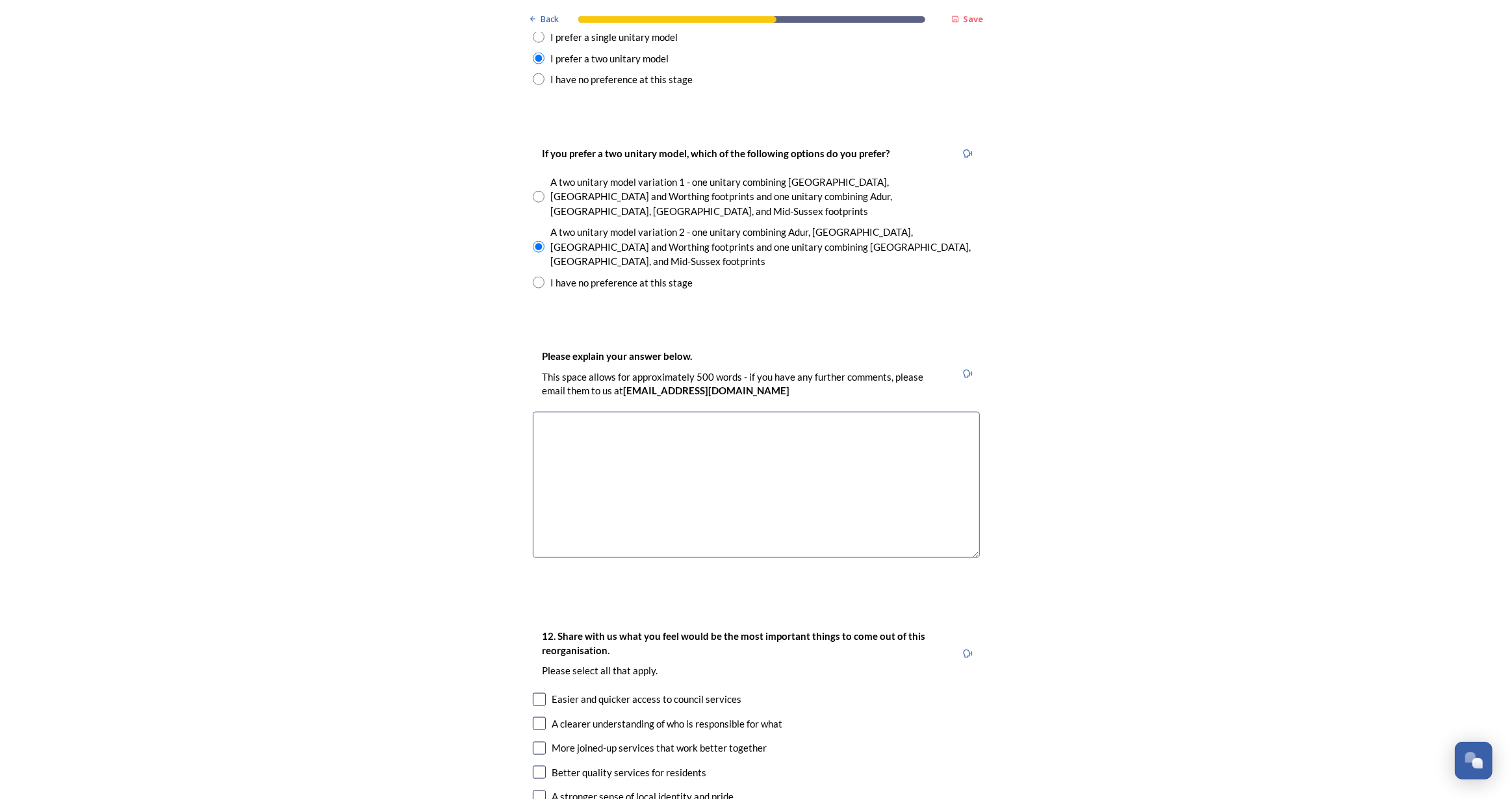
click at [796, 537] on div "Back Save Prioritising future services As explained on our Shaping [GEOGRAPHIC_…" at bounding box center [756, 439] width 468 height 4541
click at [725, 438] on textarea at bounding box center [756, 485] width 447 height 146
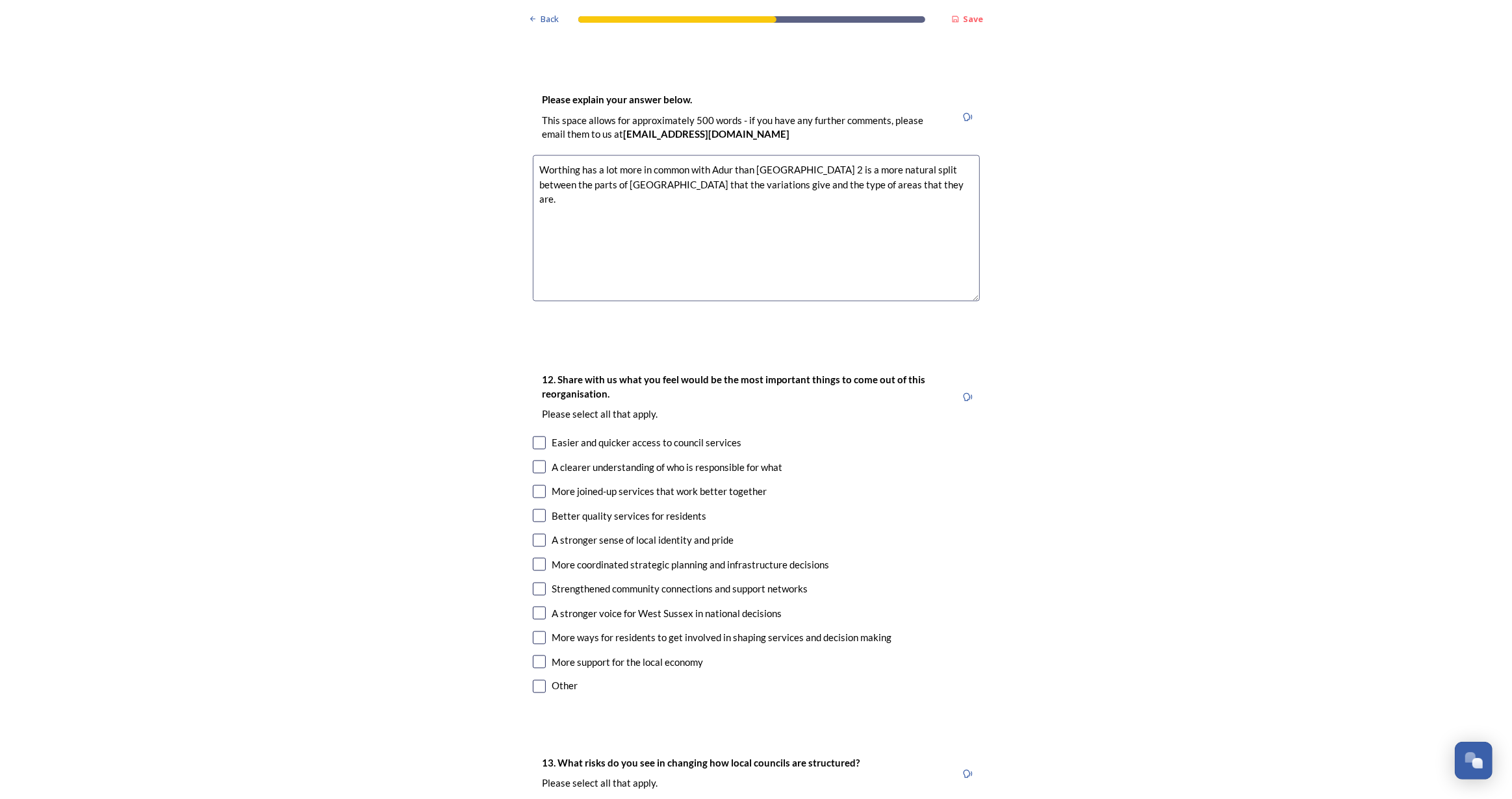
scroll to position [2126, 0]
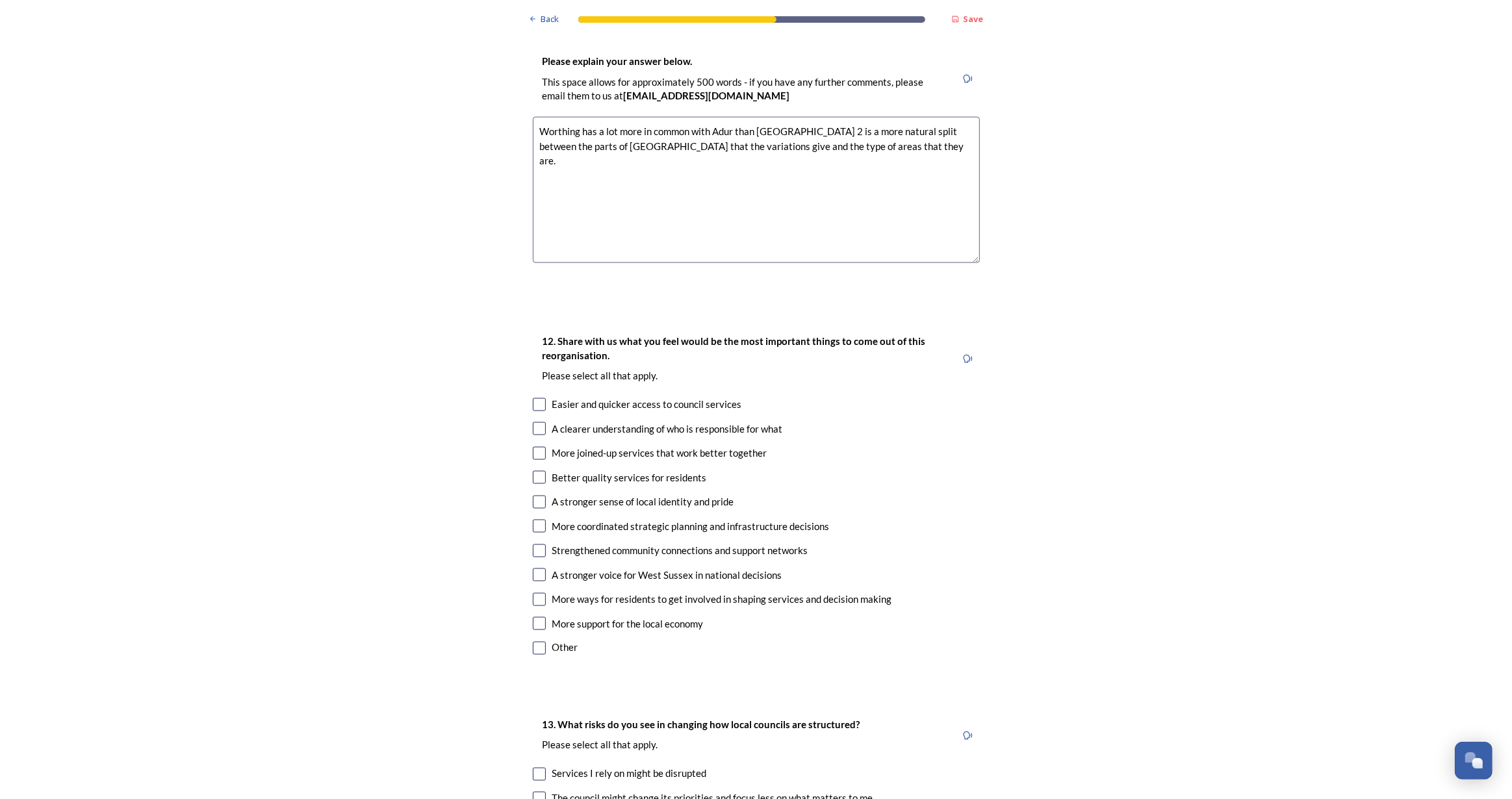
type textarea "Worthing has a lot more in common with Adur than [GEOGRAPHIC_DATA] 2 is a more …"
click at [533, 447] on input "checkbox" at bounding box center [540, 453] width 13 height 13
checkbox input "true"
click at [535, 496] on input "checkbox" at bounding box center [540, 503] width 13 height 13
checkbox input "true"
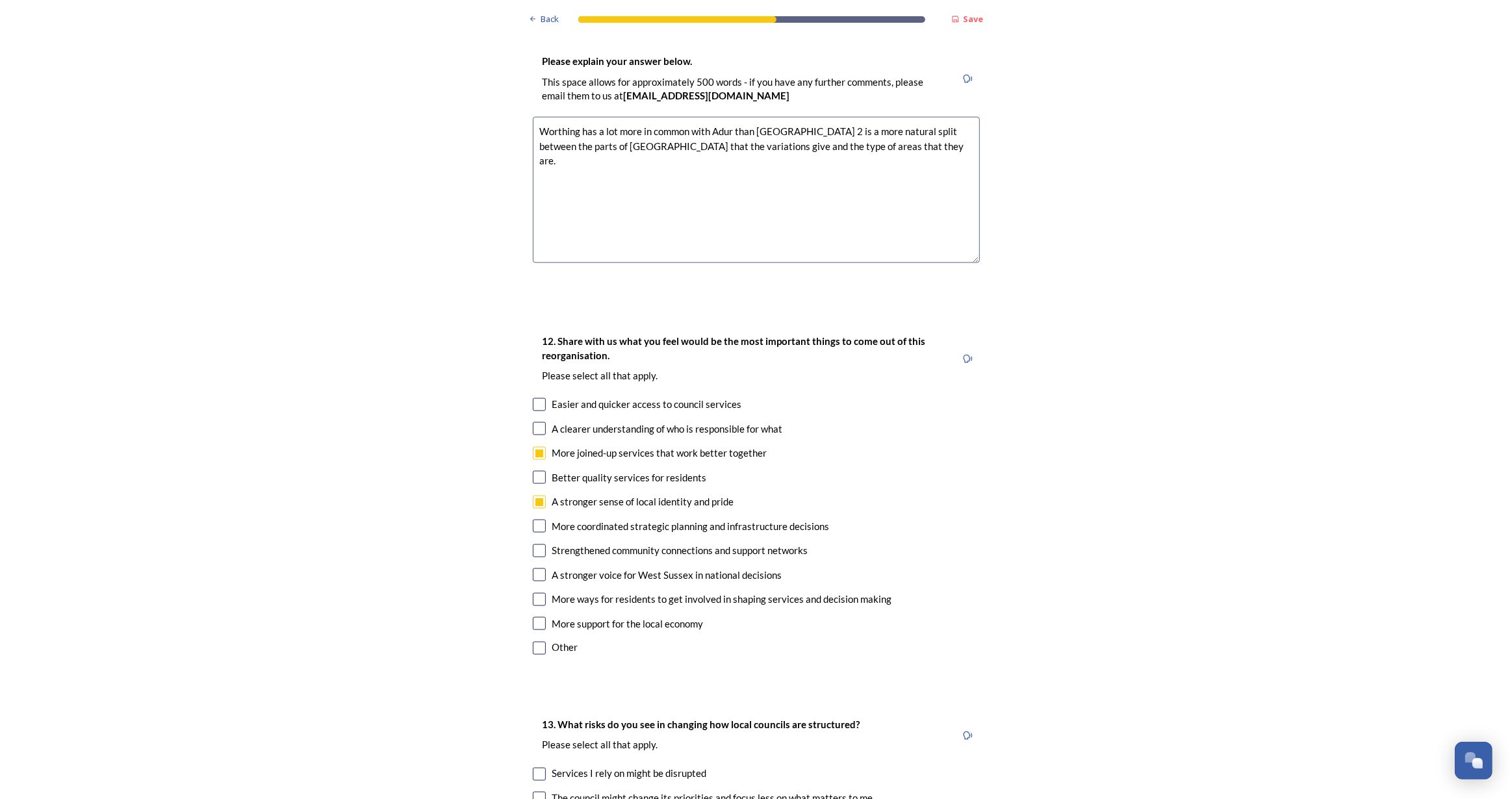
click at [533, 569] on input "checkbox" at bounding box center [540, 576] width 13 height 13
checkbox input "true"
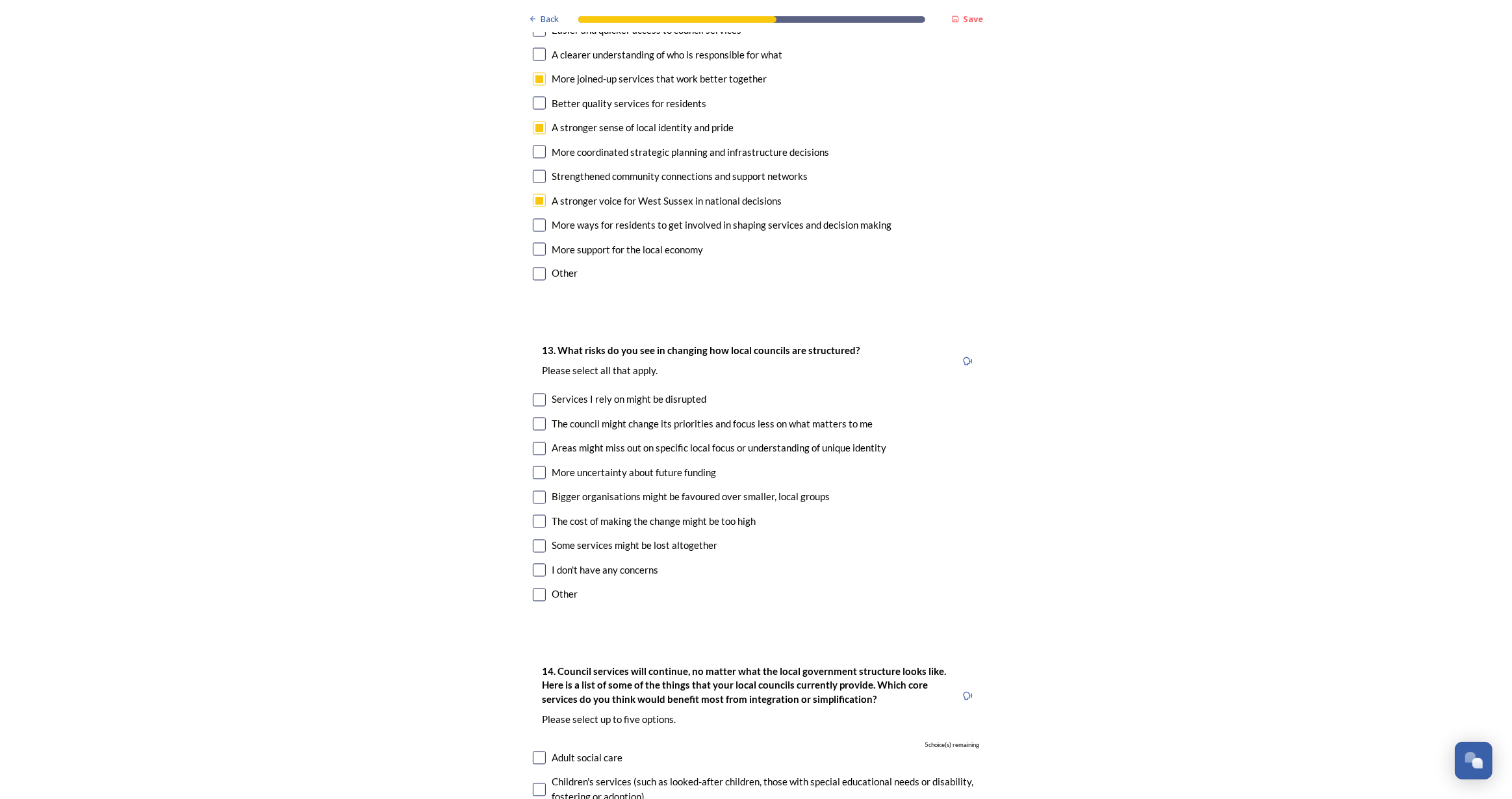
scroll to position [2540, 0]
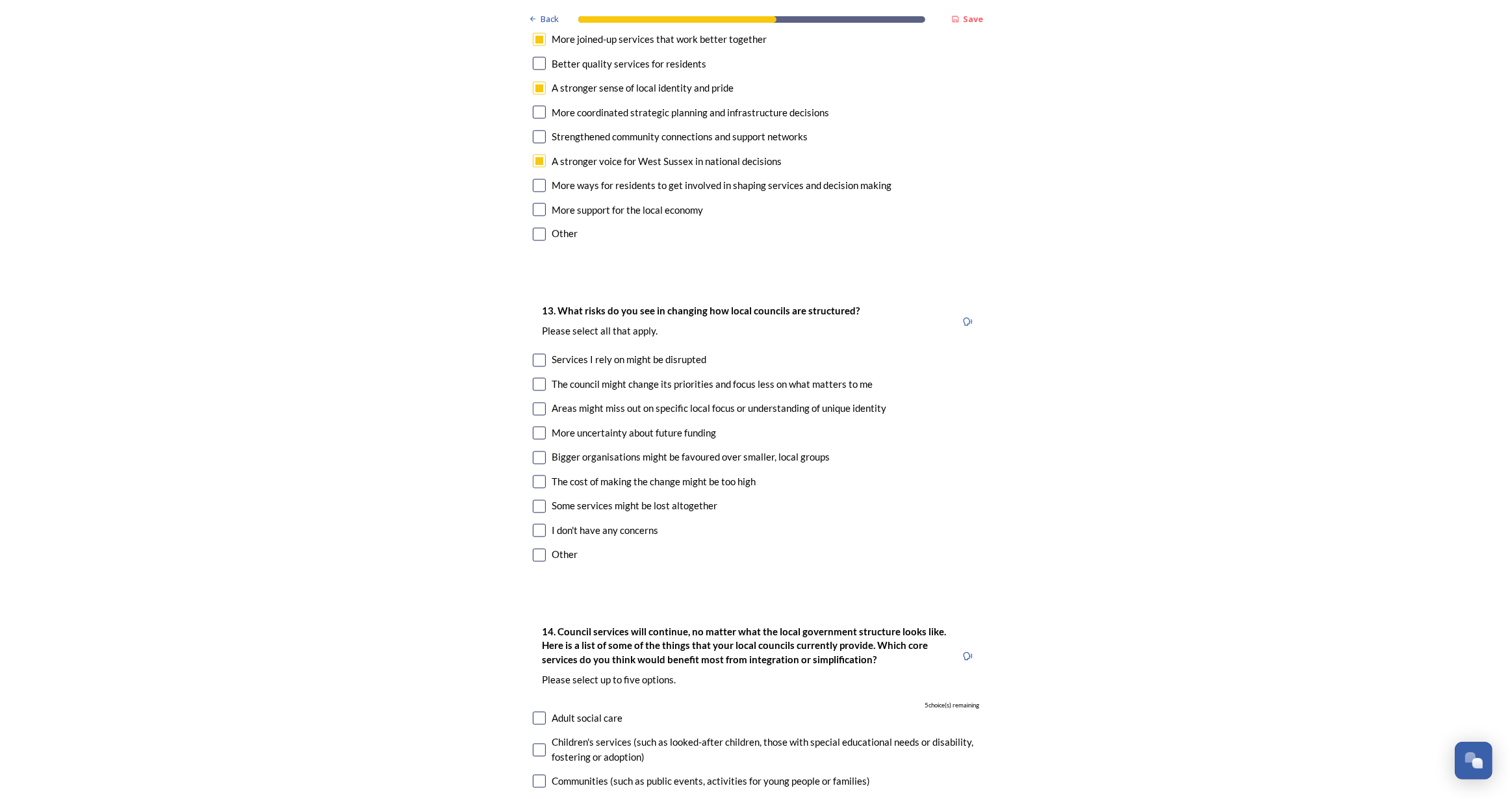
click at [533, 378] on input "checkbox" at bounding box center [540, 385] width 13 height 13
checkbox input "true"
click at [538, 549] on input "checkbox" at bounding box center [540, 555] width 13 height 13
checkbox input "true"
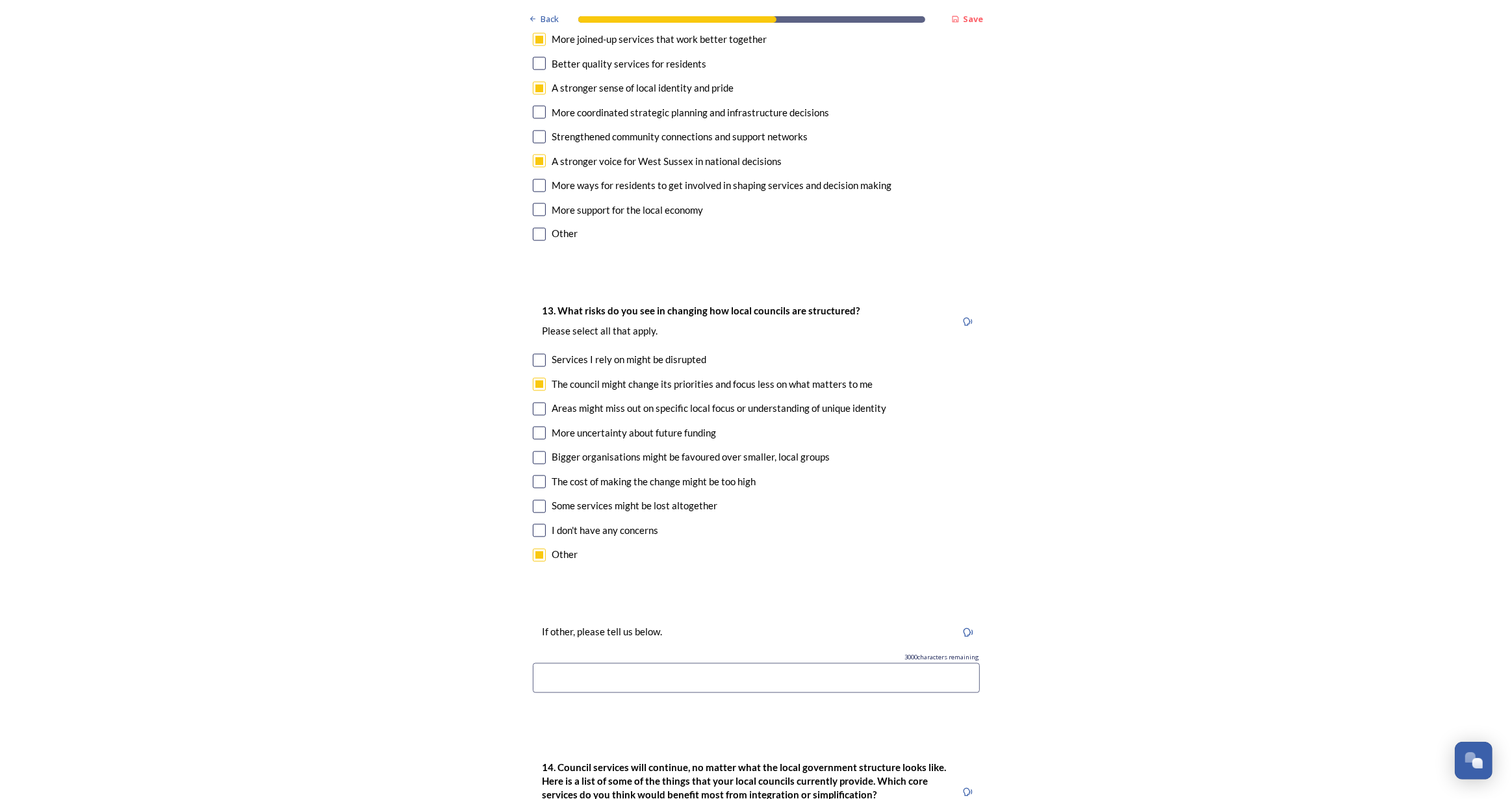
click at [677, 663] on input at bounding box center [756, 678] width 447 height 30
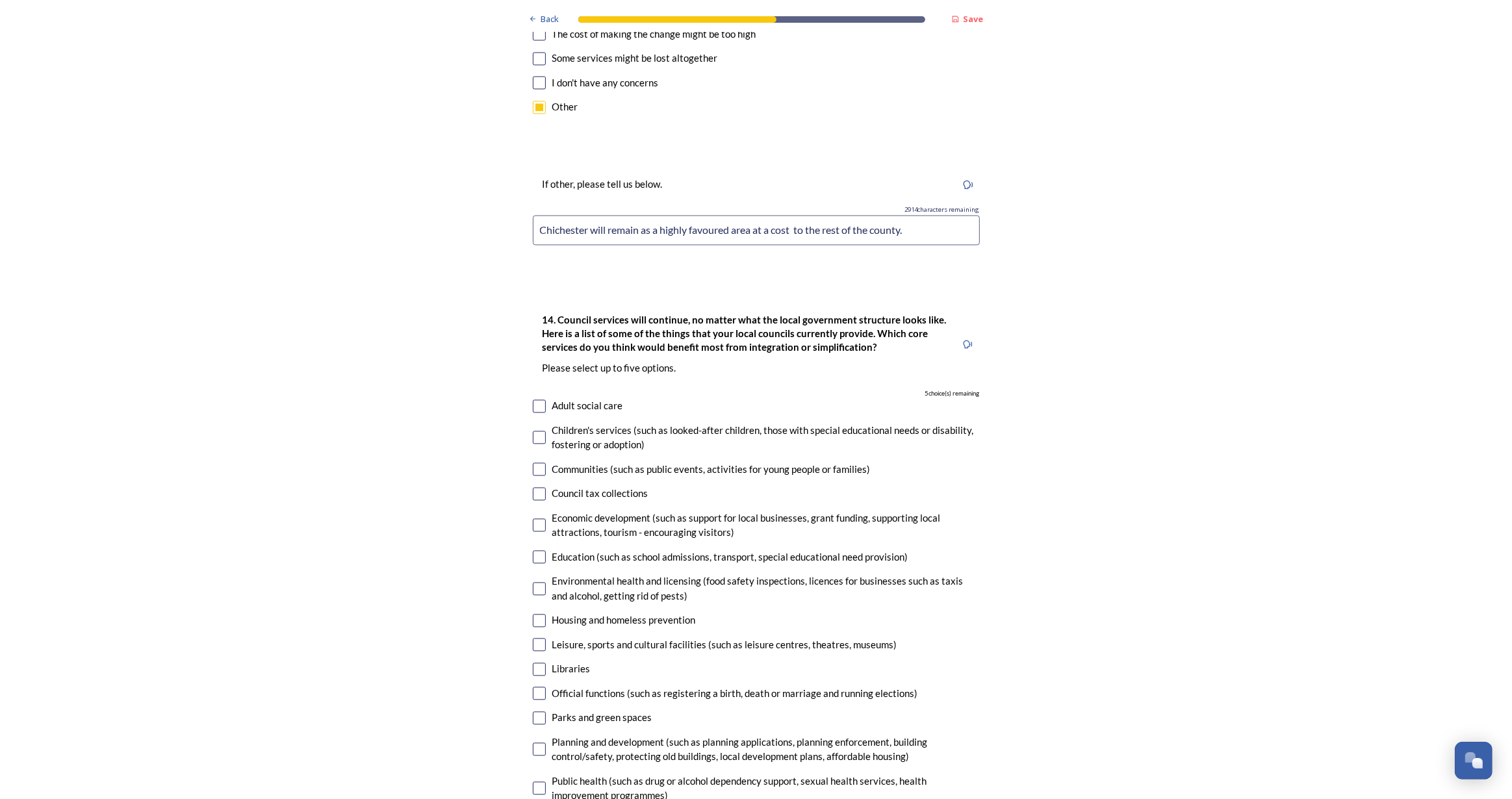
scroll to position [3013, 0]
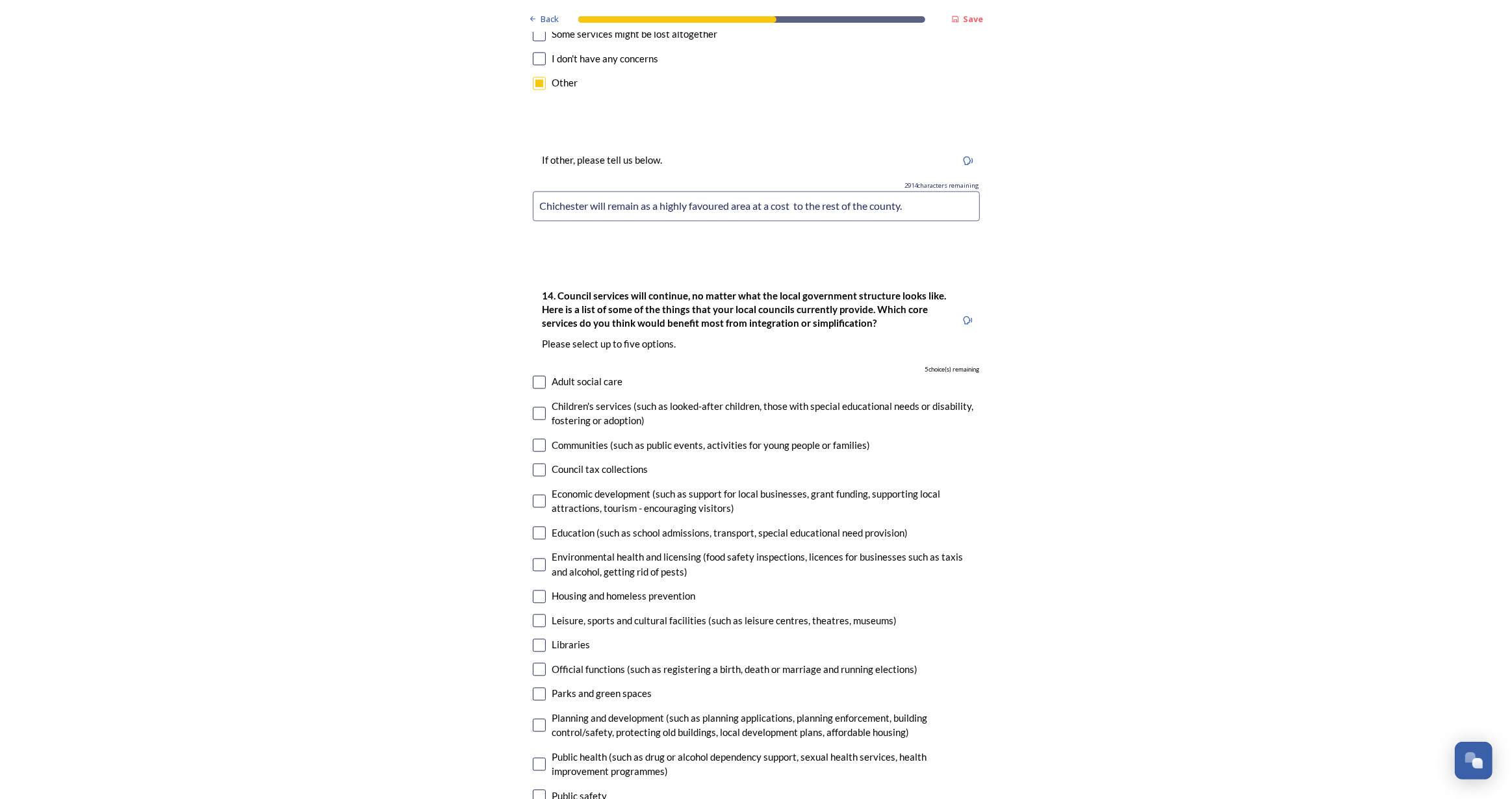
type input "Chichester will remain as a highly favoured area at a cost to the rest of the c…"
click at [537, 527] on input "checkbox" at bounding box center [540, 533] width 13 height 13
checkbox input "true"
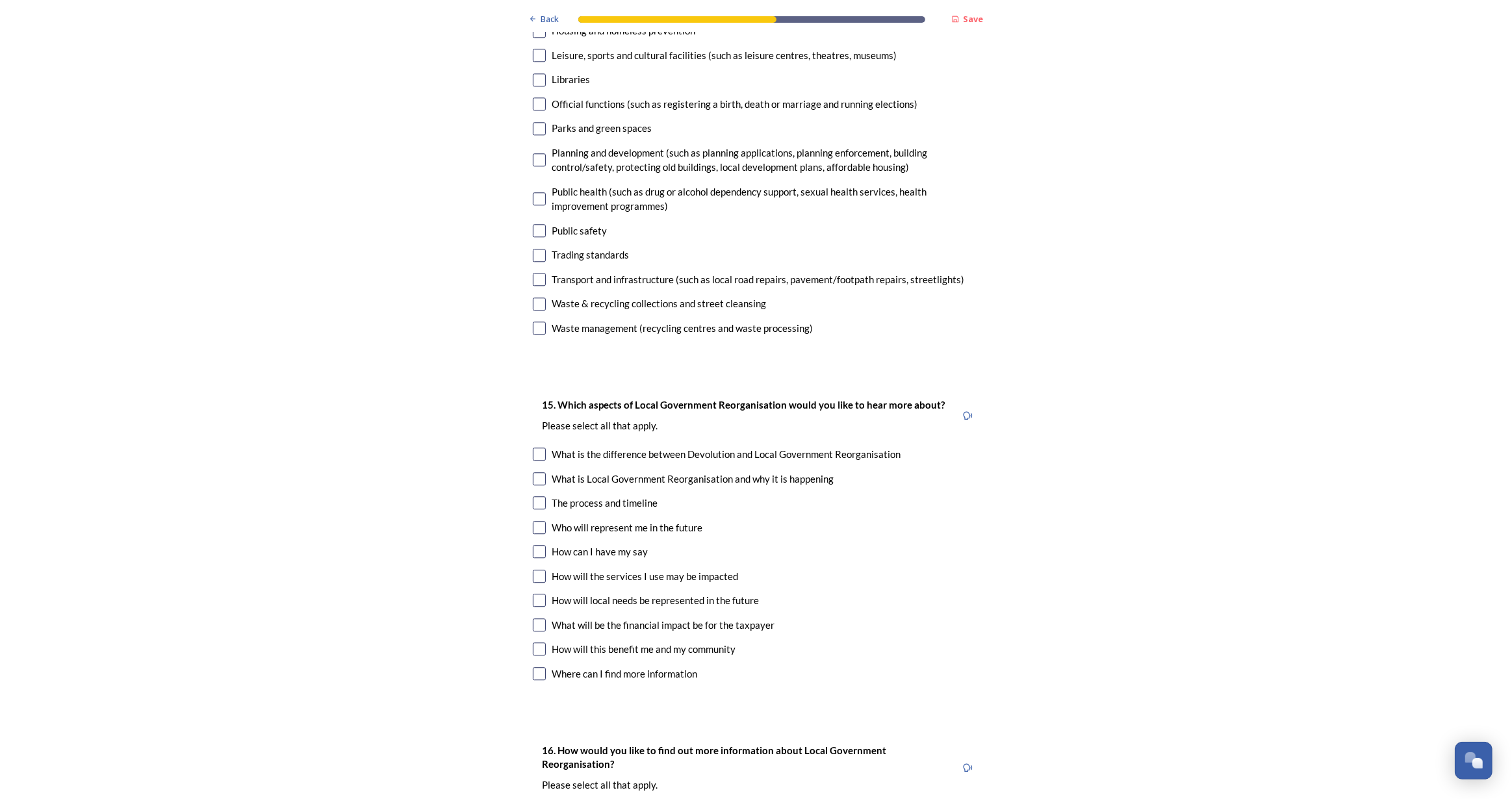
scroll to position [3722, 0]
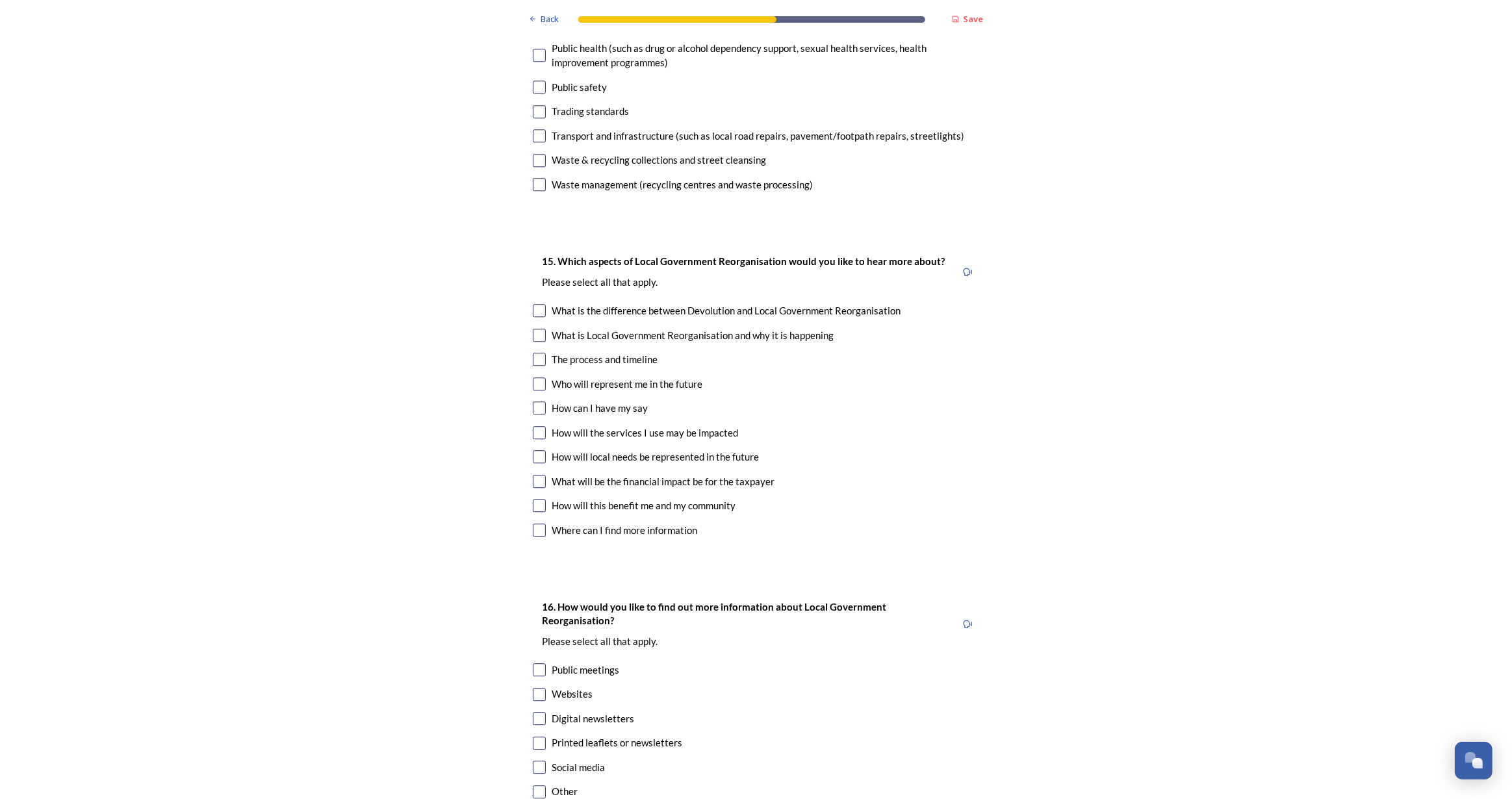
drag, startPoint x: 533, startPoint y: 389, endPoint x: 629, endPoint y: 401, distance: 96.7
click at [533, 451] on input "checkbox" at bounding box center [540, 457] width 13 height 13
checkbox input "true"
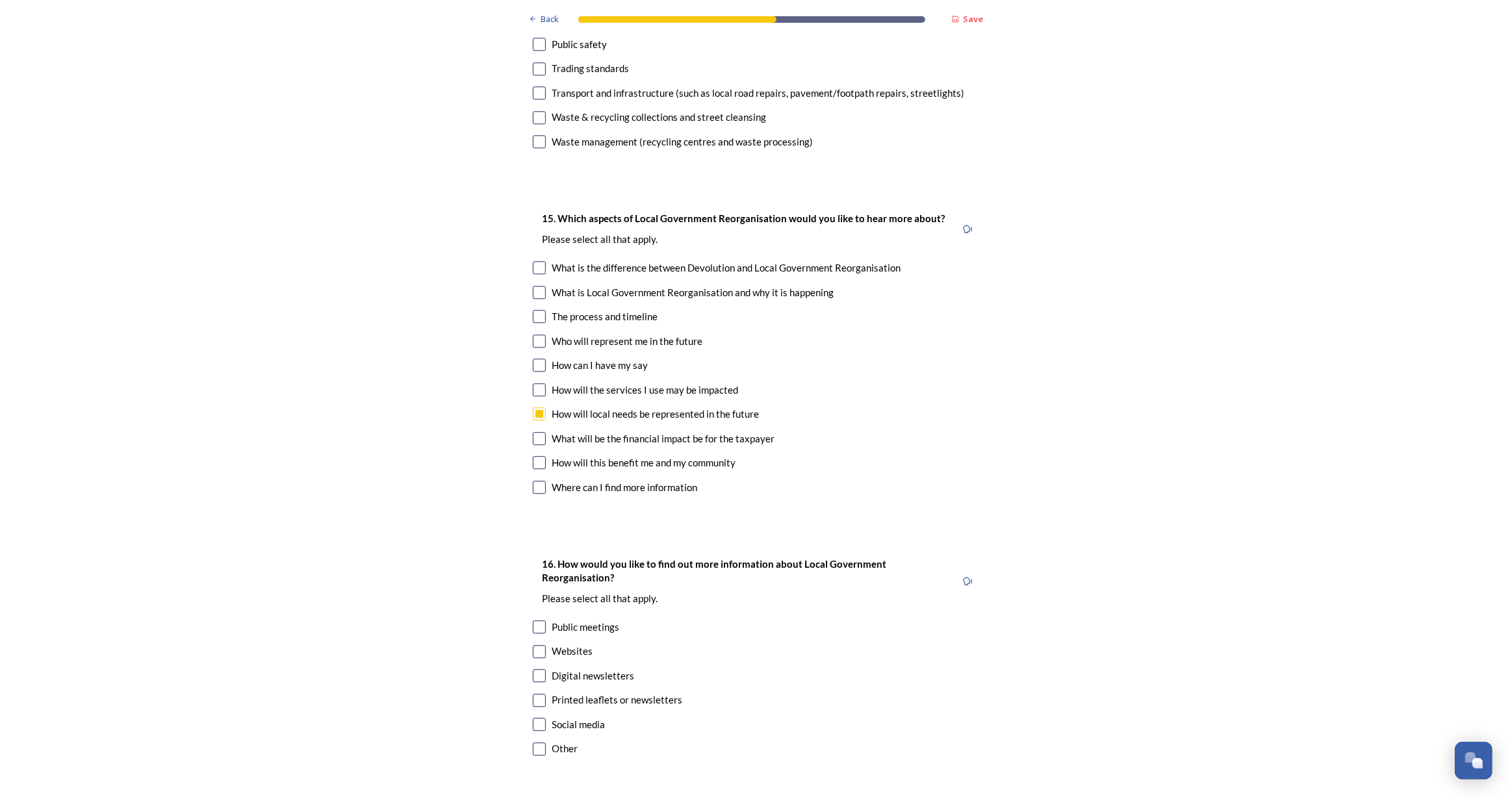
scroll to position [3808, 0]
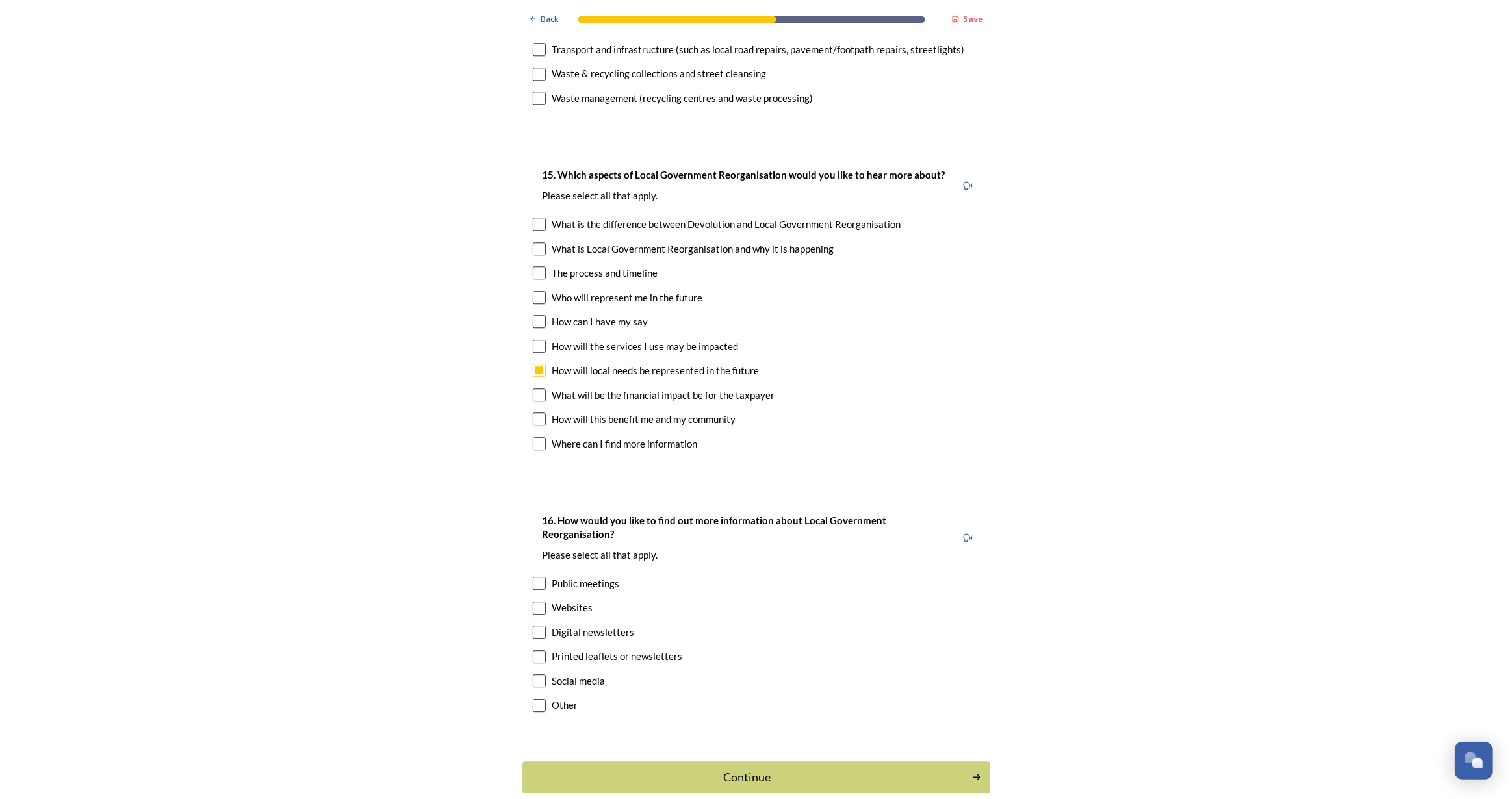
click at [535, 577] on input "checkbox" at bounding box center [540, 583] width 13 height 13
checkbox input "true"
click at [534, 602] on input "checkbox" at bounding box center [540, 608] width 13 height 13
checkbox input "true"
click at [537, 651] on input "checkbox" at bounding box center [540, 657] width 13 height 13
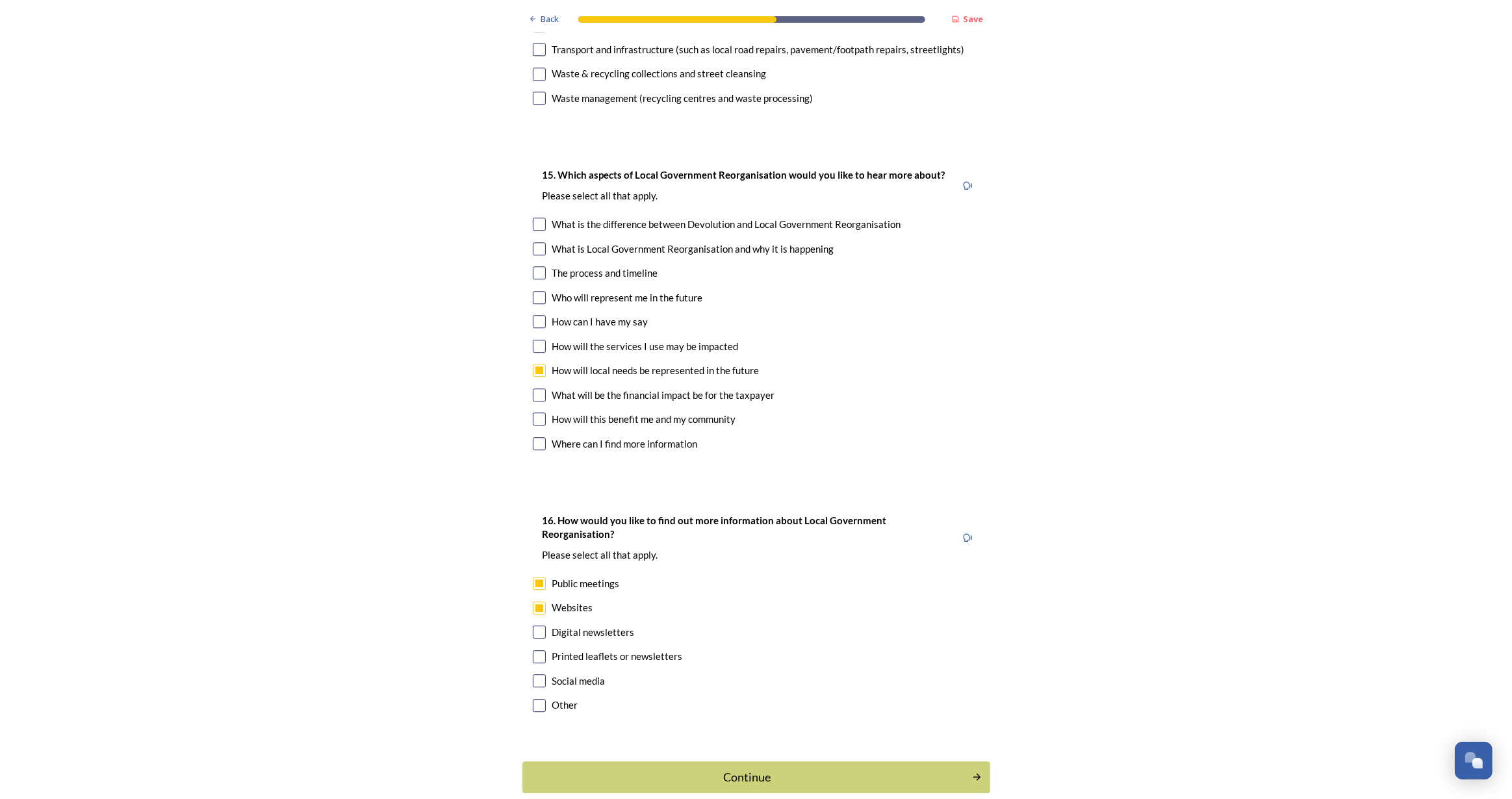
checkbox input "true"
click at [753, 769] on div "Continue" at bounding box center [746, 778] width 440 height 17
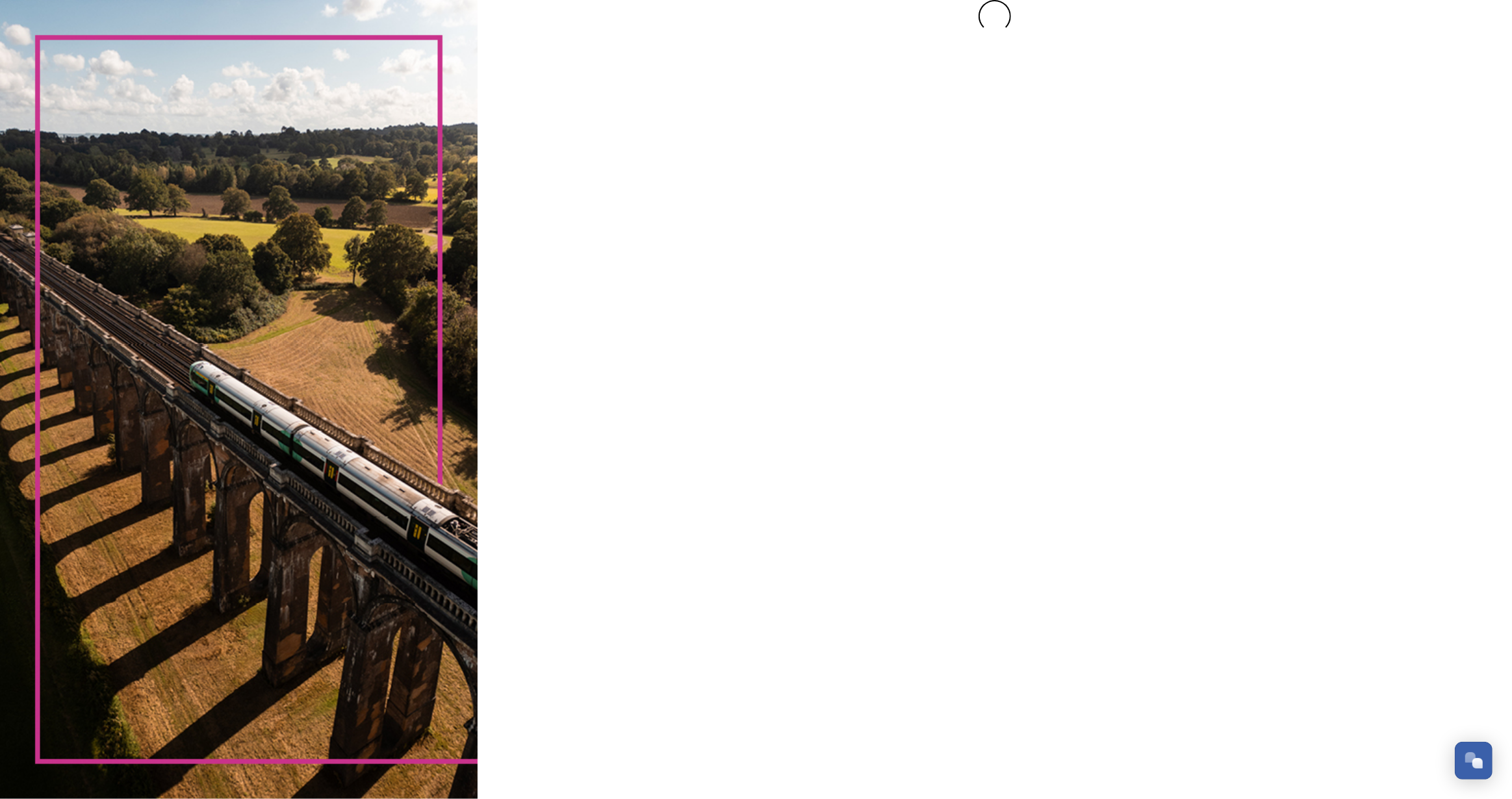
scroll to position [0, 0]
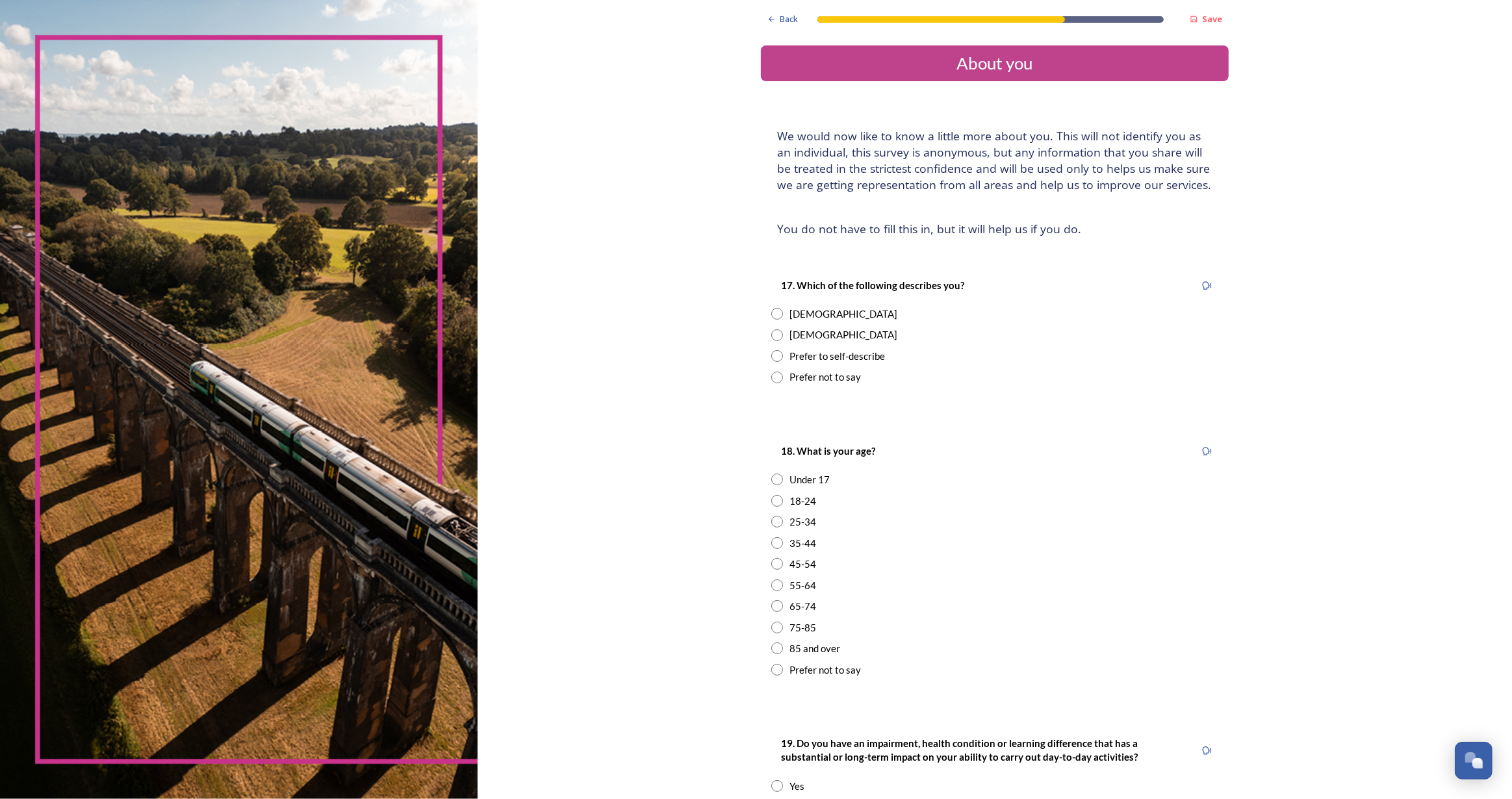
click at [773, 336] on input "radio" at bounding box center [777, 335] width 12 height 12
radio input "true"
click at [777, 605] on input "radio" at bounding box center [777, 606] width 12 height 12
radio input "true"
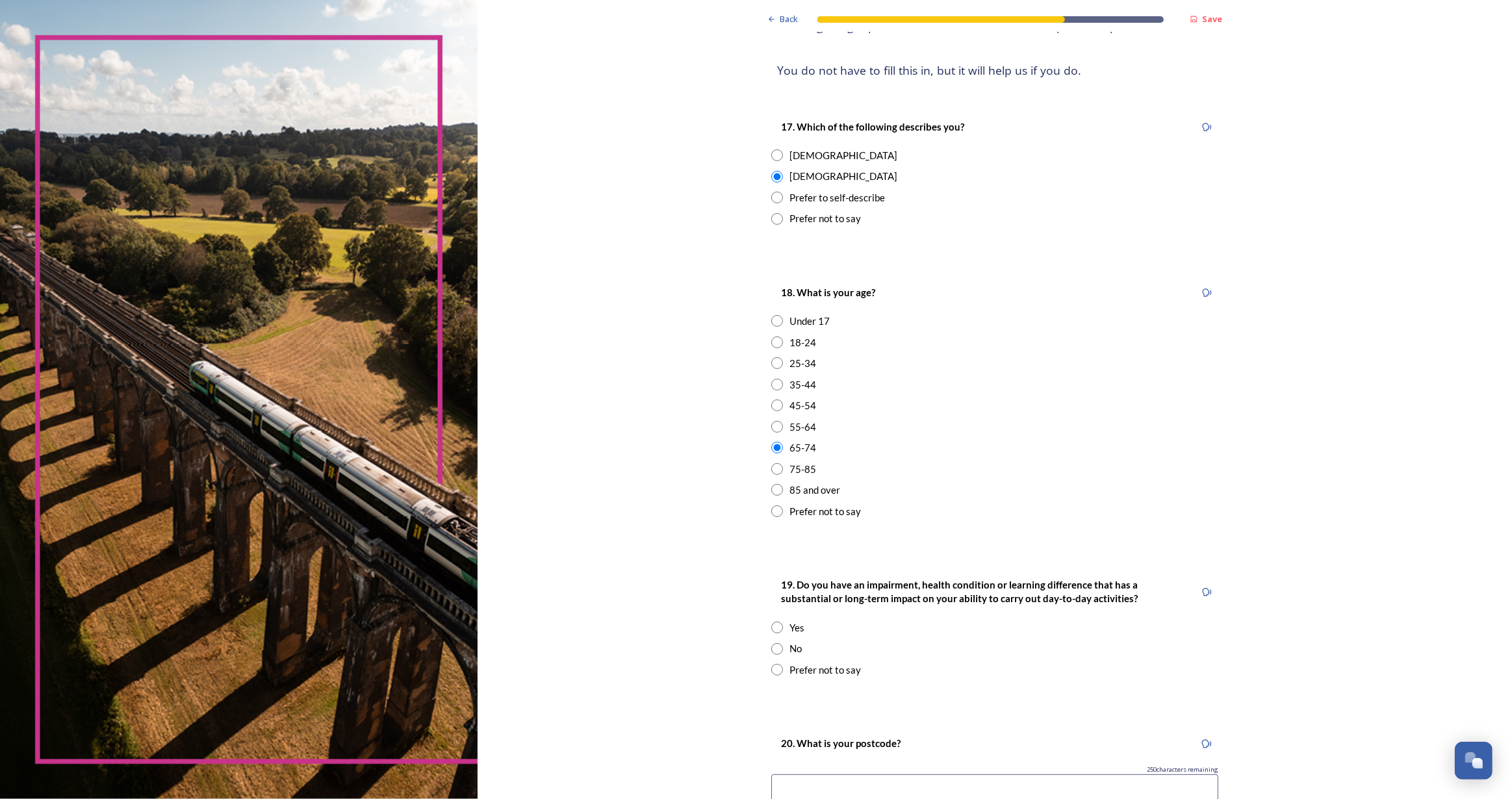
scroll to position [323, 0]
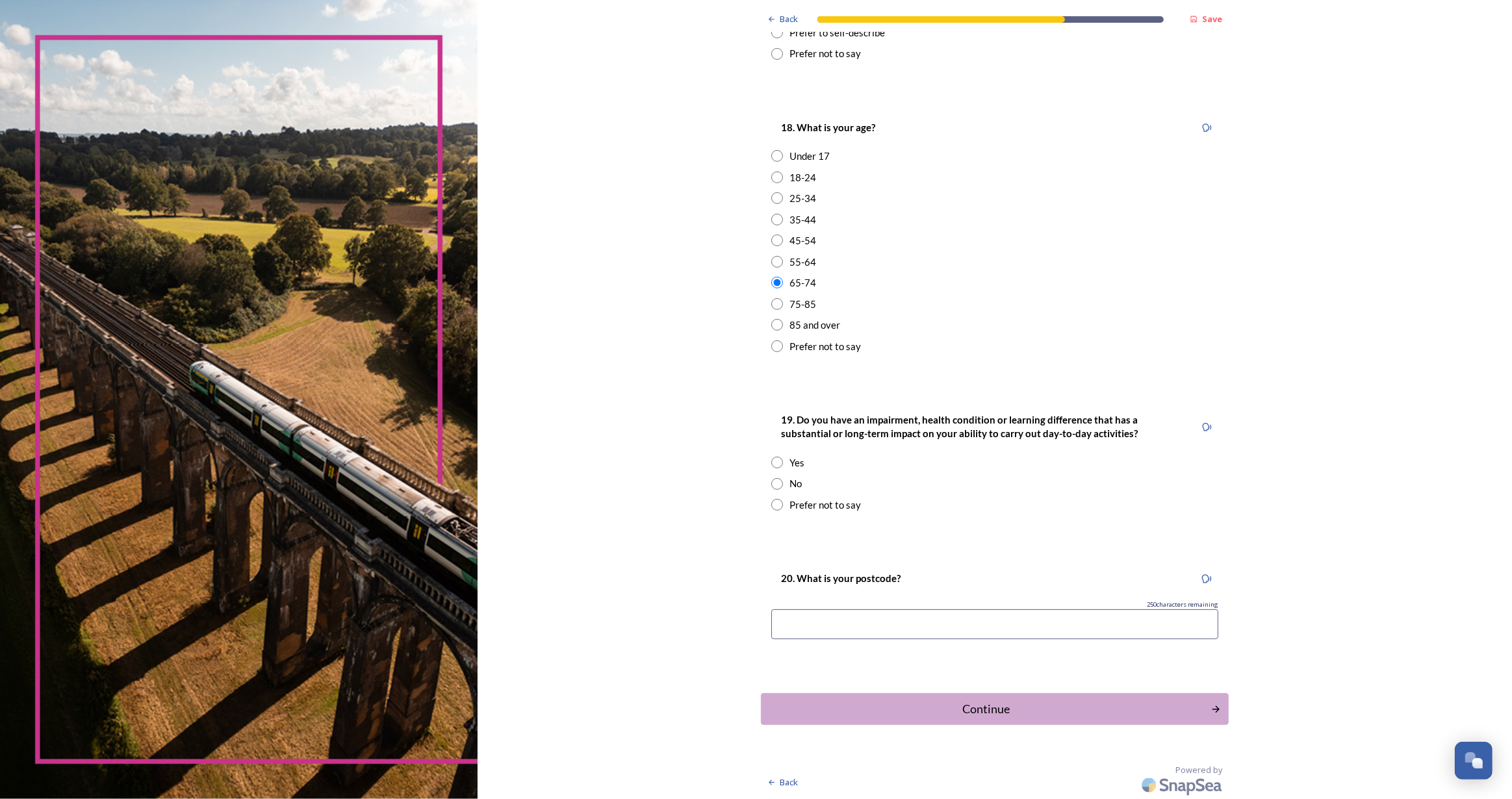
click at [773, 483] on input "radio" at bounding box center [777, 484] width 12 height 12
radio input "true"
click at [895, 621] on input at bounding box center [994, 624] width 447 height 30
type input "bn11 2qj"
click at [1012, 703] on div "Continue" at bounding box center [986, 709] width 440 height 17
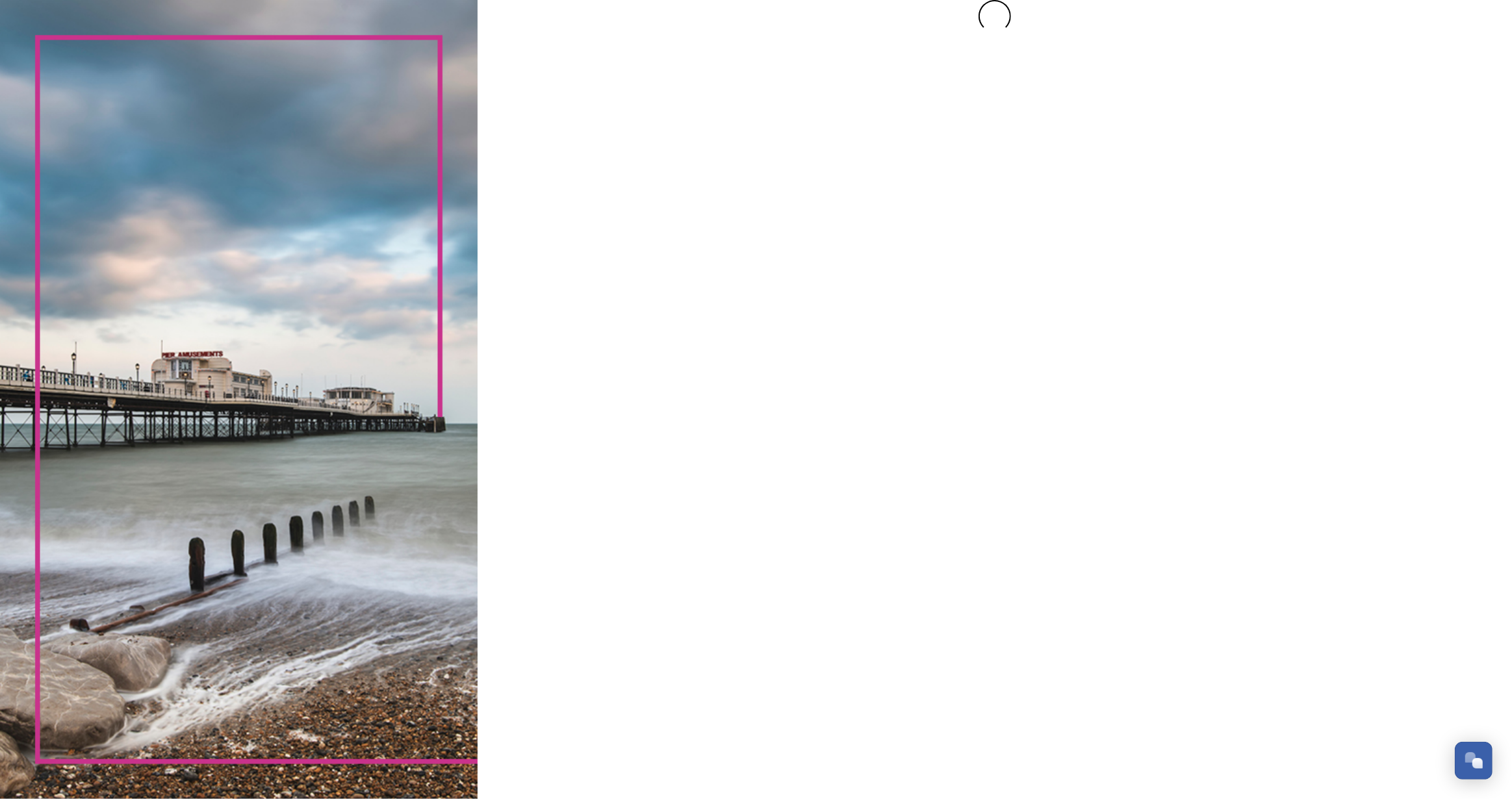
scroll to position [0, 0]
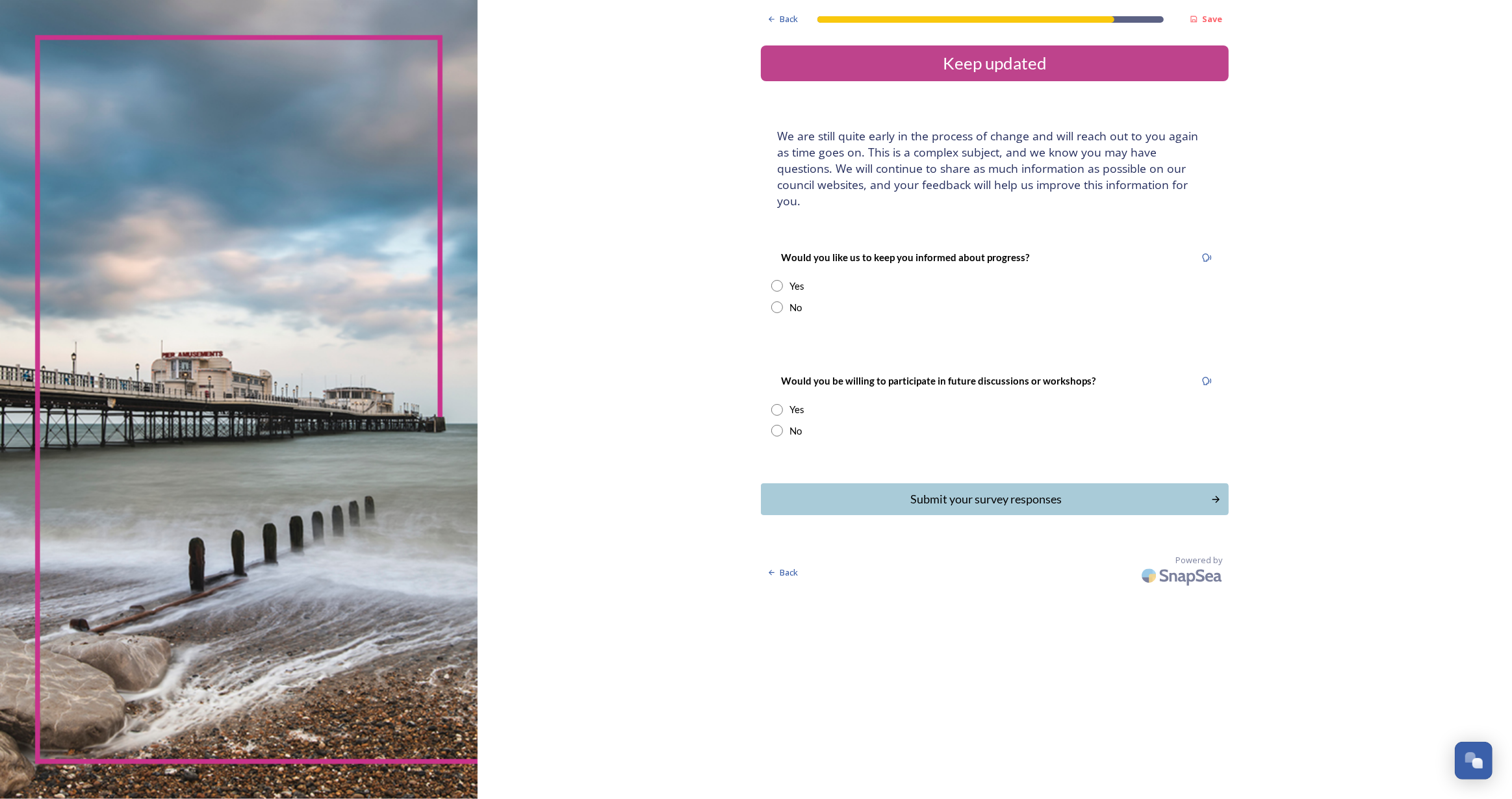
click at [776, 280] on input "radio" at bounding box center [777, 286] width 12 height 12
radio input "true"
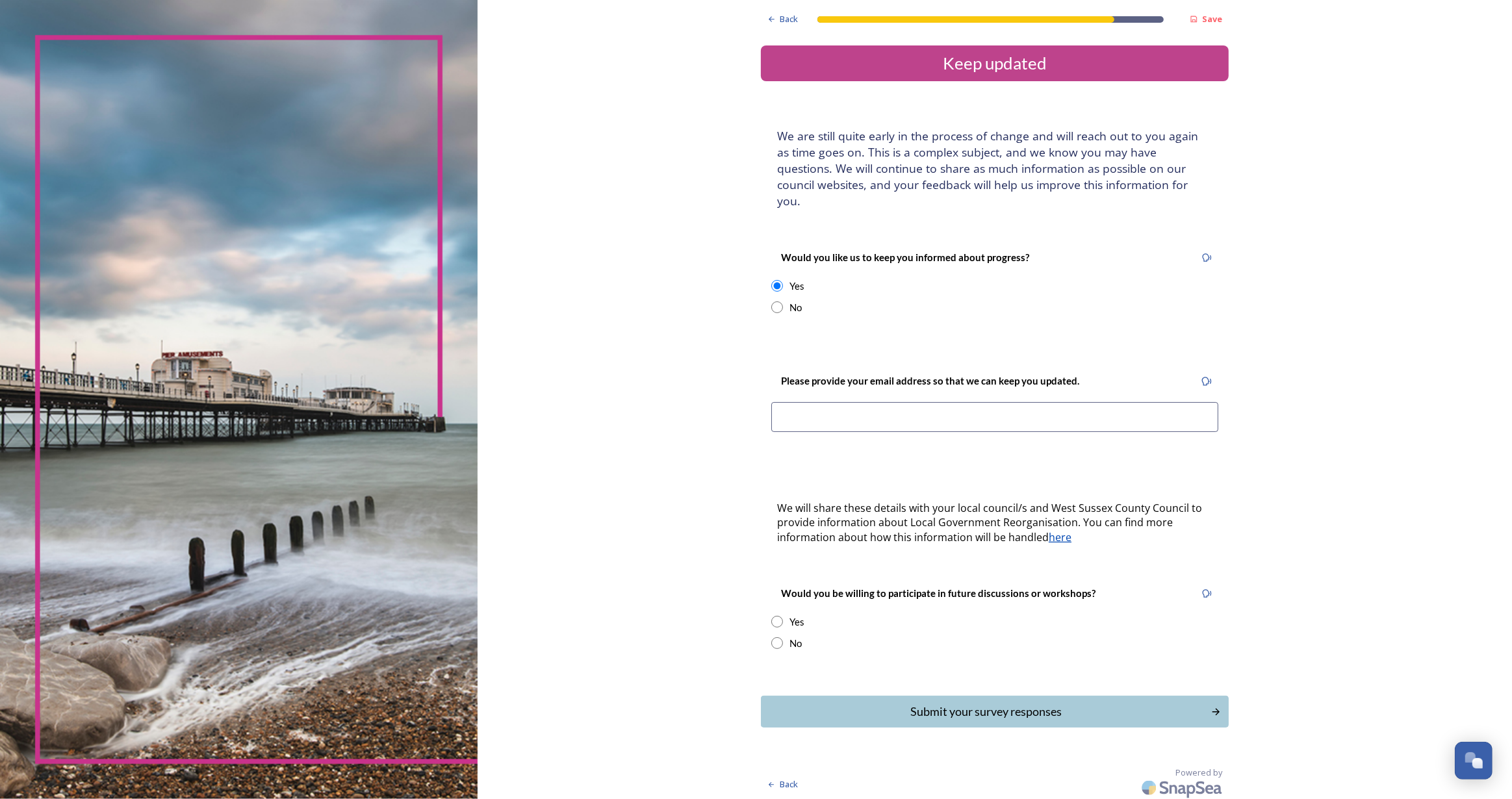
click at [833, 403] on input at bounding box center [994, 417] width 447 height 30
type input "herges@live.co.uk"
click at [781, 616] on input "radio" at bounding box center [777, 622] width 12 height 12
radio input "true"
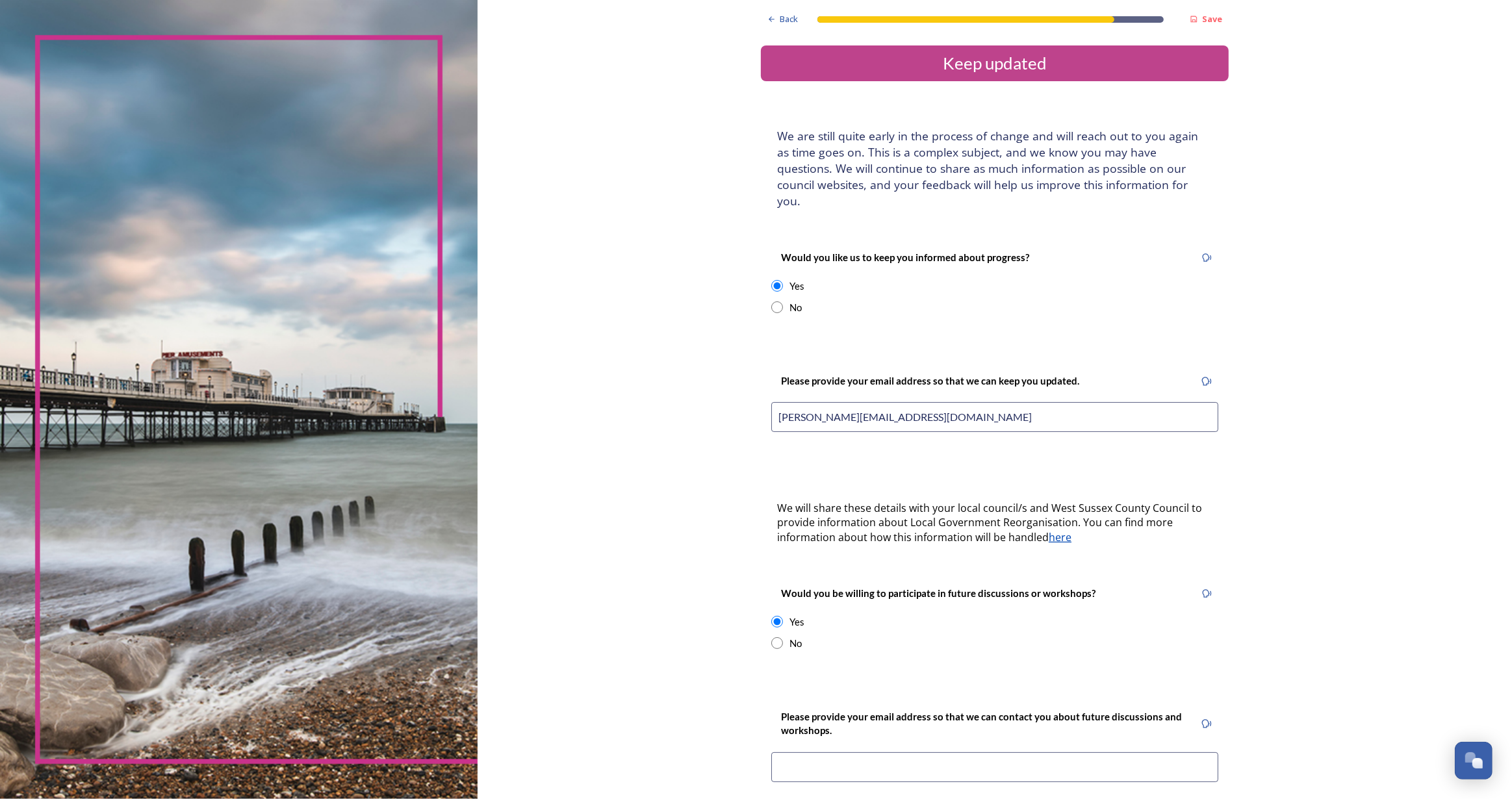
scroll to position [212, 0]
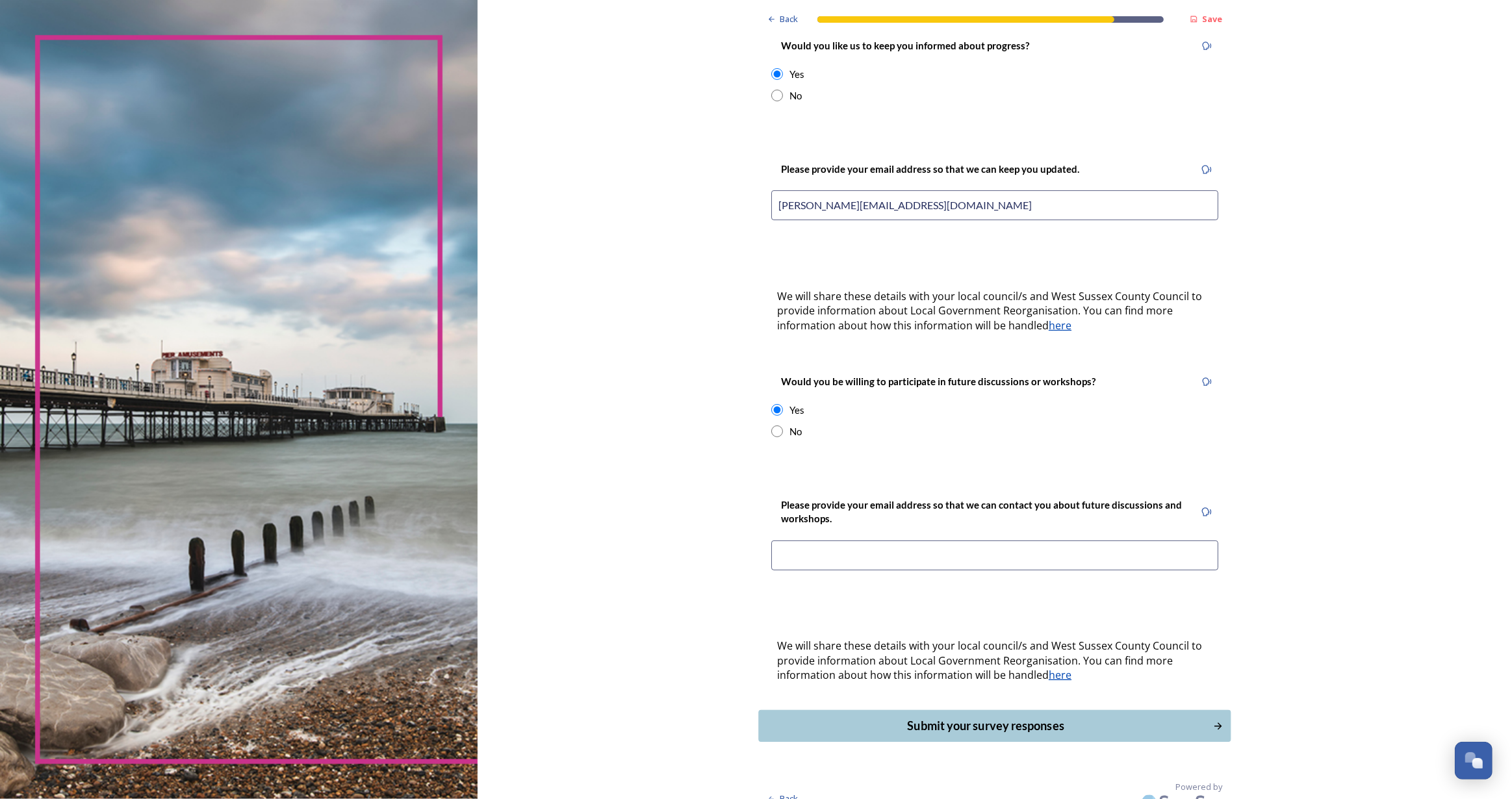
click at [959, 717] on div "Submit your survey responses" at bounding box center [986, 726] width 440 height 17
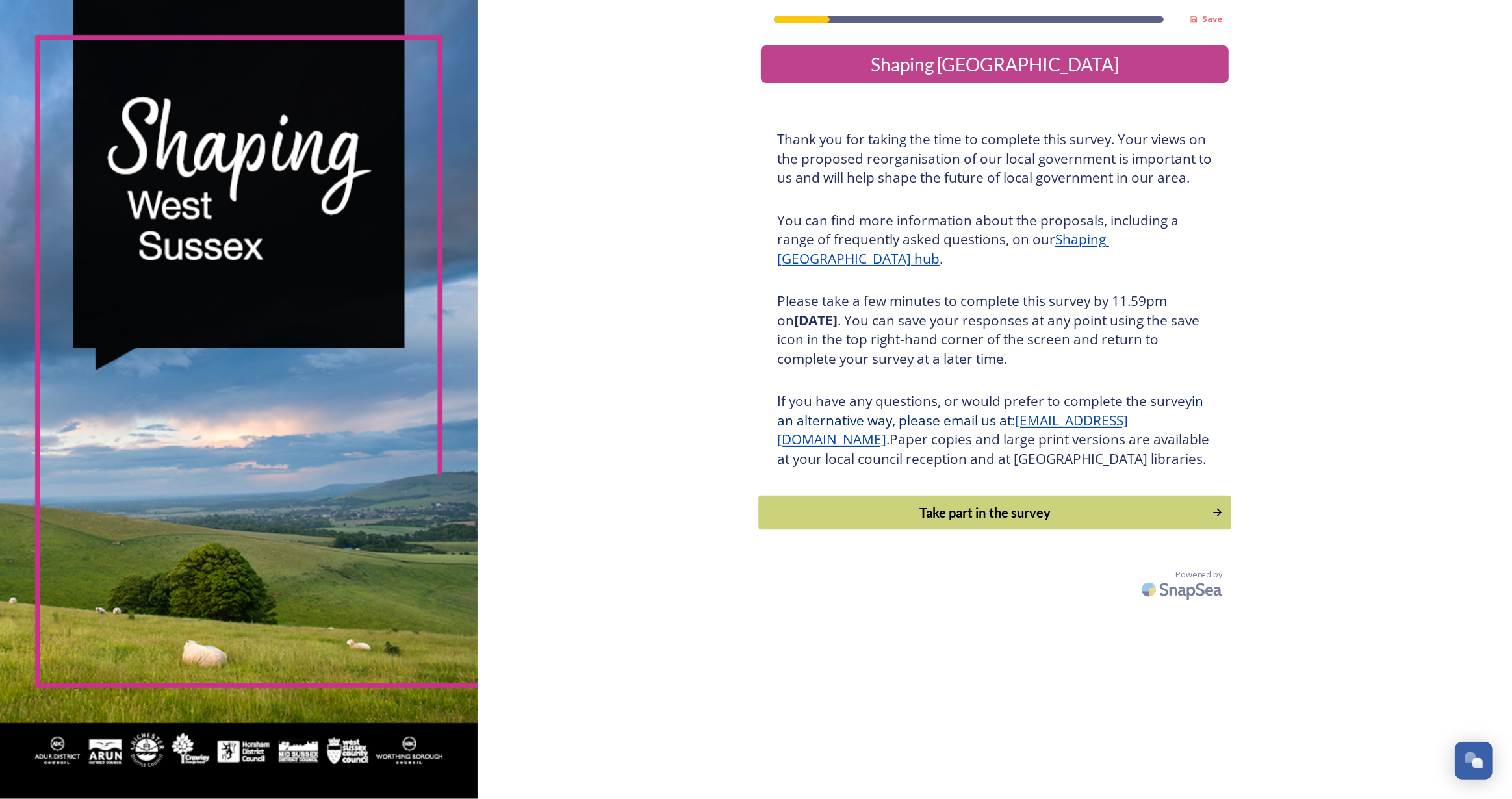
click at [959, 523] on div "Take part in the survey" at bounding box center [986, 513] width 439 height 19
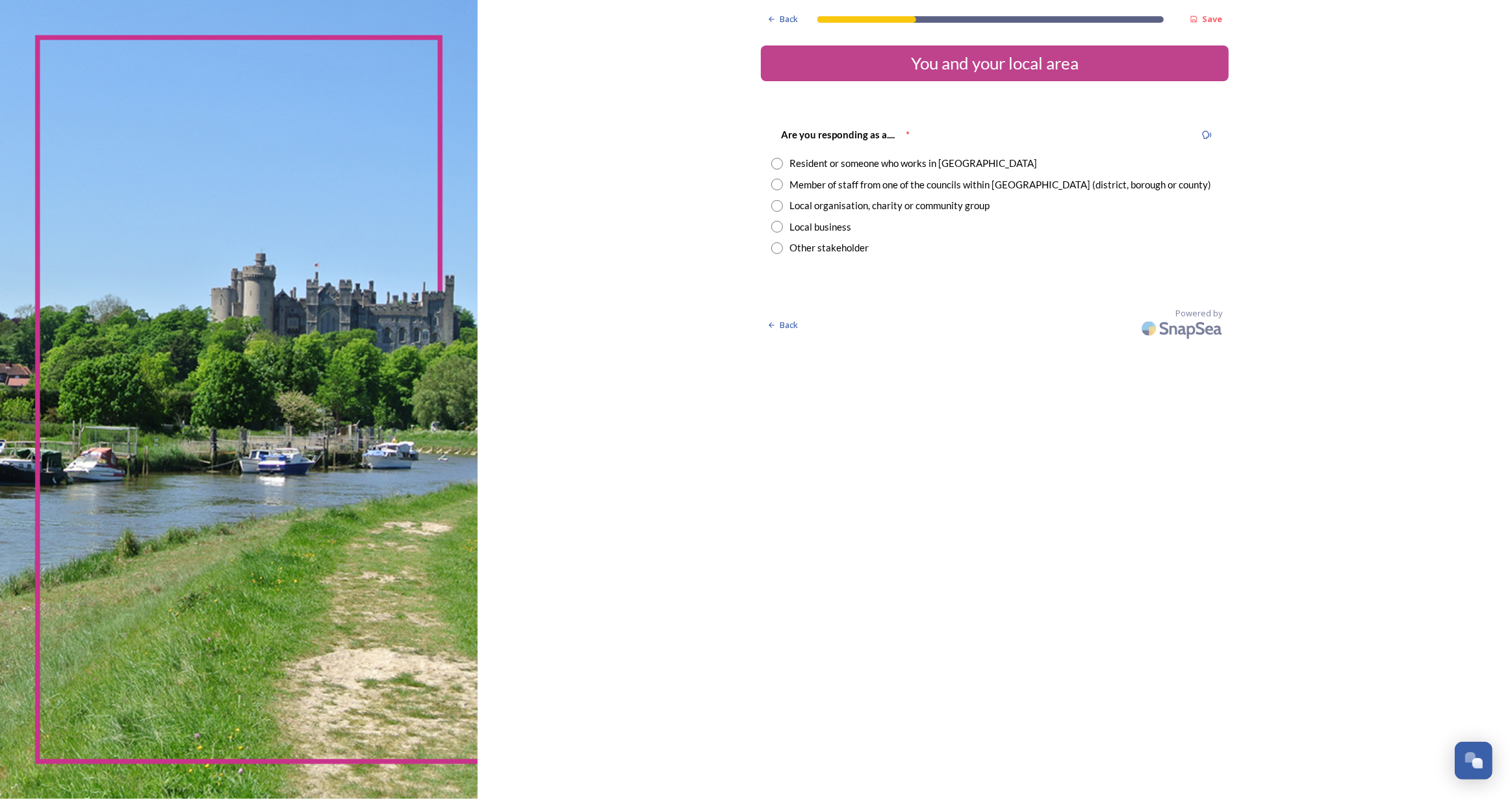
click at [777, 161] on input "radio" at bounding box center [777, 164] width 12 height 12
radio input "true"
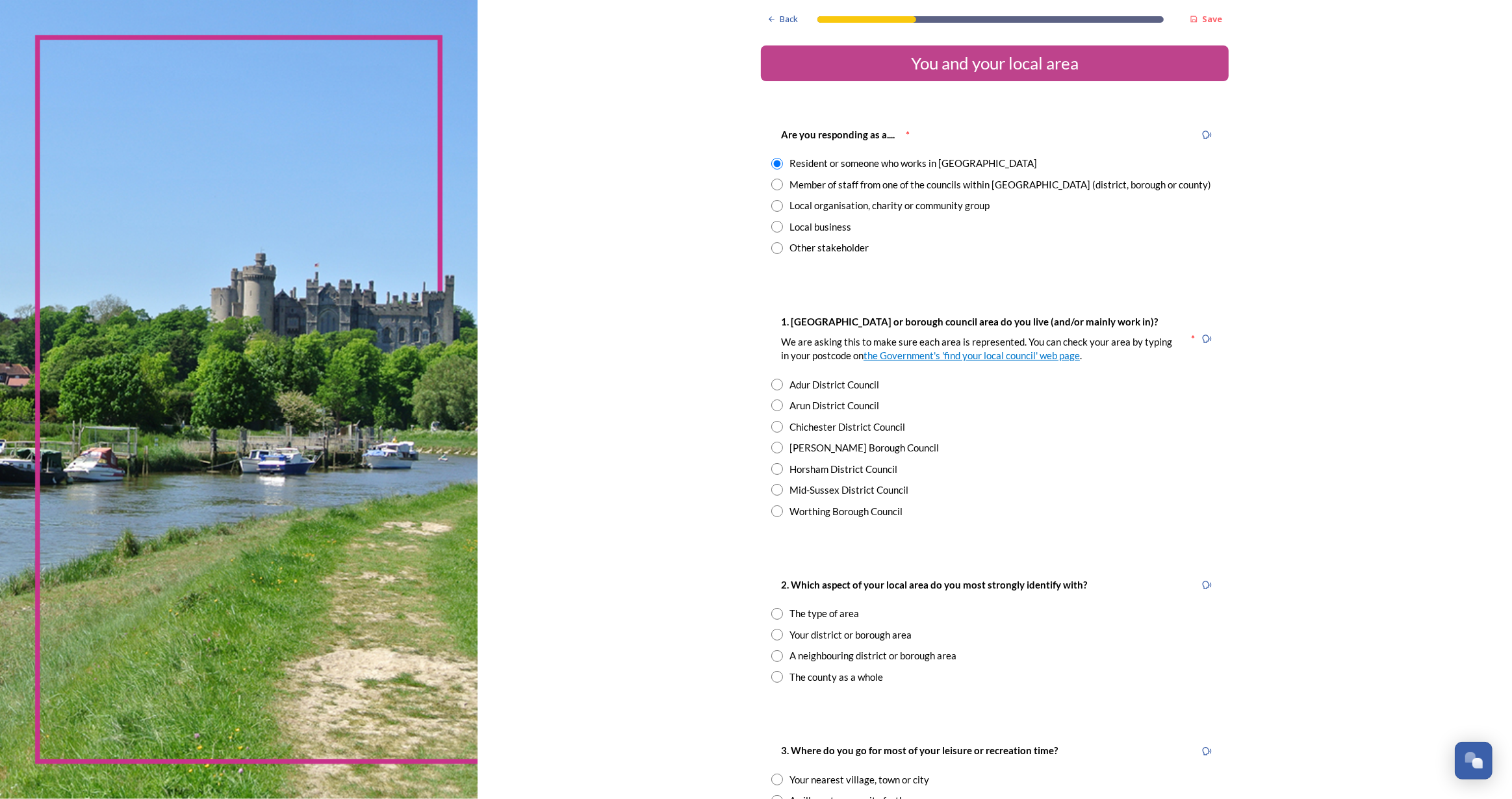
click at [773, 509] on input "radio" at bounding box center [777, 511] width 12 height 12
radio input "true"
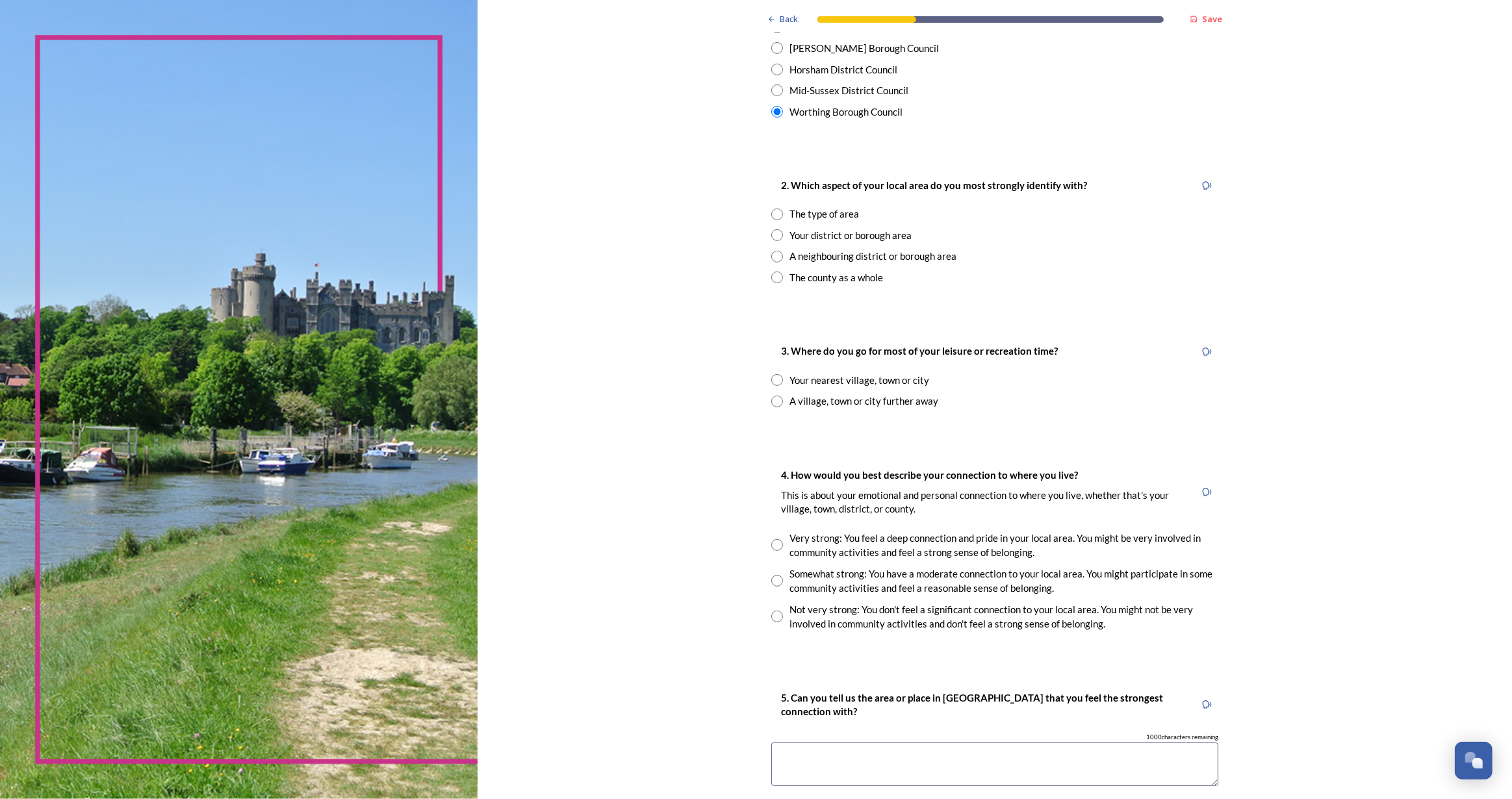
scroll to position [473, 0]
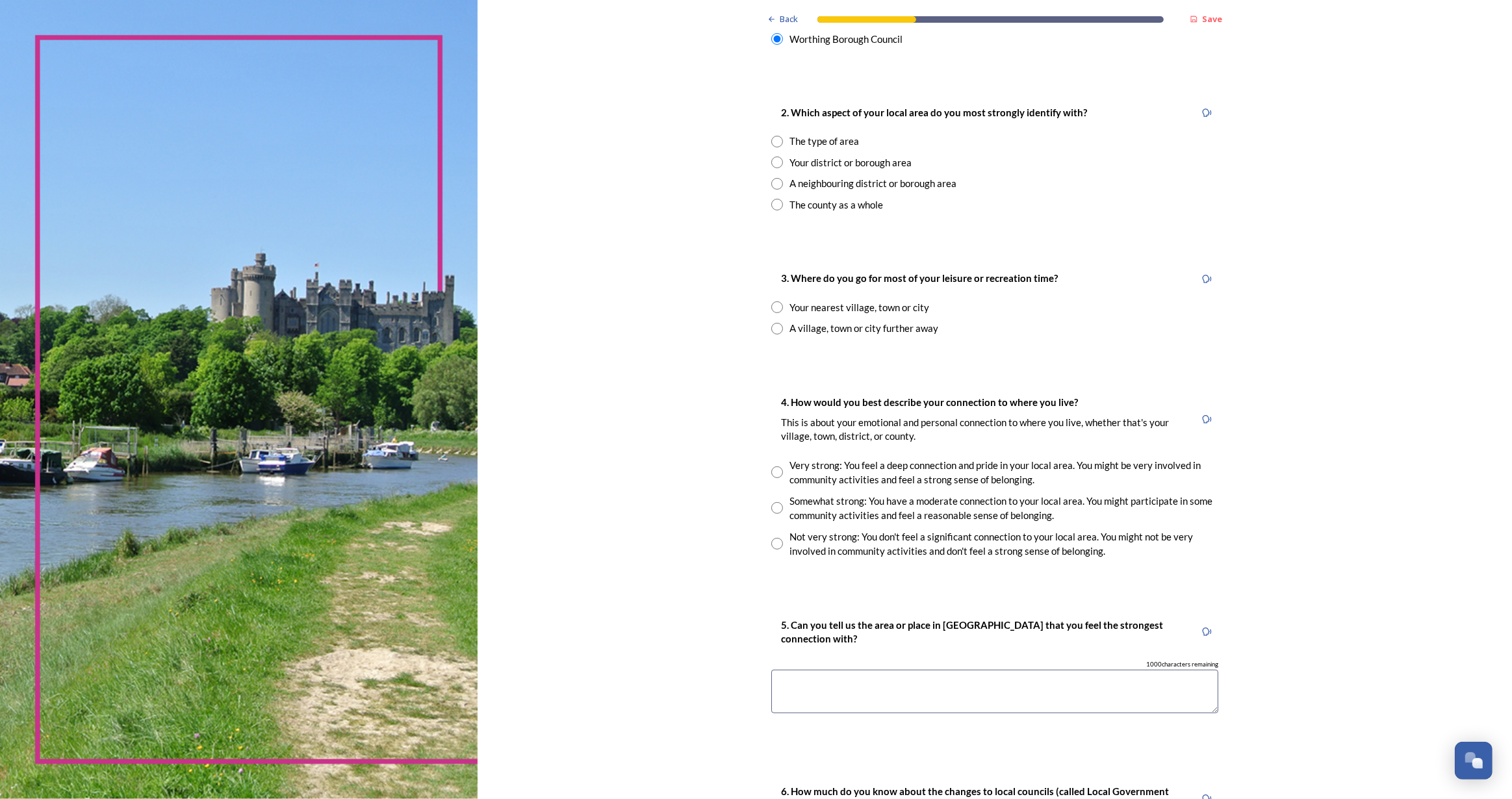
click at [773, 143] on input "radio" at bounding box center [777, 142] width 12 height 12
radio input "true"
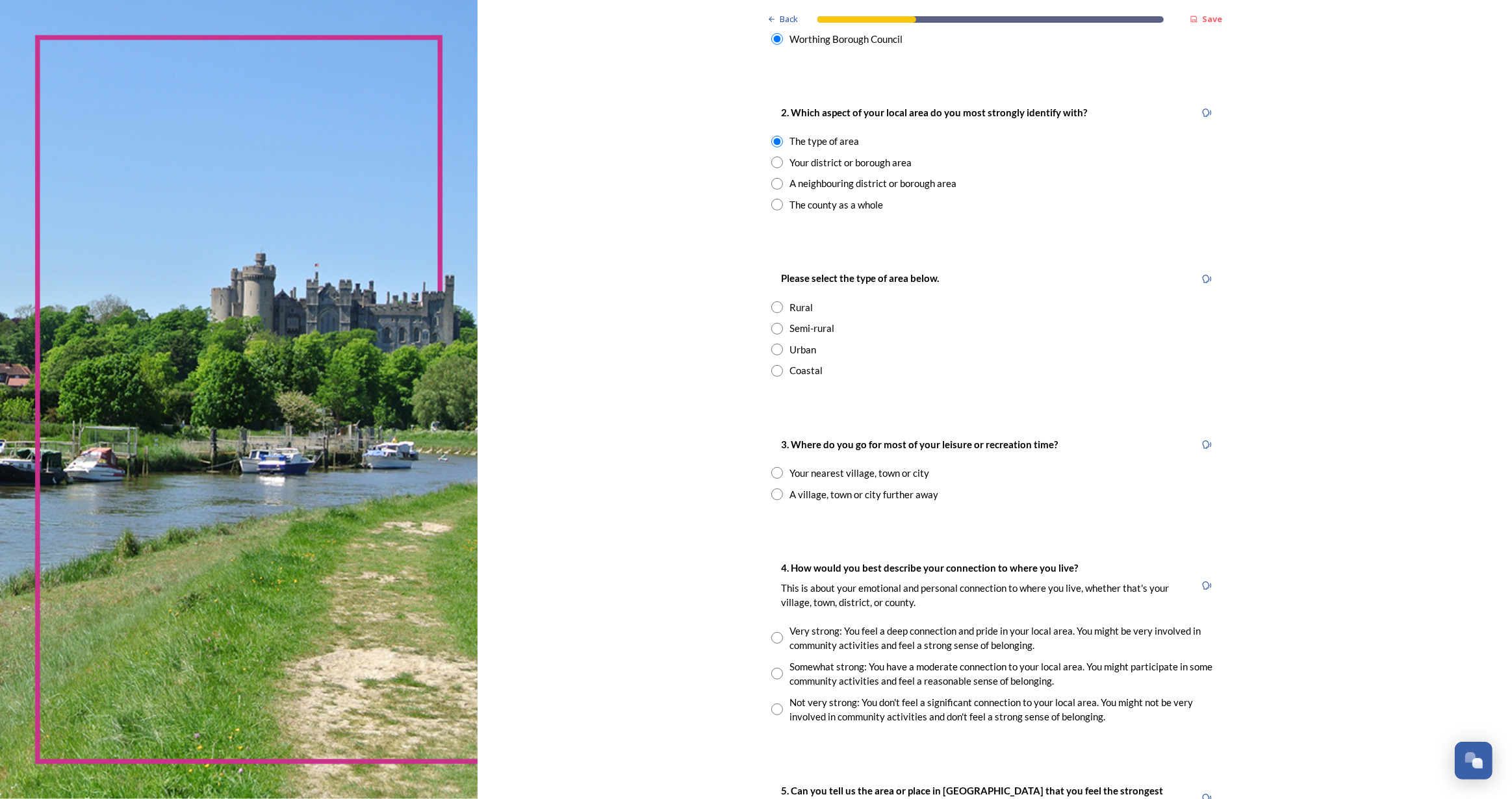
click at [775, 371] on input "radio" at bounding box center [777, 371] width 12 height 12
radio input "true"
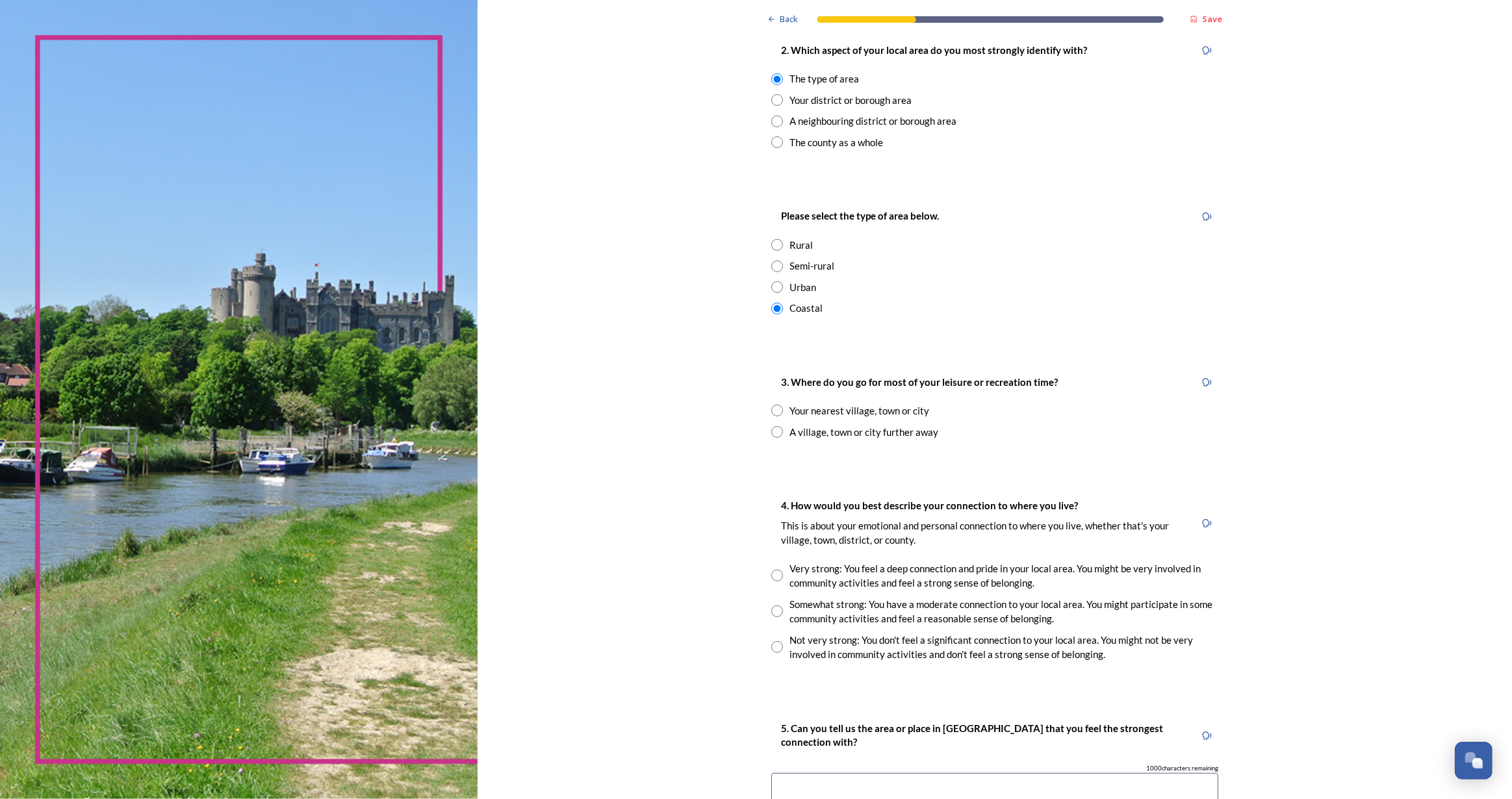
scroll to position [531, 0]
click at [773, 412] on input "radio" at bounding box center [777, 414] width 12 height 12
radio input "true"
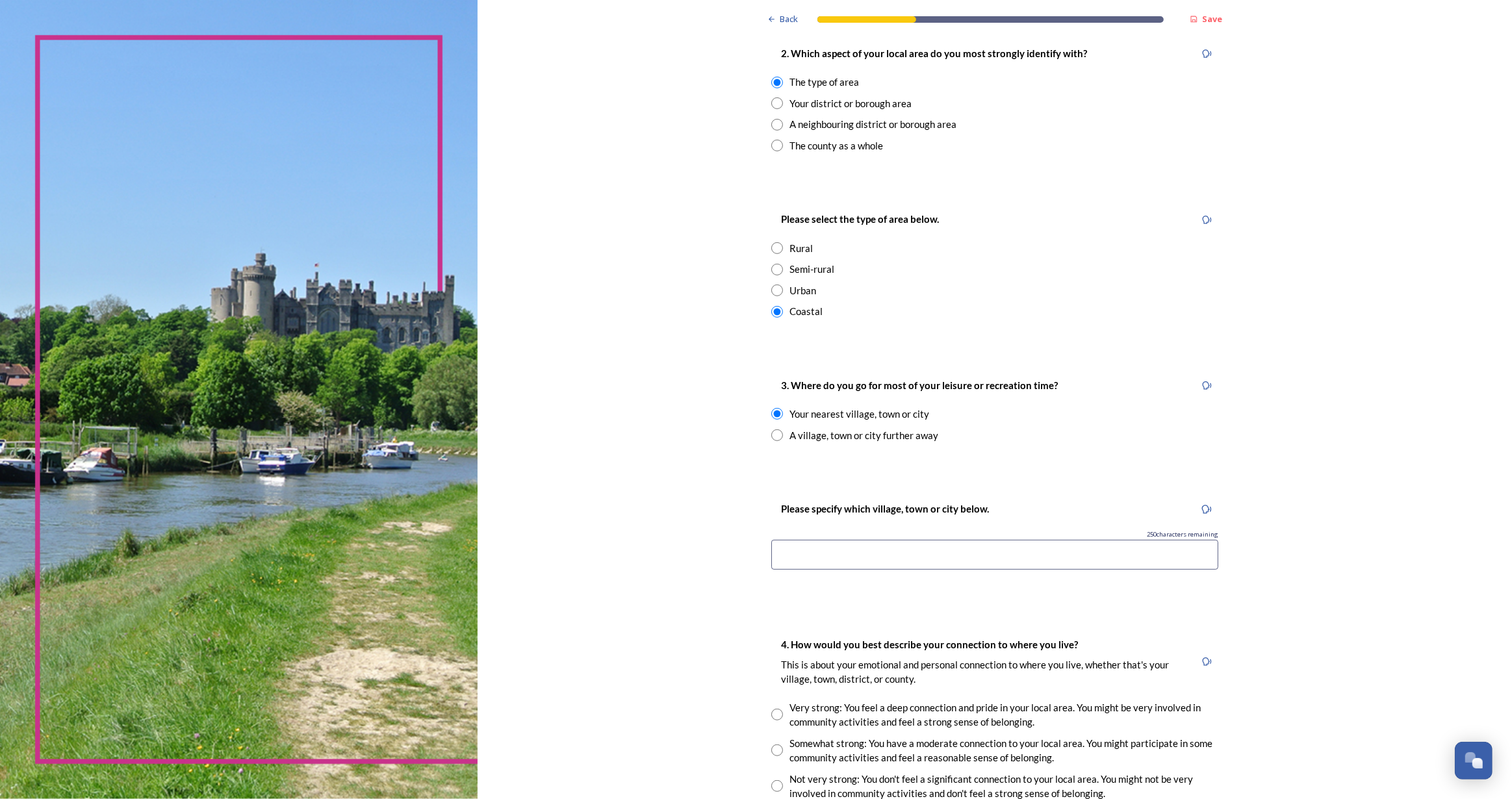
drag, startPoint x: 831, startPoint y: 567, endPoint x: 838, endPoint y: 564, distance: 7.6
click at [832, 567] on input at bounding box center [994, 554] width 447 height 30
type input "Worthing"
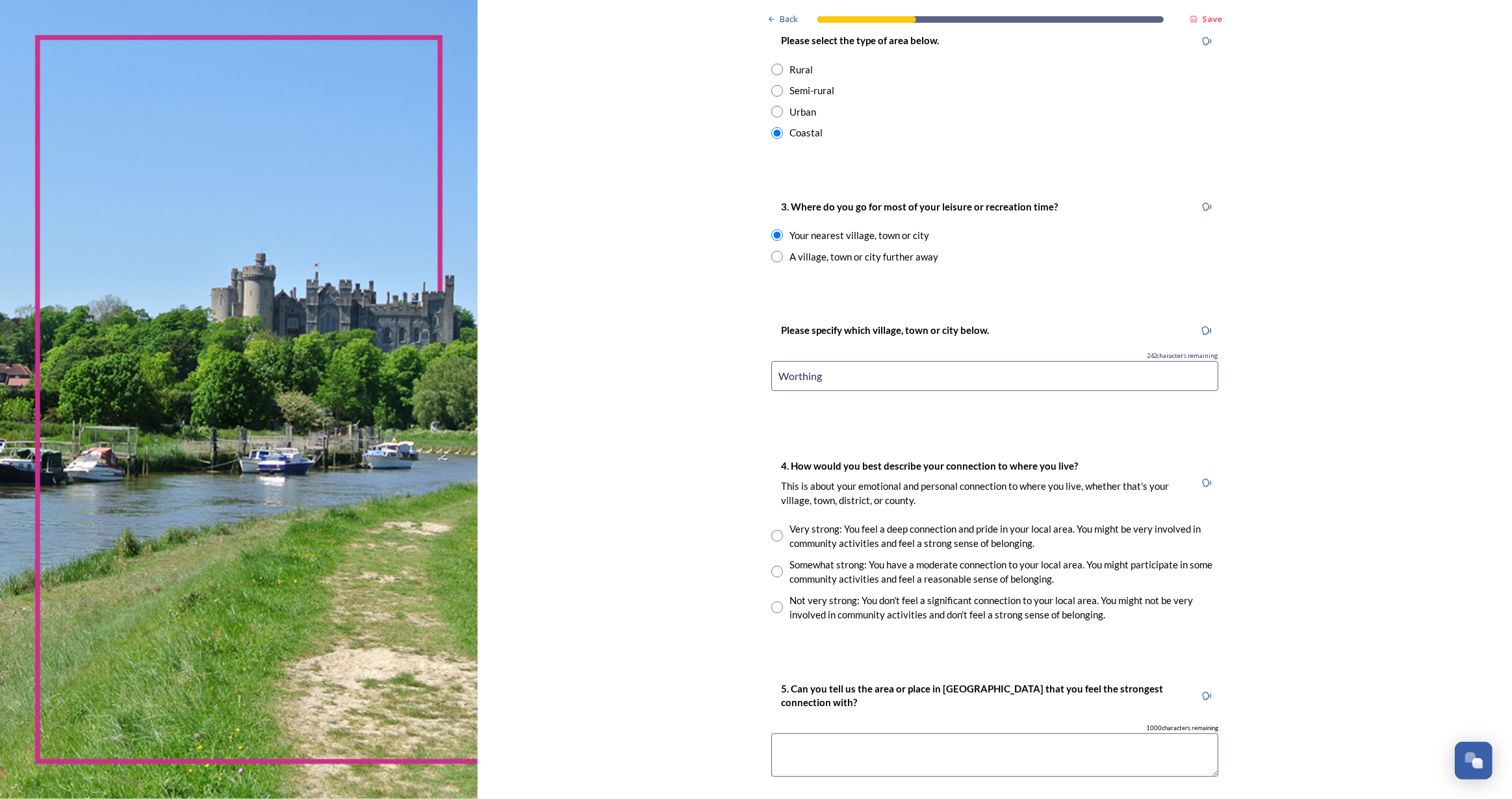
scroll to position [827, 0]
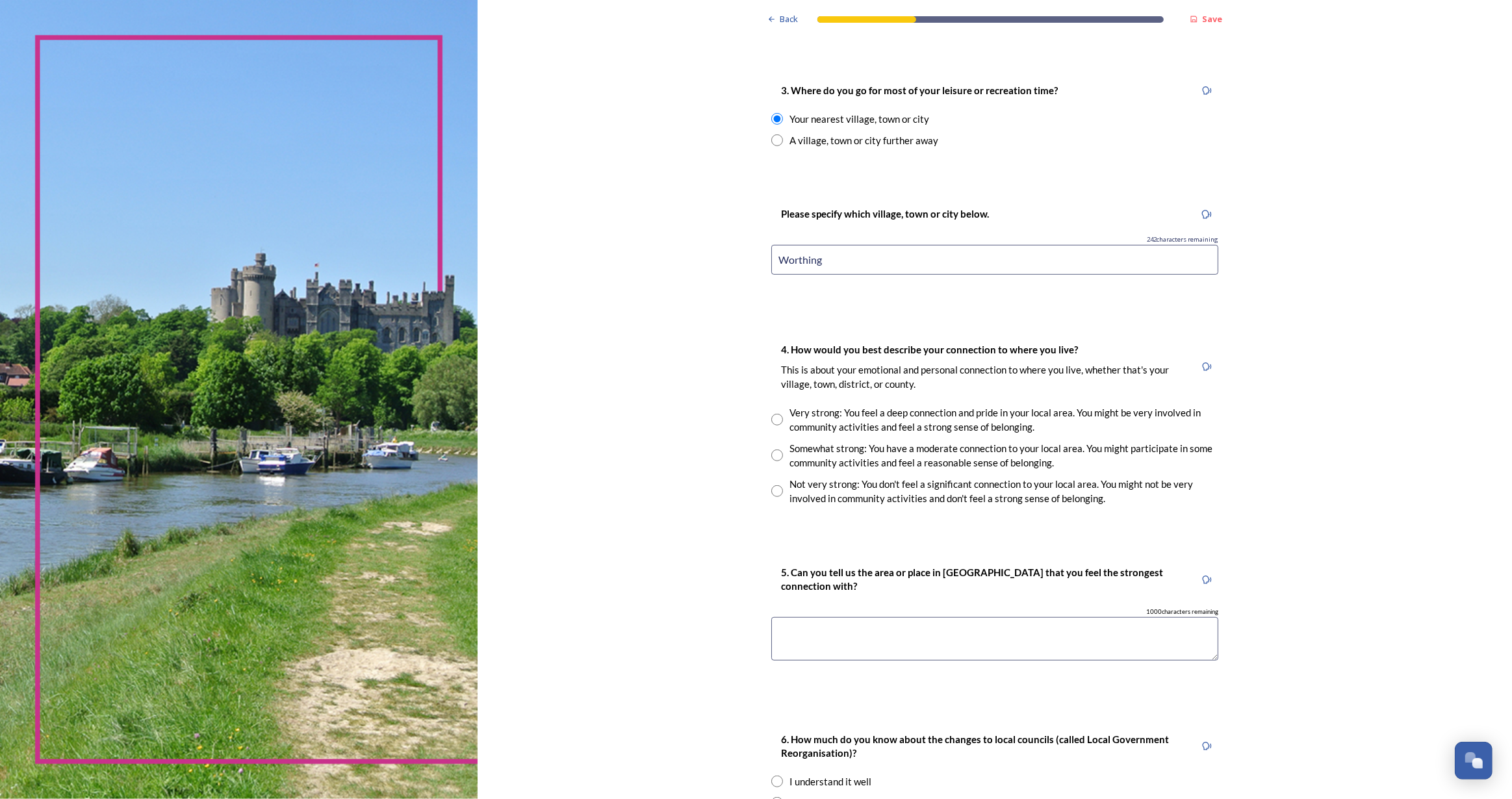
click at [773, 454] on input "radio" at bounding box center [777, 455] width 12 height 12
radio input "true"
click at [902, 644] on textarea at bounding box center [994, 638] width 447 height 43
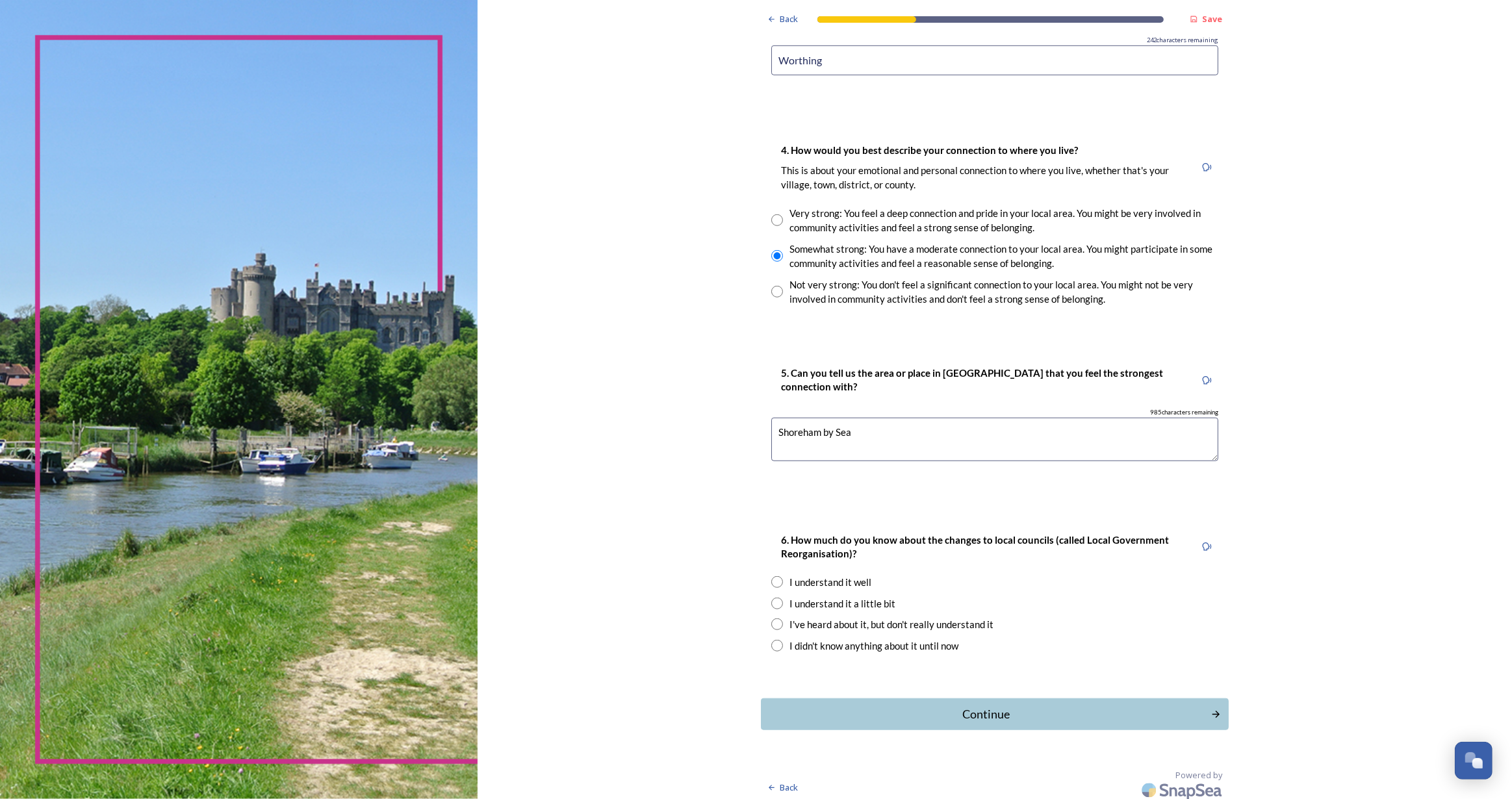
scroll to position [1031, 0]
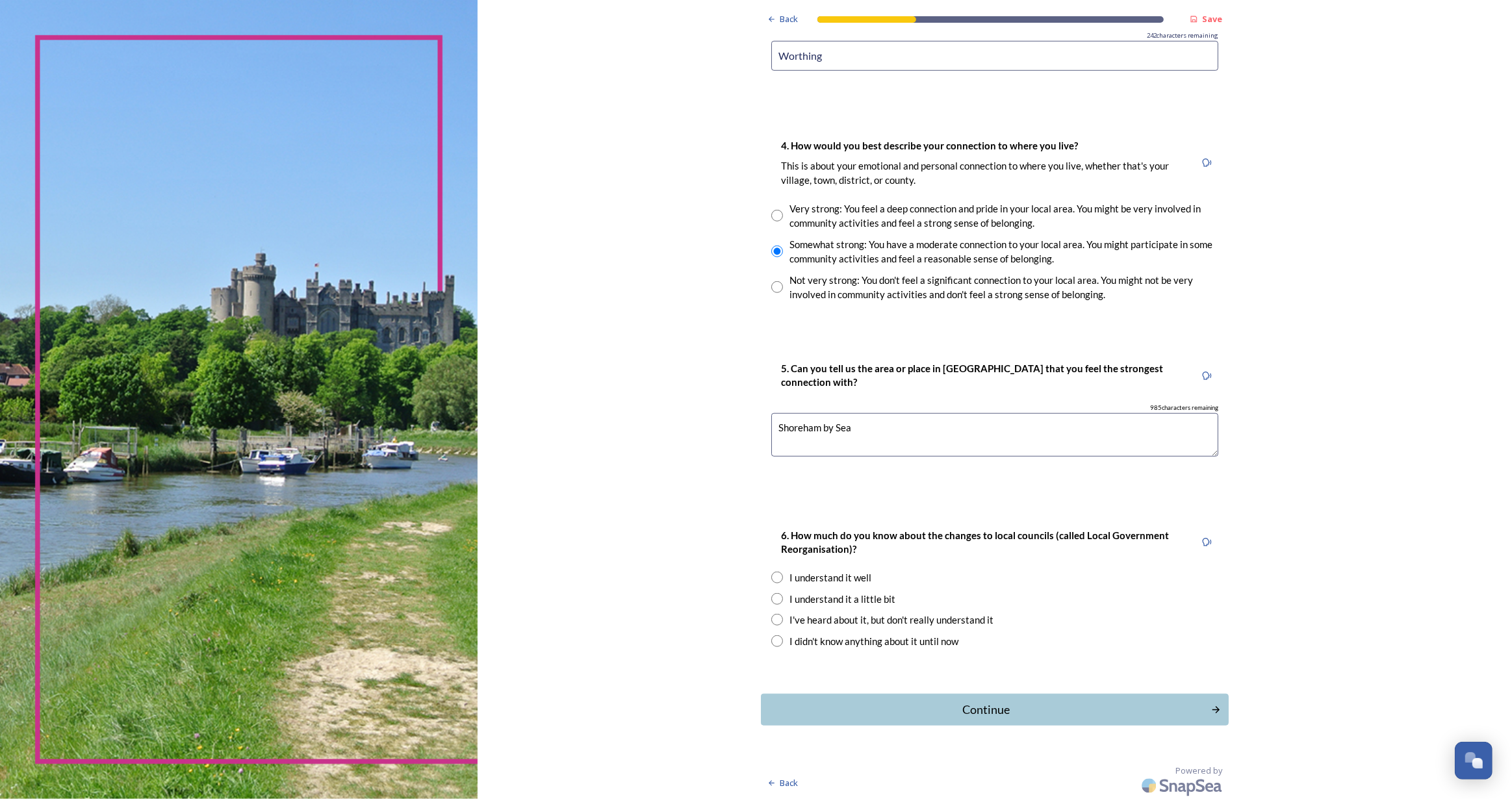
type textarea "Shoreham by Sea"
click at [773, 618] on input "radio" at bounding box center [777, 620] width 12 height 12
radio input "true"
click at [975, 710] on div "Continue" at bounding box center [986, 709] width 440 height 17
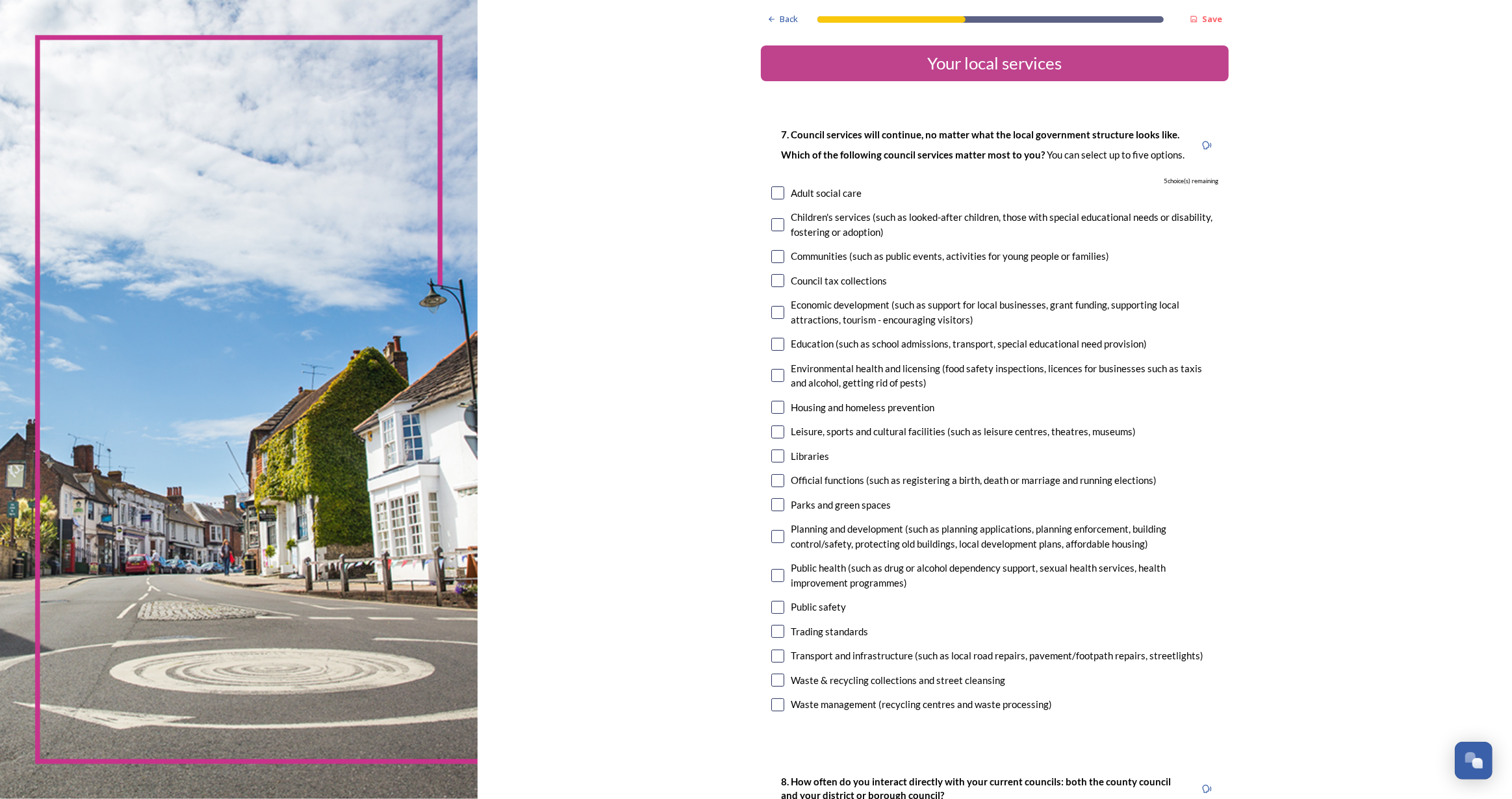
click at [773, 221] on input "checkbox" at bounding box center [778, 225] width 13 height 13
checkbox input "true"
click at [776, 343] on input "checkbox" at bounding box center [778, 345] width 13 height 13
checkbox input "true"
click at [773, 480] on input "checkbox" at bounding box center [778, 481] width 13 height 13
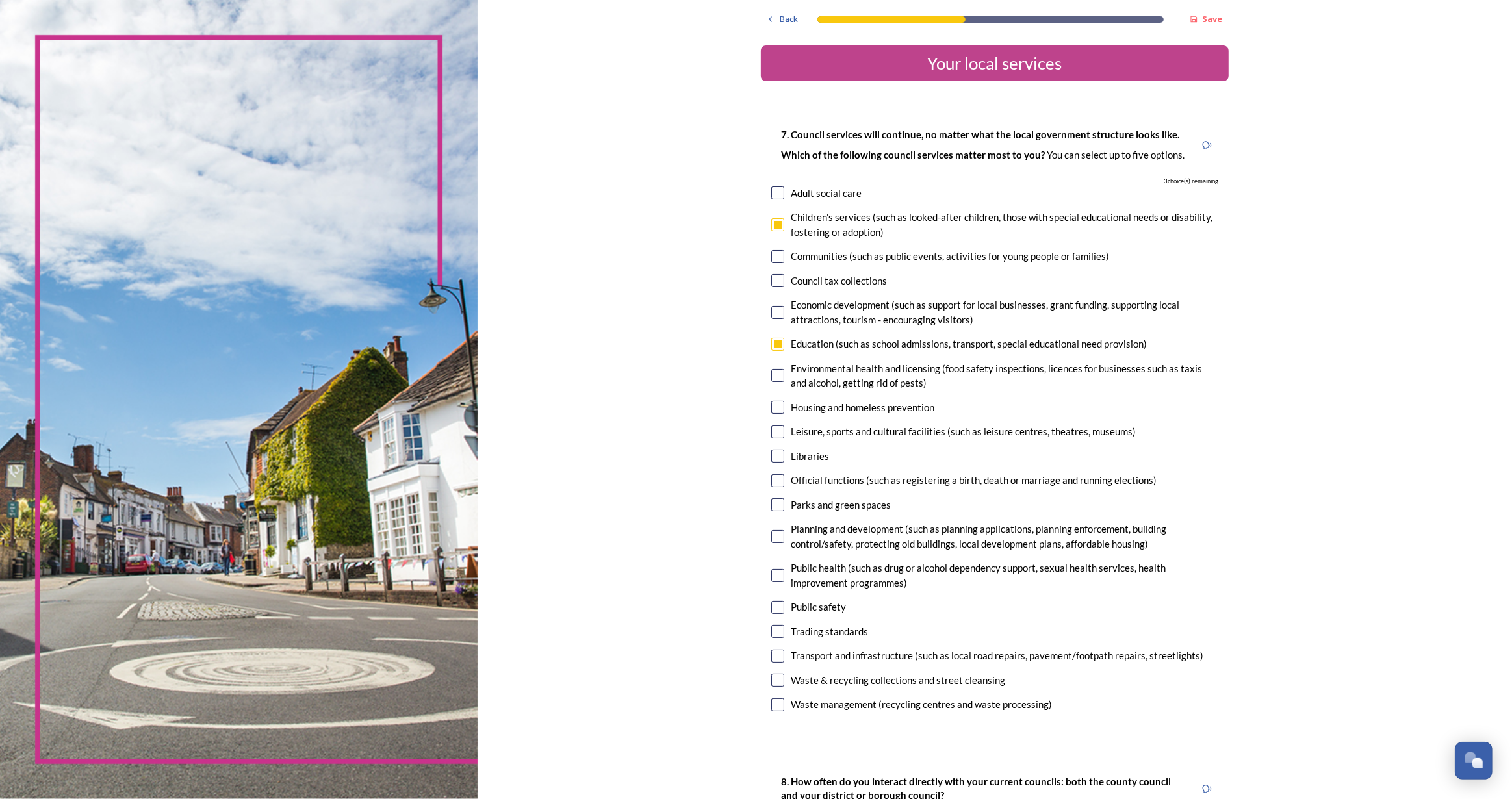
checkbox input "true"
click at [777, 378] on input "checkbox" at bounding box center [778, 375] width 13 height 13
checkbox input "true"
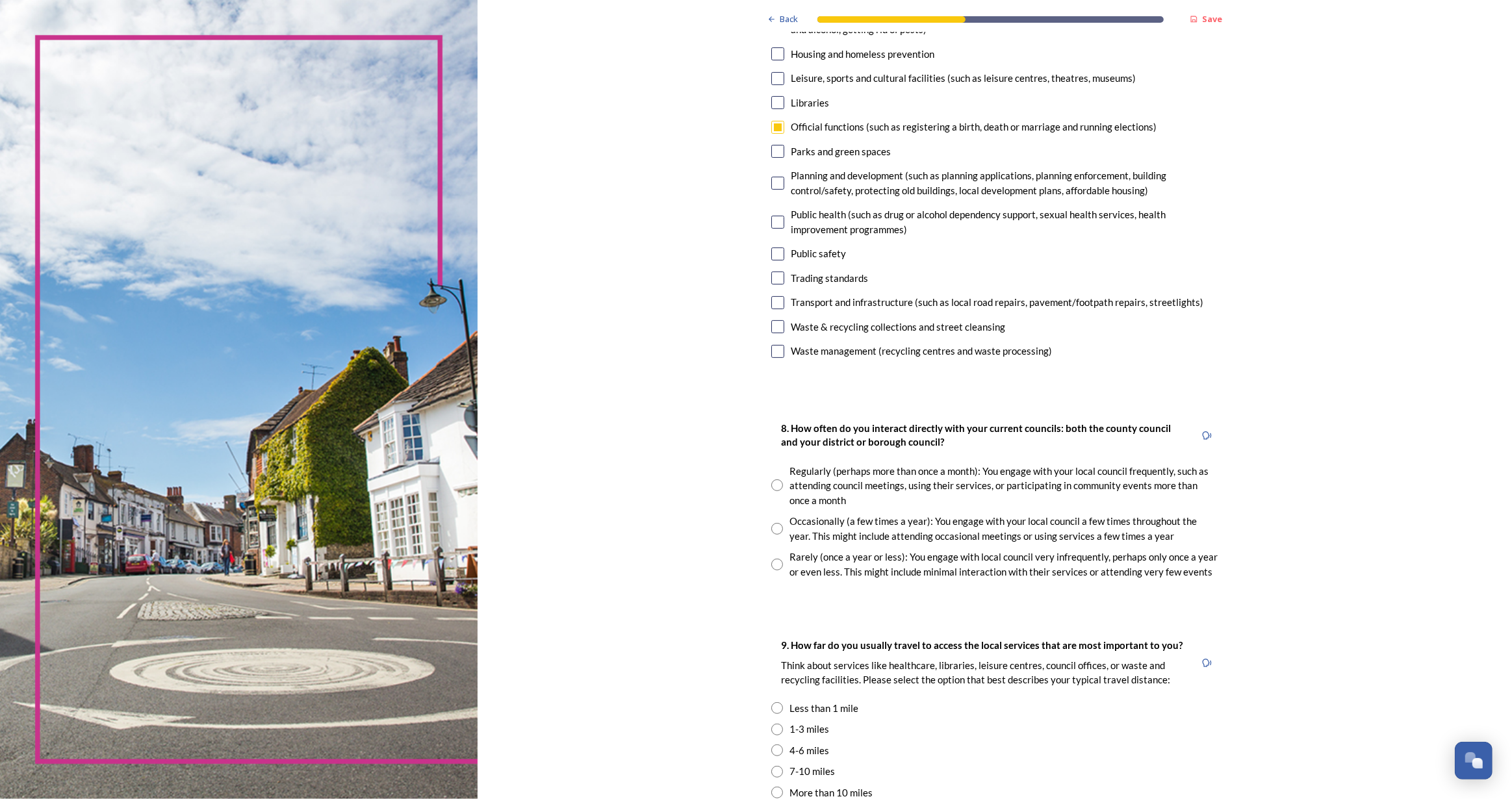
scroll to position [354, 0]
click at [775, 322] on input "checkbox" at bounding box center [778, 326] width 13 height 13
checkbox input "true"
click at [773, 529] on input "radio" at bounding box center [777, 528] width 12 height 12
radio input "true"
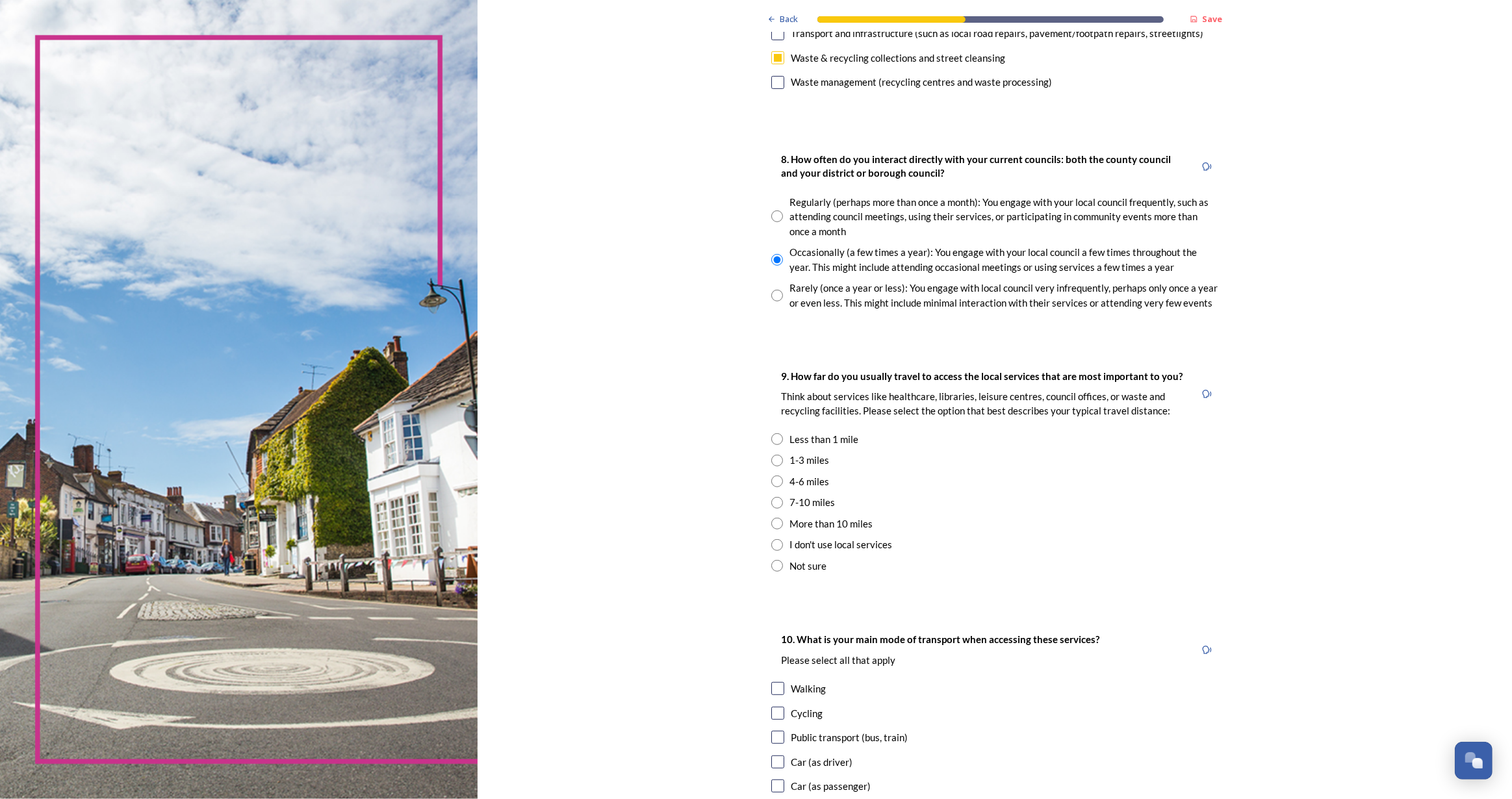
scroll to position [827, 0]
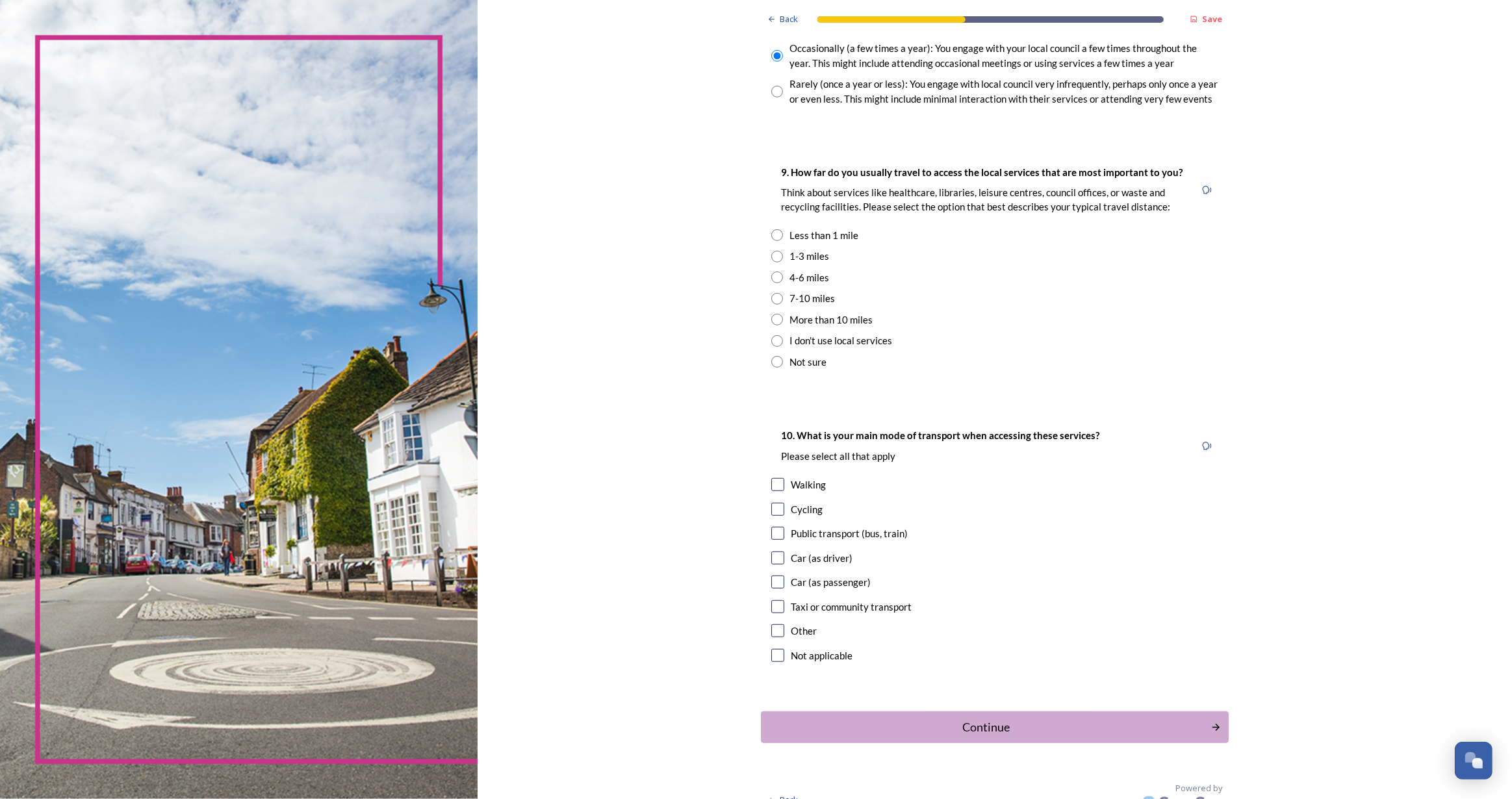
click at [773, 257] on input "radio" at bounding box center [777, 257] width 12 height 12
radio input "true"
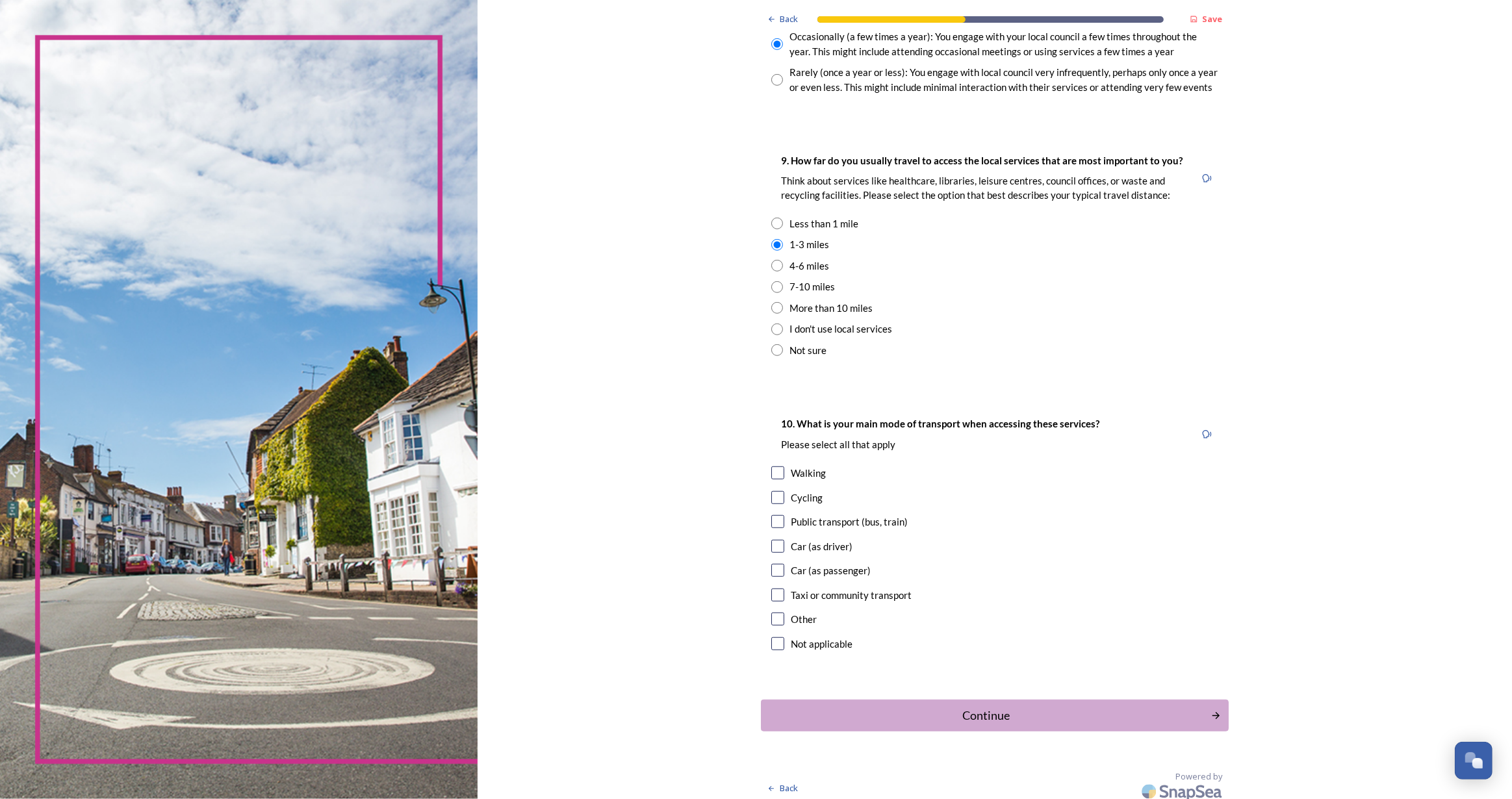
scroll to position [845, 0]
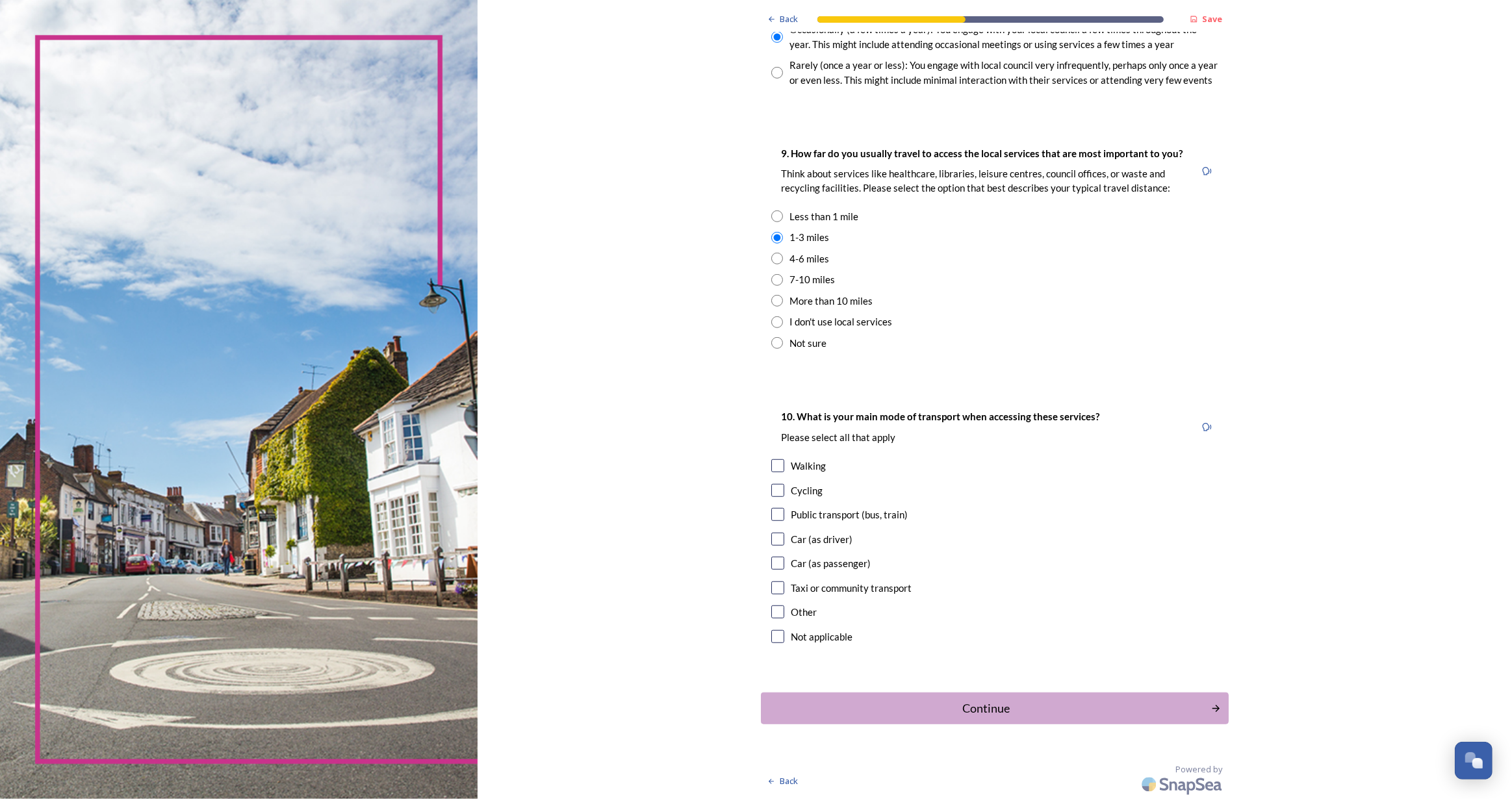
click at [776, 467] on input "checkbox" at bounding box center [778, 466] width 13 height 13
checkbox input "true"
click at [775, 512] on input "checkbox" at bounding box center [778, 515] width 13 height 13
checkbox input "true"
click at [777, 591] on input "checkbox" at bounding box center [778, 588] width 13 height 13
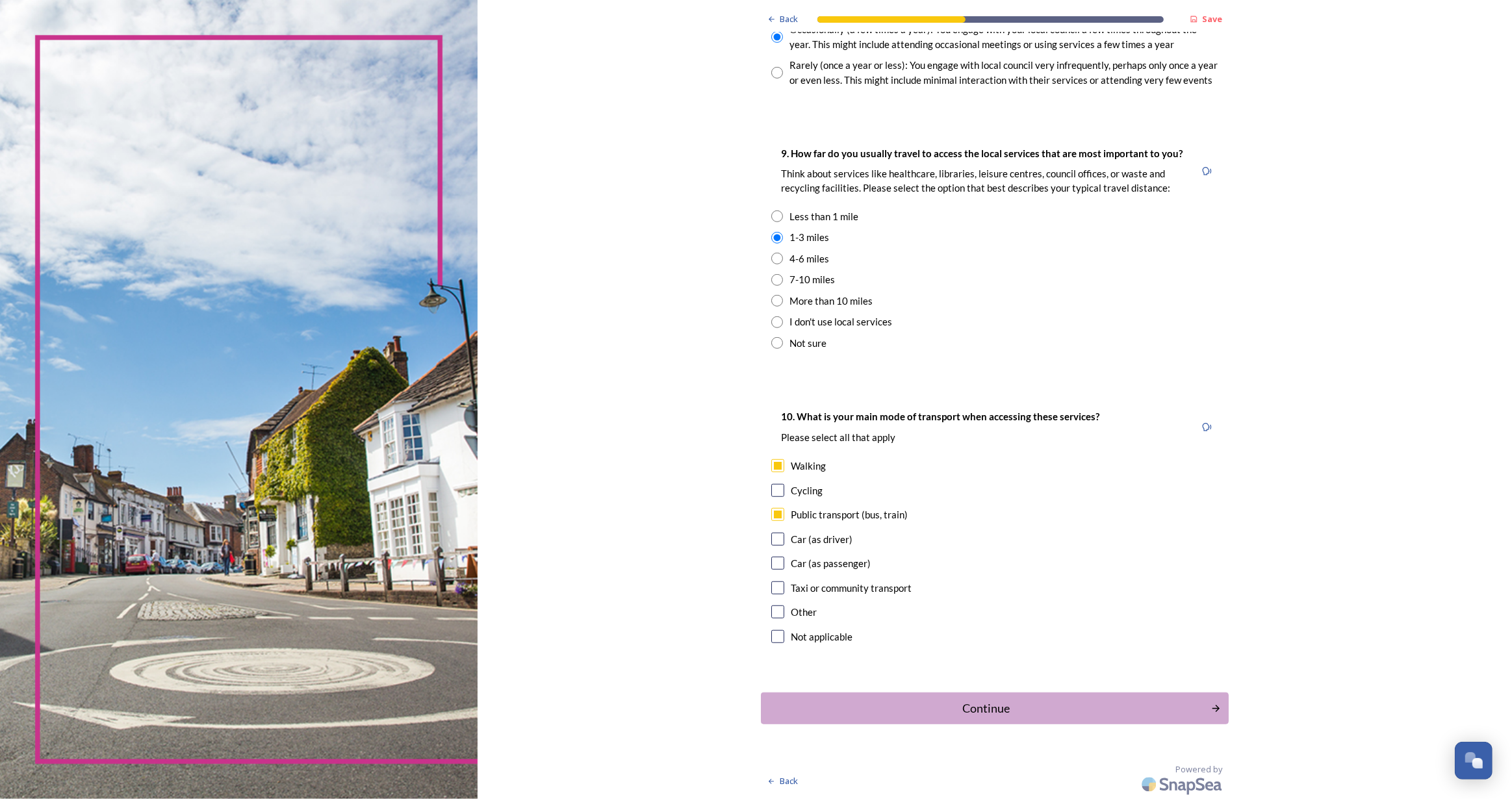
checkbox input "true"
click at [964, 703] on div "Continue" at bounding box center [986, 709] width 440 height 17
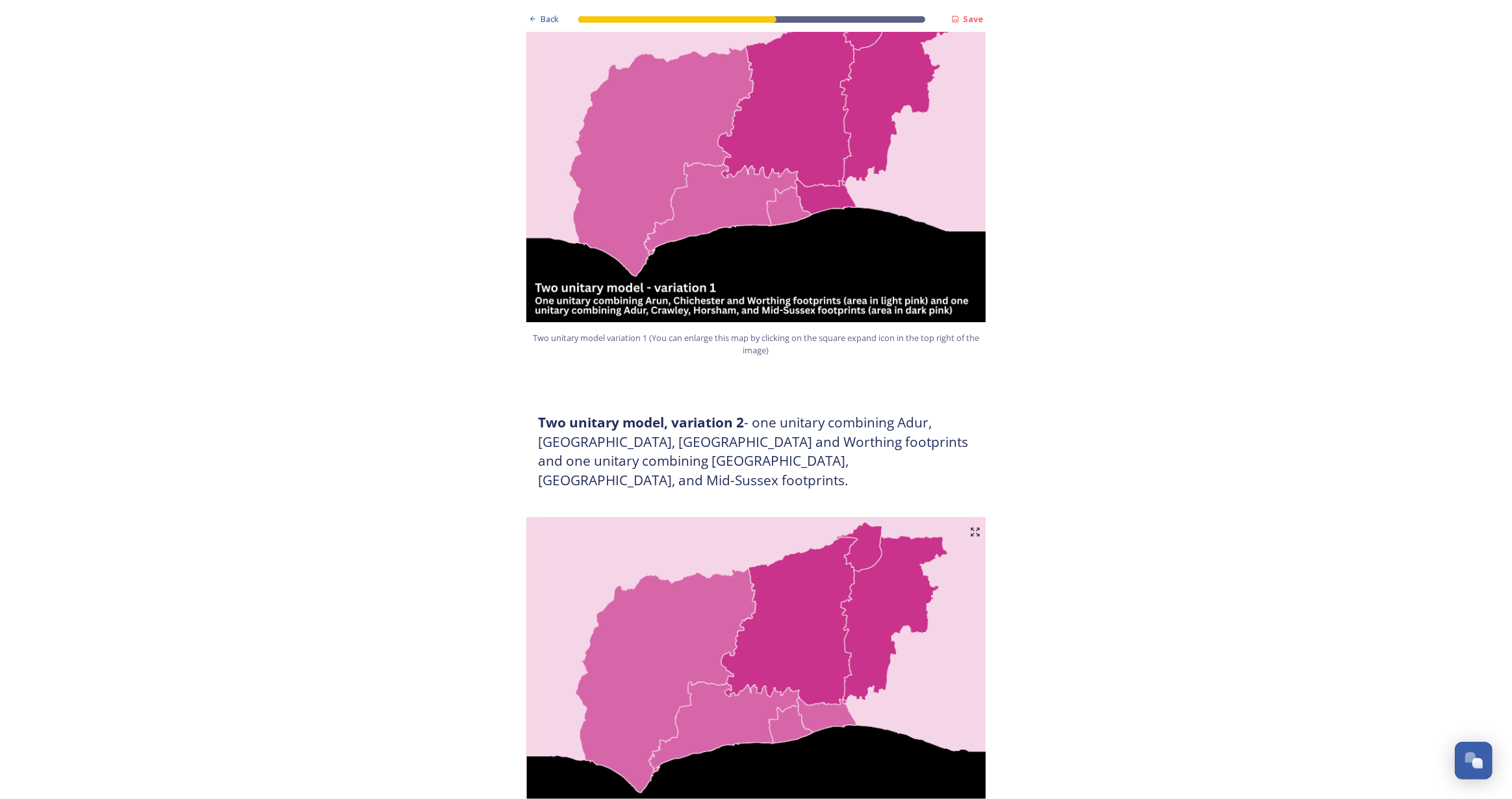
scroll to position [1299, 0]
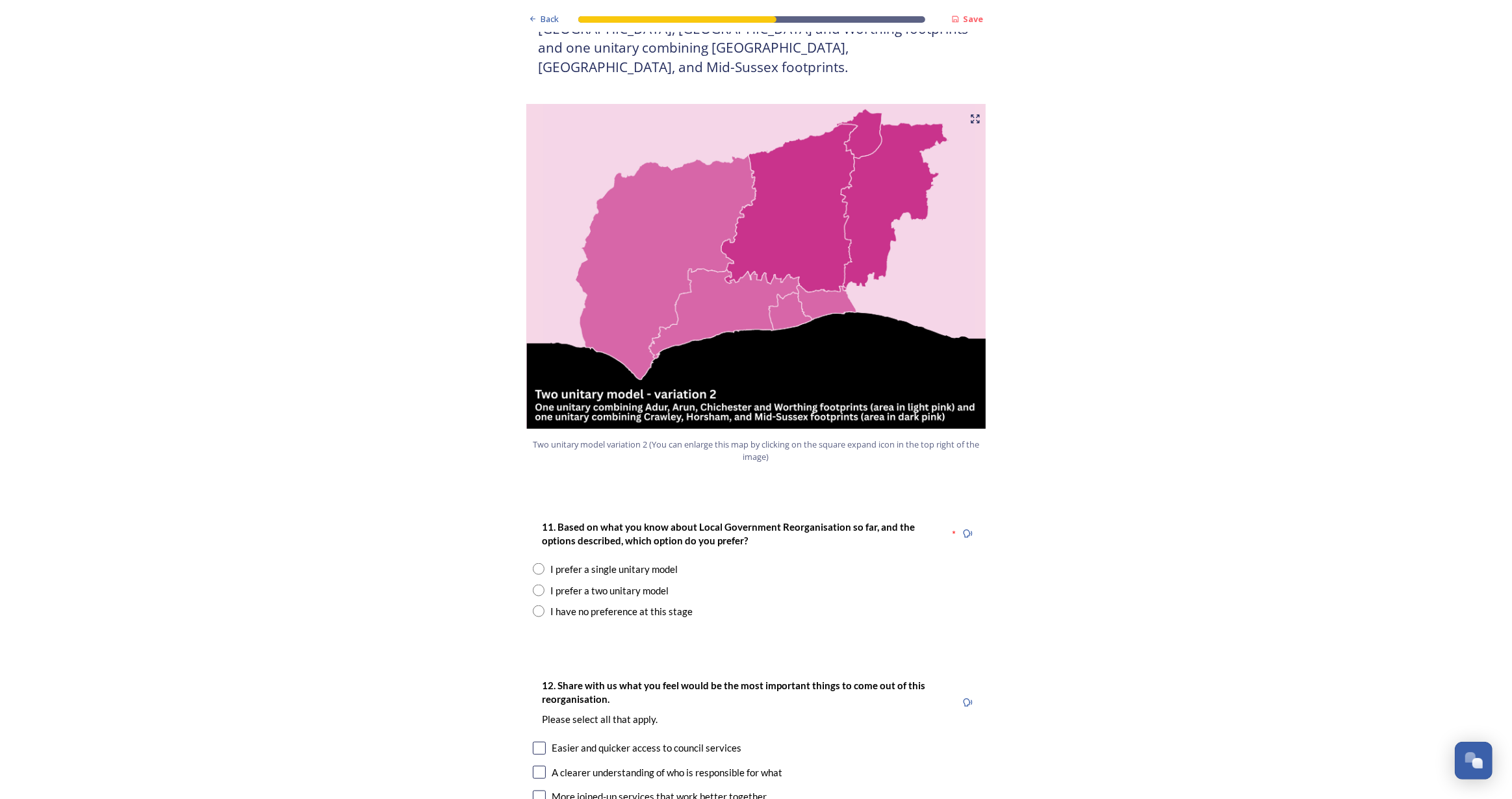
click at [535, 585] on input "radio" at bounding box center [539, 591] width 12 height 12
radio input "true"
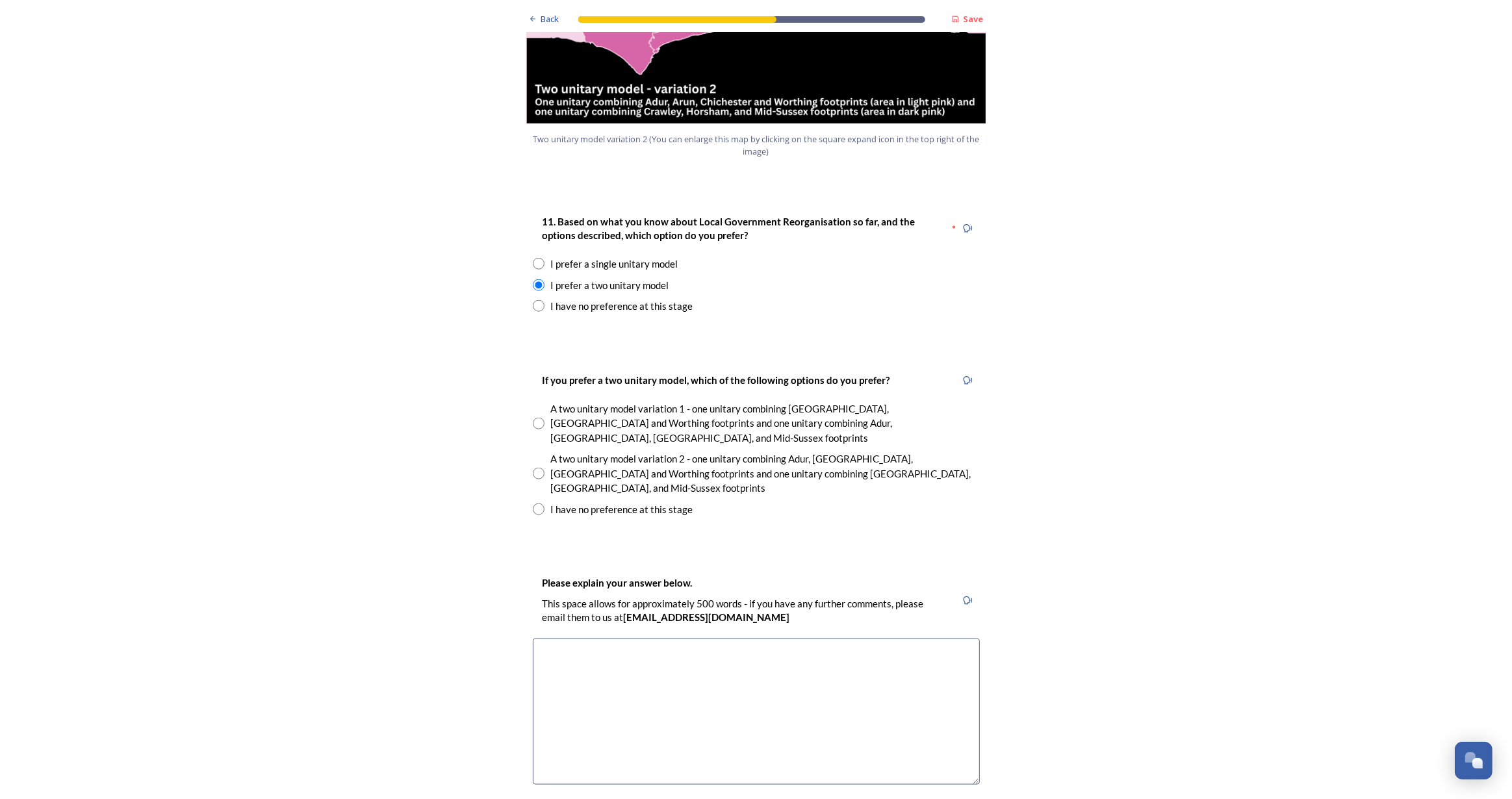
scroll to position [1713, 0]
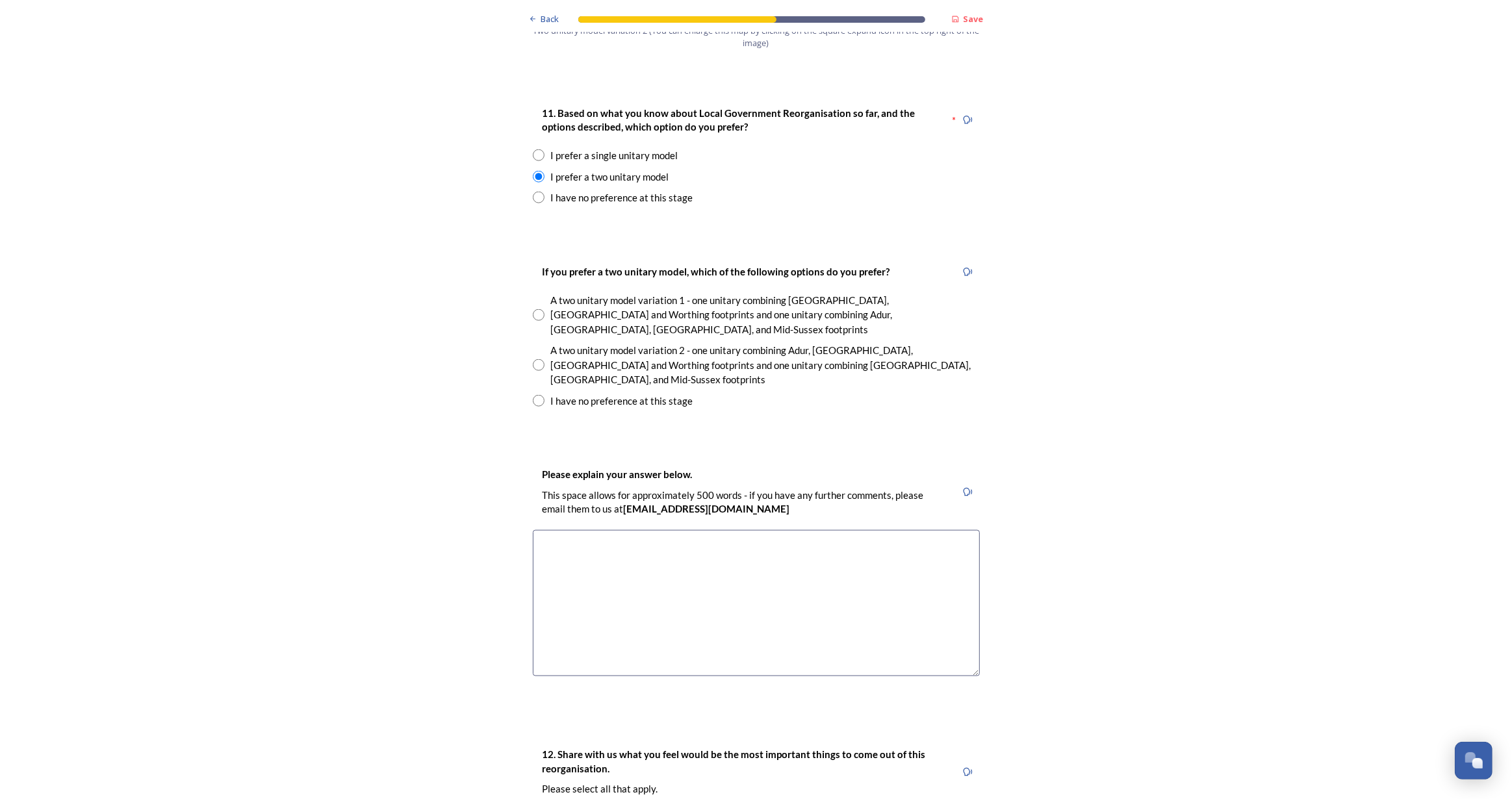
click at [533, 359] on input "radio" at bounding box center [539, 365] width 12 height 12
radio input "true"
click at [617, 537] on textarea at bounding box center [756, 604] width 447 height 146
click at [662, 530] on textarea "I think it's too big as a single u itary model. I think Worthing" at bounding box center [756, 604] width 447 height 146
click at [800, 530] on textarea "I think it's too big as a single unitary model. I think Worthing" at bounding box center [756, 604] width 447 height 146
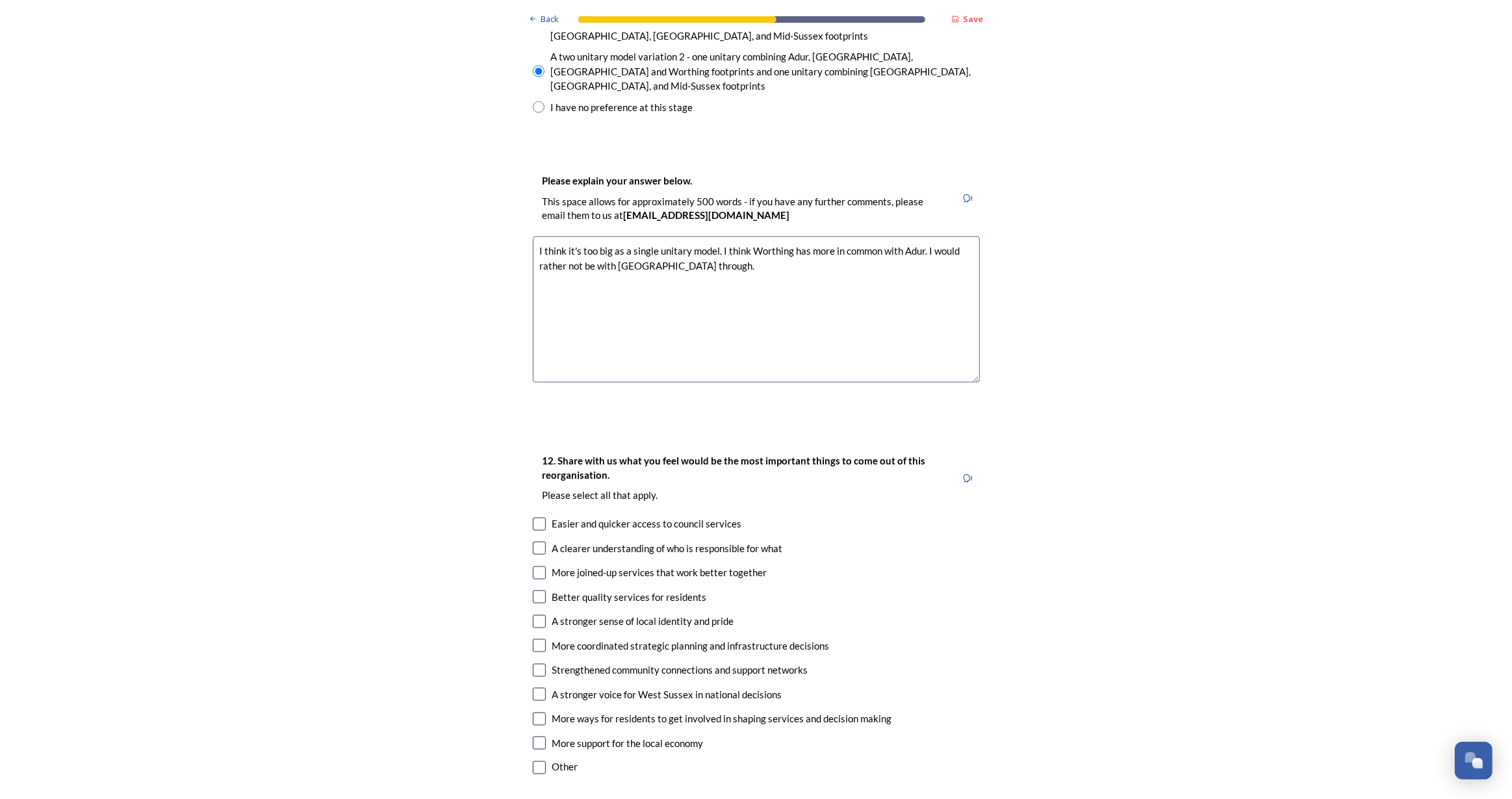
scroll to position [2008, 0]
type textarea "I think it's too big as a single unitary model. I think Worthing has more in co…"
click at [533, 565] on input "checkbox" at bounding box center [540, 572] width 13 height 13
checkbox input "true"
click at [534, 711] on input "checkbox" at bounding box center [540, 718] width 13 height 13
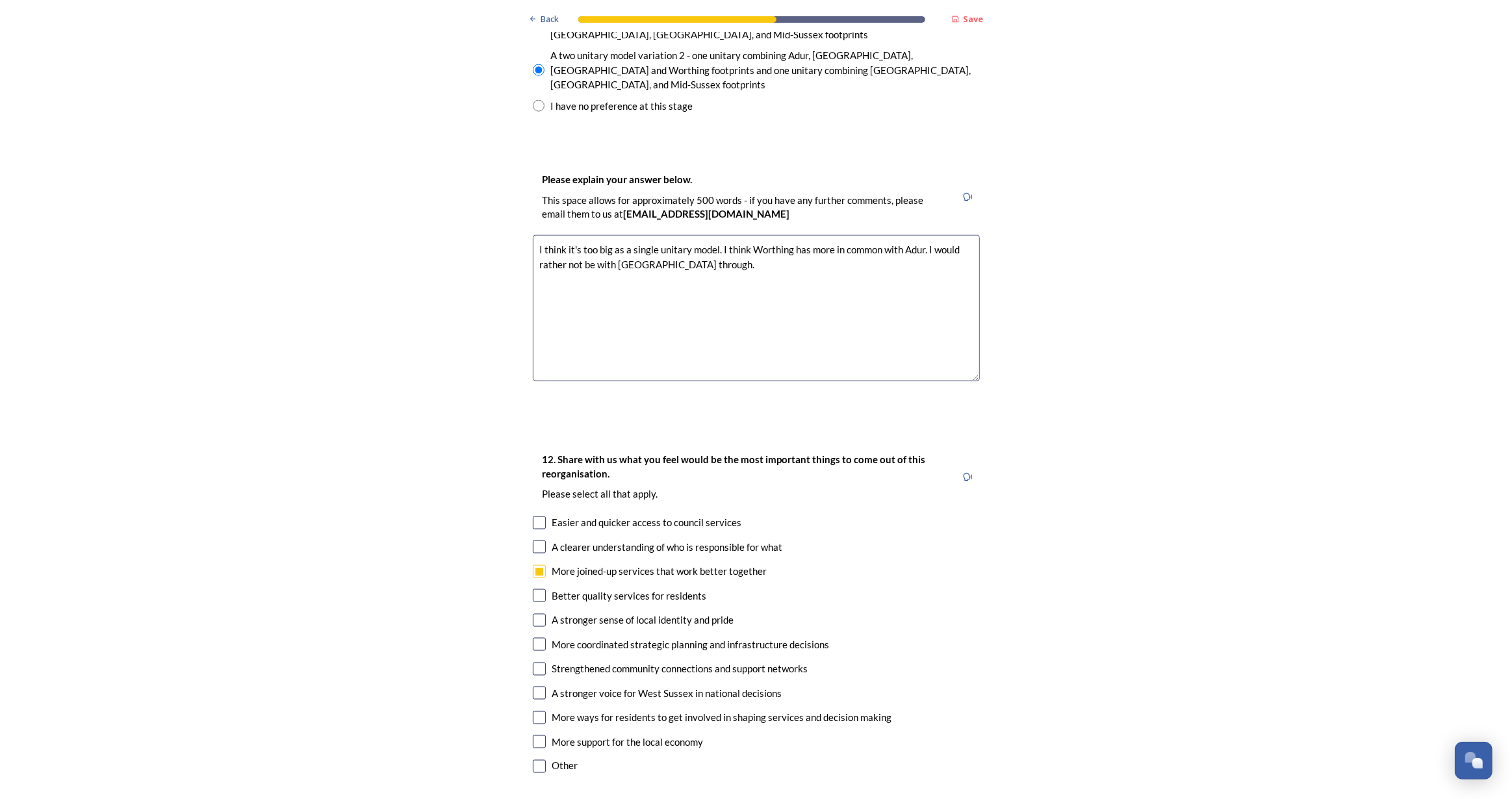
checkbox input "true"
click at [533, 735] on input "checkbox" at bounding box center [540, 742] width 13 height 13
checkbox input "true"
click at [534, 760] on input "checkbox" at bounding box center [540, 767] width 13 height 13
checkbox input "true"
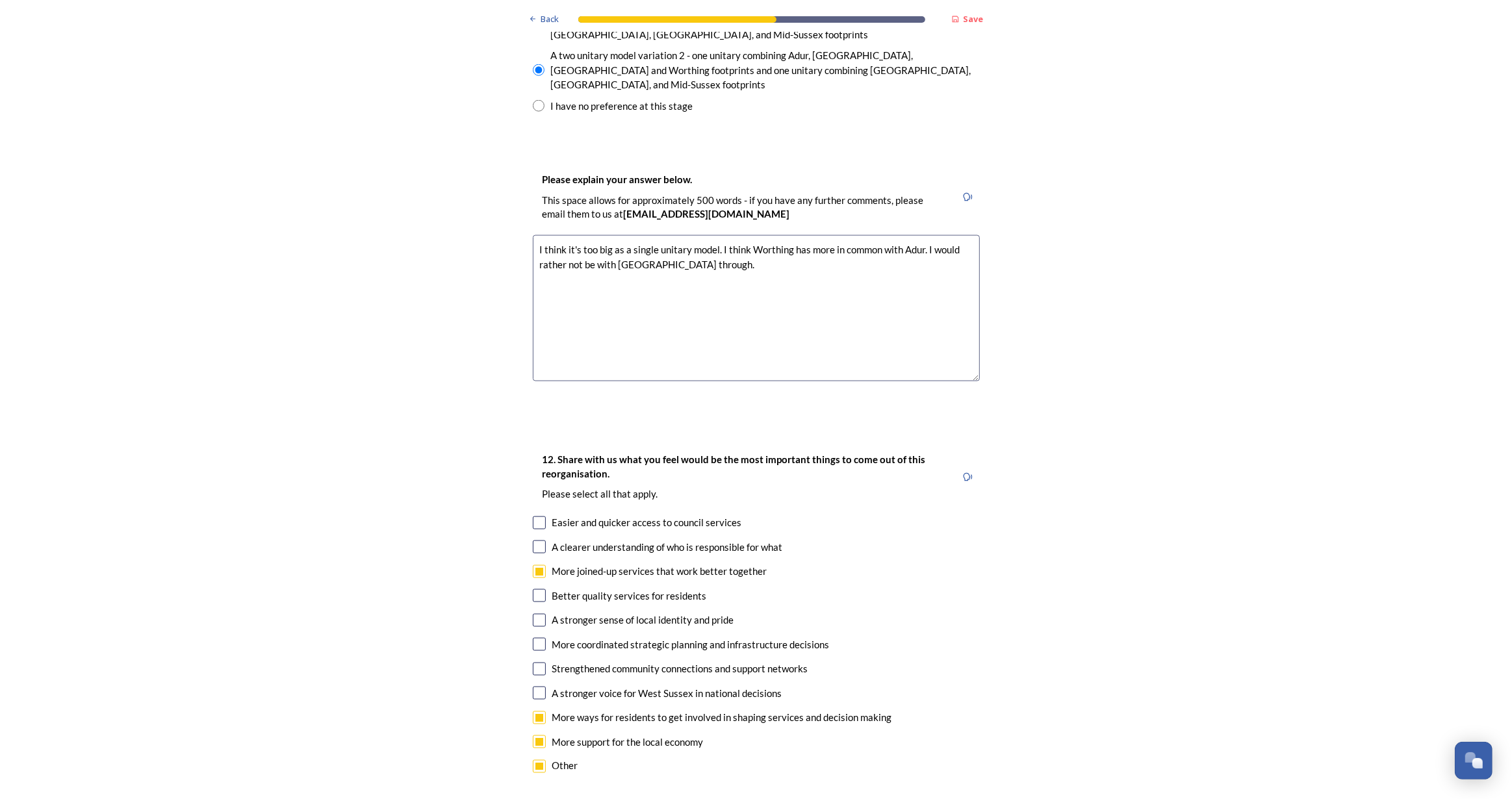
click at [534, 711] on input "checkbox" at bounding box center [540, 718] width 13 height 13
checkbox input "false"
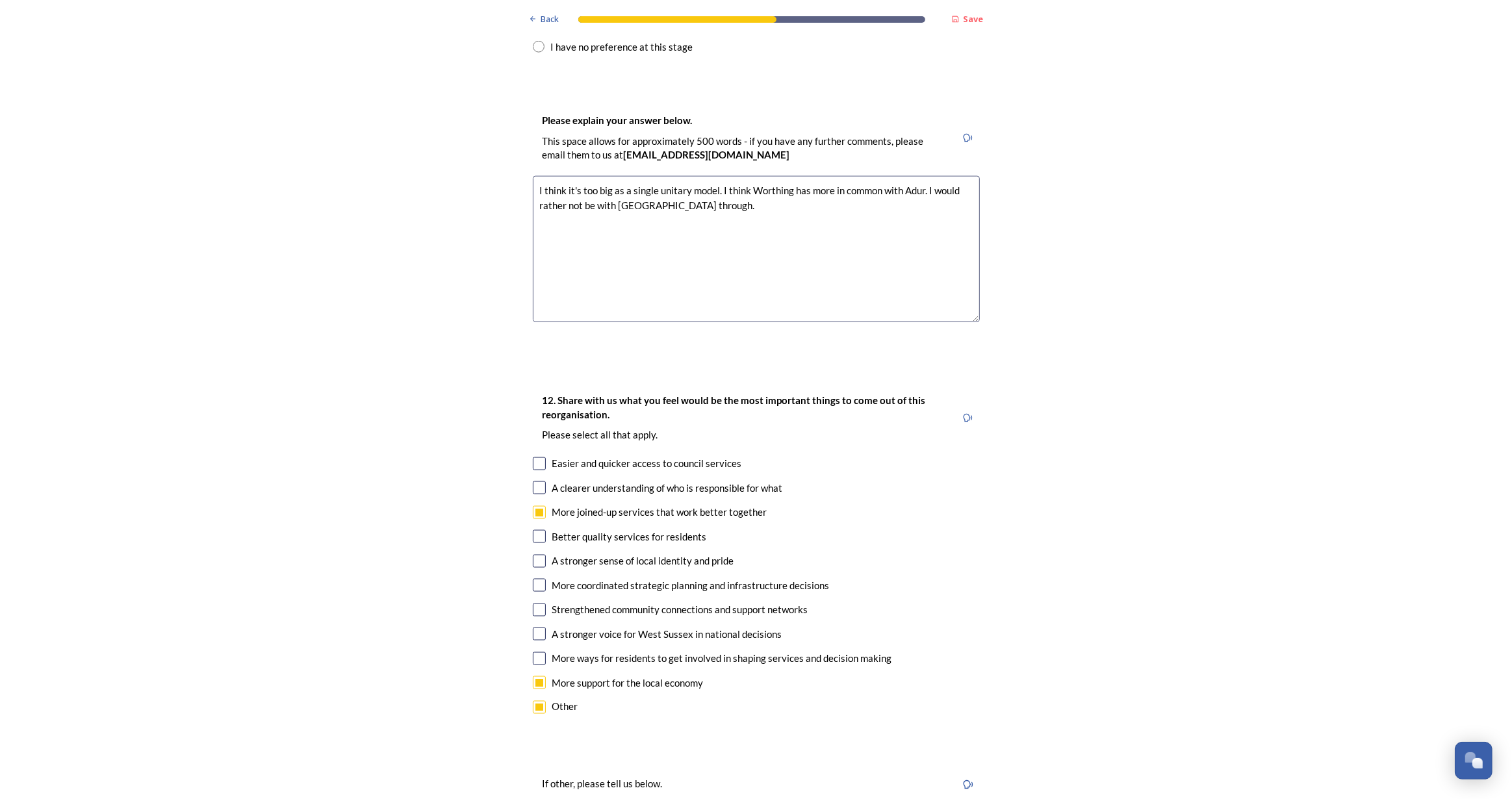
scroll to position [2126, 0]
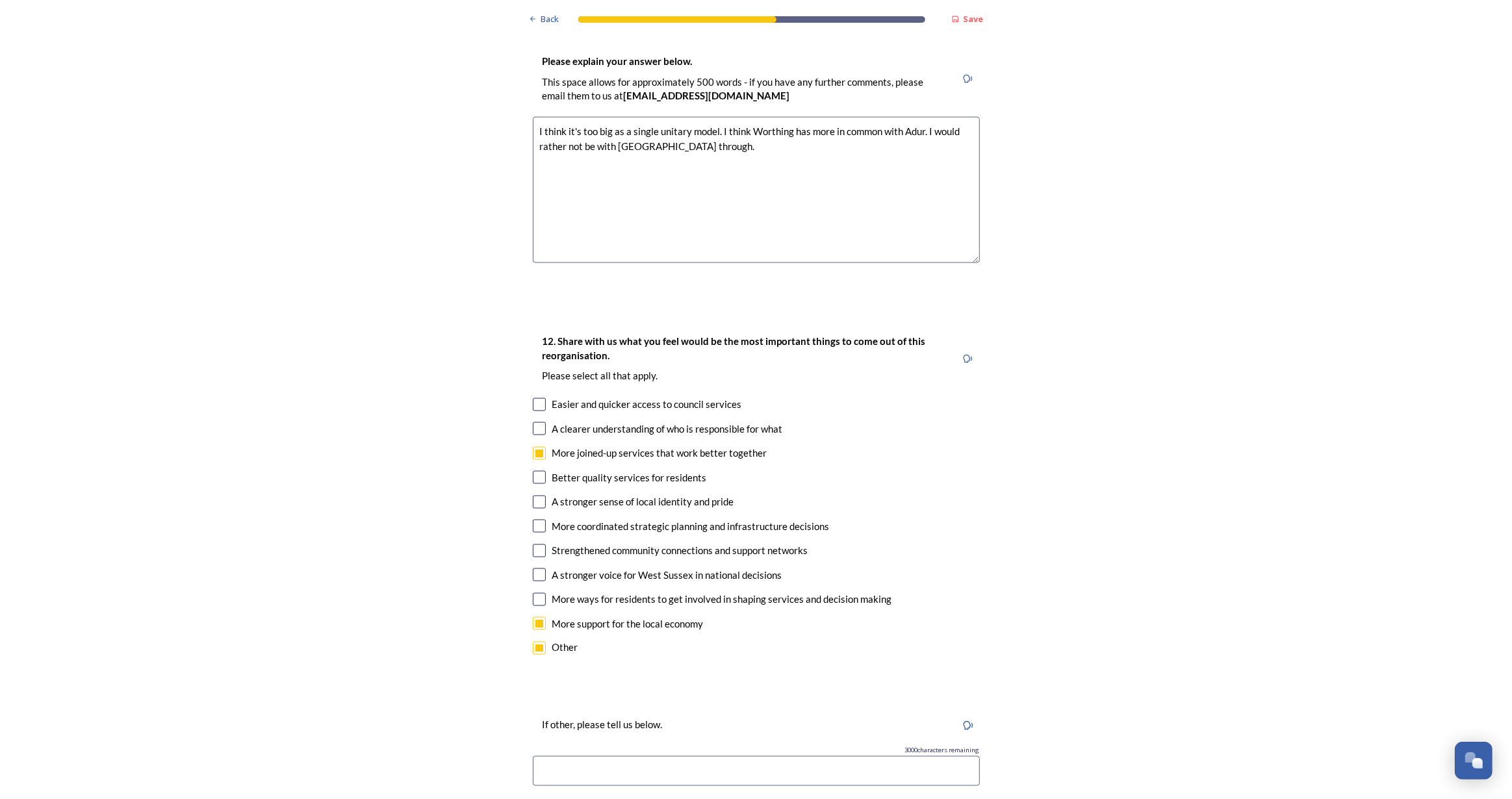
click at [692, 757] on input at bounding box center [756, 771] width 447 height 30
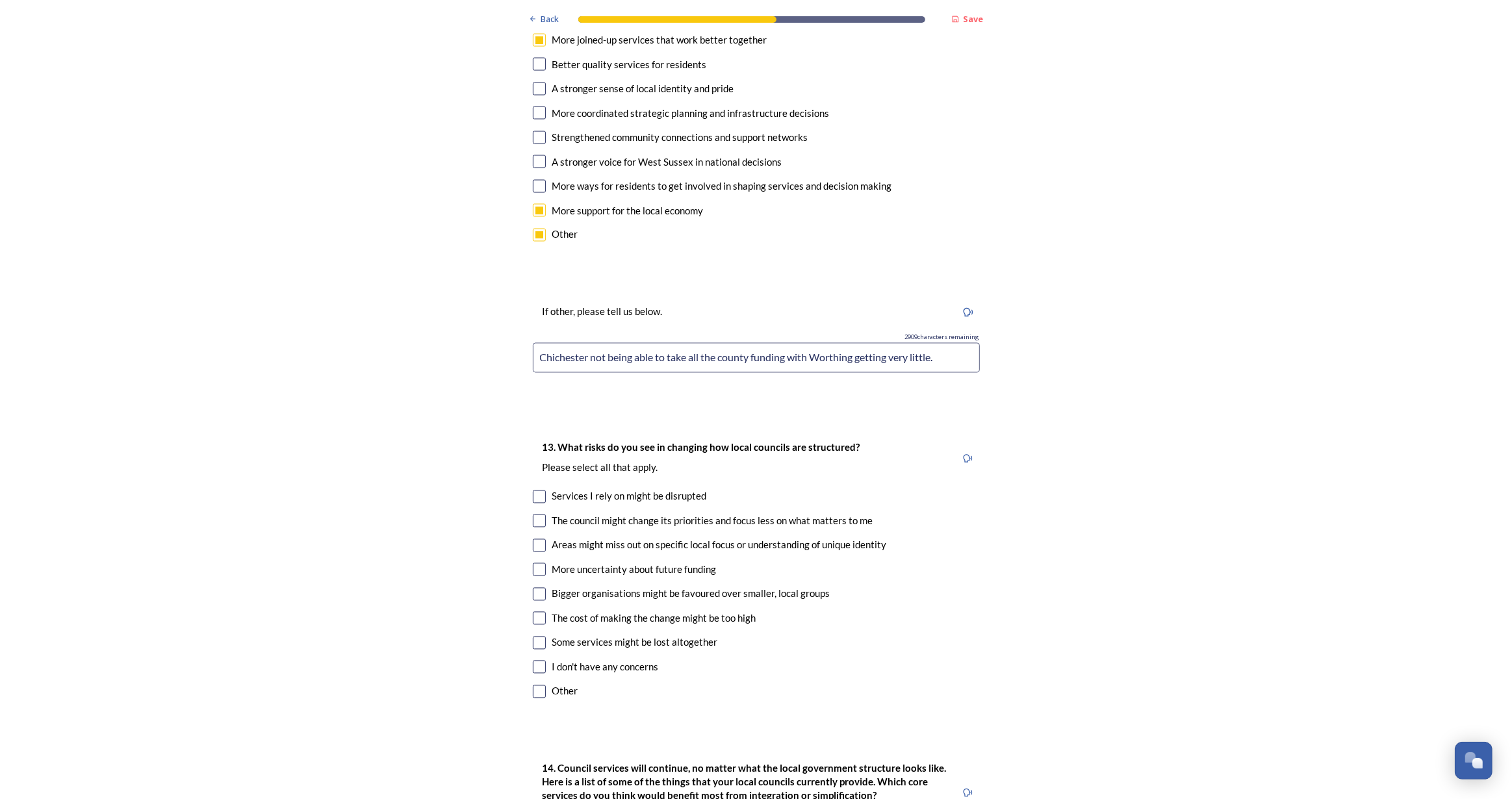
scroll to position [2540, 0]
type input "Chichester not being able to take all the county funding with Worthing getting …"
click at [535, 490] on input "checkbox" at bounding box center [540, 497] width 13 height 13
checkbox input "true"
click at [533, 539] on input "checkbox" at bounding box center [540, 546] width 13 height 13
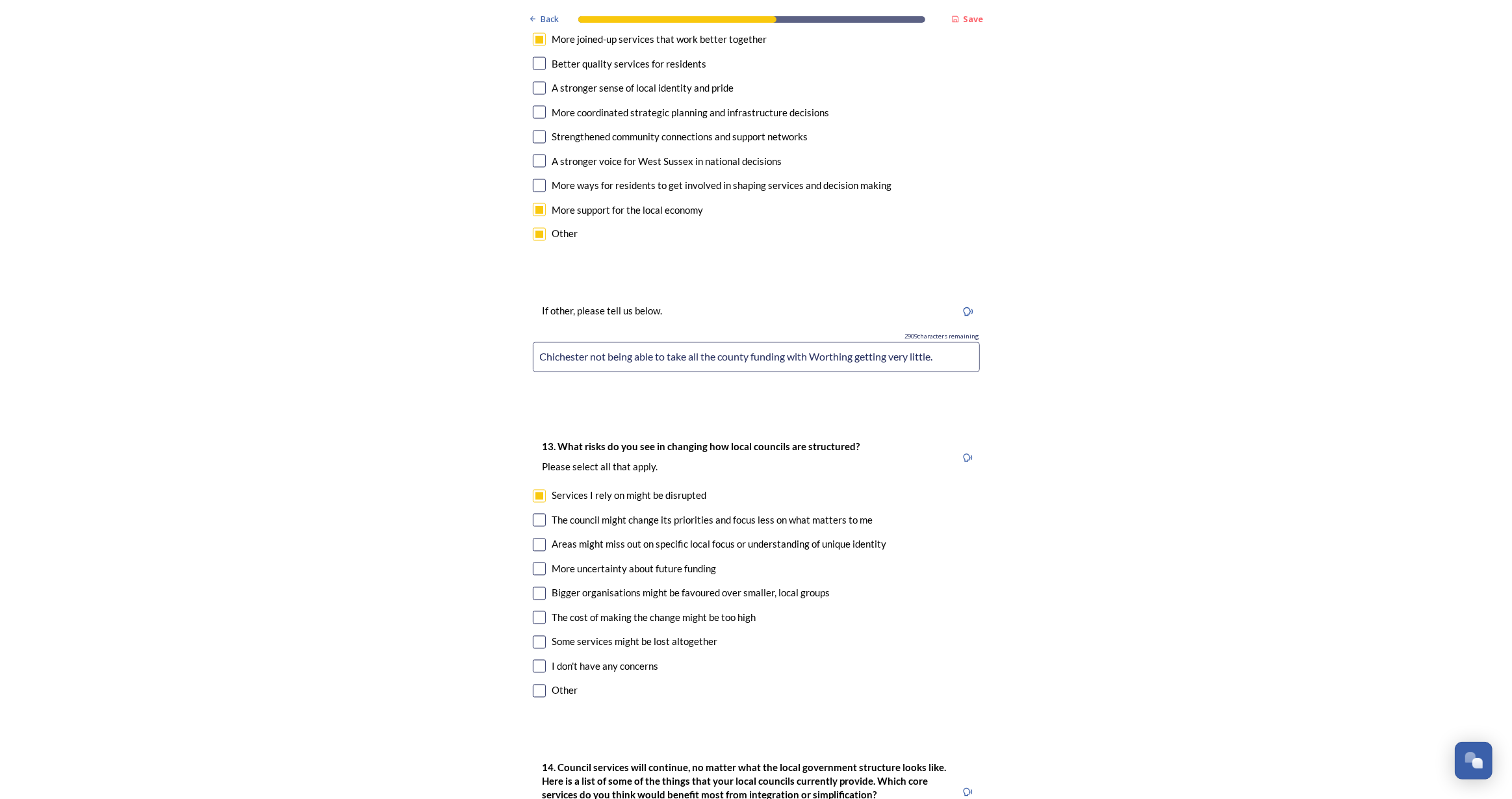
checkbox input "true"
click at [536, 632] on div "13. What risks do you see in changing how local councils are structured? ﻿Pleas…" at bounding box center [756, 571] width 468 height 289
click at [537, 685] on input "checkbox" at bounding box center [540, 692] width 13 height 13
checkbox input "true"
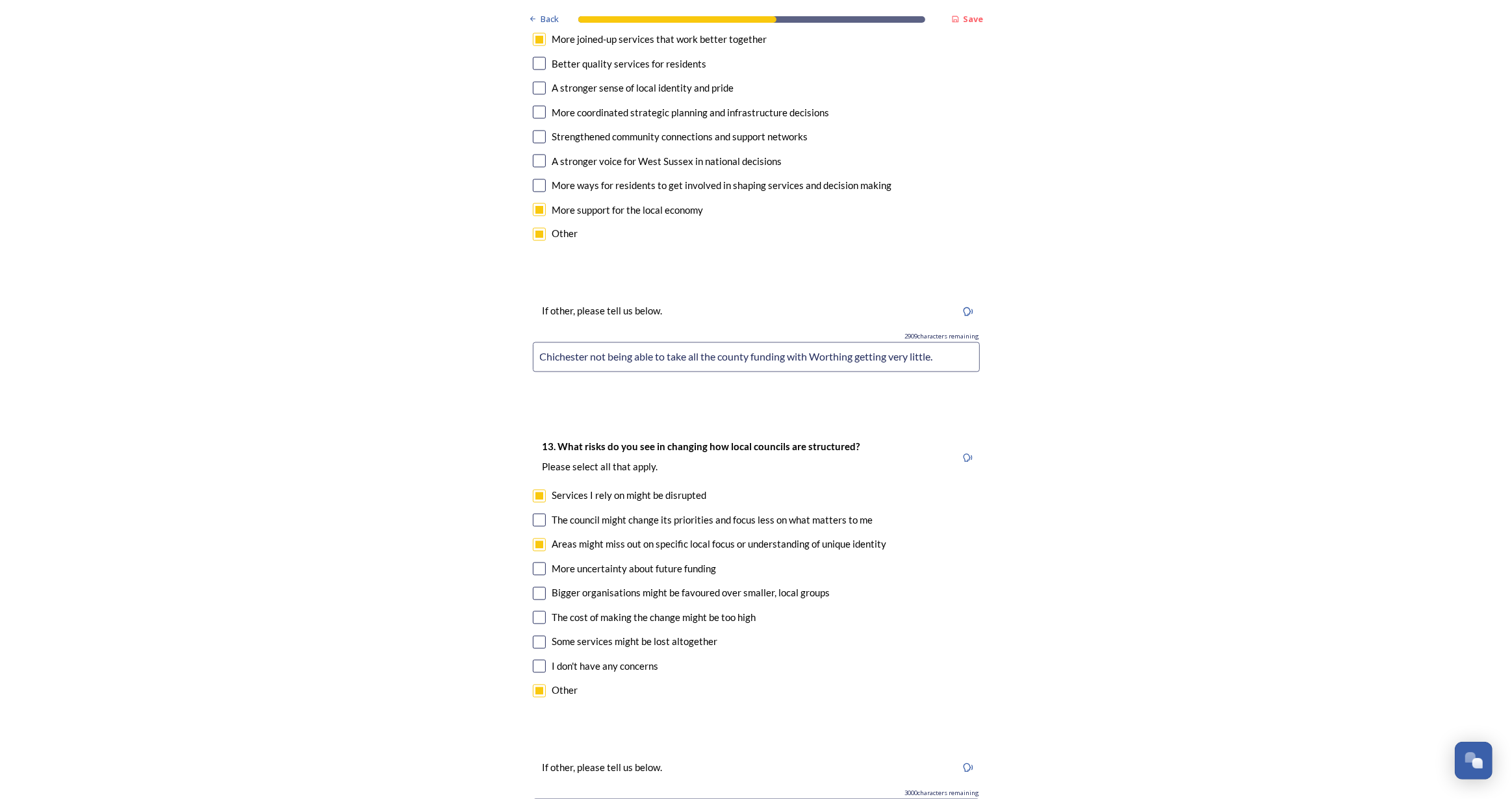
click at [675, 799] on input at bounding box center [756, 813] width 447 height 30
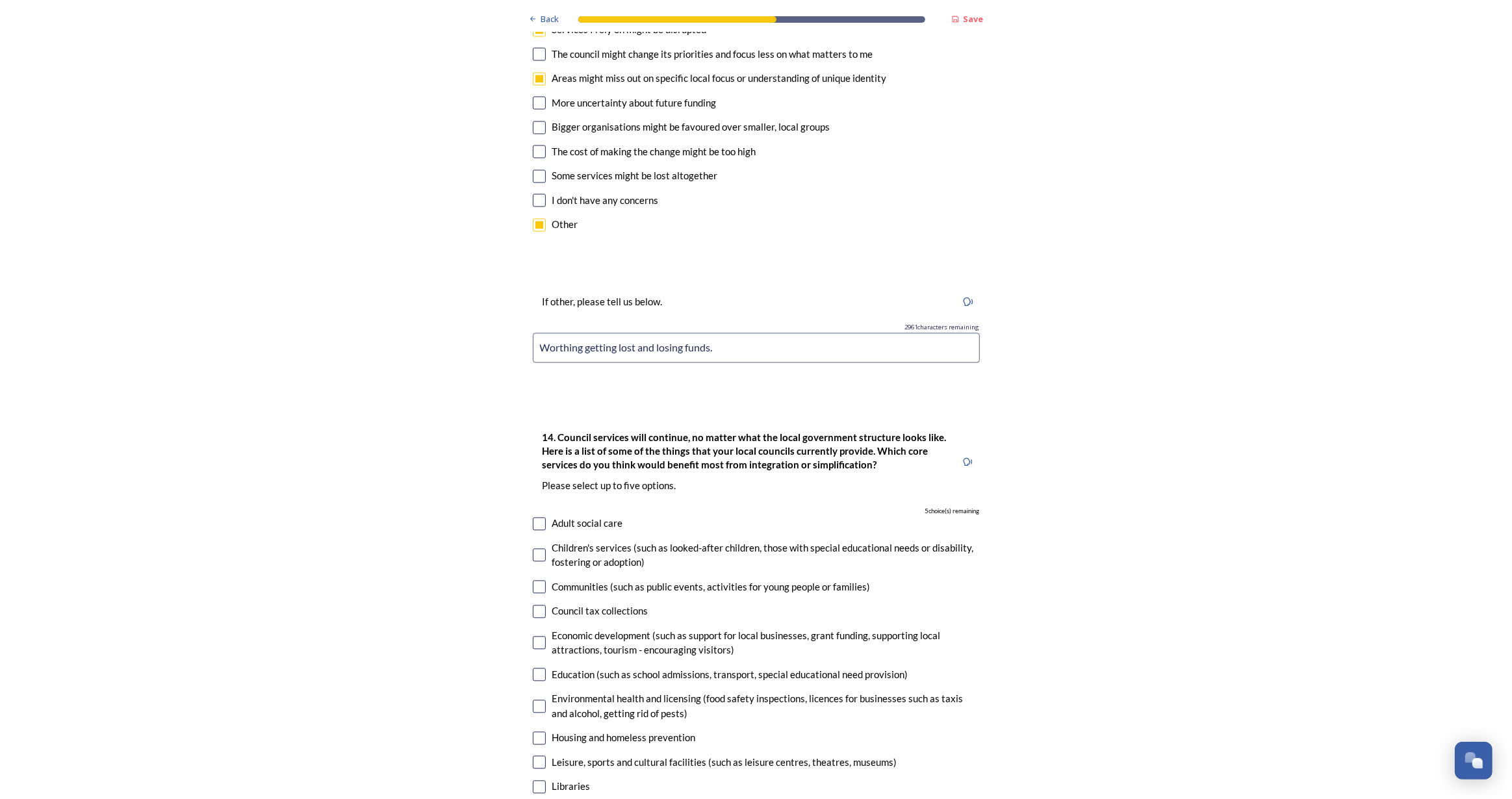
scroll to position [3249, 0]
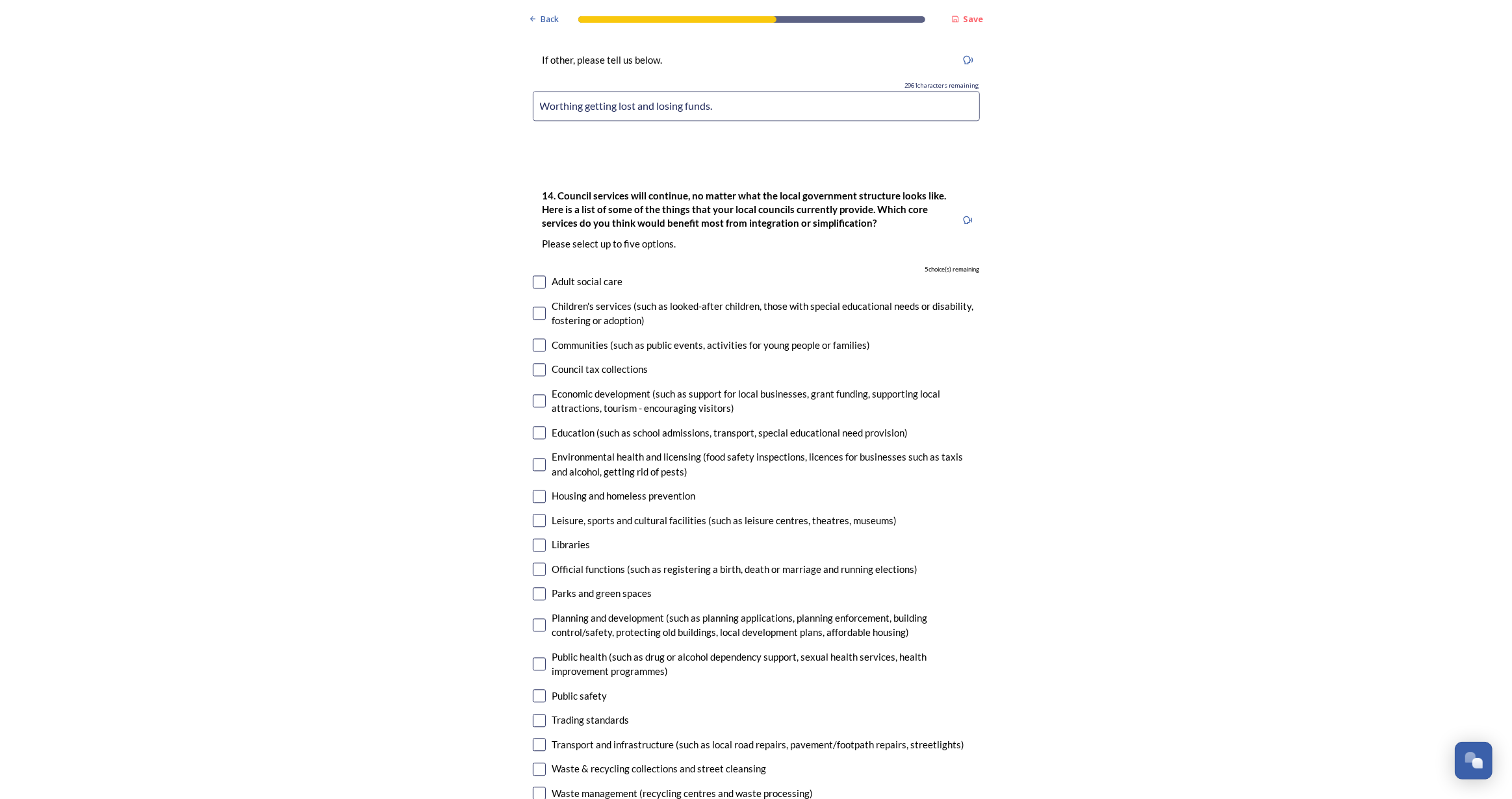
type input "Worthing getting lost and losing funds."
click at [535, 275] on input "checkbox" at bounding box center [540, 282] width 13 height 13
checkbox input "true"
click at [533, 426] on input "checkbox" at bounding box center [540, 433] width 13 height 13
checkbox input "true"
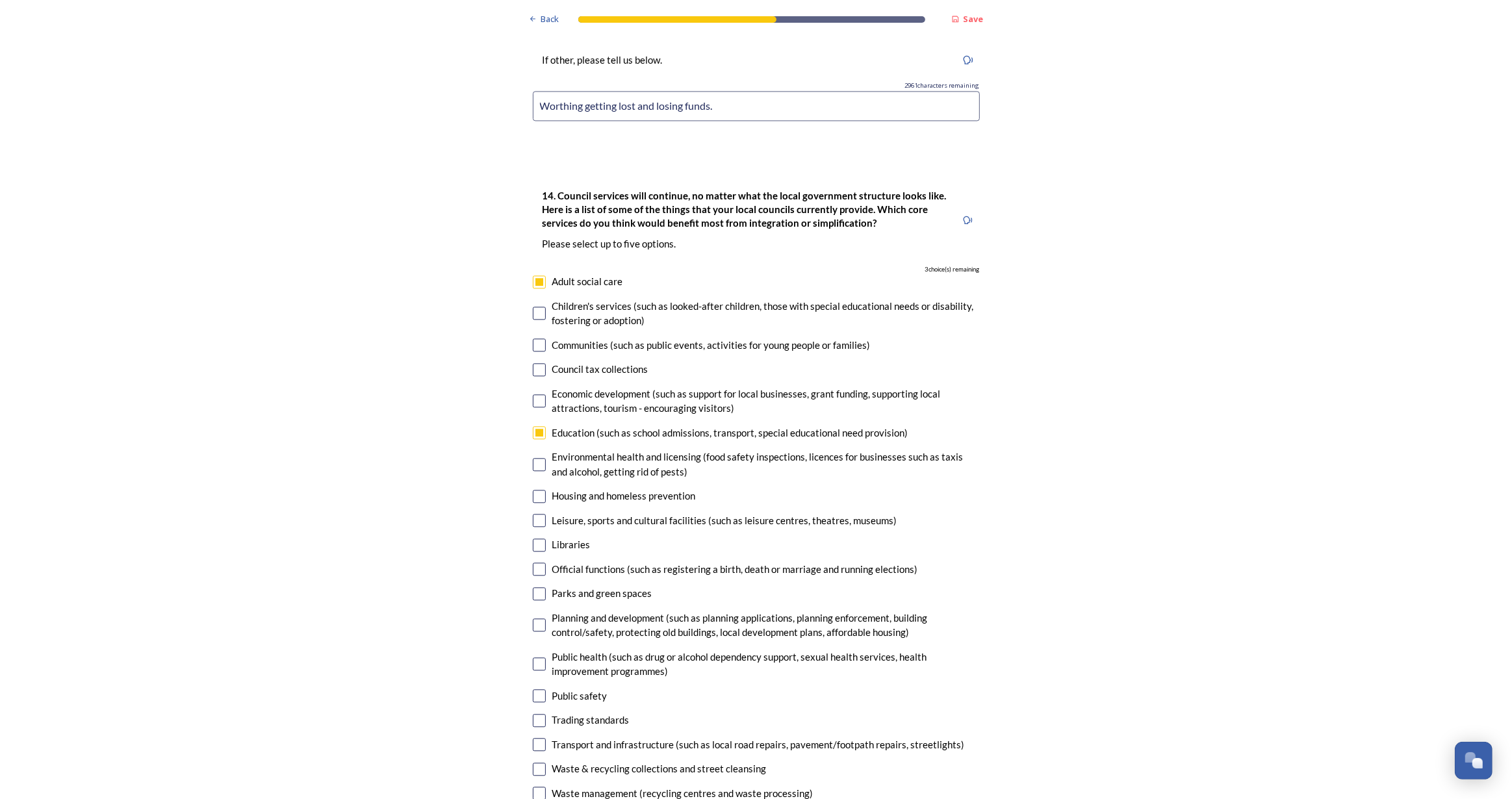
click at [535, 490] on input "checkbox" at bounding box center [540, 497] width 13 height 13
checkbox input "true"
click at [537, 738] on input "checkbox" at bounding box center [540, 745] width 13 height 13
checkbox input "true"
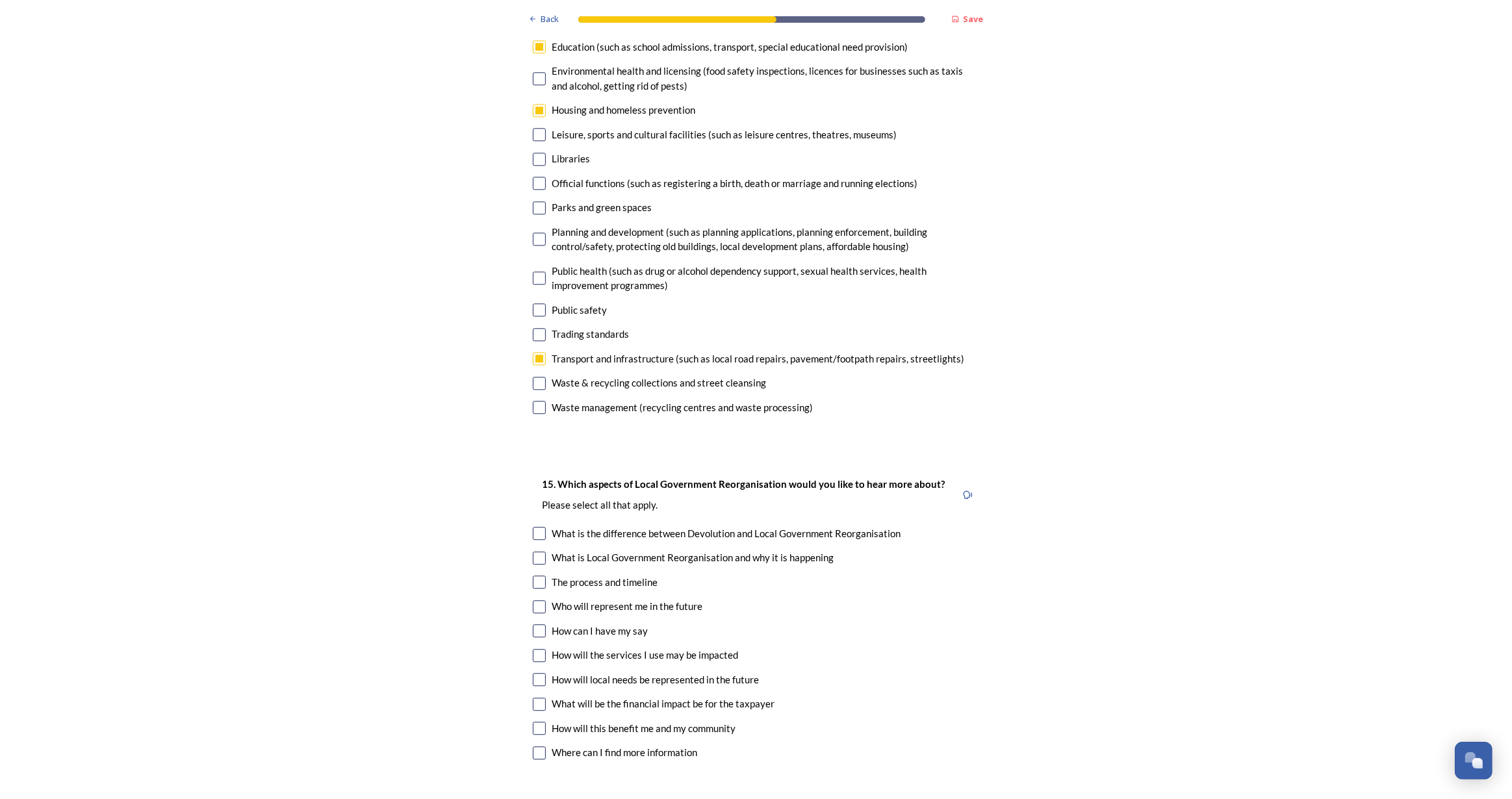
scroll to position [3663, 0]
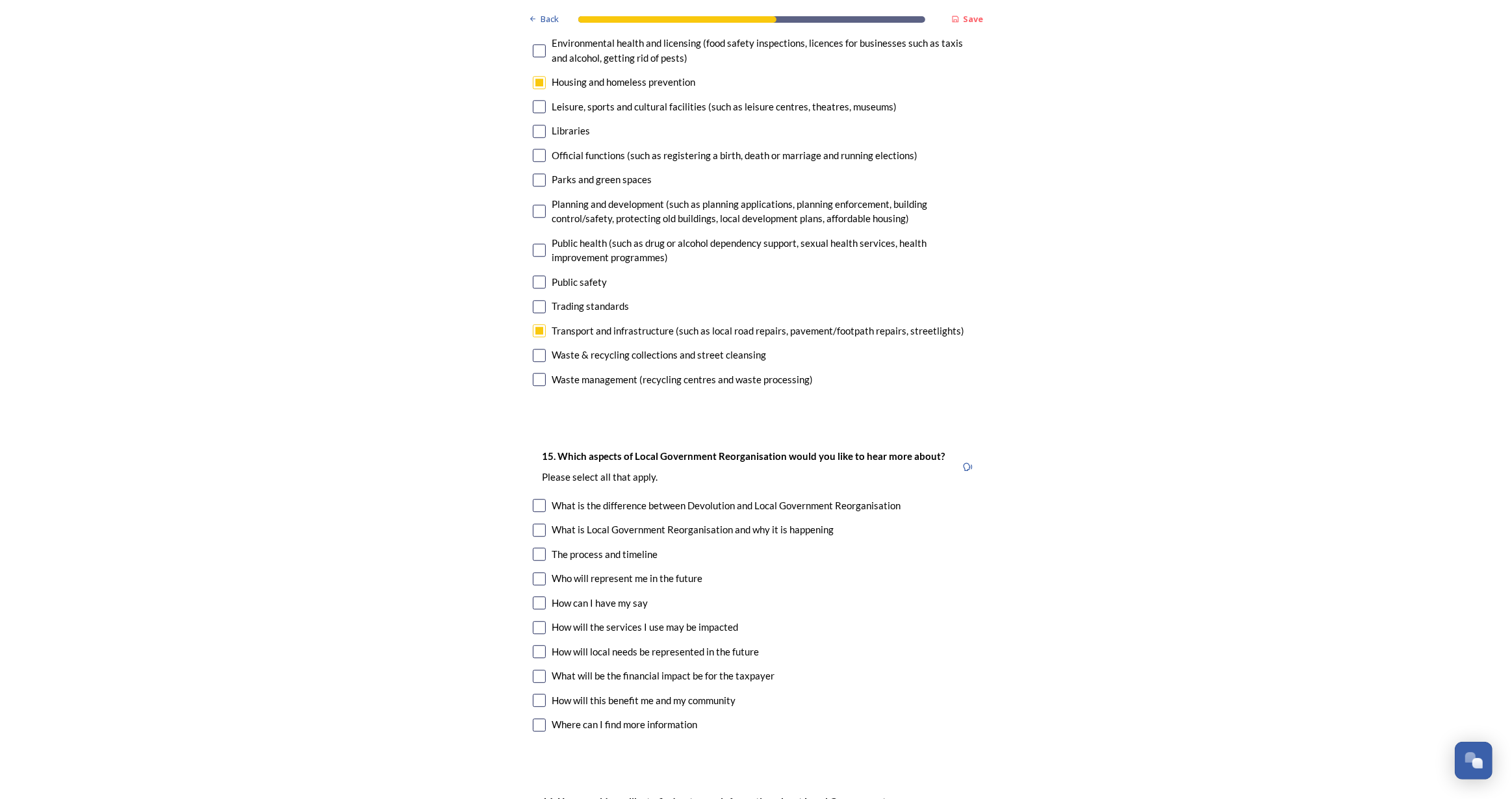
click at [535, 548] on input "checkbox" at bounding box center [540, 554] width 13 height 13
checkbox input "true"
click at [537, 573] on input "checkbox" at bounding box center [540, 580] width 13 height 13
checkbox input "true"
click at [534, 596] on div "How can I have my say" at bounding box center [756, 604] width 447 height 15
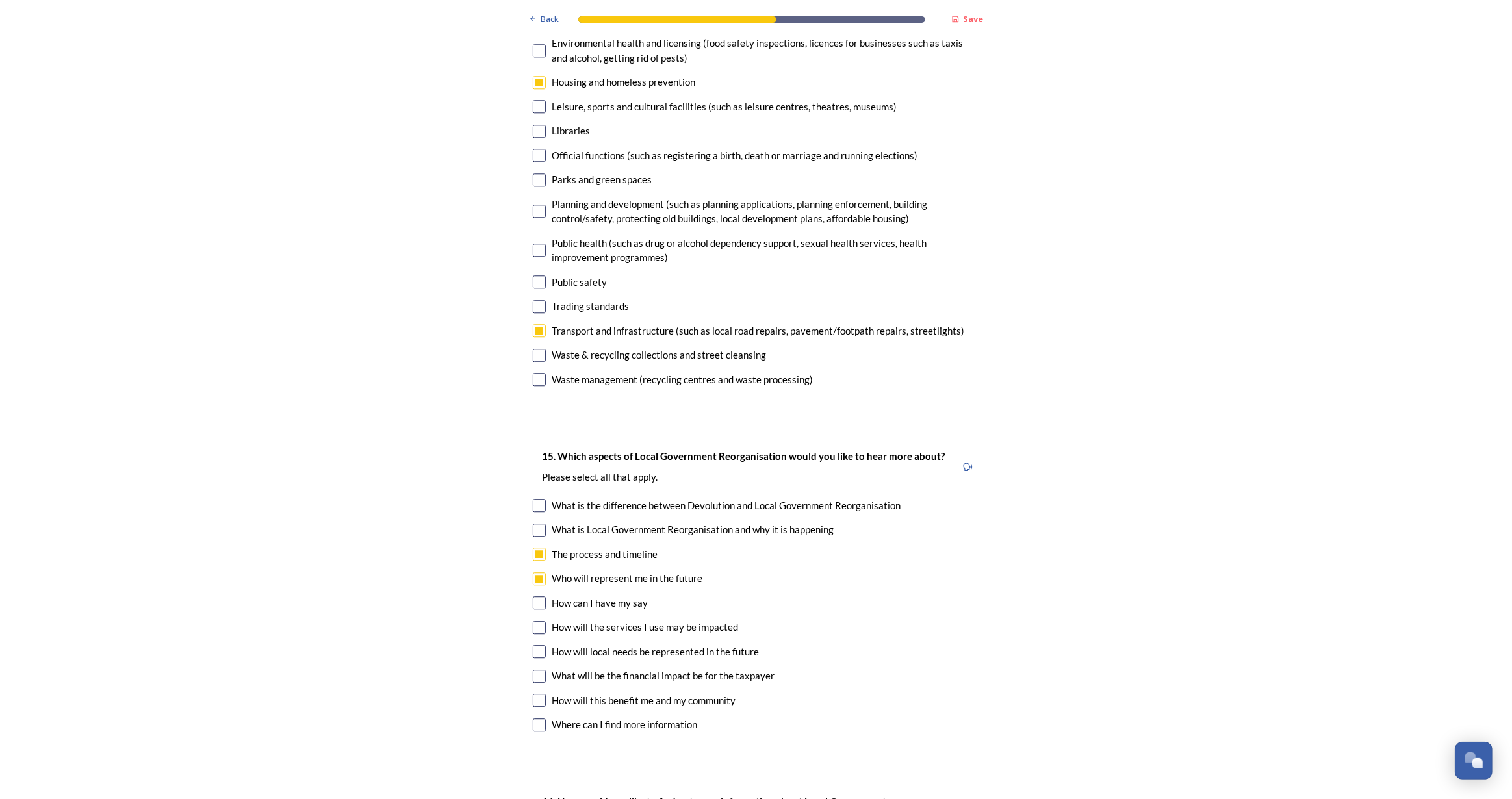
checkbox input "true"
click at [533, 621] on input "checkbox" at bounding box center [540, 628] width 13 height 13
checkbox input "true"
click at [535, 645] on input "checkbox" at bounding box center [540, 652] width 13 height 13
checkbox input "true"
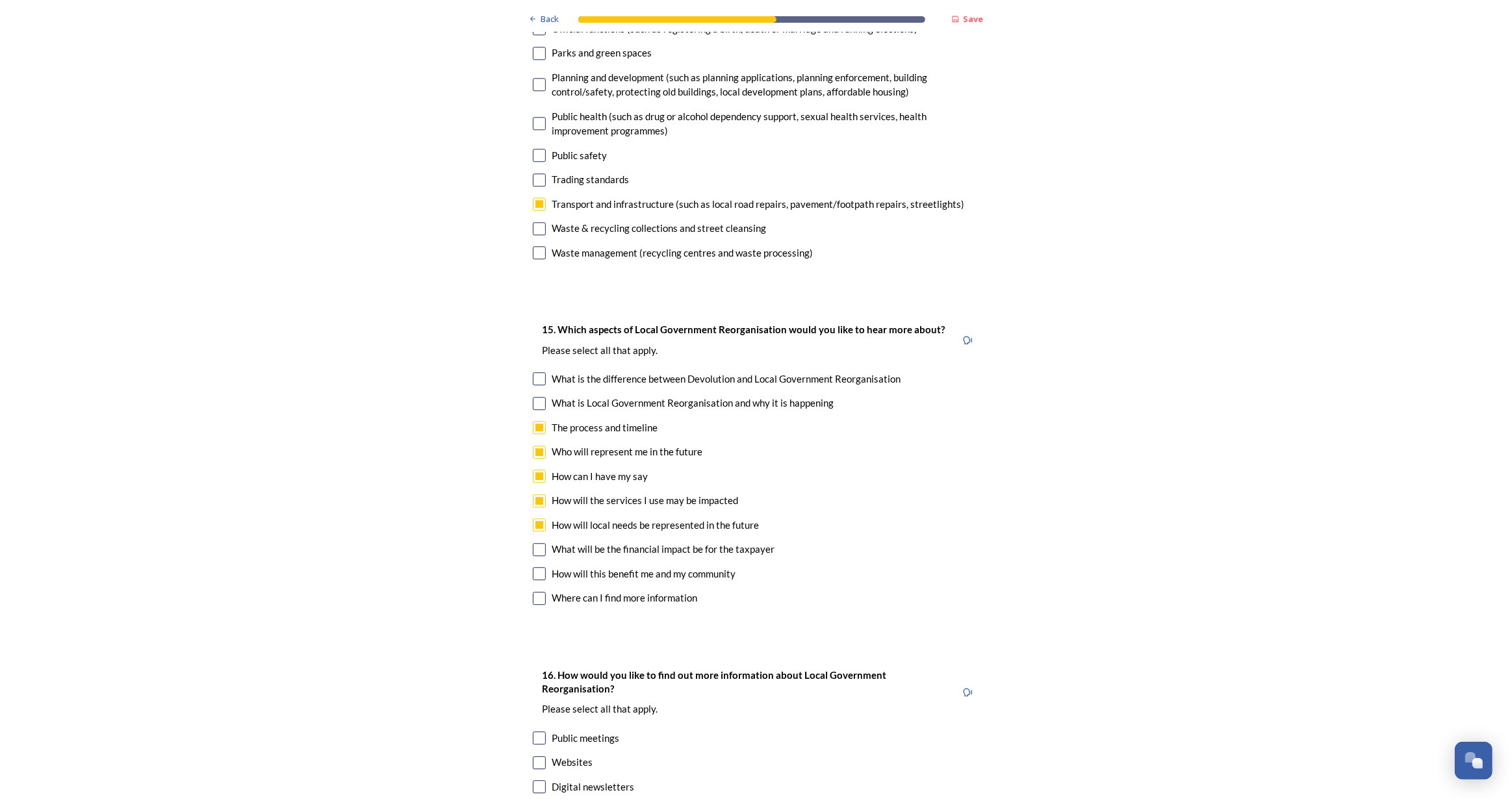
scroll to position [3943, 0]
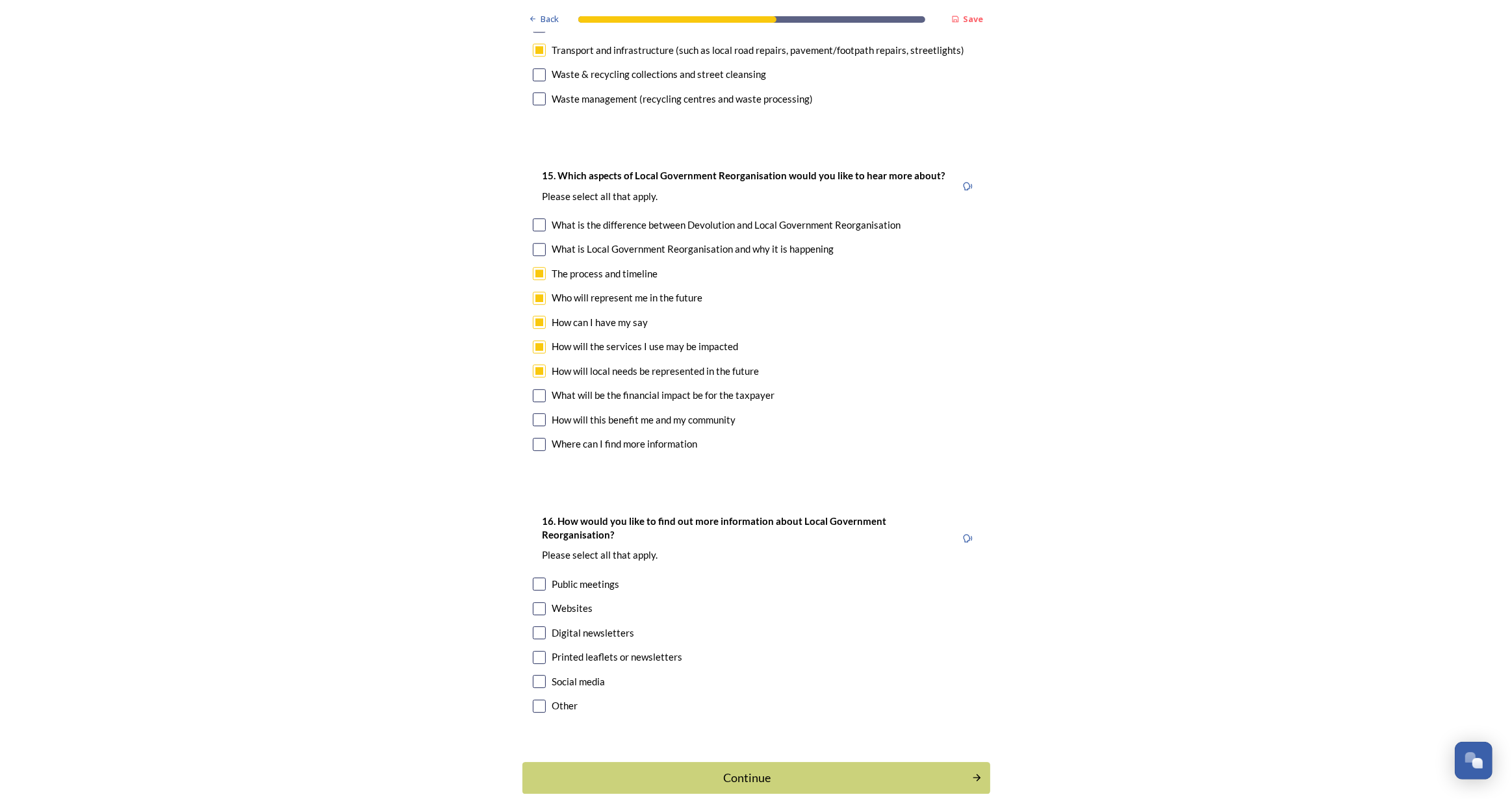
click at [537, 651] on input "checkbox" at bounding box center [540, 657] width 13 height 13
checkbox input "true"
click at [681, 762] on button "Continue" at bounding box center [756, 778] width 473 height 32
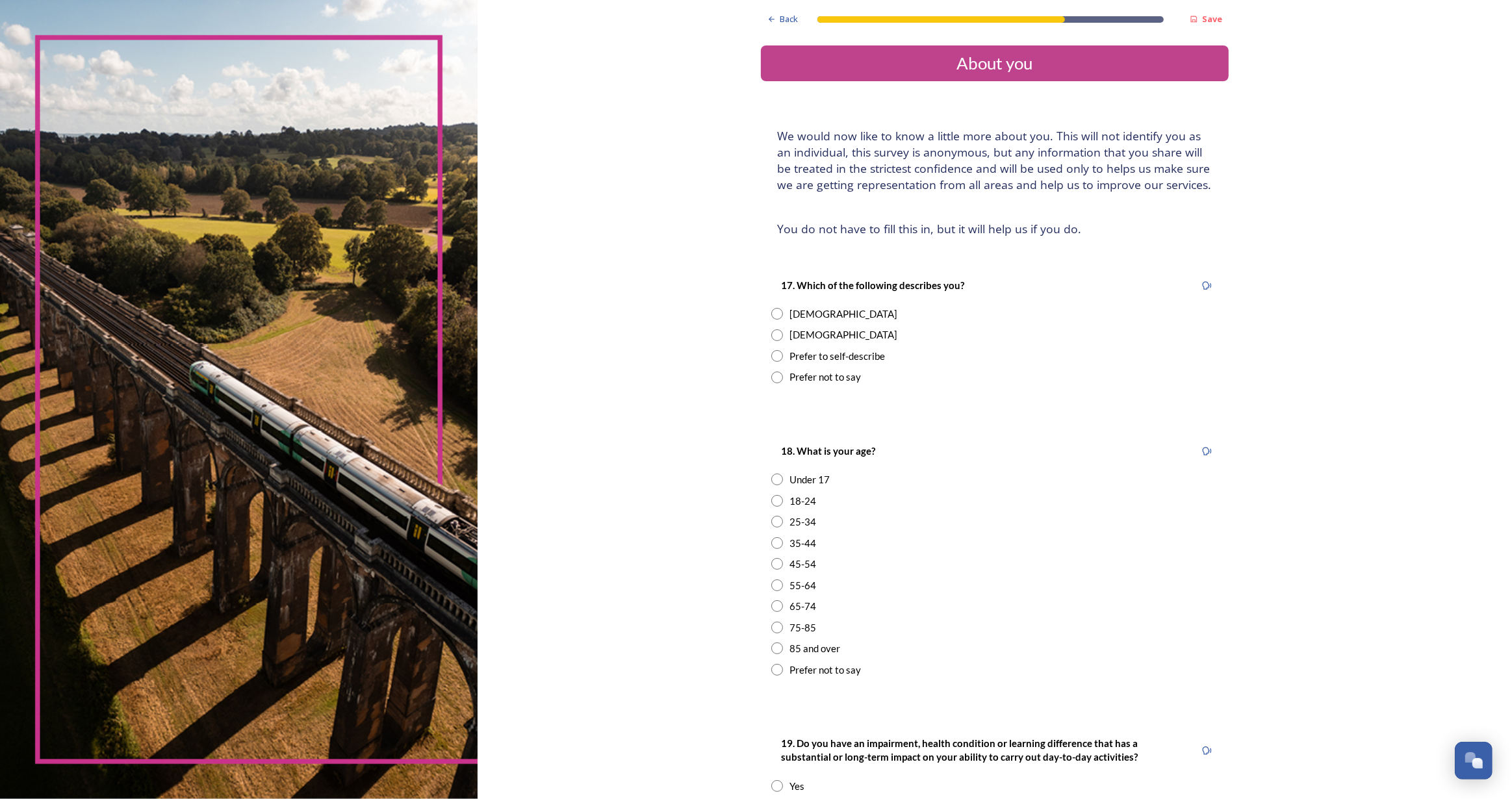
click at [774, 314] on input "radio" at bounding box center [777, 314] width 12 height 12
radio input "true"
click at [771, 606] on input "radio" at bounding box center [777, 606] width 12 height 12
radio input "true"
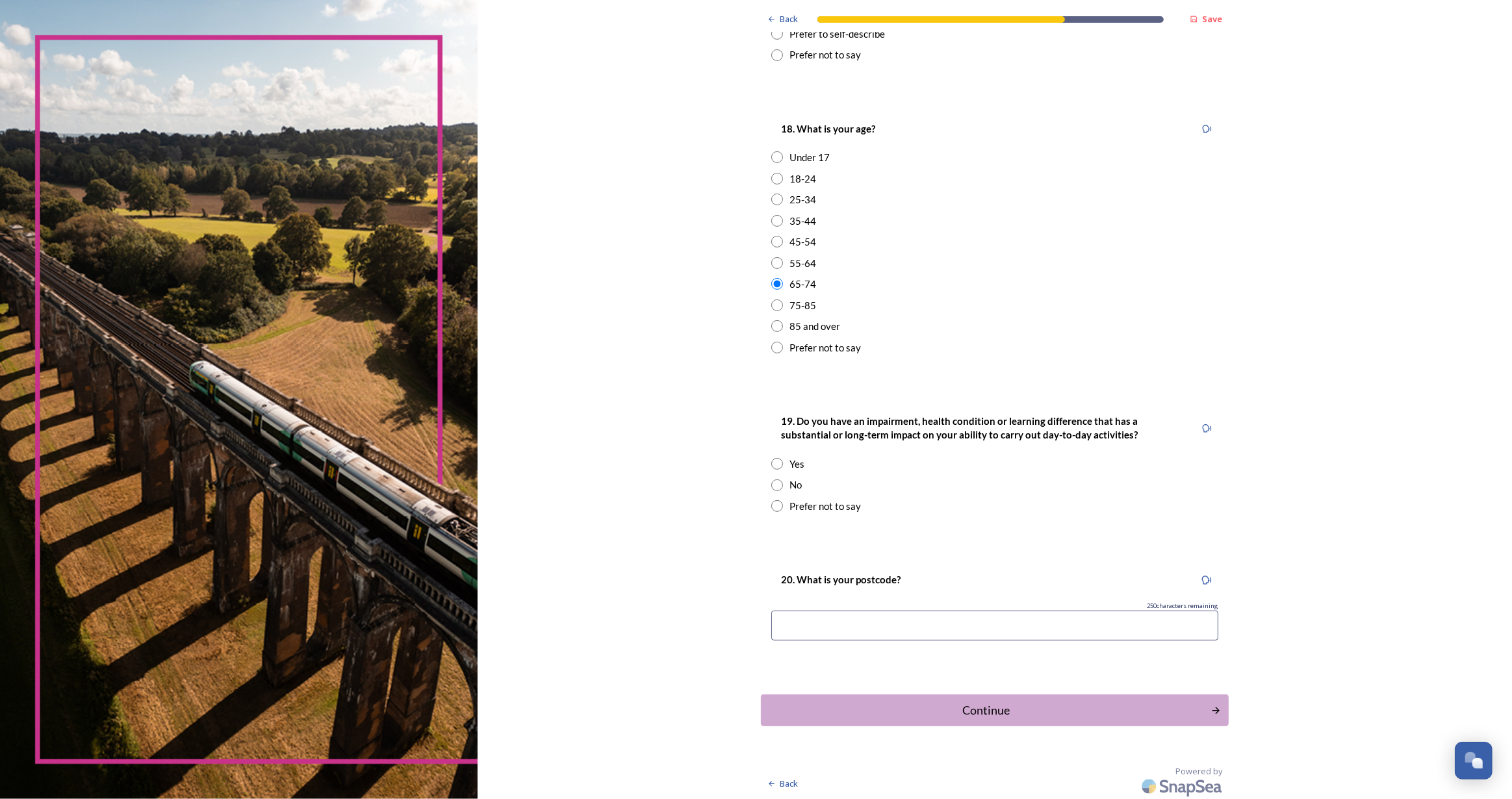
scroll to position [323, 0]
click at [771, 459] on input "radio" at bounding box center [777, 463] width 12 height 12
radio input "true"
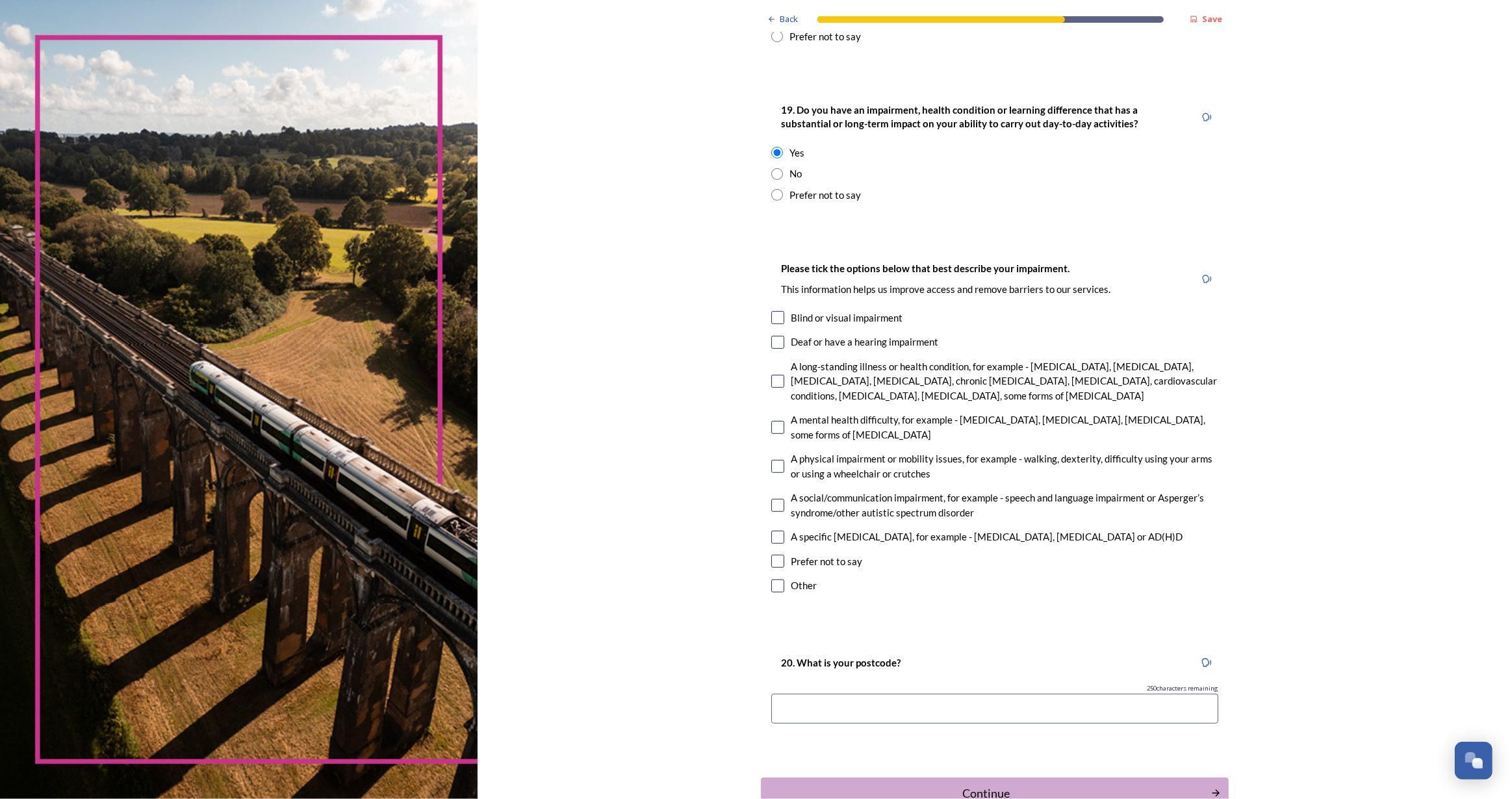
scroll to position [717, 0]
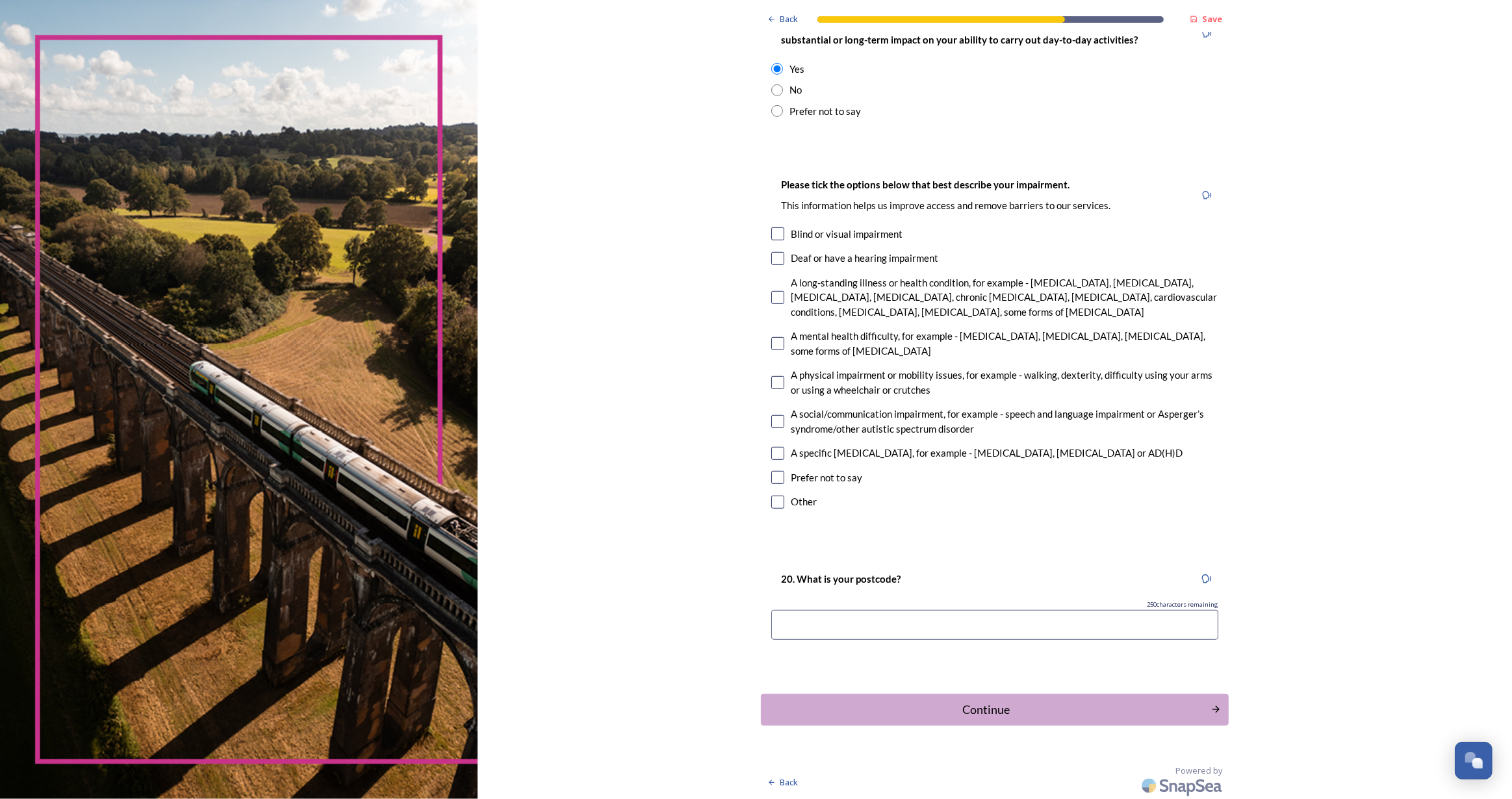
click at [777, 298] on input "checkbox" at bounding box center [778, 297] width 13 height 13
checkbox input "true"
click at [864, 629] on input at bounding box center [994, 625] width 447 height 30
type input "bn11 2qj"
click at [924, 724] on div "Back Save About you We would now like to know a little more about you. This wil…" at bounding box center [995, 42] width 468 height 1519
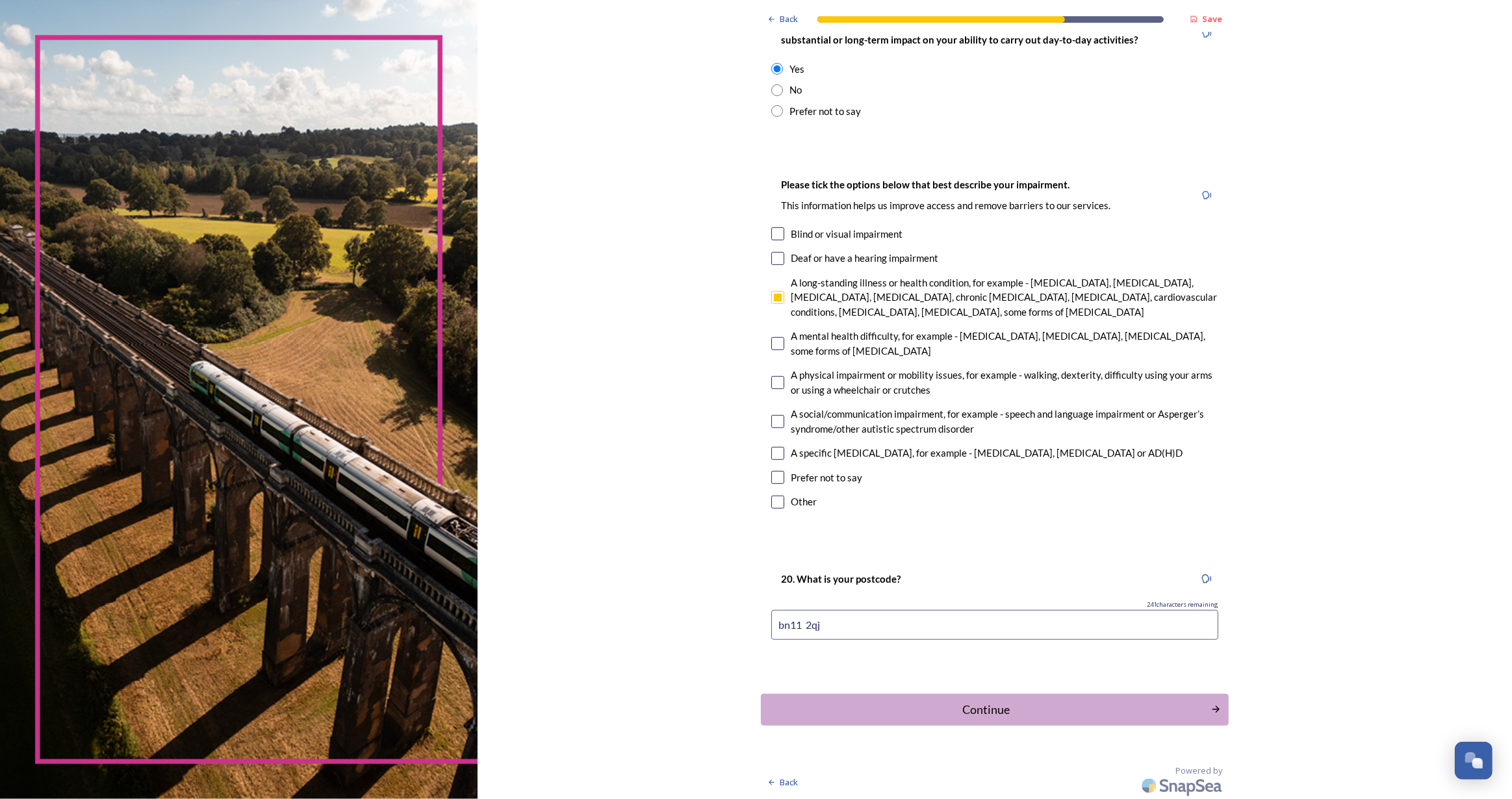
click at [1029, 723] on button "Continue" at bounding box center [995, 709] width 468 height 32
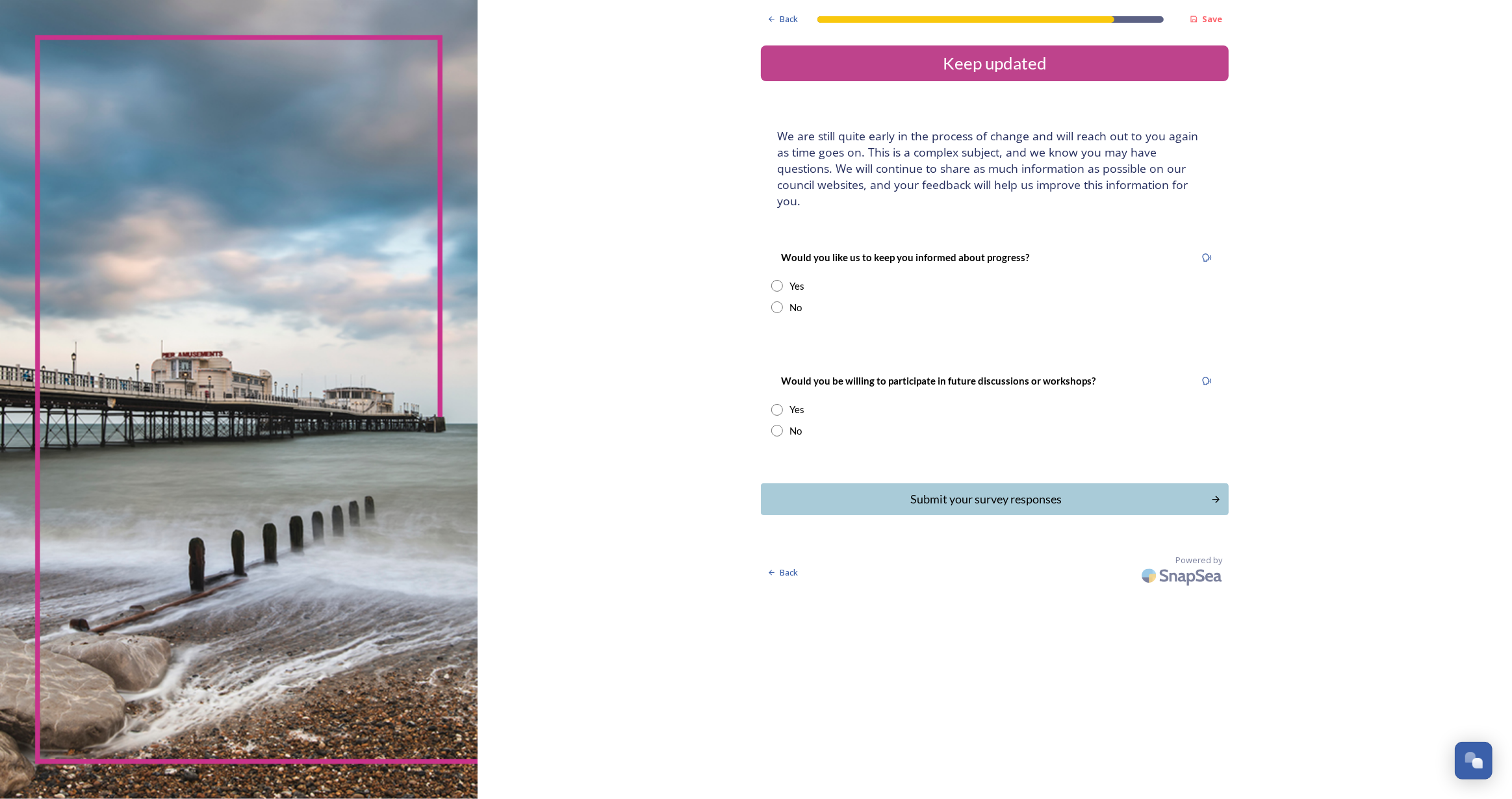
click at [773, 279] on div "Yes" at bounding box center [994, 287] width 447 height 15
radio input "true"
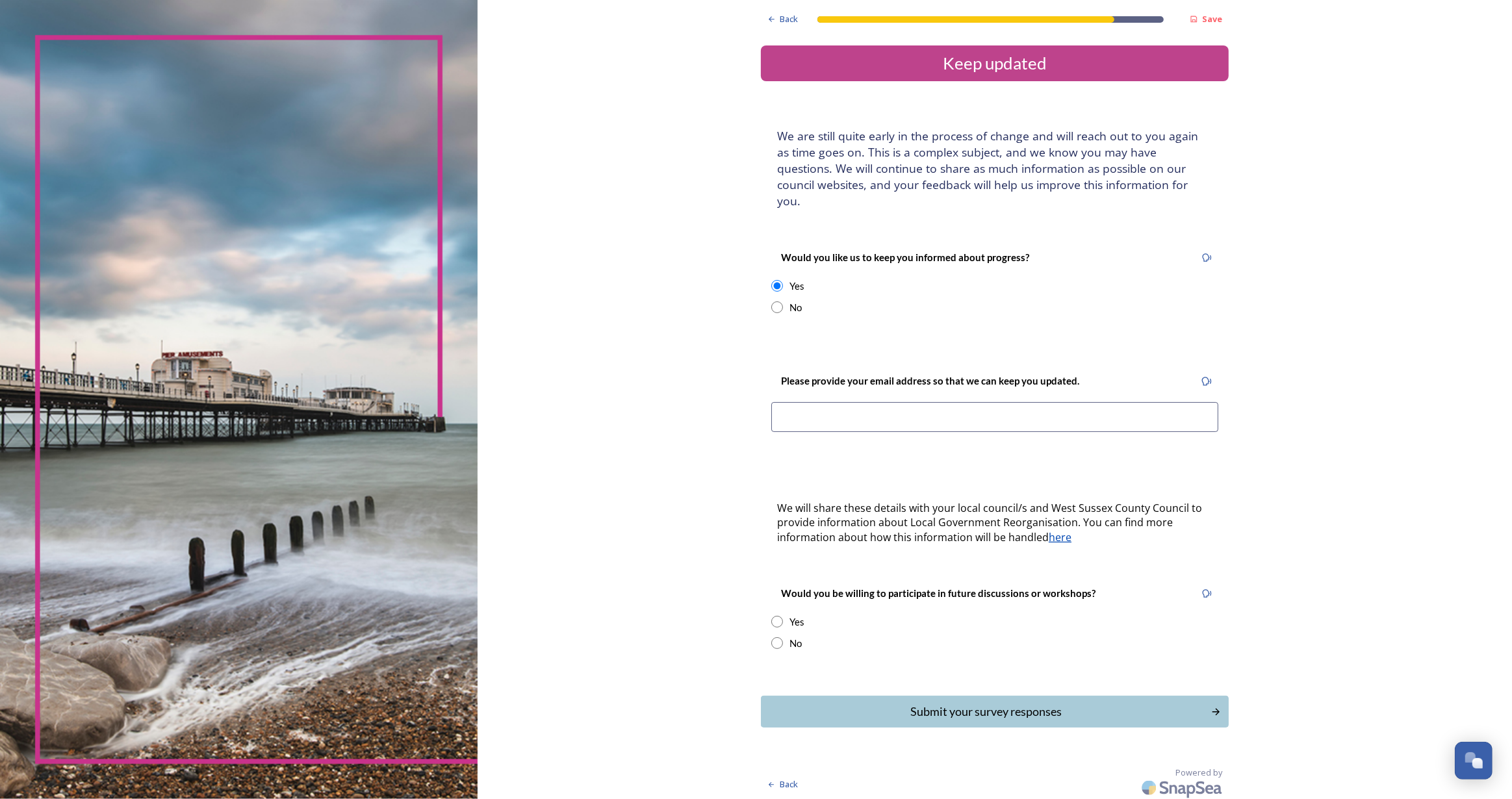
drag, startPoint x: 775, startPoint y: 606, endPoint x: 792, endPoint y: 539, distance: 69.1
click at [775, 616] on input "radio" at bounding box center [777, 622] width 12 height 12
radio input "true"
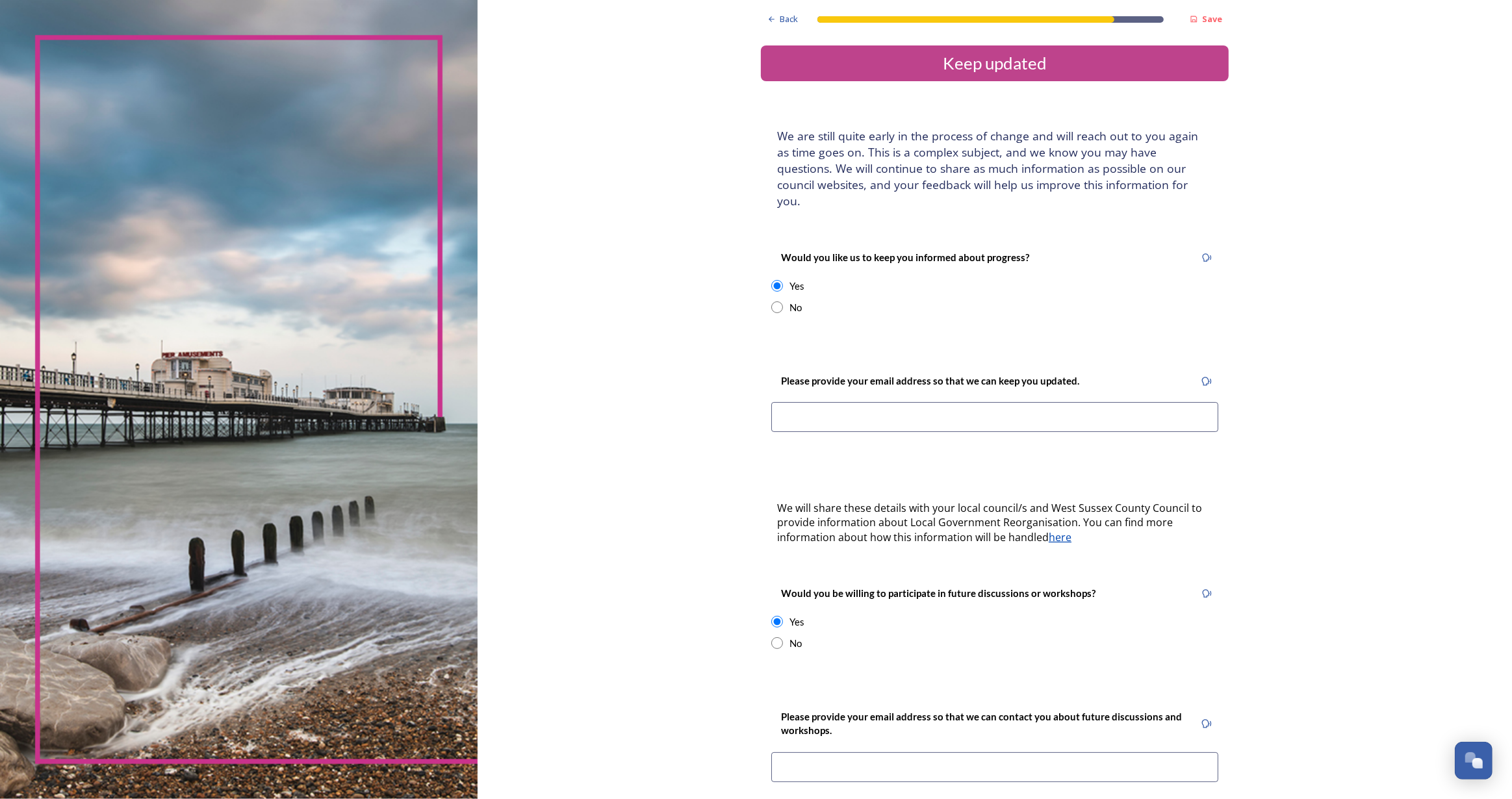
click at [822, 402] on input at bounding box center [994, 417] width 447 height 30
drag, startPoint x: 905, startPoint y: 405, endPoint x: 752, endPoint y: 399, distance: 153.1
click at [752, 399] on div "Back Save Keep updated We are still quite early in the process of change and wi…" at bounding box center [994, 514] width 1035 height 1029
type input "jherges@hotmail.co.uk"
click at [847, 753] on input at bounding box center [994, 767] width 447 height 30
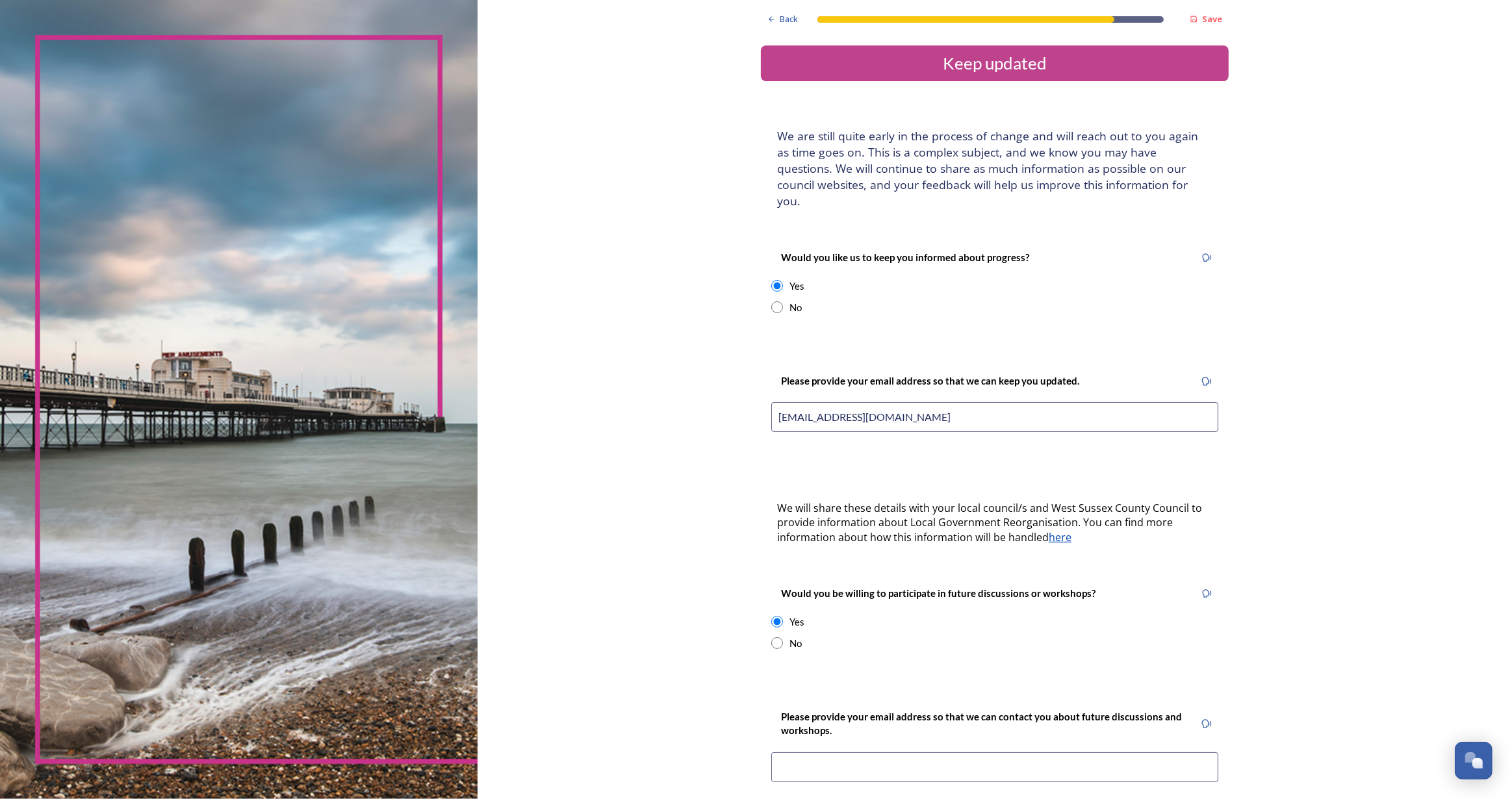
paste input "jherges@hotmail.co.uk"
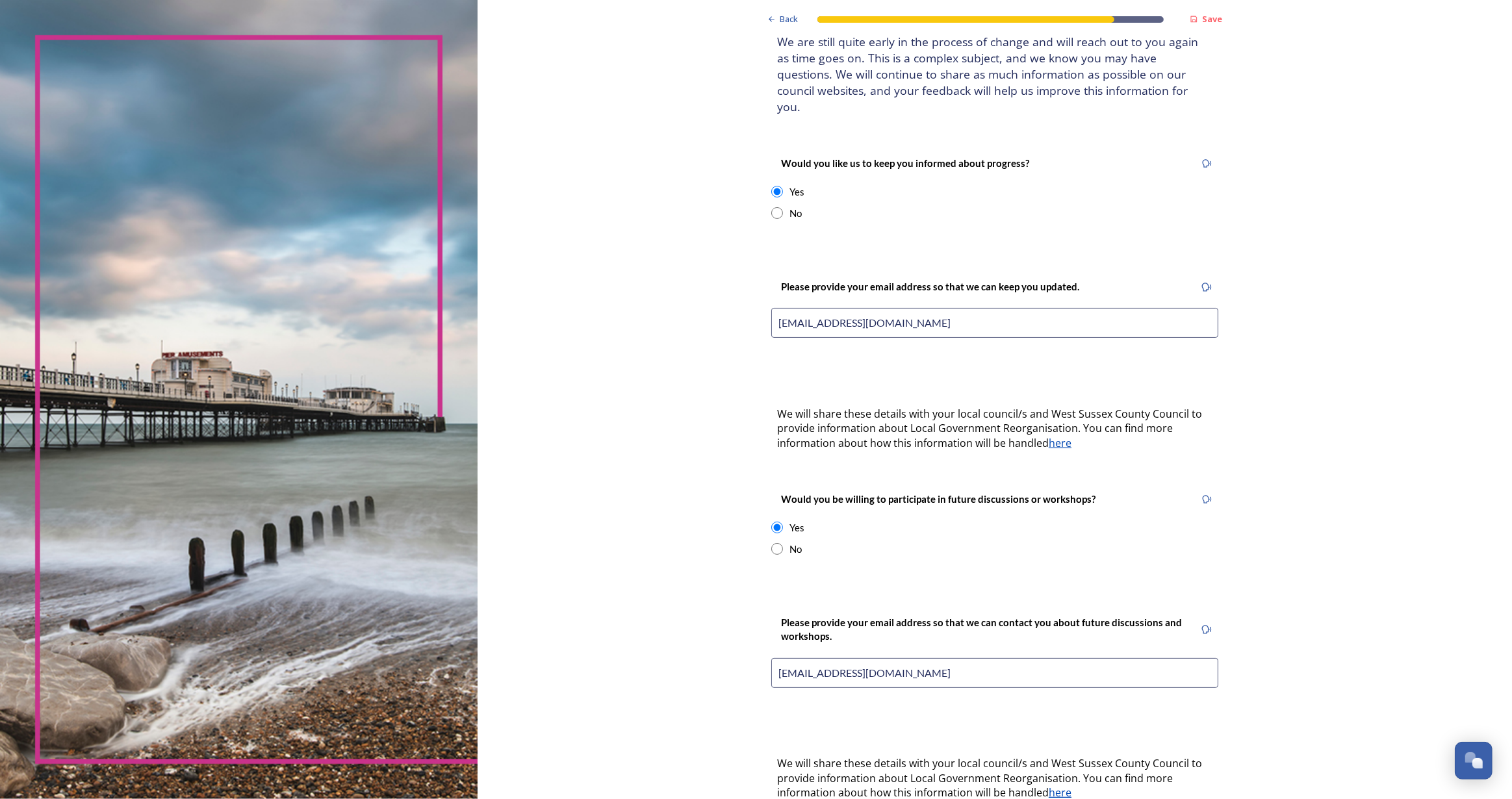
scroll to position [212, 0]
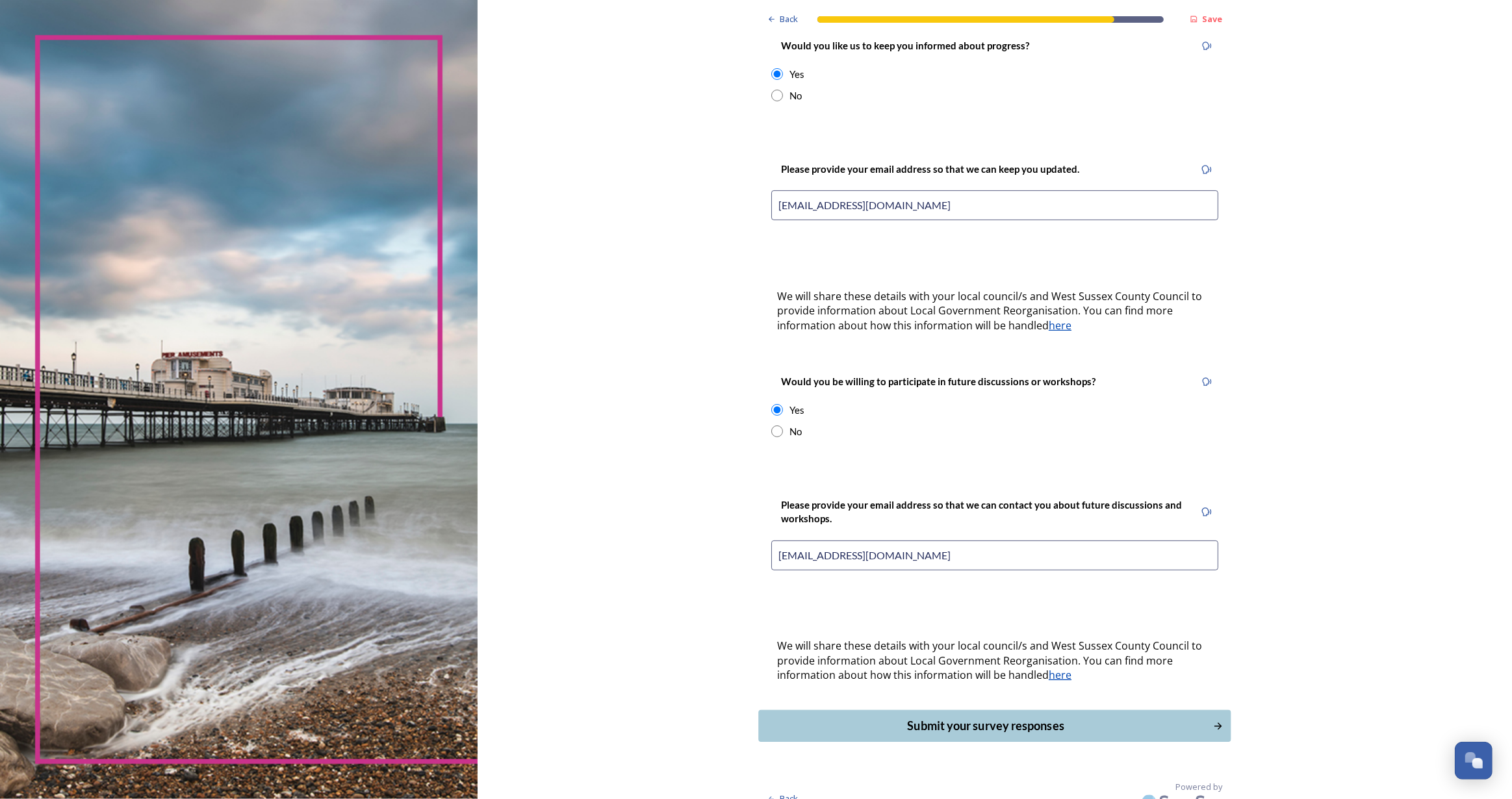
type input "jherges@hotmail.co.uk"
click at [1073, 717] on div "Submit your survey responses" at bounding box center [986, 726] width 440 height 17
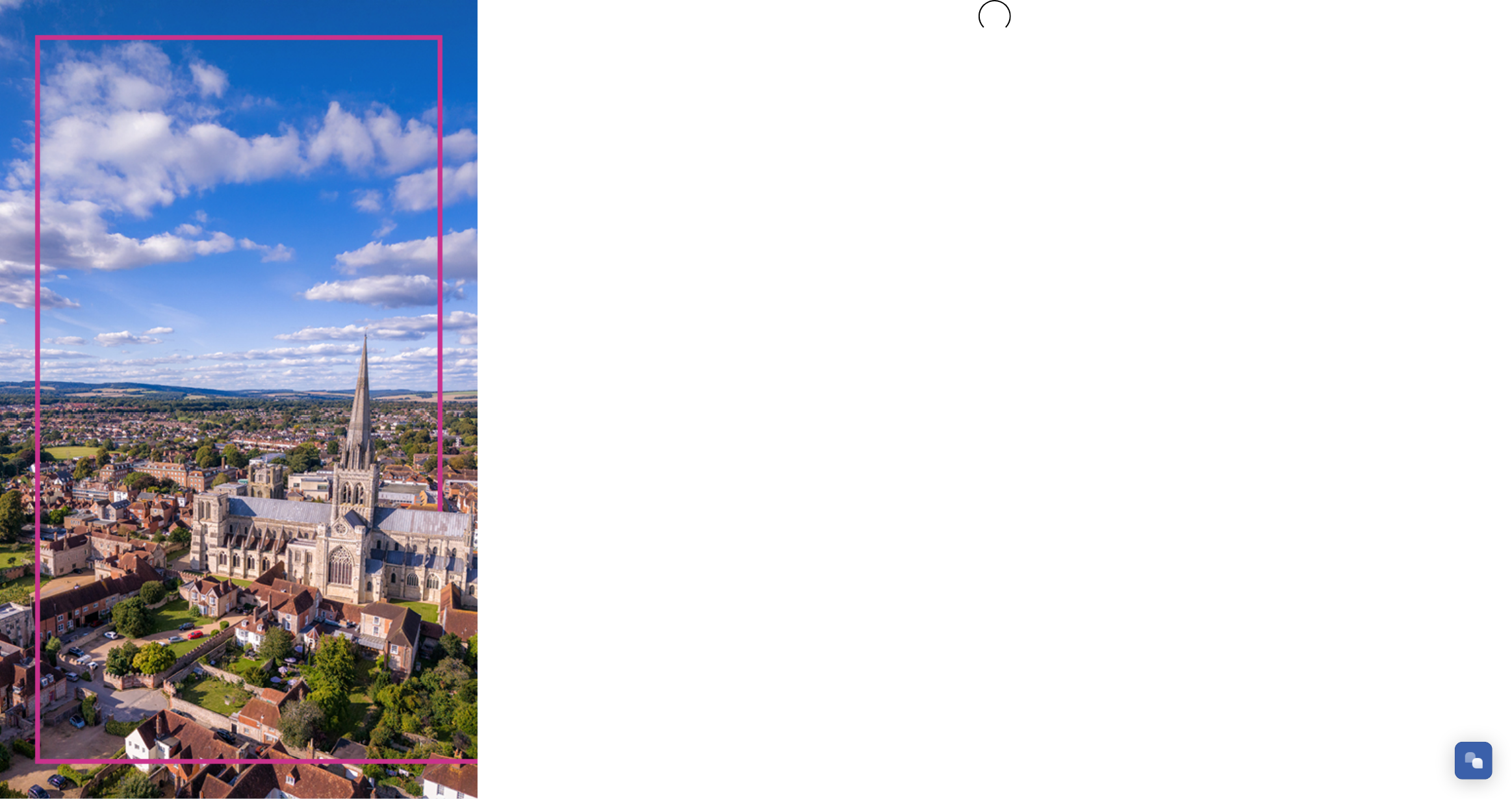
scroll to position [0, 0]
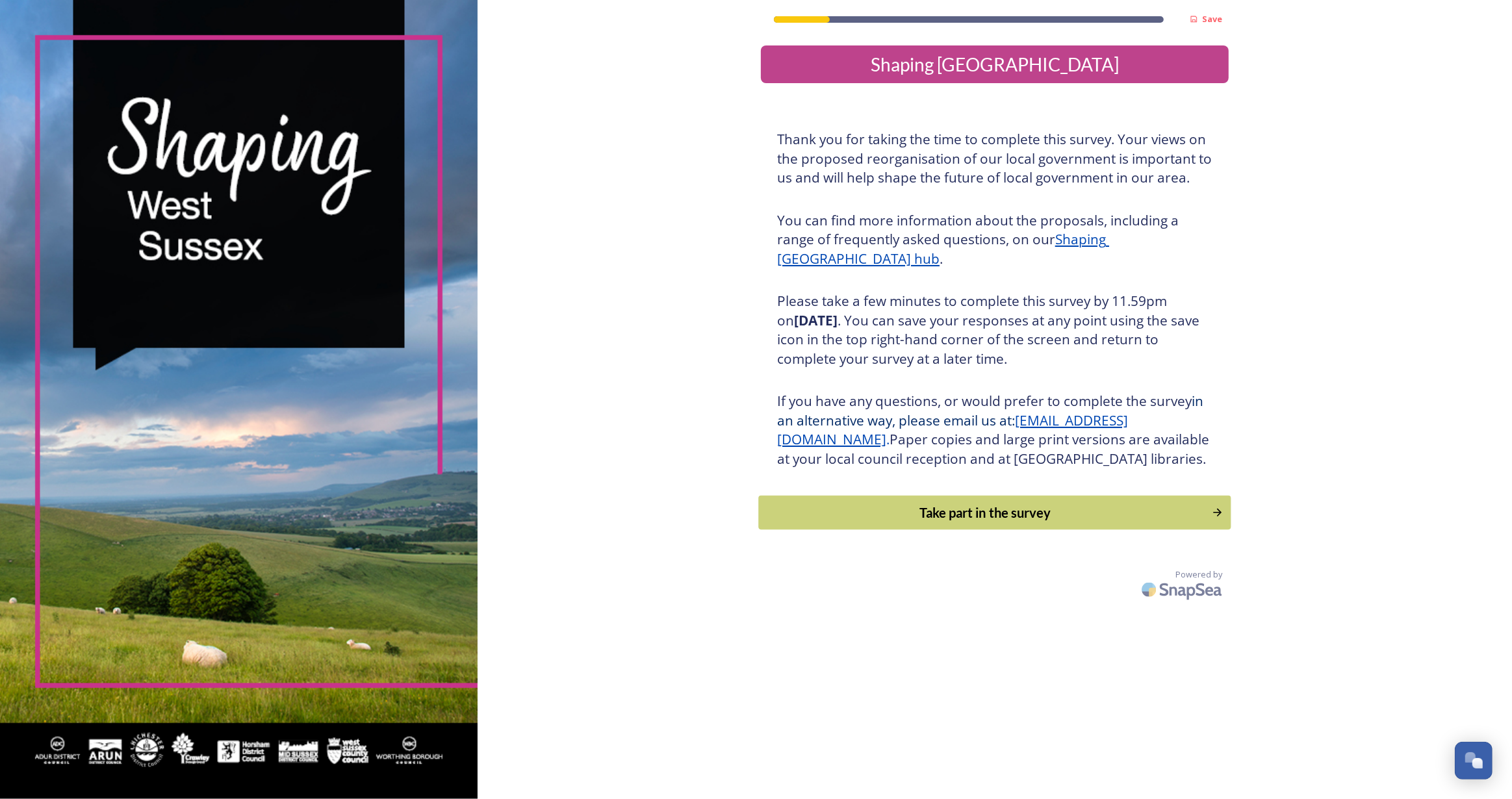
click at [979, 523] on div "Take part in the survey" at bounding box center [986, 513] width 439 height 19
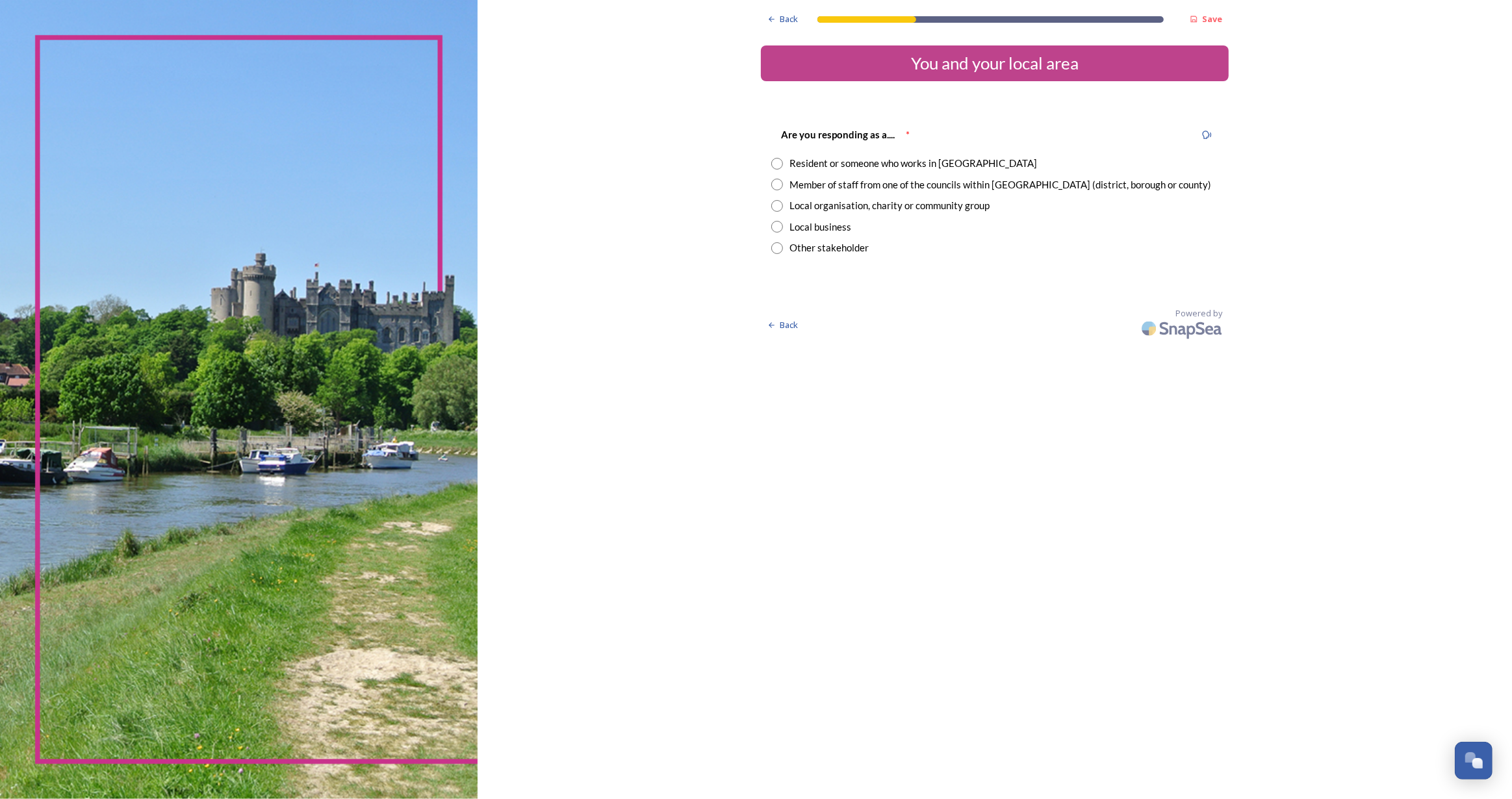
click at [775, 161] on input "radio" at bounding box center [777, 164] width 12 height 12
radio input "true"
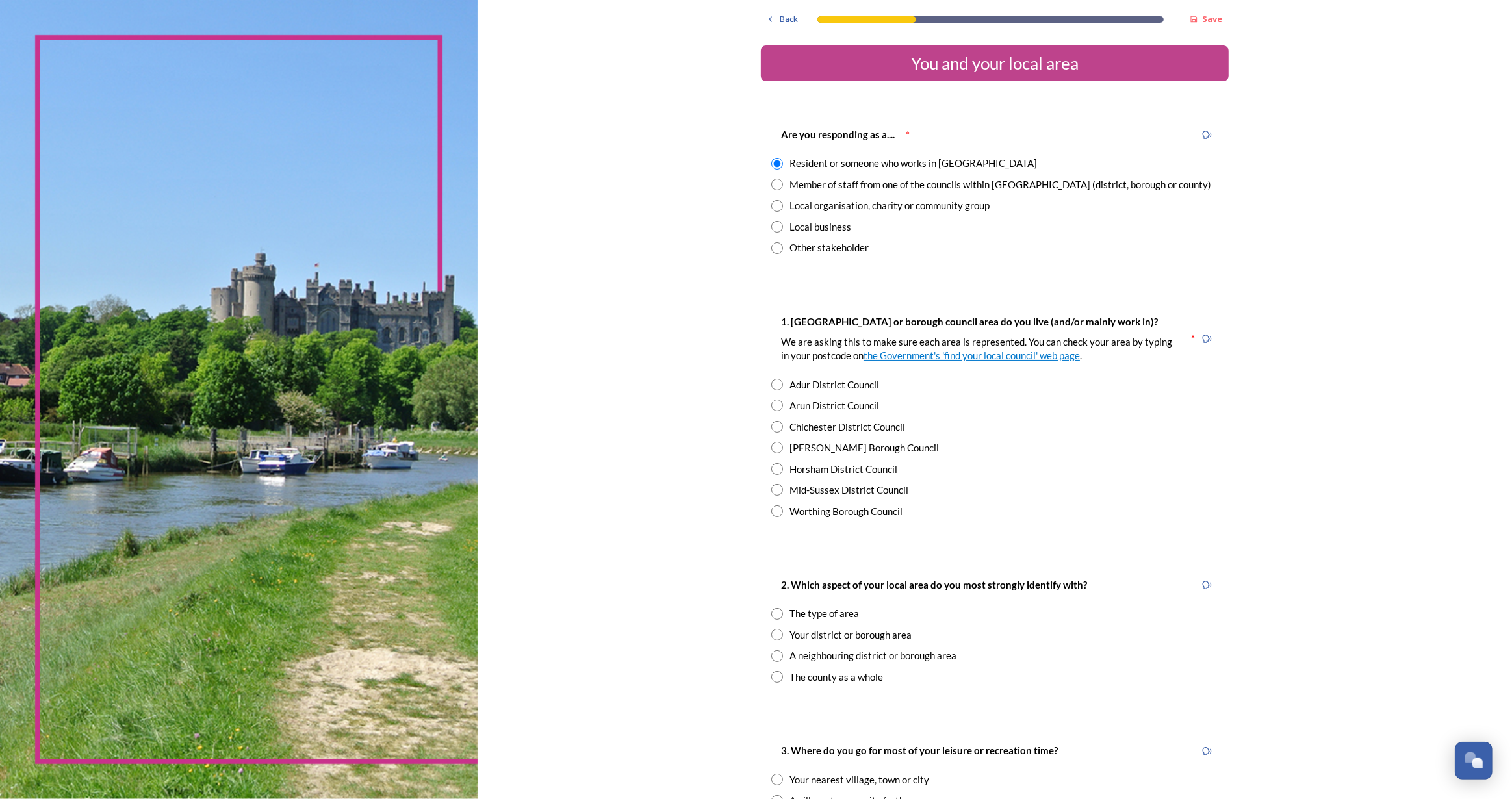
click at [771, 451] on input "radio" at bounding box center [777, 448] width 12 height 12
radio input "true"
click at [775, 637] on input "radio" at bounding box center [777, 634] width 12 height 12
radio input "true"
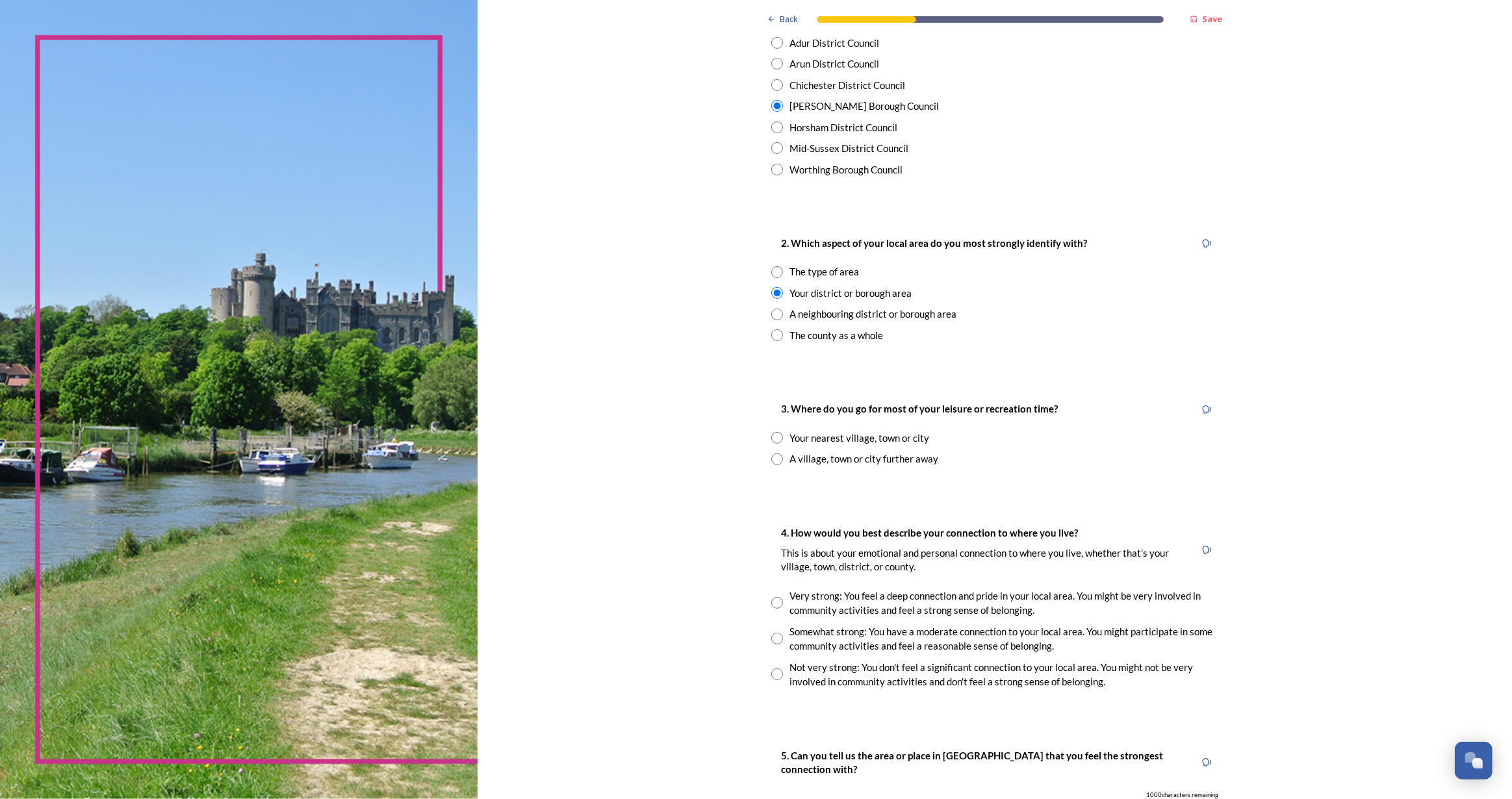
scroll to position [413, 0]
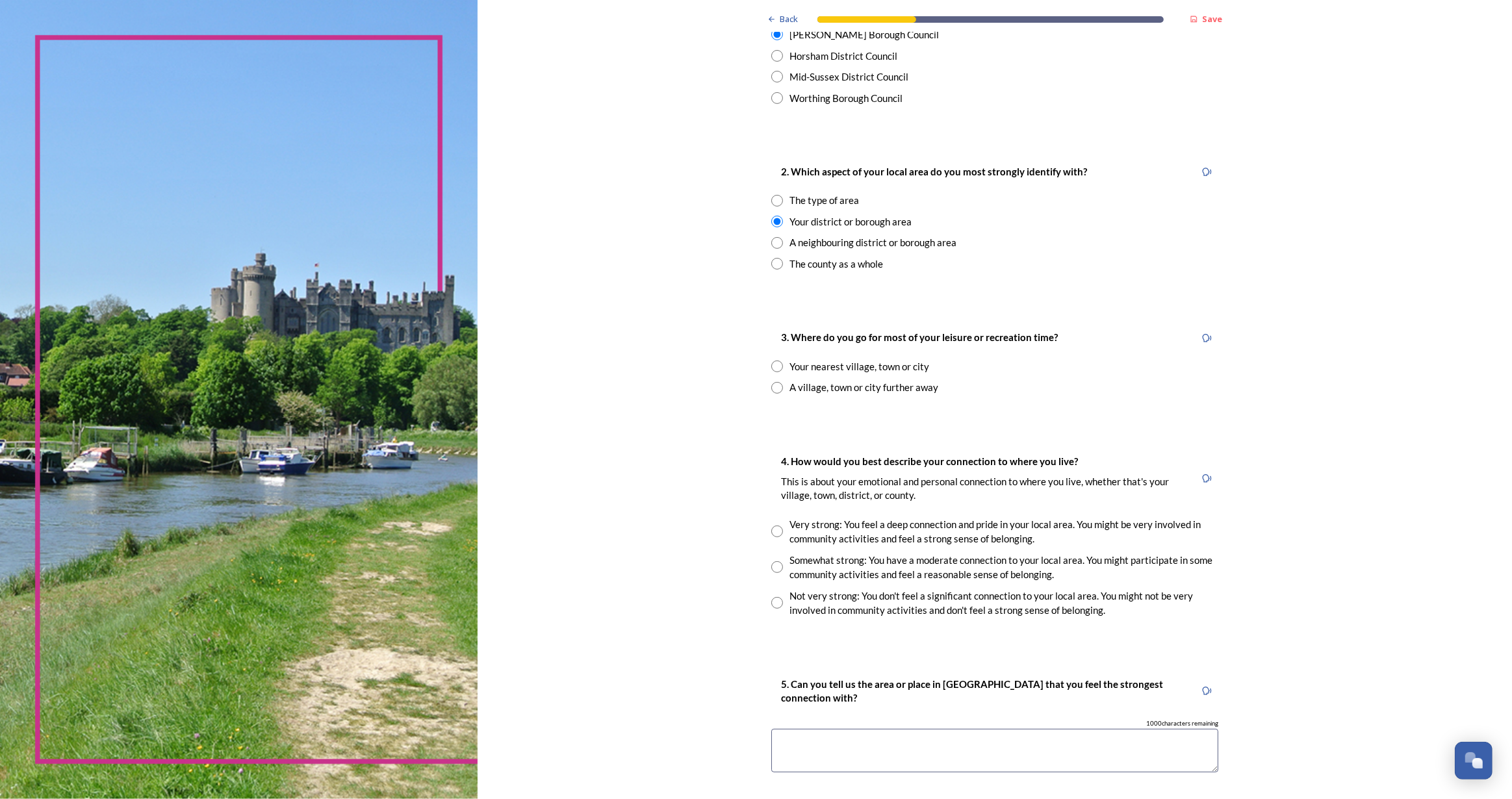
click at [771, 382] on input "radio" at bounding box center [777, 388] width 12 height 12
radio input "true"
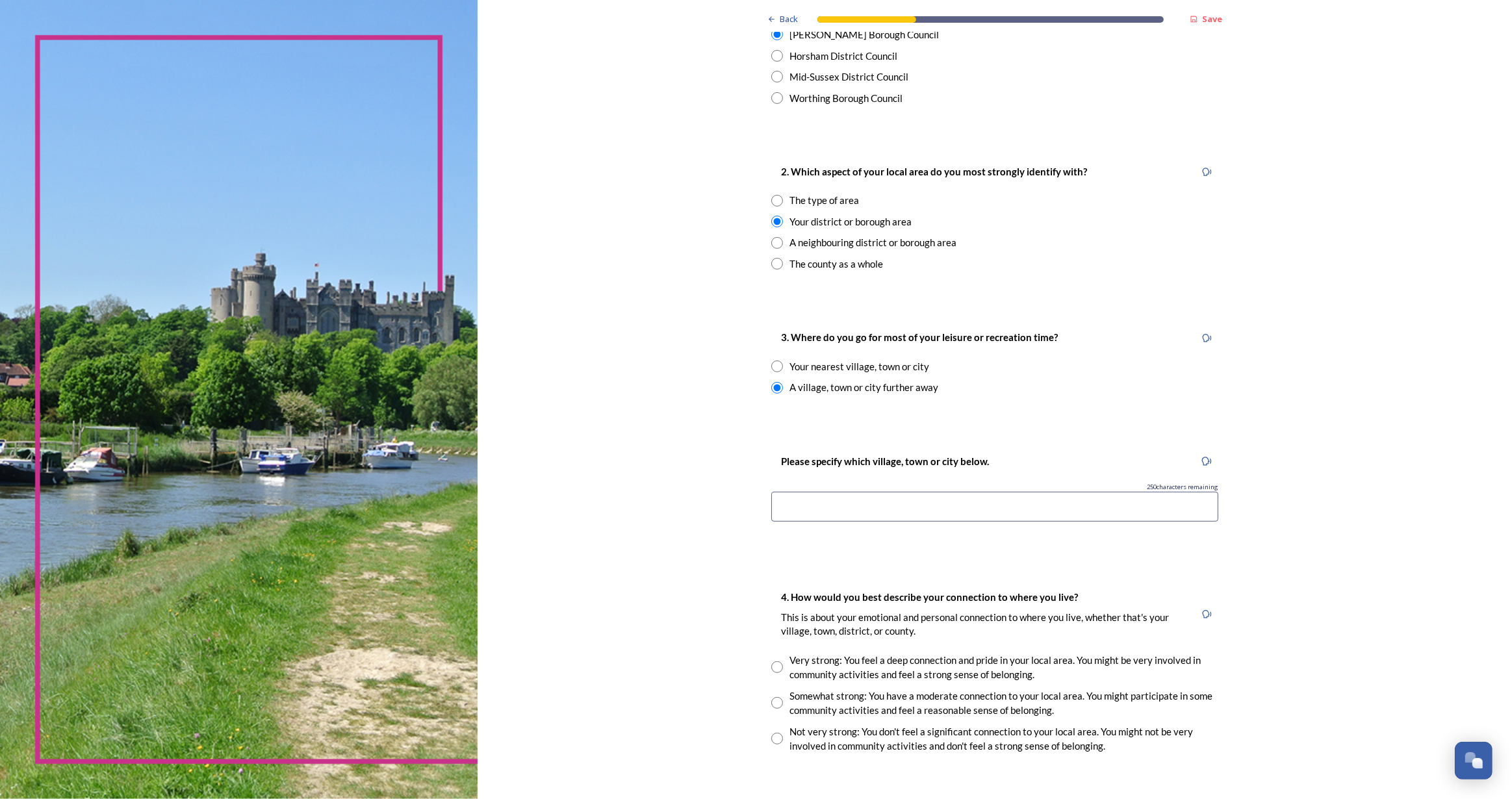
click at [836, 505] on input at bounding box center [994, 506] width 447 height 30
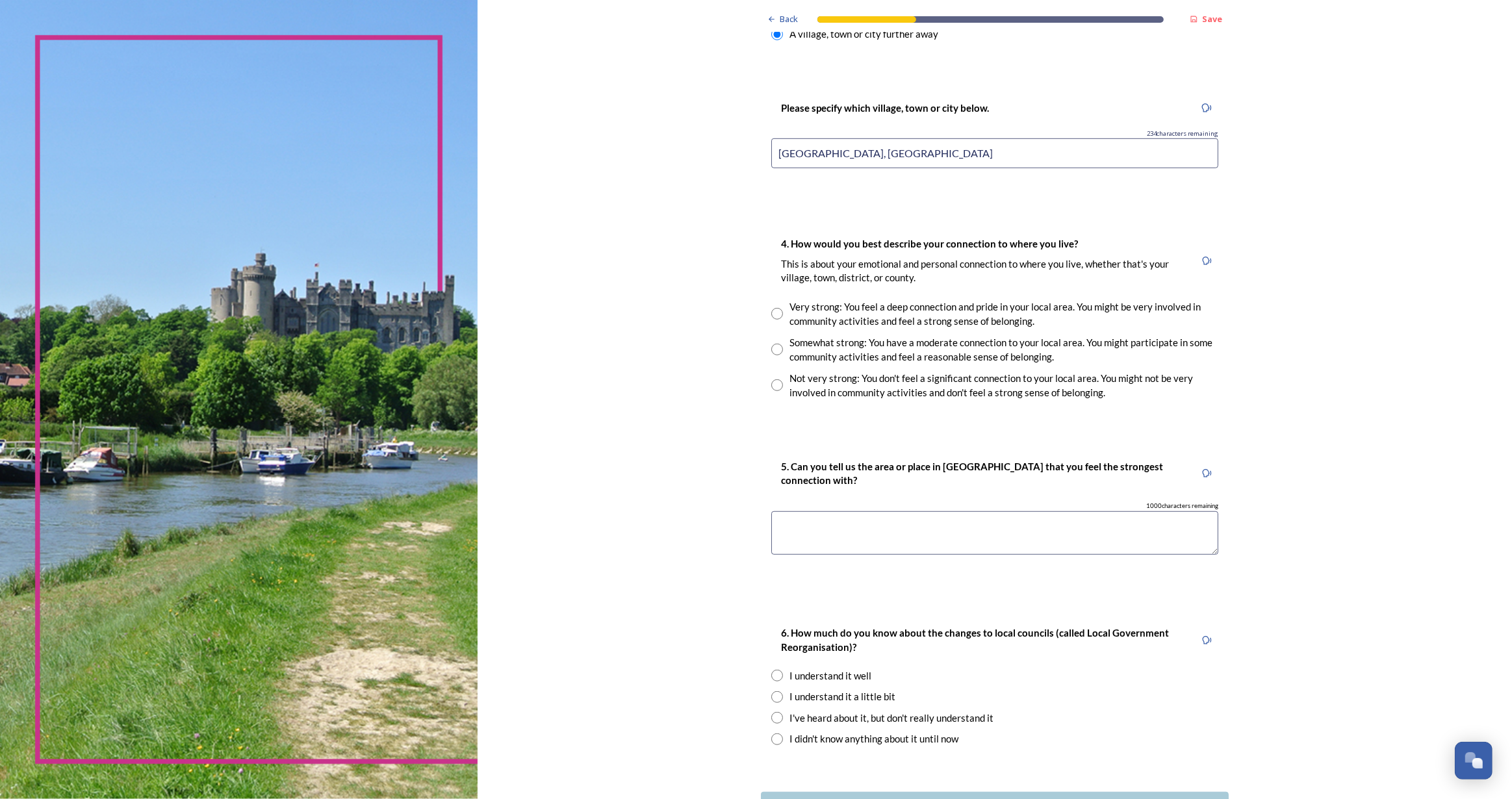
scroll to position [767, 0]
type input "[GEOGRAPHIC_DATA], [GEOGRAPHIC_DATA]"
click at [773, 380] on input "radio" at bounding box center [777, 385] width 12 height 12
radio input "true"
click at [836, 529] on textarea at bounding box center [994, 532] width 447 height 43
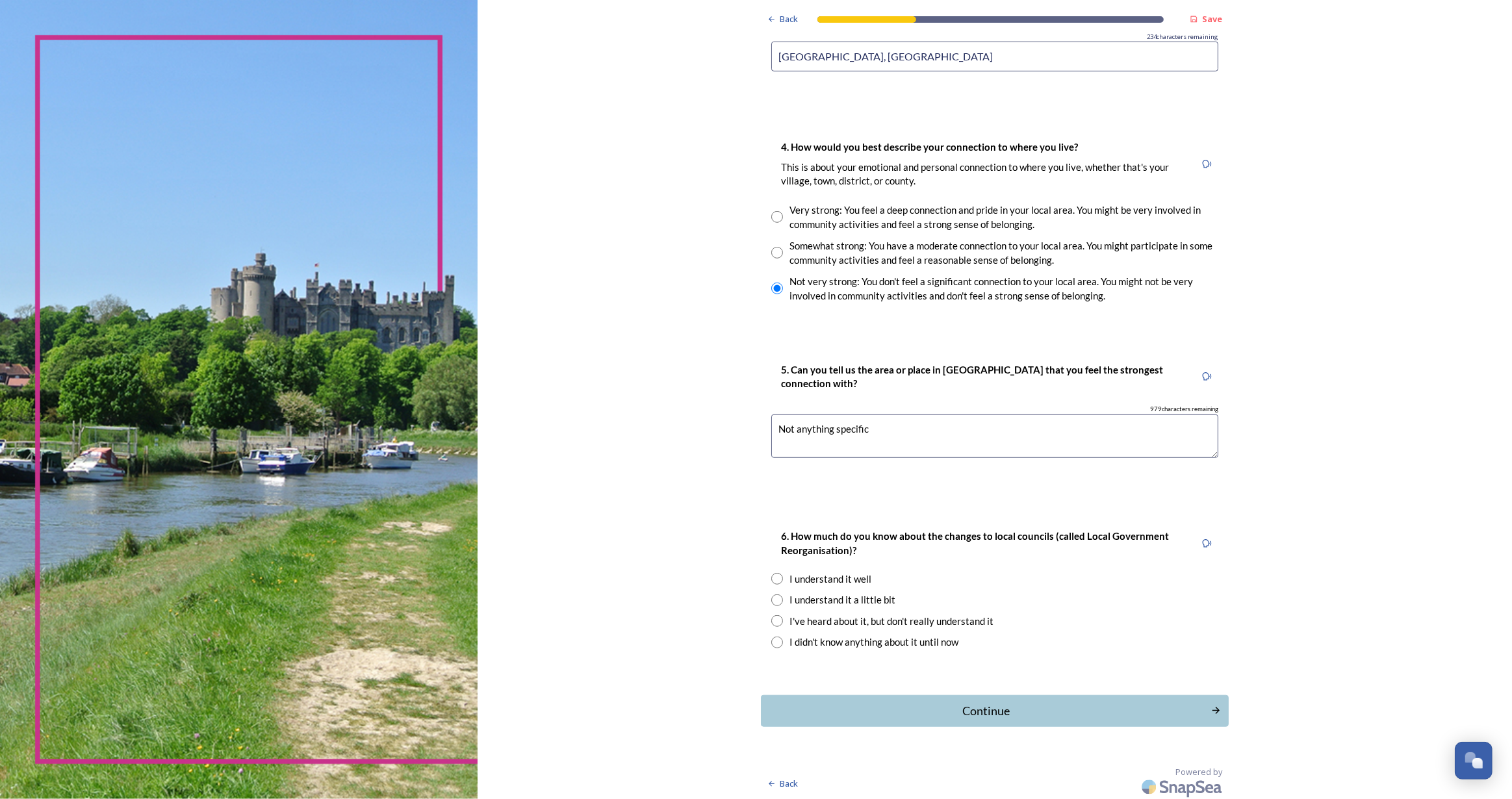
scroll to position [864, 0]
type textarea "Not anything specific"
click at [771, 618] on input "radio" at bounding box center [777, 621] width 12 height 12
radio input "true"
click at [1012, 709] on div "Continue" at bounding box center [986, 710] width 440 height 17
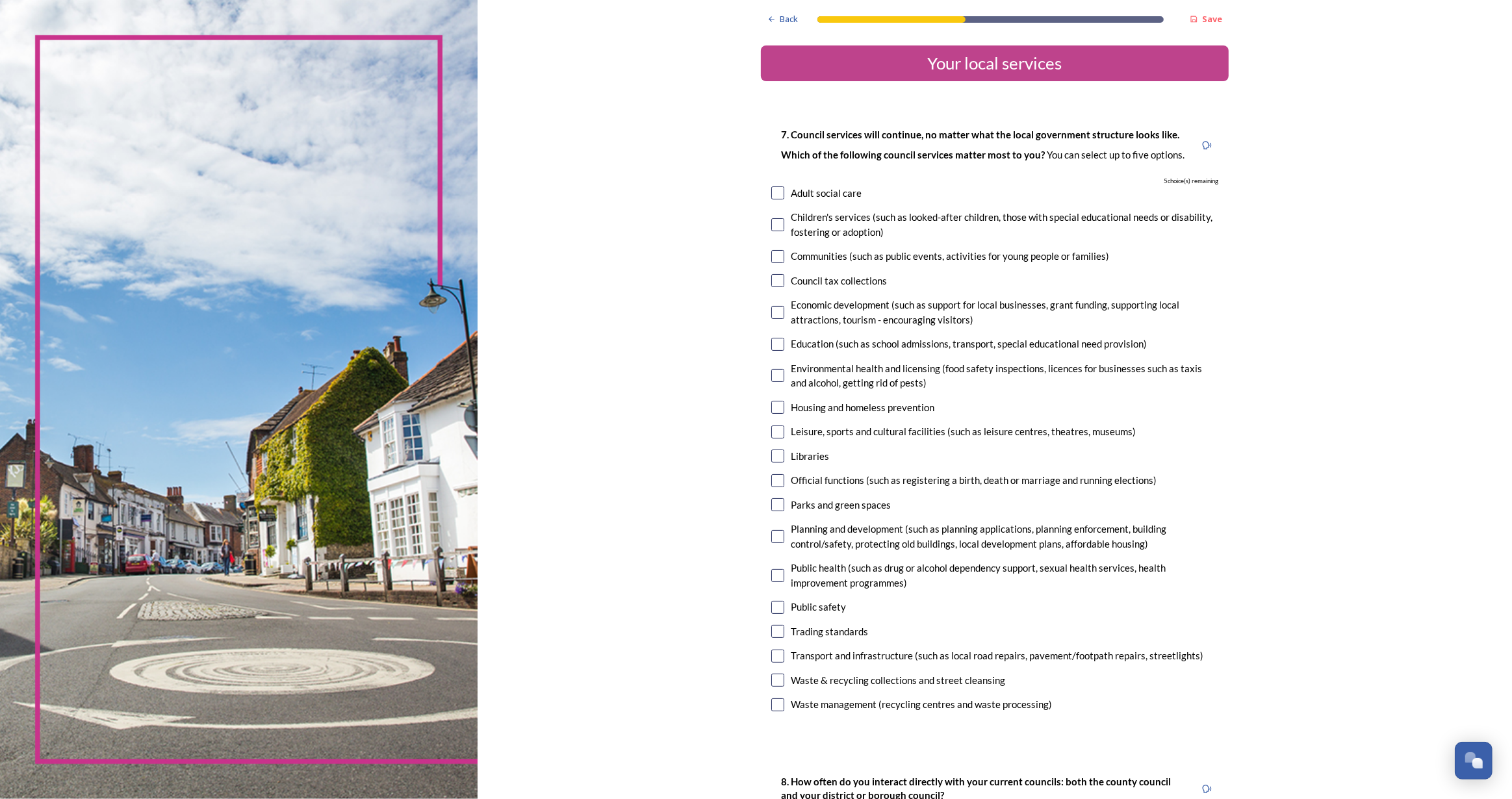
scroll to position [117, 0]
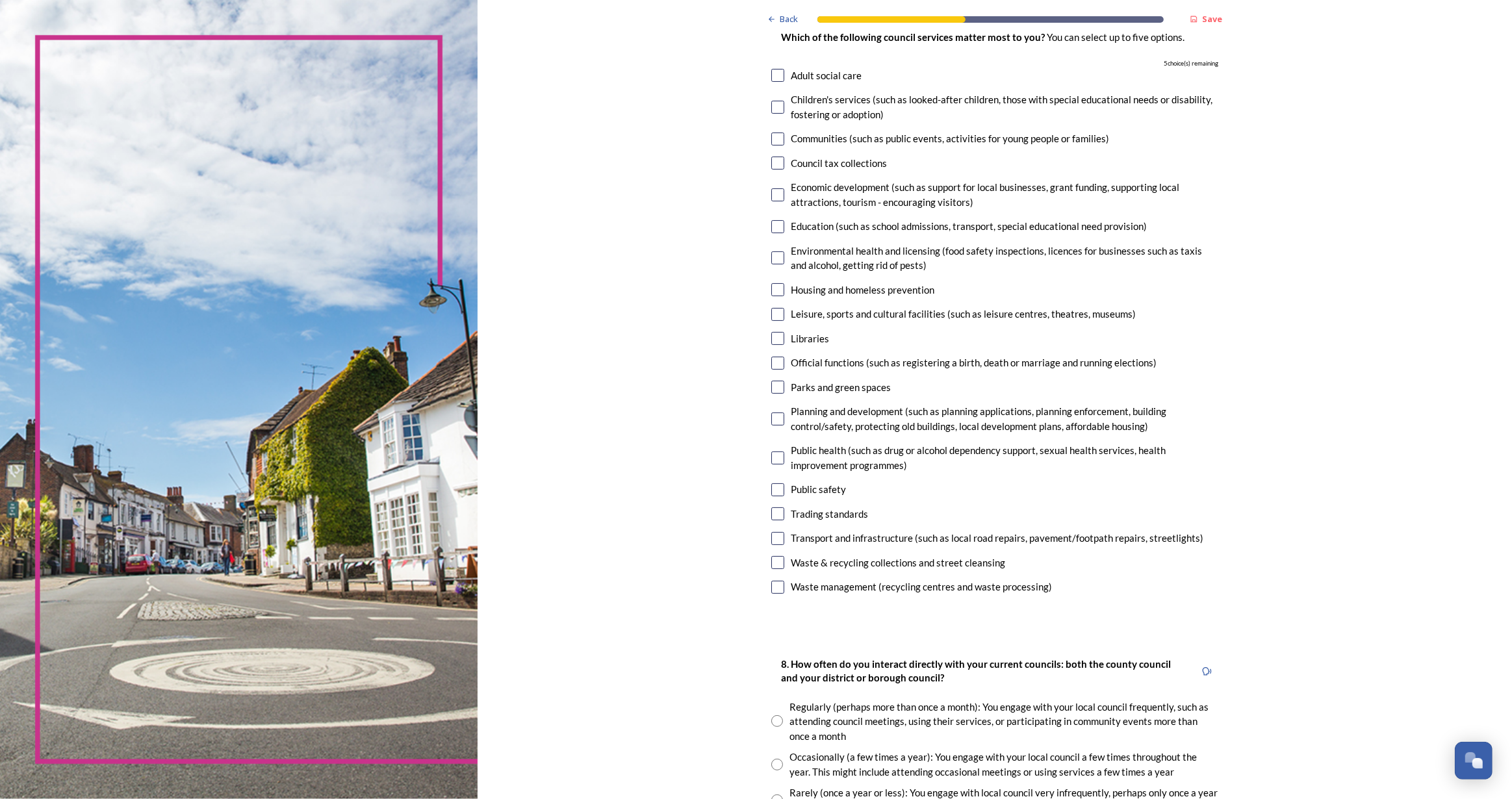
click at [773, 136] on input "checkbox" at bounding box center [778, 140] width 13 height 13
checkbox input "true"
click at [773, 158] on input "checkbox" at bounding box center [778, 164] width 13 height 13
checkbox input "true"
click at [775, 223] on input "checkbox" at bounding box center [778, 227] width 13 height 13
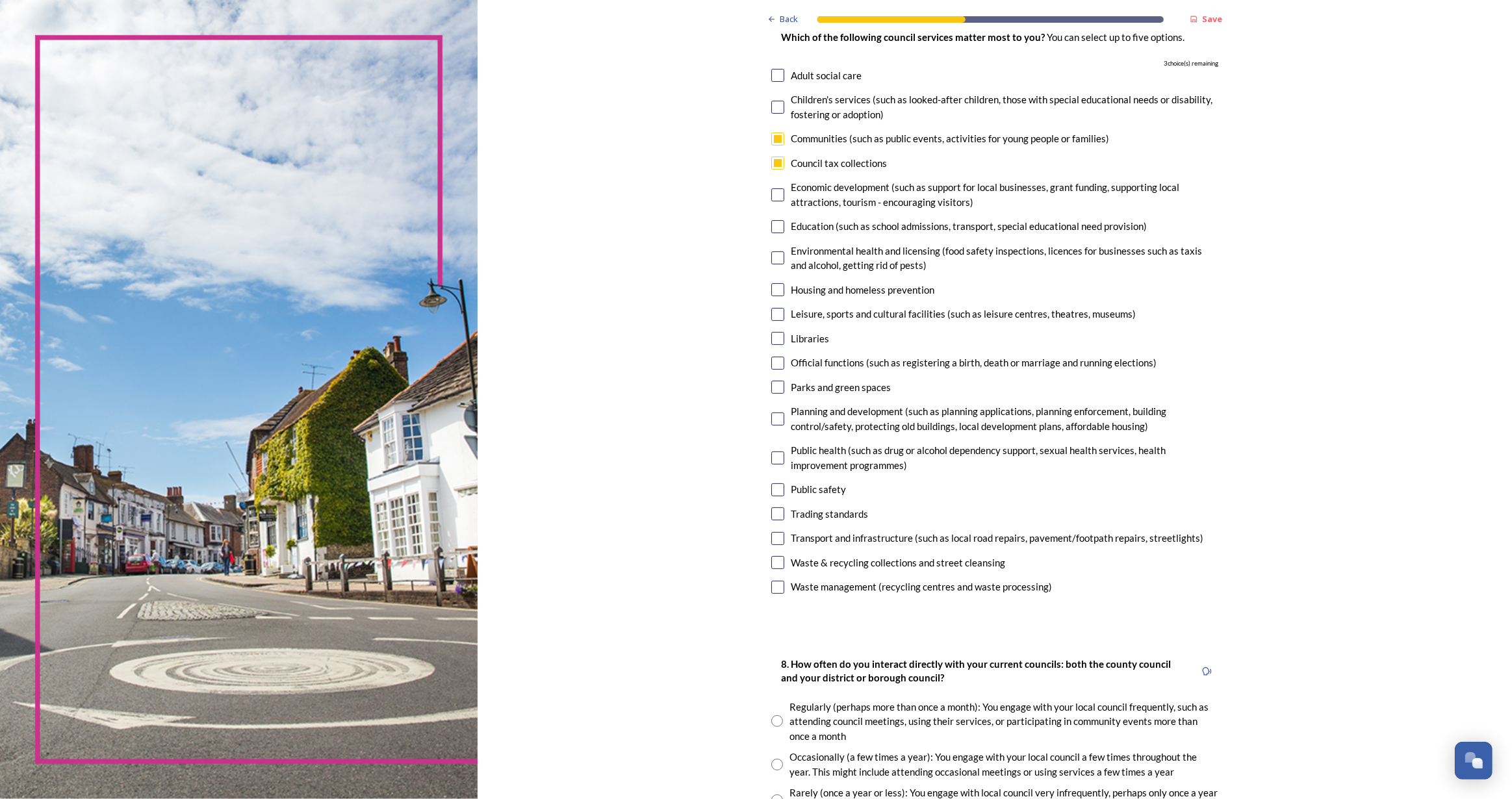
checkbox input "true"
click at [777, 339] on input "checkbox" at bounding box center [778, 339] width 13 height 13
checkbox input "true"
click at [773, 387] on input "checkbox" at bounding box center [778, 388] width 13 height 13
checkbox input "true"
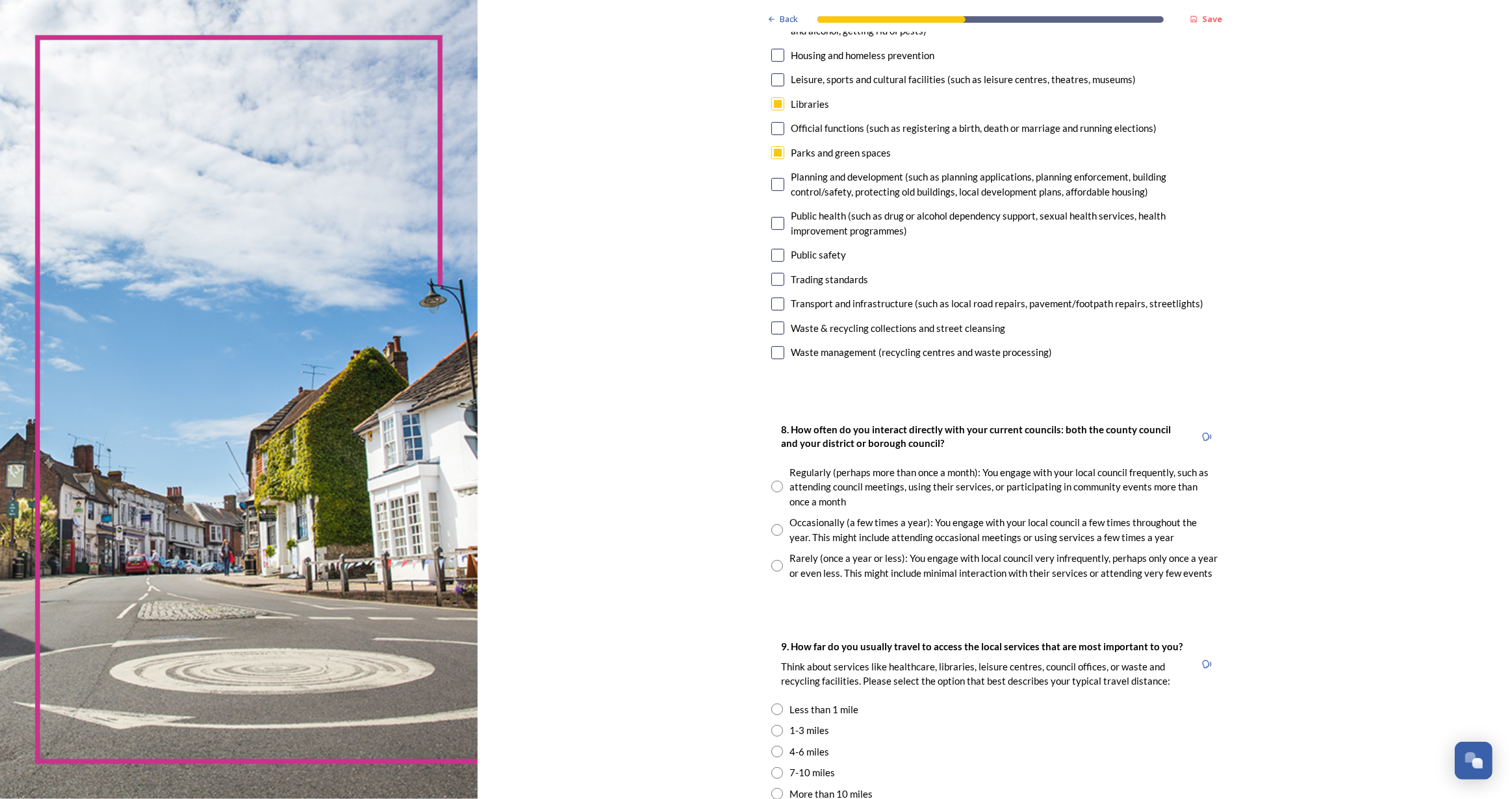
scroll to position [354, 0]
click at [771, 562] on input "radio" at bounding box center [777, 564] width 12 height 12
radio input "true"
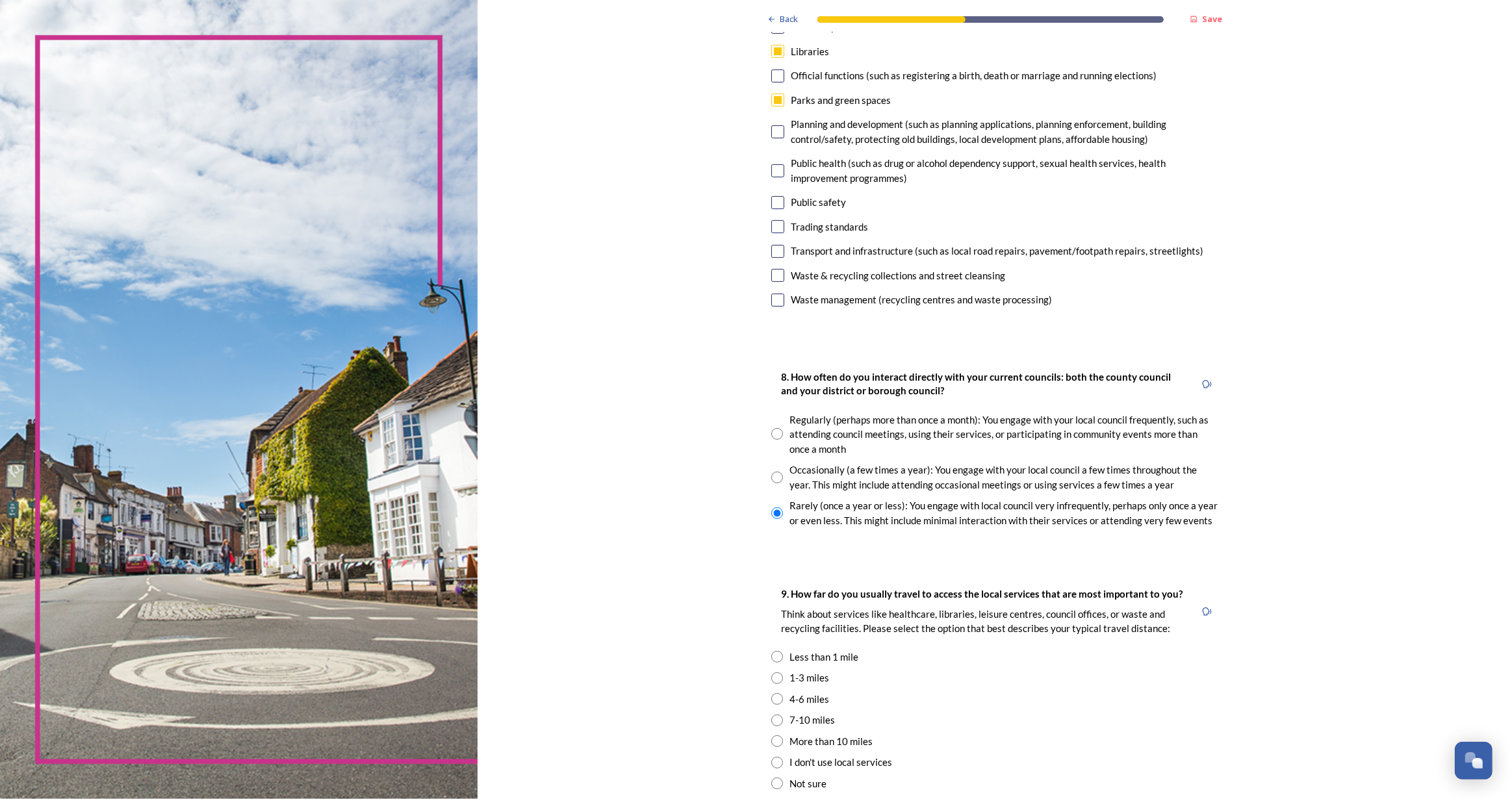
scroll to position [473, 0]
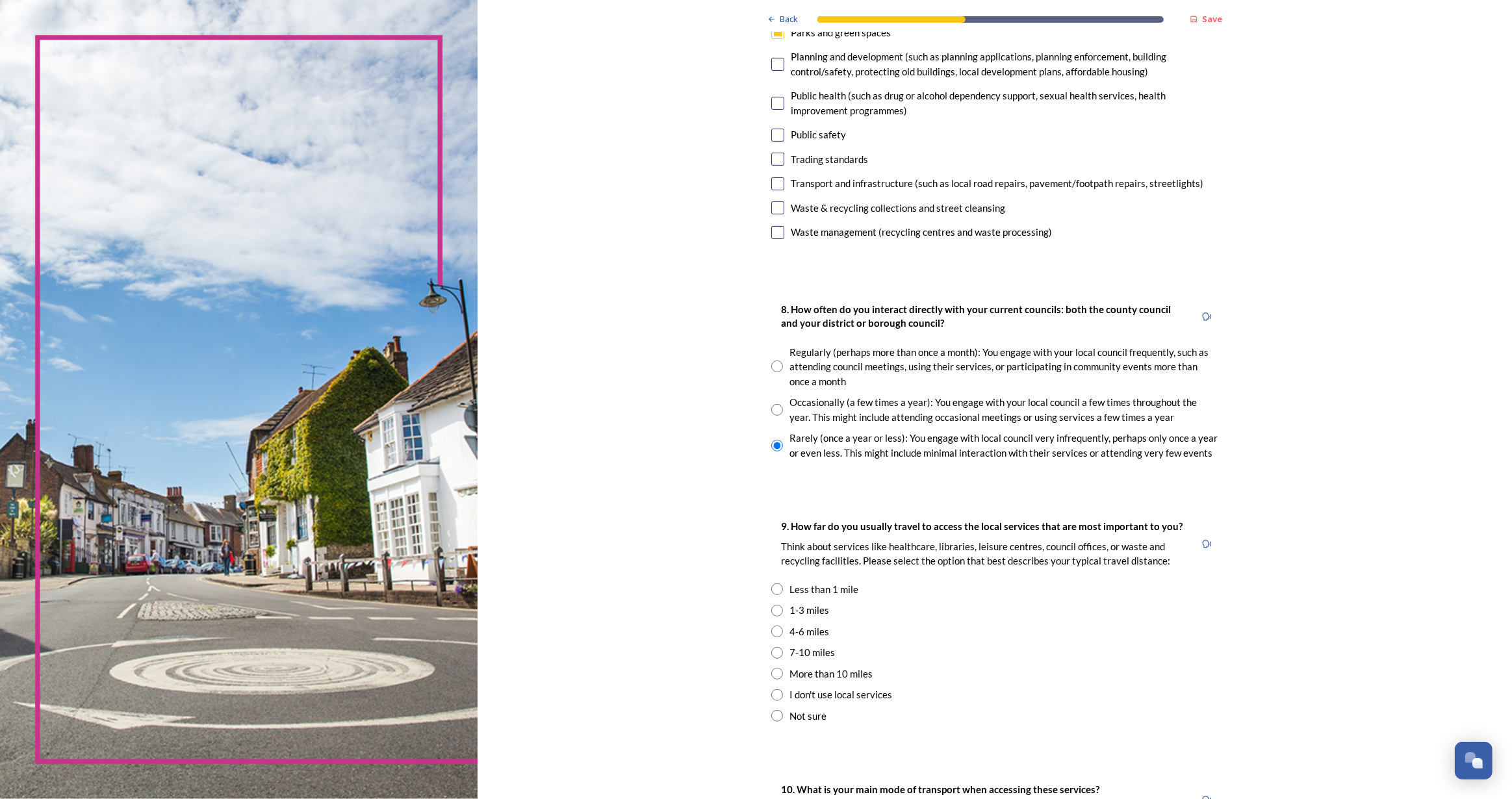
click at [771, 609] on input "radio" at bounding box center [777, 610] width 12 height 12
radio input "true"
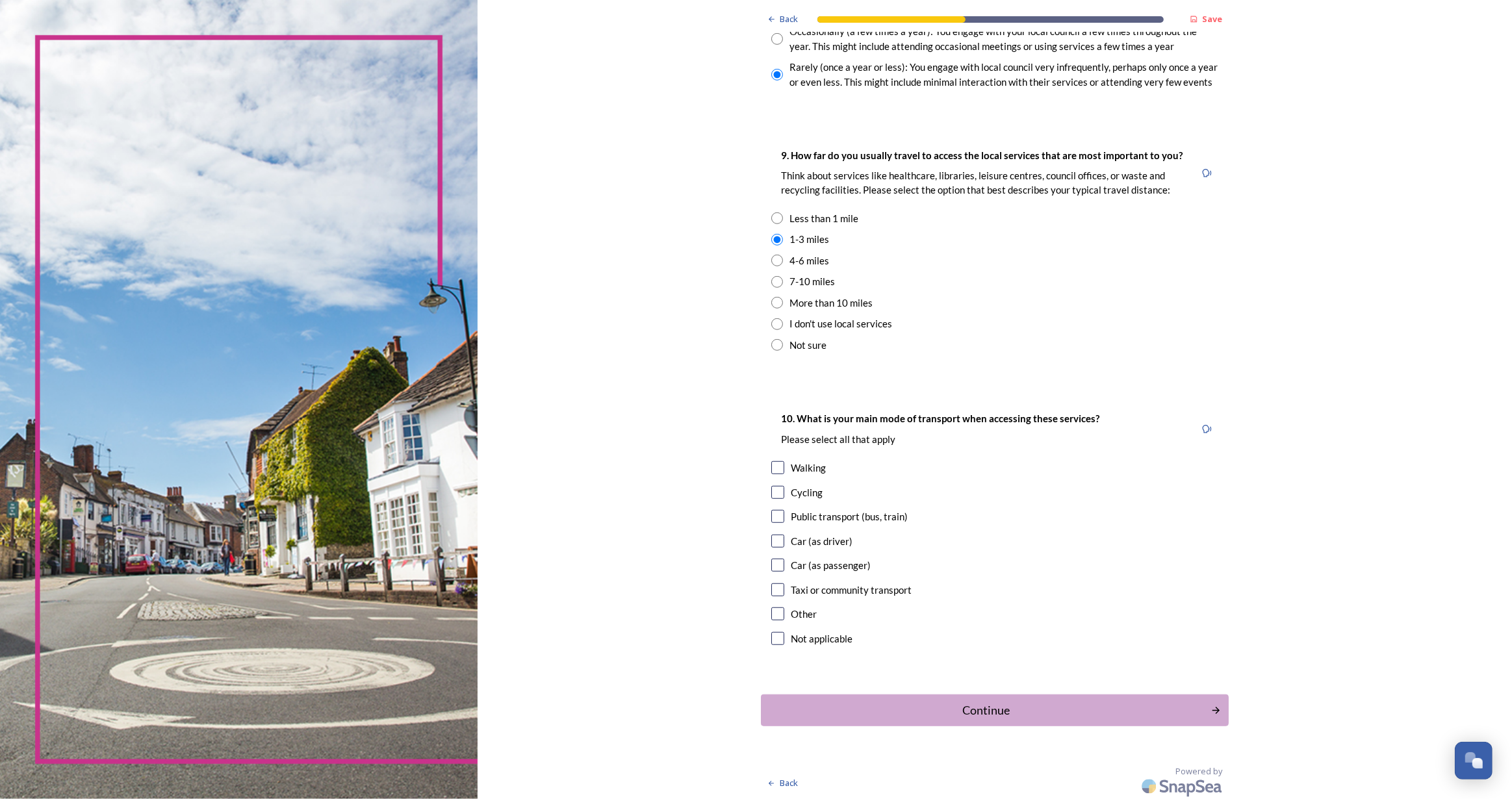
scroll to position [845, 0]
click at [775, 512] on input "checkbox" at bounding box center [778, 515] width 13 height 13
checkbox input "true"
click at [915, 709] on div "Continue" at bounding box center [986, 709] width 440 height 17
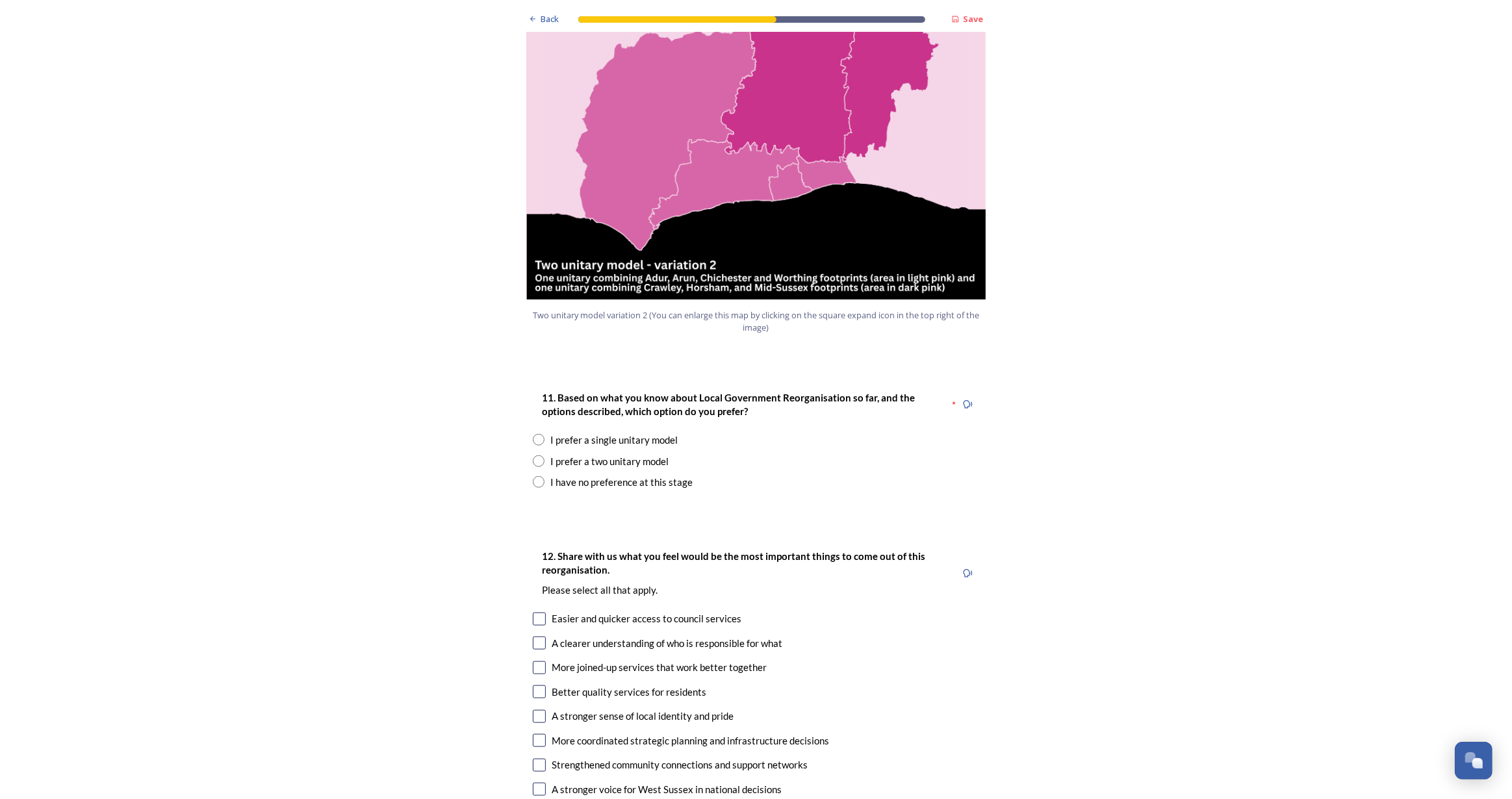
scroll to position [1595, 0]
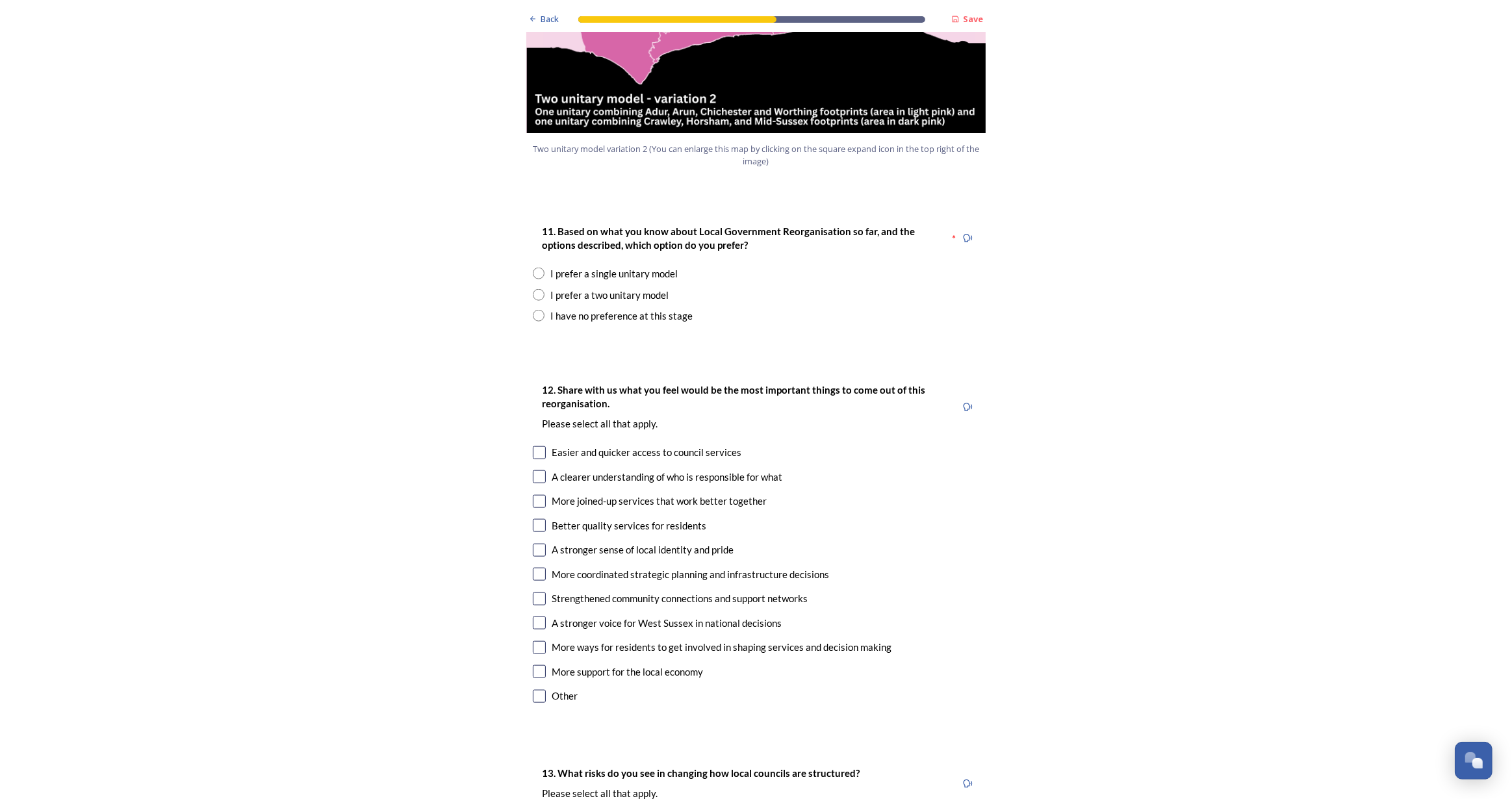
click at [533, 289] on input "radio" at bounding box center [539, 295] width 12 height 12
radio input "true"
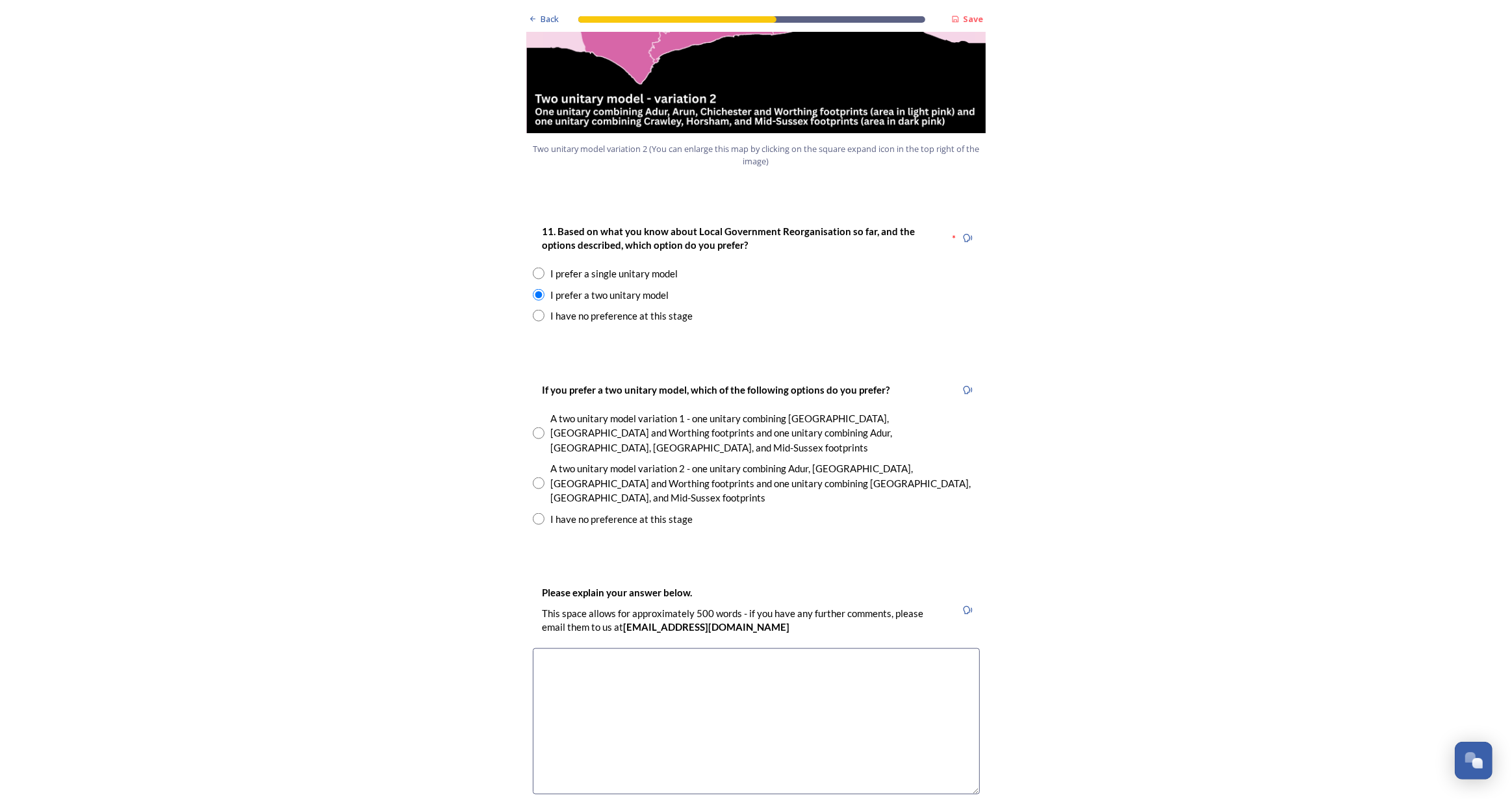
click at [535, 427] on input "radio" at bounding box center [539, 433] width 12 height 12
radio input "true"
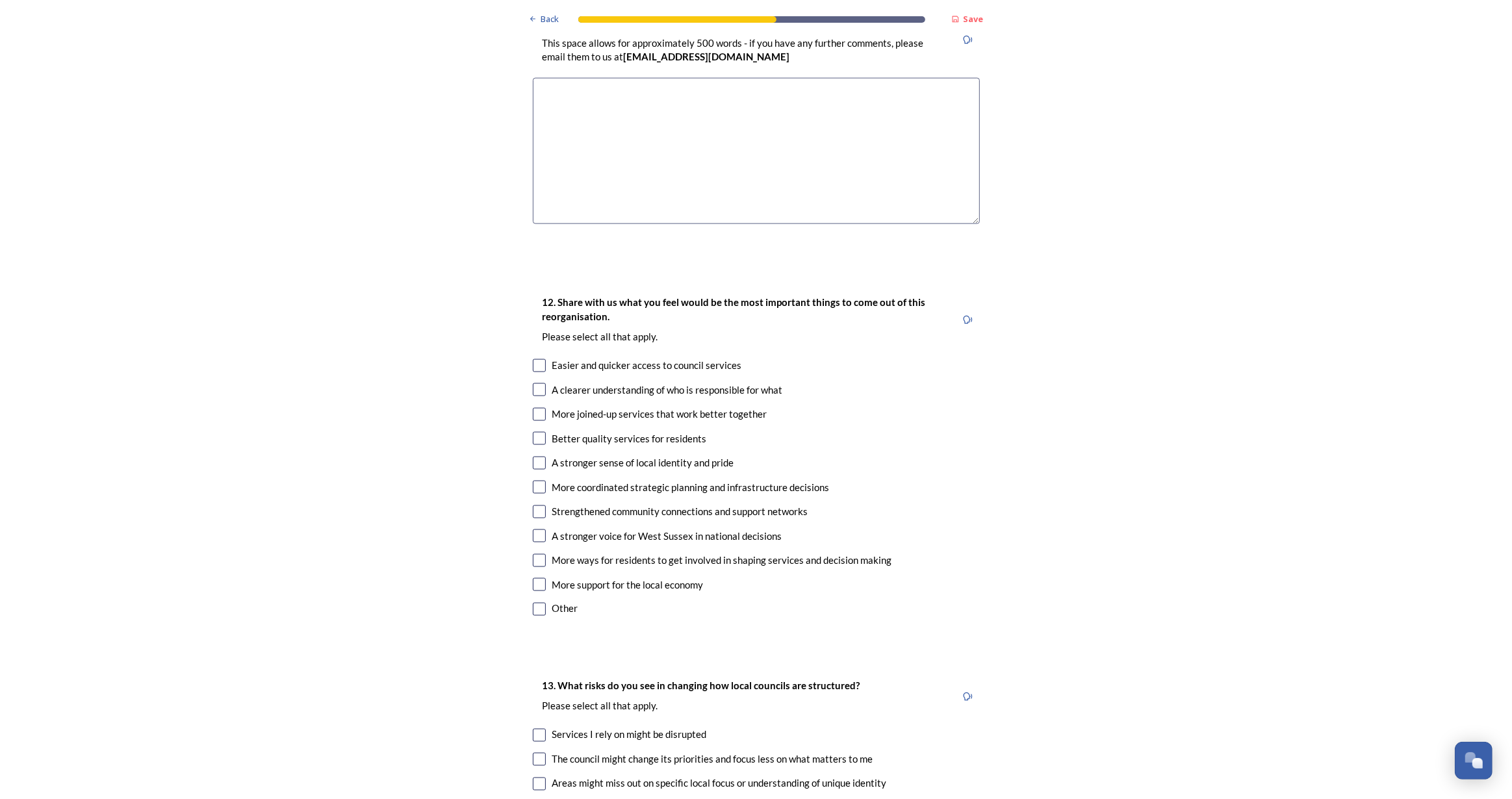
scroll to position [2185, 0]
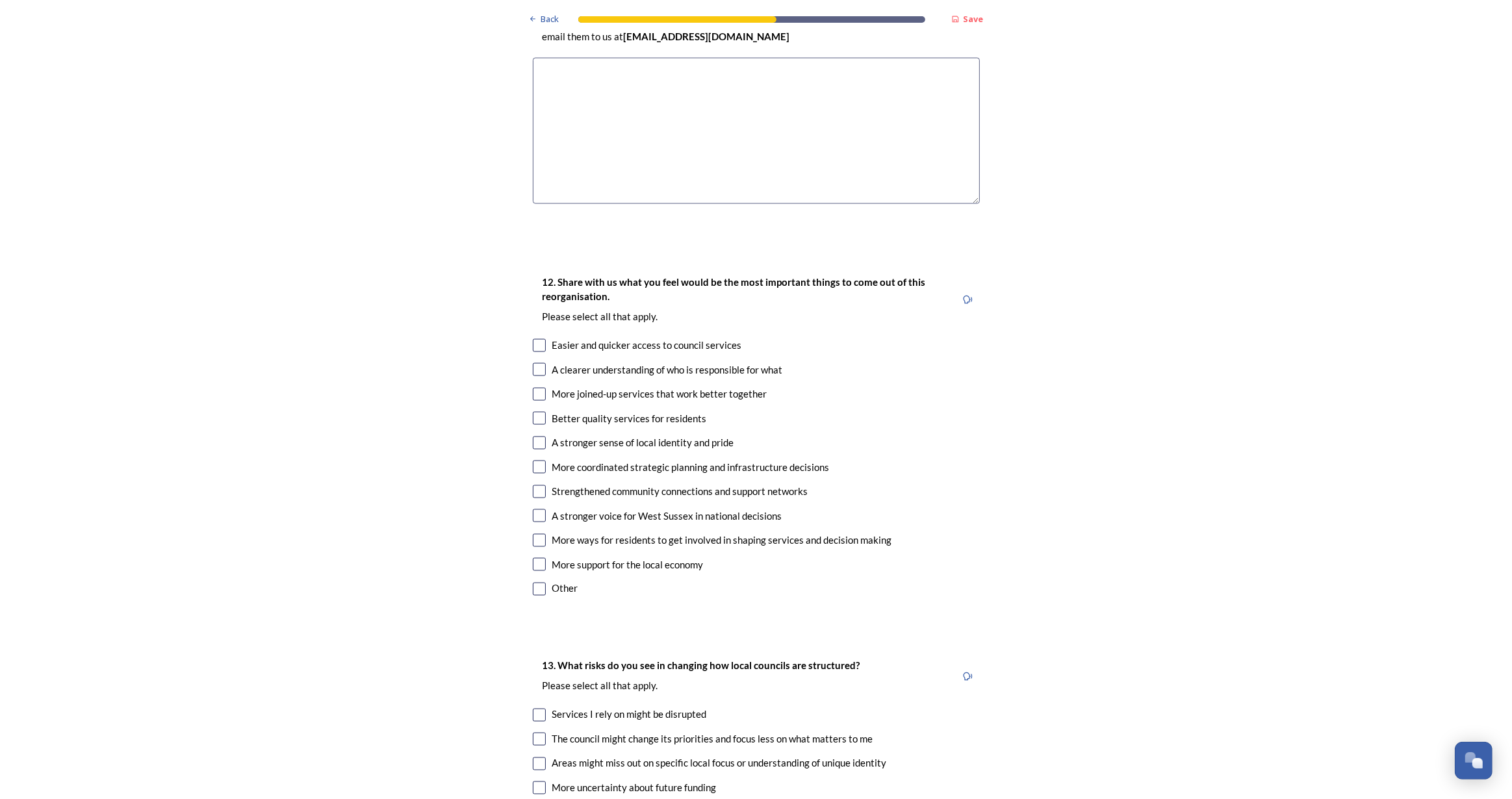
click at [536, 388] on input "checkbox" at bounding box center [540, 395] width 13 height 13
checkbox input "true"
click at [533, 338] on div "12. Share with us what you feel would be the most important things to come out …" at bounding box center [756, 436] width 468 height 351
click at [537, 412] on input "checkbox" at bounding box center [540, 419] width 13 height 13
checkbox input "true"
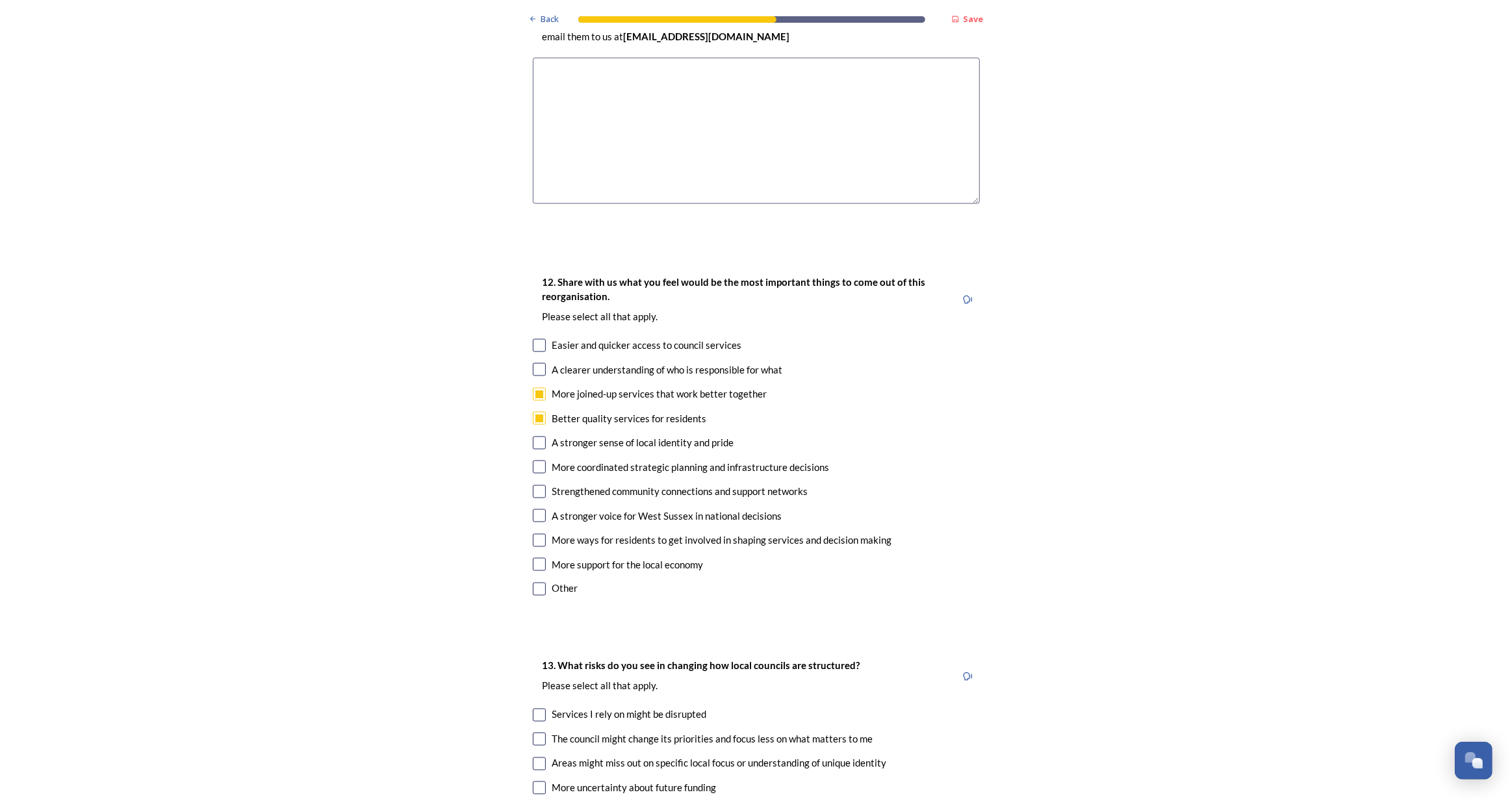
click at [533, 509] on input "checkbox" at bounding box center [540, 516] width 13 height 13
checkbox input "true"
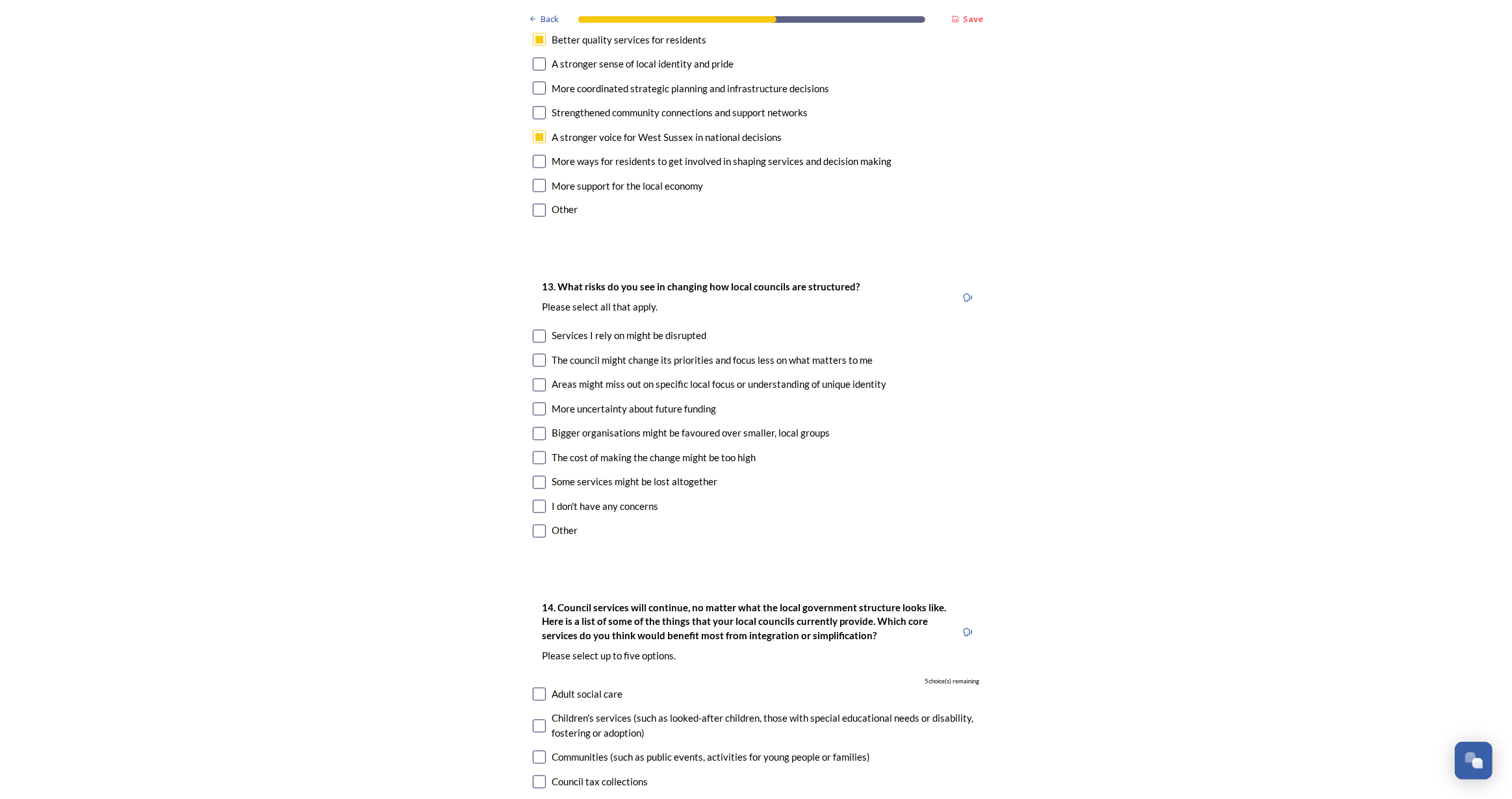
scroll to position [2599, 0]
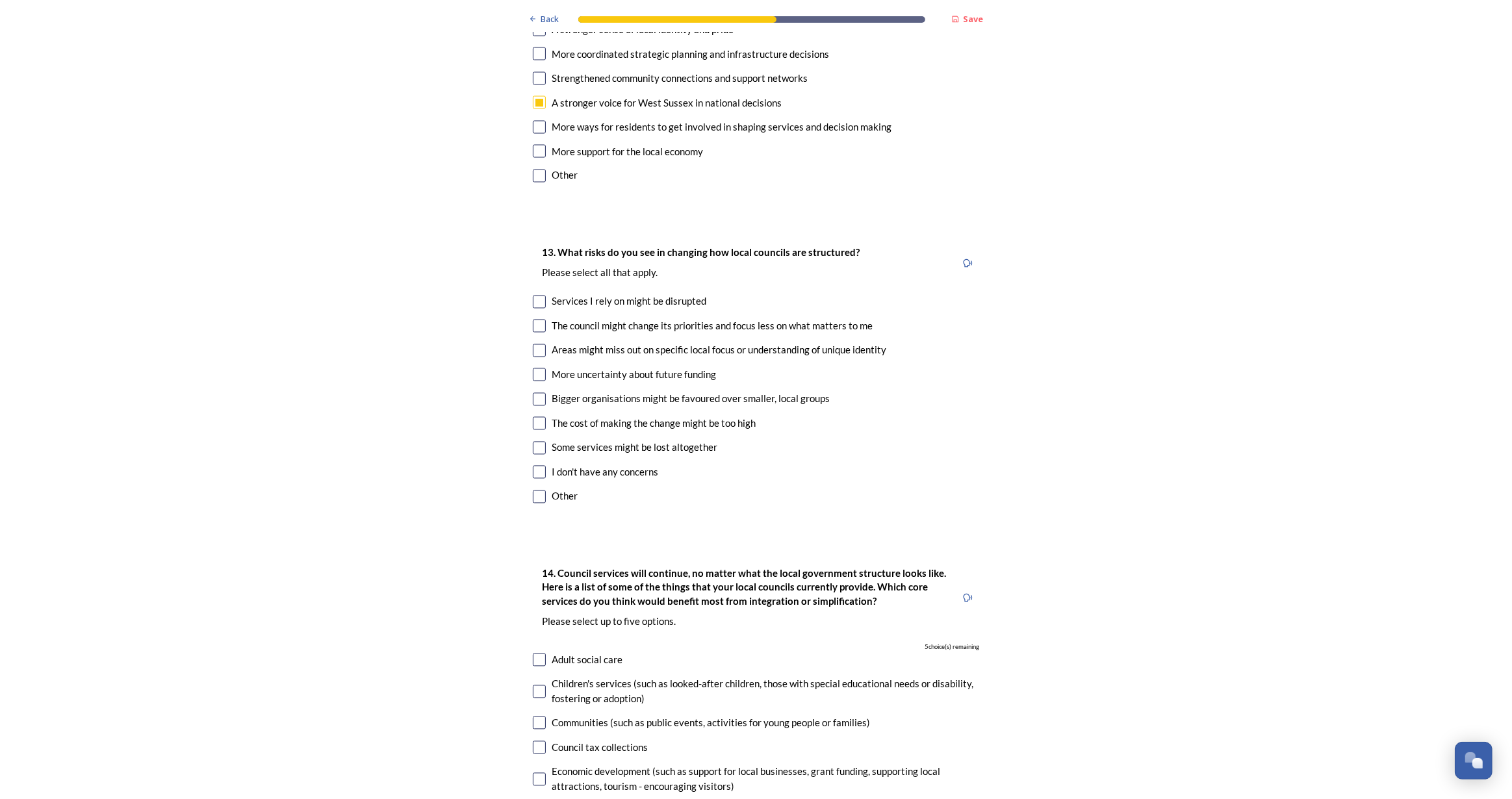
click at [533, 296] on input "checkbox" at bounding box center [540, 302] width 13 height 13
checkbox input "true"
click at [533, 369] on input "checkbox" at bounding box center [540, 375] width 13 height 13
checkbox input "true"
click at [536, 393] on input "checkbox" at bounding box center [540, 400] width 13 height 13
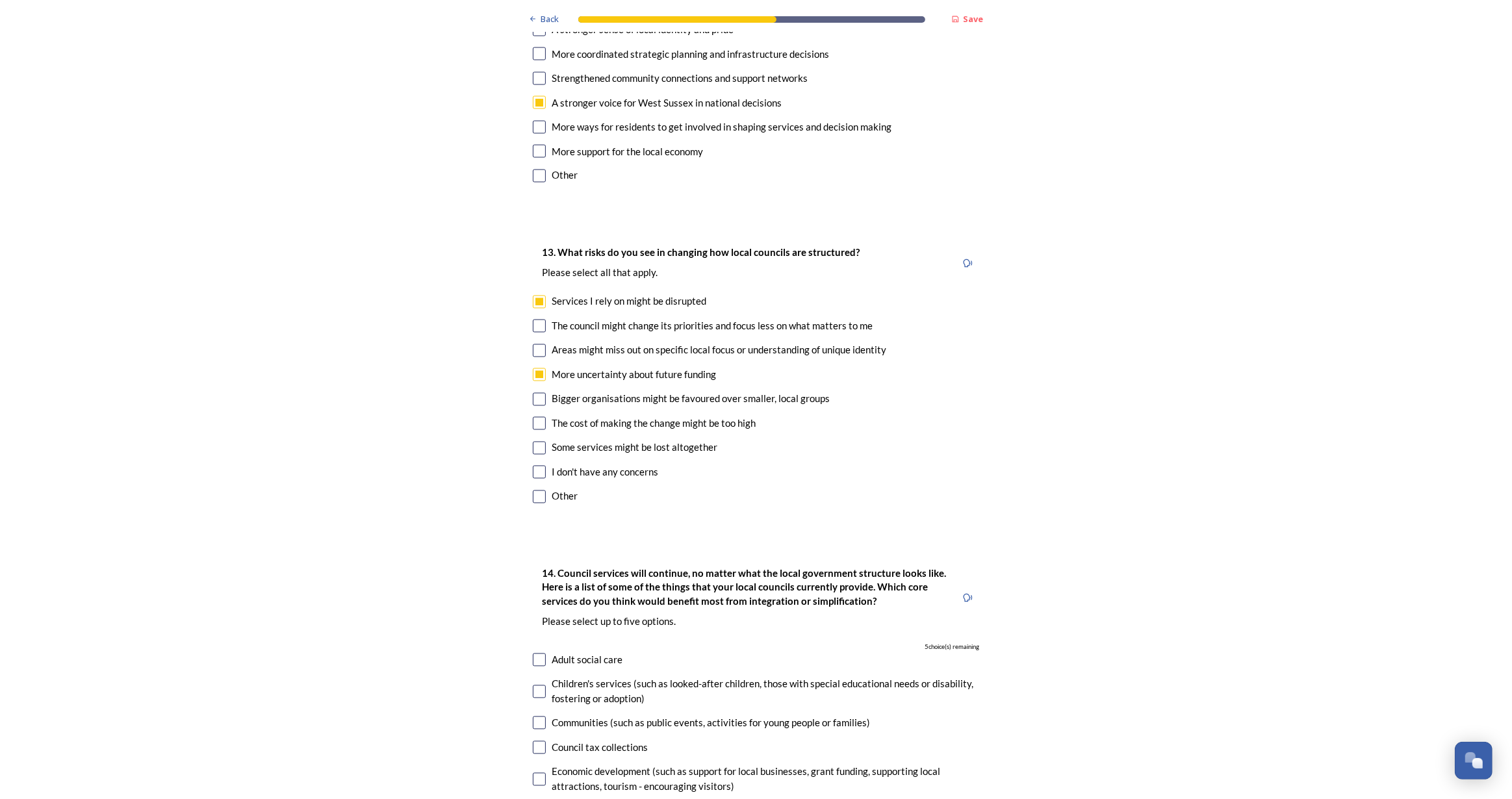
checkbox input "true"
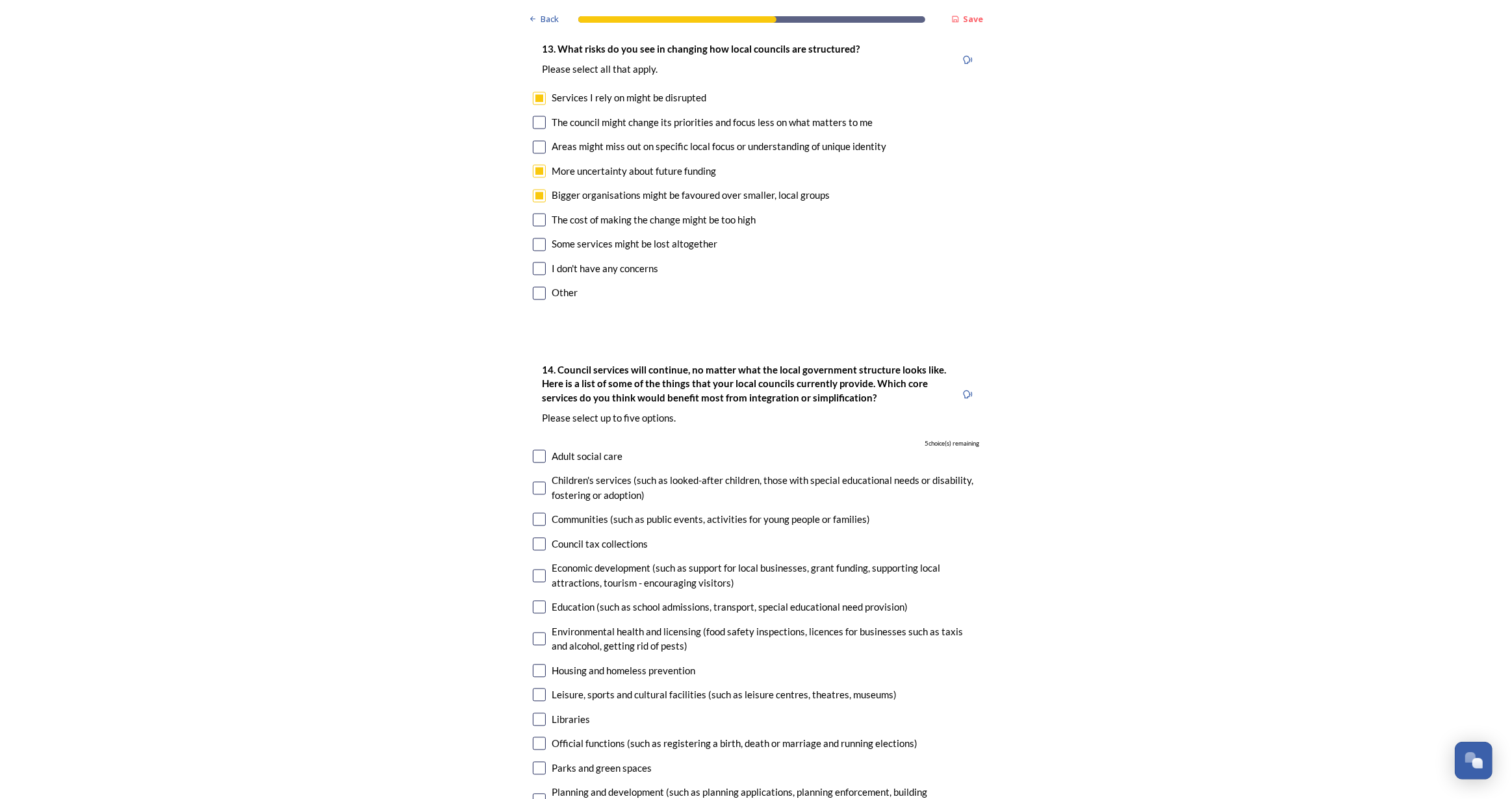
scroll to position [3013, 0]
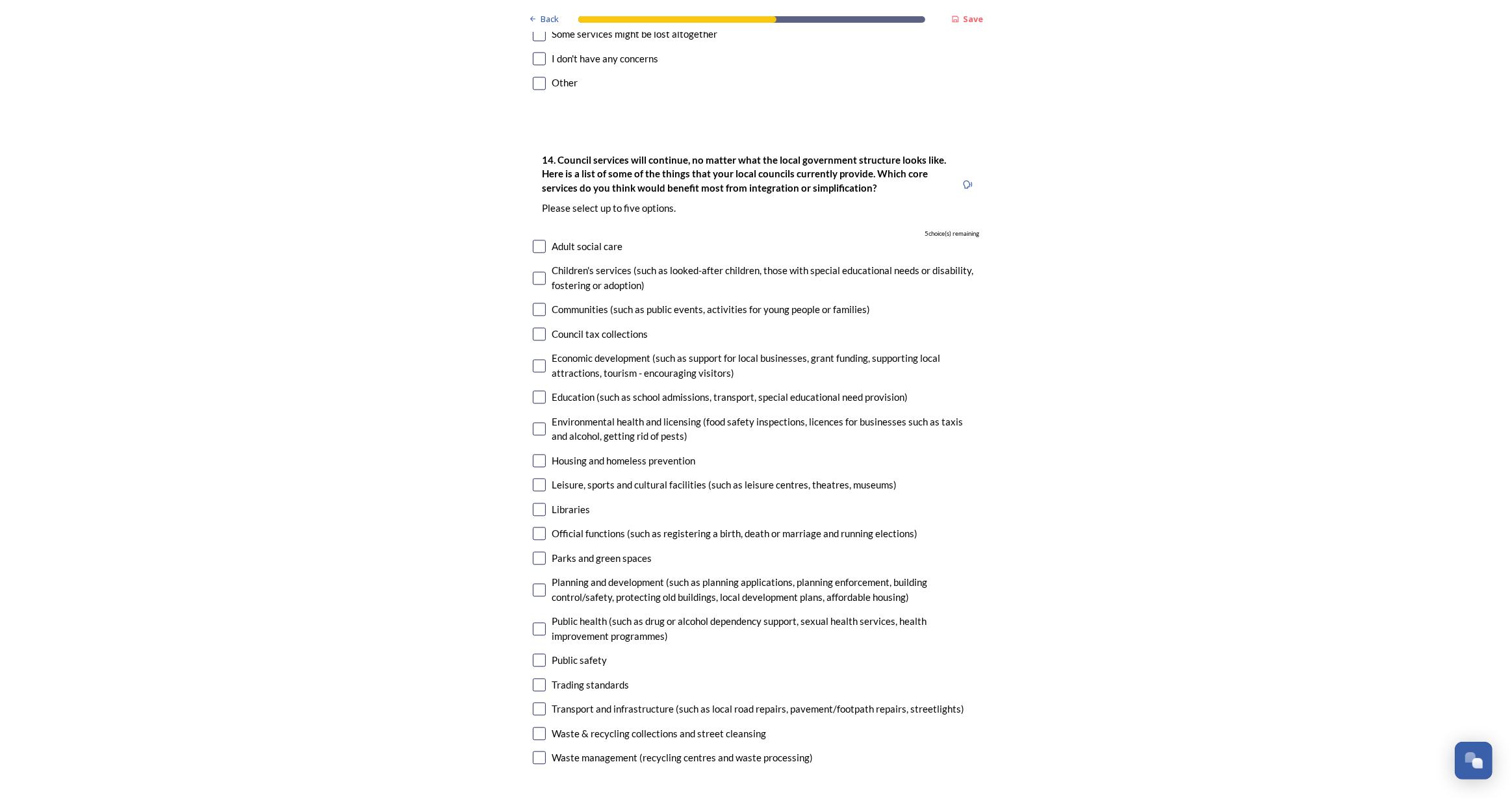
click at [537, 391] on input "checkbox" at bounding box center [540, 398] width 13 height 13
checkbox input "true"
click at [537, 503] on input "checkbox" at bounding box center [540, 510] width 13 height 13
checkbox input "true"
click at [535, 623] on input "checkbox" at bounding box center [540, 630] width 13 height 13
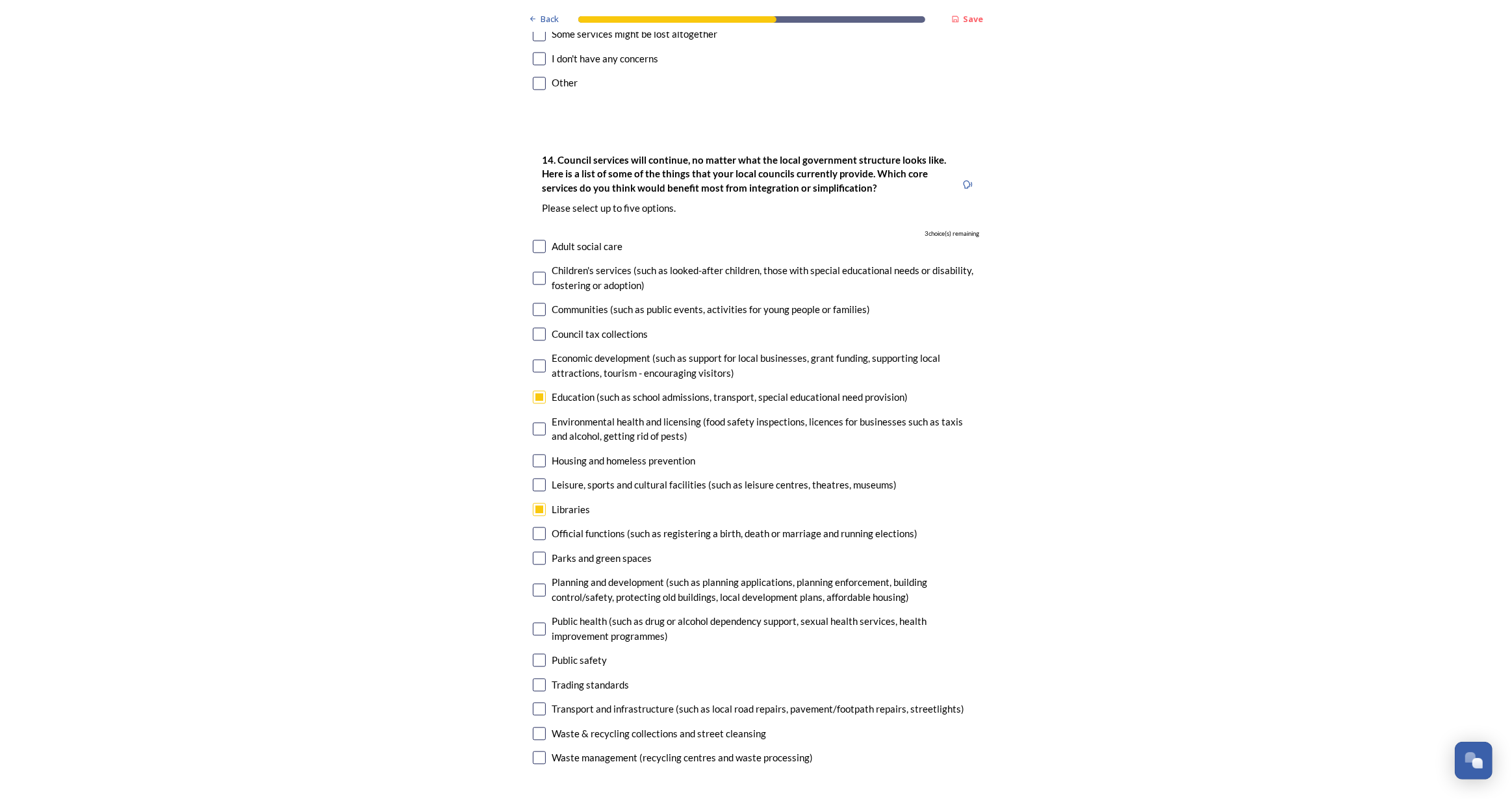
checkbox input "true"
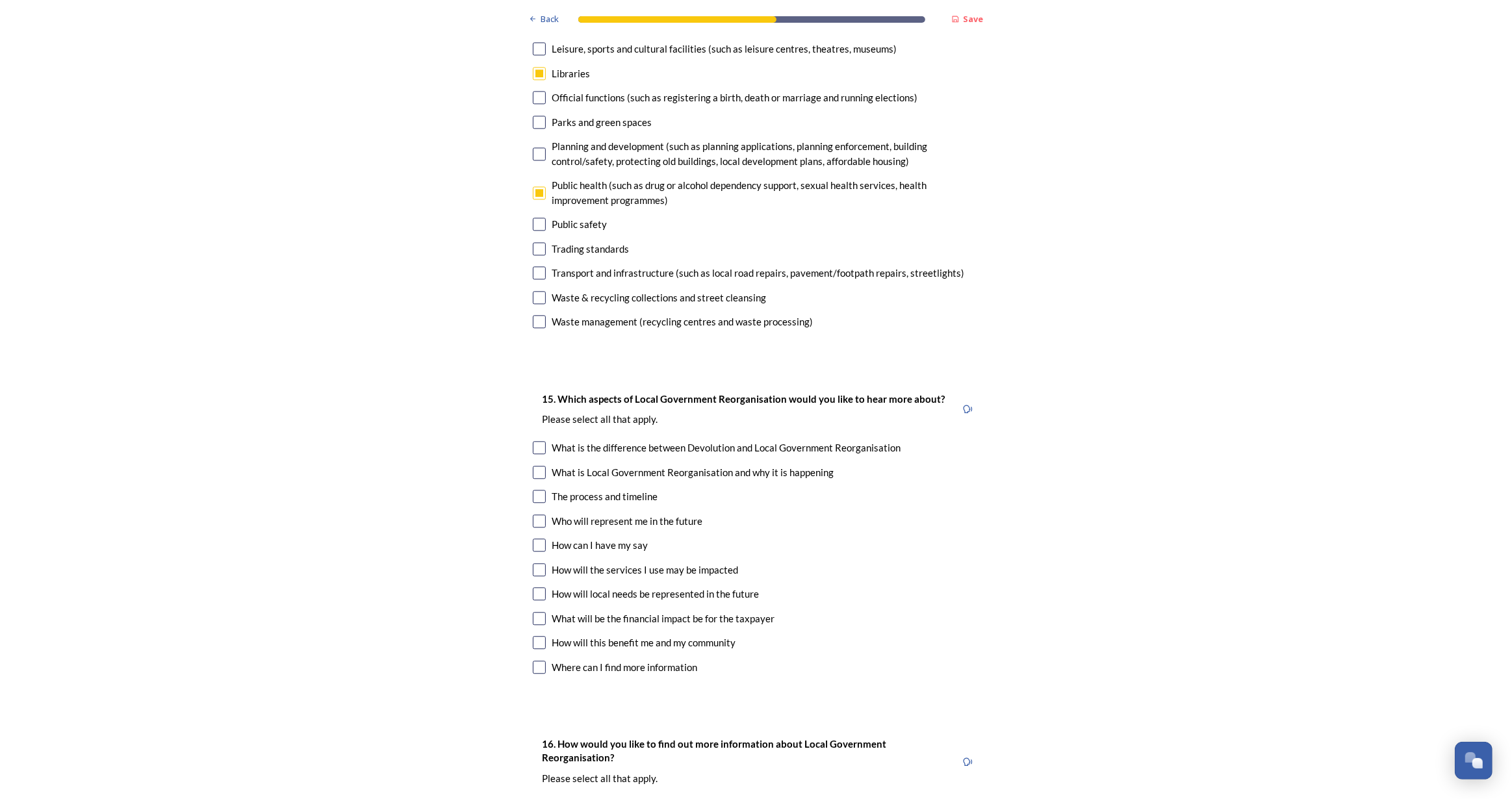
scroll to position [3485, 0]
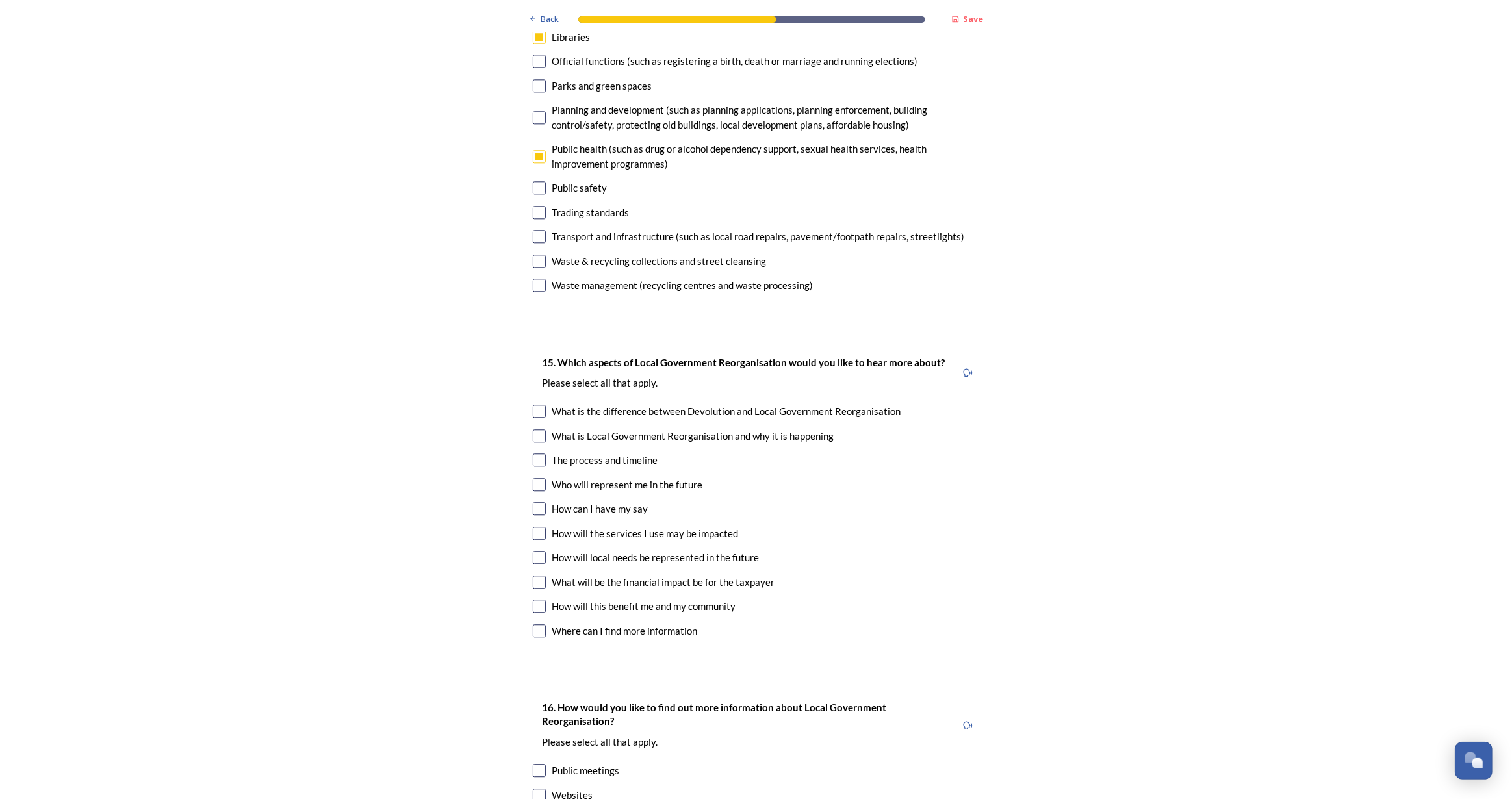
click at [537, 405] on input "checkbox" at bounding box center [540, 412] width 13 height 13
checkbox input "true"
click at [541, 429] on div "What is Local Government Reorganisation and why it is happening" at bounding box center [756, 437] width 447 height 15
checkbox input "true"
click at [535, 478] on input "checkbox" at bounding box center [540, 485] width 13 height 13
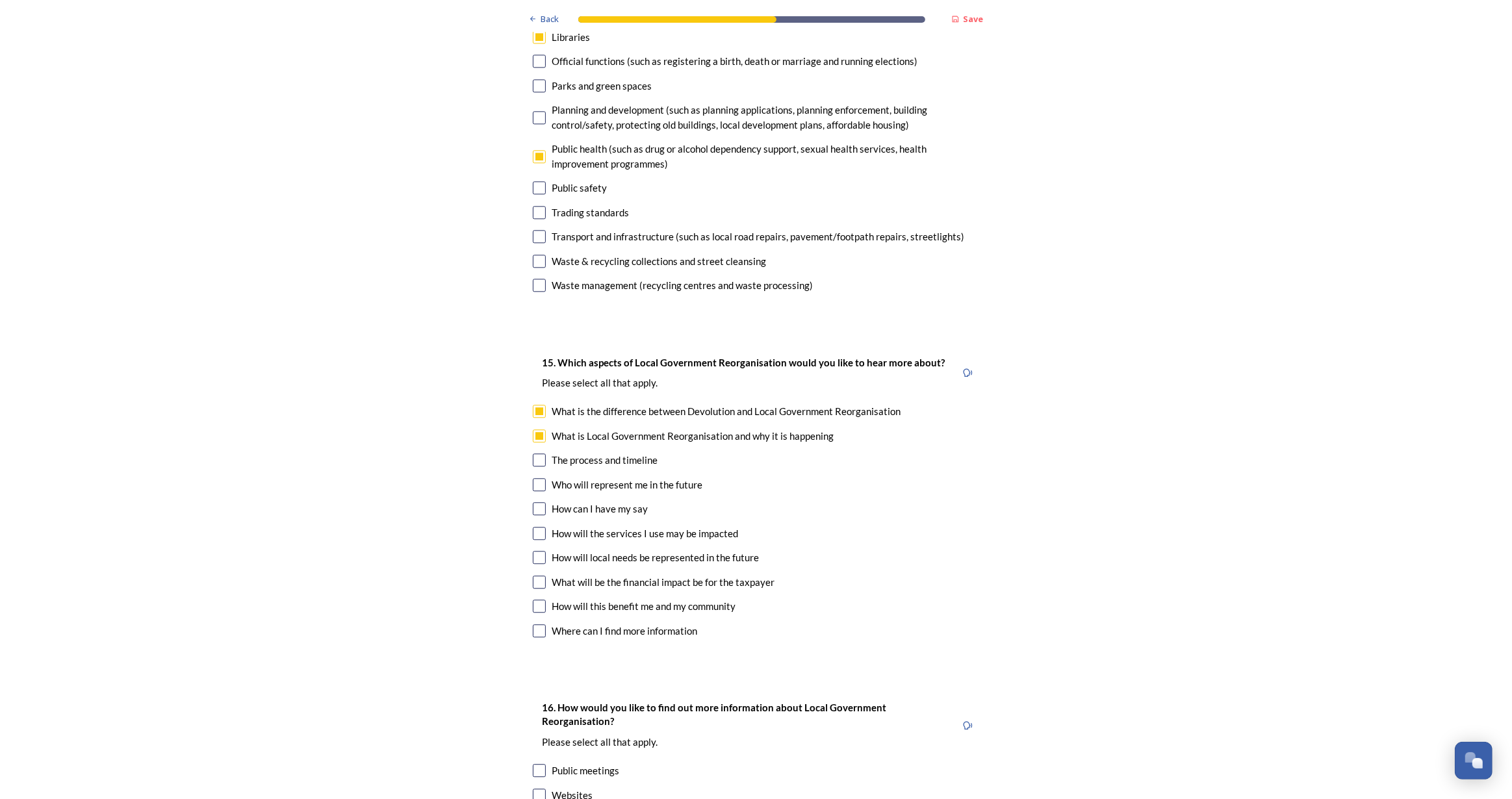
checkbox input "true"
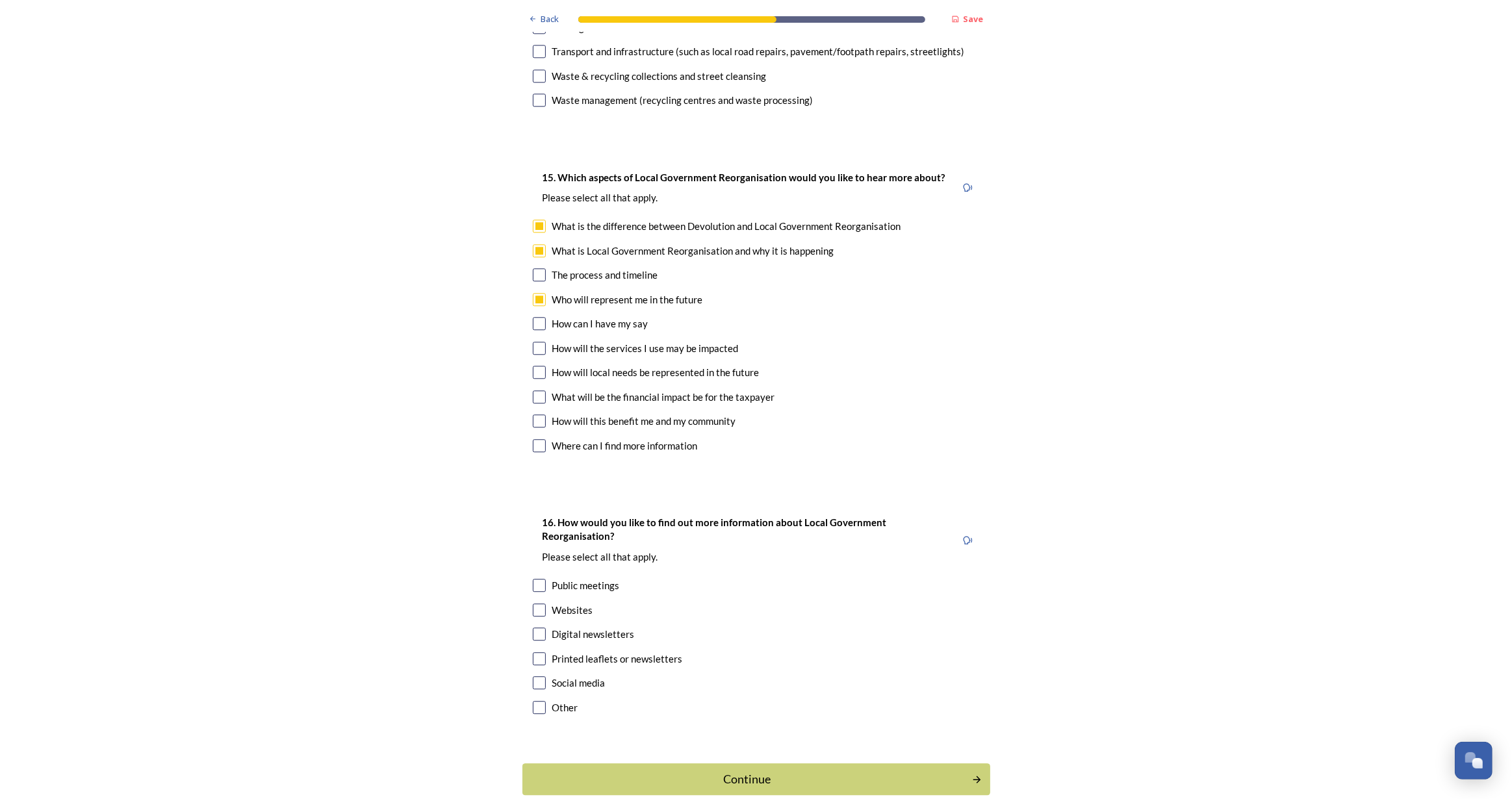
scroll to position [3673, 0]
click at [535, 601] on input "checkbox" at bounding box center [540, 607] width 13 height 13
checkbox input "true"
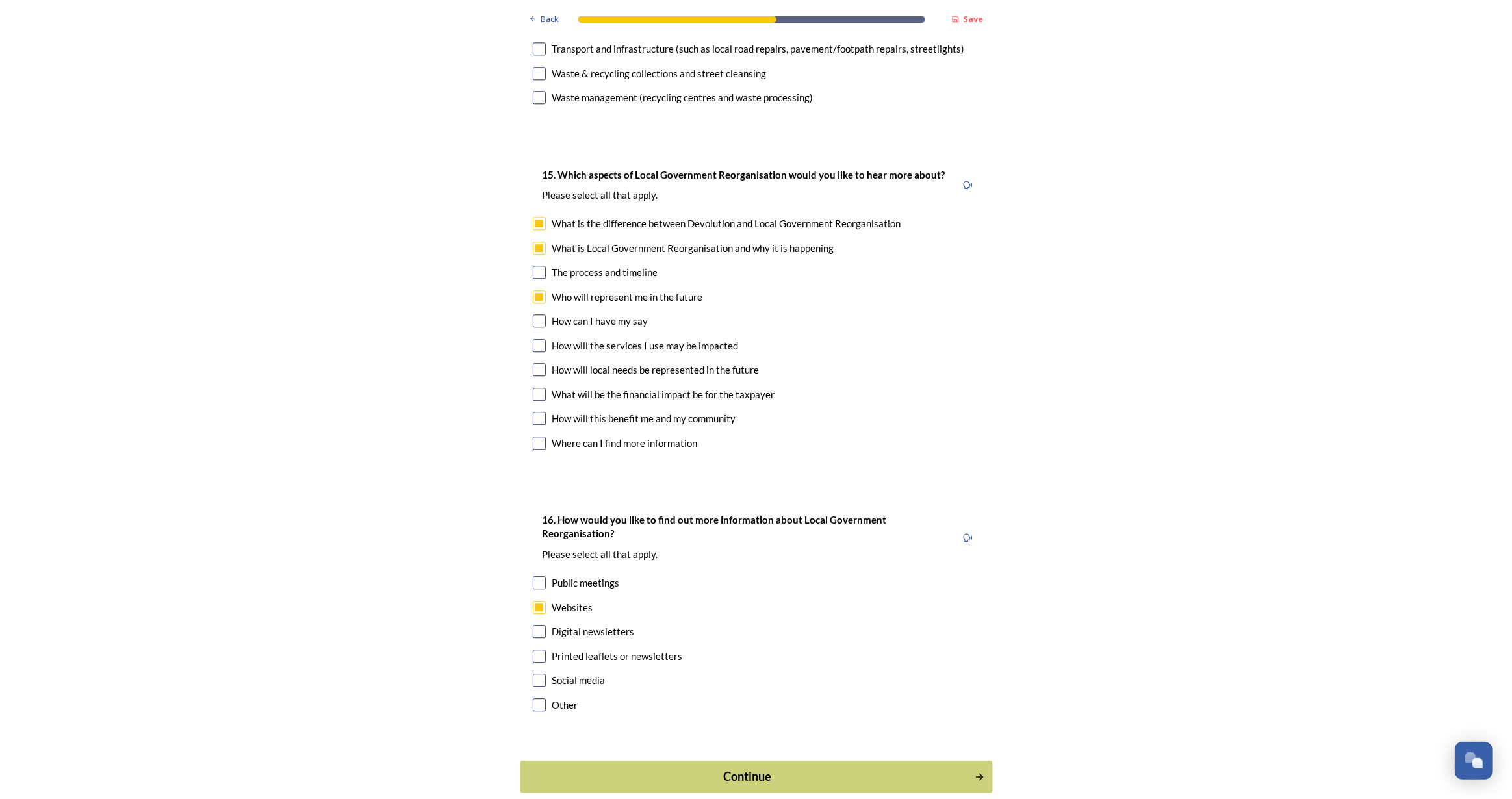
click at [760, 768] on div "Continue" at bounding box center [746, 777] width 440 height 17
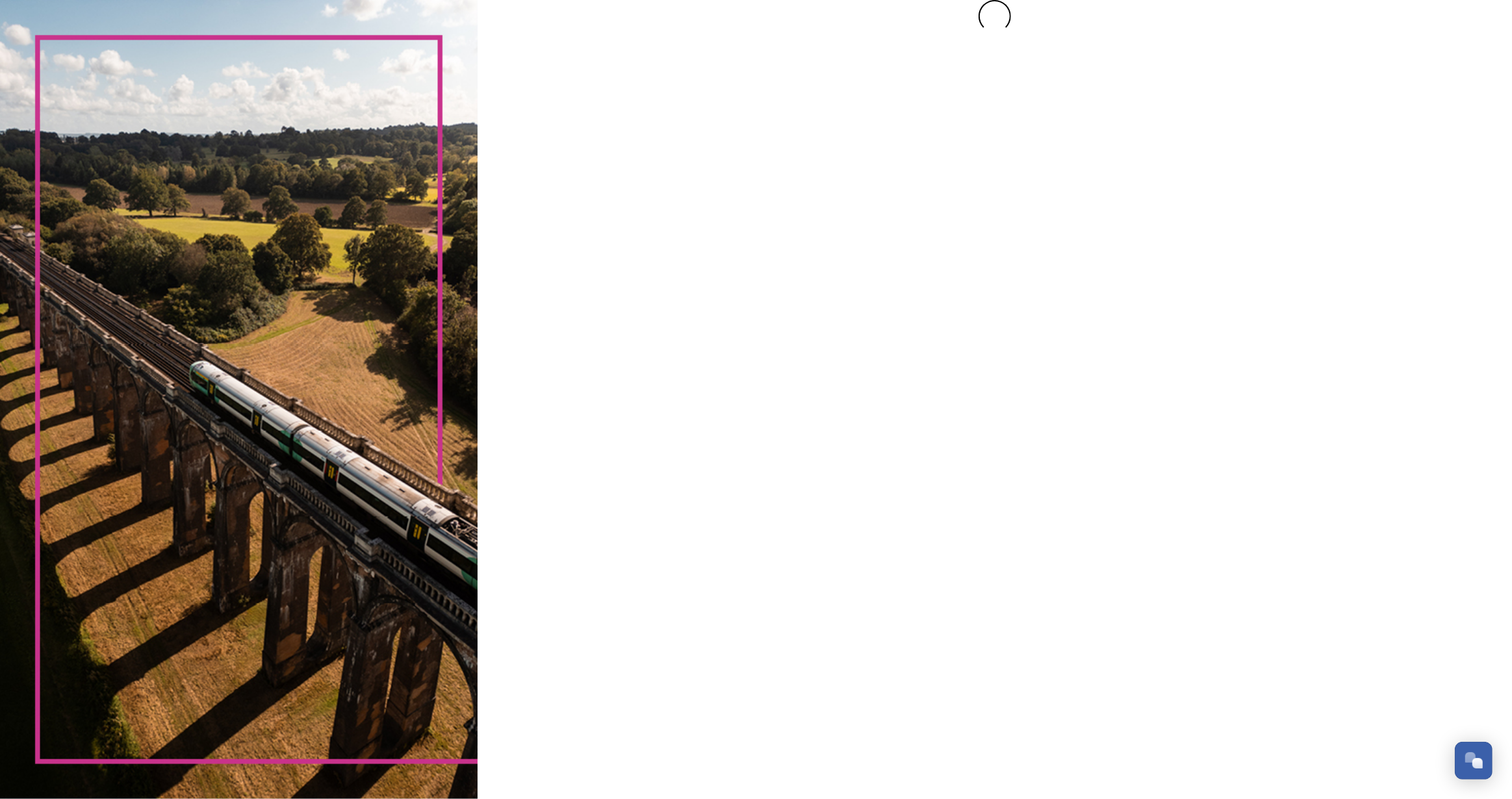
scroll to position [0, 0]
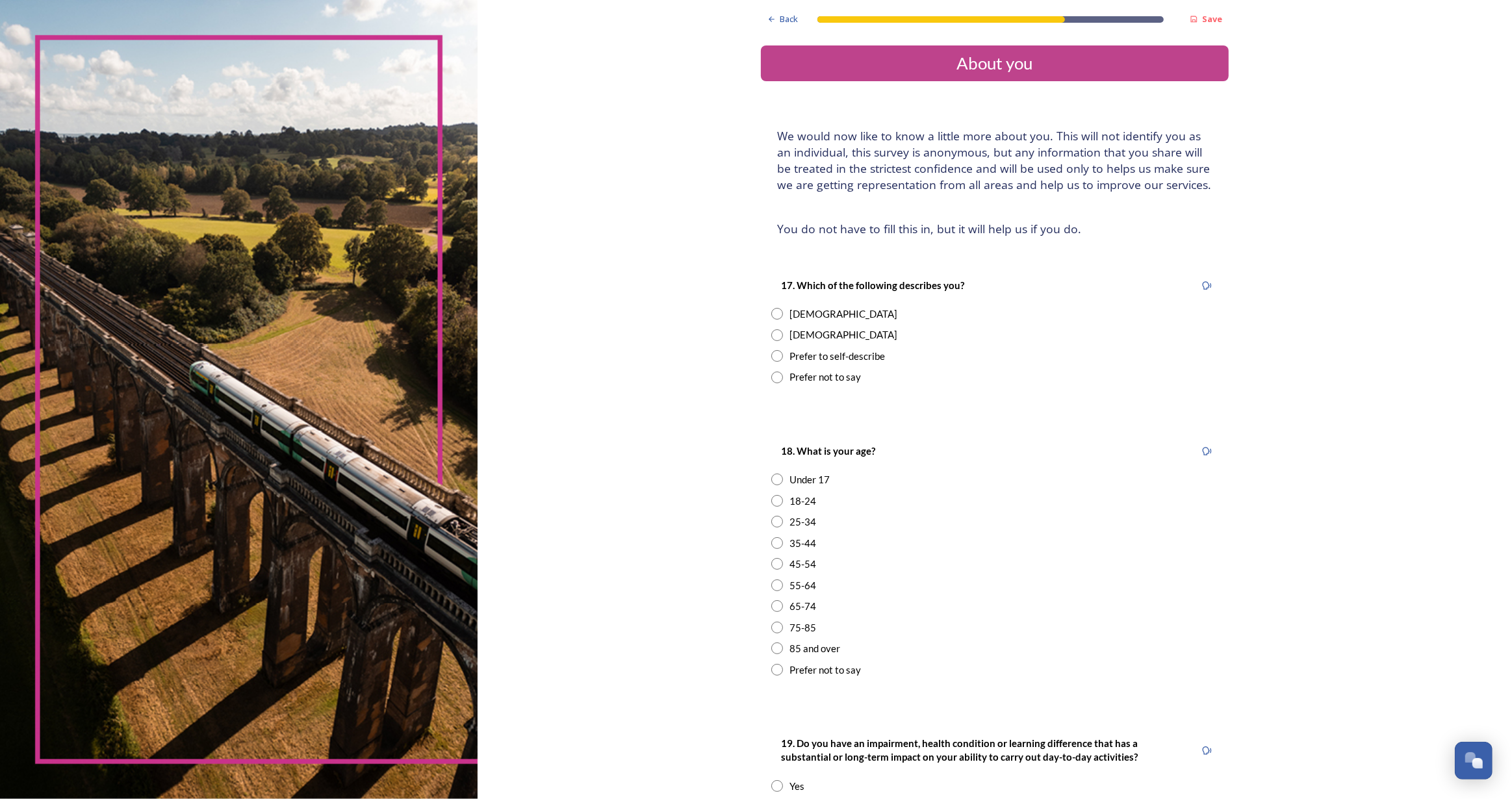
click at [771, 333] on input "radio" at bounding box center [777, 335] width 12 height 12
radio input "true"
click at [771, 542] on input "radio" at bounding box center [777, 543] width 12 height 12
radio input "true"
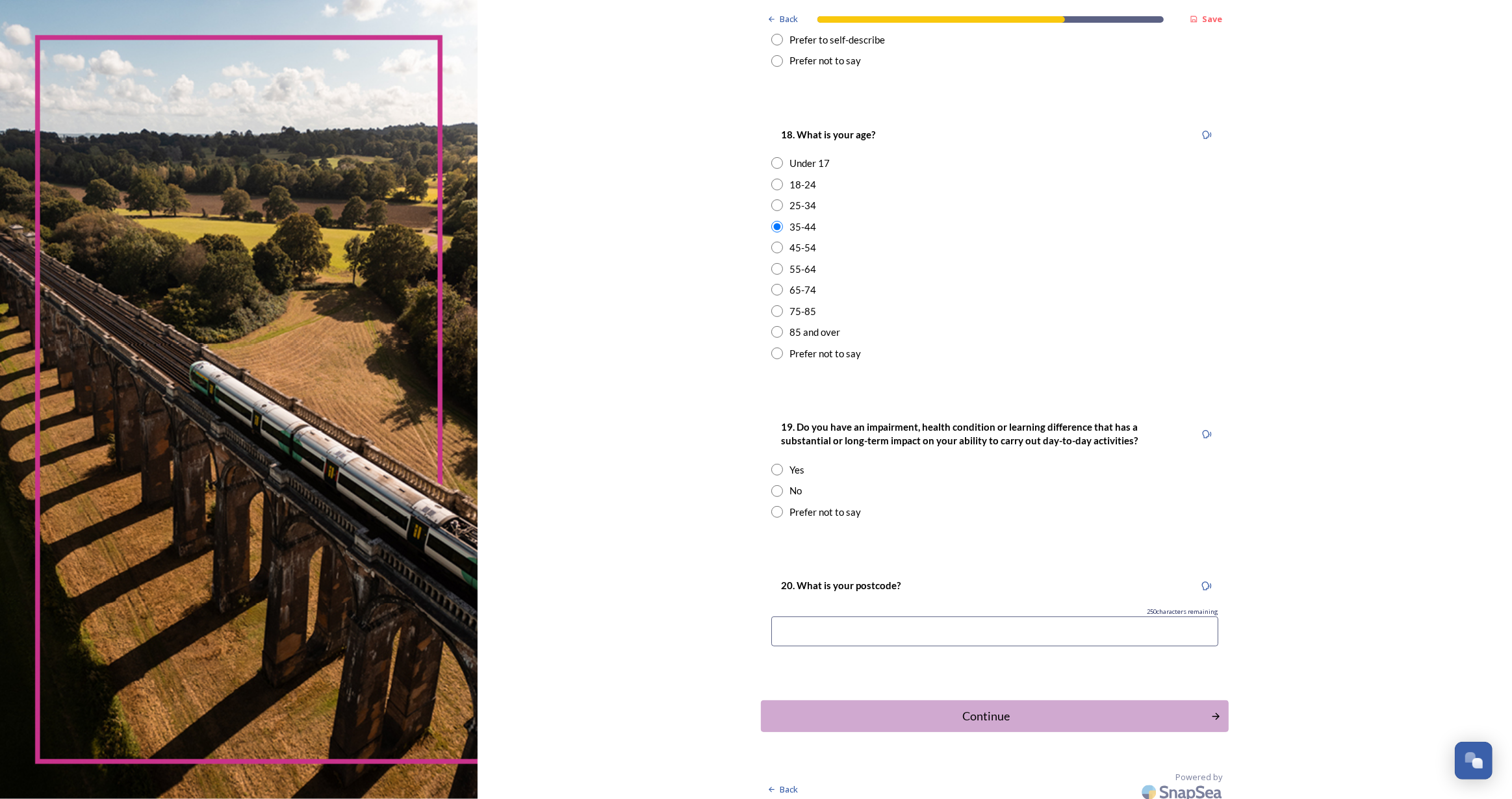
scroll to position [323, 0]
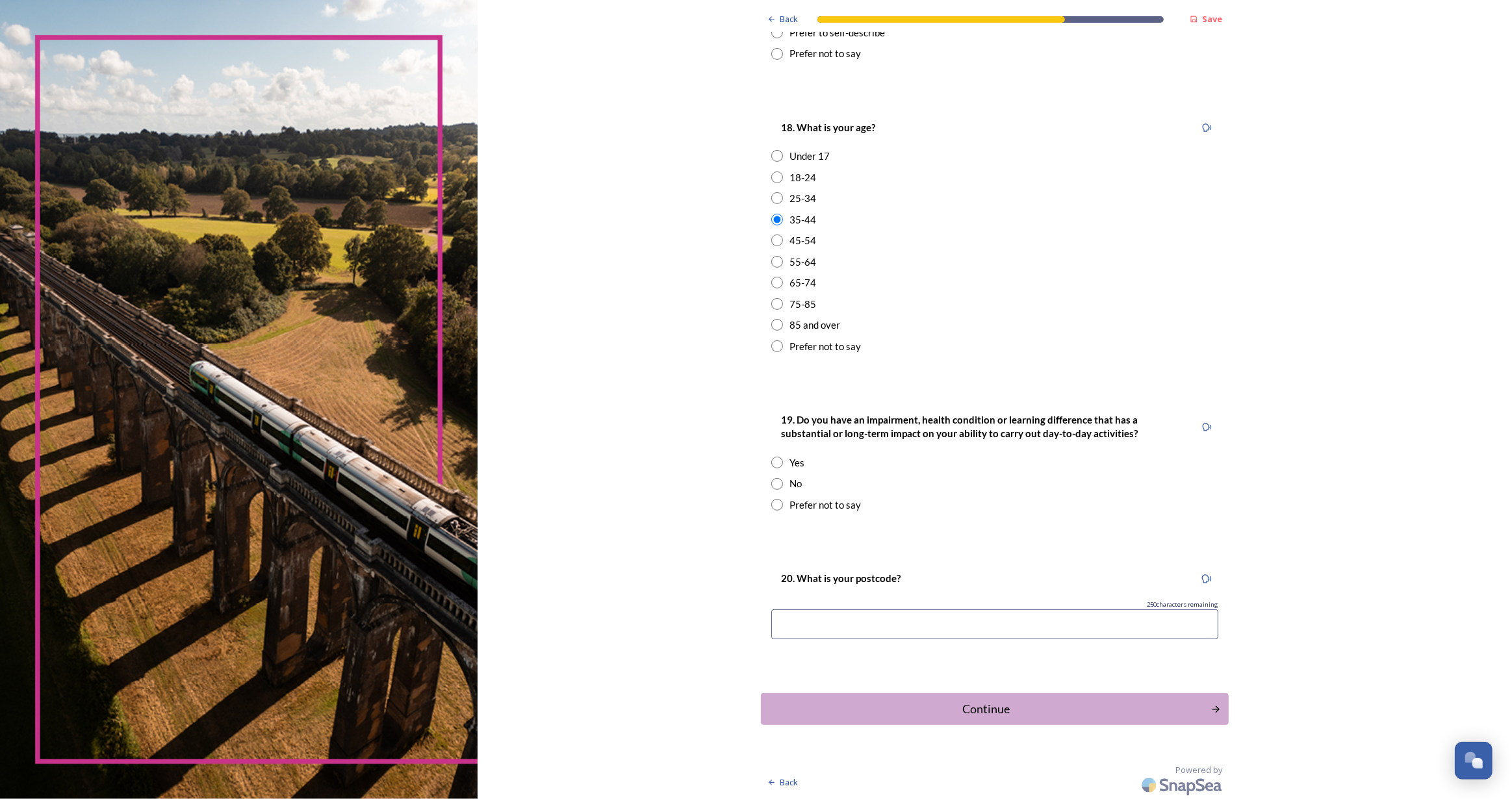
click at [771, 481] on input "radio" at bounding box center [777, 484] width 12 height 12
radio input "true"
click at [866, 625] on input at bounding box center [994, 624] width 447 height 30
type input "rh11 0hd"
click at [1012, 709] on div "Continue" at bounding box center [986, 709] width 440 height 17
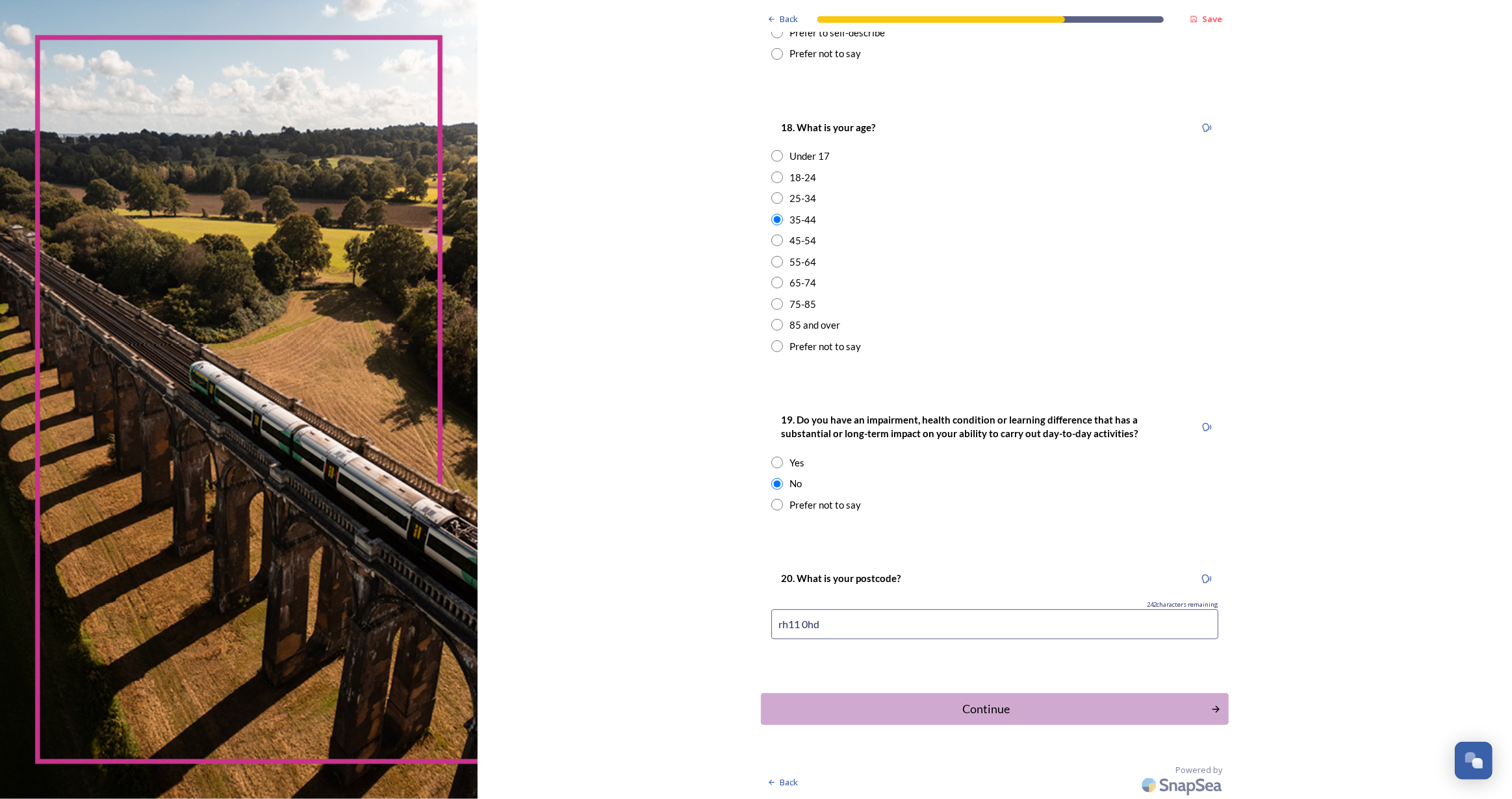
scroll to position [0, 0]
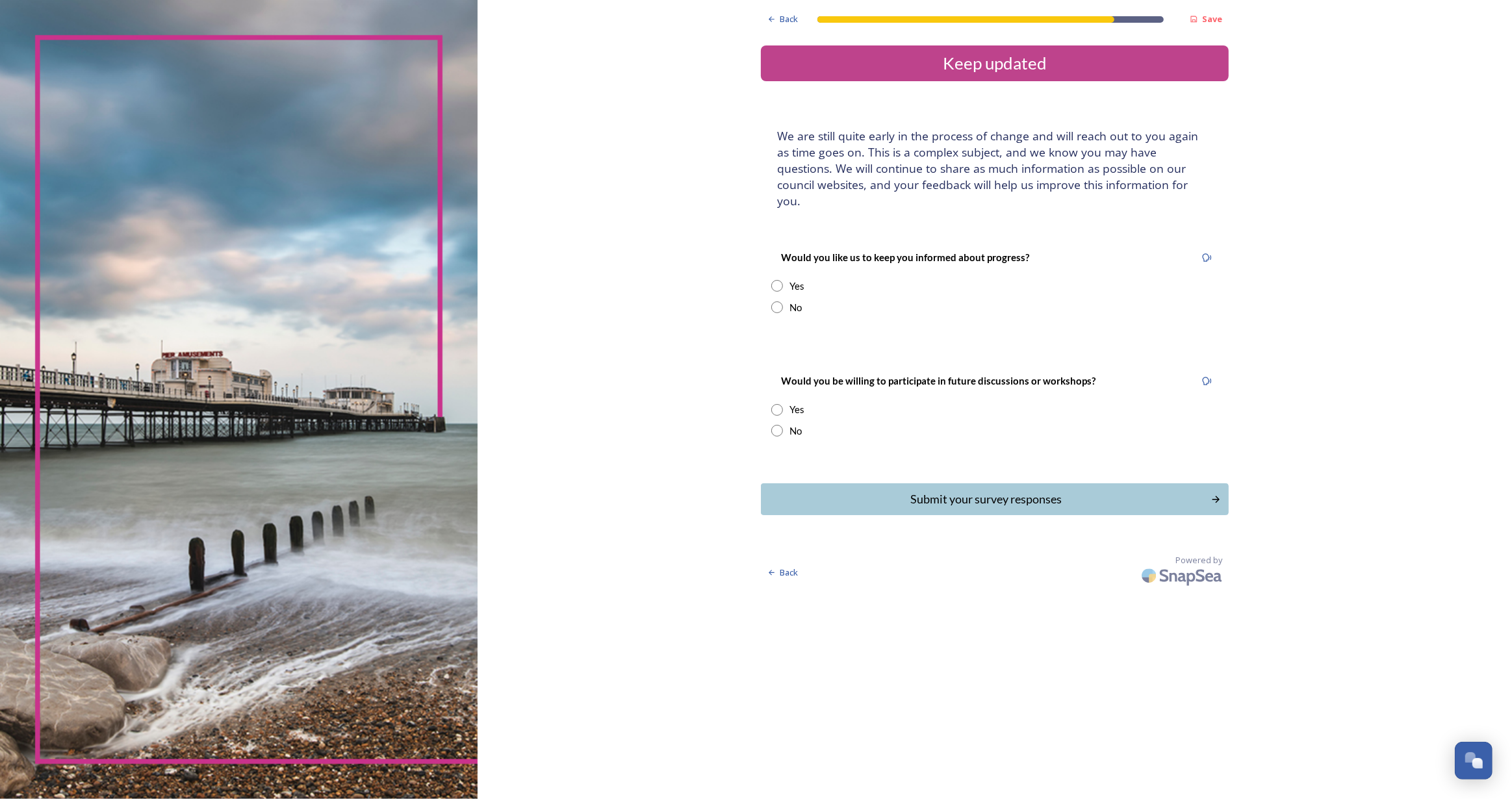
click at [771, 280] on input "radio" at bounding box center [777, 286] width 12 height 12
radio input "true"
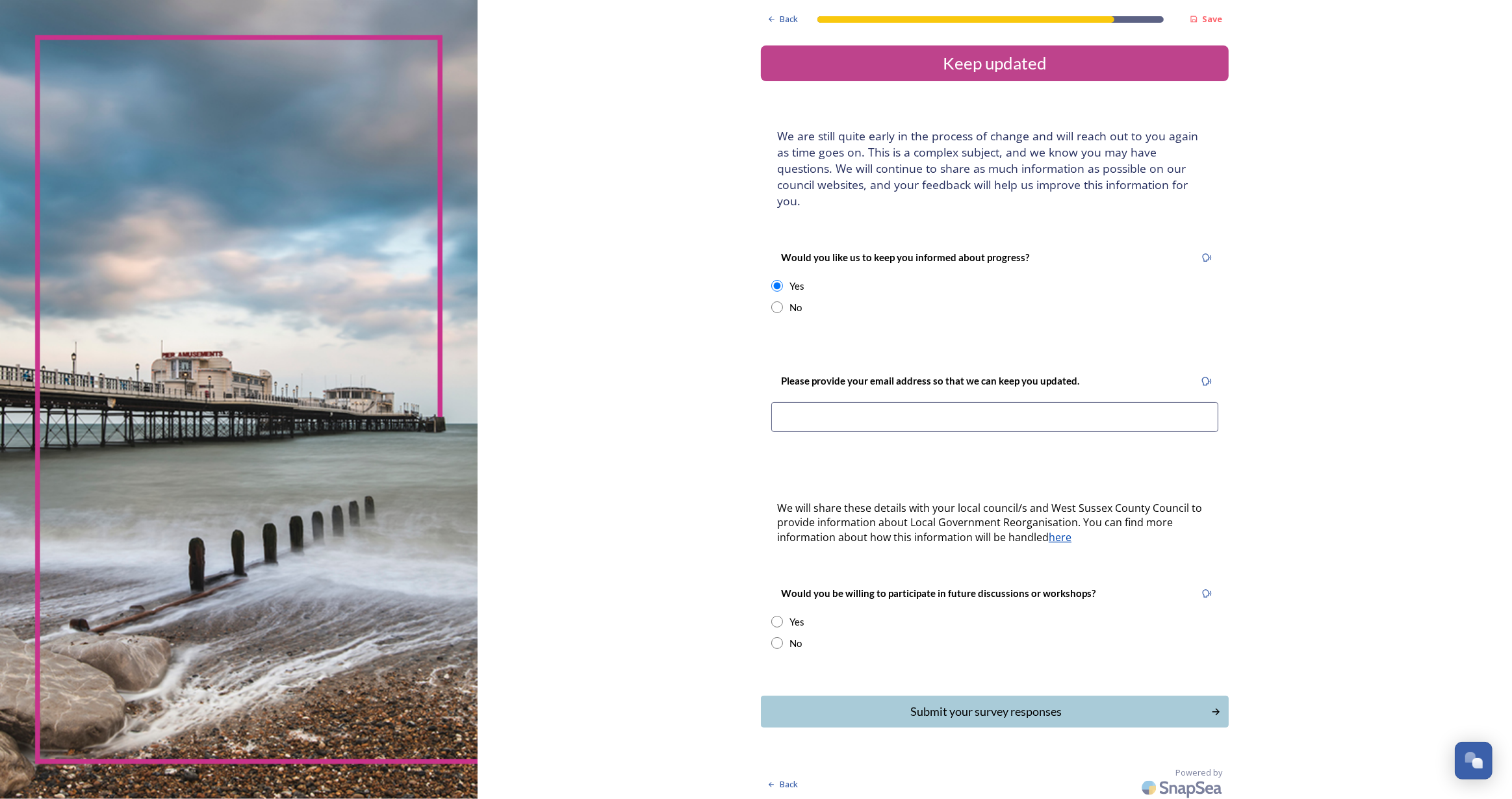
click at [837, 404] on input at bounding box center [994, 417] width 447 height 30
type input "[EMAIL_ADDRESS][DOMAIN_NAME]"
click at [1023, 703] on div "Submit your survey responses" at bounding box center [986, 711] width 440 height 17
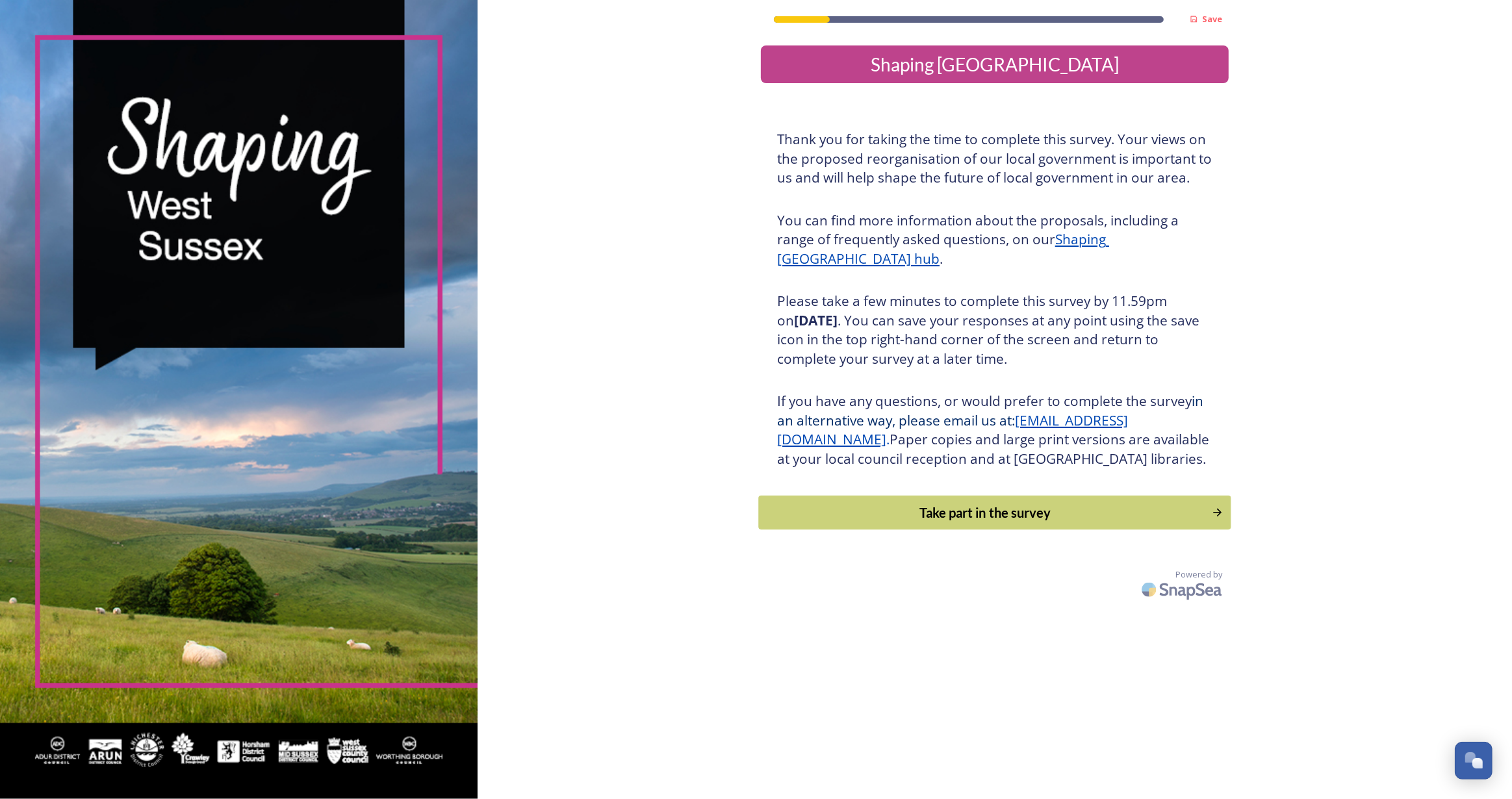
click at [1015, 523] on div "Take part in the survey" at bounding box center [986, 513] width 439 height 19
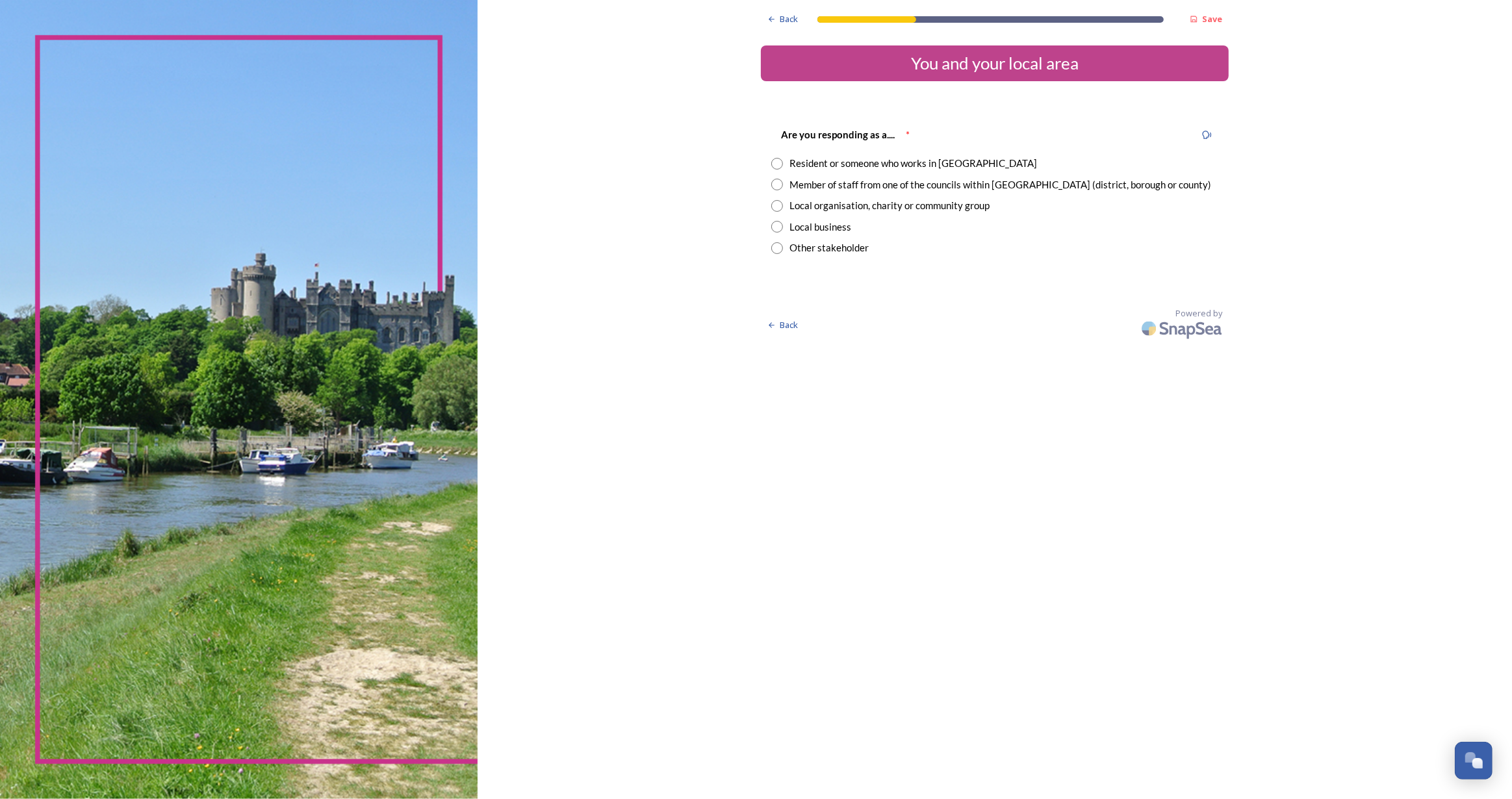
click at [784, 165] on div "Resident or someone who works in [GEOGRAPHIC_DATA]" at bounding box center [994, 164] width 447 height 15
radio input "true"
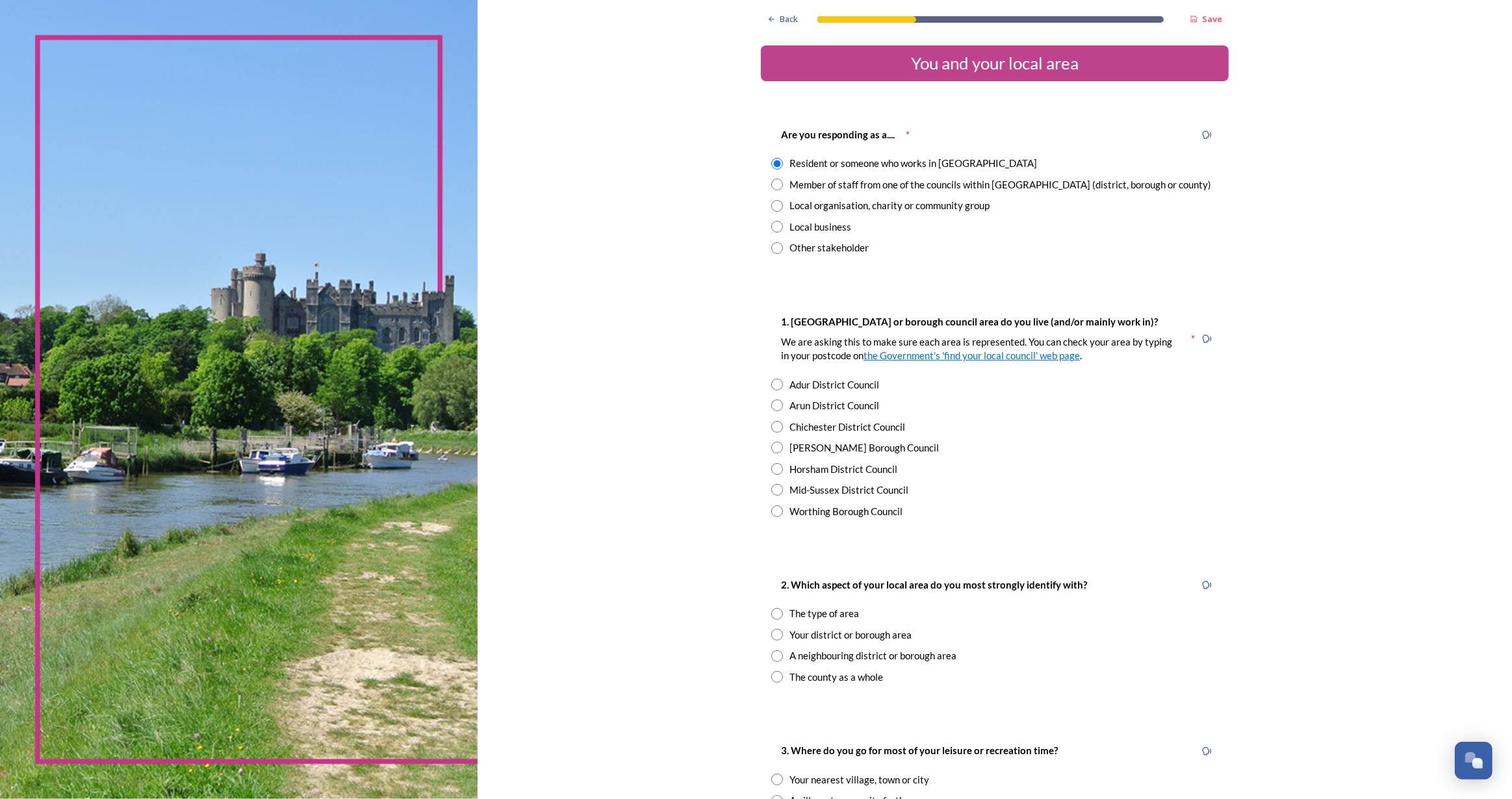
click at [771, 488] on input "radio" at bounding box center [777, 490] width 12 height 12
radio input "true"
click at [775, 639] on input "radio" at bounding box center [777, 634] width 12 height 12
radio input "true"
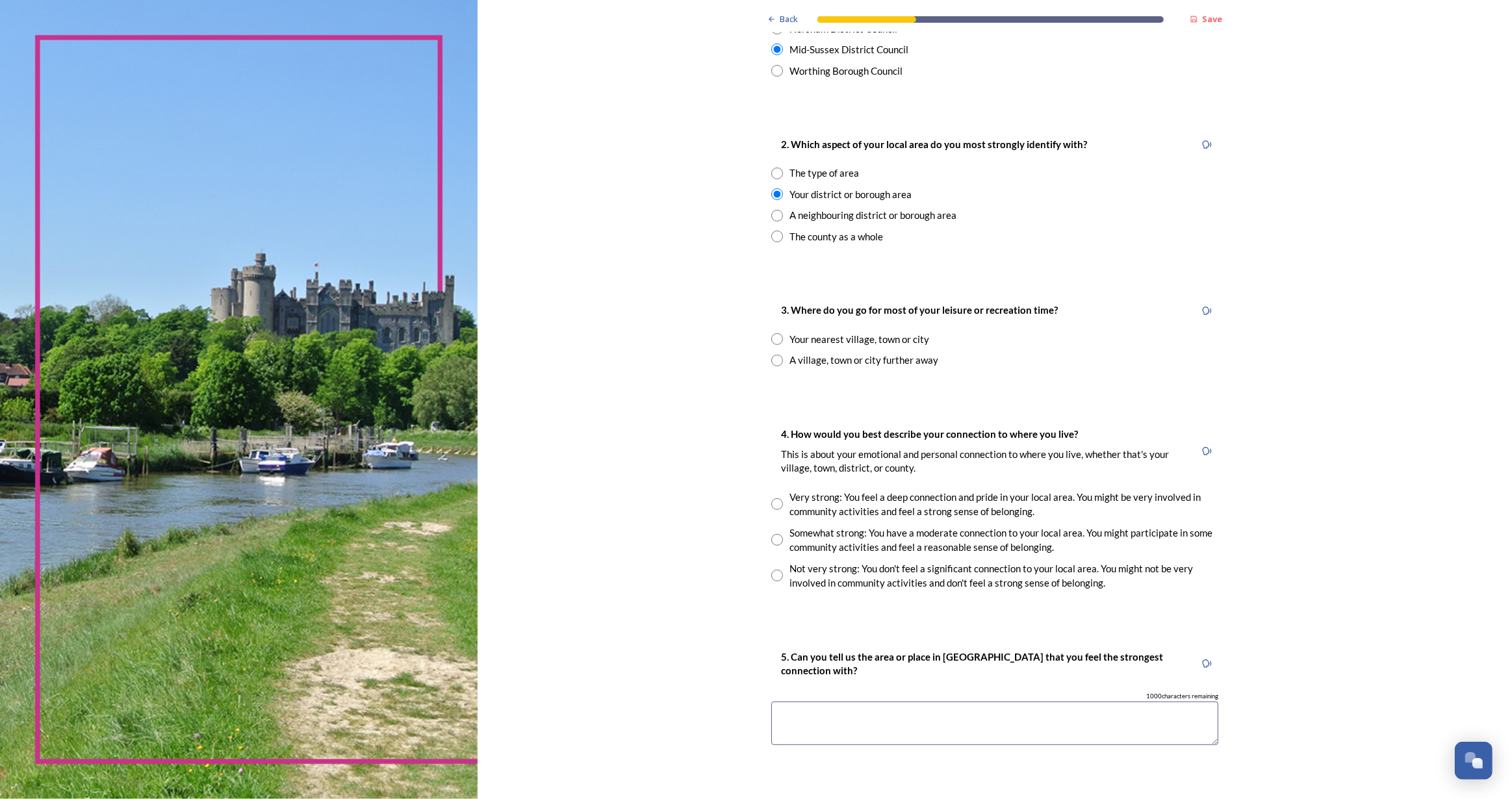
scroll to position [473, 0]
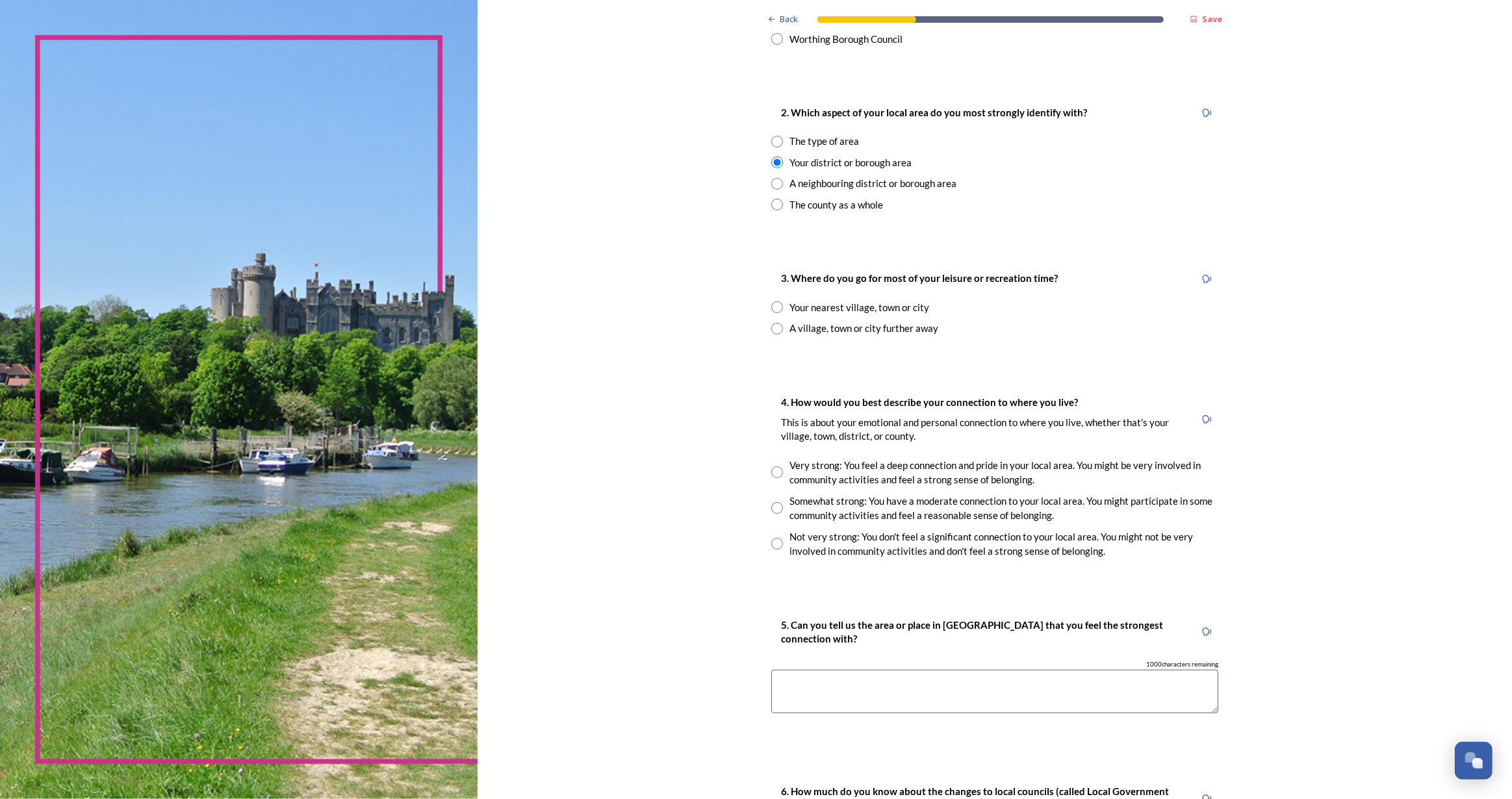
click at [771, 306] on input "radio" at bounding box center [777, 307] width 12 height 12
radio input "true"
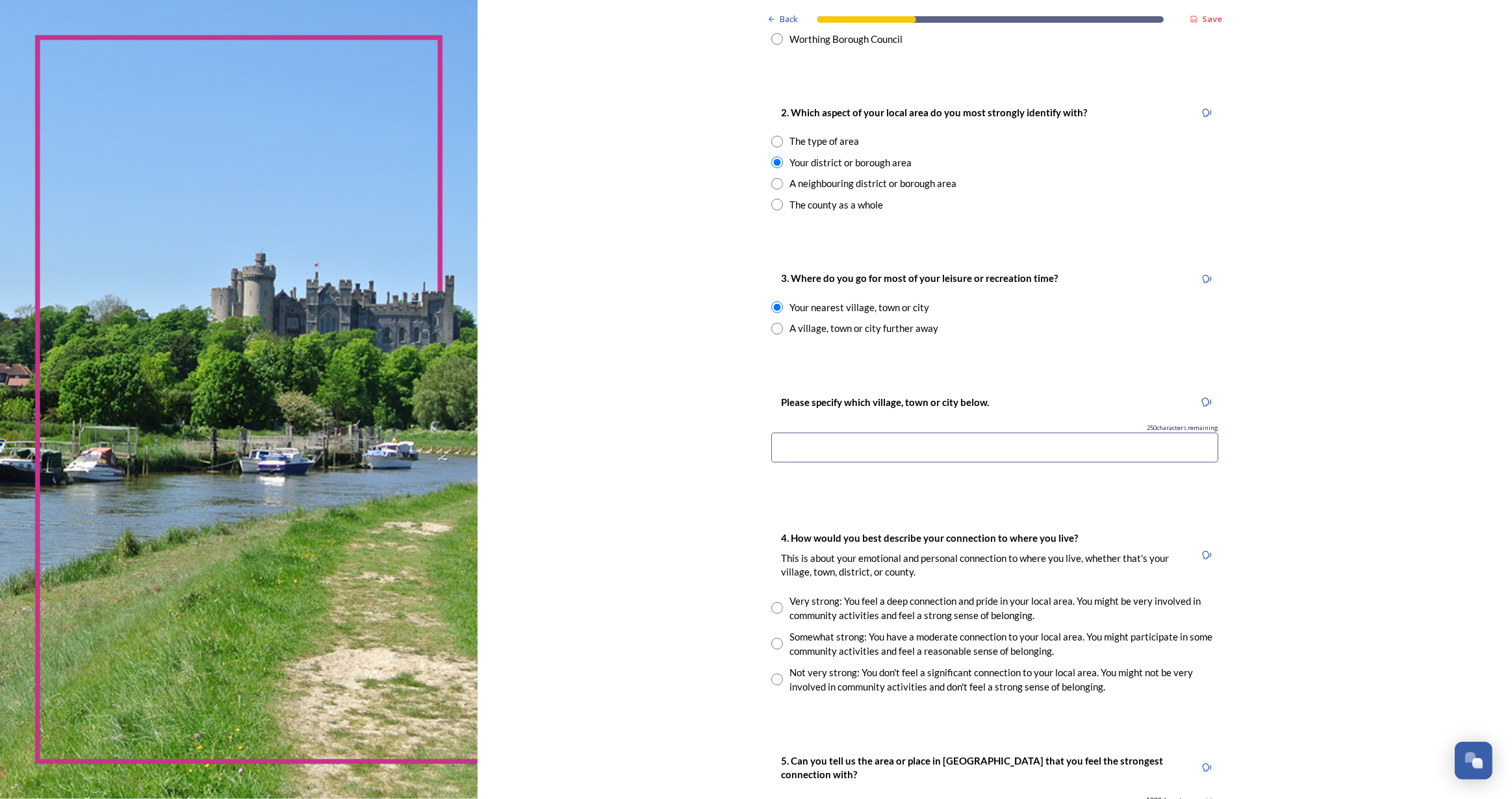
click at [867, 447] on input at bounding box center [994, 448] width 447 height 30
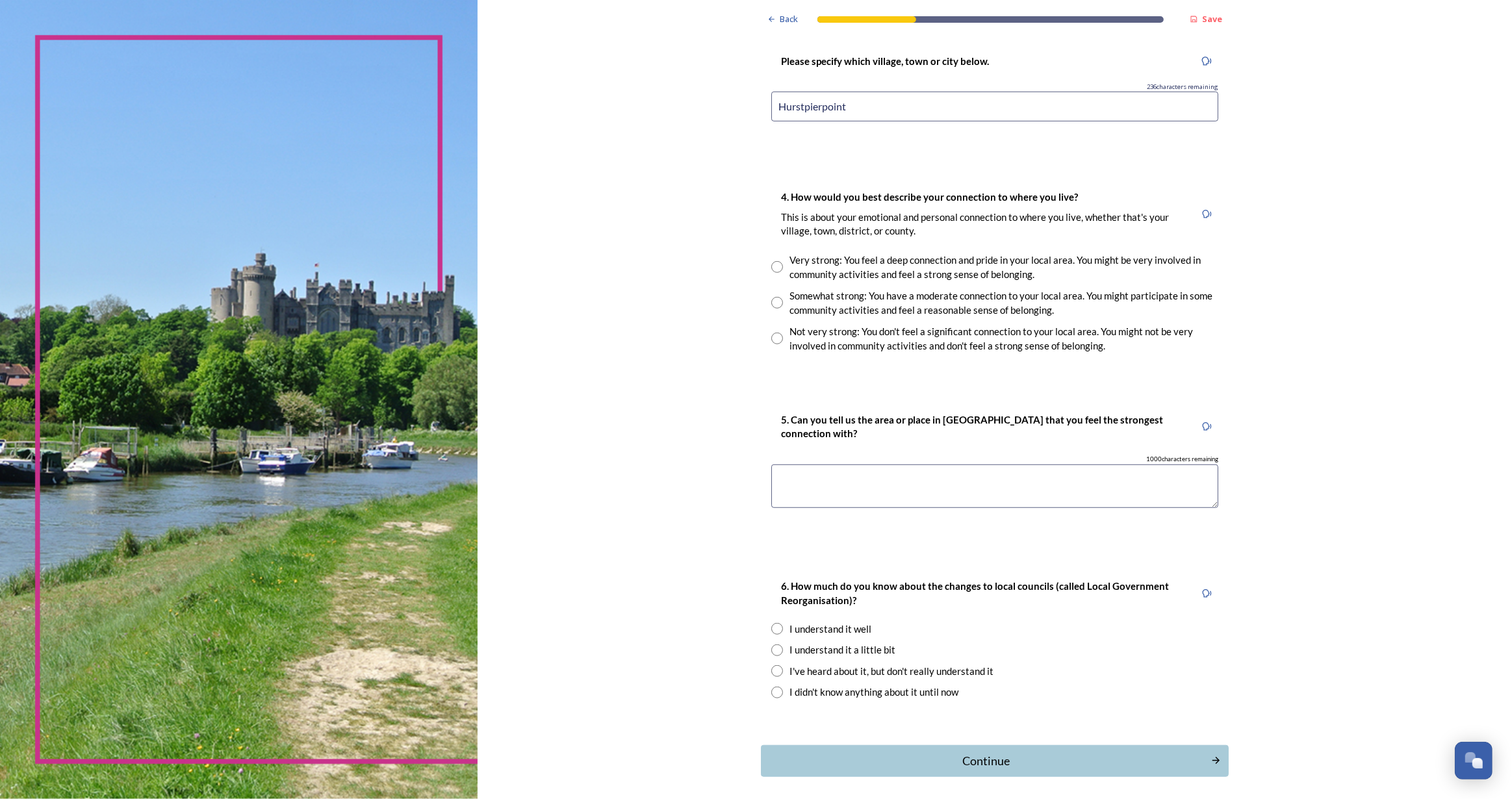
scroll to position [827, 0]
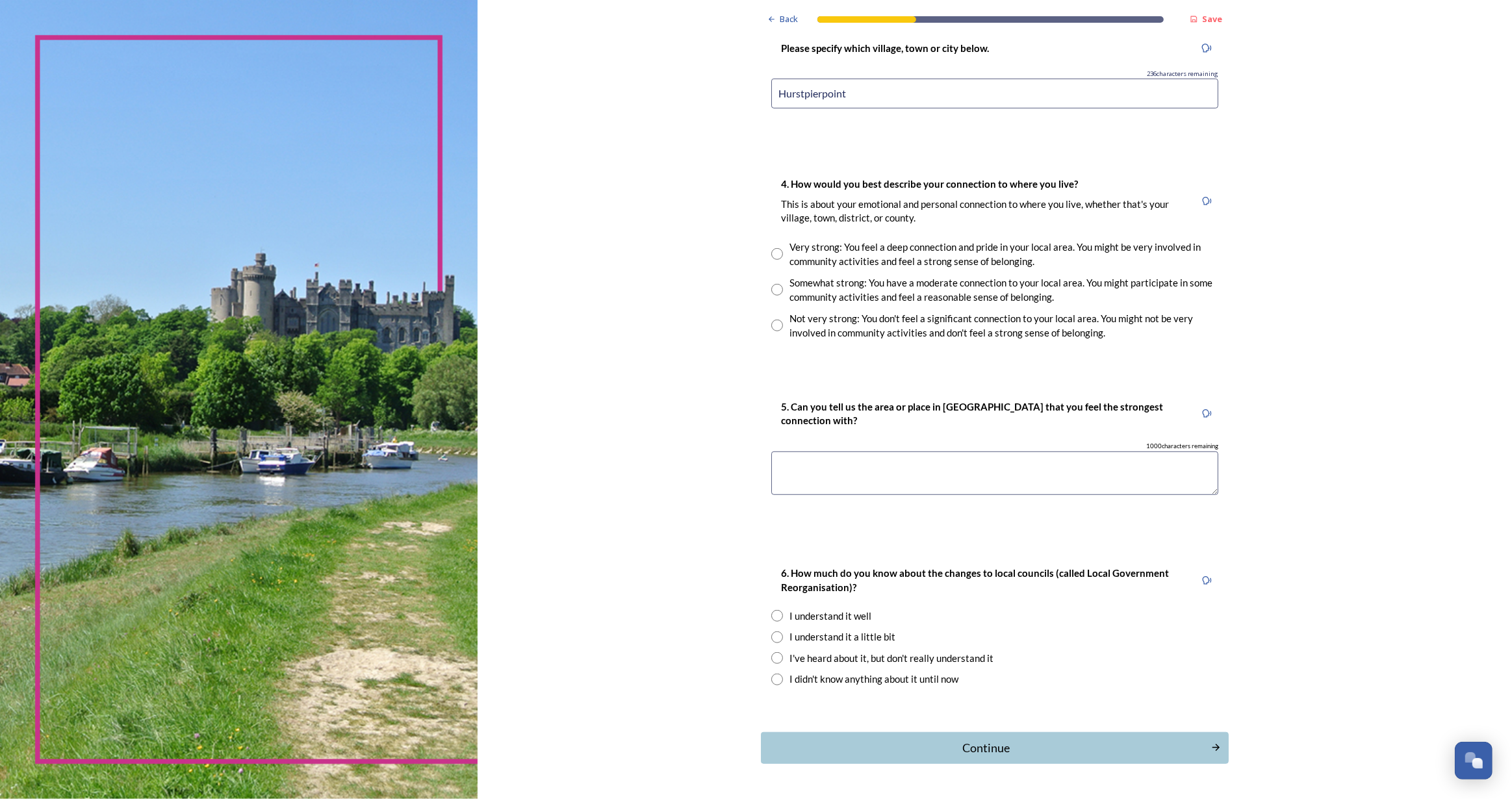
type input "Hurstpierpoint"
click at [772, 254] on input "radio" at bounding box center [777, 254] width 12 height 12
radio input "true"
drag, startPoint x: 881, startPoint y: 99, endPoint x: 613, endPoint y: 99, distance: 268.0
click at [613, 99] on div "Back Save You and your local area Are you responding as a.... * Resident or som…" at bounding box center [994, 6] width 1035 height 1666
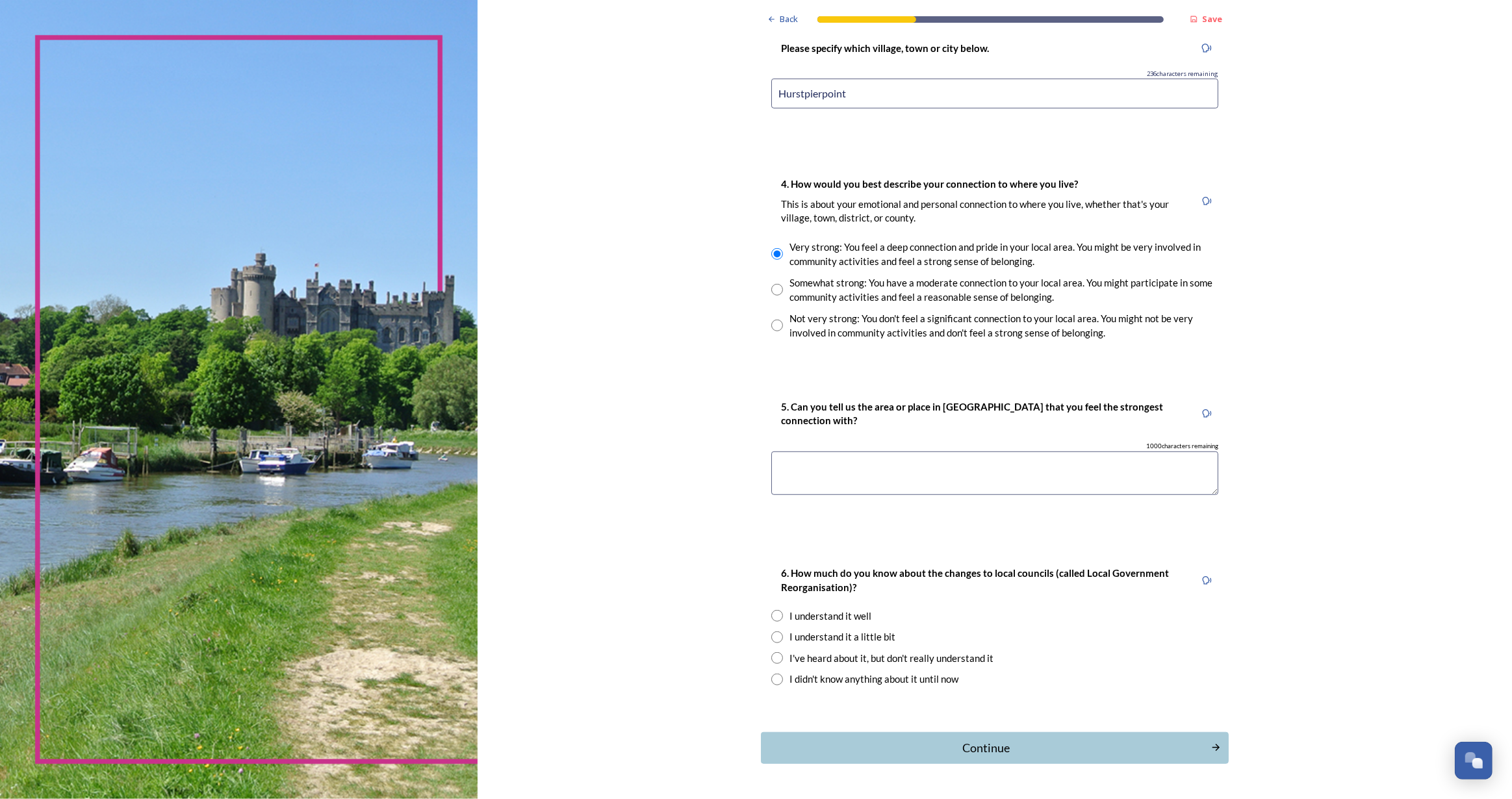
click at [896, 486] on textarea at bounding box center [994, 473] width 447 height 43
paste textarea "Hurstpierpoint"
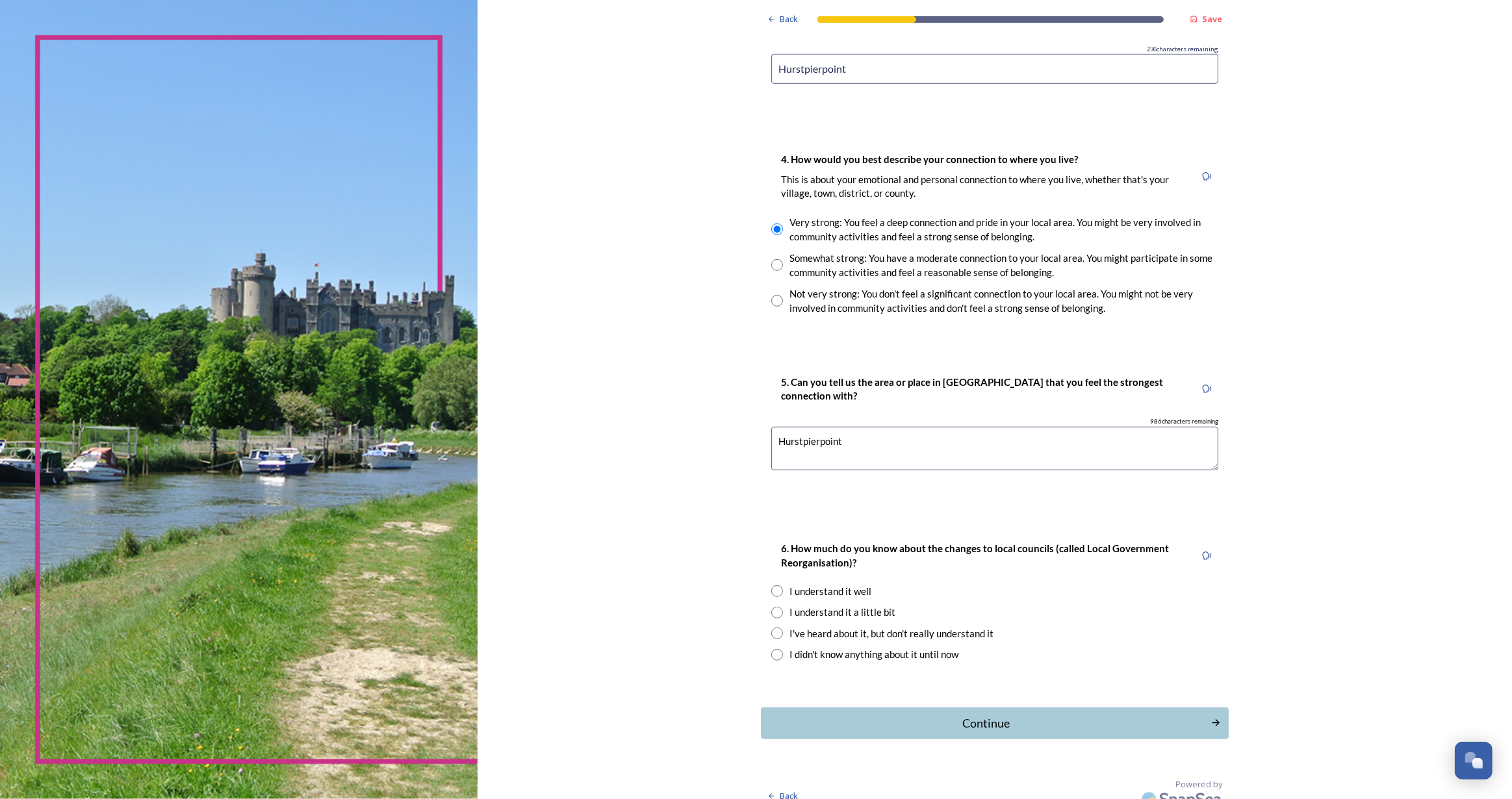
scroll to position [864, 0]
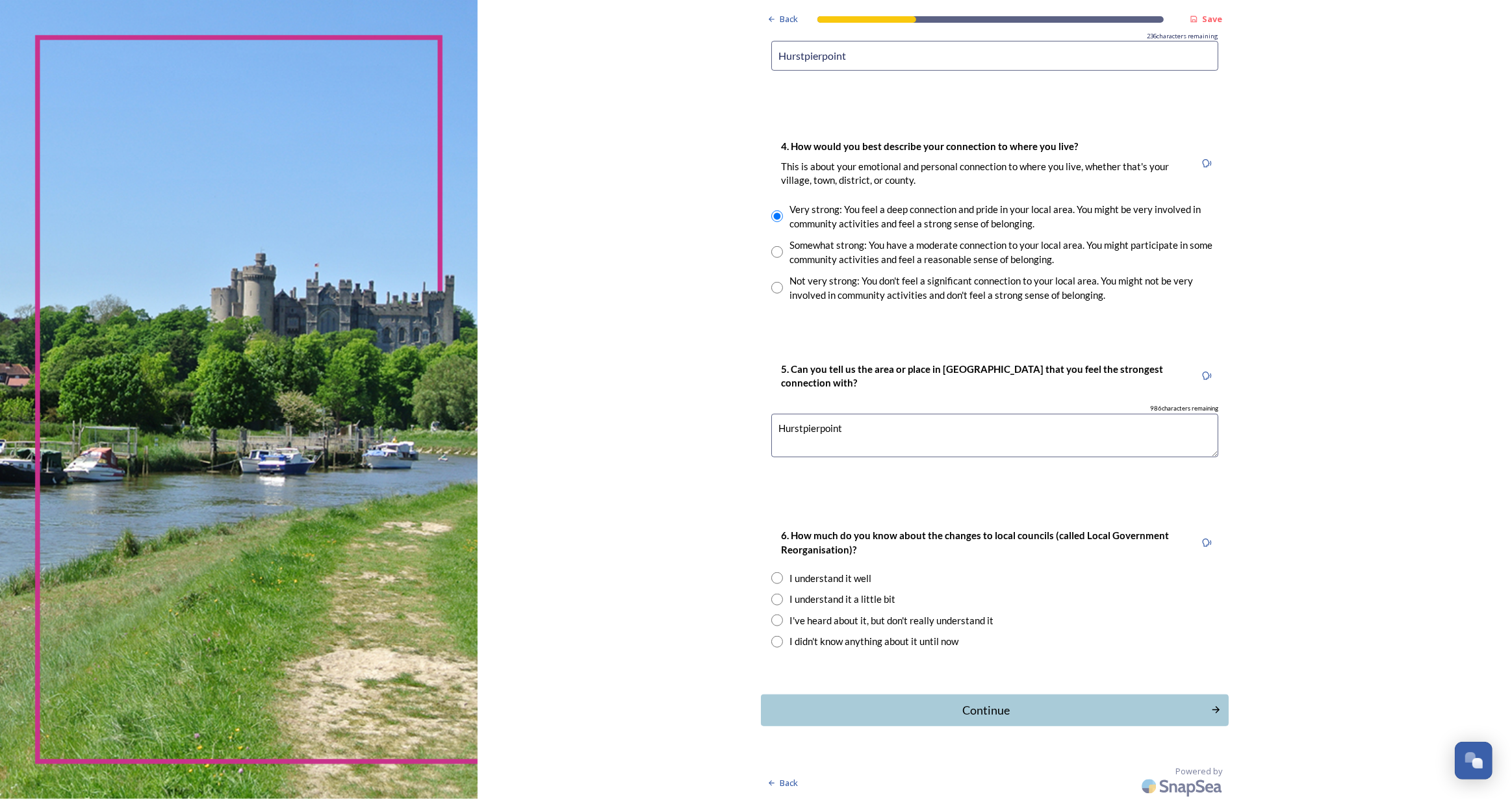
type textarea "Hurstpierpoint"
click at [771, 617] on input "radio" at bounding box center [777, 621] width 12 height 12
radio input "true"
click at [989, 704] on div "Continue" at bounding box center [986, 710] width 440 height 17
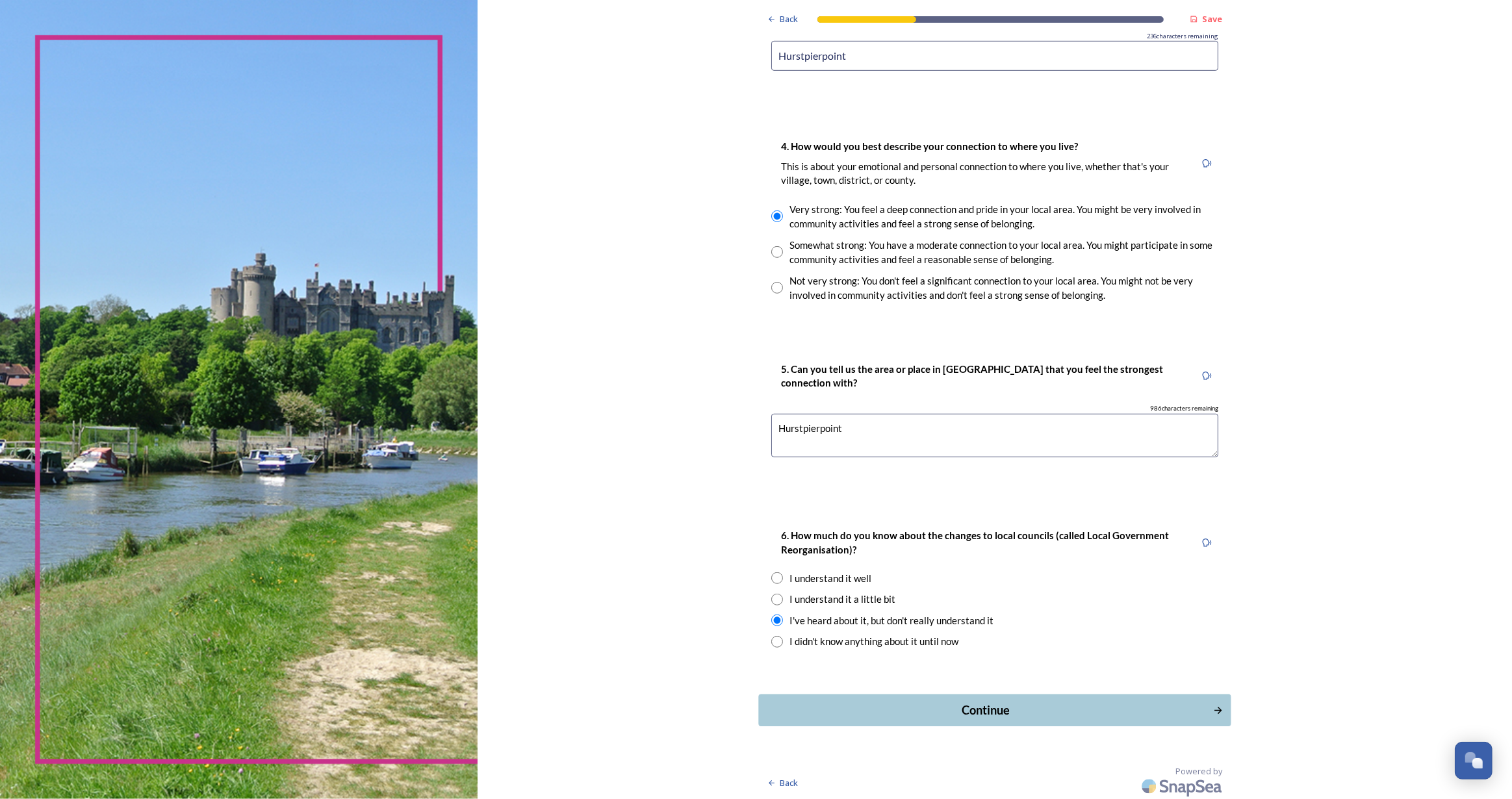
scroll to position [0, 0]
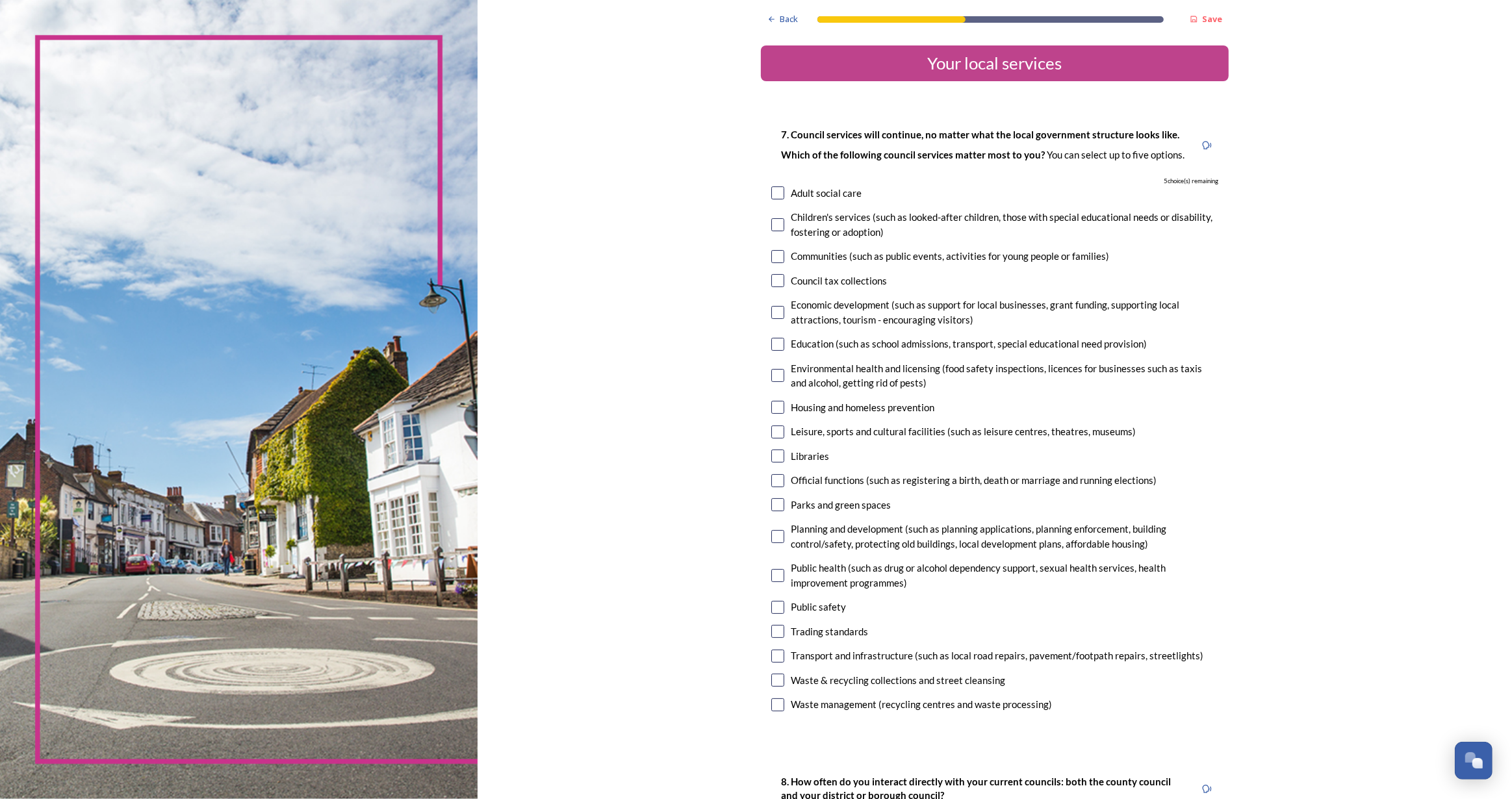
click at [777, 377] on input "checkbox" at bounding box center [778, 375] width 13 height 13
checkbox input "true"
drag, startPoint x: 773, startPoint y: 435, endPoint x: 782, endPoint y: 461, distance: 27.5
click at [773, 434] on input "checkbox" at bounding box center [778, 432] width 13 height 13
checkbox input "true"
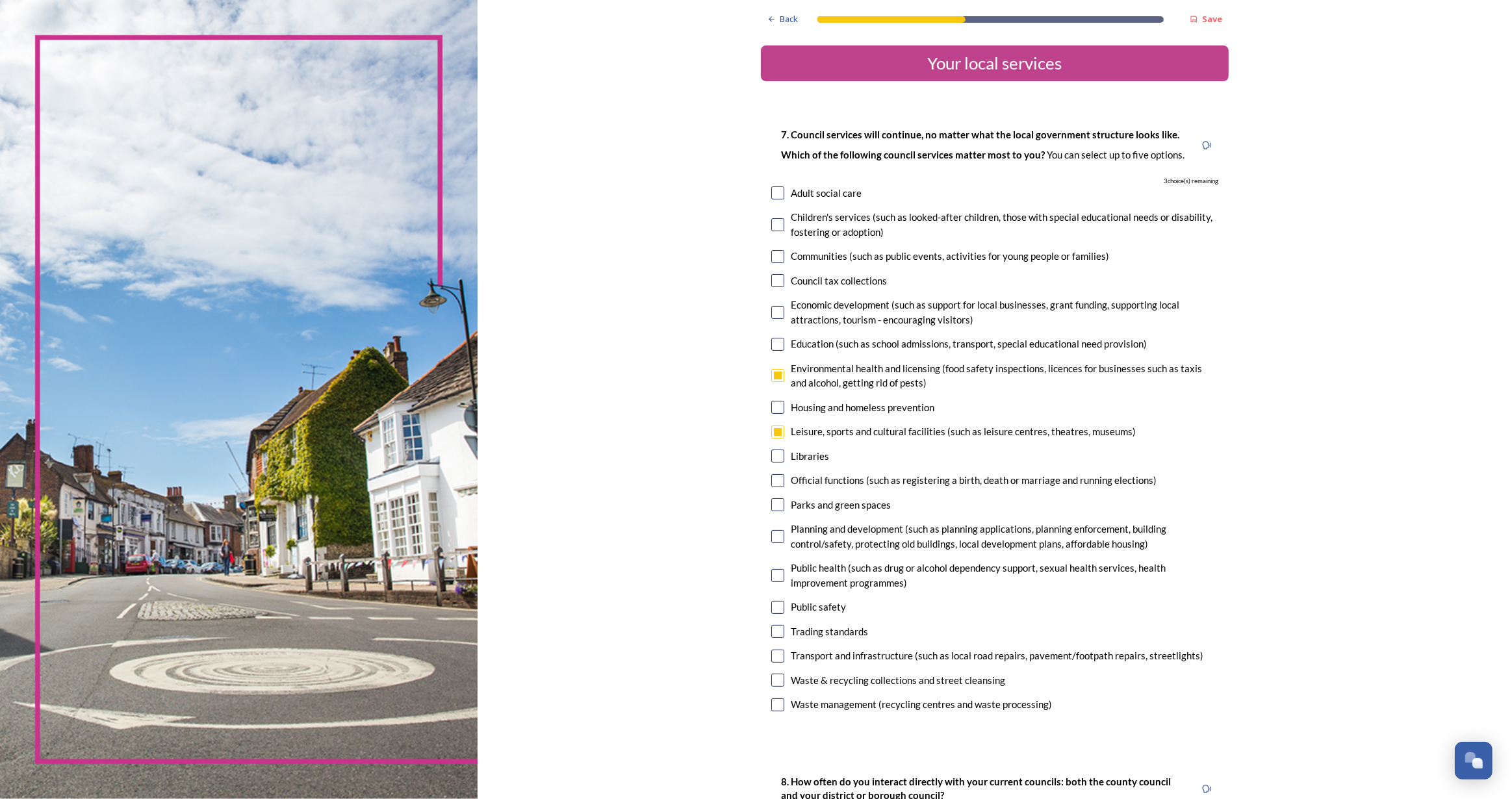
click at [775, 463] on div "Libraries" at bounding box center [994, 456] width 447 height 15
checkbox input "true"
click at [773, 503] on input "checkbox" at bounding box center [778, 505] width 13 height 13
checkbox input "true"
click at [773, 680] on input "checkbox" at bounding box center [778, 681] width 13 height 13
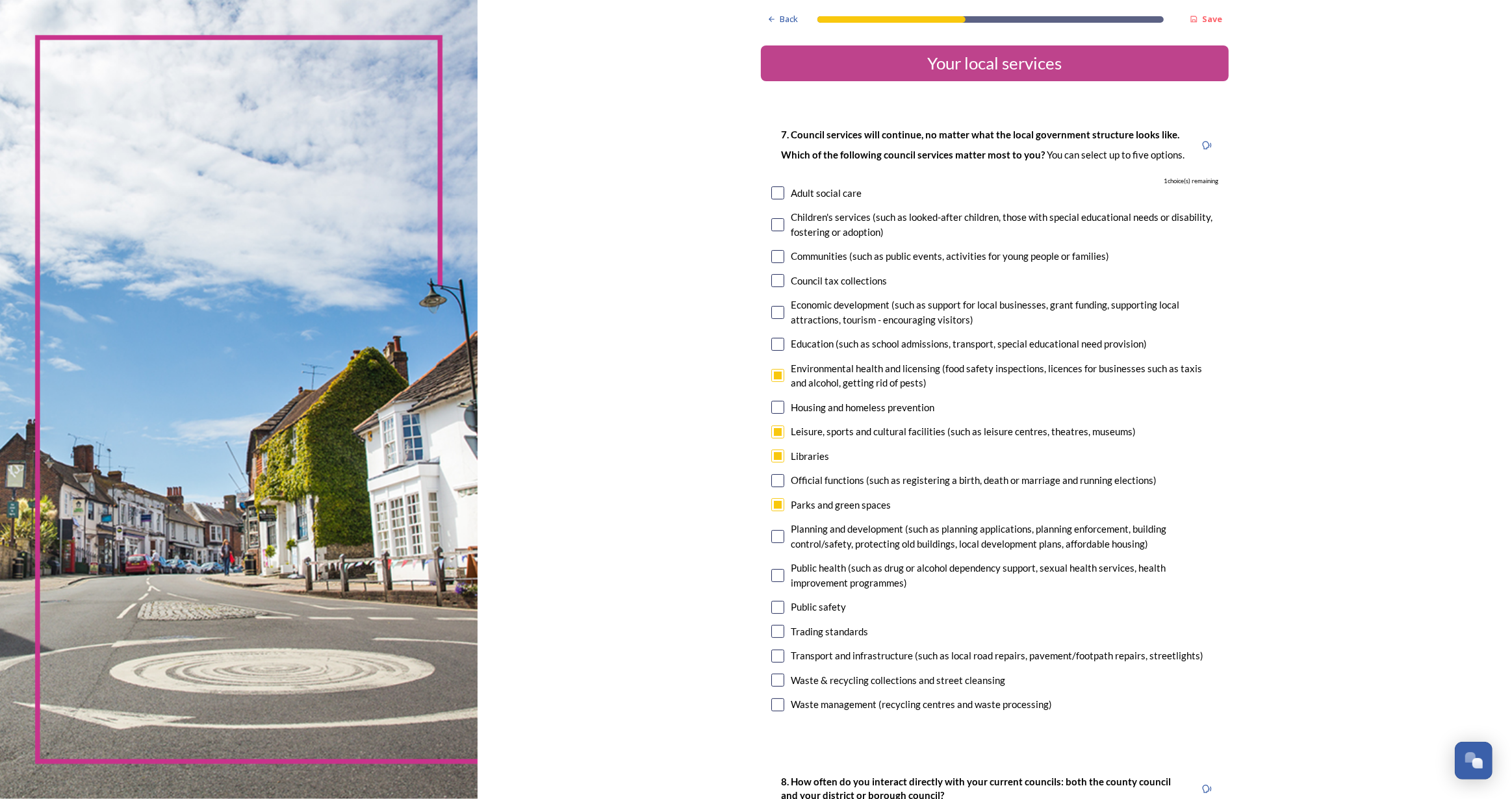
checkbox input "true"
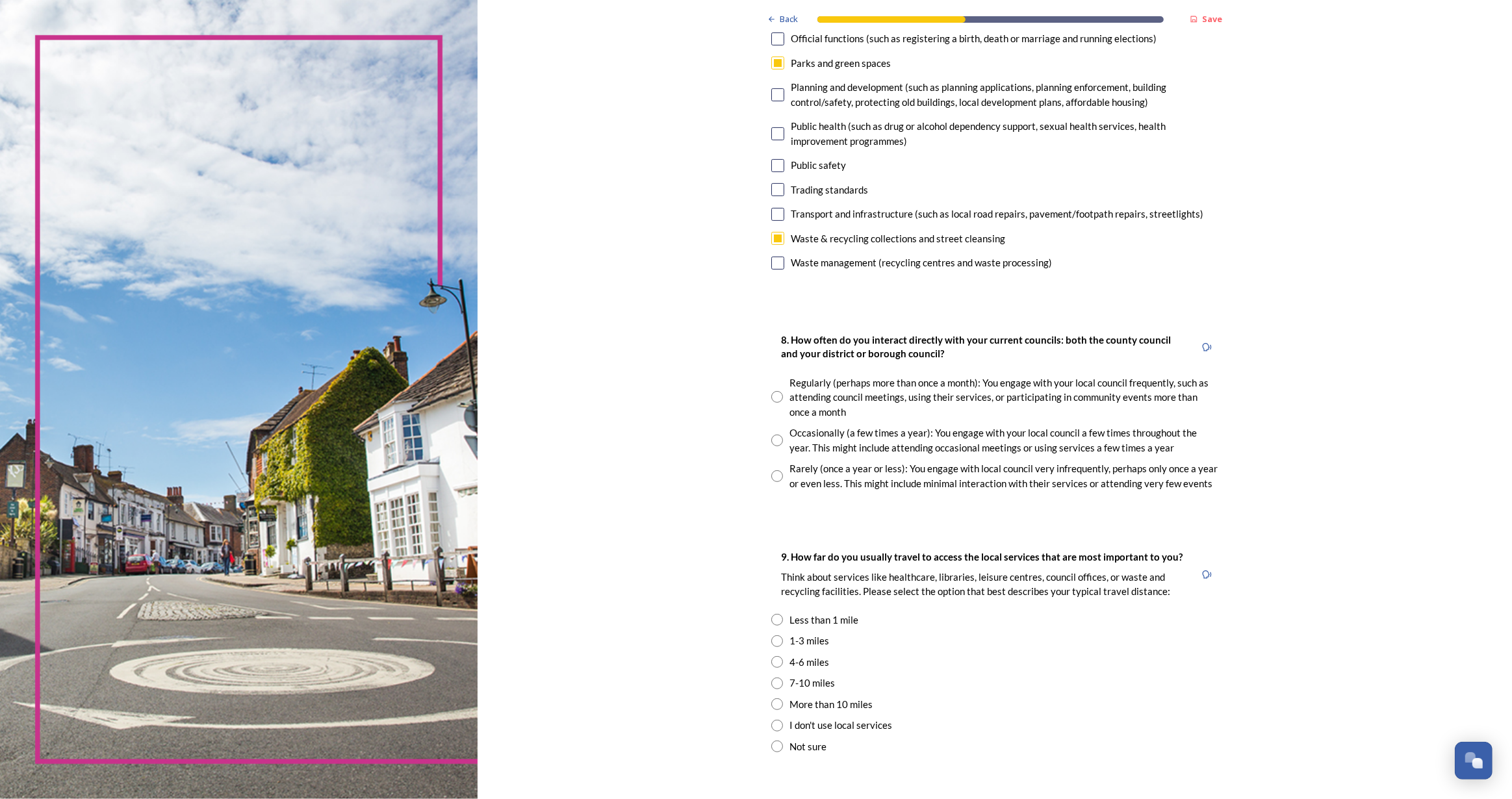
scroll to position [473, 0]
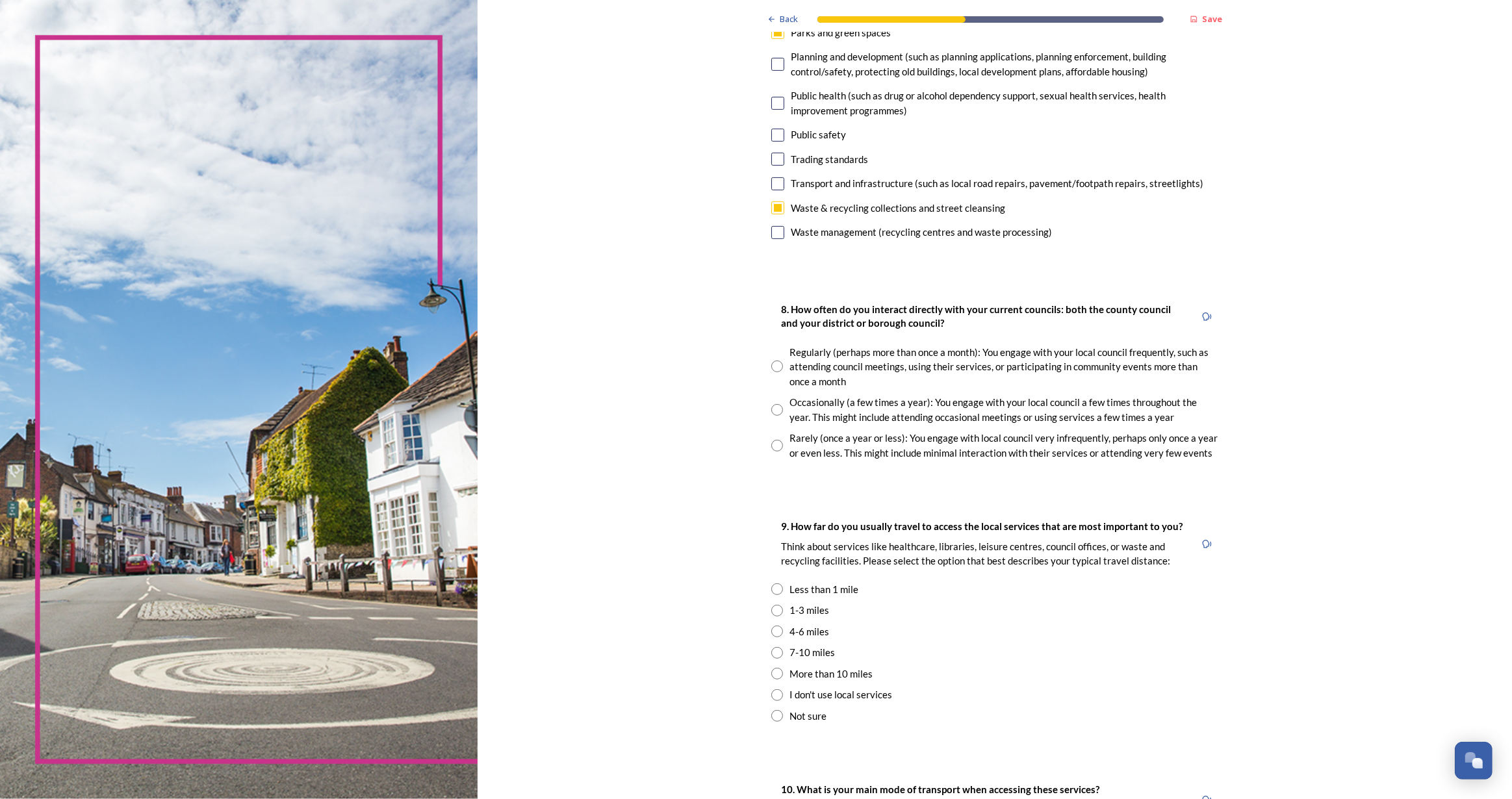
click at [773, 411] on input "radio" at bounding box center [777, 410] width 12 height 12
radio input "true"
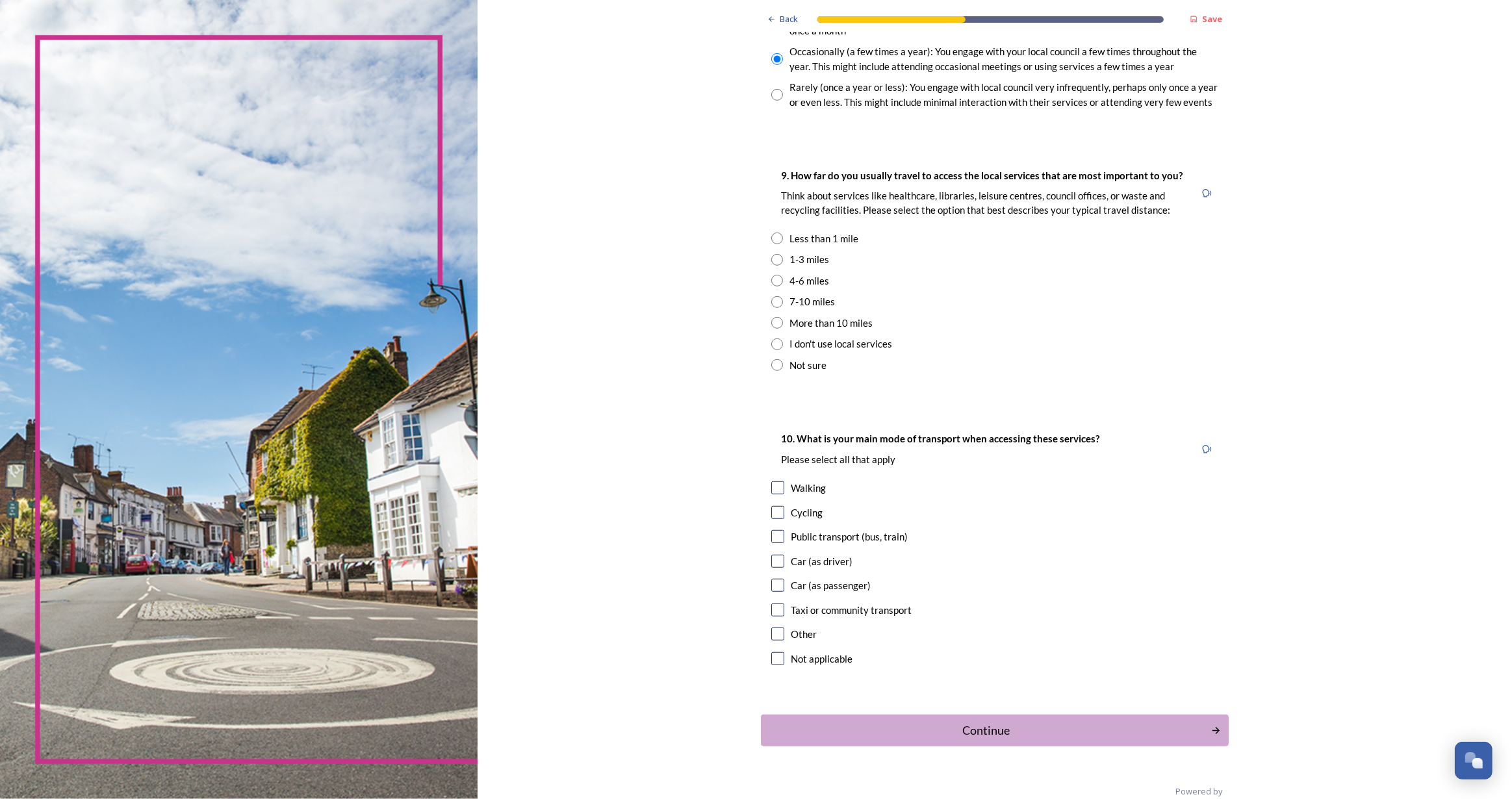
scroll to position [827, 0]
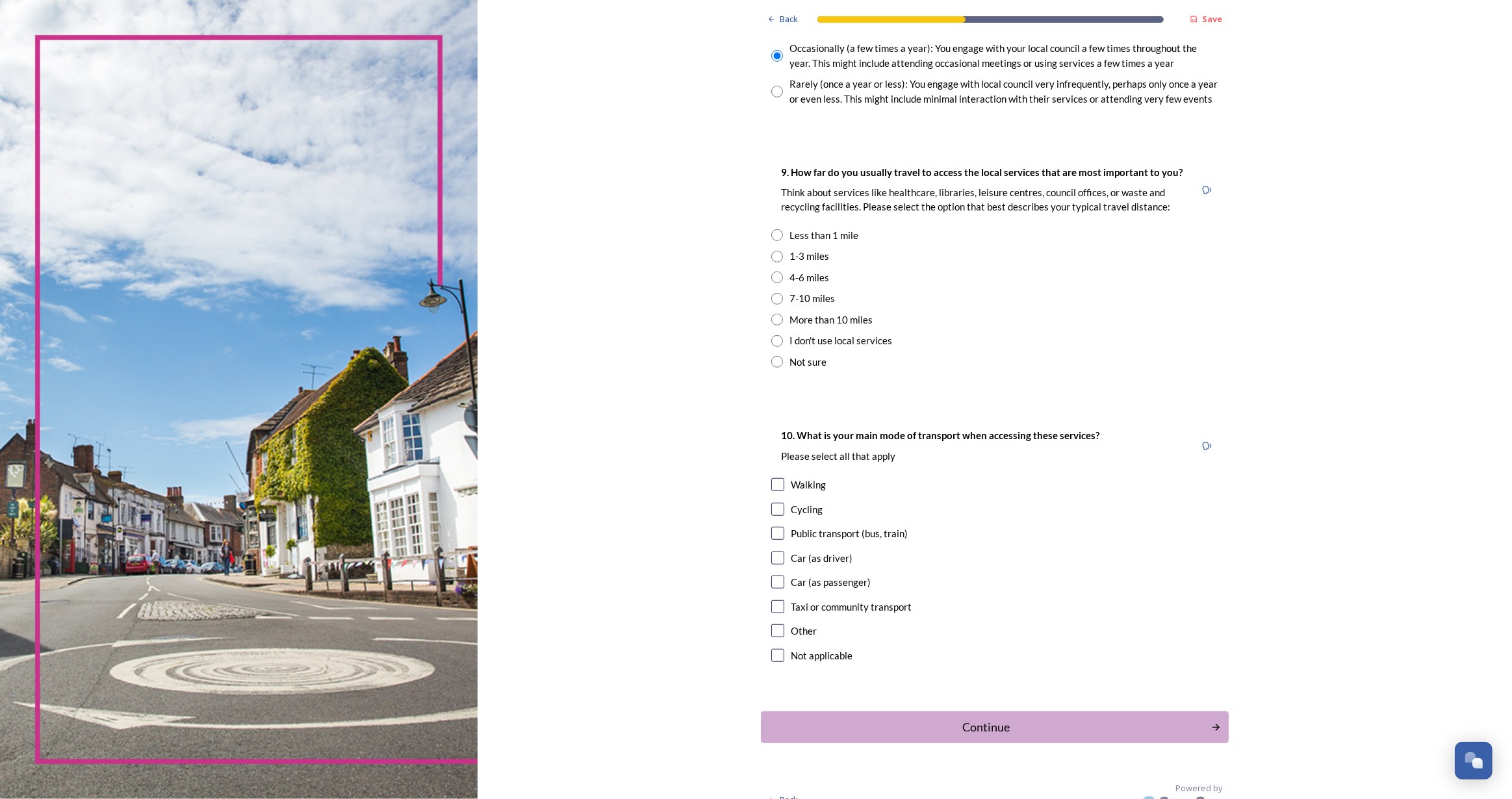
click at [771, 233] on input "radio" at bounding box center [777, 235] width 12 height 12
radio input "true"
click at [771, 274] on input "radio" at bounding box center [777, 277] width 12 height 12
radio input "true"
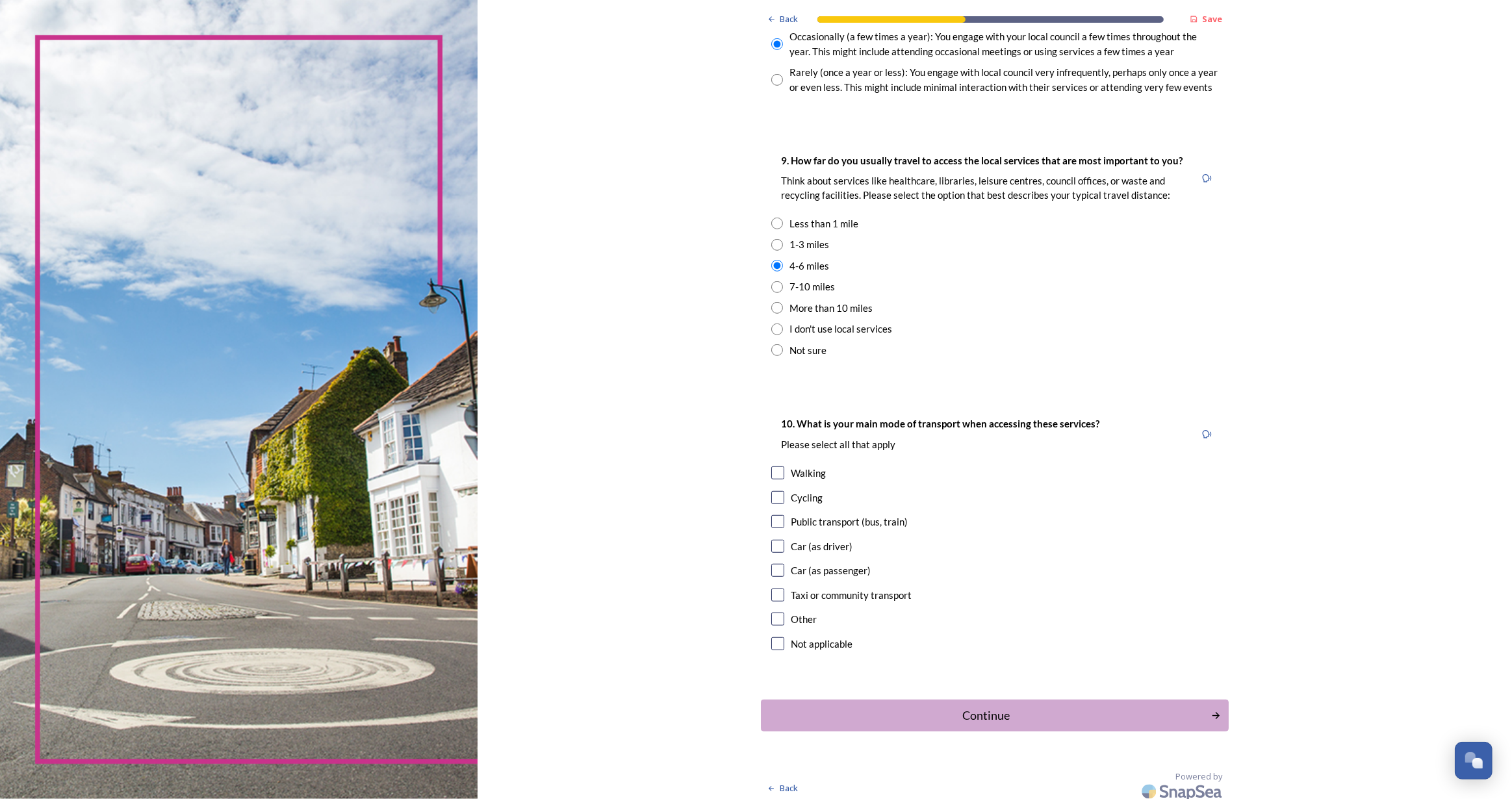
scroll to position [845, 0]
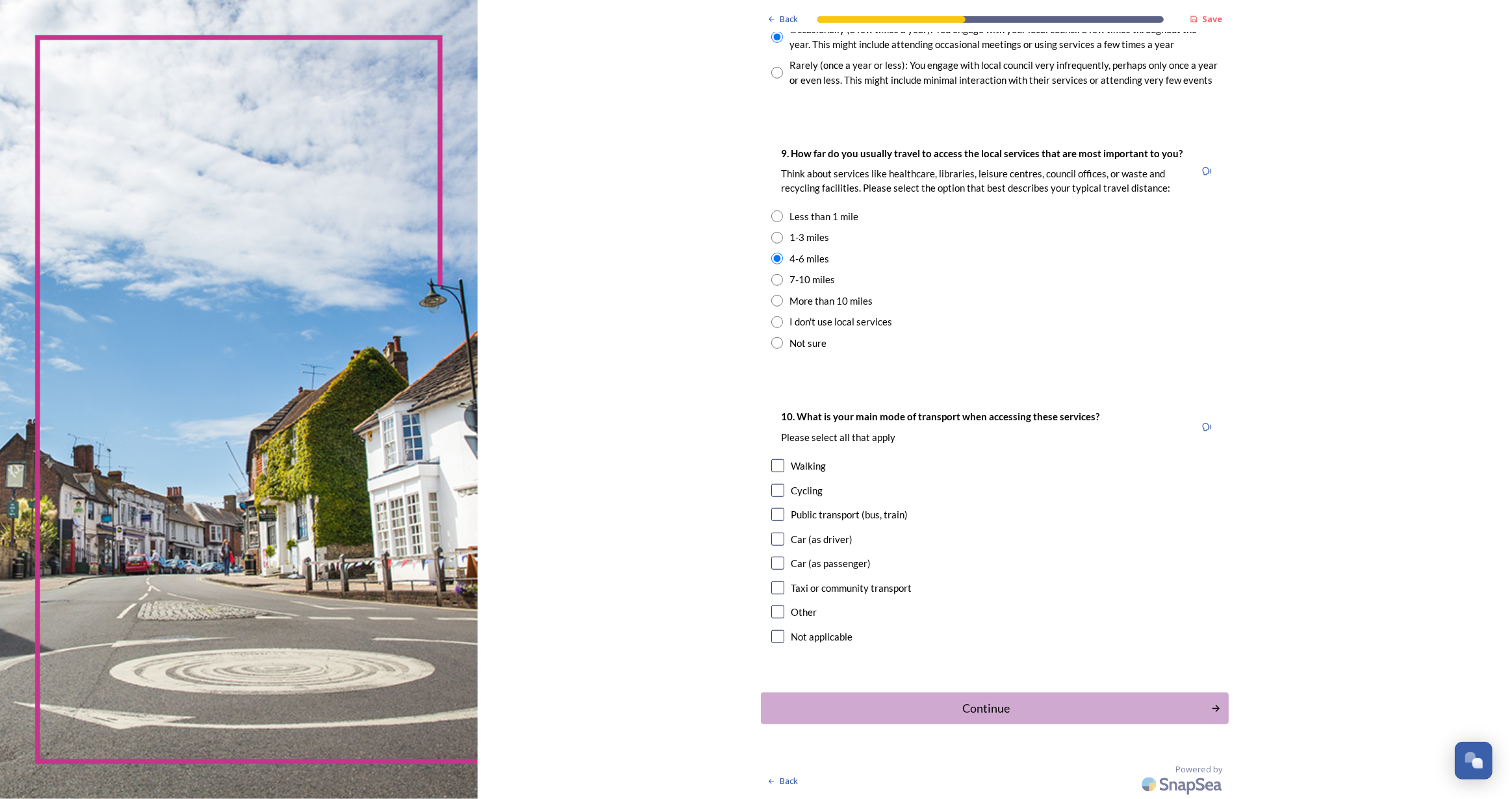
click at [771, 461] on input "checkbox" at bounding box center [778, 466] width 13 height 13
checkbox input "true"
click at [774, 515] on input "checkbox" at bounding box center [778, 515] width 13 height 13
checkbox input "true"
click at [966, 703] on div "Continue" at bounding box center [986, 709] width 440 height 17
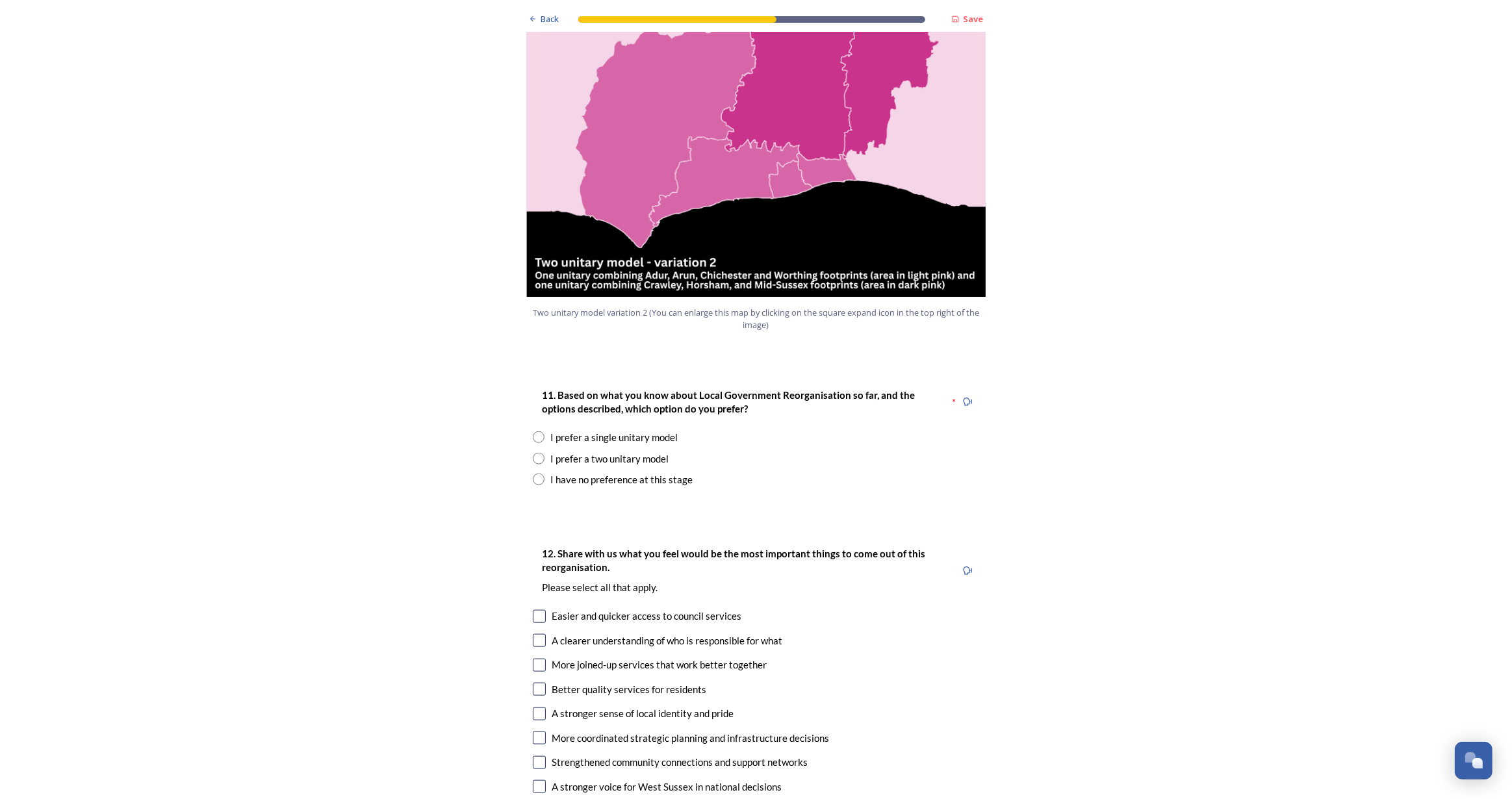
scroll to position [1595, 0]
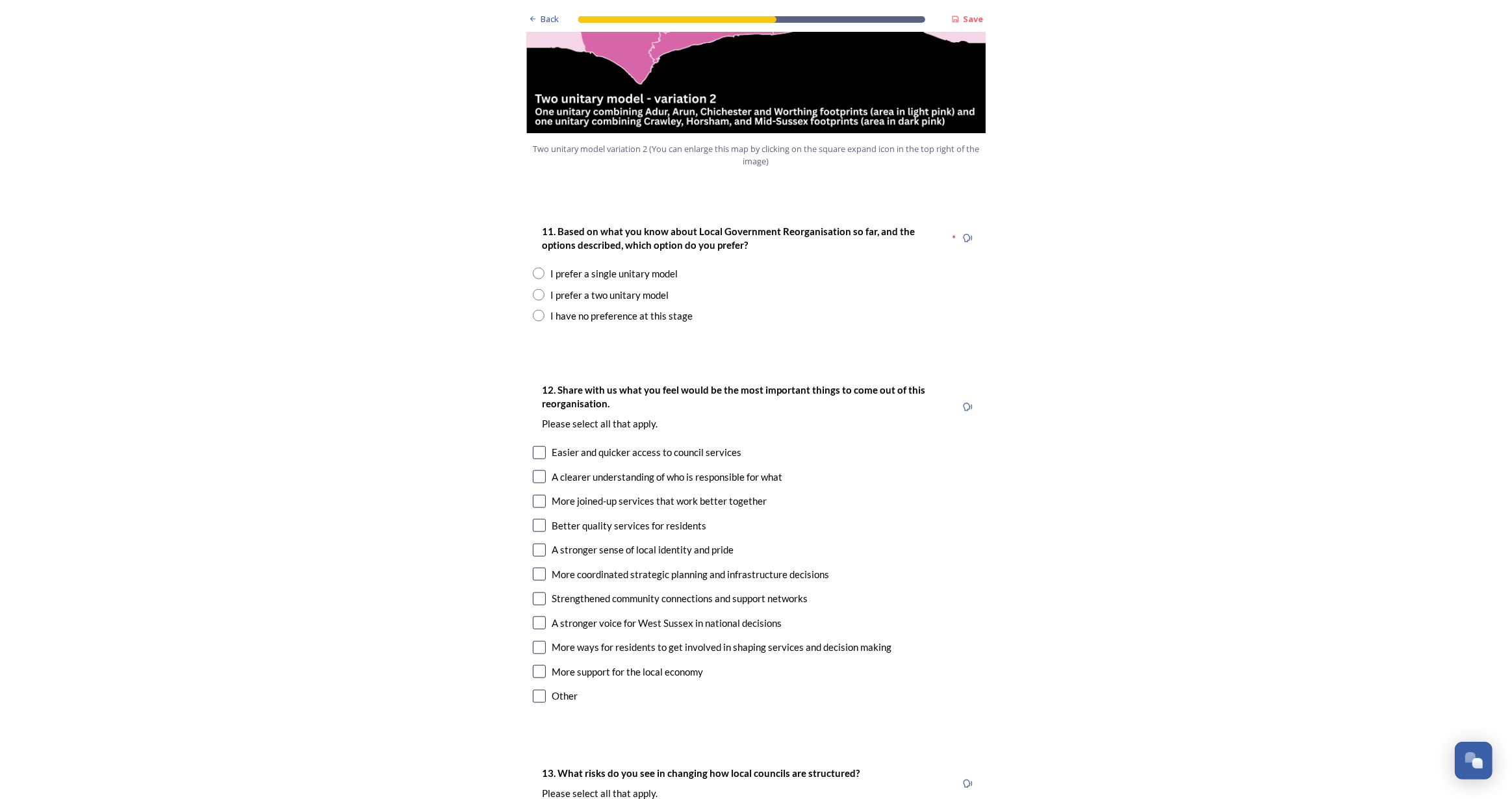
click at [533, 268] on input "radio" at bounding box center [539, 273] width 12 height 12
radio input "true"
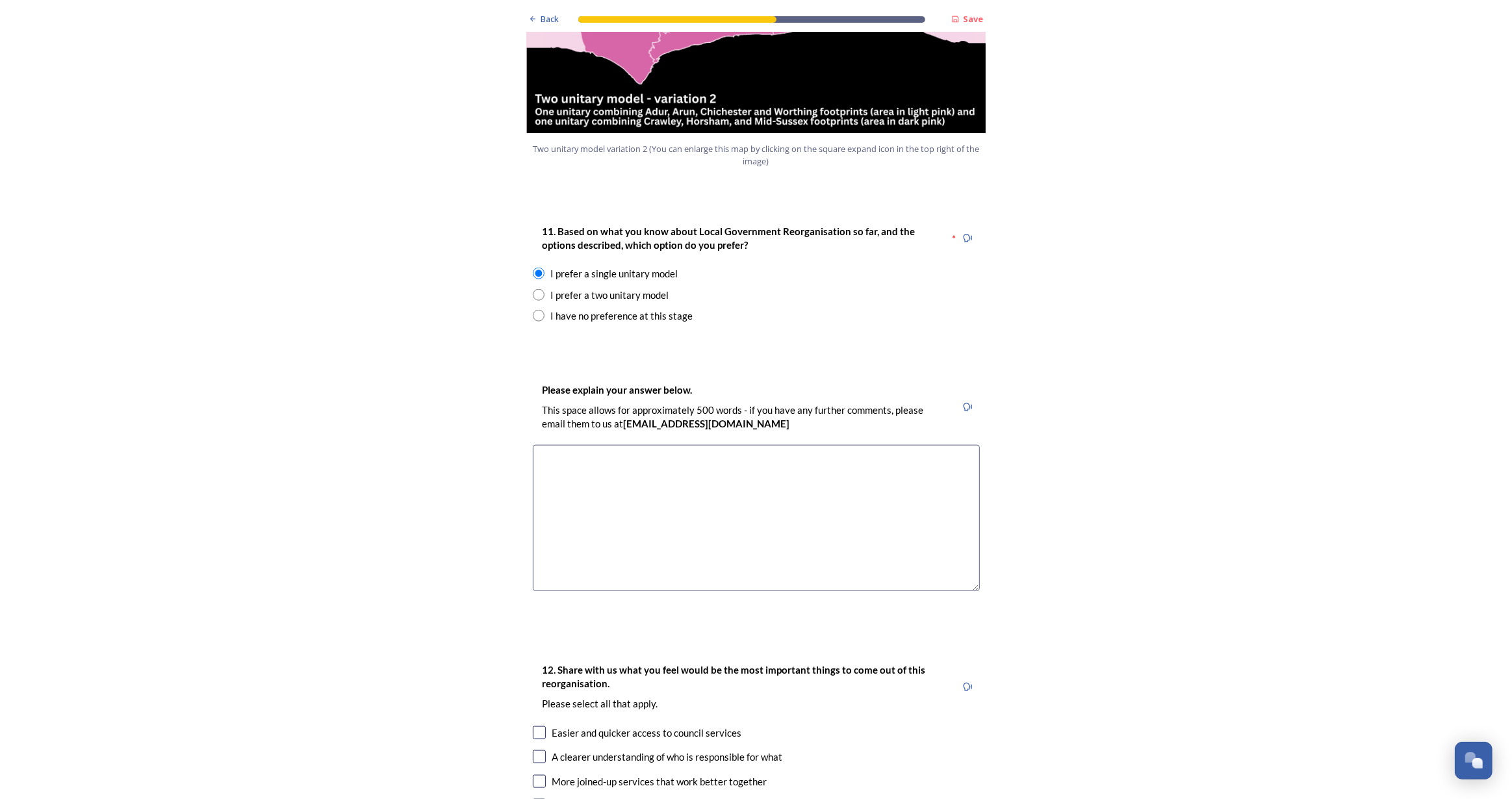
click at [633, 465] on textarea at bounding box center [756, 518] width 447 height 146
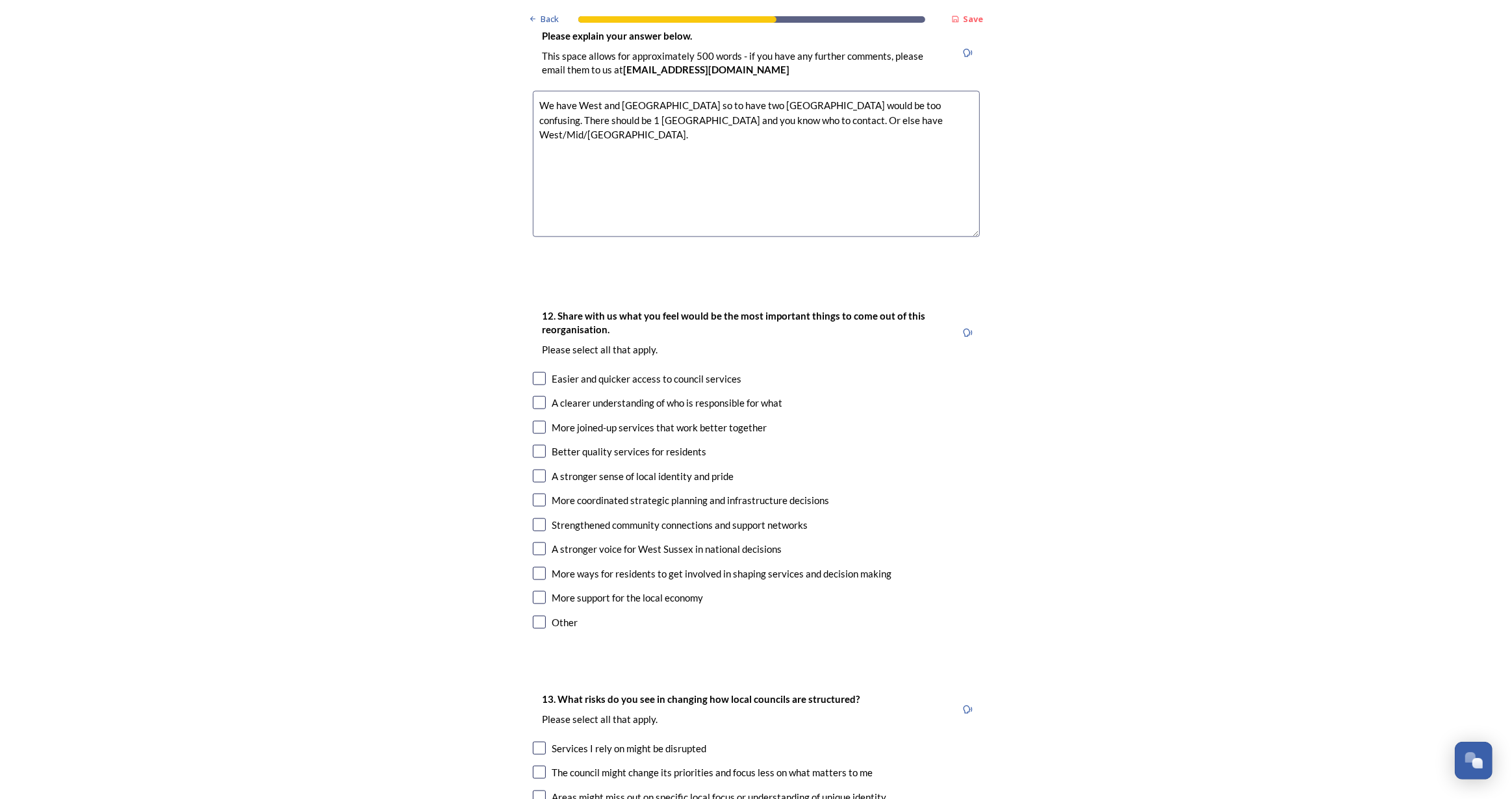
type textarea "We have West and East Sussex so to have two West Sussexes would be too confusin…"
click at [533, 421] on input "checkbox" at bounding box center [540, 427] width 13 height 13
checkbox input "true"
click at [533, 397] on input "checkbox" at bounding box center [540, 403] width 13 height 13
checkbox input "true"
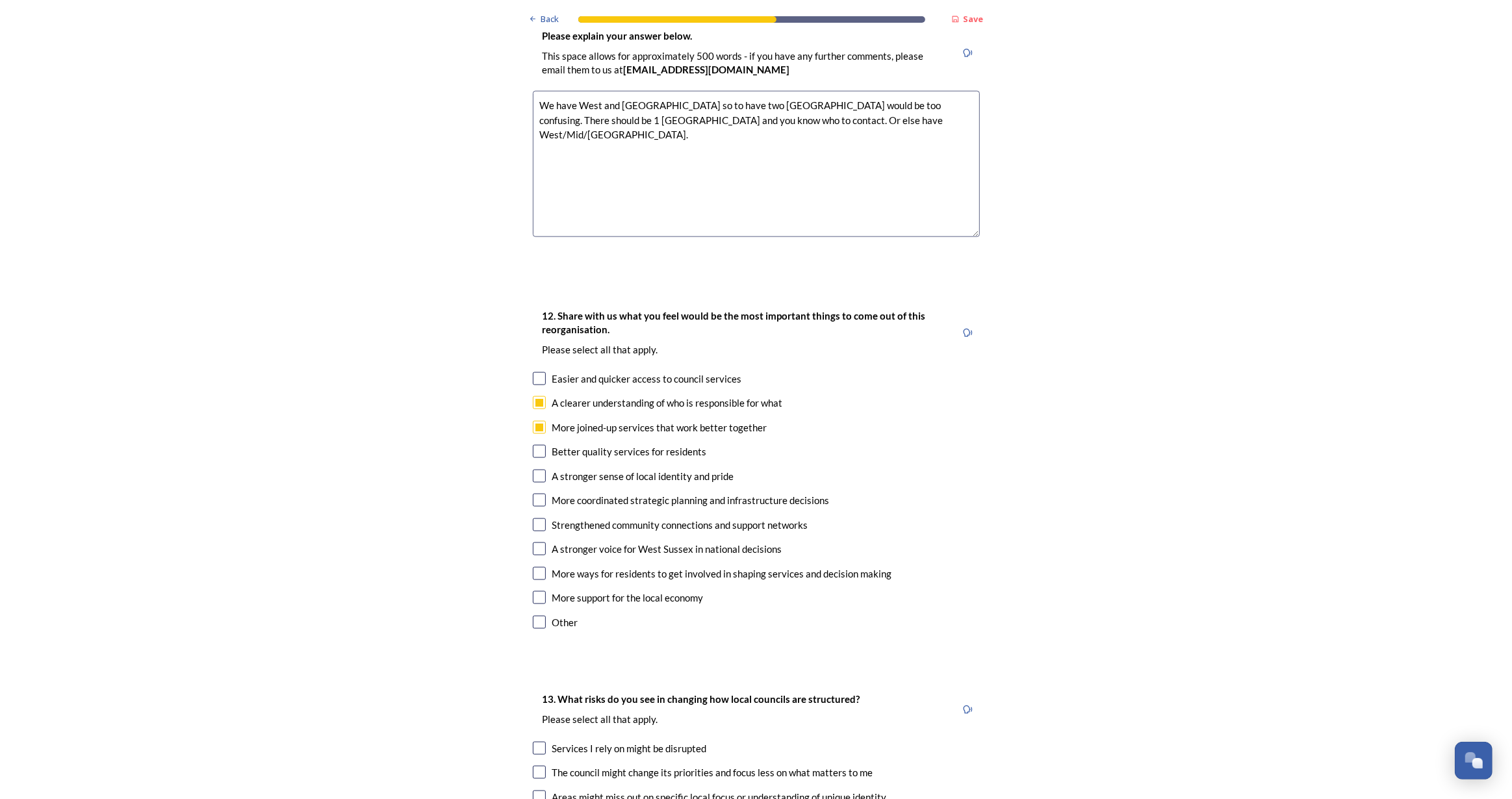
click at [539, 567] on div "More ways for residents to get involved in shaping services and decision making" at bounding box center [756, 575] width 447 height 15
checkbox input "true"
click at [538, 543] on input "checkbox" at bounding box center [540, 550] width 13 height 13
checkbox input "true"
click at [538, 567] on input "checkbox" at bounding box center [540, 574] width 13 height 13
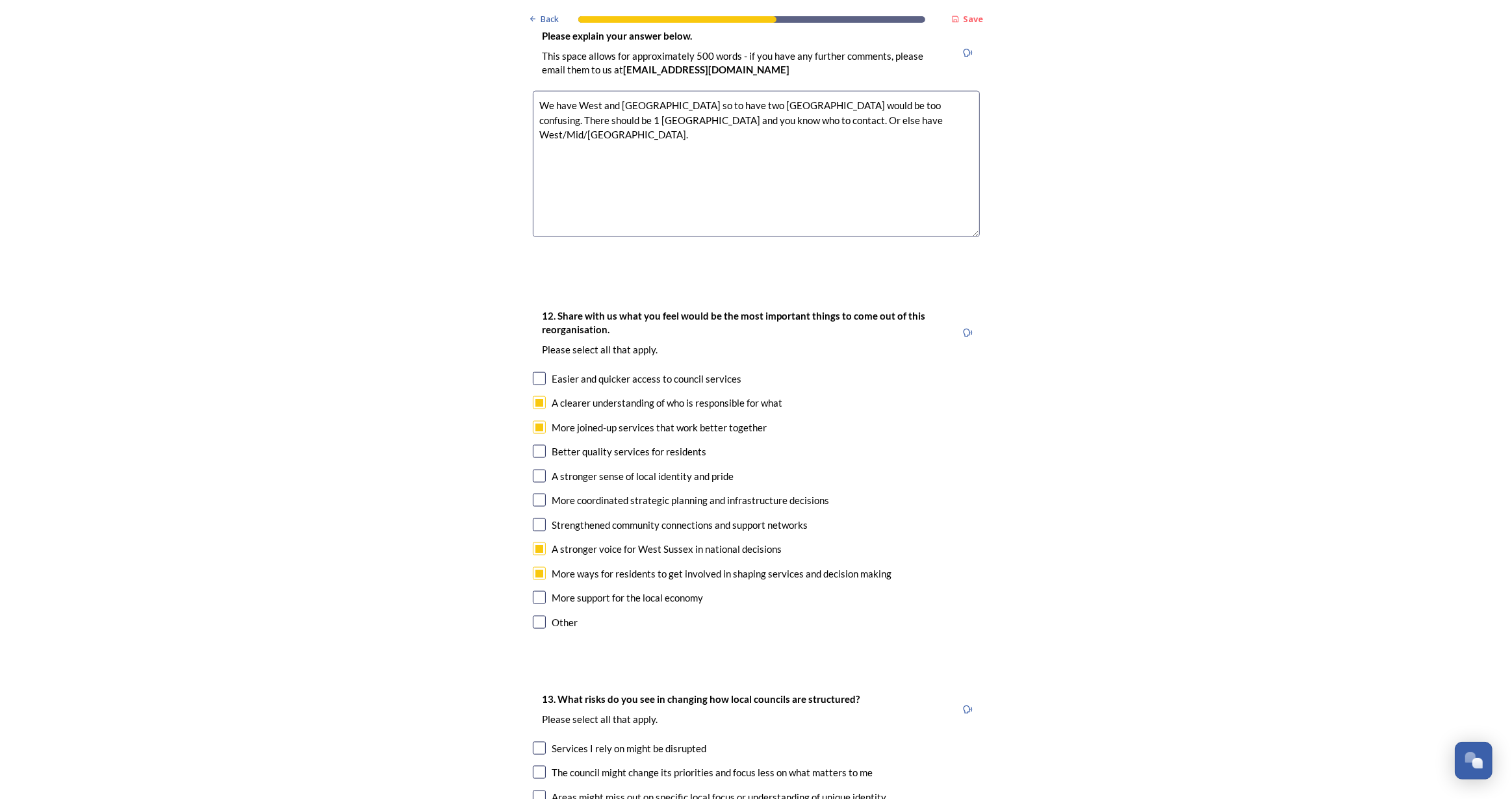
checkbox input "false"
click at [534, 494] on input "checkbox" at bounding box center [540, 501] width 13 height 13
checkbox input "true"
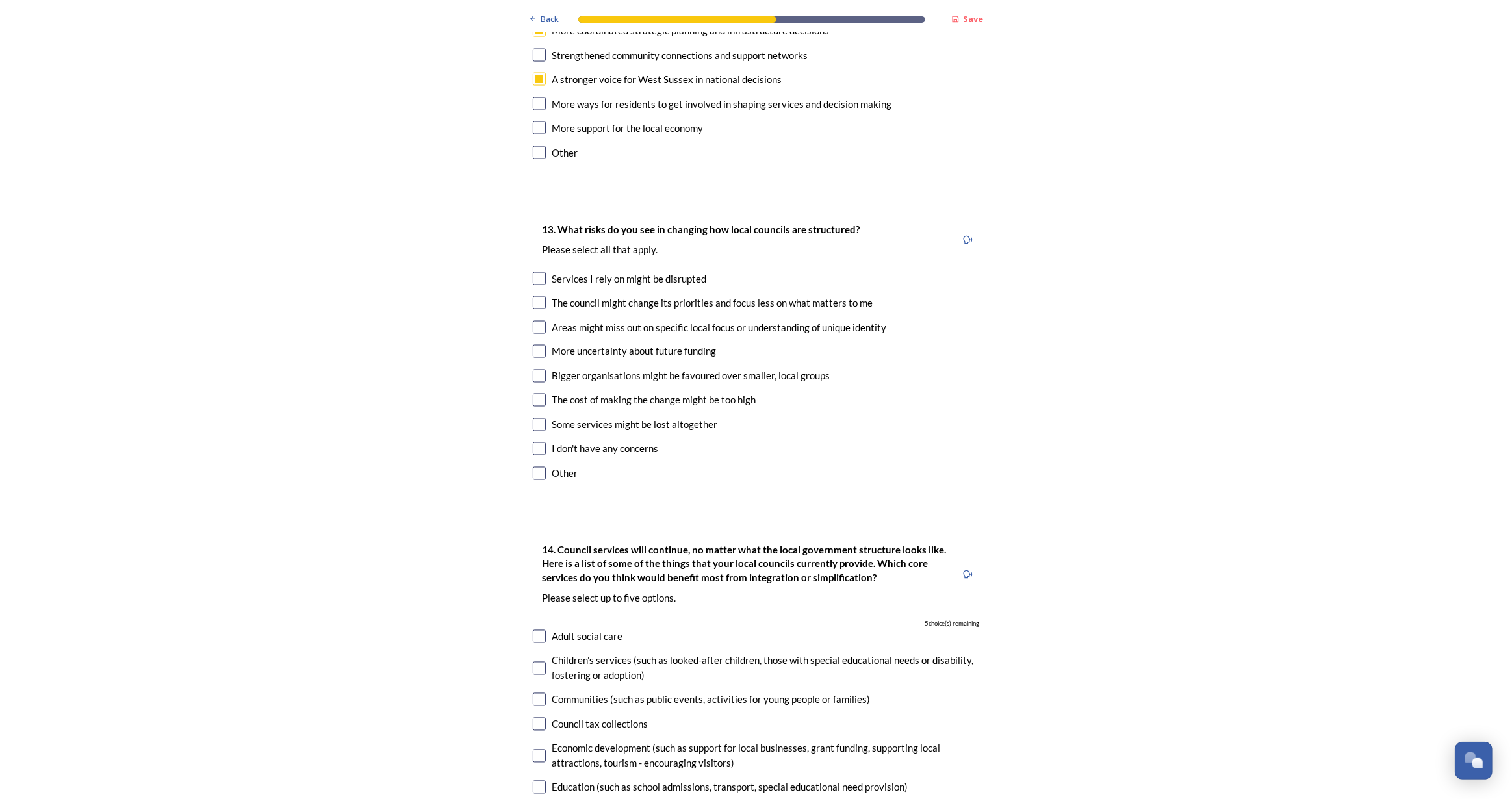
scroll to position [2422, 0]
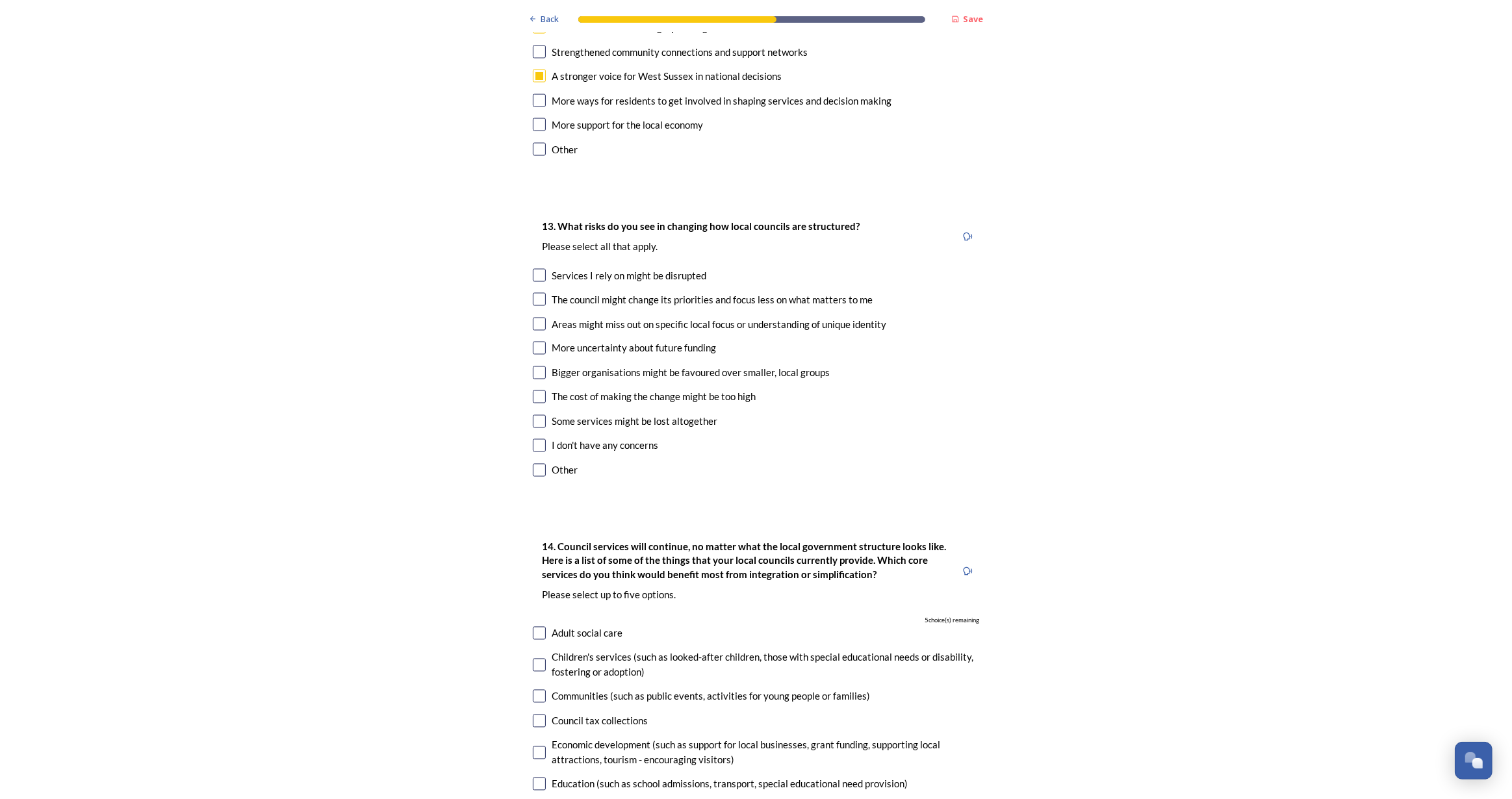
click at [535, 269] on input "checkbox" at bounding box center [540, 275] width 13 height 13
checkbox input "true"
click at [535, 293] on input "checkbox" at bounding box center [540, 299] width 13 height 13
checkbox input "true"
click at [539, 318] on input "checkbox" at bounding box center [540, 324] width 13 height 13
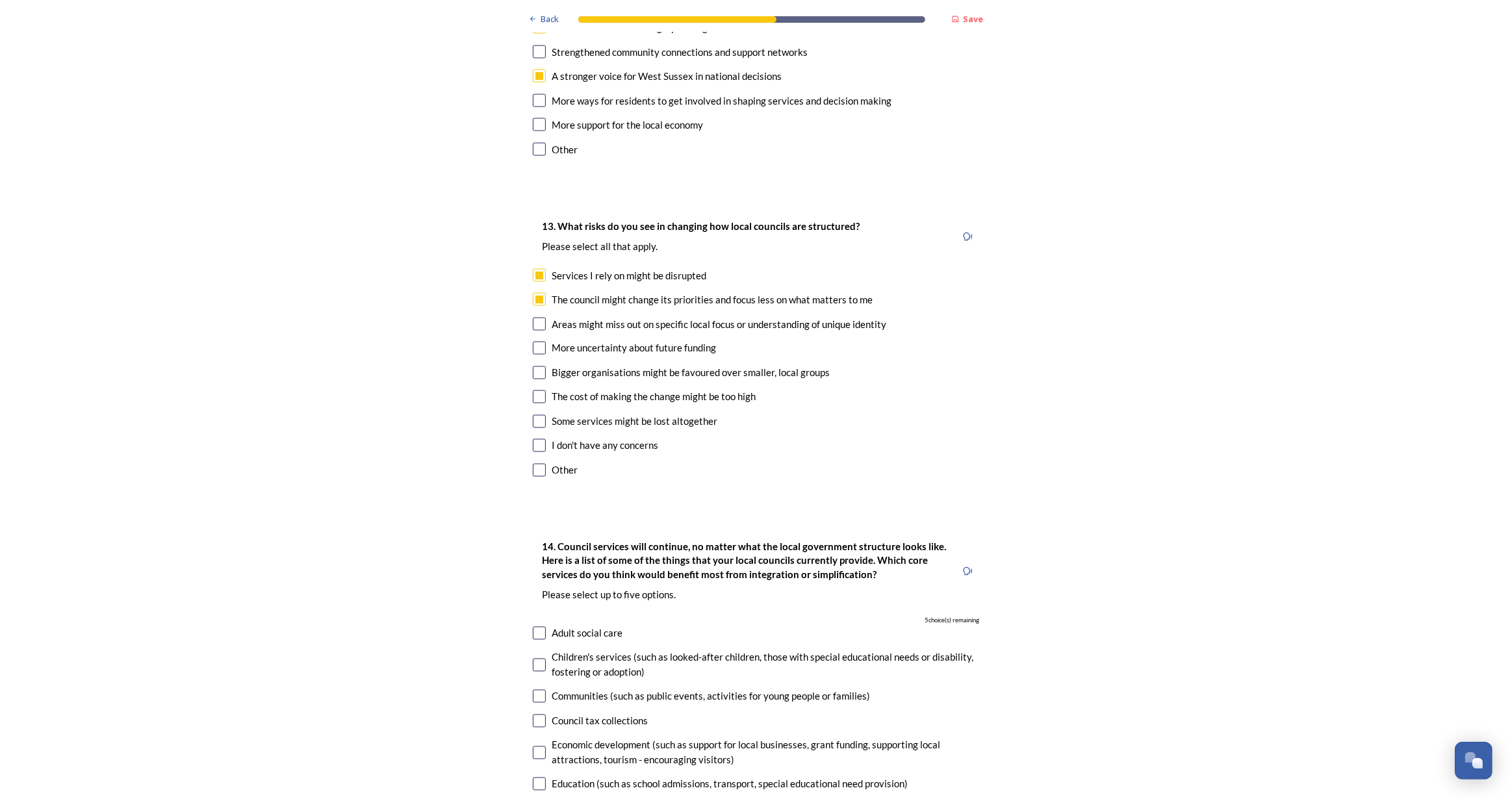
checkbox input "true"
drag, startPoint x: 537, startPoint y: 309, endPoint x: 541, endPoint y: 337, distance: 28.3
click at [537, 342] on input "checkbox" at bounding box center [540, 348] width 13 height 13
checkbox input "true"
click at [541, 366] on div "Bigger organisations might be favoured over smaller, local groups" at bounding box center [756, 374] width 447 height 15
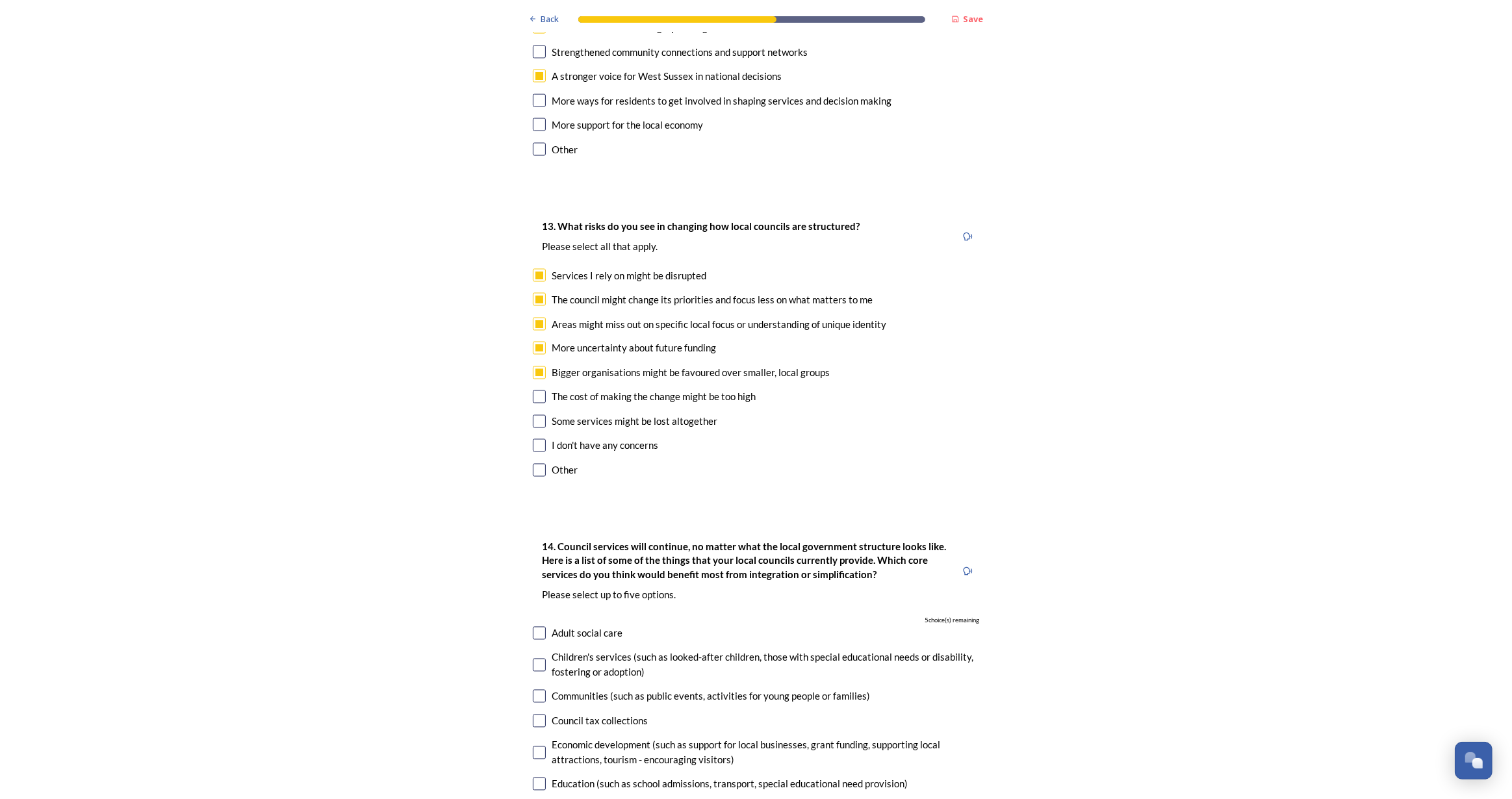
checkbox input "true"
click at [538, 391] on input "checkbox" at bounding box center [540, 398] width 13 height 13
checkbox input "true"
click at [536, 415] on input "checkbox" at bounding box center [540, 422] width 13 height 13
checkbox input "true"
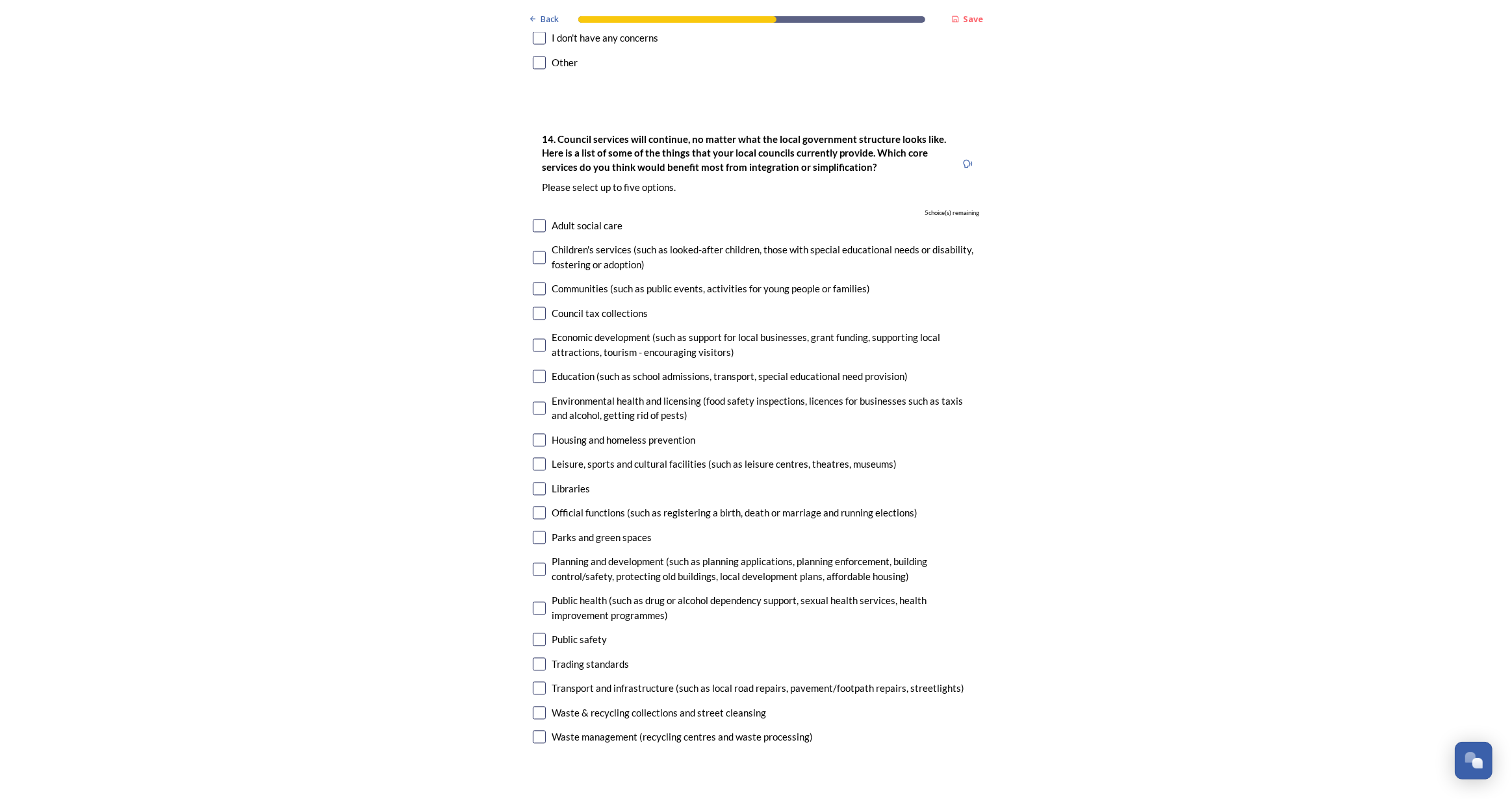
scroll to position [2835, 0]
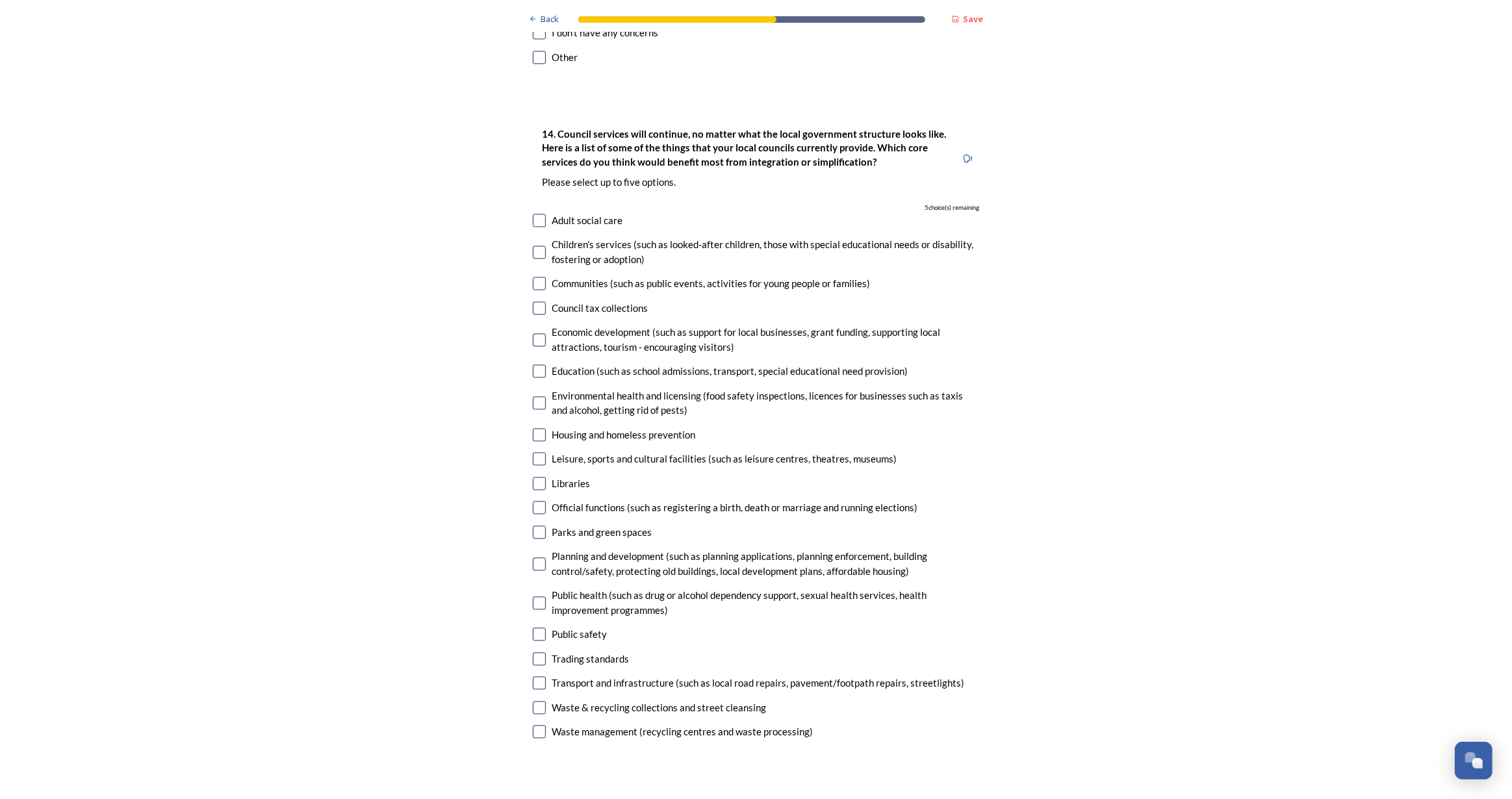
click at [533, 214] on input "checkbox" at bounding box center [540, 220] width 13 height 13
checkbox input "true"
click at [533, 245] on input "checkbox" at bounding box center [540, 252] width 13 height 13
checkbox input "true"
click at [533, 333] on input "checkbox" at bounding box center [540, 340] width 13 height 13
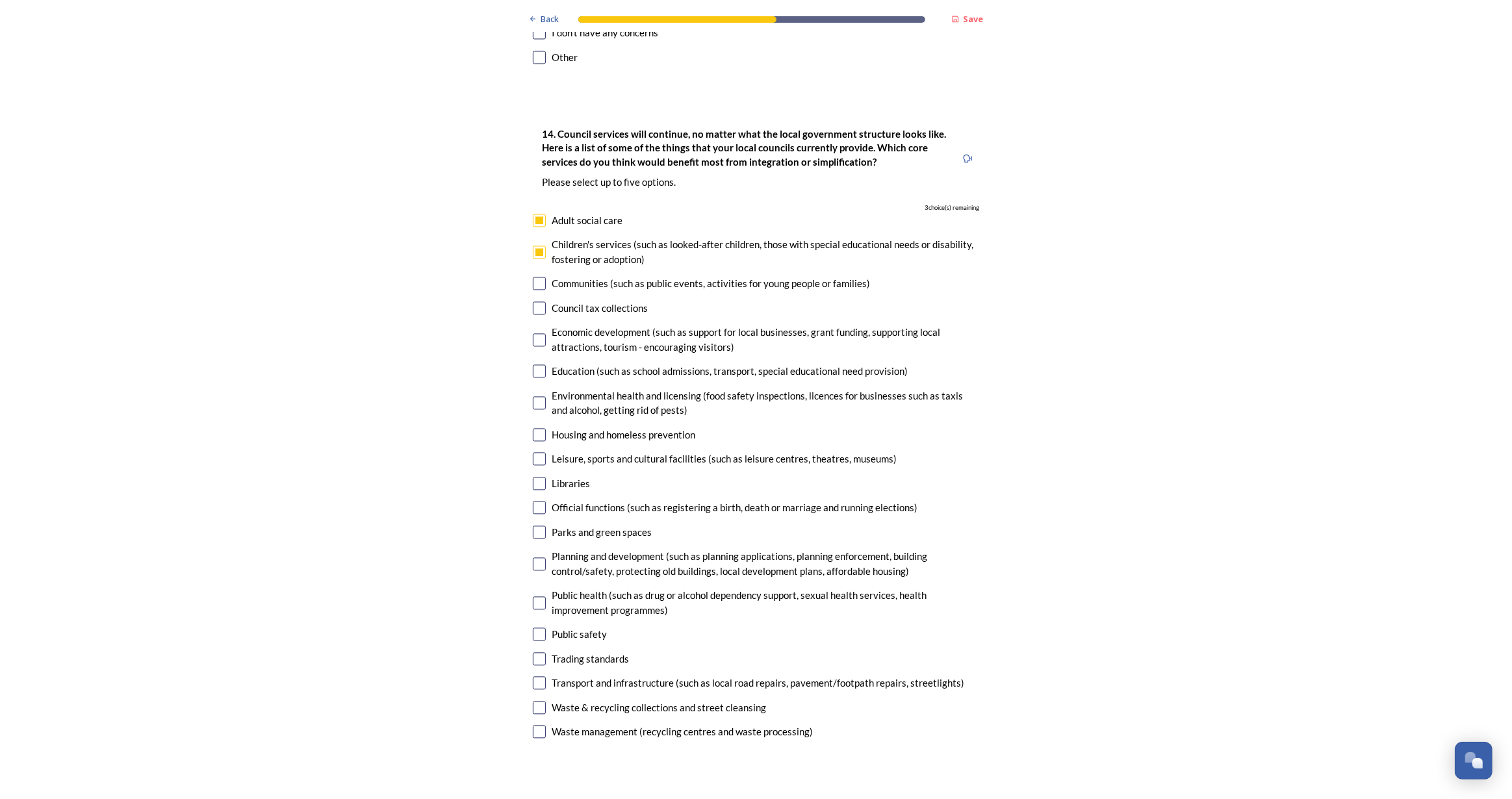
checkbox input "true"
click at [533, 557] on input "checkbox" at bounding box center [540, 564] width 13 height 13
checkbox input "true"
click at [533, 677] on input "checkbox" at bounding box center [540, 683] width 13 height 13
checkbox input "true"
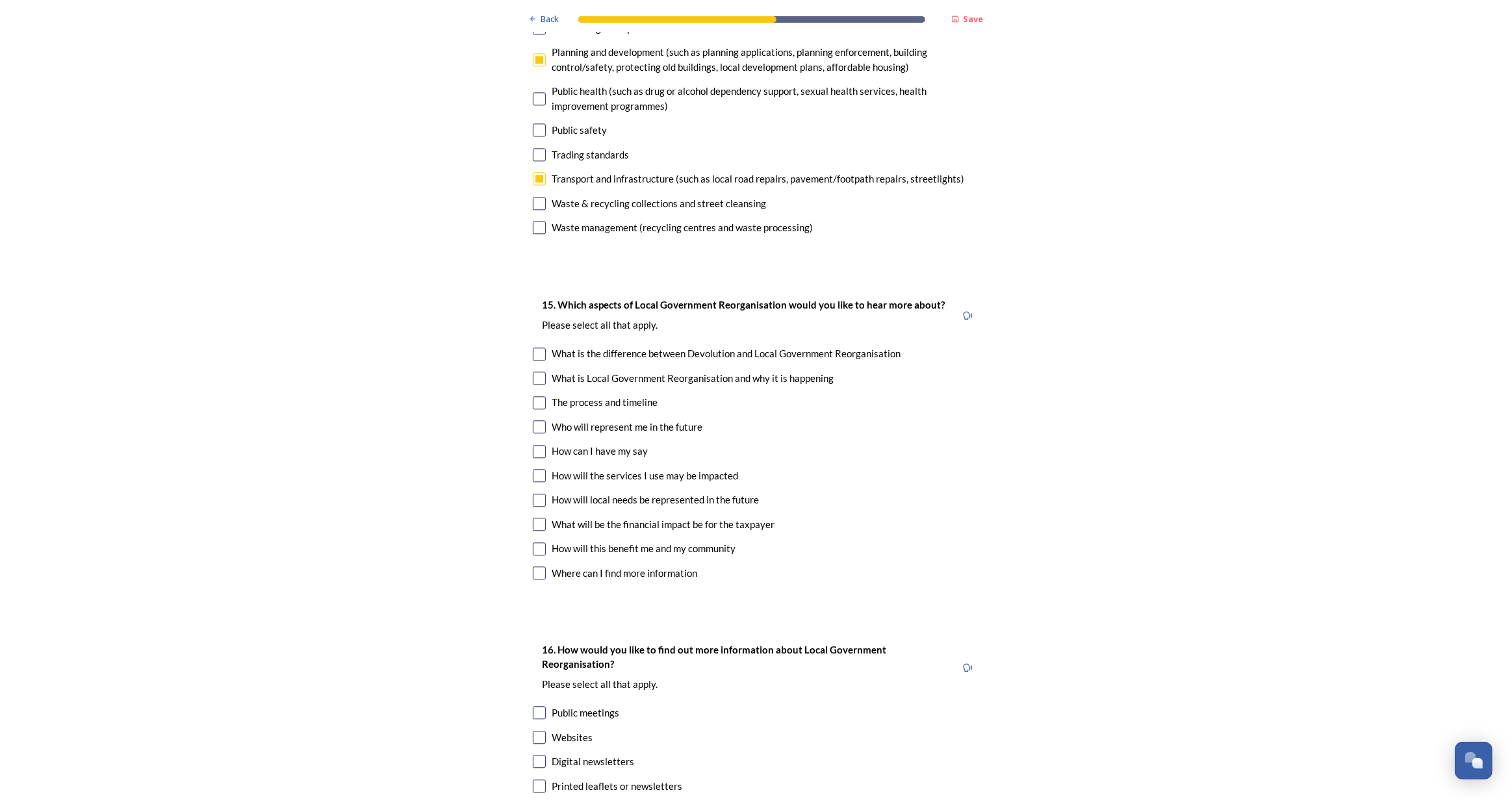
scroll to position [3367, 0]
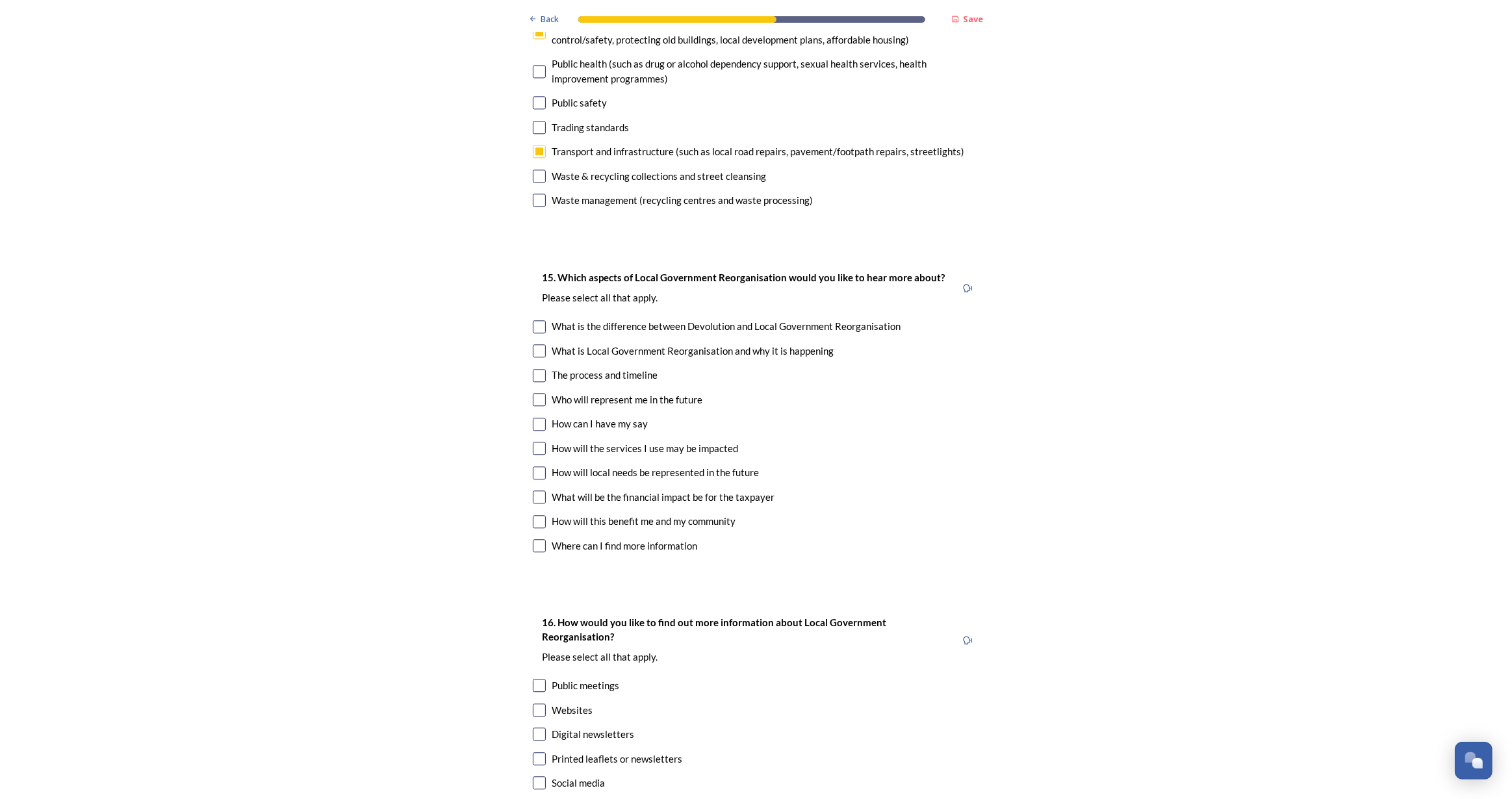
click at [533, 369] on input "checkbox" at bounding box center [540, 375] width 13 height 13
checkbox input "true"
click at [528, 353] on div "15. Which aspects of Local Government Reorganisation would you like to hear mor…" at bounding box center [756, 413] width 468 height 313
click at [533, 393] on input "checkbox" at bounding box center [540, 400] width 13 height 13
checkbox input "true"
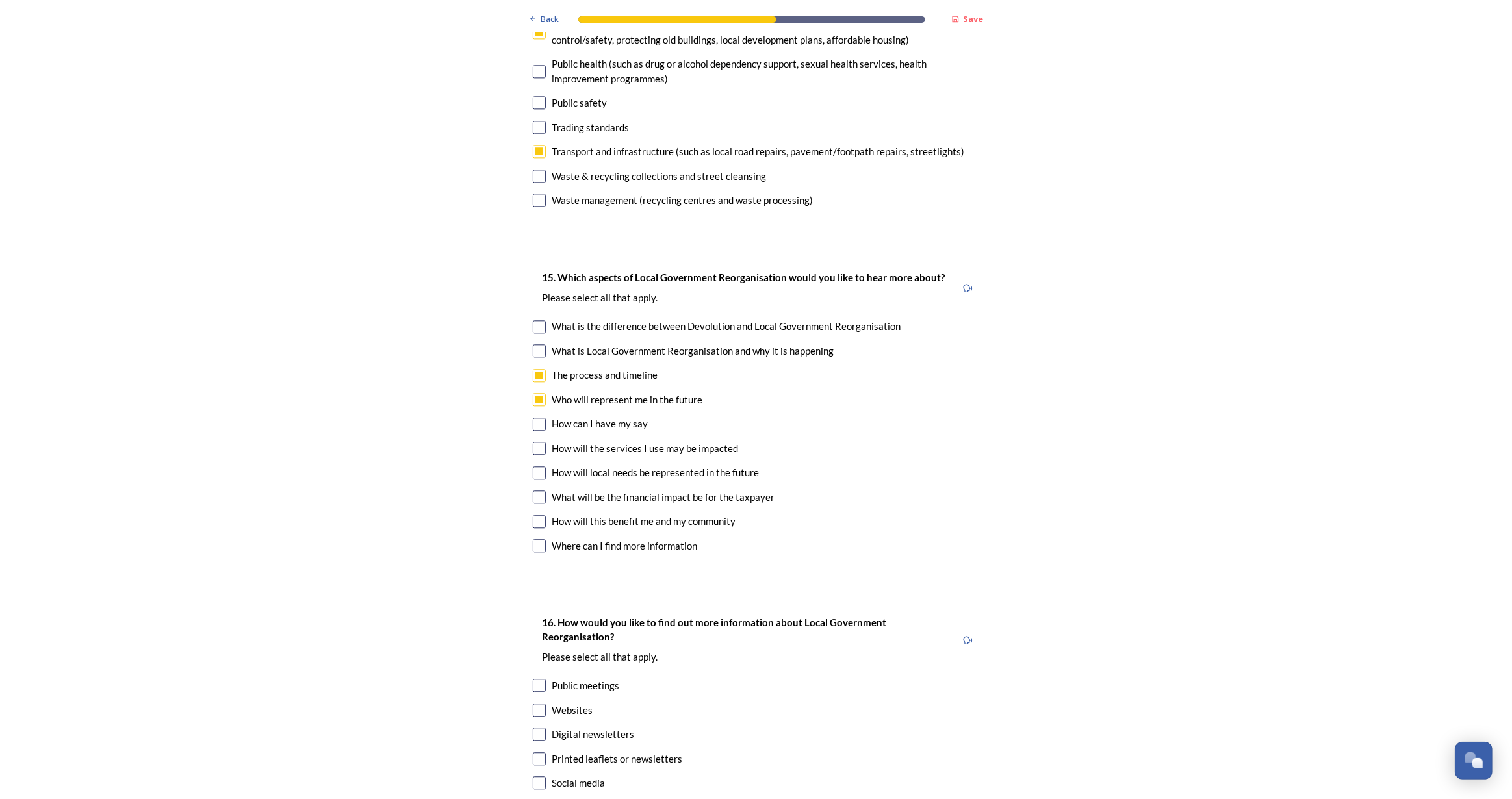
click at [537, 467] on input "checkbox" at bounding box center [540, 474] width 13 height 13
checkbox input "true"
click at [537, 442] on input "checkbox" at bounding box center [540, 449] width 13 height 13
checkbox input "true"
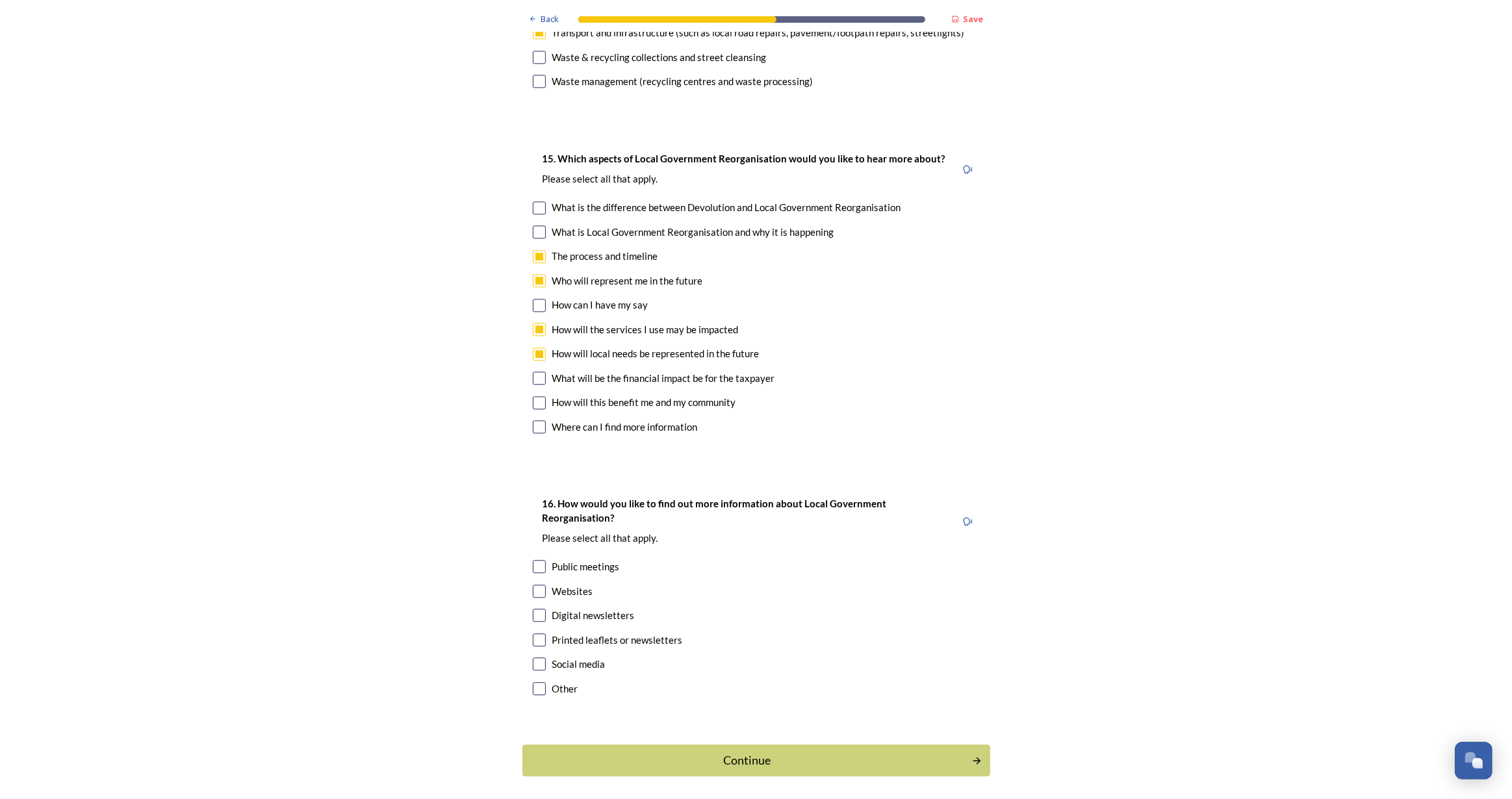
scroll to position [3499, 0]
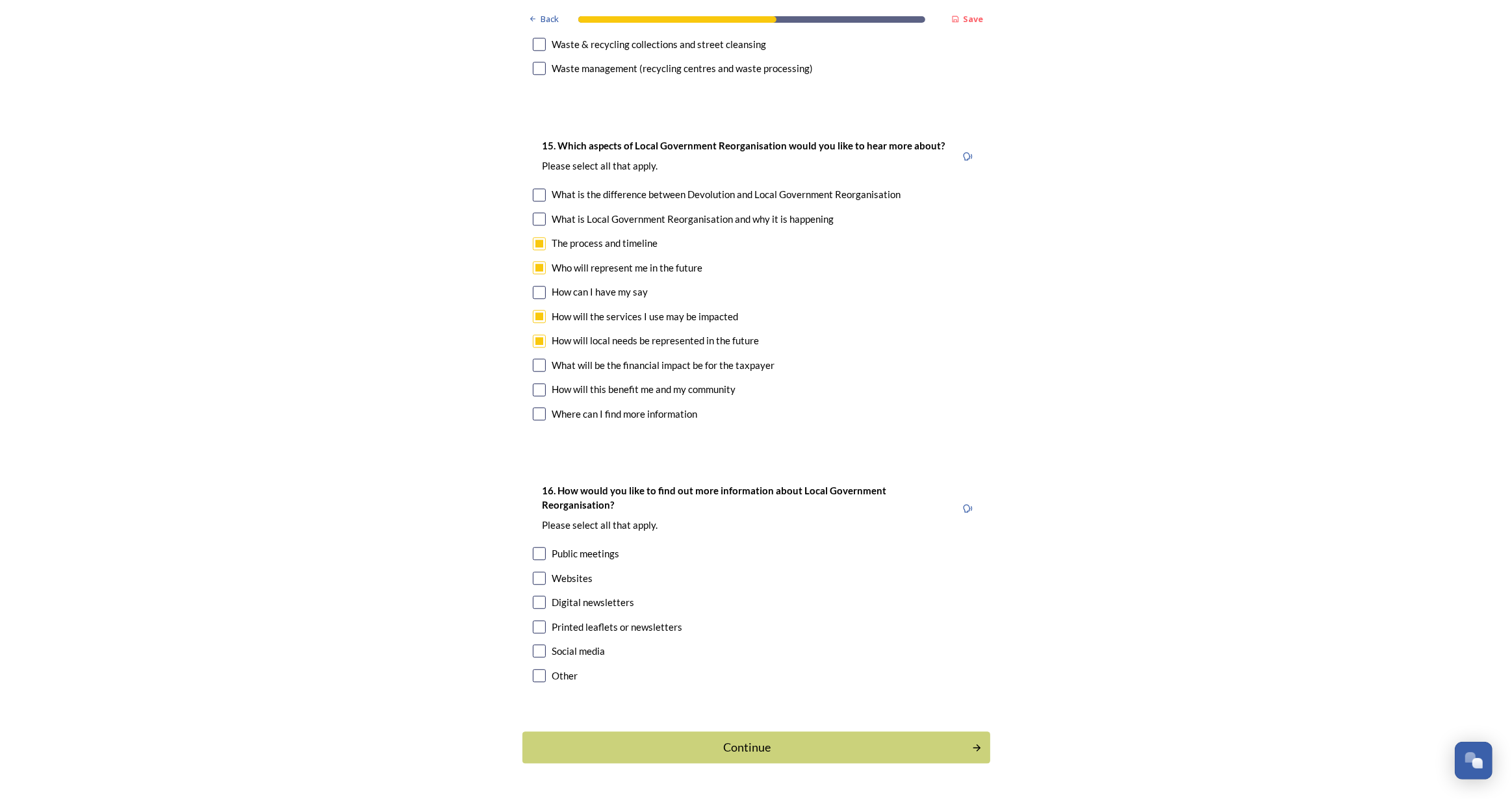
click at [535, 547] on input "checkbox" at bounding box center [540, 554] width 13 height 13
checkbox input "true"
click at [533, 596] on input "checkbox" at bounding box center [540, 603] width 13 height 13
checkbox input "true"
click at [531, 597] on div "16. How would you like to find out more information about Local Government Reor…" at bounding box center [756, 584] width 468 height 229
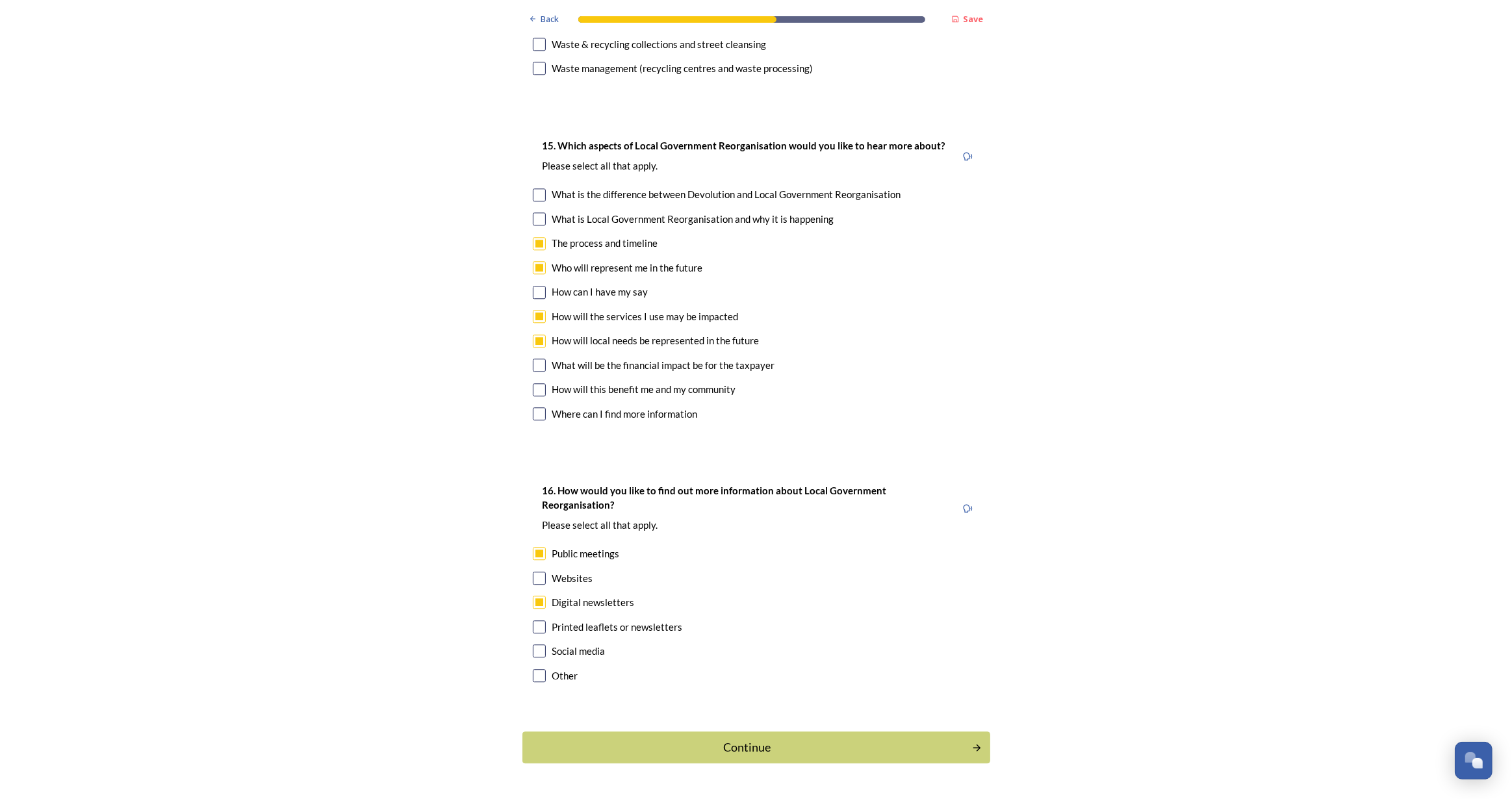
click at [537, 621] on input "checkbox" at bounding box center [540, 628] width 13 height 13
checkbox input "true"
click at [762, 739] on div "Continue" at bounding box center [746, 748] width 440 height 17
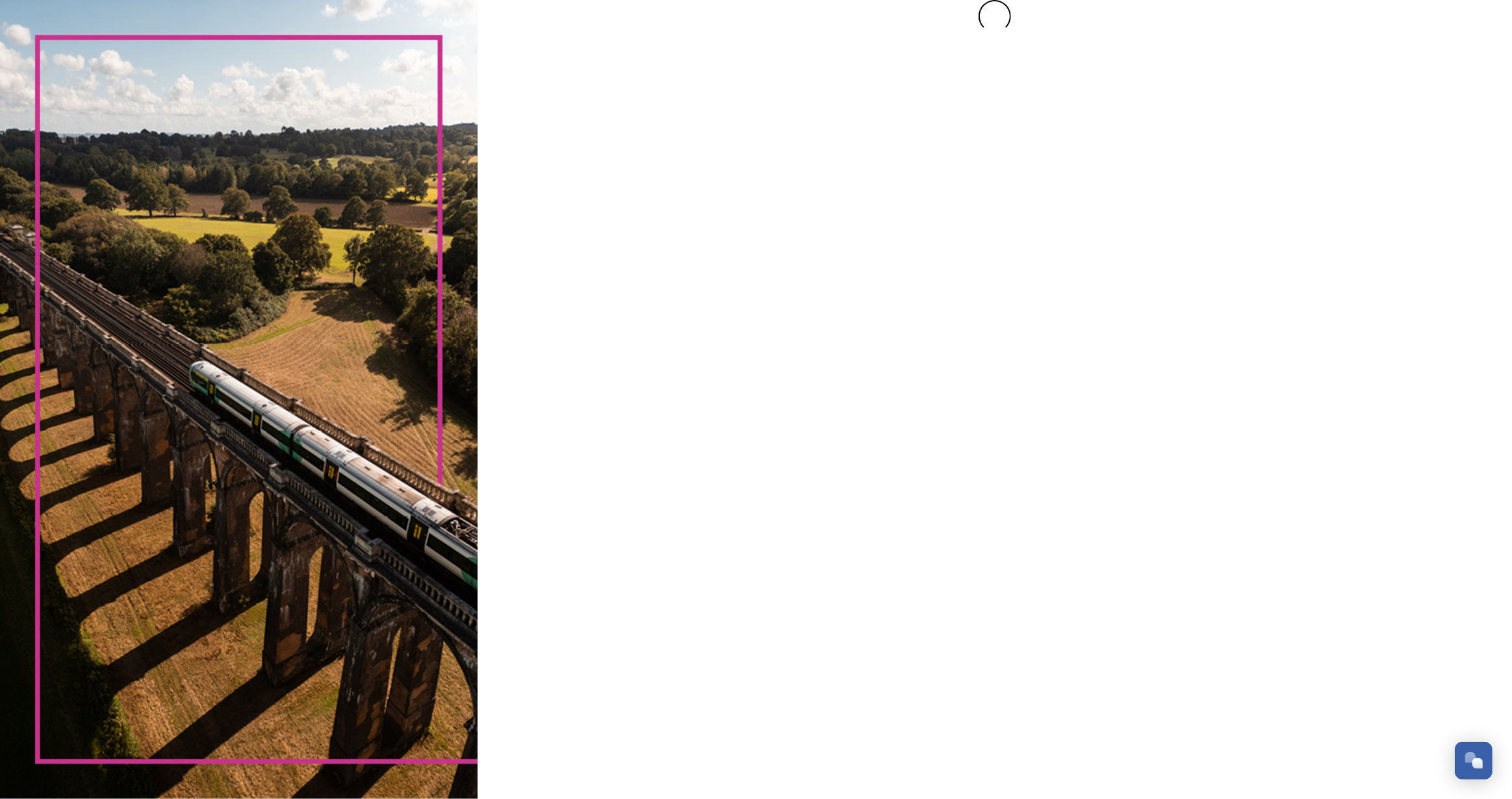
scroll to position [0, 0]
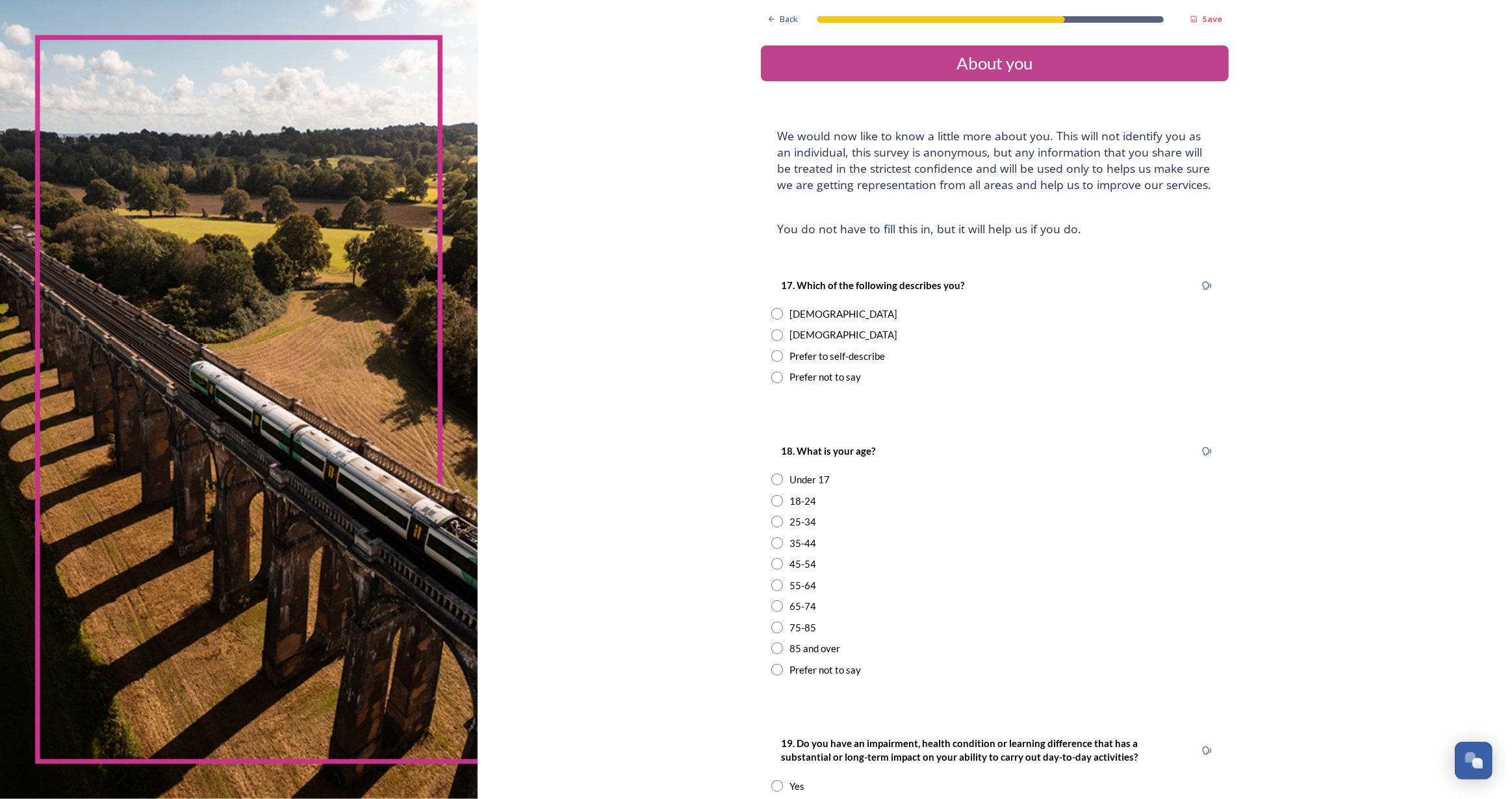
click at [771, 309] on input "radio" at bounding box center [777, 314] width 12 height 12
radio input "true"
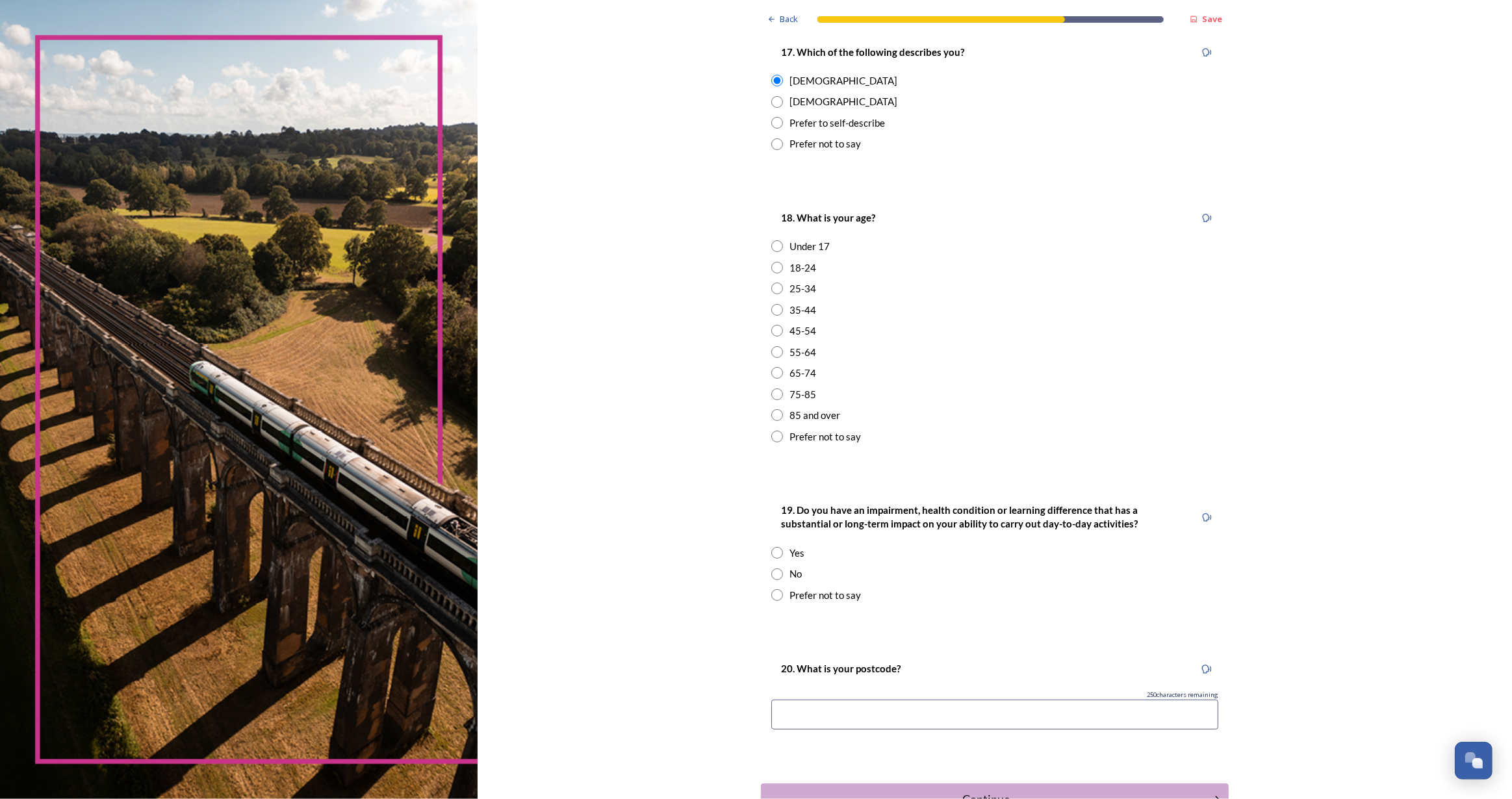
scroll to position [295, 0]
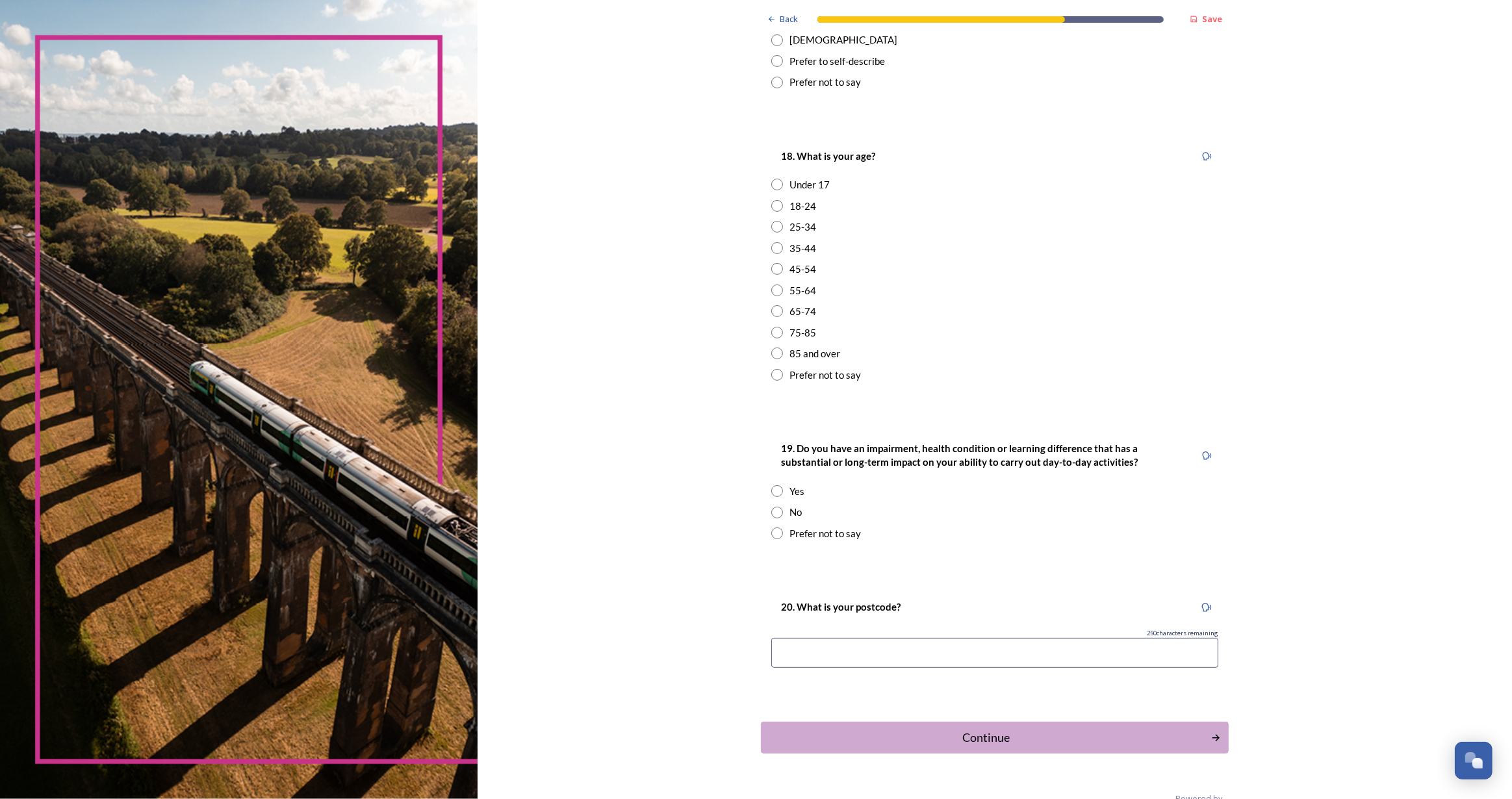
click at [775, 309] on input "radio" at bounding box center [777, 311] width 12 height 12
radio input "true"
click at [775, 513] on input "radio" at bounding box center [777, 513] width 12 height 12
radio input "true"
drag, startPoint x: 837, startPoint y: 661, endPoint x: 848, endPoint y: 656, distance: 12.1
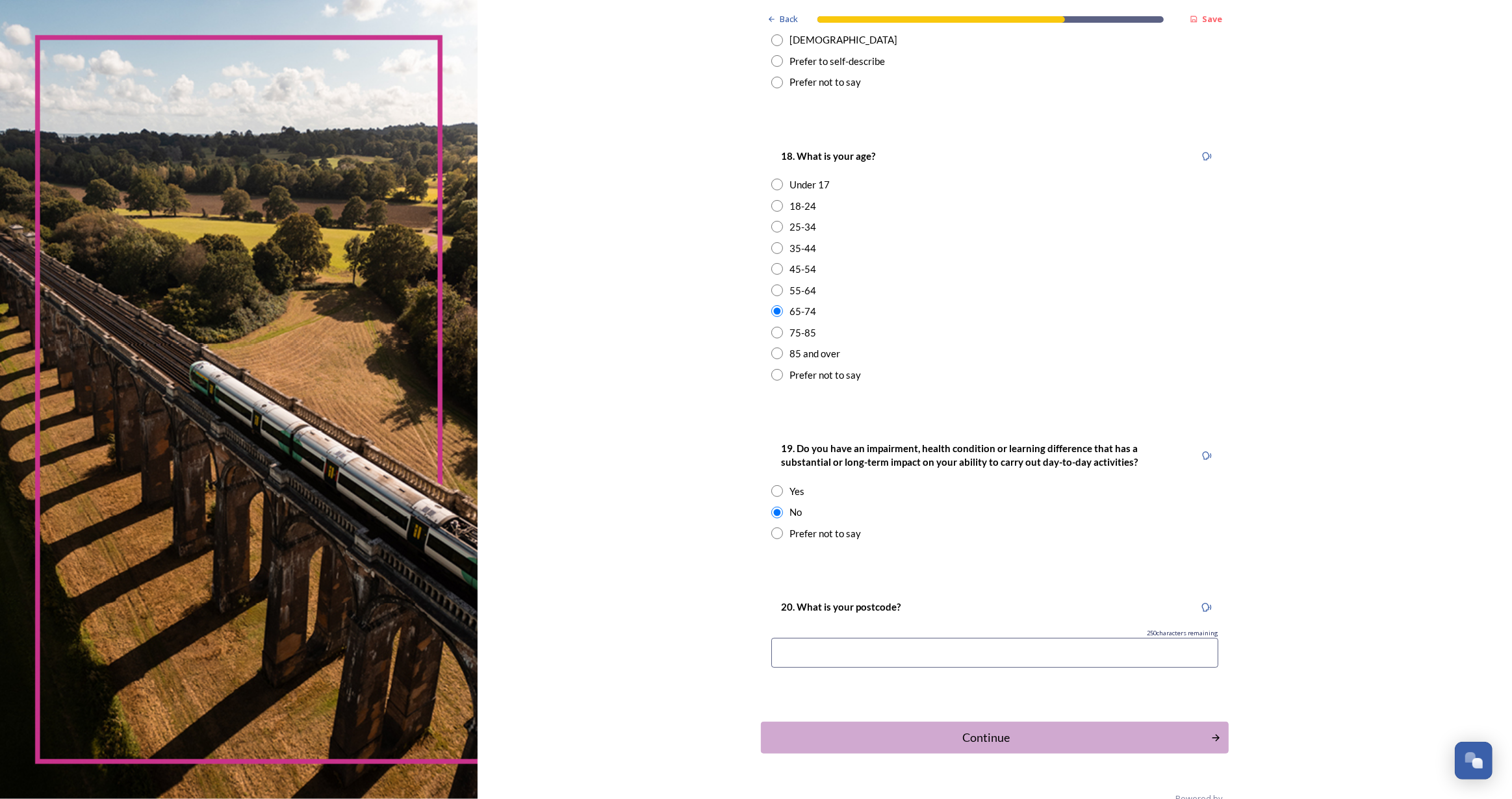
click at [837, 661] on input at bounding box center [994, 653] width 447 height 30
type input "bn6 9rw"
click at [970, 735] on div "Continue" at bounding box center [986, 737] width 440 height 17
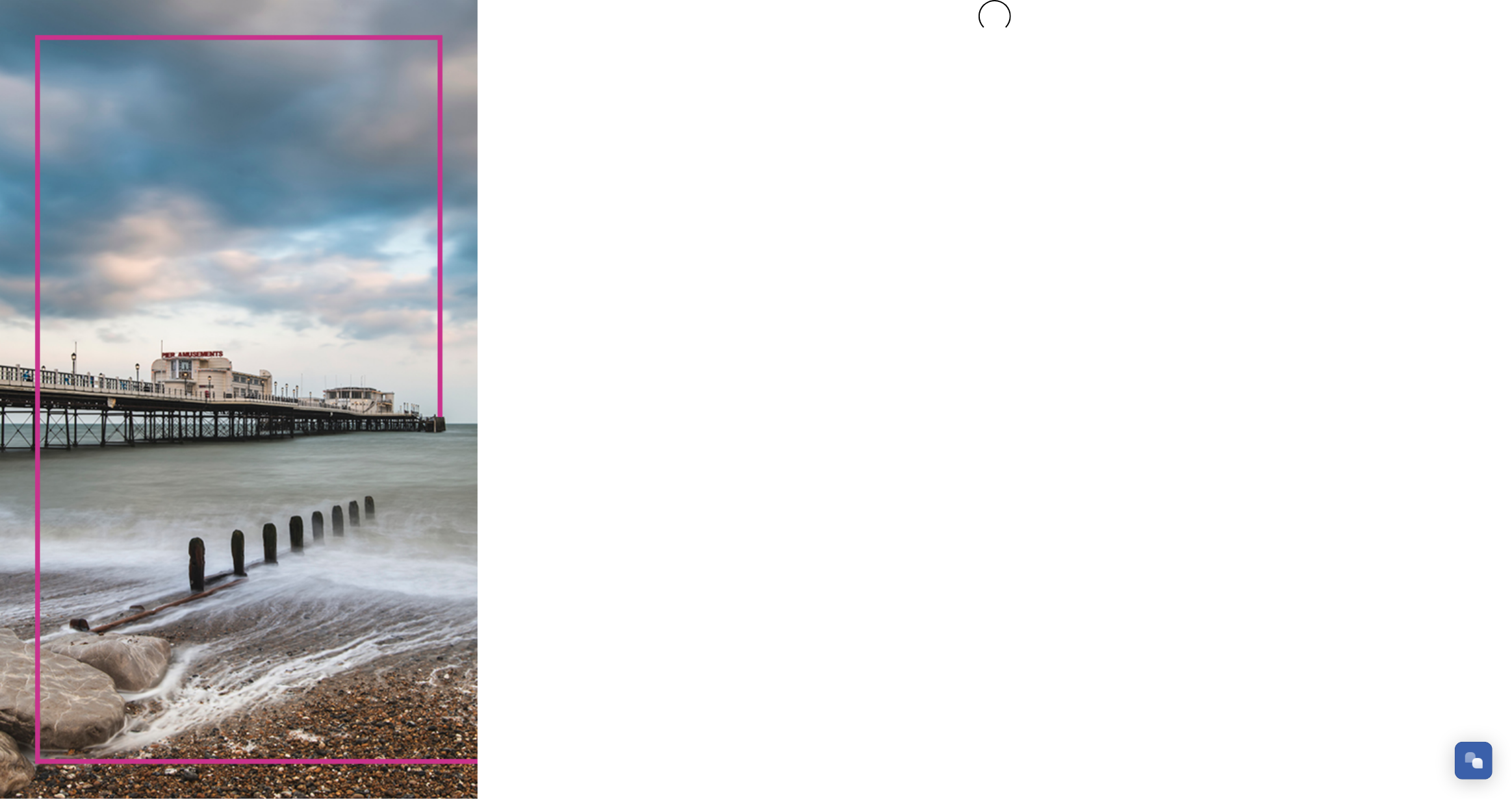
scroll to position [0, 0]
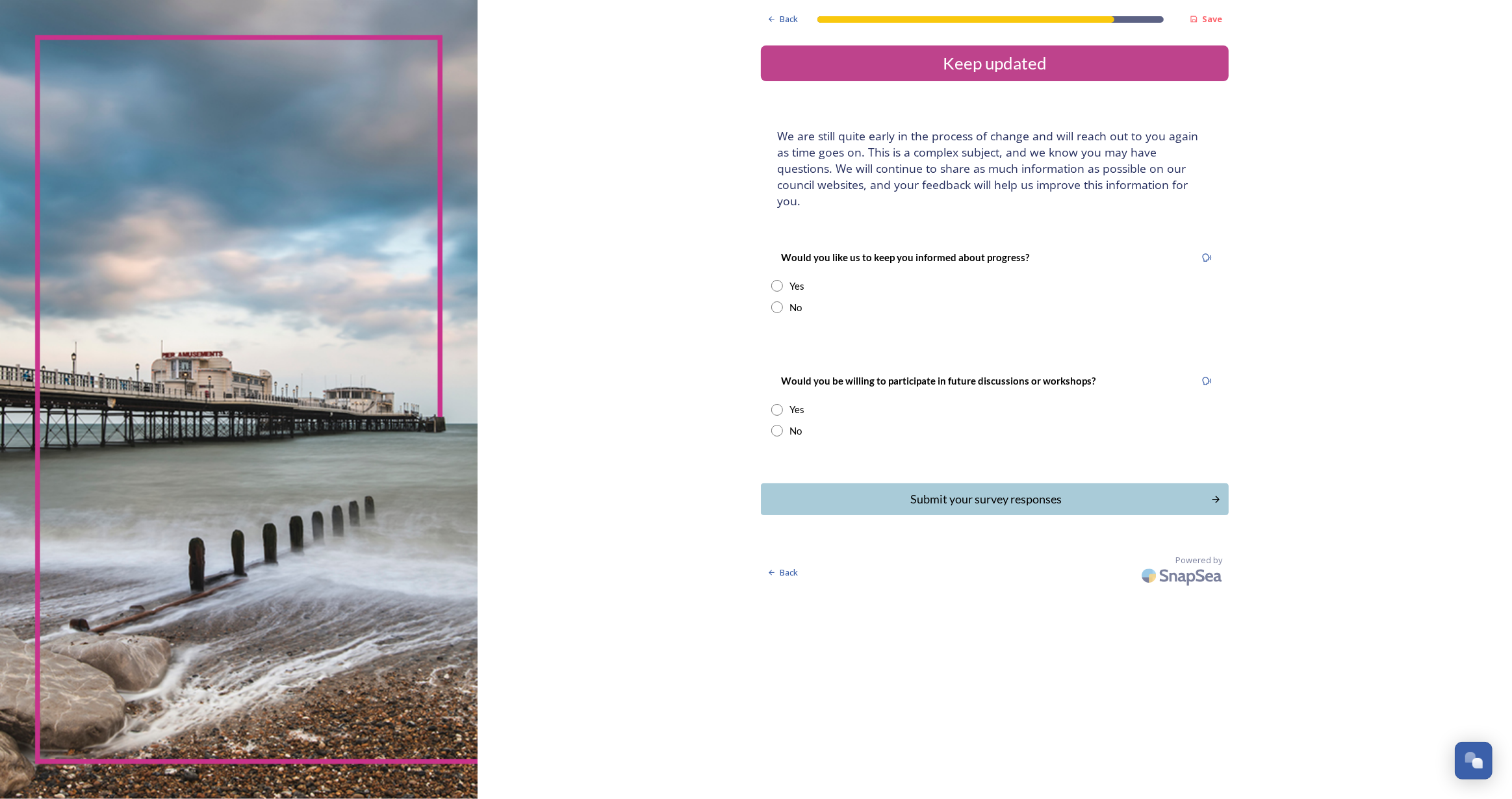
click at [777, 280] on input "radio" at bounding box center [777, 286] width 12 height 12
radio input "true"
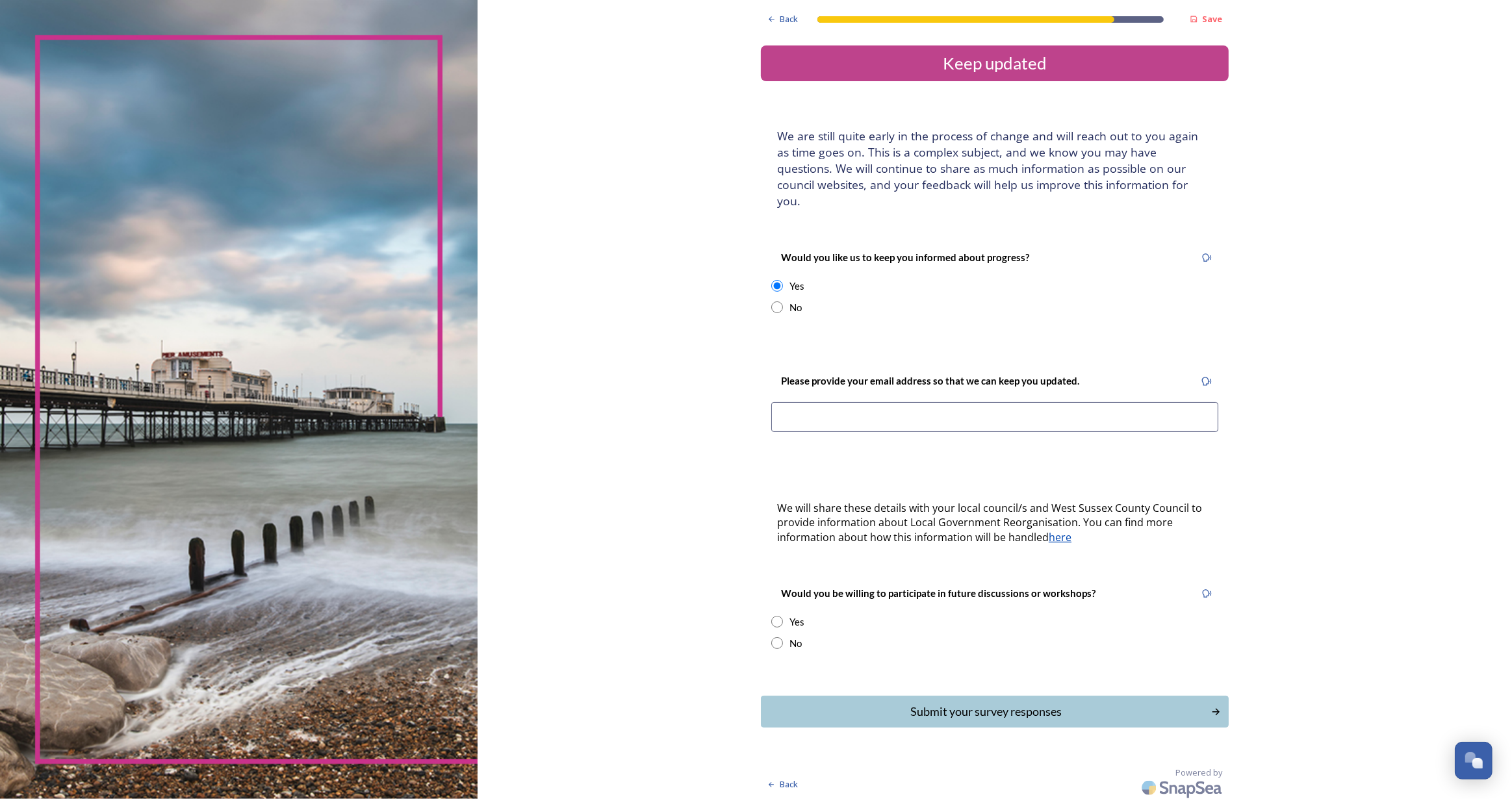
click at [827, 403] on input at bounding box center [994, 417] width 447 height 30
click at [793, 402] on input "alisin.chivers@myphone.coop" at bounding box center [994, 417] width 447 height 30
type input "alison.chivers@myphone.coop"
click at [775, 616] on input "radio" at bounding box center [777, 622] width 12 height 12
radio input "true"
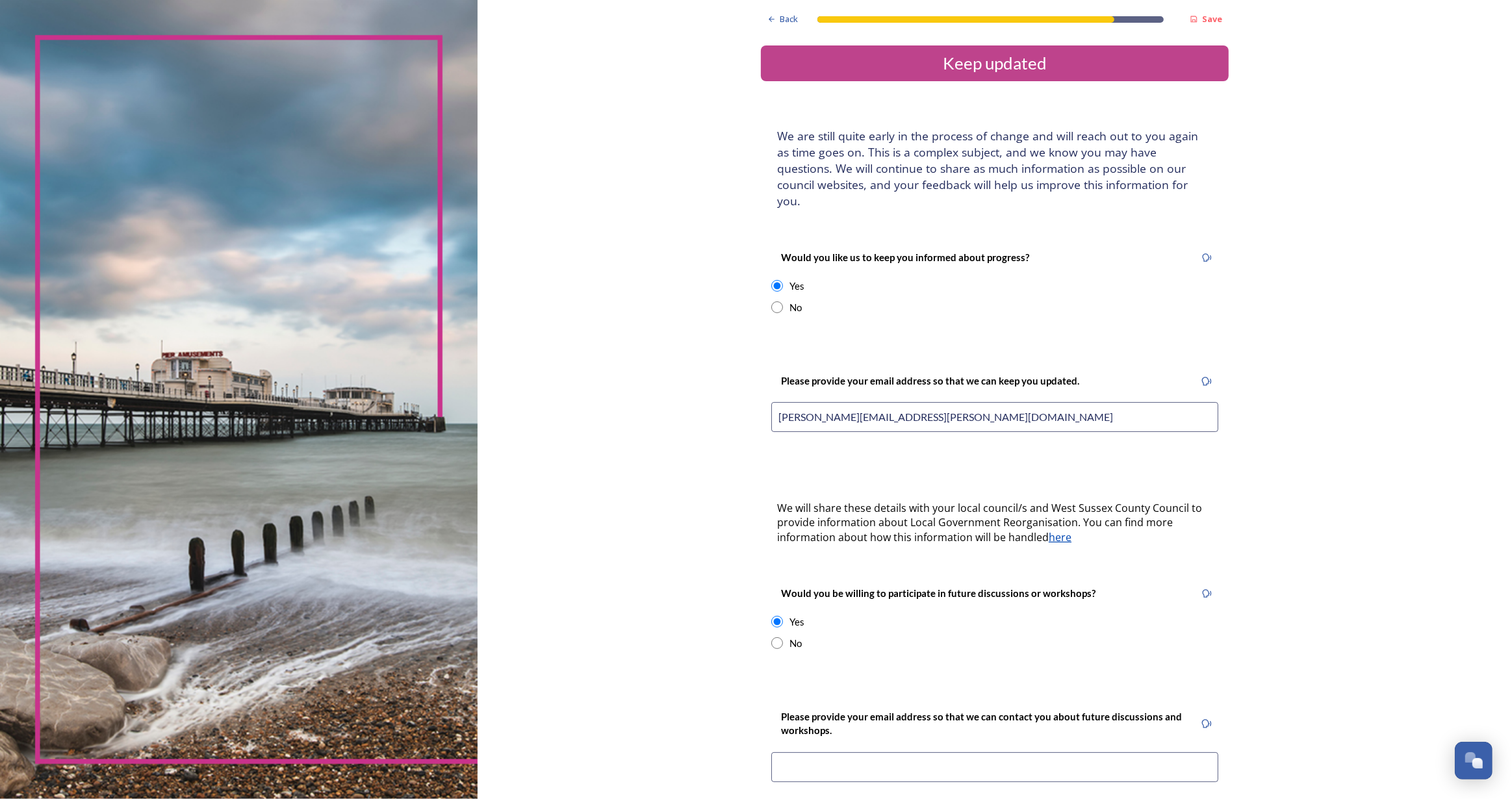
drag, startPoint x: 882, startPoint y: 401, endPoint x: 633, endPoint y: 401, distance: 249.0
click at [634, 402] on div "Back Save Keep updated We are still quite early in the process of change and wi…" at bounding box center [994, 514] width 1035 height 1029
click at [834, 753] on input at bounding box center [994, 767] width 447 height 30
paste input "alison.chivers@myphone.coop"
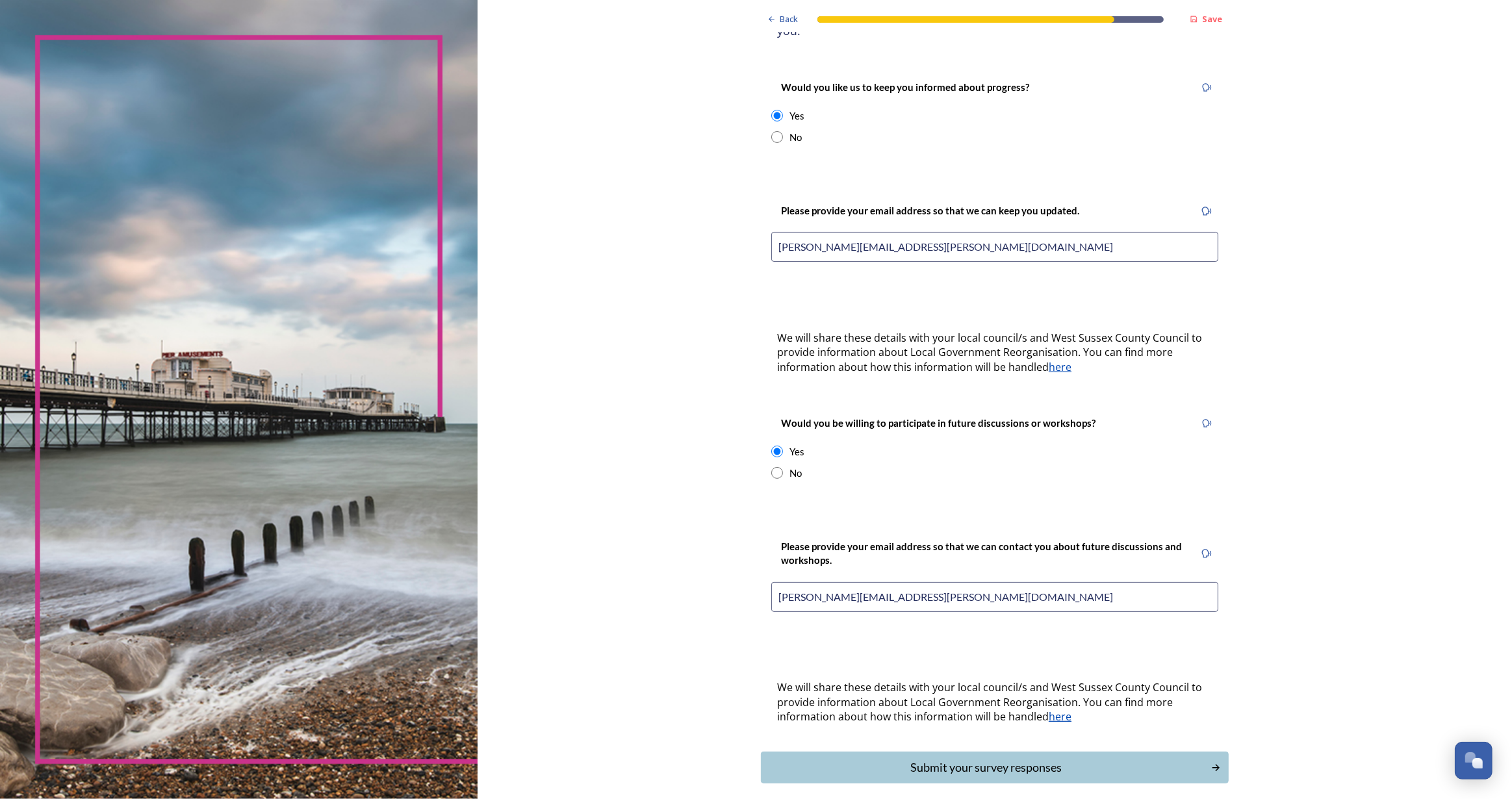
scroll to position [212, 0]
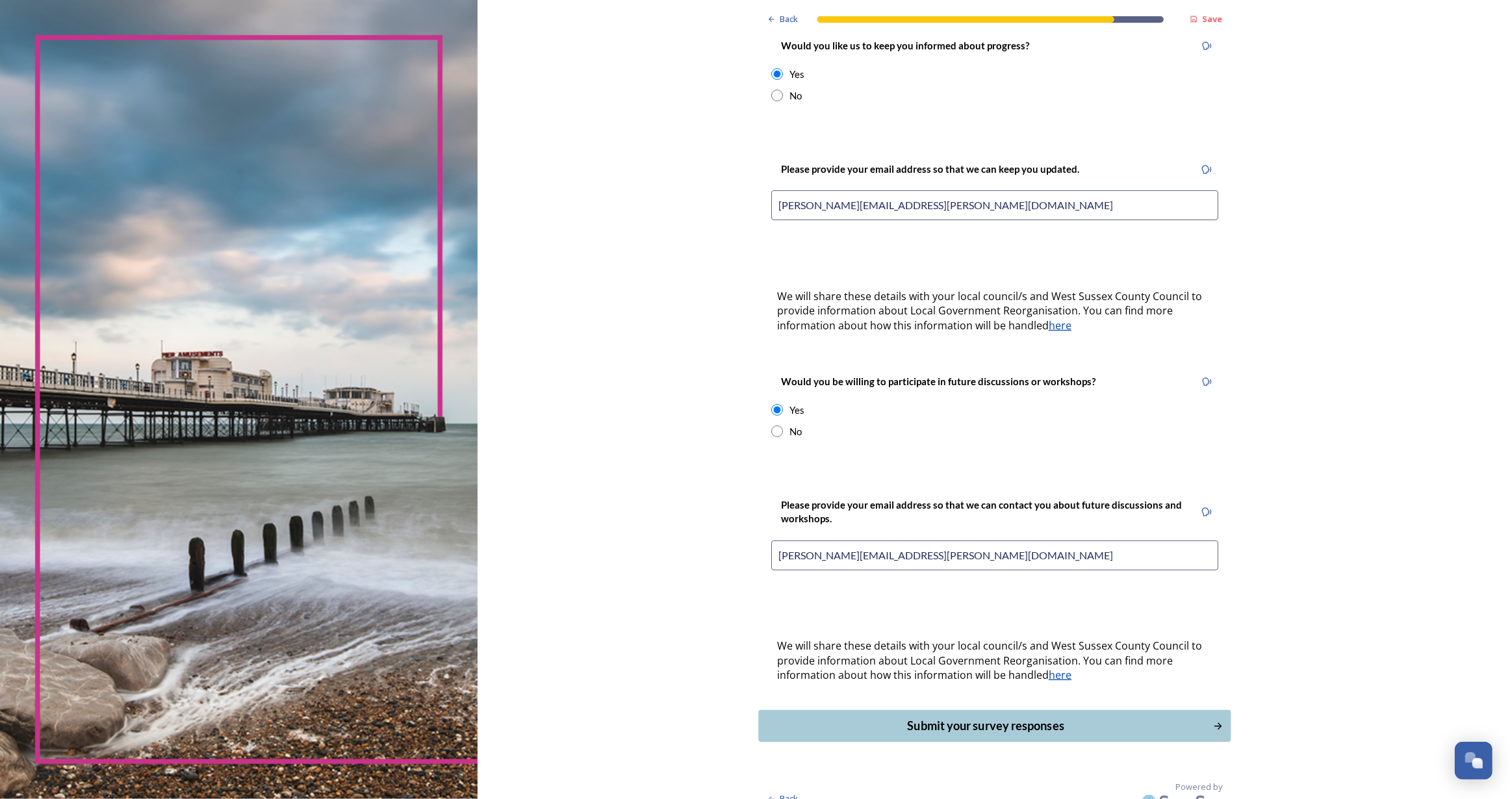
type input "alison.chivers@myphone.coop"
click at [1035, 717] on div "Submit your survey responses" at bounding box center [986, 726] width 436 height 17
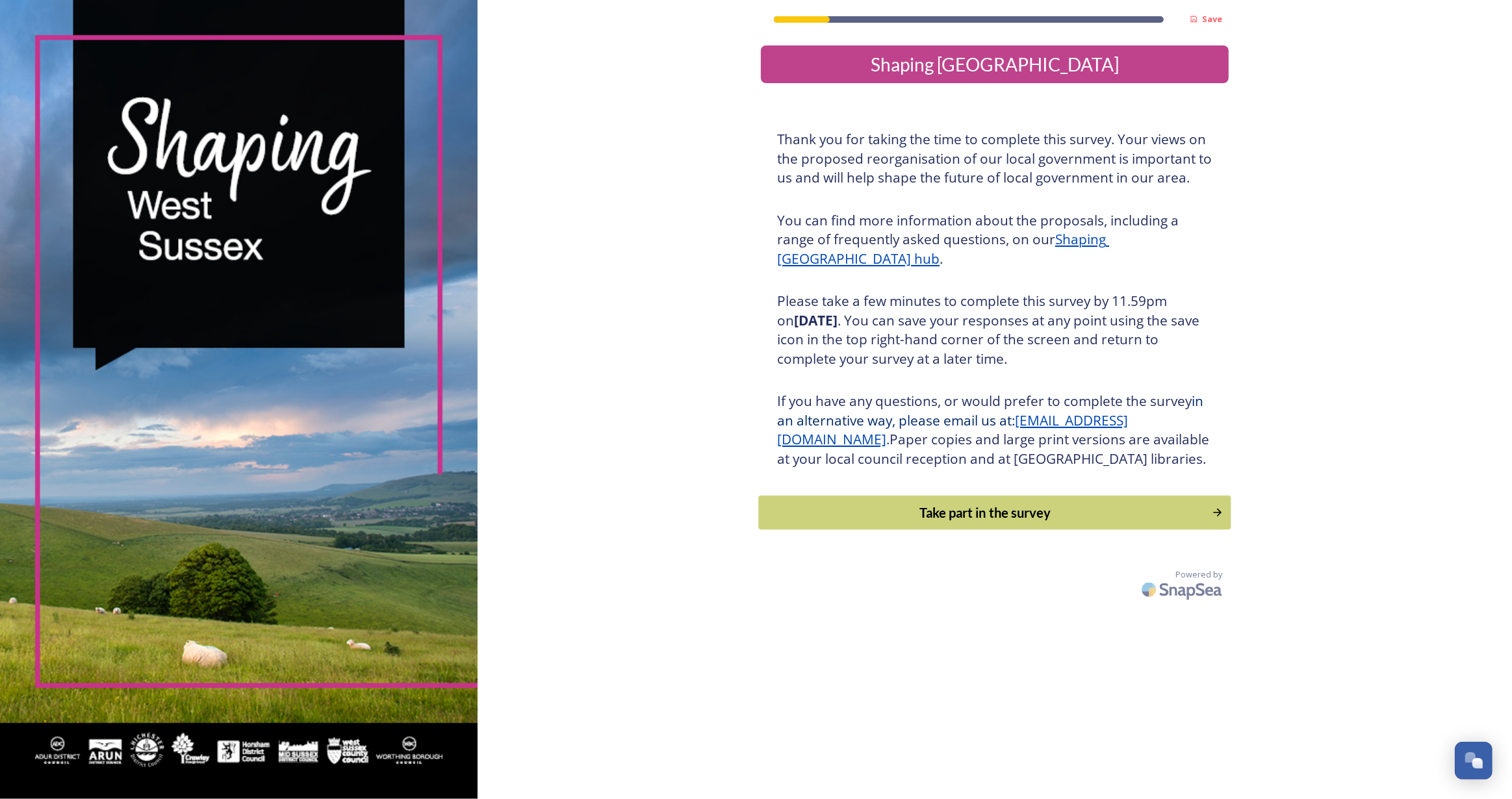
click at [1077, 523] on div "Take part in the survey" at bounding box center [986, 513] width 439 height 19
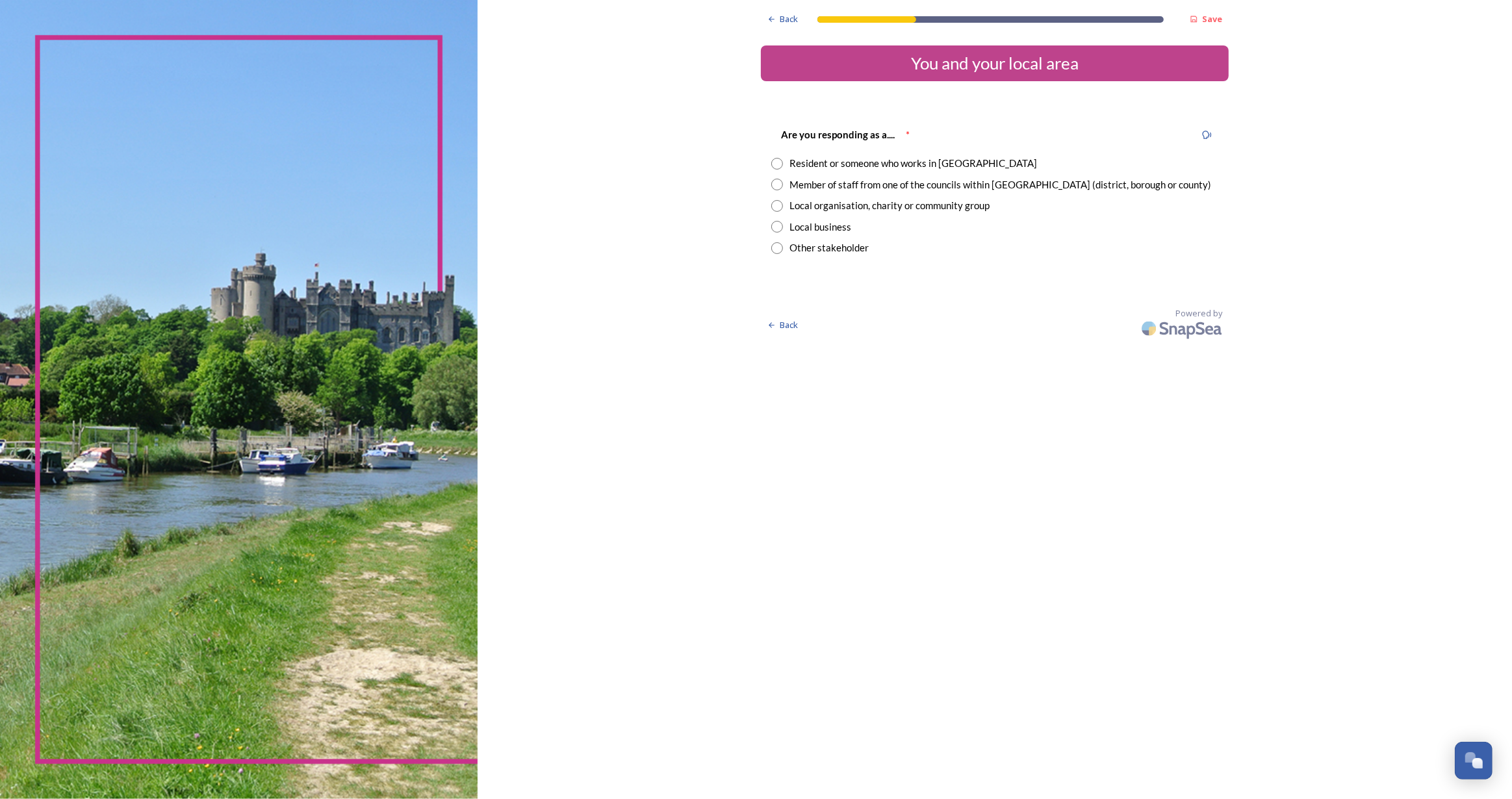
click at [779, 162] on input "radio" at bounding box center [777, 164] width 12 height 12
radio input "true"
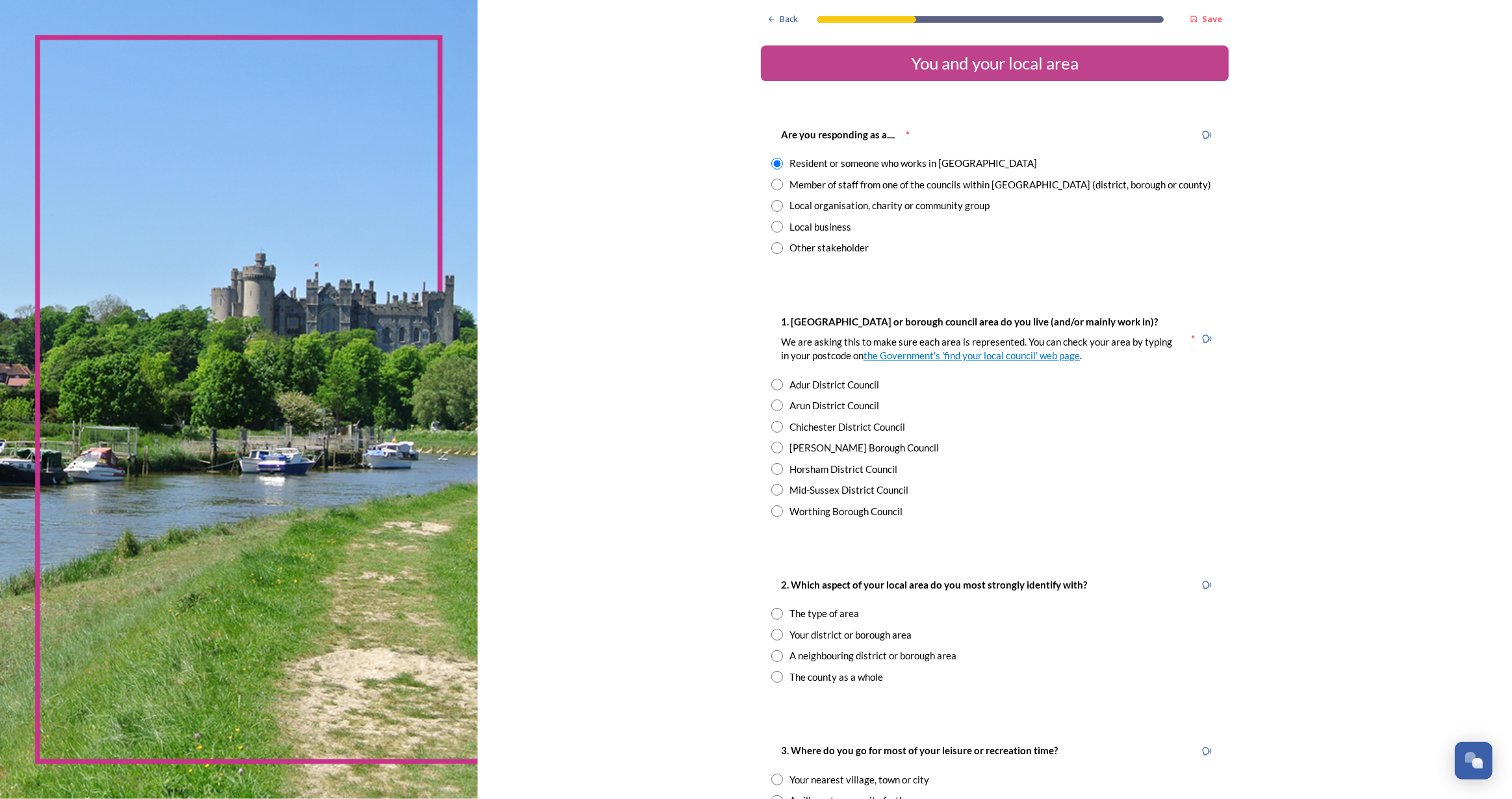
click at [775, 492] on input "radio" at bounding box center [777, 490] width 12 height 12
radio input "true"
click at [773, 614] on input "radio" at bounding box center [777, 614] width 12 height 12
radio input "true"
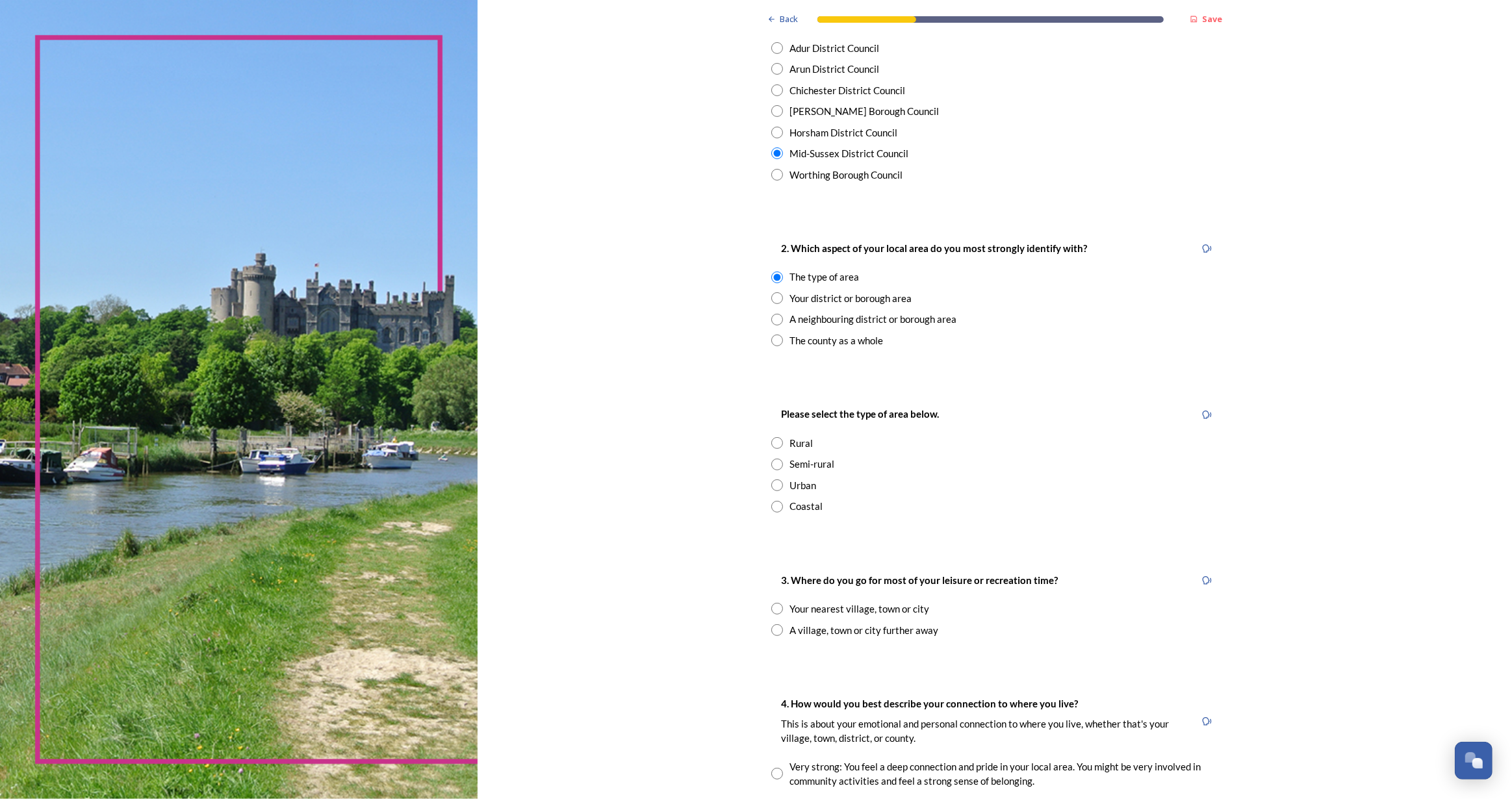
scroll to position [354, 0]
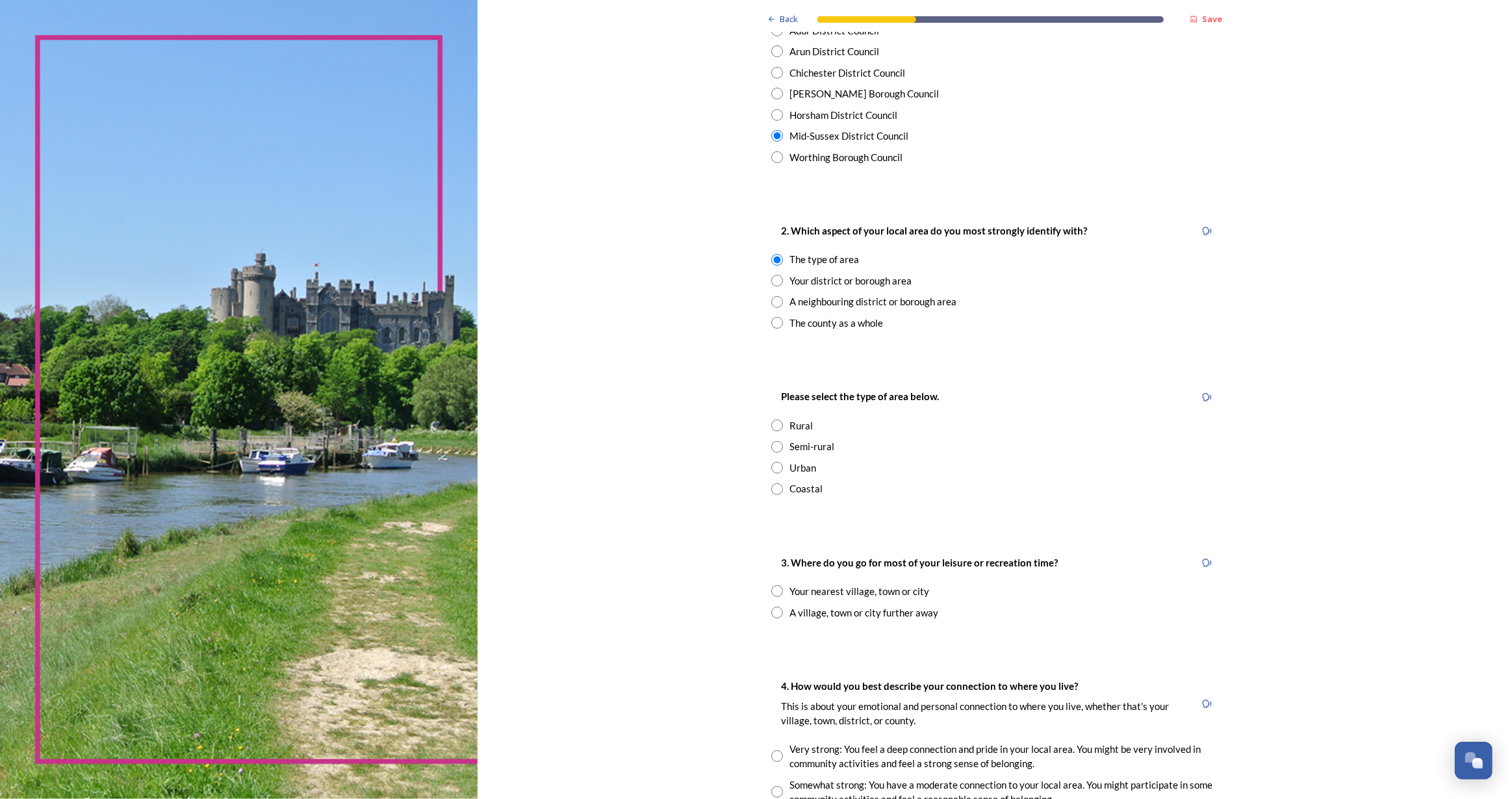
click at [772, 448] on input "radio" at bounding box center [777, 447] width 12 height 12
radio input "true"
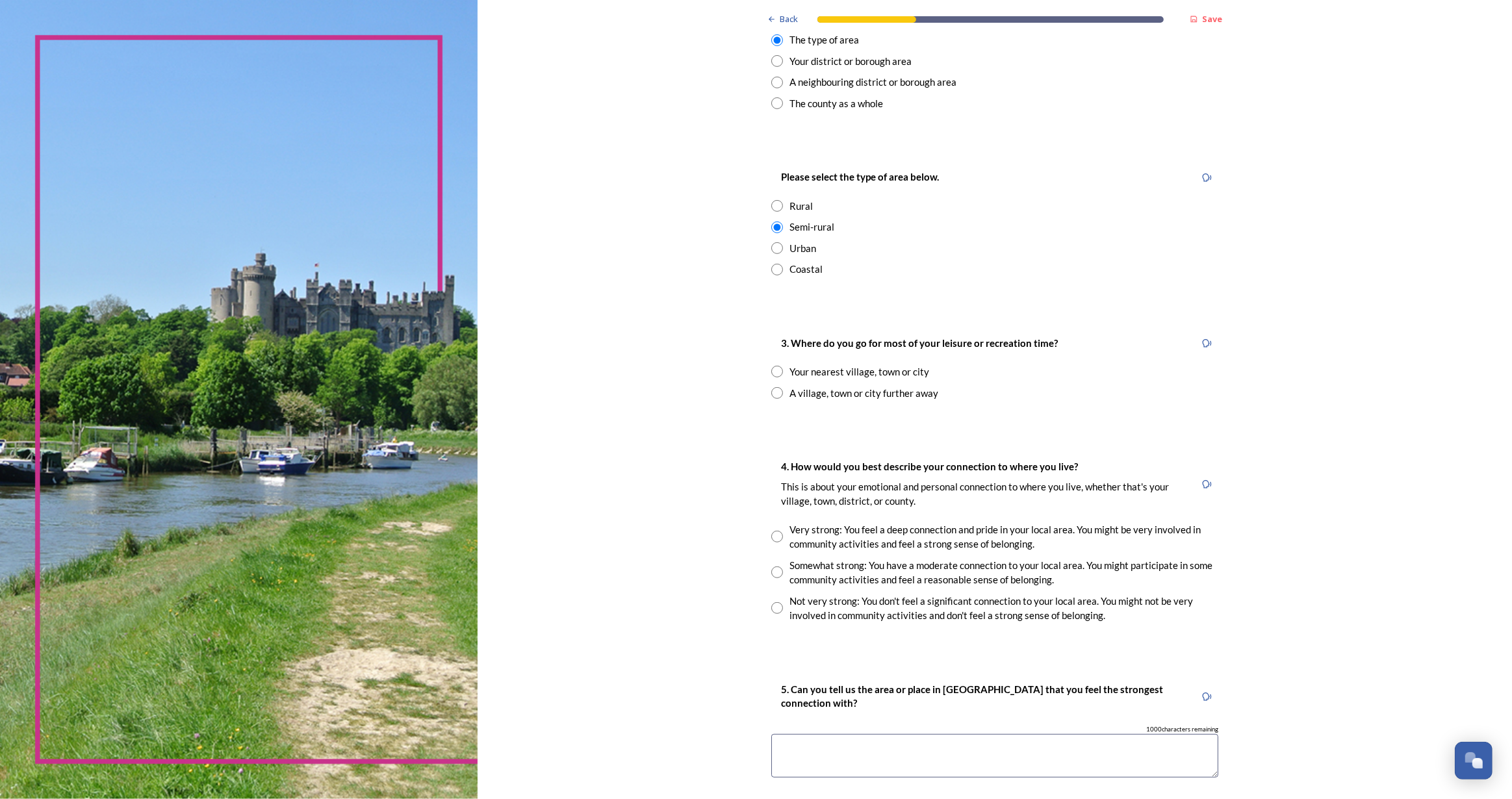
scroll to position [591, 0]
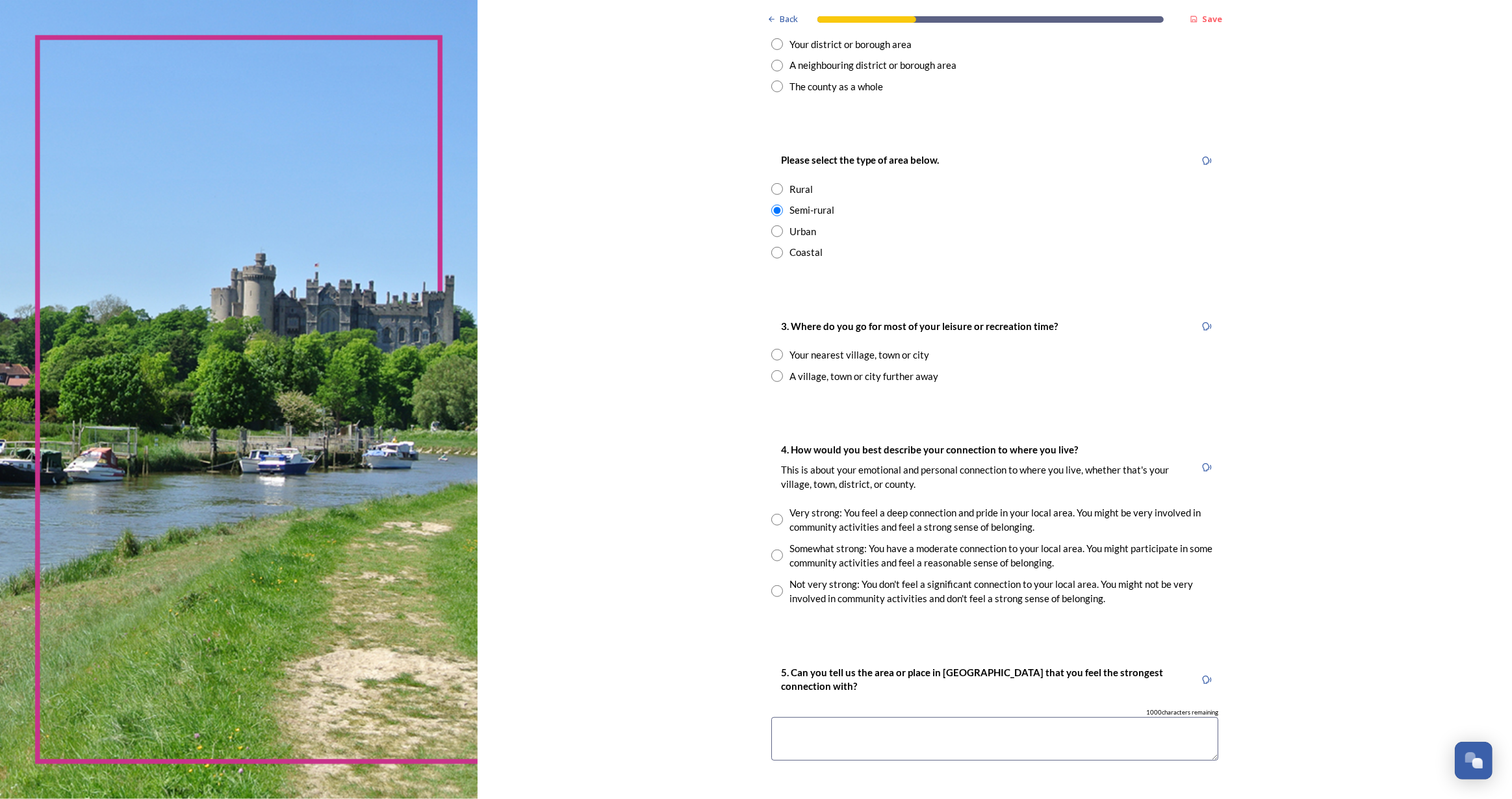
click at [771, 352] on input "radio" at bounding box center [777, 355] width 12 height 12
radio input "true"
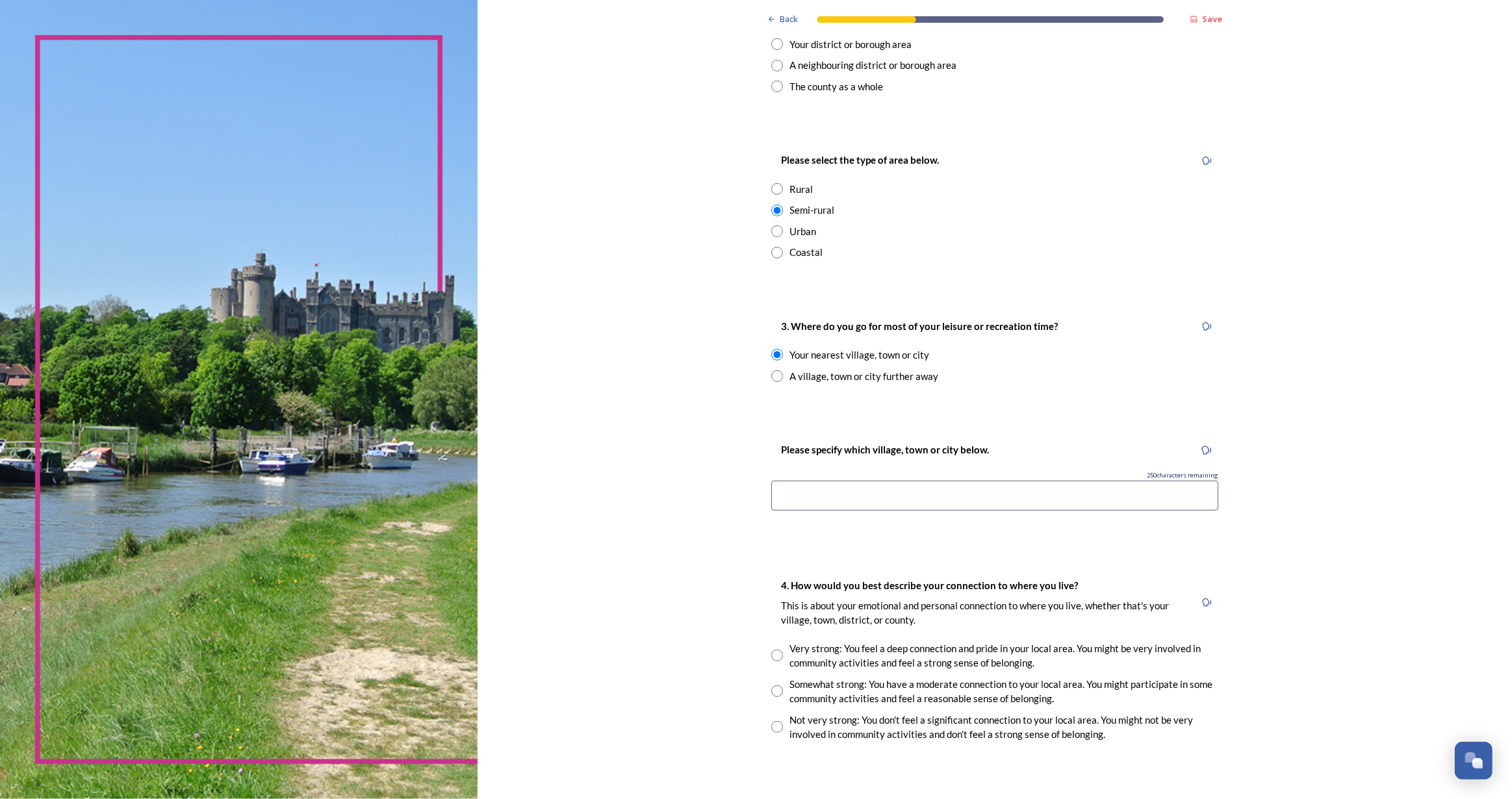
drag, startPoint x: 817, startPoint y: 495, endPoint x: 821, endPoint y: 487, distance: 8.9
click at [817, 495] on input at bounding box center [994, 496] width 447 height 30
type input "H"
type input "Hurstpierpoint"
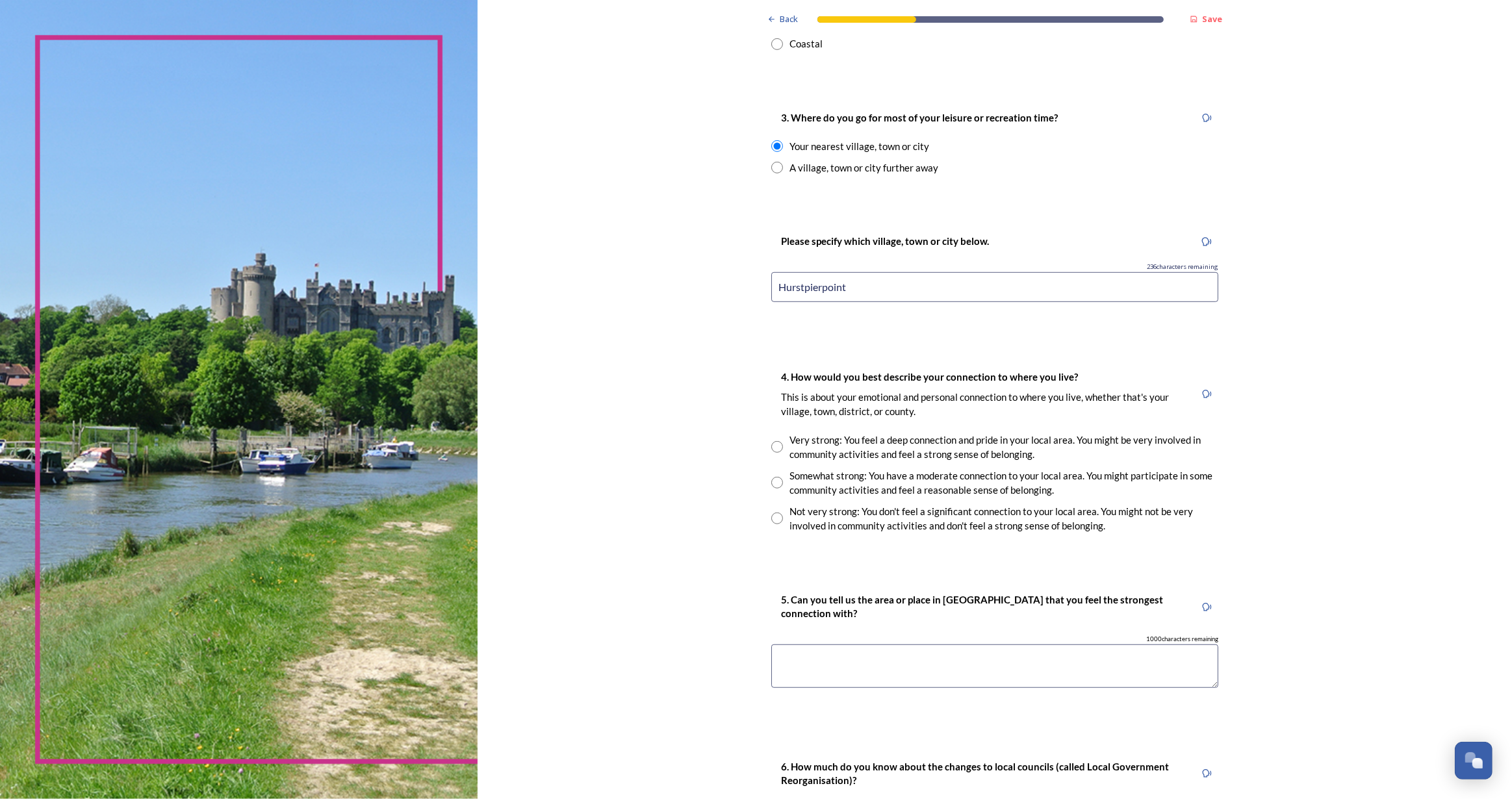
scroll to position [827, 0]
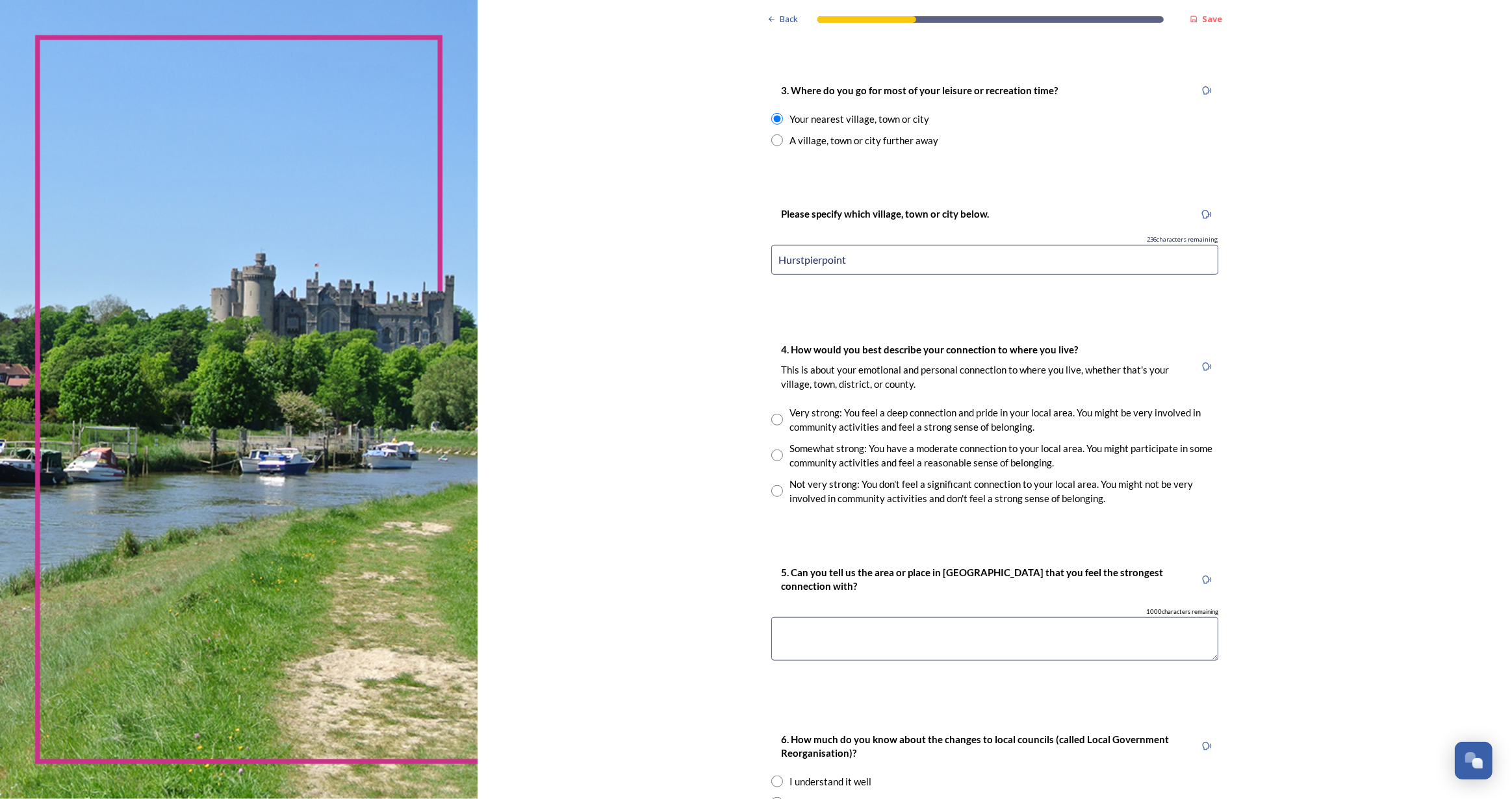
click at [774, 487] on input "radio" at bounding box center [777, 491] width 12 height 12
radio input "true"
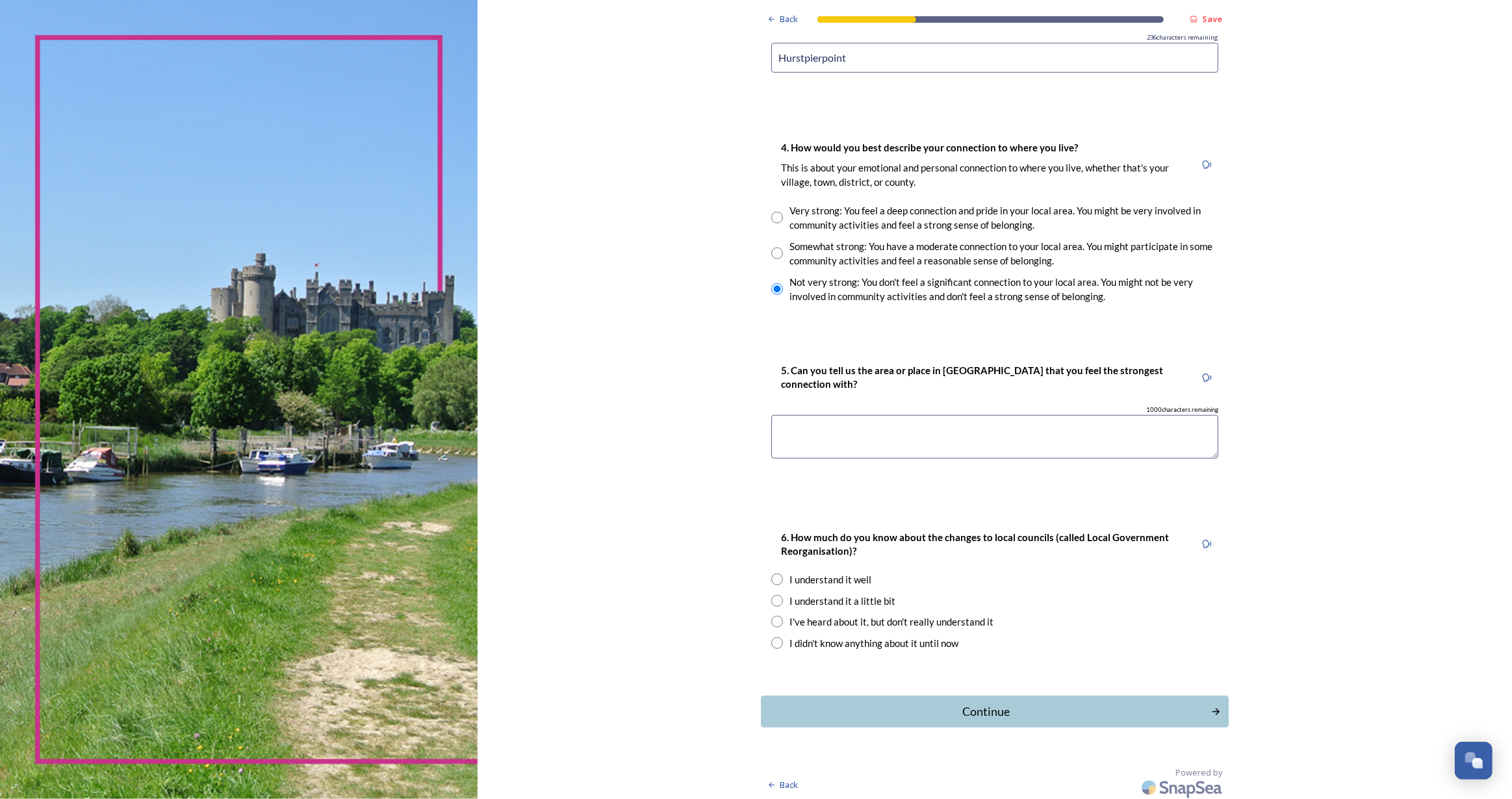
scroll to position [1031, 0]
click at [771, 635] on input "radio" at bounding box center [777, 641] width 12 height 12
radio input "true"
click at [972, 723] on button "Continue" at bounding box center [994, 709] width 473 height 32
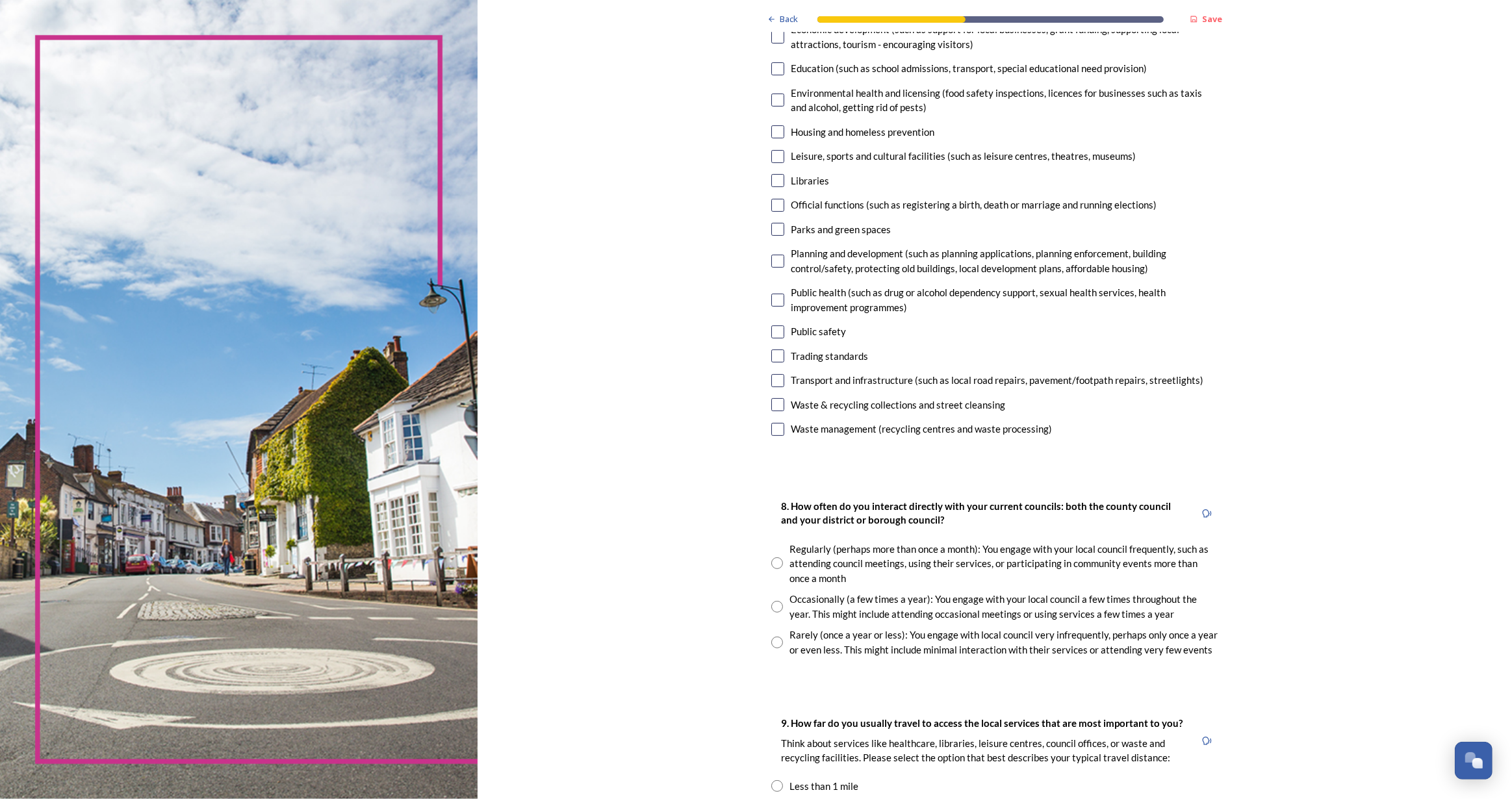
scroll to position [59, 0]
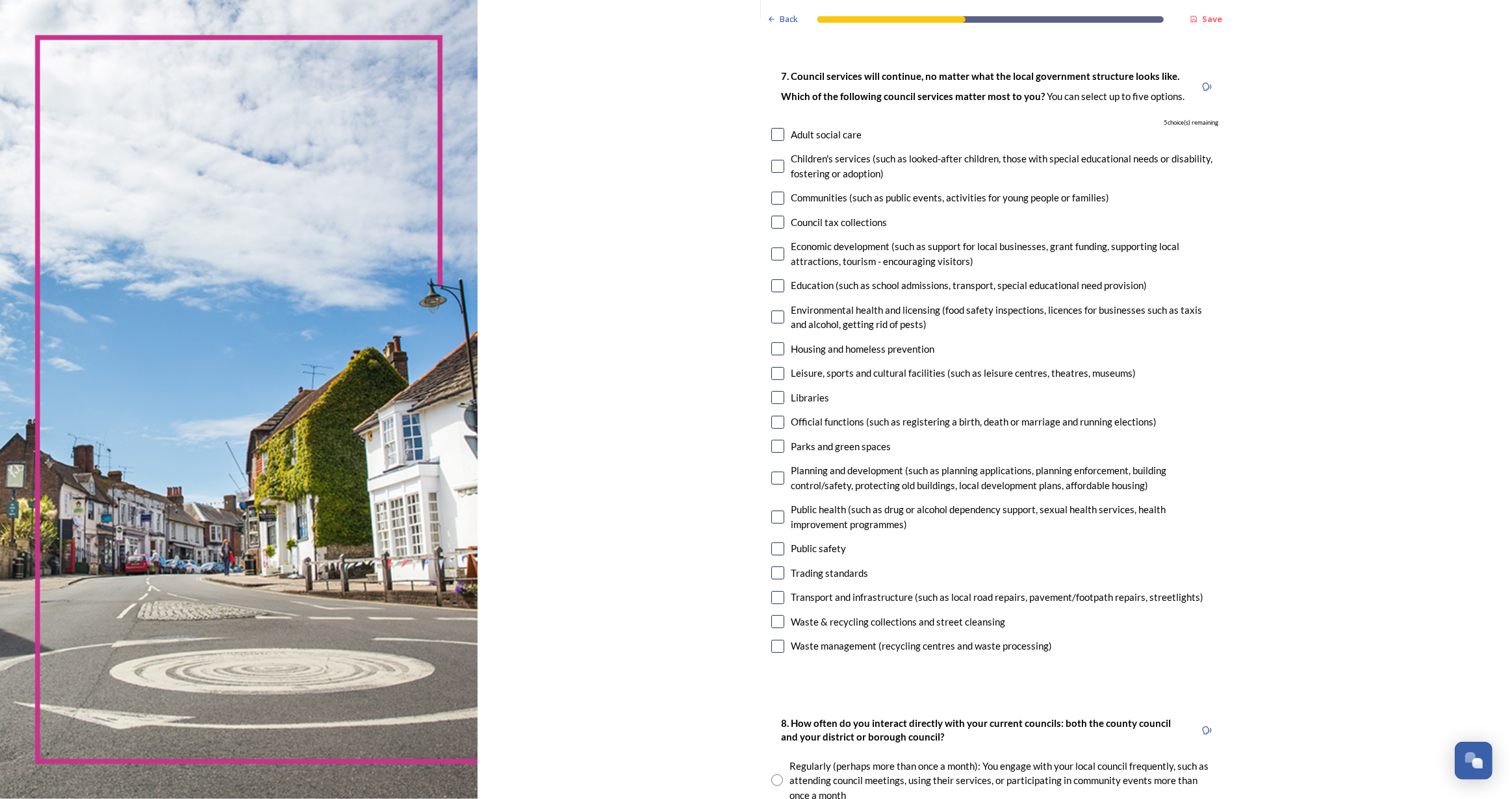
click at [773, 165] on input "checkbox" at bounding box center [778, 167] width 13 height 13
checkbox input "true"
click at [773, 283] on input "checkbox" at bounding box center [778, 286] width 13 height 13
checkbox input "true"
click at [779, 371] on input "checkbox" at bounding box center [778, 374] width 13 height 13
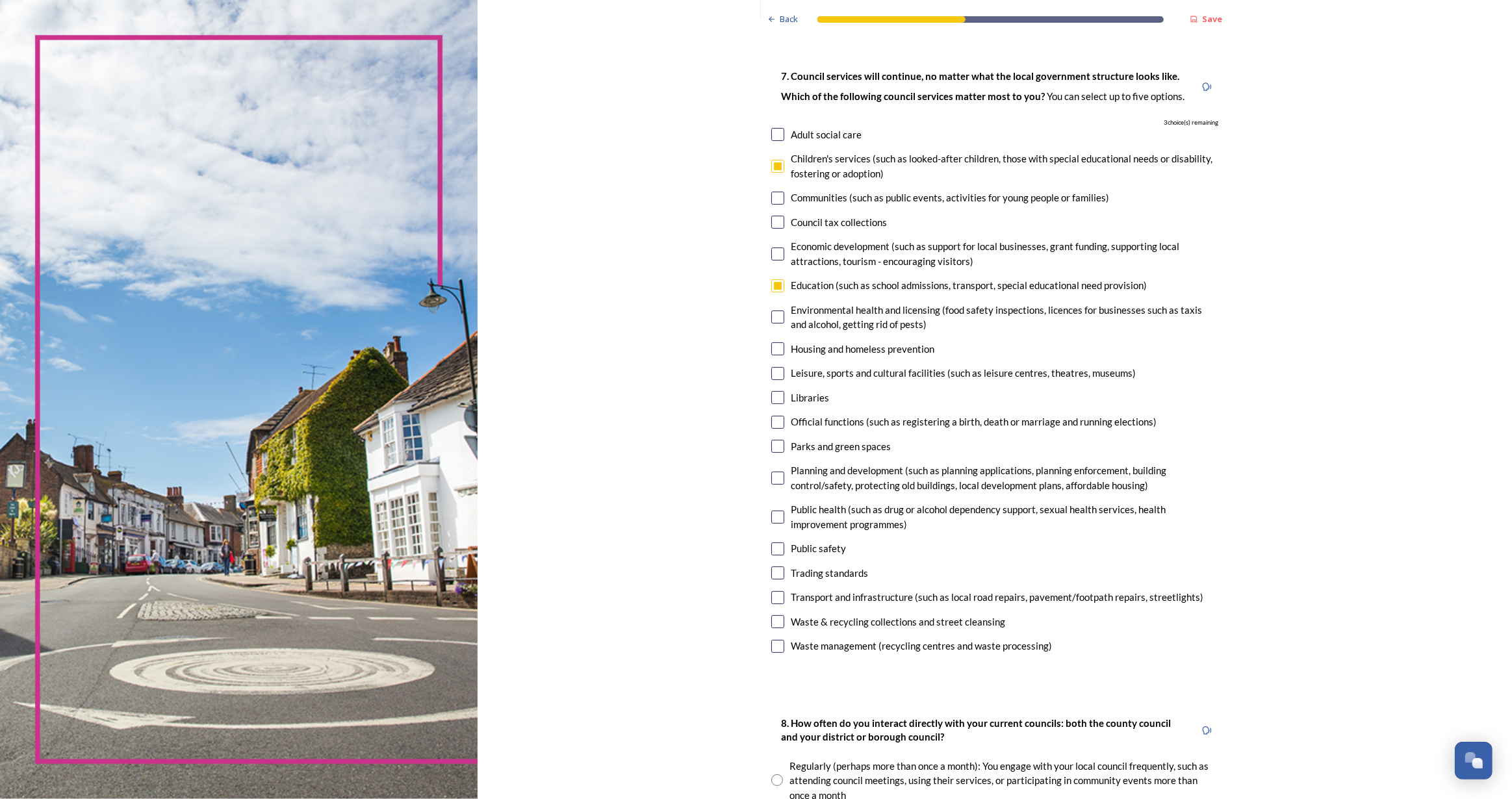
checkbox input "true"
click at [774, 399] on input "checkbox" at bounding box center [778, 398] width 13 height 13
checkbox input "true"
click at [777, 521] on input "checkbox" at bounding box center [778, 518] width 13 height 13
checkbox input "true"
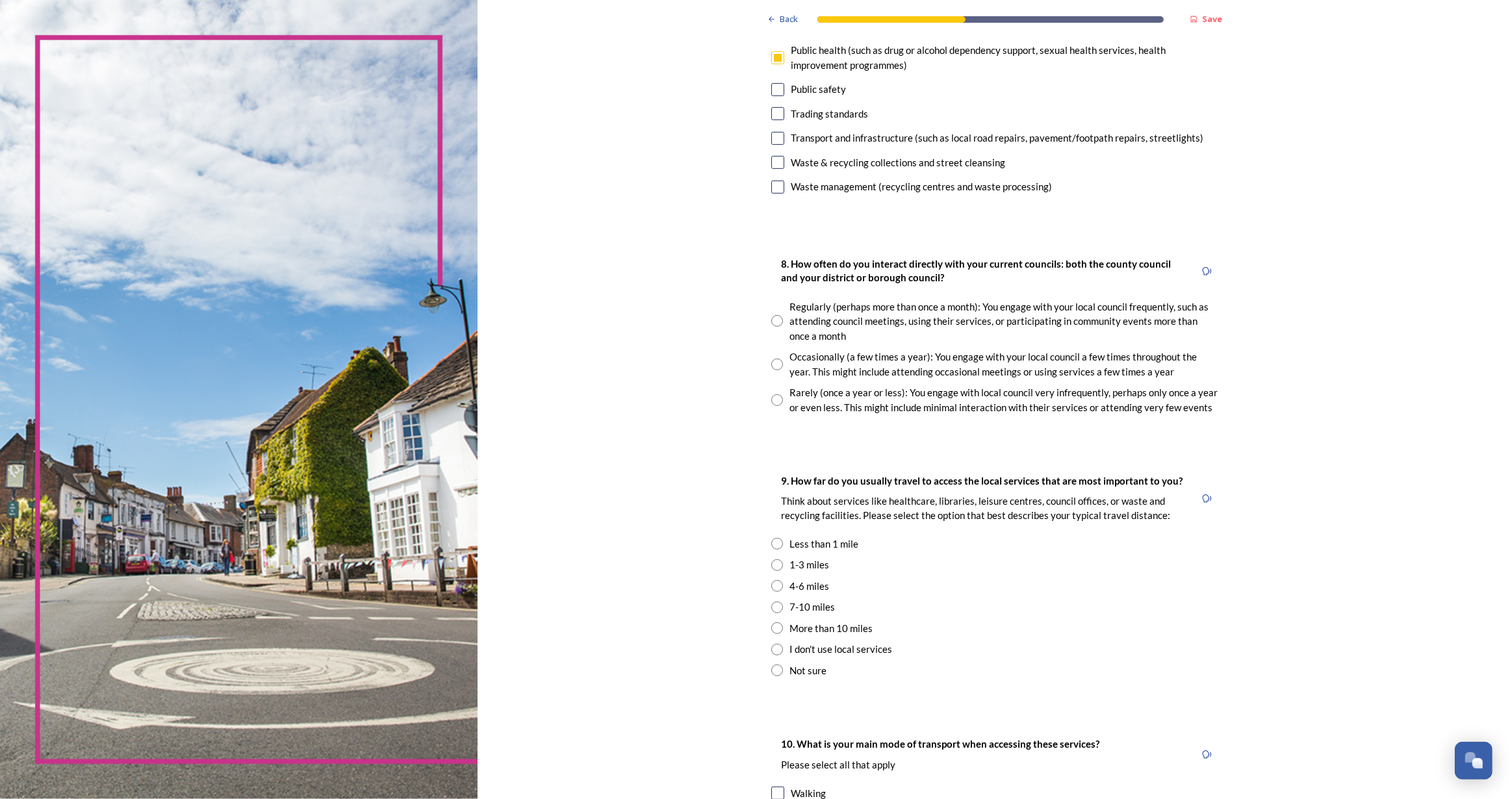
scroll to position [531, 0]
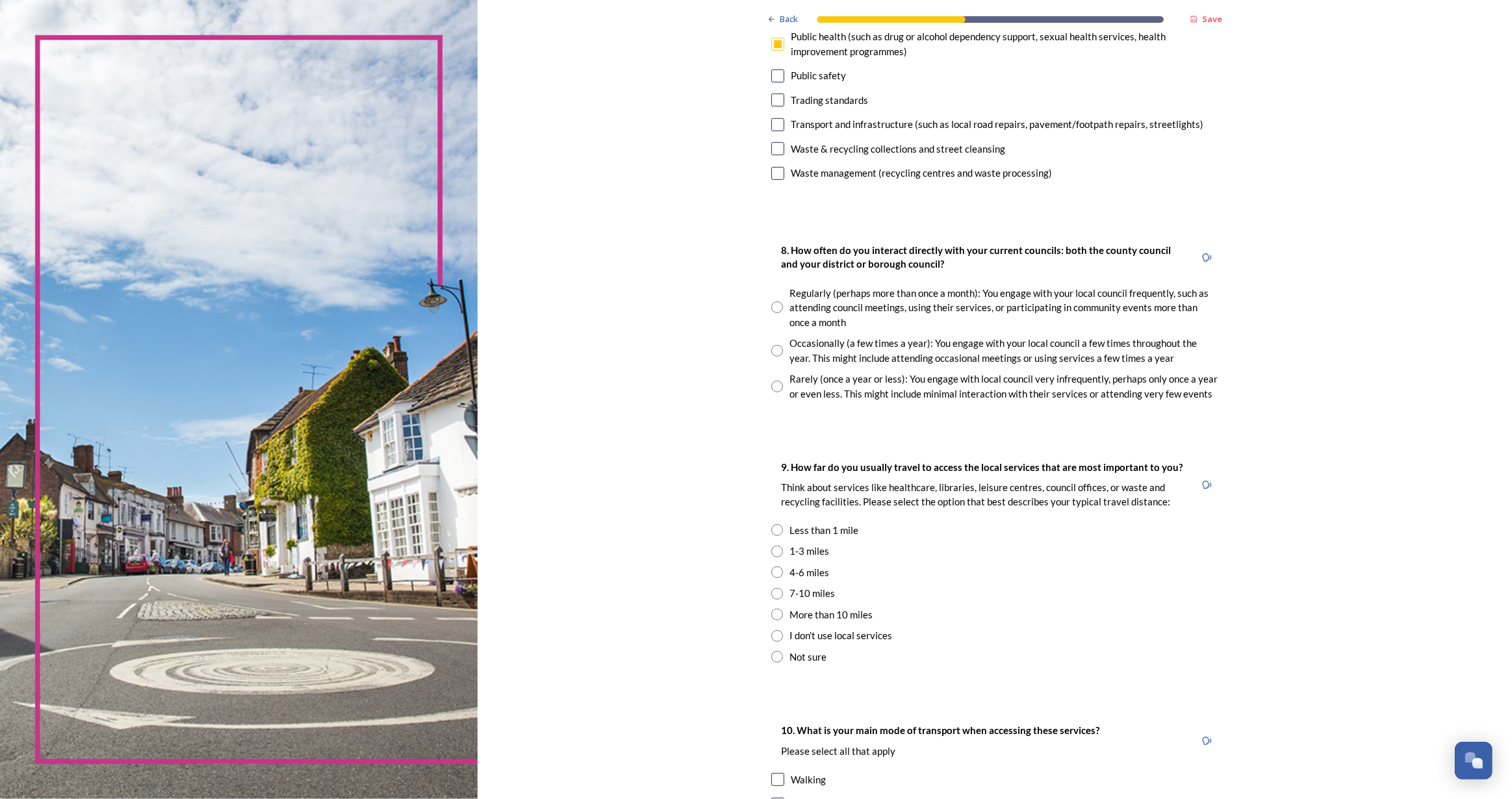
click at [775, 388] on input "radio" at bounding box center [777, 387] width 12 height 12
radio input "true"
click at [775, 525] on input "radio" at bounding box center [777, 530] width 12 height 12
radio input "true"
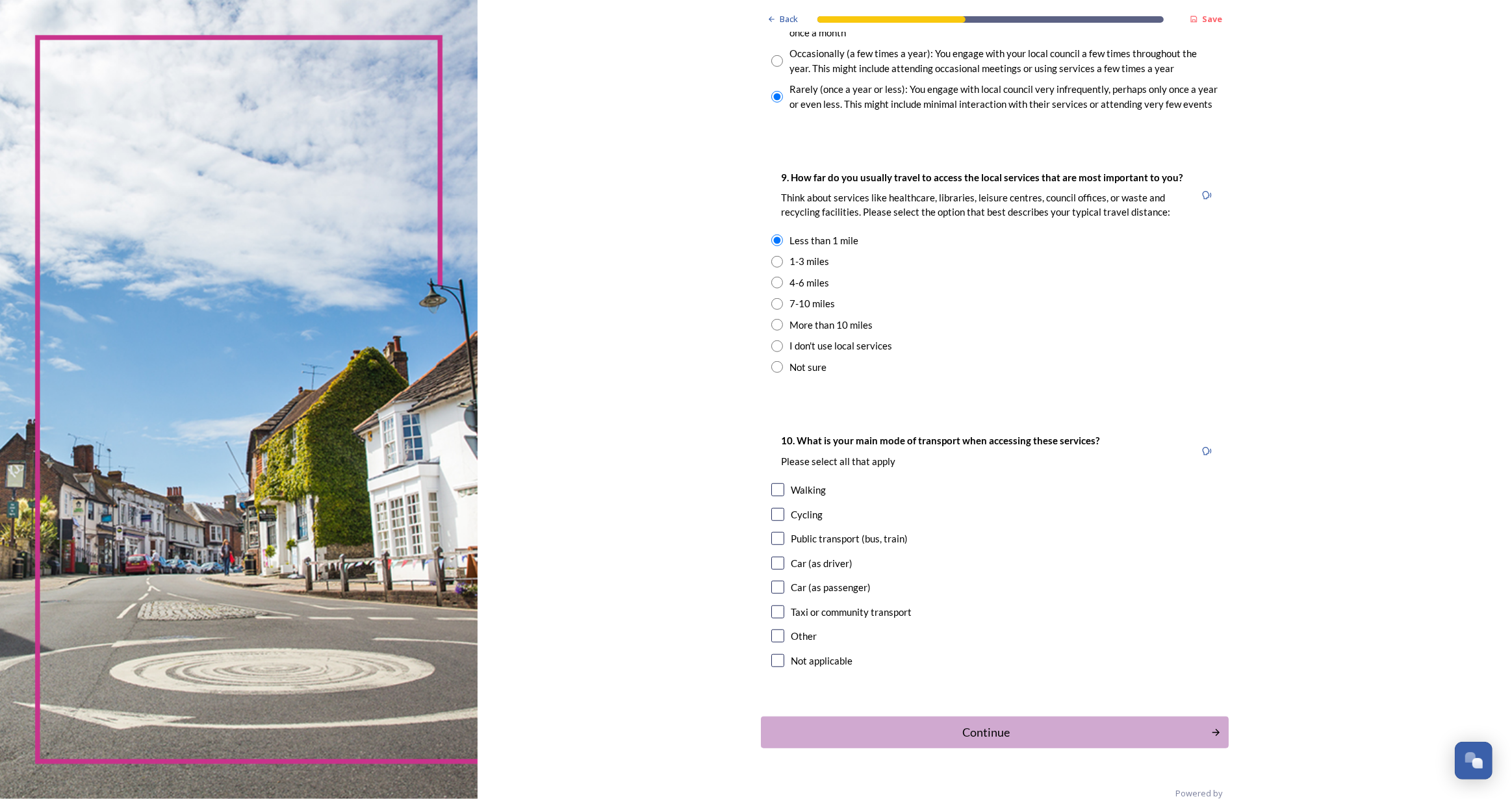
scroll to position [827, 0]
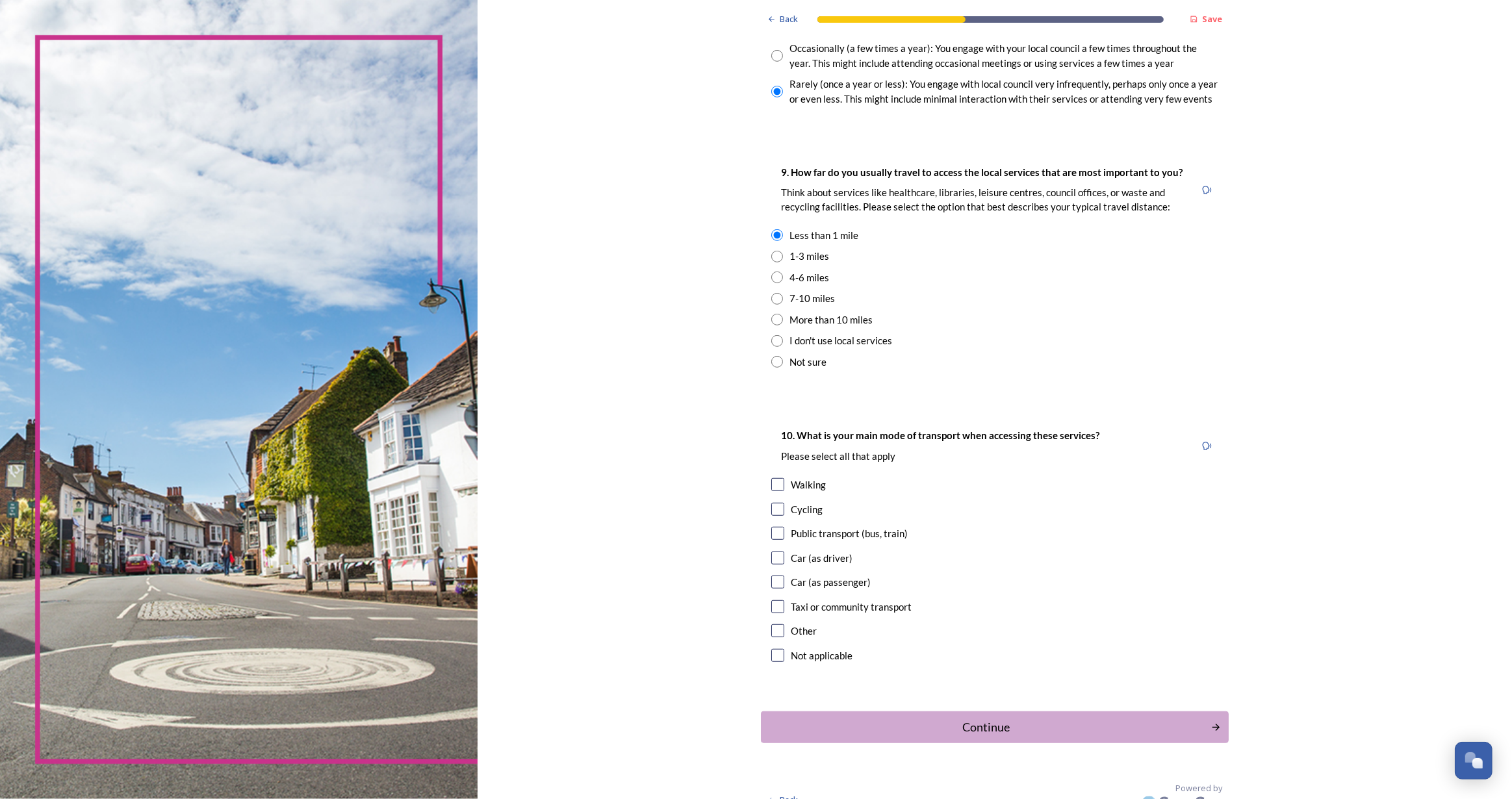
click at [779, 481] on input "checkbox" at bounding box center [778, 485] width 13 height 13
checkbox input "true"
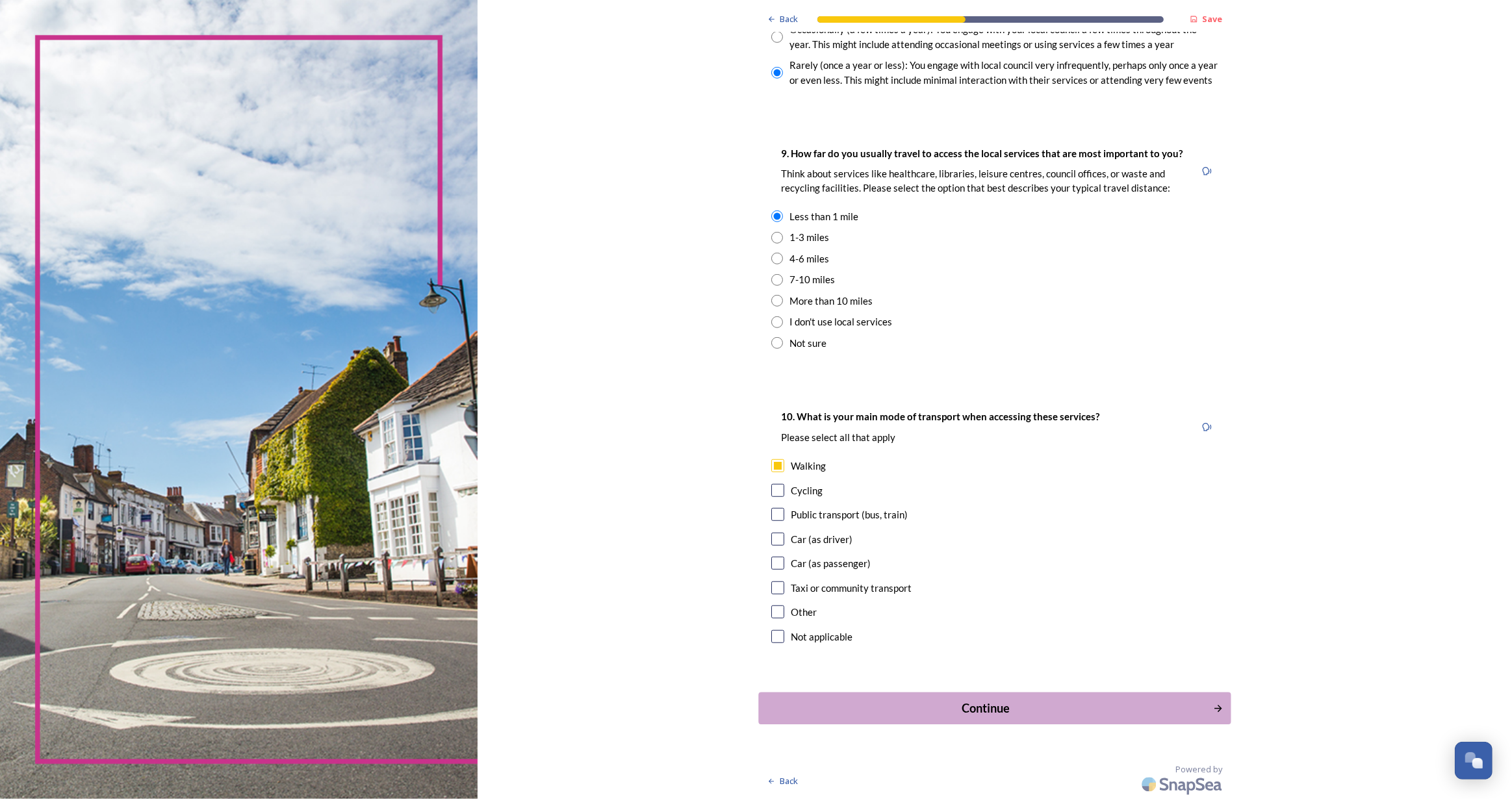
click at [988, 715] on div "Continue" at bounding box center [986, 709] width 440 height 17
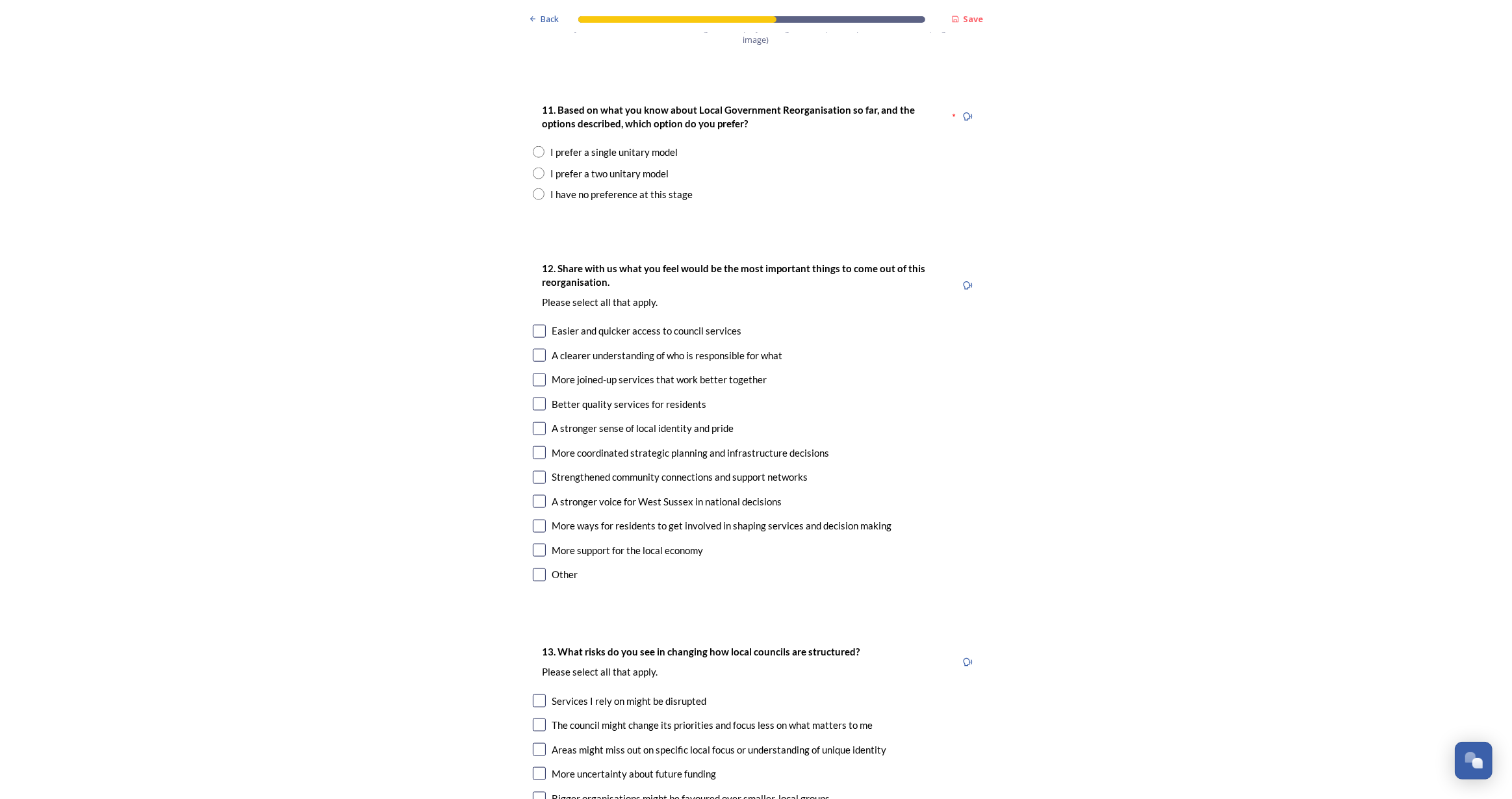
scroll to position [1477, 0]
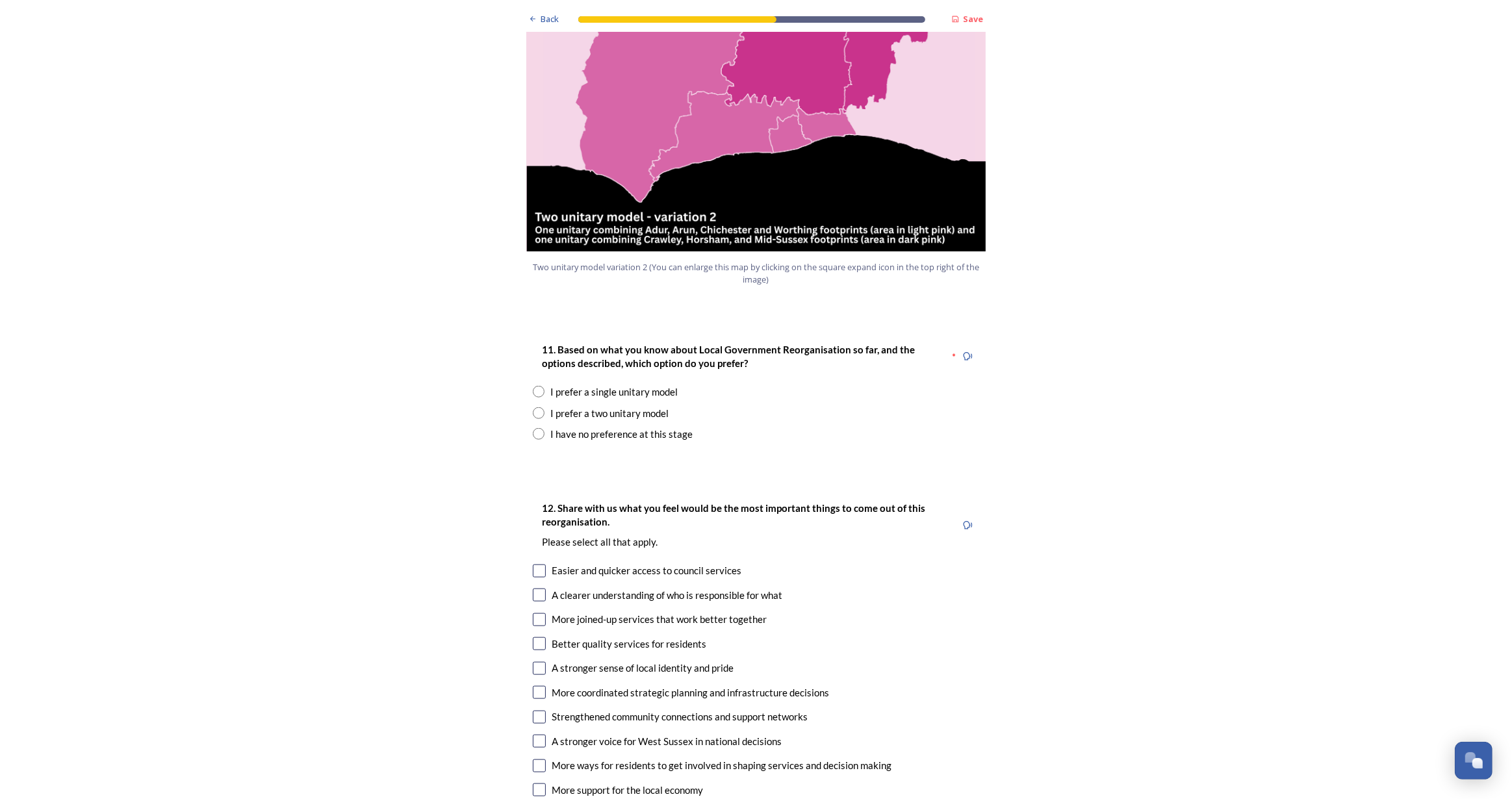
click at [533, 428] on input "radio" at bounding box center [539, 434] width 12 height 12
radio input "true"
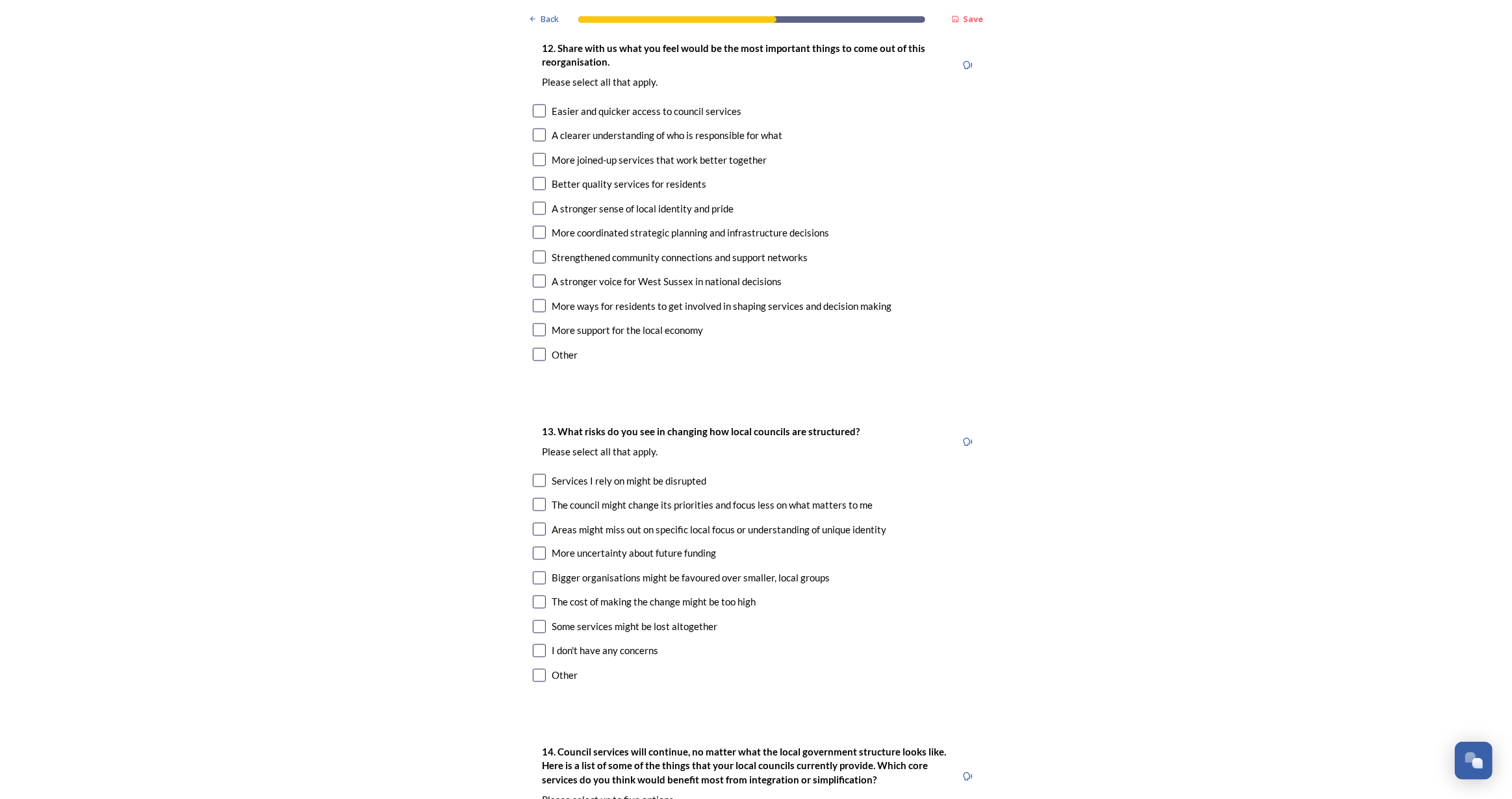
scroll to position [2126, 0]
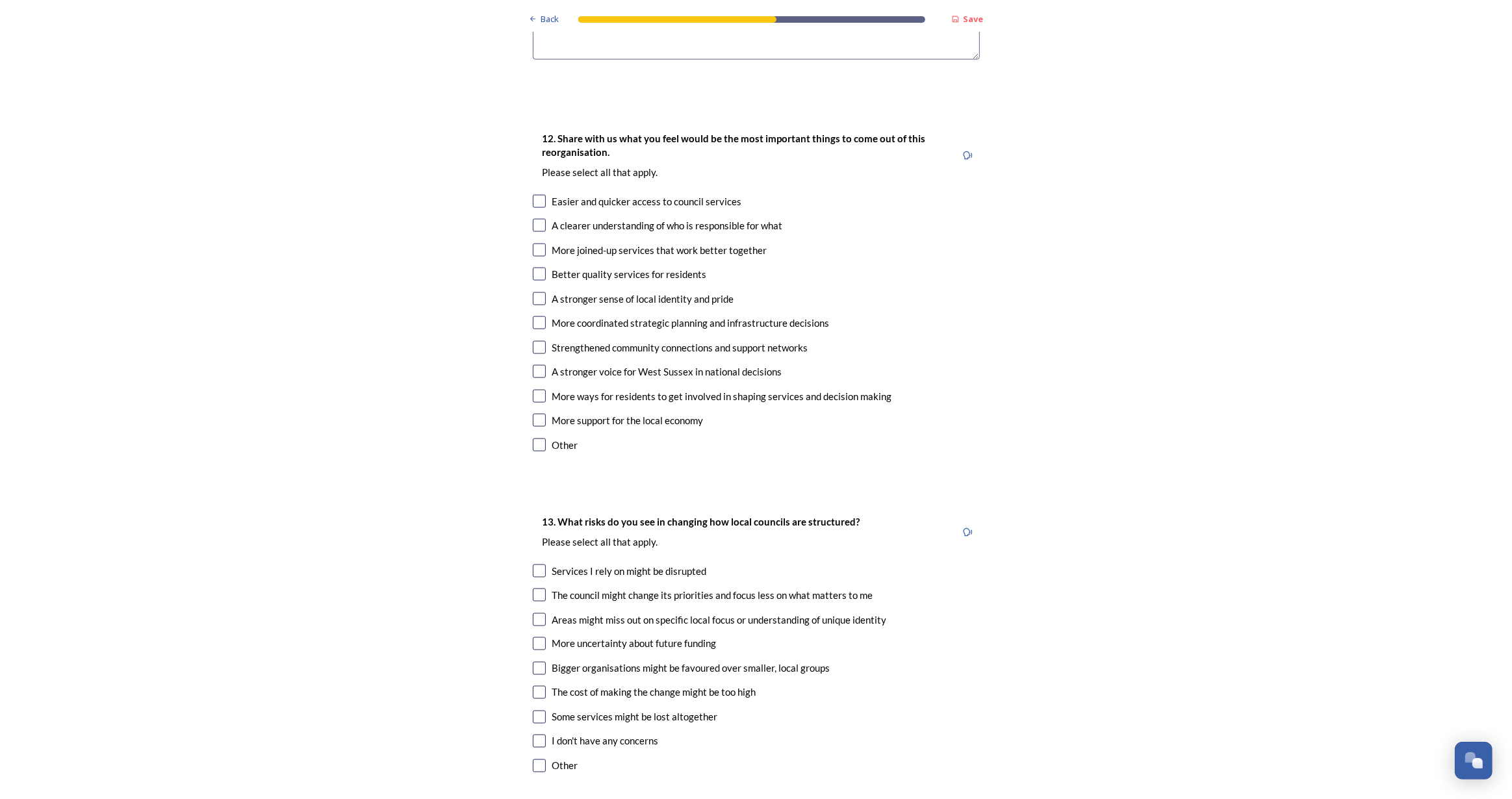
click at [533, 219] on input "checkbox" at bounding box center [540, 225] width 13 height 13
checkbox input "true"
click at [537, 244] on input "checkbox" at bounding box center [540, 250] width 13 height 13
checkbox input "true"
click at [538, 268] on input "checkbox" at bounding box center [540, 274] width 13 height 13
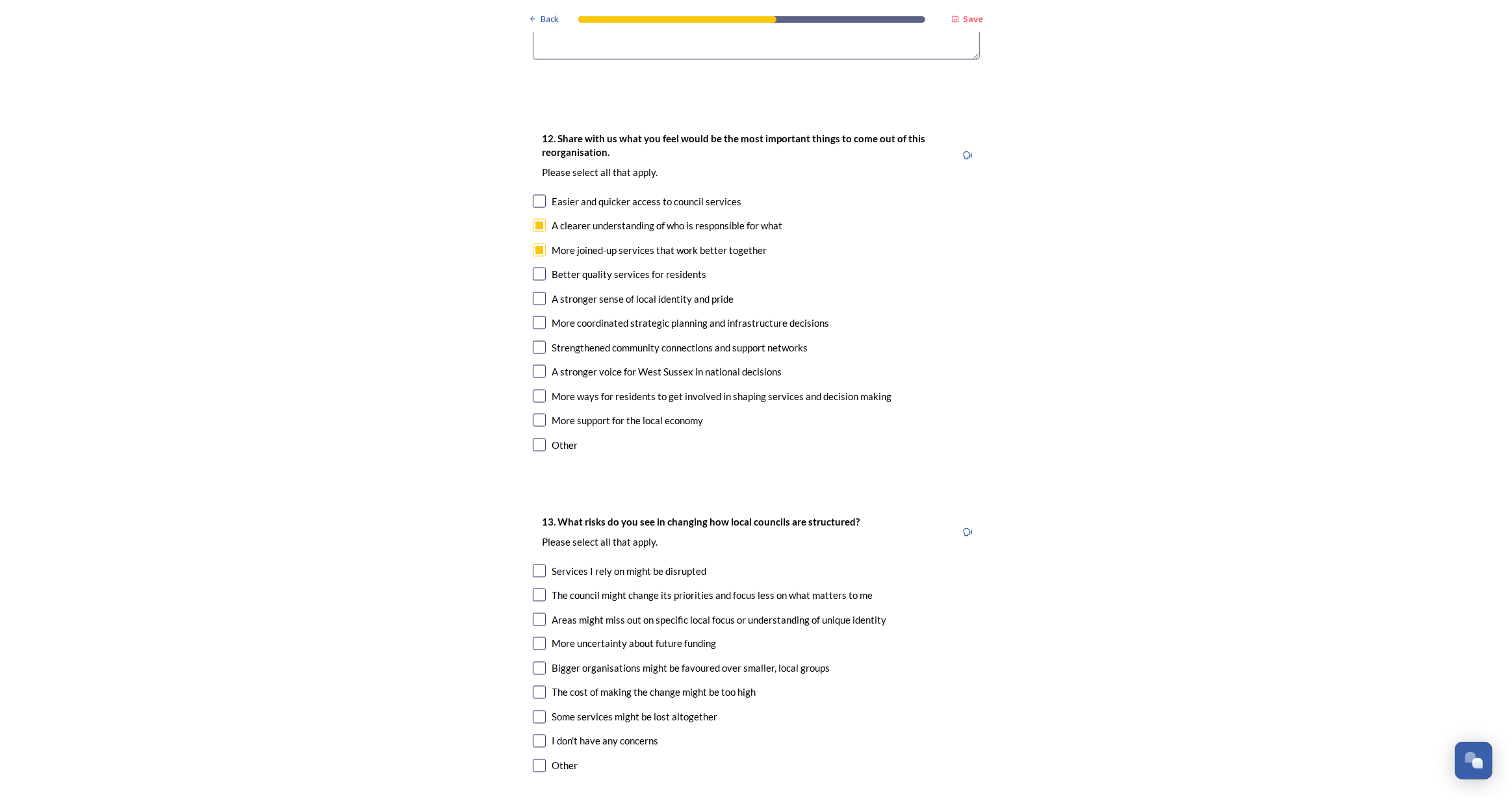
checkbox input "true"
click at [533, 589] on input "checkbox" at bounding box center [540, 596] width 13 height 13
checkbox input "true"
click at [533, 613] on input "checkbox" at bounding box center [540, 620] width 13 height 13
checkbox input "true"
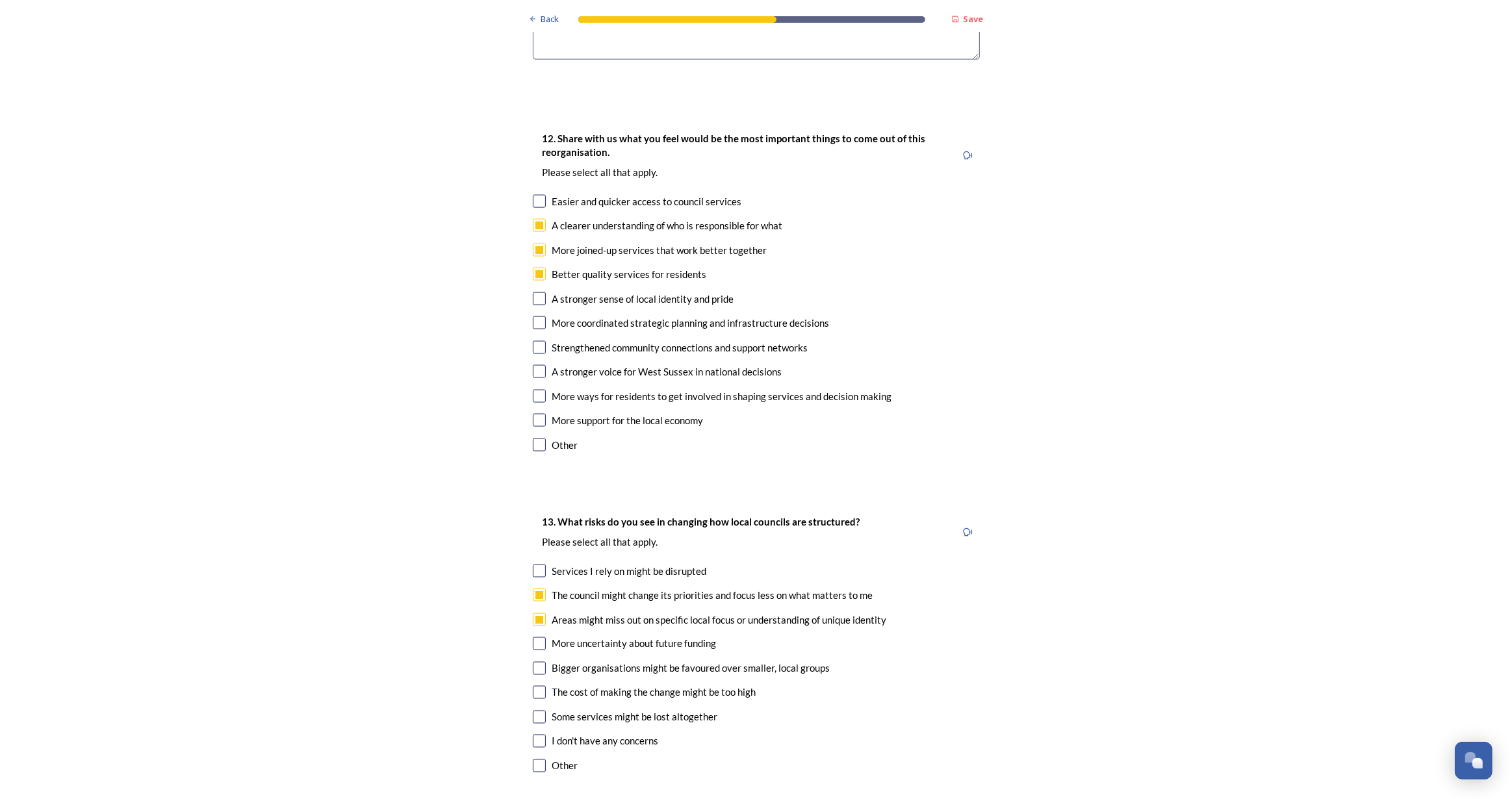
click at [535, 686] on input "checkbox" at bounding box center [540, 693] width 13 height 13
checkbox input "true"
click at [533, 711] on input "checkbox" at bounding box center [540, 718] width 13 height 13
checkbox input "true"
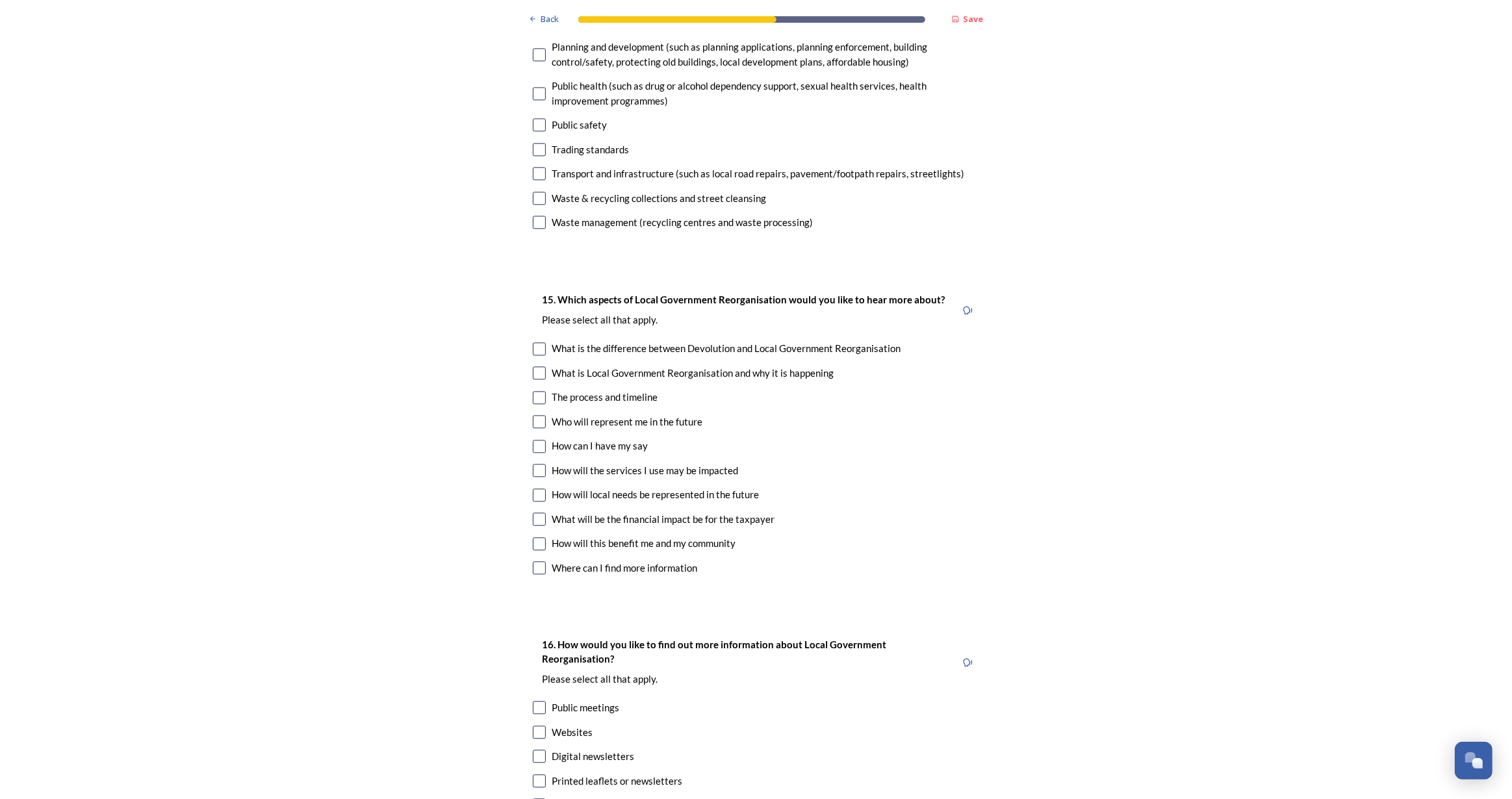
scroll to position [3367, 0]
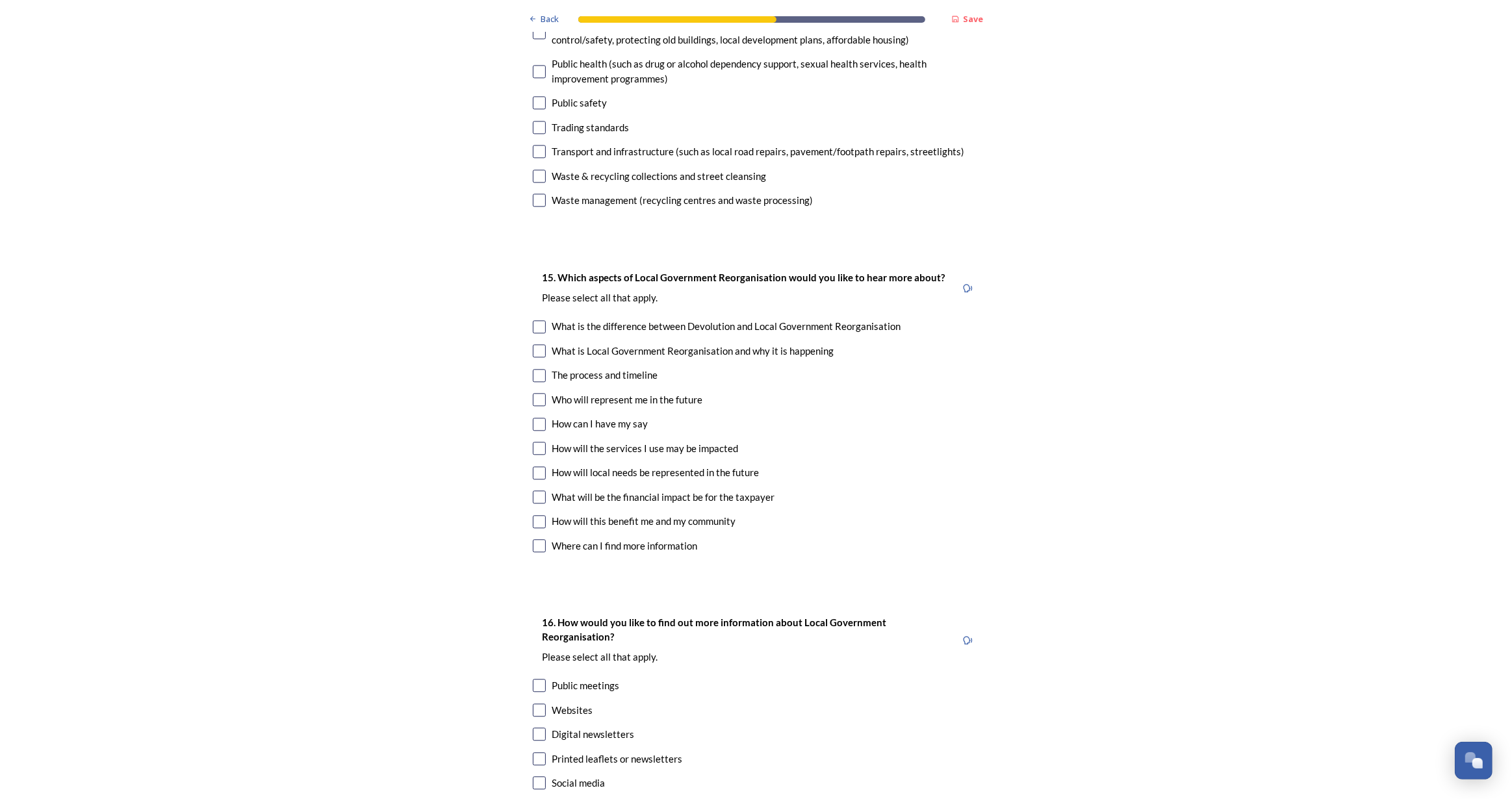
drag, startPoint x: 535, startPoint y: 408, endPoint x: 530, endPoint y: 434, distance: 26.5
click at [535, 442] on input "checkbox" at bounding box center [540, 449] width 13 height 13
checkbox input "true"
click at [533, 467] on input "checkbox" at bounding box center [540, 474] width 13 height 13
checkbox input "true"
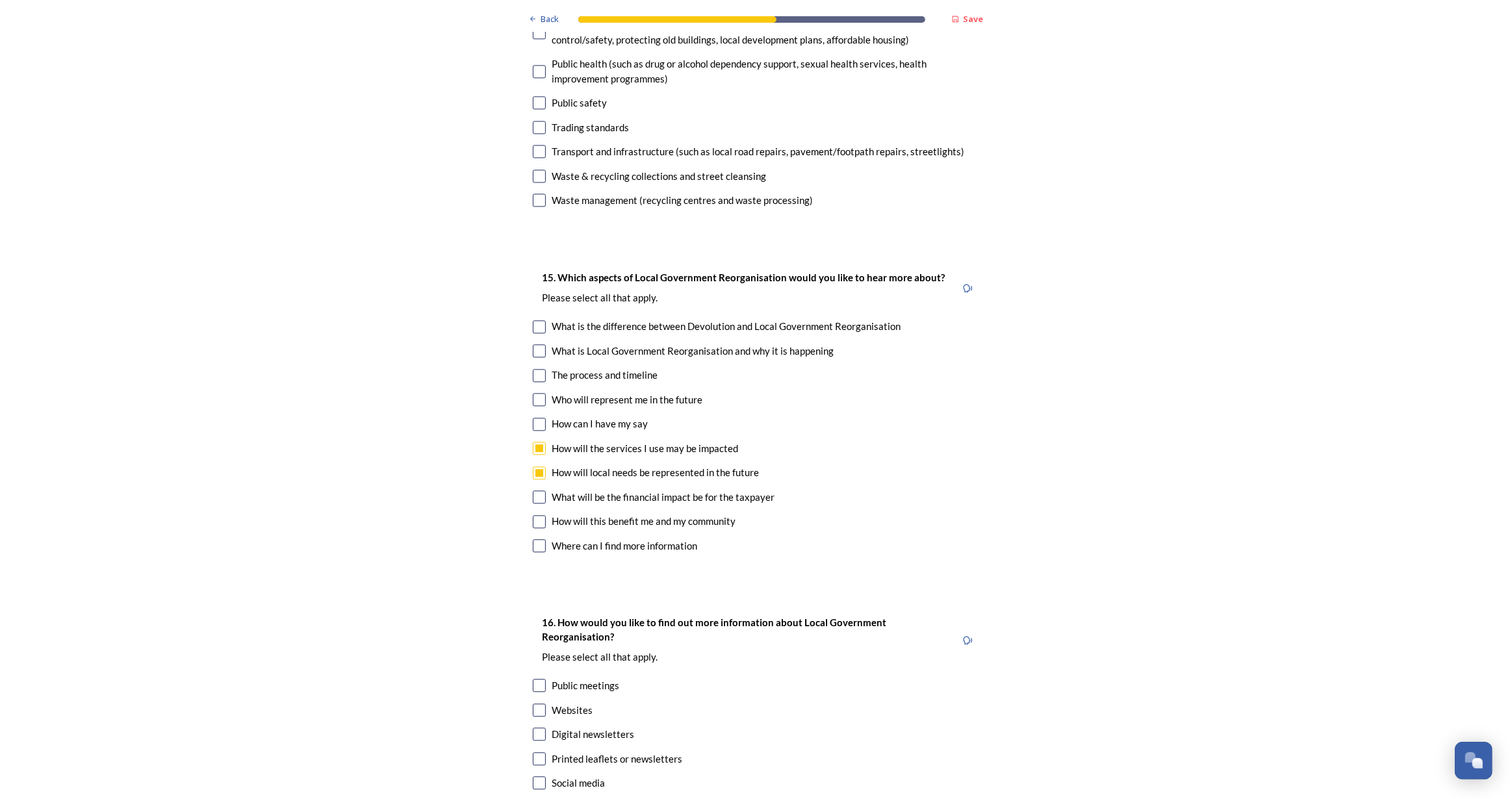
click at [537, 491] on input "checkbox" at bounding box center [540, 498] width 13 height 13
checkbox input "true"
click at [537, 515] on input "checkbox" at bounding box center [540, 522] width 13 height 13
checkbox input "true"
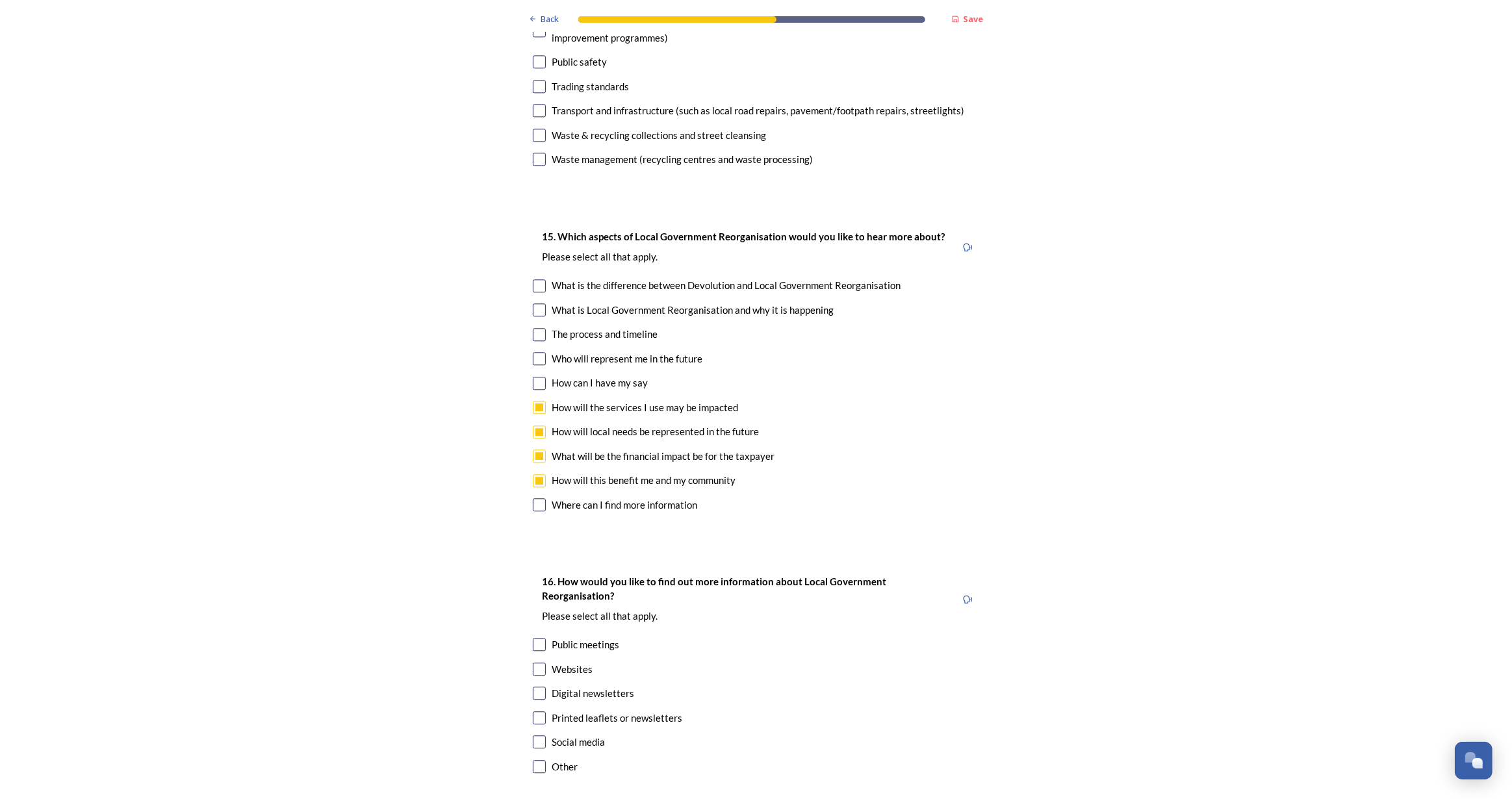
scroll to position [3499, 0]
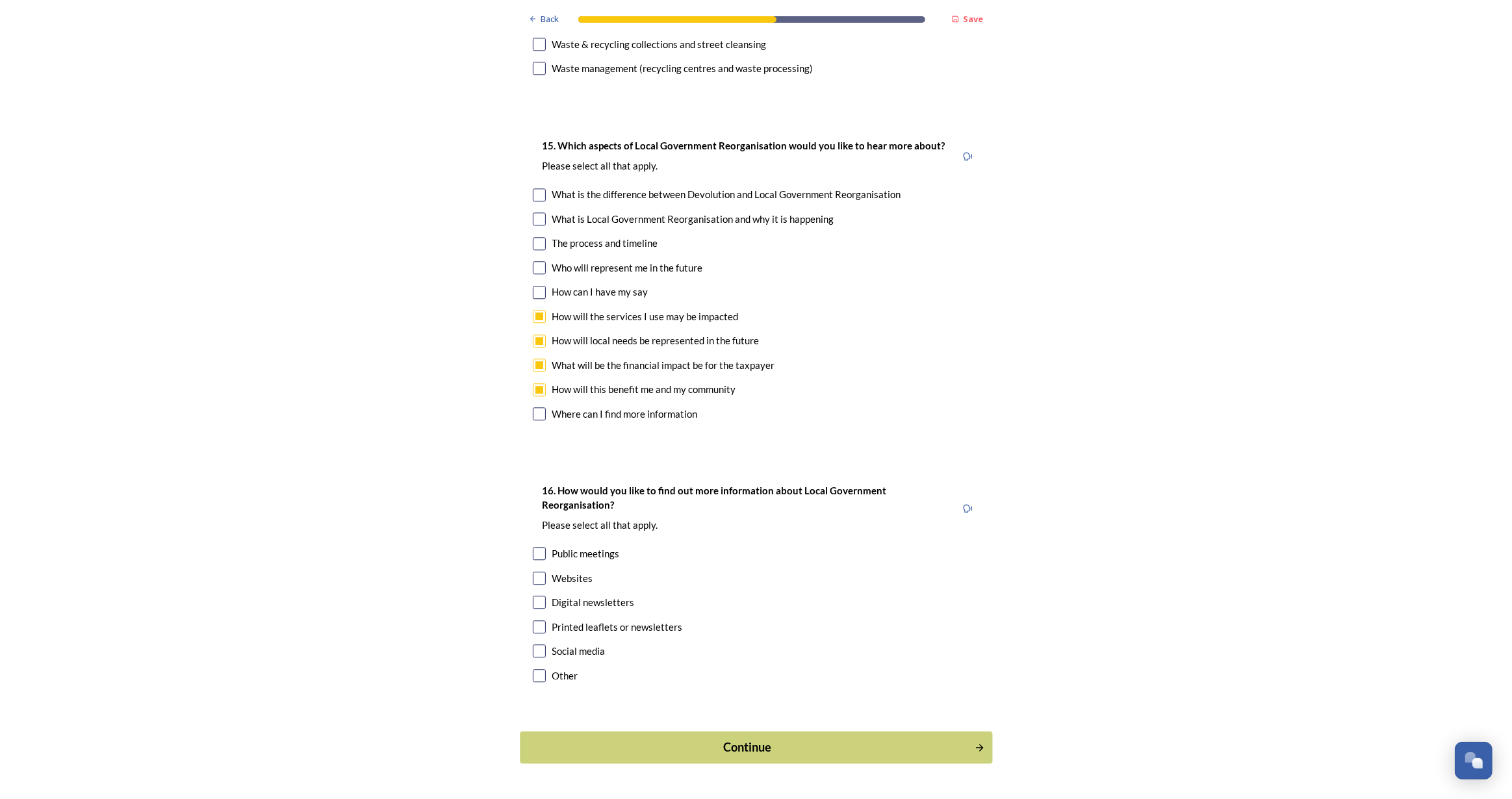
click at [727, 739] on div "Continue" at bounding box center [746, 748] width 440 height 17
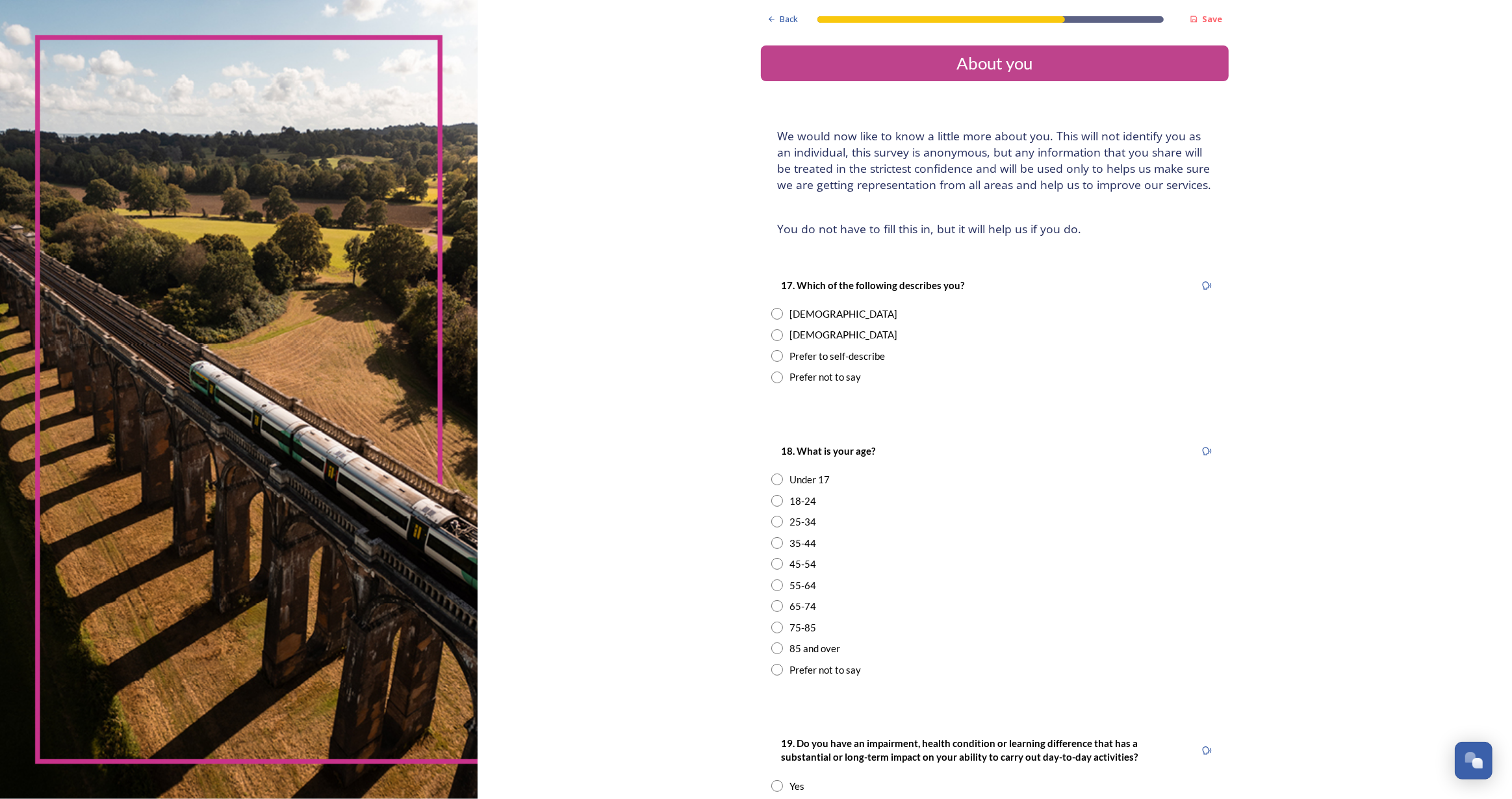
click at [775, 314] on input "radio" at bounding box center [777, 314] width 12 height 12
radio input "true"
click at [773, 567] on input "radio" at bounding box center [777, 564] width 12 height 12
radio input "true"
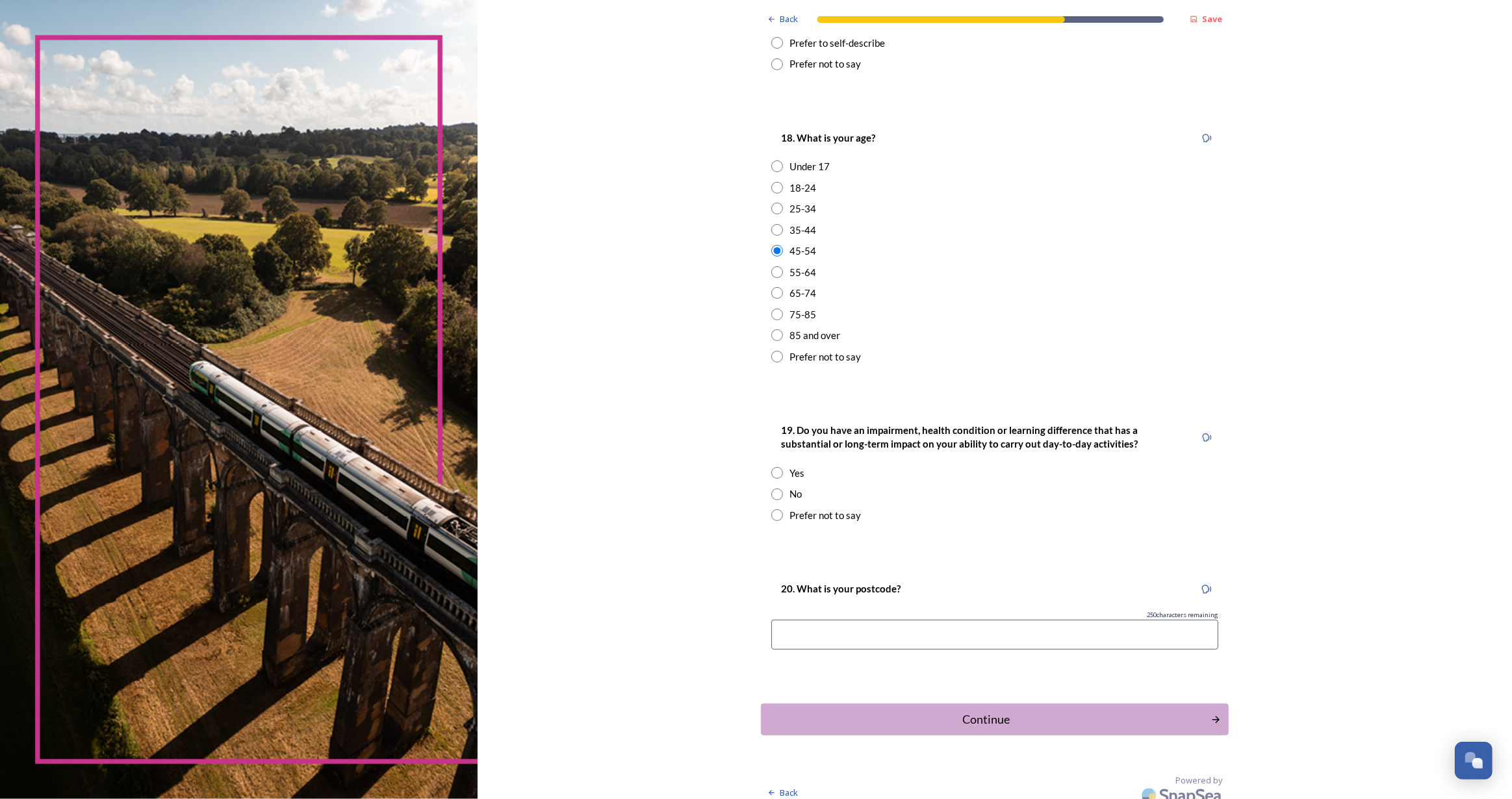
scroll to position [323, 0]
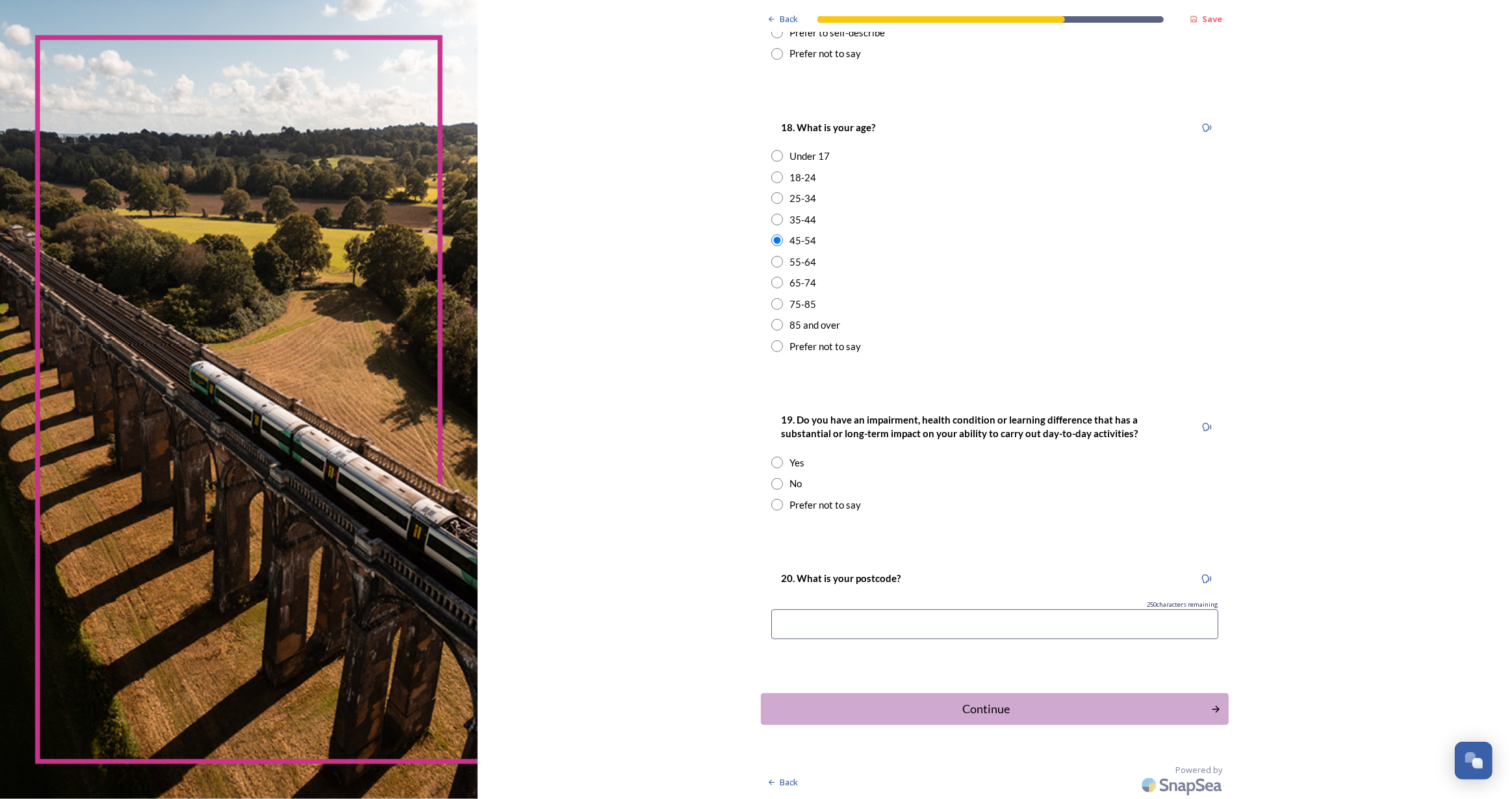
click at [775, 459] on input "radio" at bounding box center [777, 463] width 12 height 12
radio input "true"
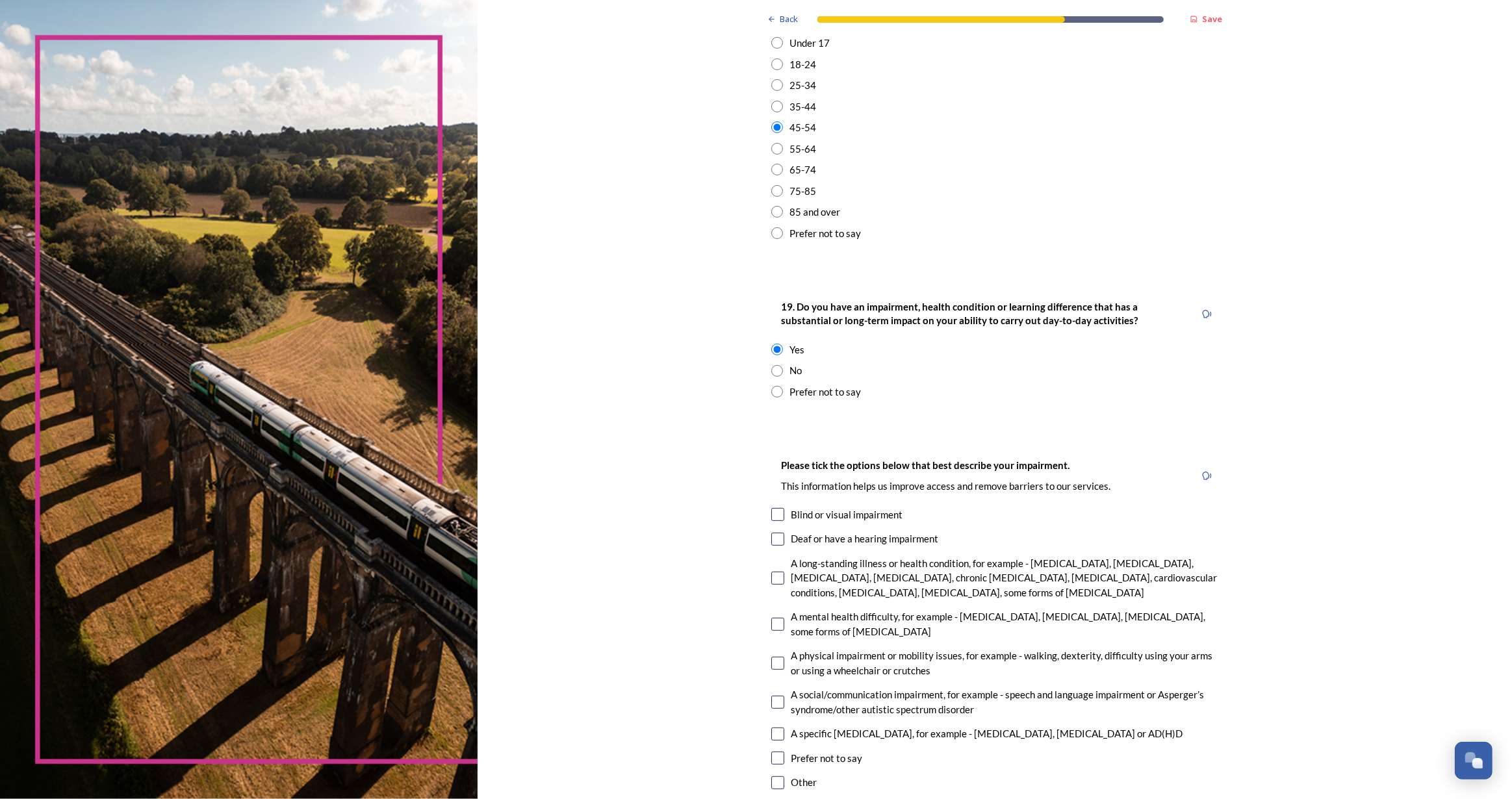
scroll to position [501, 0]
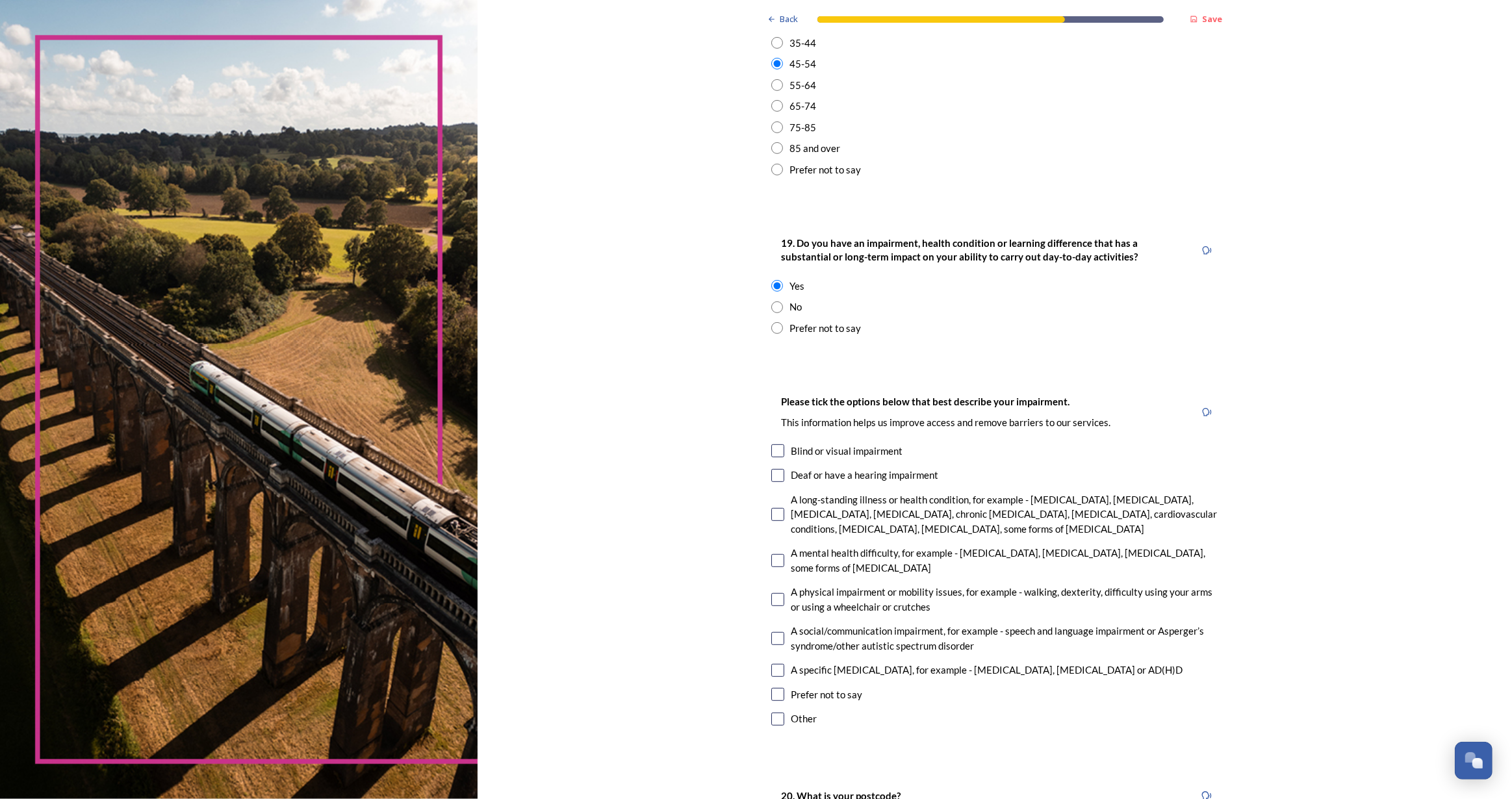
click at [775, 514] on input "checkbox" at bounding box center [778, 515] width 13 height 13
checkbox input "true"
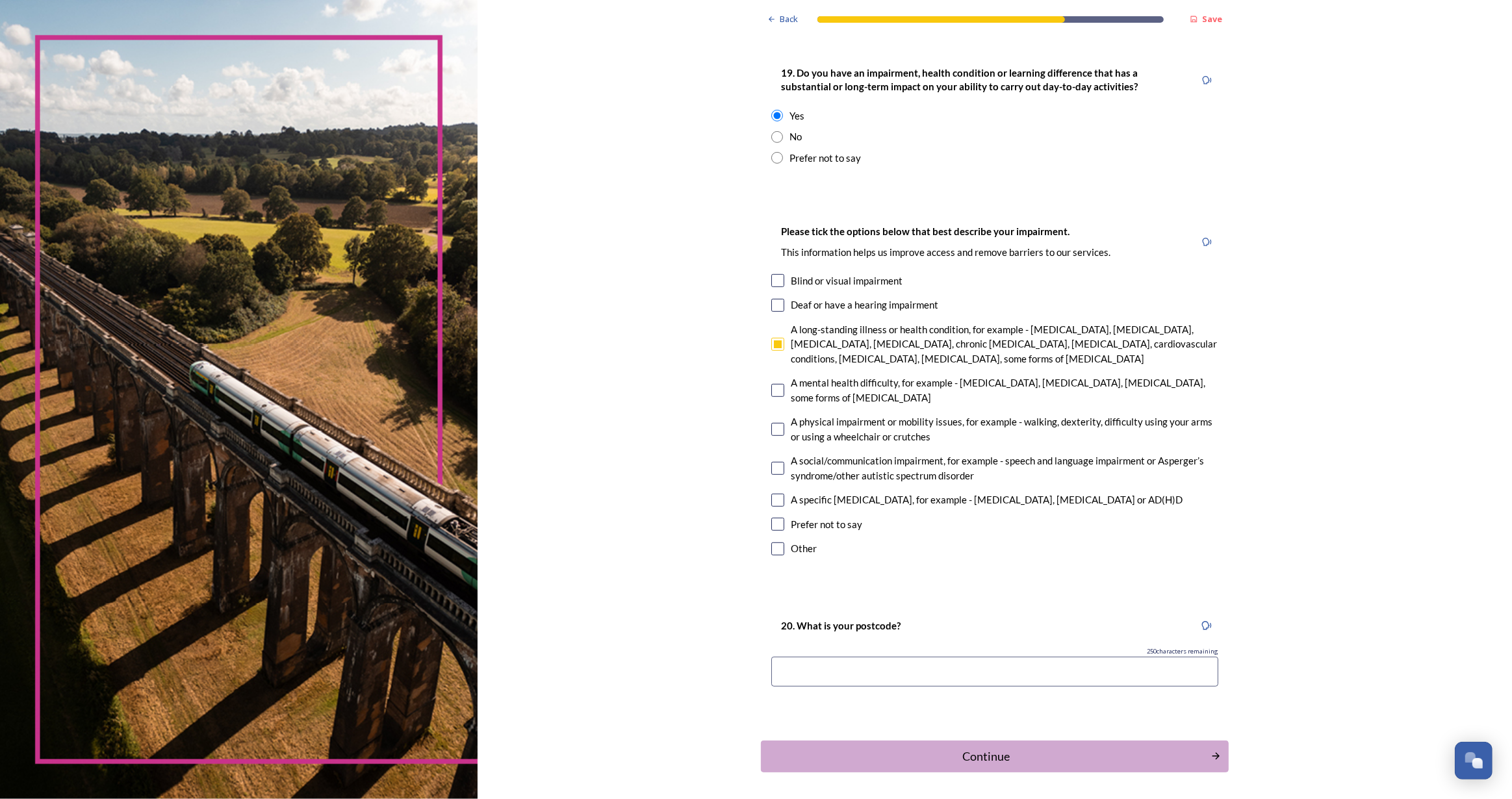
scroll to position [717, 0]
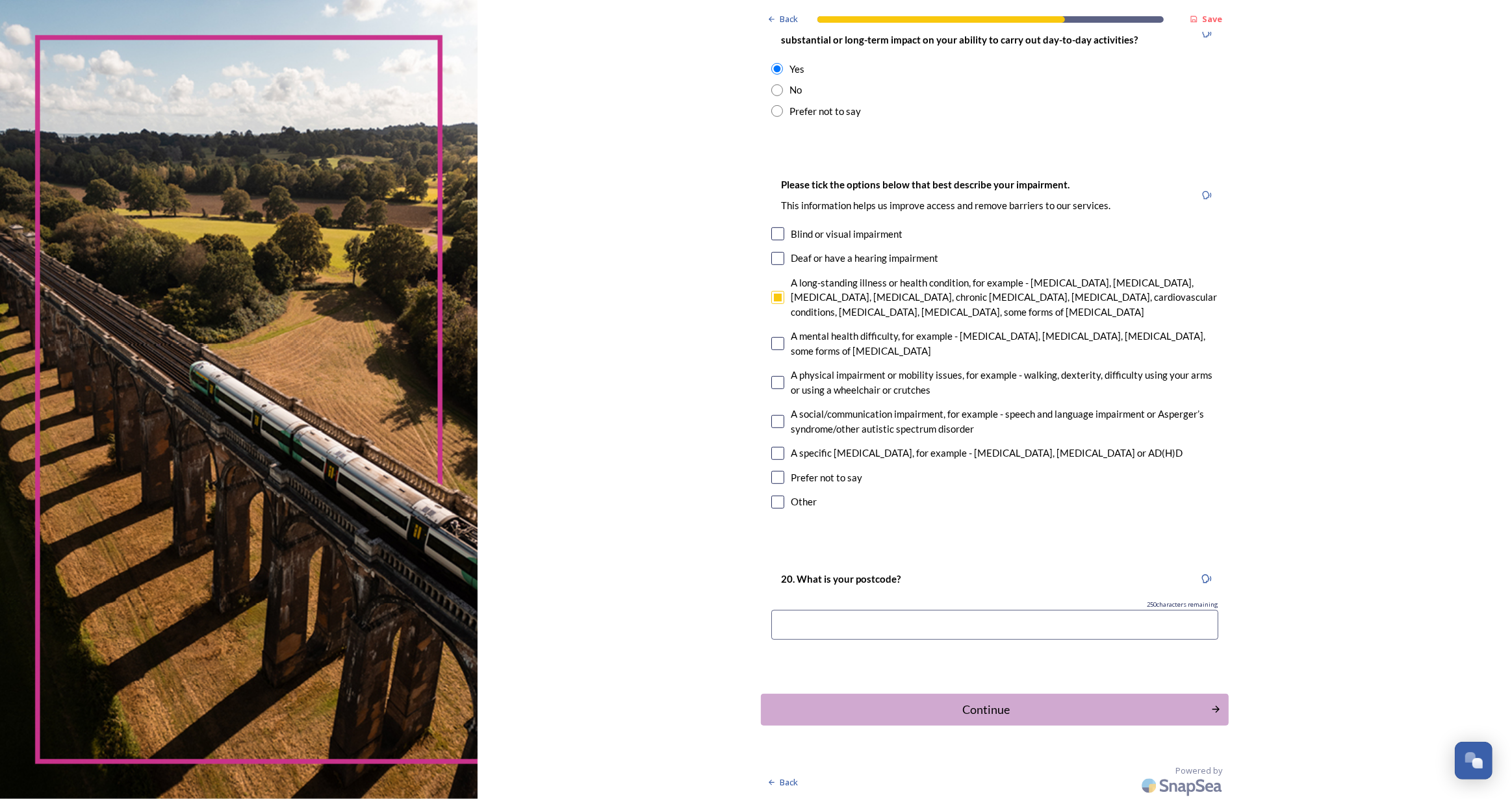
click at [902, 625] on input at bounding box center [994, 625] width 447 height 30
type input "bn6 9sh"
click at [1108, 725] on div "Back Save About you We would now like to know a little more about you. This wil…" at bounding box center [995, 42] width 468 height 1519
click at [1107, 710] on div "Continue" at bounding box center [986, 709] width 440 height 17
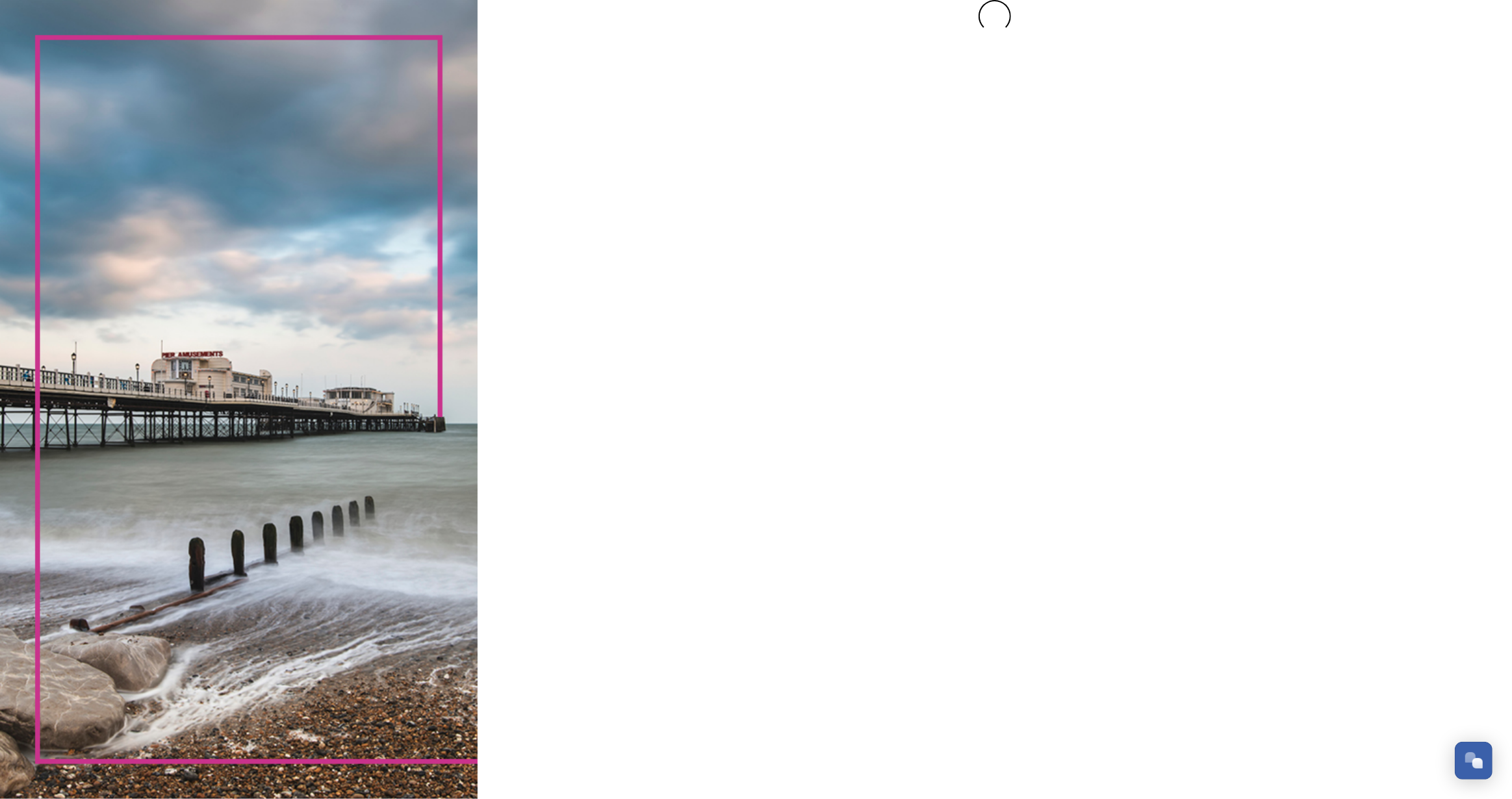
scroll to position [0, 0]
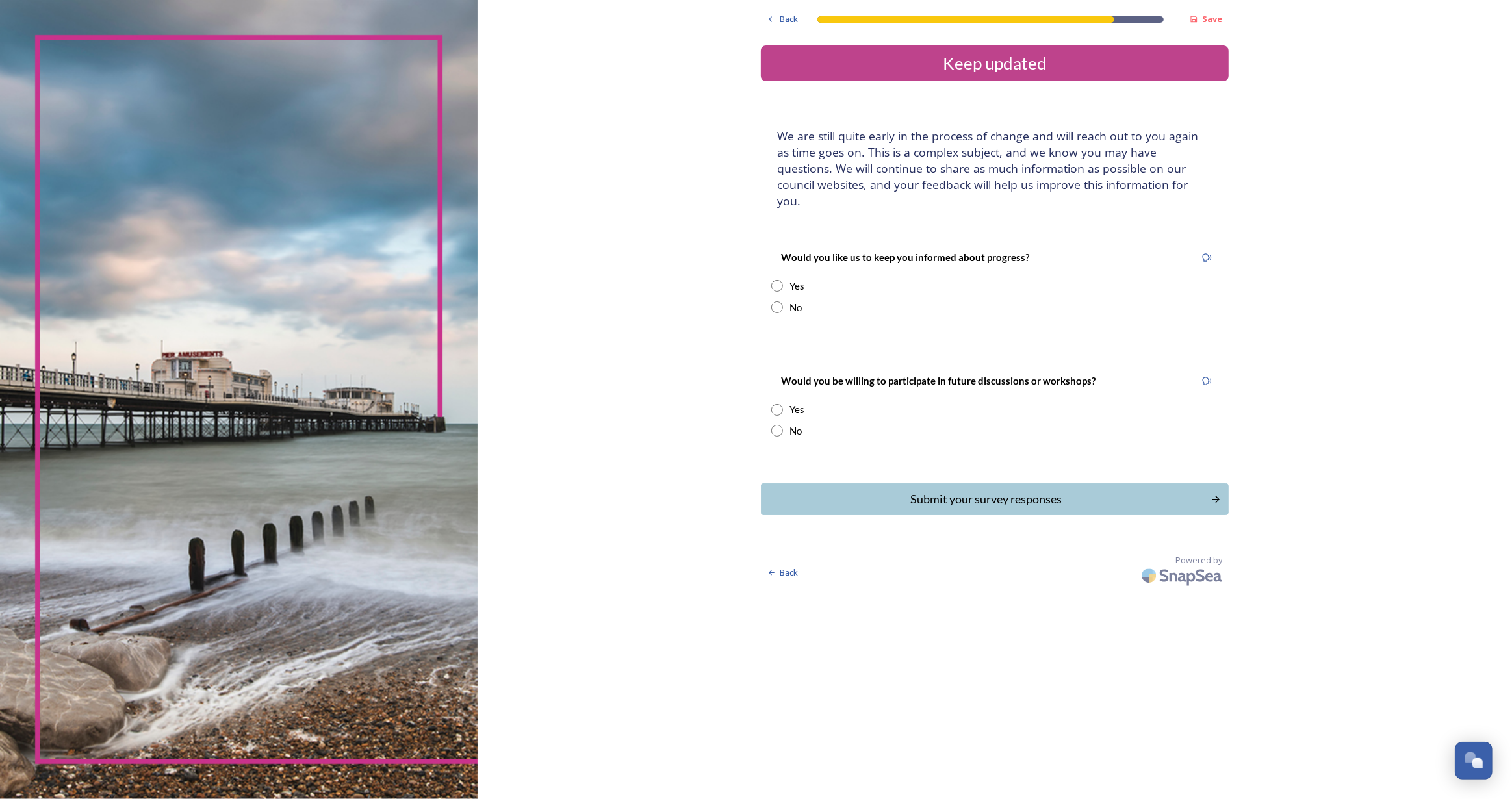
drag, startPoint x: 776, startPoint y: 291, endPoint x: 803, endPoint y: 375, distance: 88.2
click at [777, 301] on input "radio" at bounding box center [777, 307] width 12 height 12
radio input "true"
drag, startPoint x: 778, startPoint y: 415, endPoint x: 800, endPoint y: 437, distance: 31.1
click at [777, 425] on input "radio" at bounding box center [777, 430] width 12 height 12
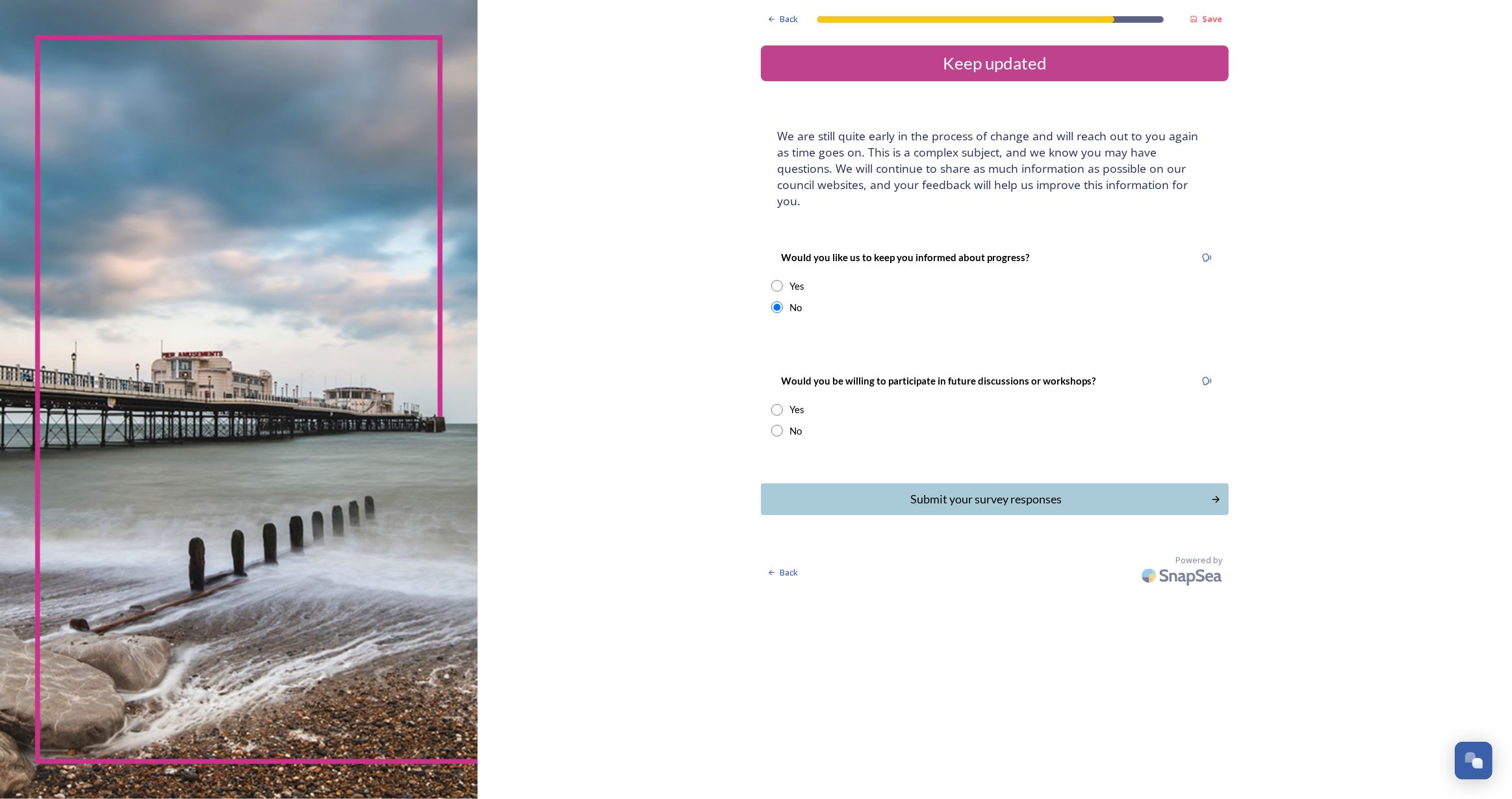
radio input "true"
click at [907, 491] on div "Submit your survey responses" at bounding box center [986, 500] width 440 height 17
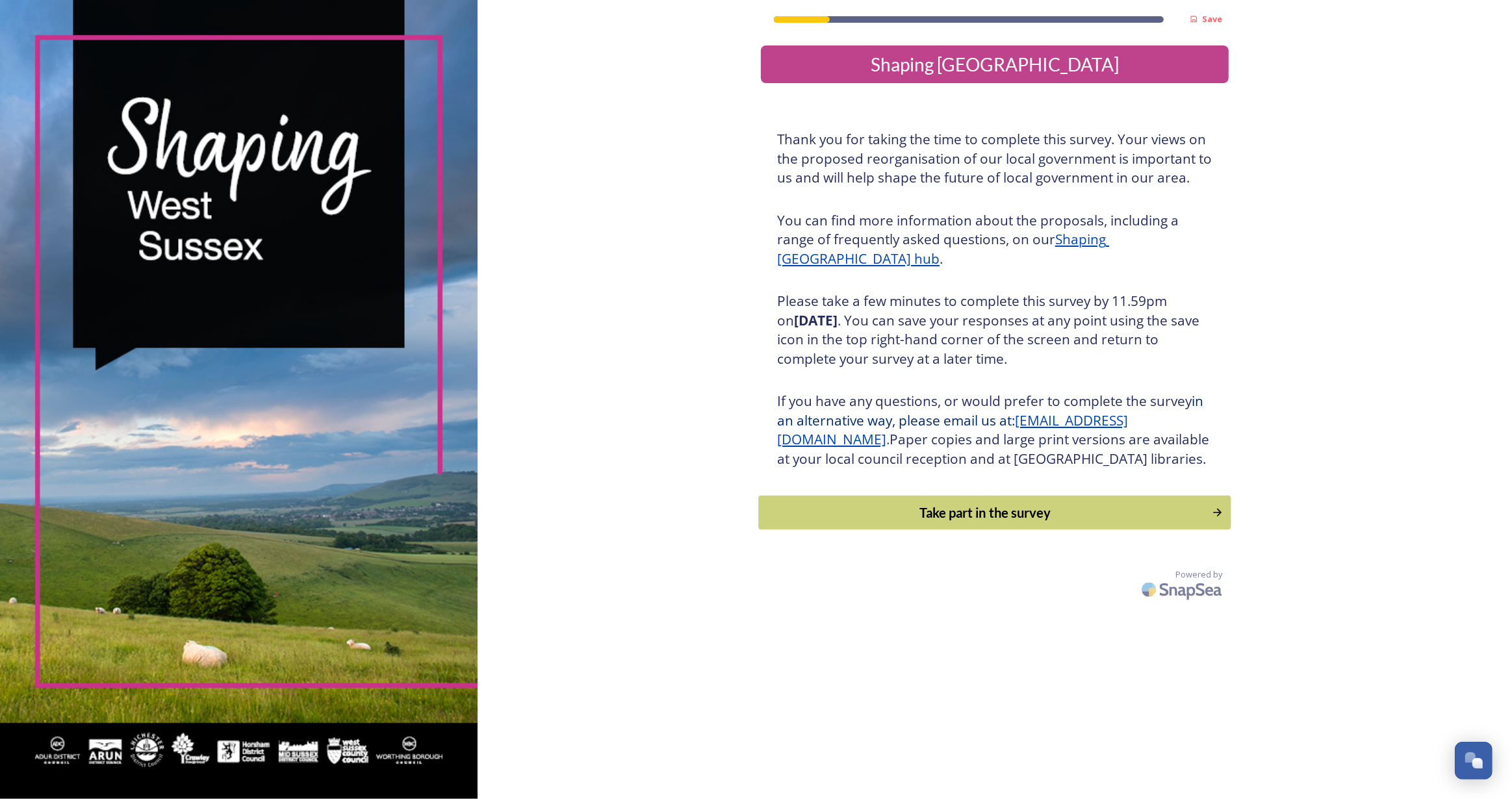
click at [975, 522] on div "Take part in the survey" at bounding box center [986, 513] width 439 height 19
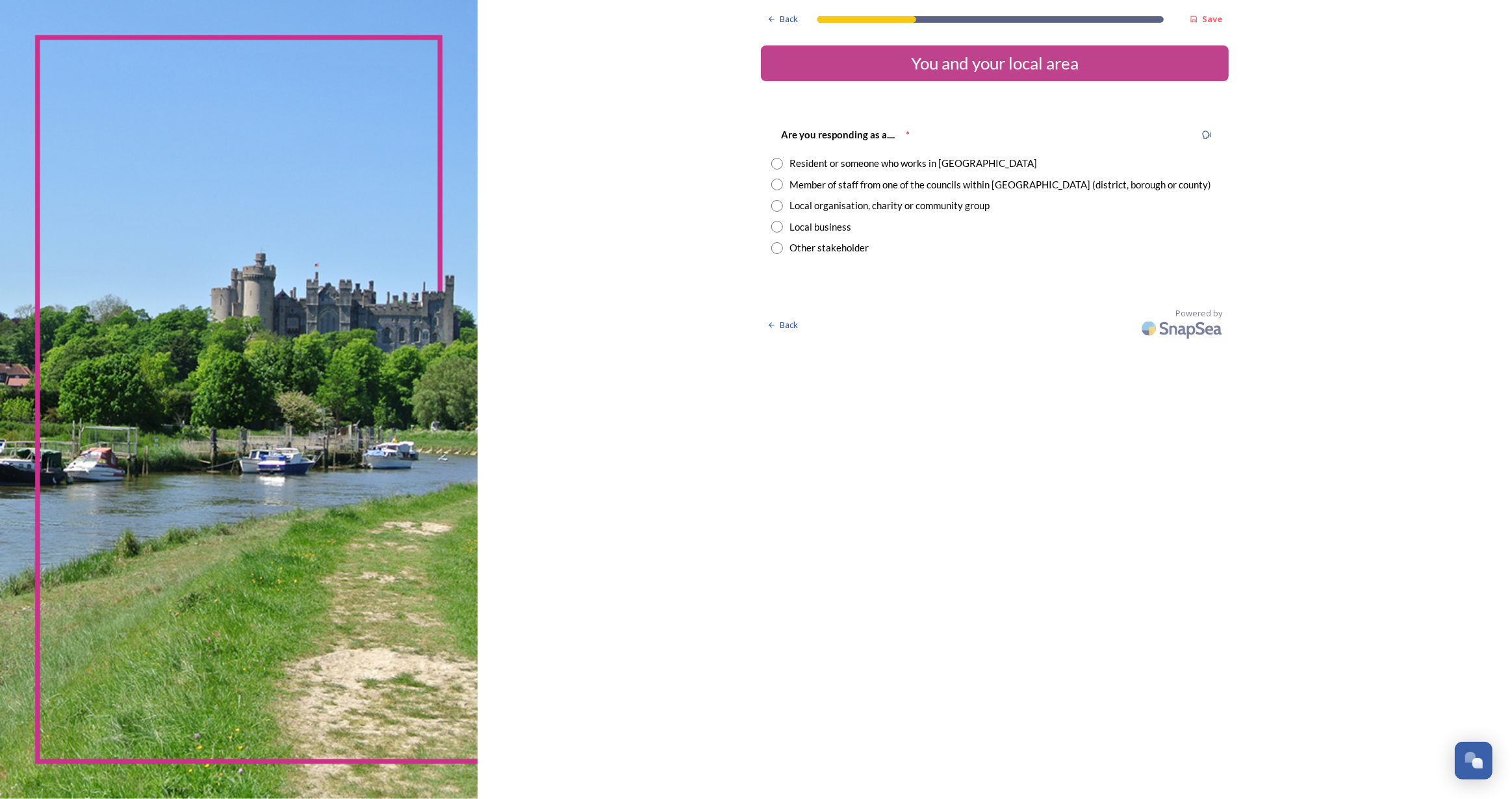
click at [777, 161] on input "radio" at bounding box center [777, 164] width 12 height 12
radio input "true"
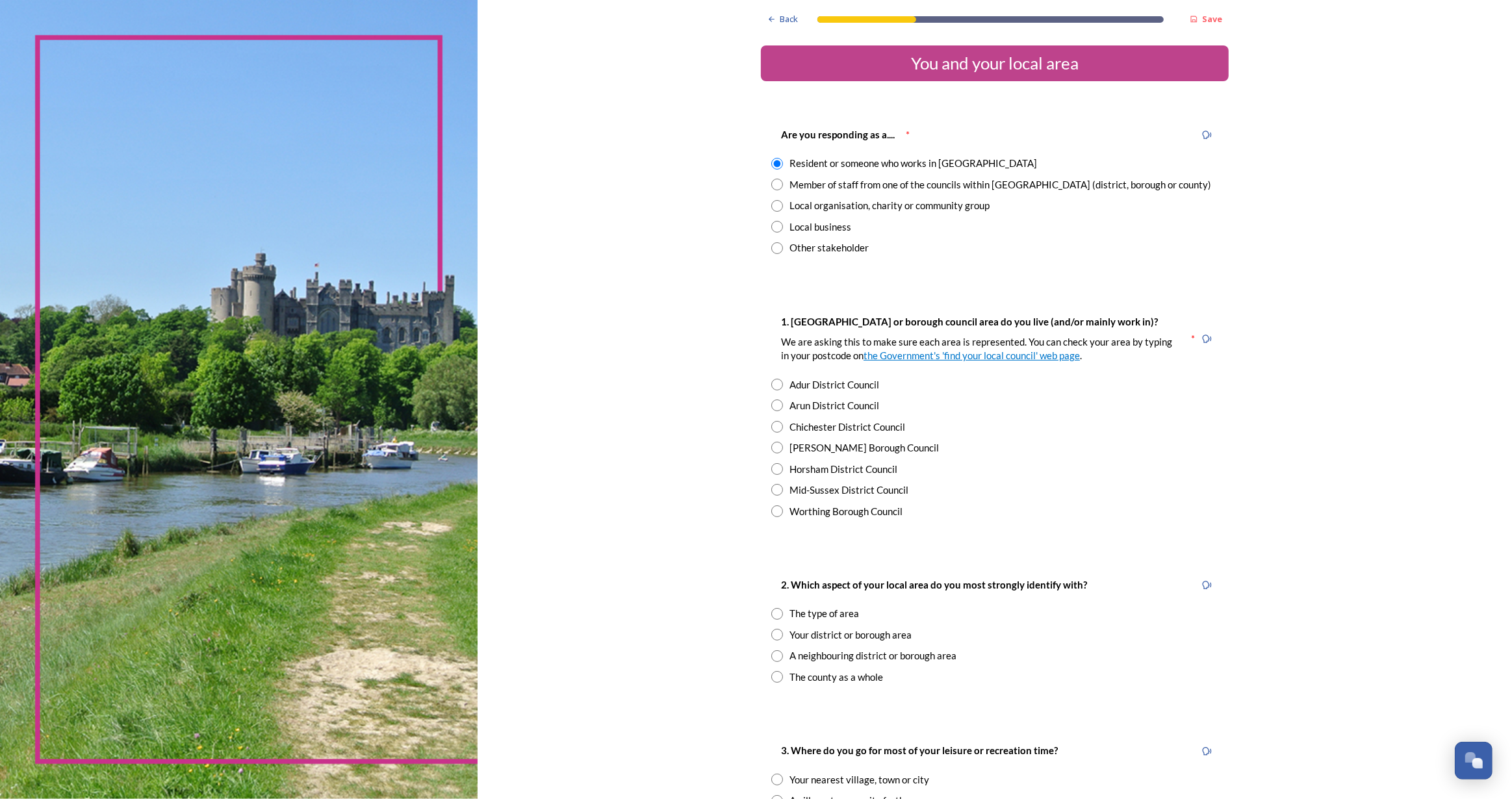
click at [772, 485] on input "radio" at bounding box center [777, 490] width 12 height 12
radio input "true"
click at [773, 613] on input "radio" at bounding box center [777, 614] width 12 height 12
radio input "true"
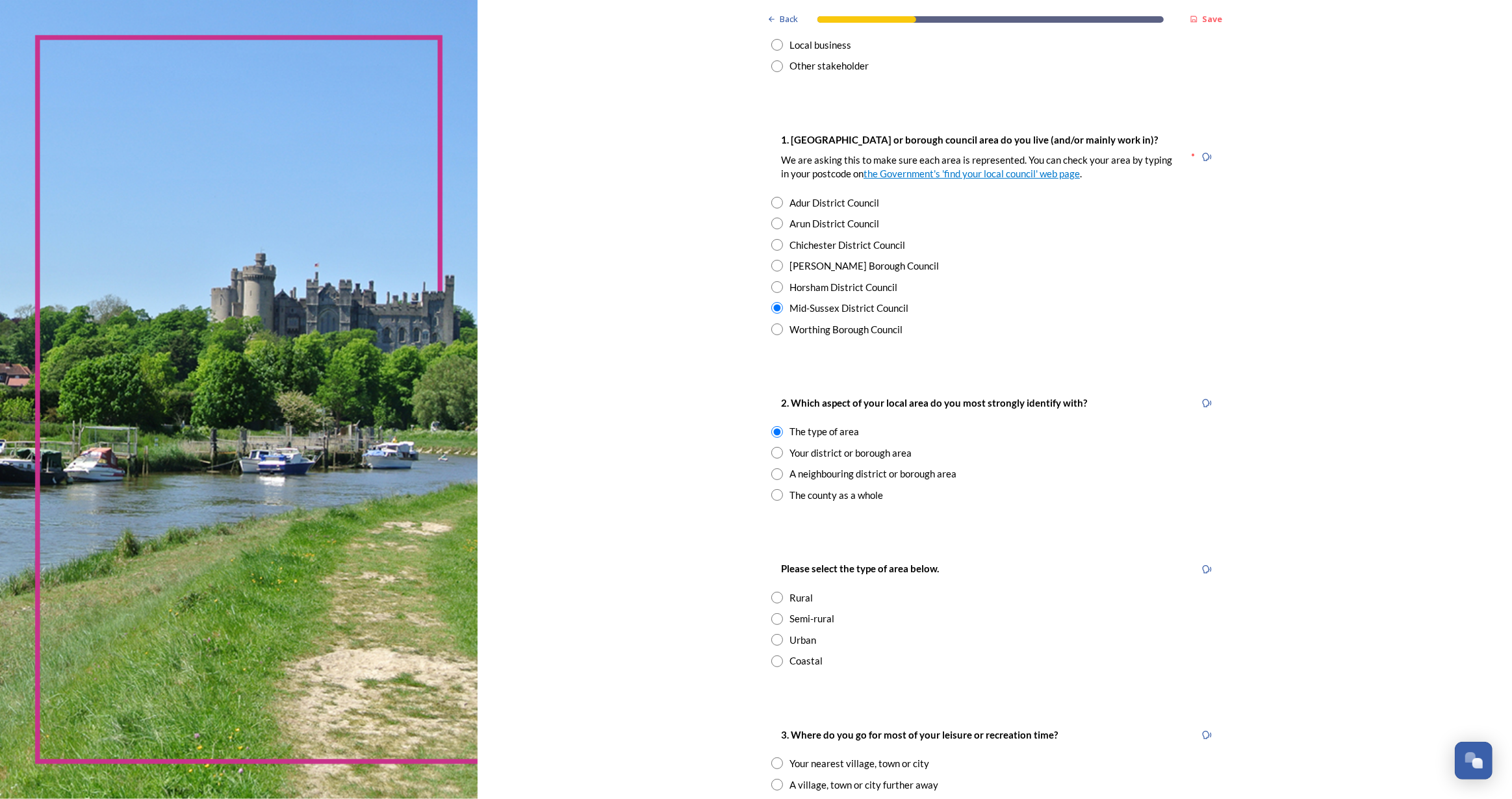
scroll to position [354, 0]
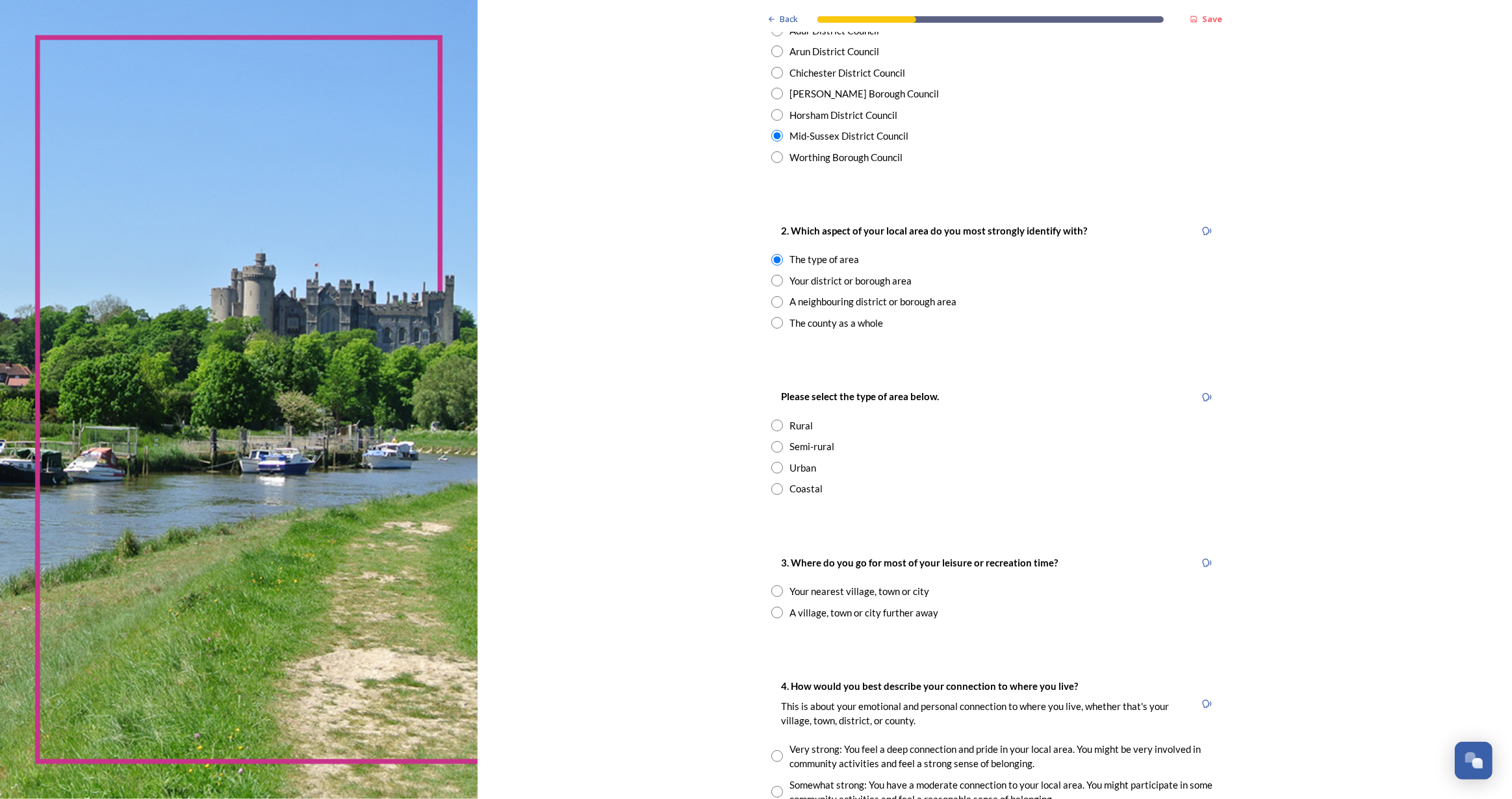
click at [773, 446] on input "radio" at bounding box center [777, 447] width 12 height 12
radio input "true"
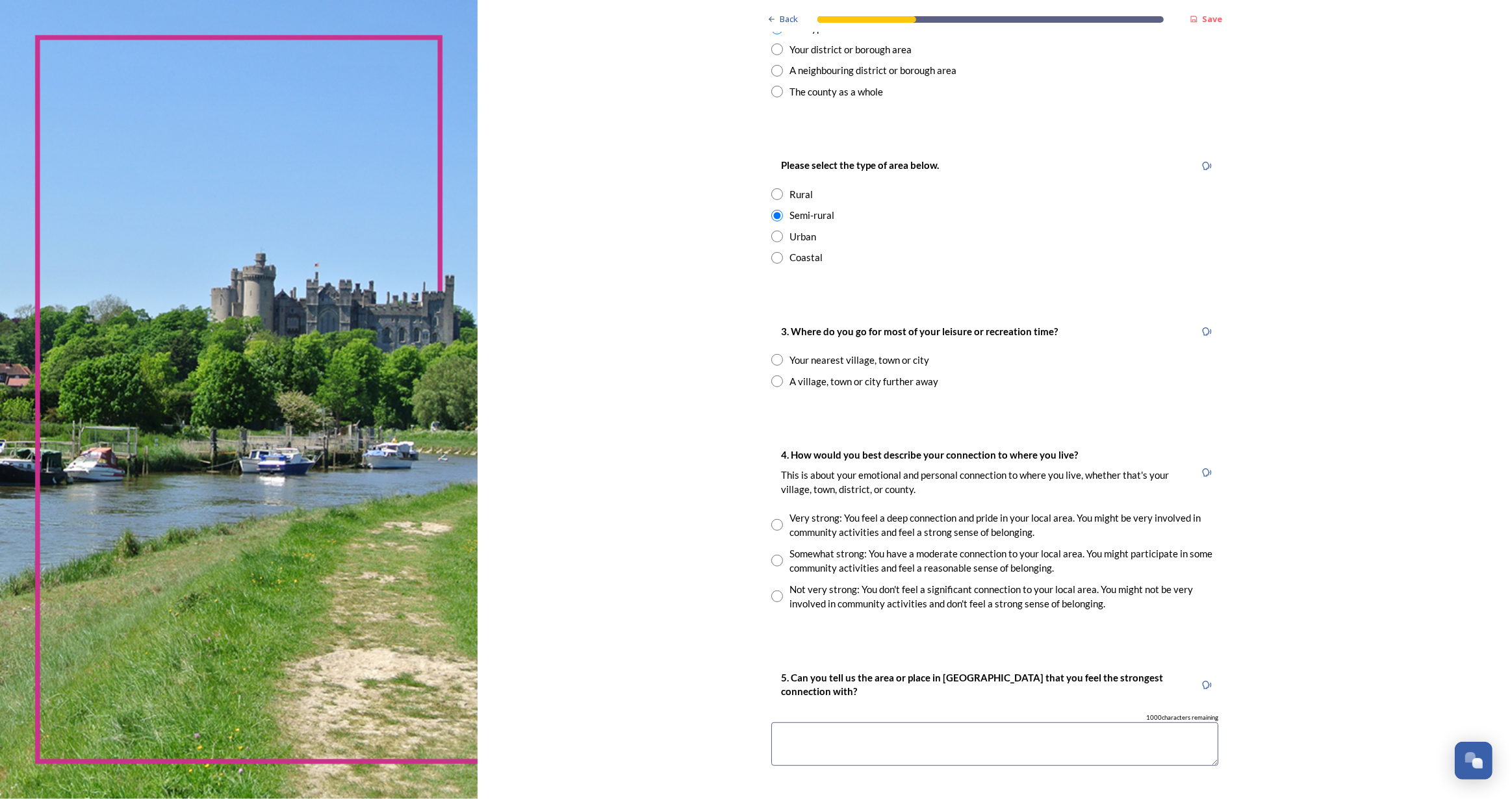
scroll to position [591, 0]
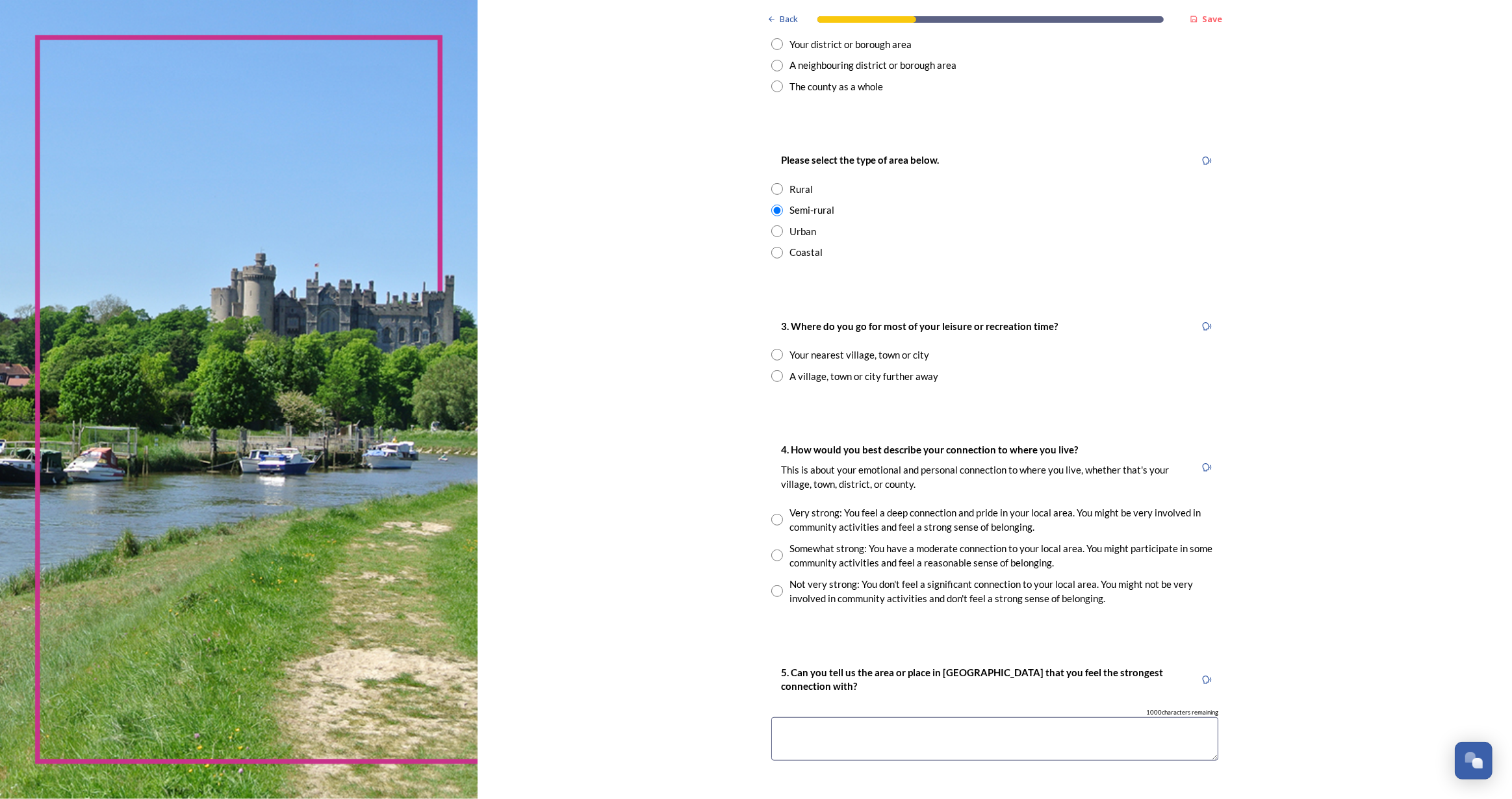
click at [771, 354] on input "radio" at bounding box center [777, 355] width 12 height 12
radio input "true"
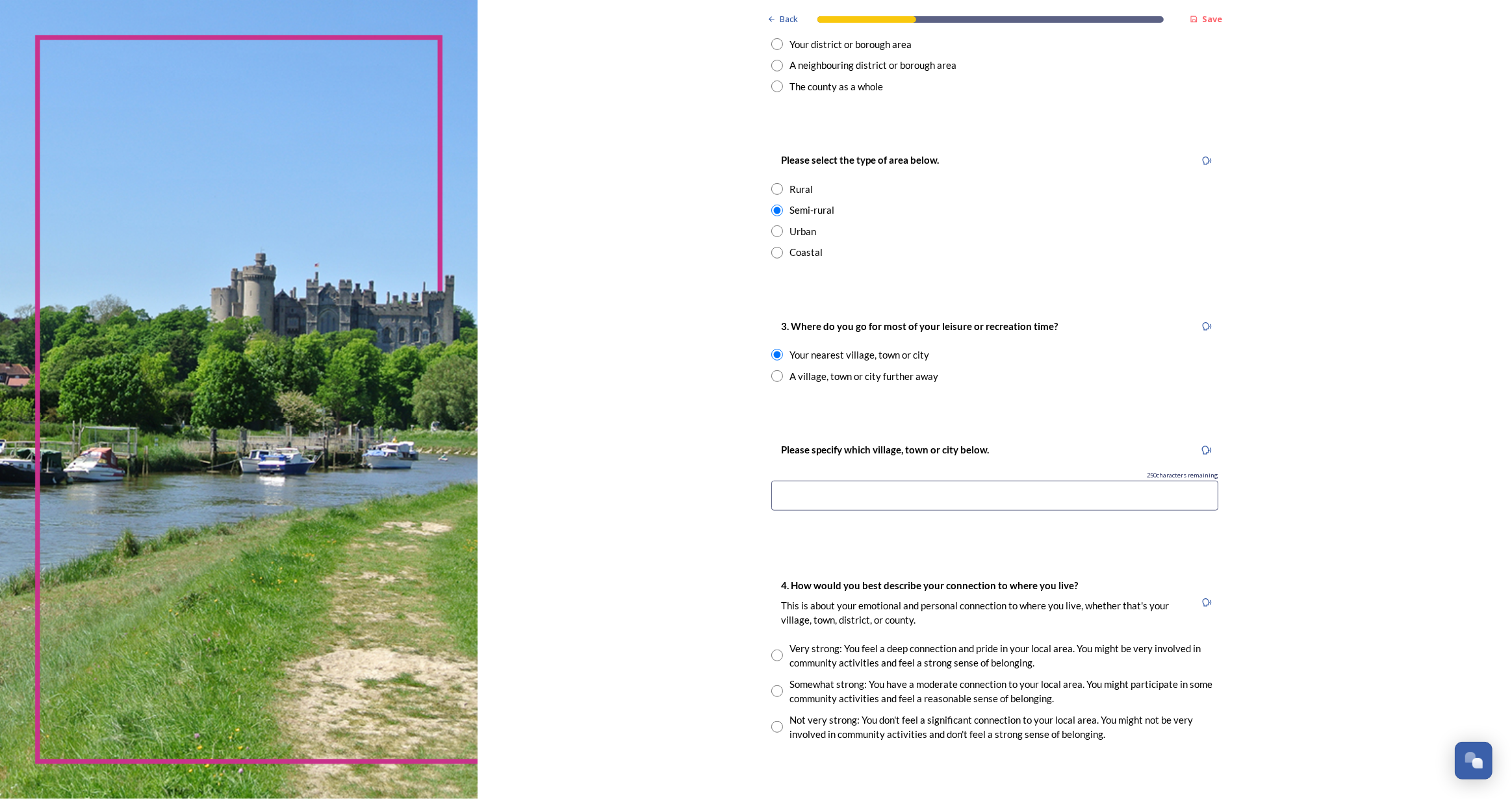
click at [855, 505] on input at bounding box center [994, 496] width 447 height 30
drag, startPoint x: 857, startPoint y: 503, endPoint x: 703, endPoint y: 491, distance: 154.5
click at [703, 491] on div "Back Save You and your local area Are you responding as a.... * Resident or som…" at bounding box center [994, 324] width 1035 height 1832
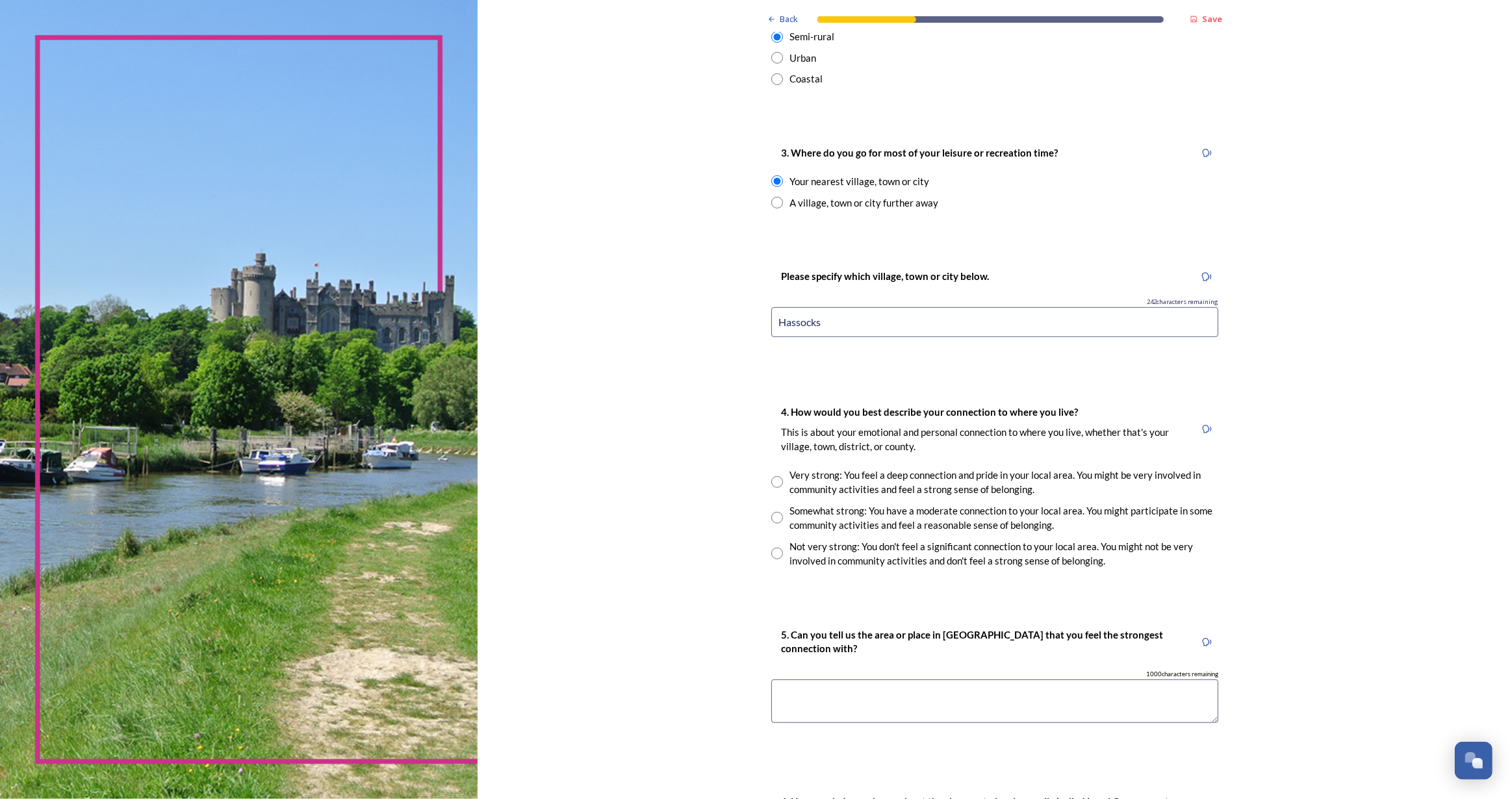
scroll to position [767, 0]
type input "Hassocks"
click at [771, 513] on input "radio" at bounding box center [777, 515] width 12 height 12
radio input "true"
click at [816, 719] on div "5. Can you tell us the area or place in West Sussex that you feel the strongest…" at bounding box center [995, 679] width 468 height 135
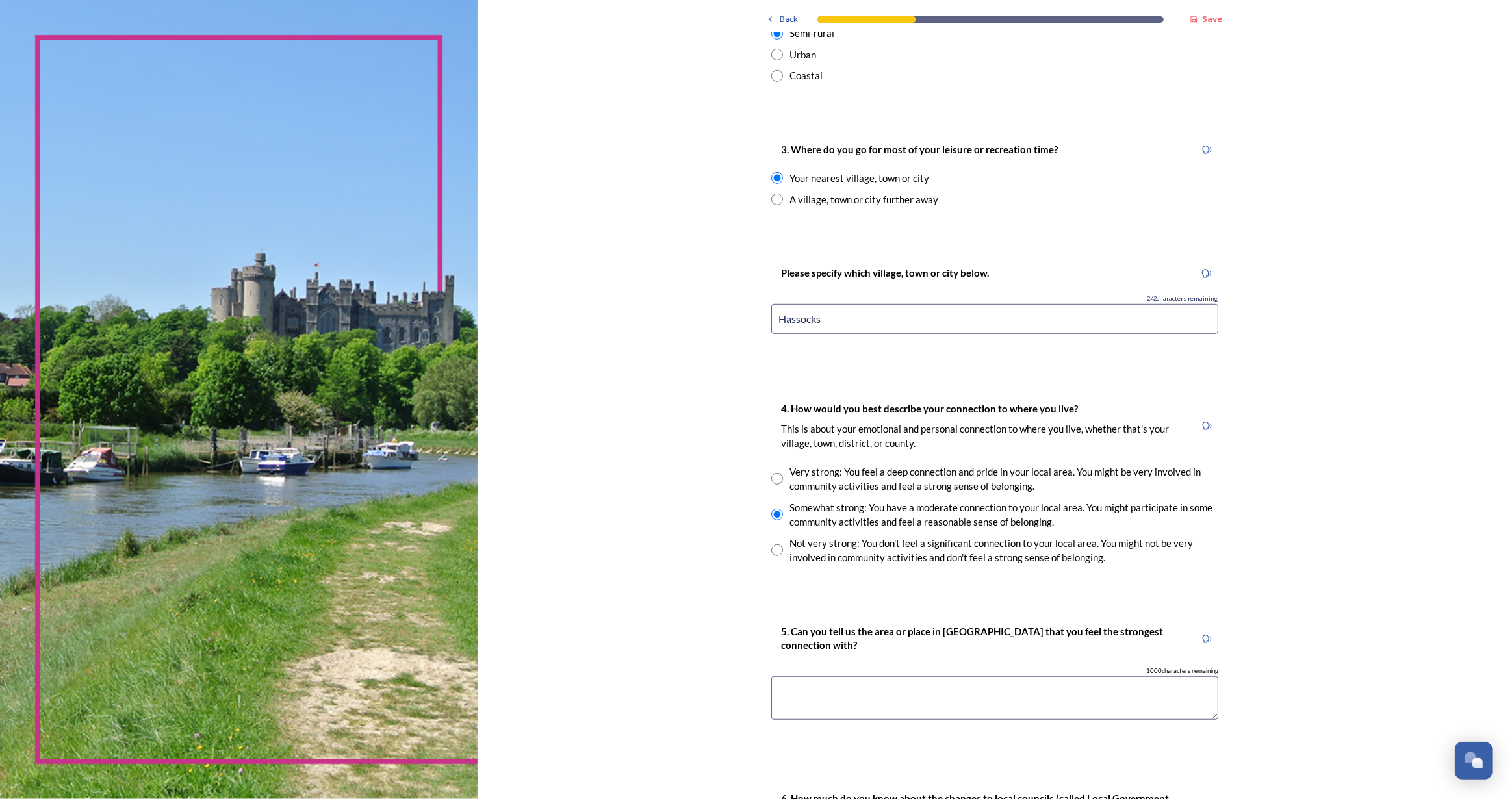
click at [821, 683] on textarea at bounding box center [994, 698] width 447 height 43
paste textarea "Hassocks"
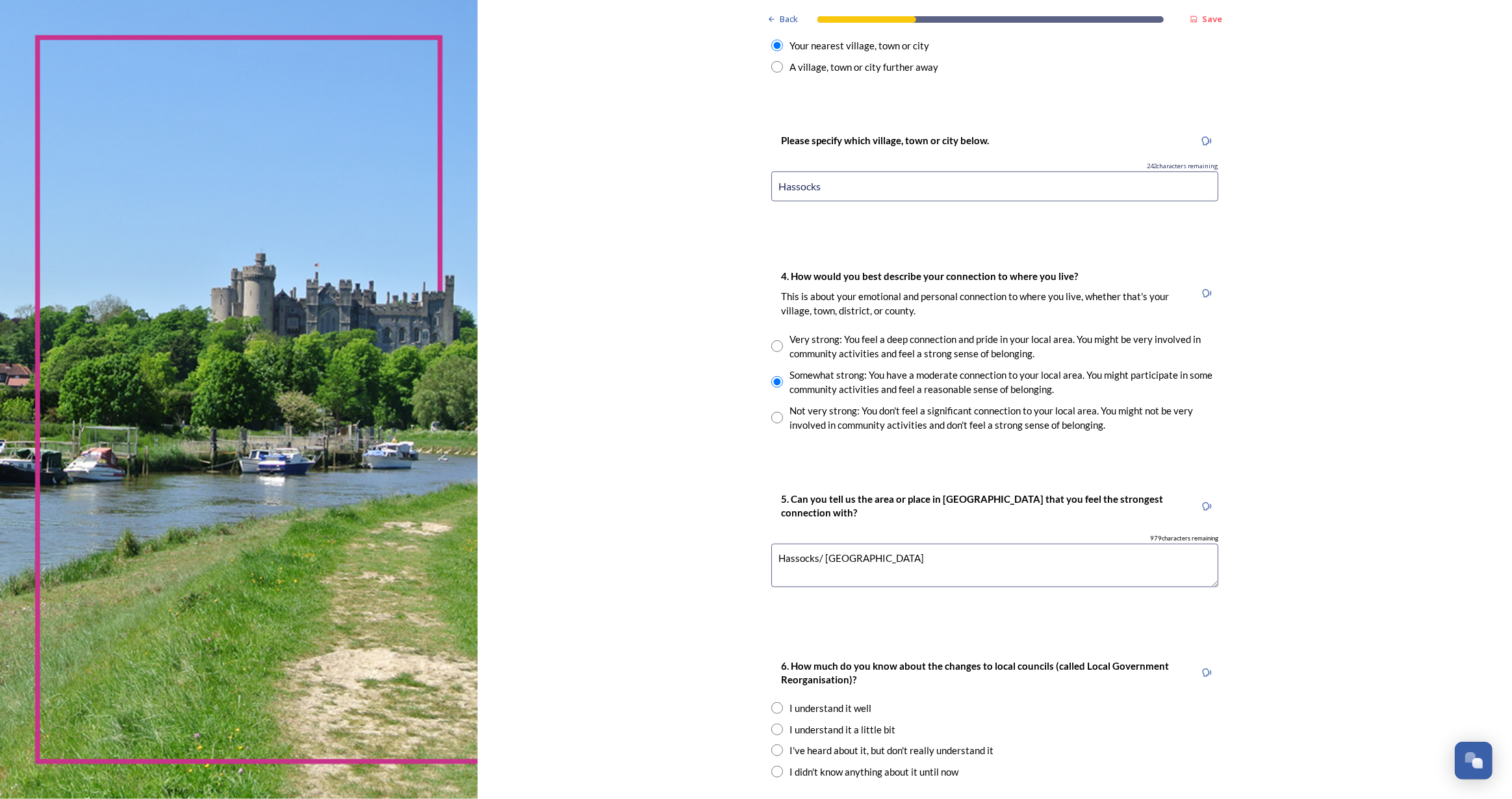
scroll to position [1031, 0]
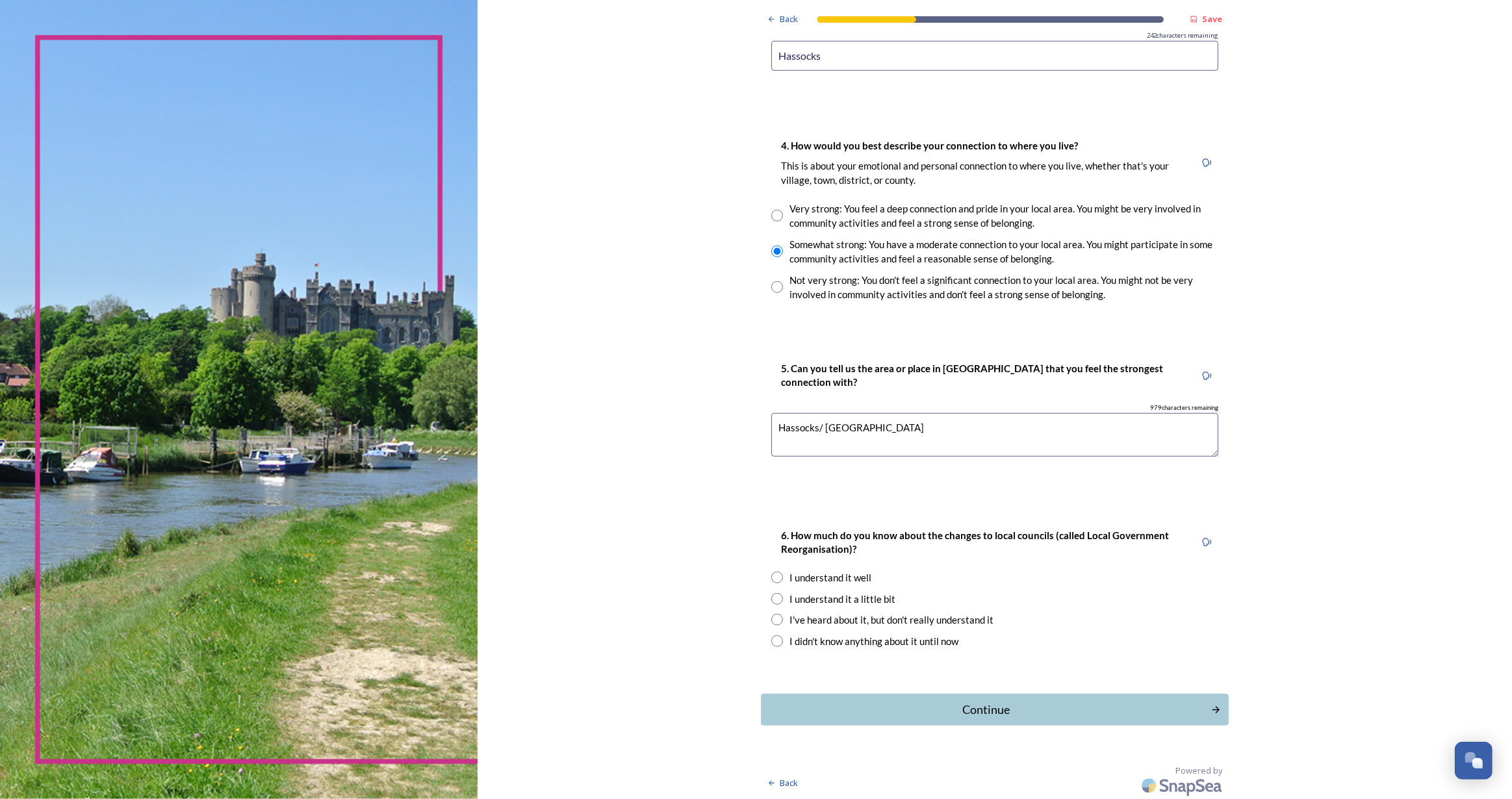
type textarea "Hassocks/ South Downs"
click at [771, 580] on input "radio" at bounding box center [777, 578] width 12 height 12
radio input "true"
click at [985, 718] on button "Continue" at bounding box center [994, 709] width 473 height 32
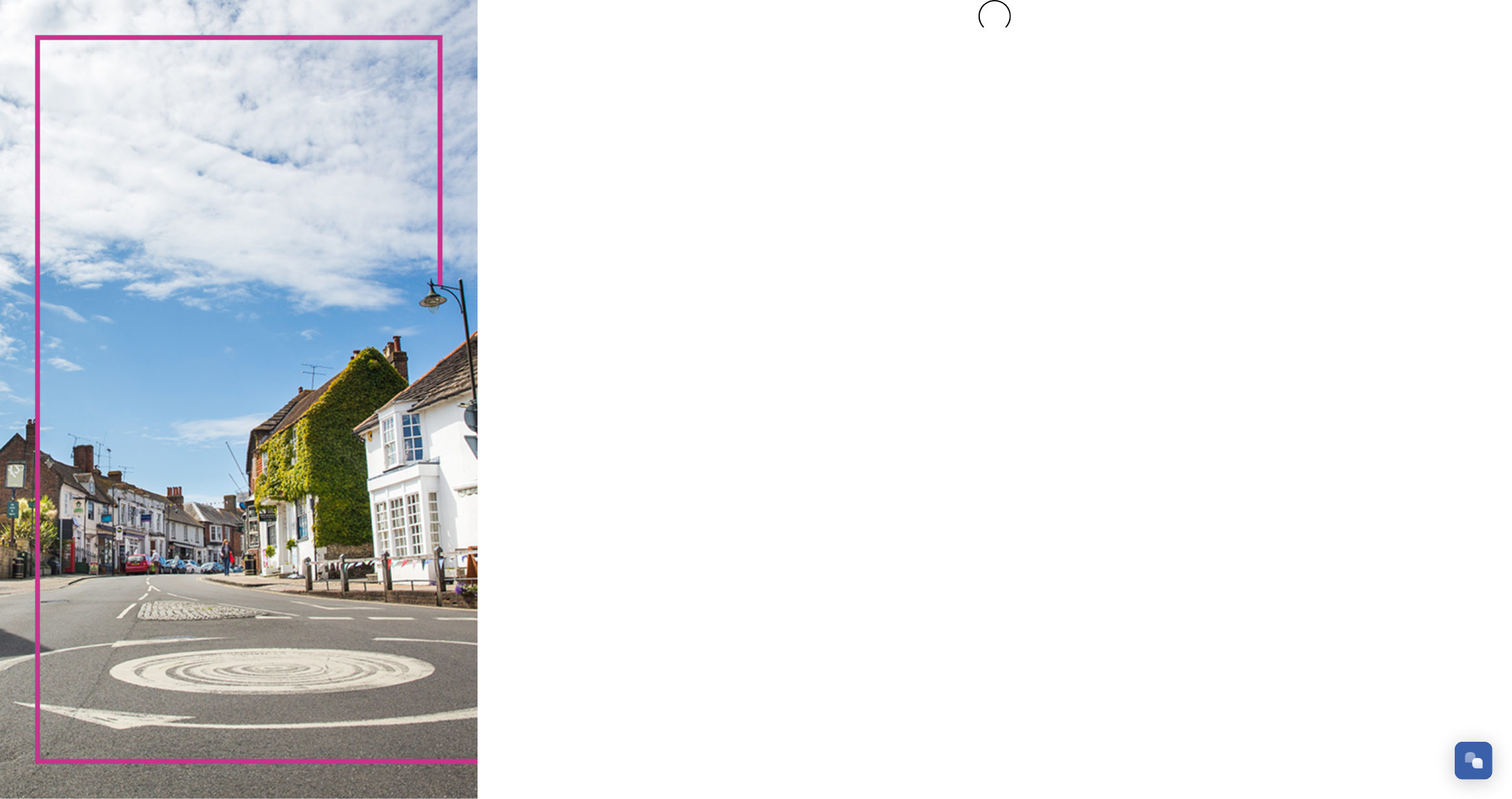
scroll to position [0, 0]
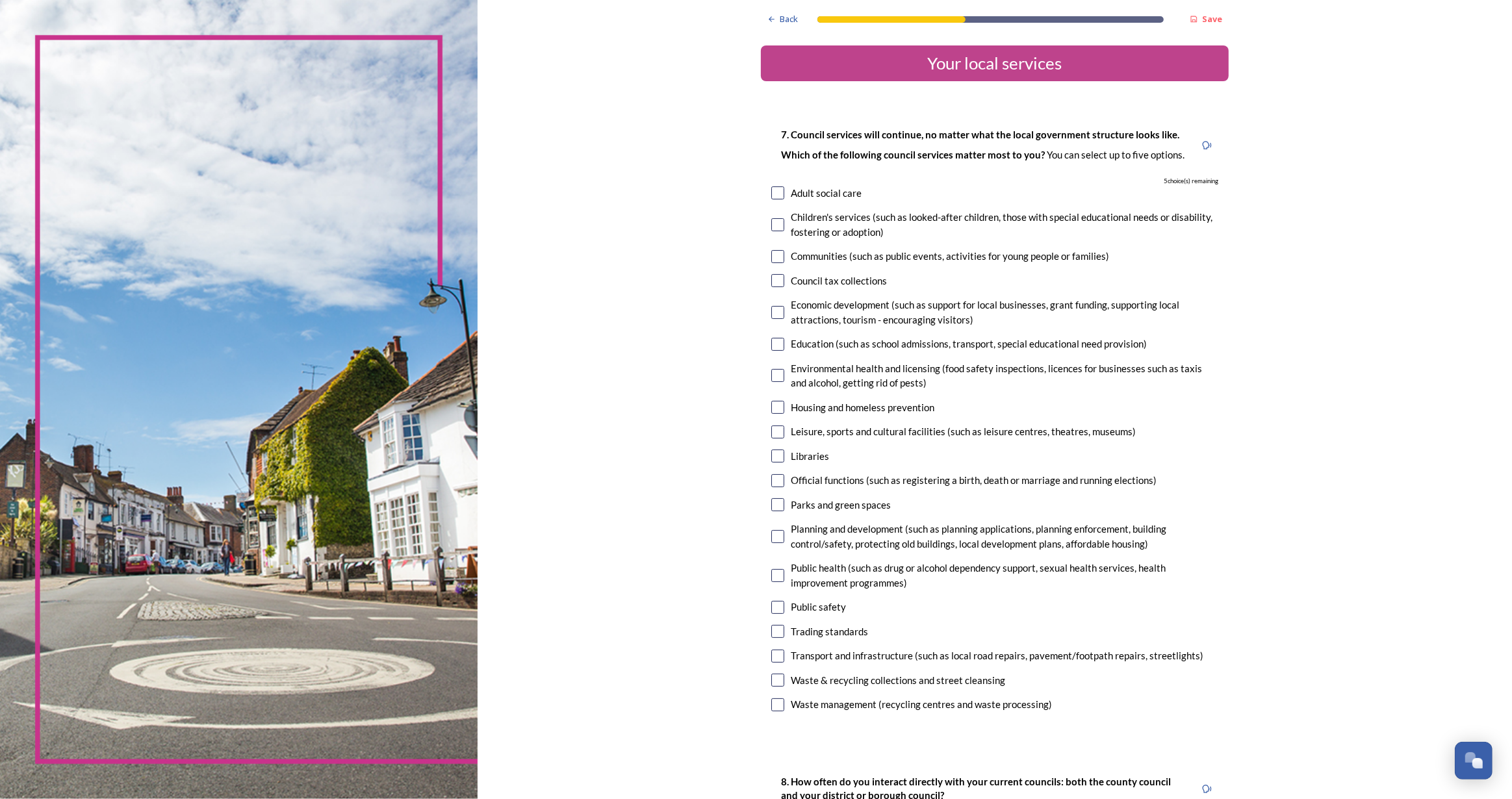
click at [773, 192] on input "checkbox" at bounding box center [778, 193] width 13 height 13
checkbox input "true"
click at [775, 378] on input "checkbox" at bounding box center [778, 375] width 13 height 13
checkbox input "true"
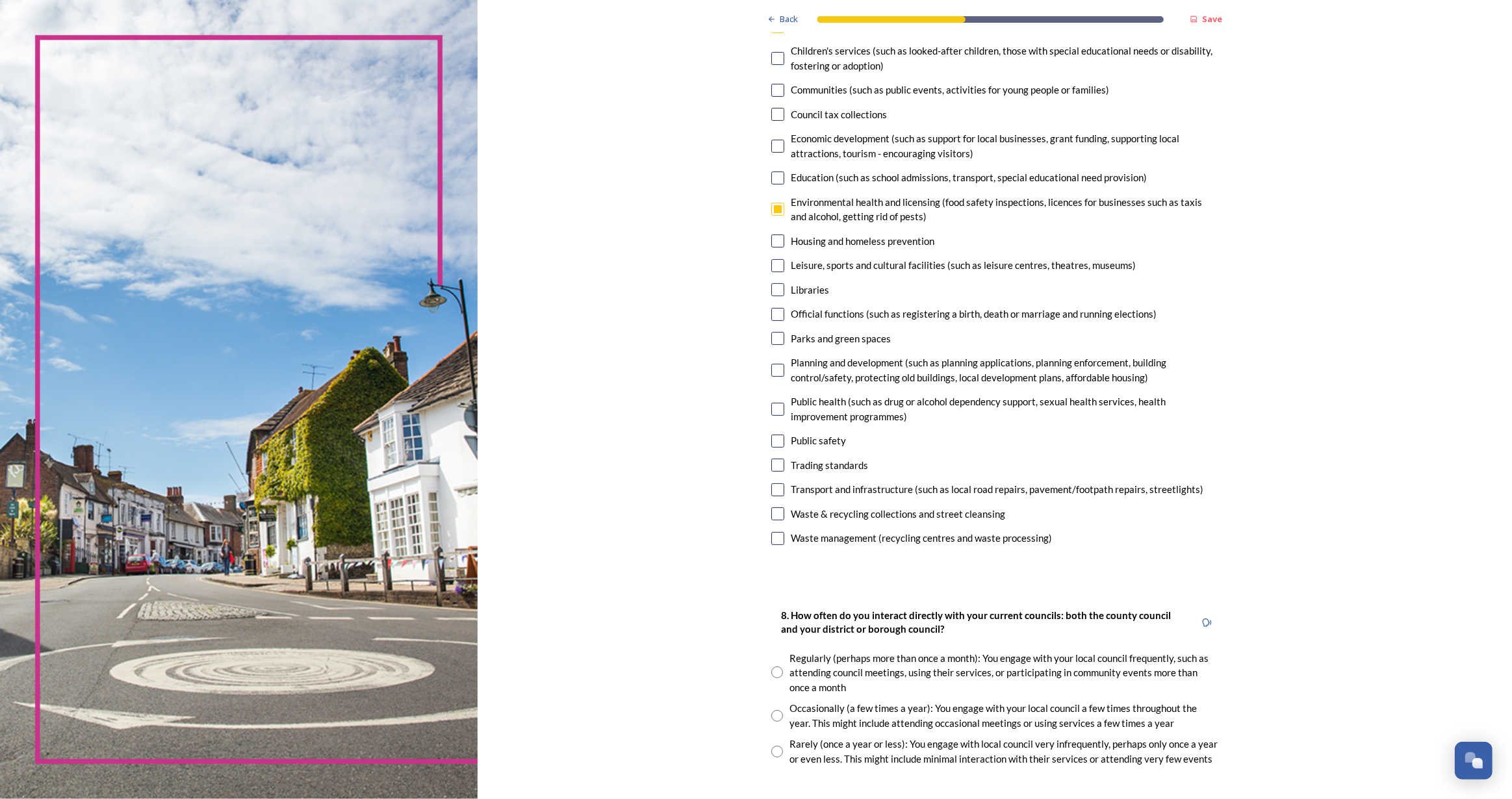
scroll to position [177, 0]
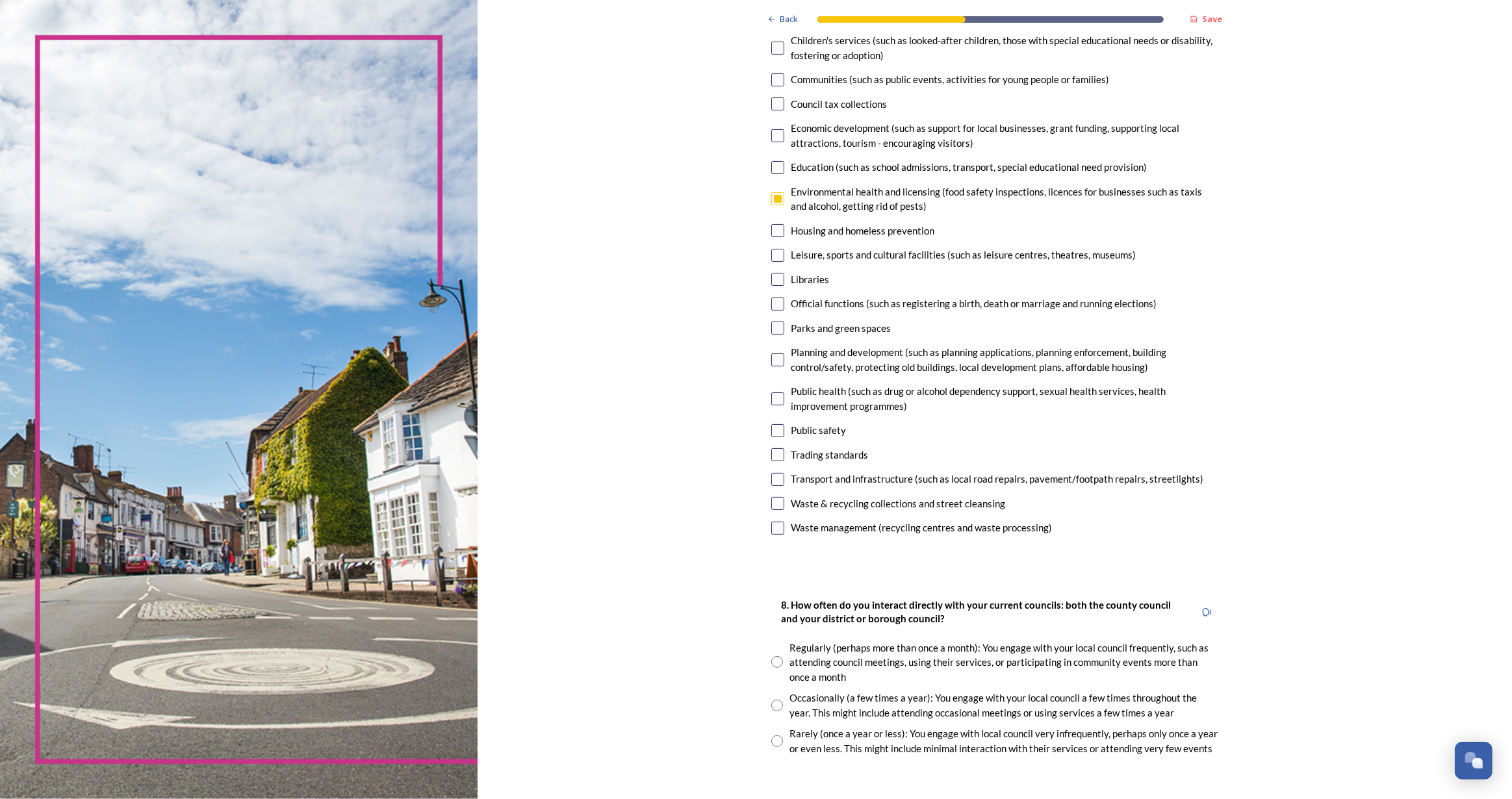
click at [773, 435] on input "checkbox" at bounding box center [778, 431] width 13 height 13
checkbox input "true"
click at [775, 476] on input "checkbox" at bounding box center [778, 479] width 13 height 13
checkbox input "true"
click at [774, 507] on input "checkbox" at bounding box center [778, 503] width 13 height 13
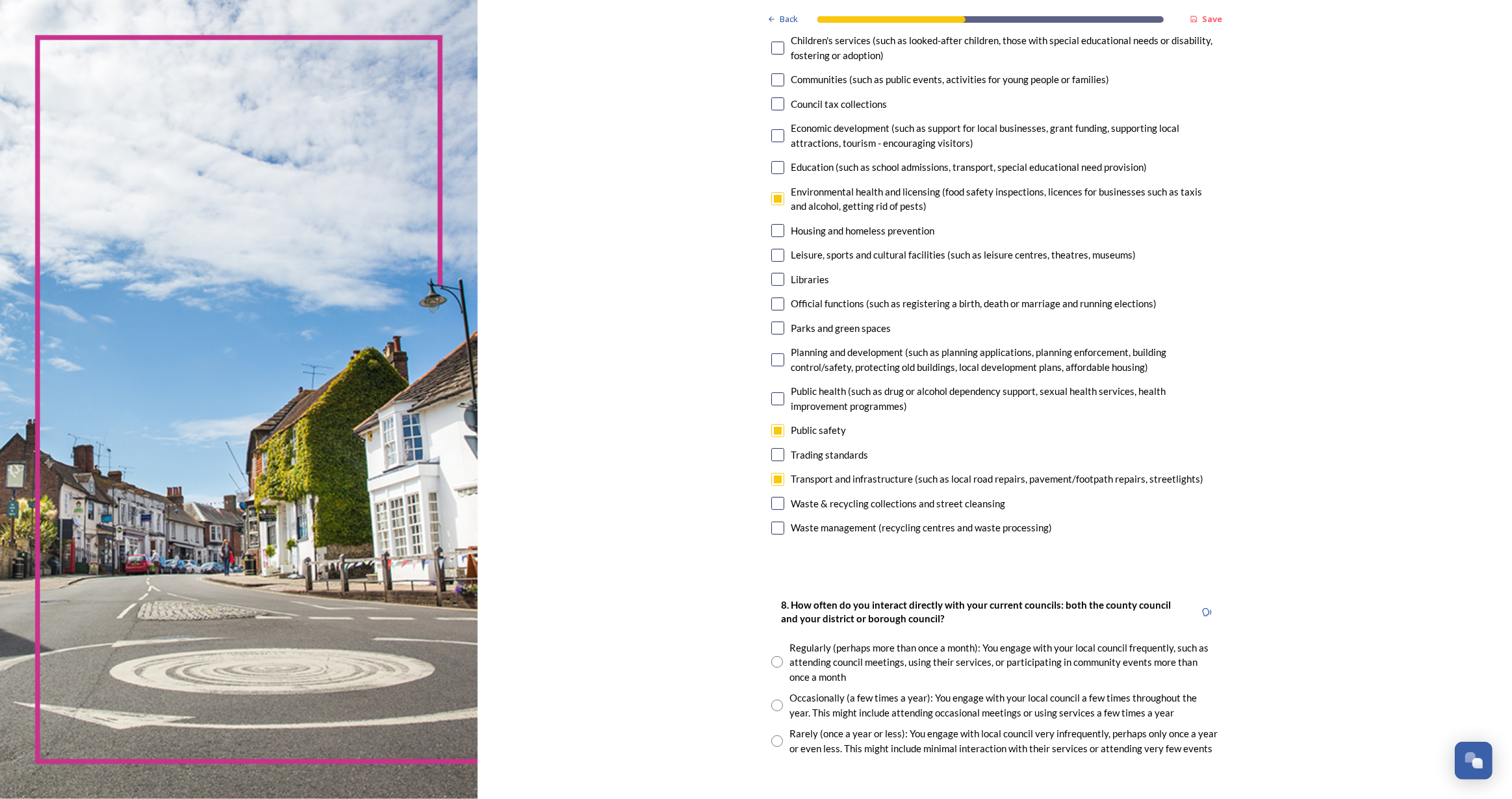
checkbox input "true"
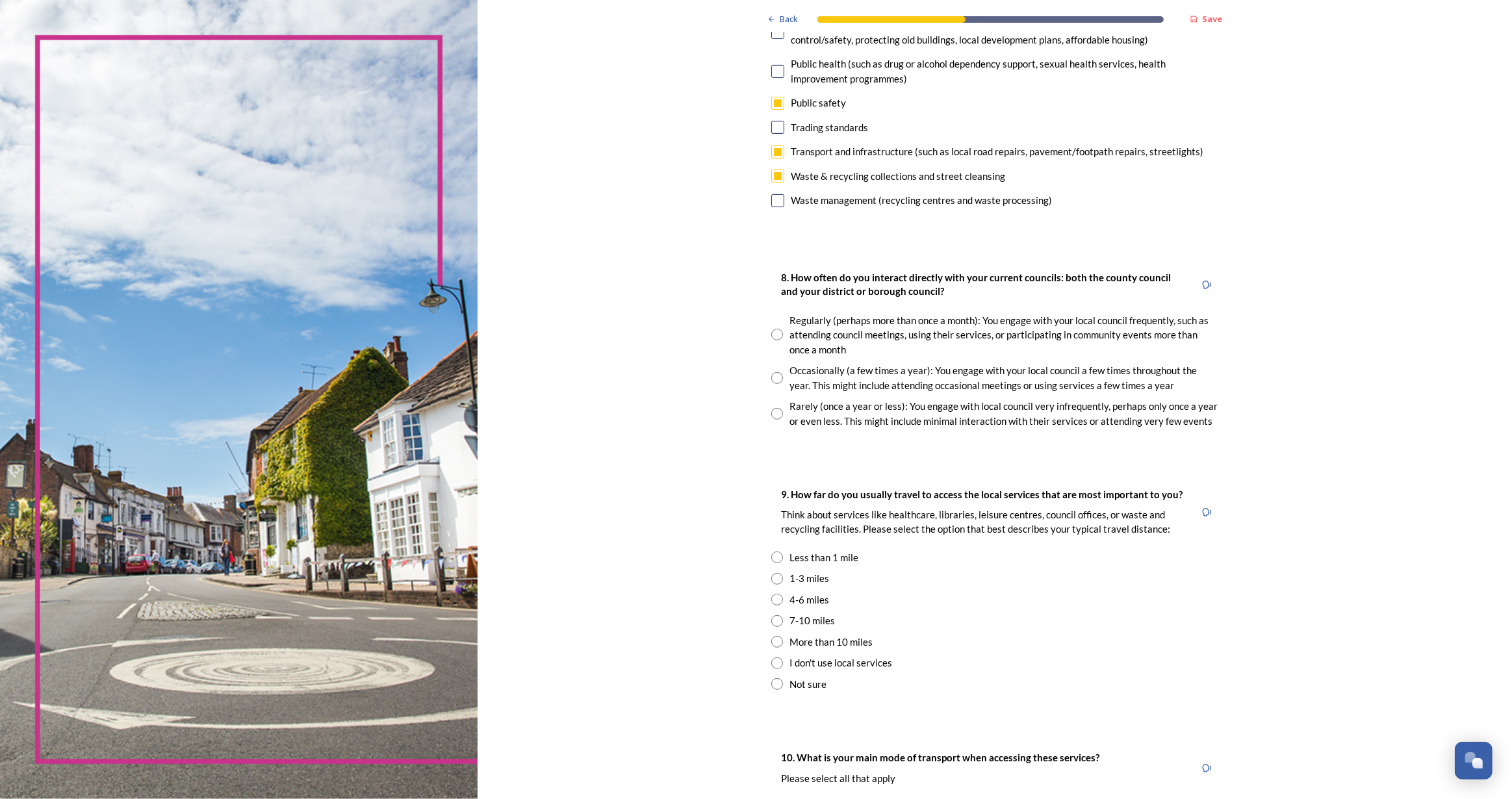
scroll to position [531, 0]
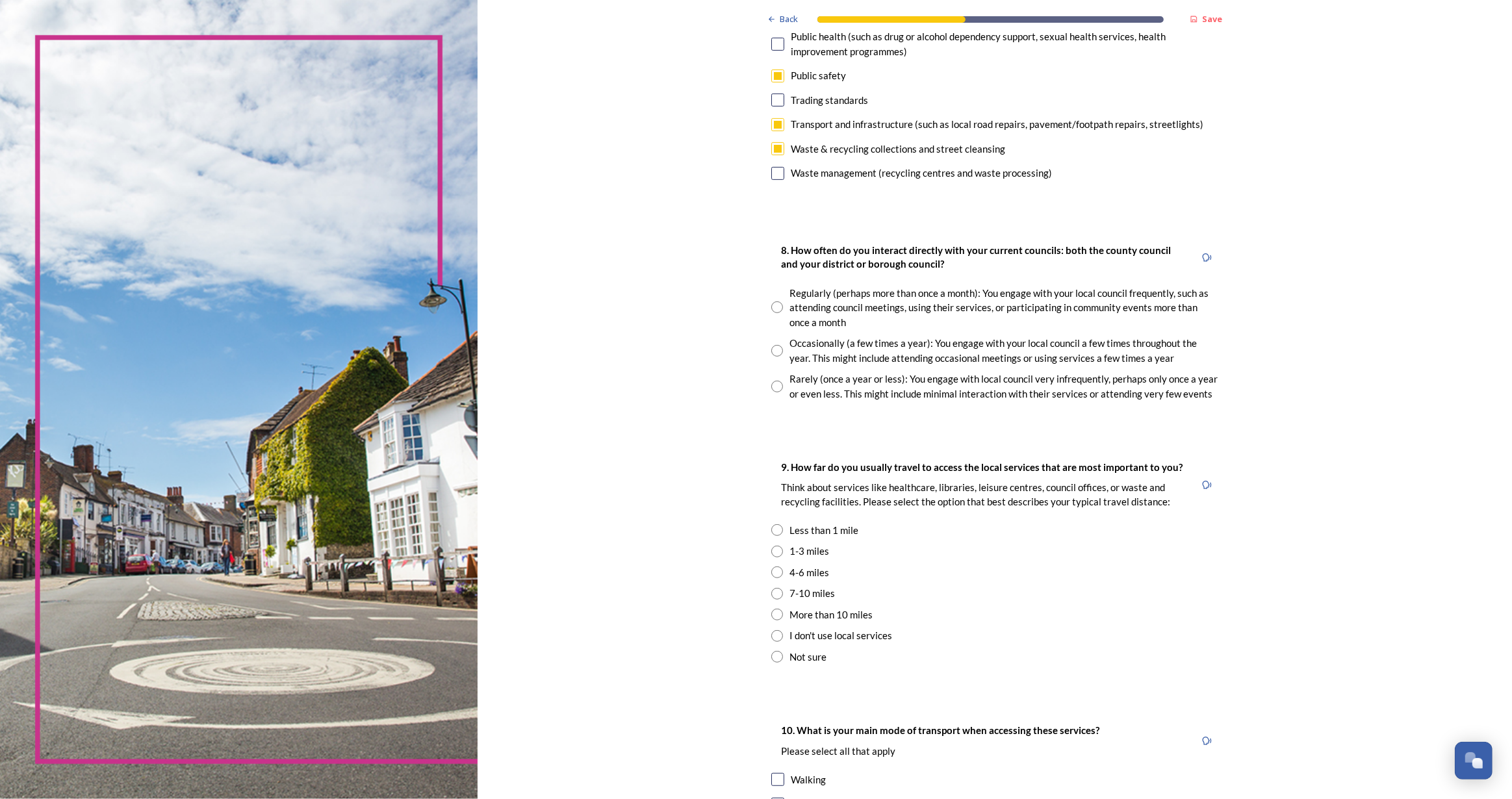
click at [771, 387] on input "radio" at bounding box center [777, 387] width 12 height 12
radio input "true"
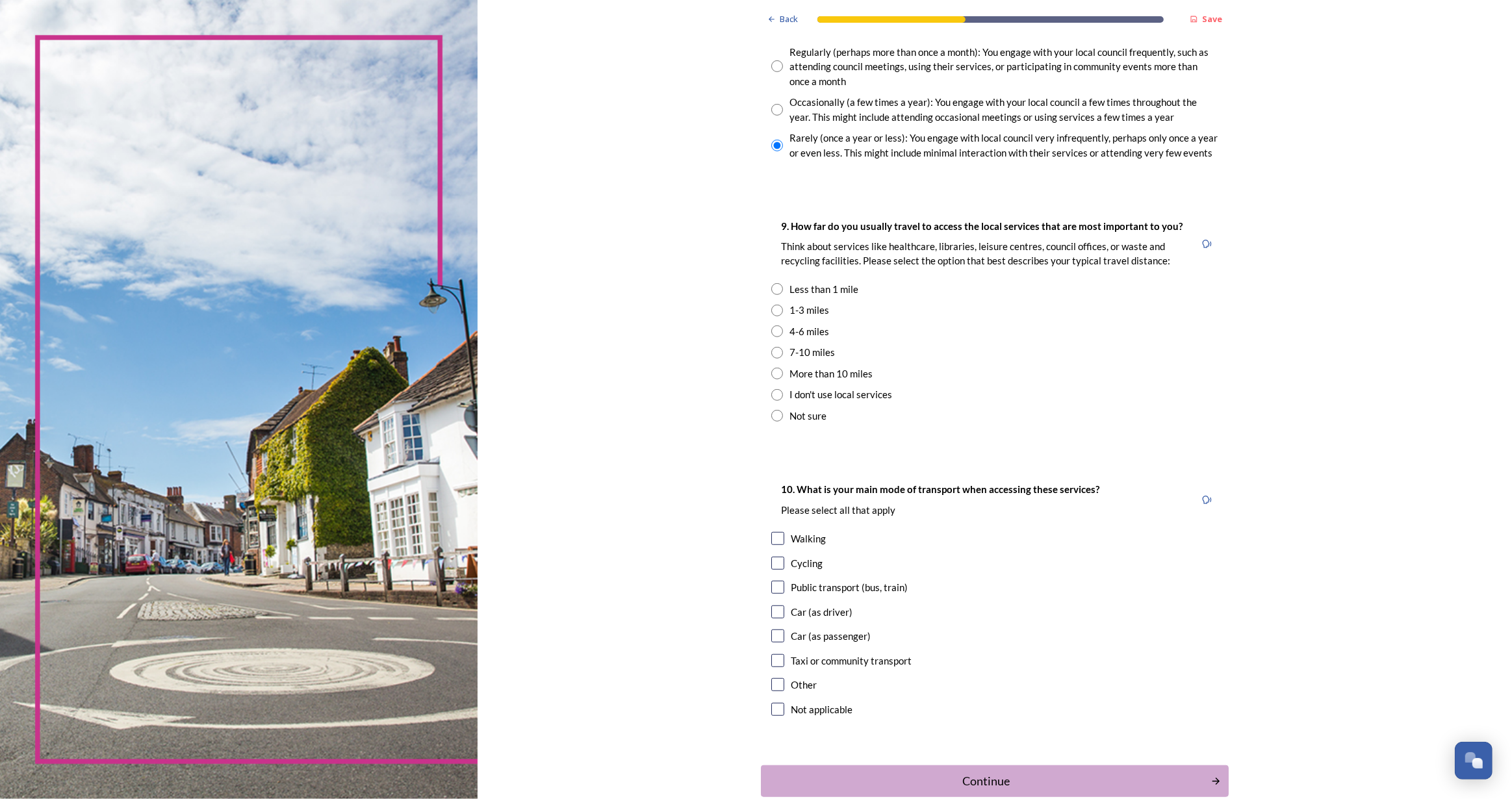
scroll to position [827, 0]
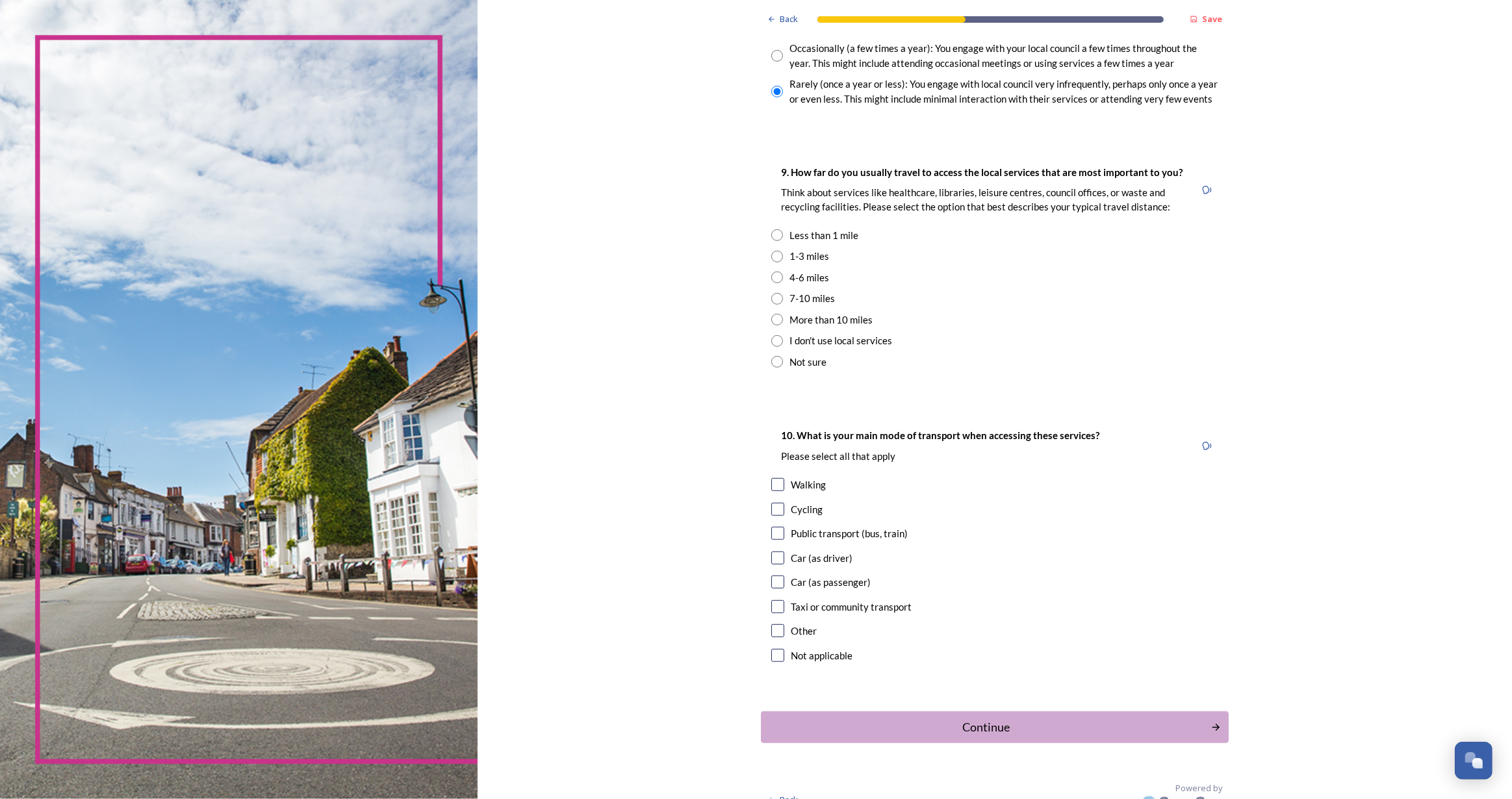
click at [773, 234] on input "radio" at bounding box center [777, 235] width 12 height 12
radio input "true"
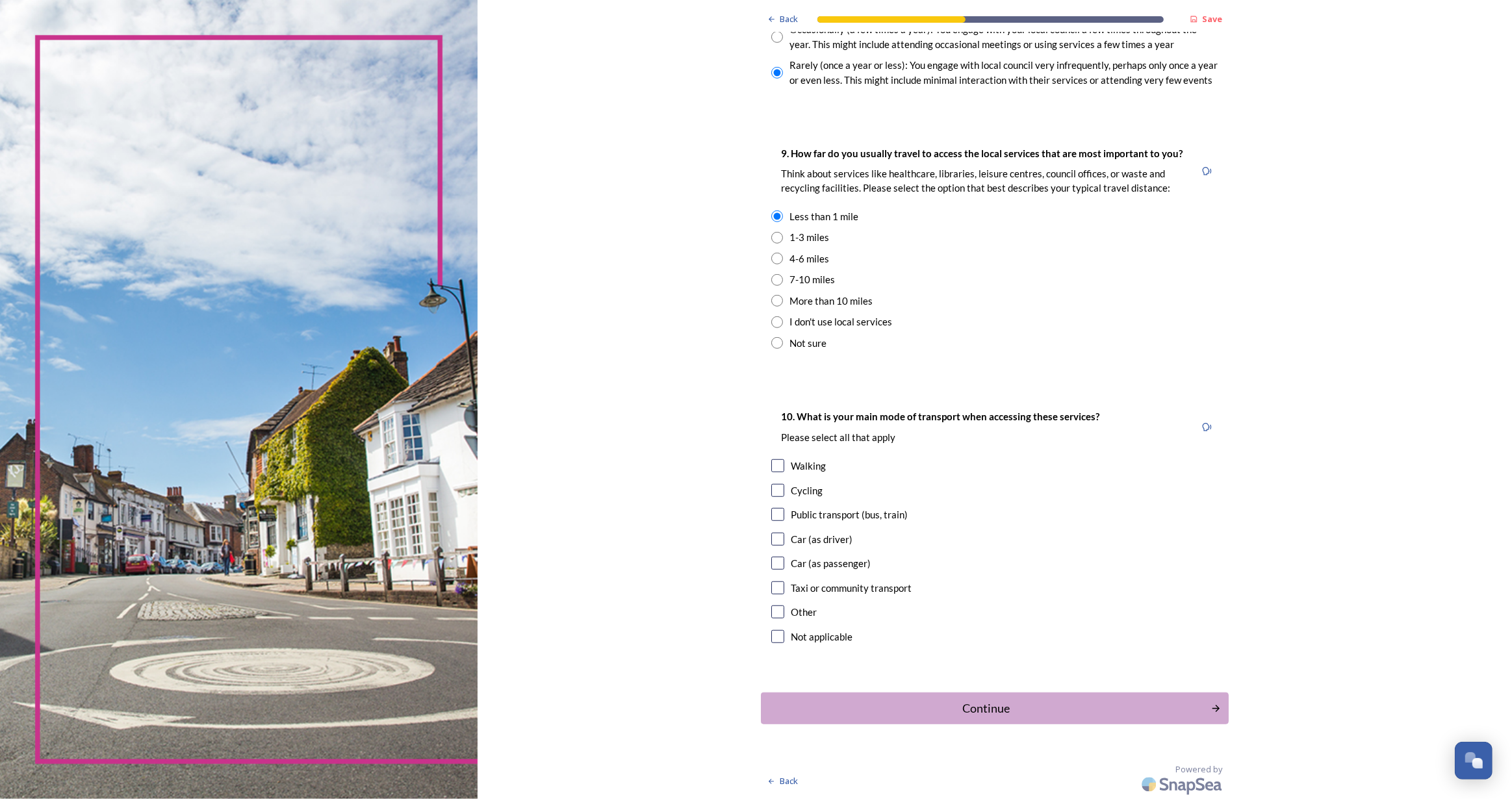
click at [773, 465] on input "checkbox" at bounding box center [778, 466] width 13 height 13
checkbox input "true"
click at [1003, 716] on div "Continue" at bounding box center [986, 709] width 440 height 17
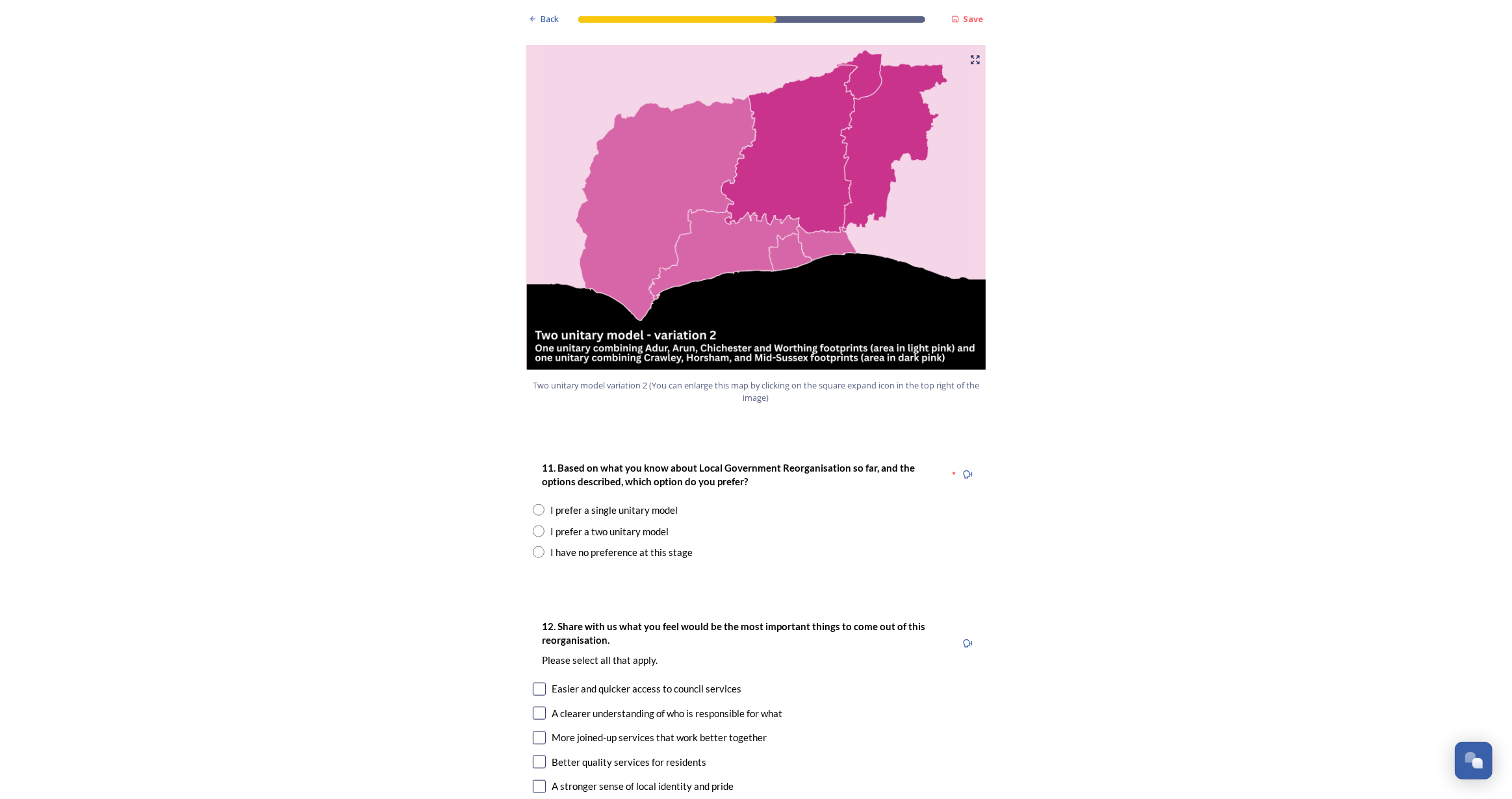
scroll to position [1713, 0]
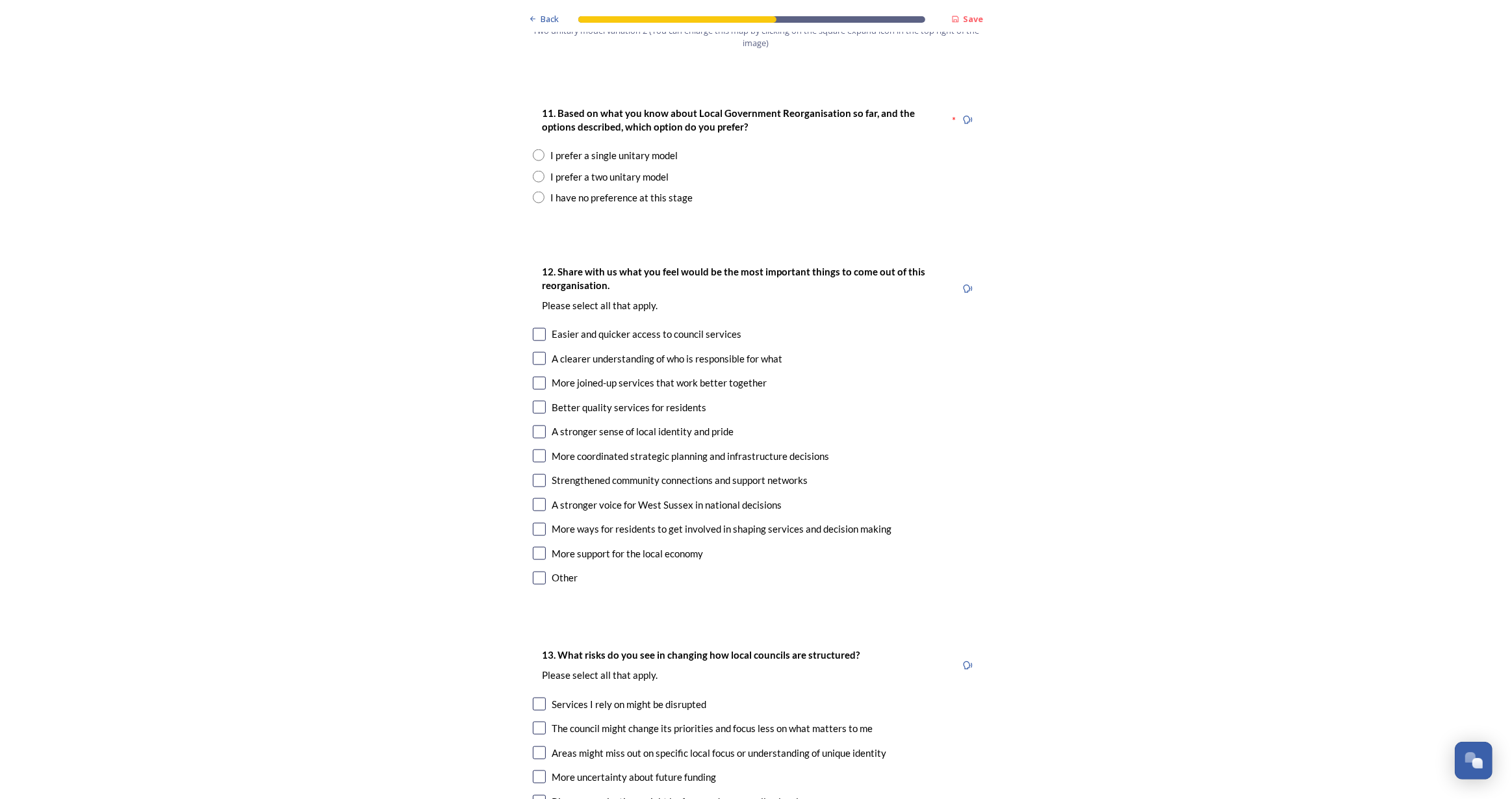
click at [533, 130] on div "11. Based on what you know about Local Government Reorganisation so far, and th…" at bounding box center [756, 155] width 468 height 126
click at [533, 171] on input "radio" at bounding box center [539, 177] width 12 height 12
radio input "true"
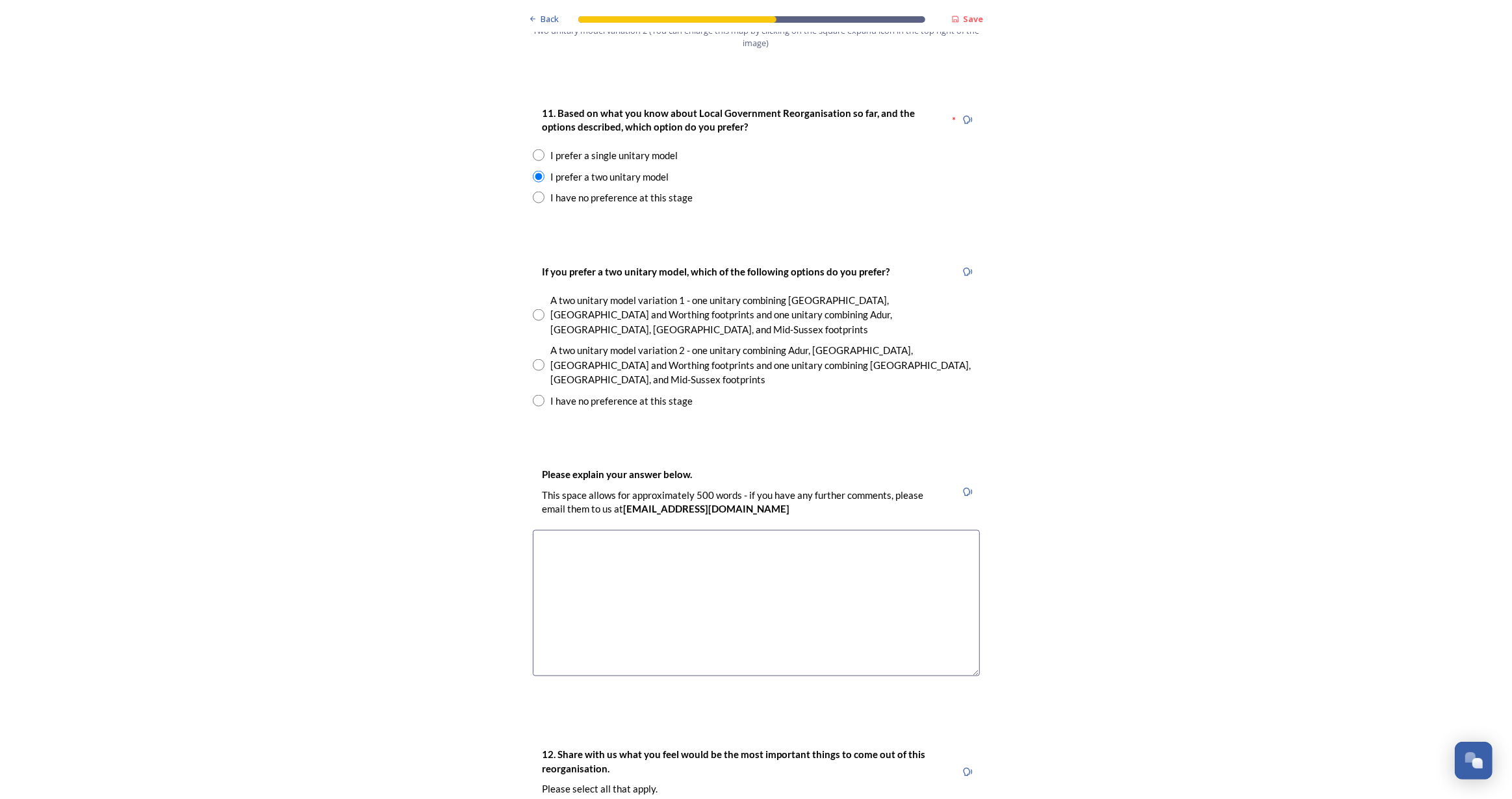
click at [537, 359] on input "radio" at bounding box center [539, 365] width 12 height 12
radio input "true"
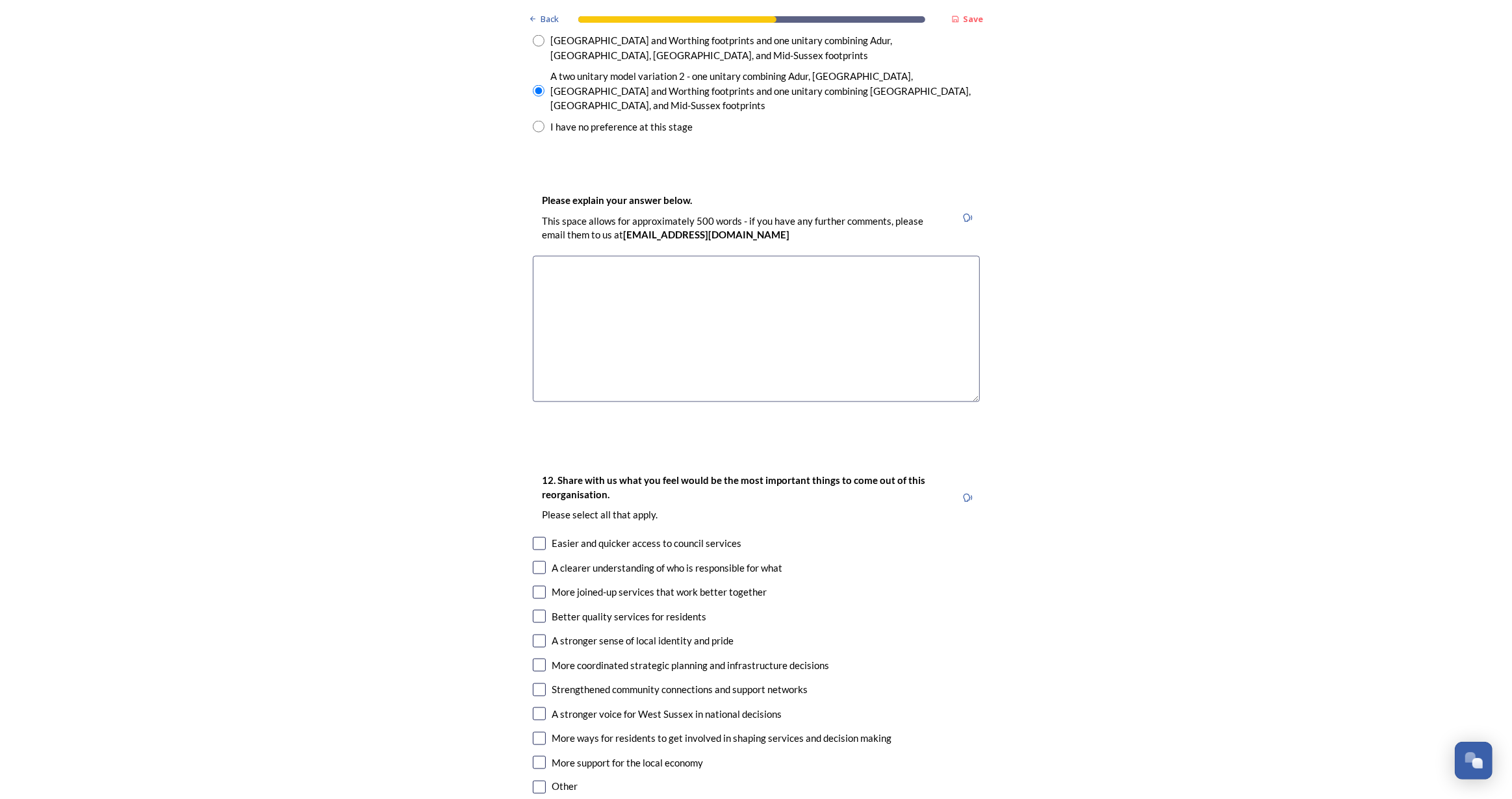
scroll to position [2067, 0]
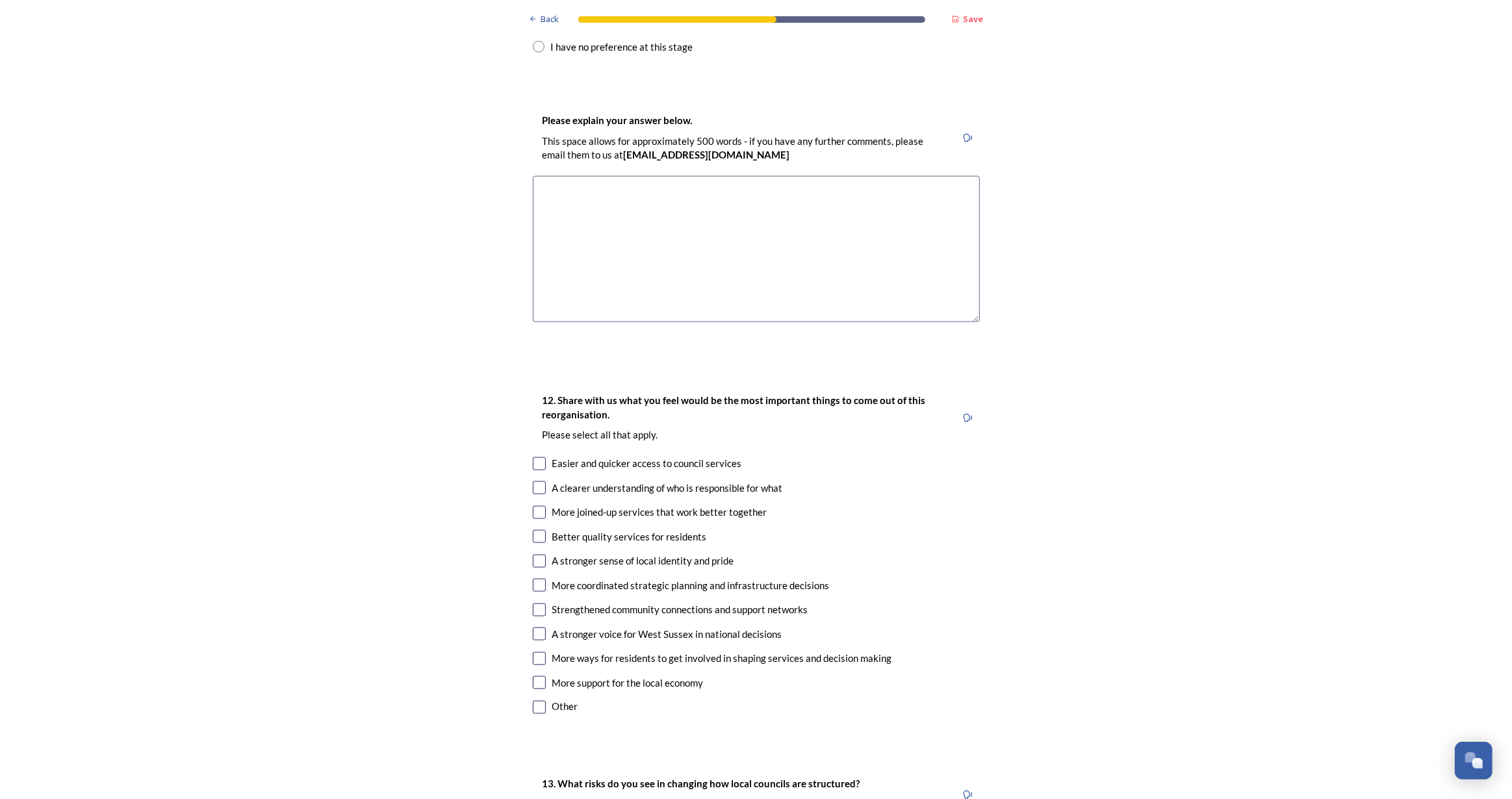
click at [535, 457] on input "checkbox" at bounding box center [540, 464] width 13 height 13
checkbox input "true"
click at [537, 530] on input "checkbox" at bounding box center [540, 537] width 13 height 13
checkbox input "true"
click at [533, 579] on input "checkbox" at bounding box center [540, 585] width 13 height 13
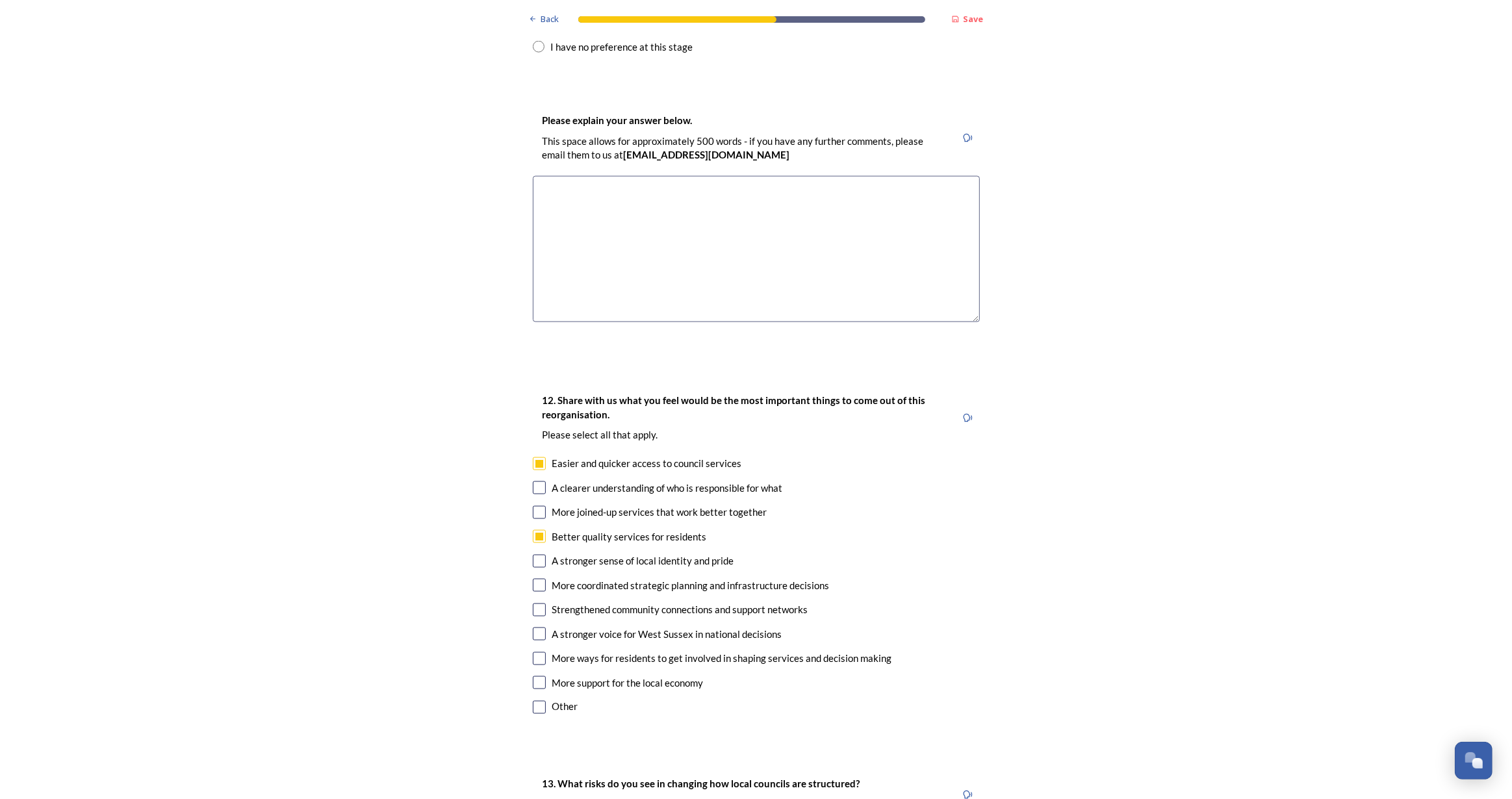
checkbox input "true"
click at [535, 628] on input "checkbox" at bounding box center [540, 634] width 13 height 13
checkbox input "true"
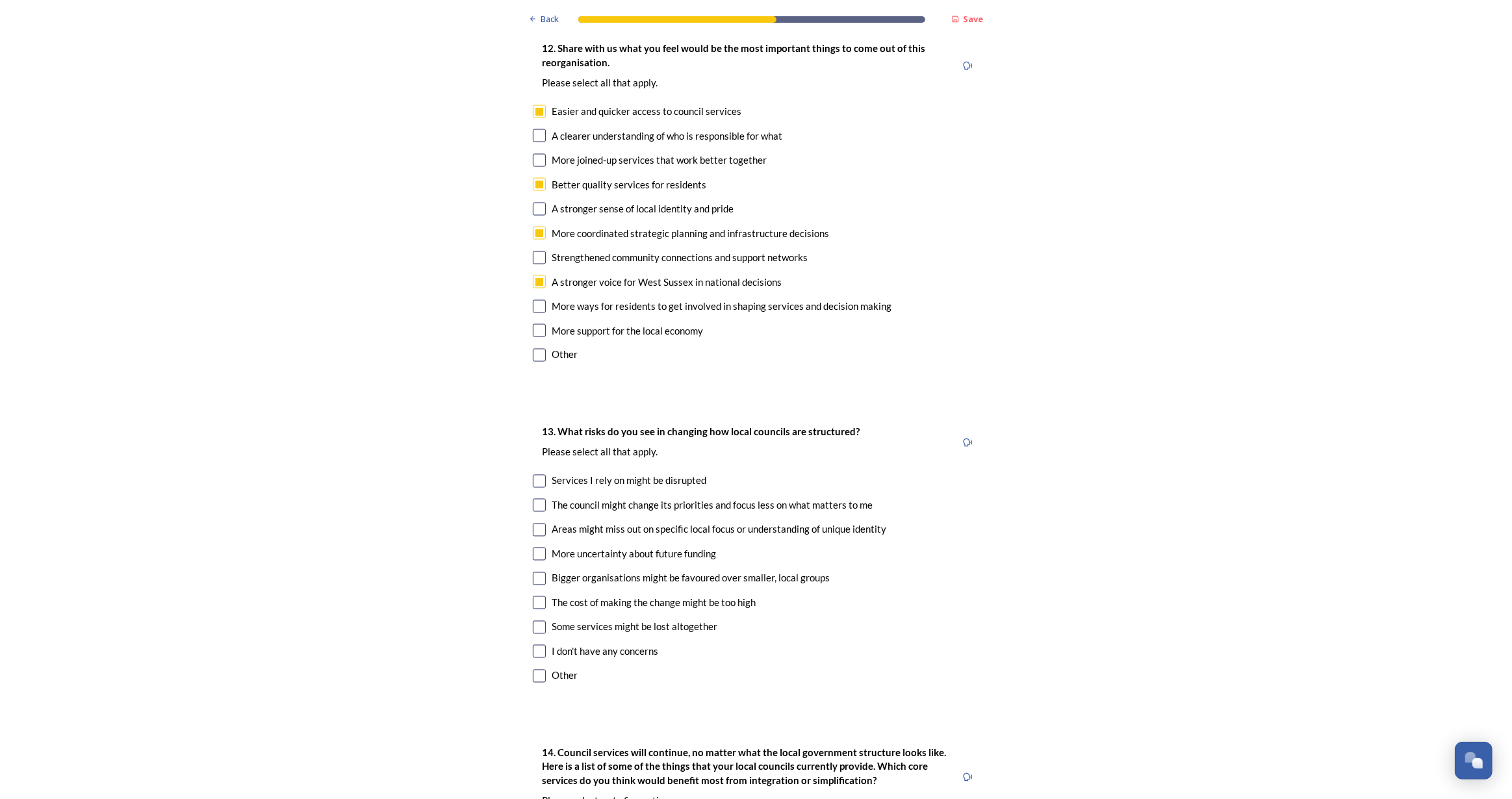
scroll to position [2422, 0]
click at [533, 473] on input "checkbox" at bounding box center [540, 479] width 13 height 13
checkbox input "true"
click at [535, 570] on input "checkbox" at bounding box center [540, 577] width 13 height 13
checkbox input "true"
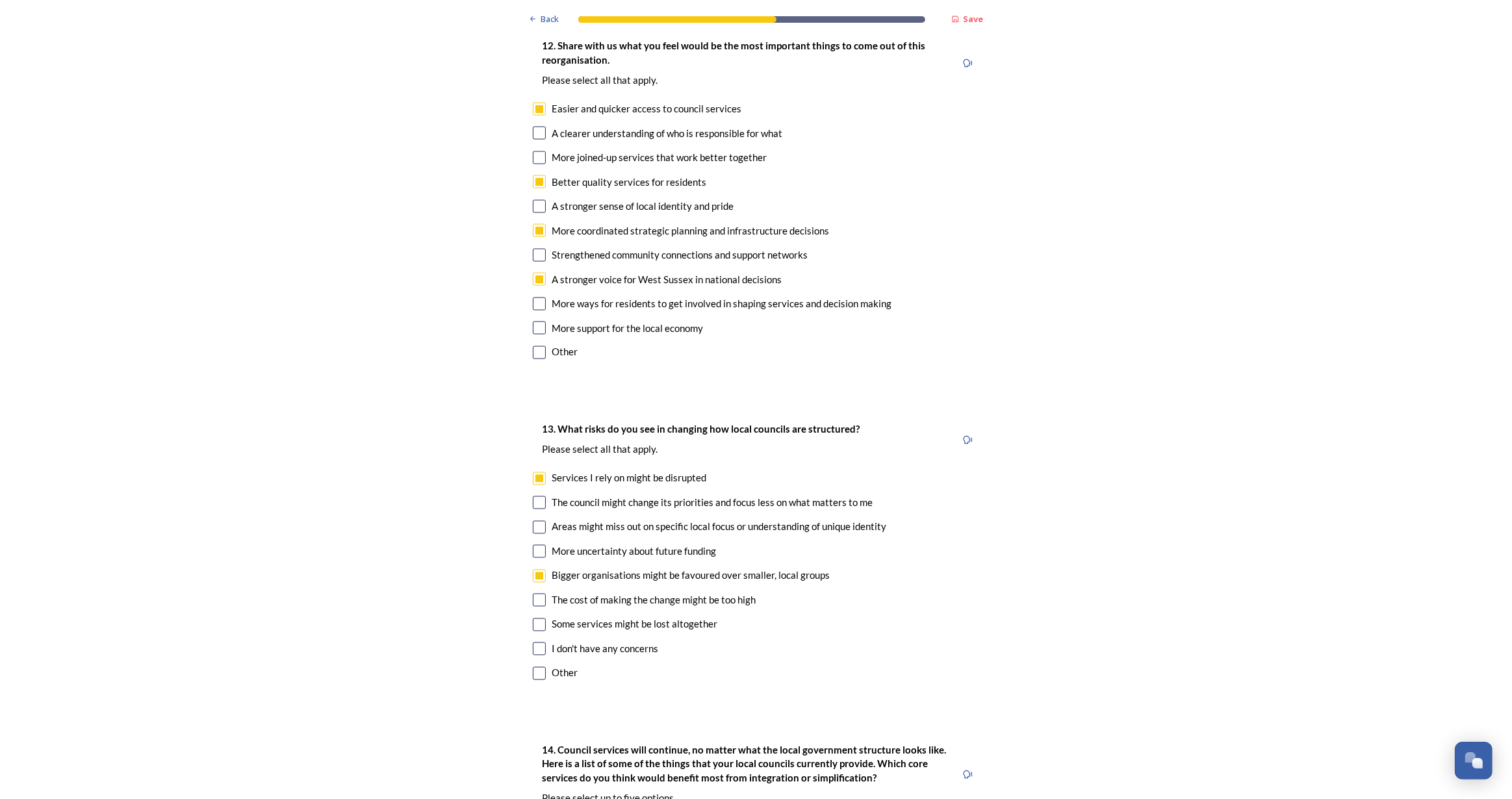
click at [533, 619] on input "checkbox" at bounding box center [540, 626] width 13 height 13
checkbox input "true"
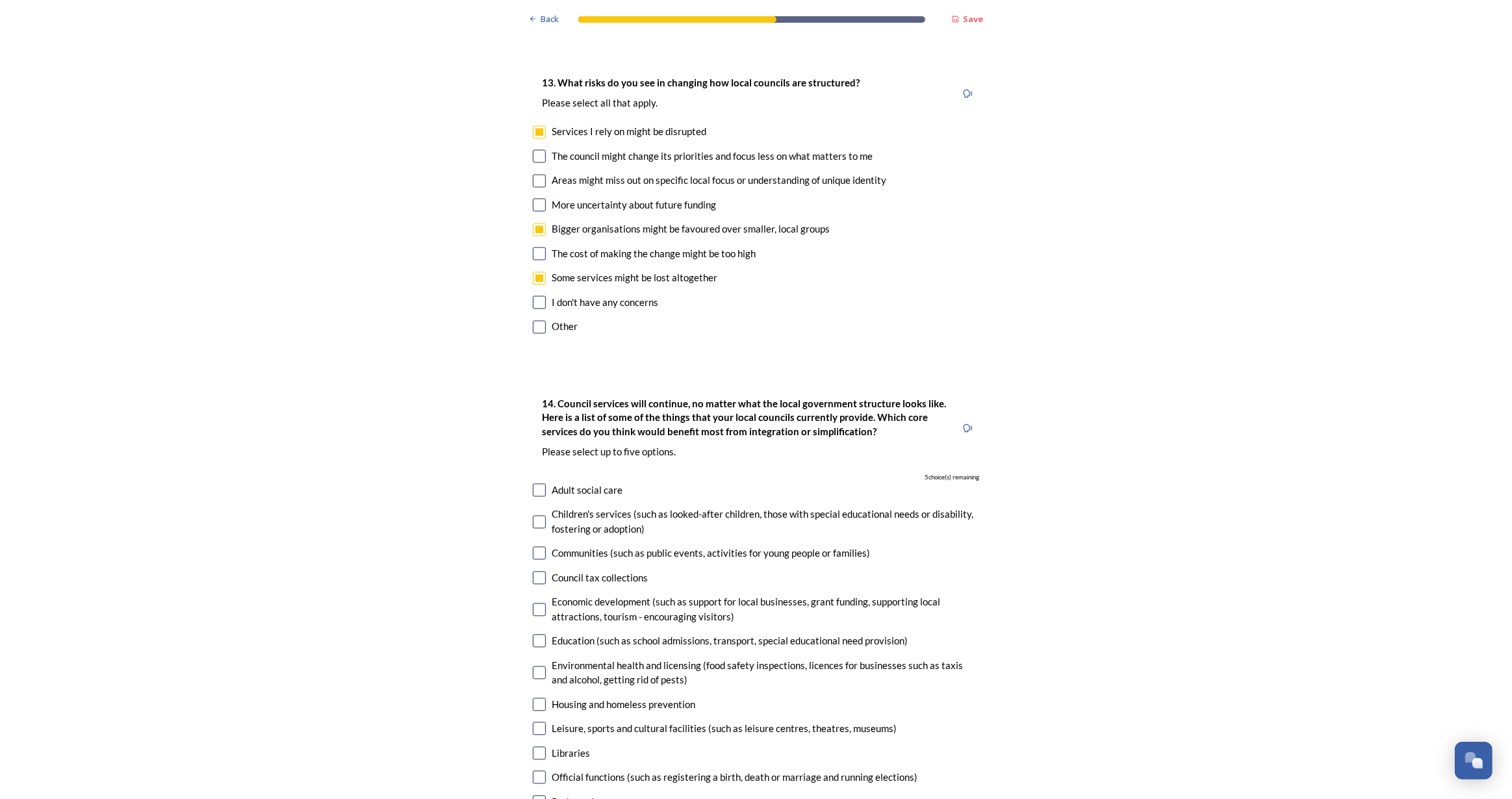
scroll to position [2835, 0]
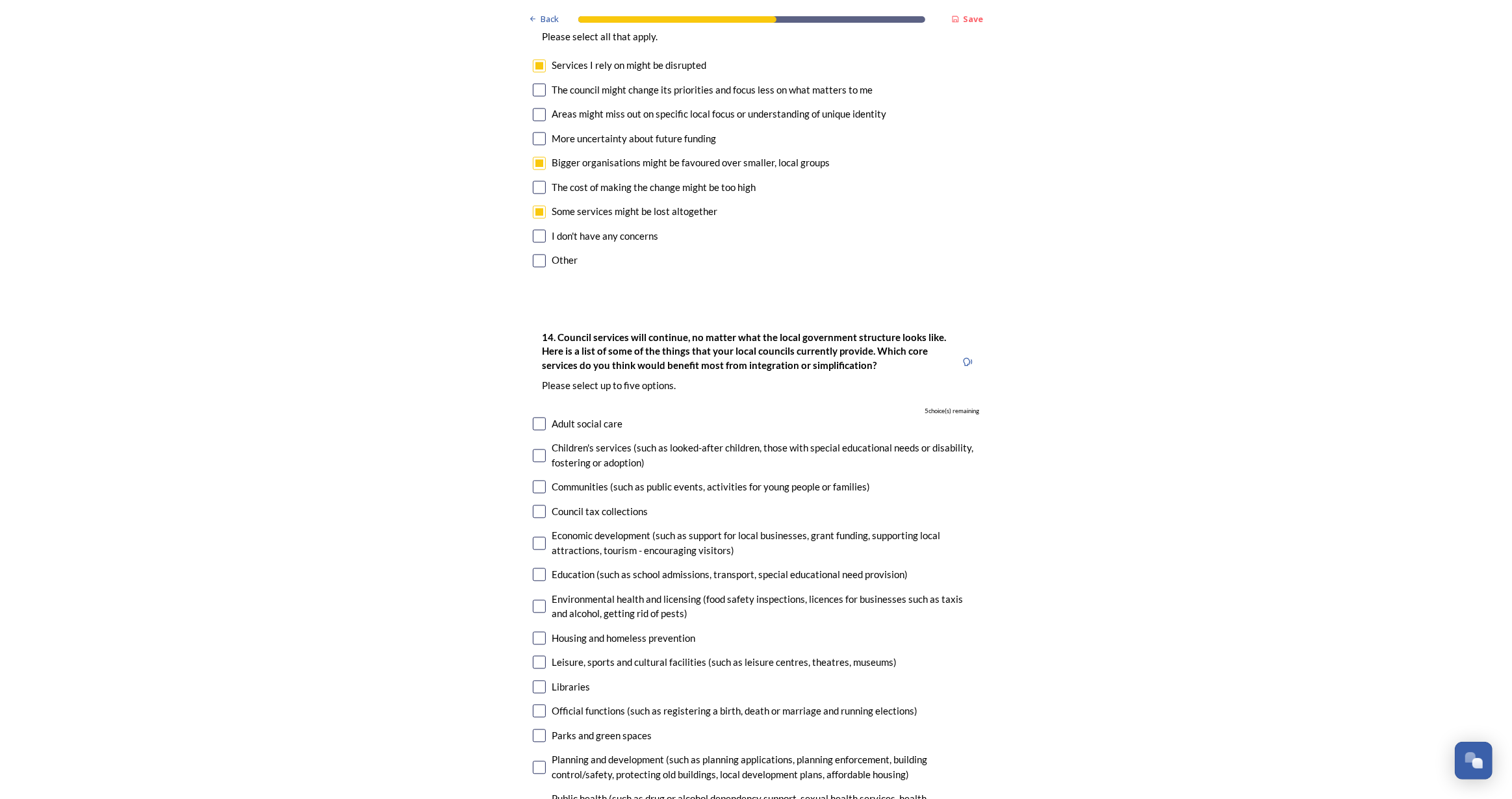
click at [533, 417] on input "checkbox" at bounding box center [540, 424] width 13 height 13
checkbox input "true"
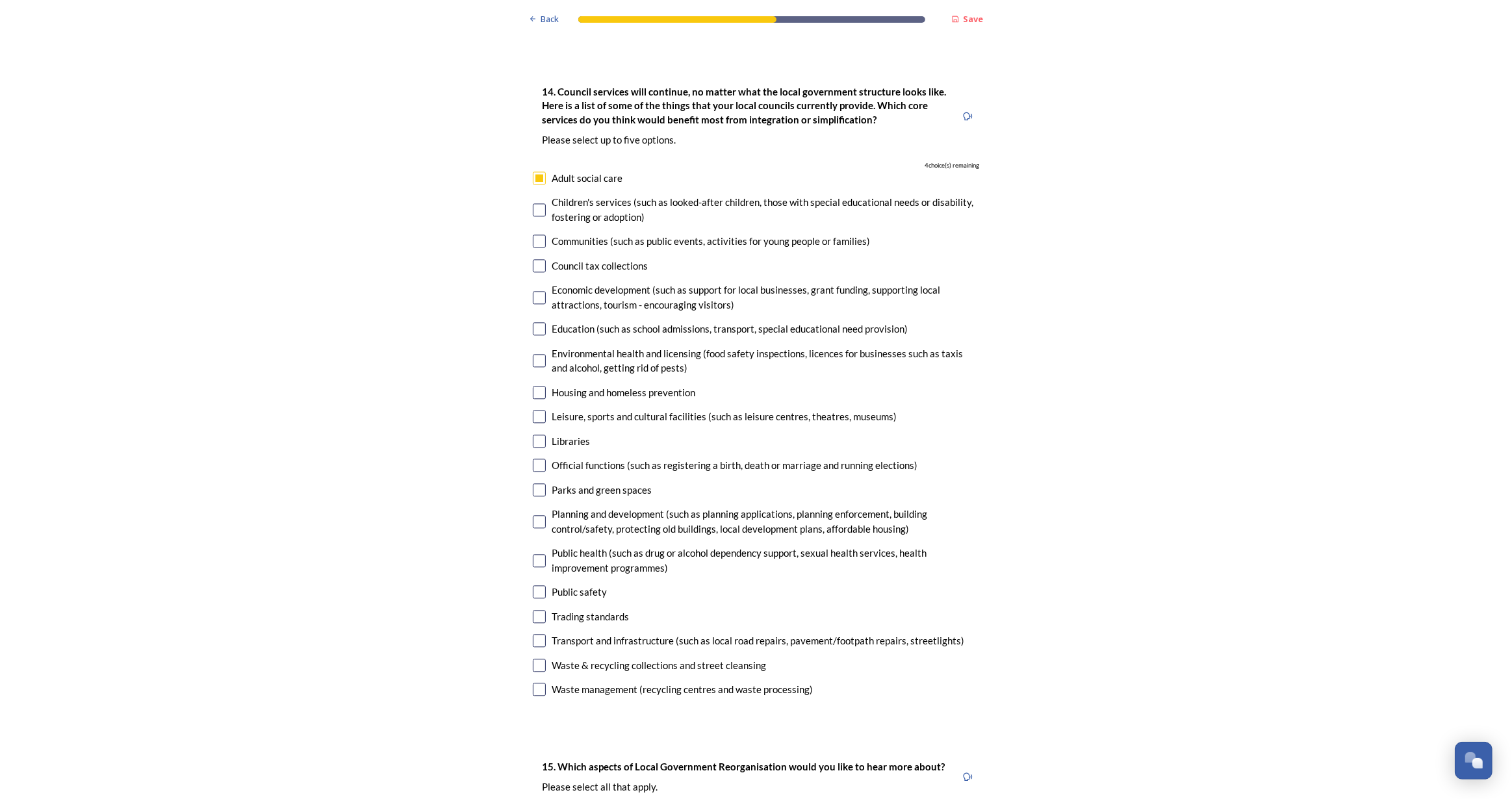
scroll to position [3131, 0]
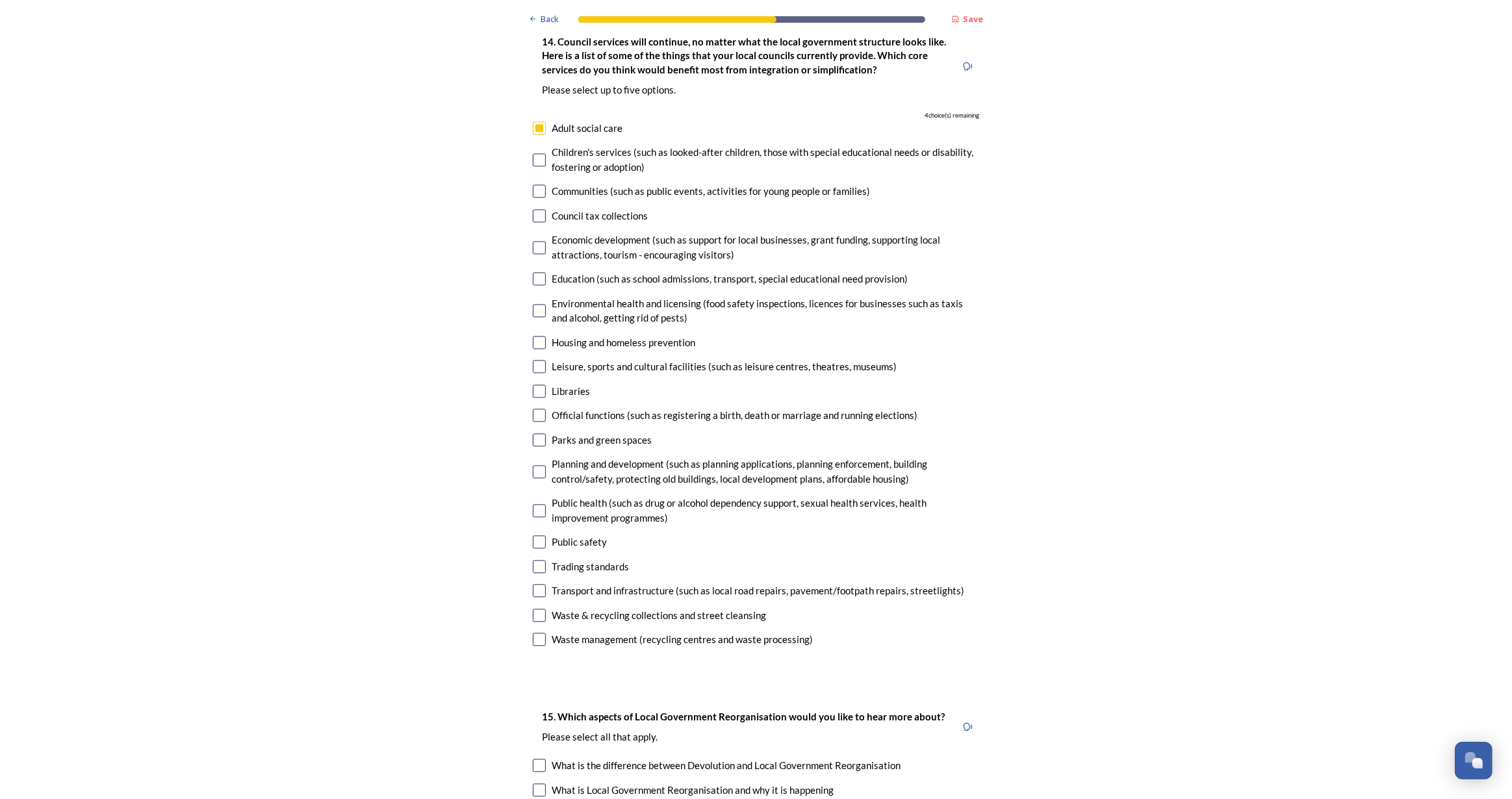
click at [535, 409] on input "checkbox" at bounding box center [540, 416] width 13 height 13
checkbox input "true"
click at [537, 535] on input "checkbox" at bounding box center [540, 542] width 13 height 13
checkbox input "true"
click at [533, 584] on input "checkbox" at bounding box center [540, 591] width 13 height 13
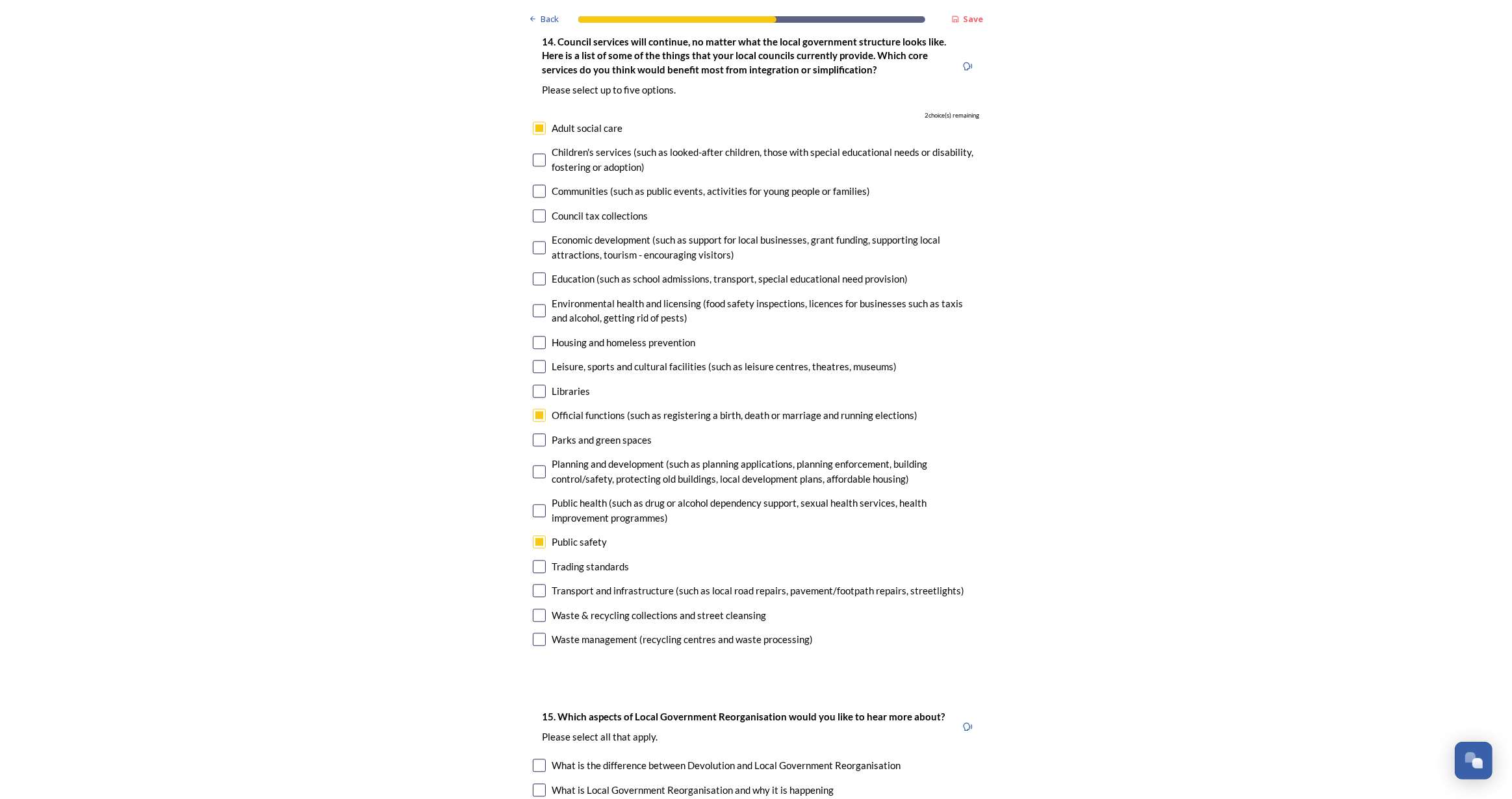
checkbox input "true"
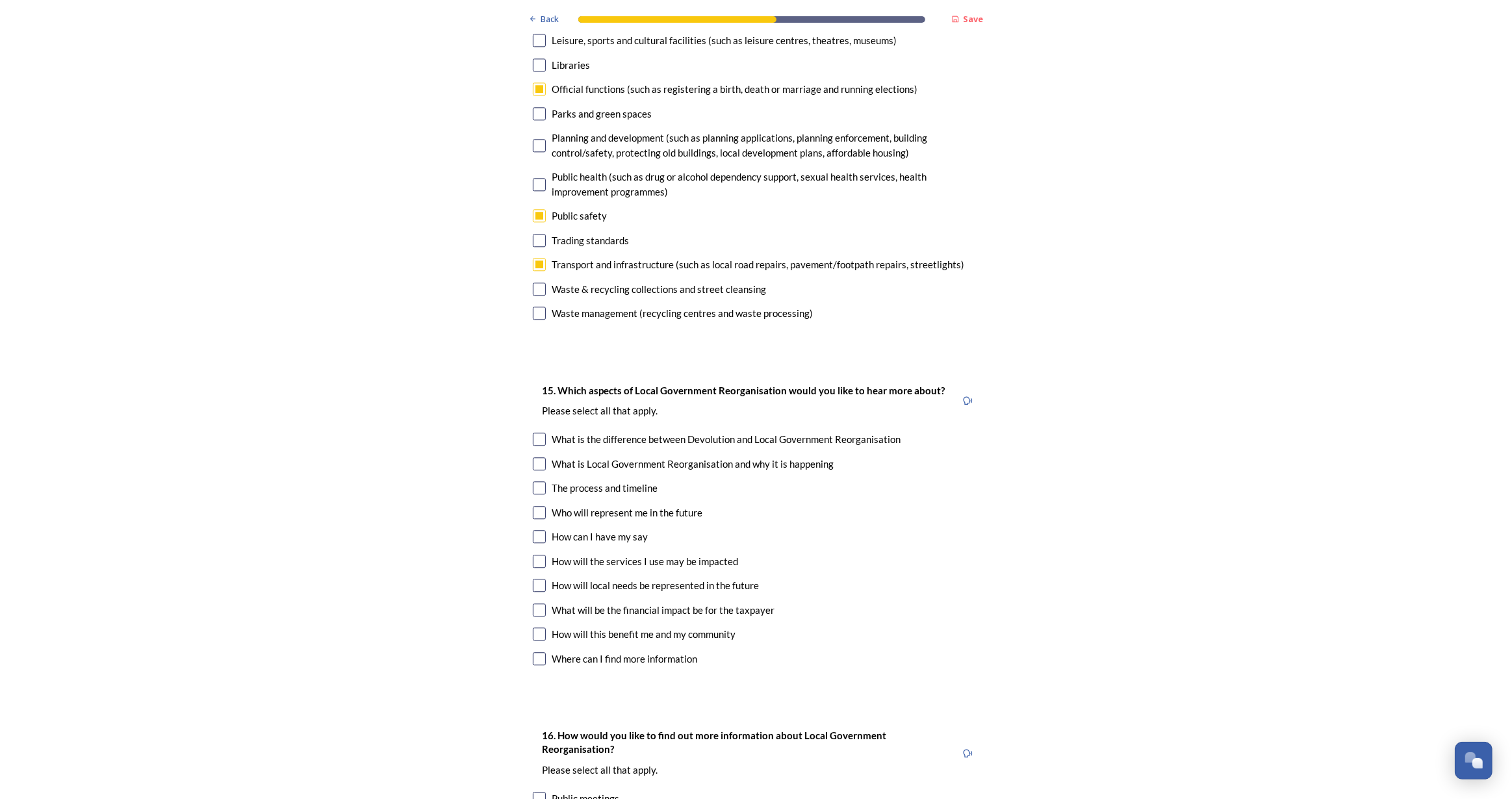
scroll to position [3544, 0]
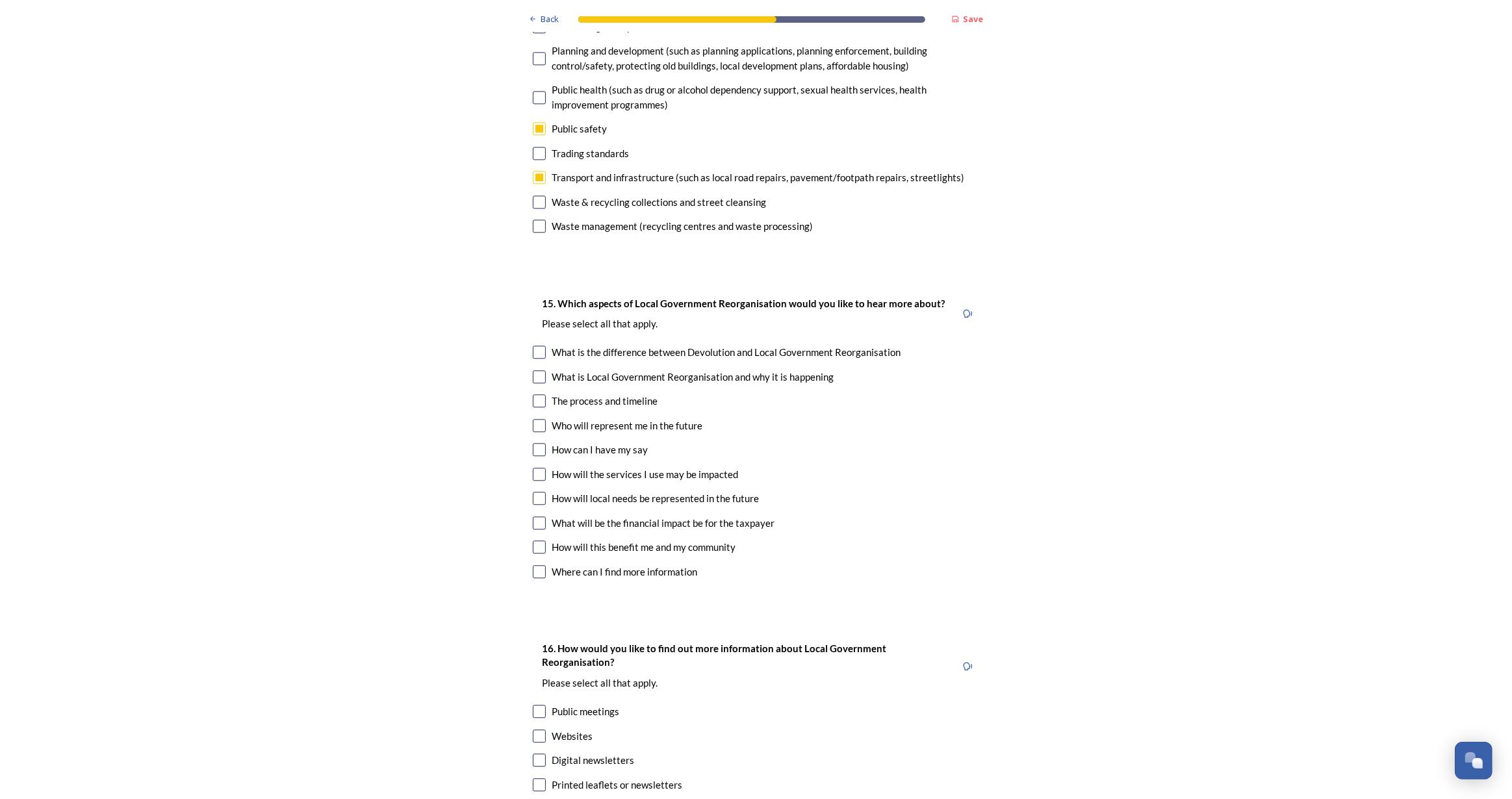
click at [533, 395] on input "checkbox" at bounding box center [540, 401] width 13 height 13
checkbox input "true"
click at [533, 419] on input "checkbox" at bounding box center [540, 425] width 13 height 13
checkbox input "true"
click at [535, 468] on input "checkbox" at bounding box center [540, 475] width 13 height 13
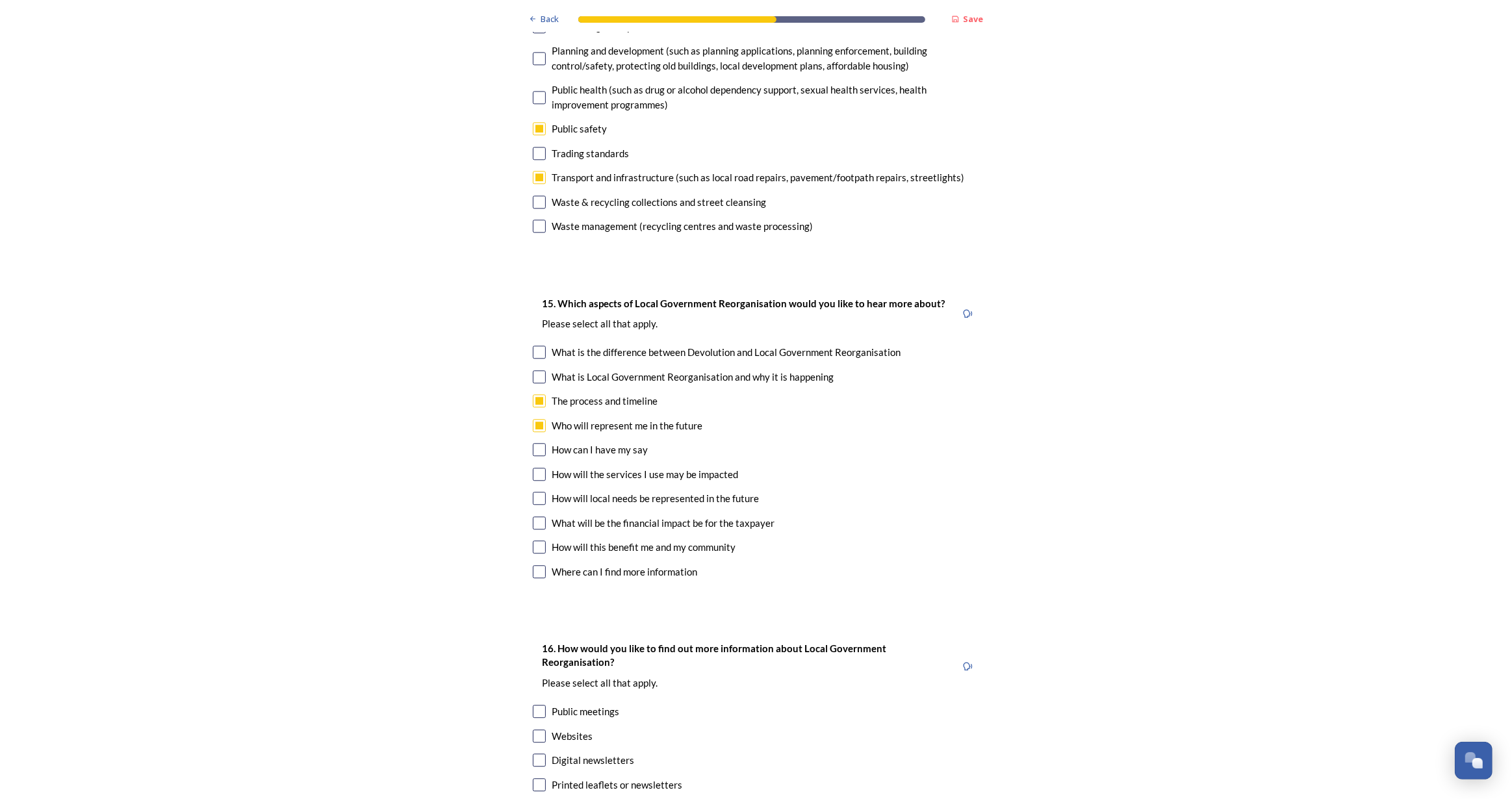
checkbox input "true"
click at [537, 421] on div "15. Which aspects of Local Government Reorganisation would you like to hear mor…" at bounding box center [756, 439] width 468 height 313
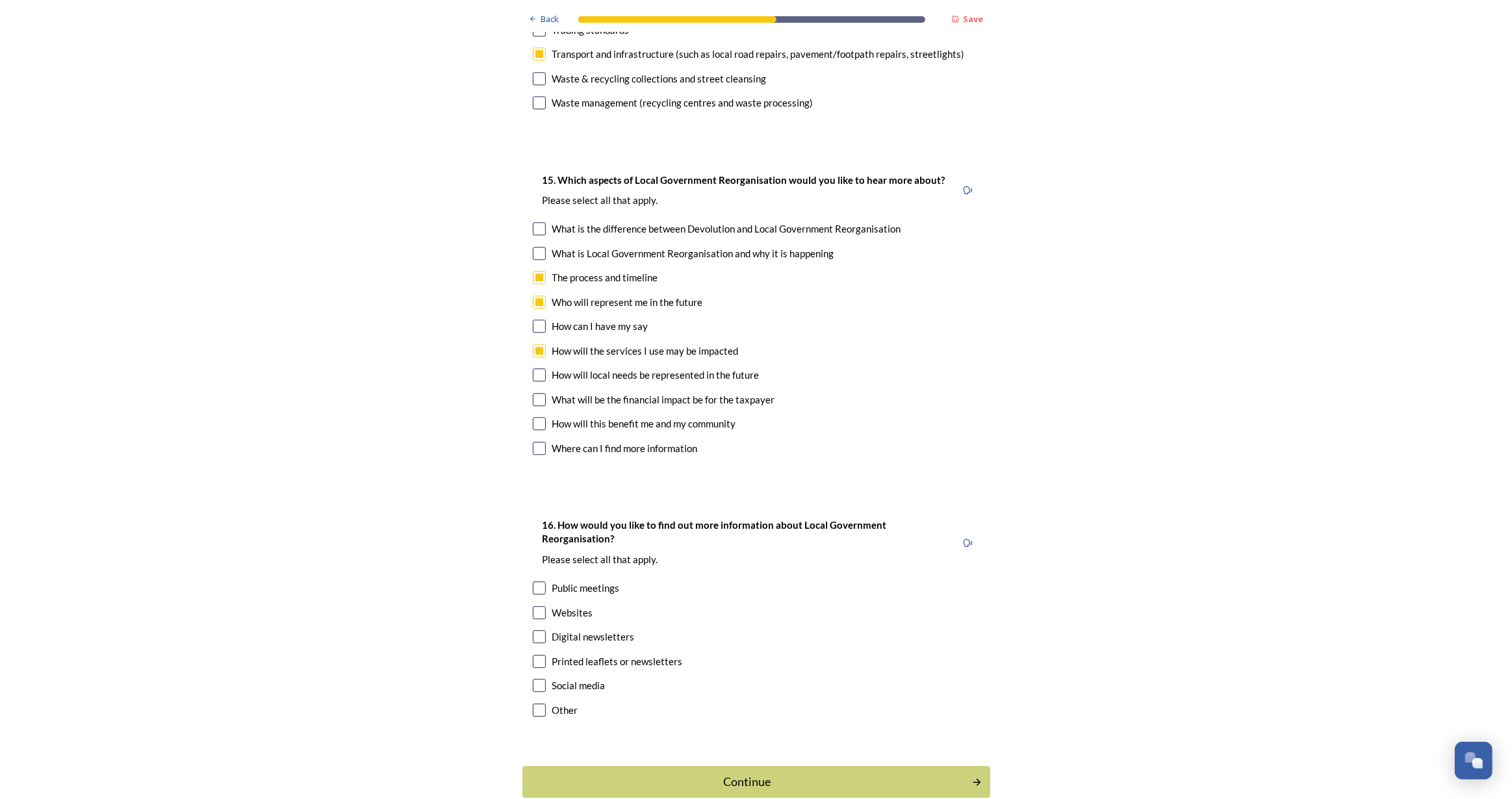
scroll to position [3673, 0]
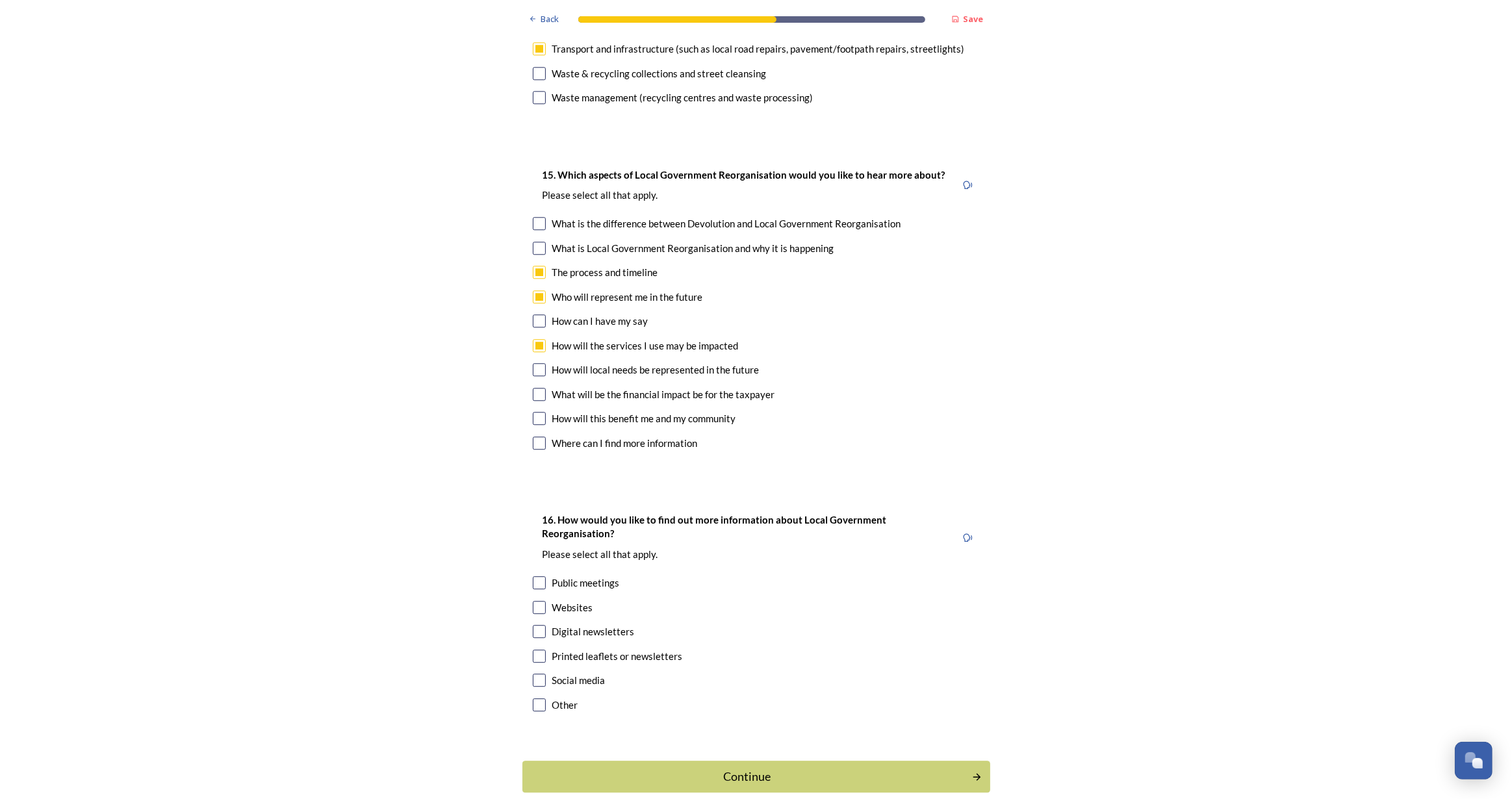
click at [533, 601] on input "checkbox" at bounding box center [540, 607] width 13 height 13
checkbox input "true"
click at [534, 625] on input "checkbox" at bounding box center [540, 631] width 13 height 13
checkbox input "true"
click at [719, 768] on div "Continue" at bounding box center [747, 777] width 436 height 17
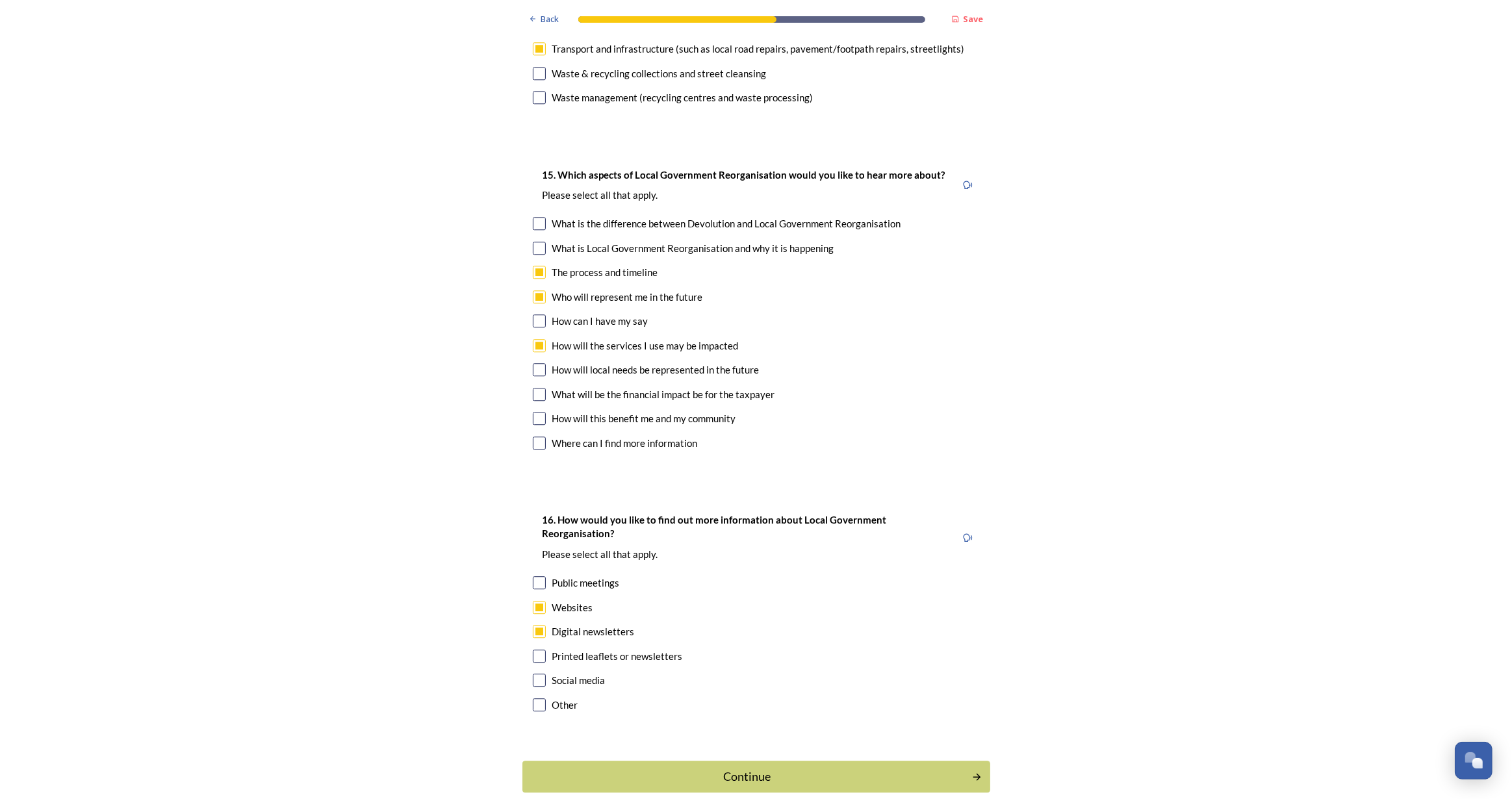
scroll to position [0, 0]
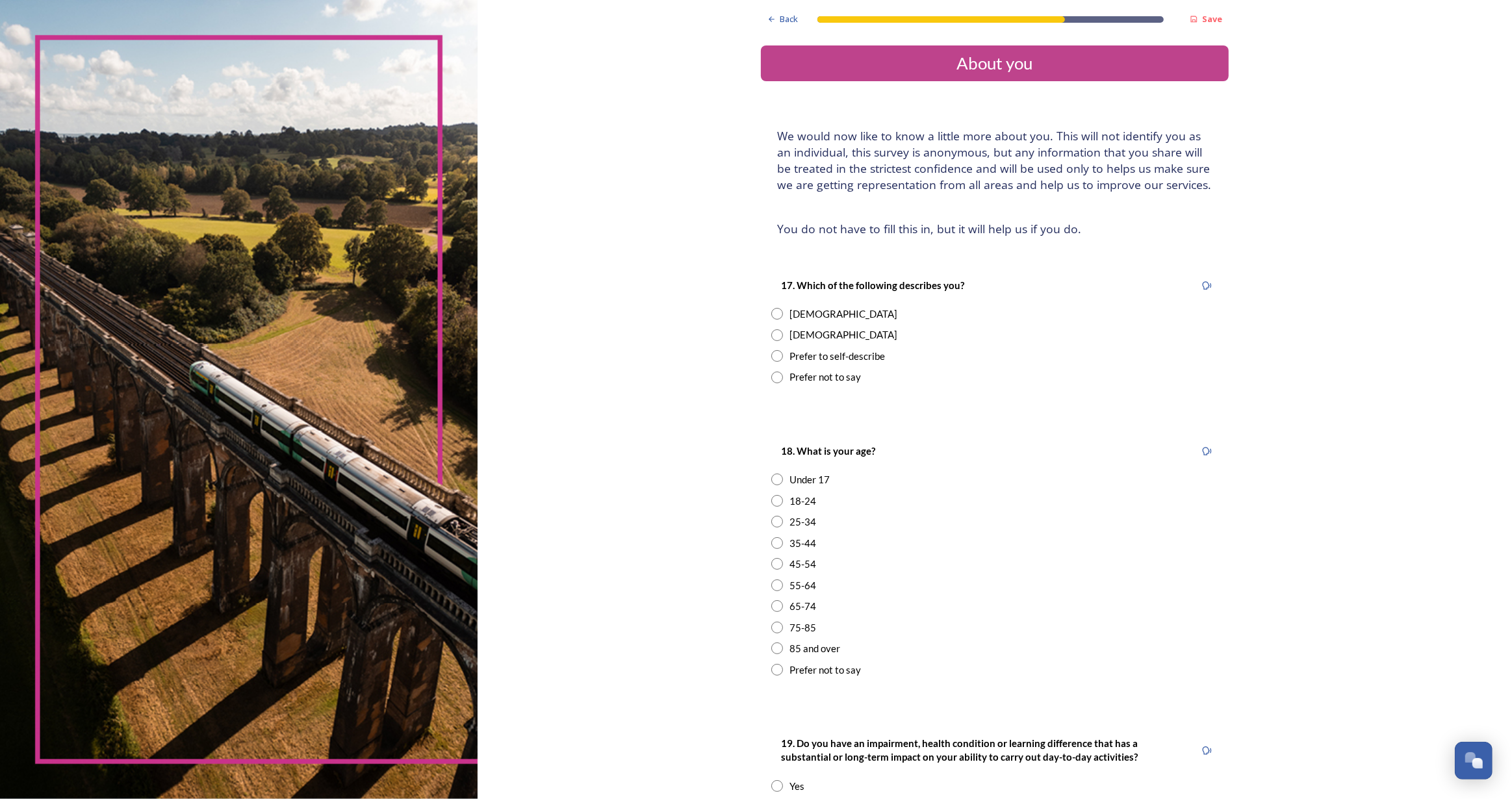
drag, startPoint x: 772, startPoint y: 334, endPoint x: 787, endPoint y: 378, distance: 46.5
click at [772, 335] on input "radio" at bounding box center [777, 335] width 12 height 12
radio input "true"
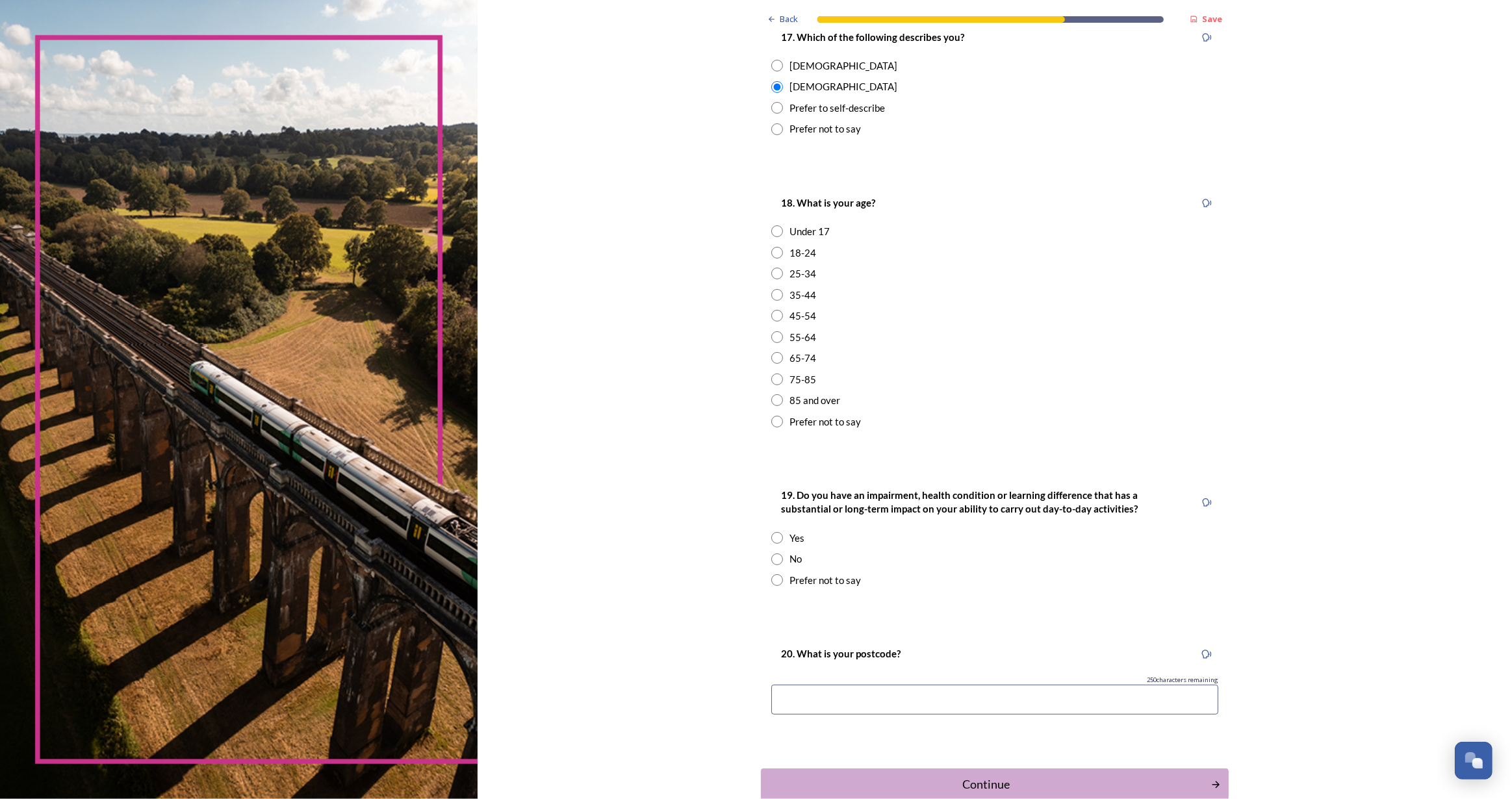
scroll to position [295, 0]
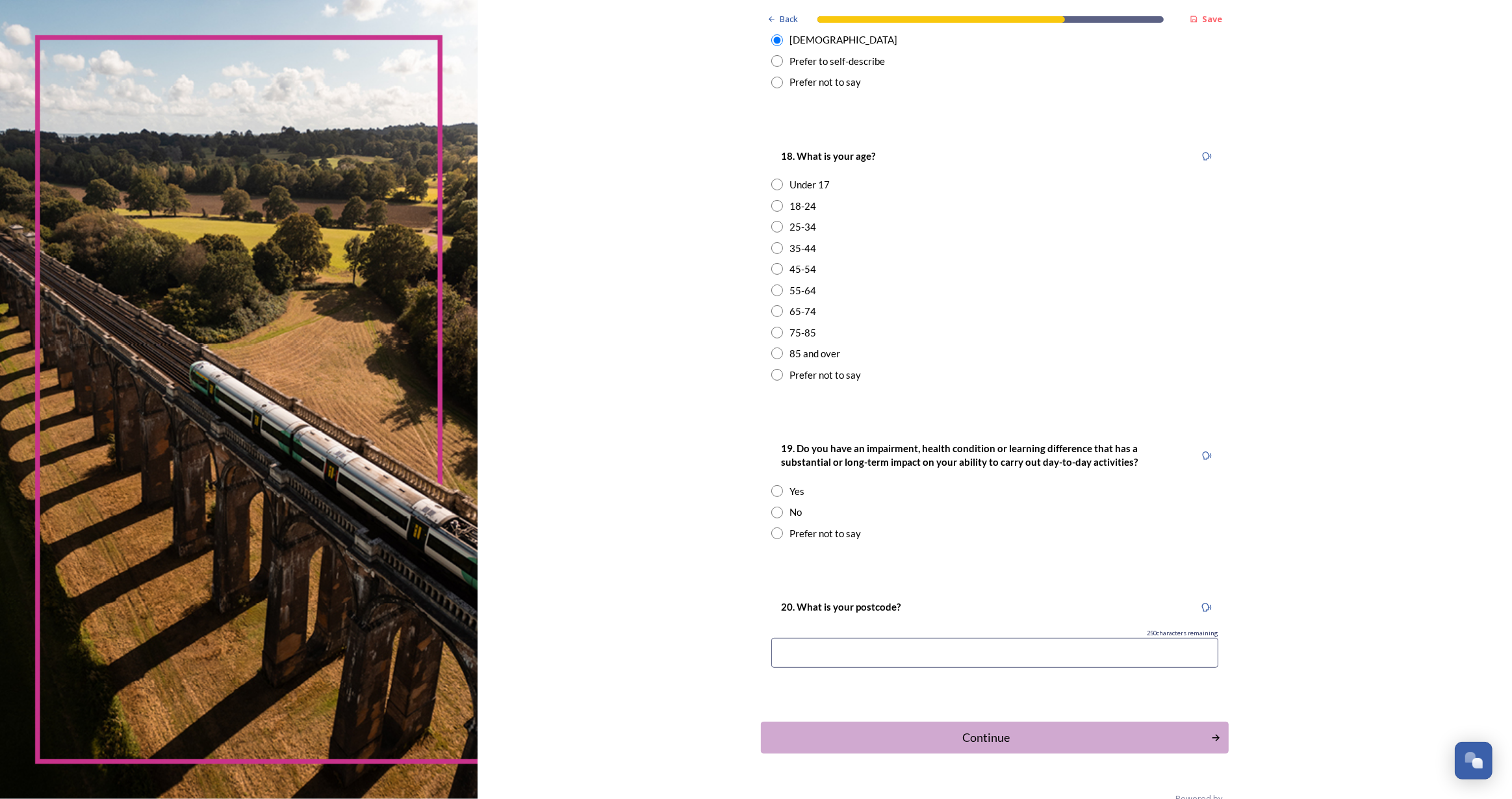
click at [771, 331] on input "radio" at bounding box center [777, 333] width 12 height 12
radio input "true"
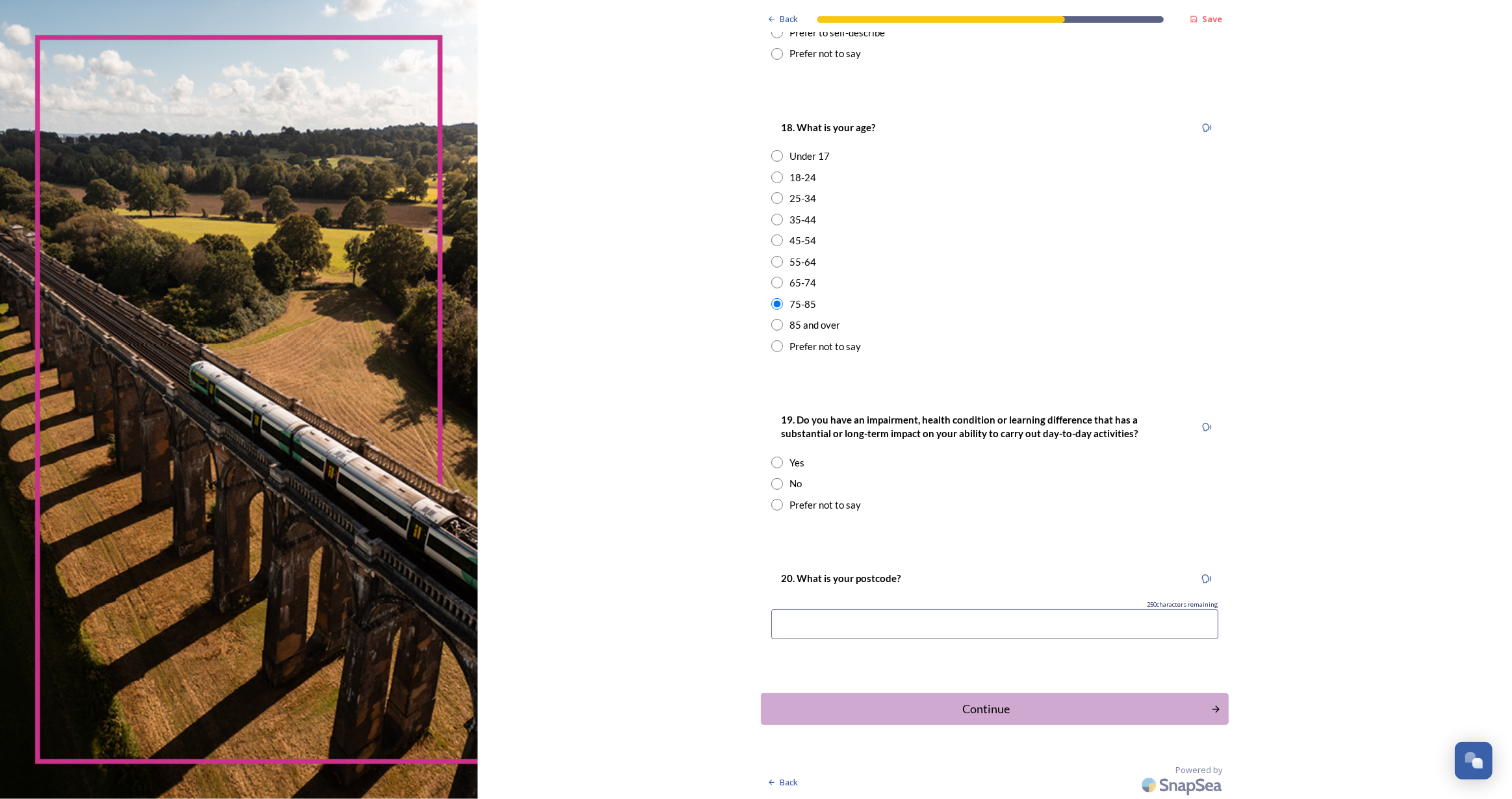
click at [771, 457] on input "radio" at bounding box center [777, 463] width 12 height 12
radio input "true"
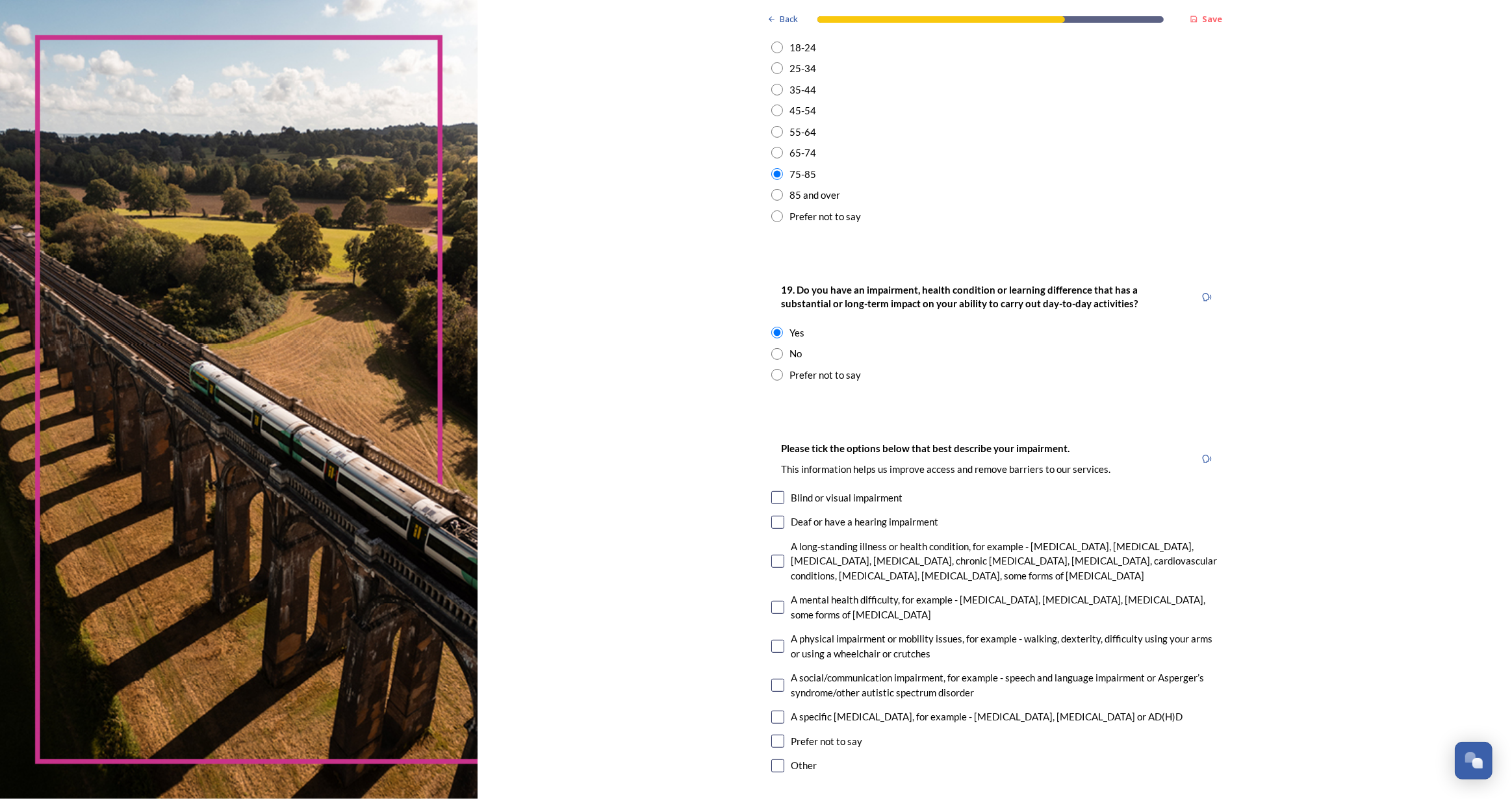
scroll to position [501, 0]
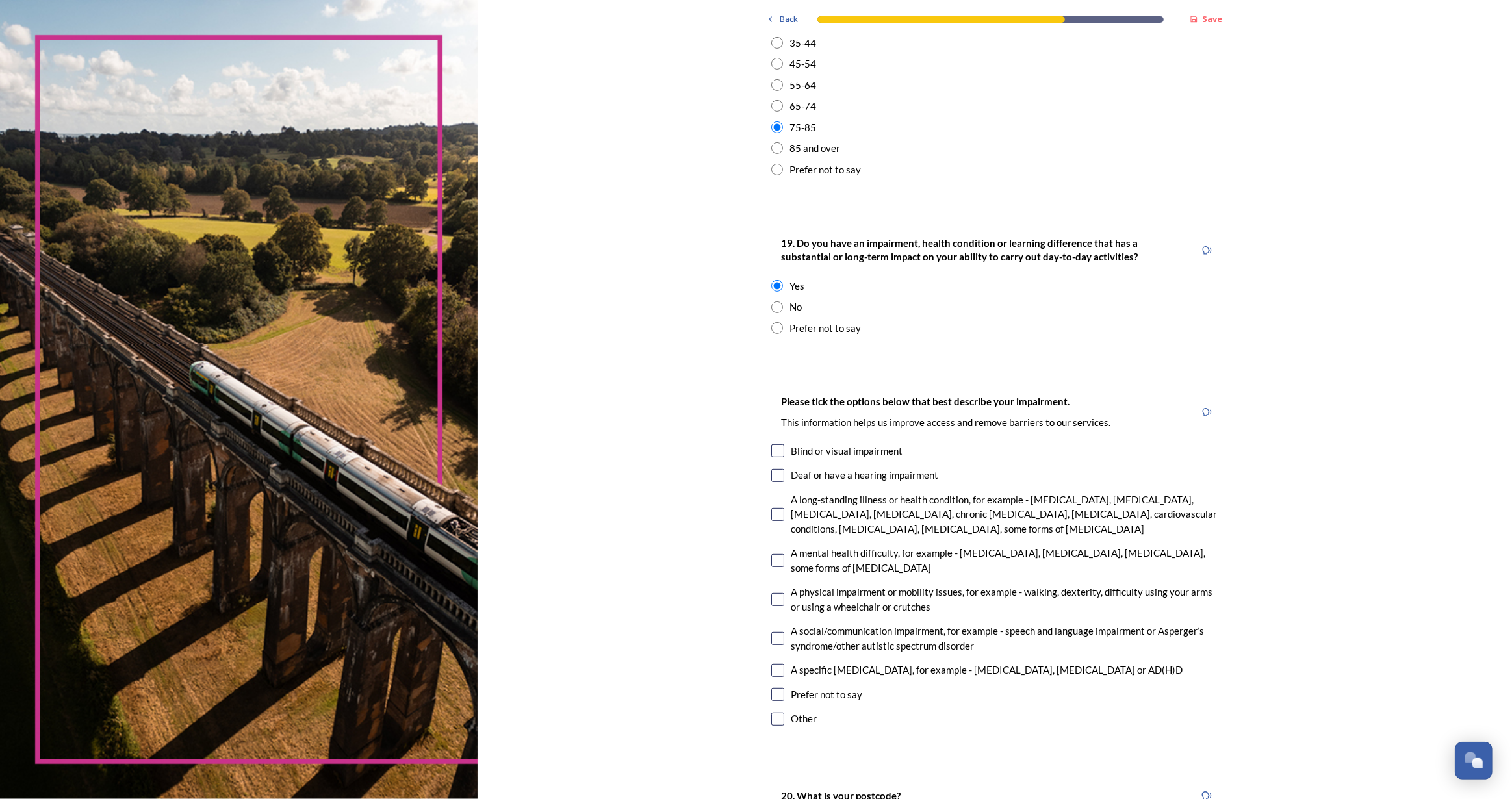
click at [775, 470] on input "checkbox" at bounding box center [778, 476] width 13 height 13
checkbox input "true"
click at [781, 504] on div "A long-standing illness or health condition, for example - cancer, HIV, diabete…" at bounding box center [994, 515] width 447 height 44
checkbox input "true"
click at [777, 597] on input "checkbox" at bounding box center [778, 600] width 13 height 13
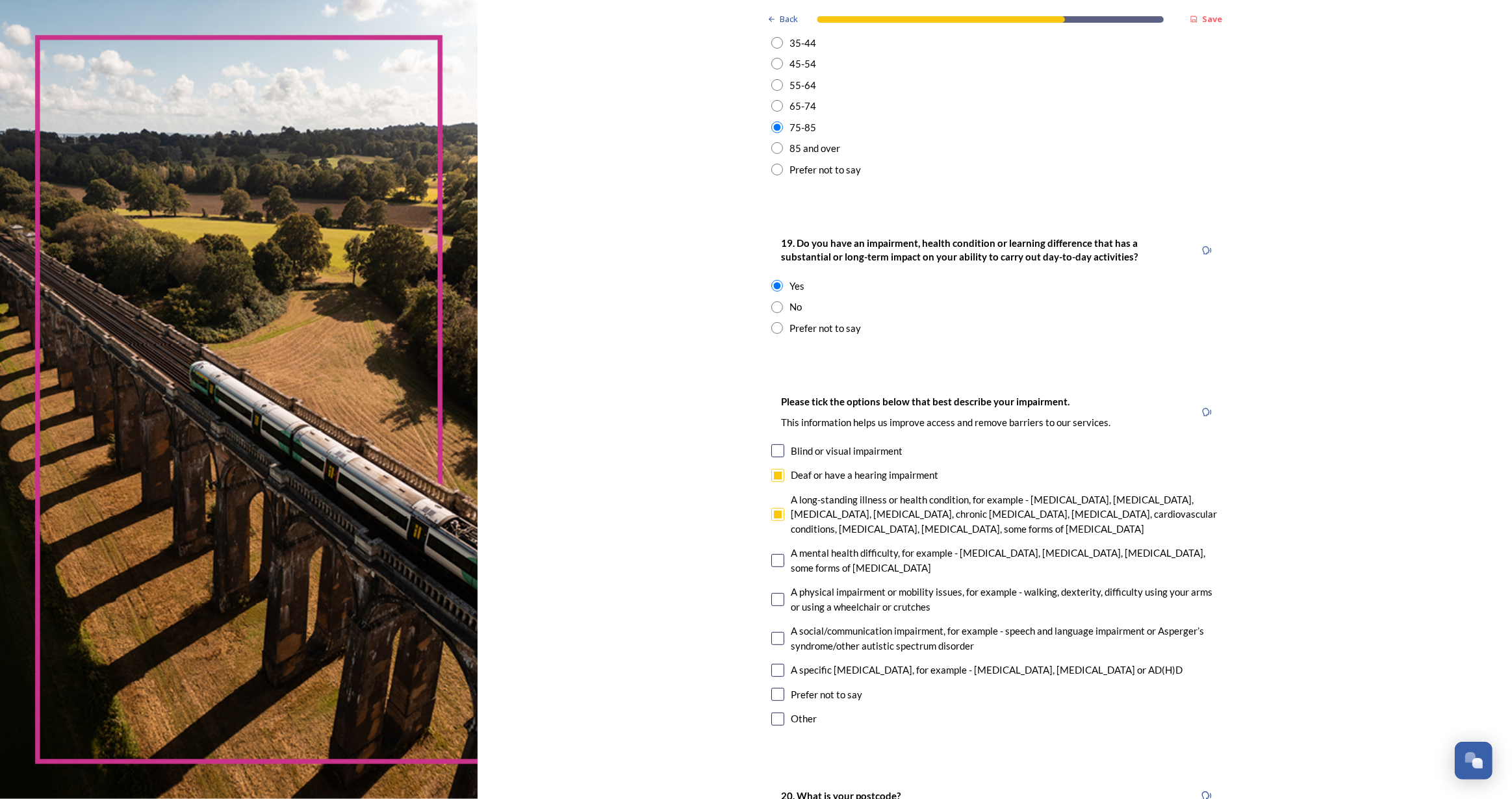
checkbox input "true"
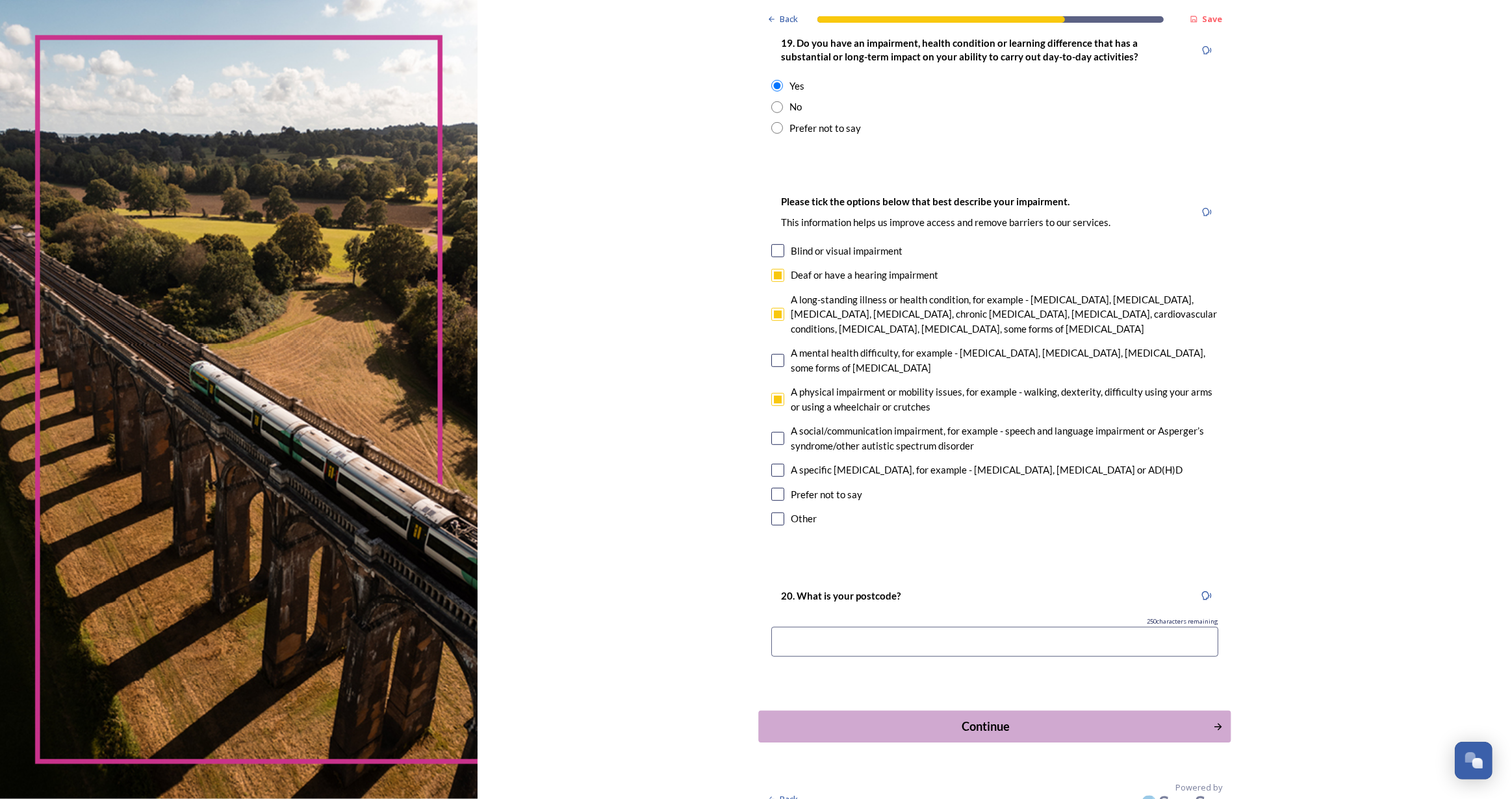
scroll to position [717, 0]
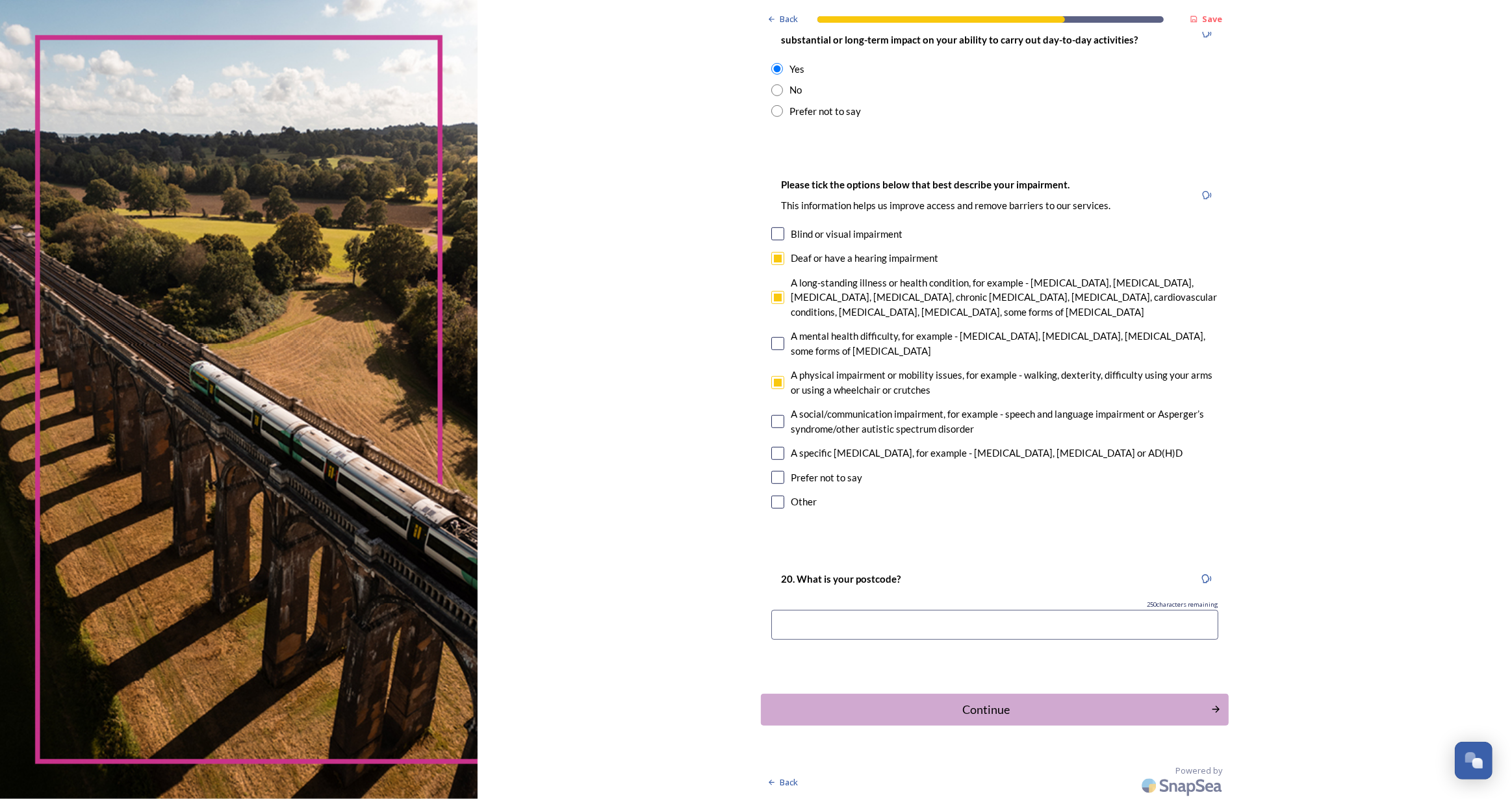
click at [857, 610] on input at bounding box center [994, 625] width 447 height 30
type input "bn6 6be"
click at [932, 707] on div "Continue" at bounding box center [986, 709] width 440 height 17
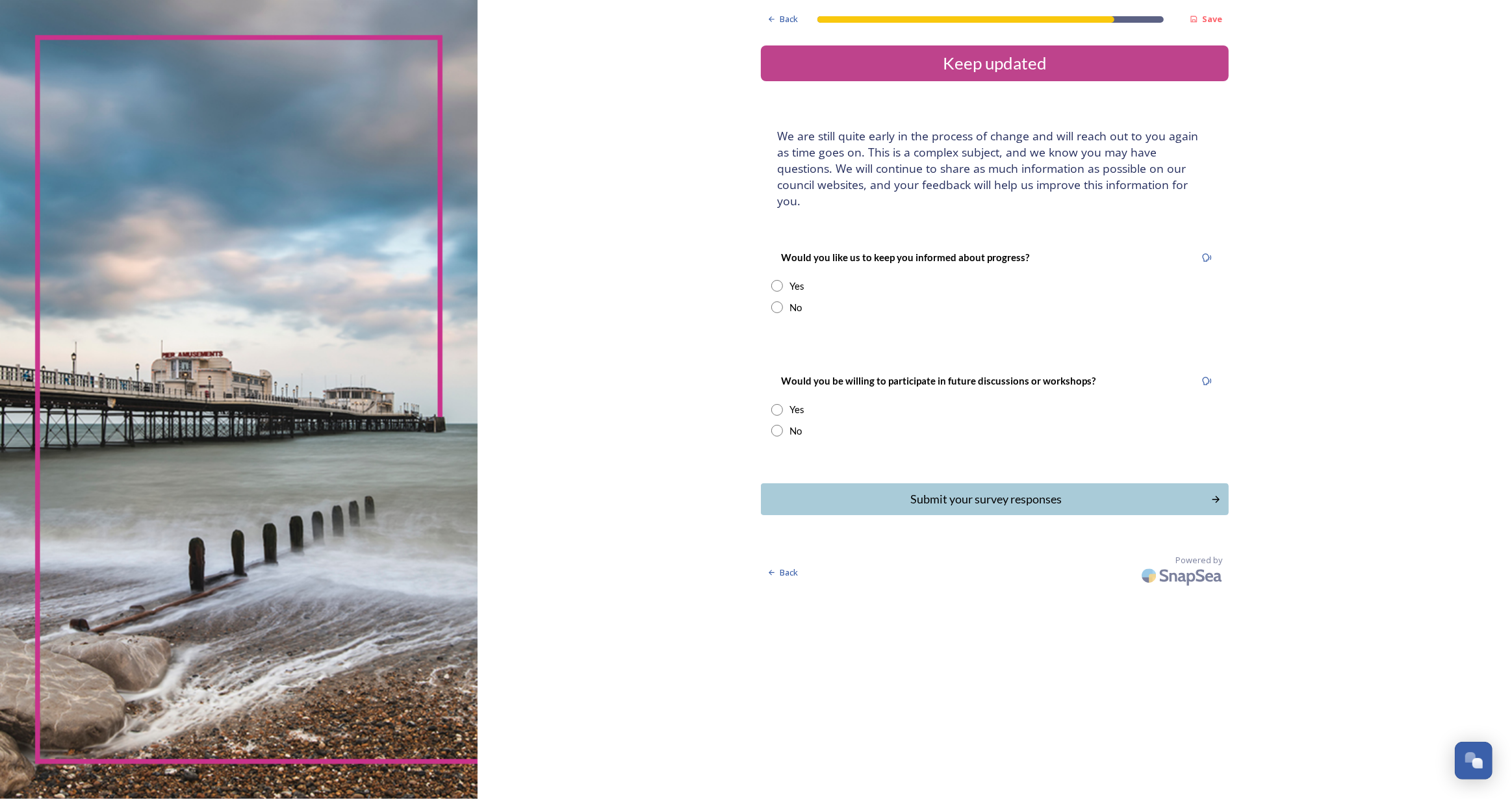
click at [769, 269] on div "Would you like us to keep you informed about progress? Yes No" at bounding box center [995, 282] width 468 height 91
click at [775, 280] on input "radio" at bounding box center [777, 286] width 12 height 12
radio input "true"
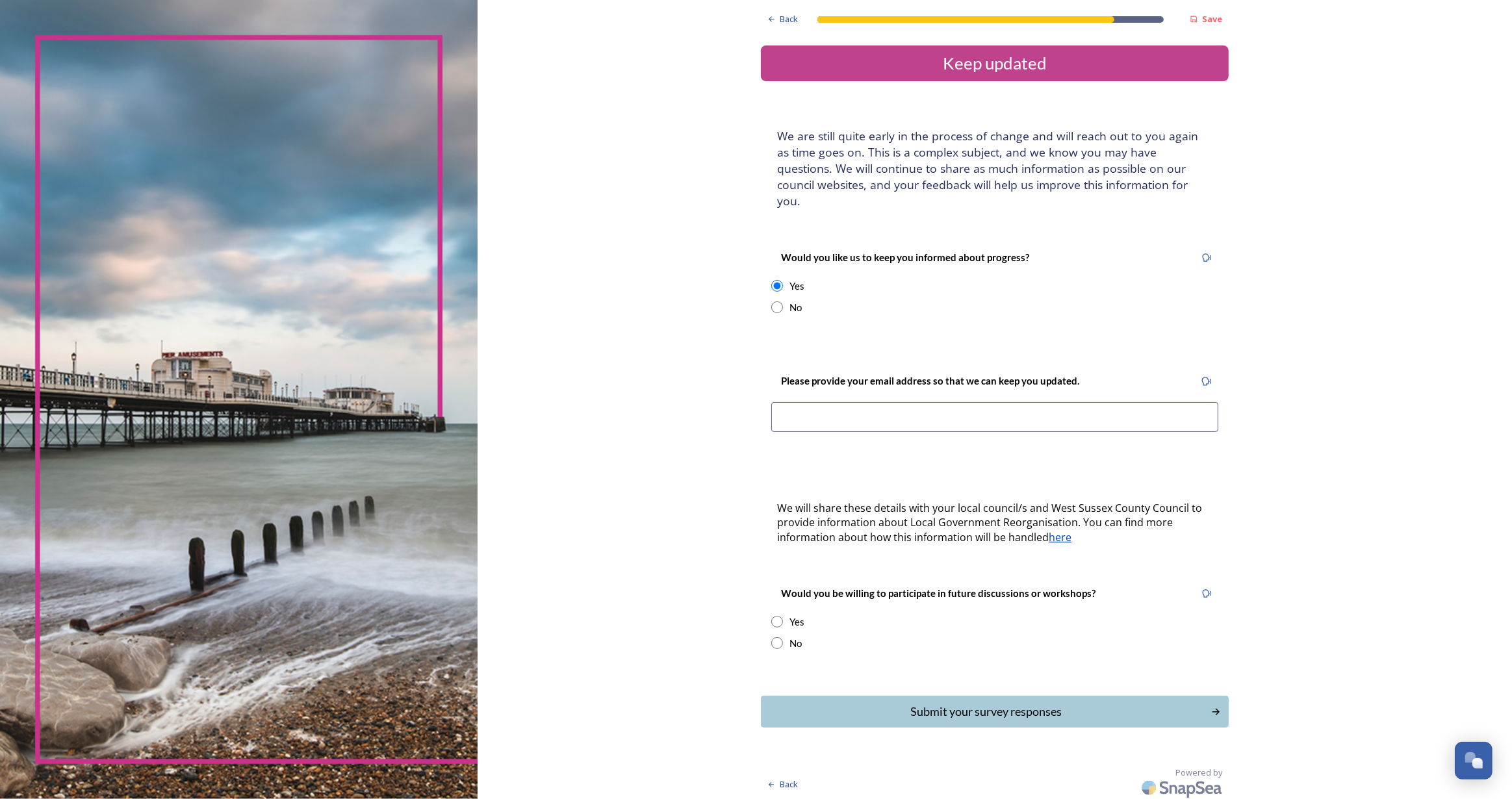
click at [812, 402] on input at bounding box center [994, 417] width 447 height 30
drag, startPoint x: 831, startPoint y: 407, endPoint x: 685, endPoint y: 407, distance: 146.0
click at [685, 407] on div "Back Save Keep updated We are still quite early in the process of change and wi…" at bounding box center [994, 401] width 1035 height 803
type input "rayandpam@sky.com"
click at [781, 637] on input "radio" at bounding box center [777, 643] width 12 height 12
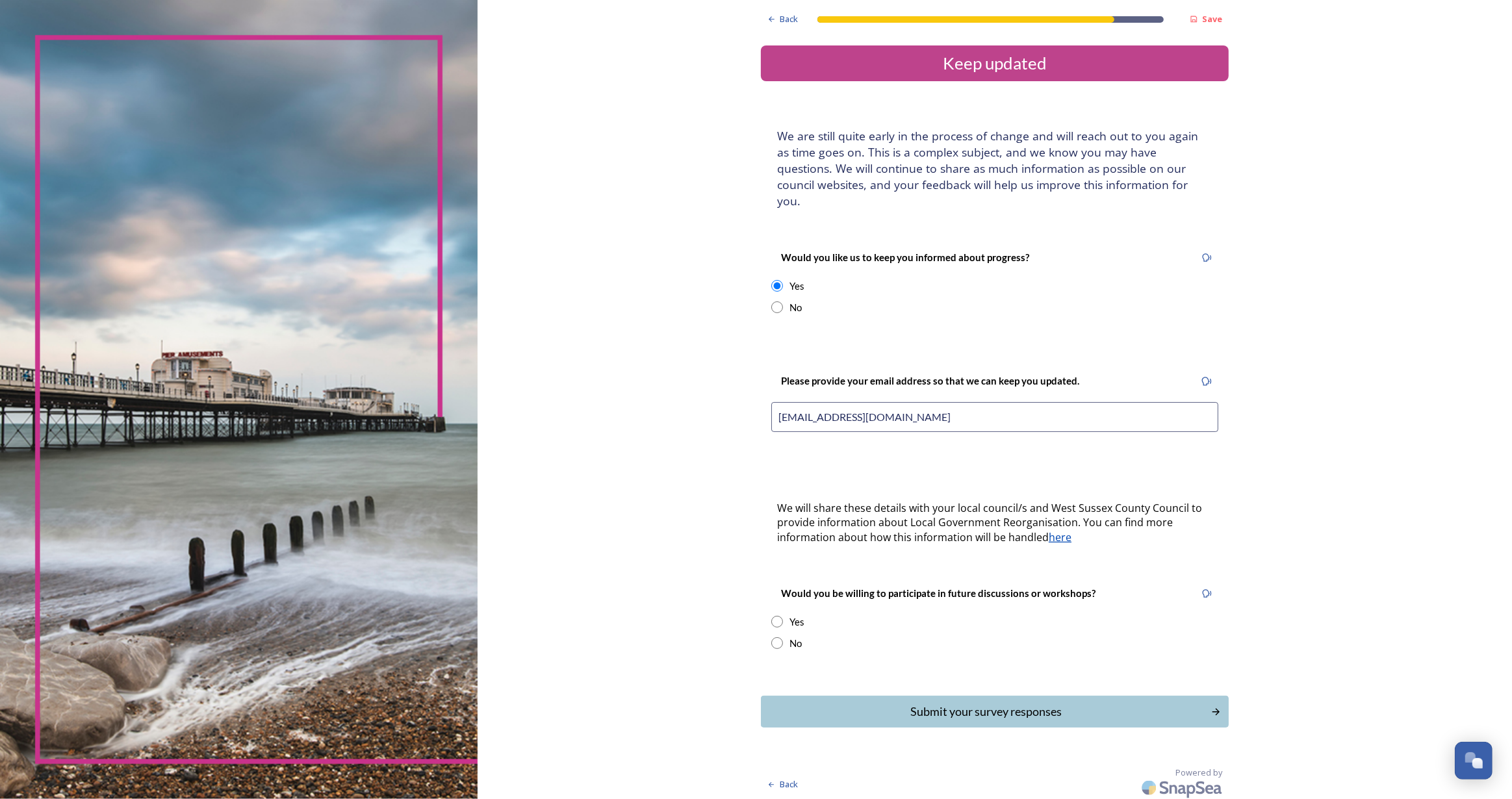
radio input "true"
click at [924, 703] on div "Submit your survey responses" at bounding box center [986, 711] width 440 height 17
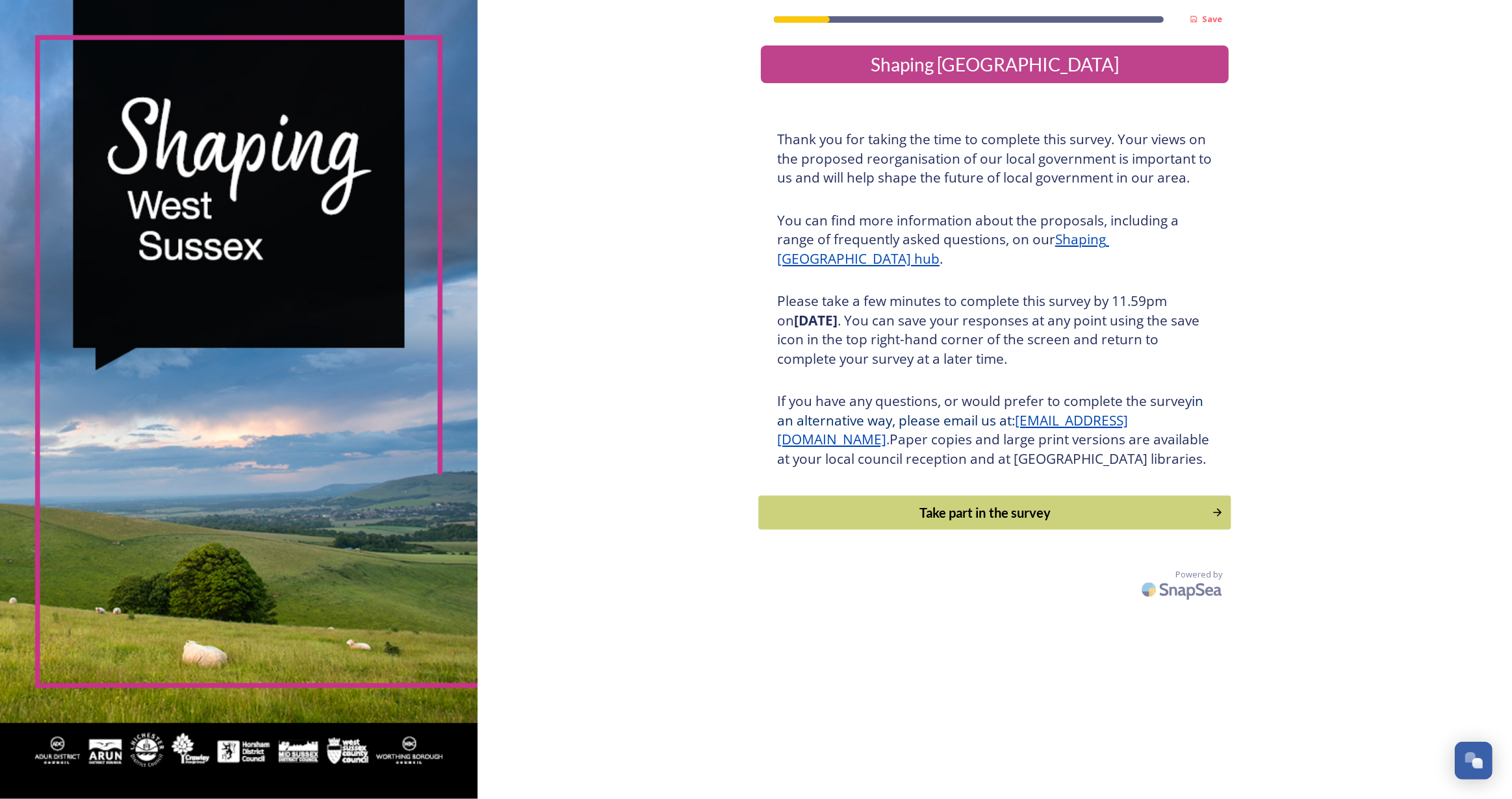
click at [884, 523] on div "Take part in the survey" at bounding box center [986, 513] width 439 height 19
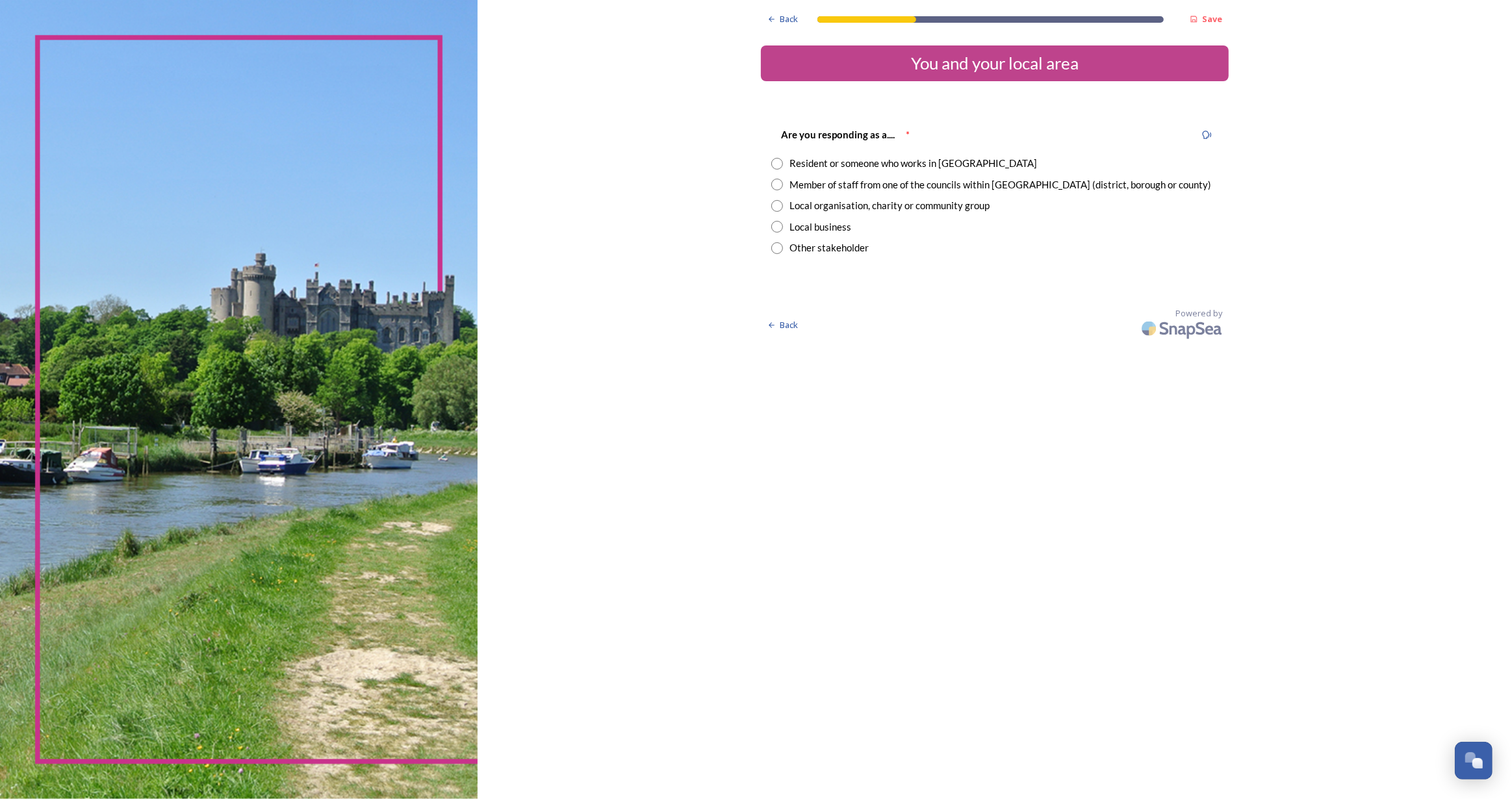
click at [779, 159] on input "radio" at bounding box center [777, 164] width 12 height 12
radio input "true"
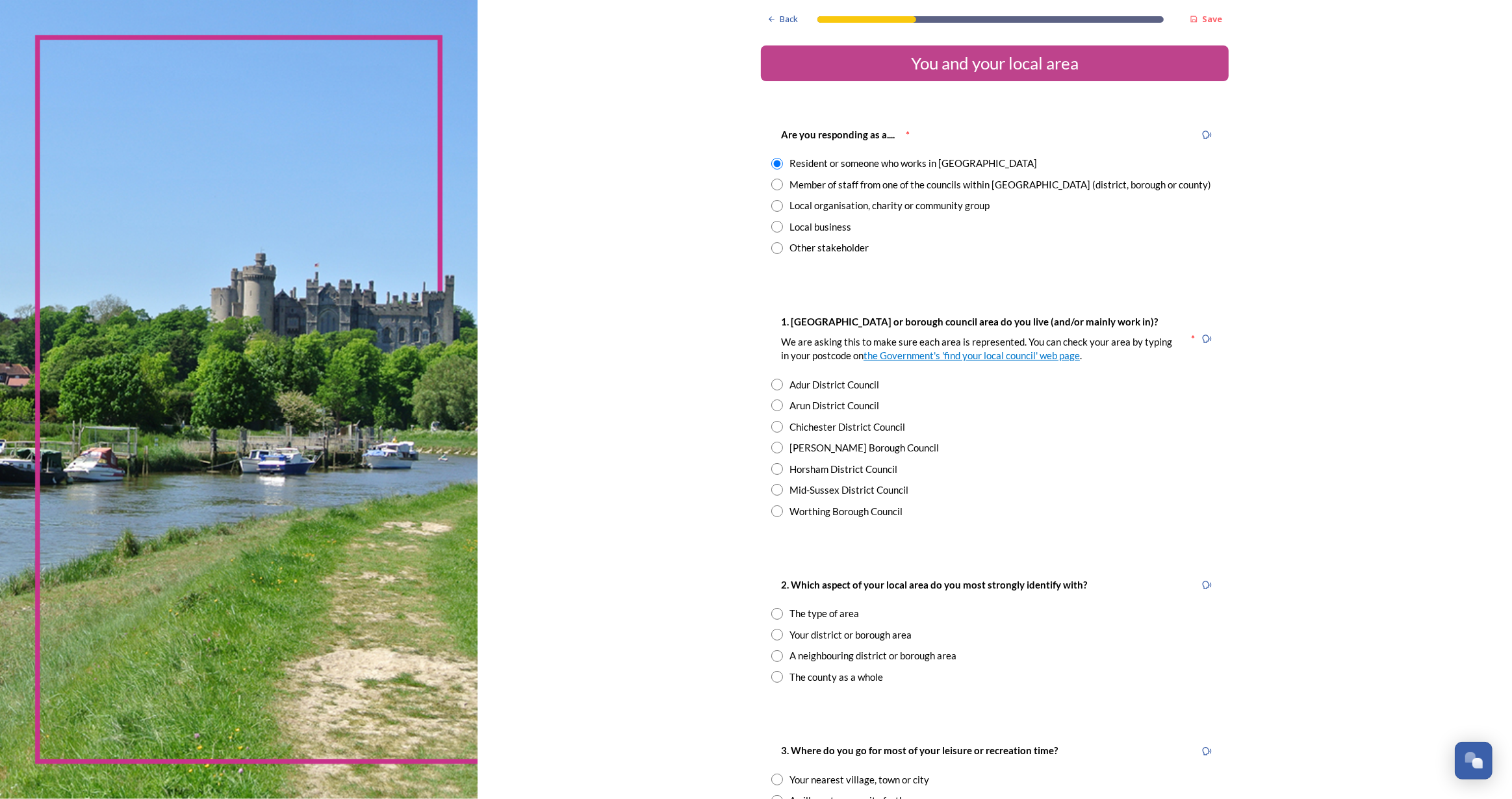
click at [772, 510] on input "radio" at bounding box center [777, 511] width 12 height 12
radio input "true"
click at [773, 658] on input "radio" at bounding box center [777, 657] width 12 height 12
radio input "true"
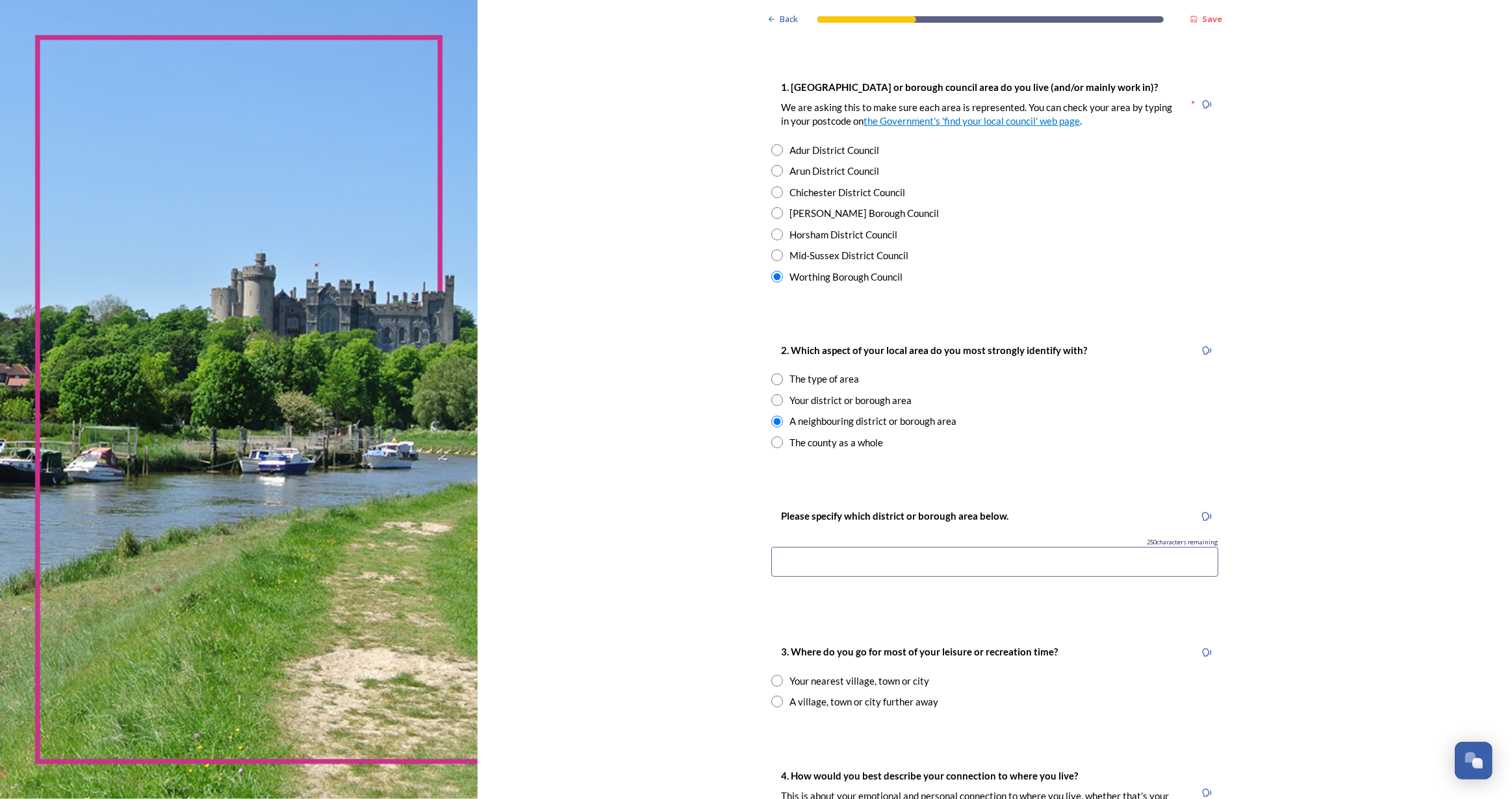
scroll to position [236, 0]
click at [827, 554] on input at bounding box center [994, 560] width 447 height 30
drag, startPoint x: 860, startPoint y: 565, endPoint x: 713, endPoint y: 558, distance: 147.2
click at [713, 558] on div "Back Save You and your local area Are you responding as a.... * Resident or som…" at bounding box center [994, 597] width 1035 height 1666
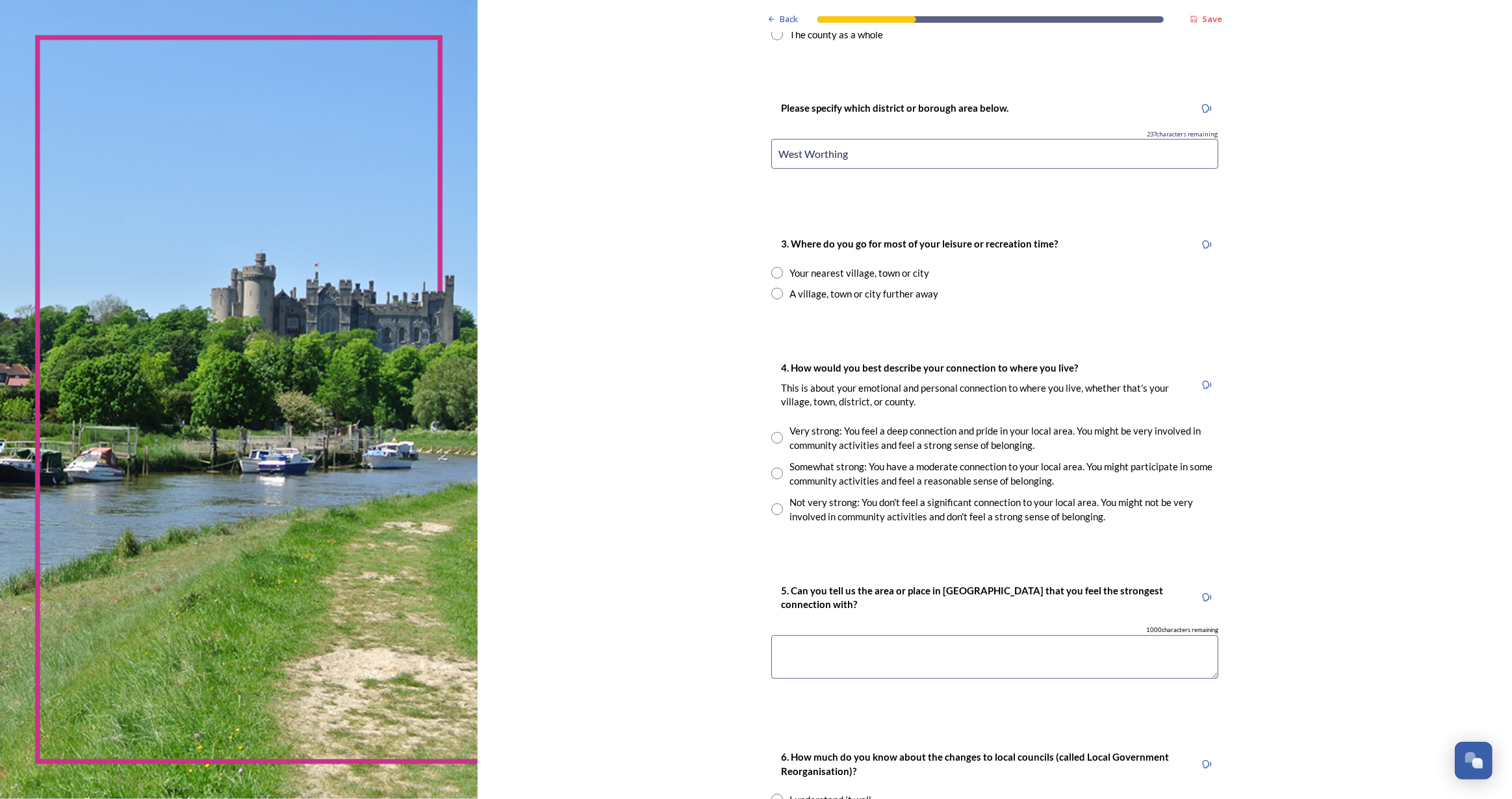
scroll to position [649, 0]
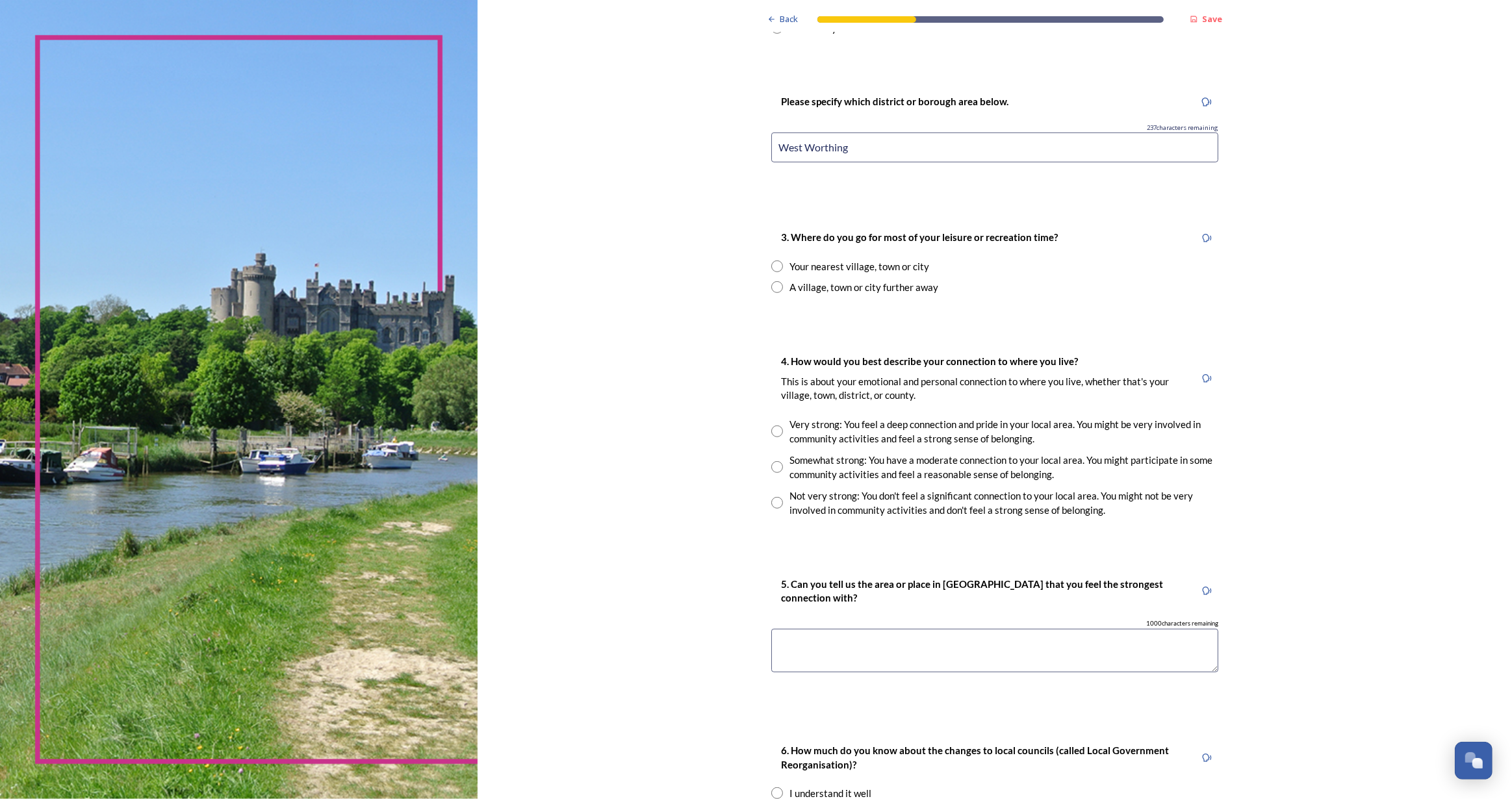
type input "West Worthing"
drag, startPoint x: 775, startPoint y: 463, endPoint x: 779, endPoint y: 482, distance: 19.4
click at [775, 463] on input "radio" at bounding box center [777, 467] width 12 height 12
radio input "true"
click at [836, 630] on textarea at bounding box center [994, 650] width 447 height 43
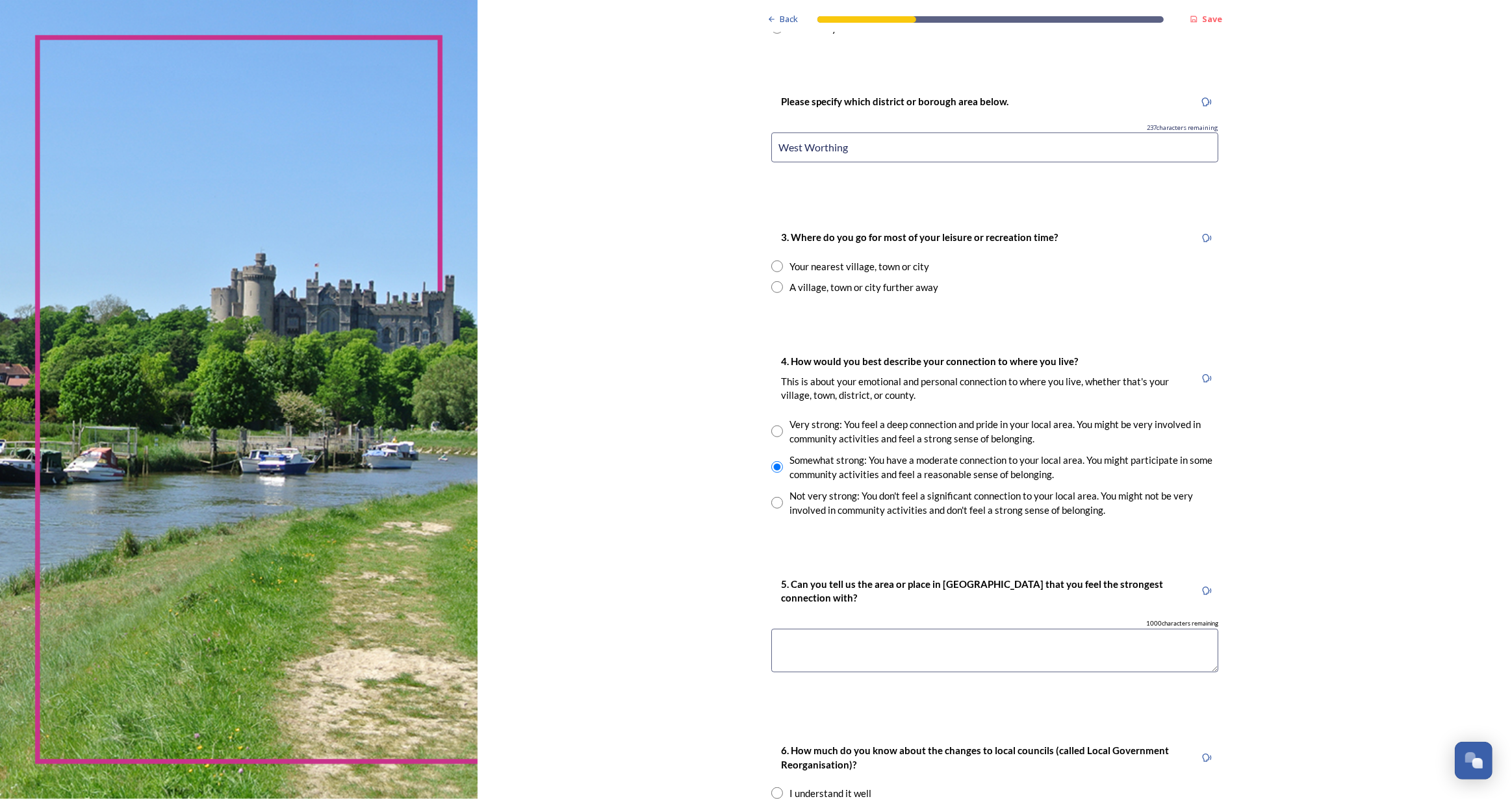
paste textarea "West Worthing"
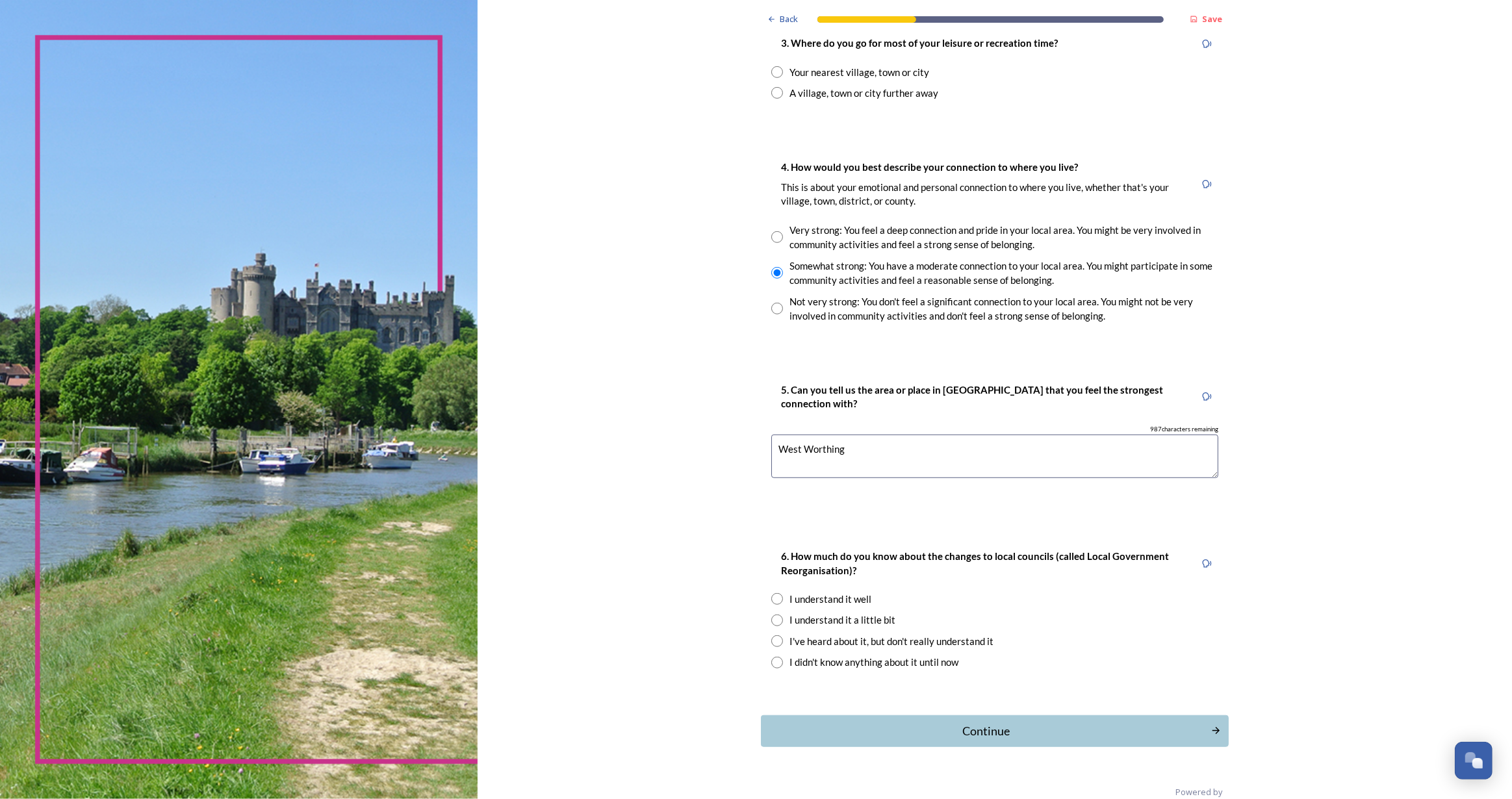
scroll to position [864, 0]
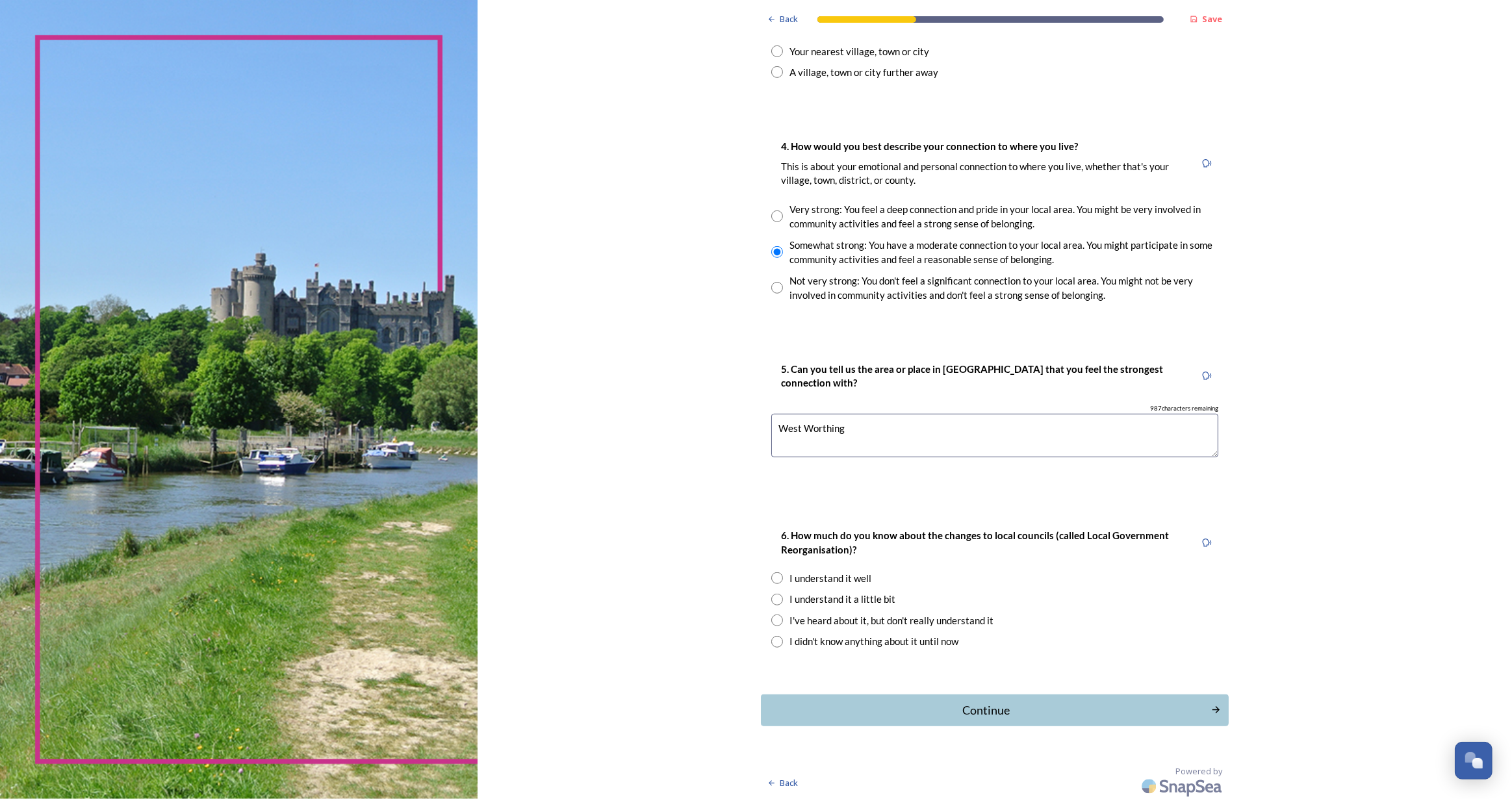
type textarea "West Worthing"
click at [775, 615] on input "radio" at bounding box center [777, 621] width 12 height 12
radio input "true"
click at [889, 716] on div "Continue" at bounding box center [986, 710] width 440 height 17
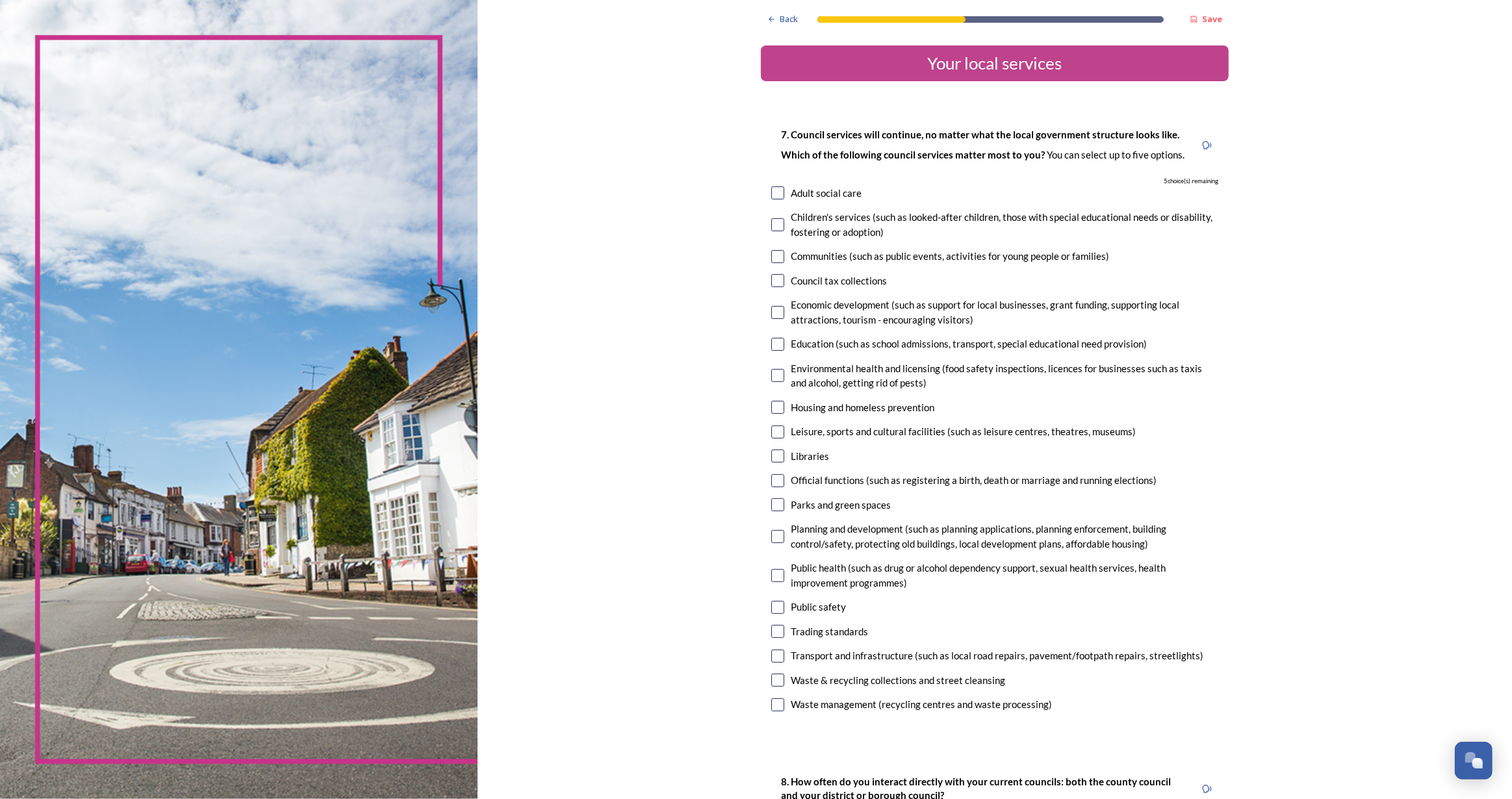
click at [773, 345] on input "checkbox" at bounding box center [778, 345] width 13 height 13
checkbox input "true"
click at [772, 408] on input "checkbox" at bounding box center [778, 408] width 13 height 13
checkbox input "true"
click at [771, 460] on input "checkbox" at bounding box center [778, 456] width 13 height 13
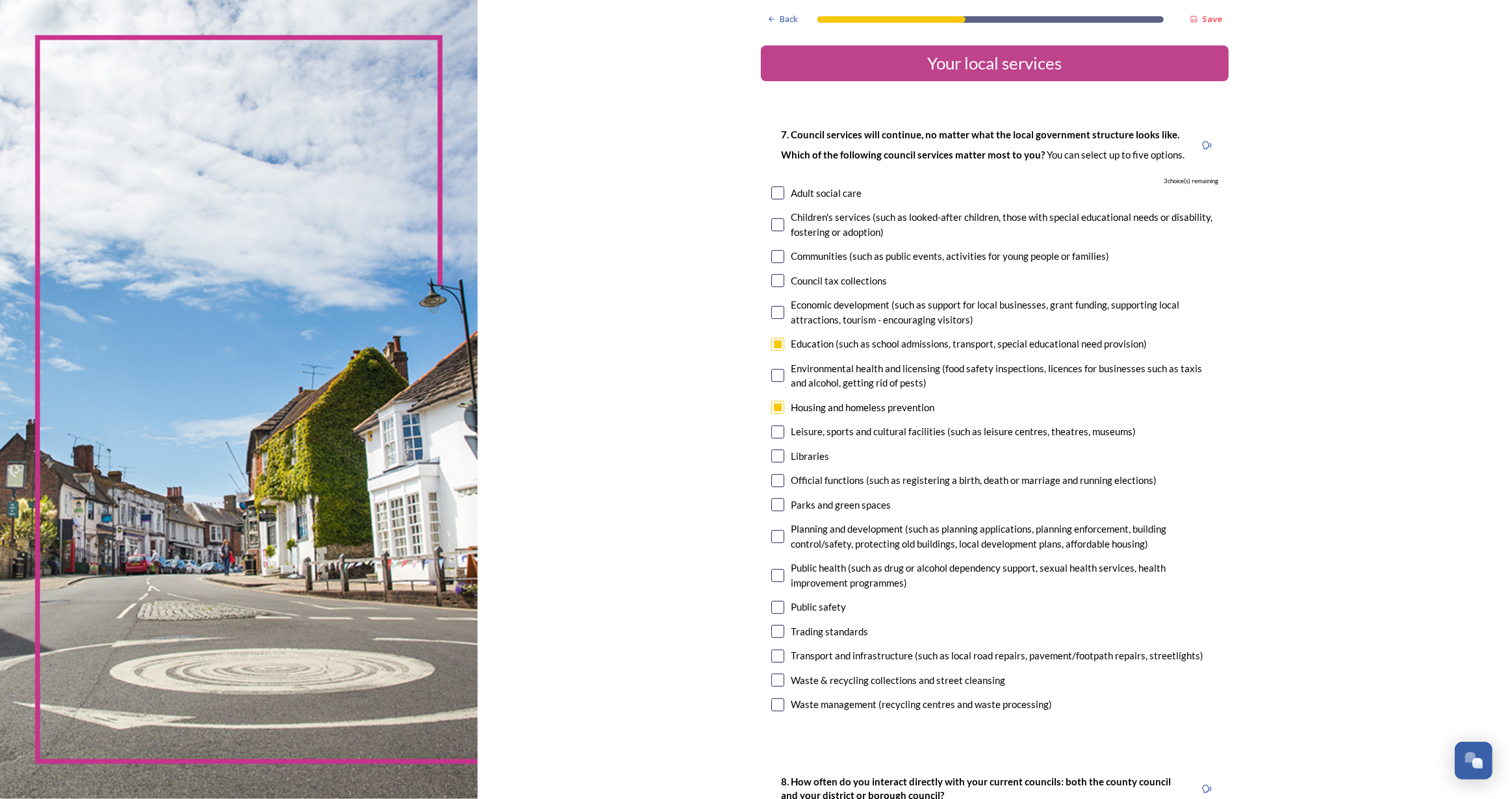
checkbox input "true"
click at [771, 480] on input "checkbox" at bounding box center [778, 481] width 13 height 13
checkbox input "true"
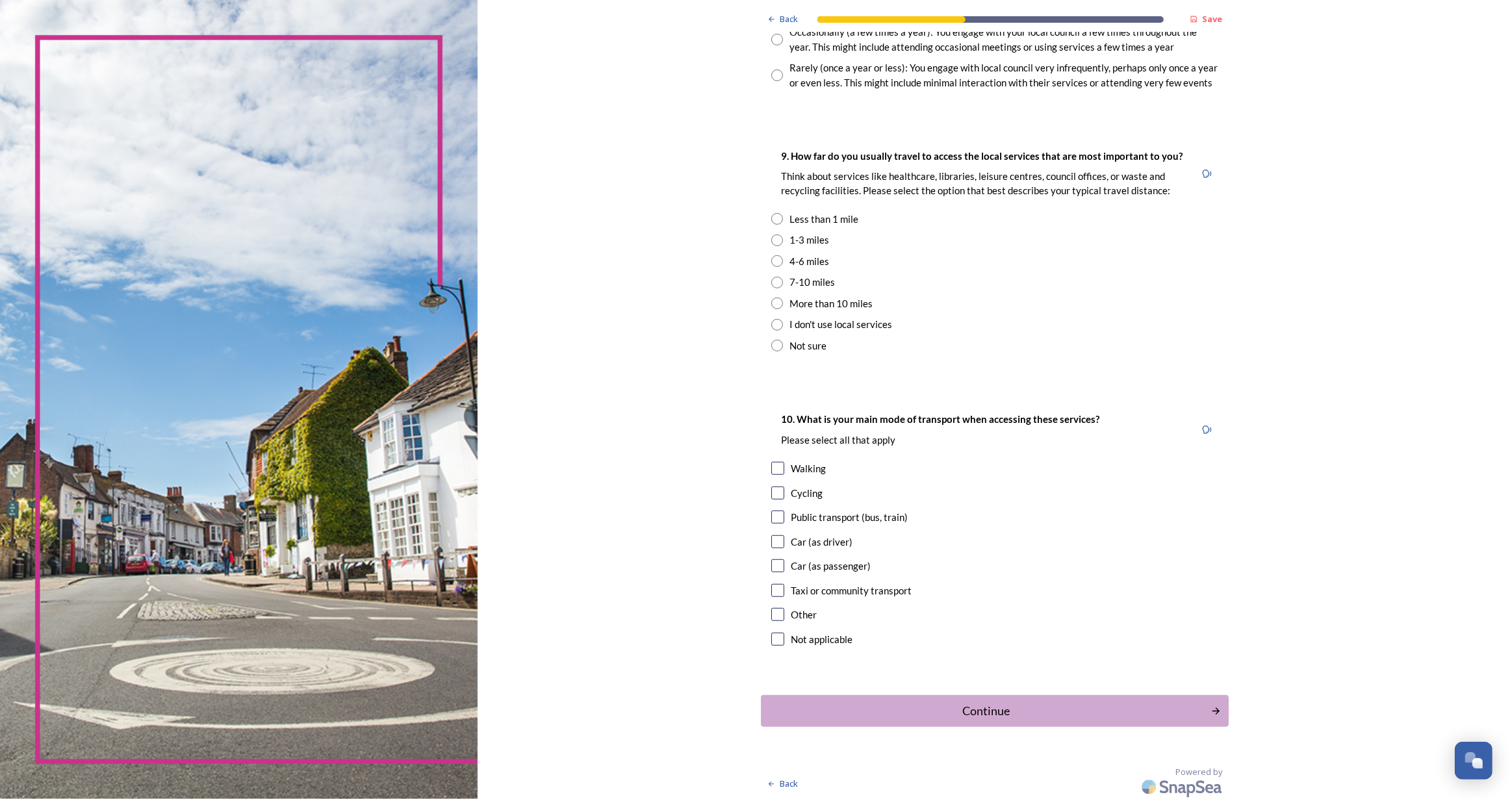
scroll to position [845, 0]
click at [775, 468] on input "checkbox" at bounding box center [778, 466] width 13 height 13
checkbox input "true"
click at [775, 517] on input "checkbox" at bounding box center [778, 515] width 13 height 13
checkbox input "true"
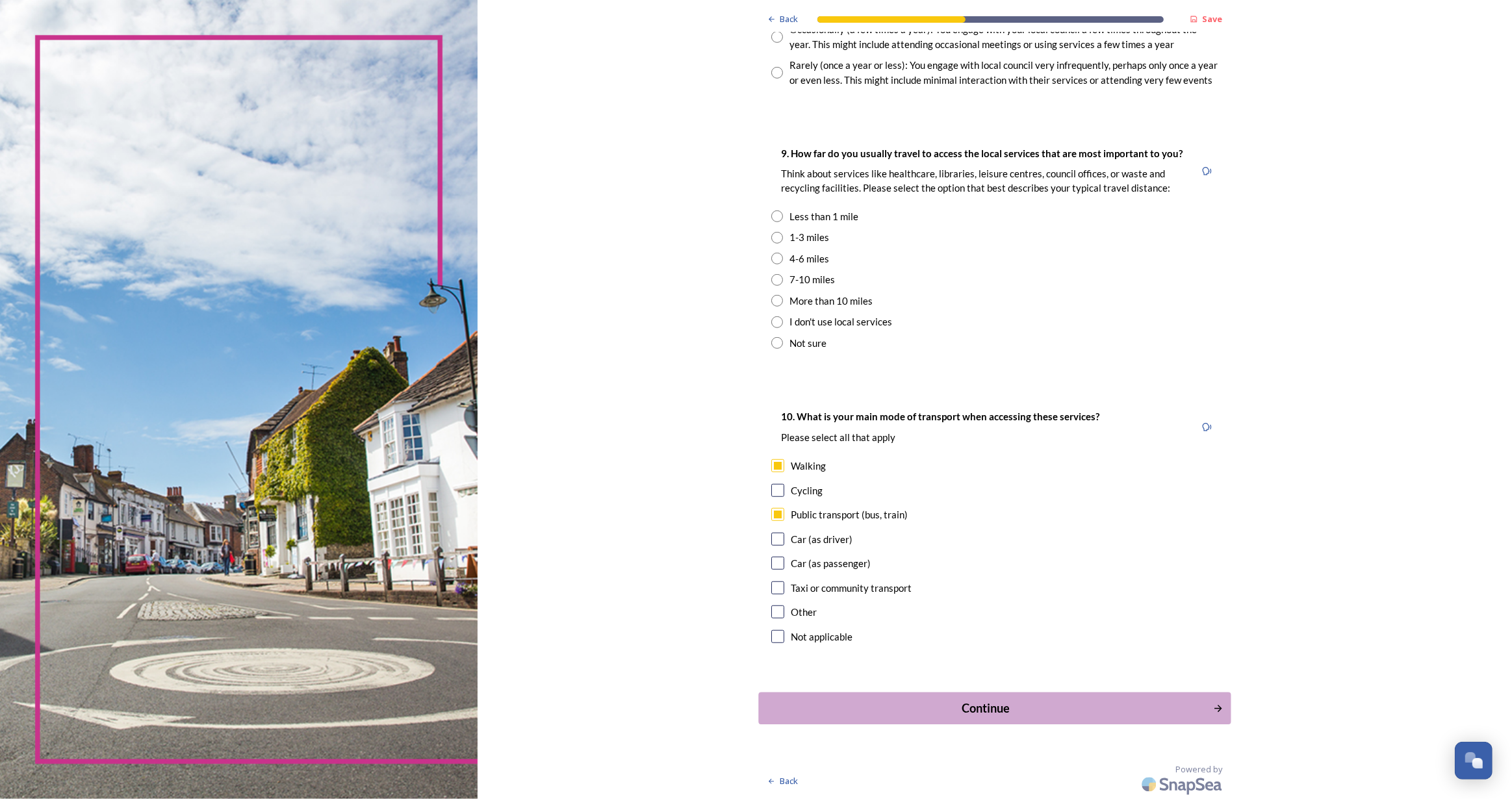
click at [1013, 711] on div "Continue" at bounding box center [986, 709] width 440 height 17
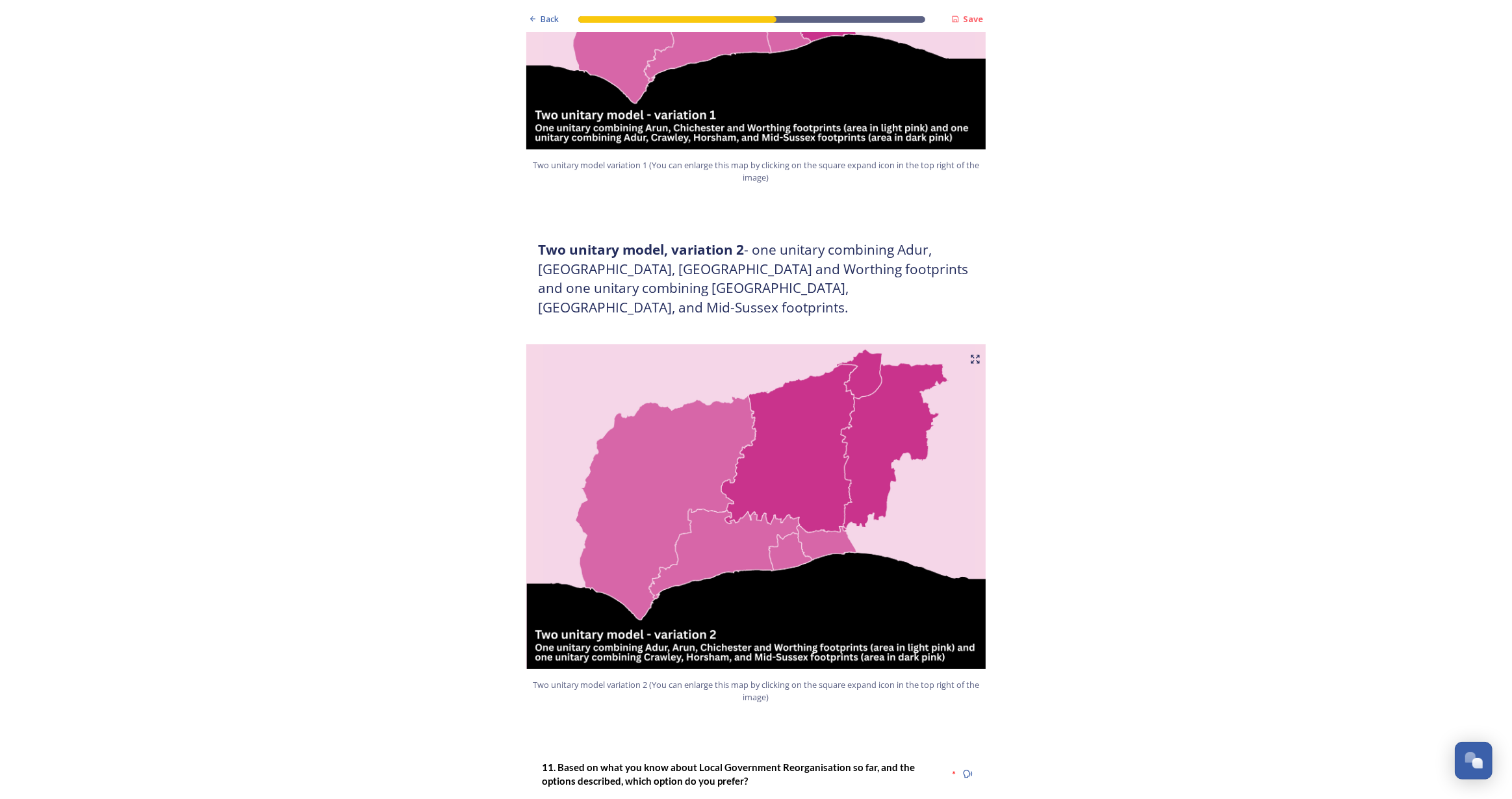
scroll to position [1122, 0]
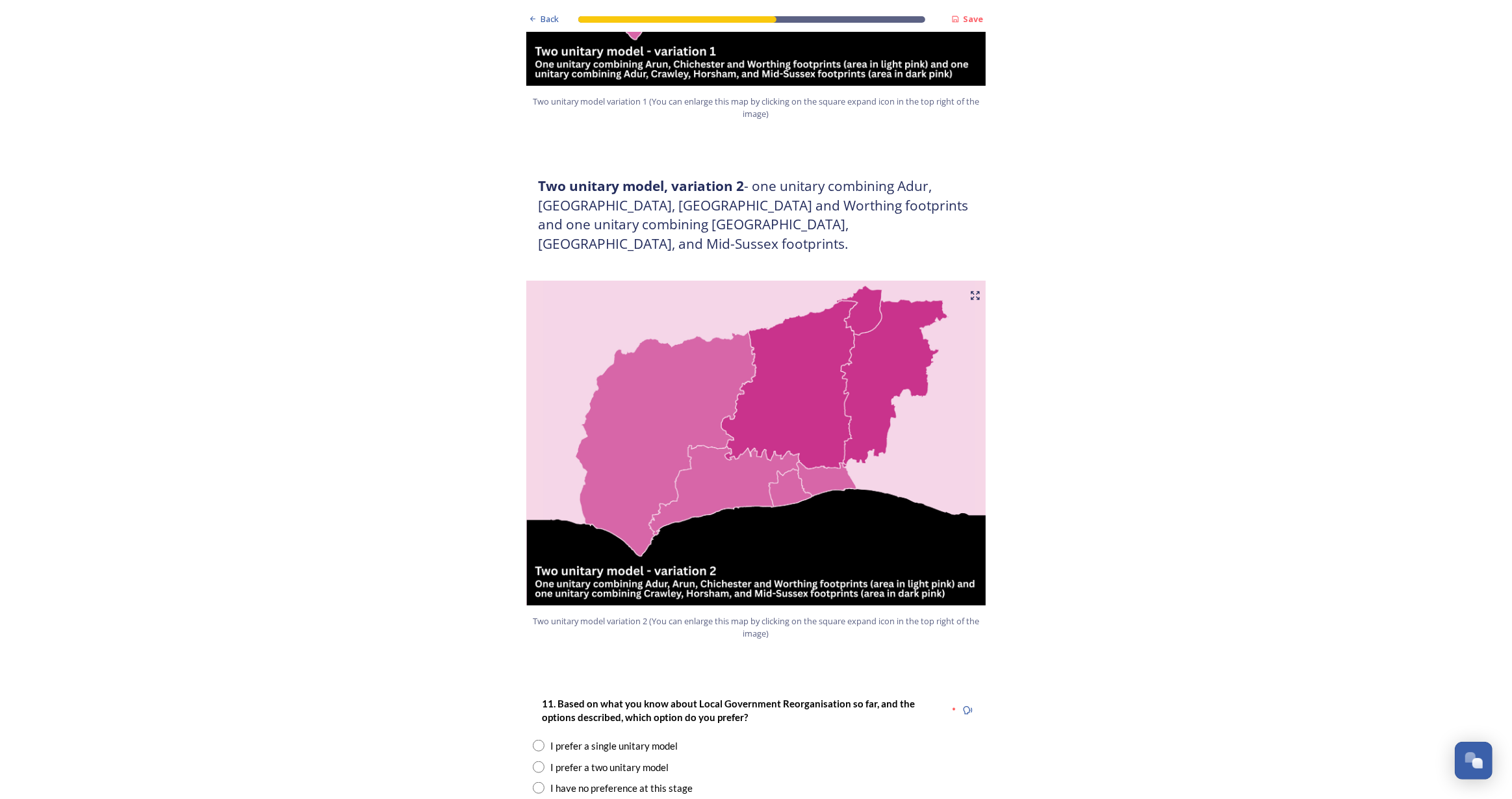
click at [533, 740] on input "radio" at bounding box center [539, 746] width 12 height 12
radio input "true"
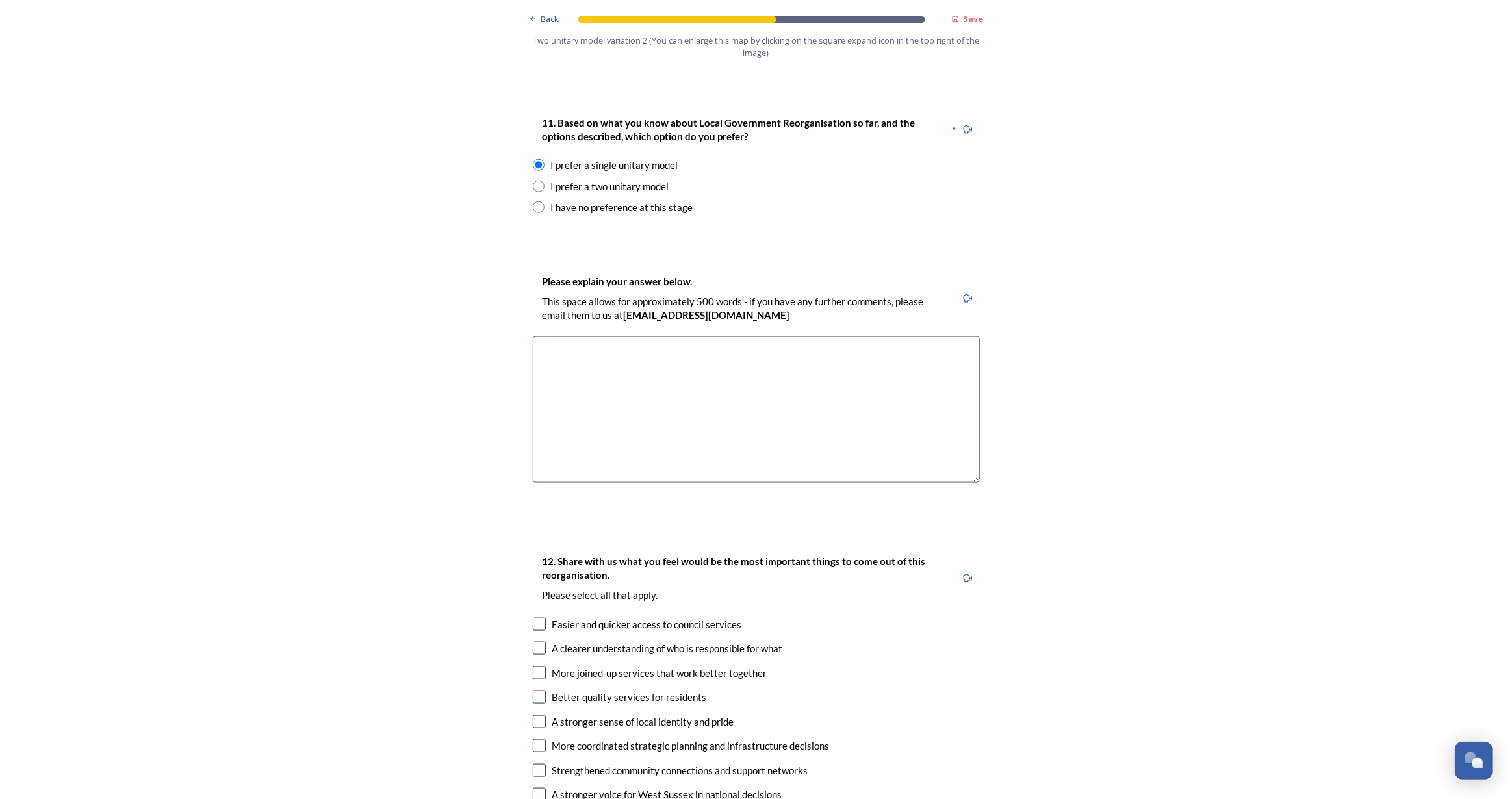
scroll to position [1831, 0]
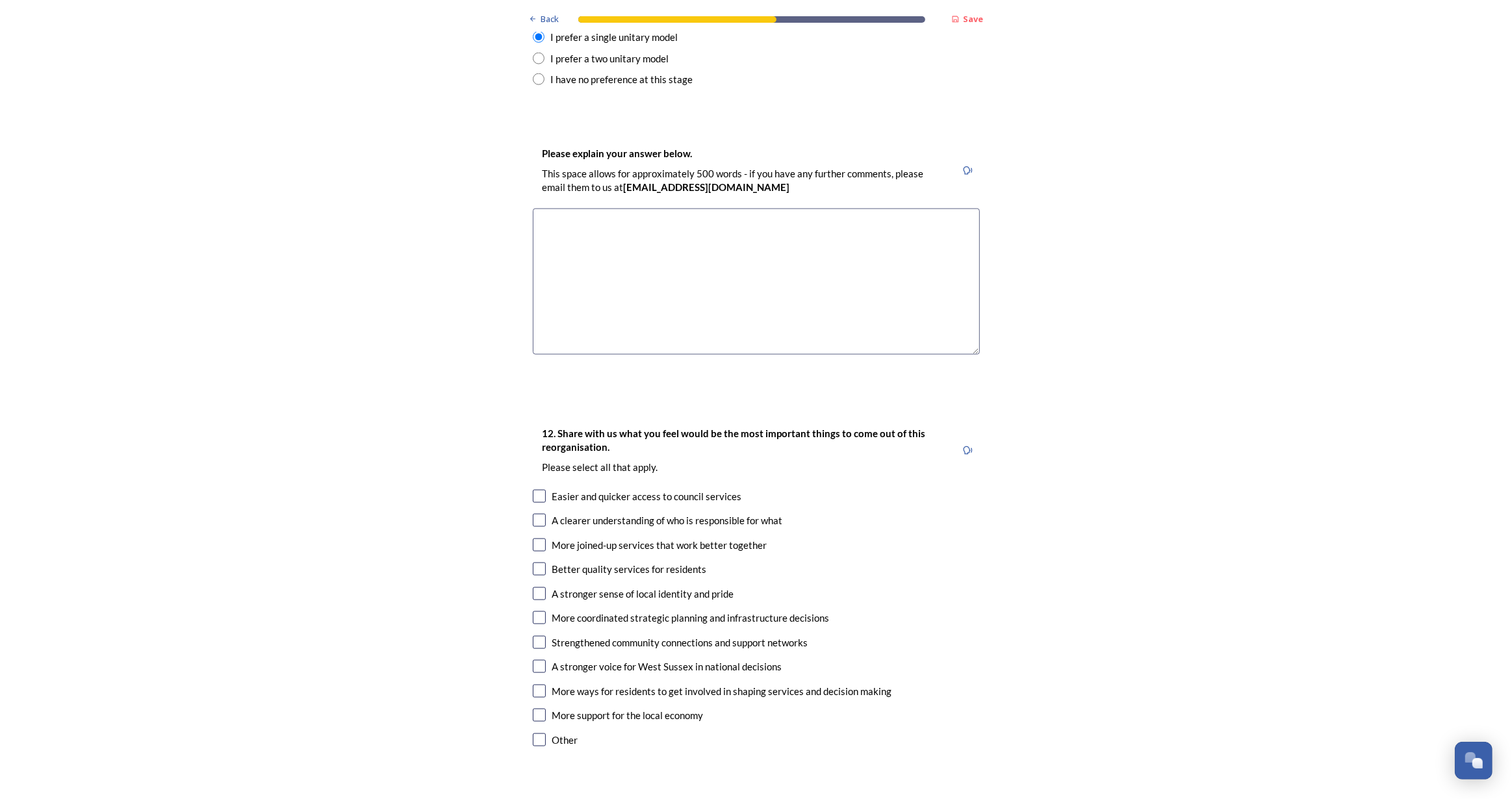
click at [533, 490] on input "checkbox" at bounding box center [540, 497] width 13 height 13
checkbox input "true"
click at [535, 514] on input "checkbox" at bounding box center [540, 521] width 13 height 13
checkbox input "true"
drag, startPoint x: 533, startPoint y: 509, endPoint x: 534, endPoint y: 524, distance: 15.0
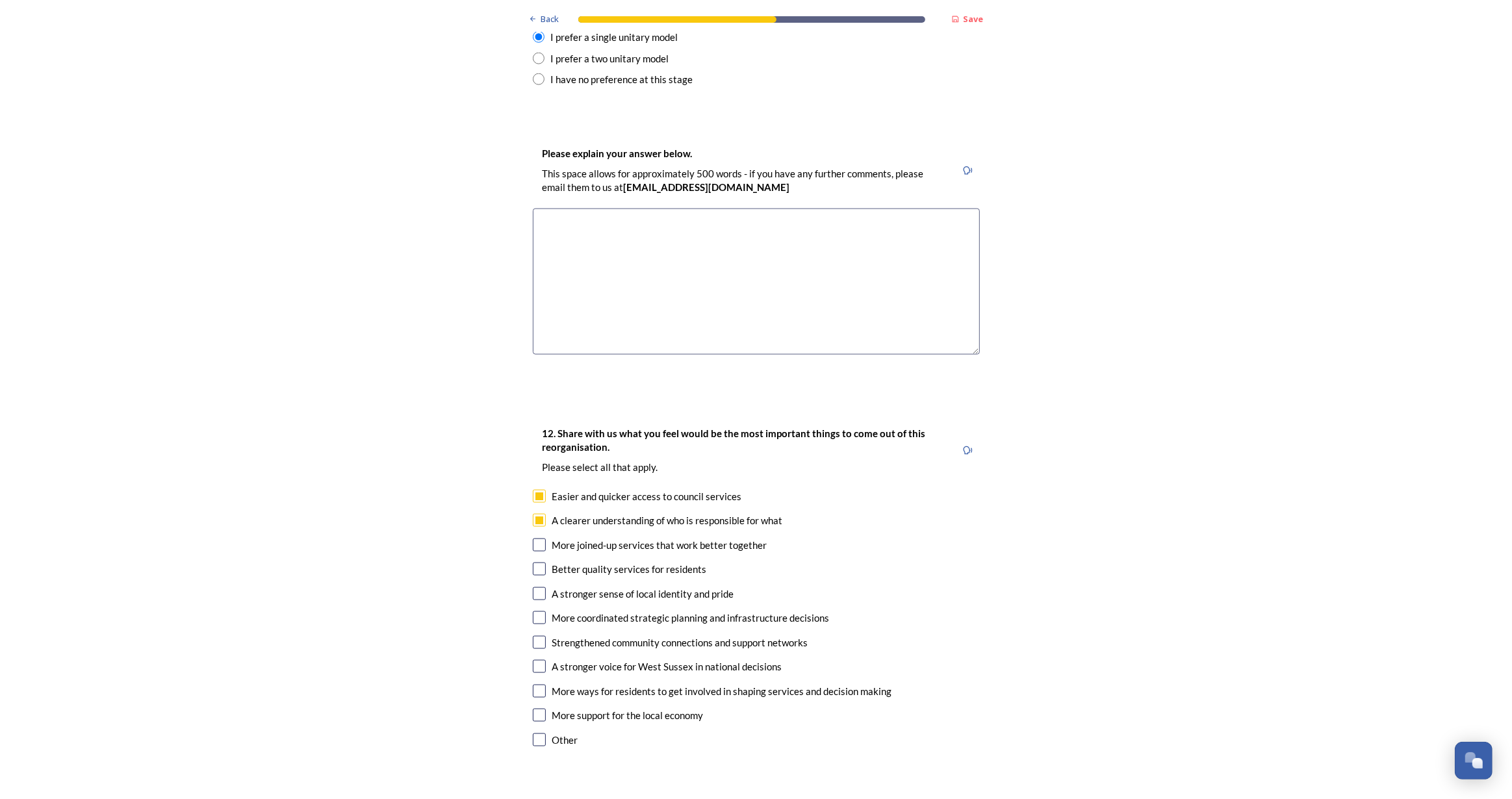
click at [533, 539] on input "checkbox" at bounding box center [540, 546] width 13 height 13
checkbox input "true"
click at [535, 563] on input "checkbox" at bounding box center [540, 570] width 13 height 13
checkbox input "true"
click at [537, 587] on input "checkbox" at bounding box center [540, 594] width 13 height 13
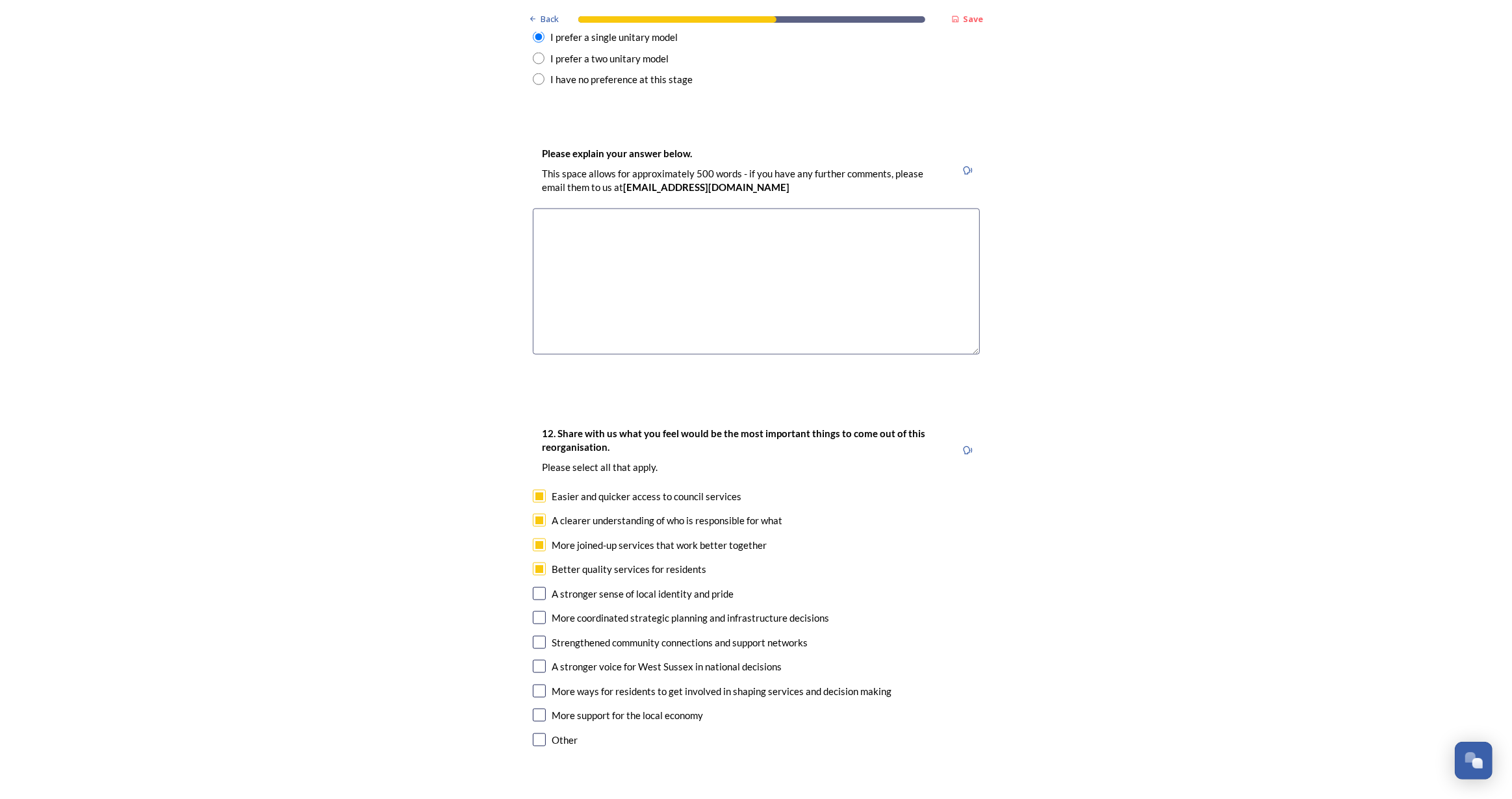
checkbox input "true"
drag, startPoint x: 531, startPoint y: 577, endPoint x: 535, endPoint y: 599, distance: 22.4
click at [533, 611] on input "checkbox" at bounding box center [540, 618] width 13 height 13
checkbox input "true"
click at [535, 636] on input "checkbox" at bounding box center [540, 643] width 13 height 13
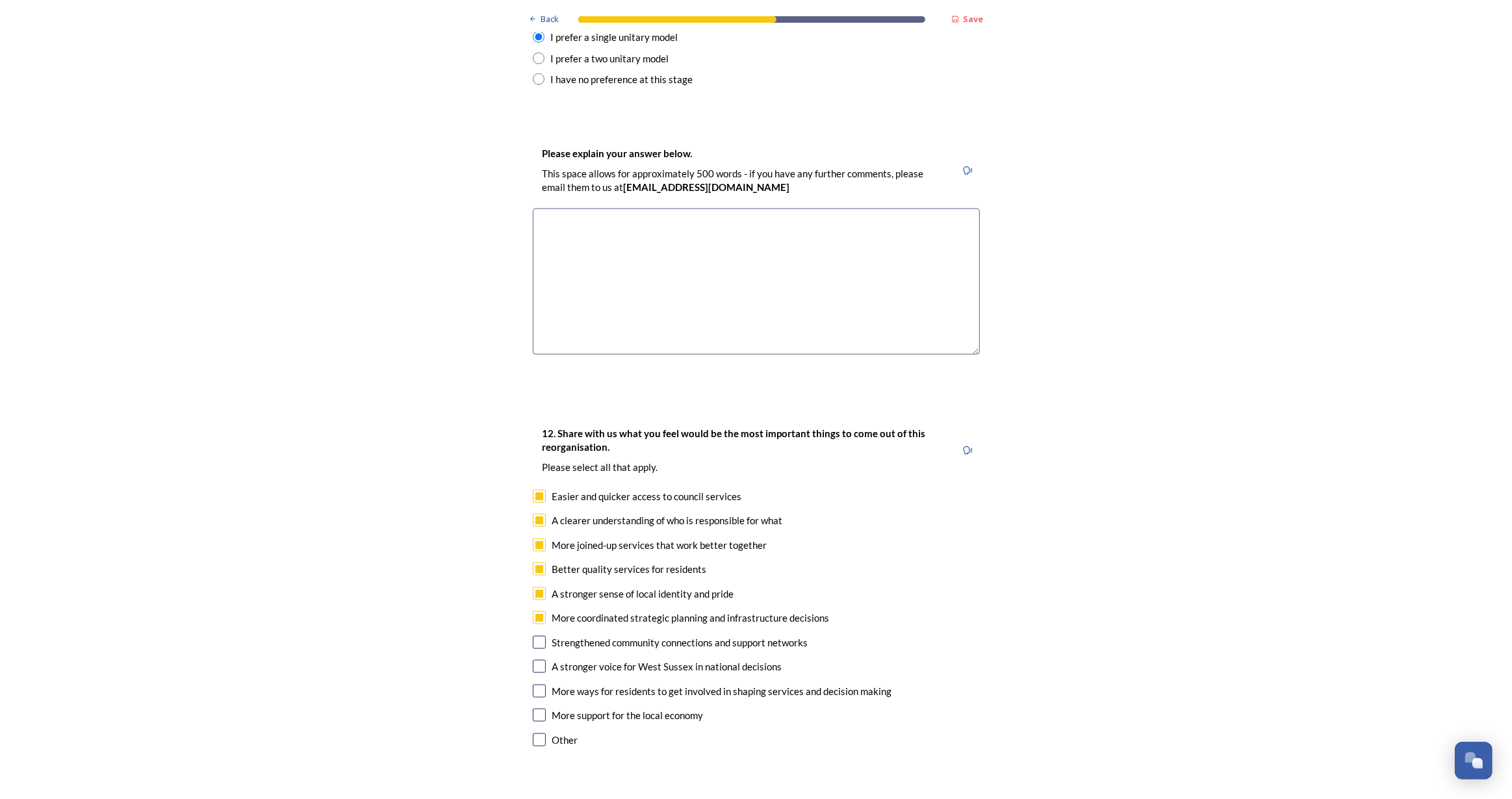
checkbox input "true"
click at [533, 660] on input "checkbox" at bounding box center [540, 667] width 13 height 13
checkbox input "true"
drag, startPoint x: 535, startPoint y: 653, endPoint x: 535, endPoint y: 673, distance: 20.0
click at [535, 685] on input "checkbox" at bounding box center [540, 692] width 13 height 13
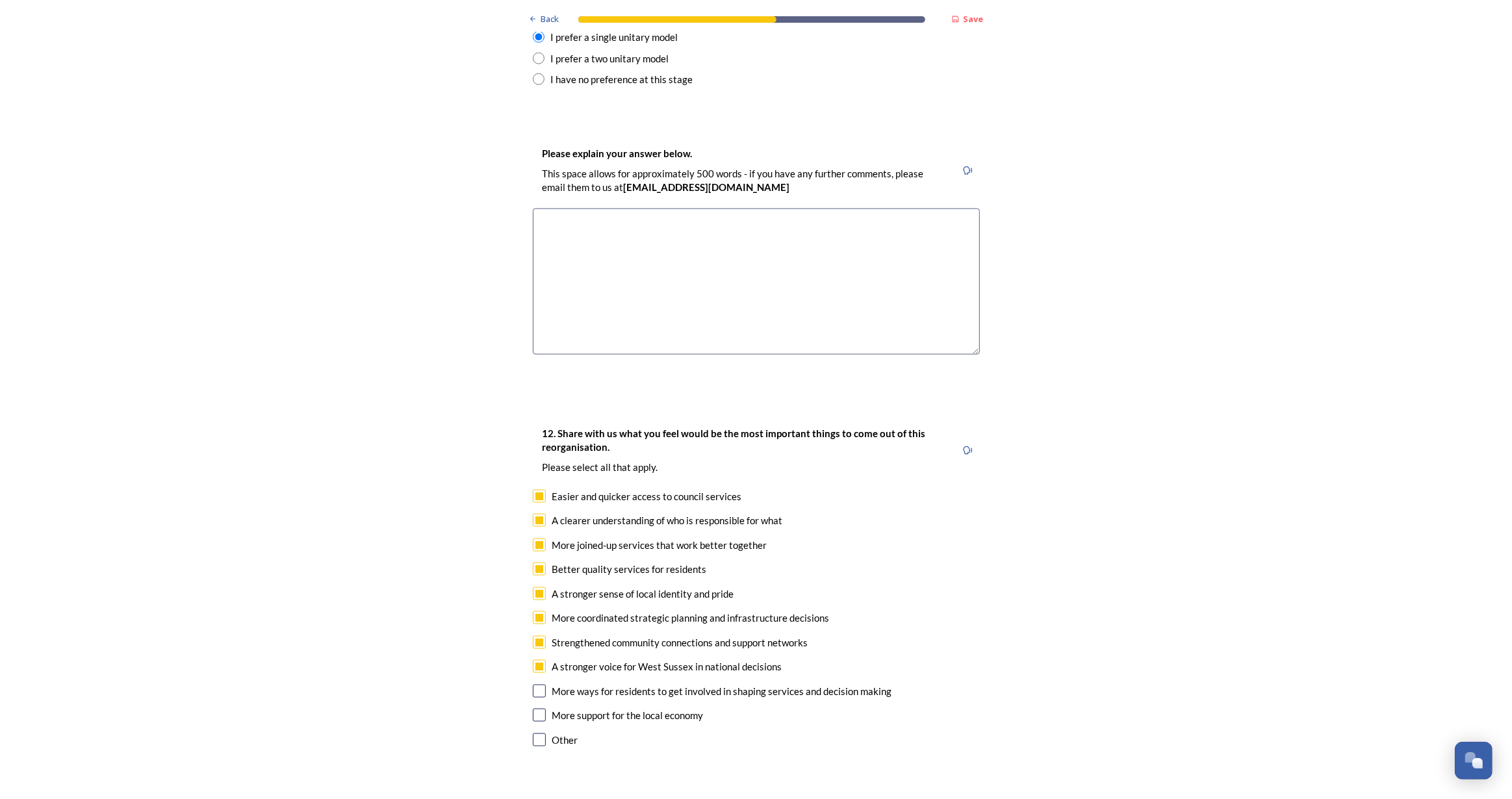
checkbox input "true"
click at [535, 709] on input "checkbox" at bounding box center [540, 715] width 13 height 13
click at [539, 709] on input "checkbox" at bounding box center [540, 715] width 13 height 13
checkbox input "false"
click at [536, 685] on input "checkbox" at bounding box center [540, 692] width 13 height 13
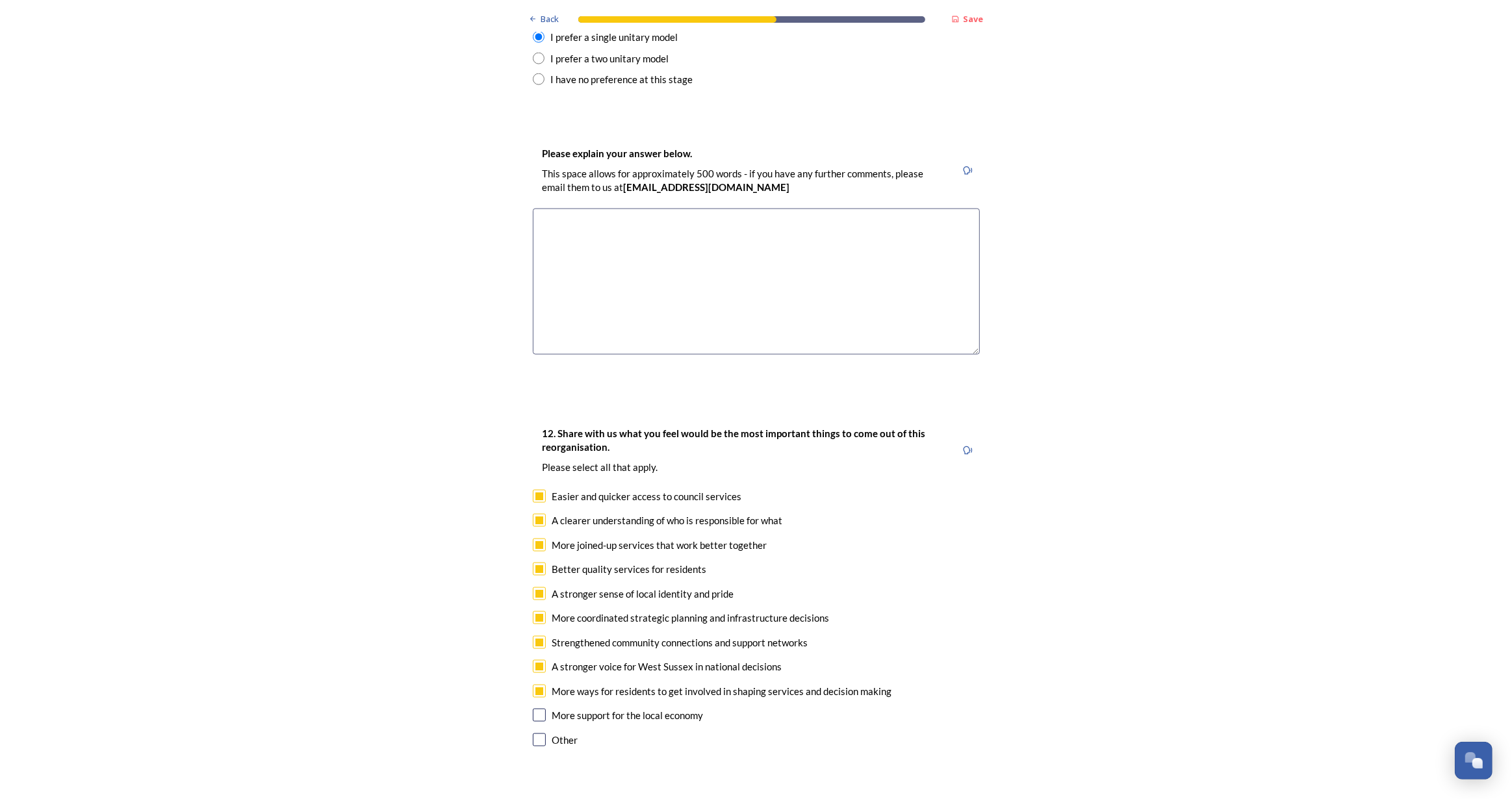
checkbox input "false"
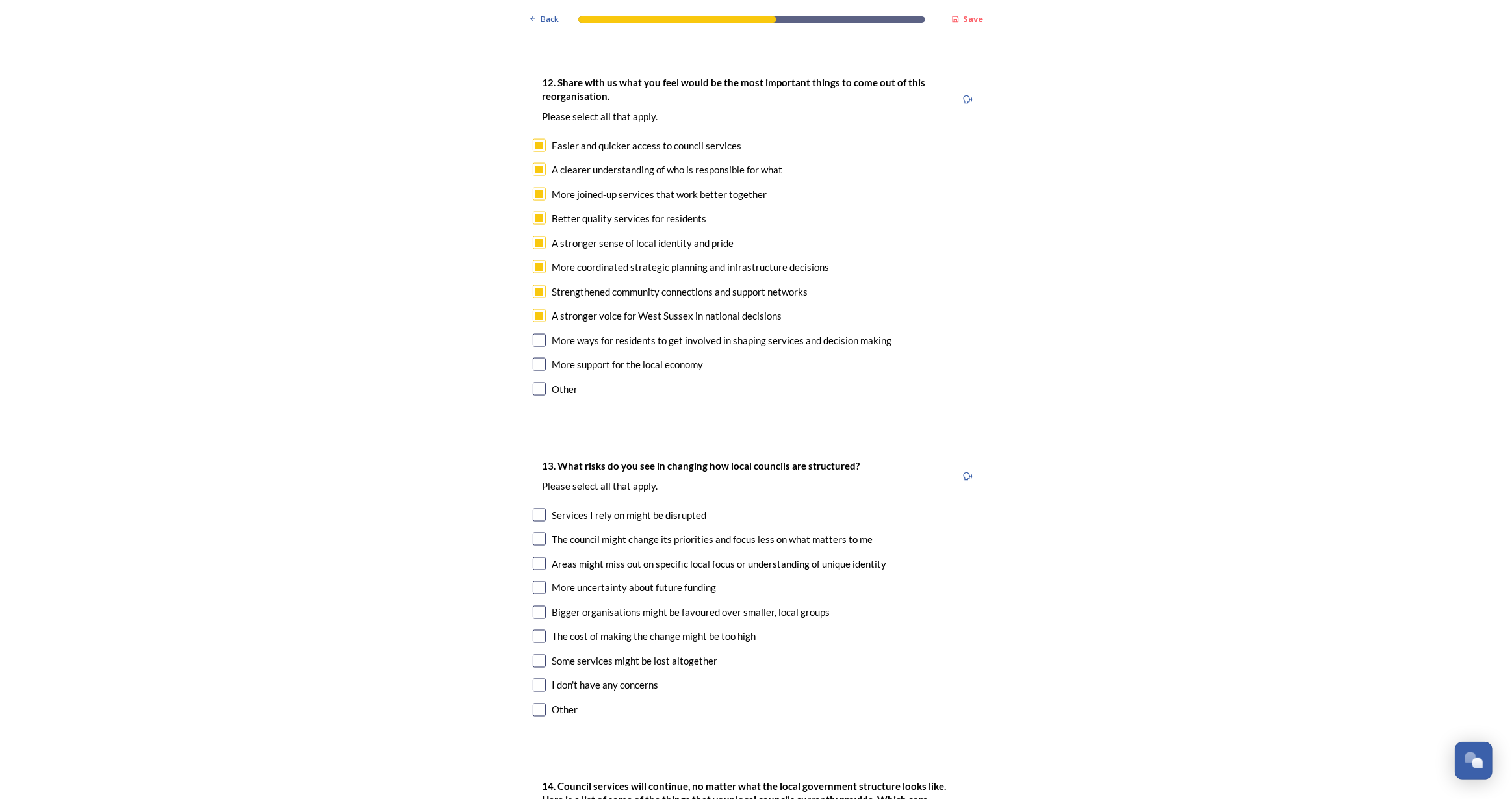
scroll to position [2185, 0]
click at [536, 505] on input "checkbox" at bounding box center [540, 512] width 13 height 13
checkbox input "true"
click at [538, 627] on input "checkbox" at bounding box center [540, 633] width 13 height 13
checkbox input "true"
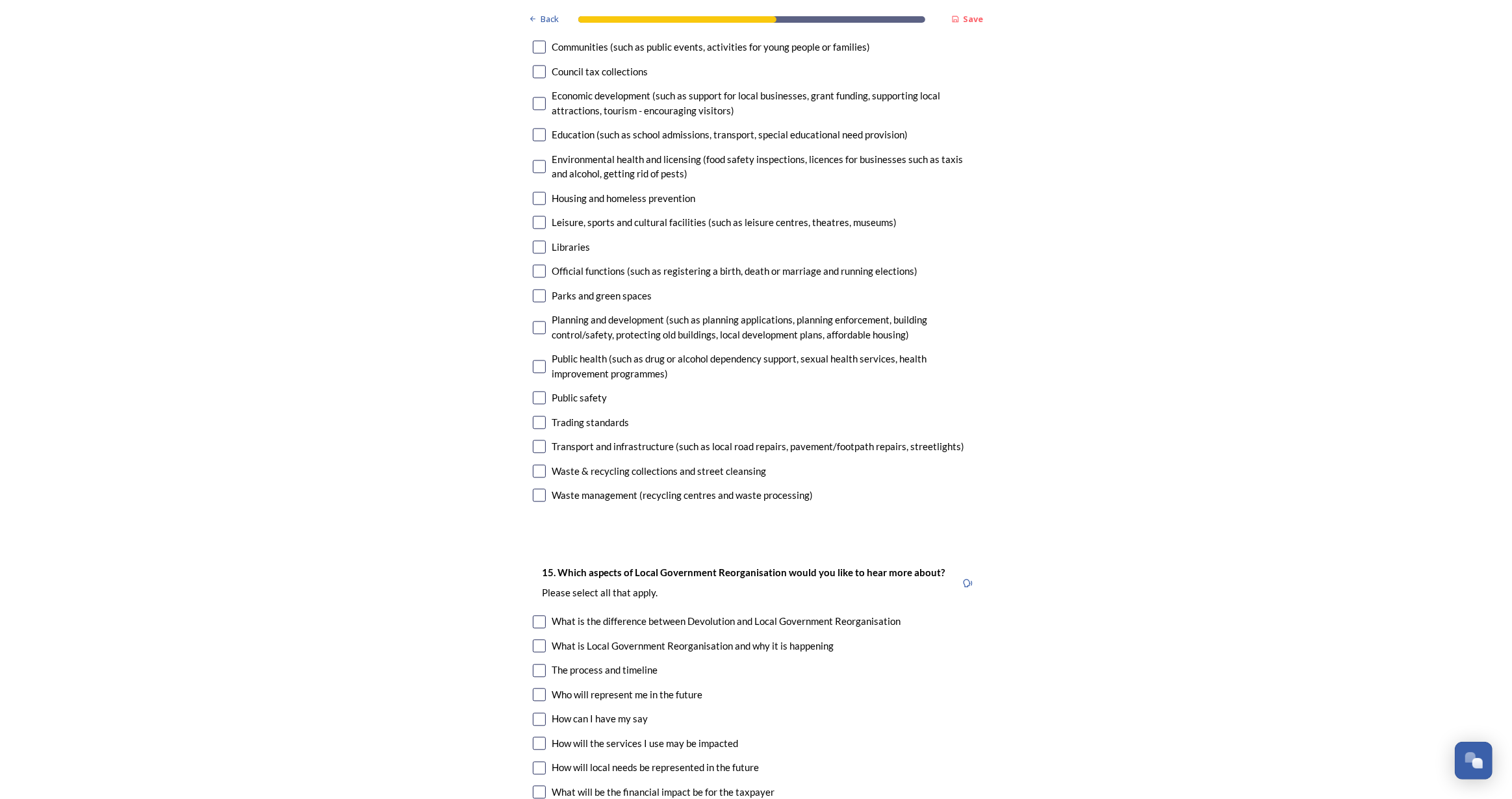
scroll to position [3308, 0]
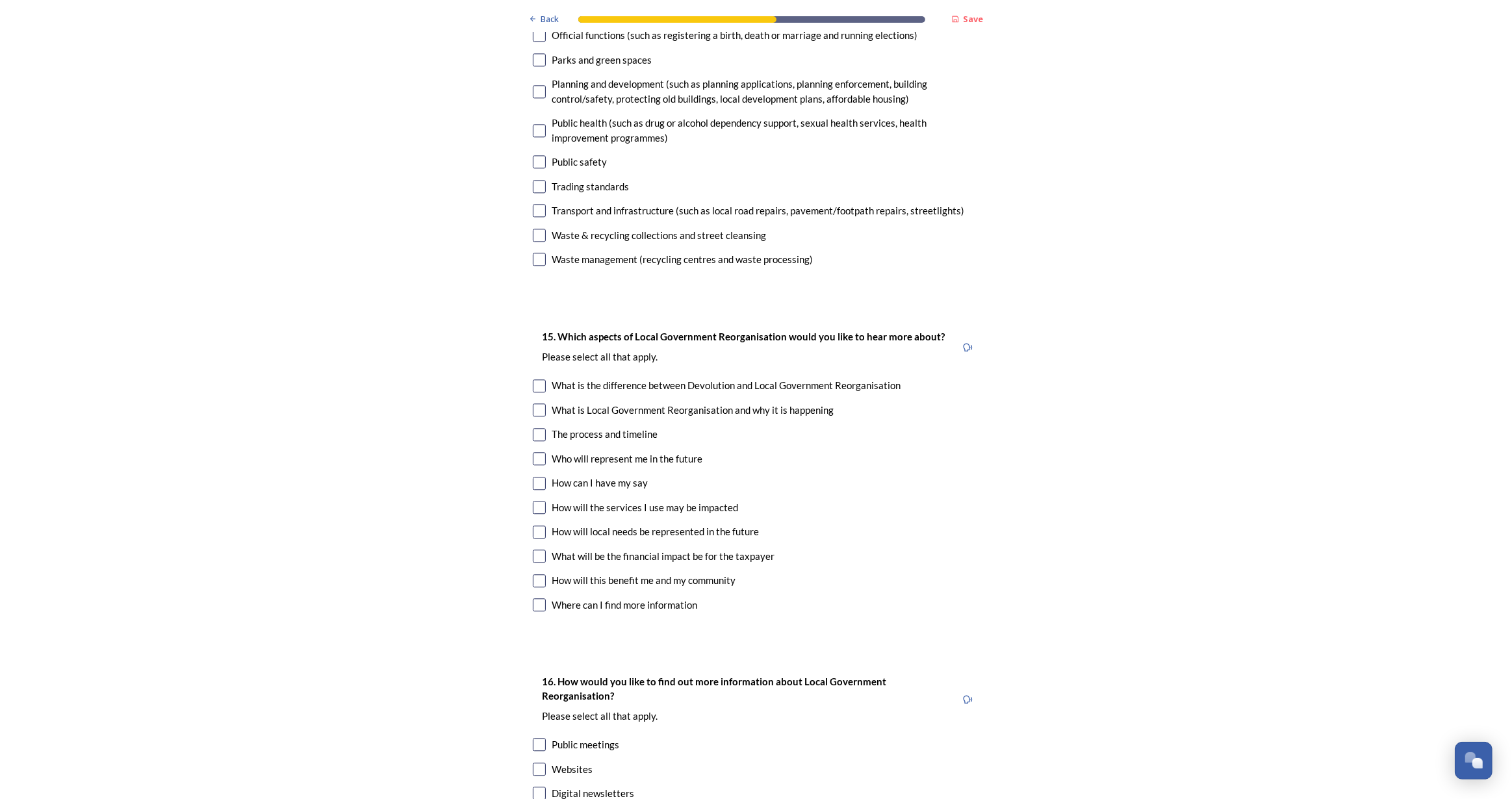
click at [539, 379] on input "checkbox" at bounding box center [540, 386] width 13 height 13
checkbox input "true"
click at [541, 403] on div "What is Local Government Reorganisation and why it is happening" at bounding box center [756, 411] width 447 height 15
checkbox input "true"
click at [537, 575] on input "checkbox" at bounding box center [540, 581] width 13 height 13
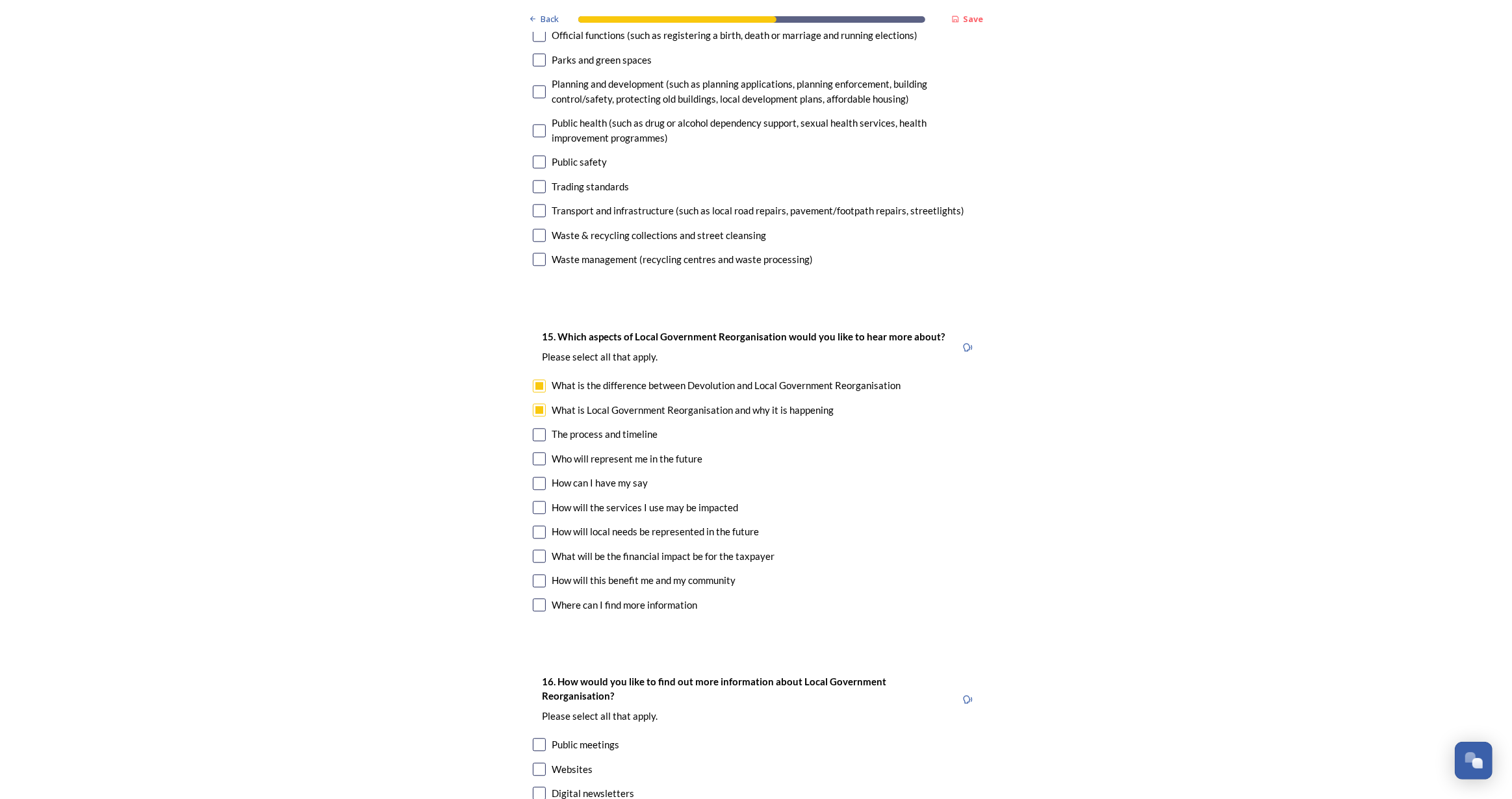
checkbox input "true"
click at [539, 550] on input "checkbox" at bounding box center [540, 556] width 13 height 13
checkbox input "true"
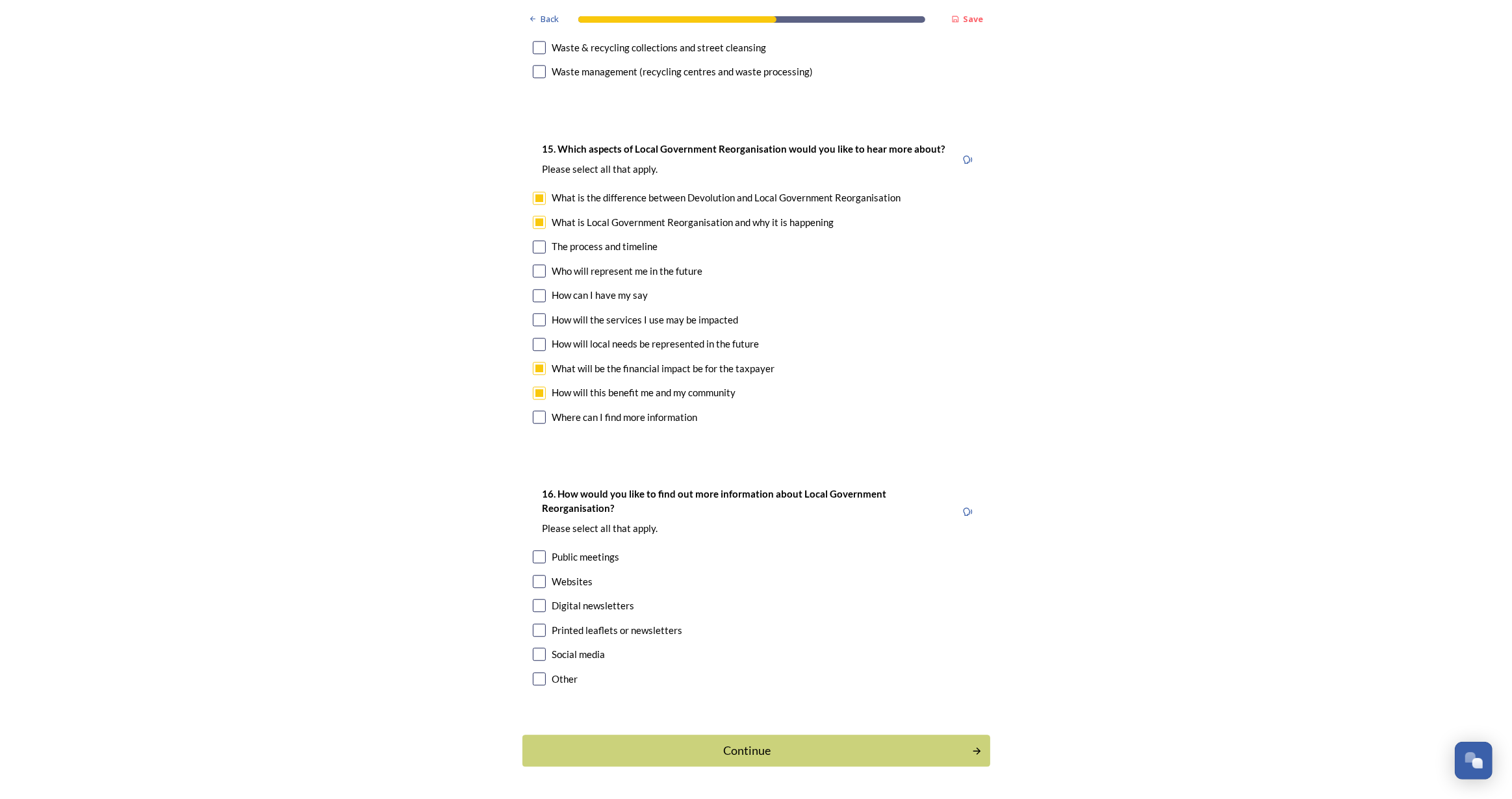
scroll to position [3499, 0]
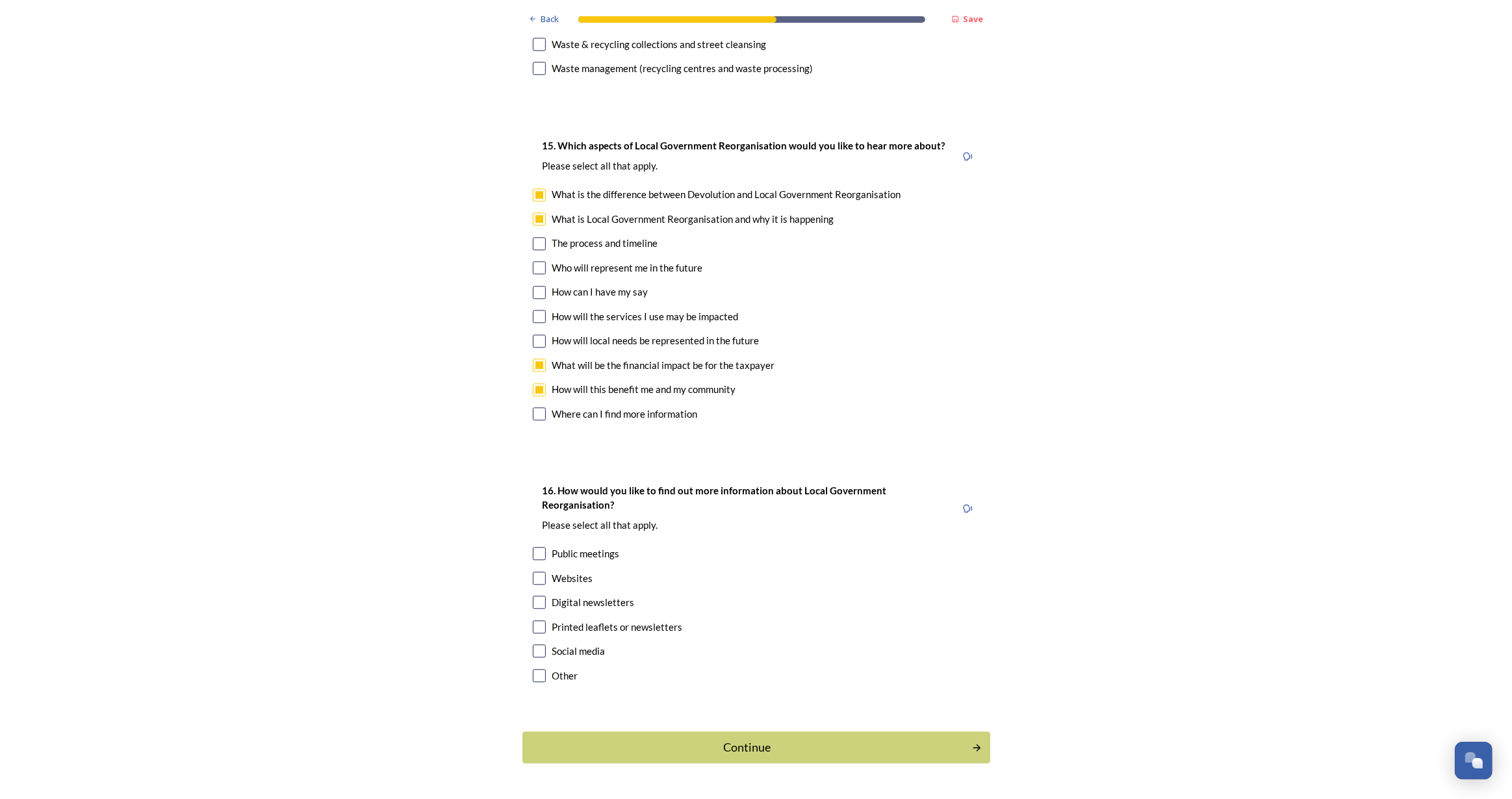
click at [535, 572] on input "checkbox" at bounding box center [540, 579] width 13 height 13
checkbox input "true"
click at [535, 645] on input "checkbox" at bounding box center [540, 652] width 13 height 13
checkbox input "true"
click at [839, 739] on div "Continue" at bounding box center [746, 748] width 440 height 17
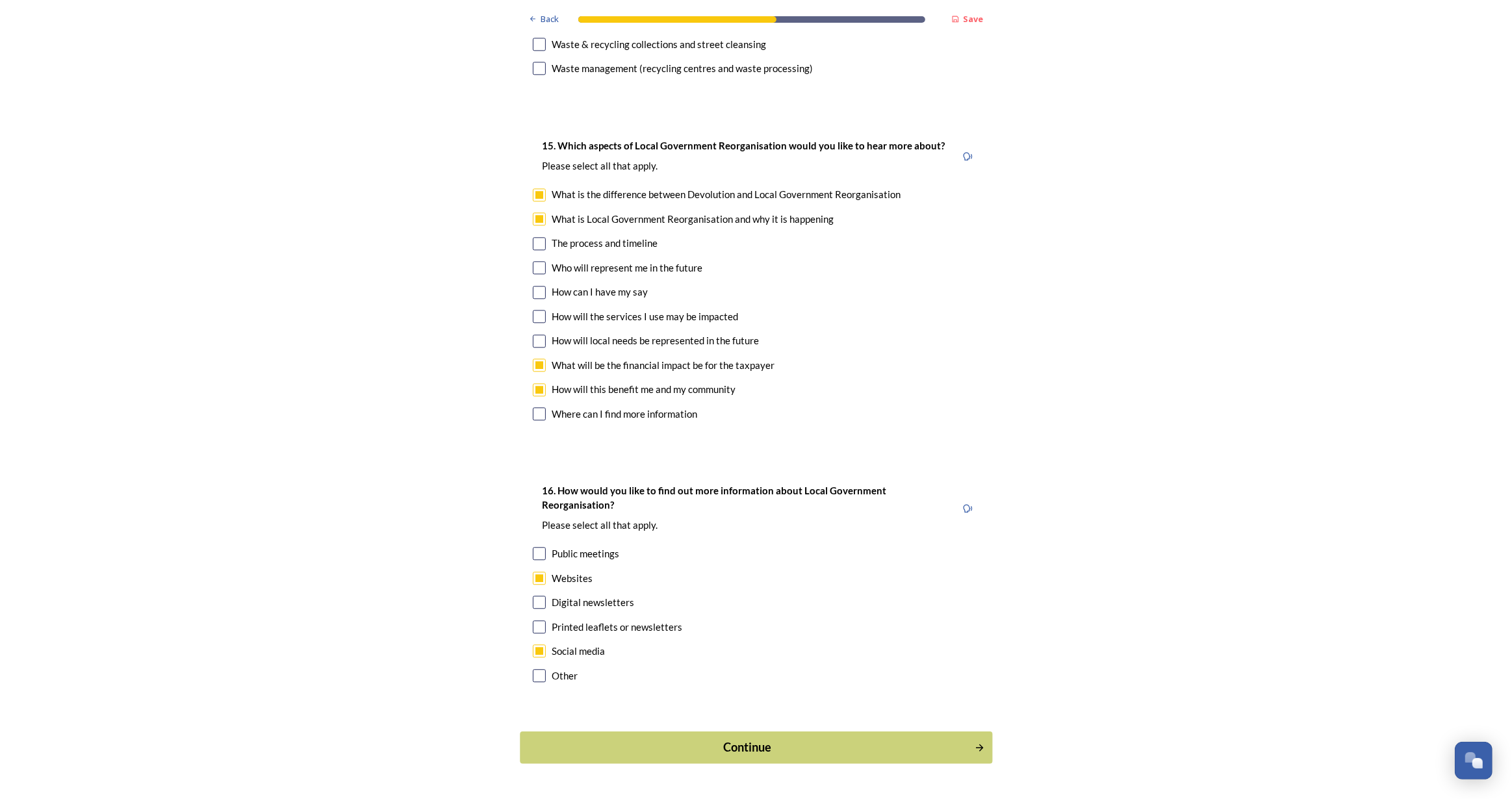
scroll to position [0, 0]
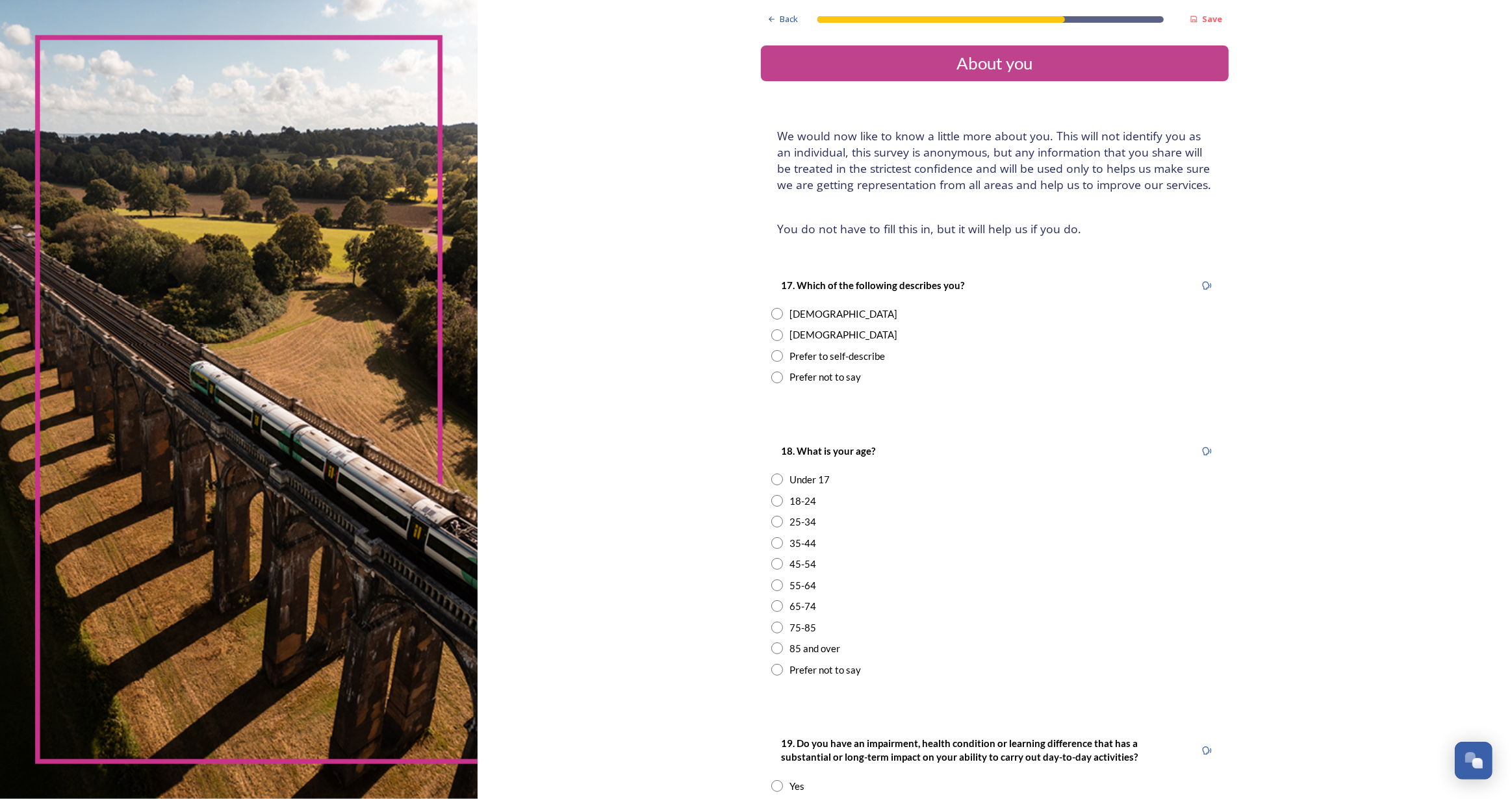
click at [771, 313] on input "radio" at bounding box center [777, 314] width 12 height 12
radio input "true"
click at [771, 626] on input "radio" at bounding box center [777, 628] width 12 height 12
radio input "true"
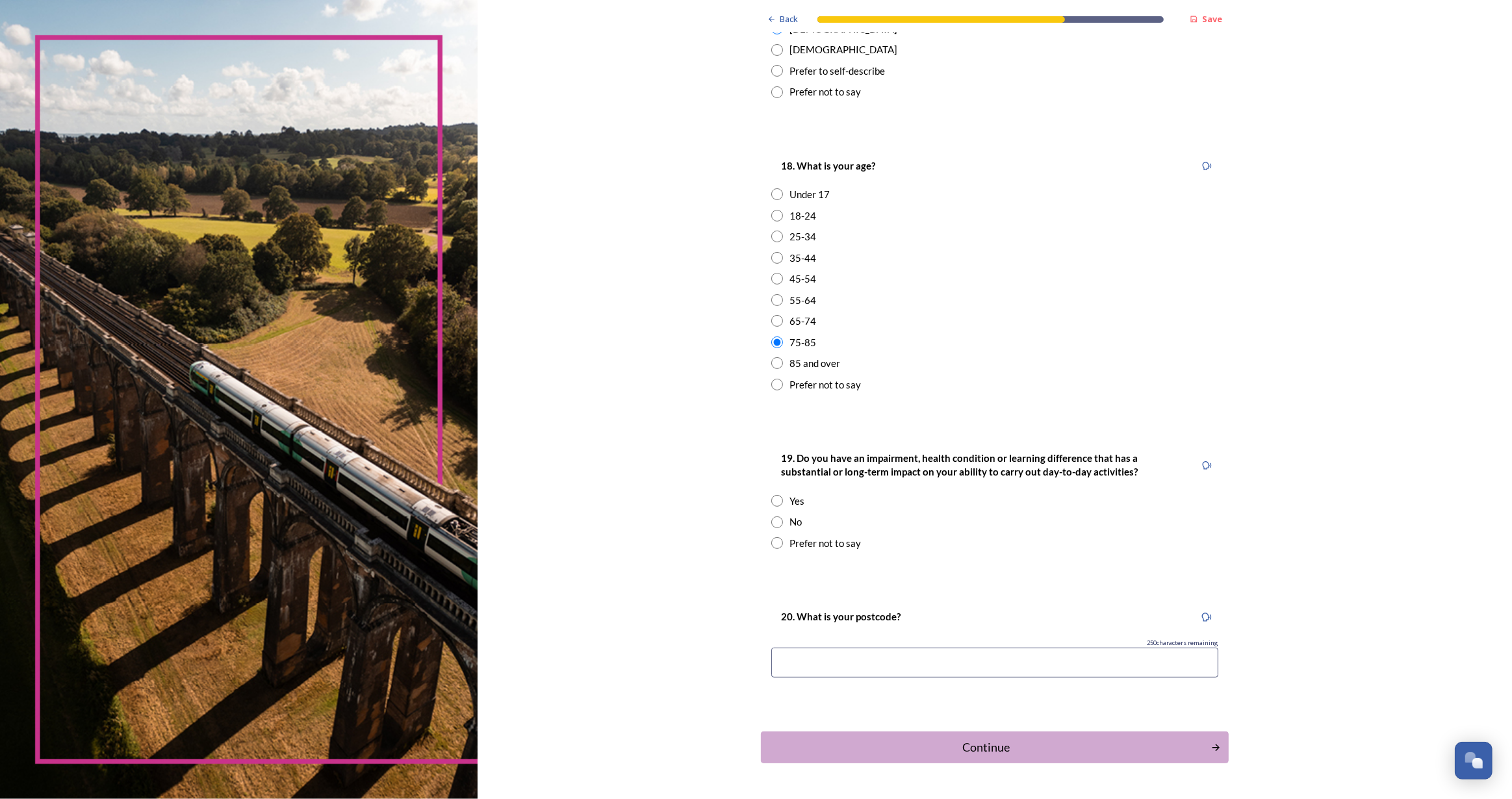
scroll to position [295, 0]
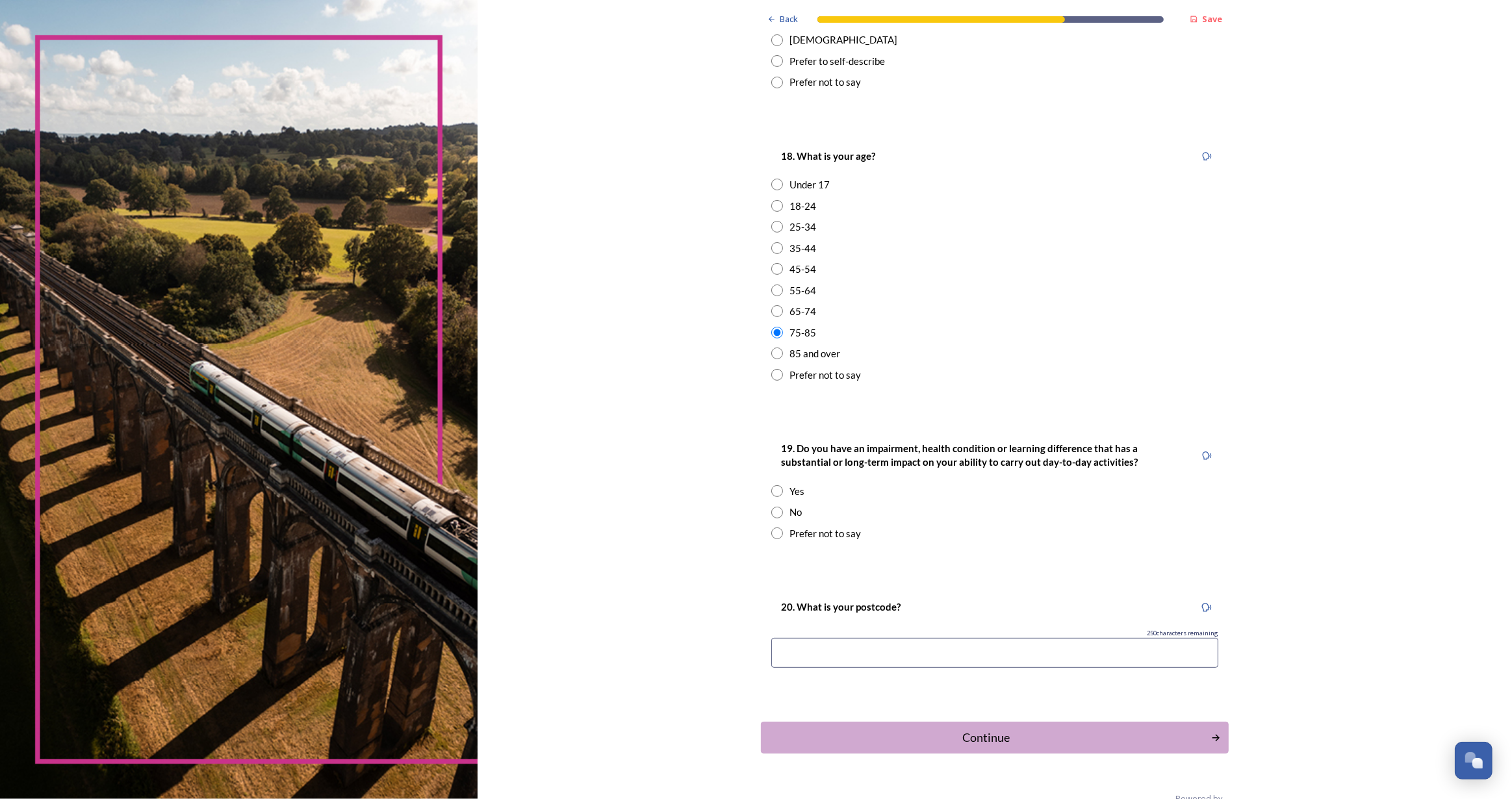
click at [771, 512] on input "radio" at bounding box center [777, 513] width 12 height 12
radio input "true"
click at [824, 663] on input at bounding box center [994, 653] width 447 height 30
type input "bn11"
click at [879, 760] on div "Back Save About you We would now like to know a little more about you. This wil…" at bounding box center [995, 268] width 468 height 1124
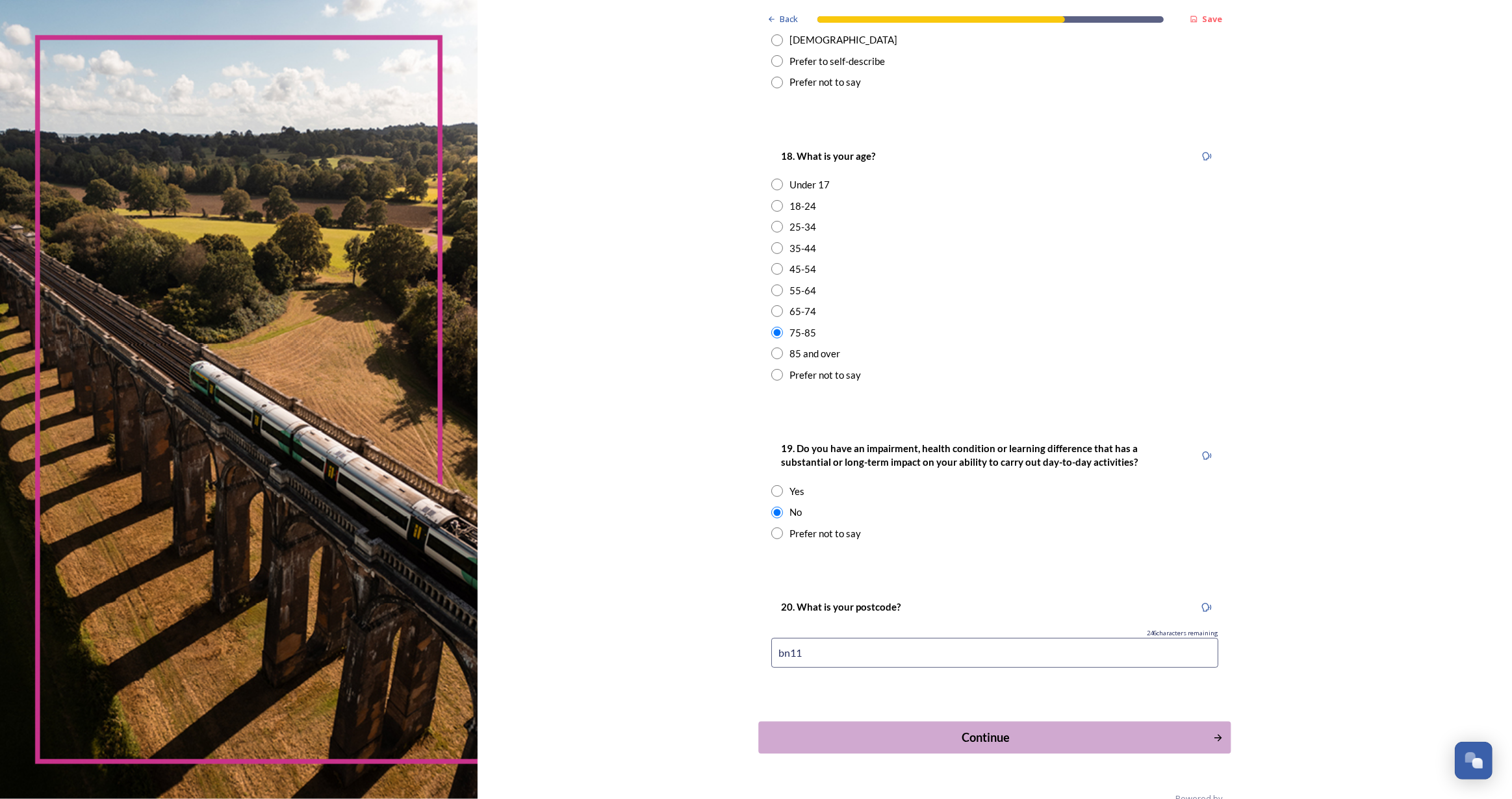
click at [917, 749] on button "Continue" at bounding box center [994, 737] width 473 height 32
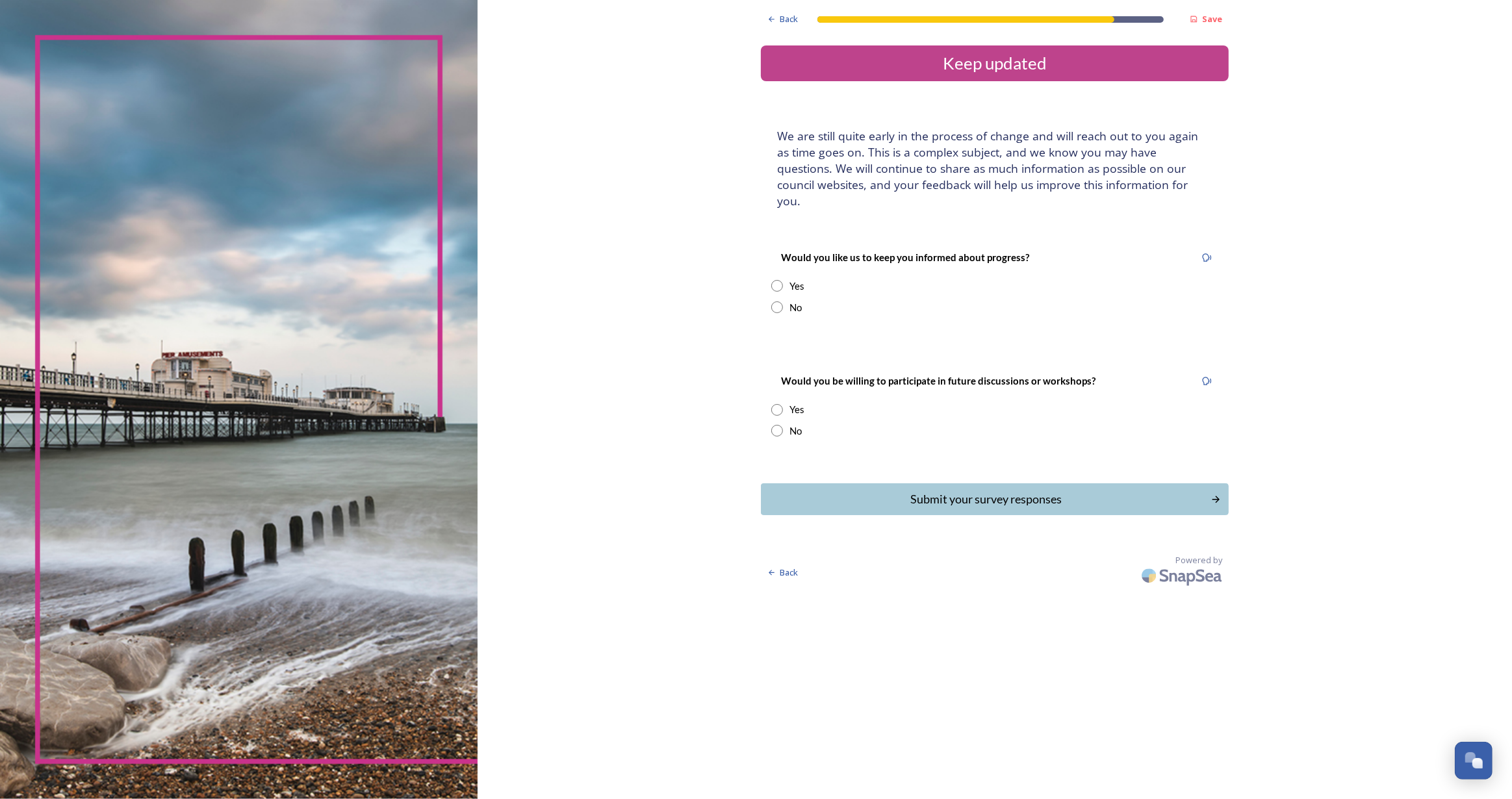
click at [782, 301] on input "radio" at bounding box center [777, 307] width 12 height 12
radio input "true"
click at [774, 425] on input "radio" at bounding box center [777, 430] width 12 height 12
radio input "true"
click at [915, 491] on div "Submit your survey responses" at bounding box center [986, 500] width 440 height 17
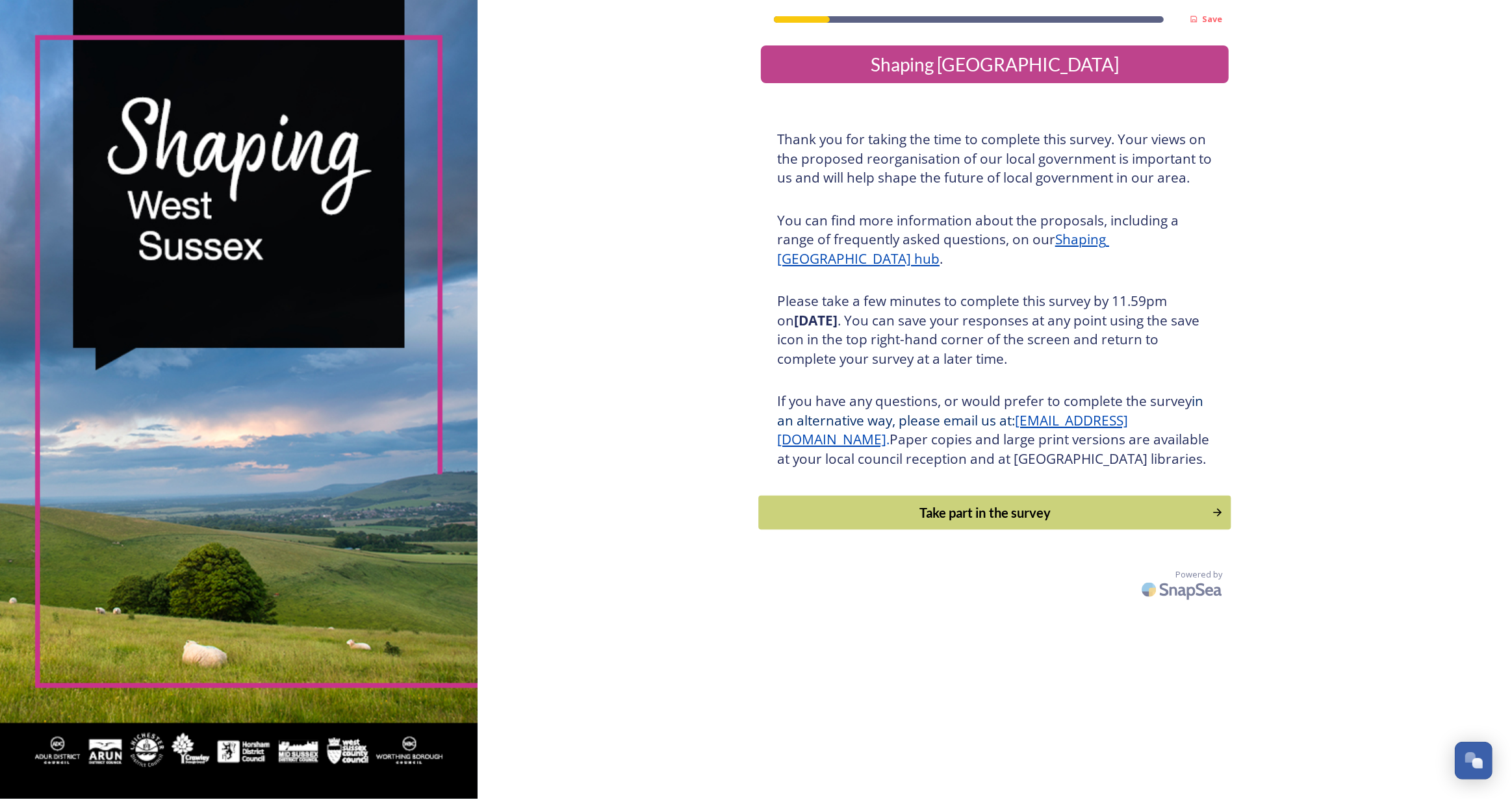
click at [1019, 523] on div "Take part in the survey" at bounding box center [986, 513] width 439 height 19
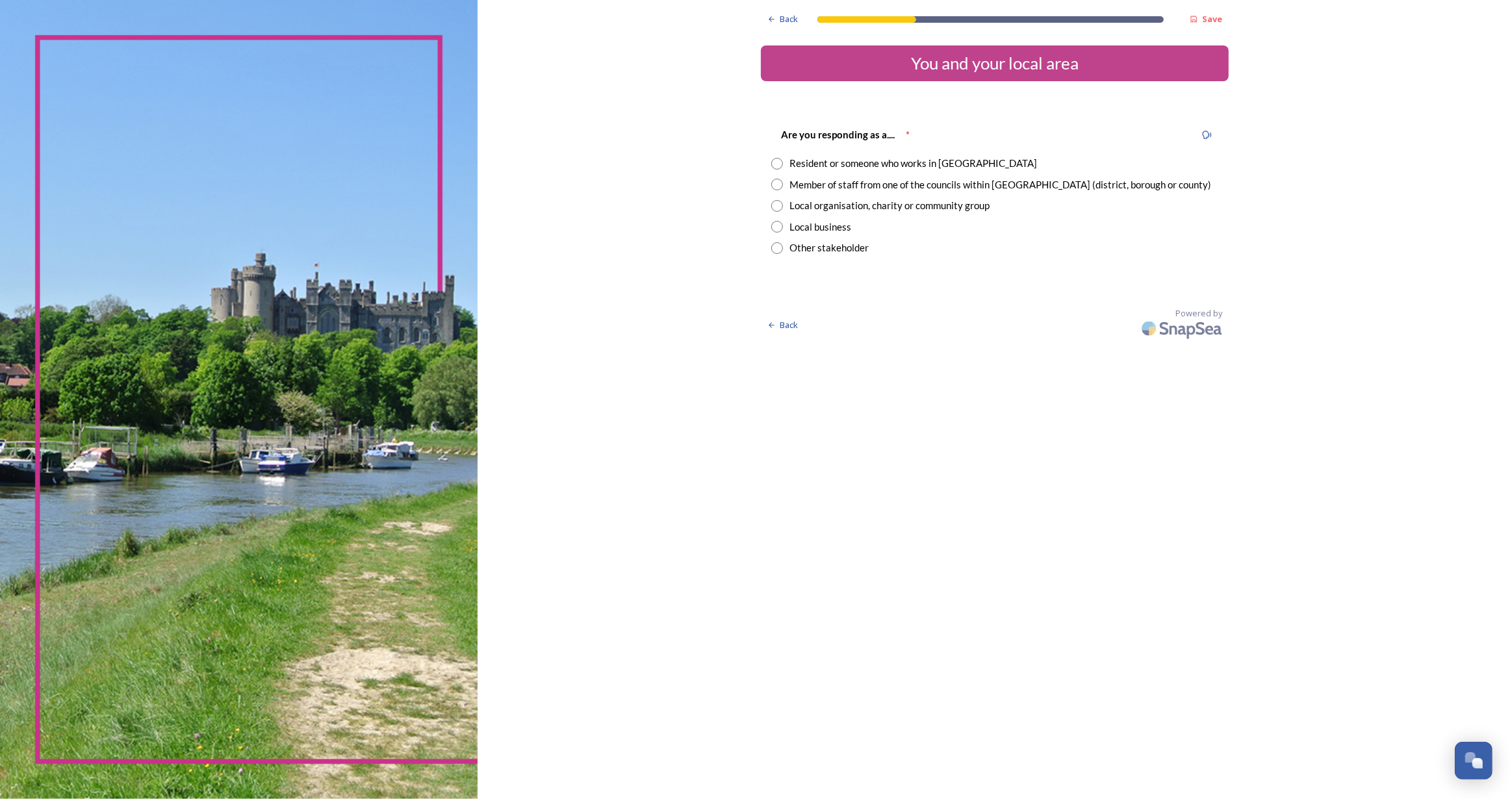
click at [775, 167] on input "radio" at bounding box center [777, 164] width 12 height 12
radio input "true"
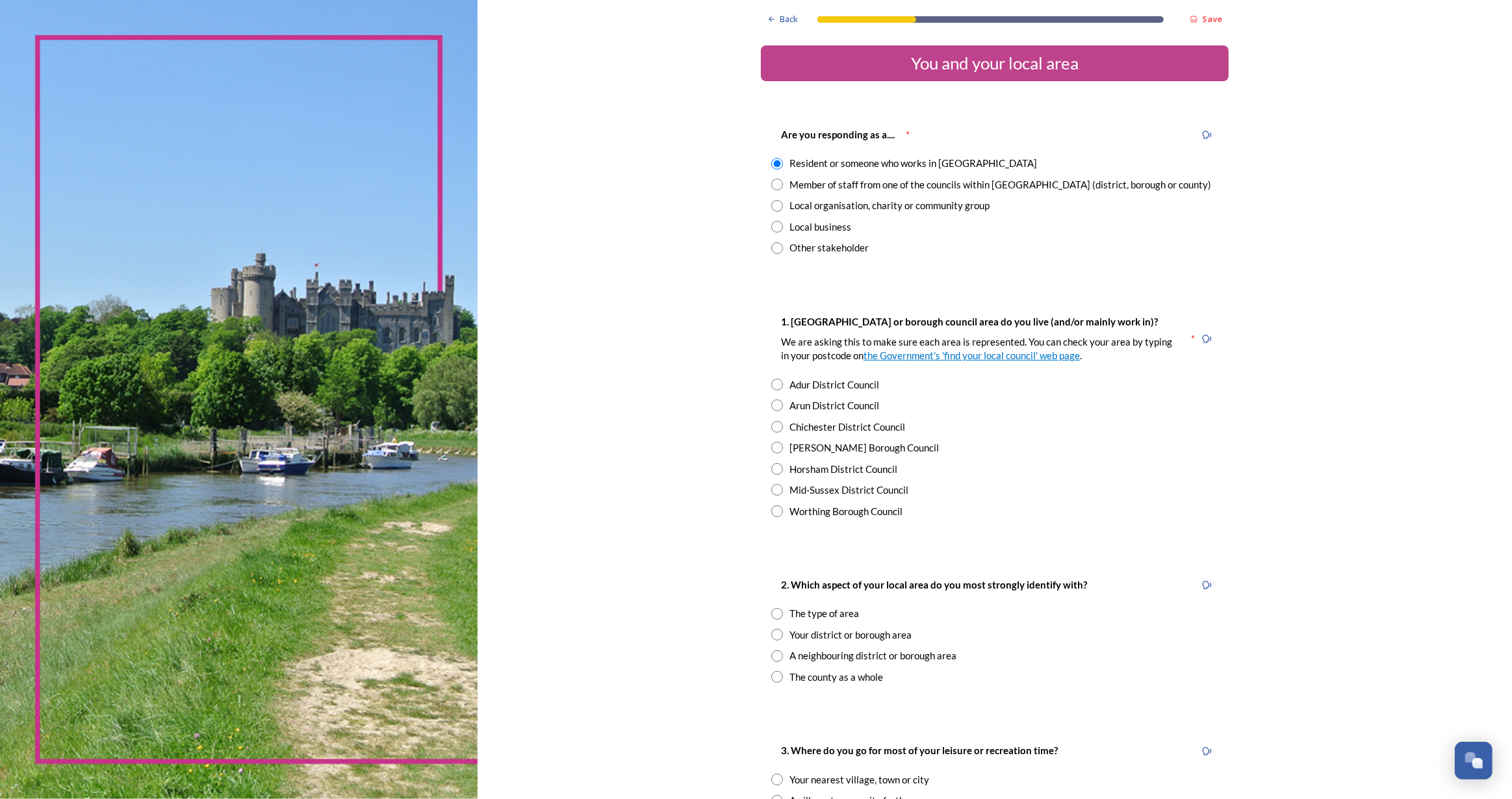
click at [775, 511] on input "radio" at bounding box center [777, 511] width 12 height 12
radio input "true"
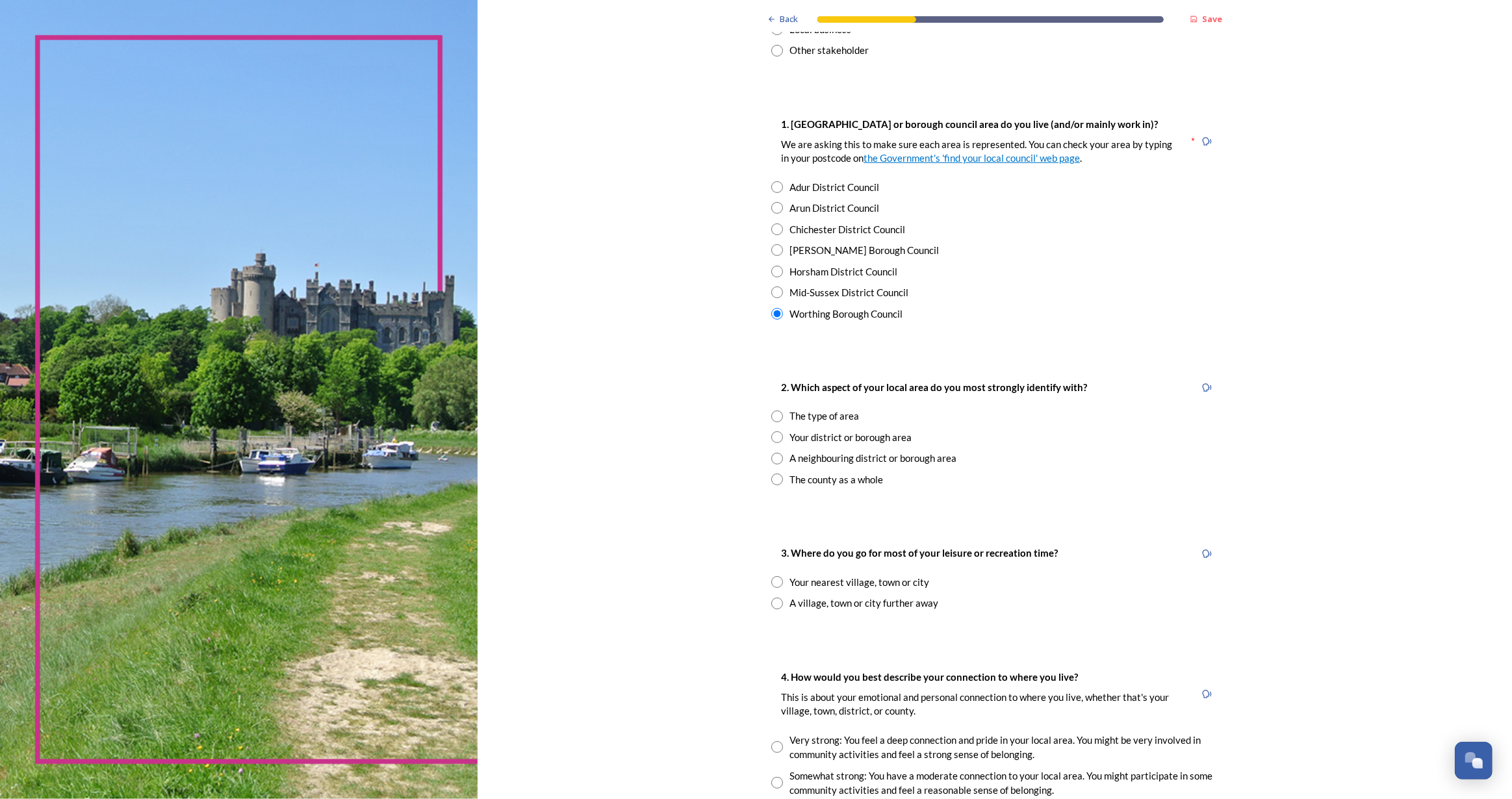
scroll to position [295, 0]
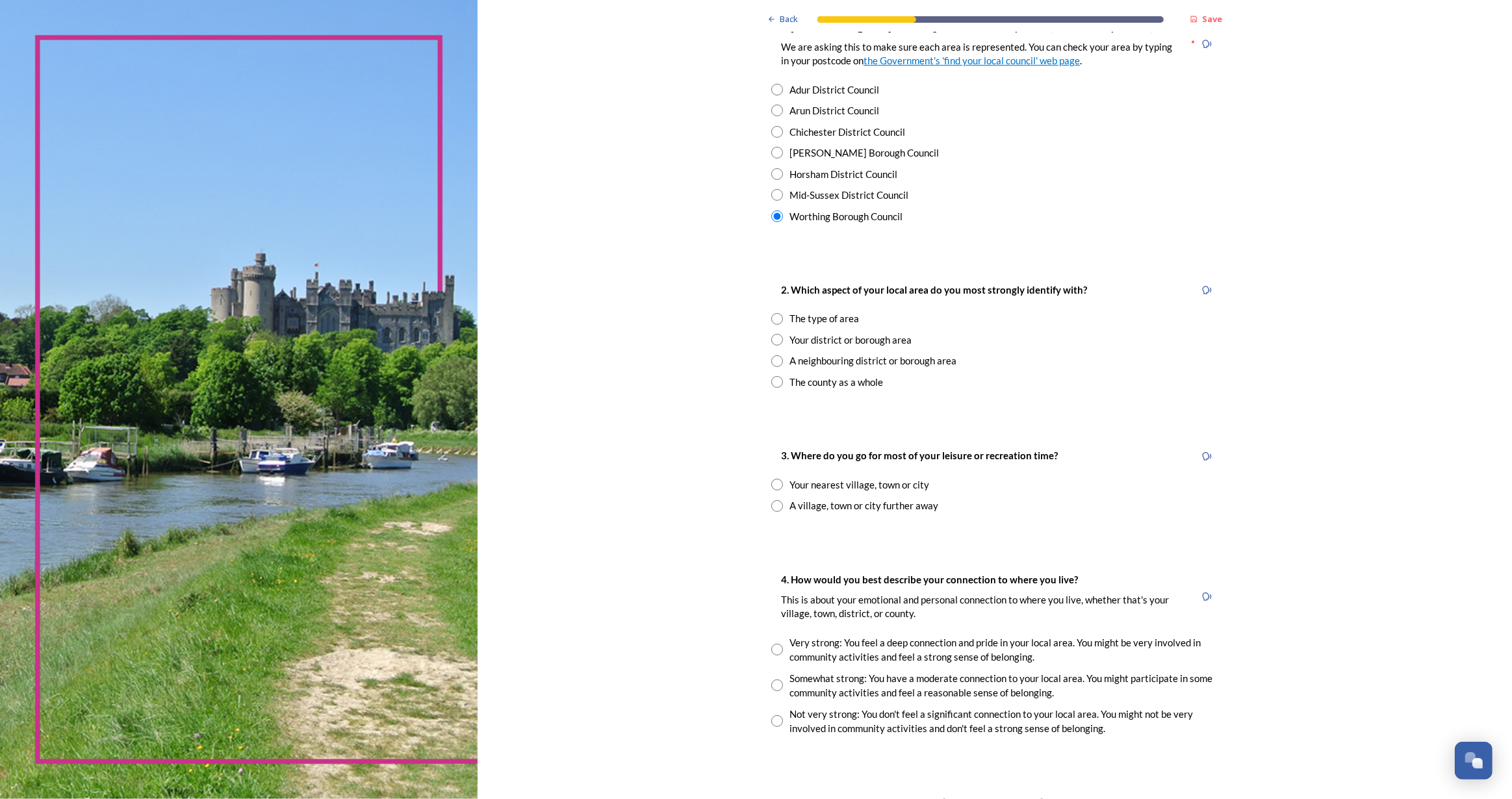
click at [771, 316] on input "radio" at bounding box center [777, 319] width 12 height 12
radio input "true"
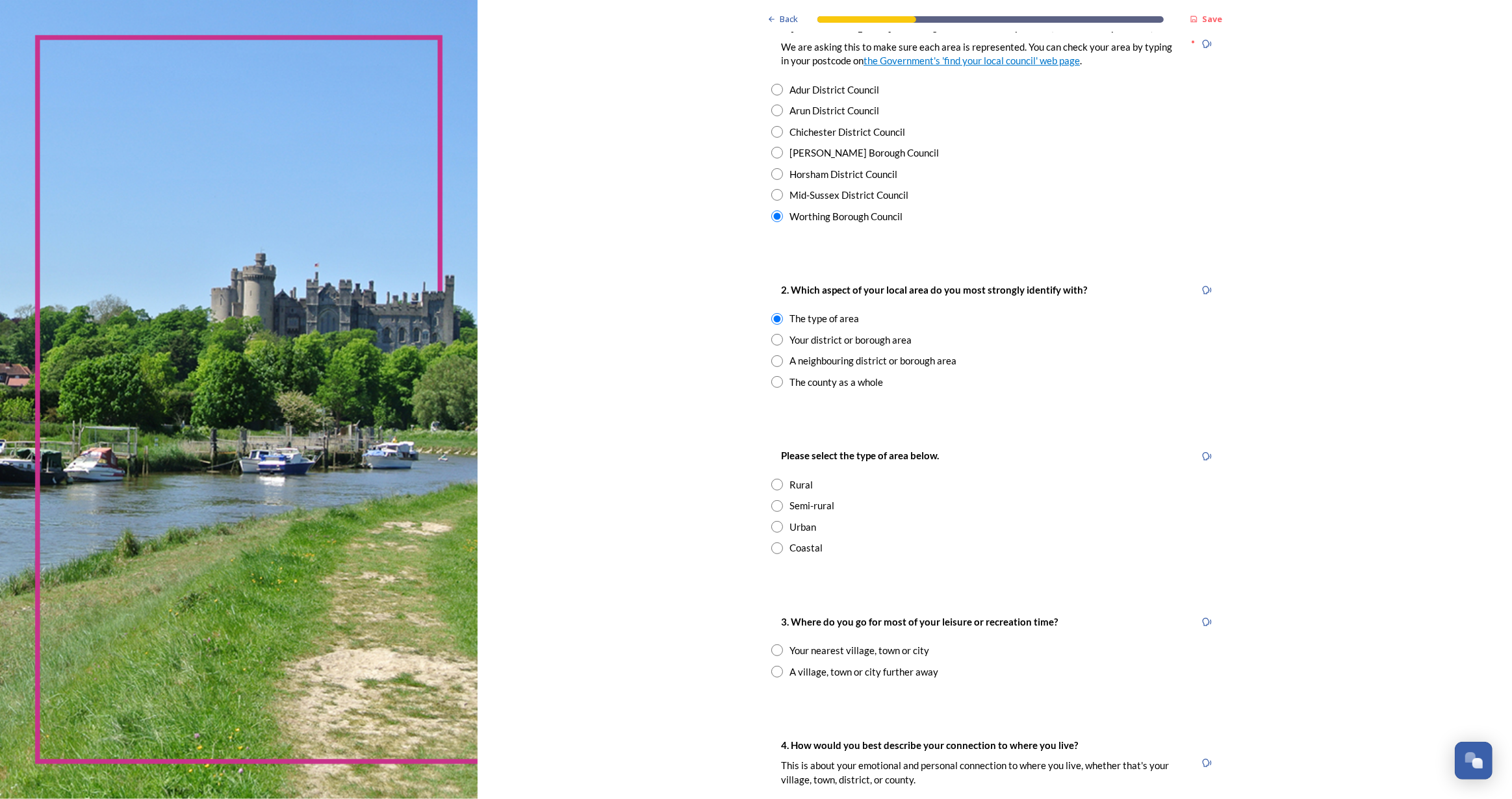
click at [771, 483] on input "radio" at bounding box center [777, 485] width 12 height 12
radio input "true"
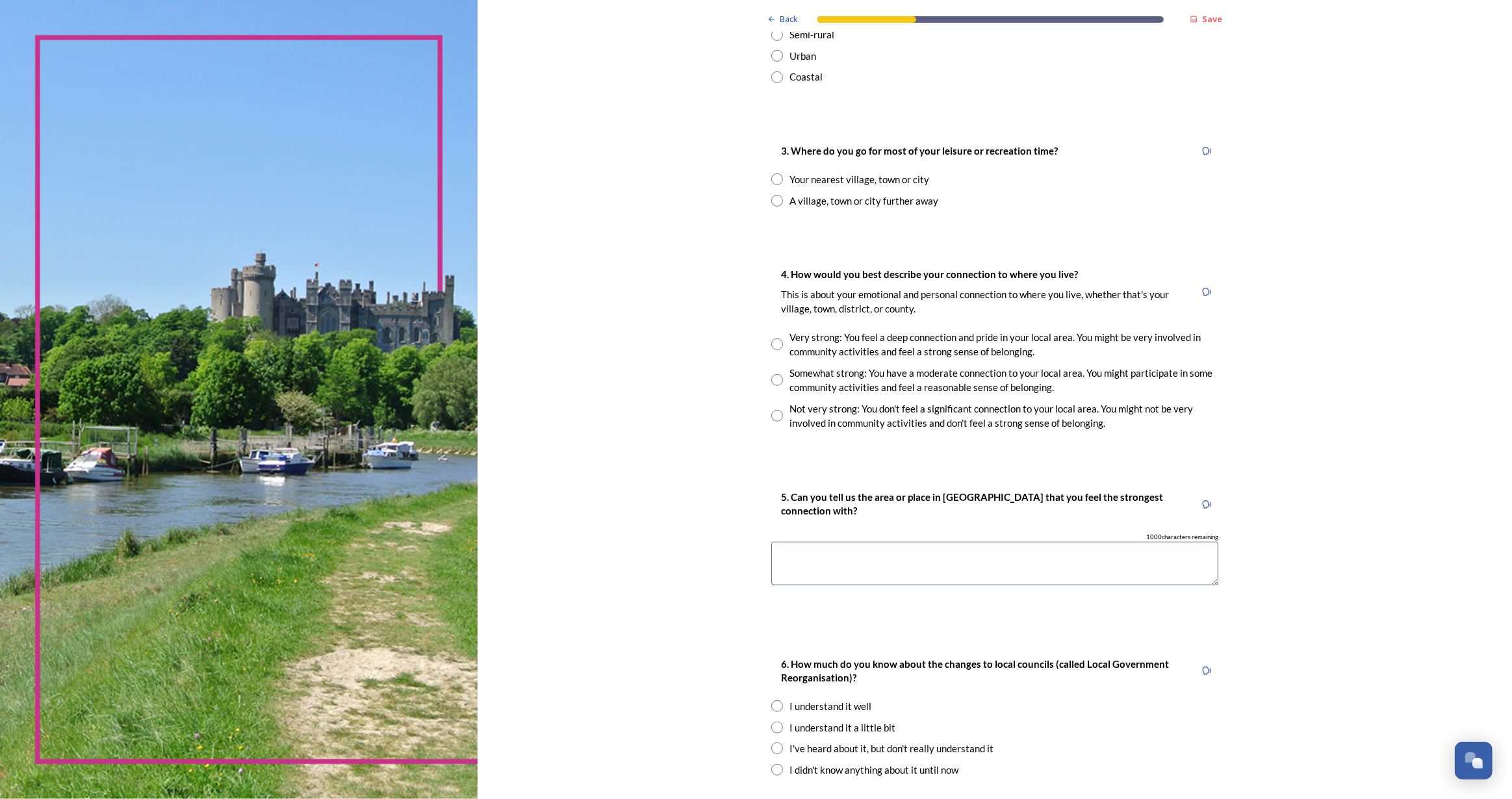
scroll to position [709, 0]
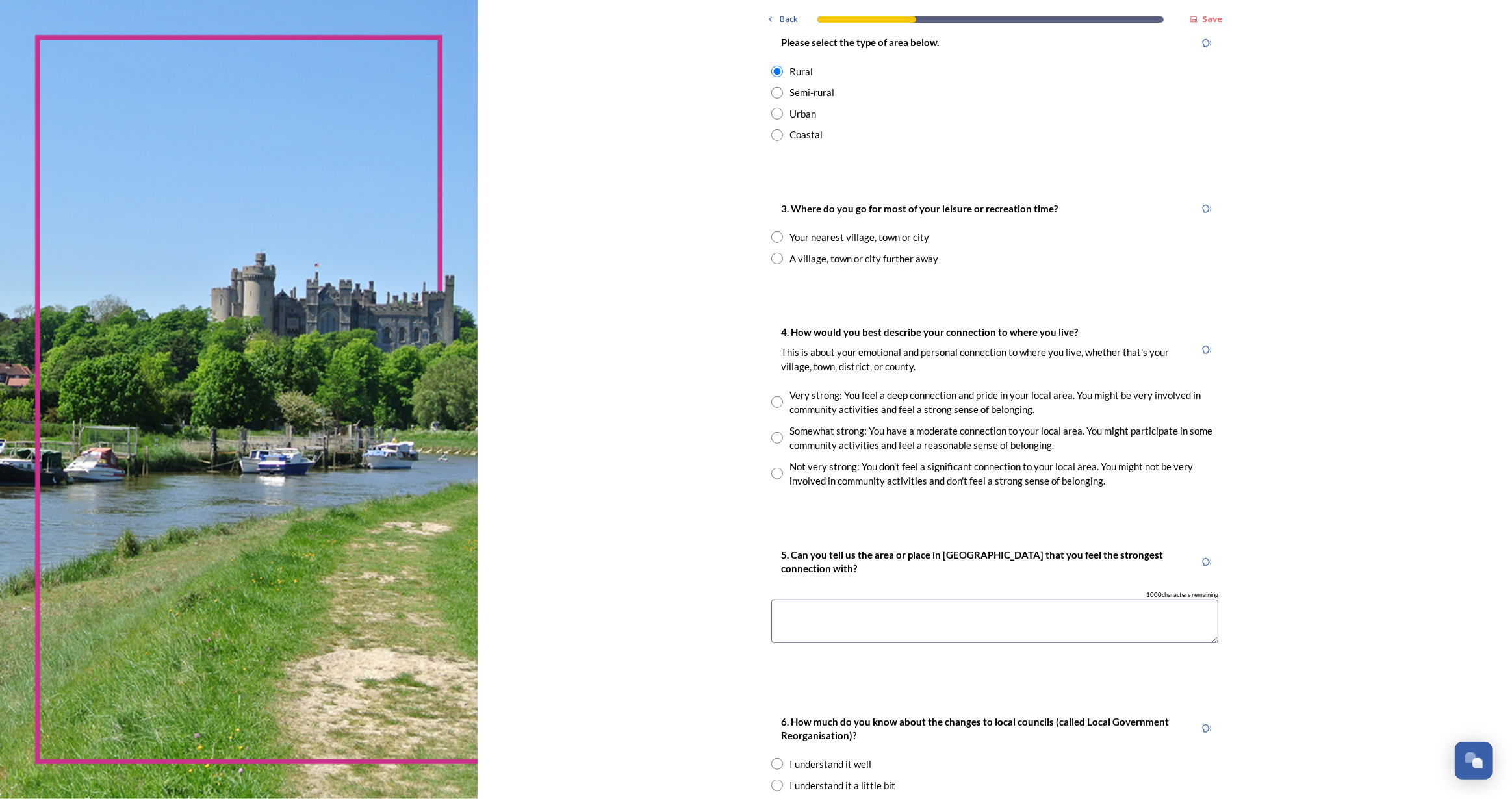
click at [771, 232] on input "radio" at bounding box center [777, 237] width 12 height 12
radio input "true"
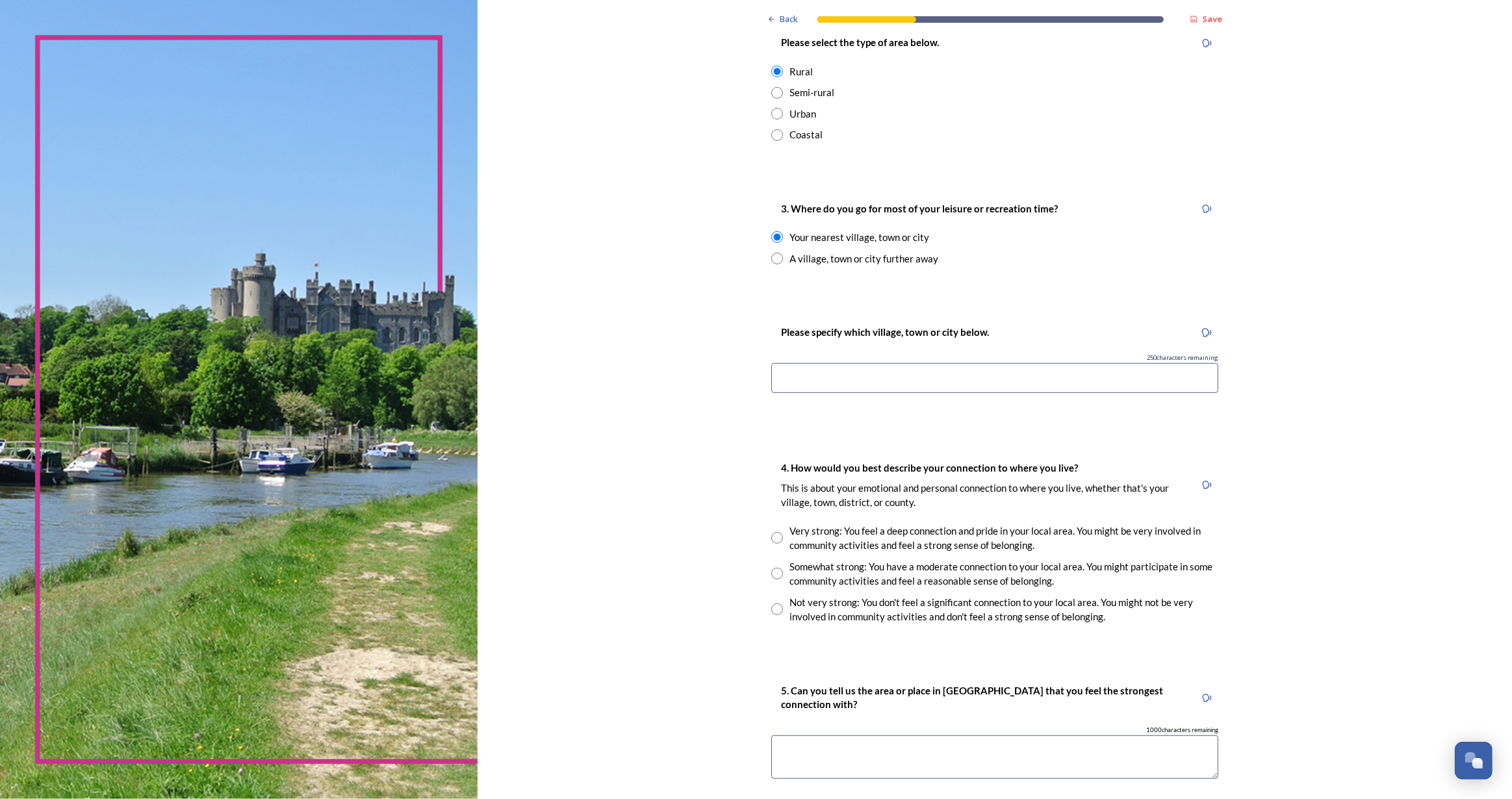
click at [836, 371] on input at bounding box center [994, 377] width 447 height 30
drag, startPoint x: 774, startPoint y: 257, endPoint x: 779, endPoint y: 271, distance: 14.9
click at [773, 257] on input "radio" at bounding box center [777, 259] width 12 height 12
radio input "true"
click at [815, 380] on input at bounding box center [994, 377] width 447 height 30
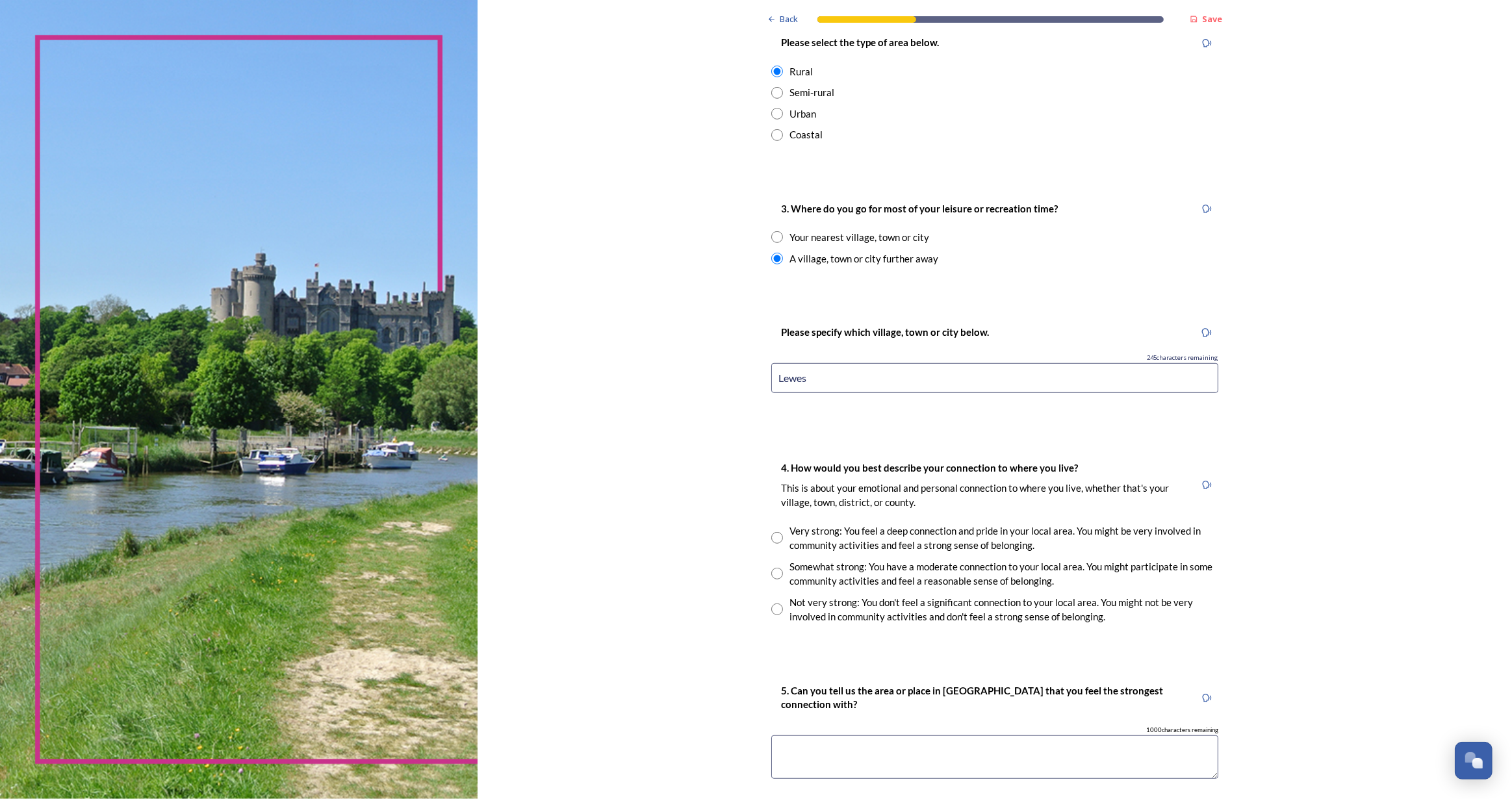
type input "Lewes"
click at [771, 606] on input "radio" at bounding box center [777, 609] width 12 height 12
radio input "true"
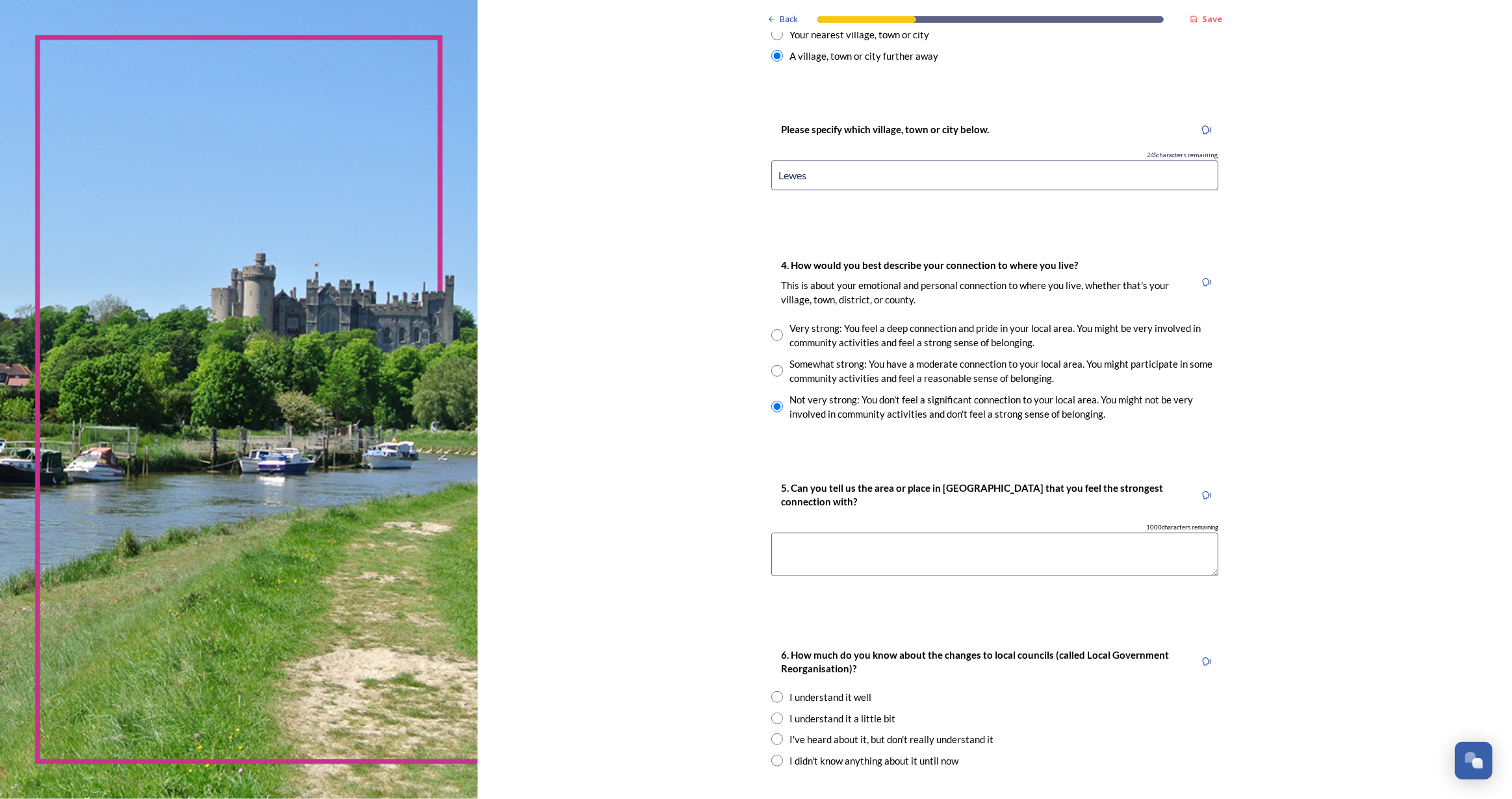
scroll to position [945, 0]
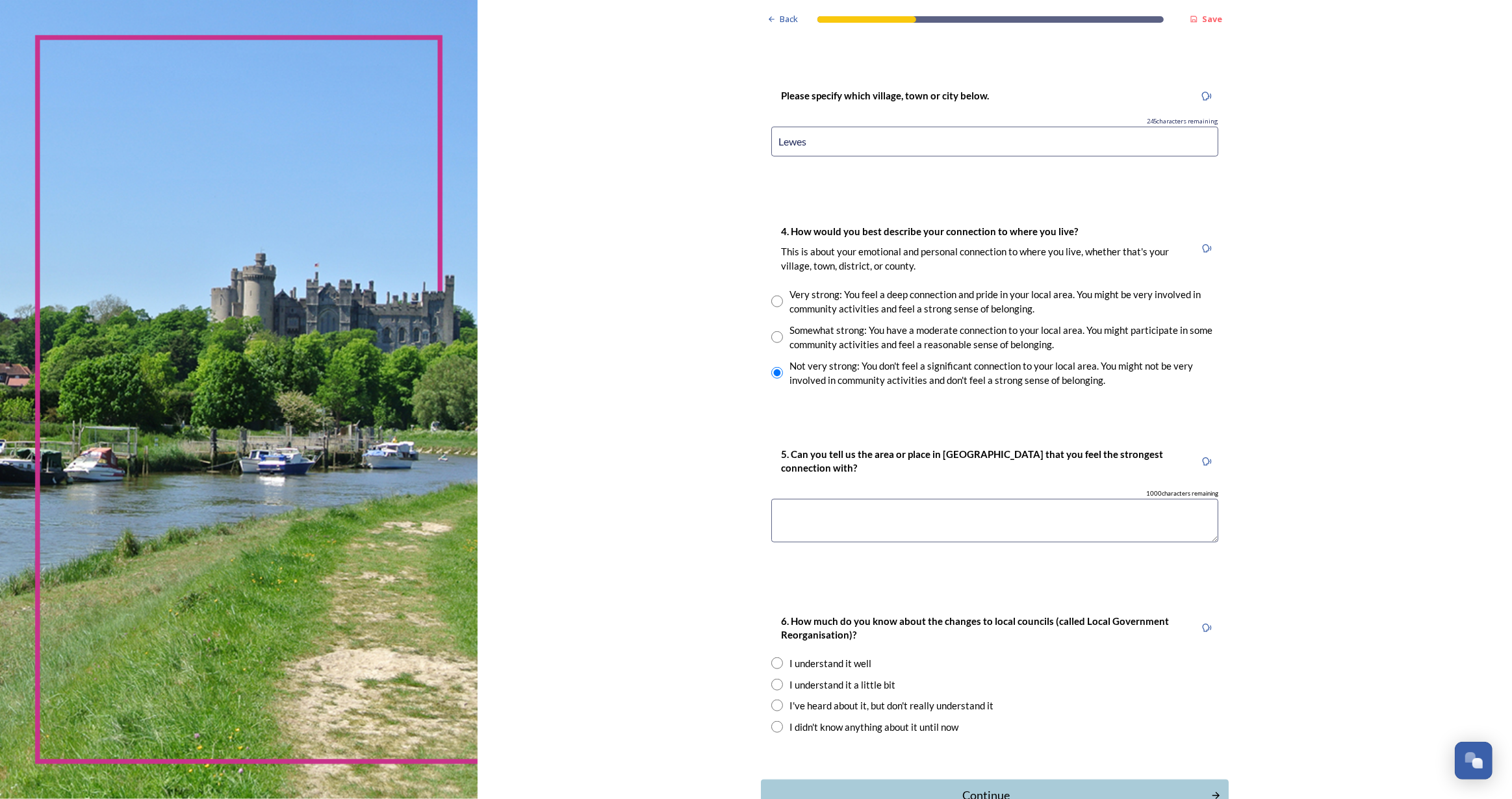
click at [865, 510] on textarea at bounding box center [994, 520] width 447 height 43
type textarea "South Downs"
click at [777, 680] on input "radio" at bounding box center [777, 684] width 12 height 12
radio input "true"
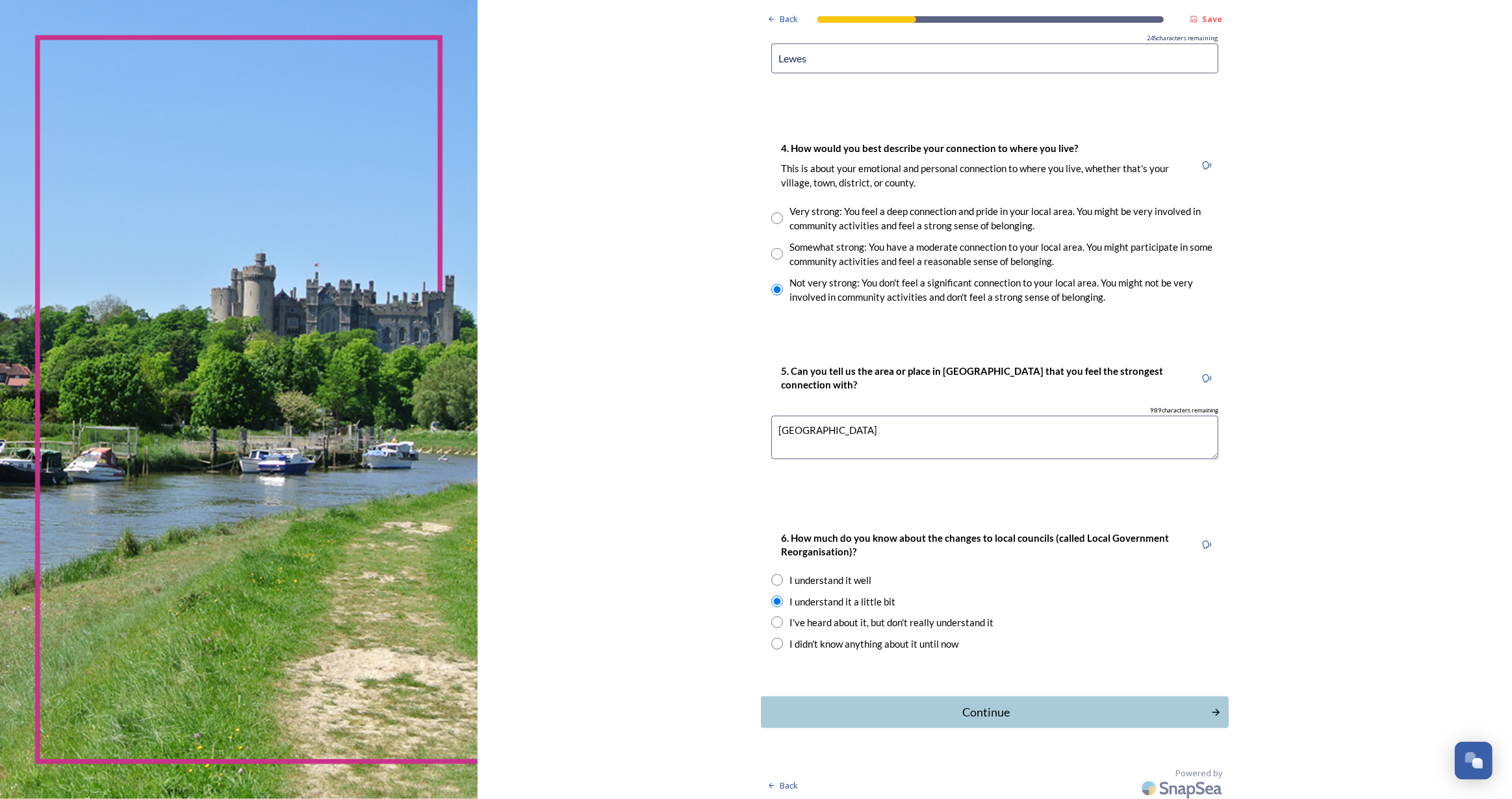
scroll to position [1031, 0]
click at [1011, 701] on div "Continue" at bounding box center [986, 709] width 440 height 17
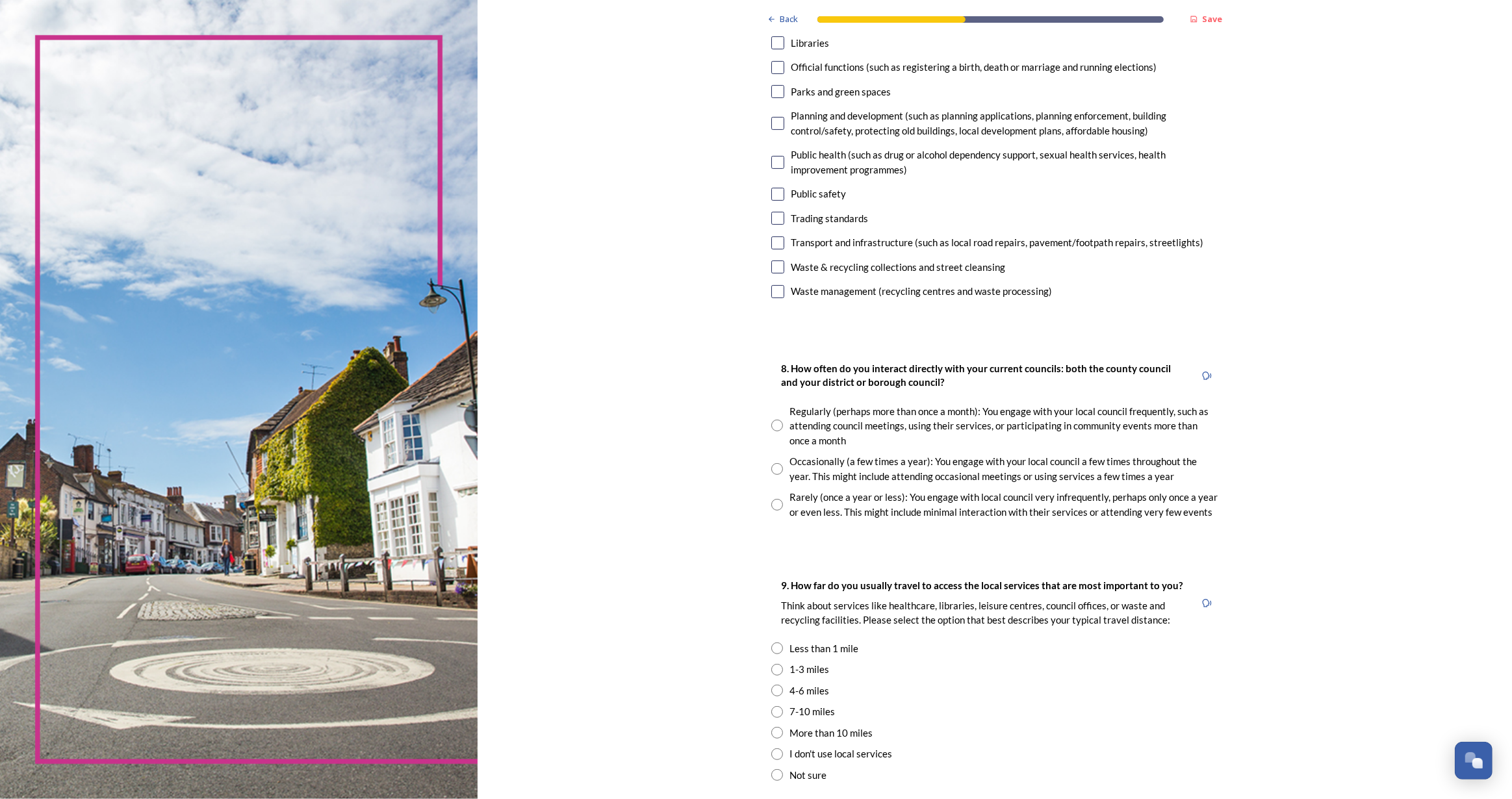
scroll to position [709, 0]
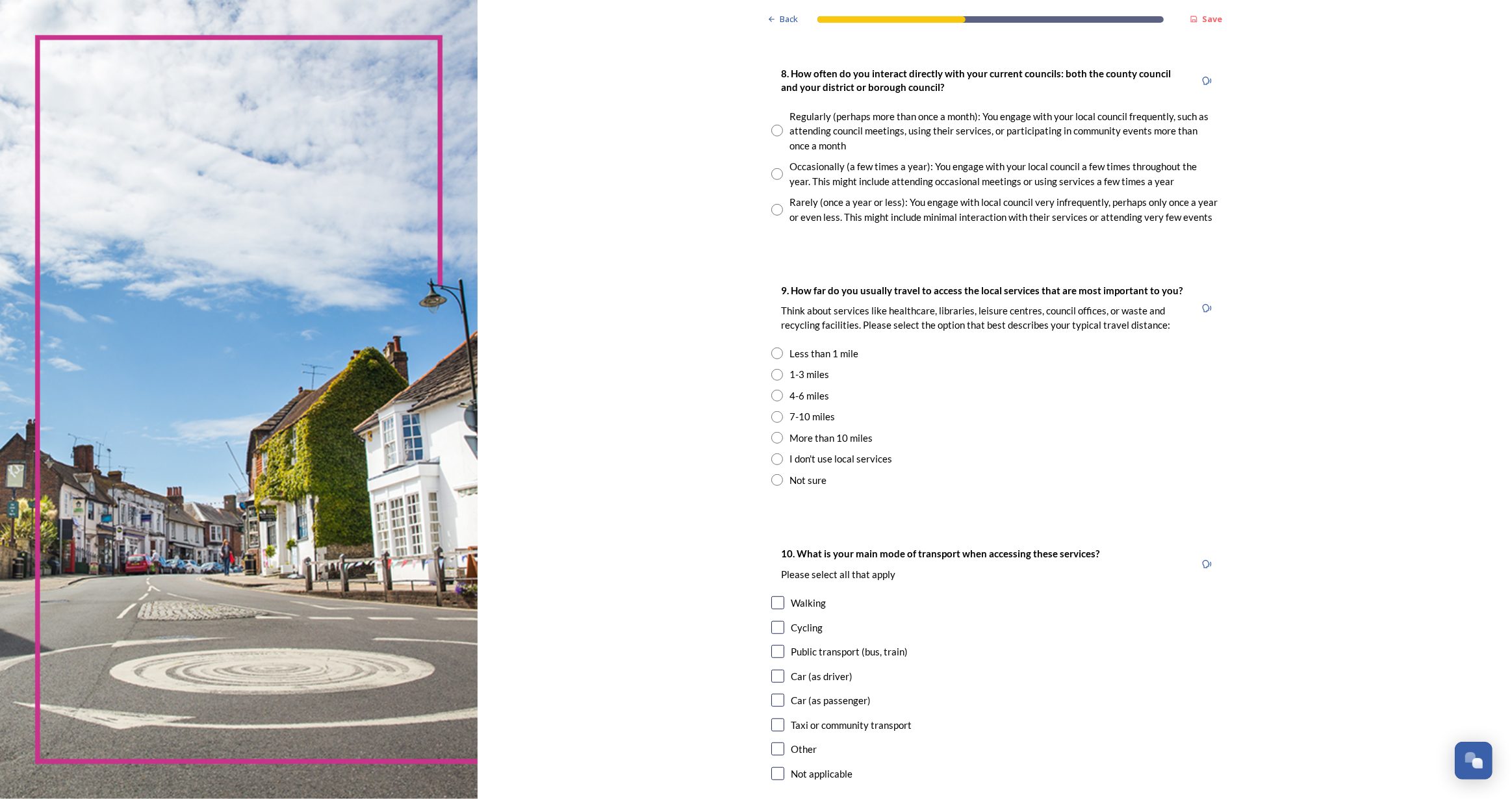
click at [773, 209] on input "radio" at bounding box center [777, 210] width 12 height 12
radio input "true"
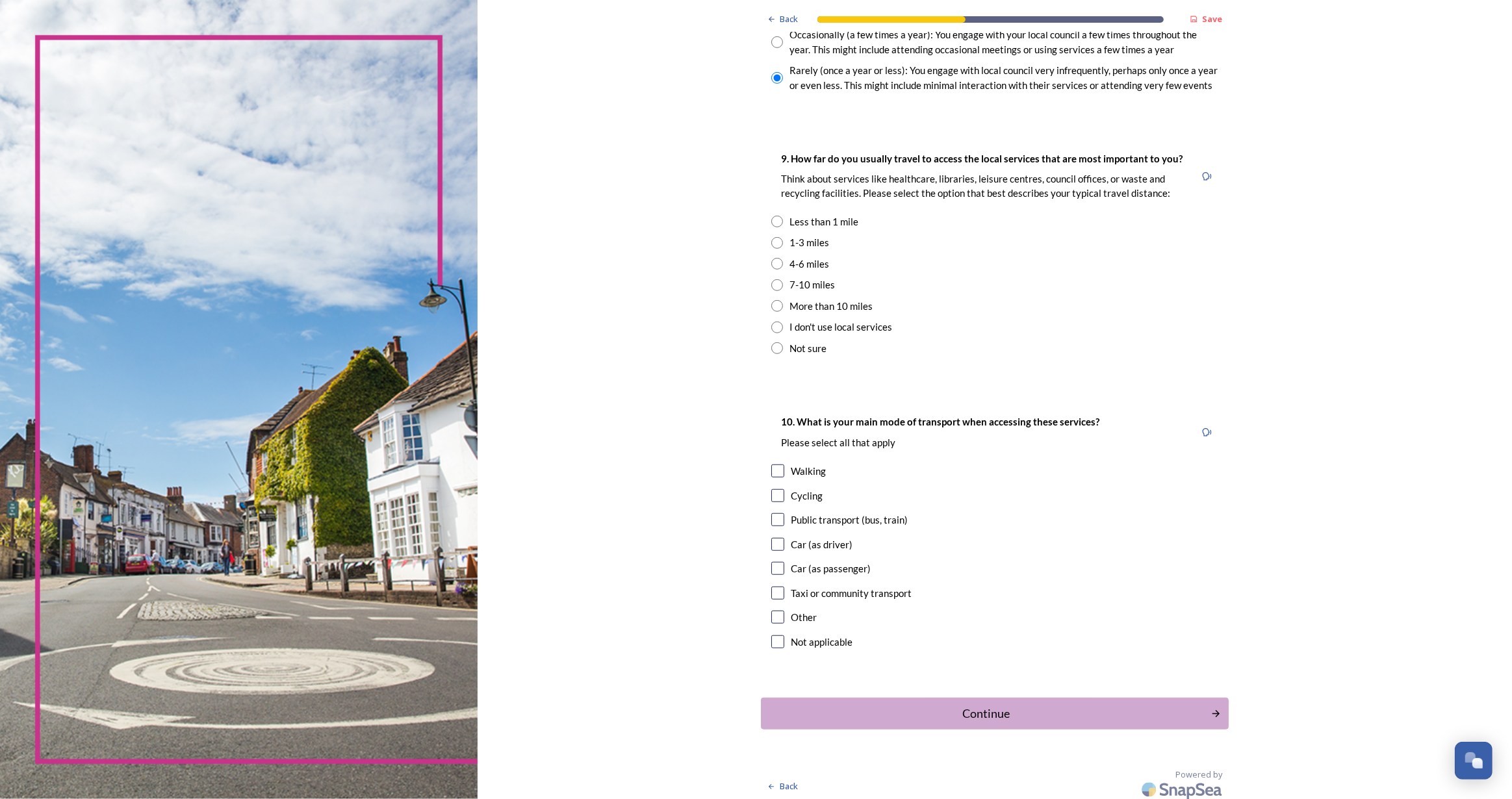
scroll to position [845, 0]
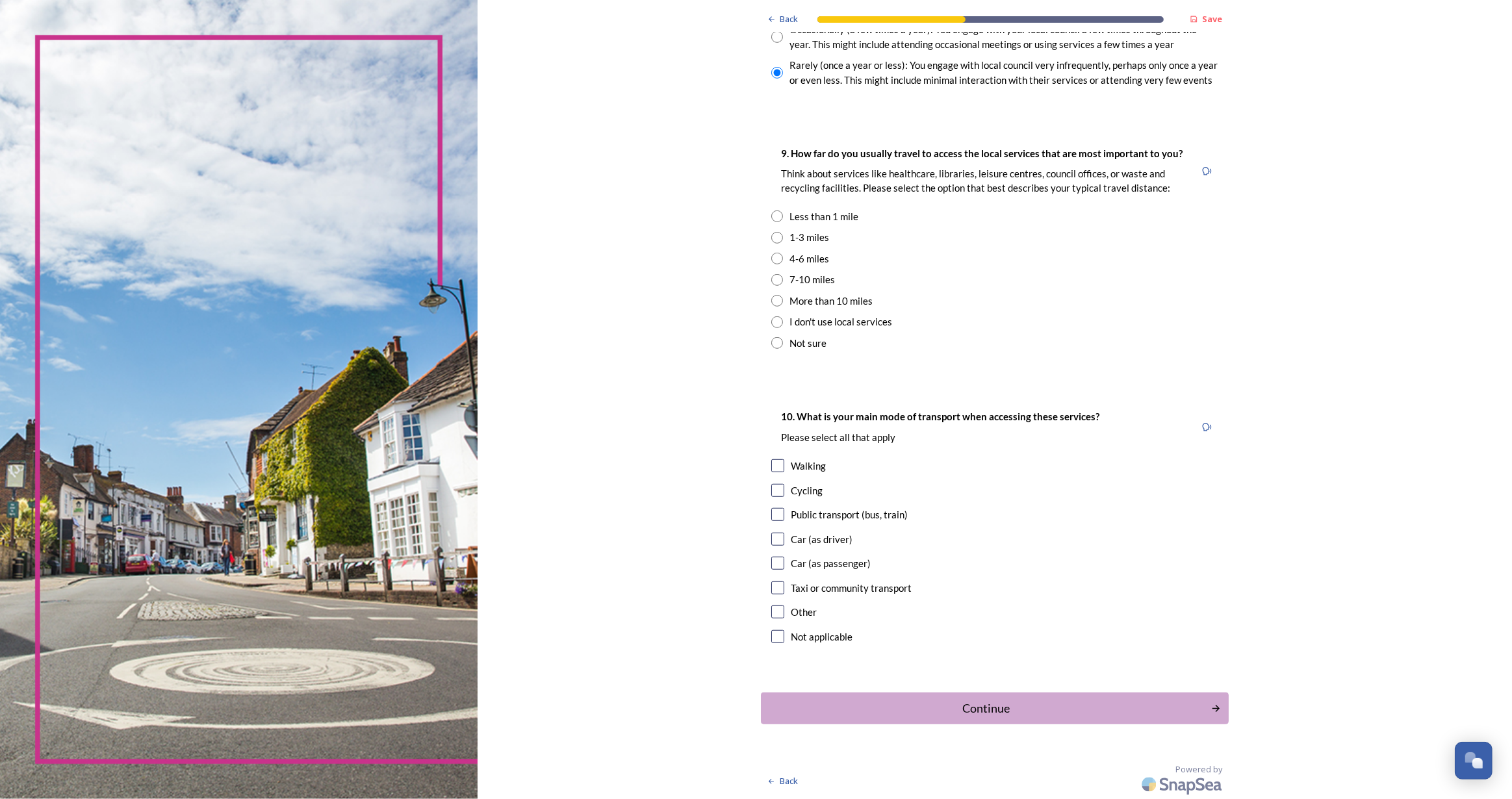
click at [775, 301] on input "radio" at bounding box center [777, 300] width 12 height 12
radio input "true"
click at [771, 464] on input "checkbox" at bounding box center [778, 466] width 13 height 13
checkbox input "true"
click at [773, 519] on input "checkbox" at bounding box center [778, 515] width 13 height 13
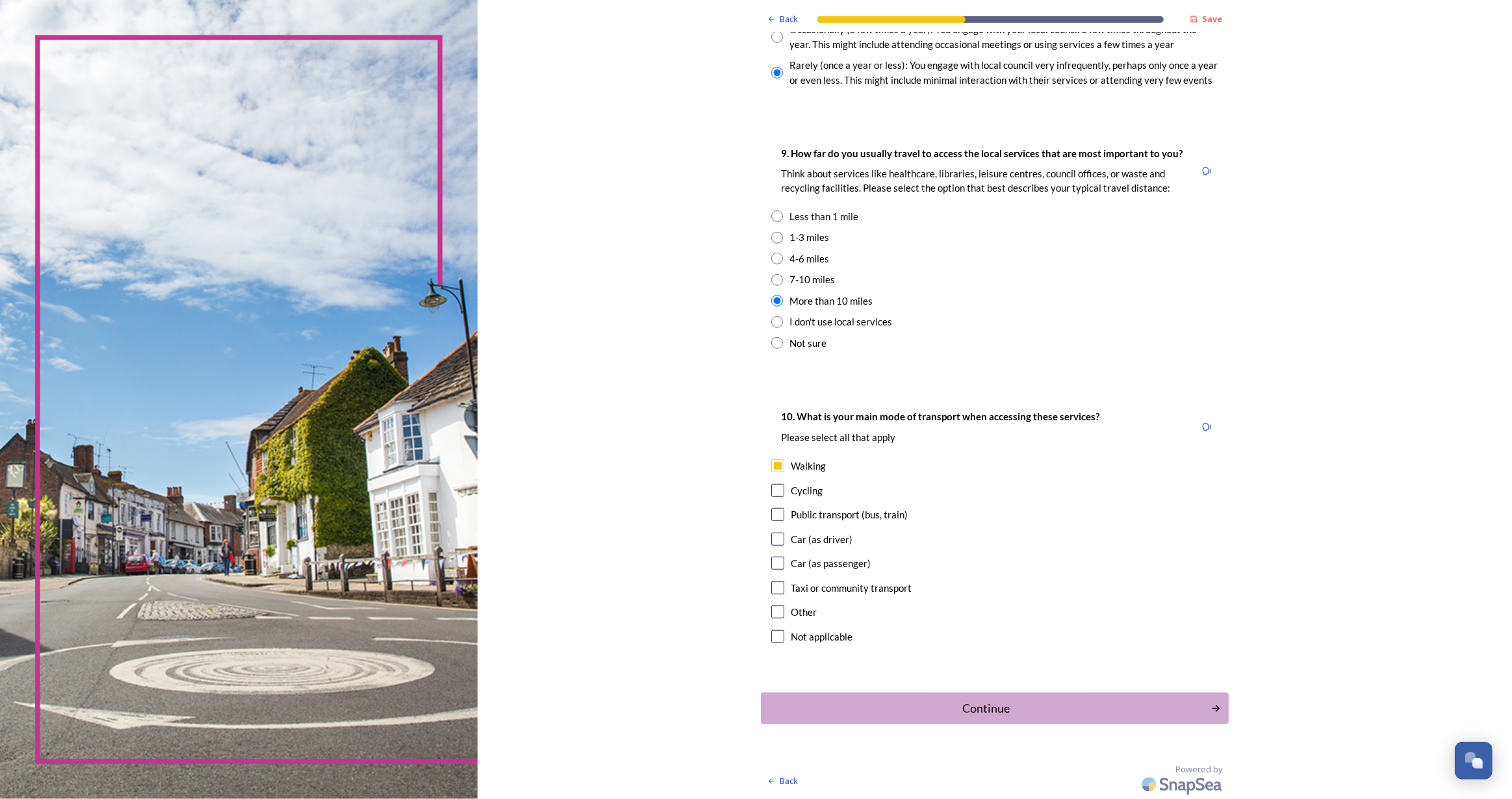
checkbox input "true"
click at [1064, 709] on div "Continue" at bounding box center [986, 709] width 436 height 17
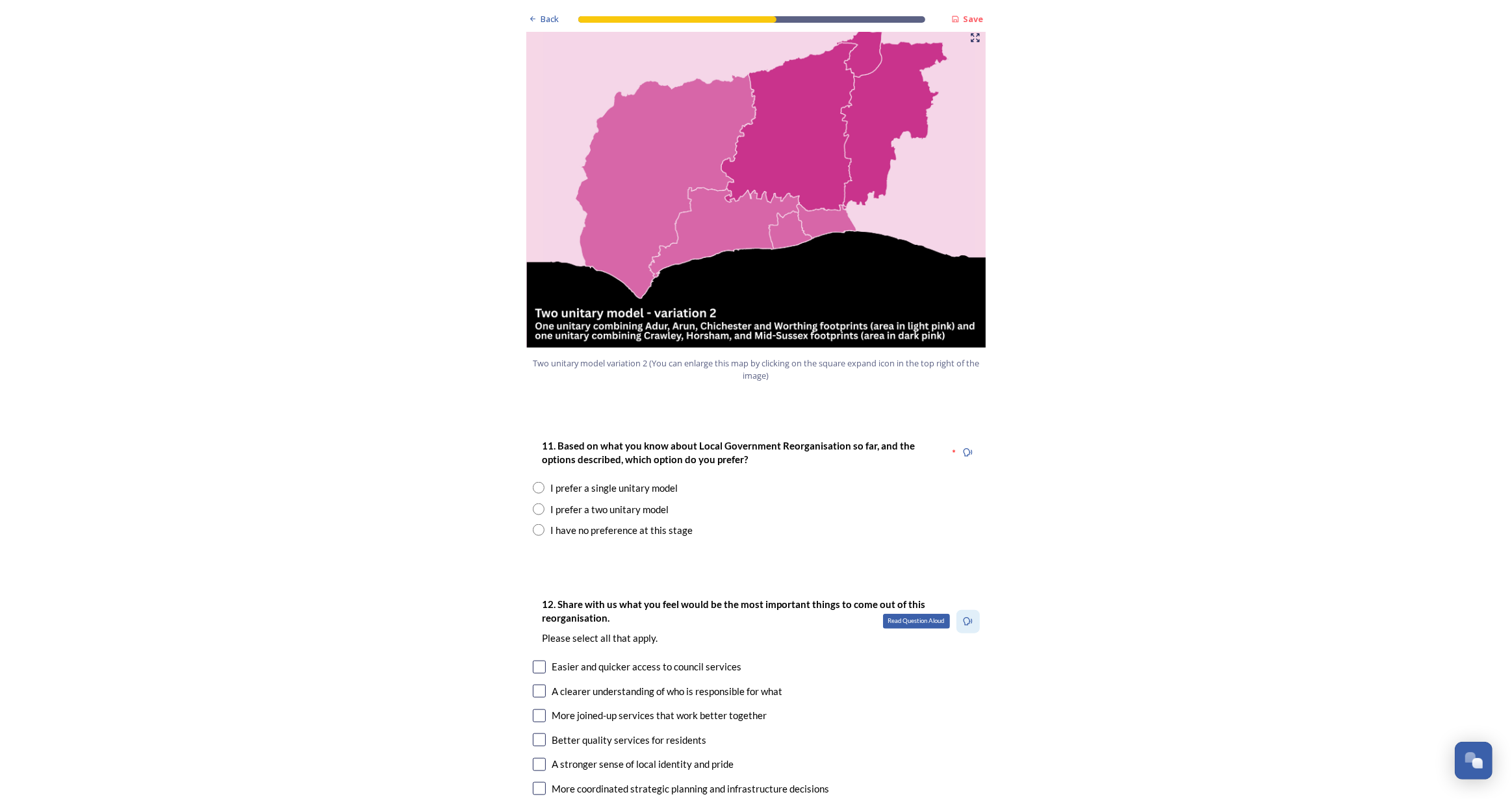
scroll to position [1417, 0]
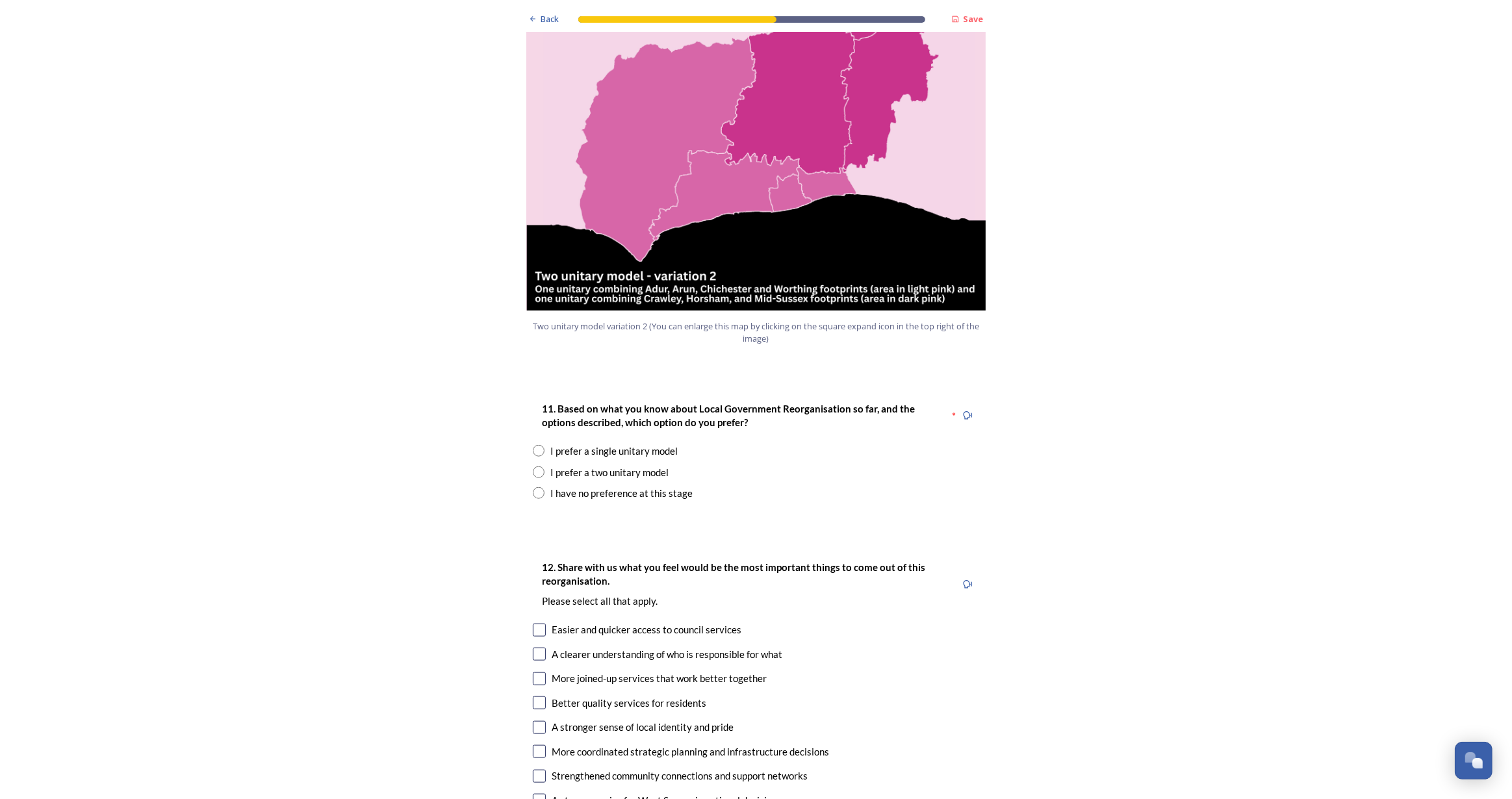
click at [533, 445] on input "radio" at bounding box center [539, 451] width 12 height 12
radio input "true"
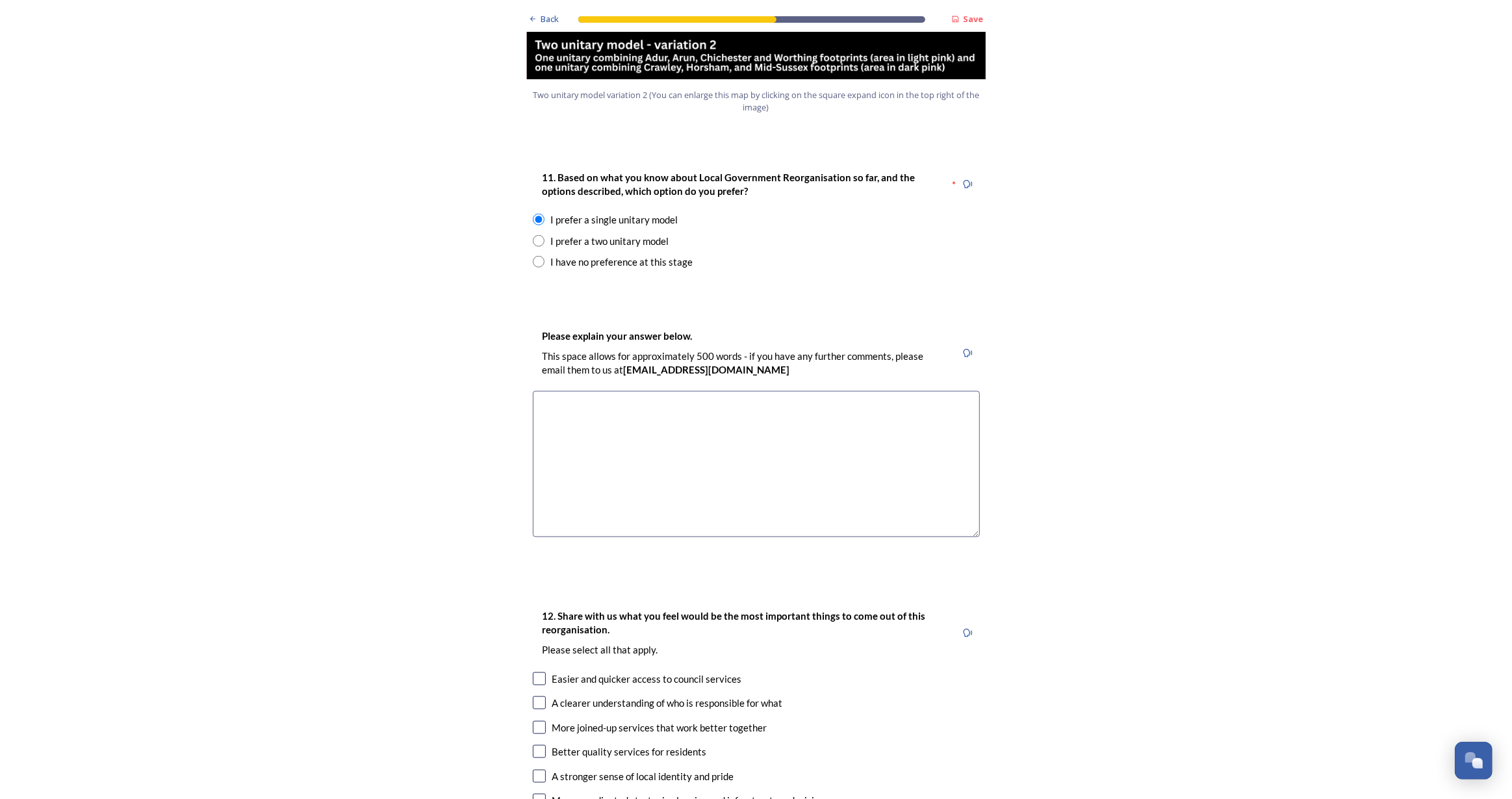
scroll to position [1654, 0]
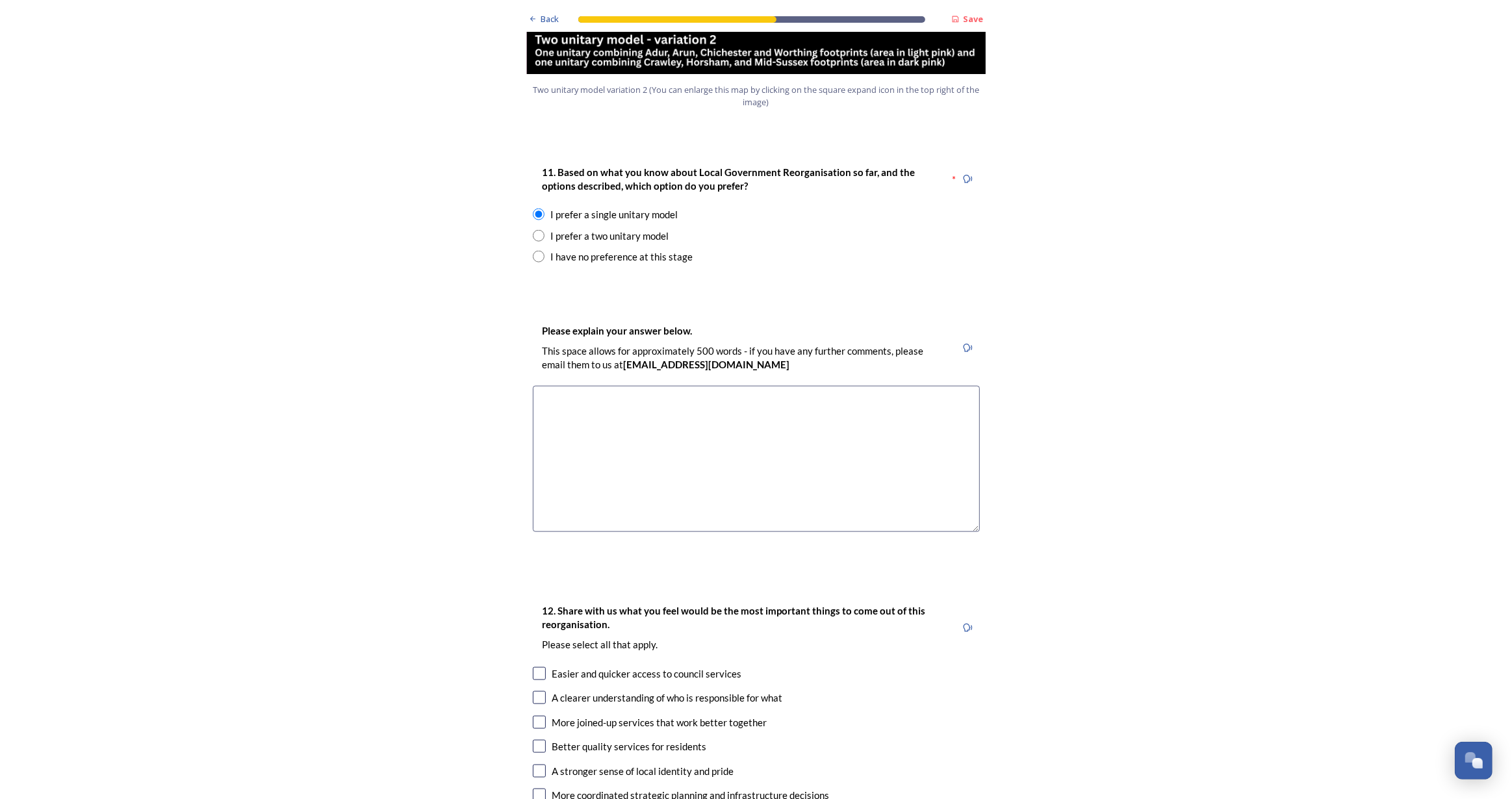
drag, startPoint x: 678, startPoint y: 543, endPoint x: 677, endPoint y: 526, distance: 17.0
click at [678, 543] on div "Back Save Prioritising future services As explained on our Shaping West Sussex …" at bounding box center [756, 515] width 468 height 4338
click at [633, 414] on textarea at bounding box center [756, 459] width 447 height 146
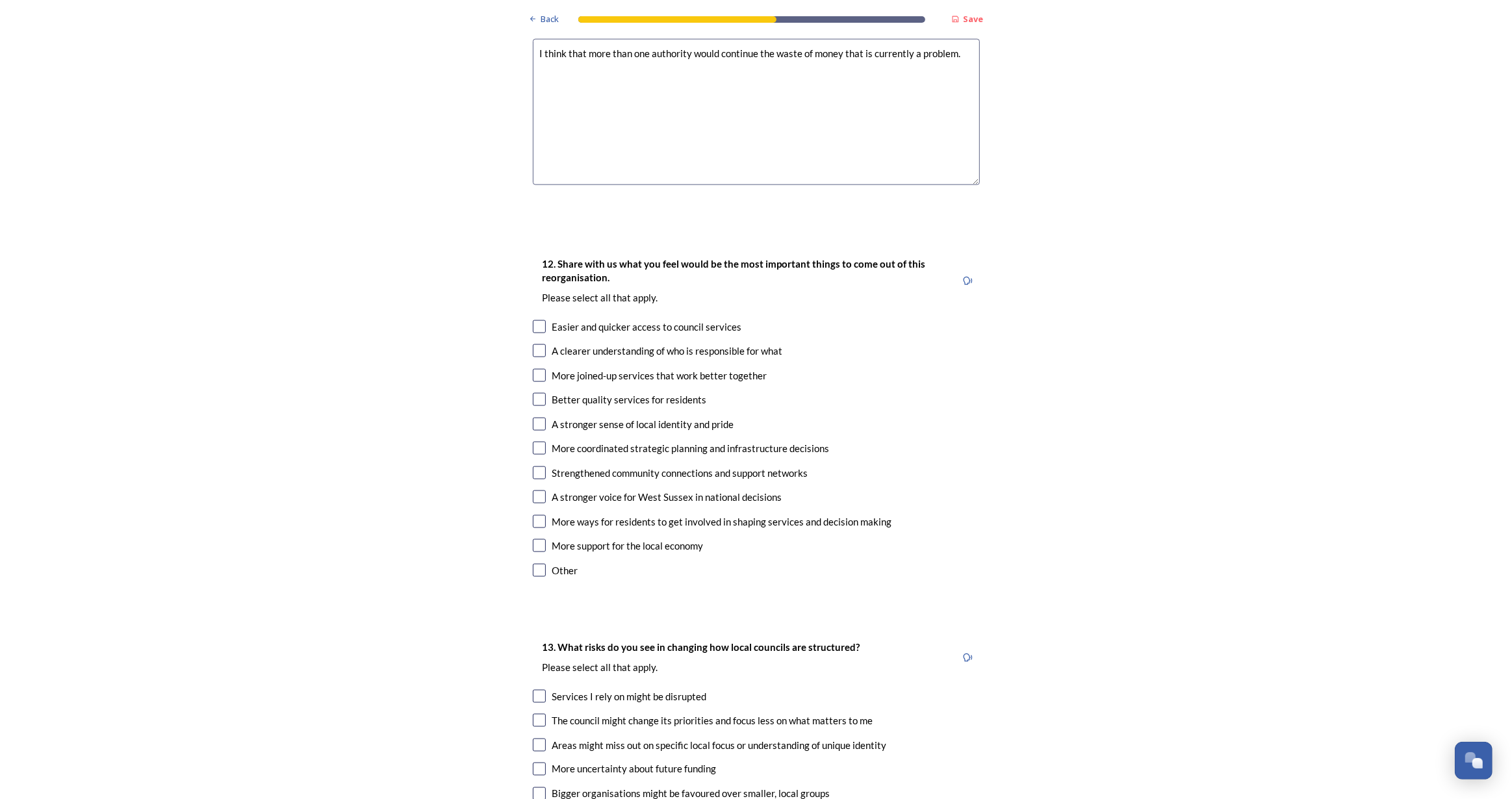
scroll to position [2008, 0]
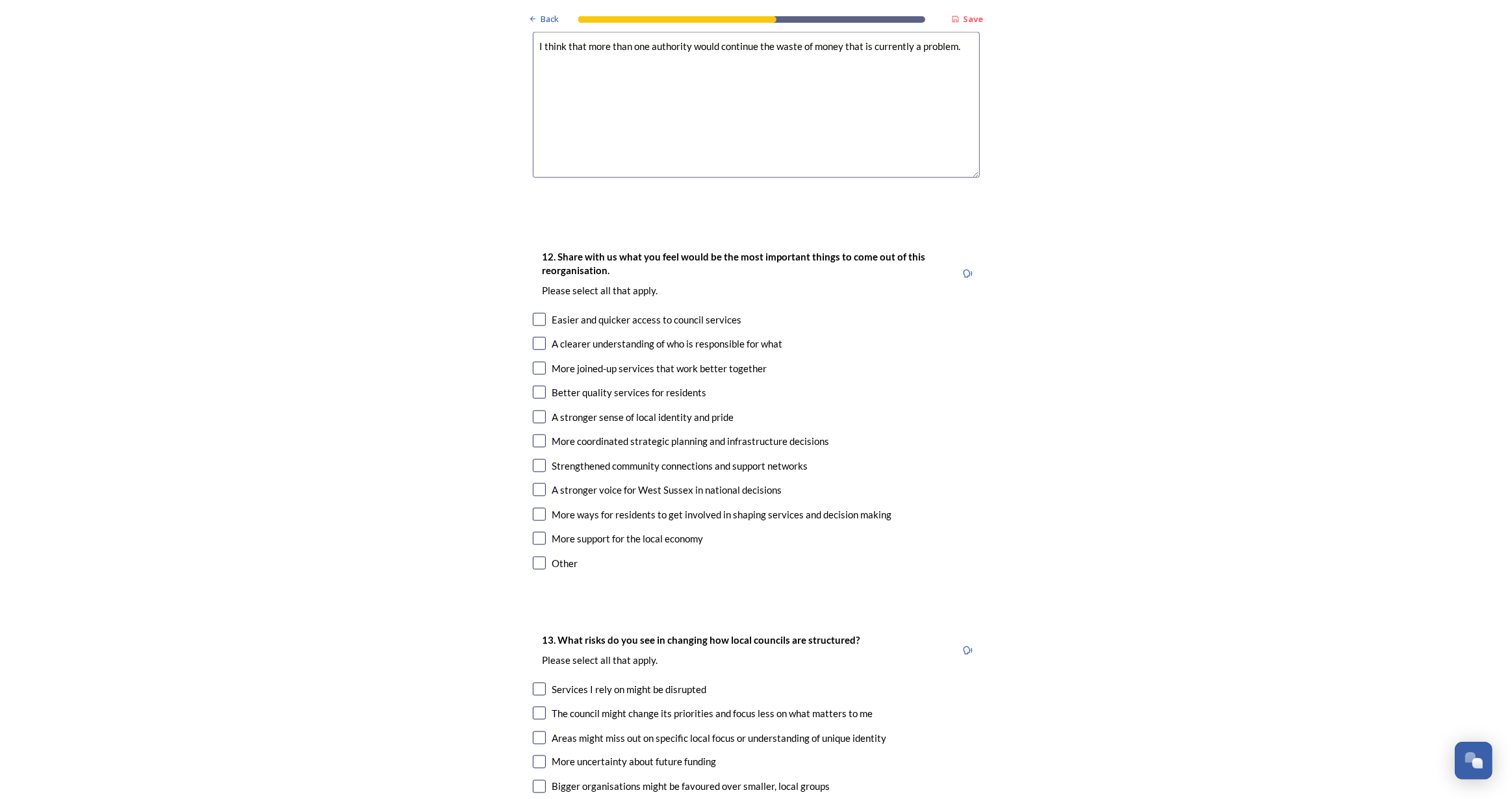
type textarea "I think that more than one authority would continue the waste of money that is …"
click at [533, 313] on input "checkbox" at bounding box center [540, 320] width 13 height 13
checkbox input "true"
click at [533, 337] on input "checkbox" at bounding box center [540, 344] width 13 height 13
checkbox input "true"
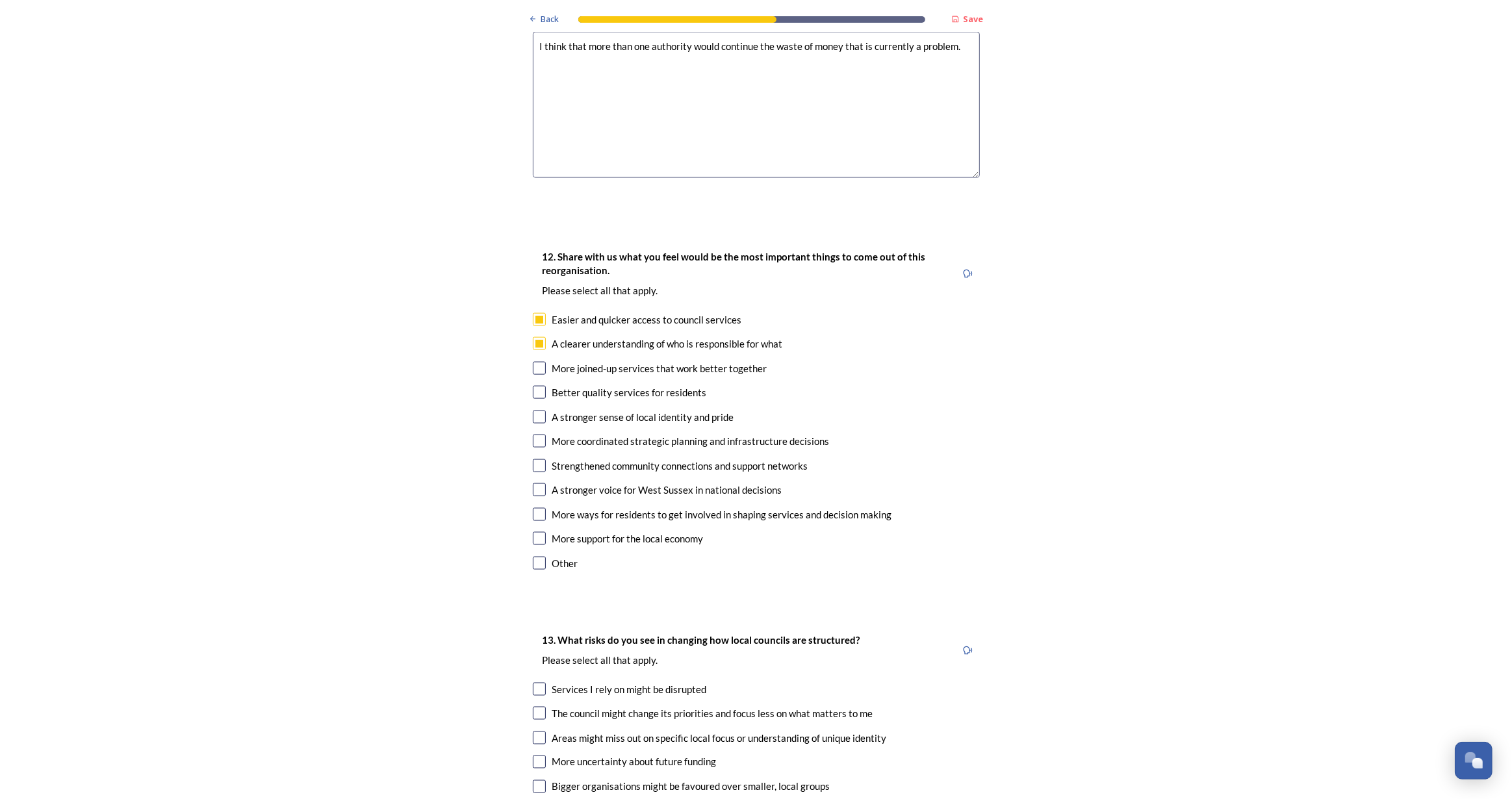
click at [536, 362] on input "checkbox" at bounding box center [540, 369] width 13 height 13
checkbox input "true"
click at [535, 386] on input "checkbox" at bounding box center [540, 393] width 13 height 13
checkbox input "true"
click at [539, 391] on div "12. Share with us what you feel would be the most important things to come out …" at bounding box center [756, 411] width 468 height 351
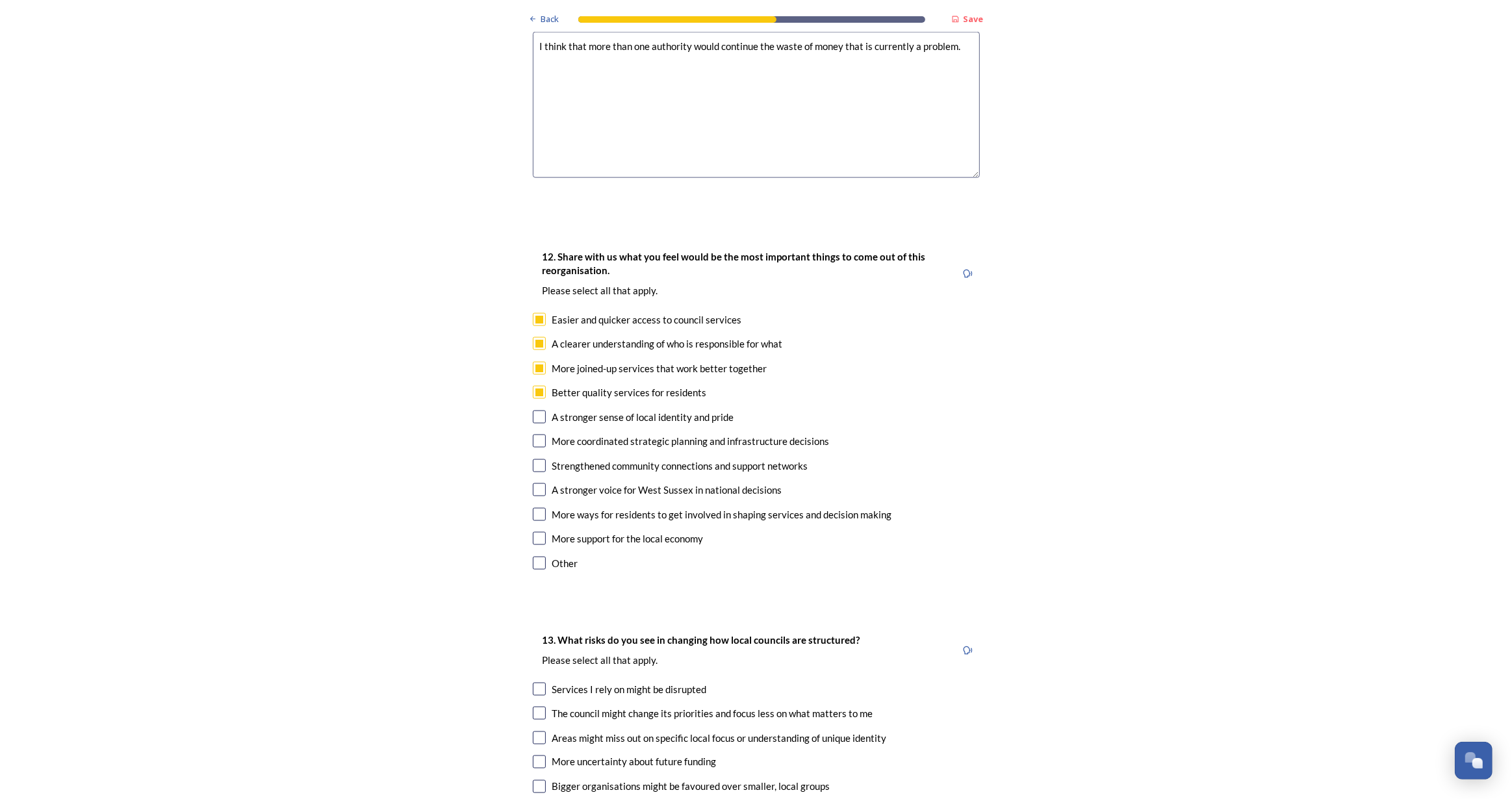
click at [539, 435] on input "checkbox" at bounding box center [540, 442] width 13 height 13
checkbox input "true"
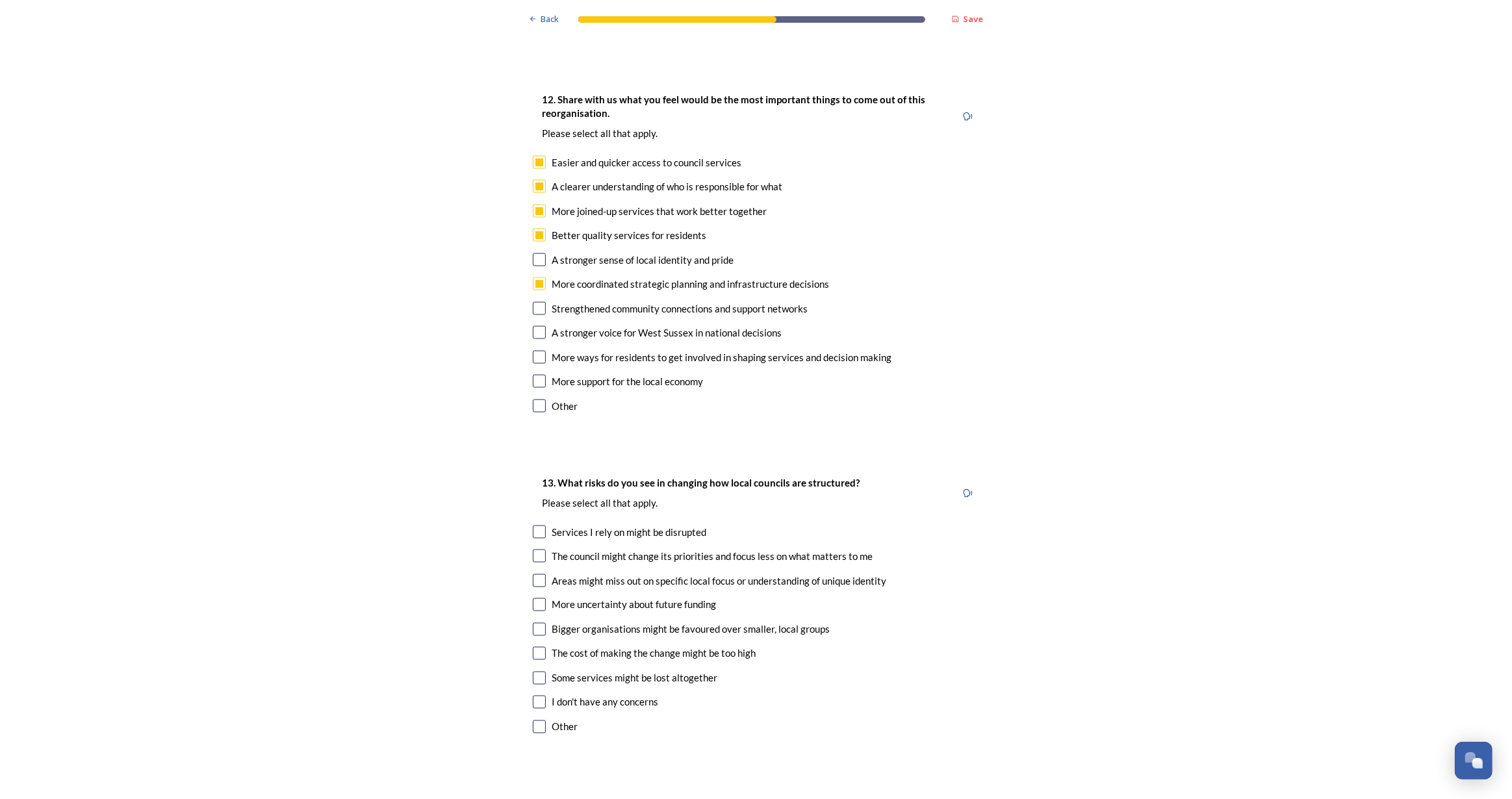
scroll to position [2185, 0]
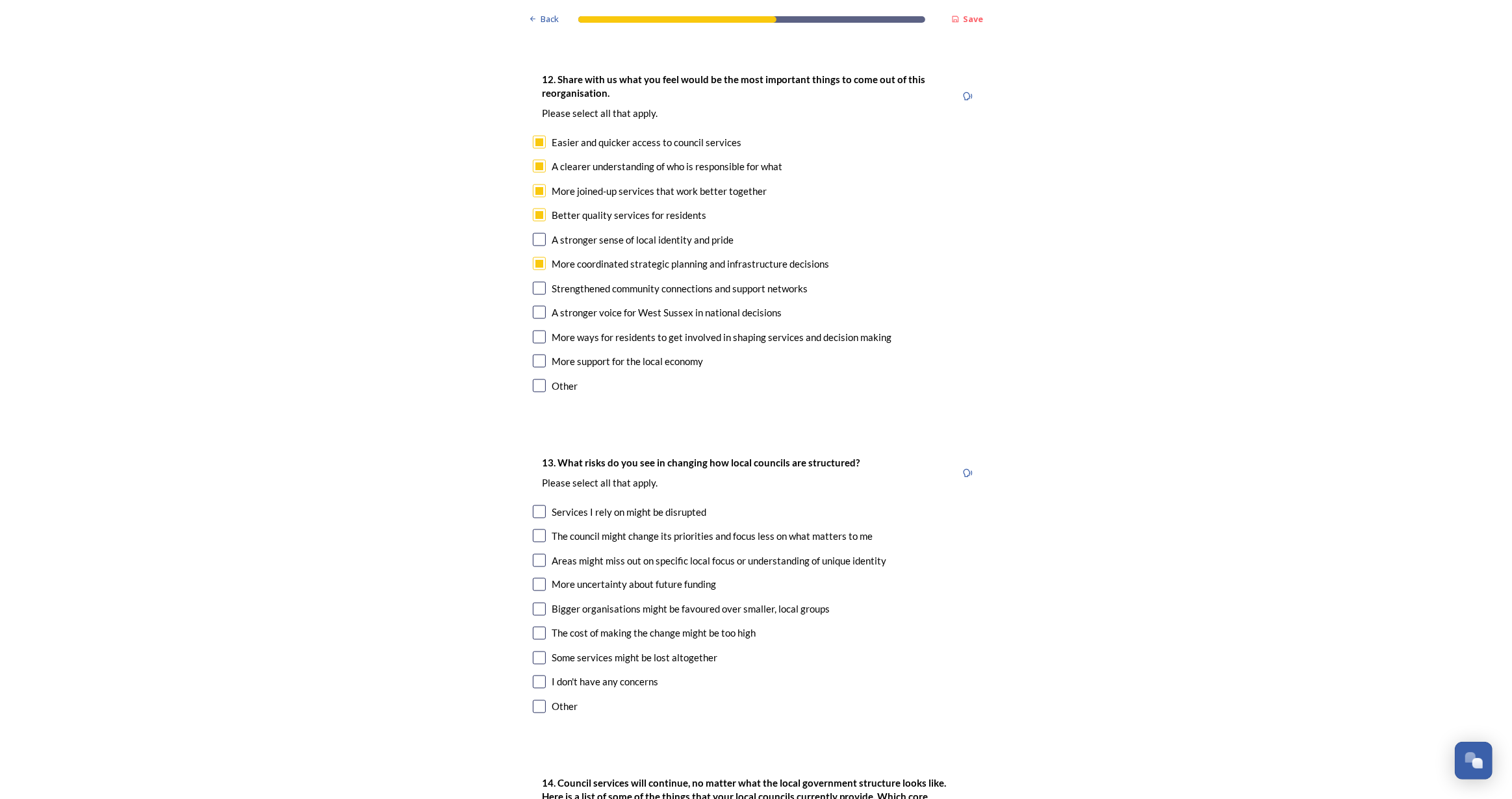
click at [535, 331] on input "checkbox" at bounding box center [540, 338] width 13 height 13
checkbox input "true"
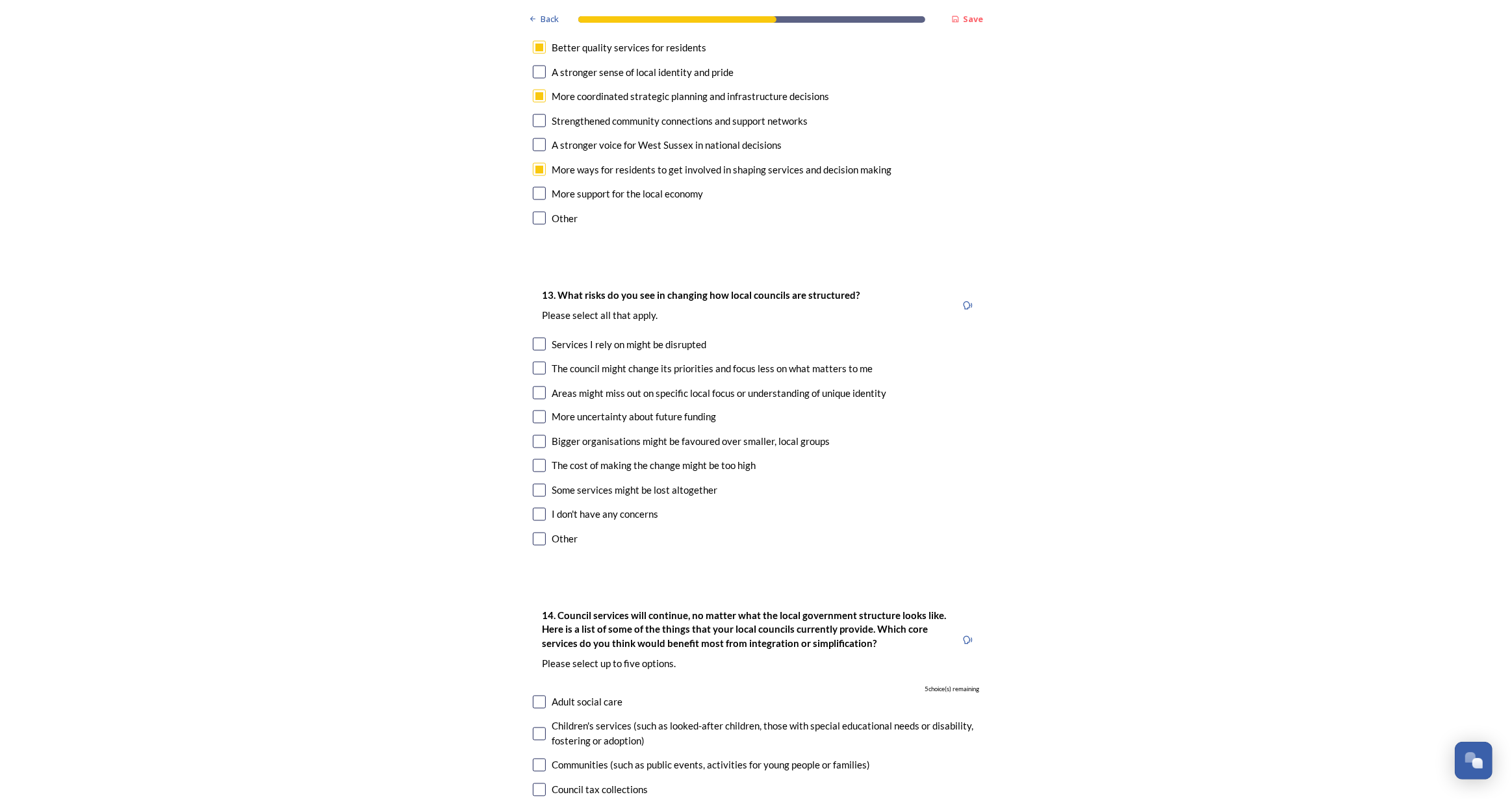
scroll to position [2363, 0]
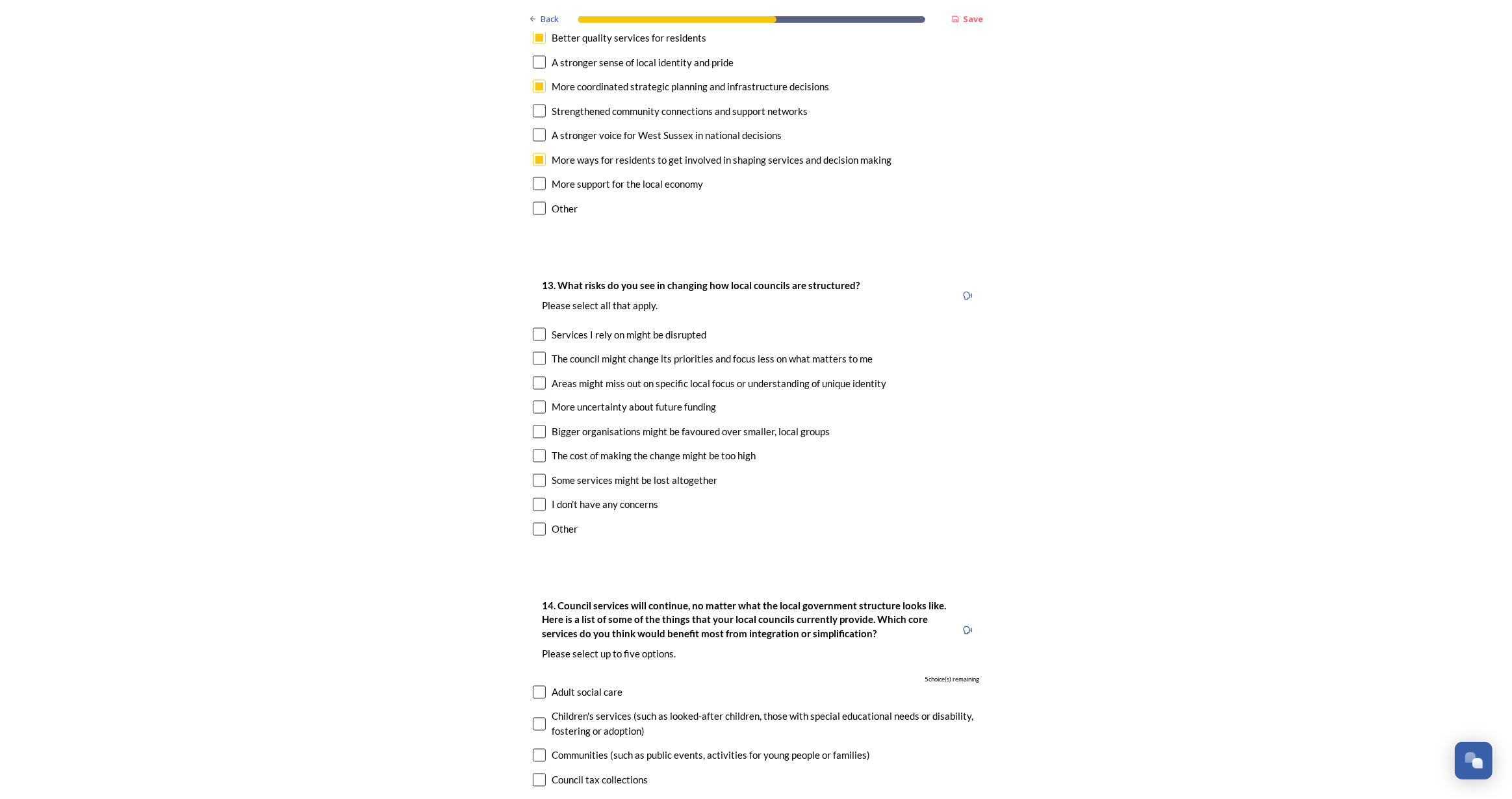
click at [533, 352] on input "checkbox" at bounding box center [540, 359] width 13 height 13
checkbox input "true"
click at [537, 377] on input "checkbox" at bounding box center [540, 384] width 13 height 13
checkbox input "true"
click at [535, 425] on input "checkbox" at bounding box center [540, 432] width 13 height 13
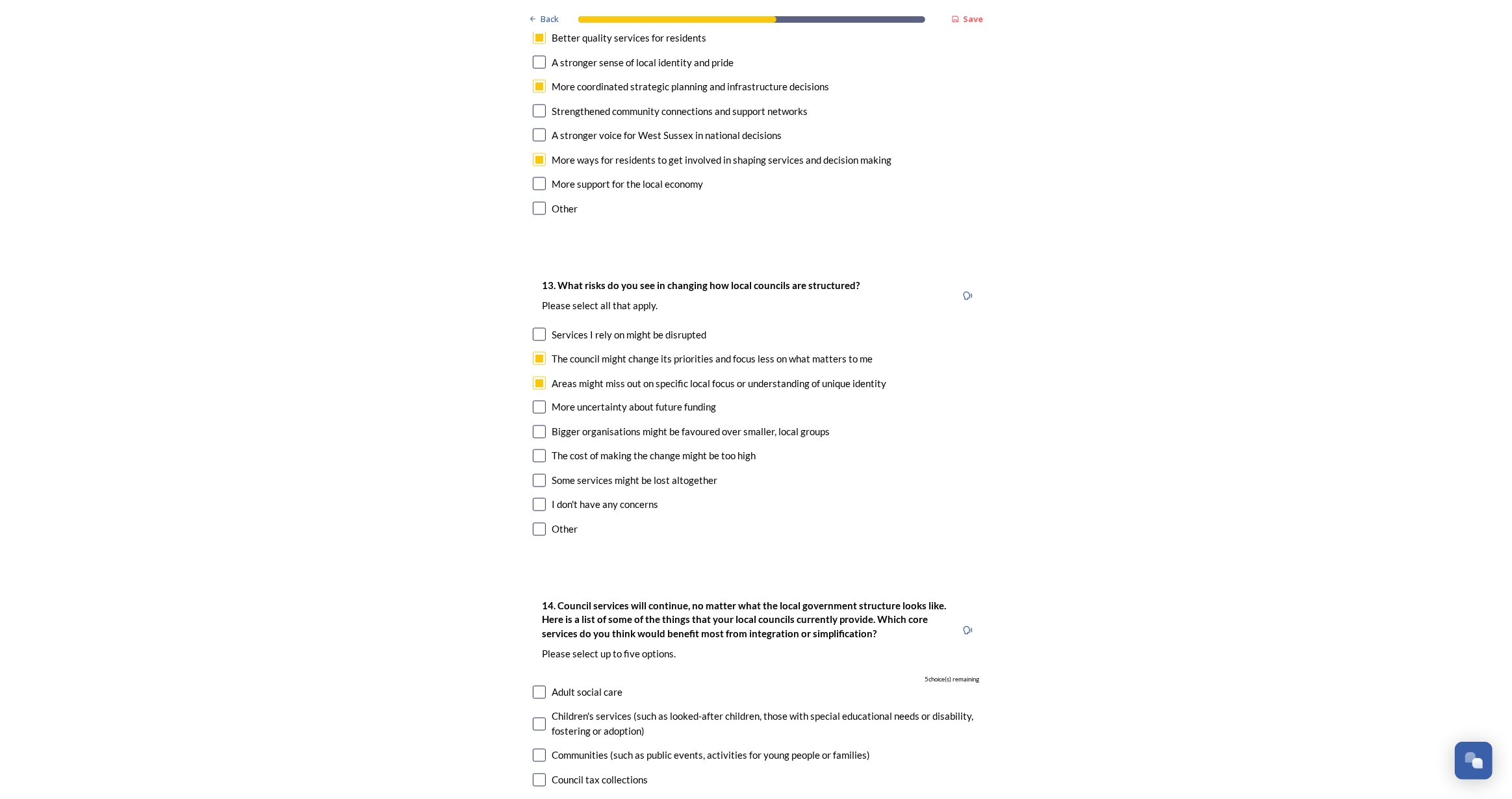
checkbox input "true"
click at [537, 450] on input "checkbox" at bounding box center [540, 456] width 13 height 13
checkbox input "true"
click at [537, 475] on input "checkbox" at bounding box center [540, 481] width 13 height 13
checkbox input "true"
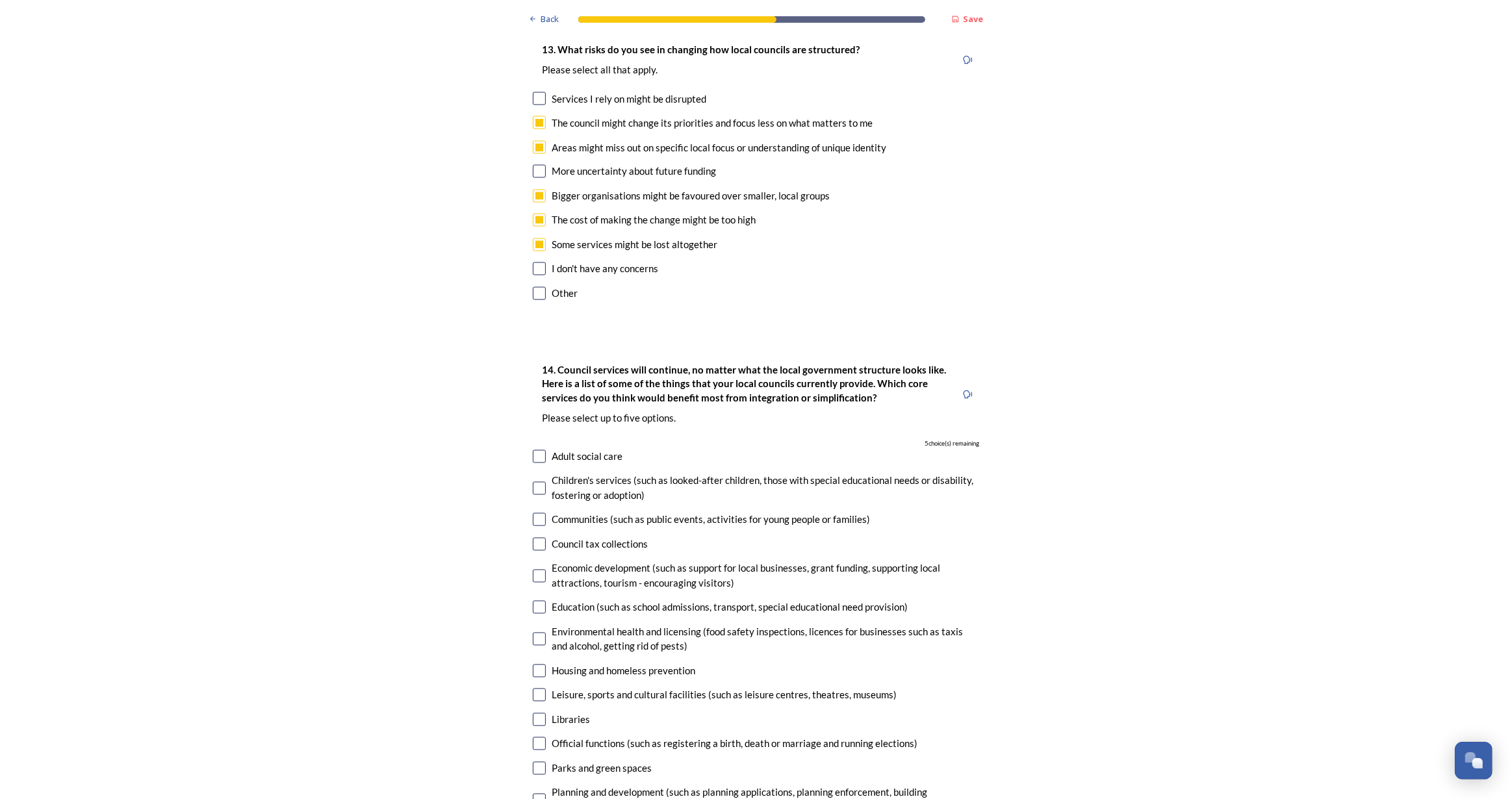
scroll to position [2599, 0]
click at [533, 451] on input "checkbox" at bounding box center [540, 457] width 13 height 13
checkbox input "true"
click at [543, 474] on div "Children's services (such as looked-after children, those with special educatio…" at bounding box center [756, 488] width 447 height 29
checkbox input "true"
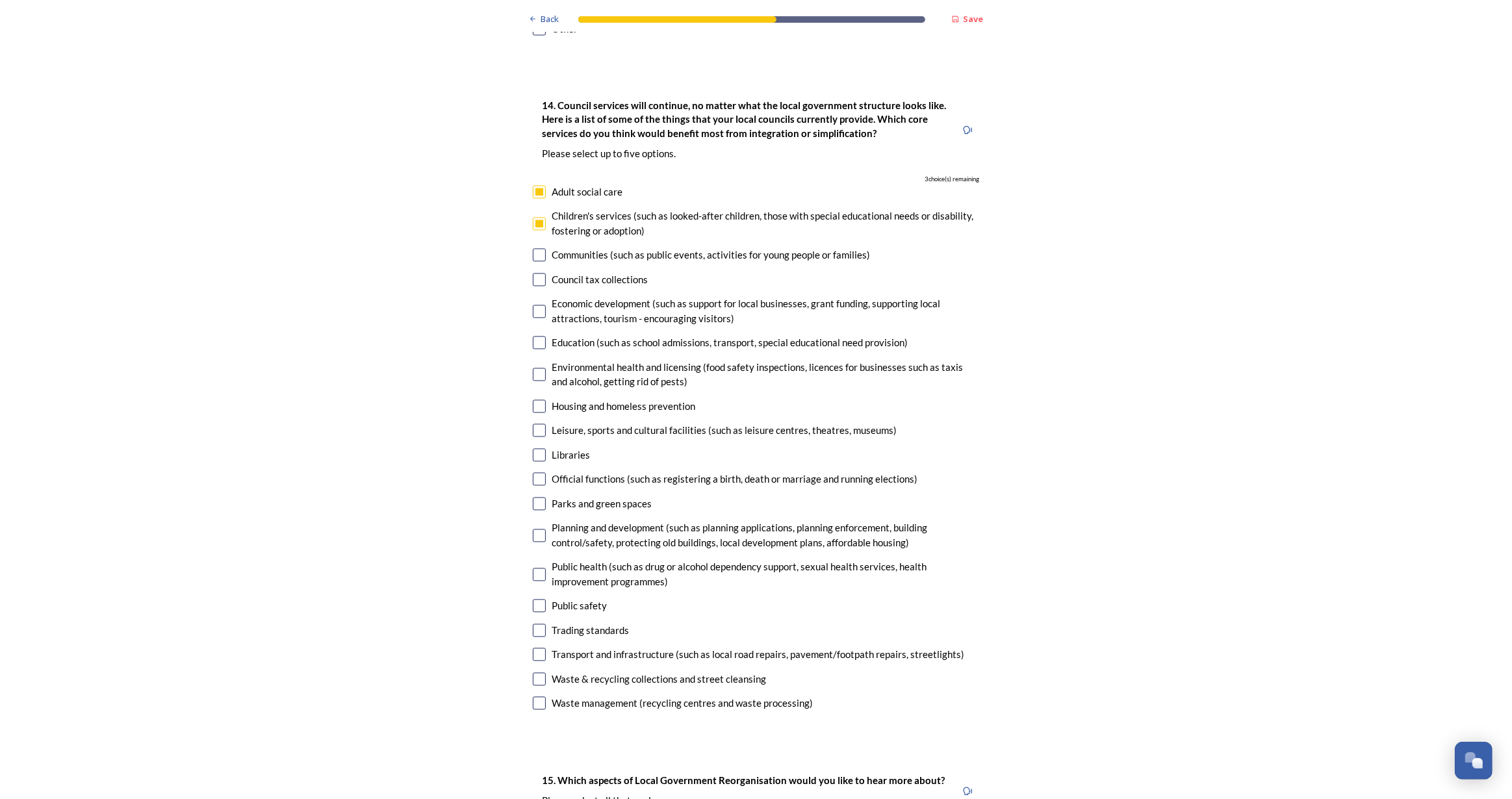
scroll to position [2895, 0]
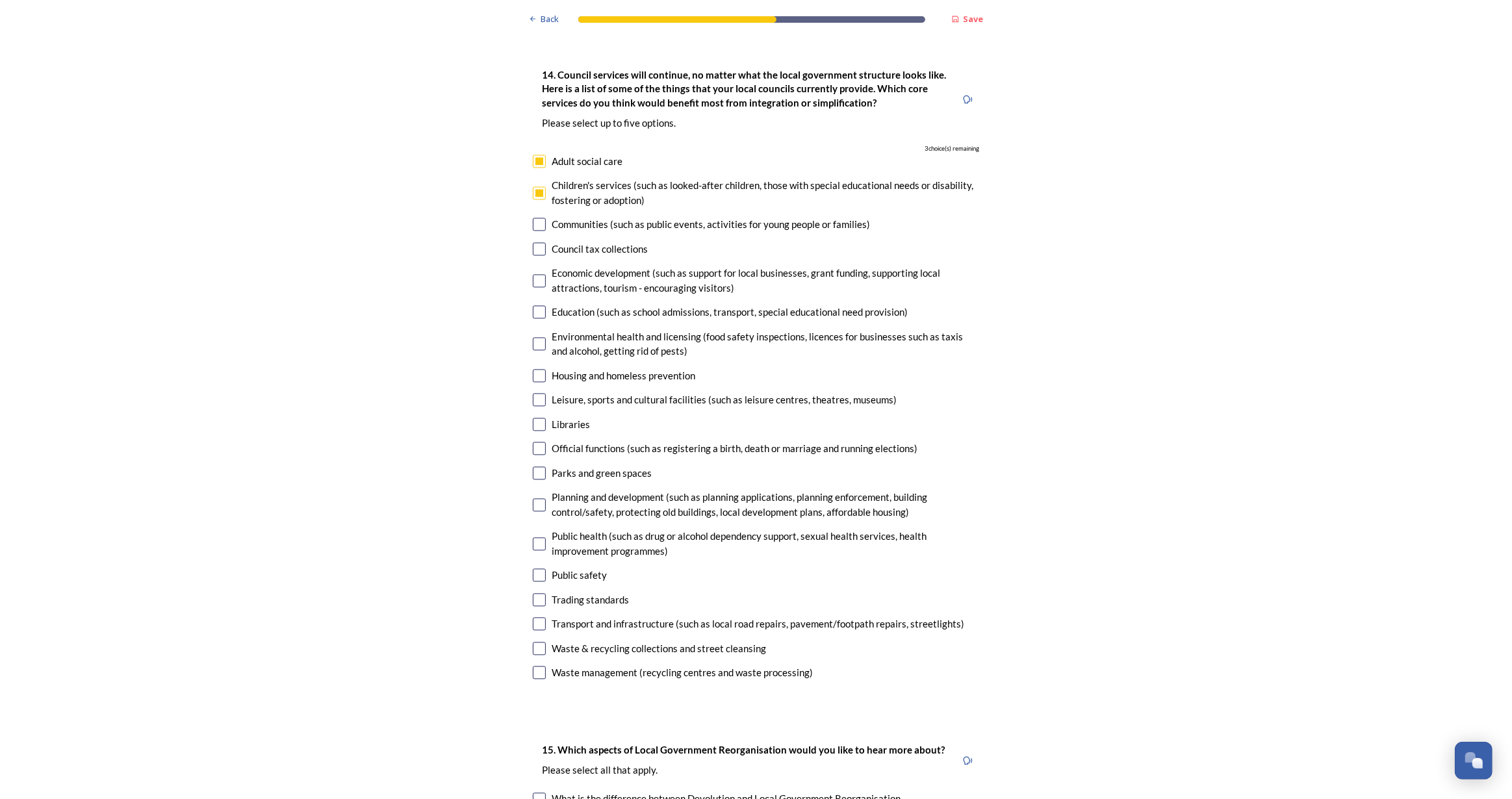
click at [536, 155] on input "checkbox" at bounding box center [540, 162] width 13 height 13
checkbox input "false"
click at [536, 187] on input "checkbox" at bounding box center [540, 193] width 13 height 13
checkbox input "false"
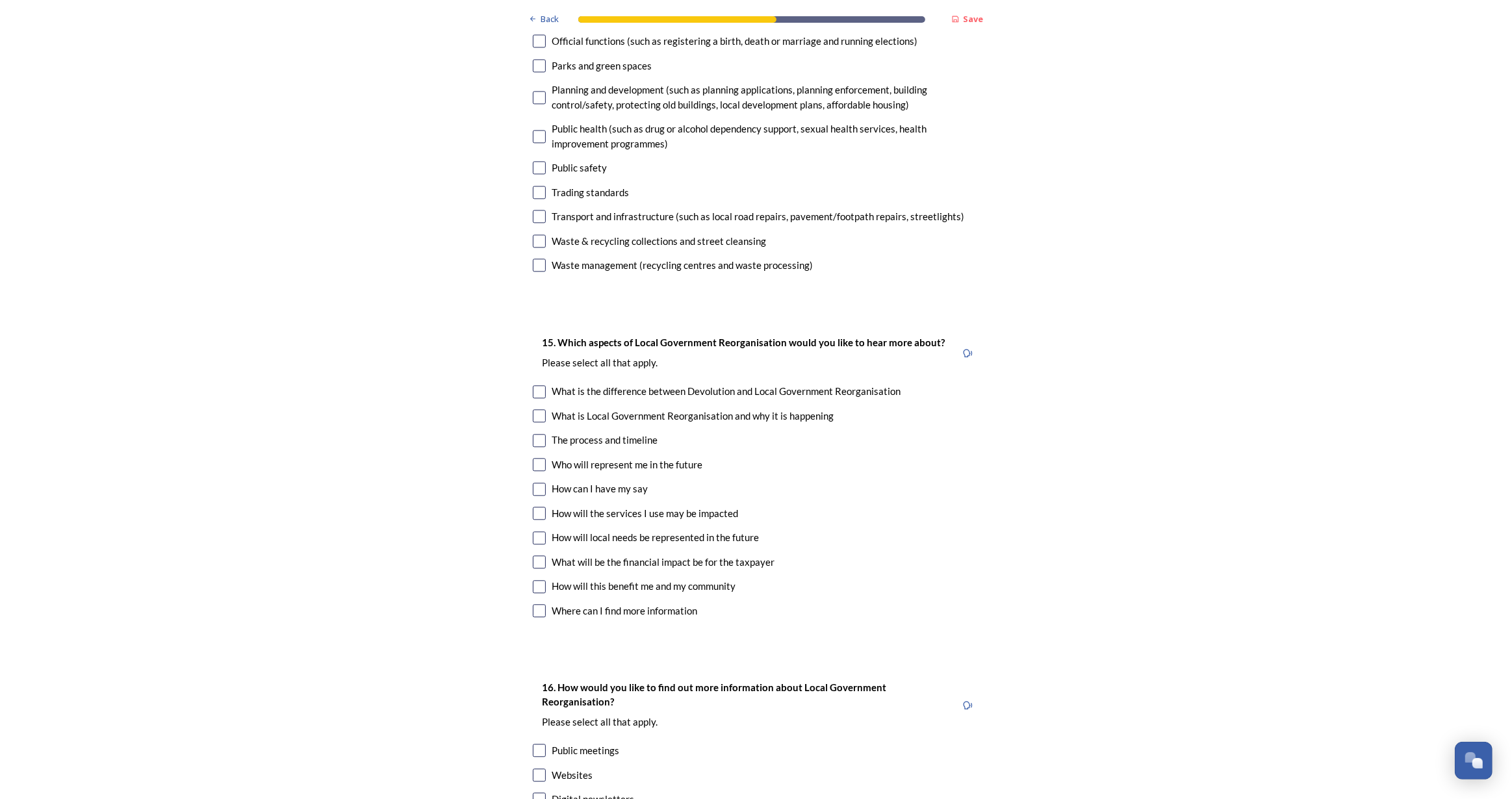
scroll to position [3308, 0]
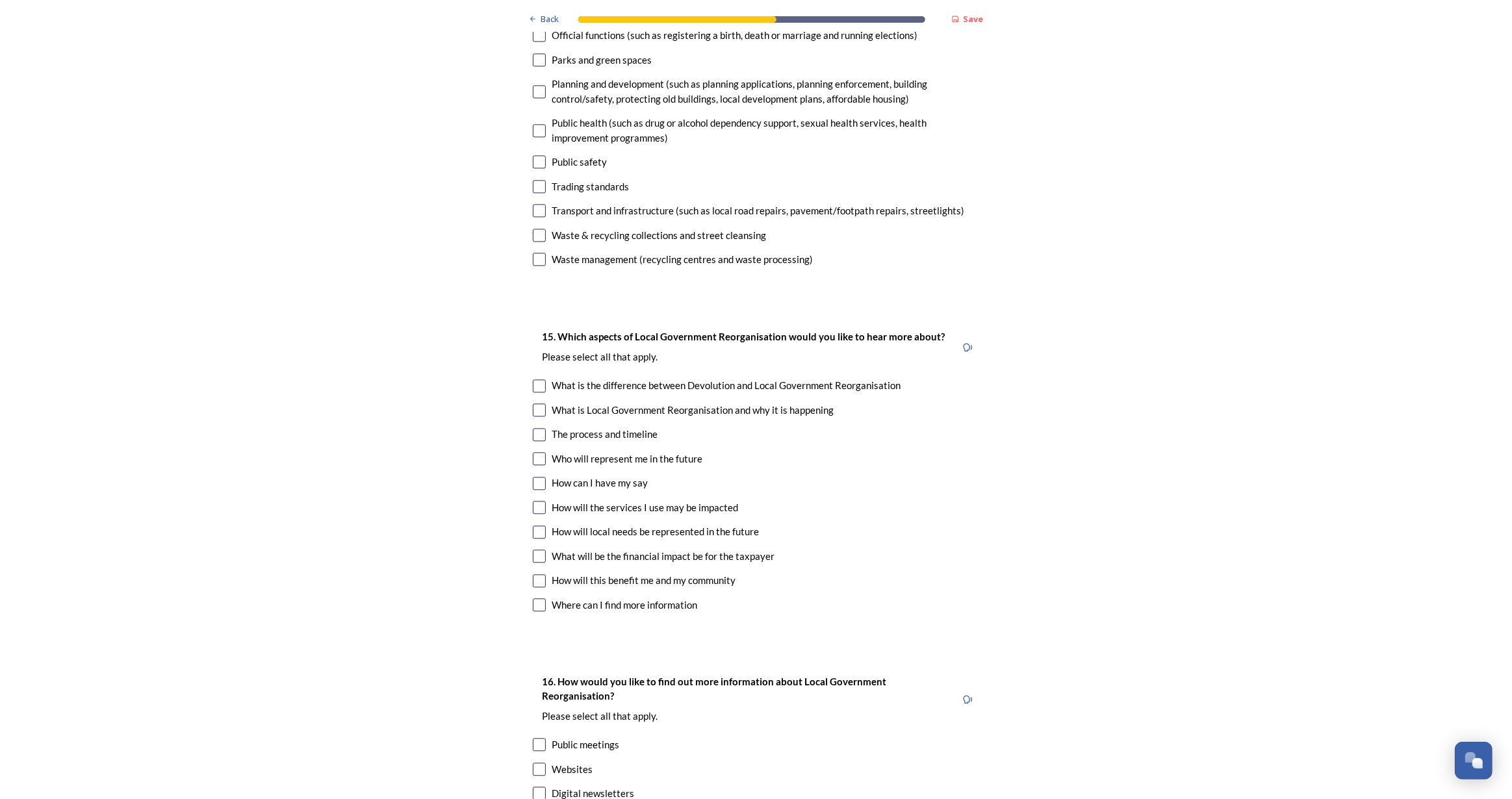
click at [537, 428] on input "checkbox" at bounding box center [540, 435] width 13 height 13
checkbox input "true"
click at [537, 477] on input "checkbox" at bounding box center [540, 483] width 13 height 13
checkbox input "true"
click at [538, 526] on input "checkbox" at bounding box center [540, 532] width 13 height 13
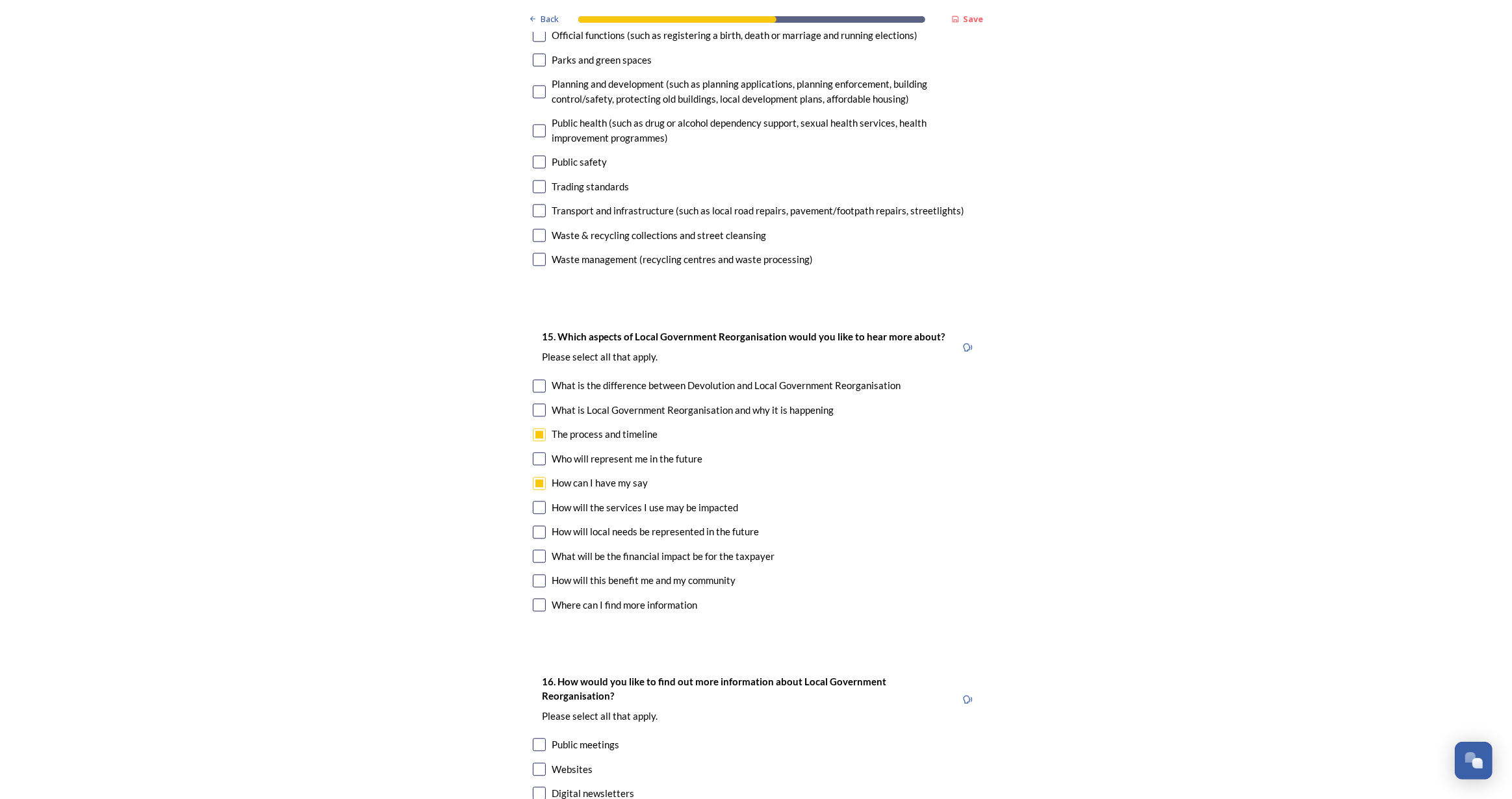
checkbox input "true"
click at [538, 550] on input "checkbox" at bounding box center [540, 556] width 13 height 13
checkbox input "true"
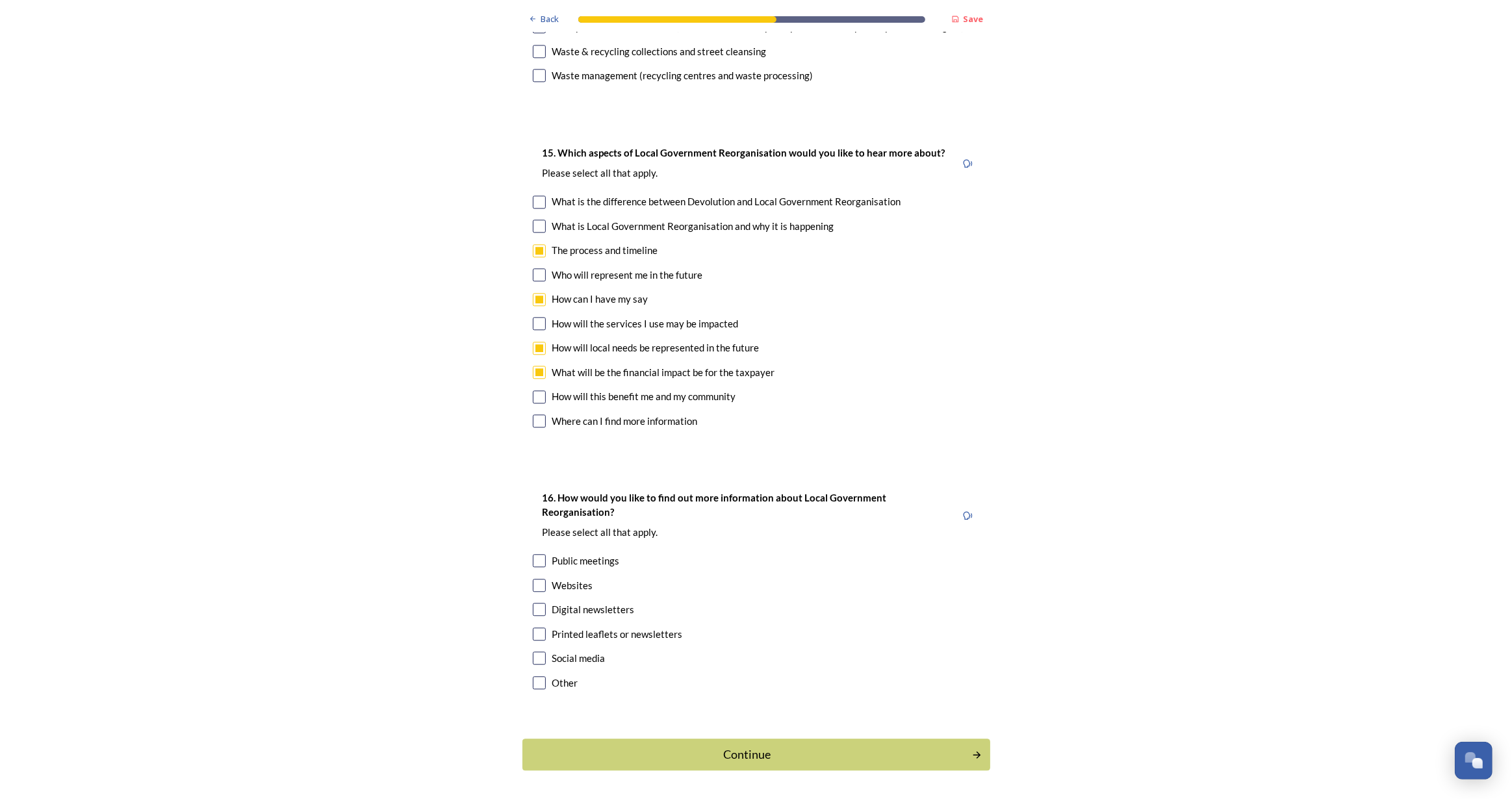
scroll to position [3499, 0]
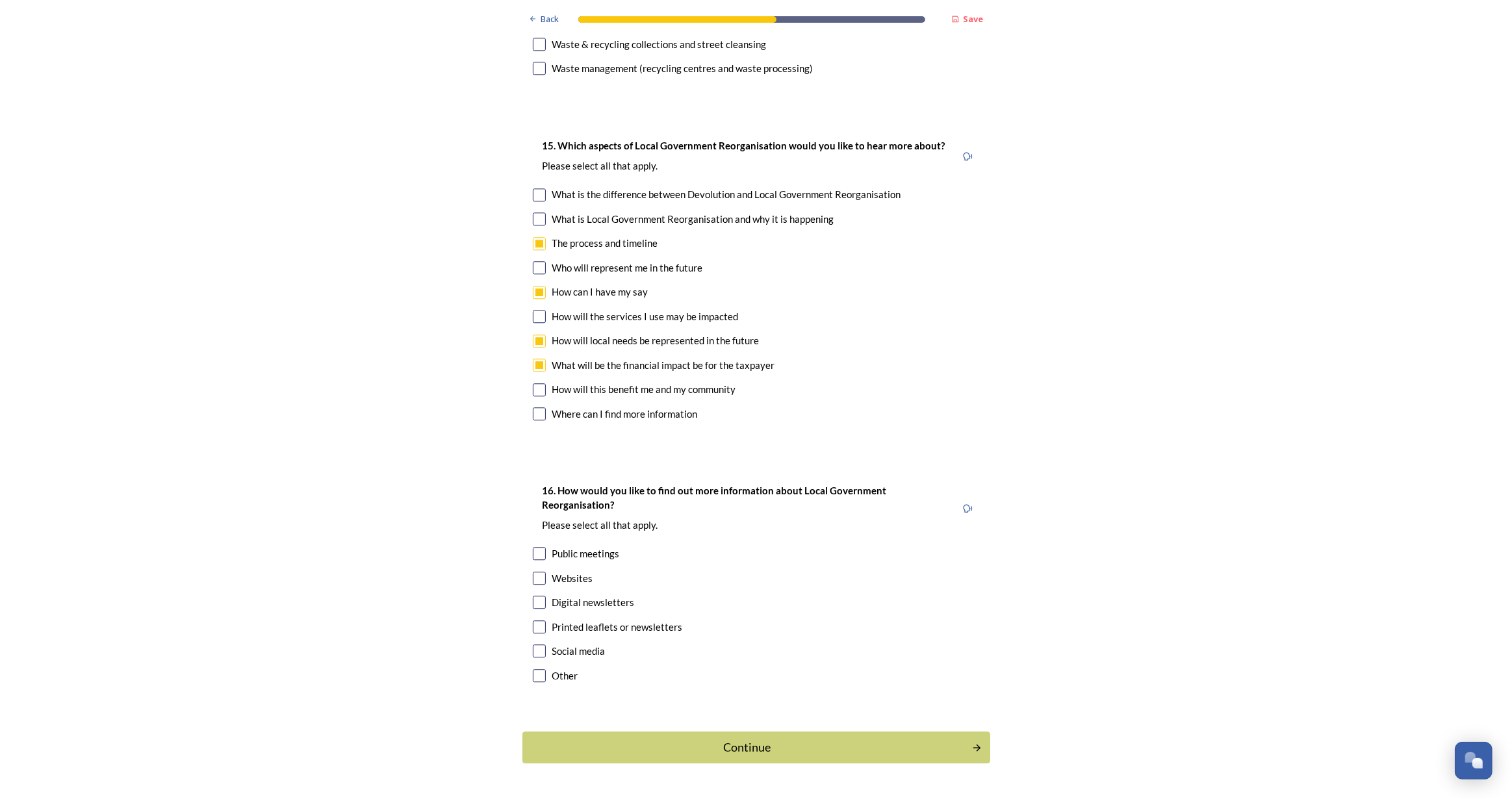
click at [533, 547] on input "checkbox" at bounding box center [540, 554] width 13 height 13
checkbox input "true"
drag, startPoint x: 534, startPoint y: 533, endPoint x: 537, endPoint y: 549, distance: 16.3
click at [534, 572] on input "checkbox" at bounding box center [540, 579] width 13 height 13
checkbox input "true"
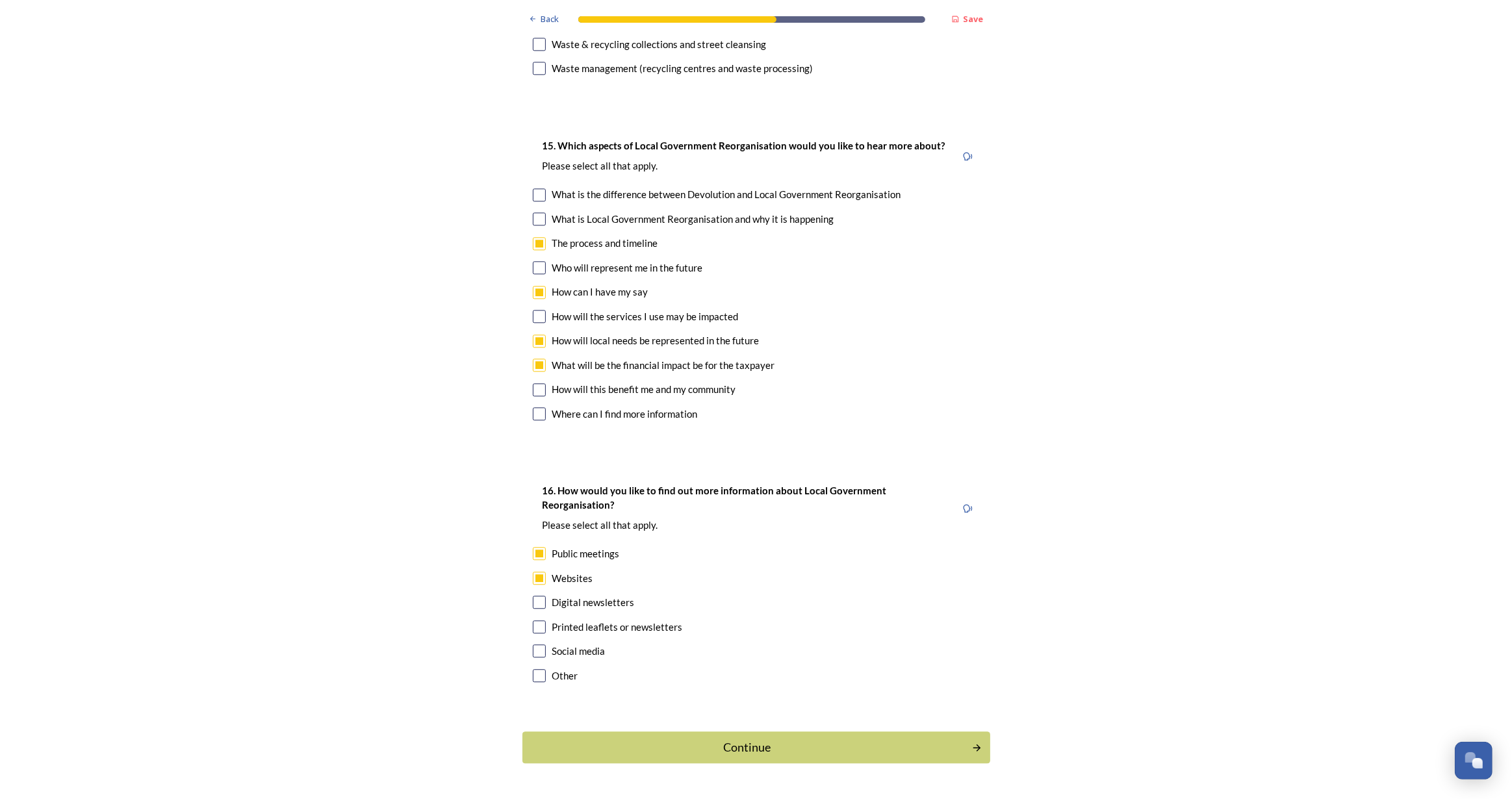
click at [535, 596] on input "checkbox" at bounding box center [540, 603] width 13 height 13
checkbox input "true"
click at [790, 739] on div "Continue" at bounding box center [746, 748] width 440 height 17
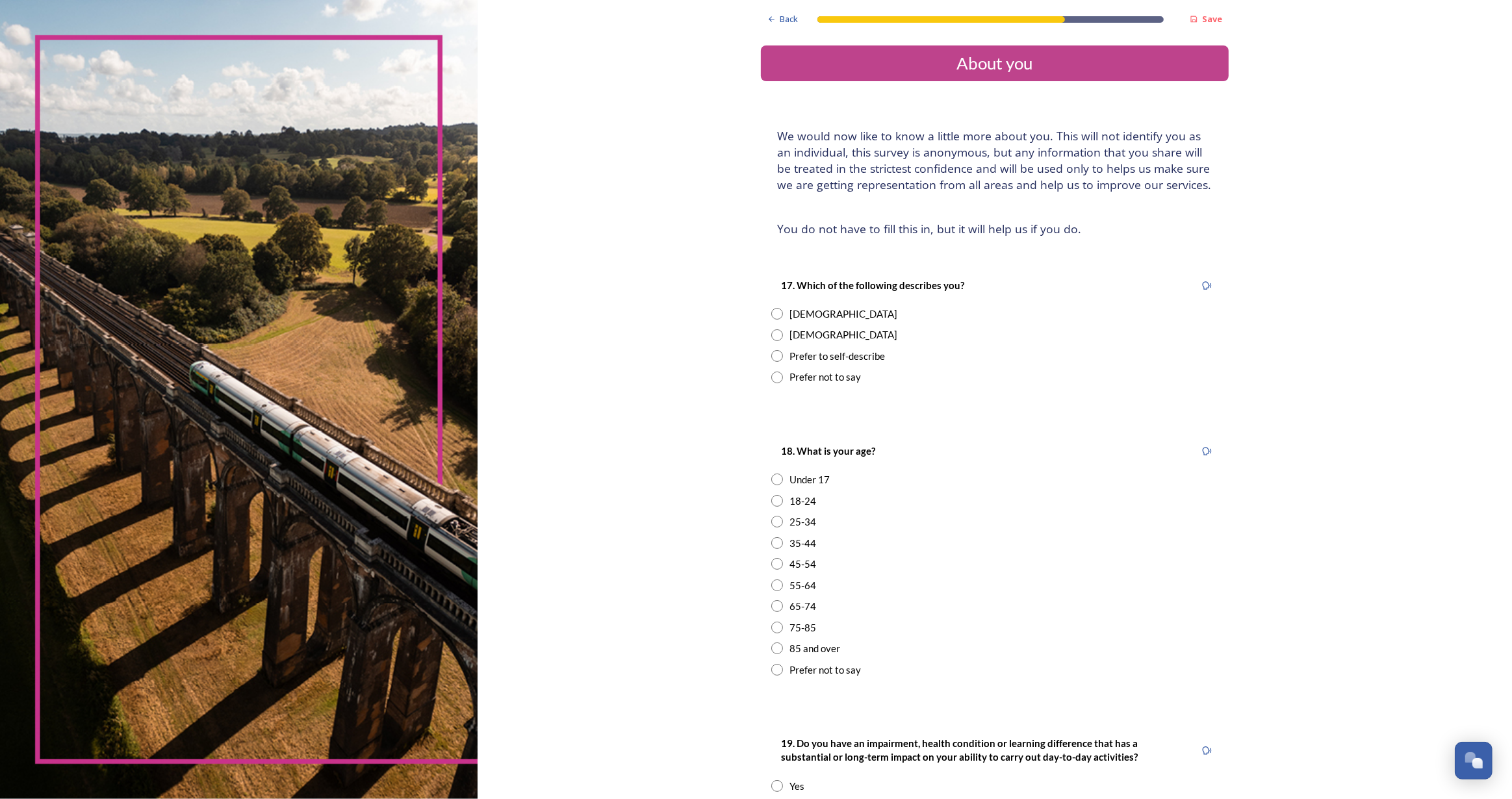
click at [777, 315] on input "radio" at bounding box center [777, 314] width 12 height 12
radio input "true"
click at [777, 628] on input "radio" at bounding box center [777, 628] width 12 height 12
radio input "true"
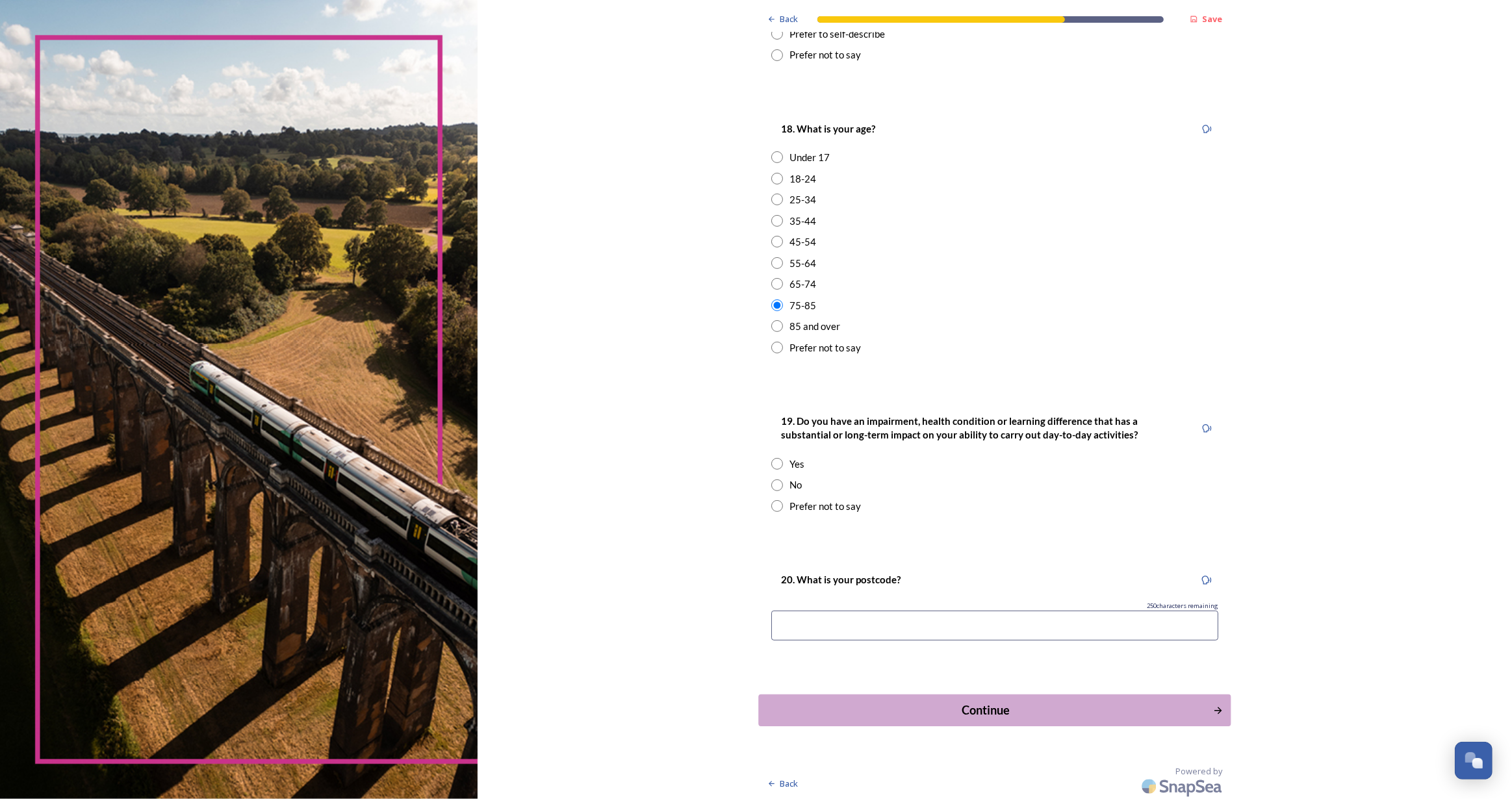
scroll to position [323, 0]
click at [774, 484] on input "radio" at bounding box center [777, 484] width 12 height 12
radio input "true"
click at [852, 622] on input at bounding box center [994, 624] width 447 height 30
type input "bn11 4bz"
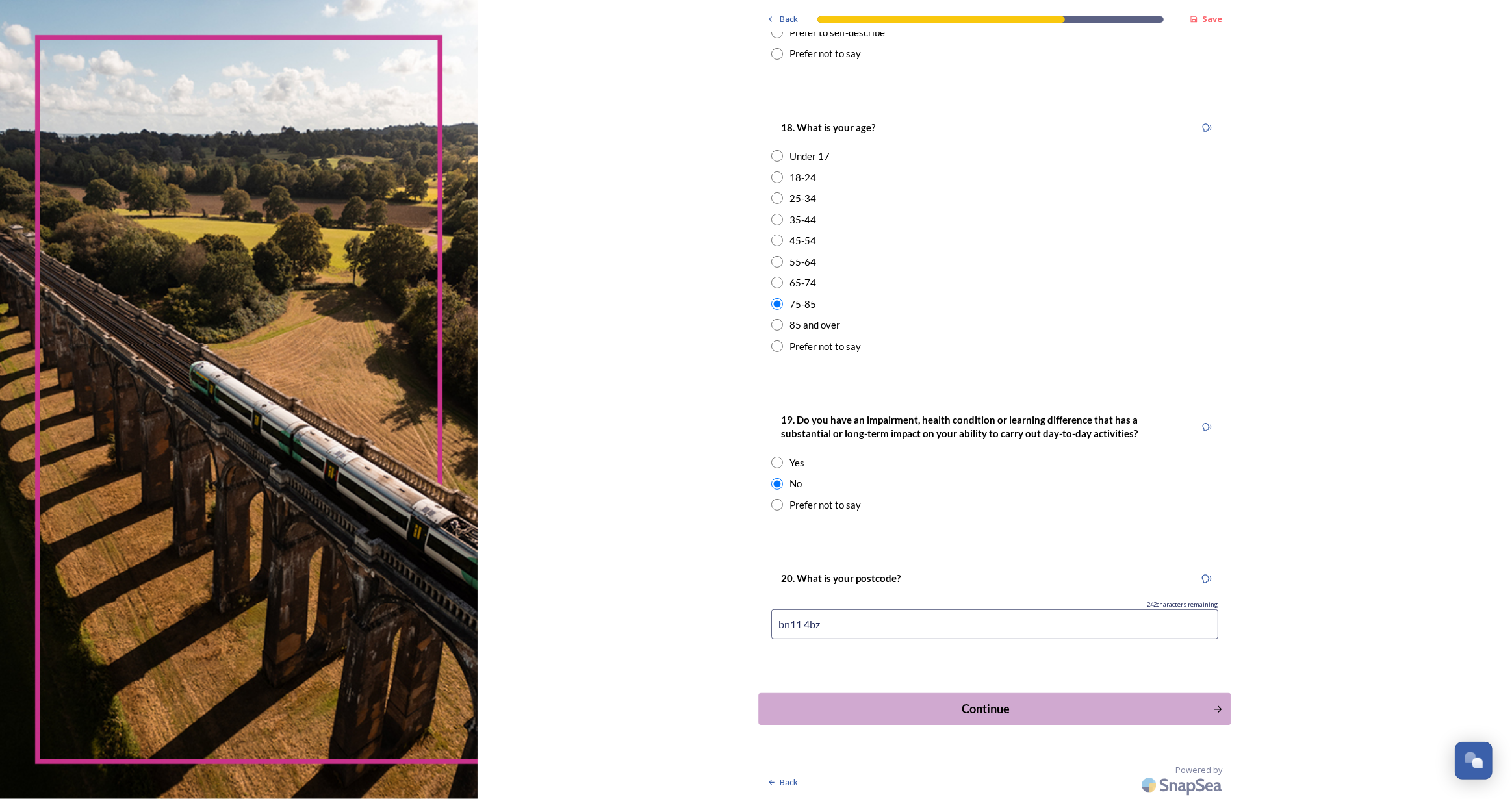
click at [965, 722] on button "Continue" at bounding box center [994, 709] width 473 height 32
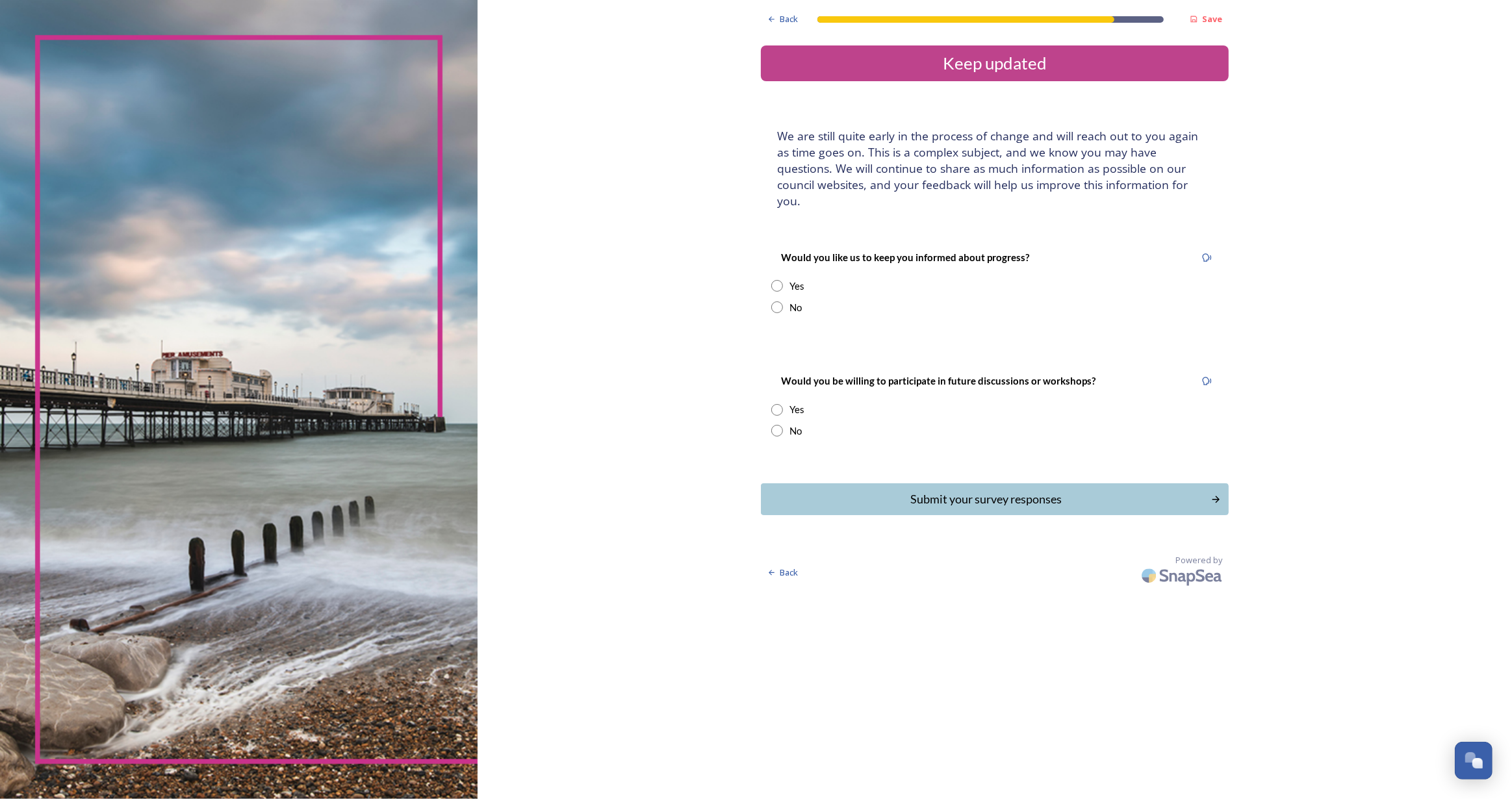
click at [773, 280] on input "radio" at bounding box center [777, 286] width 12 height 12
radio input "true"
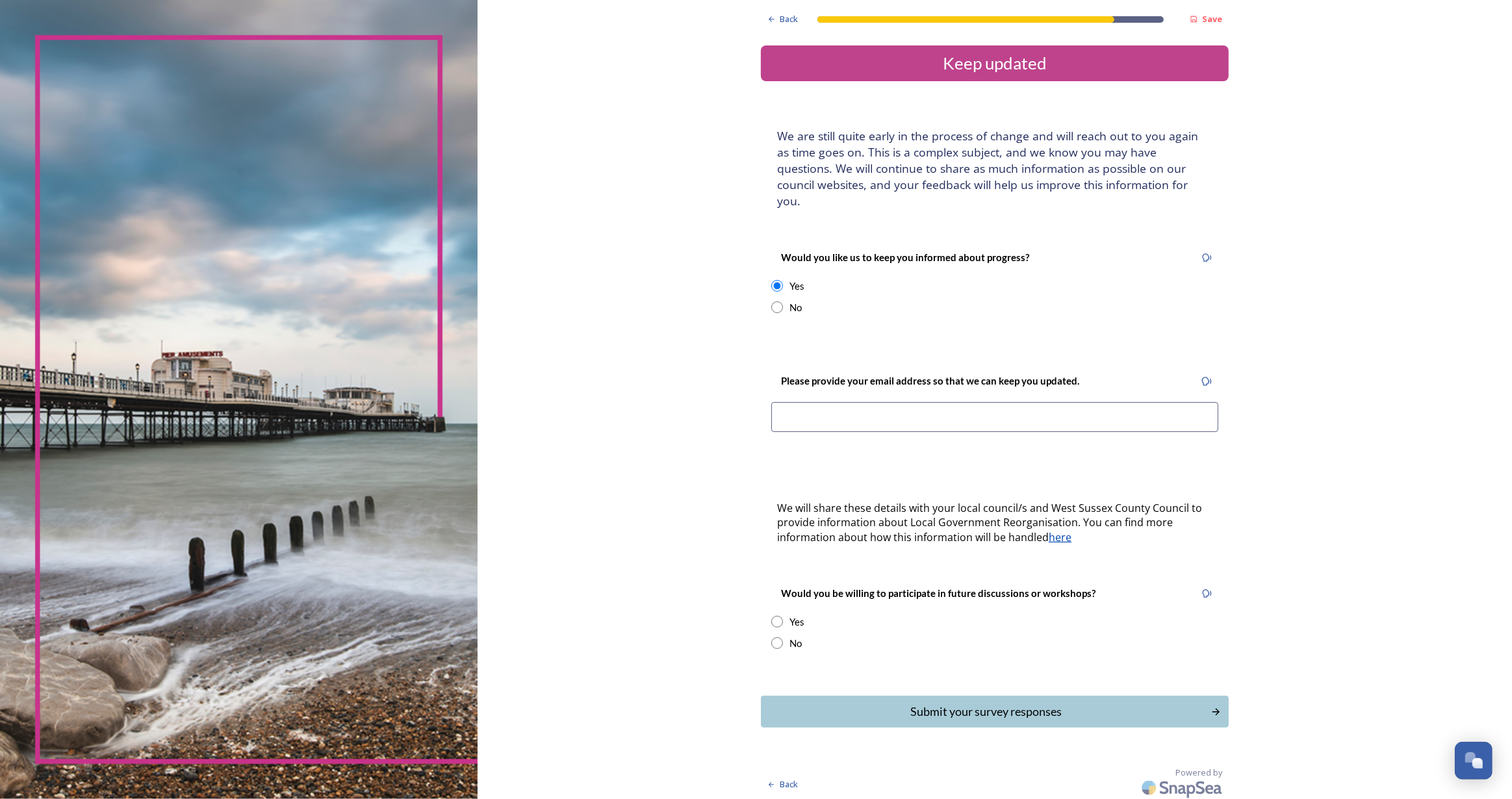
click at [833, 402] on input at bounding box center [994, 417] width 447 height 30
type input "jenny_fielding@yahoo.co.uk"
click at [779, 637] on input "radio" at bounding box center [777, 643] width 12 height 12
radio input "true"
click at [1087, 718] on div "Back Save Keep updated We are still quite early in the process of change and wi…" at bounding box center [995, 401] width 468 height 803
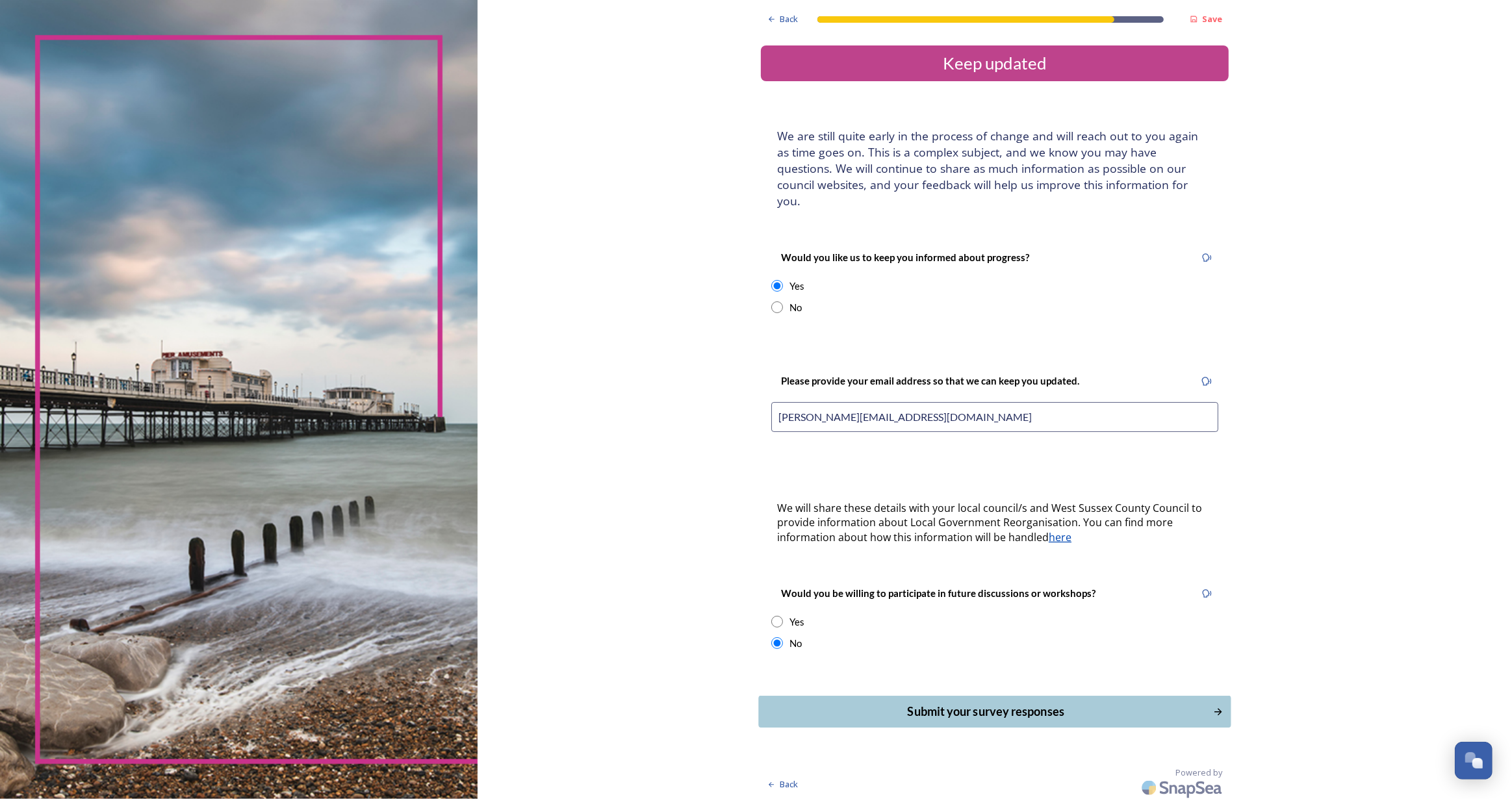
click at [1082, 703] on div "Submit your survey responses" at bounding box center [986, 711] width 440 height 17
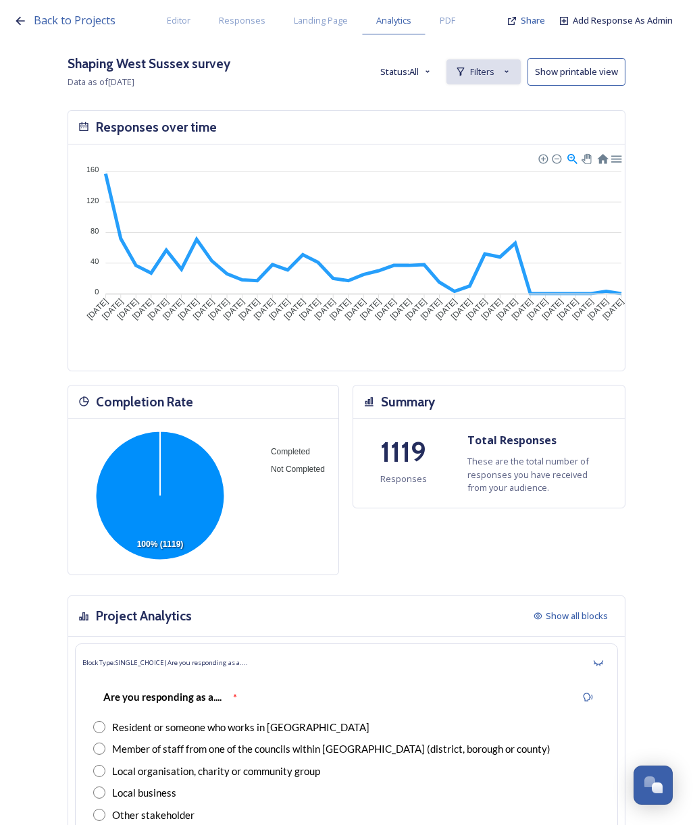
click at [494, 68] on span "Filters" at bounding box center [482, 71] width 24 height 13
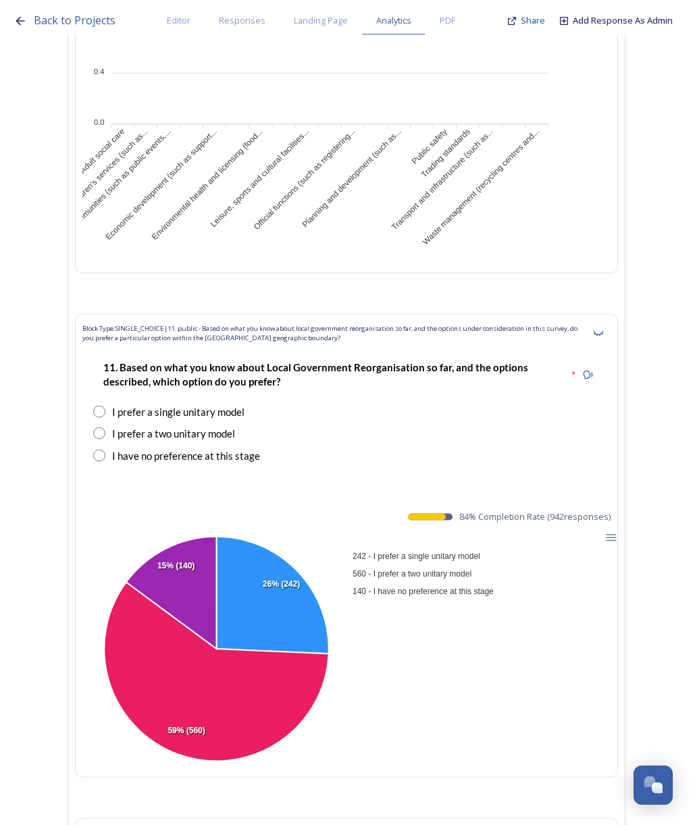
scroll to position [15982, 0]
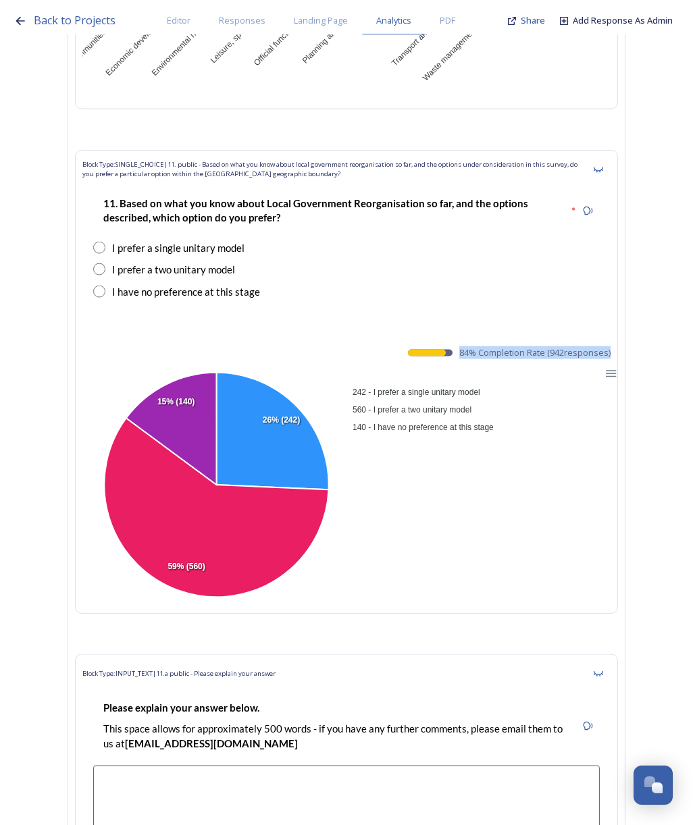
drag, startPoint x: 618, startPoint y: 260, endPoint x: 465, endPoint y: 260, distance: 152.6
click at [465, 346] on div "84 % Completion Rate ( 942 responses)" at bounding box center [509, 352] width 203 height 13
copy span "84 % Completion Rate ( 942 responses"
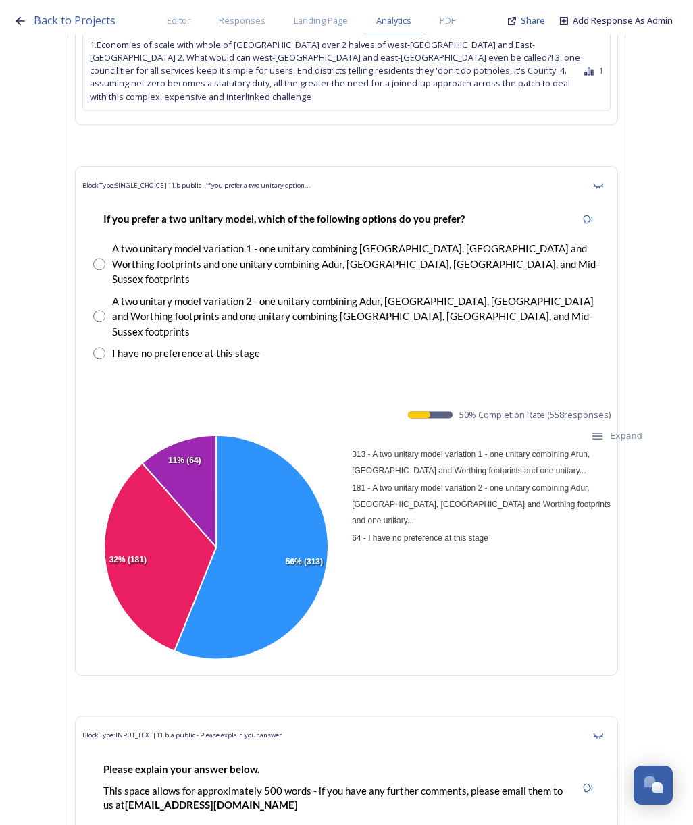
scroll to position [17209, 0]
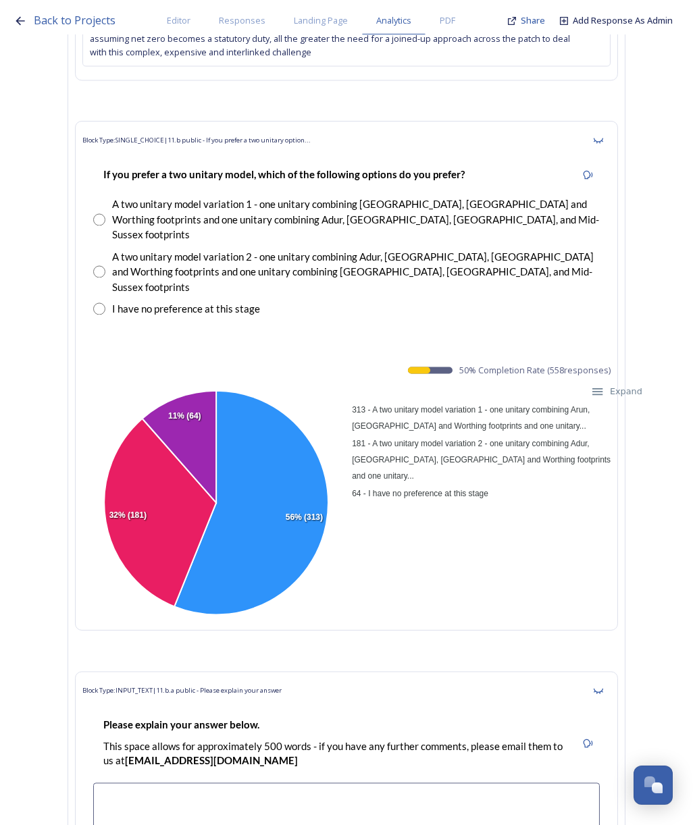
drag, startPoint x: 470, startPoint y: 233, endPoint x: 622, endPoint y: 235, distance: 151.9
click at [618, 235] on div "Block Type: SINGLE_CHOICE | 11.b public - If you prefer a two unitary option...…" at bounding box center [346, 376] width 543 height 510
copy span "50 % Completion Rate ( 558 responses)"
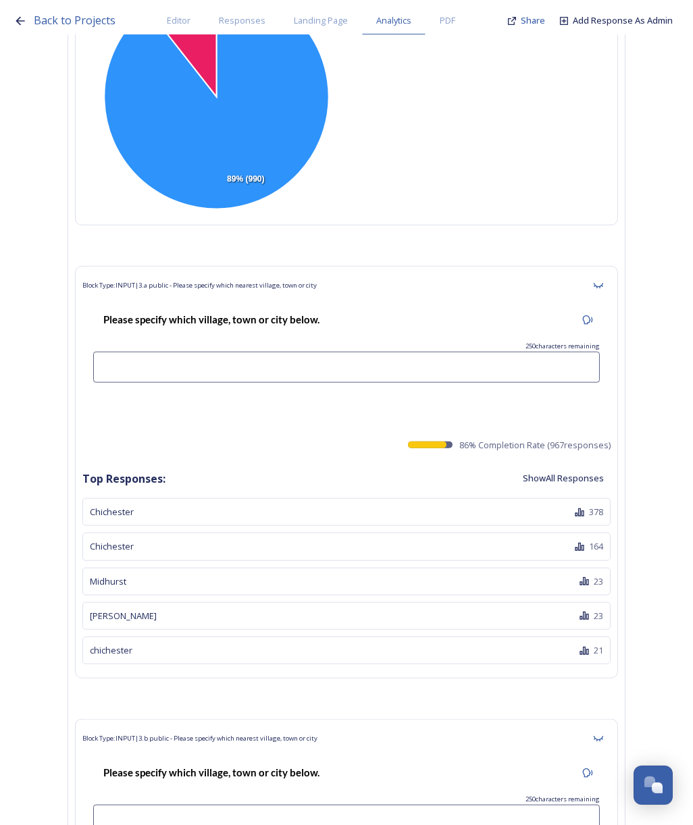
scroll to position [0, 0]
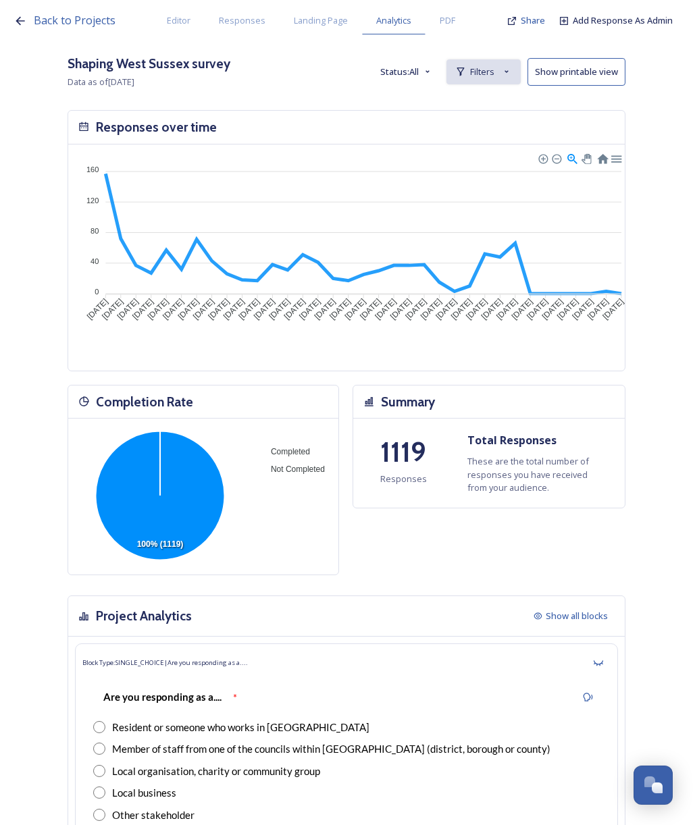
click at [506, 72] on div "Filters" at bounding box center [483, 71] width 74 height 25
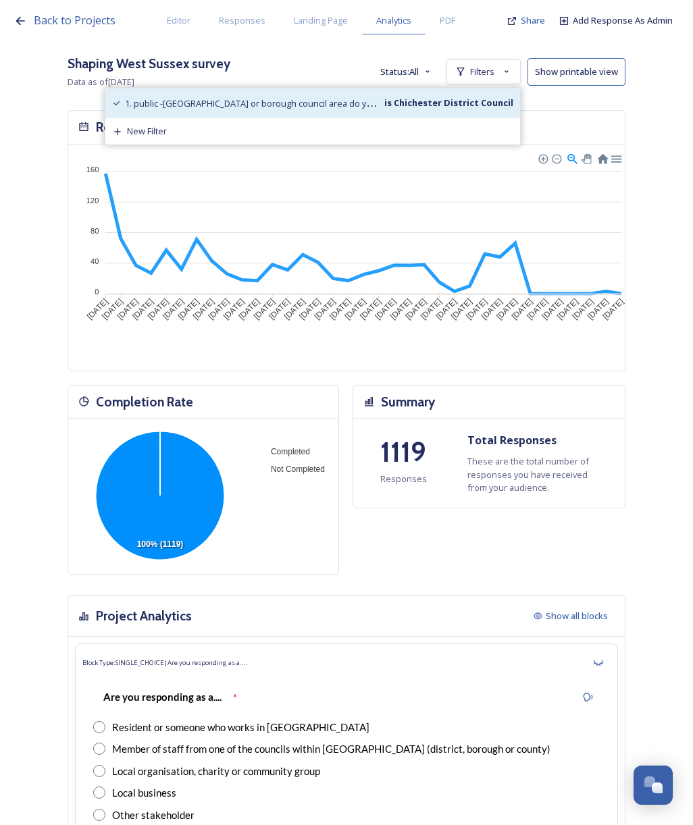
click at [439, 108] on strong "is Chichester District Council" at bounding box center [447, 103] width 131 height 12
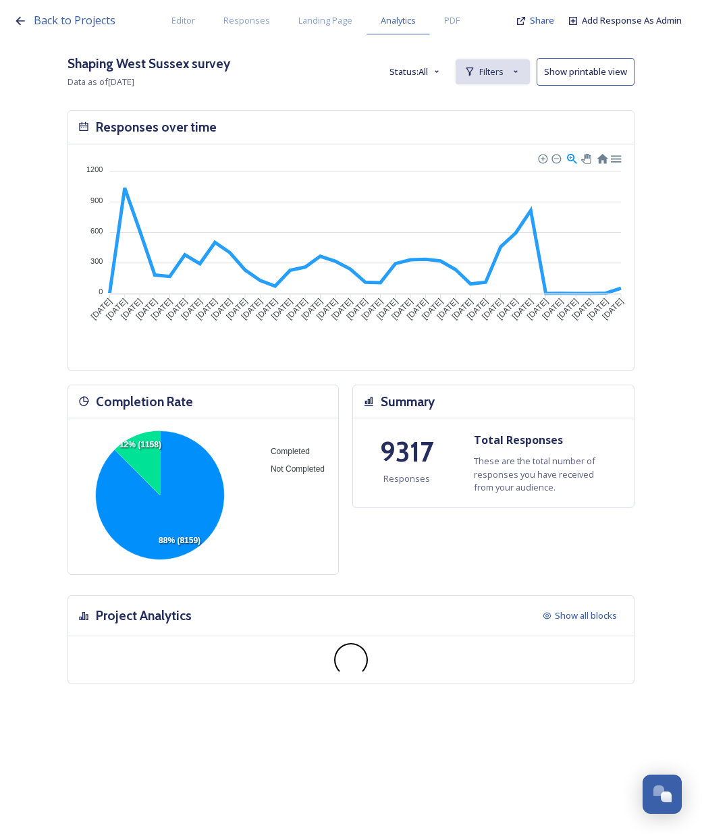
click at [497, 74] on span "Filters" at bounding box center [491, 71] width 24 height 13
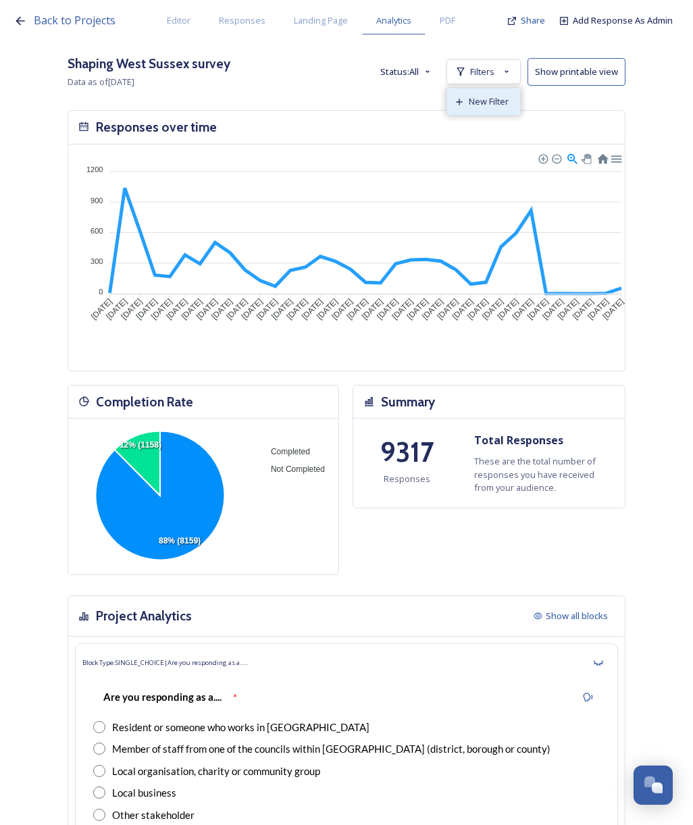
click at [498, 98] on span "New Filter" at bounding box center [488, 101] width 40 height 13
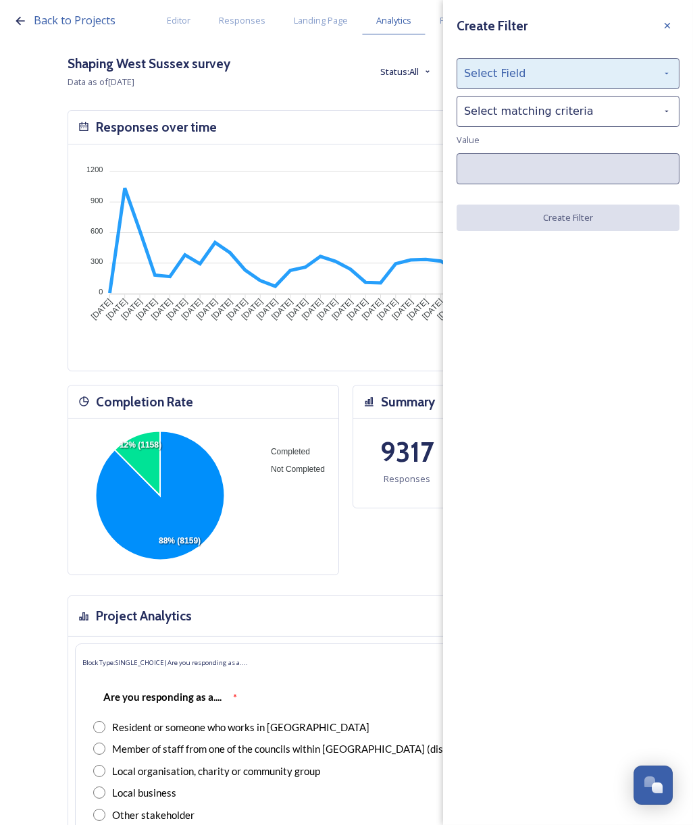
click at [498, 70] on div "Select Field" at bounding box center [567, 73] width 223 height 31
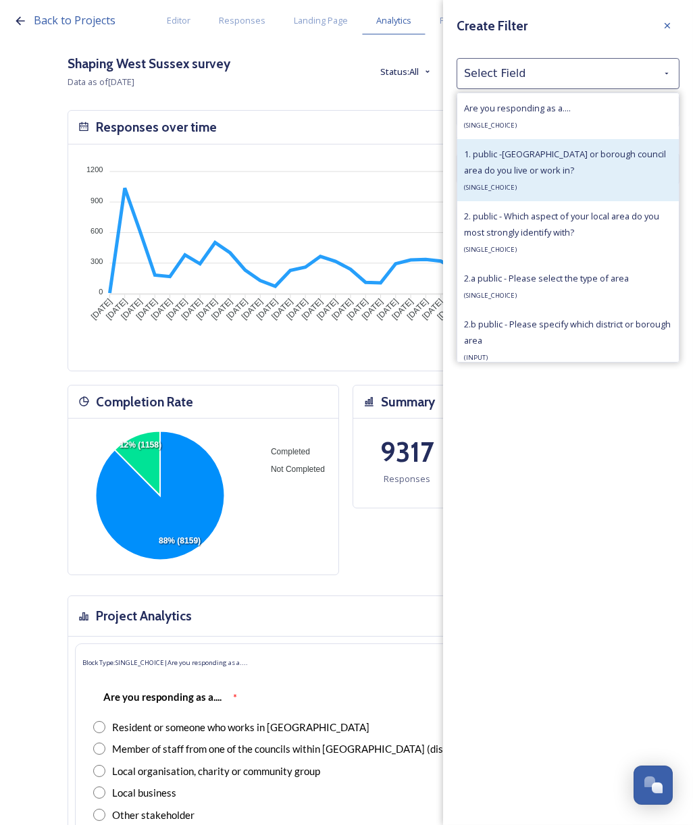
click at [515, 162] on div "1. public -[GEOGRAPHIC_DATA] or borough council area do you live or work in? ( …" at bounding box center [568, 170] width 208 height 49
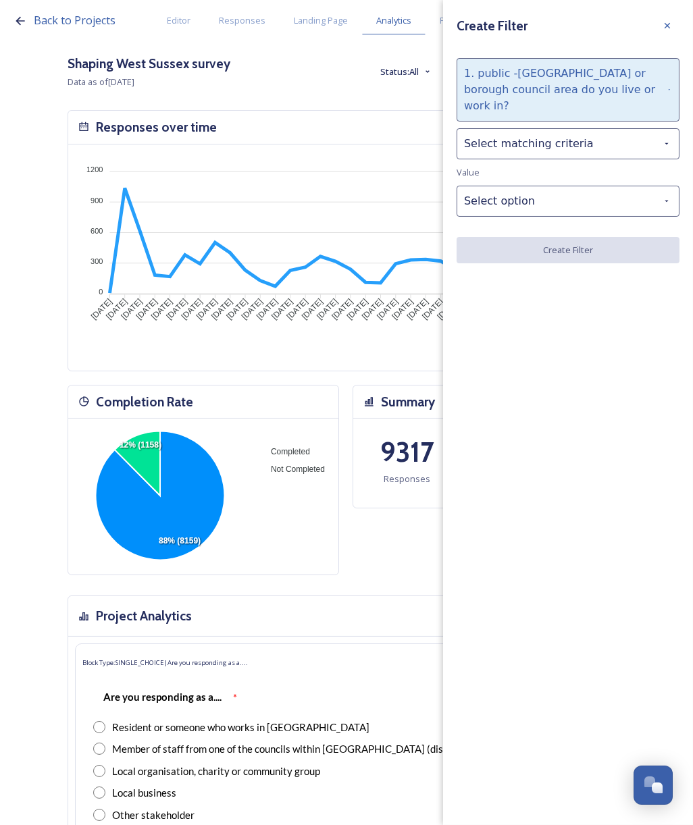
click at [512, 104] on div "1. public -[GEOGRAPHIC_DATA] or borough council area do you live or work in?" at bounding box center [567, 89] width 223 height 63
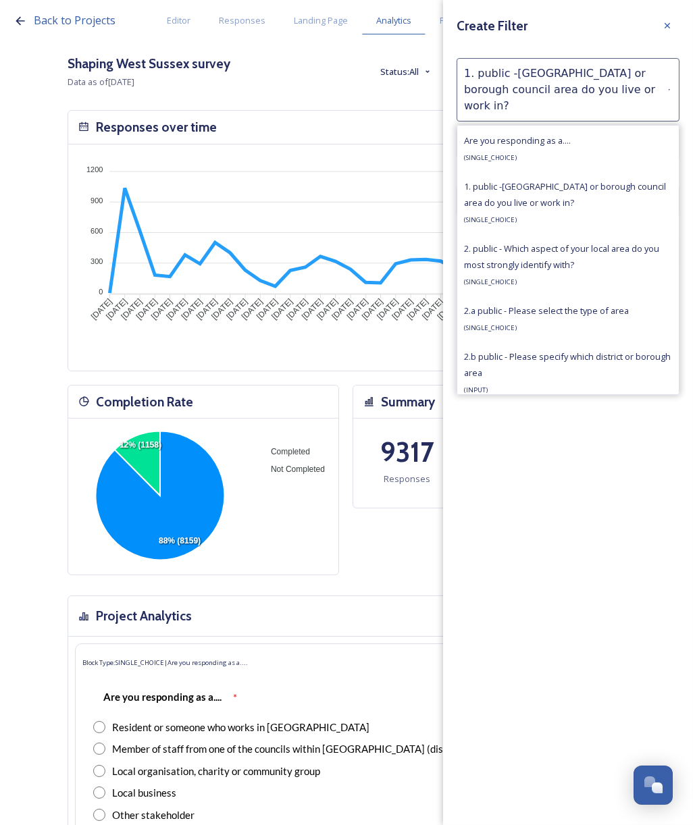
drag, startPoint x: 523, startPoint y: 186, endPoint x: 523, endPoint y: 177, distance: 8.8
click at [523, 184] on span "1. public -[GEOGRAPHIC_DATA] or borough council area do you live or work in?" at bounding box center [565, 194] width 202 height 28
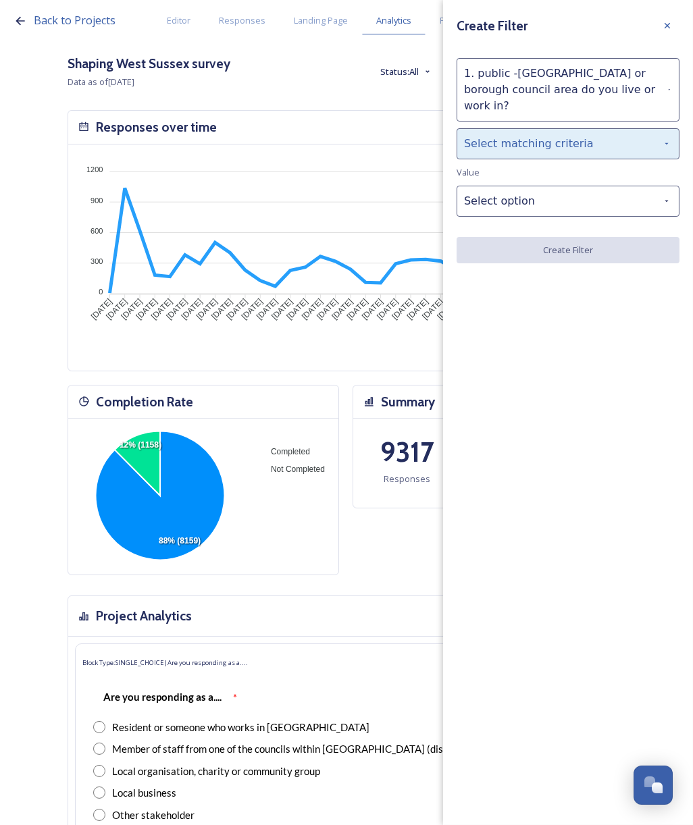
click at [529, 130] on div "Select matching criteria" at bounding box center [567, 143] width 223 height 31
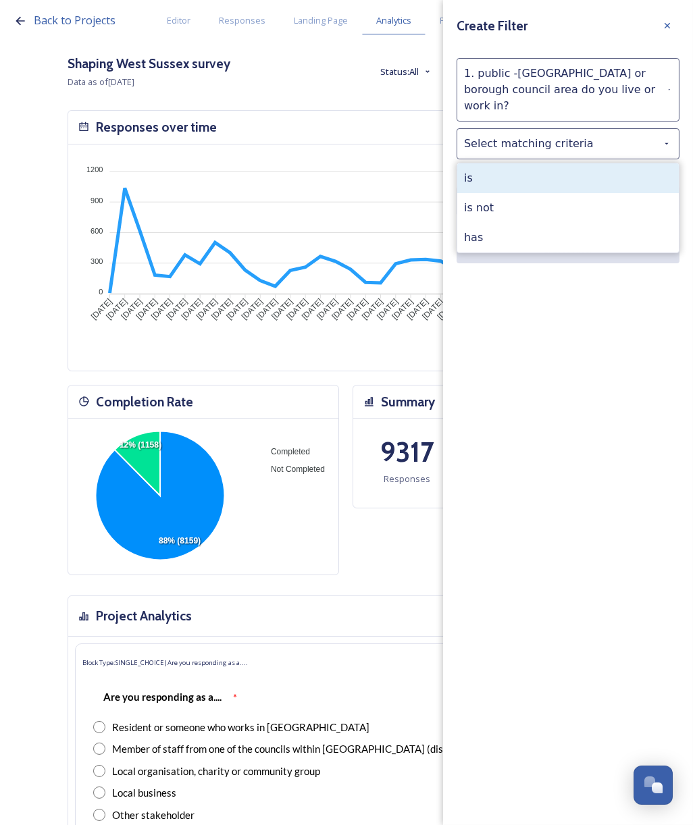
click at [527, 163] on div "is" at bounding box center [567, 178] width 221 height 30
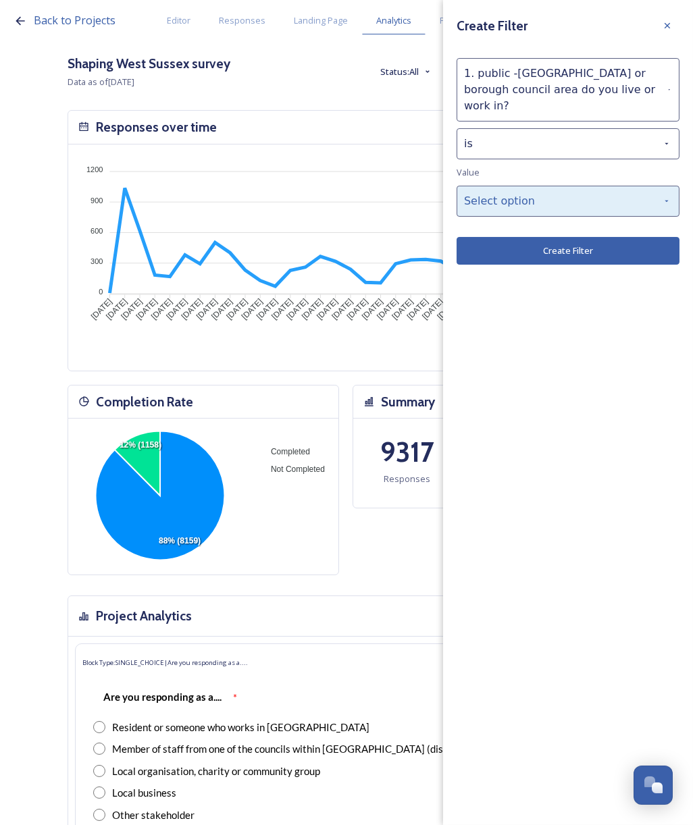
click at [531, 186] on div "Select option" at bounding box center [567, 201] width 223 height 31
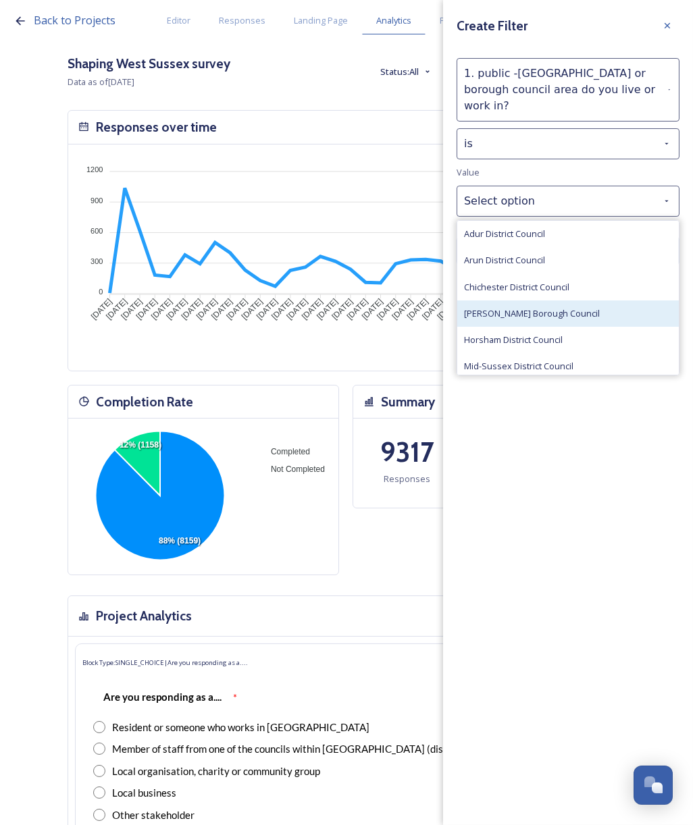
click at [558, 300] on div "[PERSON_NAME] Borough Council" at bounding box center [567, 313] width 221 height 26
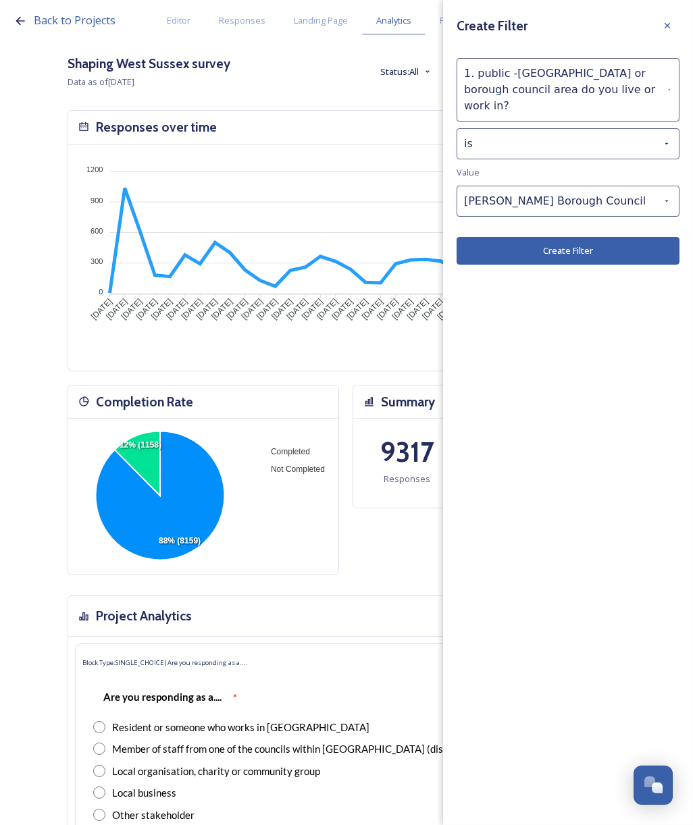
click at [565, 237] on button "Create Filter" at bounding box center [567, 251] width 223 height 28
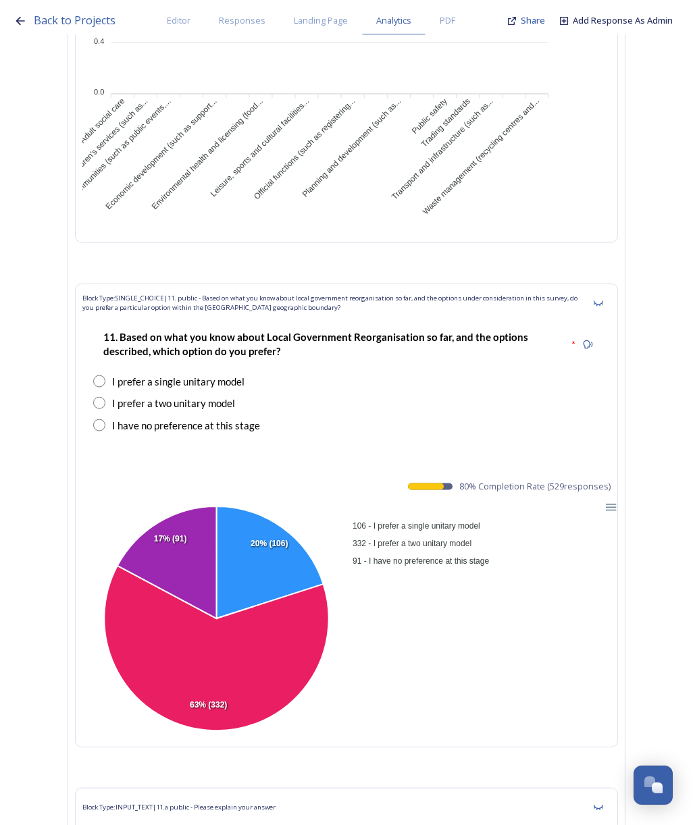
scroll to position [15897, 0]
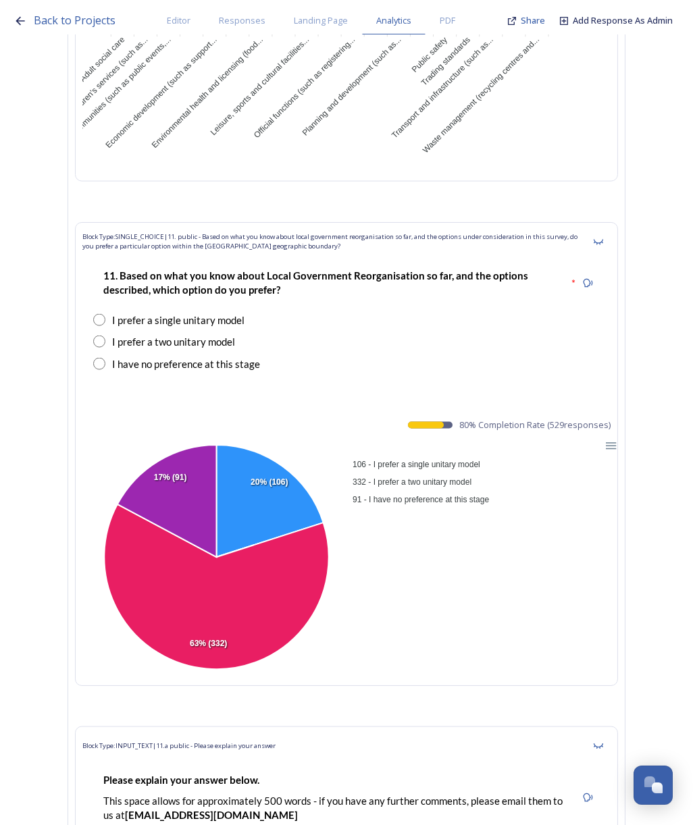
drag, startPoint x: 468, startPoint y: 333, endPoint x: 625, endPoint y: 338, distance: 157.4
click at [618, 338] on div "Block Type: SINGLE_CHOICE | 11. public - Based on what you know about local gov…" at bounding box center [346, 454] width 543 height 464
copy span "80 % Completion Rate ( 529 responses)"
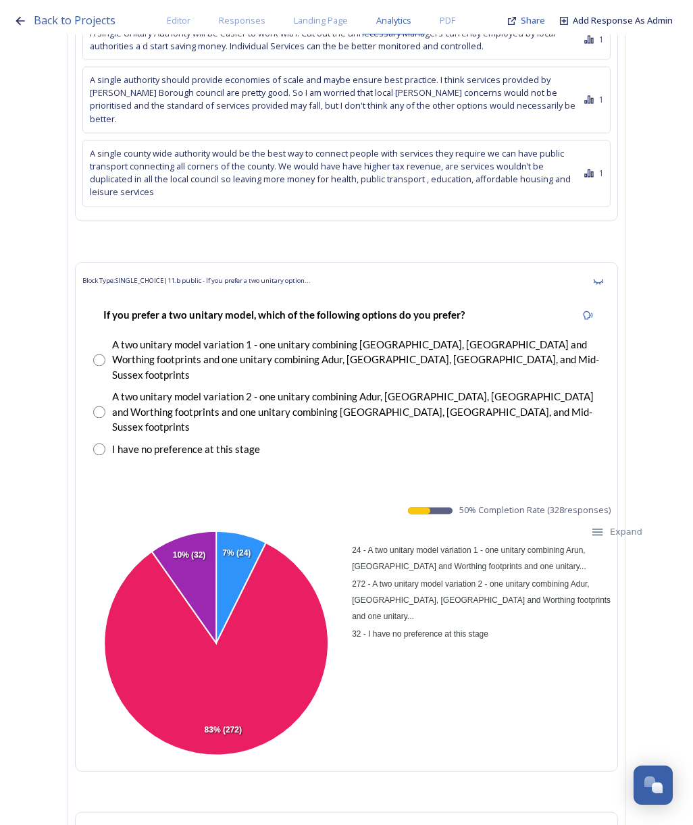
scroll to position [17124, 0]
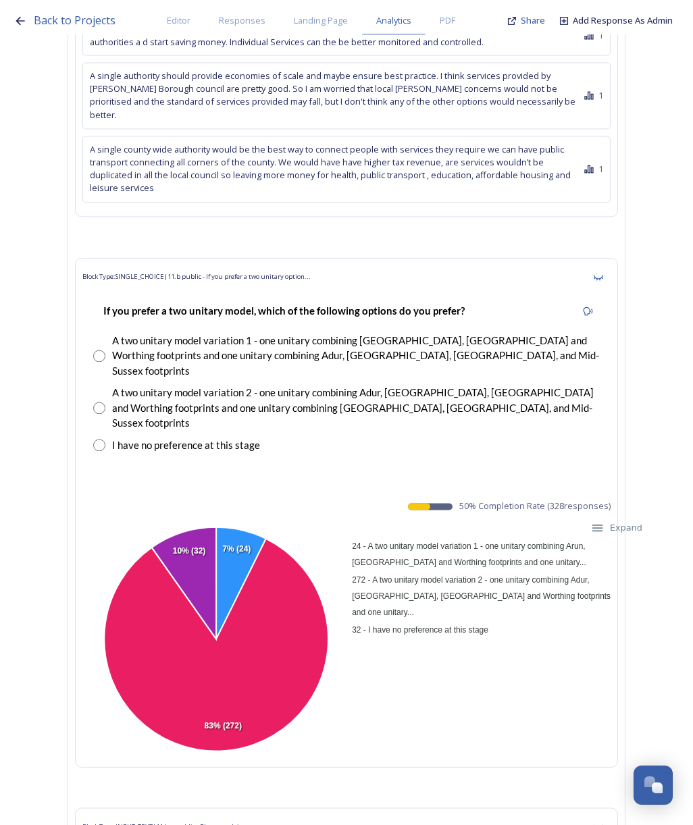
drag, startPoint x: 468, startPoint y: 340, endPoint x: 622, endPoint y: 344, distance: 153.3
click at [618, 344] on div "Block Type: SINGLE_CHOICE | 11.b public - If you prefer a two unitary option...…" at bounding box center [346, 513] width 543 height 510
copy span "50 % Completion Rate ( 328 responses)"
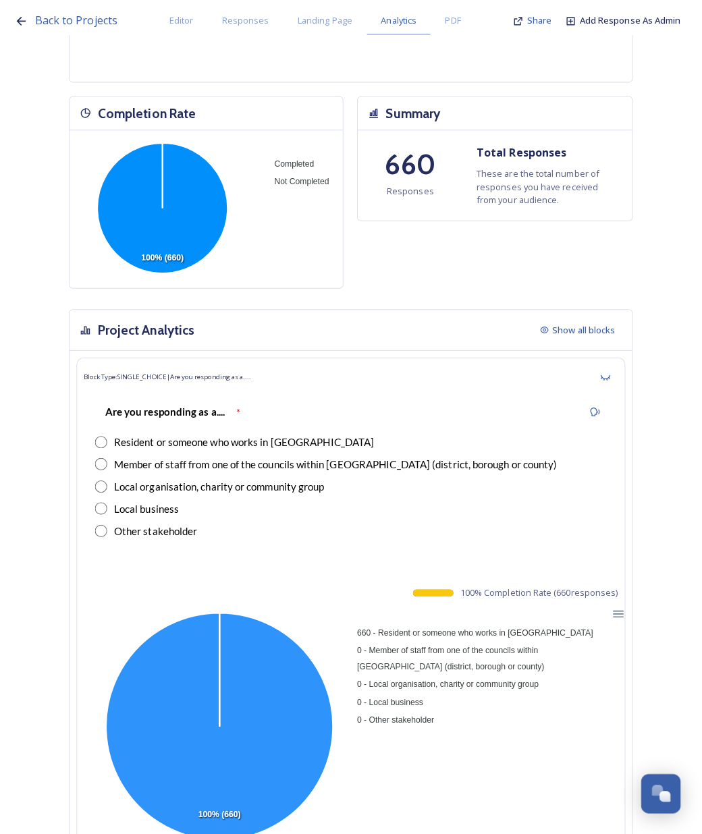
scroll to position [0, 0]
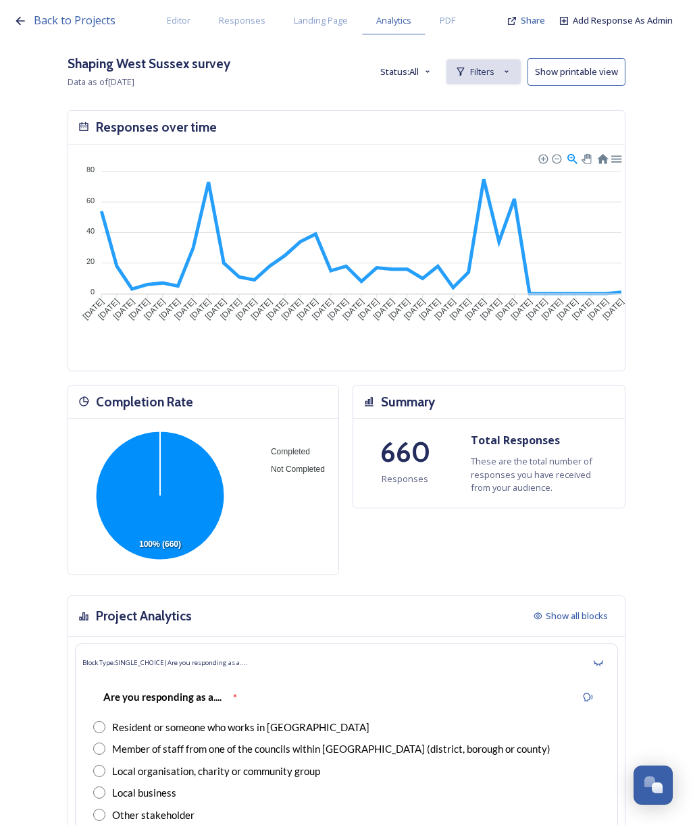
click at [506, 69] on div "Filters" at bounding box center [483, 71] width 74 height 25
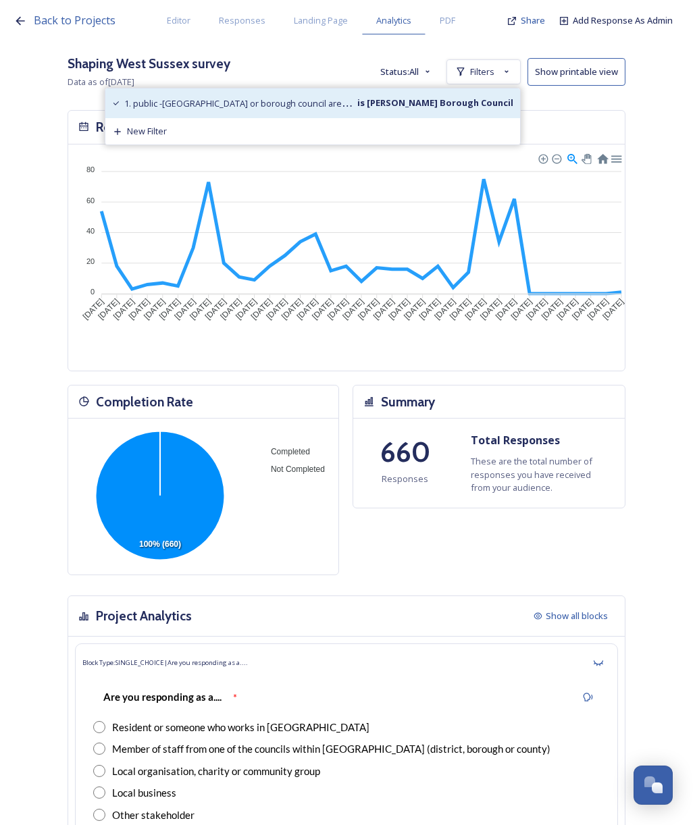
click at [468, 109] on div "1. public -Which district or borough council area do you live or work in? is Cr…" at bounding box center [312, 103] width 414 height 30
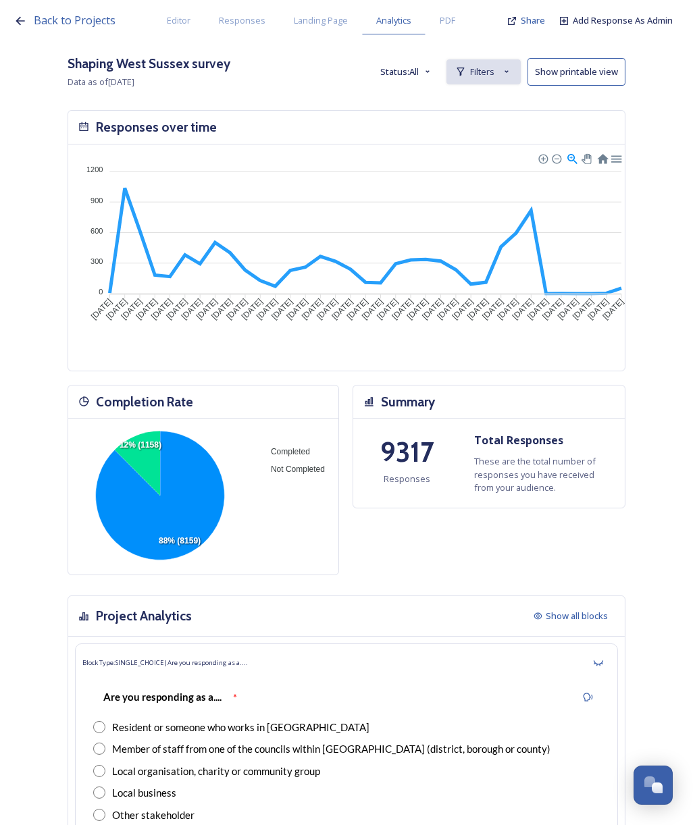
click at [494, 74] on span "Filters" at bounding box center [482, 71] width 24 height 13
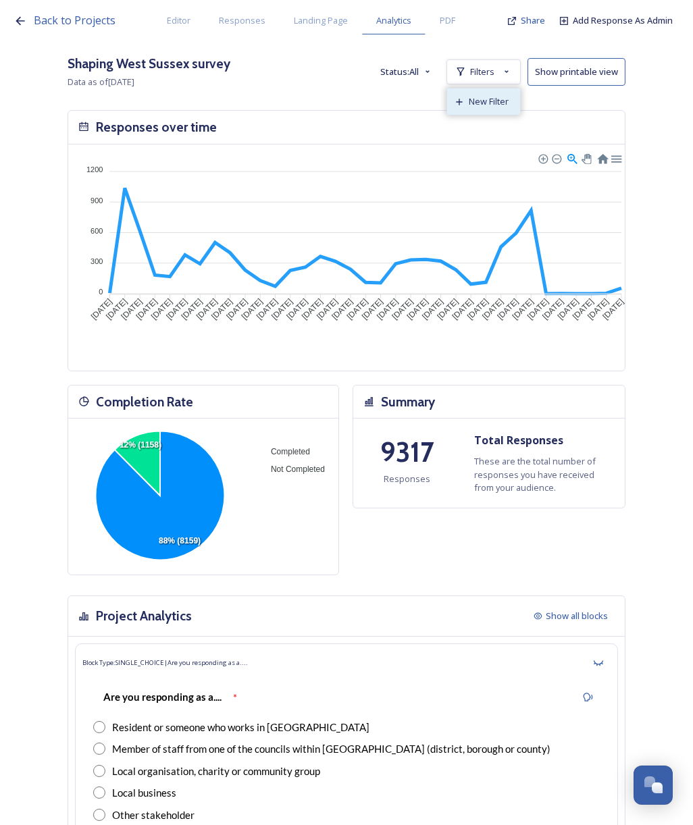
click at [504, 106] on span "New Filter" at bounding box center [488, 101] width 40 height 13
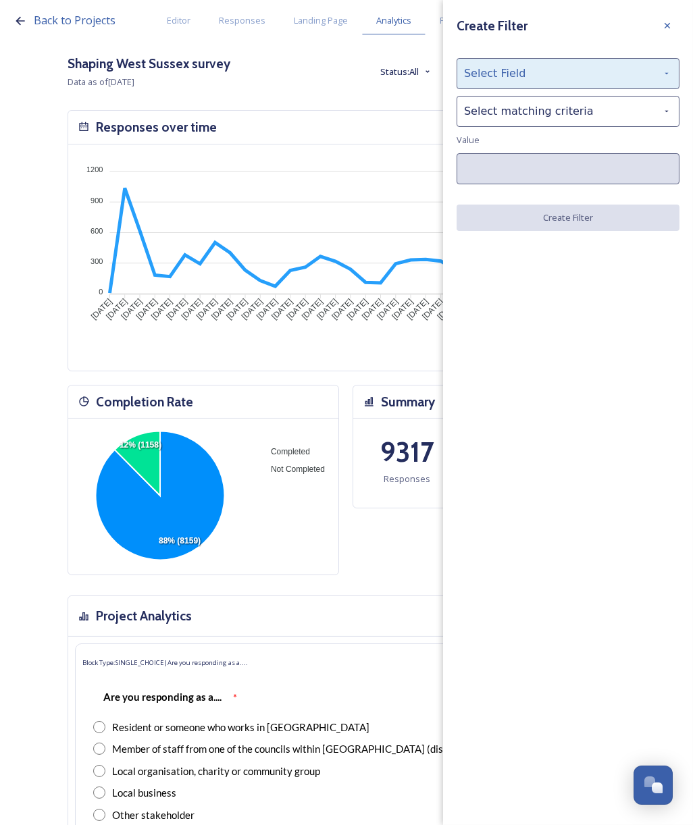
click at [572, 61] on div "Select Field" at bounding box center [567, 73] width 223 height 31
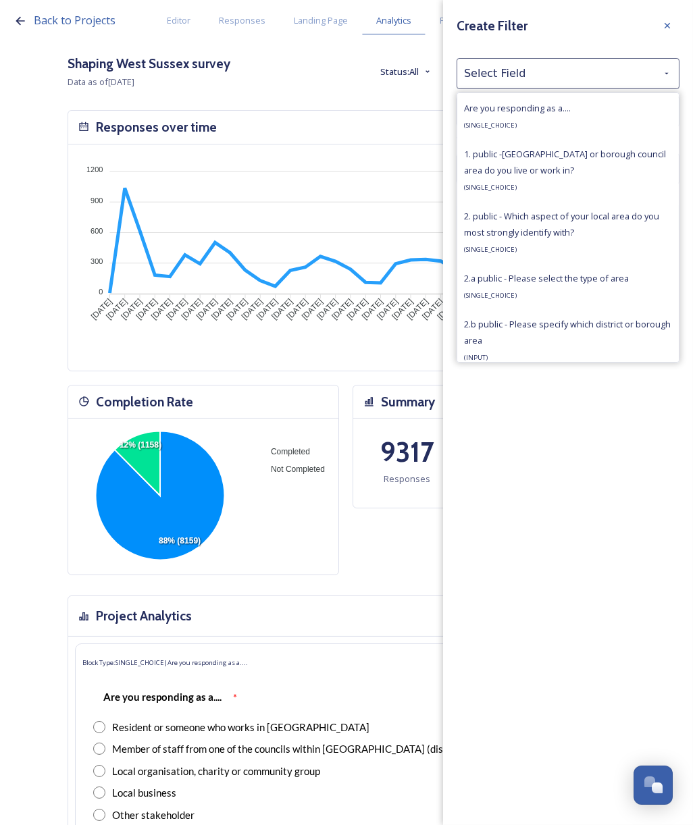
click at [539, 158] on div "1. public -Which district or borough council area do you live or work in? ( SIN…" at bounding box center [568, 170] width 208 height 49
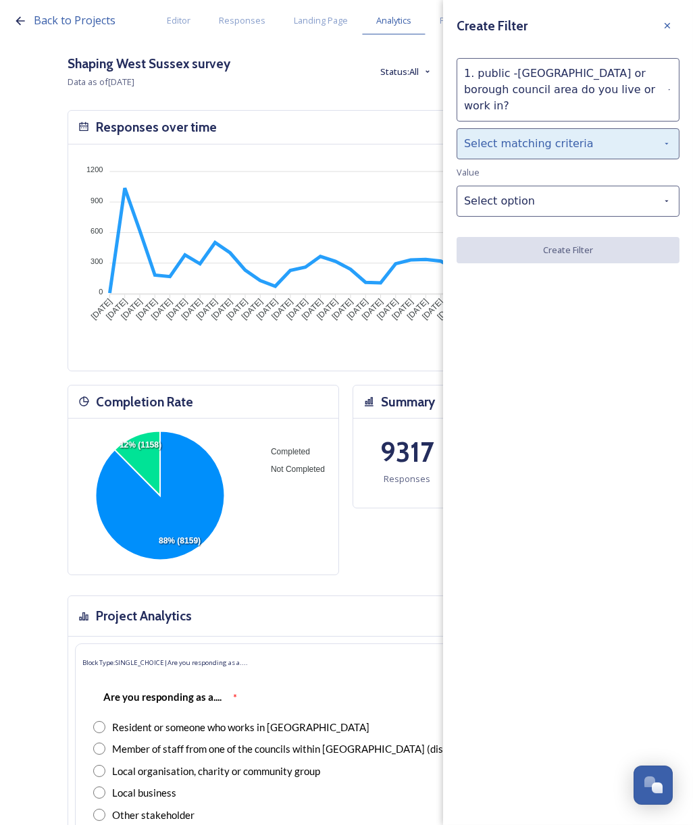
click at [541, 128] on div "Select matching criteria" at bounding box center [567, 143] width 223 height 31
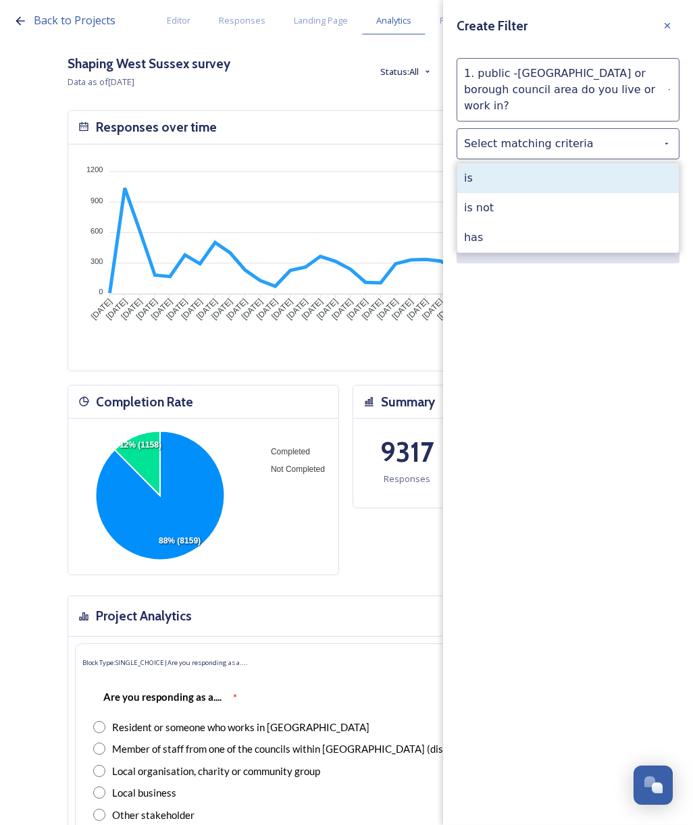
click at [529, 167] on div "is" at bounding box center [567, 178] width 221 height 30
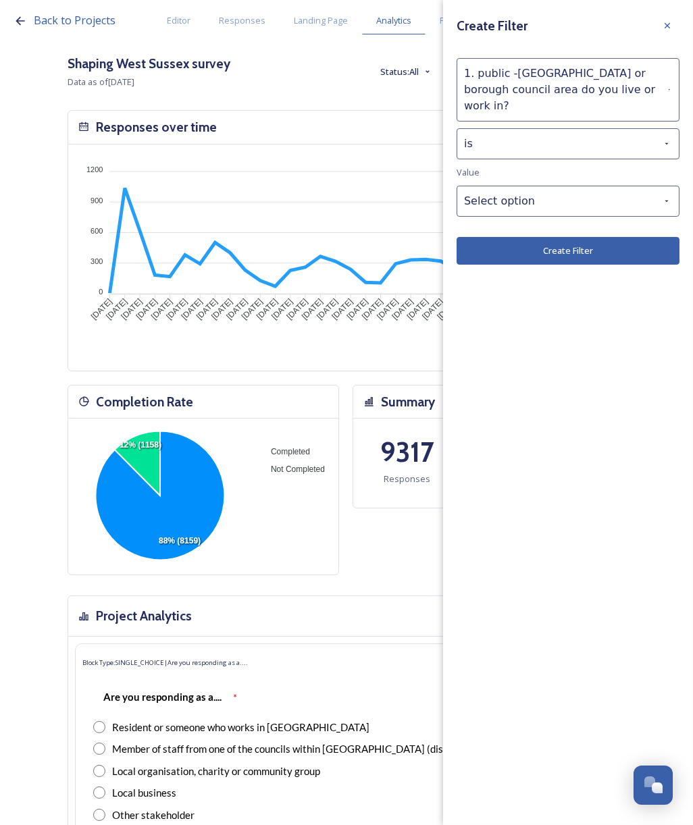
click at [531, 196] on div "Select option" at bounding box center [567, 201] width 223 height 31
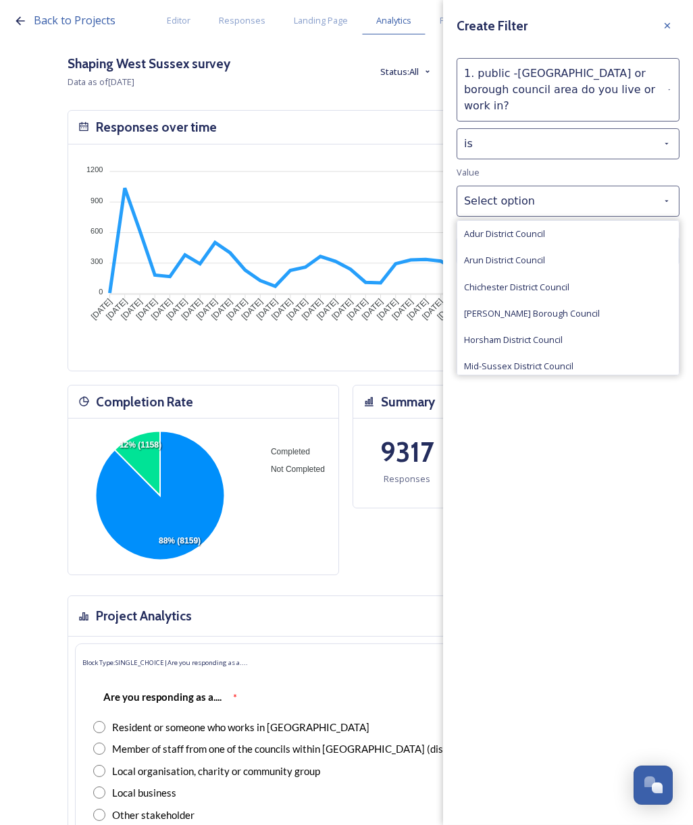
click at [601, 327] on div "Horsham District Council" at bounding box center [567, 340] width 221 height 26
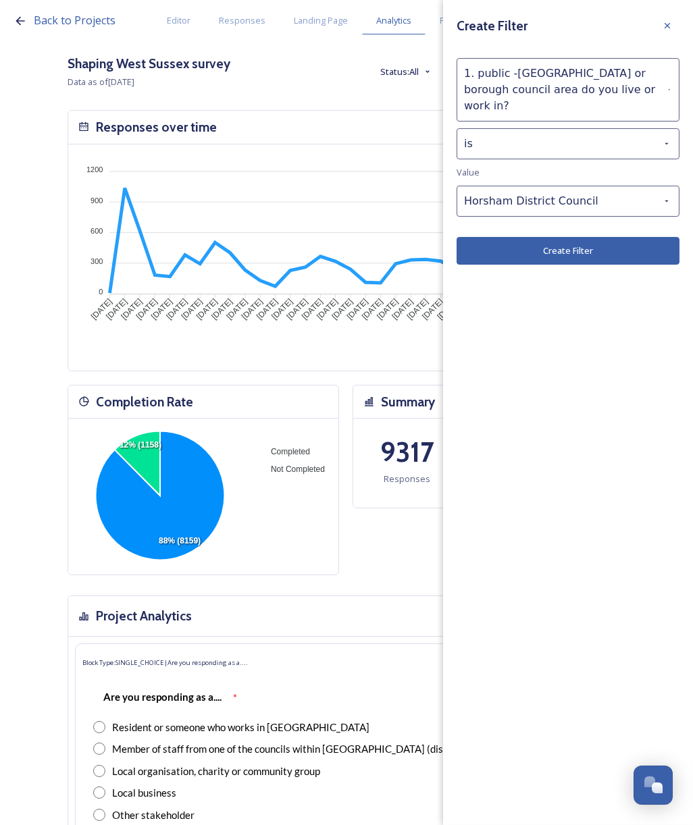
click at [595, 237] on button "Create Filter" at bounding box center [567, 251] width 223 height 28
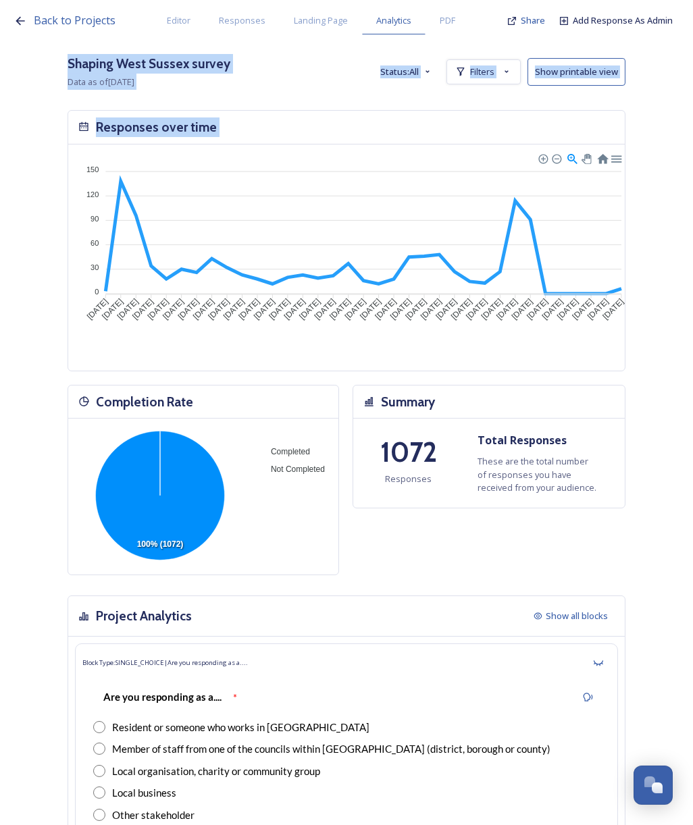
drag, startPoint x: 700, startPoint y: 122, endPoint x: 707, endPoint y: 304, distance: 181.7
click at [692, 304] on html "Back to Projects Editor Responses Landing Page Analytics PDF Share Add Response…" at bounding box center [346, 412] width 693 height 825
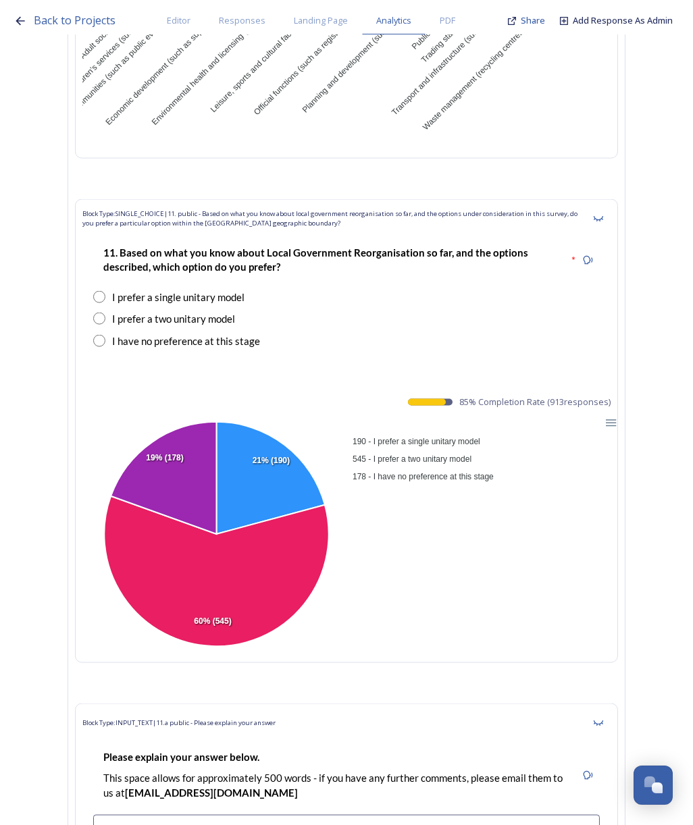
scroll to position [15886, 0]
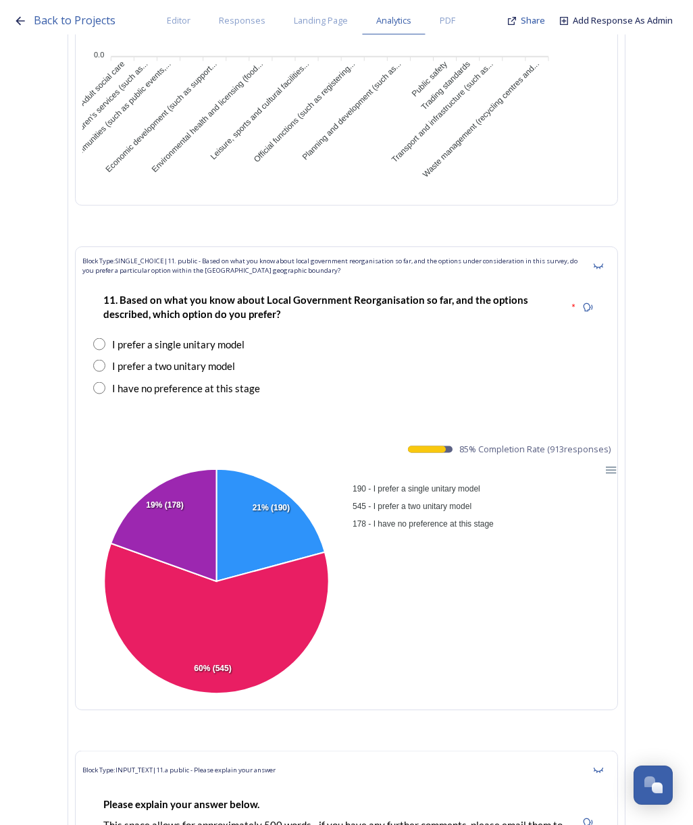
drag, startPoint x: 471, startPoint y: 341, endPoint x: 619, endPoint y: 348, distance: 148.0
click at [610, 443] on span "85 % Completion Rate ( 913 responses)" at bounding box center [534, 449] width 151 height 13
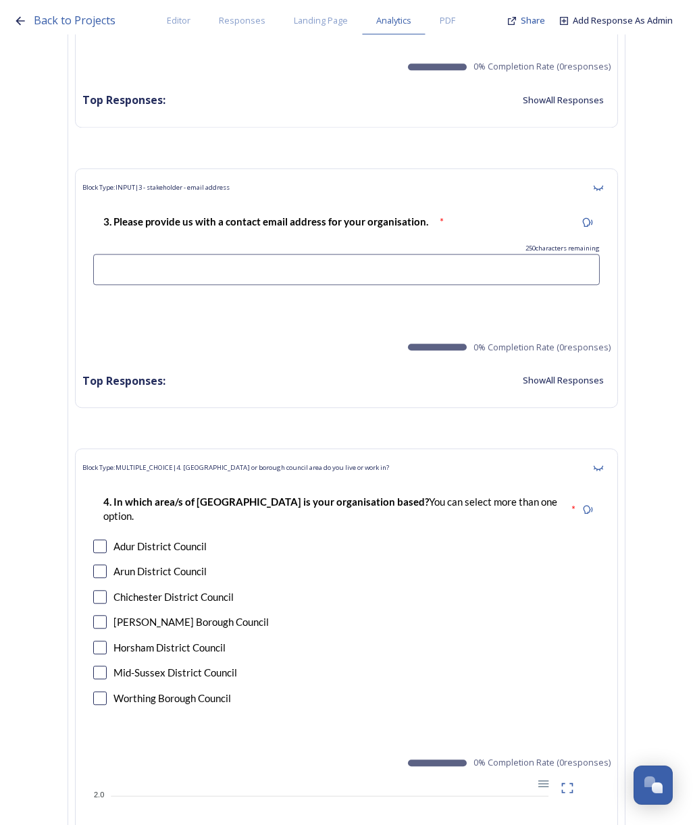
scroll to position [0, 0]
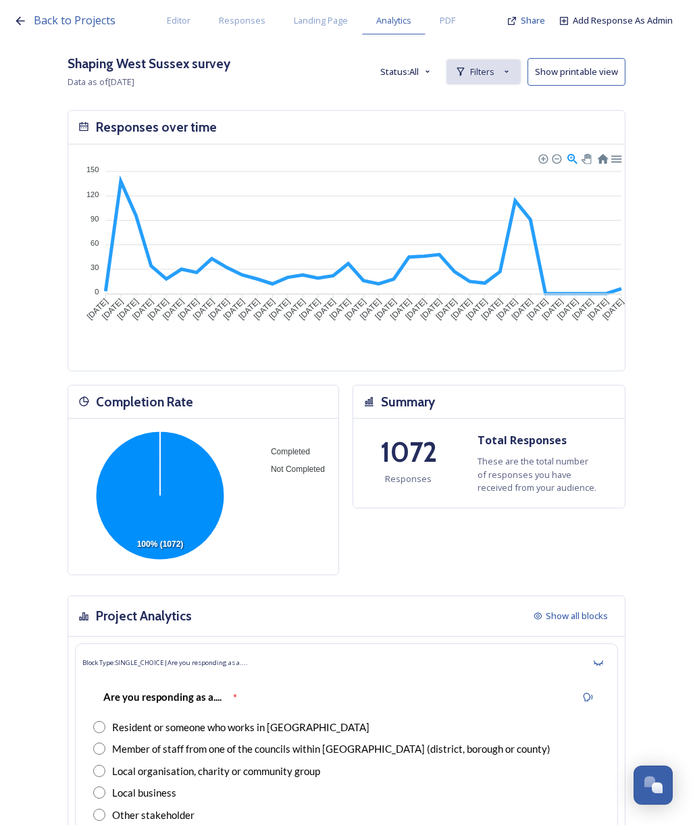
click at [494, 69] on span "Filters" at bounding box center [482, 71] width 24 height 13
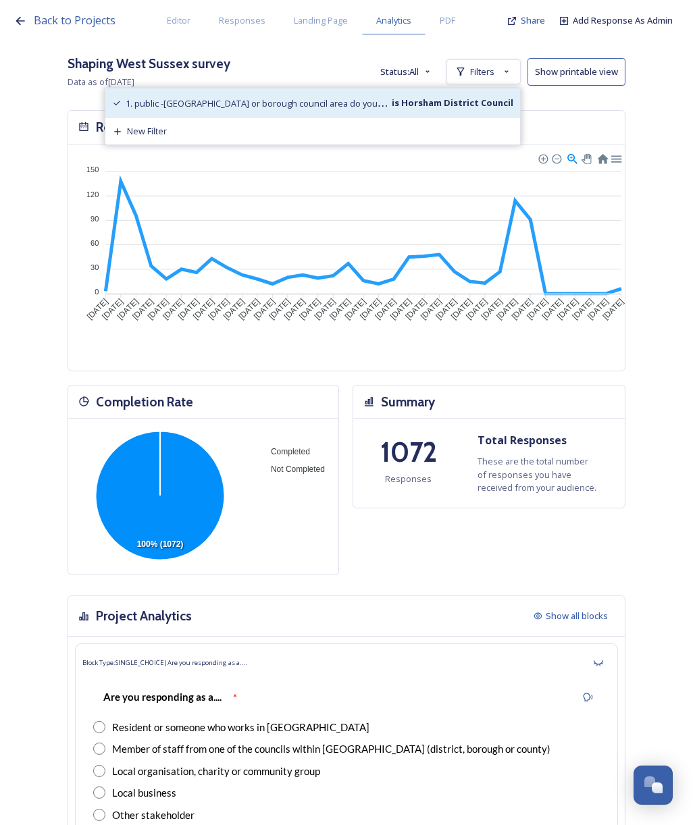
click at [425, 105] on strong "is Horsham District Council" at bounding box center [452, 103] width 124 height 12
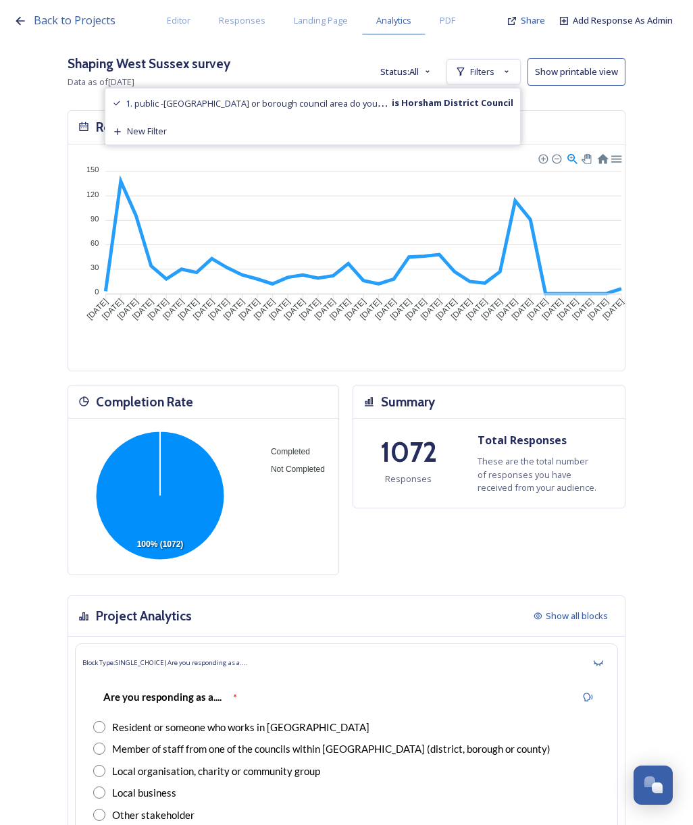
click at [515, 100] on div "Back to Projects Editor Responses Landing Page Analytics PDF Share Add Response…" at bounding box center [346, 412] width 693 height 825
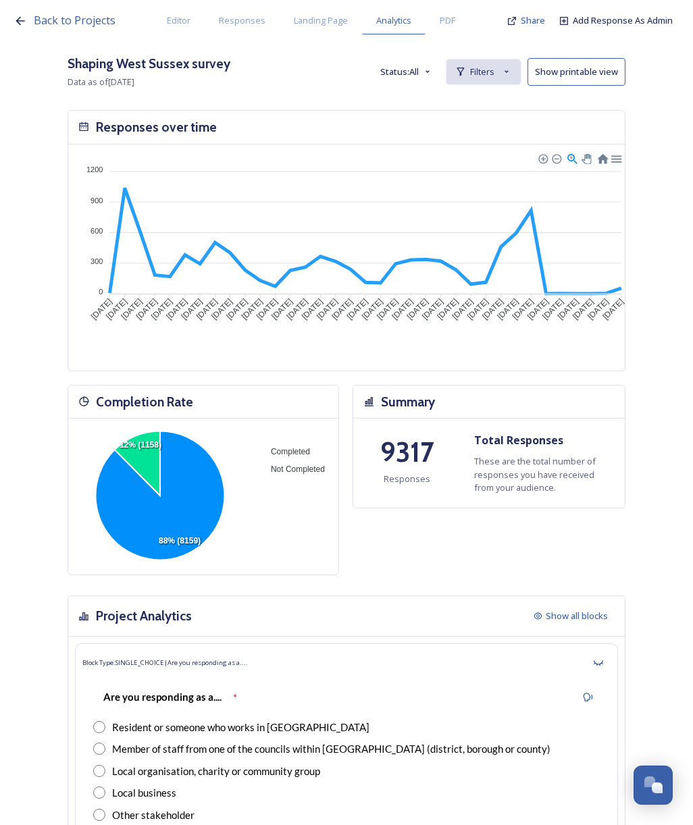
click at [494, 69] on span "Filters" at bounding box center [482, 71] width 24 height 13
click at [504, 109] on div "New Filter" at bounding box center [483, 101] width 73 height 26
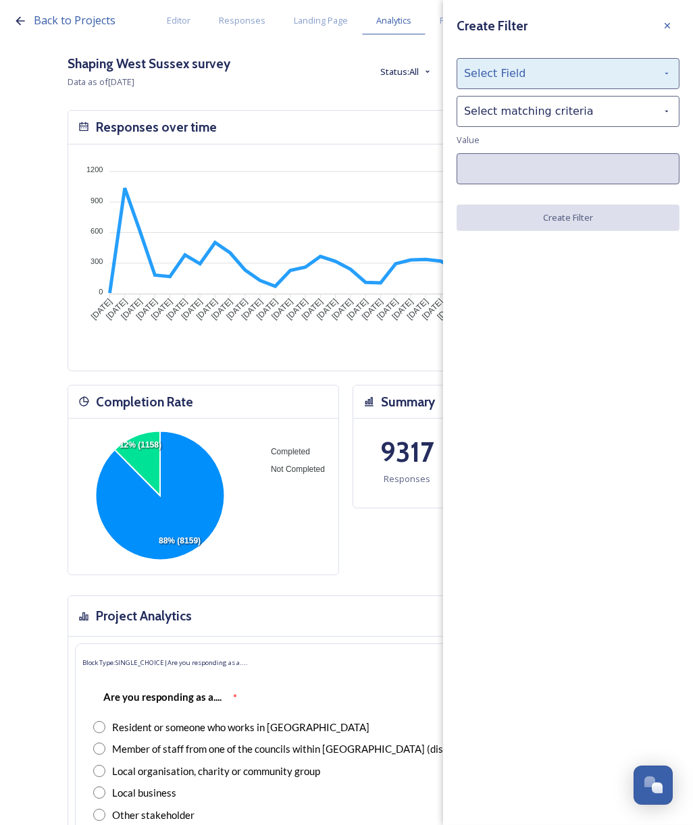
click at [510, 81] on div "Select Field" at bounding box center [567, 73] width 223 height 31
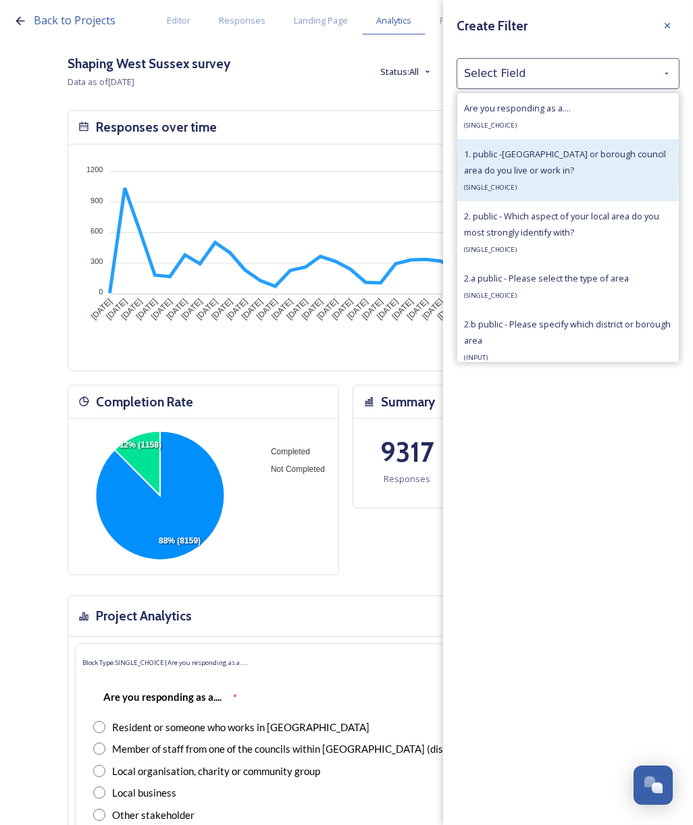
click at [547, 167] on span "1. public -[GEOGRAPHIC_DATA] or borough council area do you live or work in?" at bounding box center [565, 162] width 202 height 28
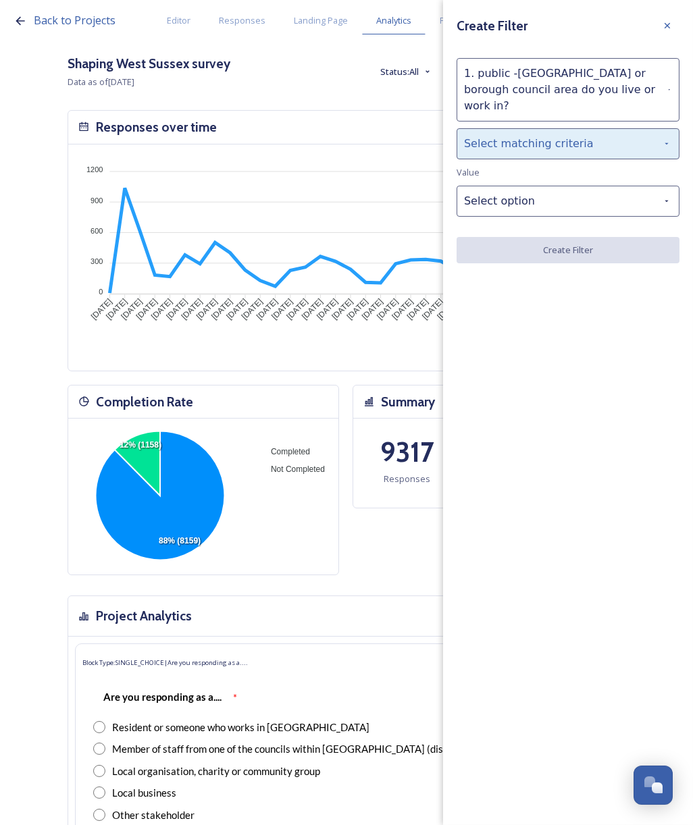
click at [524, 128] on div "Select matching criteria" at bounding box center [567, 143] width 223 height 31
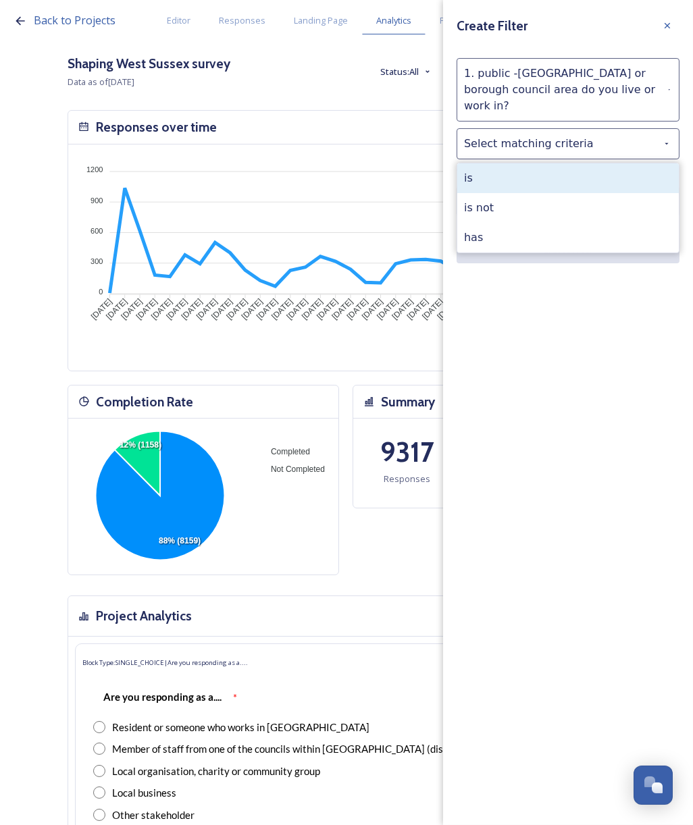
click at [516, 165] on div "is" at bounding box center [567, 178] width 221 height 30
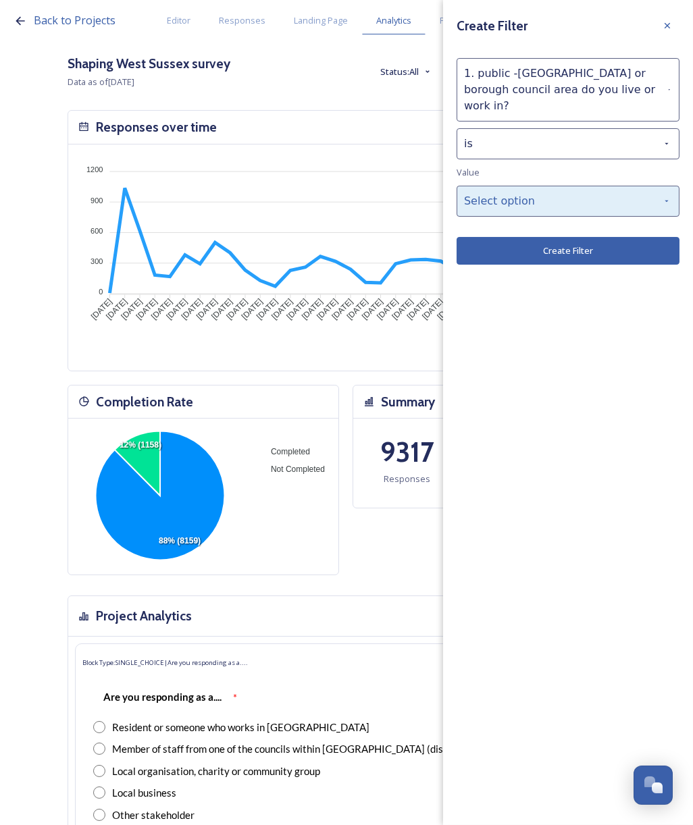
click at [524, 186] on div "Select option" at bounding box center [567, 201] width 223 height 31
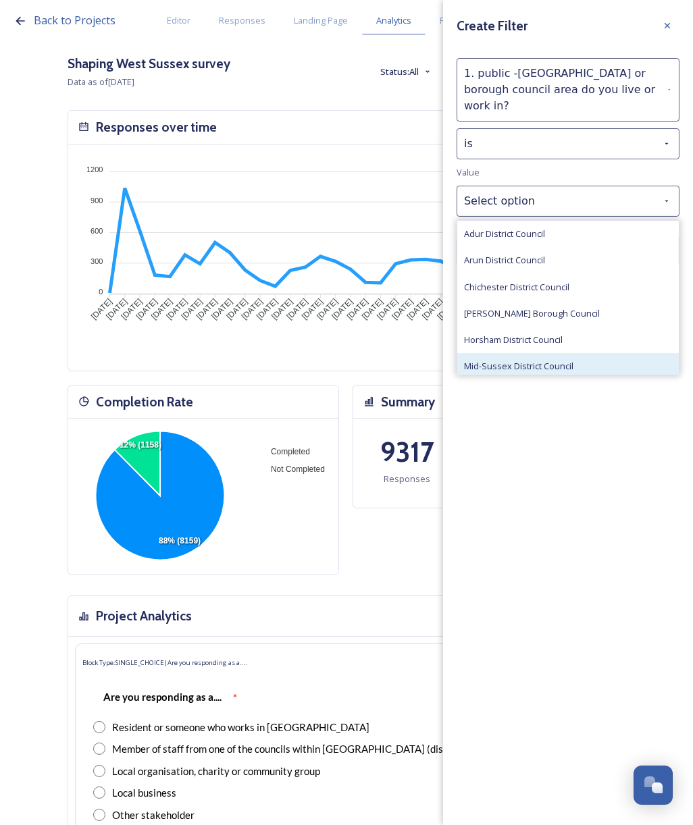
click at [556, 360] on span "Mid-Sussex District Council" at bounding box center [518, 366] width 109 height 13
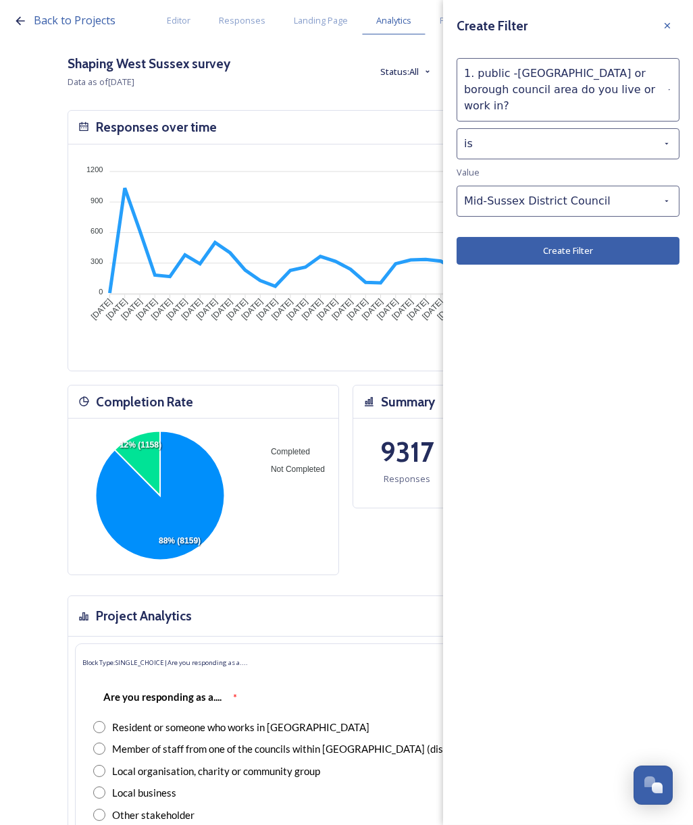
click at [552, 237] on button "Create Filter" at bounding box center [567, 251] width 223 height 28
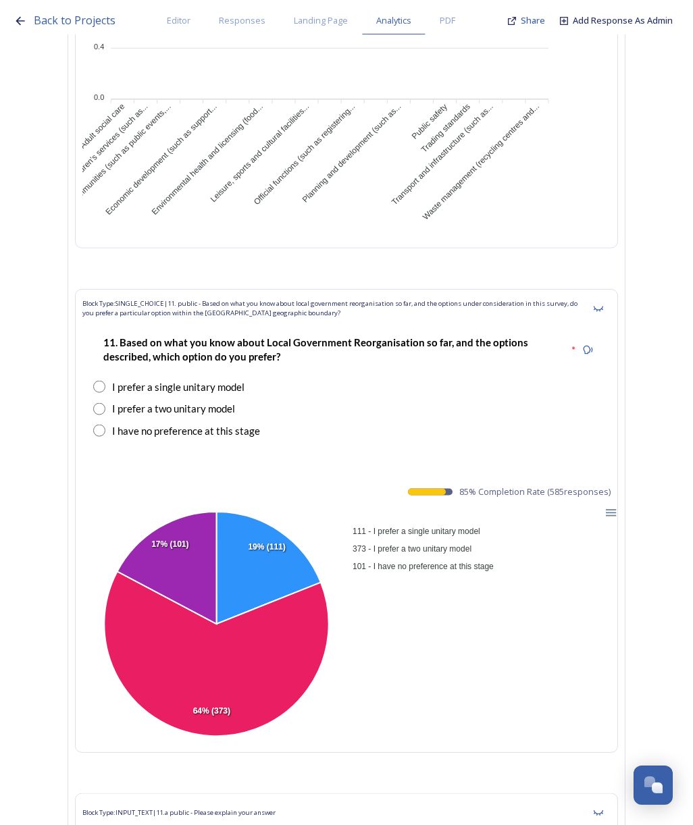
scroll to position [15728, 0]
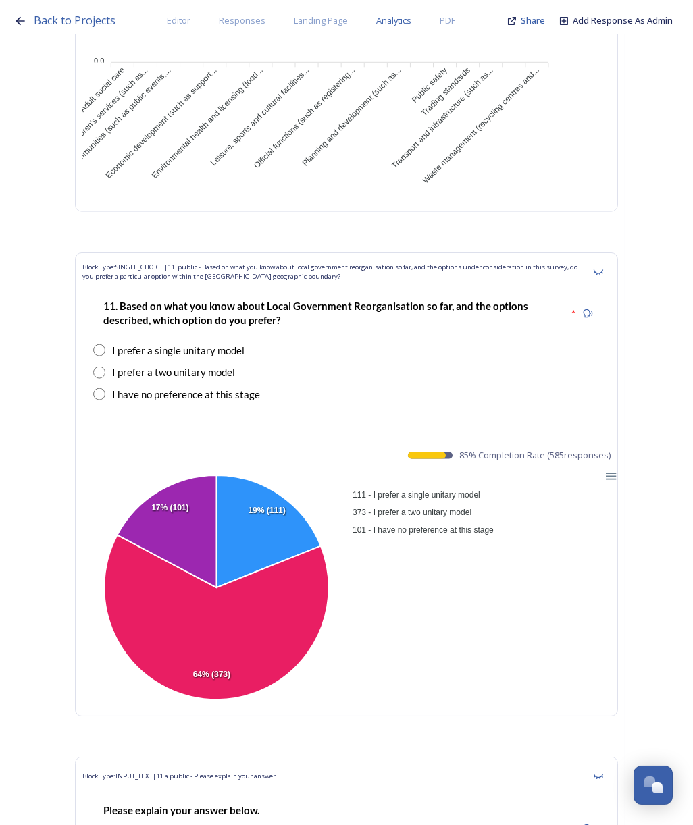
drag, startPoint x: 469, startPoint y: 369, endPoint x: 622, endPoint y: 373, distance: 153.3
click at [618, 373] on div "Block Type: SINGLE_CHOICE | 11. public - Based on what you know about local gov…" at bounding box center [346, 484] width 543 height 464
copy span "85 % Completion Rate ( 585 responses)"
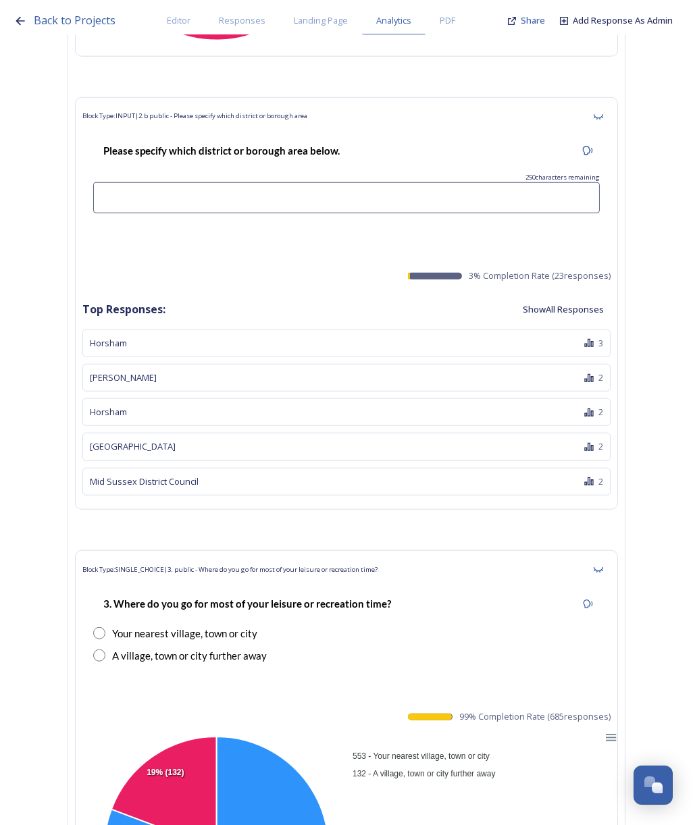
scroll to position [0, 0]
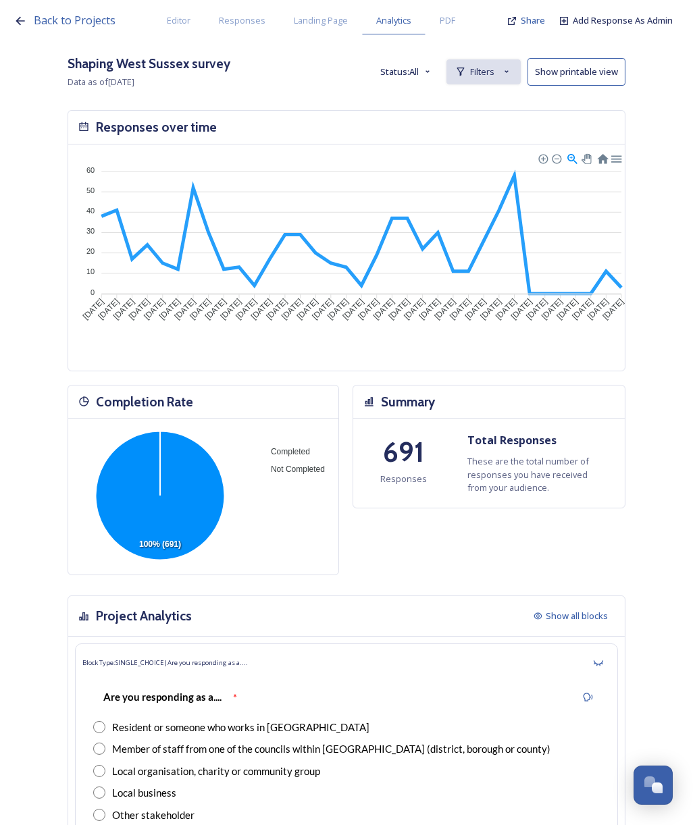
click span "Filters"
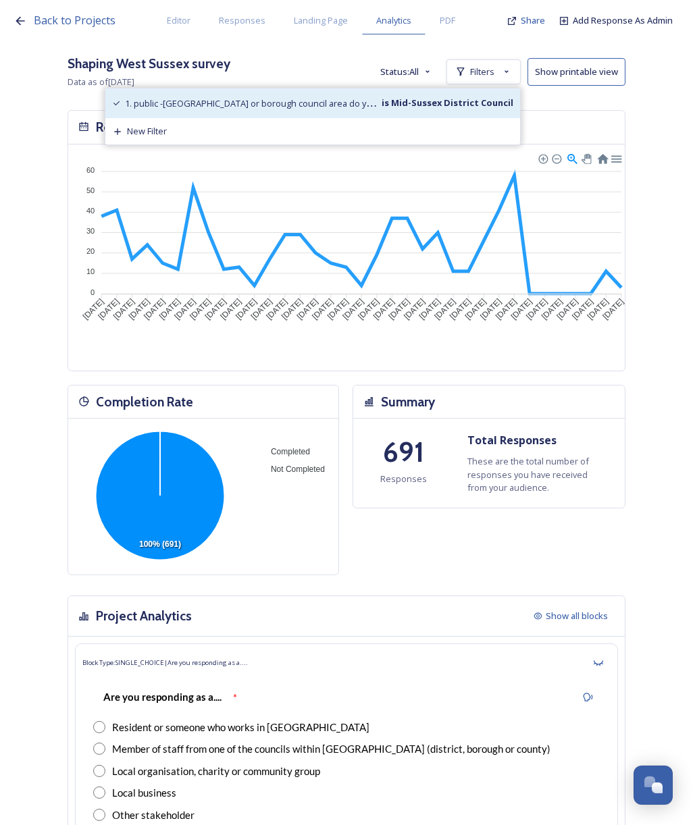
click strong "is Mid-Sussex District Council"
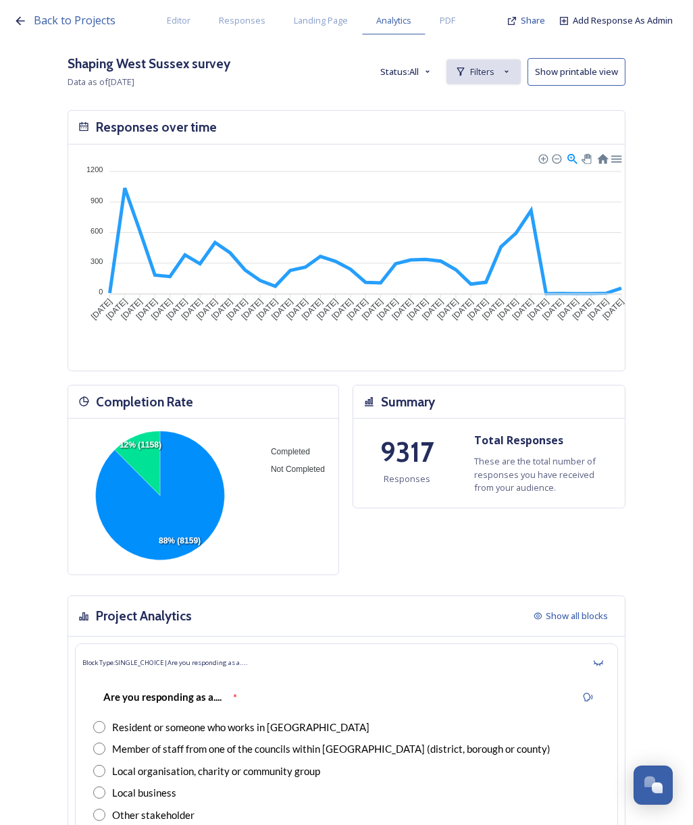
click span "Filters"
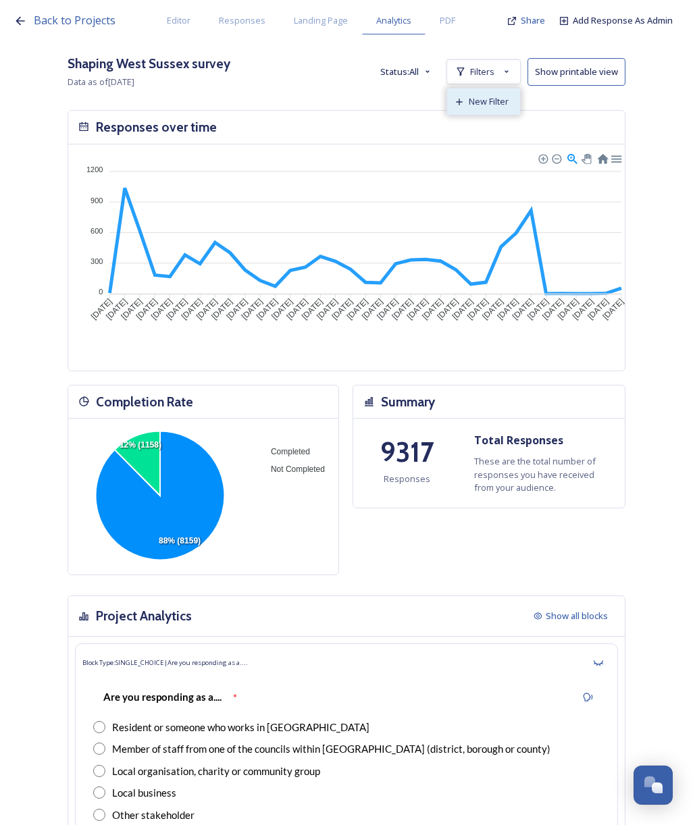
click span "New Filter"
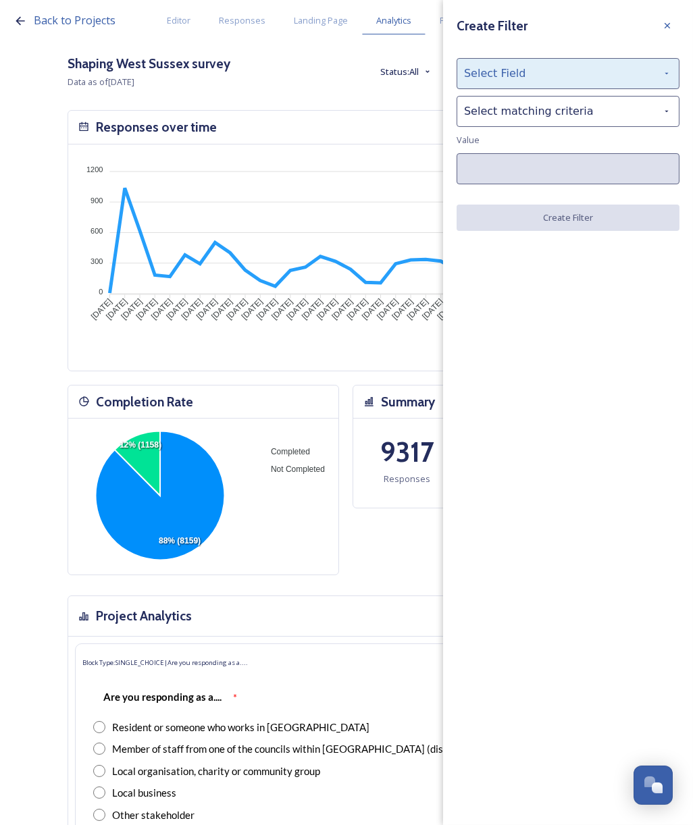
click div "Select Field"
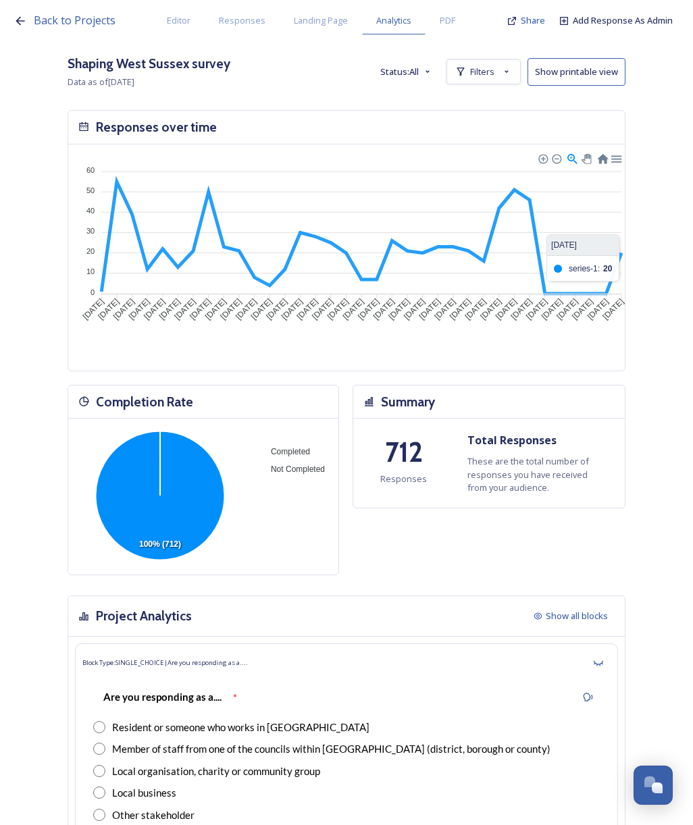
scroll to position [15877, 0]
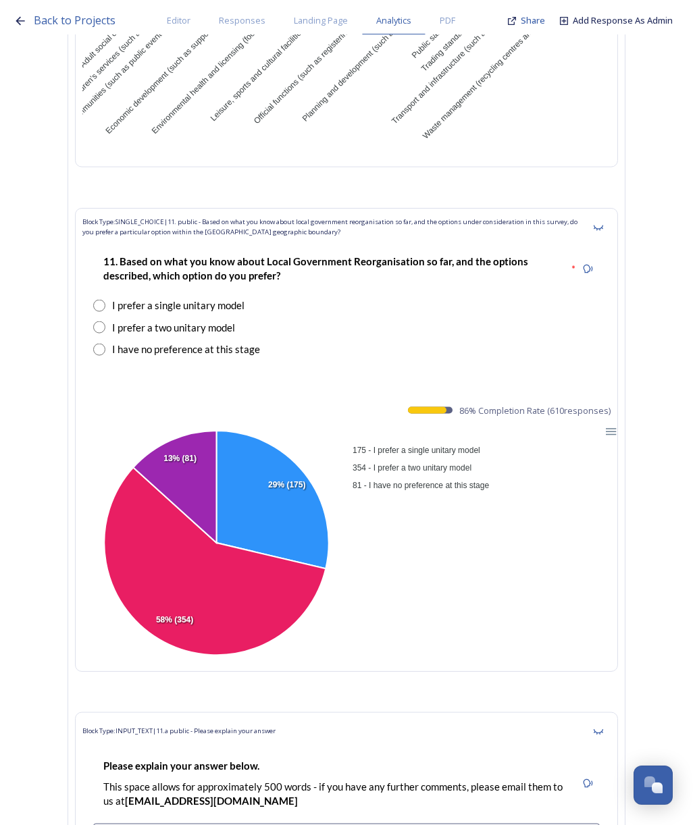
drag, startPoint x: 469, startPoint y: 323, endPoint x: 623, endPoint y: 323, distance: 153.9
click at [618, 323] on div "Block Type: SINGLE_CHOICE | 11. public - Based on what you know about local gov…" at bounding box center [346, 440] width 543 height 464
copy span "86 % Completion Rate ( 610 responses)"
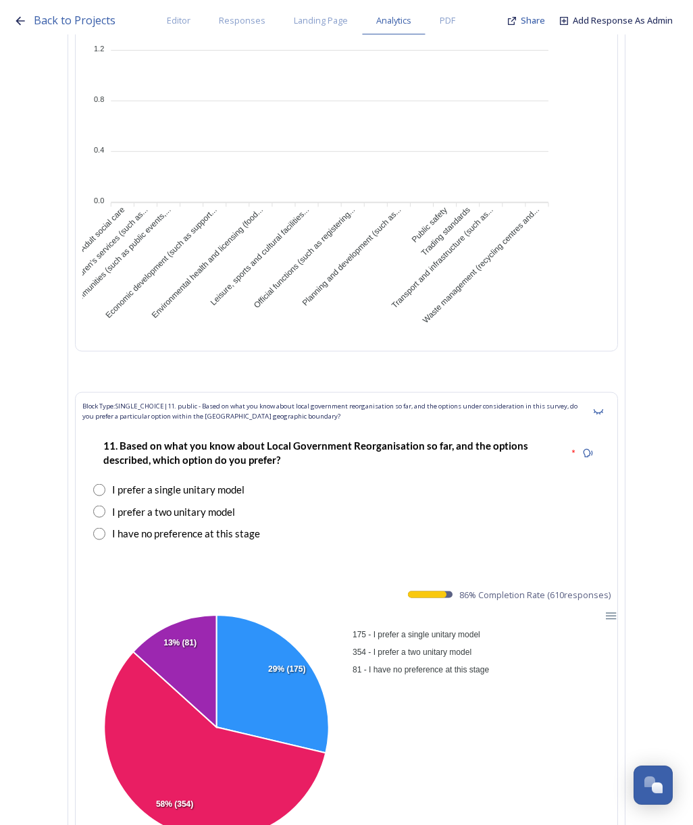
scroll to position [0, 0]
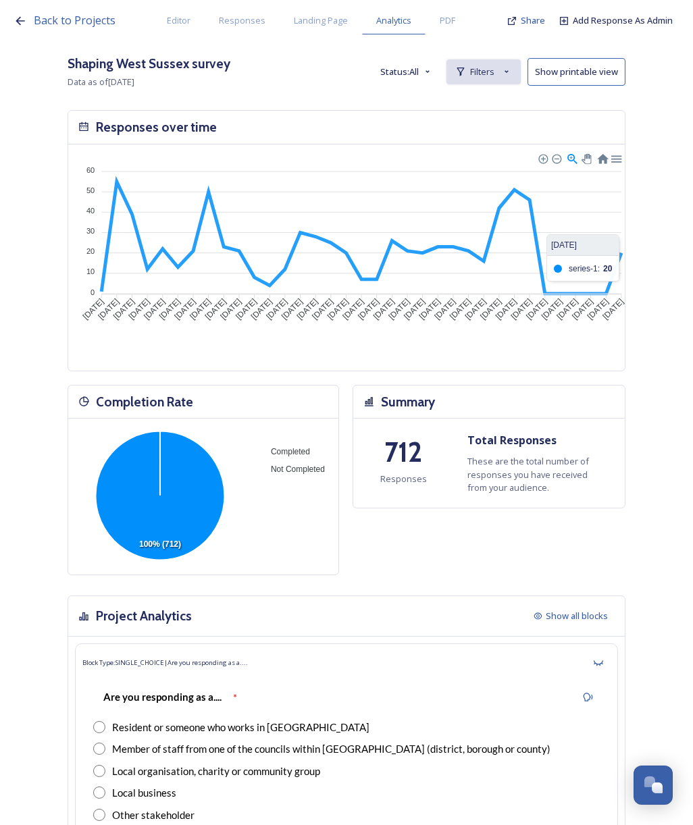
click at [494, 74] on span "Filters" at bounding box center [482, 71] width 24 height 13
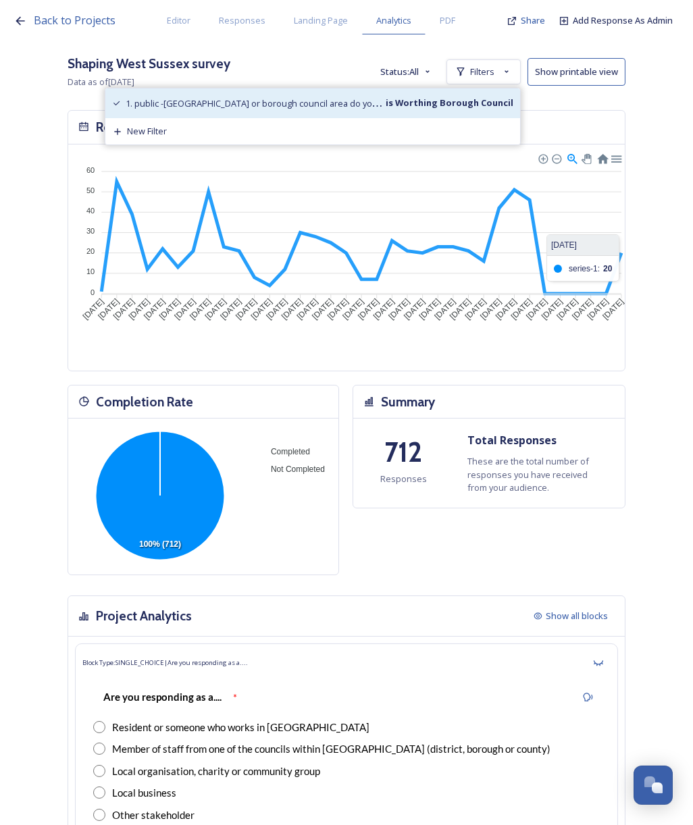
click at [434, 106] on strong "is Worthing Borough Council" at bounding box center [448, 103] width 130 height 12
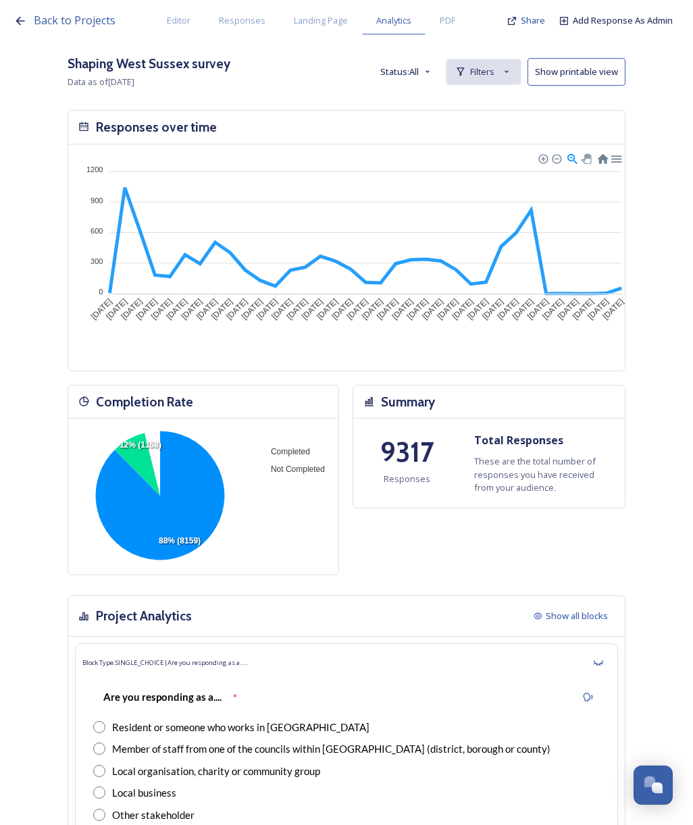
click at [494, 71] on span "Filters" at bounding box center [482, 71] width 24 height 13
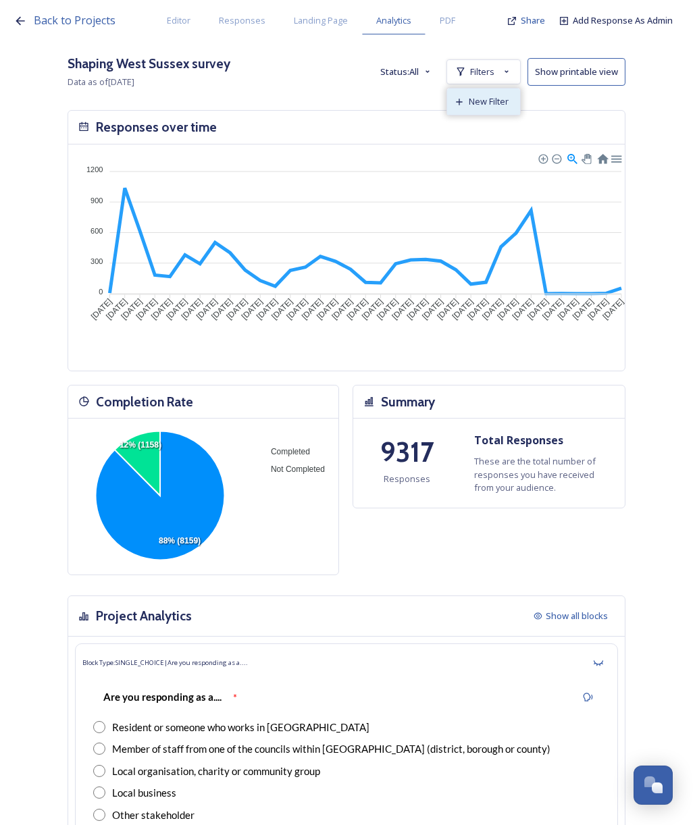
click at [491, 99] on span "New Filter" at bounding box center [488, 101] width 40 height 13
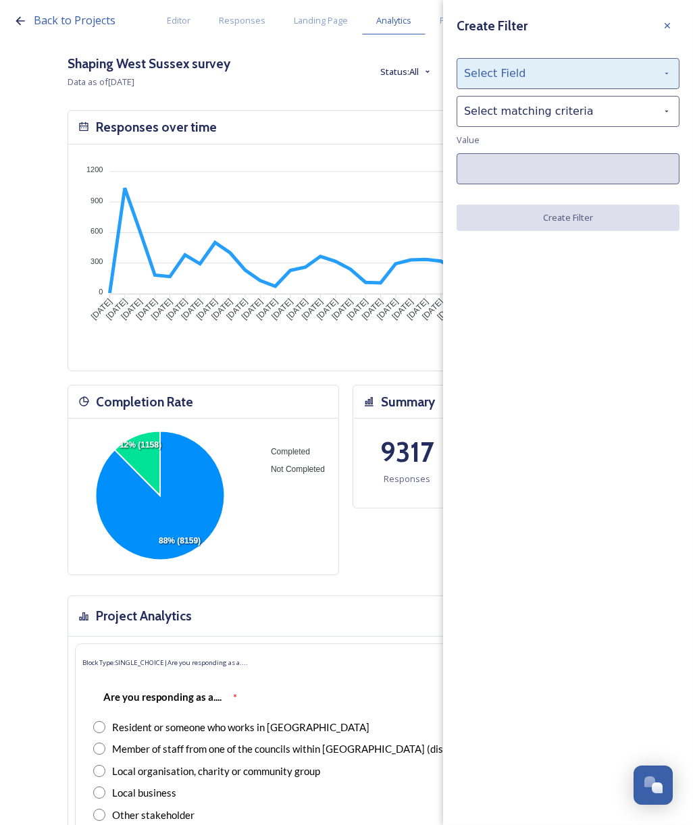
click at [493, 74] on div "Select Field" at bounding box center [567, 73] width 223 height 31
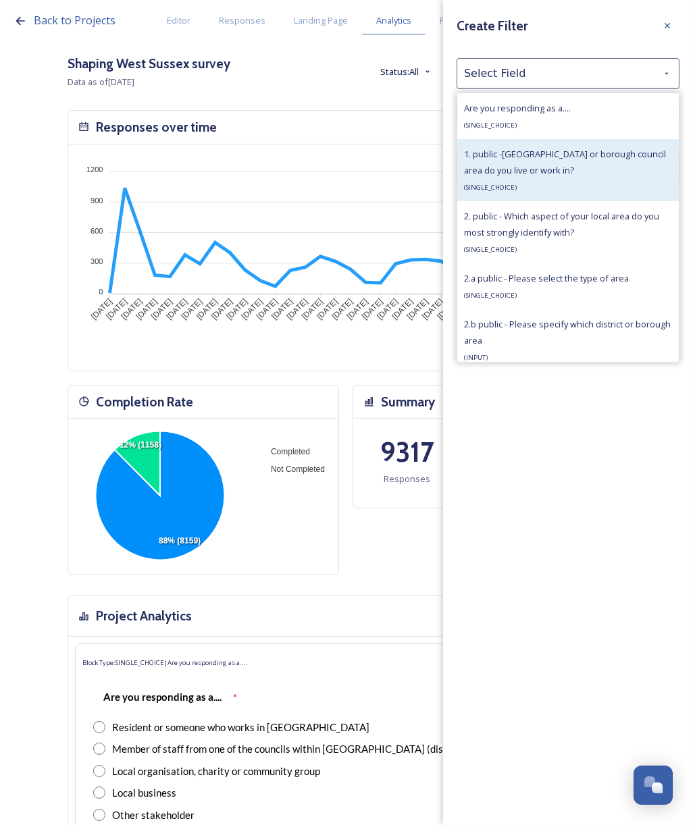
click at [520, 165] on span "1. public -[GEOGRAPHIC_DATA] or borough council area do you live or work in?" at bounding box center [565, 162] width 202 height 28
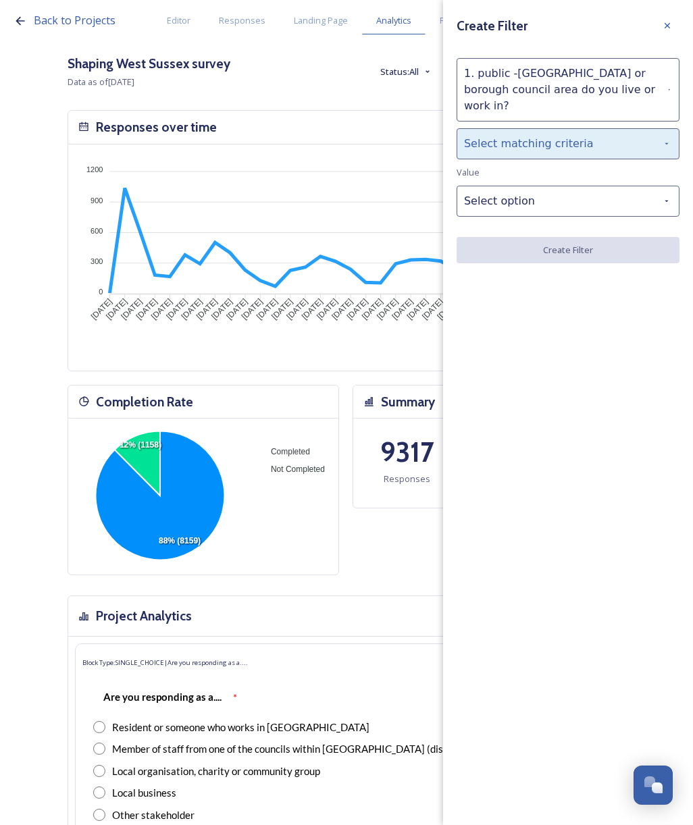
click at [512, 128] on div "Select matching criteria" at bounding box center [567, 143] width 223 height 31
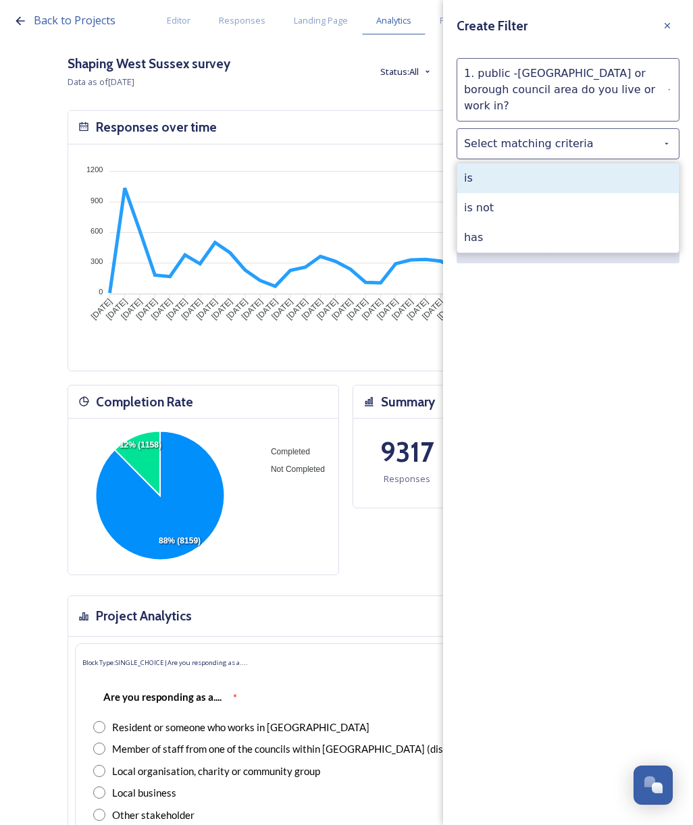
click at [521, 163] on div "is" at bounding box center [567, 178] width 221 height 30
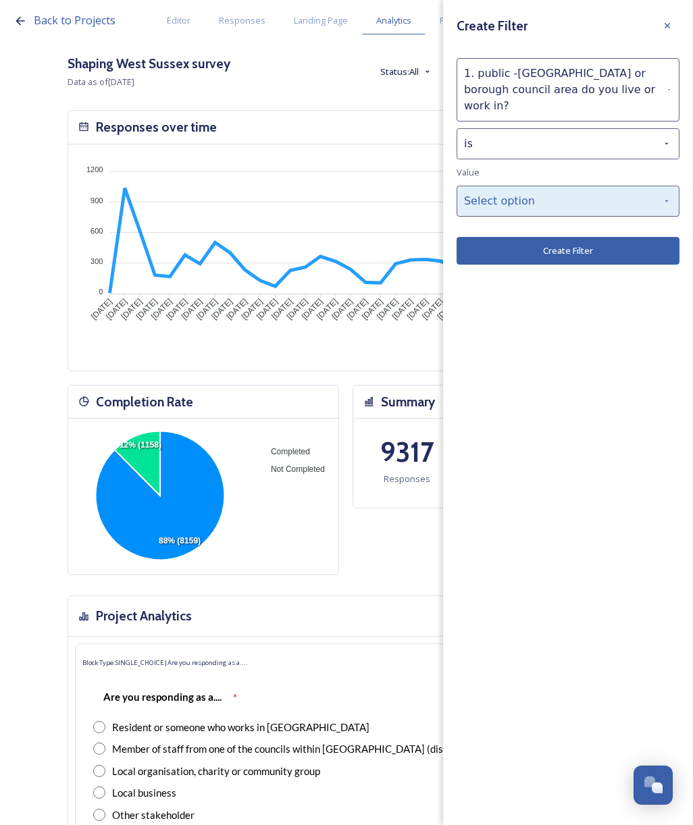
click at [522, 186] on div "Select option" at bounding box center [567, 201] width 223 height 31
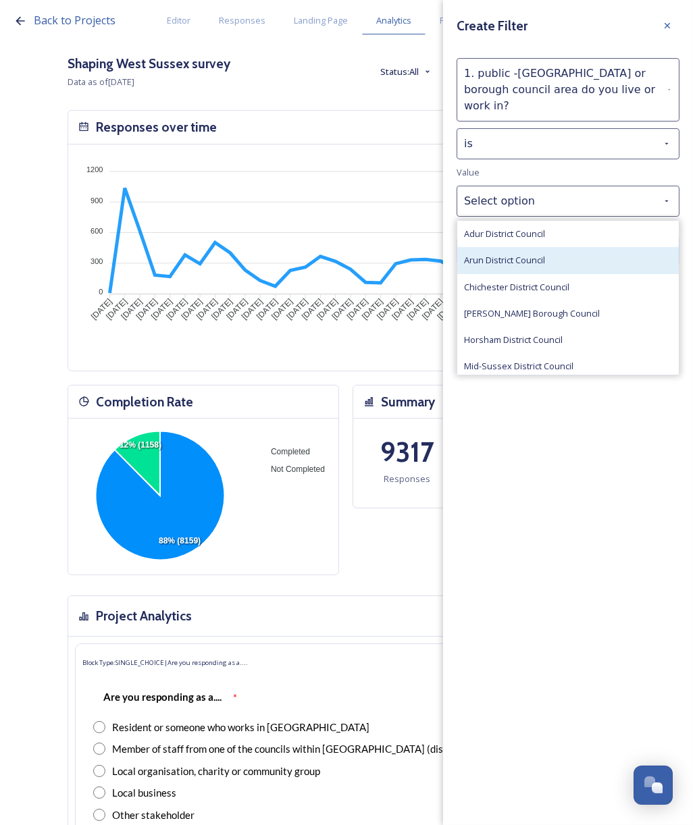
click at [537, 254] on span "Arun District Council" at bounding box center [504, 260] width 81 height 13
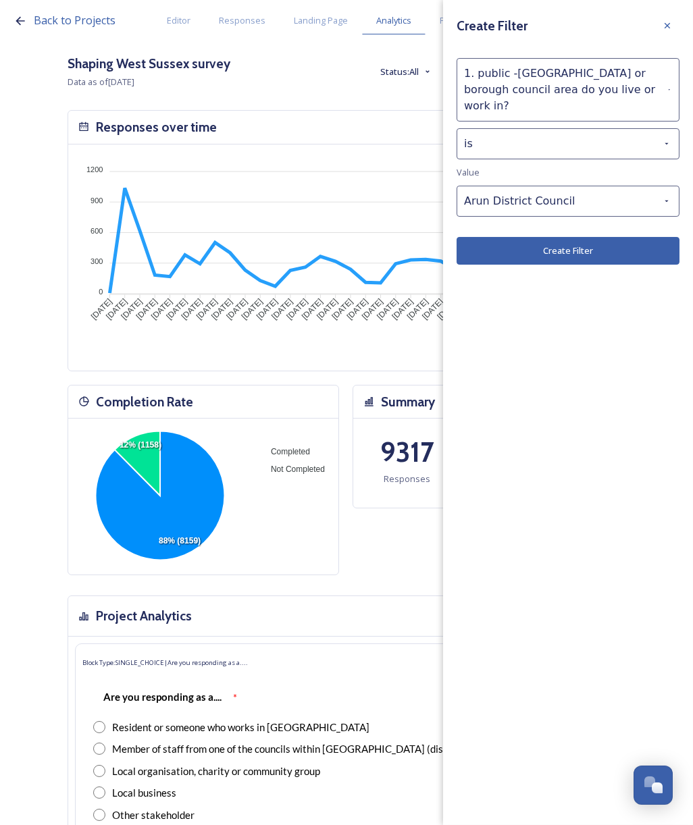
click at [539, 237] on button "Create Filter" at bounding box center [567, 251] width 223 height 28
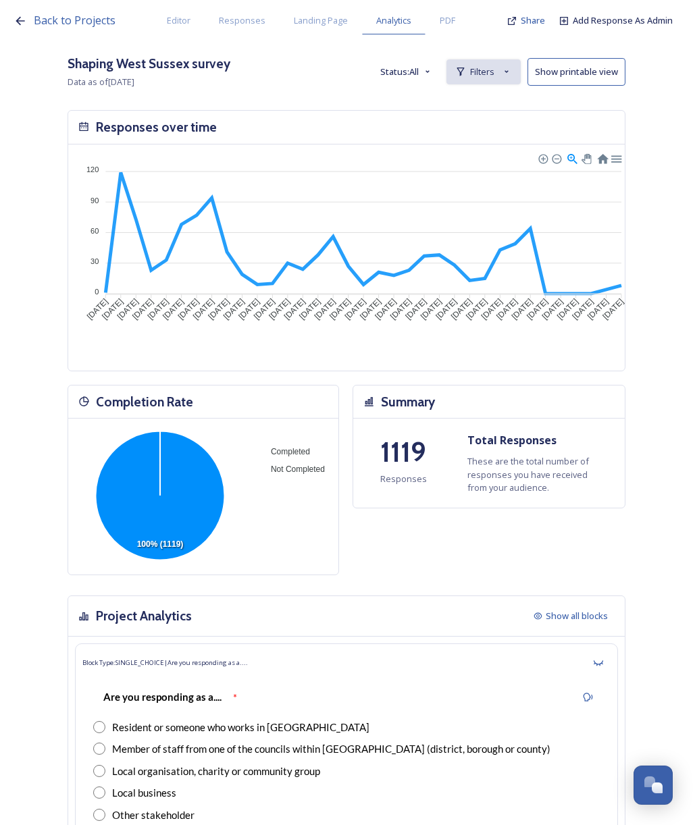
click at [466, 70] on icon at bounding box center [460, 71] width 11 height 11
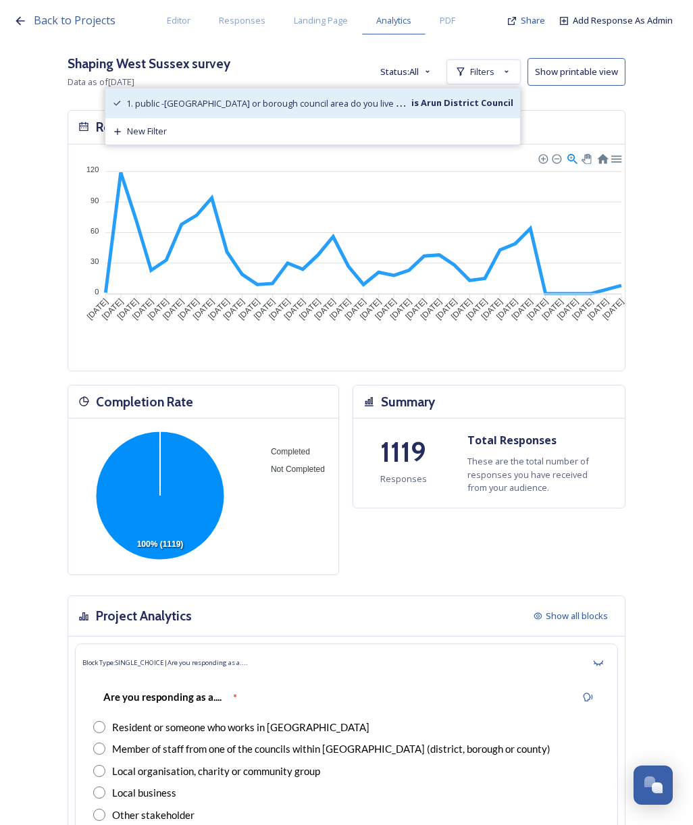
click at [475, 105] on strong "is Arun District Council" at bounding box center [461, 103] width 104 height 12
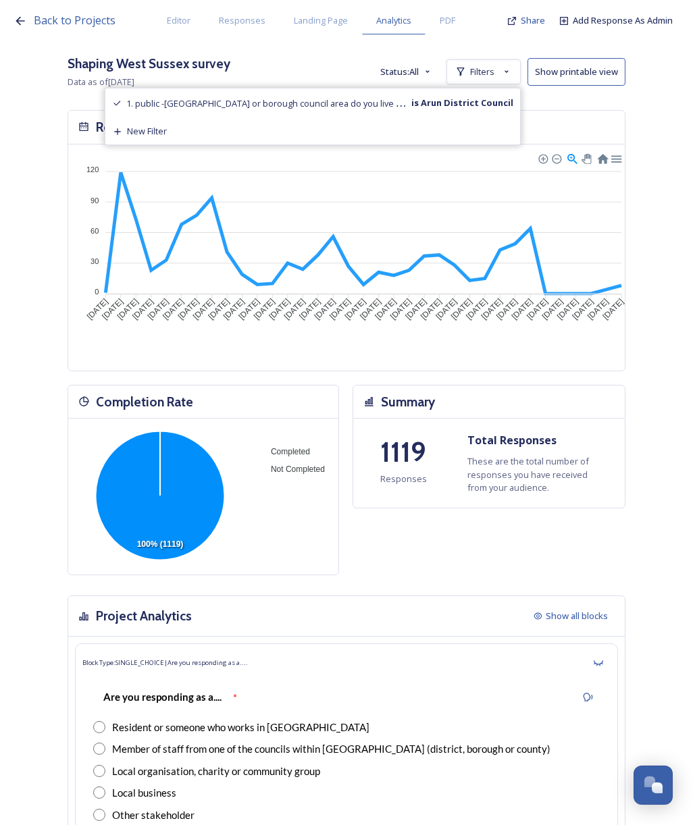
click at [504, 100] on div "Back to Projects Editor Responses Landing Page Analytics PDF Share Add Response…" at bounding box center [346, 412] width 693 height 825
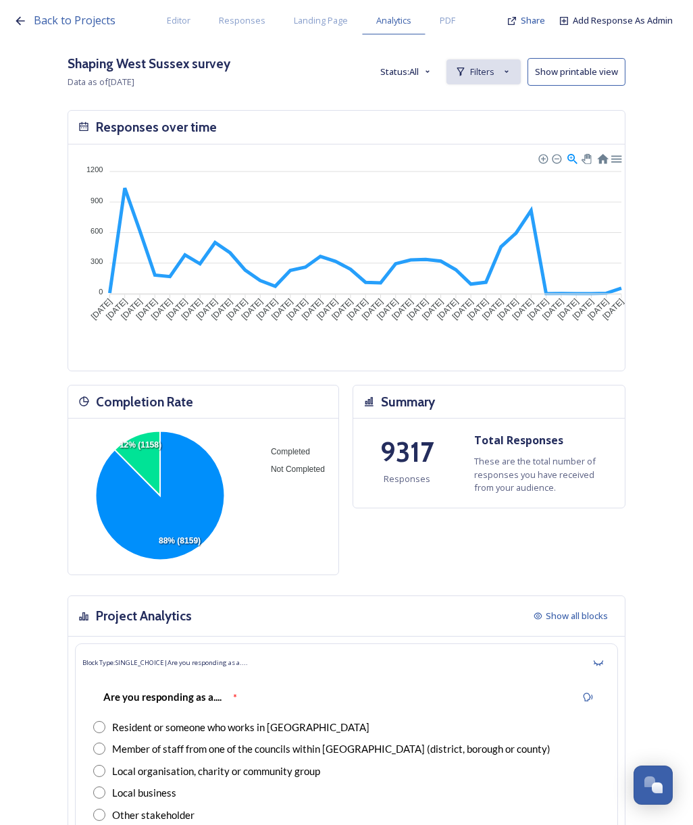
click at [508, 82] on div "Filters" at bounding box center [483, 71] width 74 height 25
click at [500, 100] on span "New Filter" at bounding box center [488, 101] width 40 height 13
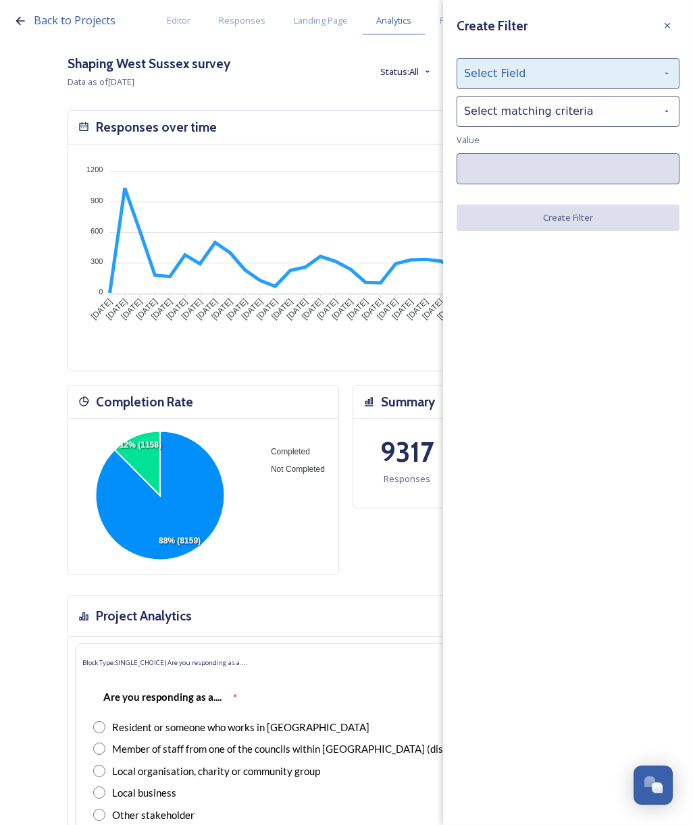
click at [499, 72] on div "Select Field" at bounding box center [567, 73] width 223 height 31
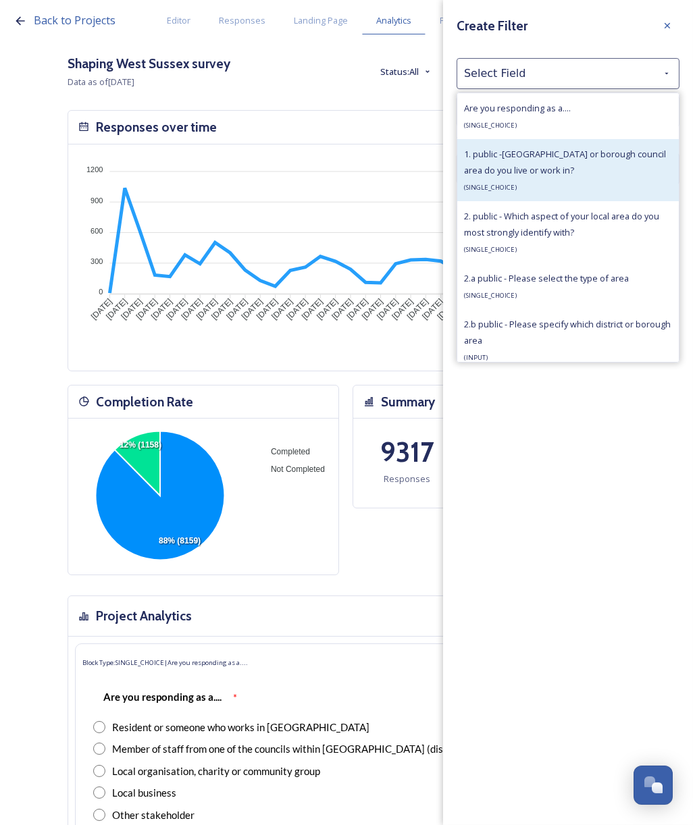
click at [525, 159] on div "1. public -[GEOGRAPHIC_DATA] or borough council area do you live or work in? ( …" at bounding box center [568, 170] width 208 height 49
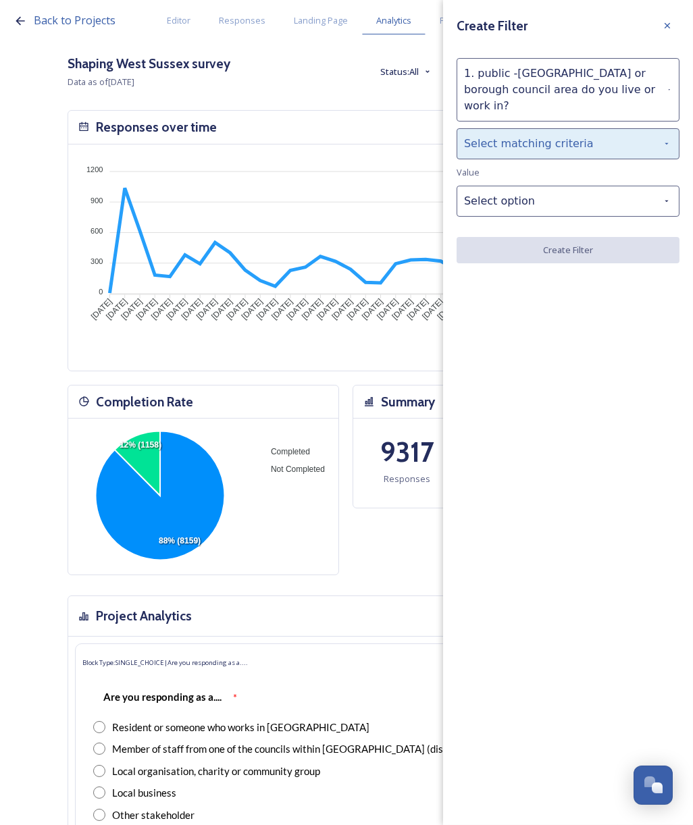
click at [514, 128] on div "Select matching criteria" at bounding box center [567, 143] width 223 height 31
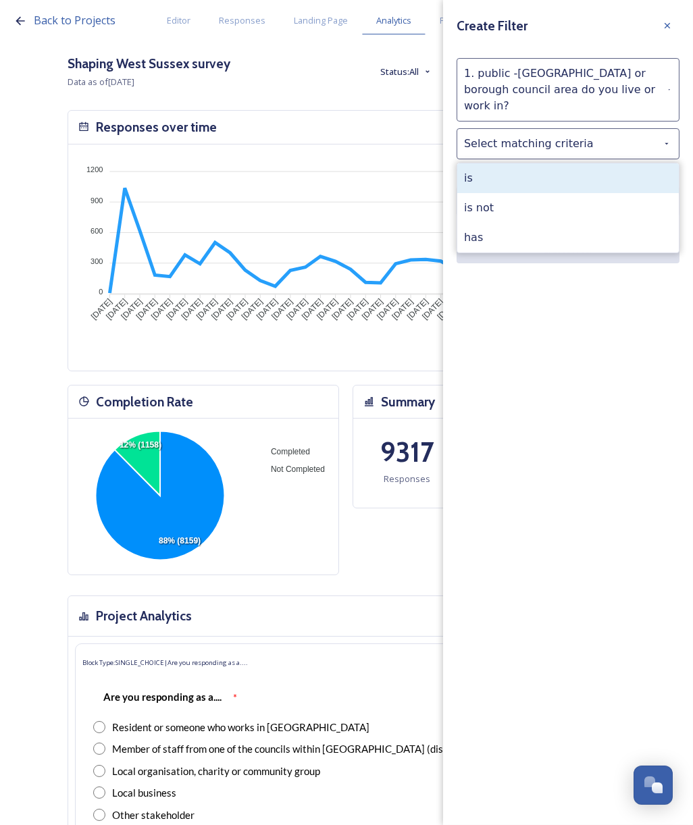
click at [521, 173] on div "is" at bounding box center [567, 178] width 221 height 30
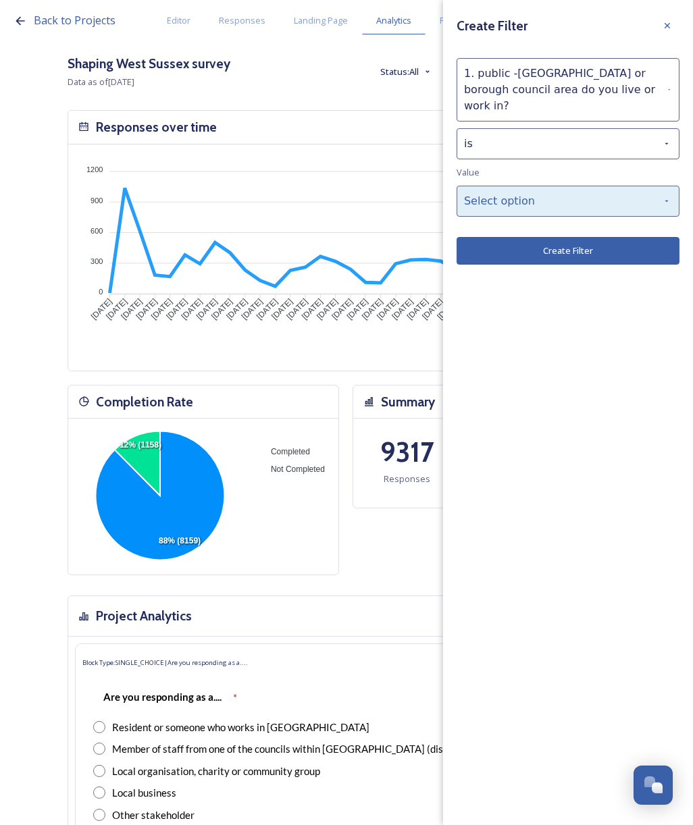
click at [524, 186] on div "Select option" at bounding box center [567, 201] width 223 height 31
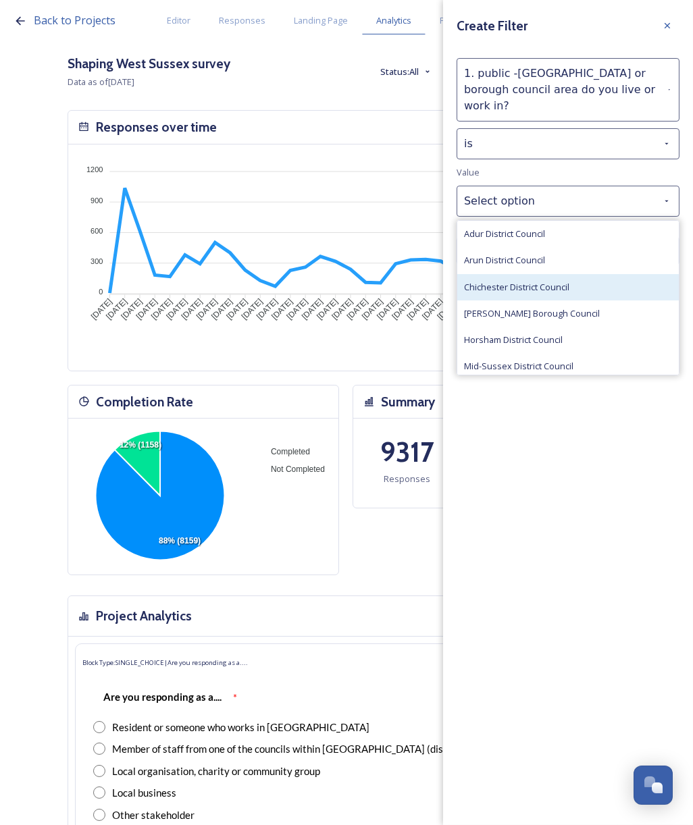
click at [543, 281] on span "Chichester District Council" at bounding box center [516, 287] width 105 height 13
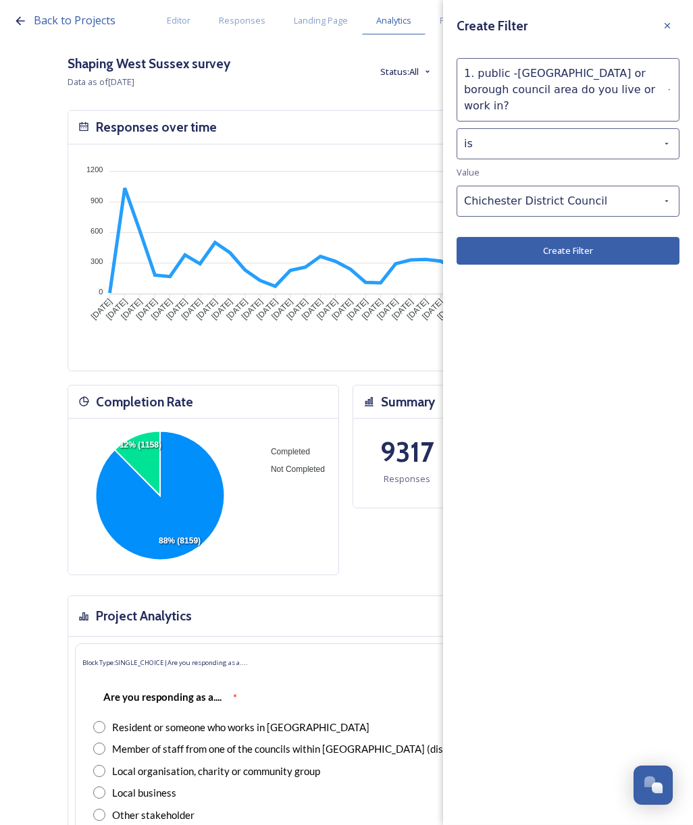
click at [552, 237] on button "Create Filter" at bounding box center [567, 251] width 223 height 28
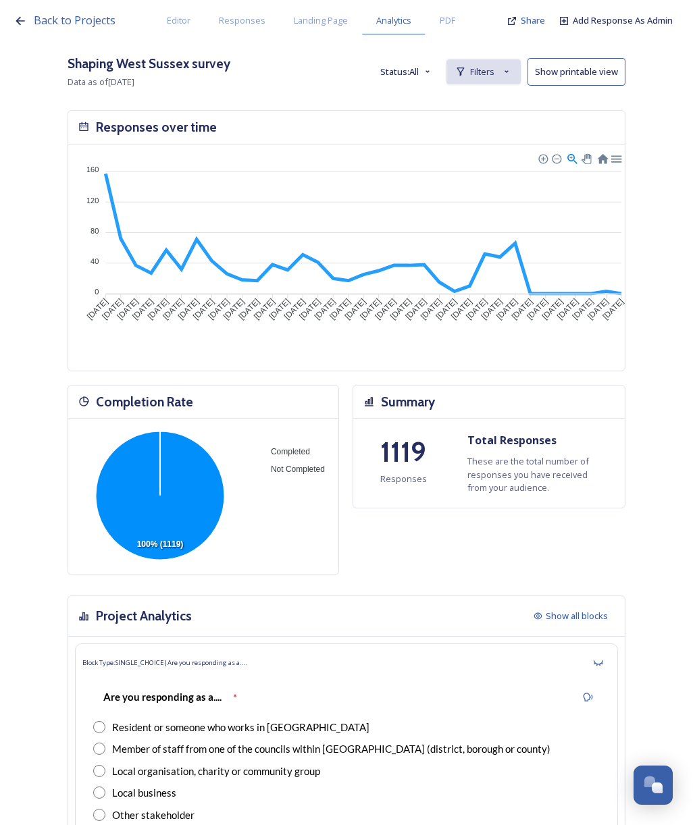
click at [505, 67] on div "Filters" at bounding box center [483, 71] width 74 height 25
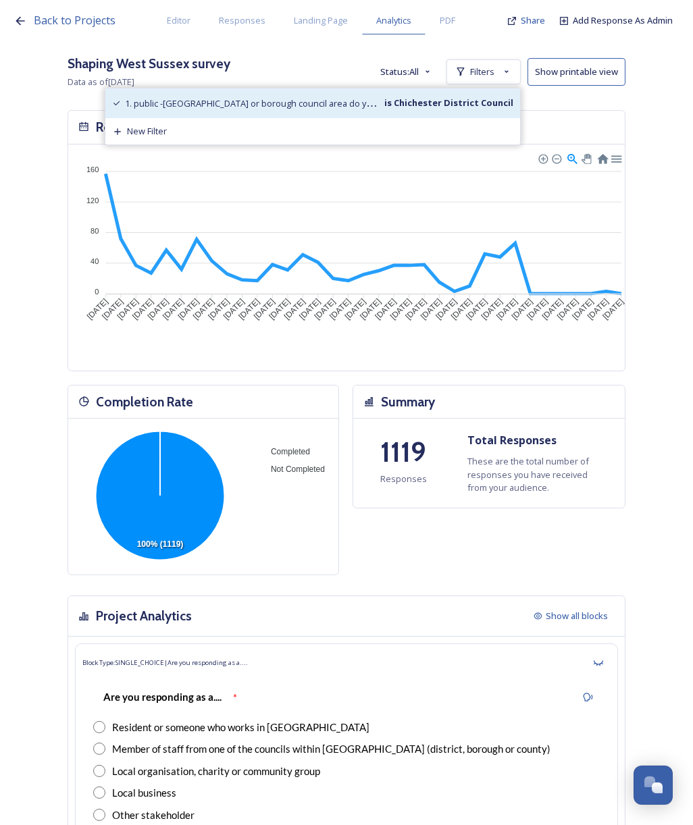
click at [397, 102] on span "1. public -[GEOGRAPHIC_DATA] or borough council area do you live or work in?" at bounding box center [283, 103] width 314 height 13
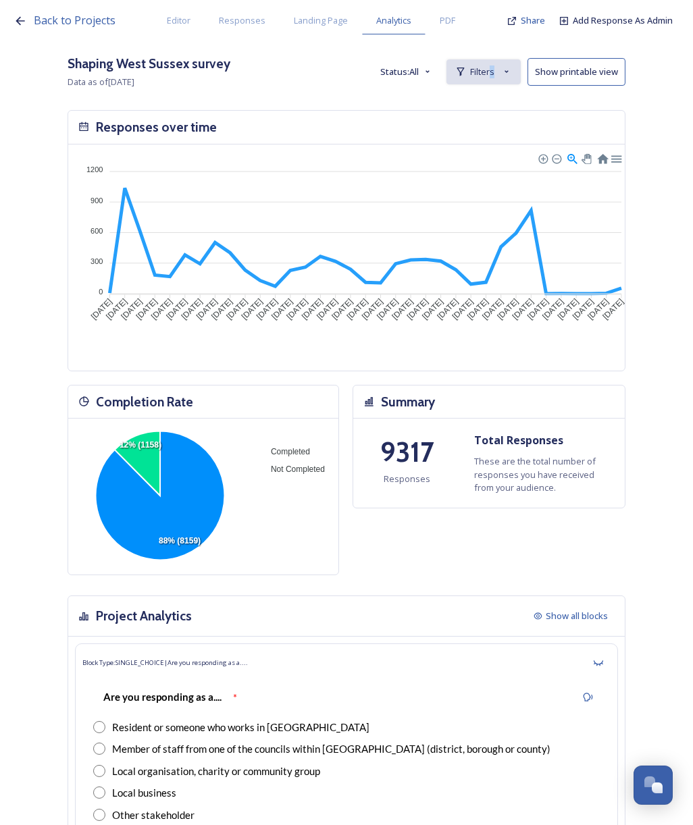
click at [502, 60] on div "Filters" at bounding box center [483, 71] width 74 height 25
click at [506, 102] on span "New Filter" at bounding box center [488, 101] width 40 height 13
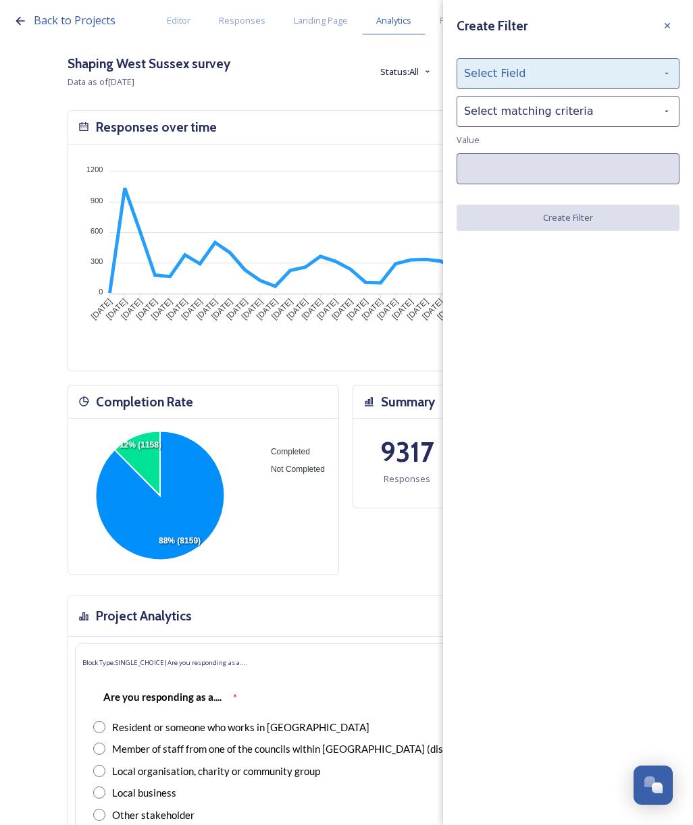
click at [498, 70] on div "Select Field" at bounding box center [567, 73] width 223 height 31
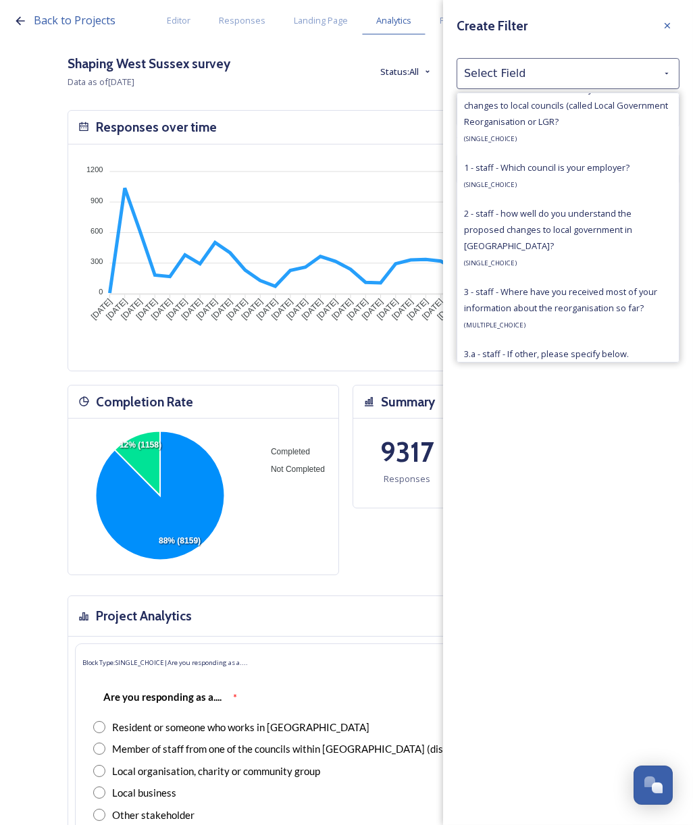
scroll to position [982, 0]
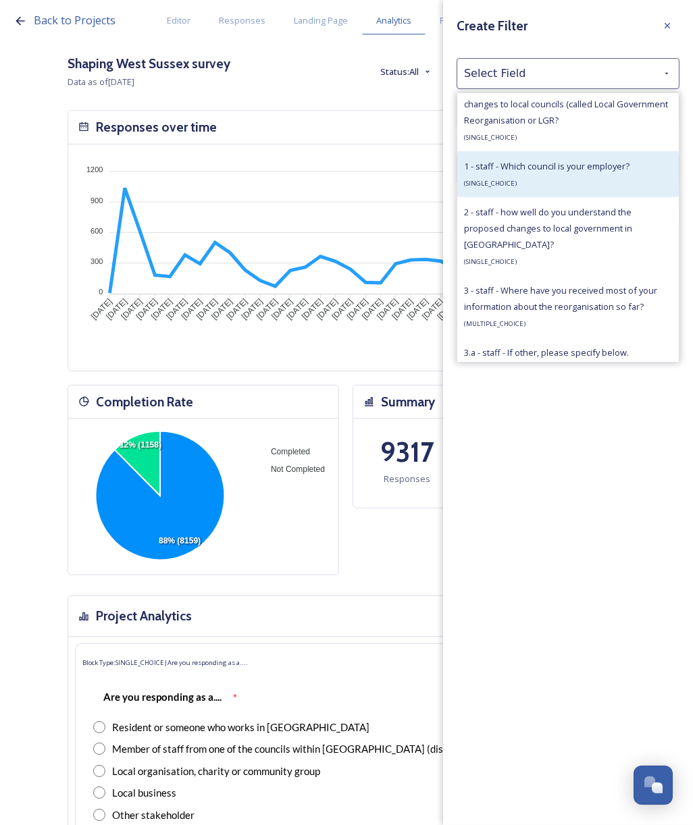
click at [489, 173] on div "1 - staff - Which council is your employer? ( SINGLE_CHOICE )" at bounding box center [546, 174] width 165 height 32
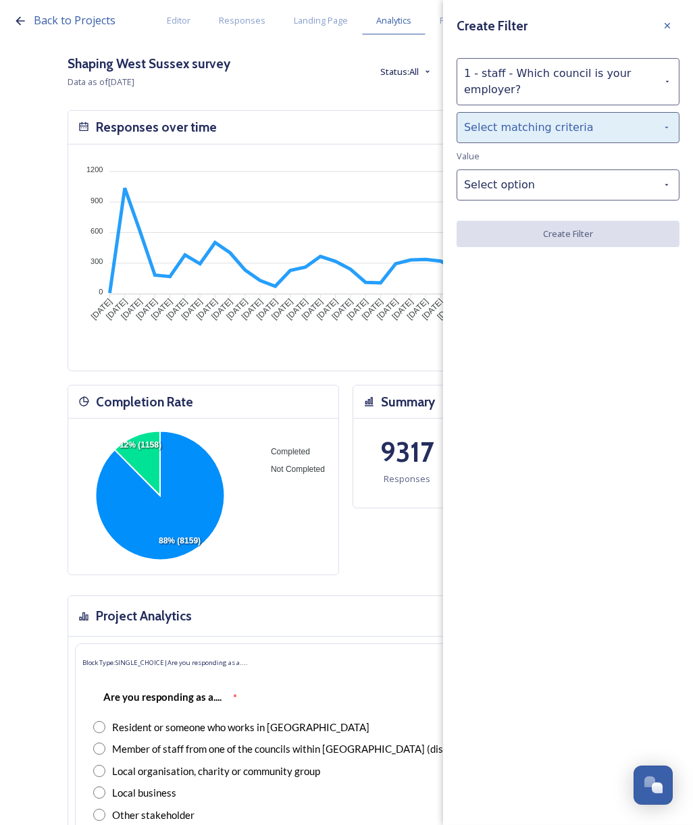
click at [491, 127] on div "Select matching criteria" at bounding box center [567, 127] width 223 height 31
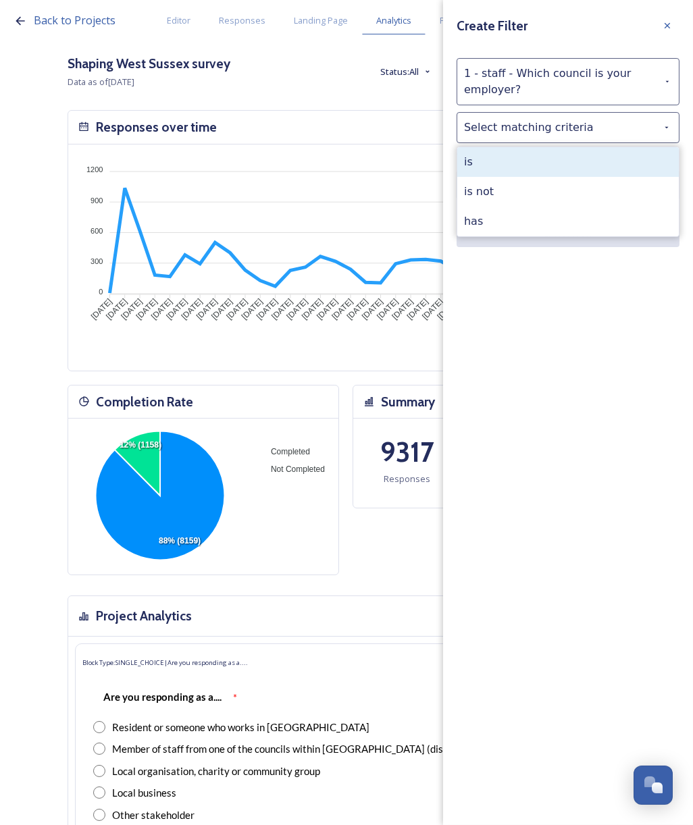
click at [496, 159] on div "is" at bounding box center [567, 162] width 221 height 30
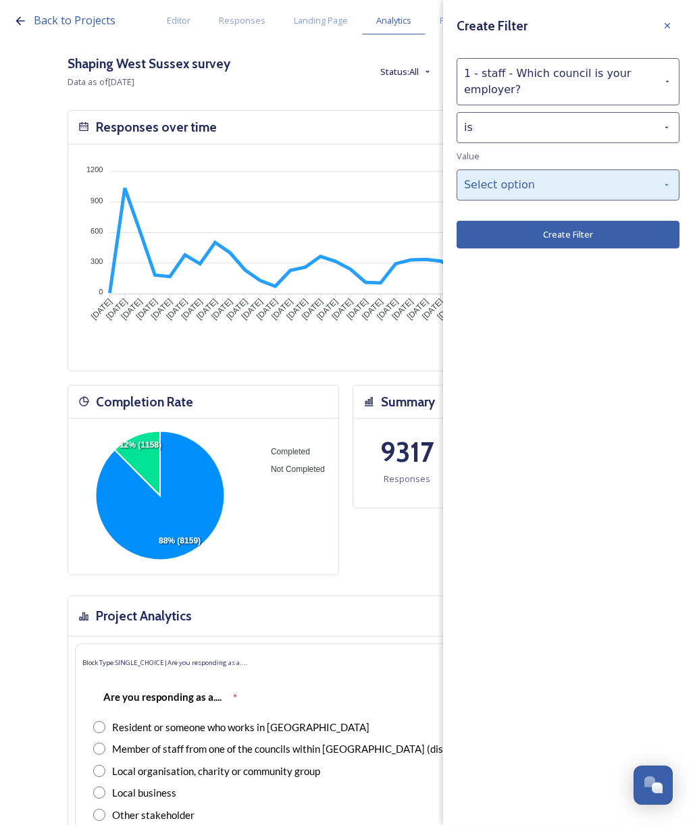
click at [510, 192] on div "Select option" at bounding box center [567, 184] width 223 height 31
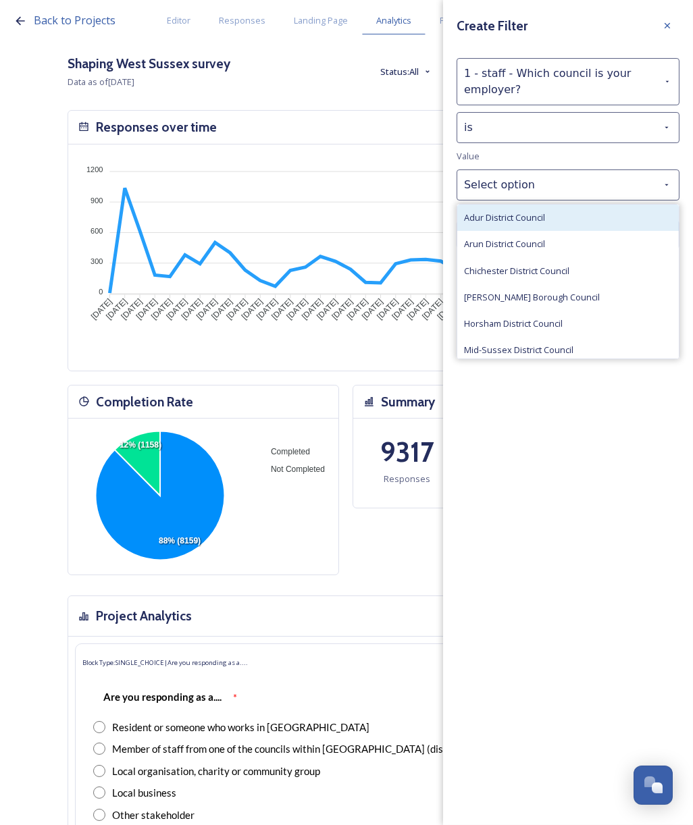
click at [519, 219] on span "Adur District Council" at bounding box center [504, 217] width 81 height 13
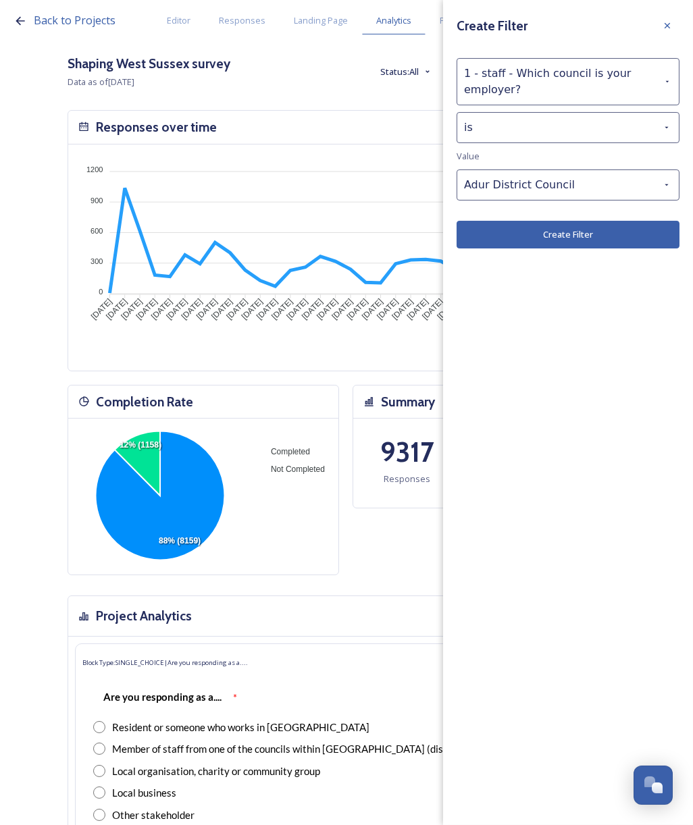
click at [556, 233] on button "Create Filter" at bounding box center [567, 235] width 223 height 28
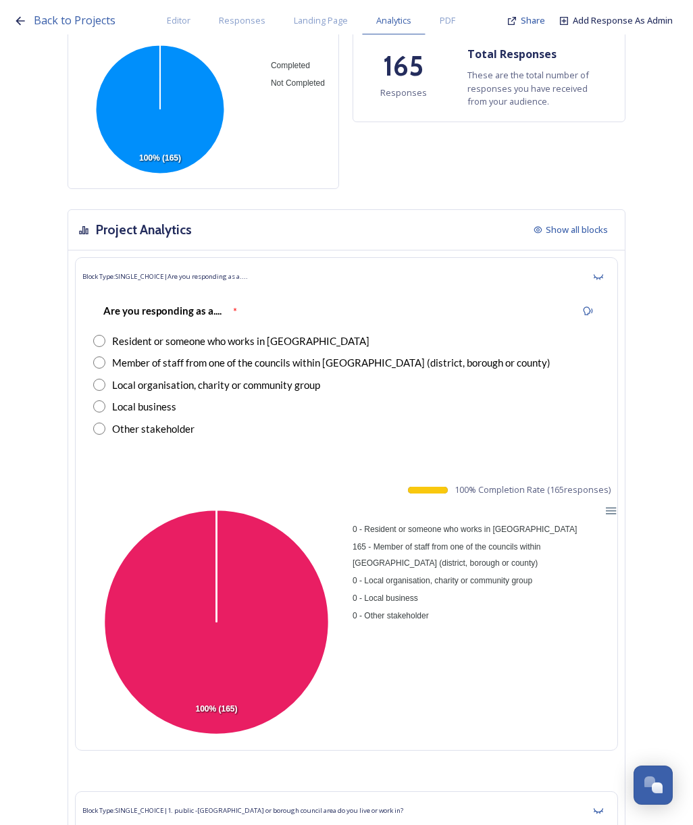
scroll to position [0, 0]
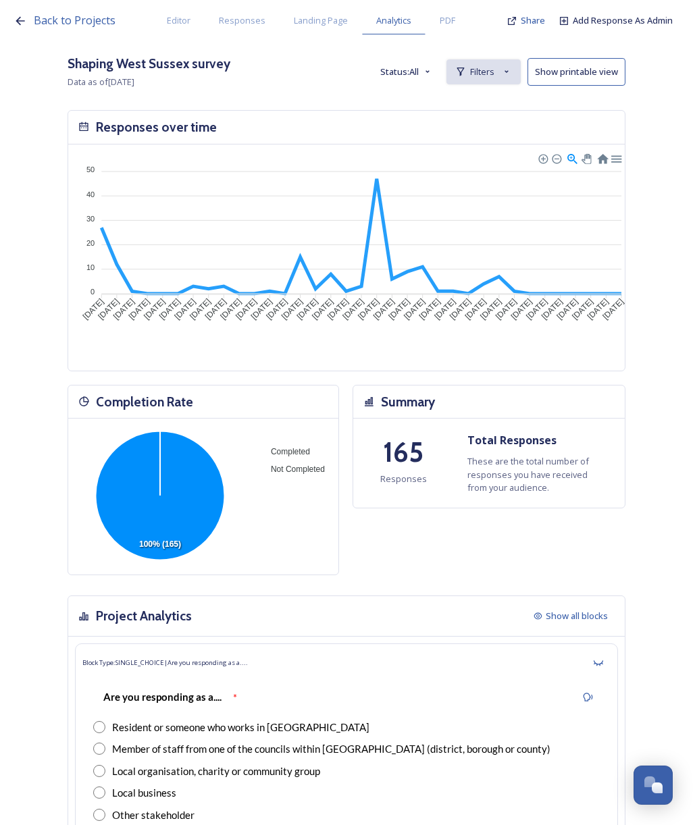
click at [480, 76] on span "Filters" at bounding box center [482, 71] width 24 height 13
drag, startPoint x: 456, startPoint y: 111, endPoint x: 500, endPoint y: 76, distance: 56.2
click at [458, 110] on div "1 - staff - Which council is your employer? is Adur District Council" at bounding box center [370, 103] width 298 height 30
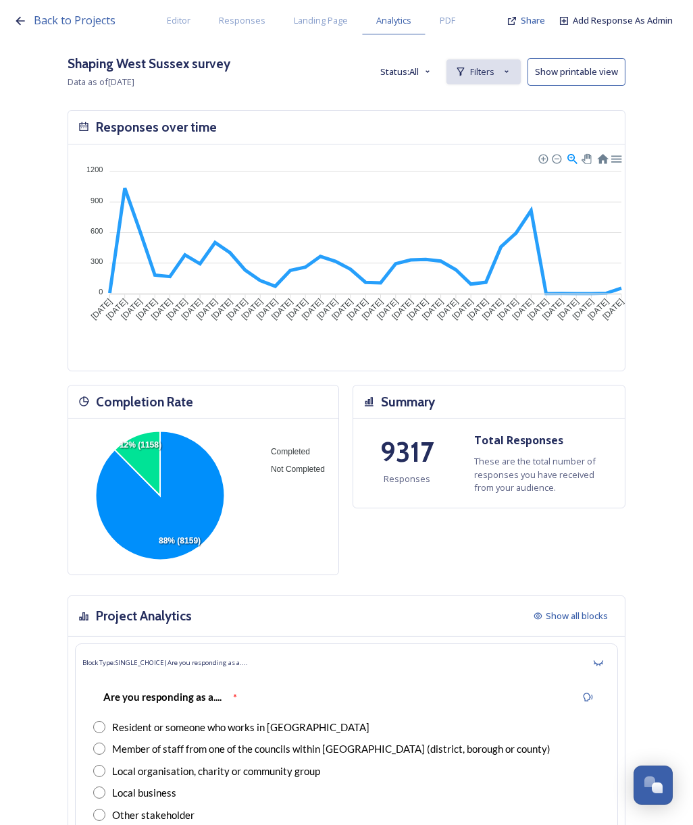
click at [510, 73] on div "Filters" at bounding box center [483, 71] width 74 height 25
click at [495, 107] on span "New Filter" at bounding box center [488, 101] width 40 height 13
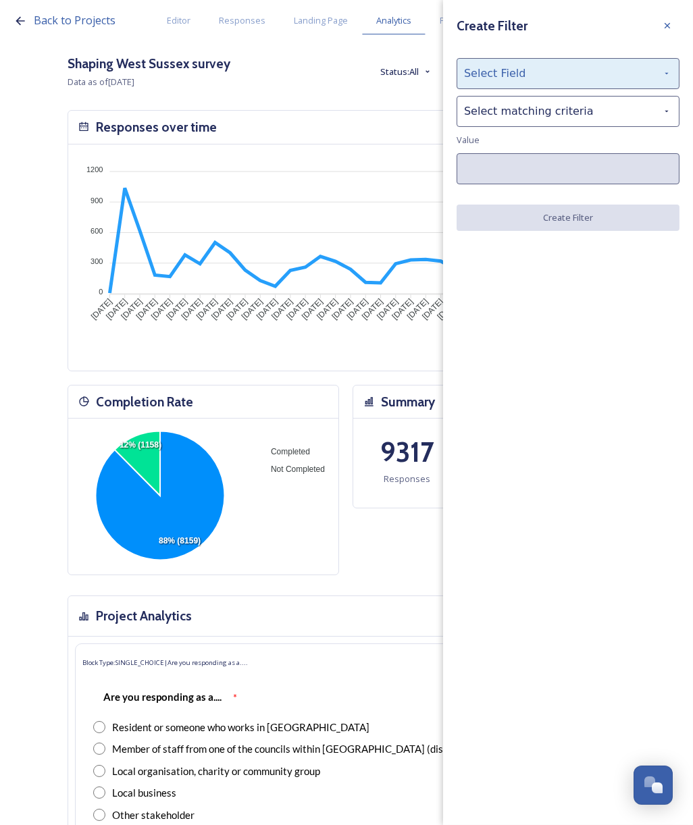
click at [496, 70] on div "Select Field" at bounding box center [567, 73] width 223 height 31
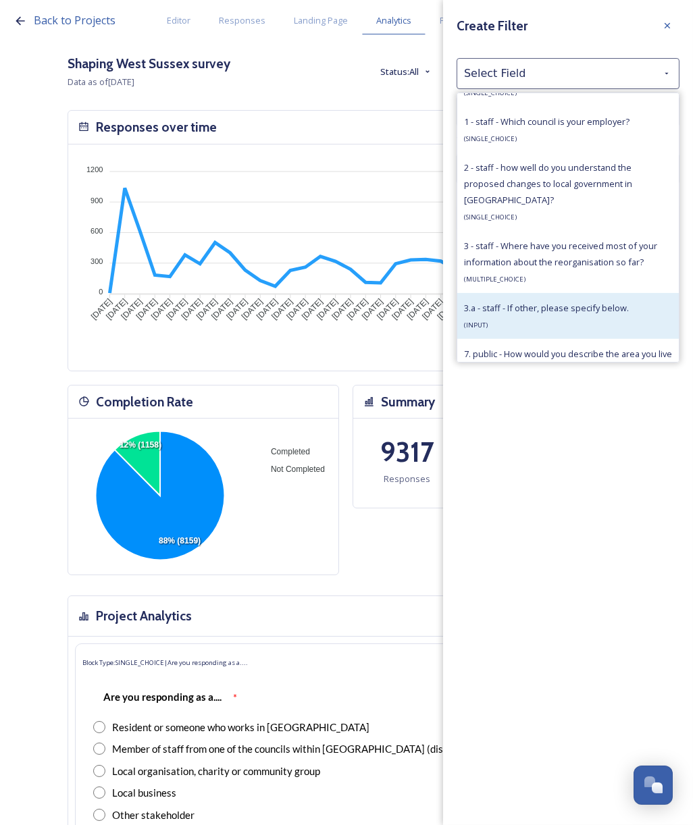
scroll to position [965, 0]
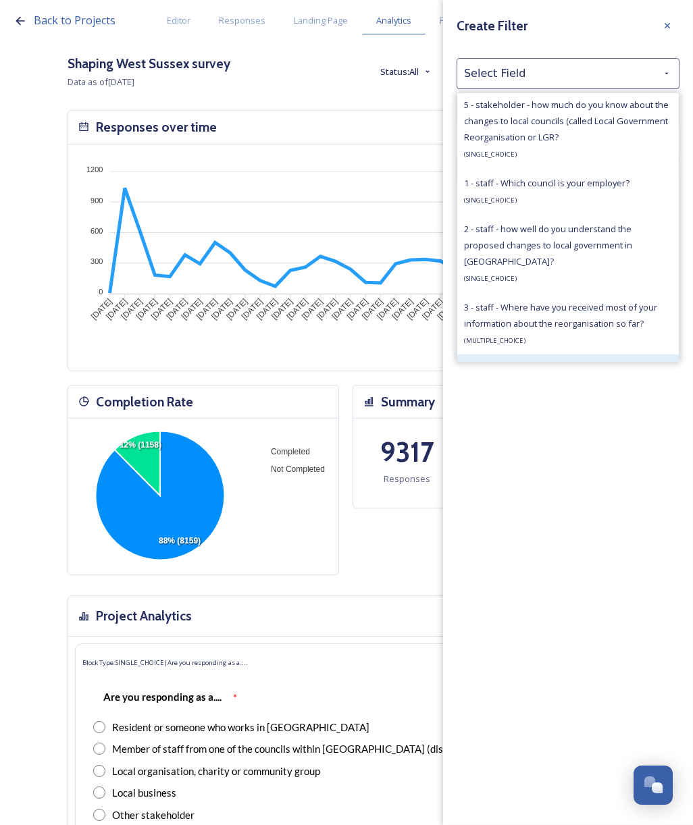
click at [583, 186] on span "1 - staff - Which council is your employer?" at bounding box center [546, 183] width 165 height 12
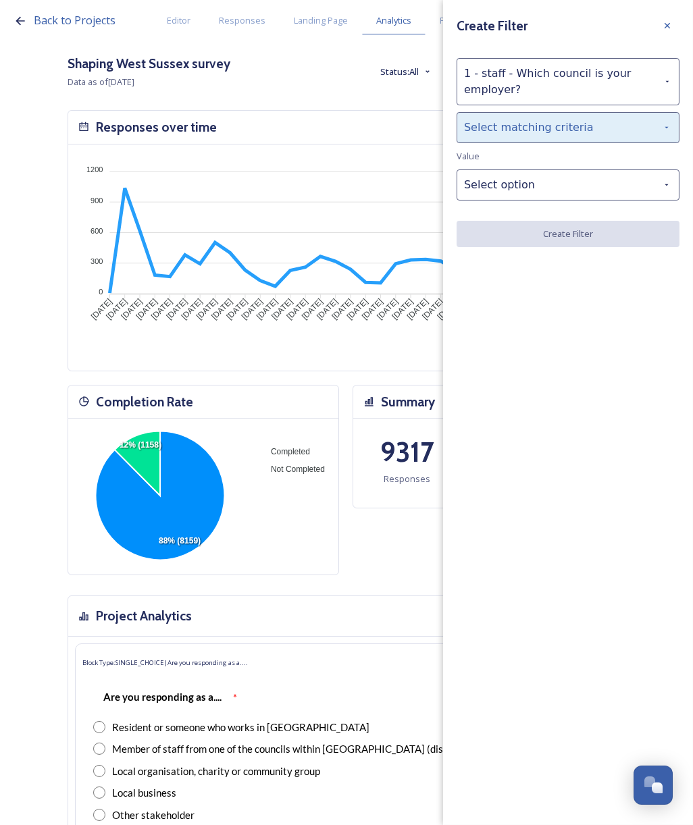
click at [529, 123] on div "Select matching criteria" at bounding box center [567, 127] width 223 height 31
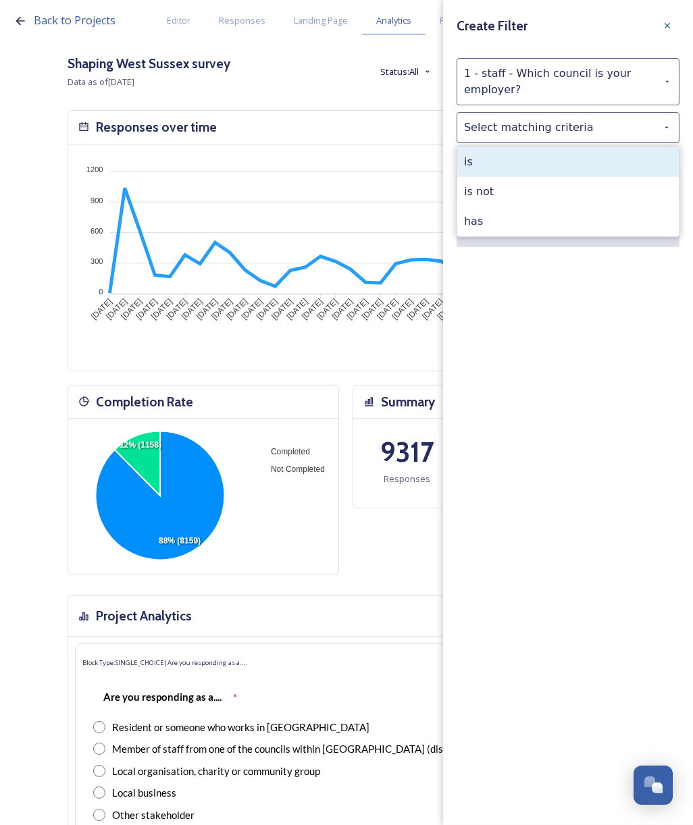
click at [529, 170] on div "is" at bounding box center [567, 162] width 221 height 30
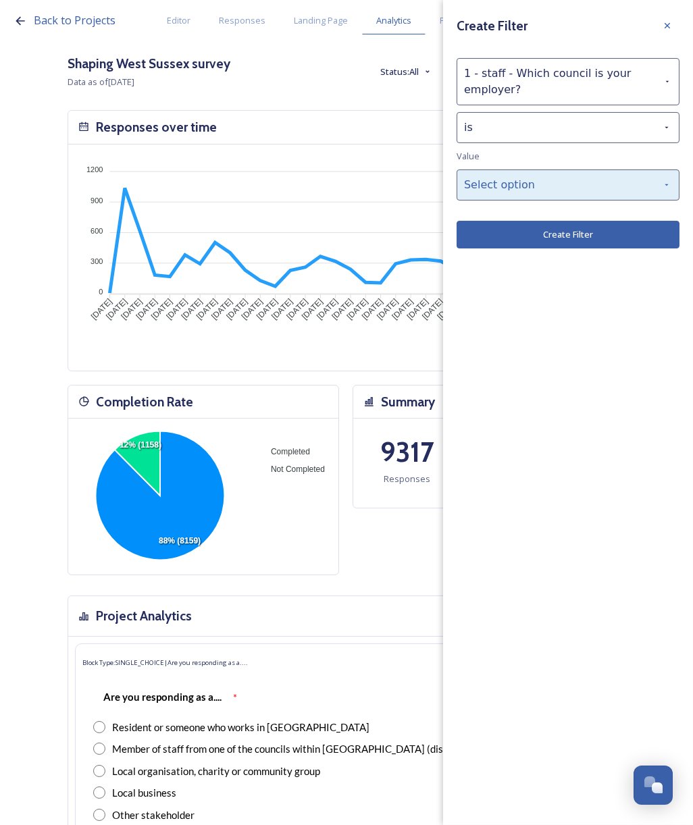
click at [536, 183] on div "Select option" at bounding box center [567, 184] width 223 height 31
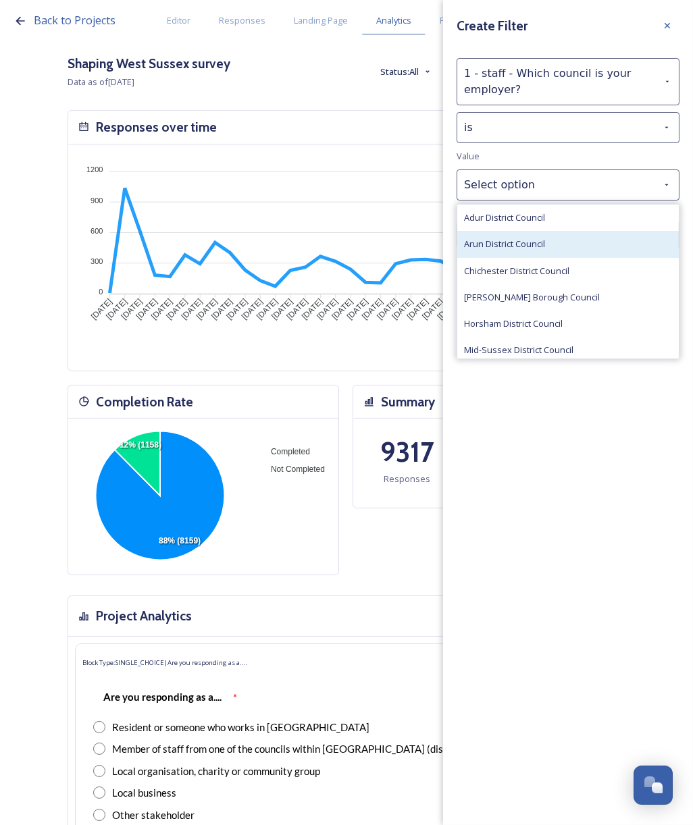
click at [502, 240] on span "Arun District Council" at bounding box center [504, 244] width 81 height 13
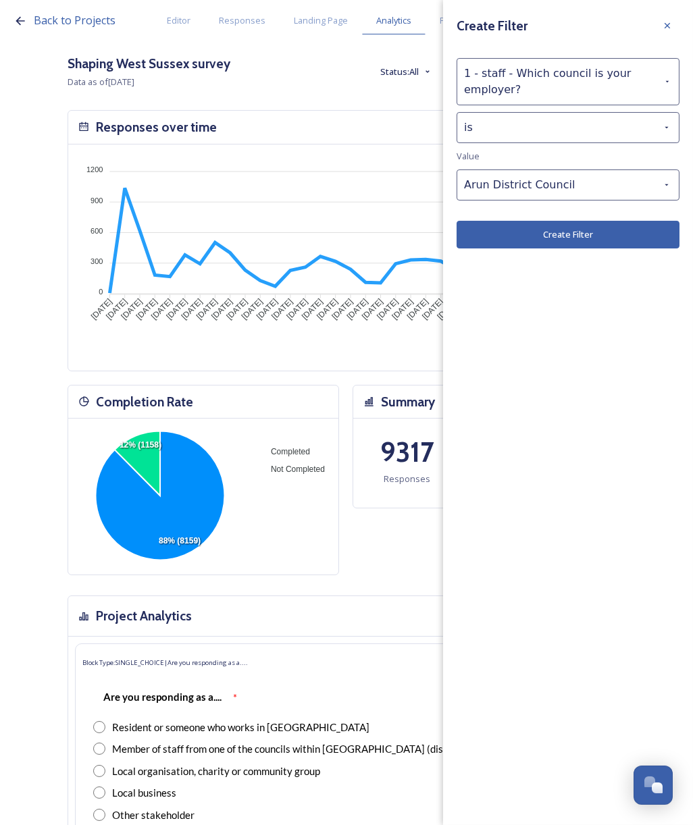
click at [502, 240] on button "Create Filter" at bounding box center [567, 235] width 223 height 28
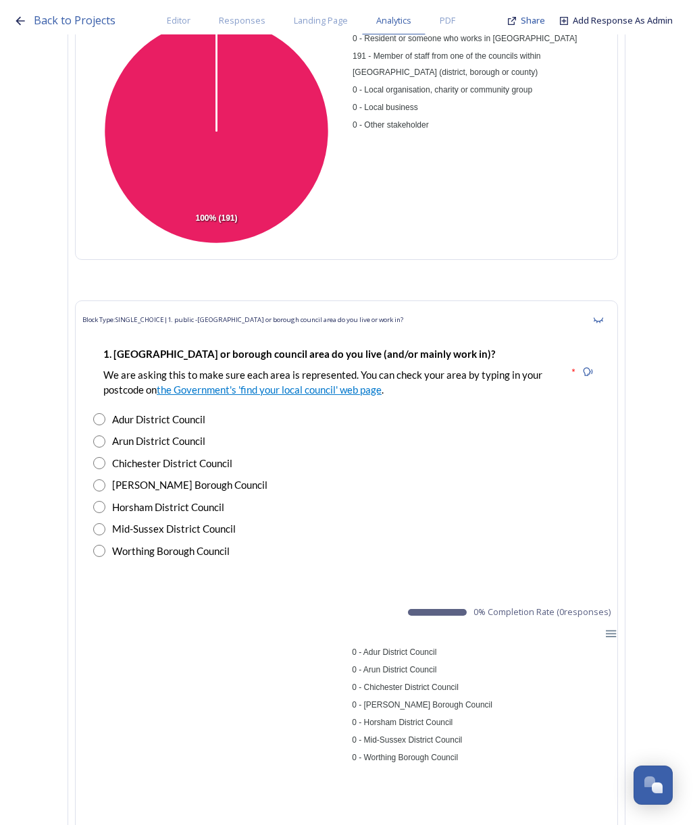
scroll to position [0, 0]
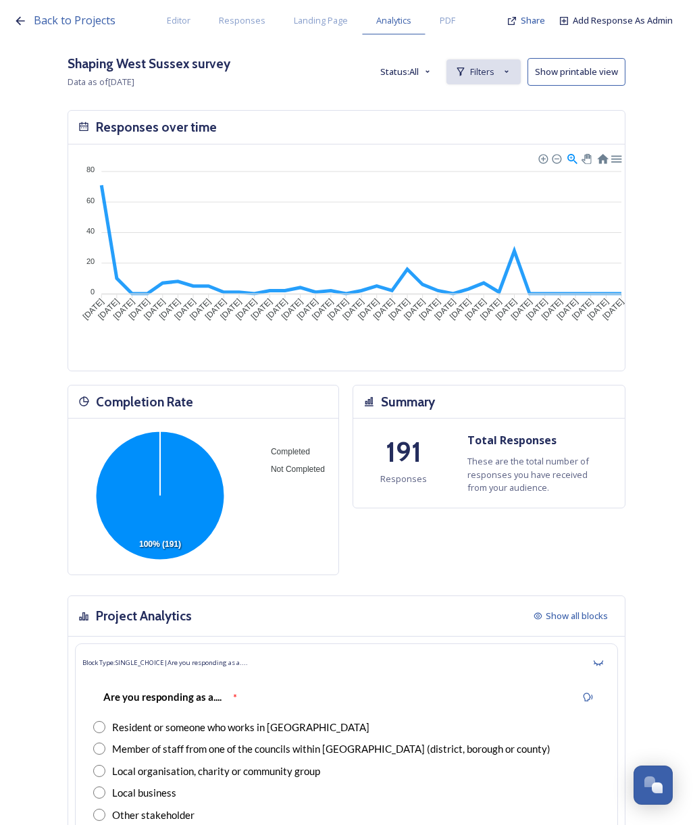
click at [481, 82] on div "Filters" at bounding box center [483, 71] width 74 height 25
click at [479, 104] on strong "is Arun District Council" at bounding box center [461, 103] width 104 height 12
click at [506, 103] on div "Back to Projects Editor Responses Landing Page Analytics PDF Share Add Response…" at bounding box center [346, 412] width 693 height 825
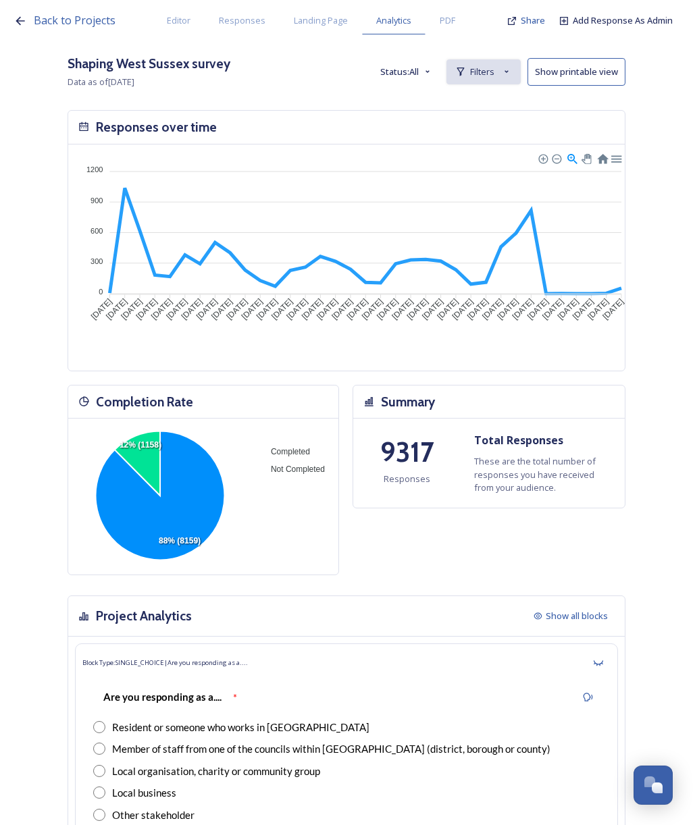
click at [490, 77] on span "Filters" at bounding box center [482, 71] width 24 height 13
click at [495, 95] on span "New Filter" at bounding box center [488, 101] width 40 height 13
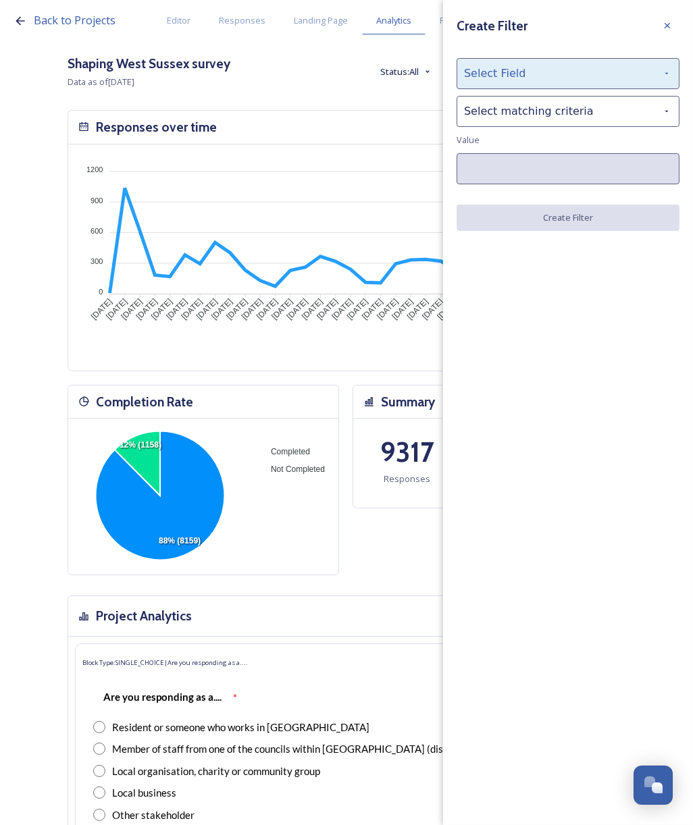
click at [641, 79] on div "Select Field" at bounding box center [567, 73] width 223 height 31
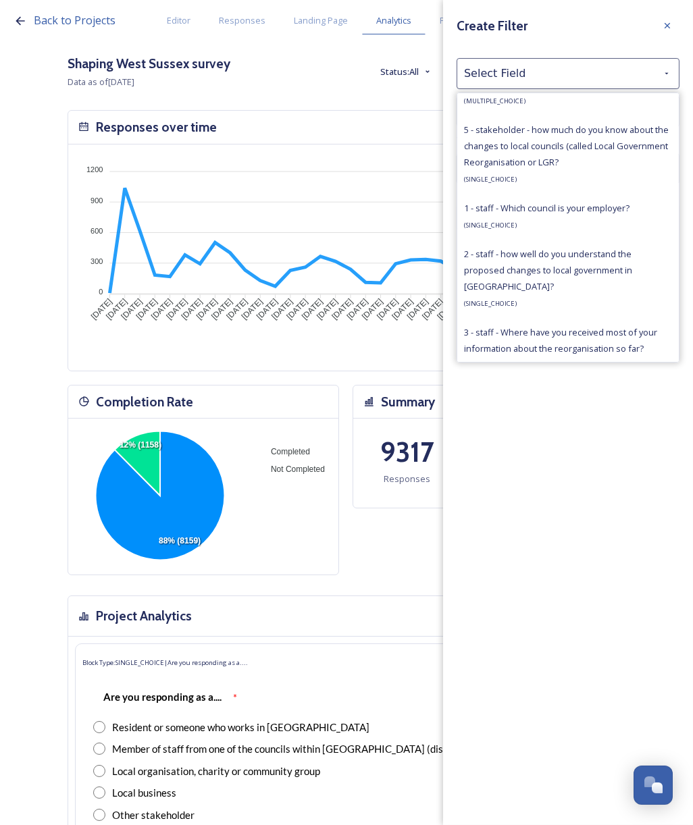
scroll to position [948, 0]
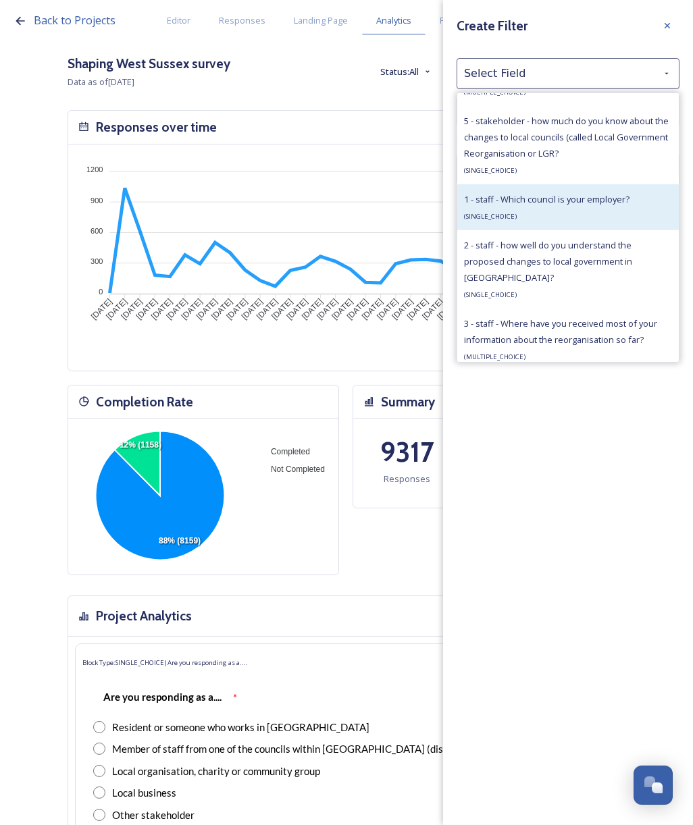
click at [608, 207] on div "1 - staff - Which council is your employer? ( SINGLE_CHOICE )" at bounding box center [546, 207] width 165 height 32
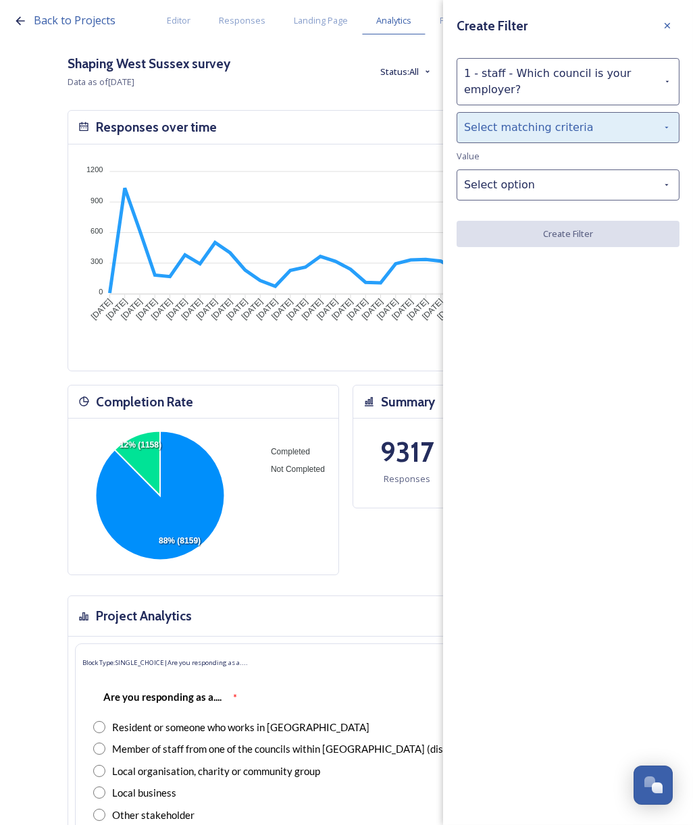
click at [524, 128] on div "Select matching criteria" at bounding box center [567, 127] width 223 height 31
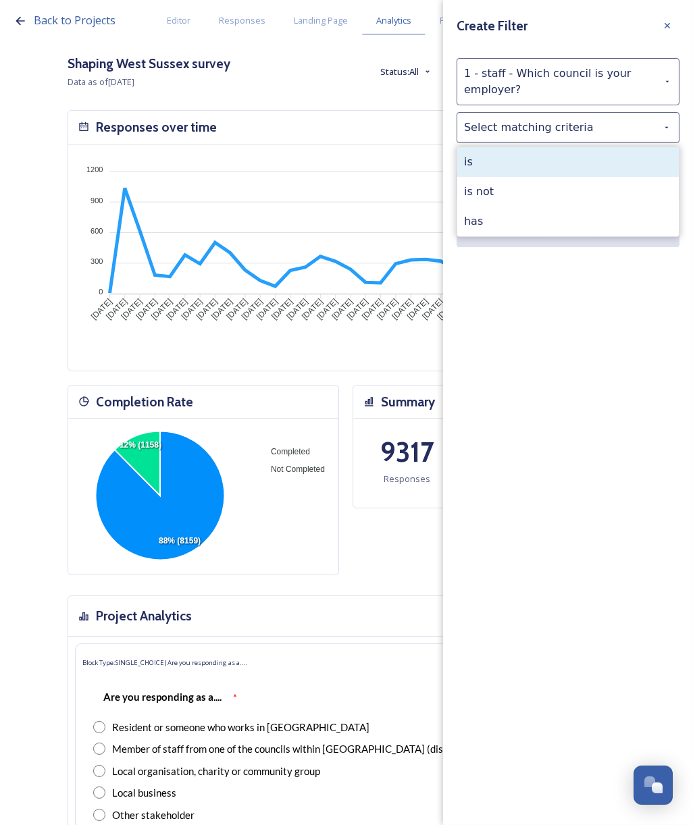
click at [517, 167] on div "is" at bounding box center [567, 162] width 221 height 30
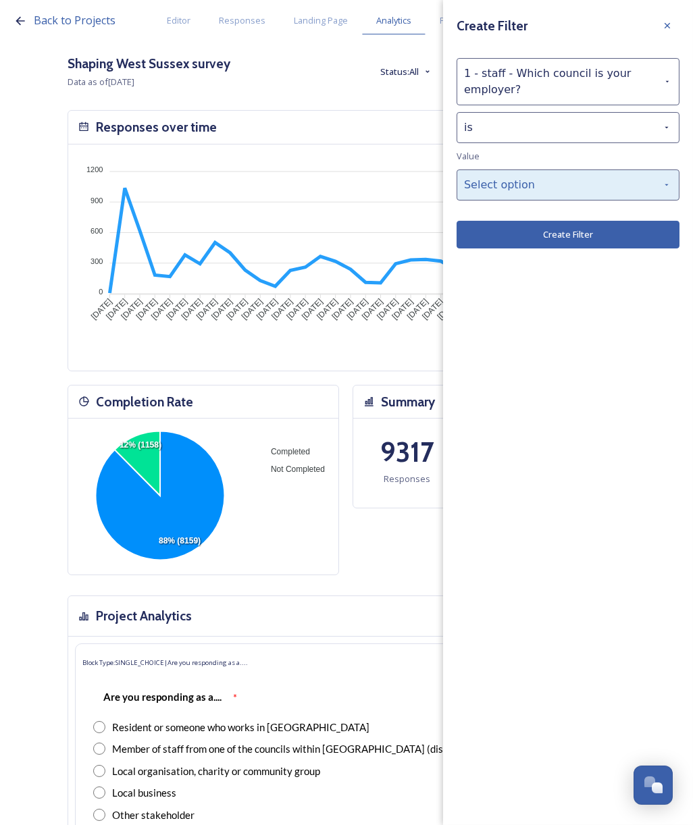
drag, startPoint x: 523, startPoint y: 183, endPoint x: 523, endPoint y: 193, distance: 10.1
click at [523, 184] on div "Select option" at bounding box center [567, 184] width 223 height 31
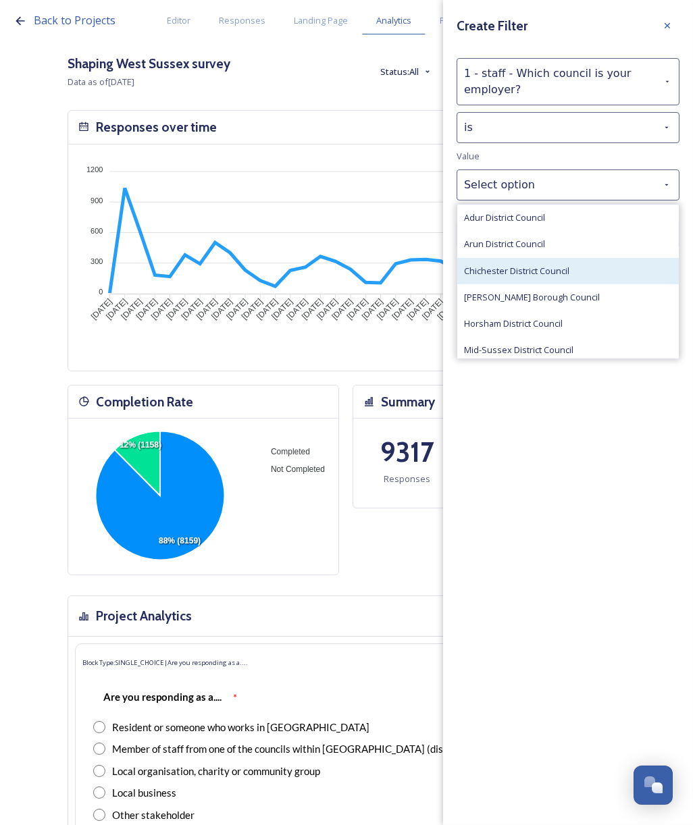
click at [512, 265] on span "Chichester District Council" at bounding box center [516, 271] width 105 height 13
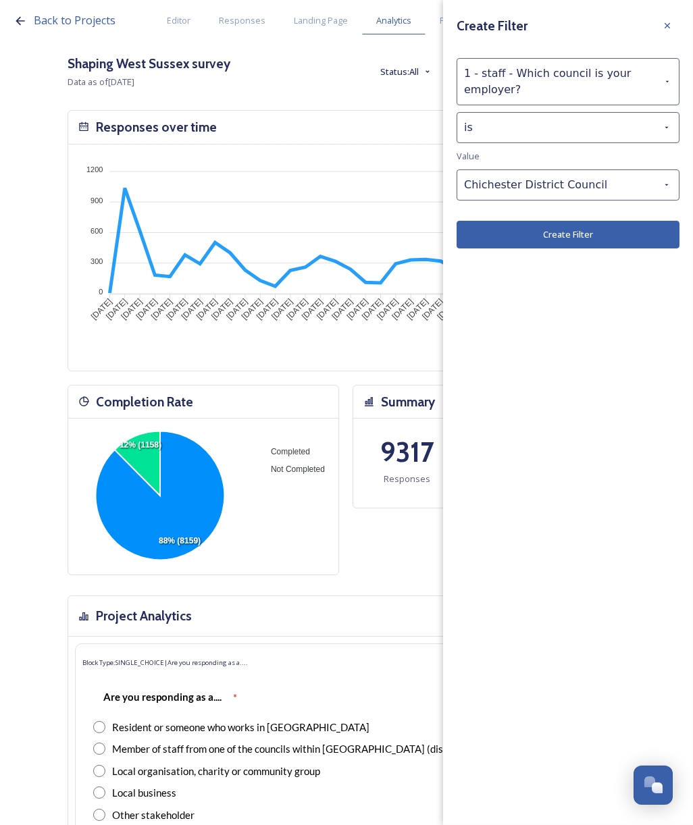
click at [531, 236] on button "Create Filter" at bounding box center [567, 235] width 223 height 28
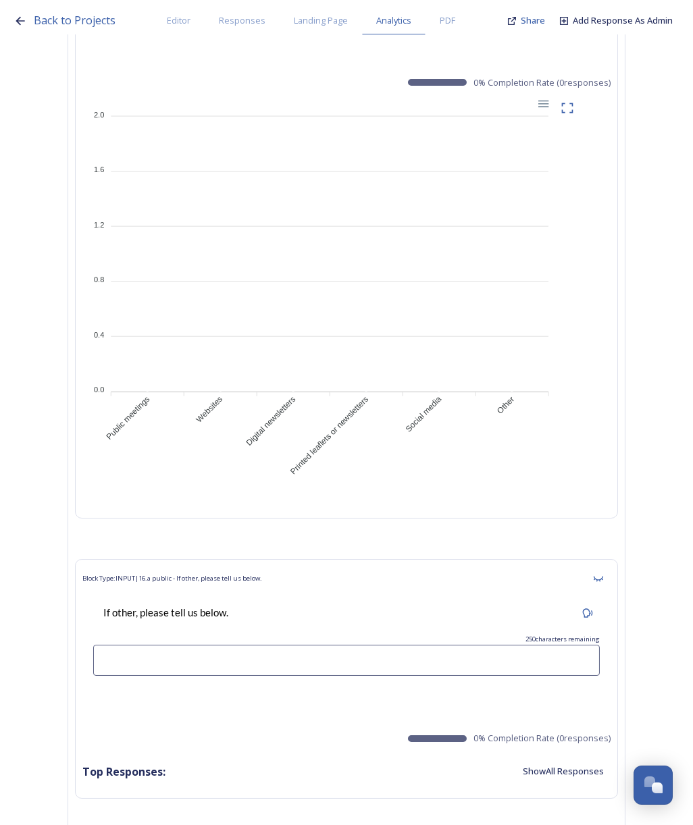
scroll to position [0, 0]
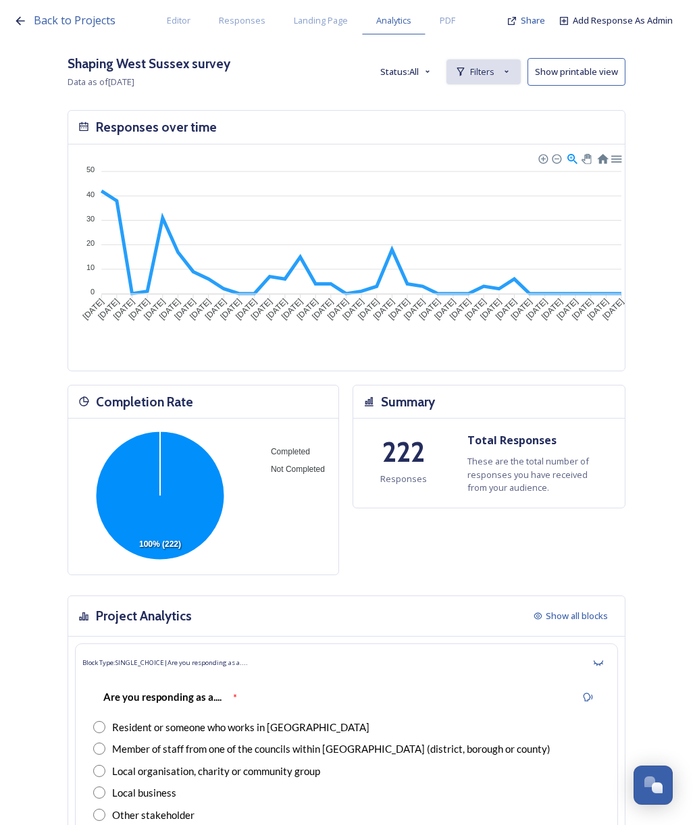
click at [494, 74] on span "Filters" at bounding box center [482, 71] width 24 height 13
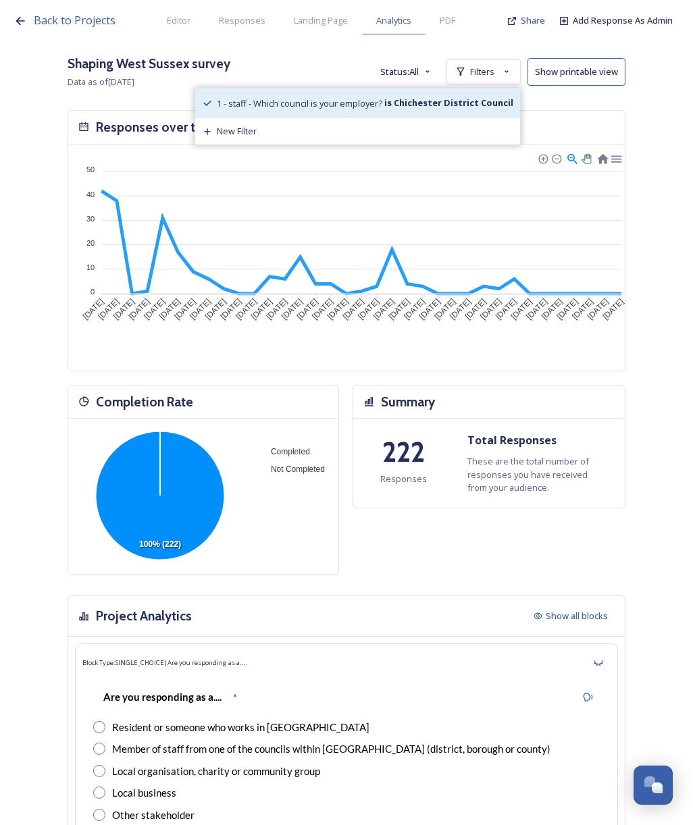
click at [382, 104] on span "1 - staff - Which council is your employer?" at bounding box center [299, 103] width 165 height 12
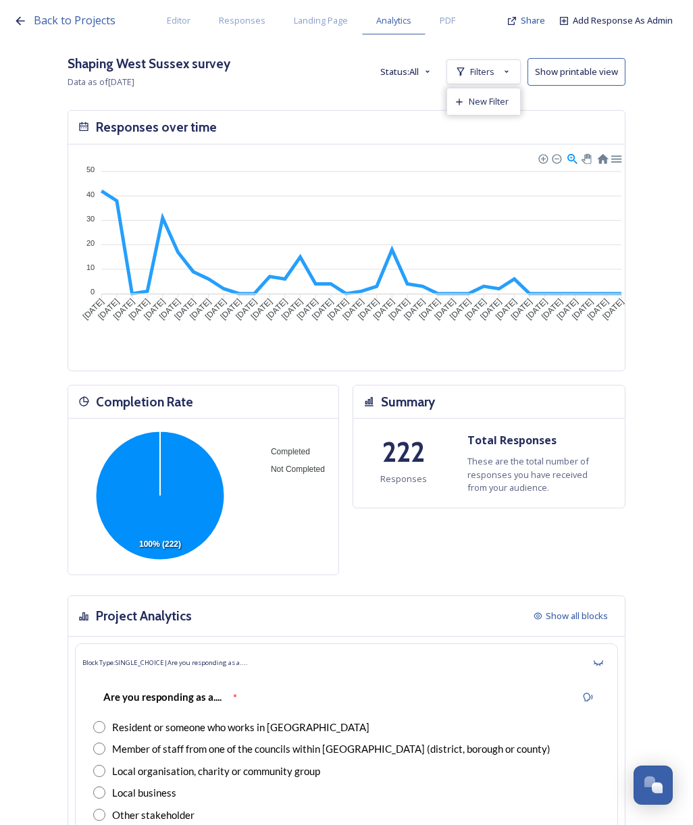
click at [500, 107] on div "Back to Projects Editor Responses Landing Page Analytics PDF Share Add Response…" at bounding box center [346, 412] width 693 height 825
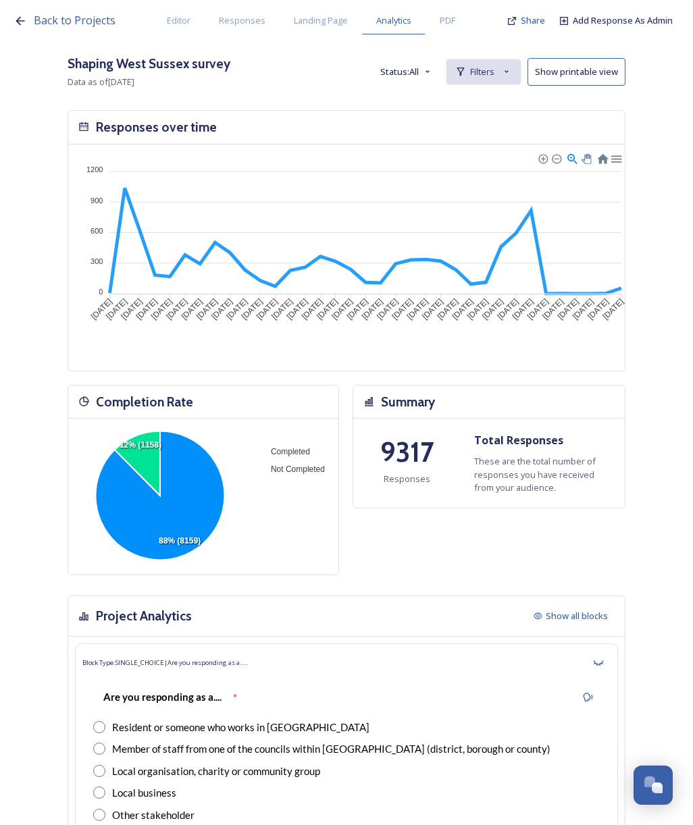
click at [494, 76] on span "Filters" at bounding box center [482, 71] width 24 height 13
click at [502, 104] on span "New Filter" at bounding box center [488, 101] width 40 height 13
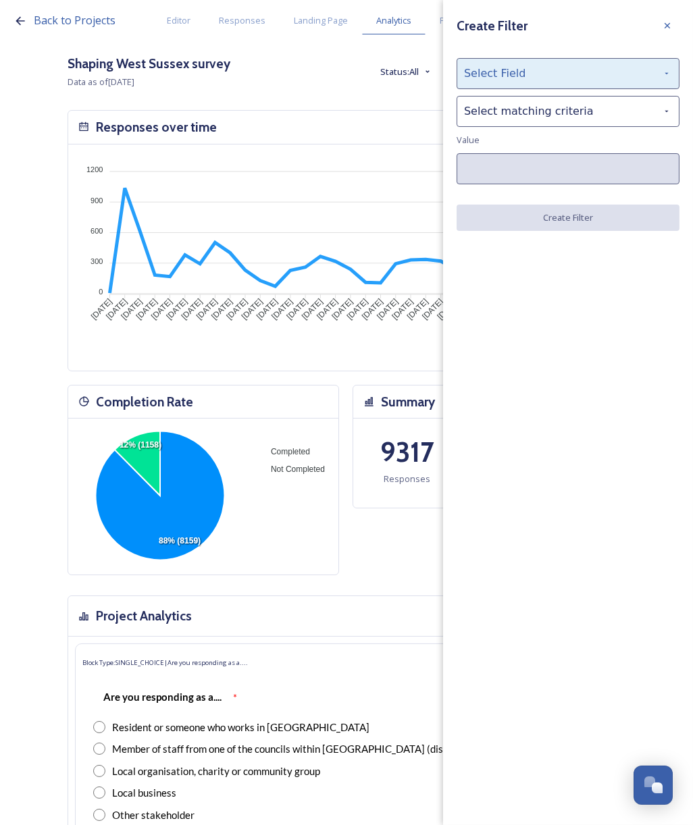
click at [500, 81] on div "Select Field" at bounding box center [567, 73] width 223 height 31
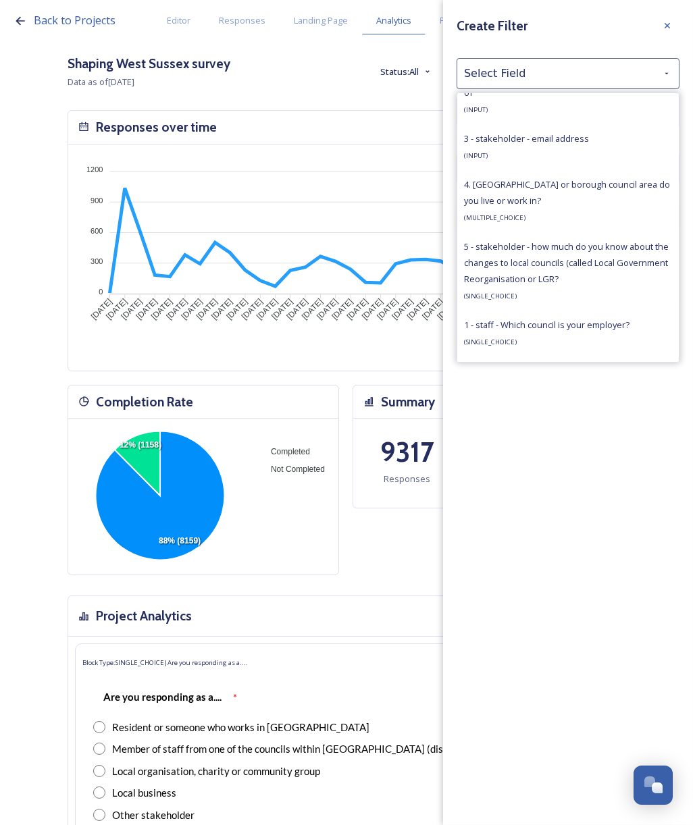
scroll to position [1007, 0]
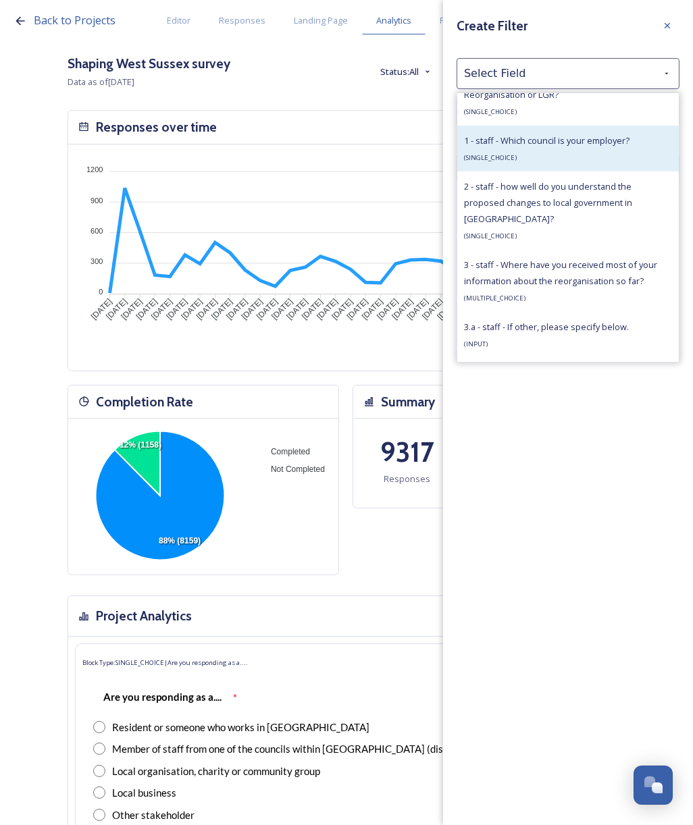
click at [582, 154] on div "1 - staff - Which council is your employer? ( SINGLE_CHOICE )" at bounding box center [546, 148] width 165 height 32
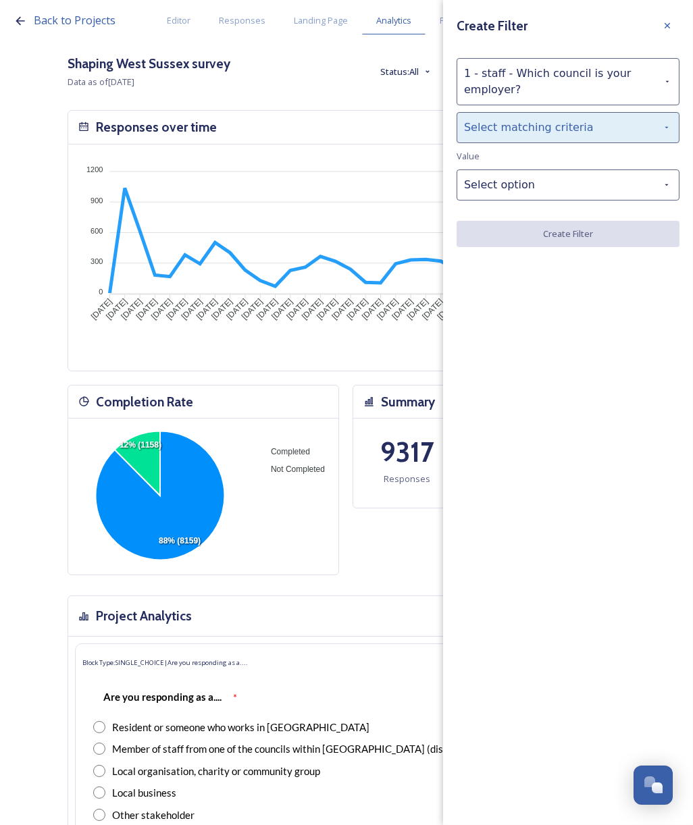
click at [568, 126] on div "Select matching criteria" at bounding box center [567, 127] width 223 height 31
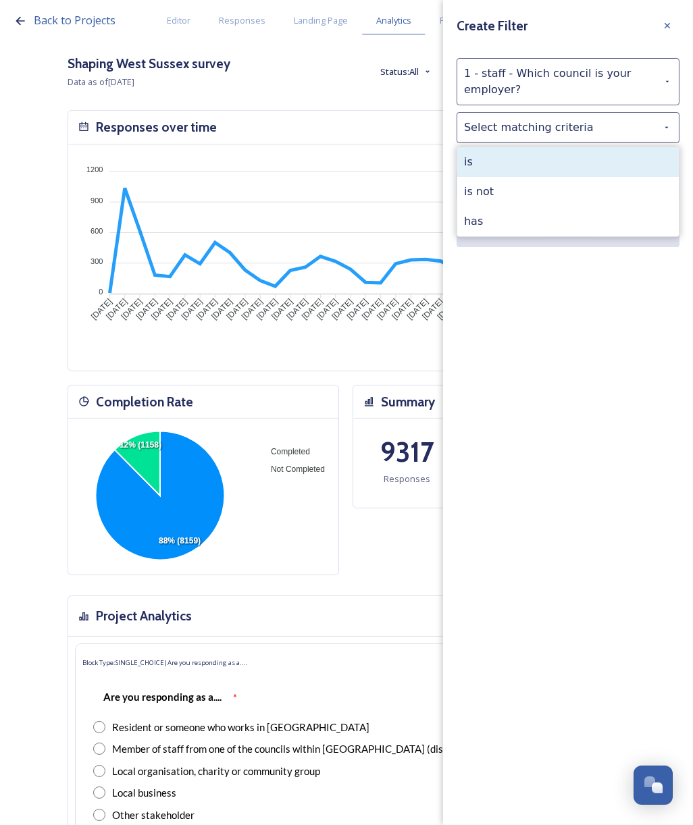
click at [574, 169] on div "is" at bounding box center [567, 162] width 221 height 30
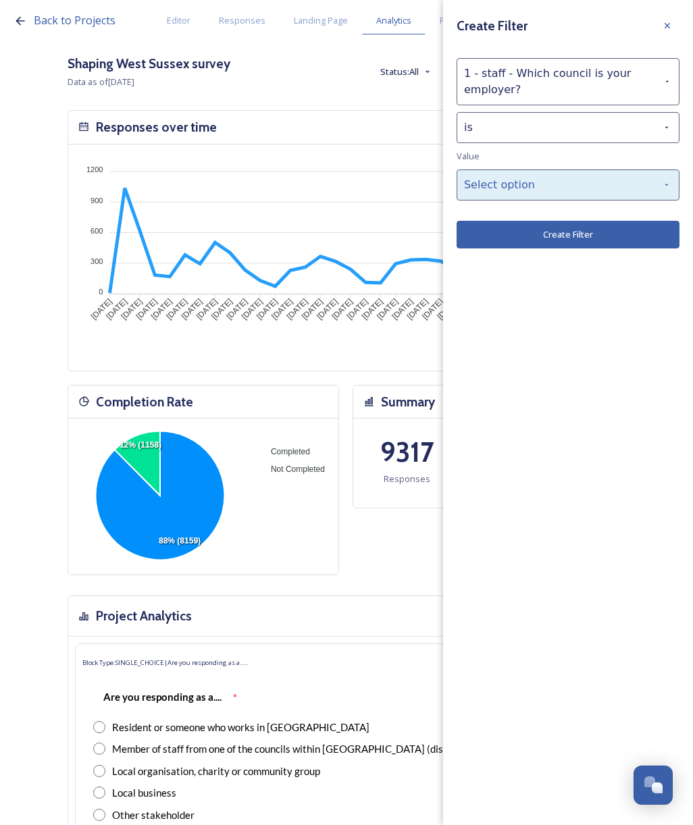
click at [574, 184] on div "Select option" at bounding box center [567, 184] width 223 height 31
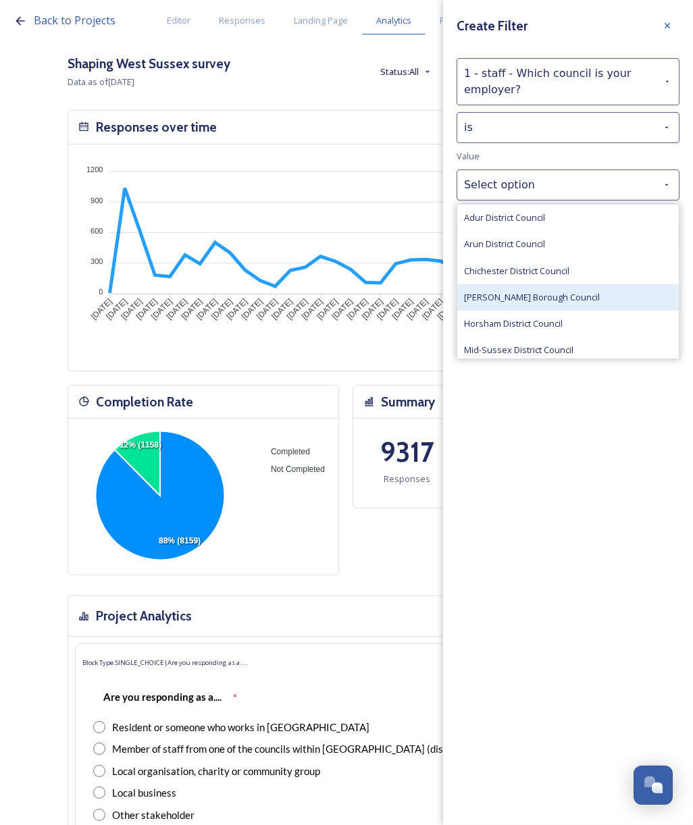
click at [594, 296] on div "[PERSON_NAME] Borough Council" at bounding box center [567, 297] width 221 height 26
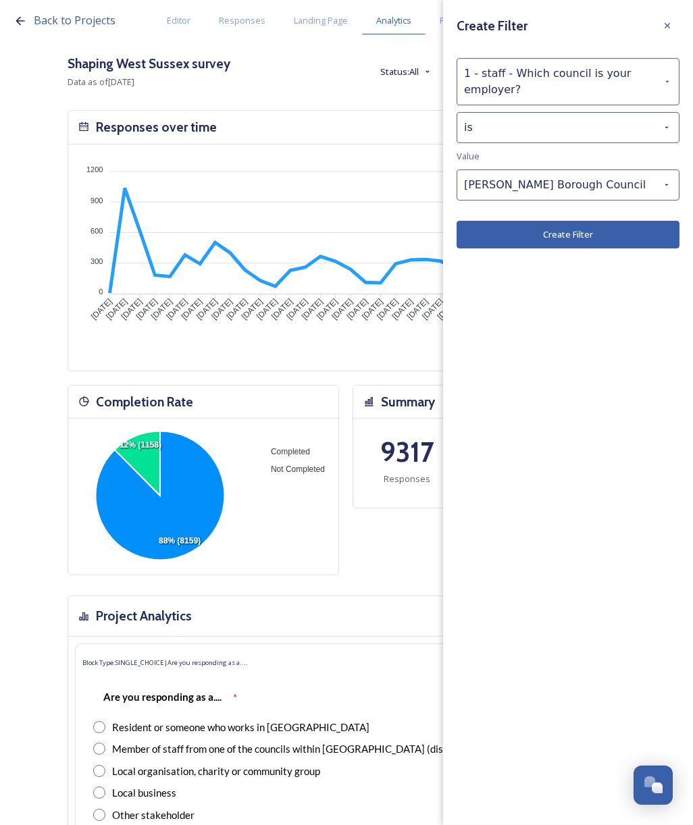
click at [595, 240] on button "Create Filter" at bounding box center [567, 235] width 223 height 28
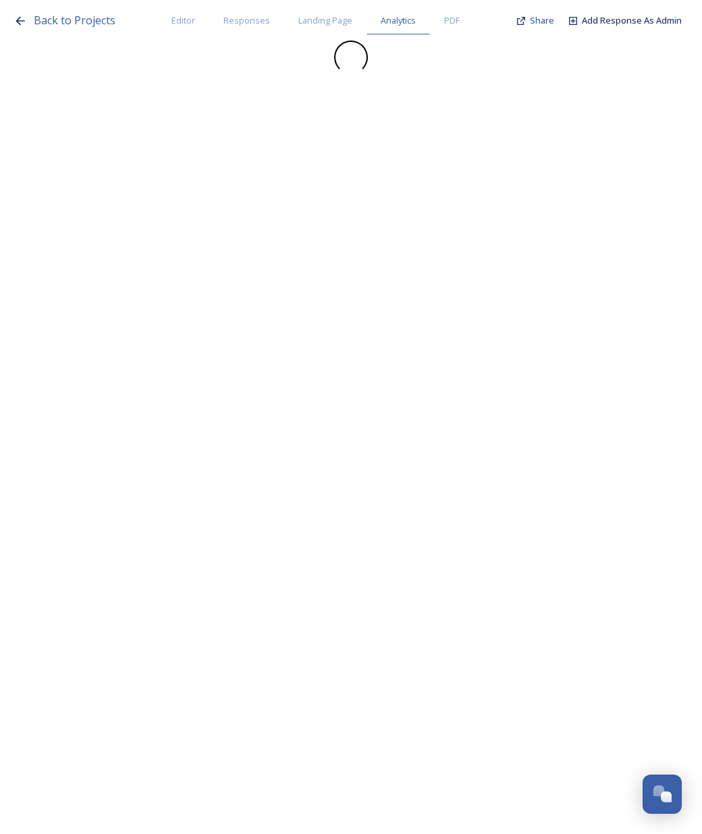
drag, startPoint x: 697, startPoint y: 19, endPoint x: 695, endPoint y: 30, distance: 11.6
click at [692, 30] on div "Back to Projects Editor Responses Landing Page Analytics PDF Share Add Response…" at bounding box center [351, 417] width 702 height 834
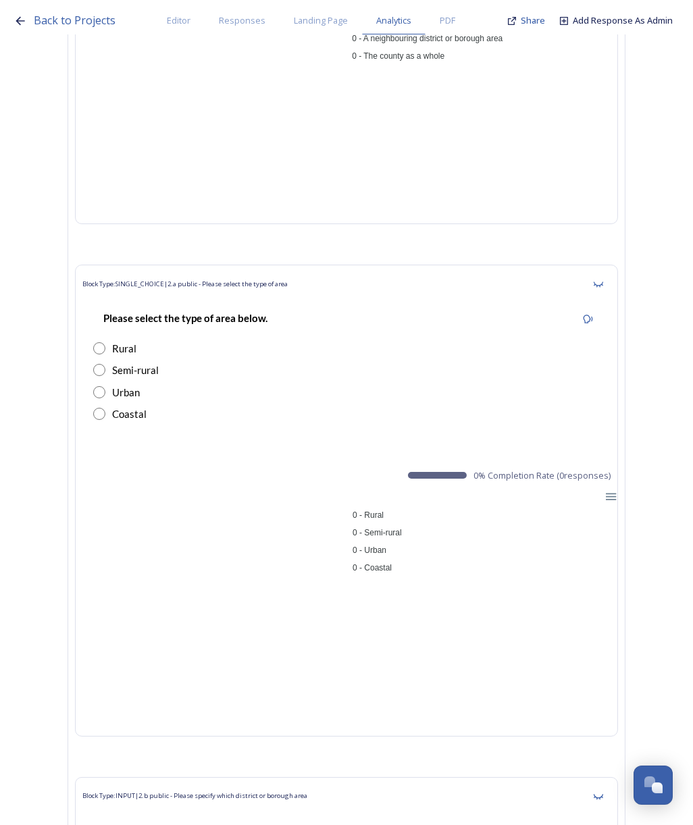
scroll to position [0, 0]
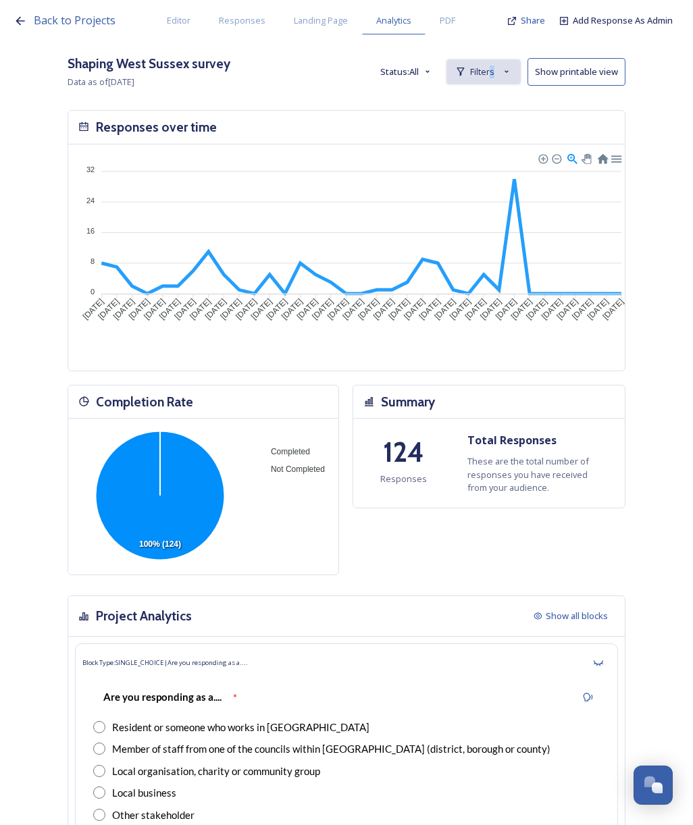
click at [494, 70] on span "Filters" at bounding box center [482, 71] width 24 height 13
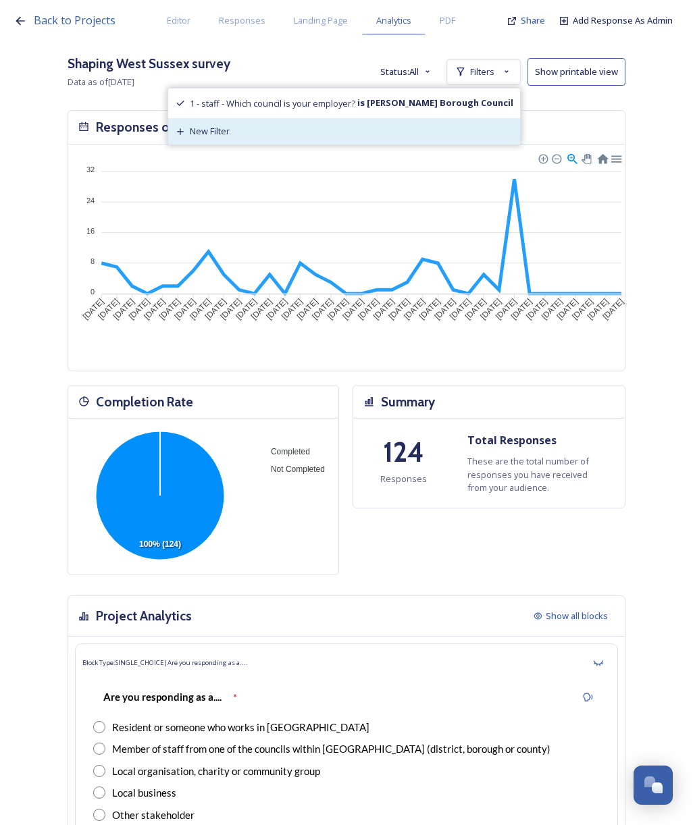
click at [338, 136] on div "New Filter" at bounding box center [344, 131] width 352 height 26
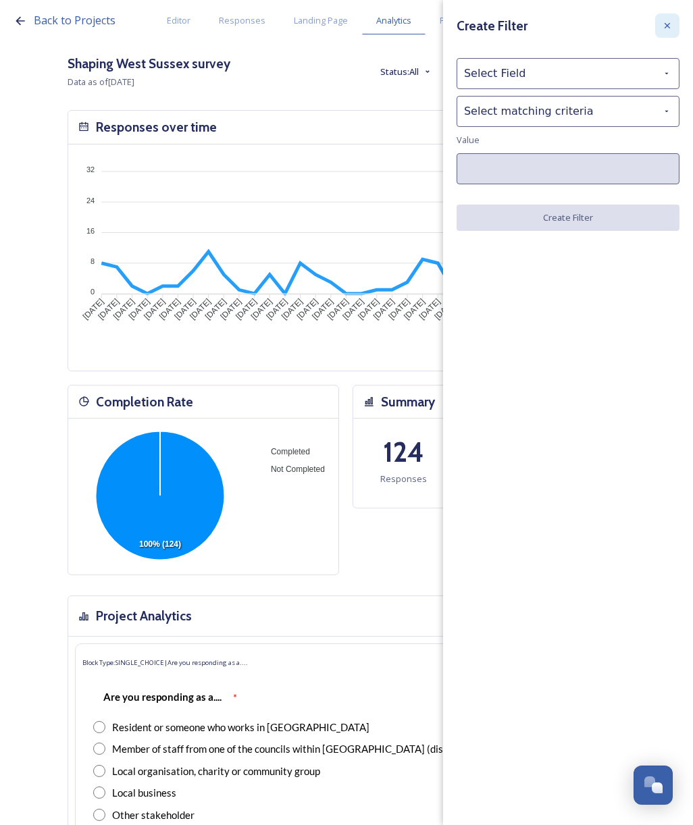
click at [669, 27] on icon at bounding box center [667, 25] width 11 height 11
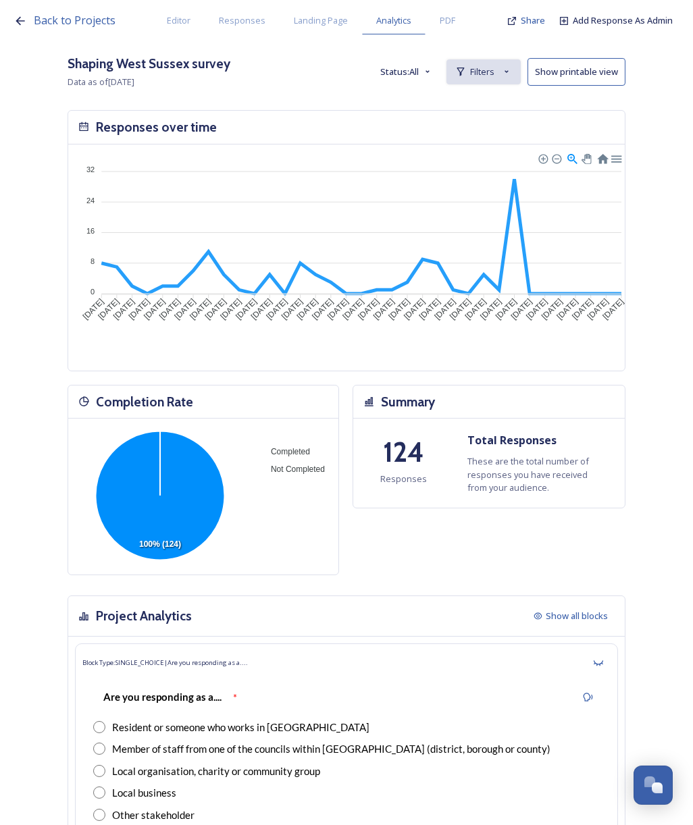
click at [494, 74] on span "Filters" at bounding box center [482, 71] width 24 height 13
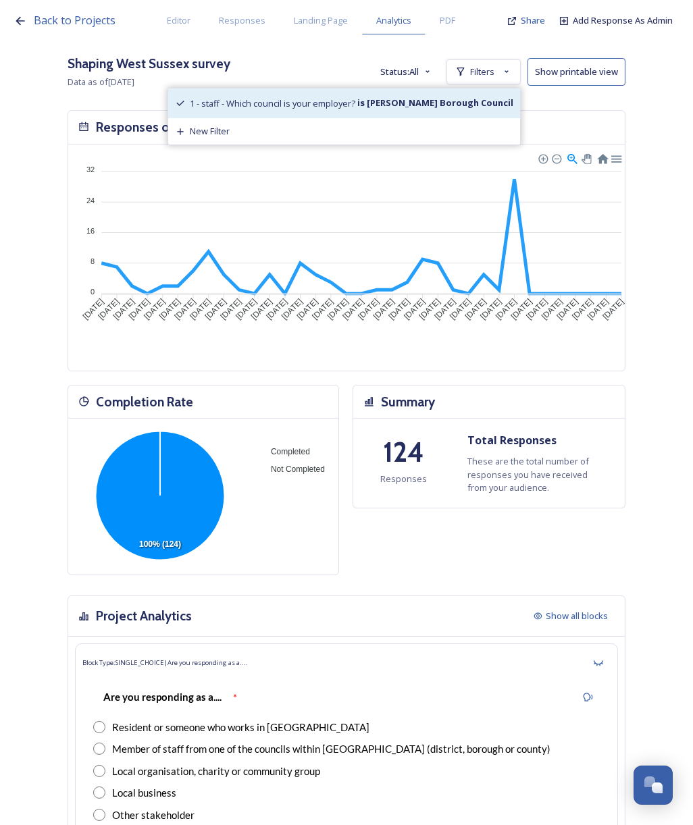
click at [466, 104] on strong "is [PERSON_NAME] Borough Council" at bounding box center [434, 103] width 158 height 12
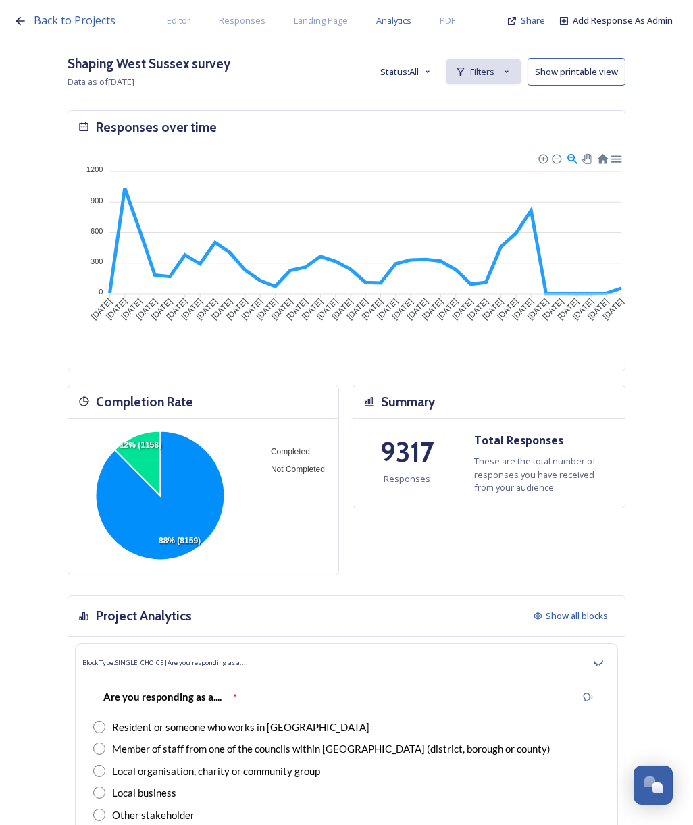
click at [494, 71] on span "Filters" at bounding box center [482, 71] width 24 height 13
click at [500, 101] on span "New Filter" at bounding box center [488, 101] width 40 height 13
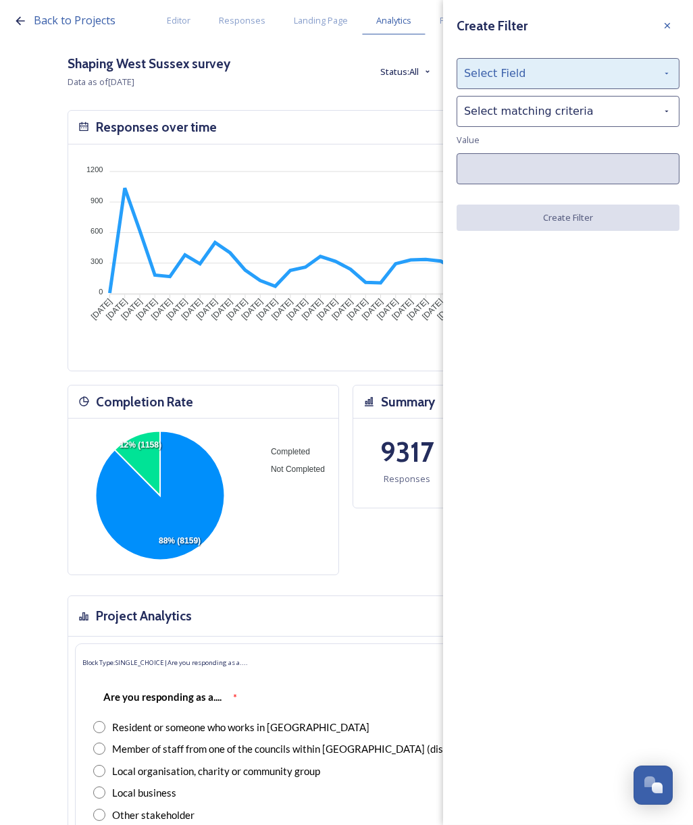
click at [504, 80] on div "Select Field" at bounding box center [567, 73] width 223 height 31
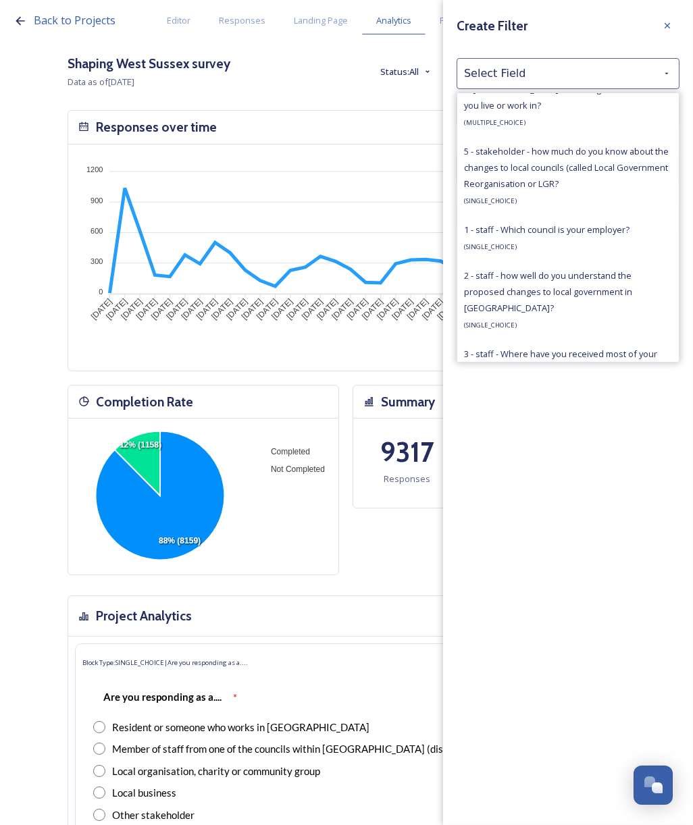
scroll to position [920, 0]
click at [589, 238] on div "1 - staff - Which council is your employer? ( SINGLE_CHOICE )" at bounding box center [546, 235] width 165 height 32
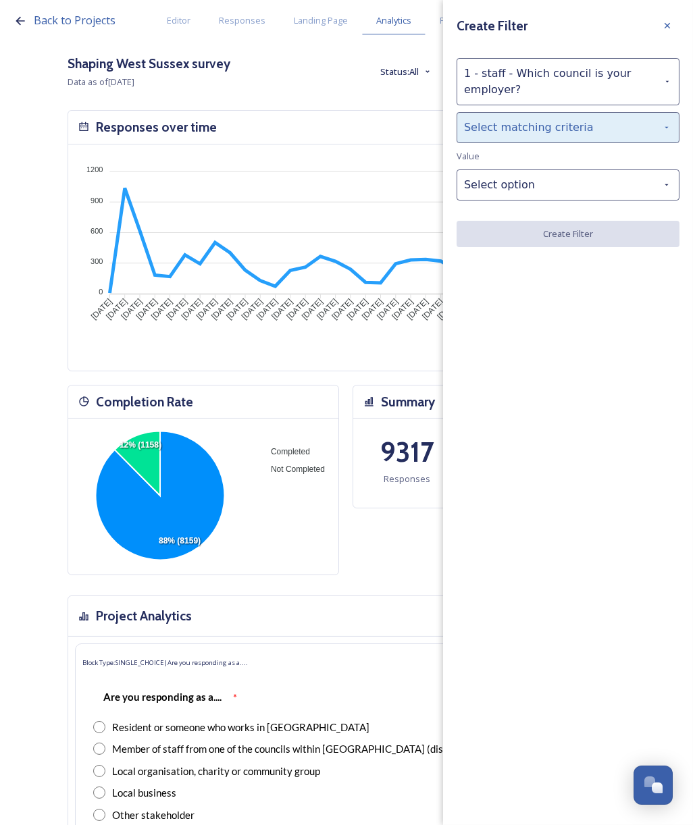
click at [485, 126] on div "Select matching criteria" at bounding box center [567, 127] width 223 height 31
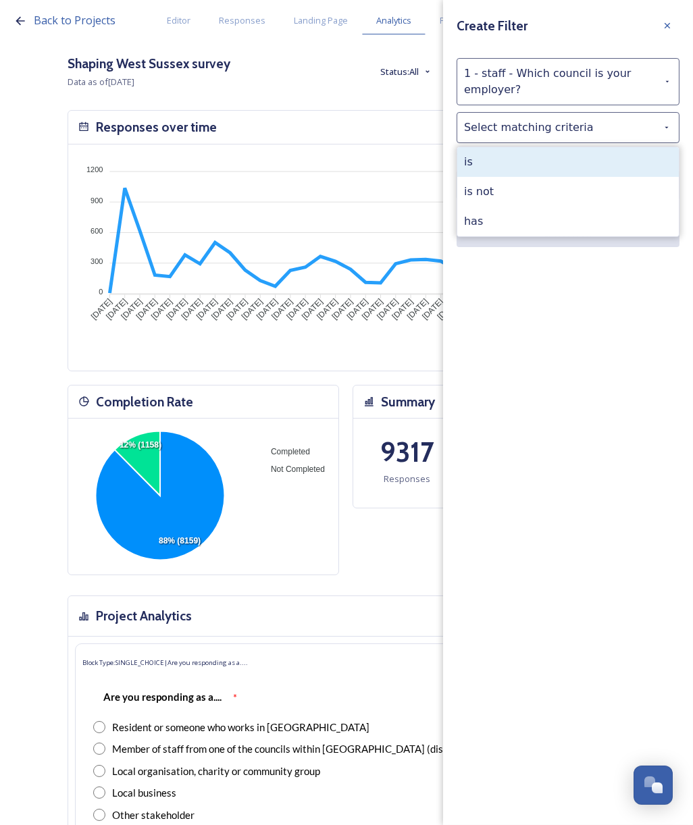
click at [494, 173] on div "is" at bounding box center [567, 162] width 221 height 30
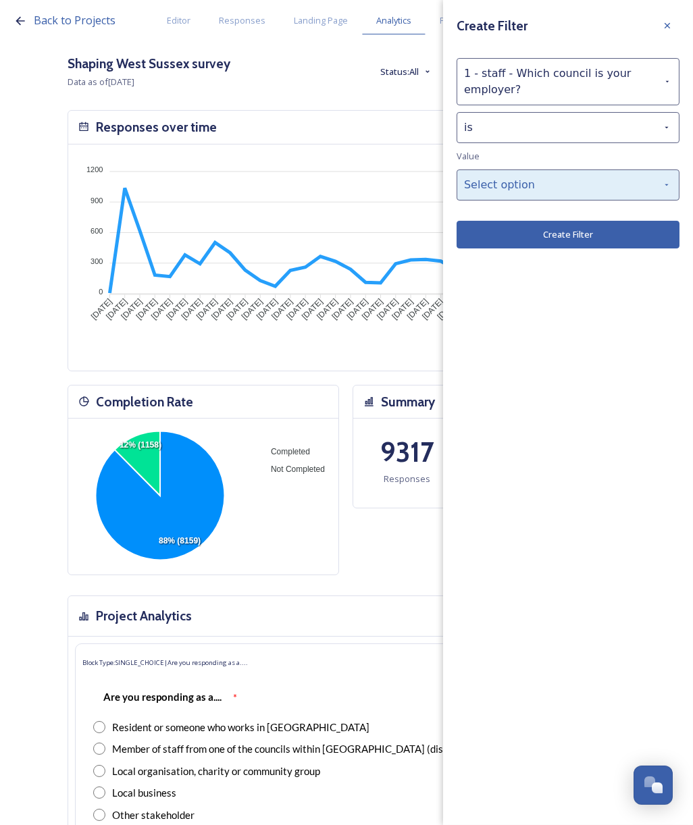
click at [502, 176] on div "Select option" at bounding box center [567, 184] width 223 height 31
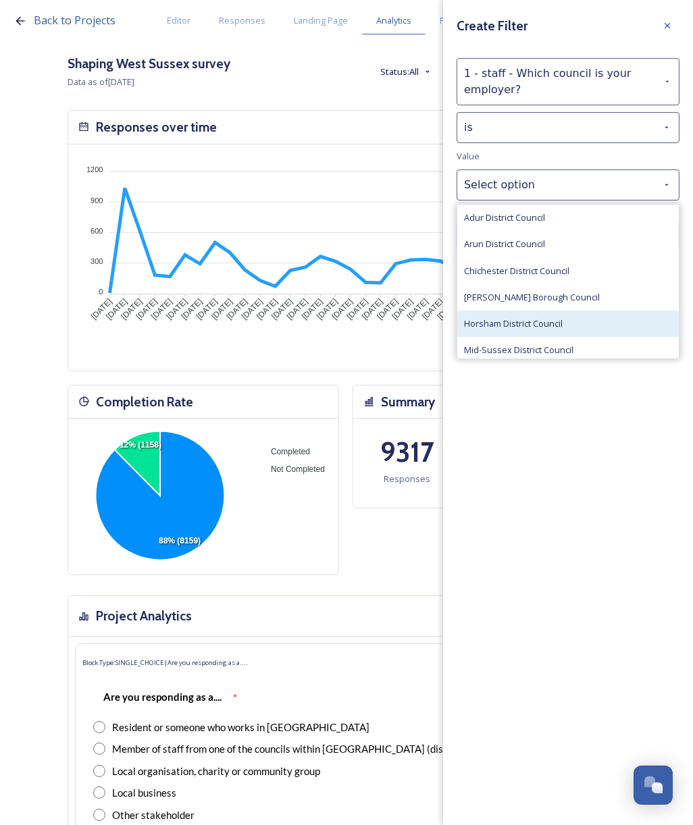
click at [560, 312] on div "Horsham District Council" at bounding box center [567, 324] width 221 height 26
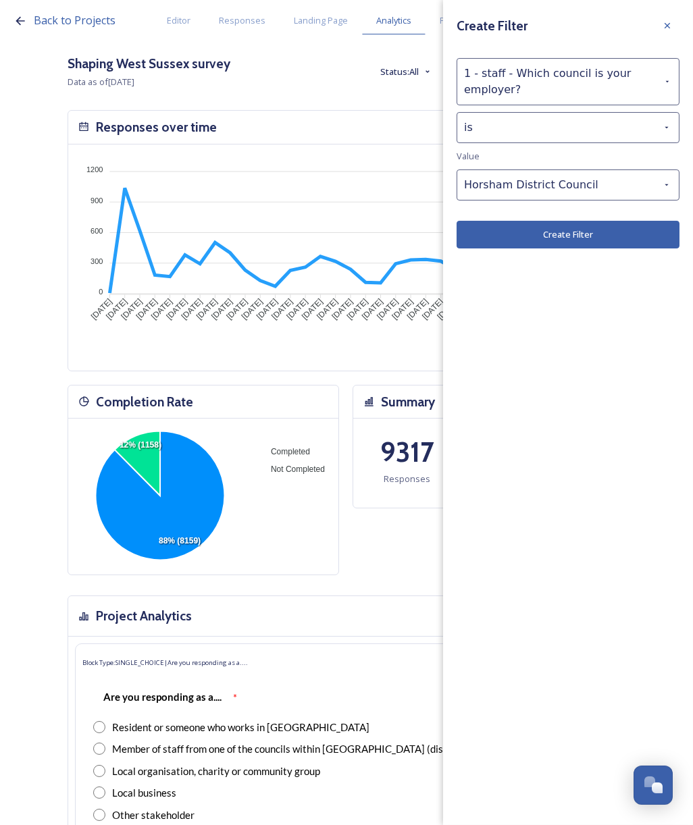
drag, startPoint x: 564, startPoint y: 239, endPoint x: 697, endPoint y: 18, distance: 258.1
click at [564, 238] on button "Create Filter" at bounding box center [567, 235] width 223 height 28
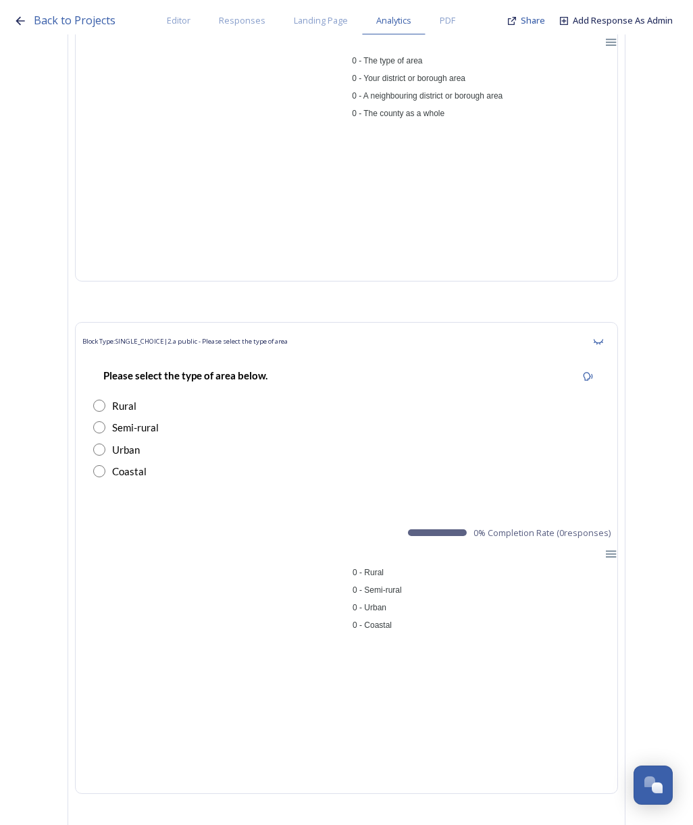
scroll to position [0, 0]
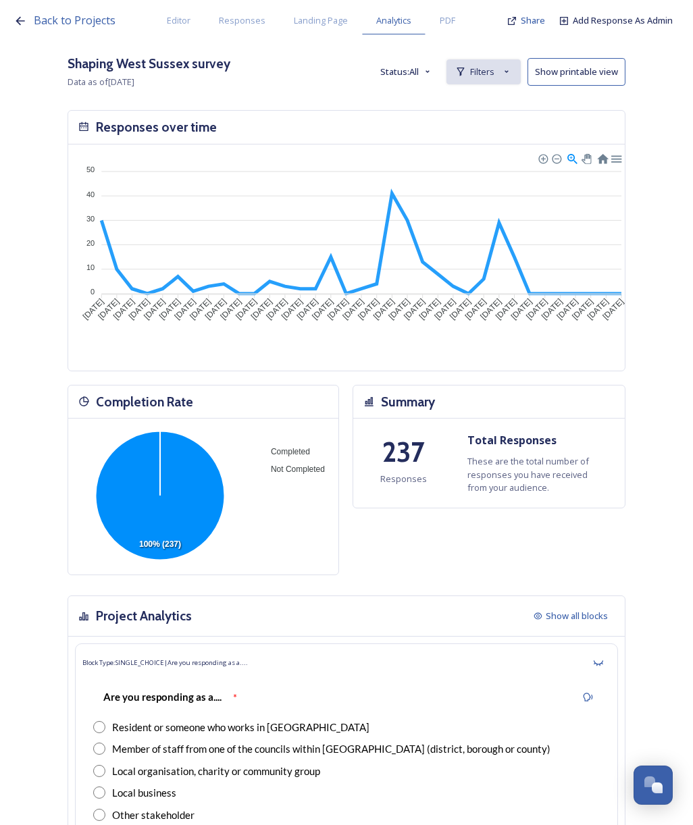
click at [512, 75] on icon at bounding box center [506, 71] width 11 height 11
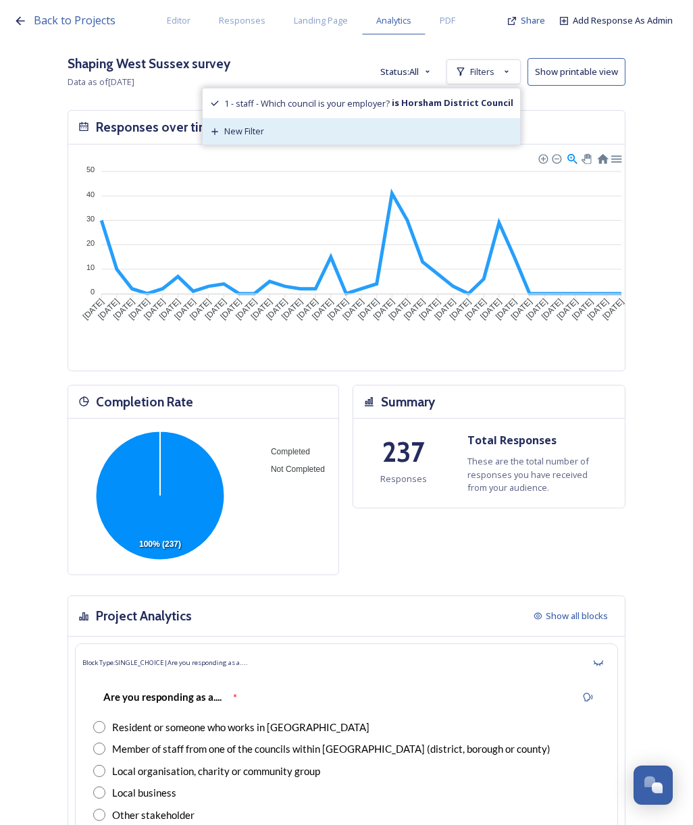
click at [477, 103] on strong "is Horsham District Council" at bounding box center [452, 103] width 124 height 12
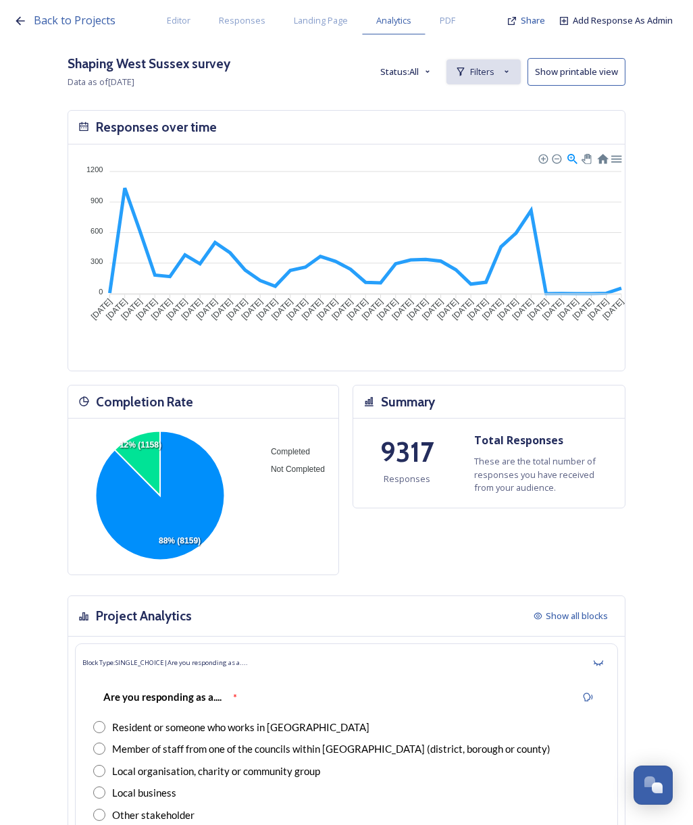
click at [494, 69] on span "Filters" at bounding box center [482, 71] width 24 height 13
click at [497, 95] on span "New Filter" at bounding box center [488, 101] width 40 height 13
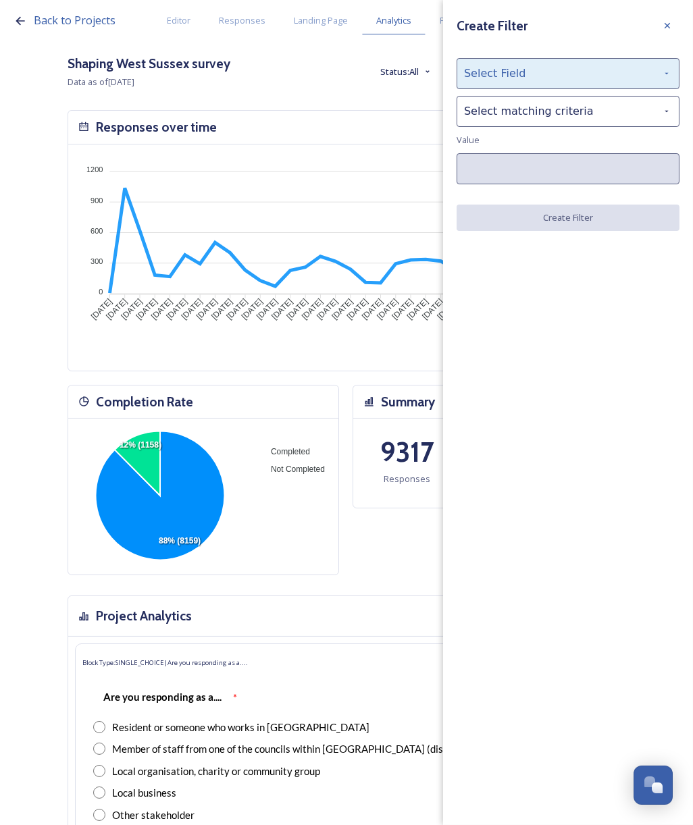
click at [506, 75] on div "Select Field" at bounding box center [567, 73] width 223 height 31
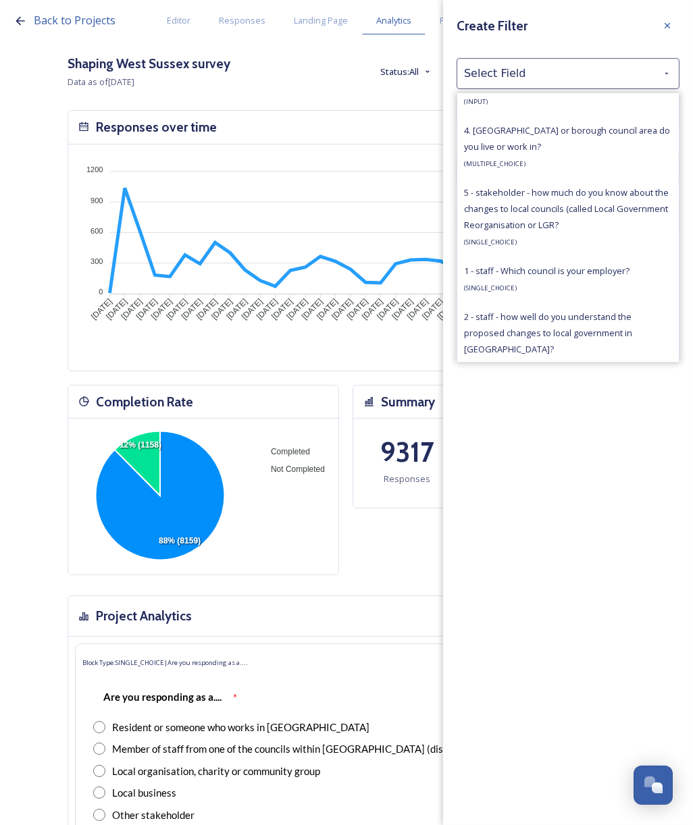
scroll to position [953, 0]
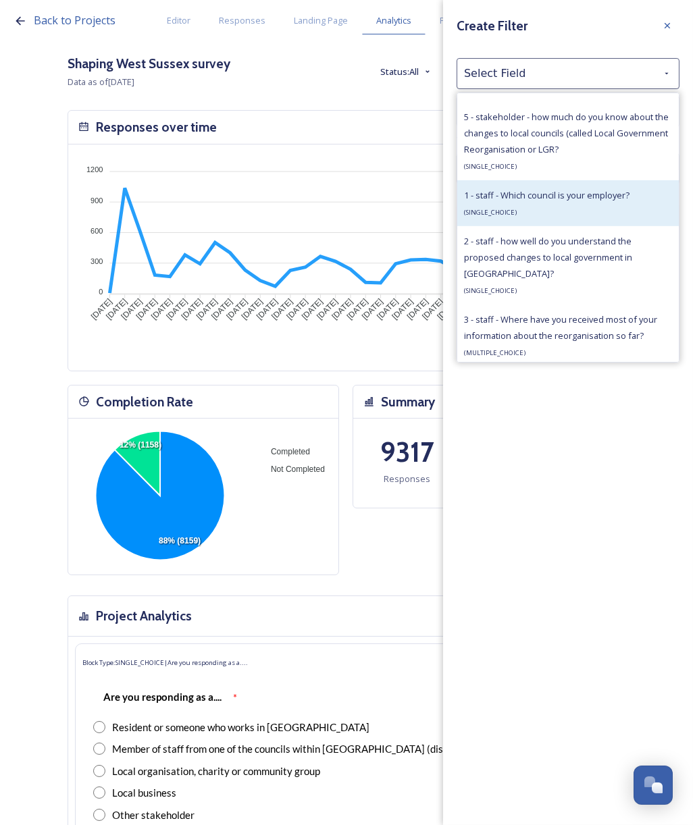
click at [612, 199] on span "1 - staff - Which council is your employer?" at bounding box center [546, 195] width 165 height 12
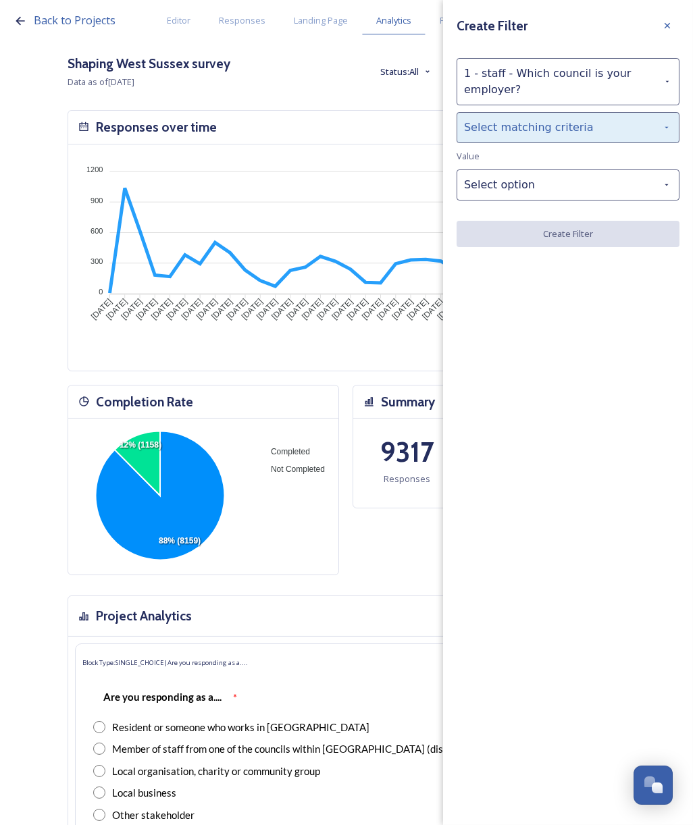
click at [520, 133] on div "Select matching criteria" at bounding box center [567, 127] width 223 height 31
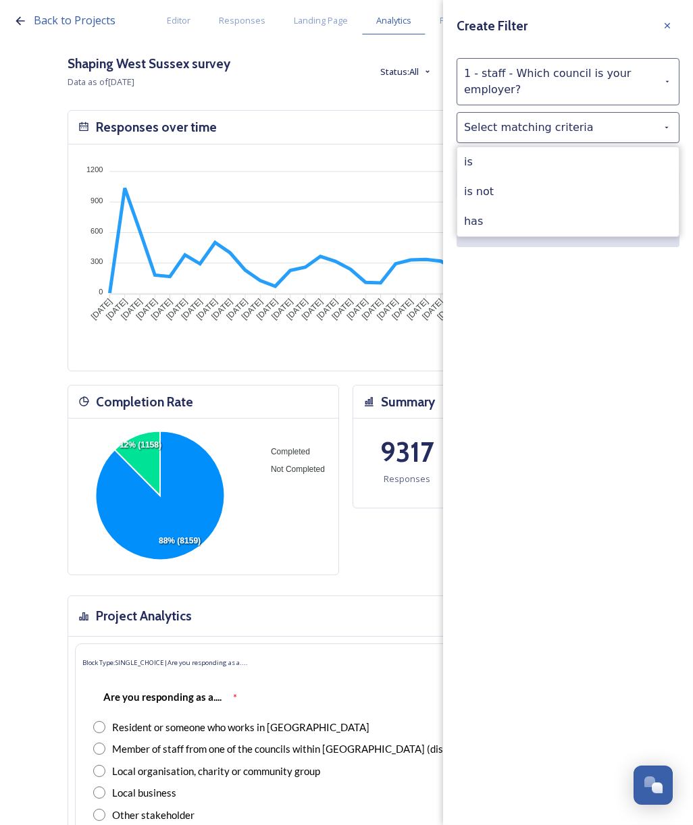
click at [512, 163] on div "is" at bounding box center [567, 162] width 221 height 30
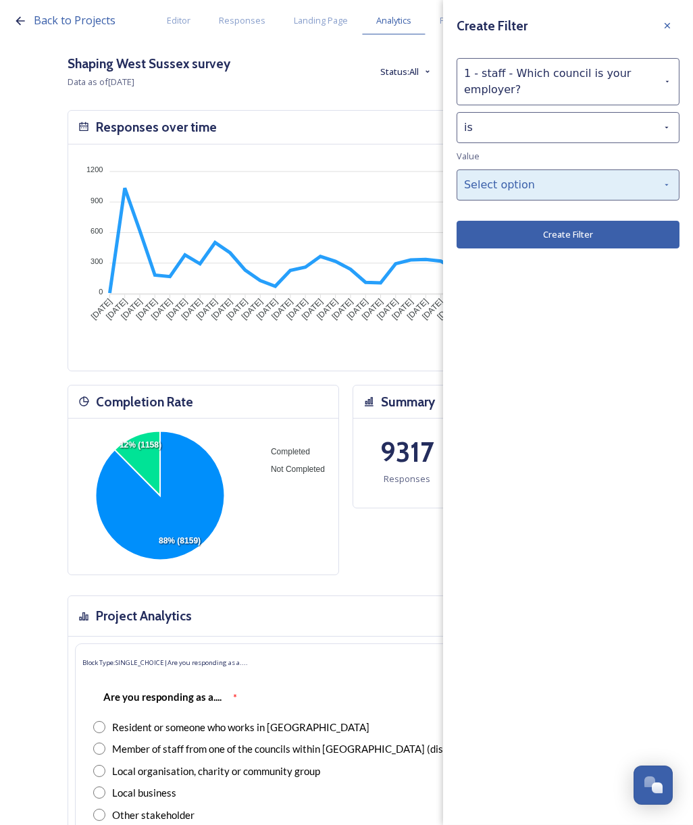
click at [532, 181] on div "Select option" at bounding box center [567, 184] width 223 height 31
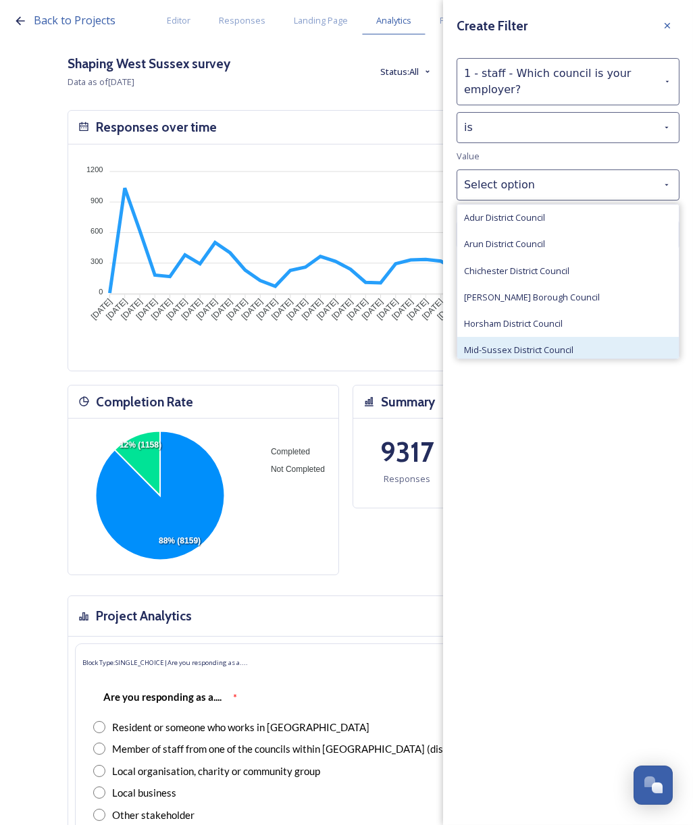
click at [547, 344] on span "Mid-Sussex District Council" at bounding box center [518, 350] width 109 height 13
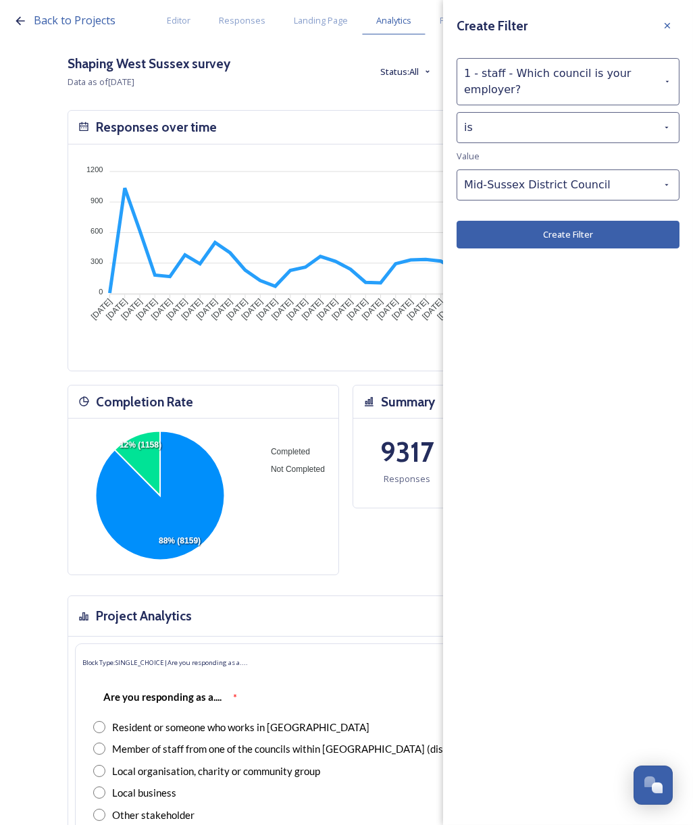
click at [533, 237] on button "Create Filter" at bounding box center [567, 235] width 223 height 28
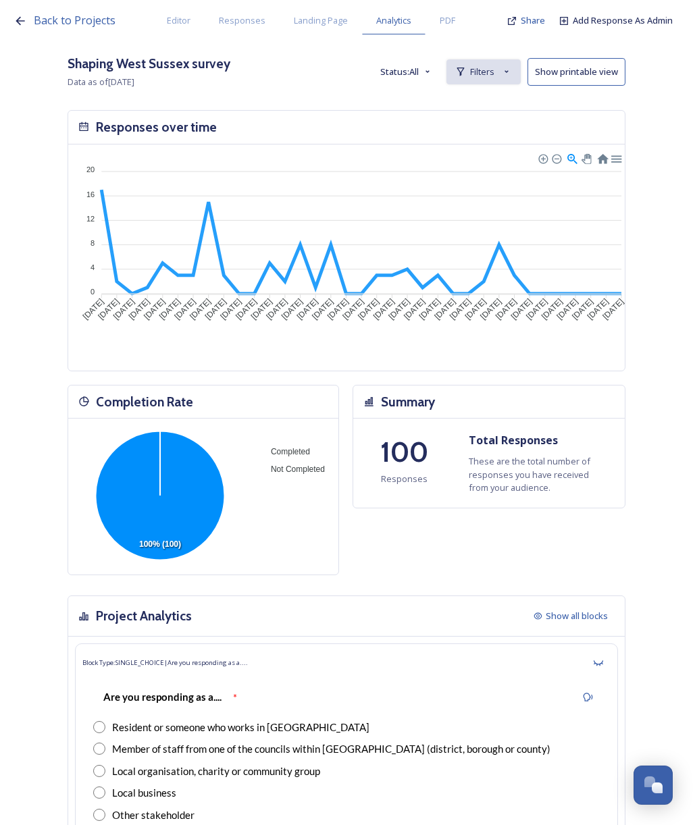
click at [482, 76] on span "Filters" at bounding box center [482, 71] width 24 height 13
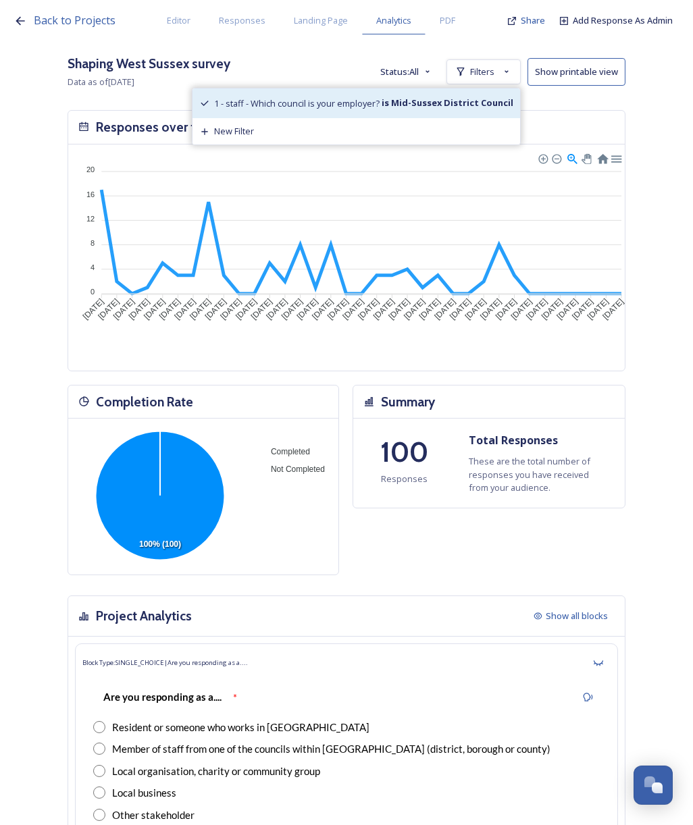
click at [477, 104] on strong "is Mid-Sussex District Council" at bounding box center [446, 103] width 134 height 12
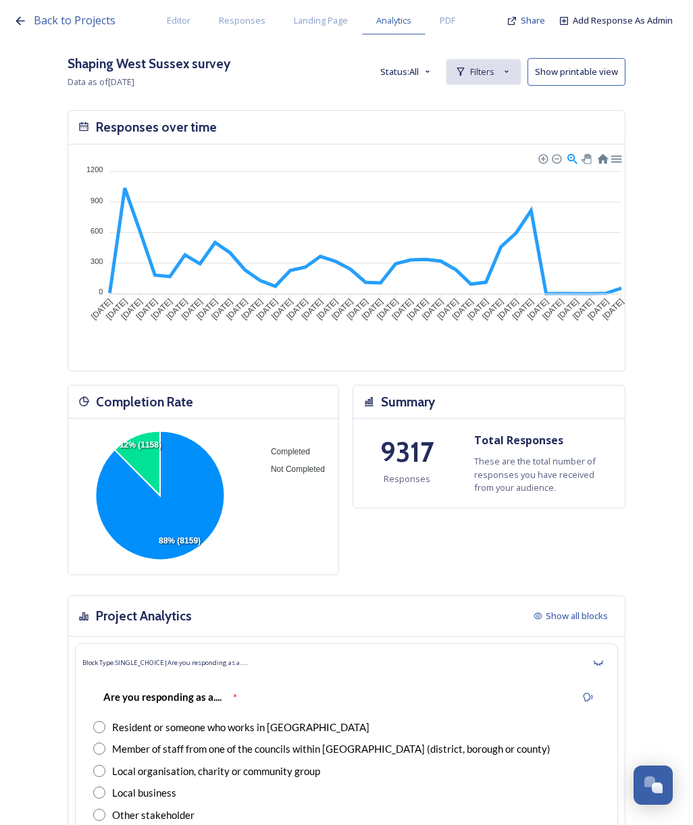
click at [466, 77] on icon at bounding box center [460, 71] width 11 height 11
click at [464, 103] on icon at bounding box center [459, 102] width 11 height 11
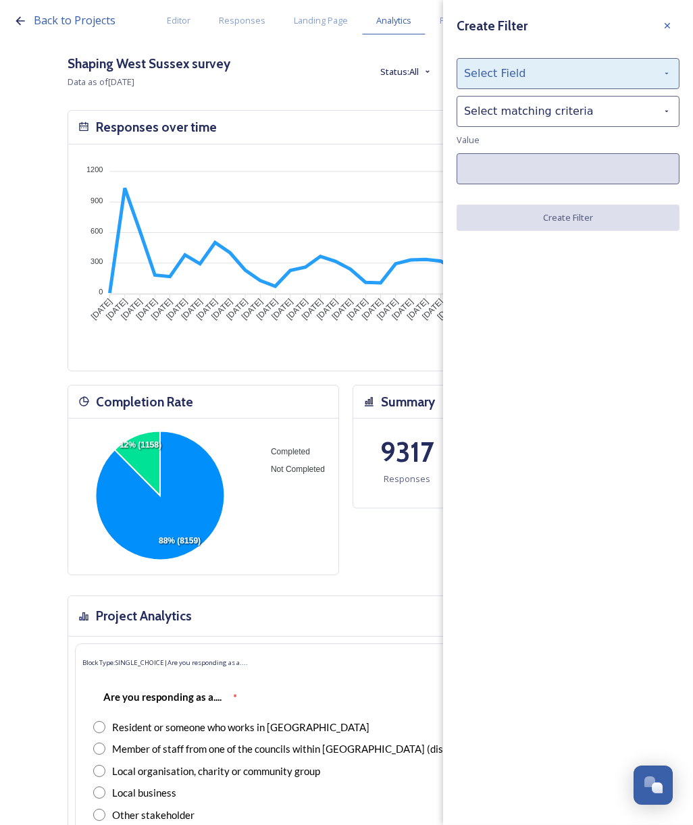
click at [512, 76] on div "Select Field" at bounding box center [567, 73] width 223 height 31
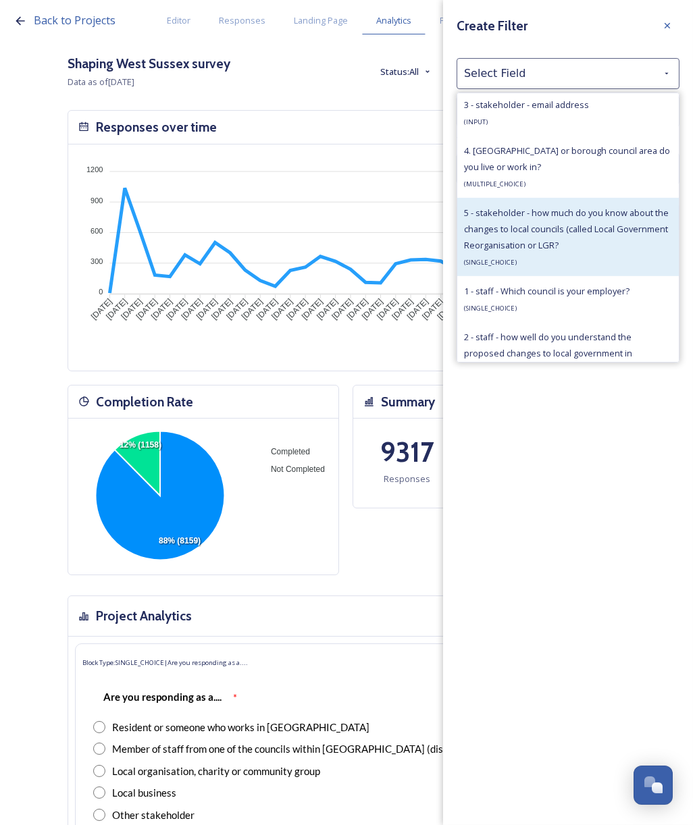
scroll to position [865, 0]
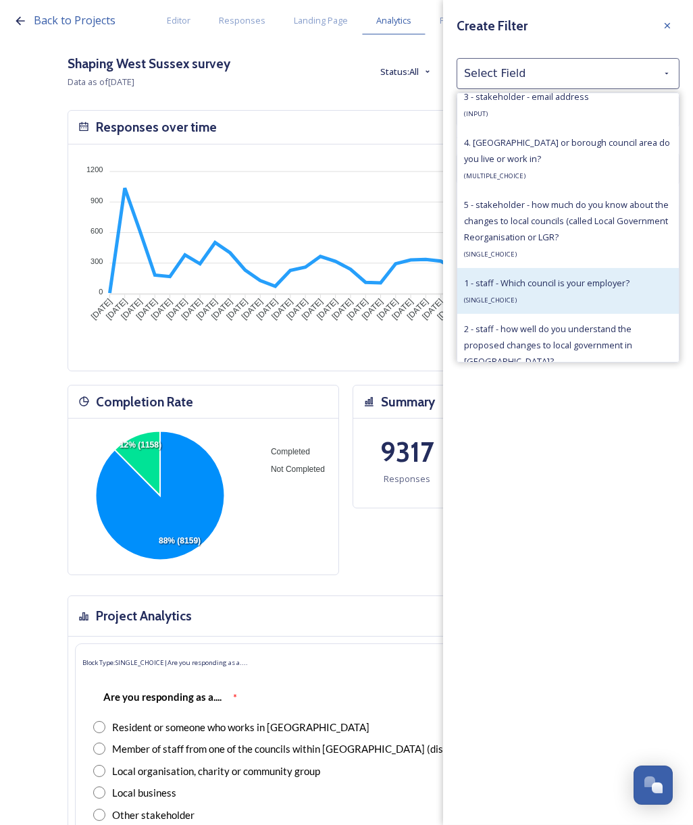
click at [631, 282] on div "1 - staff - Which council is your employer? ( SINGLE_CHOICE )" at bounding box center [567, 291] width 221 height 46
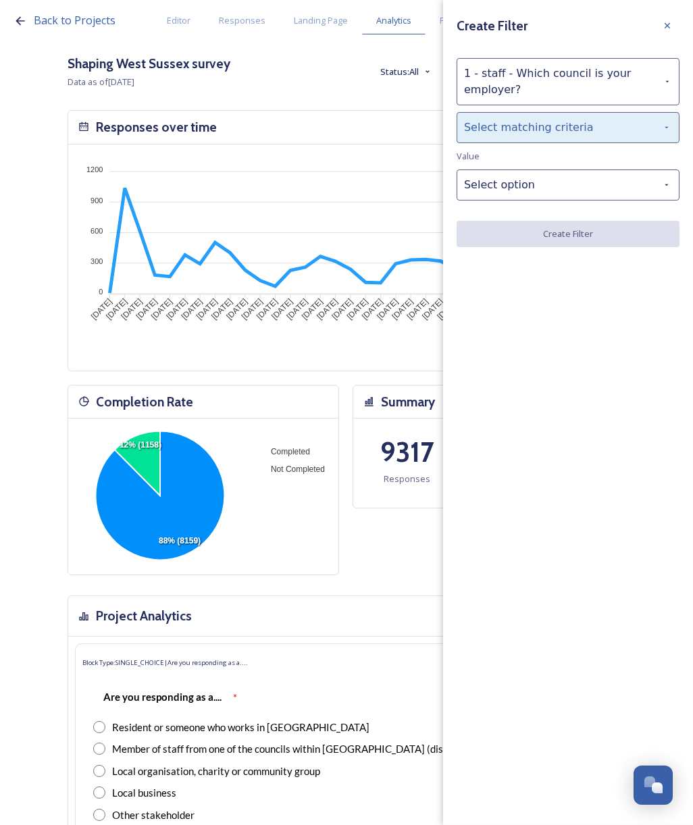
click at [554, 131] on div "Select matching criteria" at bounding box center [567, 127] width 223 height 31
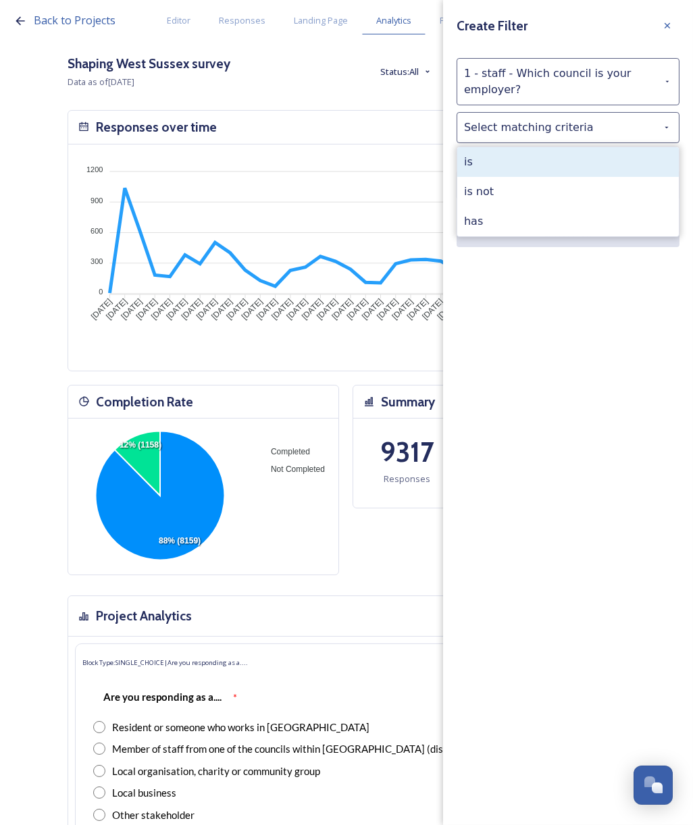
click at [556, 164] on div "is" at bounding box center [567, 162] width 221 height 30
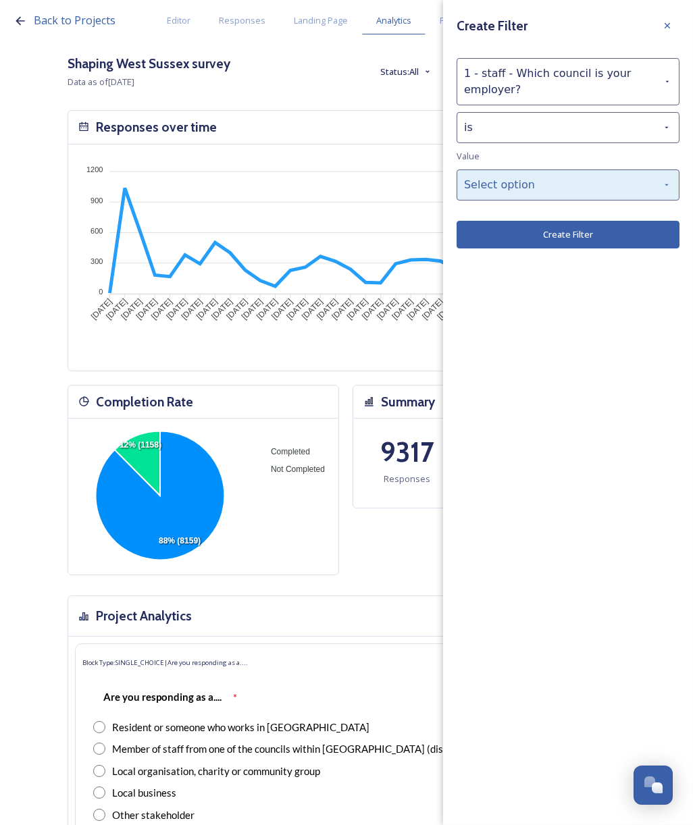
click at [556, 178] on div "Select option" at bounding box center [567, 184] width 223 height 31
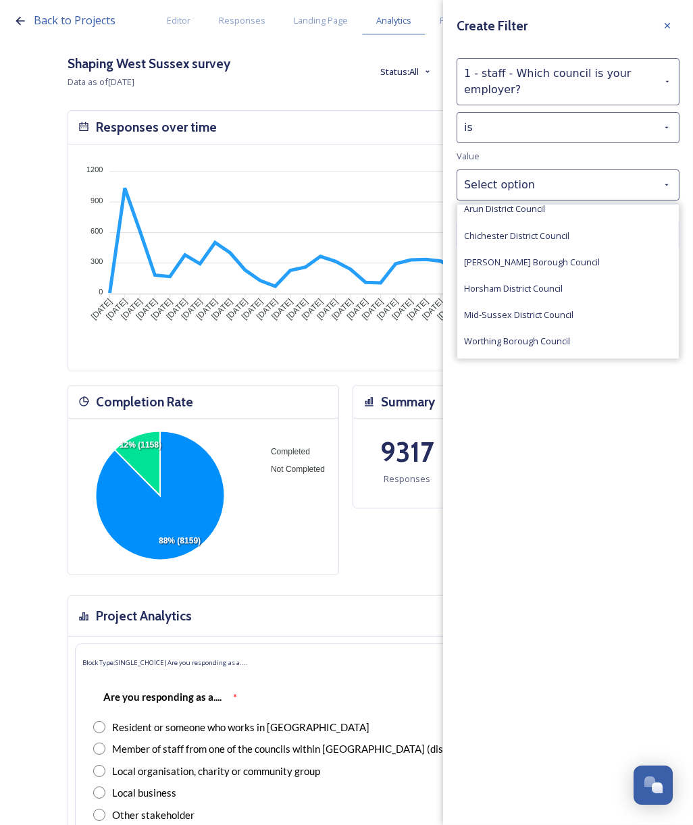
scroll to position [59, 0]
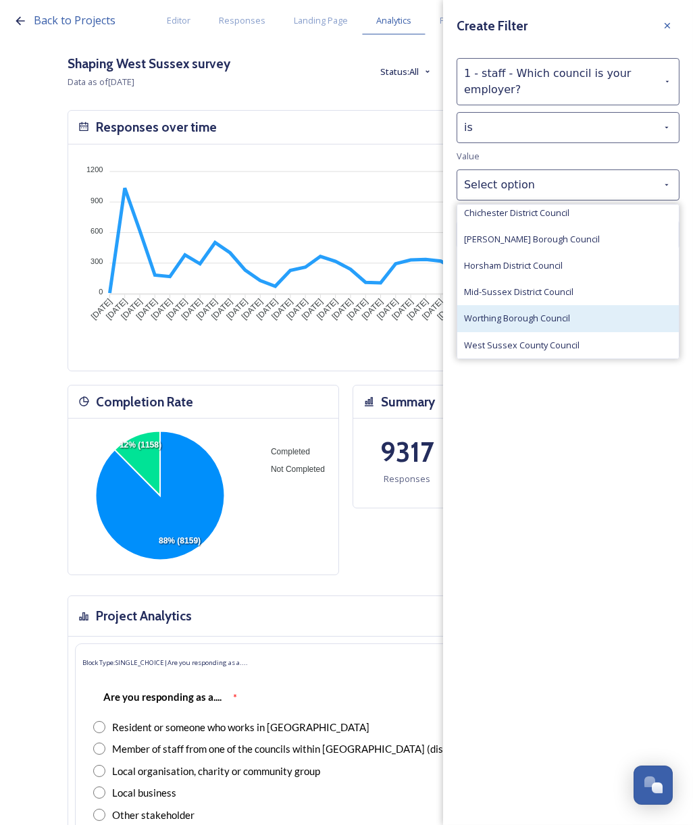
click at [527, 314] on span "Worthing Borough Council" at bounding box center [517, 318] width 106 height 13
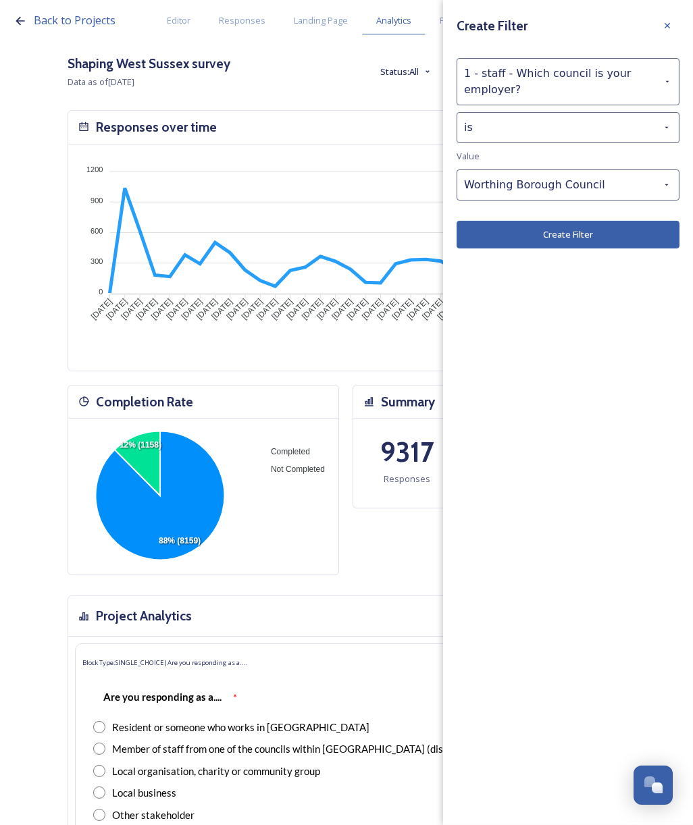
drag, startPoint x: 546, startPoint y: 233, endPoint x: 620, endPoint y: 75, distance: 174.3
click at [547, 232] on button "Create Filter" at bounding box center [567, 235] width 223 height 28
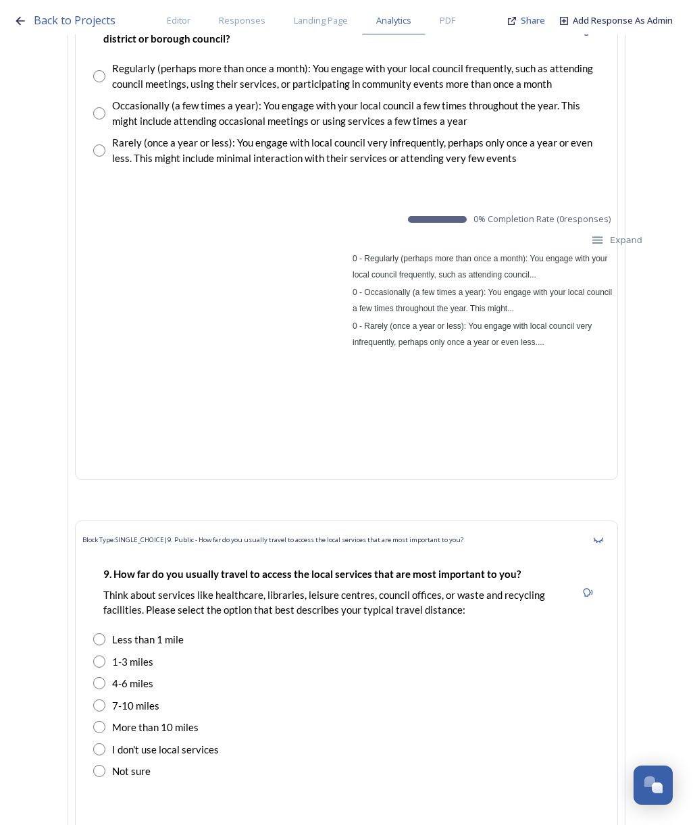
scroll to position [0, 0]
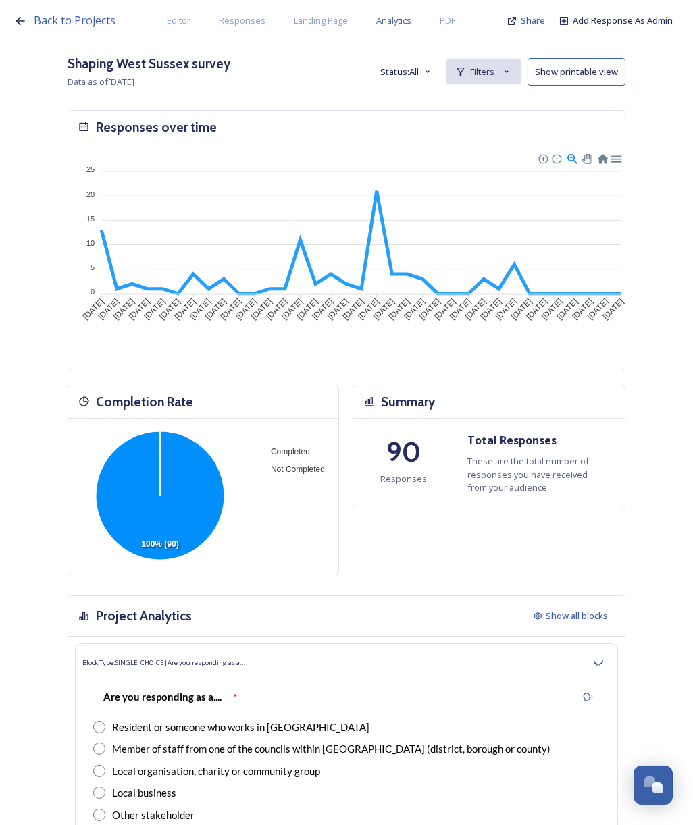
click at [506, 72] on div "Filters" at bounding box center [483, 71] width 74 height 25
click at [429, 101] on strong "is Worthing Borough Council" at bounding box center [448, 103] width 130 height 12
click at [573, 106] on div "Back to Projects Editor Responses Landing Page Analytics PDF Share Add Response…" at bounding box center [346, 412] width 693 height 825
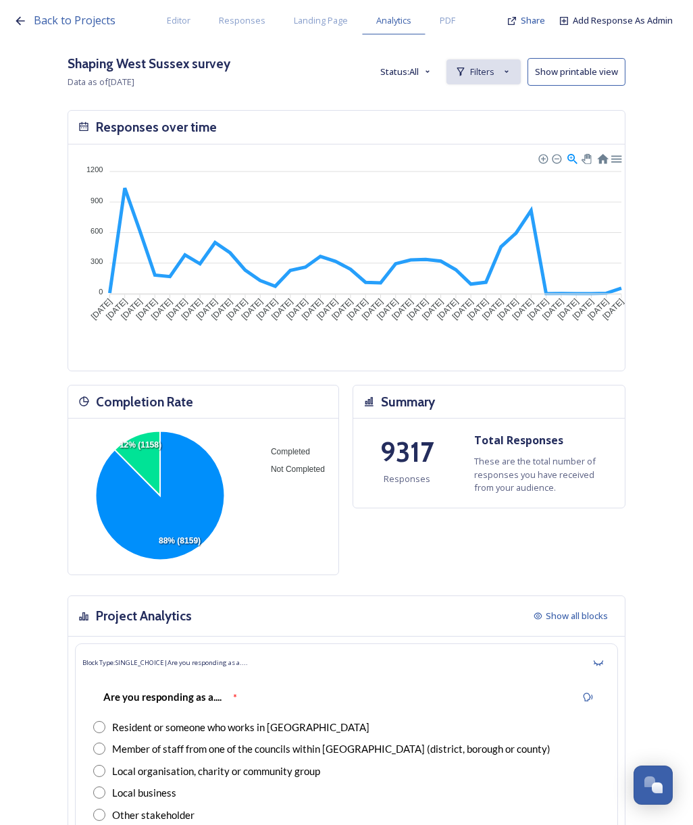
click at [491, 73] on span "Filters" at bounding box center [482, 71] width 24 height 13
click at [498, 104] on span "New Filter" at bounding box center [488, 101] width 40 height 13
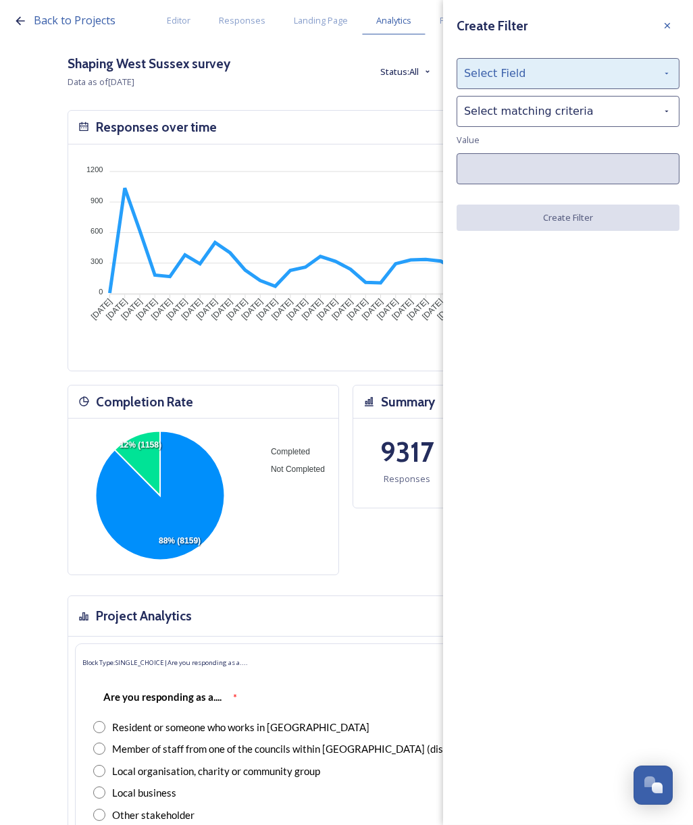
click at [500, 74] on div "Select Field" at bounding box center [567, 73] width 223 height 31
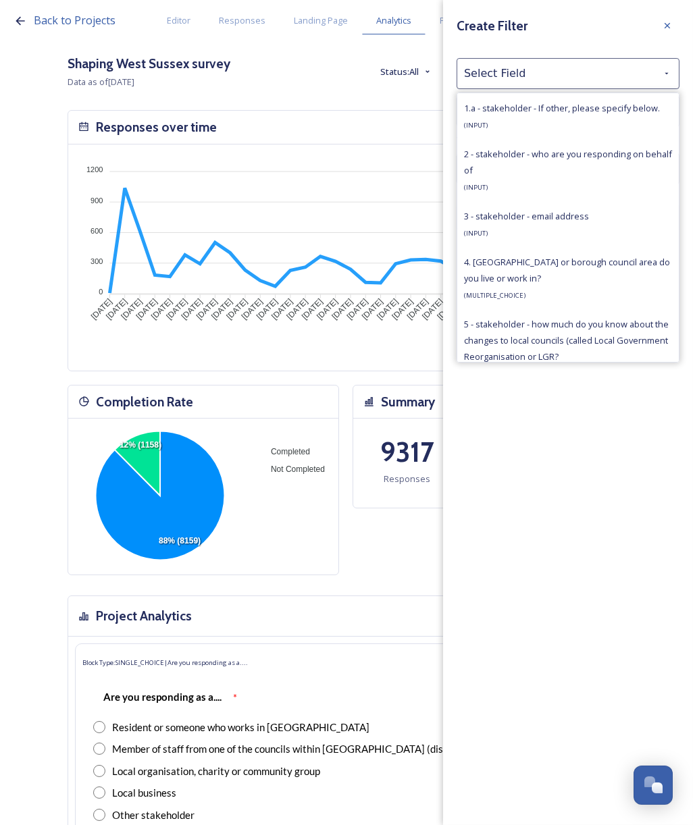
scroll to position [795, 0]
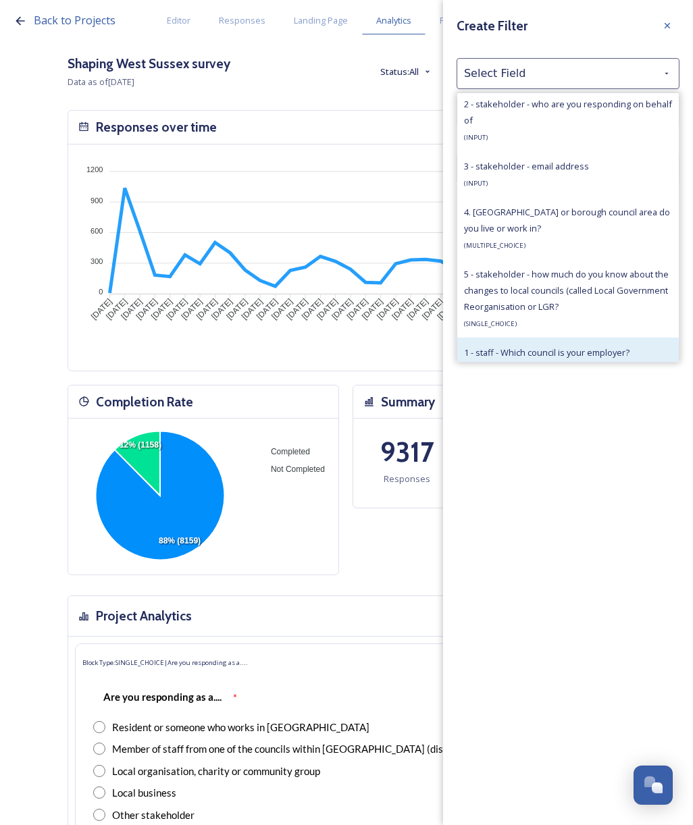
click at [552, 348] on span "1 - staff - Which council is your employer?" at bounding box center [546, 352] width 165 height 12
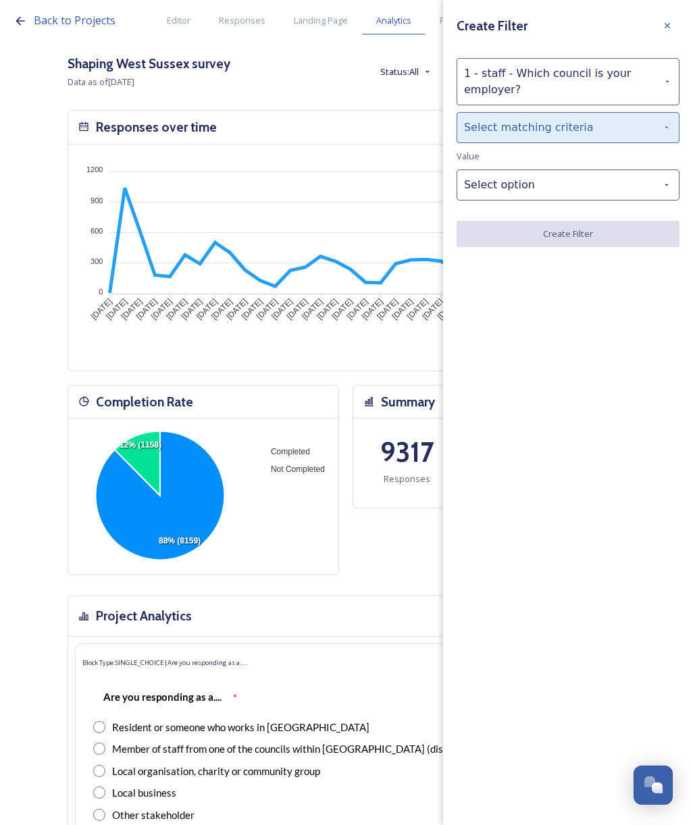
click at [518, 132] on div "Select matching criteria" at bounding box center [567, 127] width 223 height 31
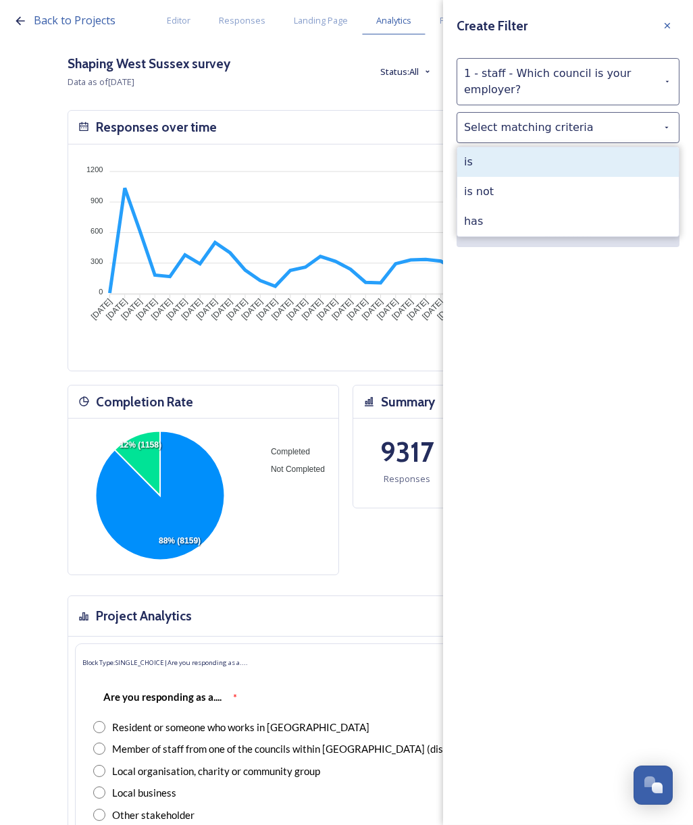
click at [515, 147] on div "is" at bounding box center [567, 162] width 221 height 30
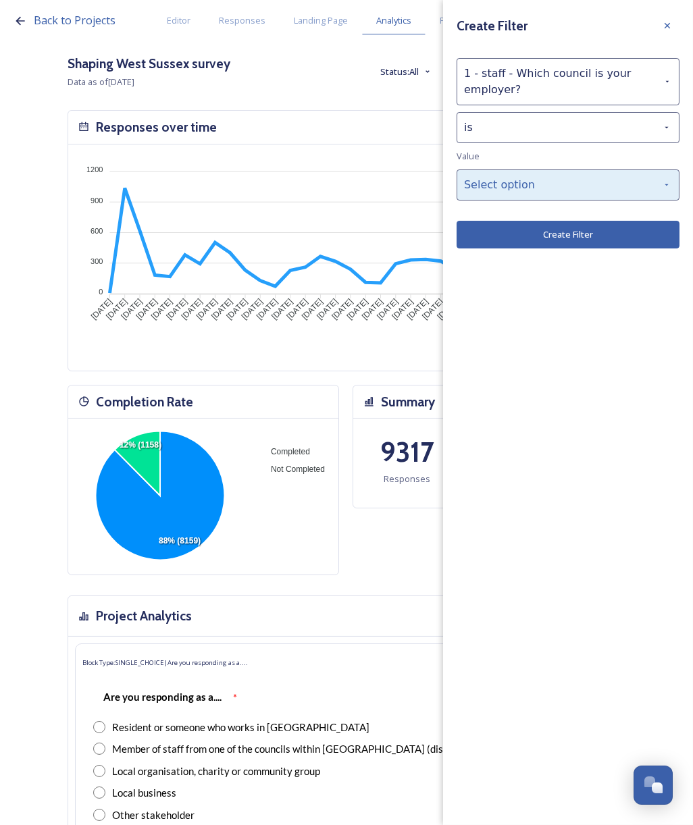
click at [525, 178] on div "Select option" at bounding box center [567, 184] width 223 height 31
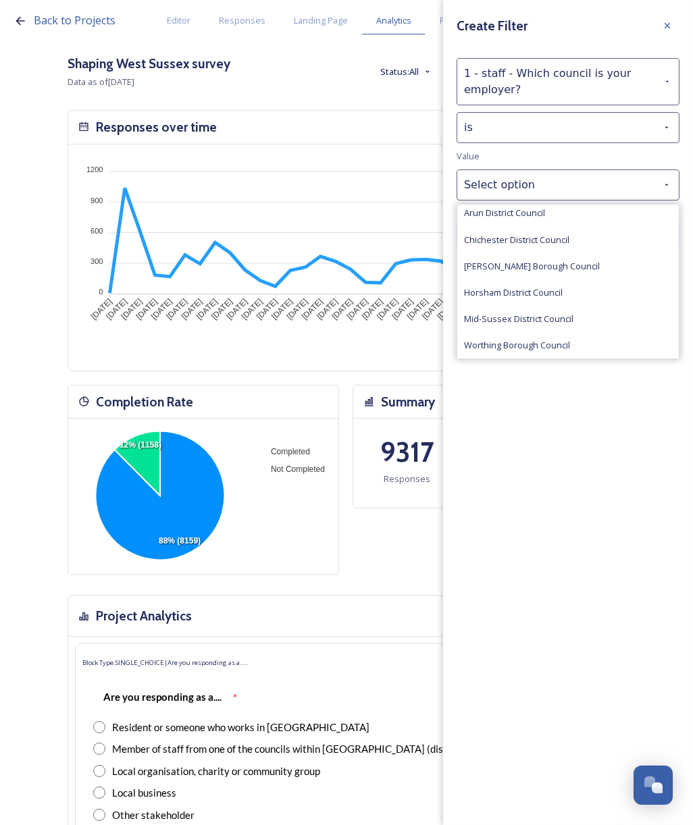
scroll to position [59, 0]
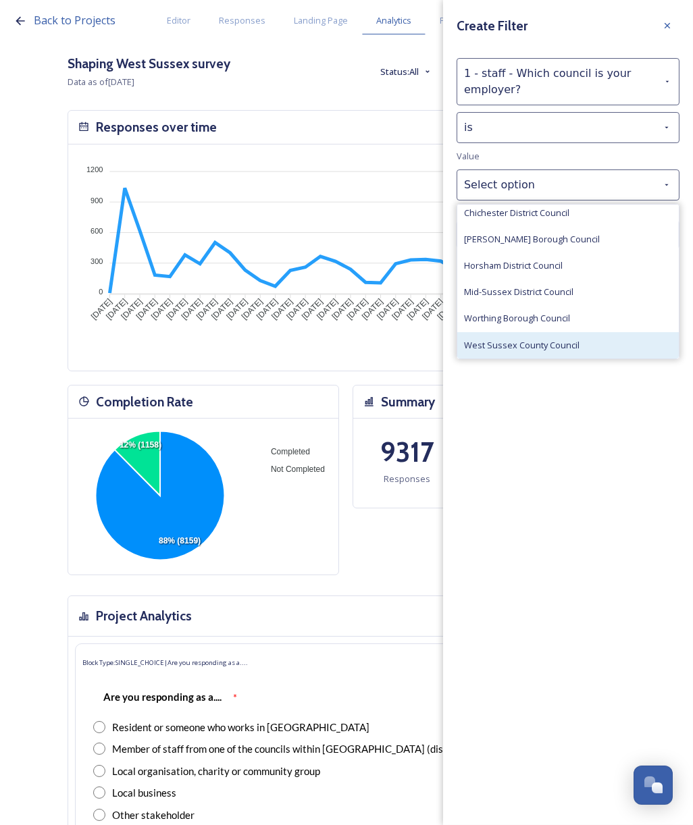
click at [519, 339] on span "West Sussex County Council" at bounding box center [521, 345] width 115 height 13
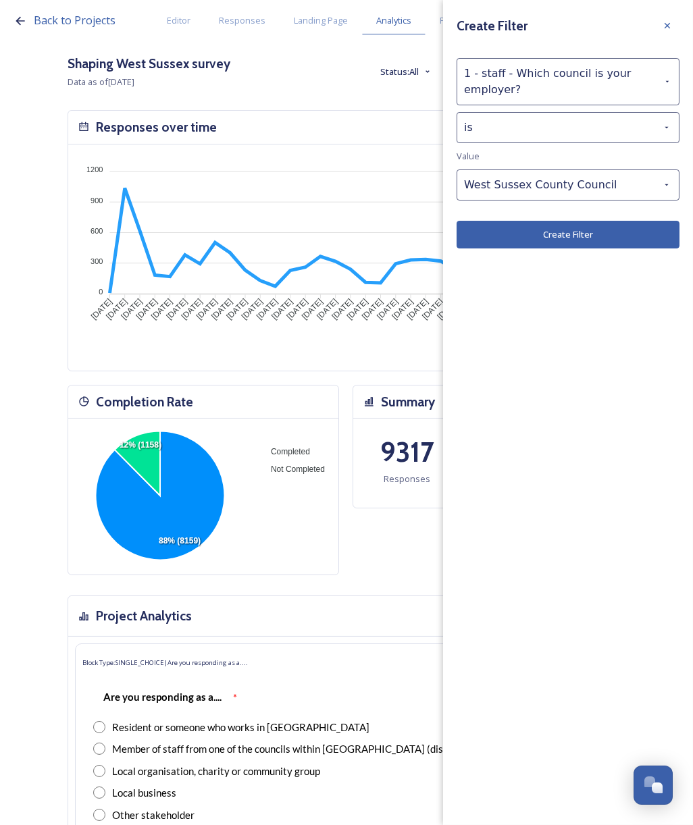
click at [537, 233] on button "Create Filter" at bounding box center [567, 235] width 223 height 28
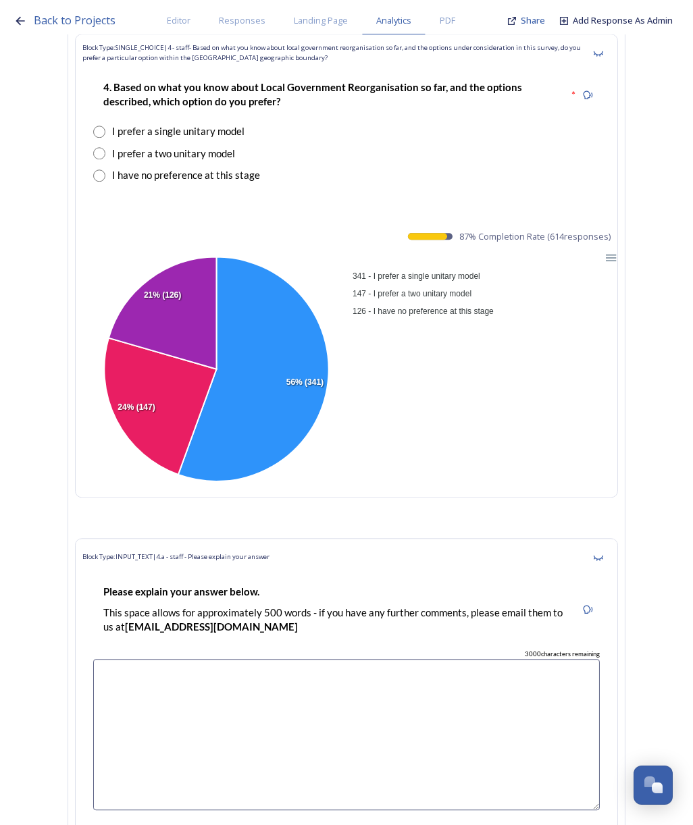
scroll to position [30437, 0]
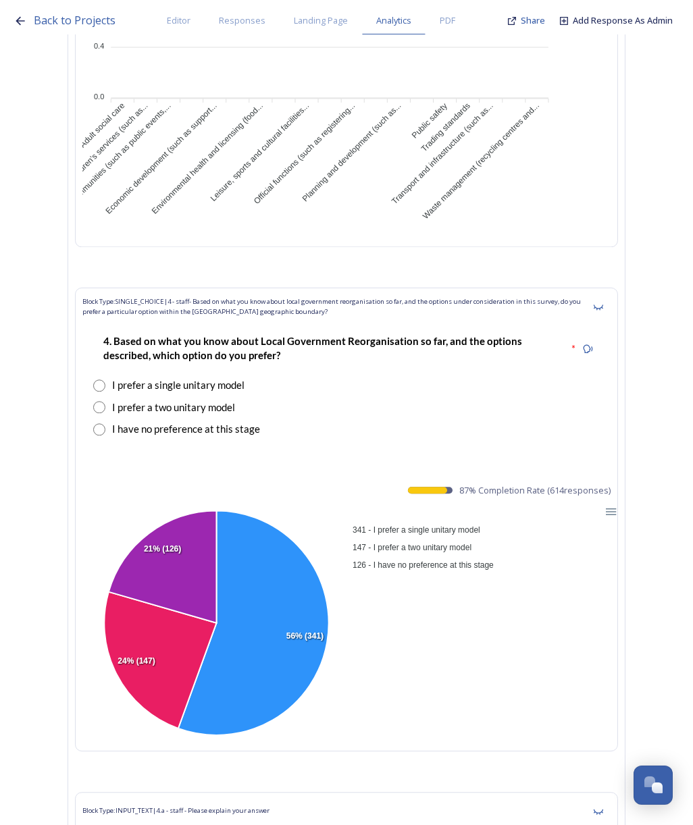
click at [444, 520] on div "341 - I prefer a single unitary model 147 - I prefer a two unitary model 126 - …" at bounding box center [484, 547] width 270 height 54
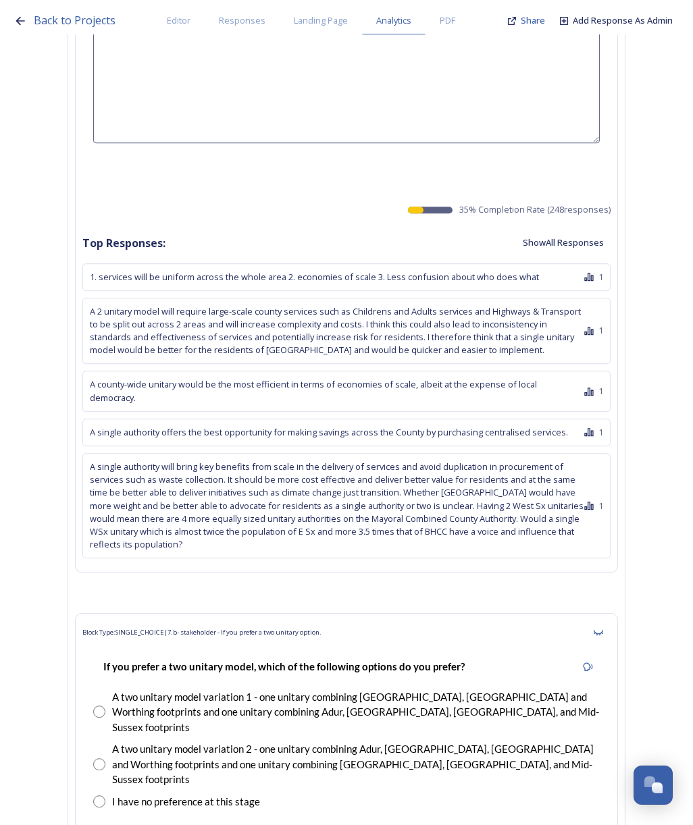
scroll to position [31665, 0]
